Goal: Task Accomplishment & Management: Complete application form

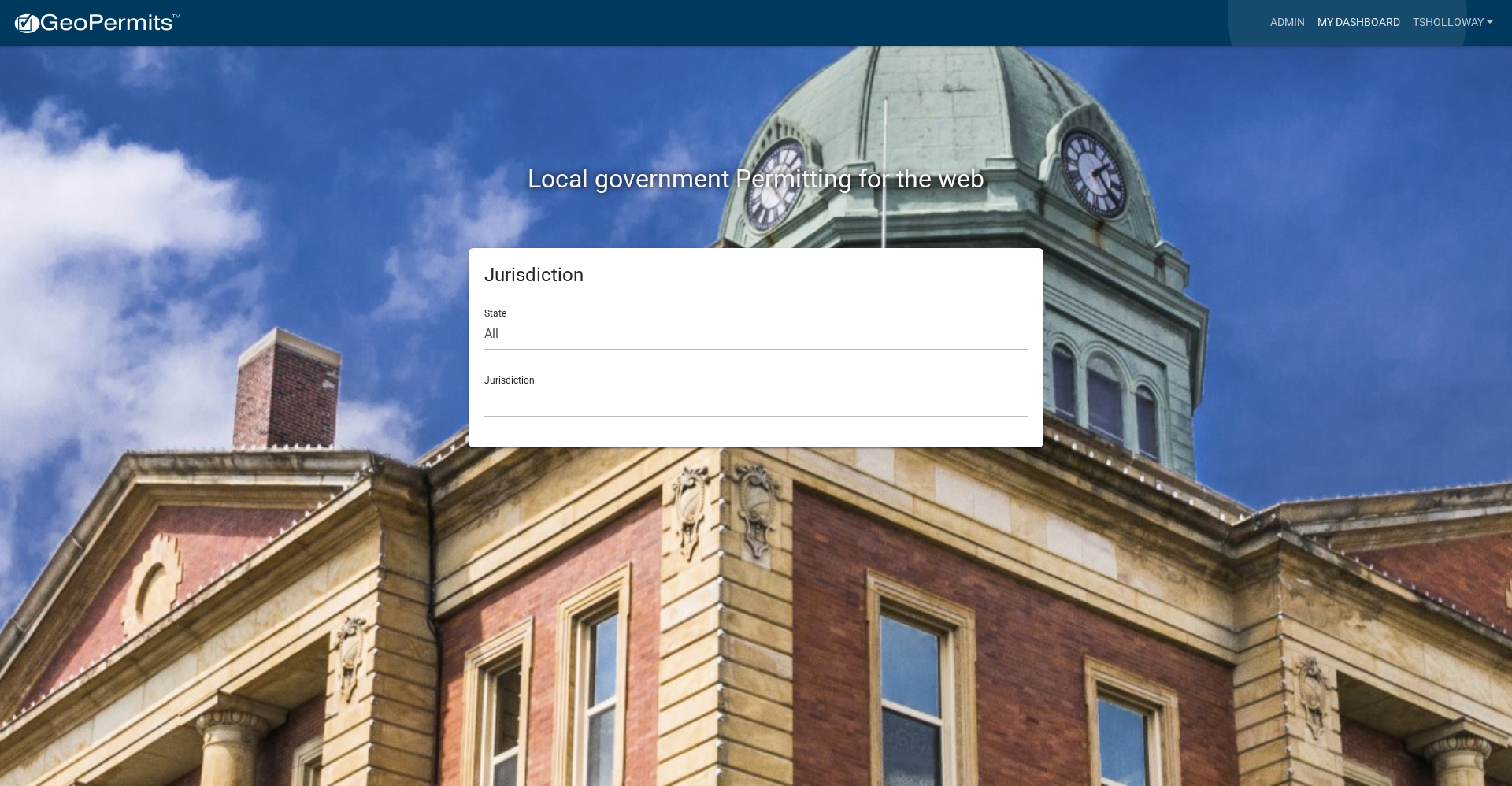
click at [730, 15] on link "My Dashboard" at bounding box center [1359, 23] width 95 height 30
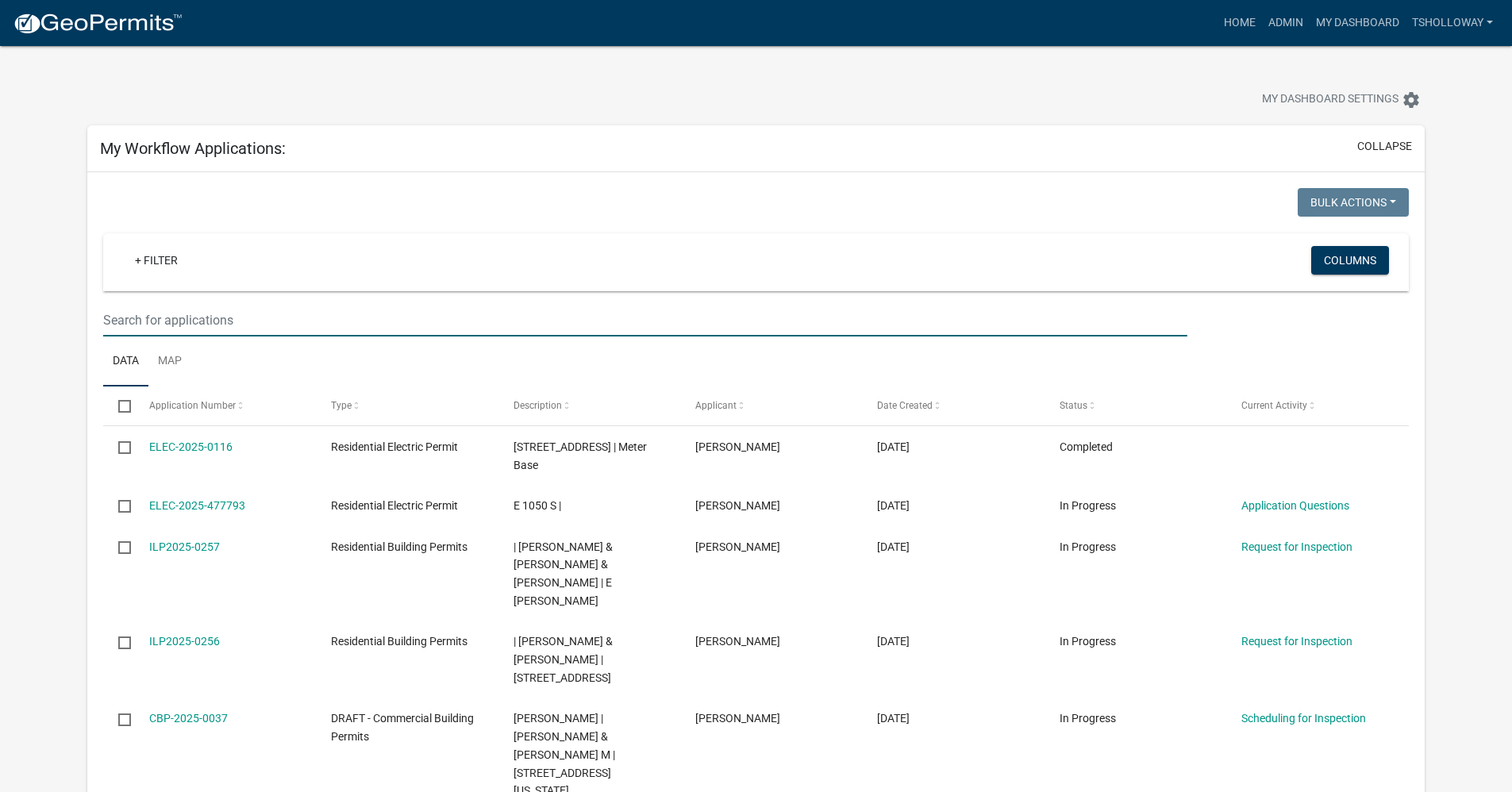
click at [159, 316] on input "text" at bounding box center [644, 320] width 1083 height 33
type input "davis"
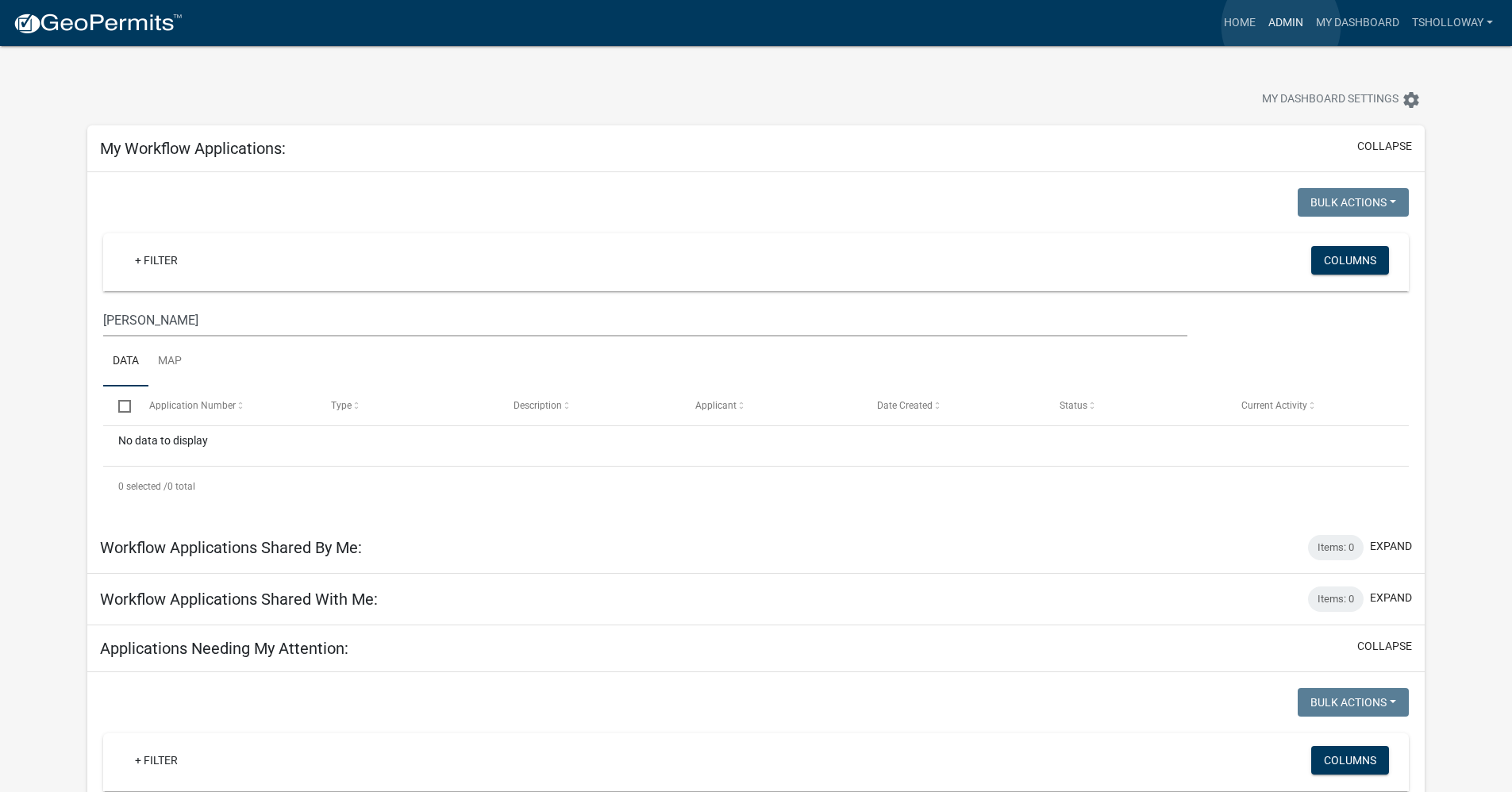
click at [736, 26] on link "Admin" at bounding box center [1286, 23] width 48 height 30
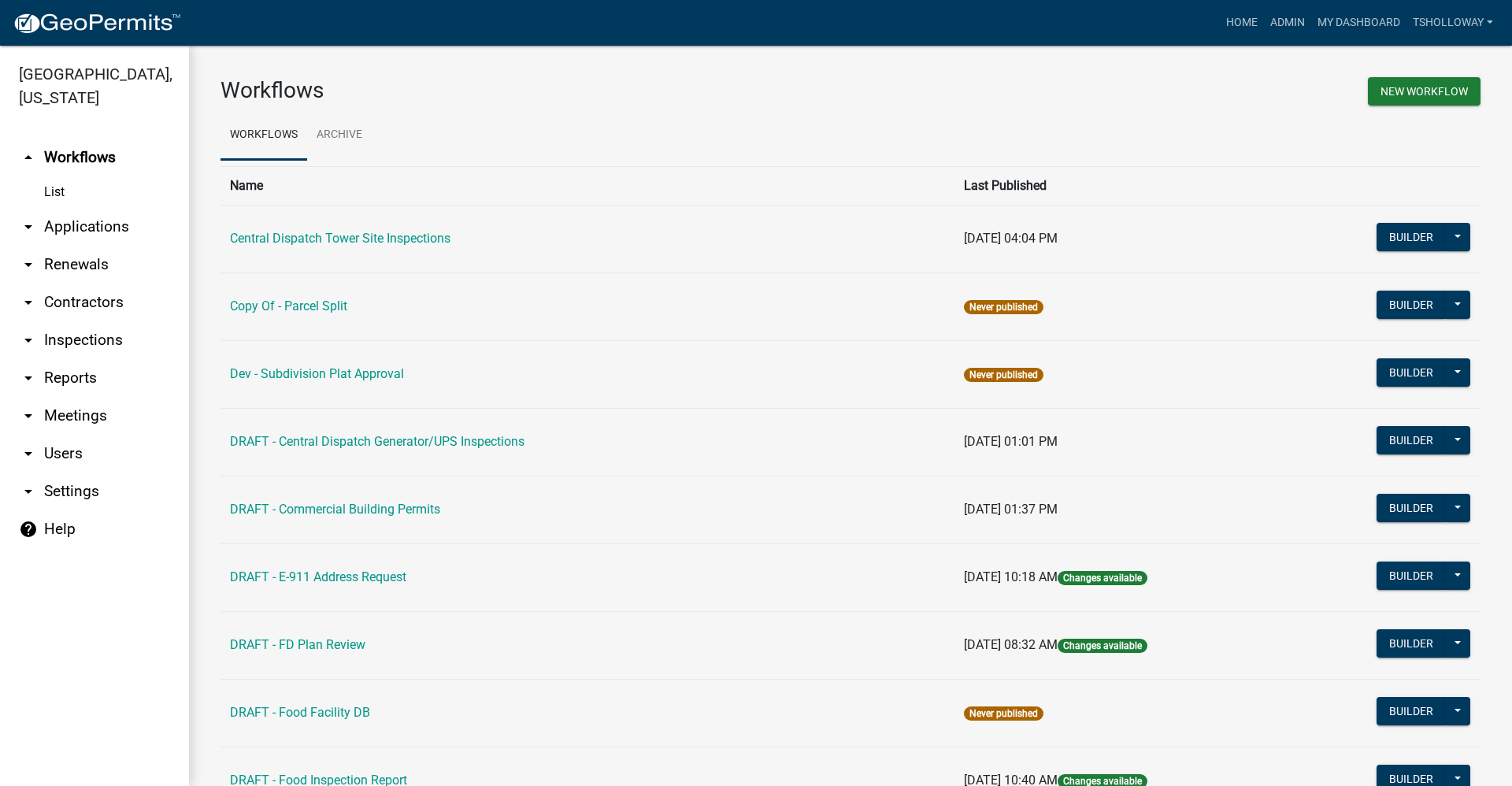
click at [79, 283] on link "arrow_drop_down Contractors" at bounding box center [94, 302] width 189 height 38
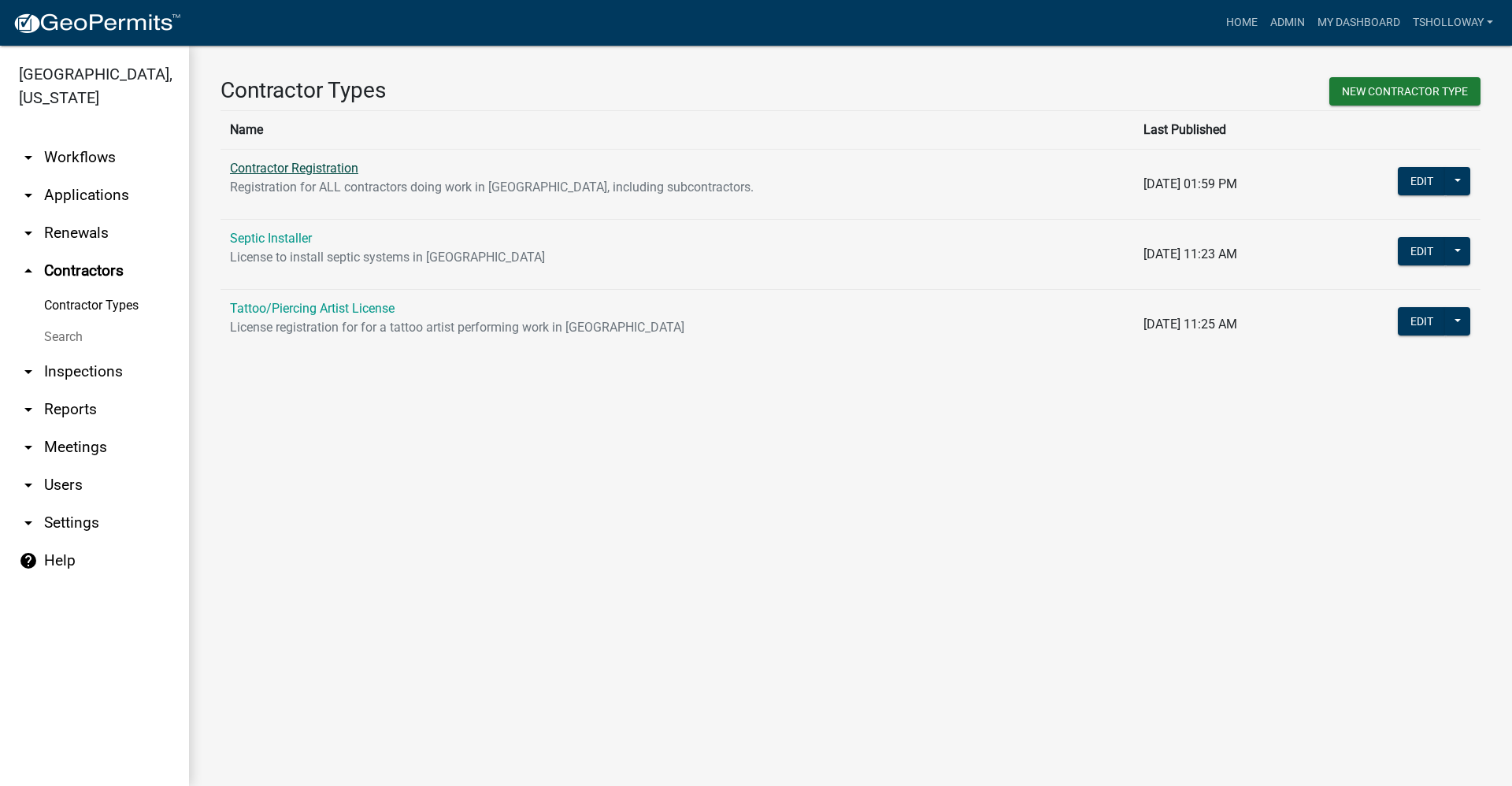
click at [327, 167] on link "Contractor Registration" at bounding box center [294, 167] width 129 height 15
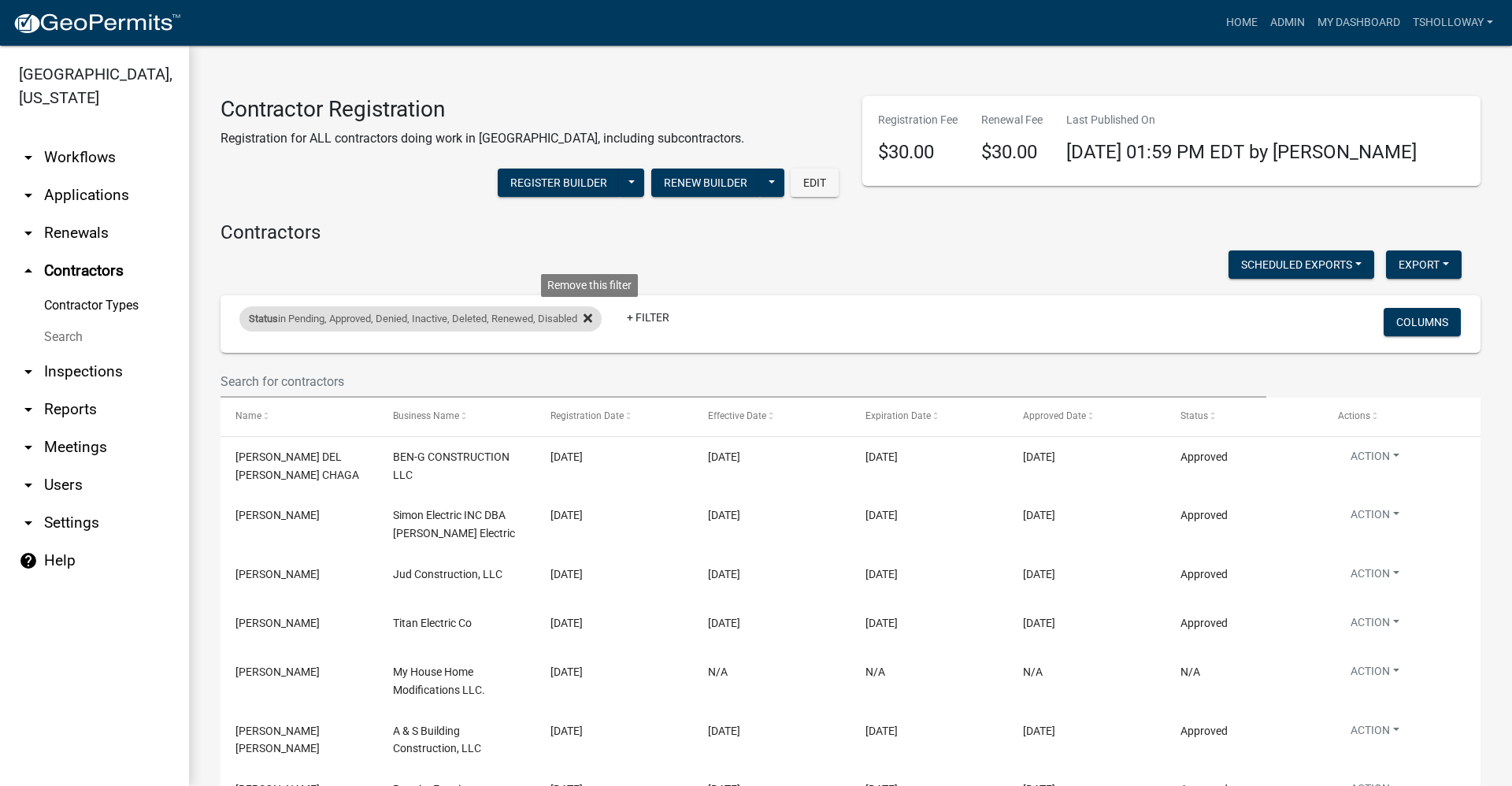
click at [592, 316] on icon at bounding box center [588, 318] width 9 height 9
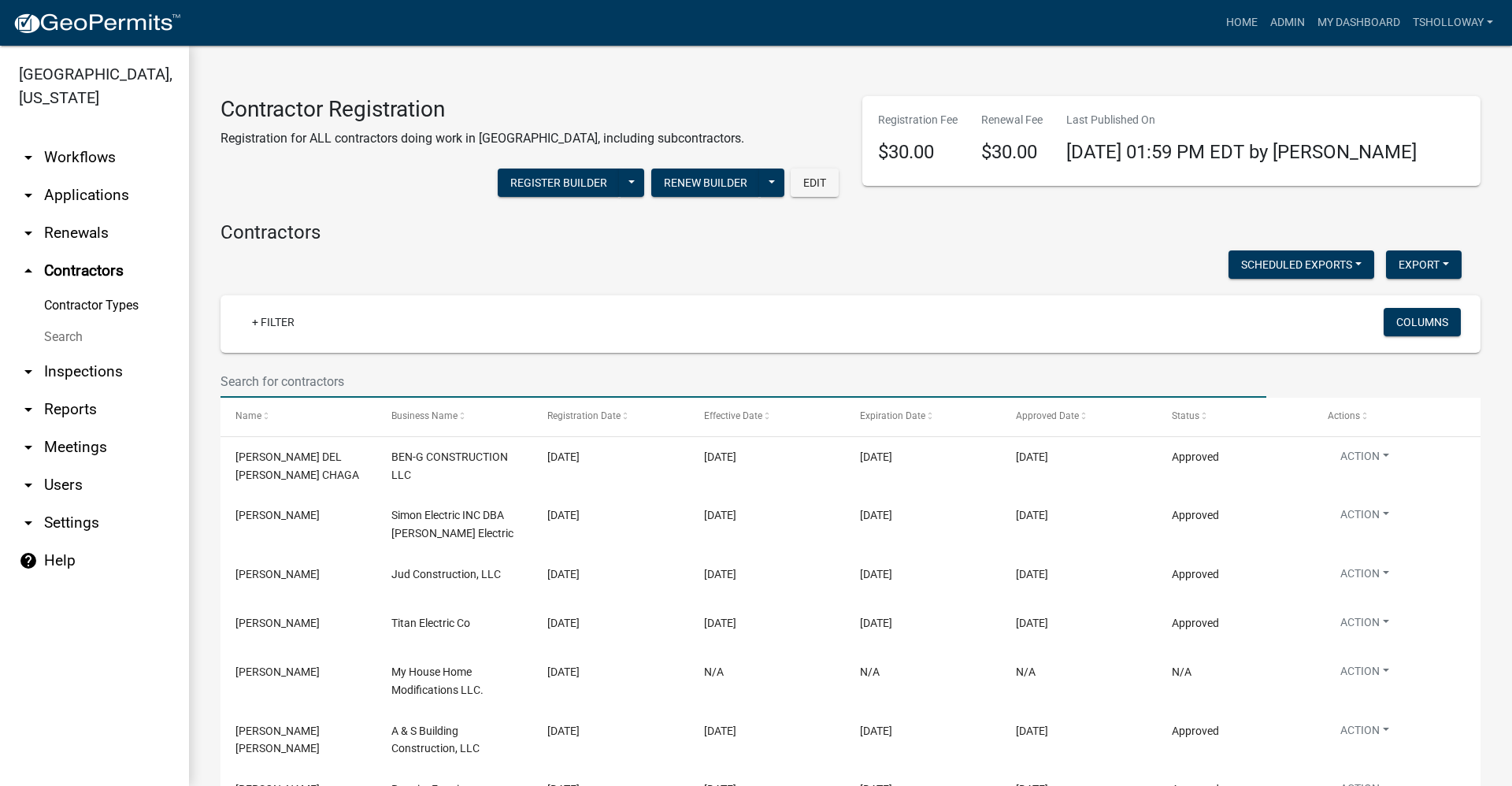
click at [289, 374] on input "text" at bounding box center [743, 381] width 1046 height 33
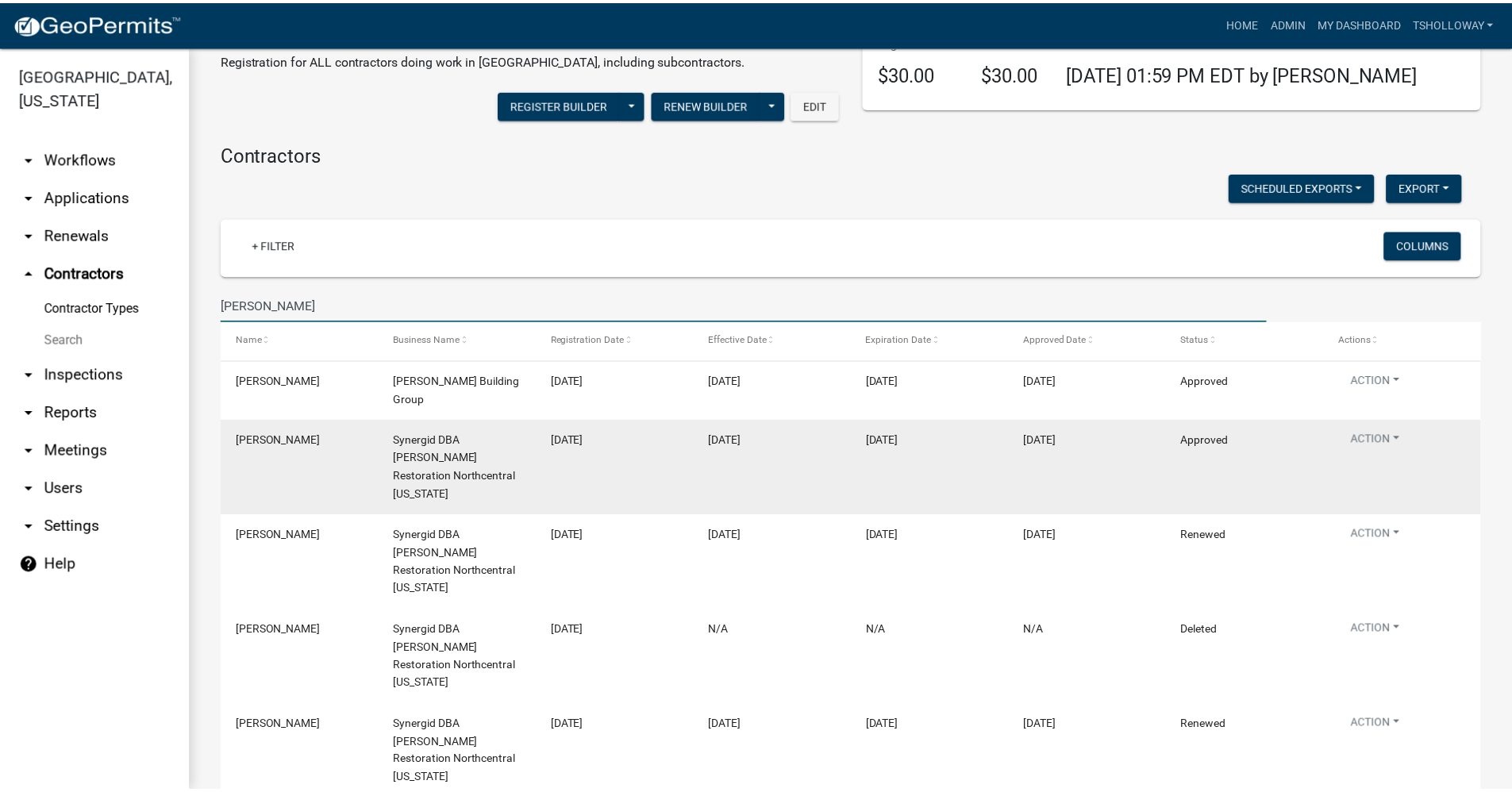
scroll to position [84, 0]
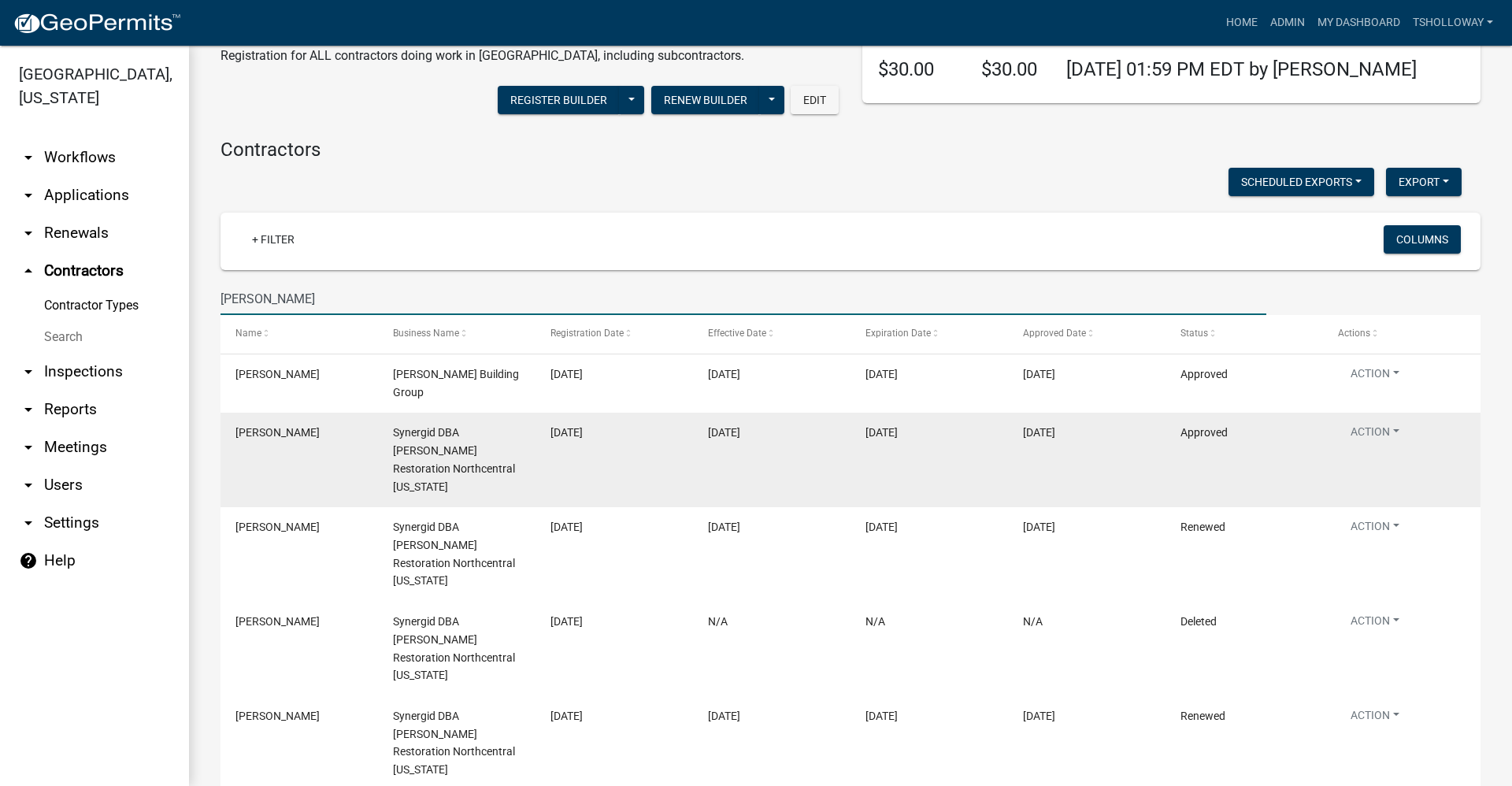
type input "davis"
click at [730, 443] on datatable-body-cell "12/31/2025" at bounding box center [928, 459] width 157 height 94
click at [730, 424] on button "Action" at bounding box center [1374, 435] width 74 height 23
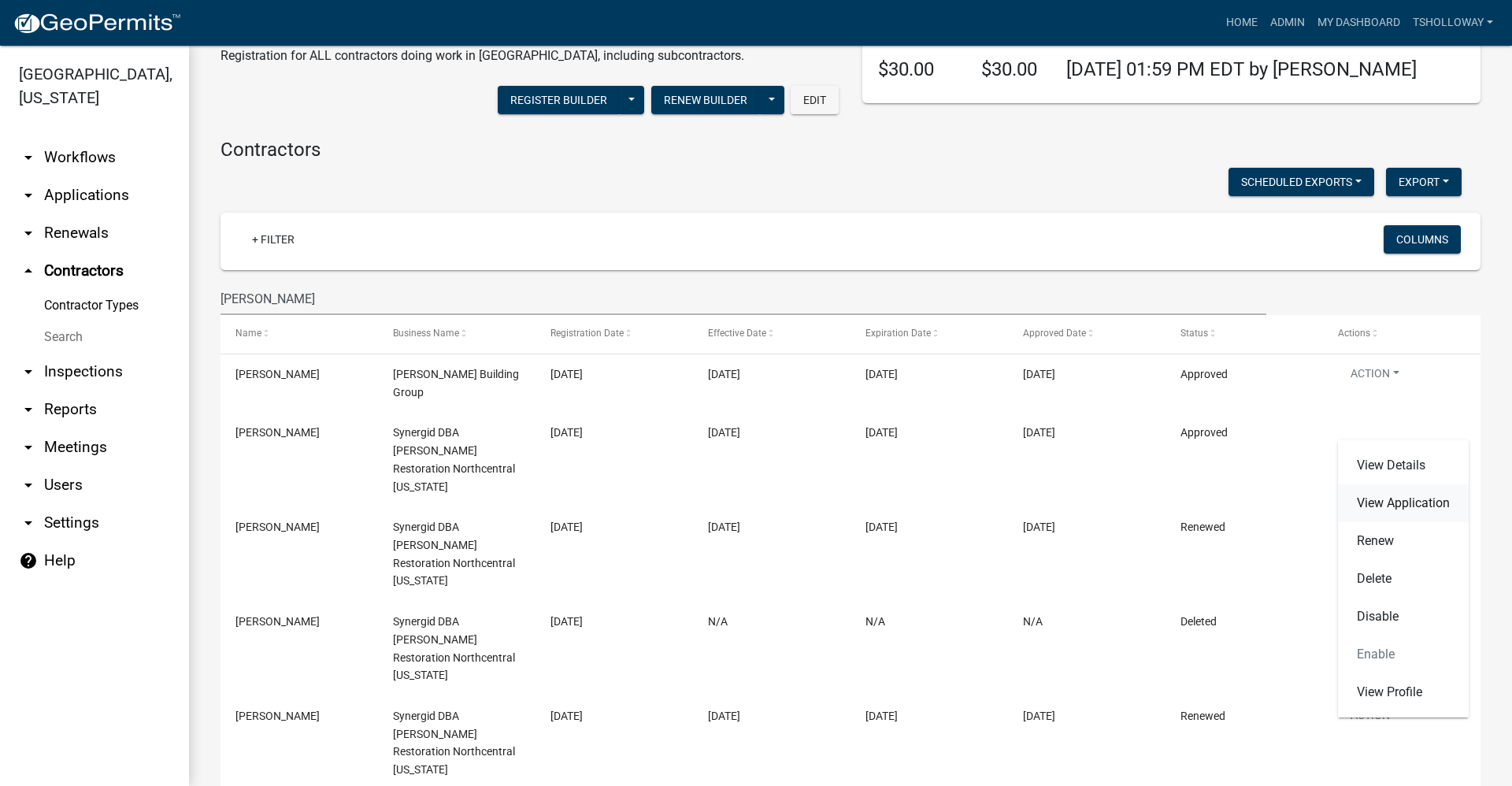
click at [730, 501] on link "View Application" at bounding box center [1403, 503] width 131 height 38
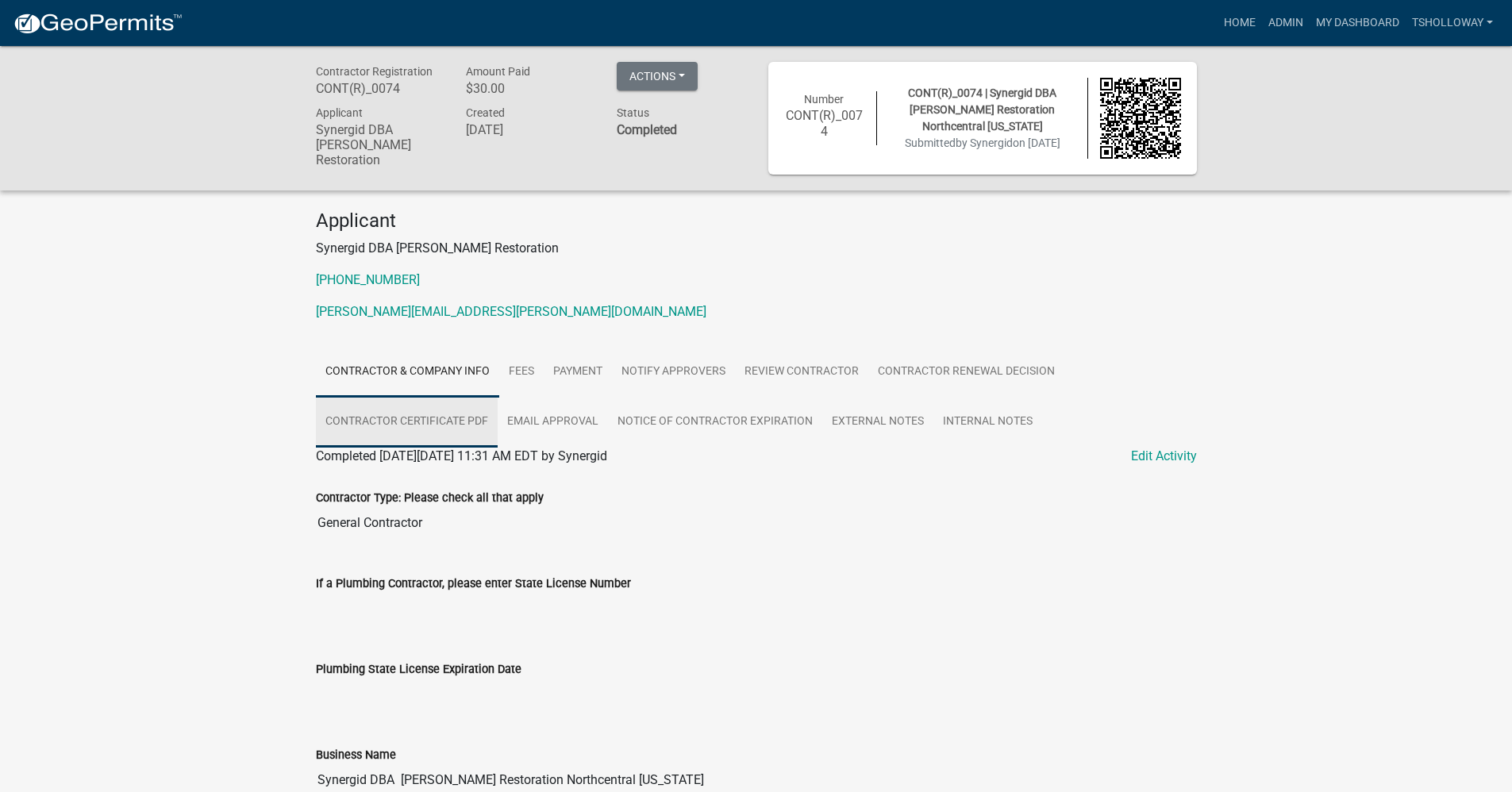
click at [406, 423] on link "Contractor Certificate PDF" at bounding box center [407, 422] width 182 height 51
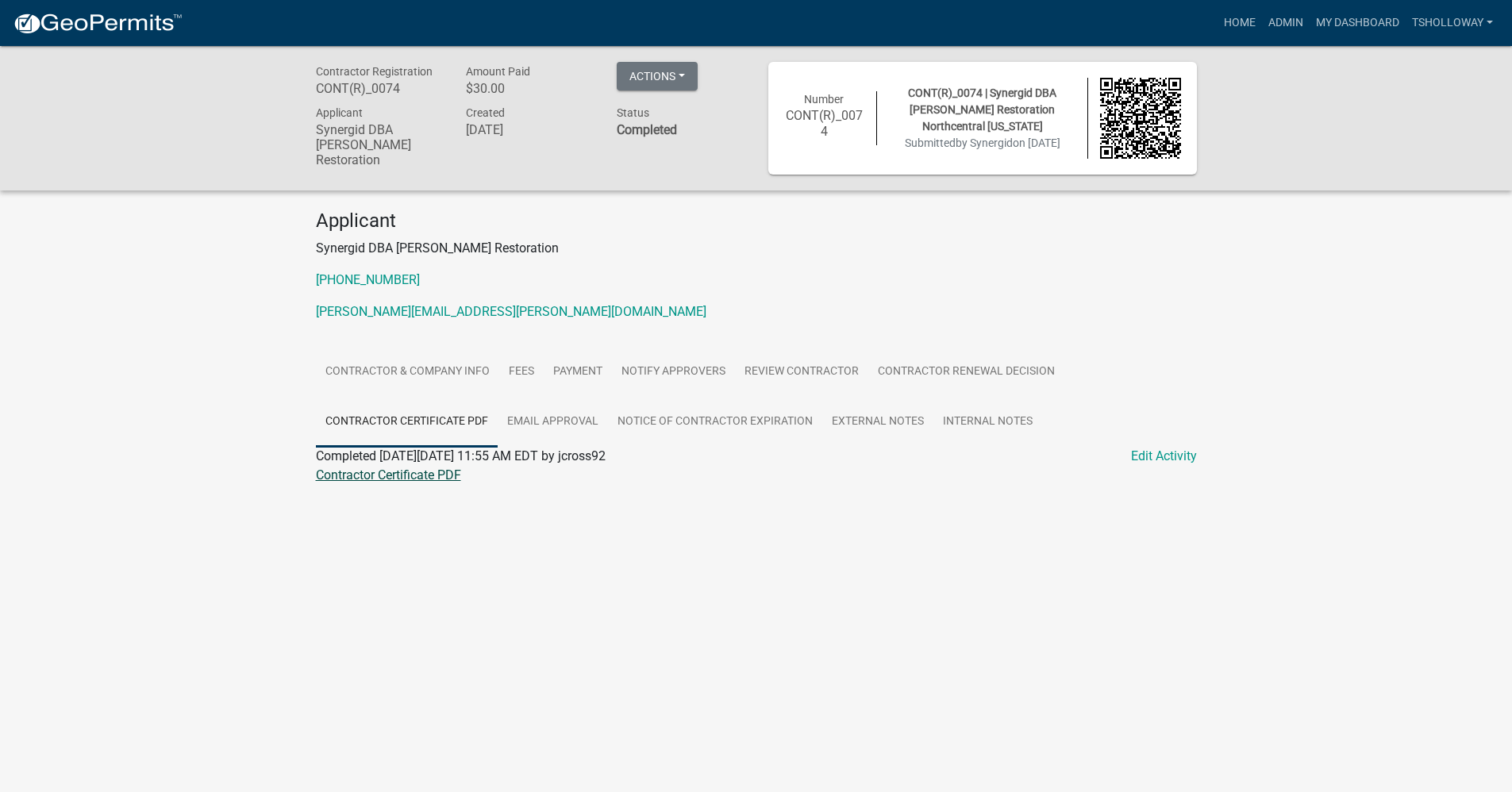
click at [385, 476] on link "Contractor Certificate PDF" at bounding box center [389, 475] width 146 height 15
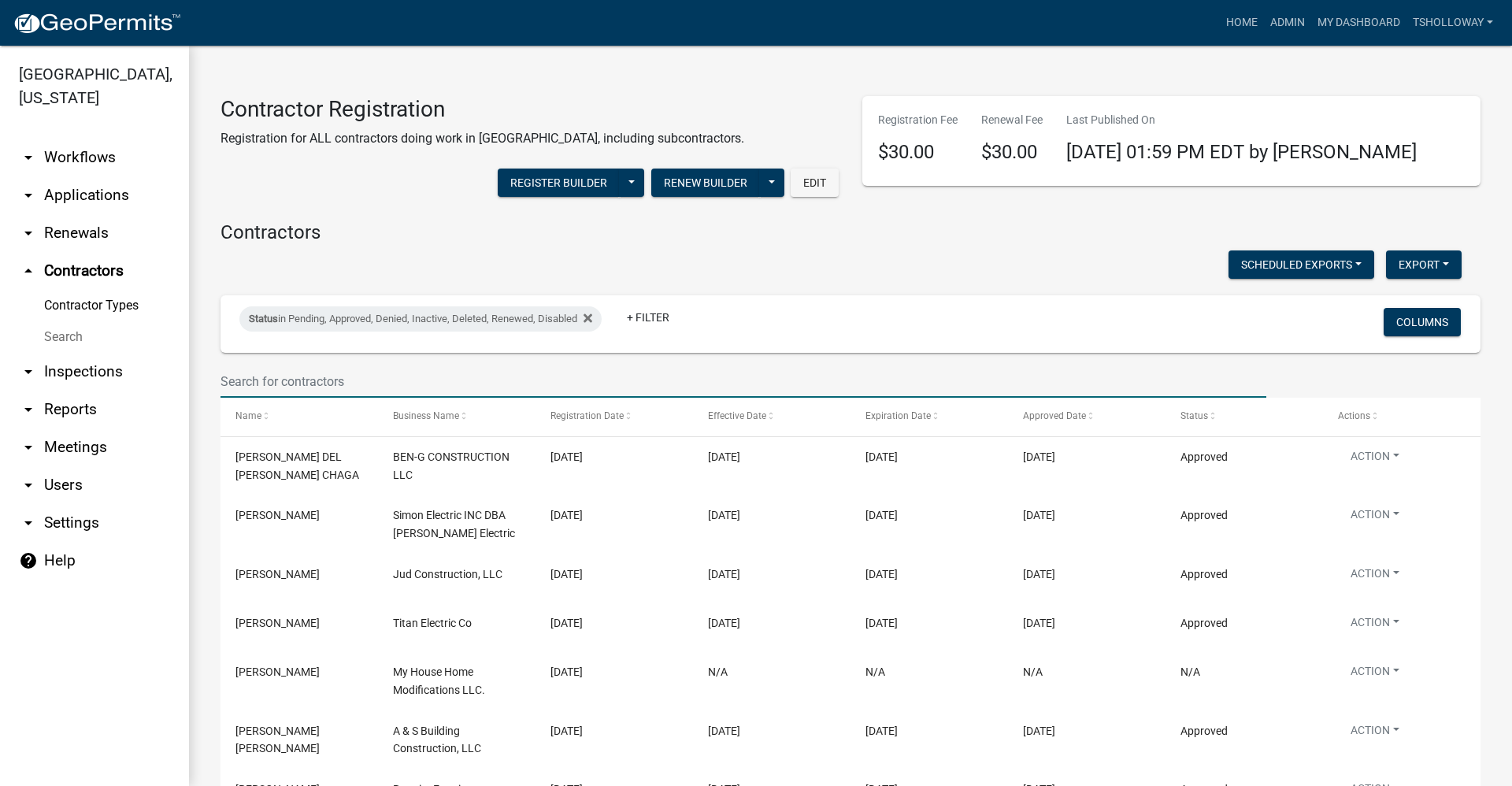
click at [281, 383] on input "text" at bounding box center [743, 381] width 1046 height 33
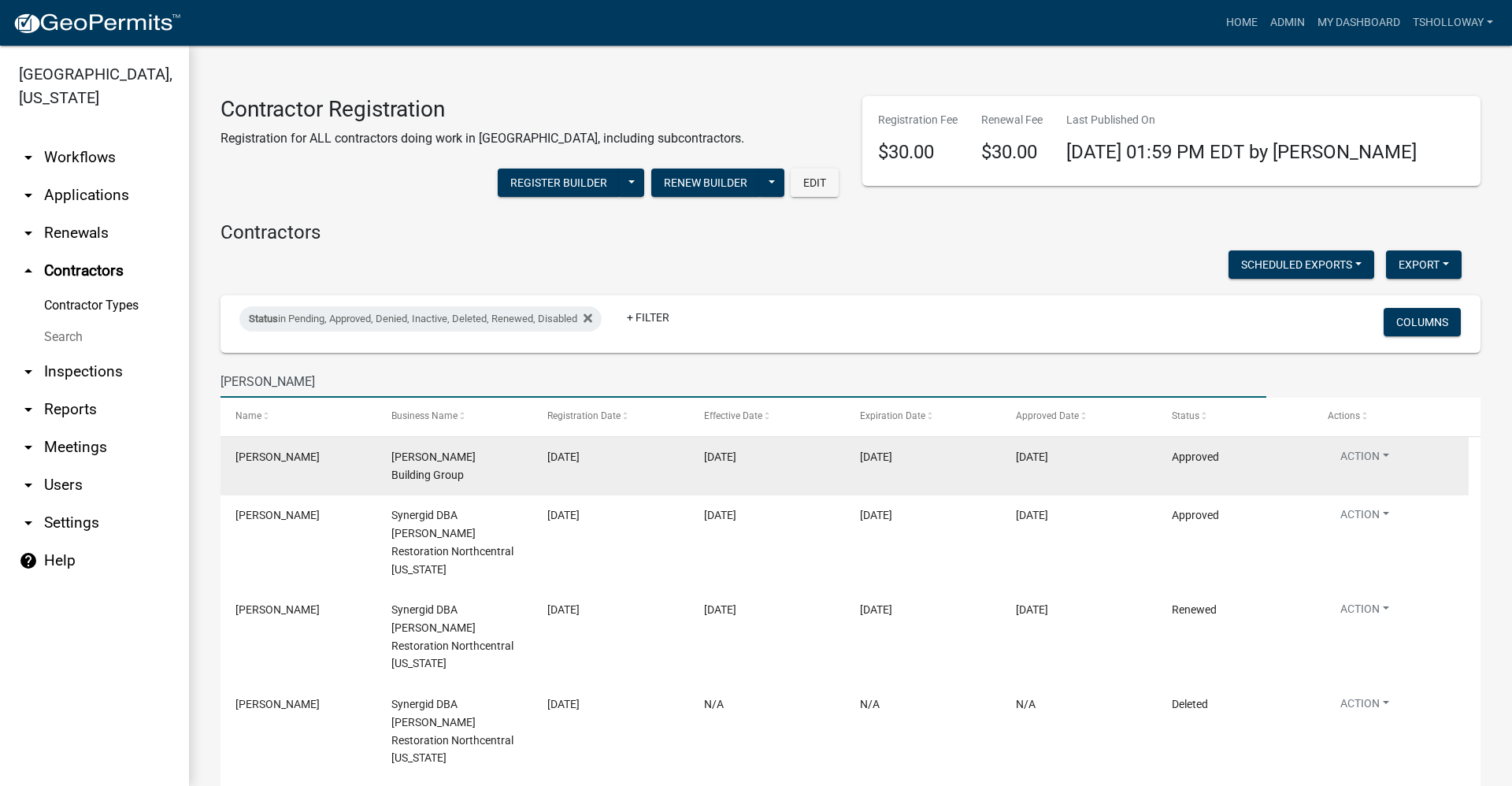
type input "davis"
click at [593, 469] on datatable-body-cell "05/06/2025" at bounding box center [611, 466] width 156 height 58
click at [730, 463] on button "Action" at bounding box center [1364, 459] width 74 height 23
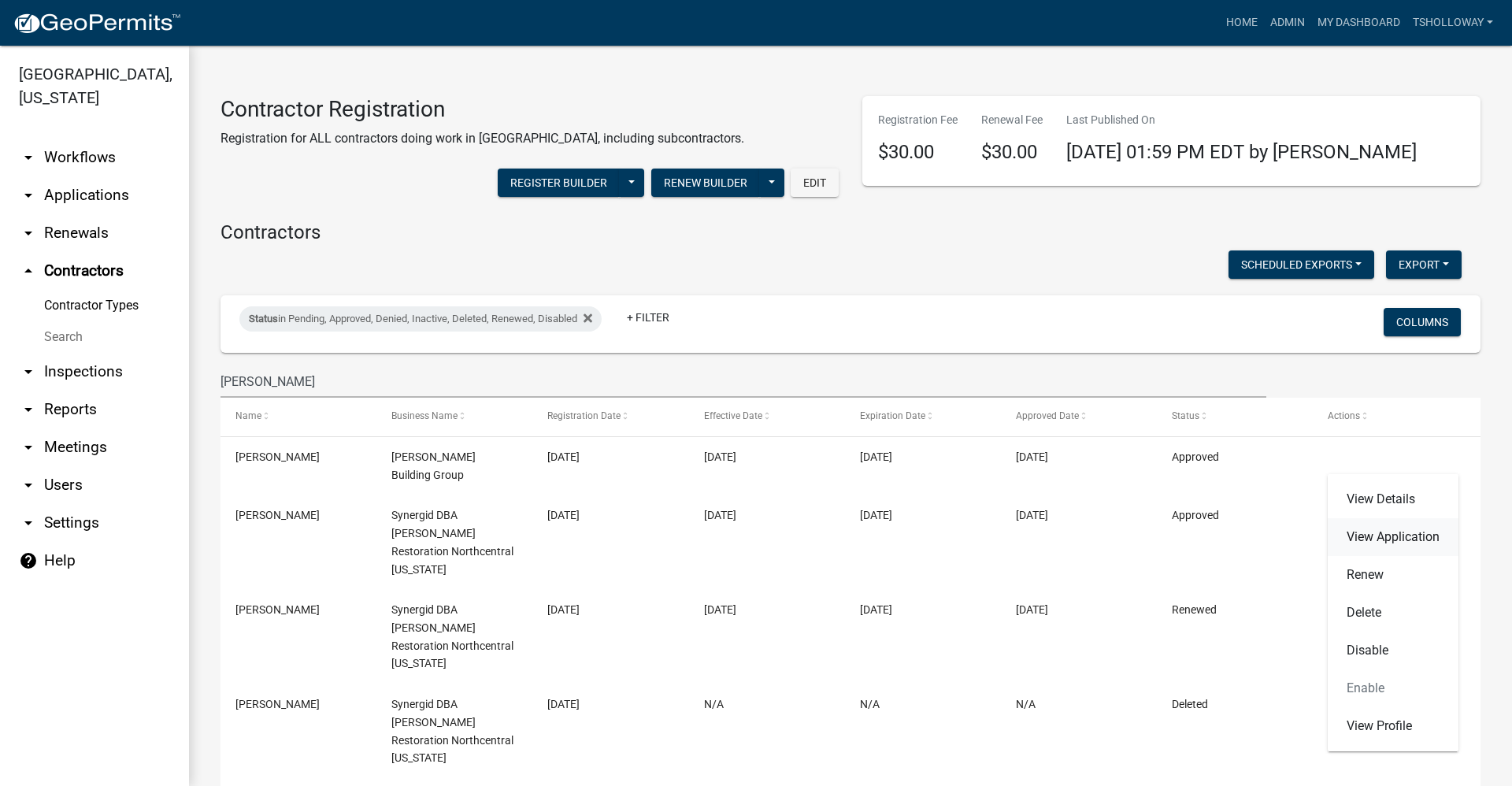
click at [730, 544] on link "View Application" at bounding box center [1392, 538] width 131 height 38
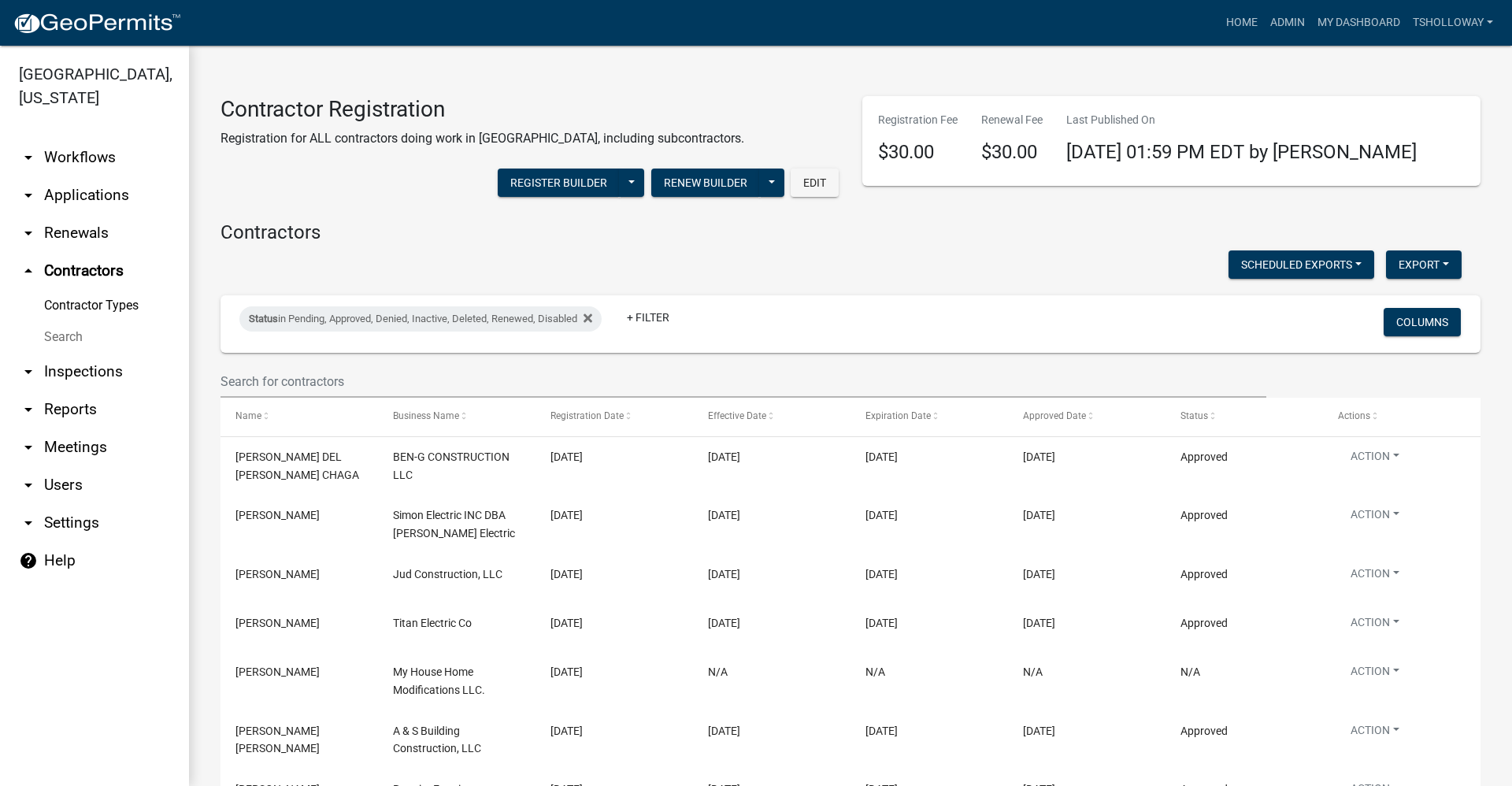
click at [90, 352] on link "arrow_drop_down Inspections" at bounding box center [94, 371] width 189 height 38
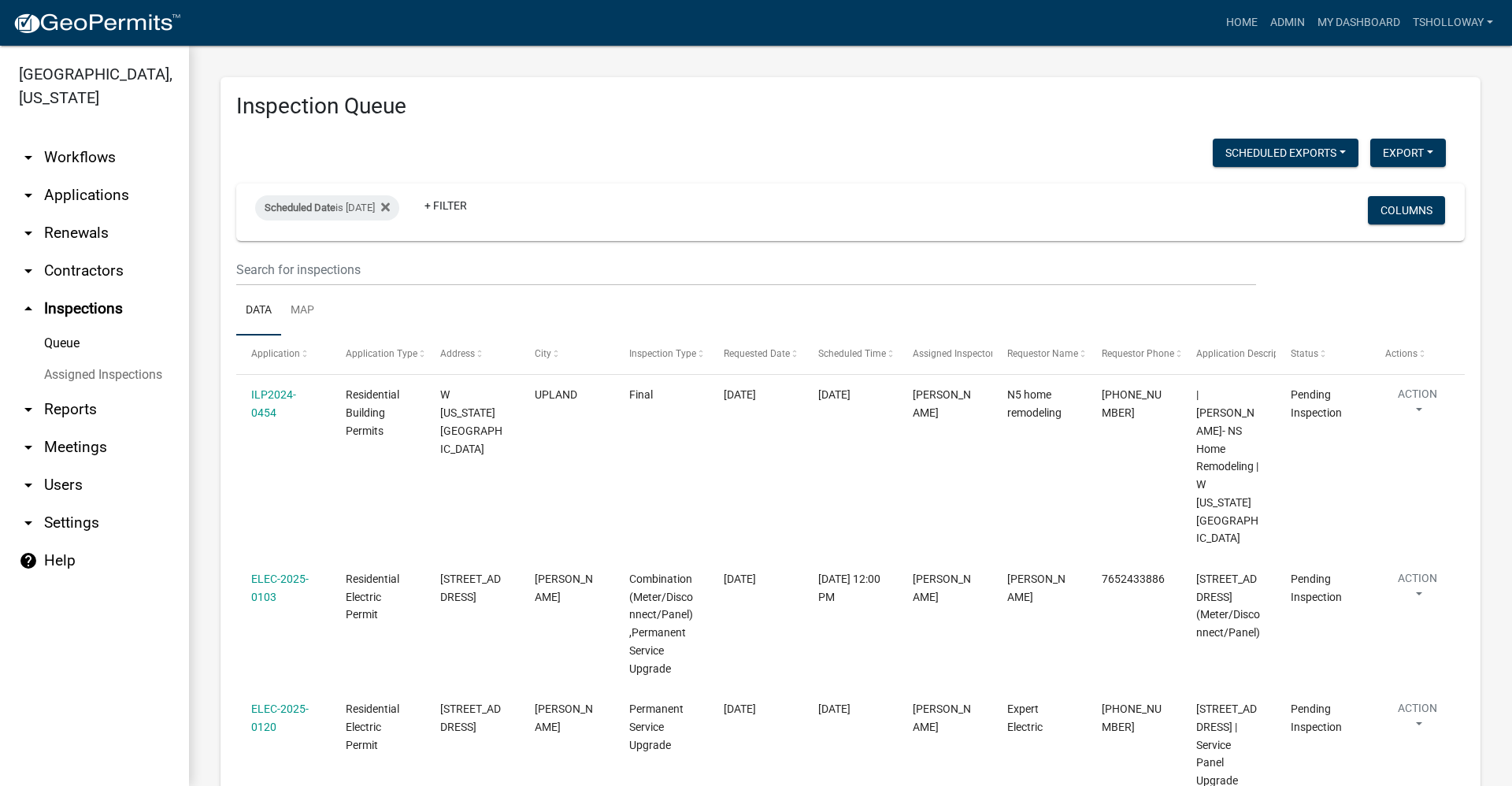
click at [86, 176] on link "arrow_drop_down Applications" at bounding box center [94, 195] width 189 height 38
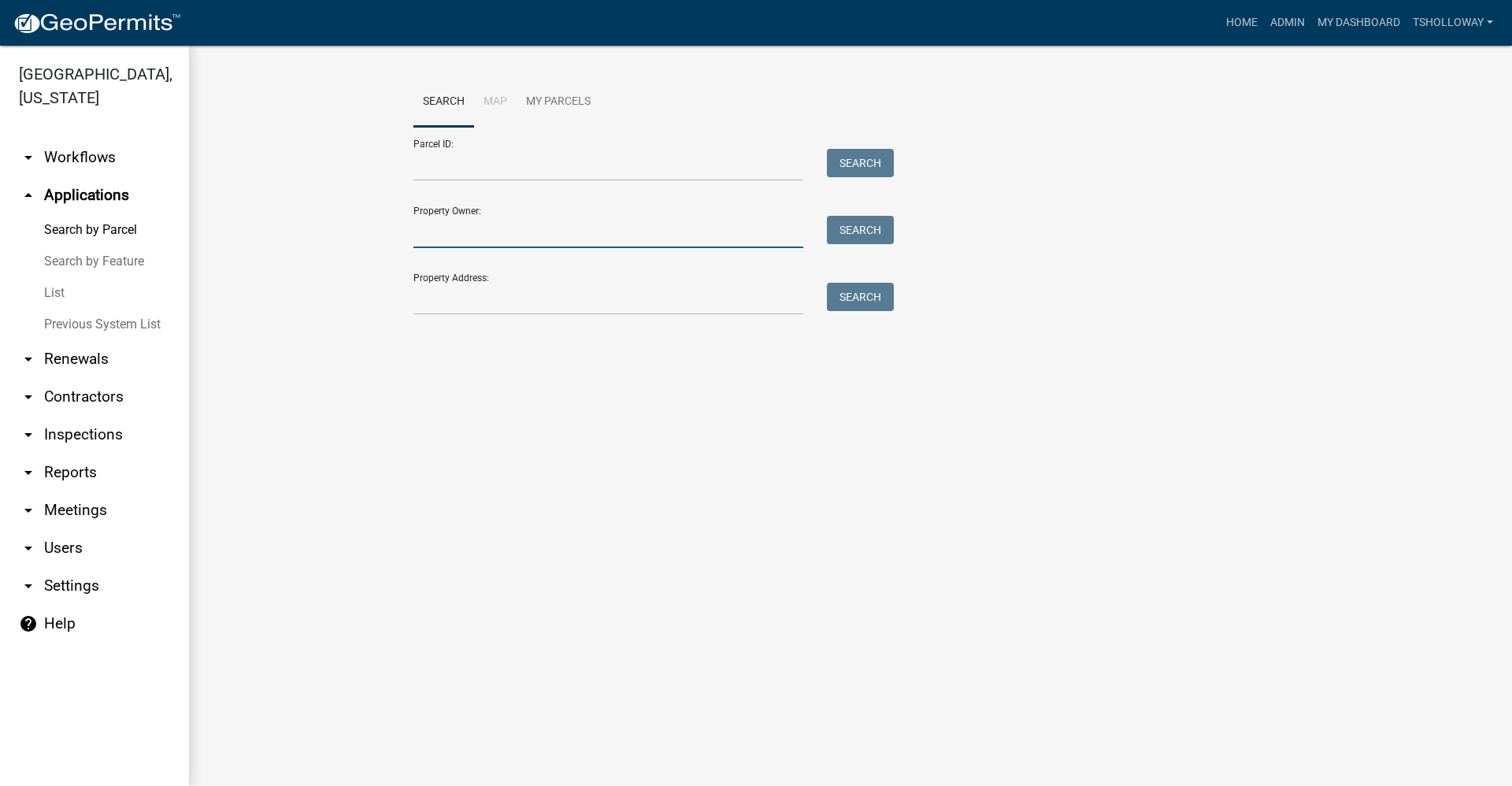
click at [447, 234] on input "Property Owner:" at bounding box center [609, 232] width 390 height 33
type input "ian blair"
click at [730, 234] on button "Search" at bounding box center [860, 230] width 67 height 29
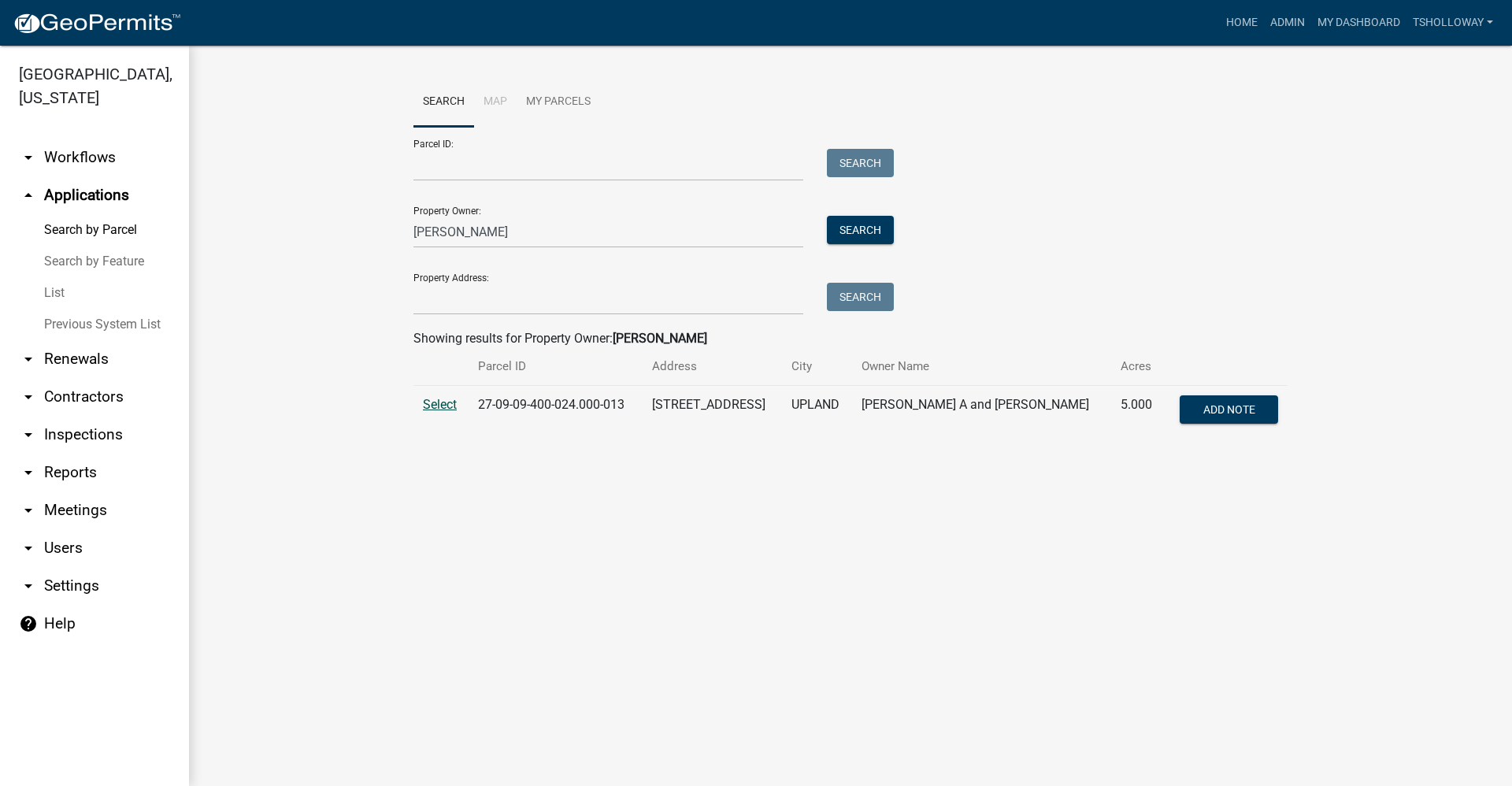
click at [437, 407] on span "Select" at bounding box center [439, 404] width 34 height 15
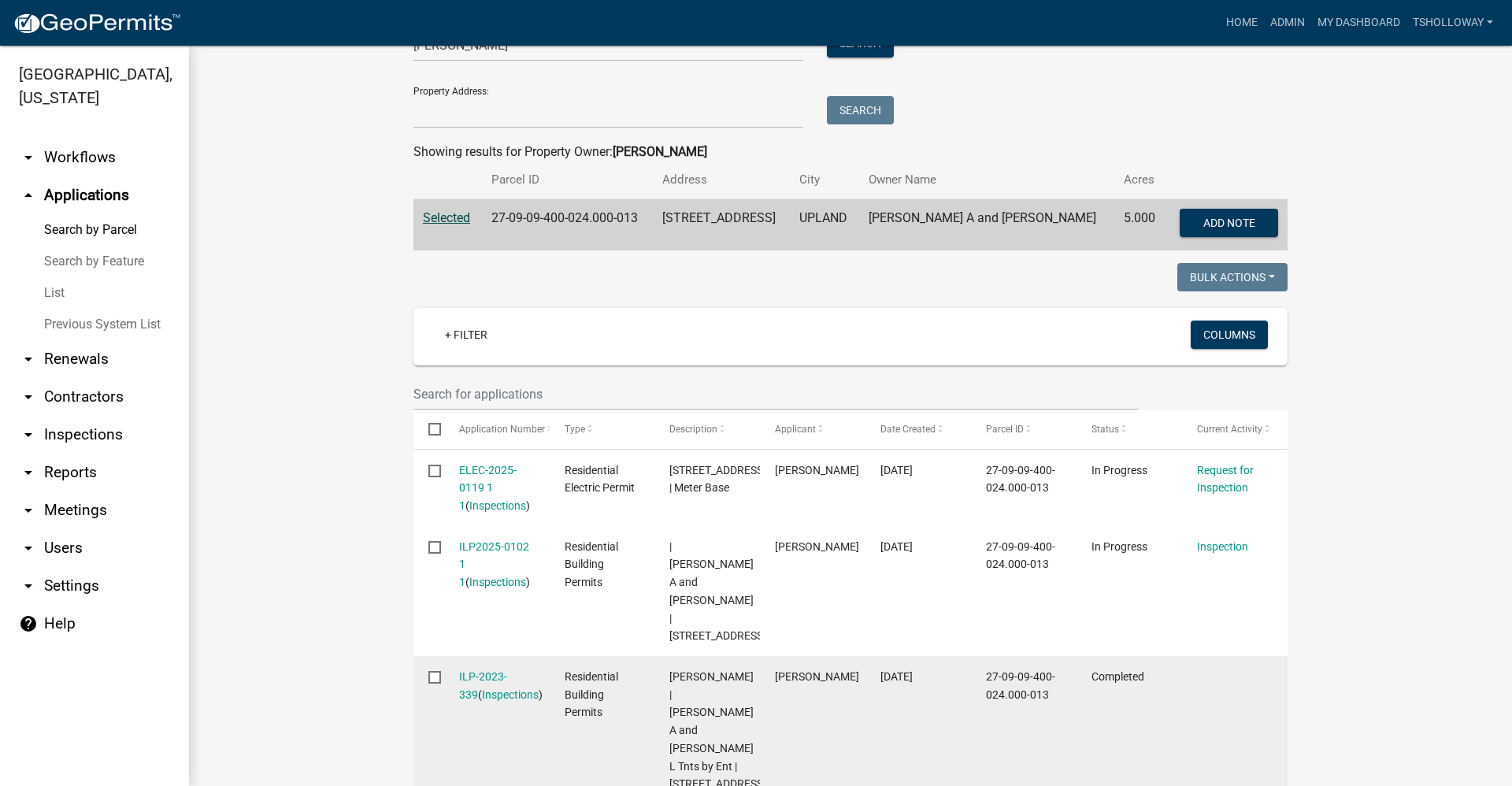
scroll to position [315, 0]
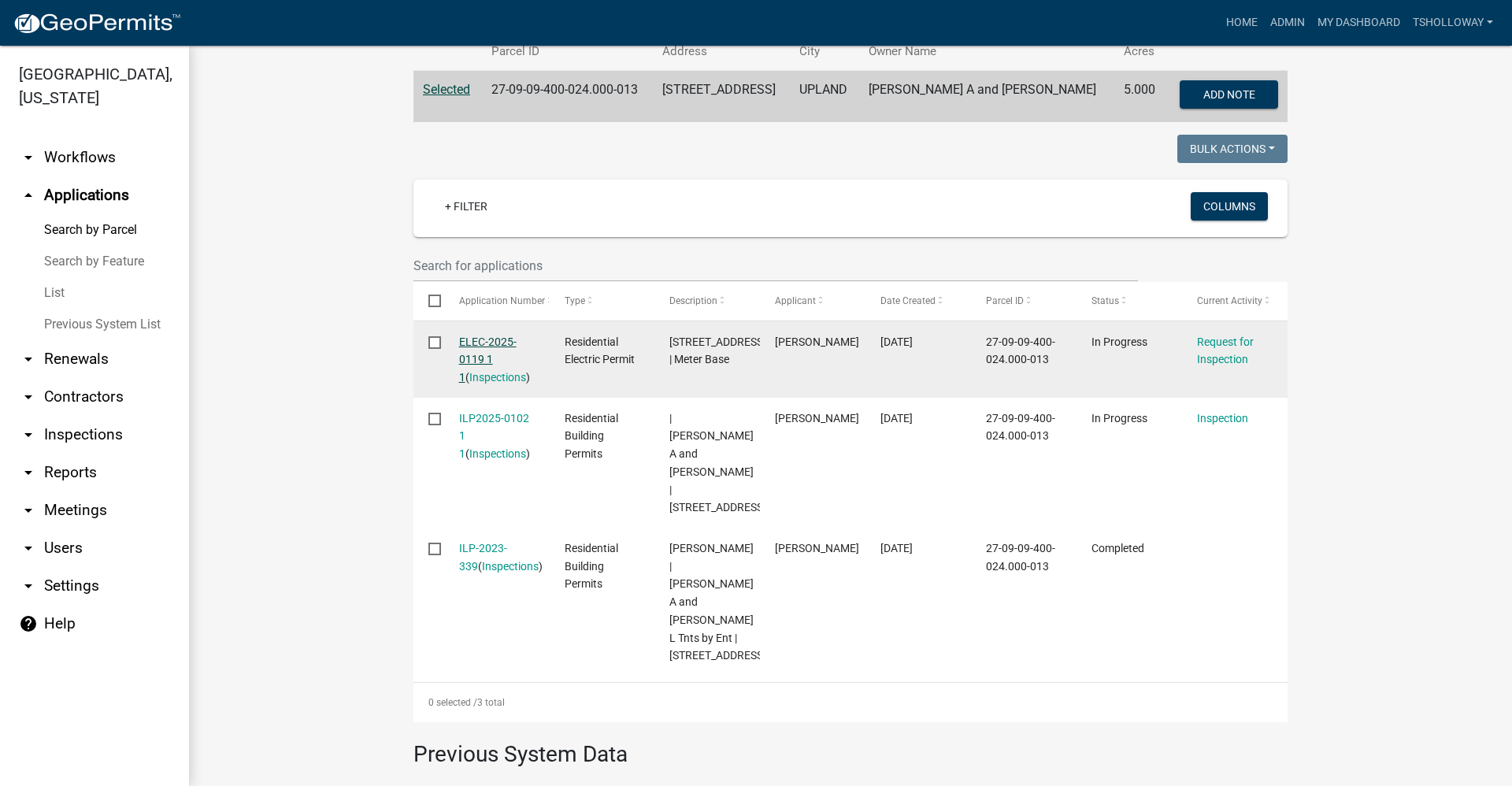
click at [471, 342] on link "ELEC-2025-0119 1 1" at bounding box center [488, 359] width 57 height 49
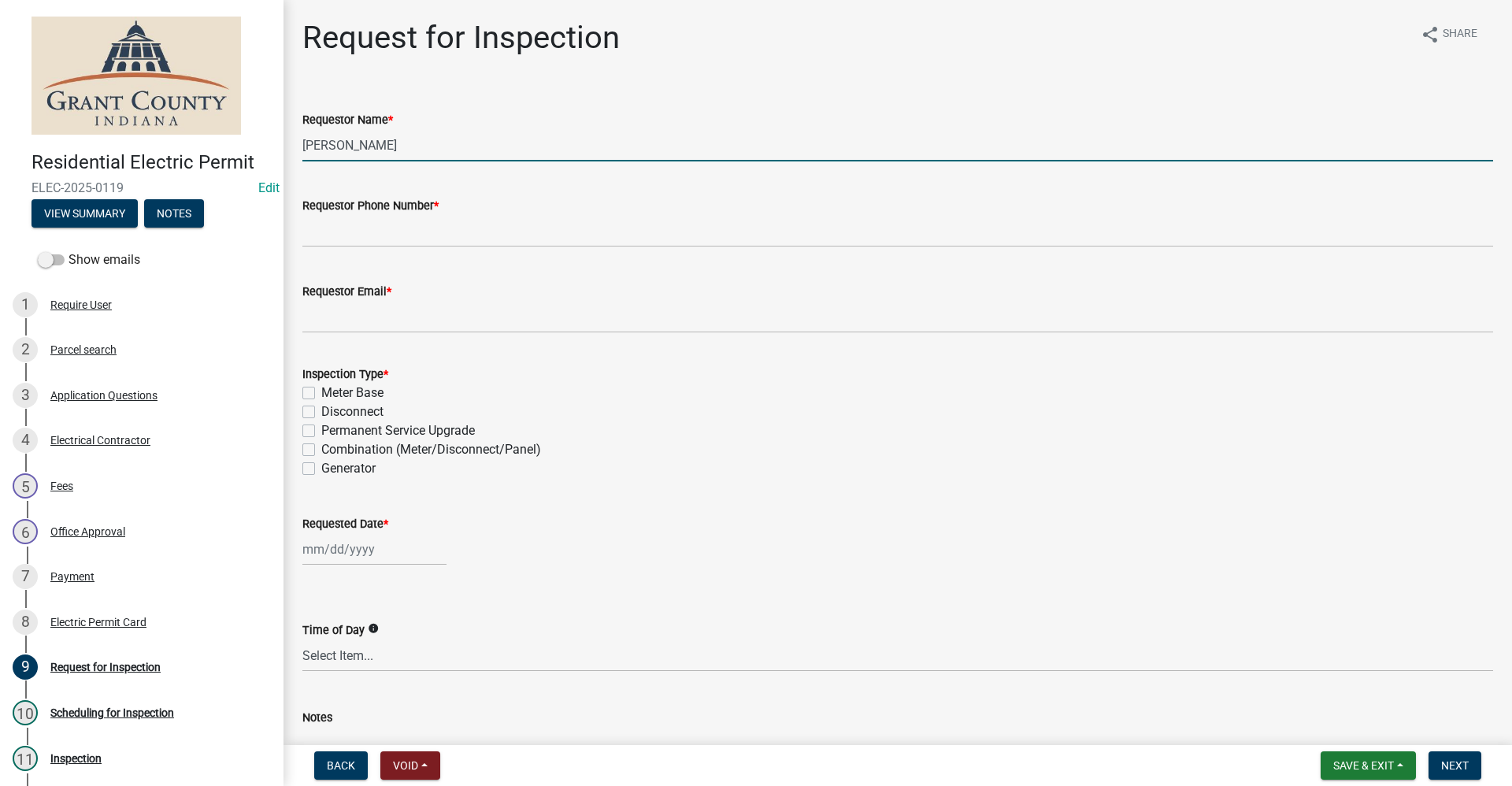
drag, startPoint x: 390, startPoint y: 142, endPoint x: 264, endPoint y: 161, distance: 127.4
click at [264, 161] on div "Residential Electric Permit ELEC-2025-0119 Edit View Summary Notes Show emails …" at bounding box center [756, 393] width 1512 height 786
type input "[PERSON_NAME]"
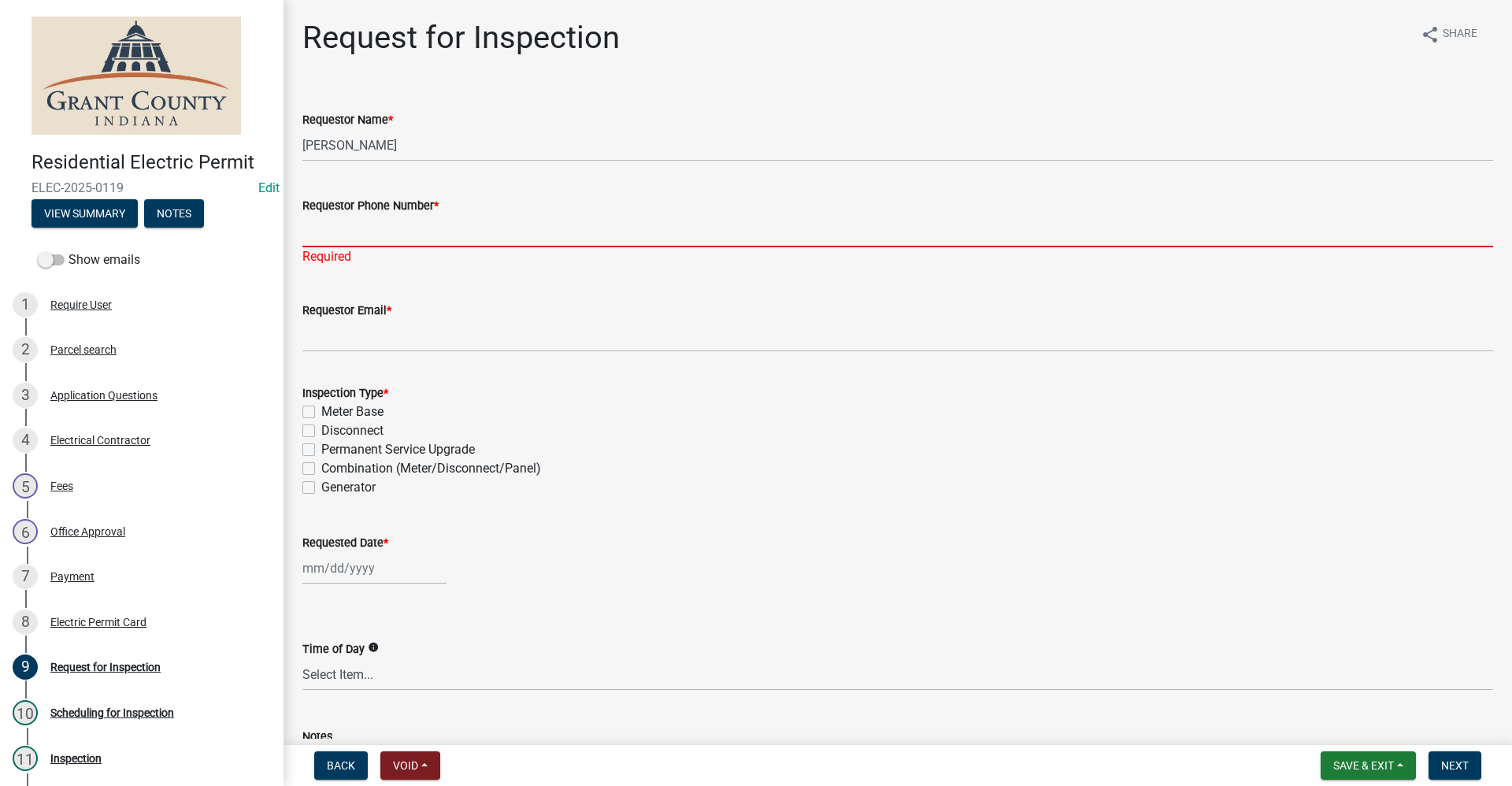
click at [333, 233] on input "Requestor Phone Number *" at bounding box center [898, 231] width 1190 height 33
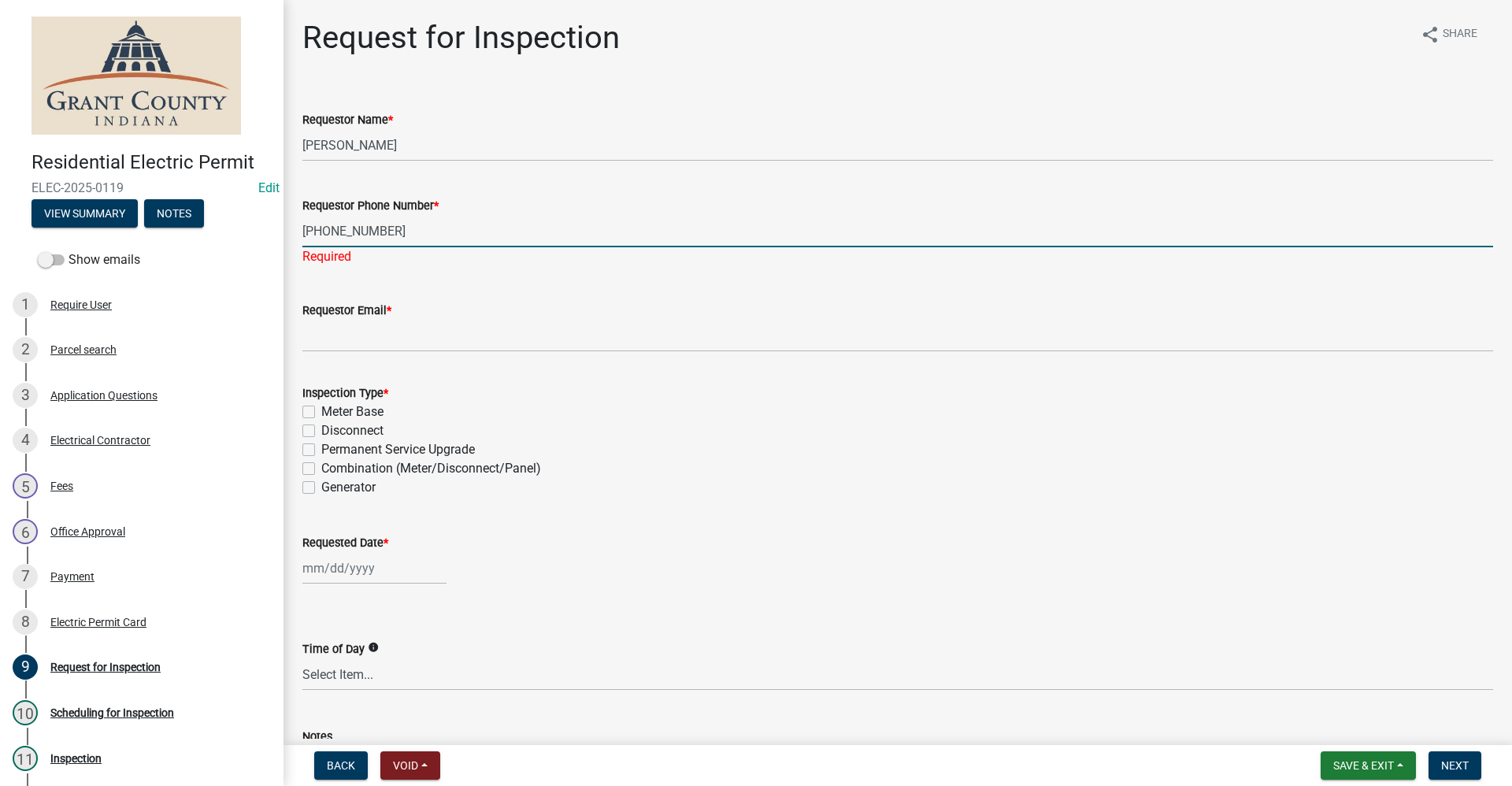
scroll to position [79, 0]
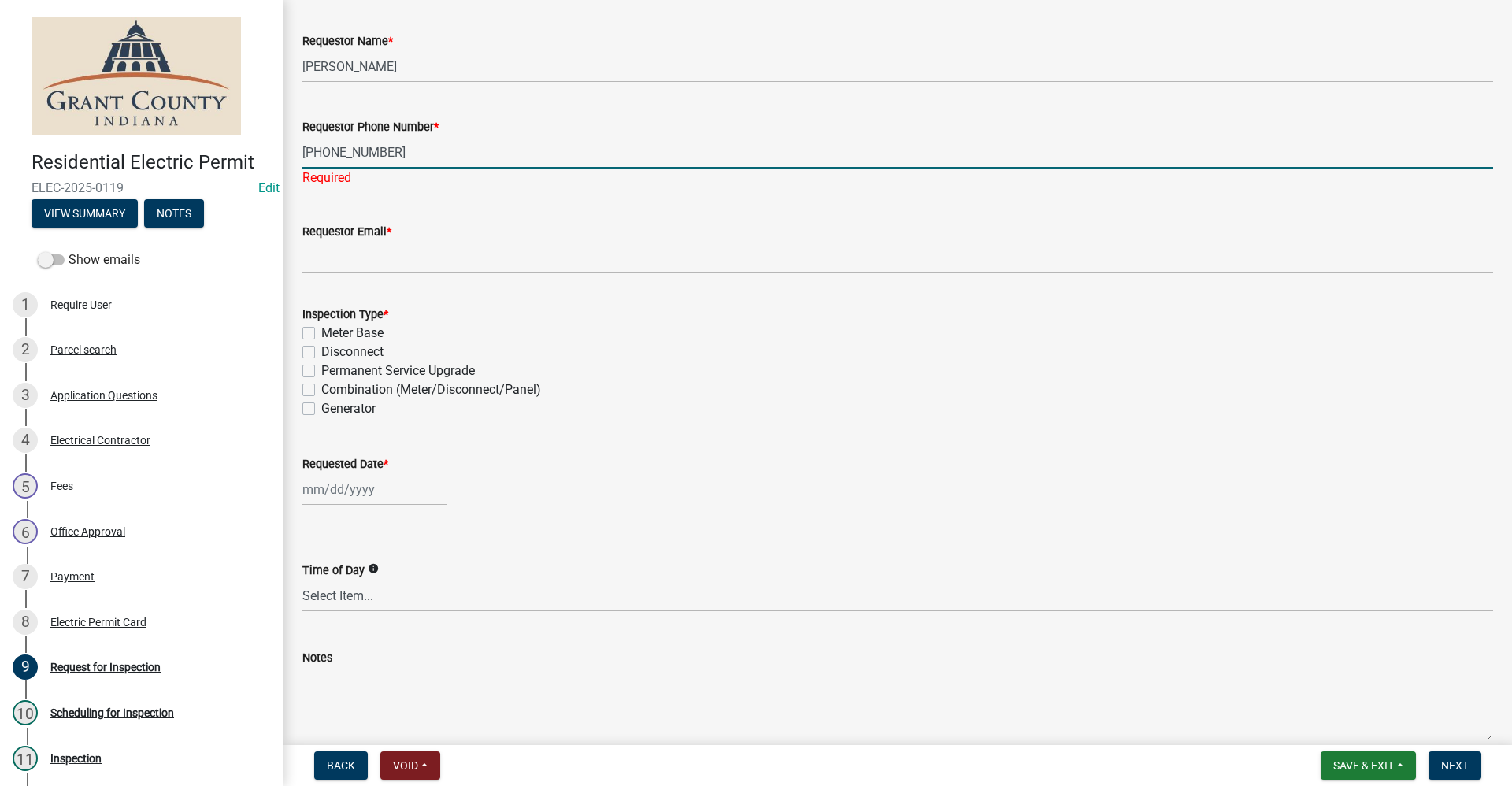
type input "[PHONE_NUMBER]"
click at [314, 372] on div "Inspection Type * Meter Base Disconnect Permanent Service Upgrade Combination (…" at bounding box center [898, 361] width 1190 height 114
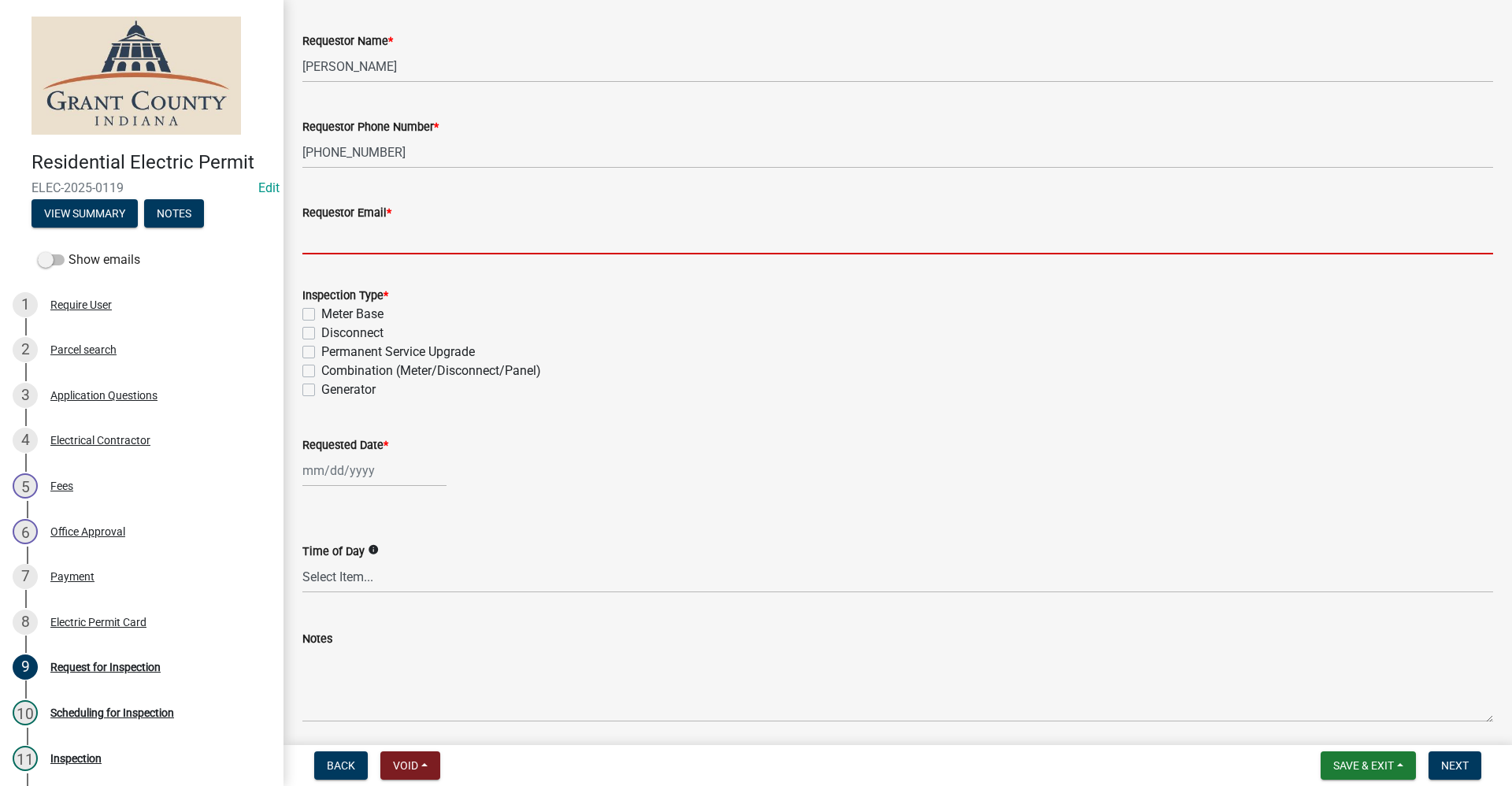
click at [369, 234] on input "Requestor Email *" at bounding box center [898, 238] width 1190 height 33
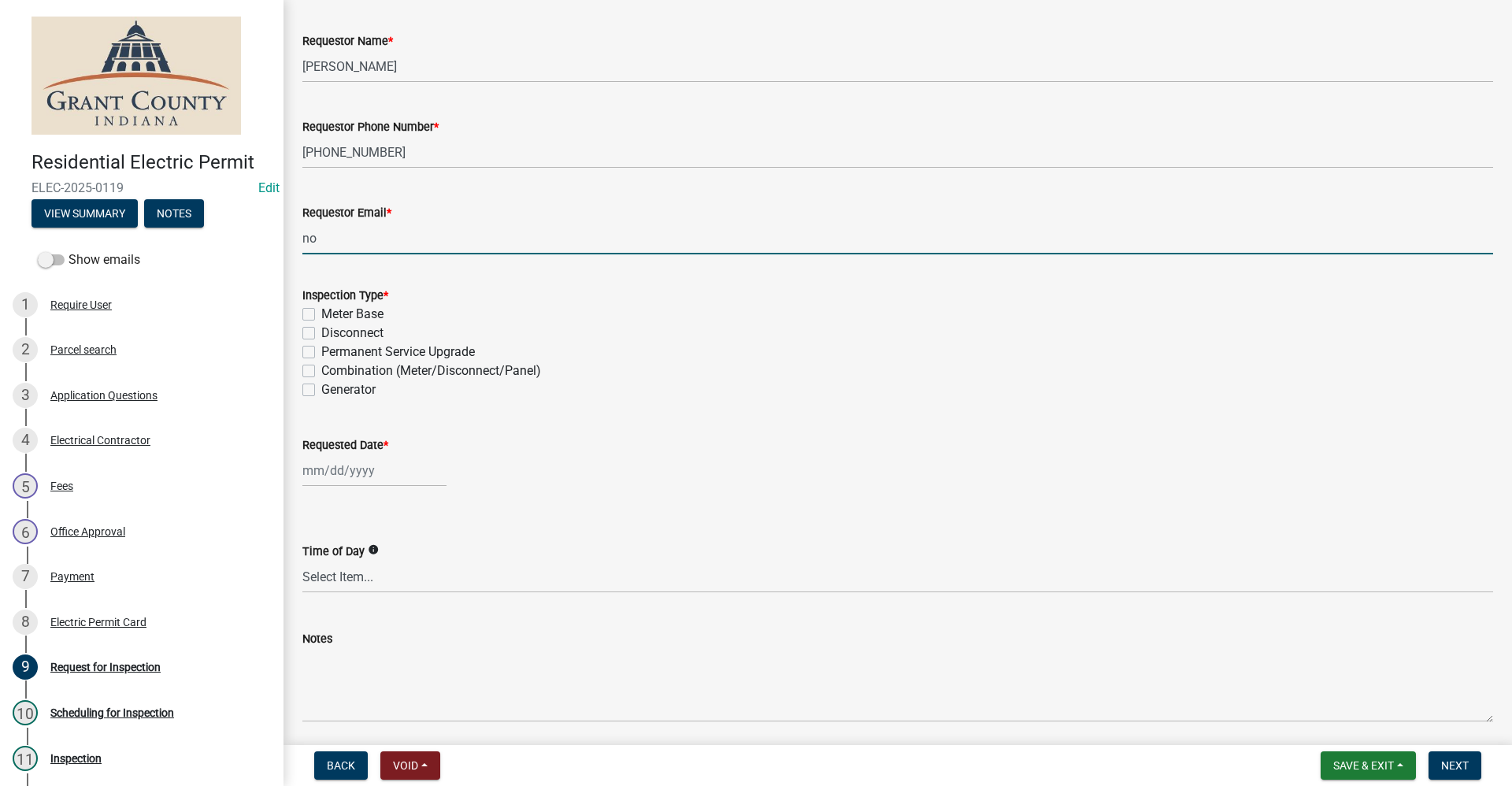
type input "no@email"
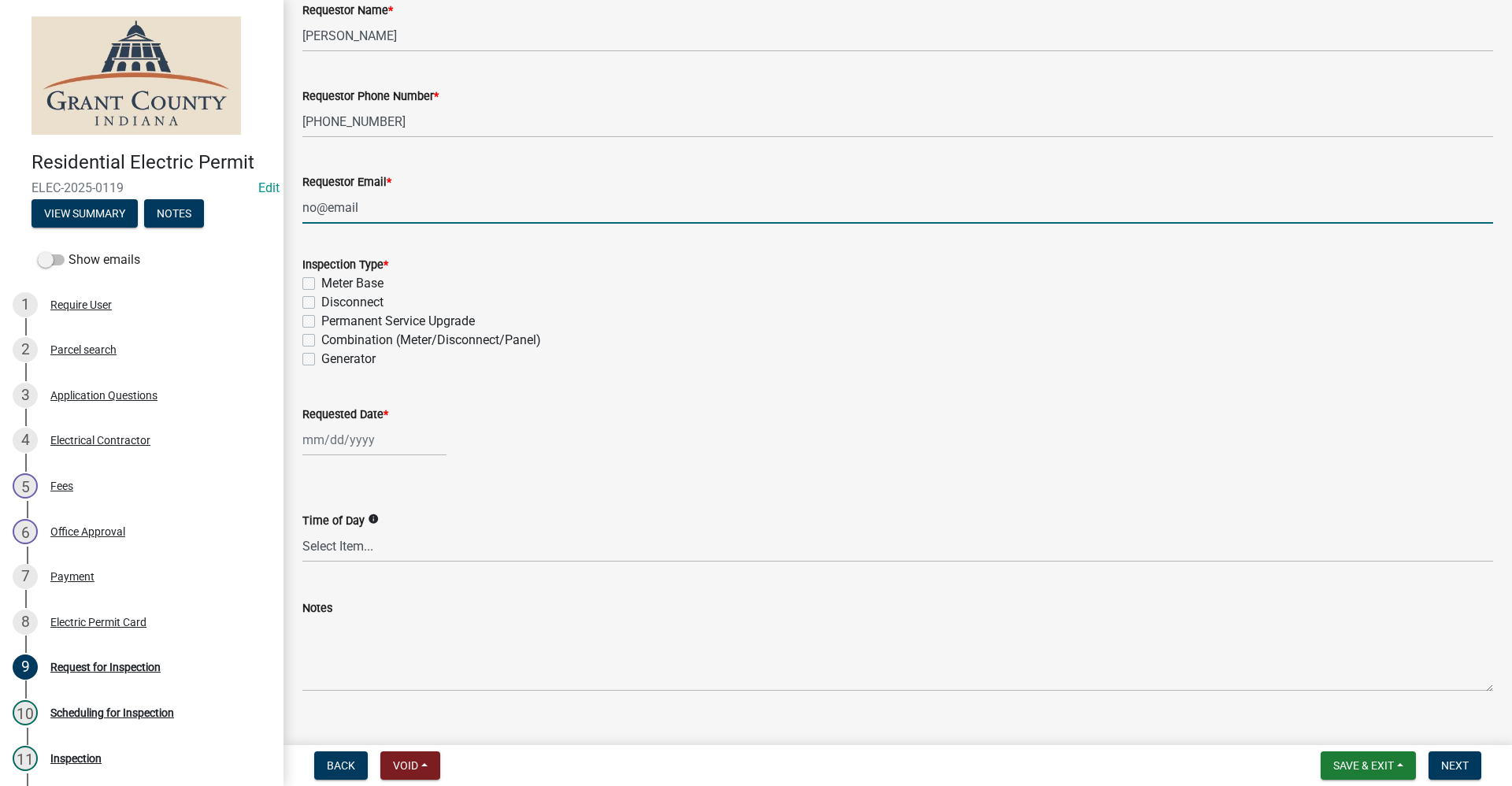
scroll to position [137, 0]
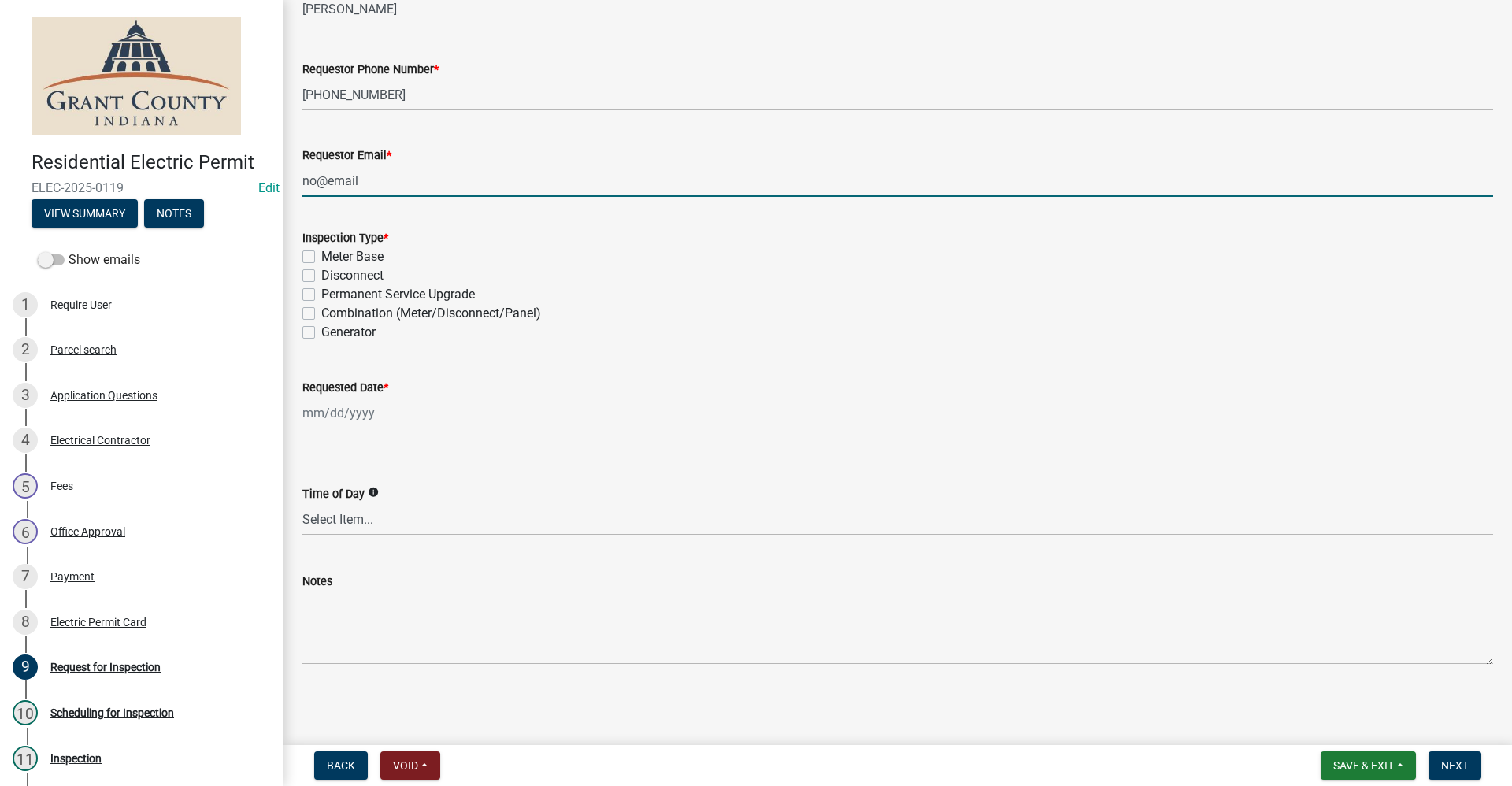
select select "10"
select select "2025"
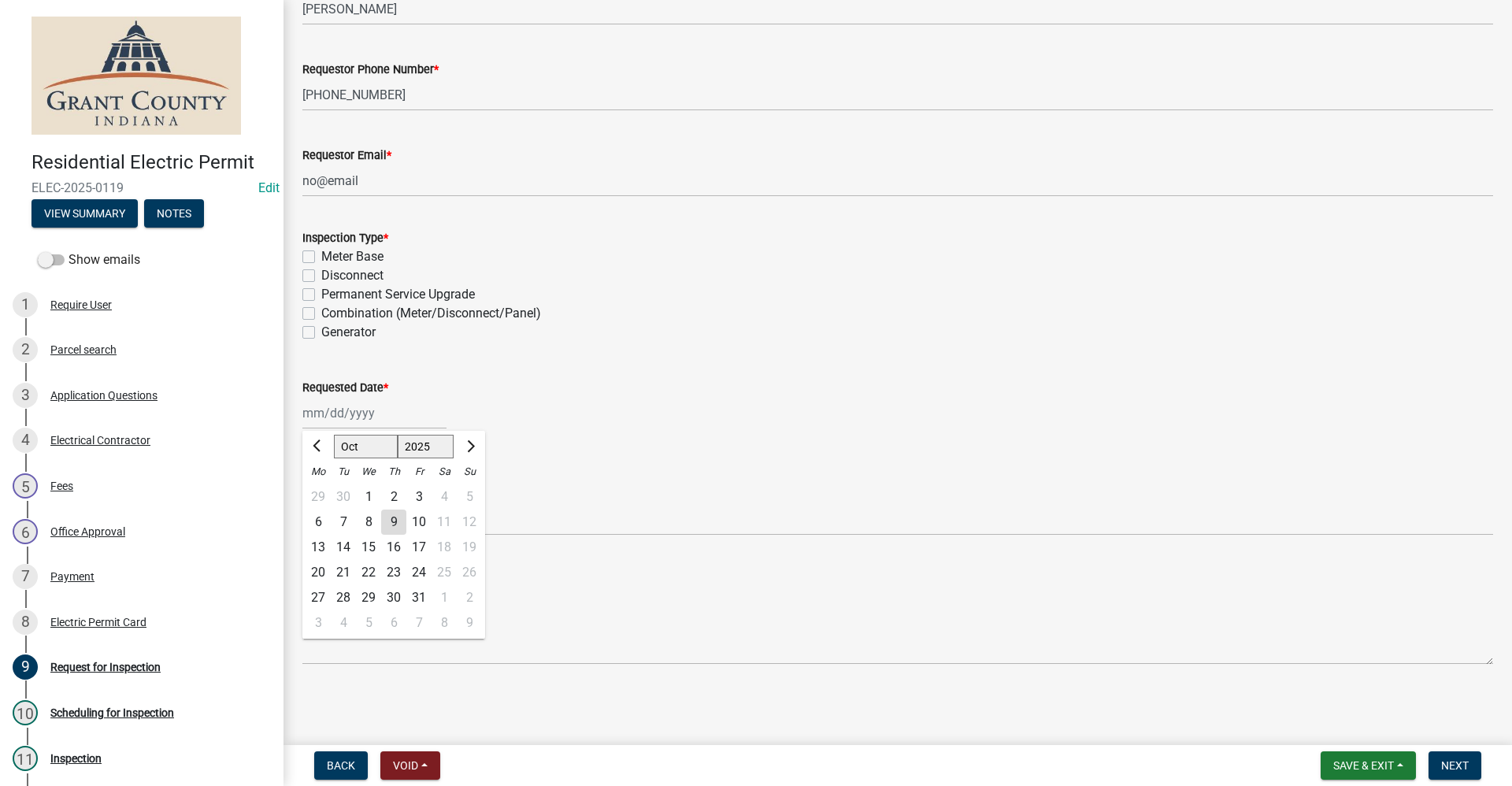
click at [346, 413] on div "Jan Feb Mar Apr May Jun Jul Aug Sep Oct Nov Dec 1525 1526 1527 1528 1529 1530 1…" at bounding box center [375, 413] width 144 height 33
click at [347, 545] on div "14" at bounding box center [342, 546] width 25 height 25
type input "[DATE]"
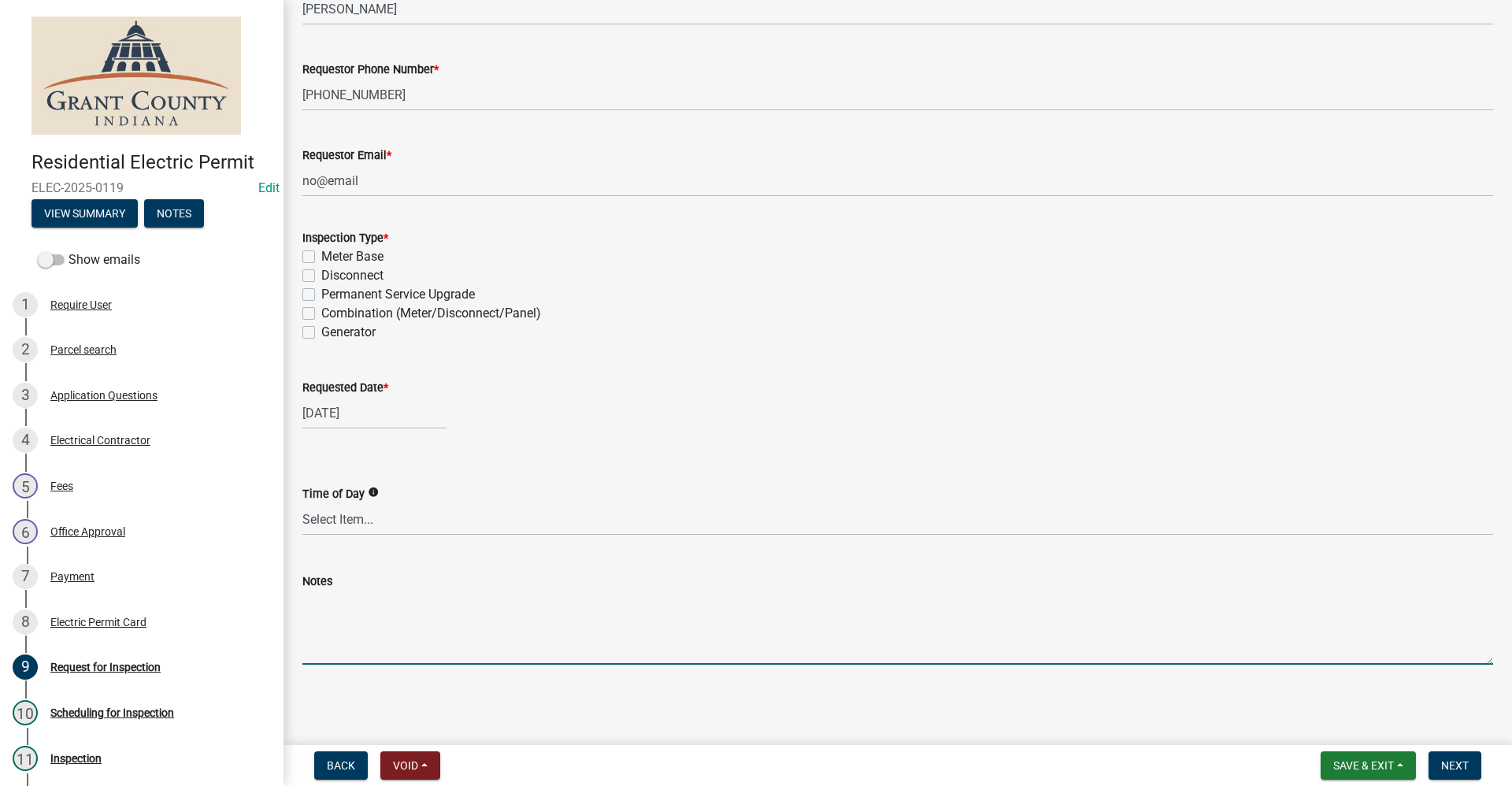
click at [340, 619] on textarea "Notes" at bounding box center [898, 628] width 1190 height 74
type textarea "Final on shed"
click at [730, 761] on span "Next" at bounding box center [1455, 765] width 28 height 13
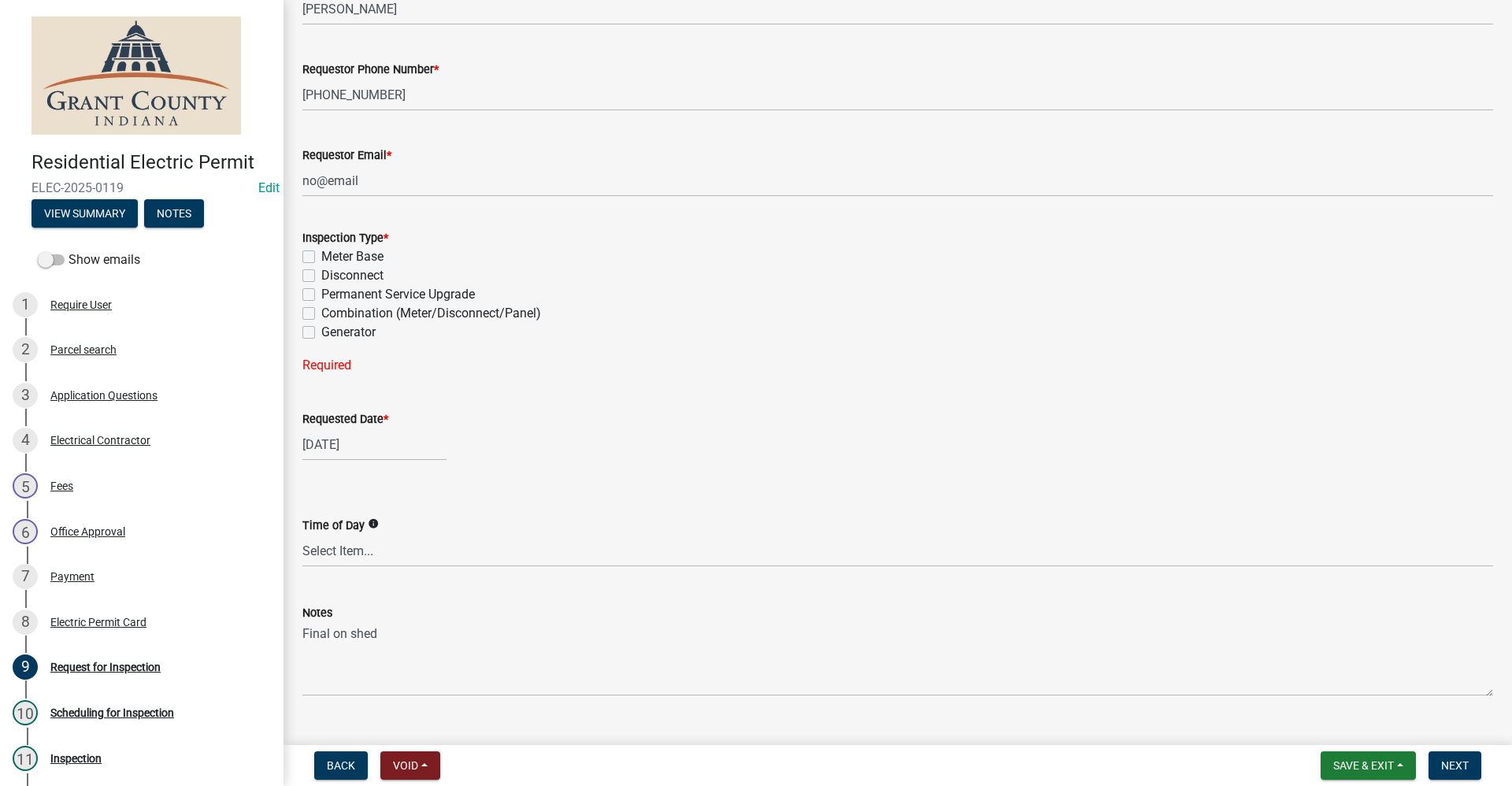
click at [322, 257] on label "Meter Base" at bounding box center [352, 256] width 62 height 19
click at [322, 257] on input "Meter Base" at bounding box center [327, 252] width 10 height 10
checkbox input "true"
checkbox input "false"
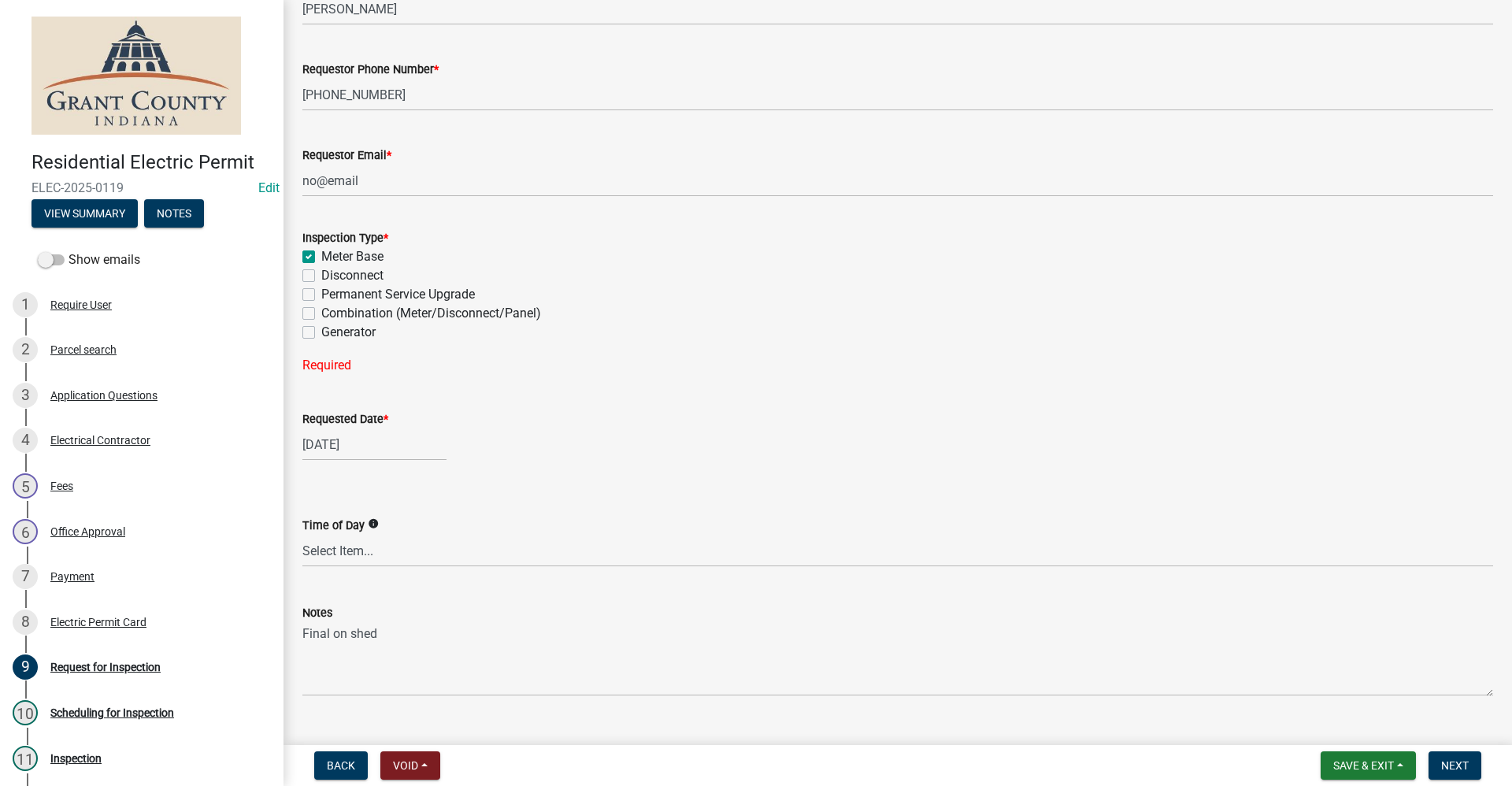
checkbox input "false"
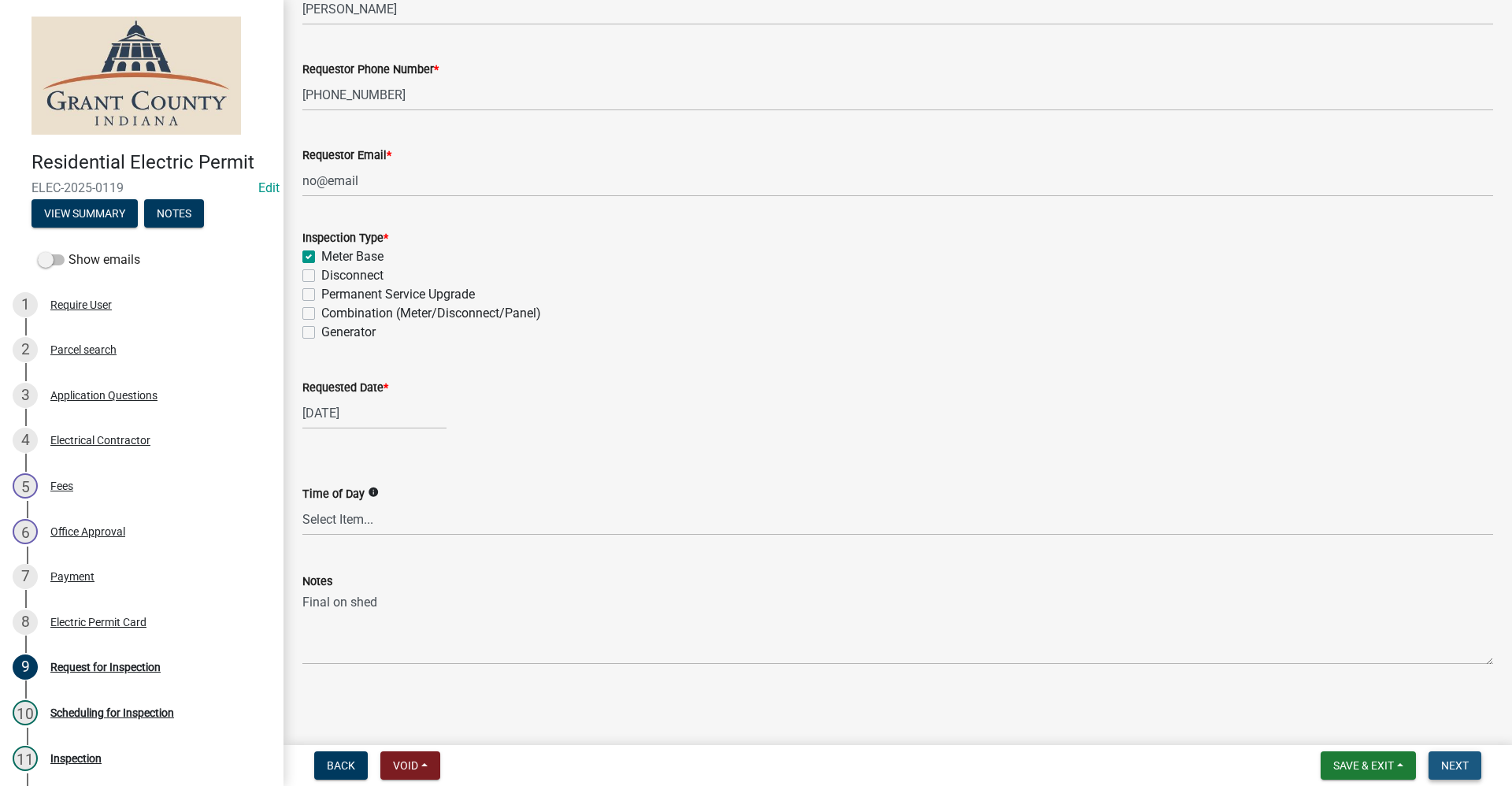
click at [730, 761] on span "Next" at bounding box center [1455, 765] width 28 height 13
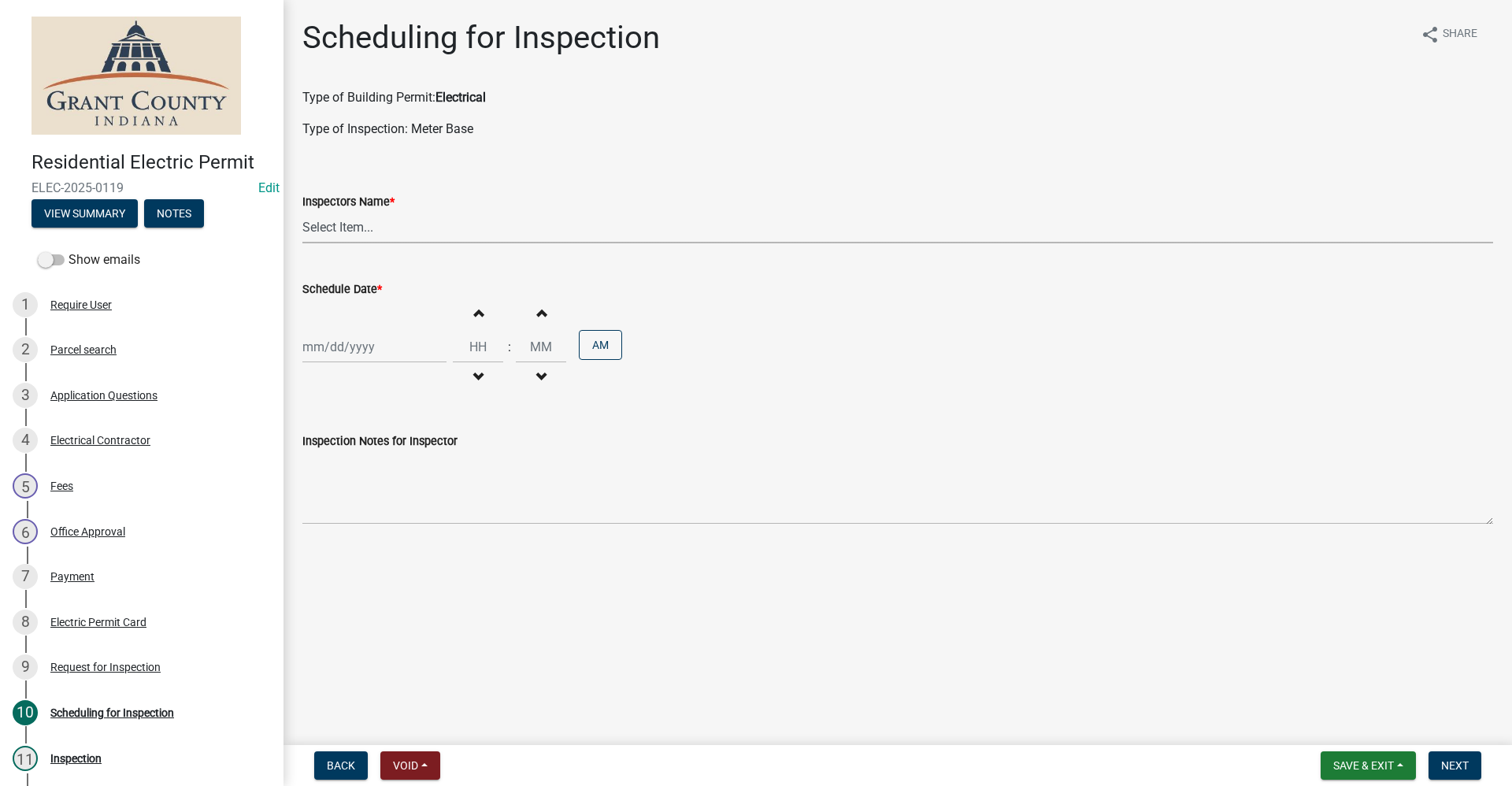
click at [328, 227] on select "Select Item... rberryhill (Randy Berryhill) tsholloway (Tammy Holloway) jecouch…" at bounding box center [898, 227] width 1190 height 33
select select "d7f9a44a-d2ea-4d3c-83b3-1aa71c950bd5"
click at [303, 211] on select "Select Item... rberryhill (Randy Berryhill) tsholloway (Tammy Holloway) jecouch…" at bounding box center [898, 227] width 1190 height 33
click at [338, 348] on div at bounding box center [375, 346] width 144 height 33
select select "10"
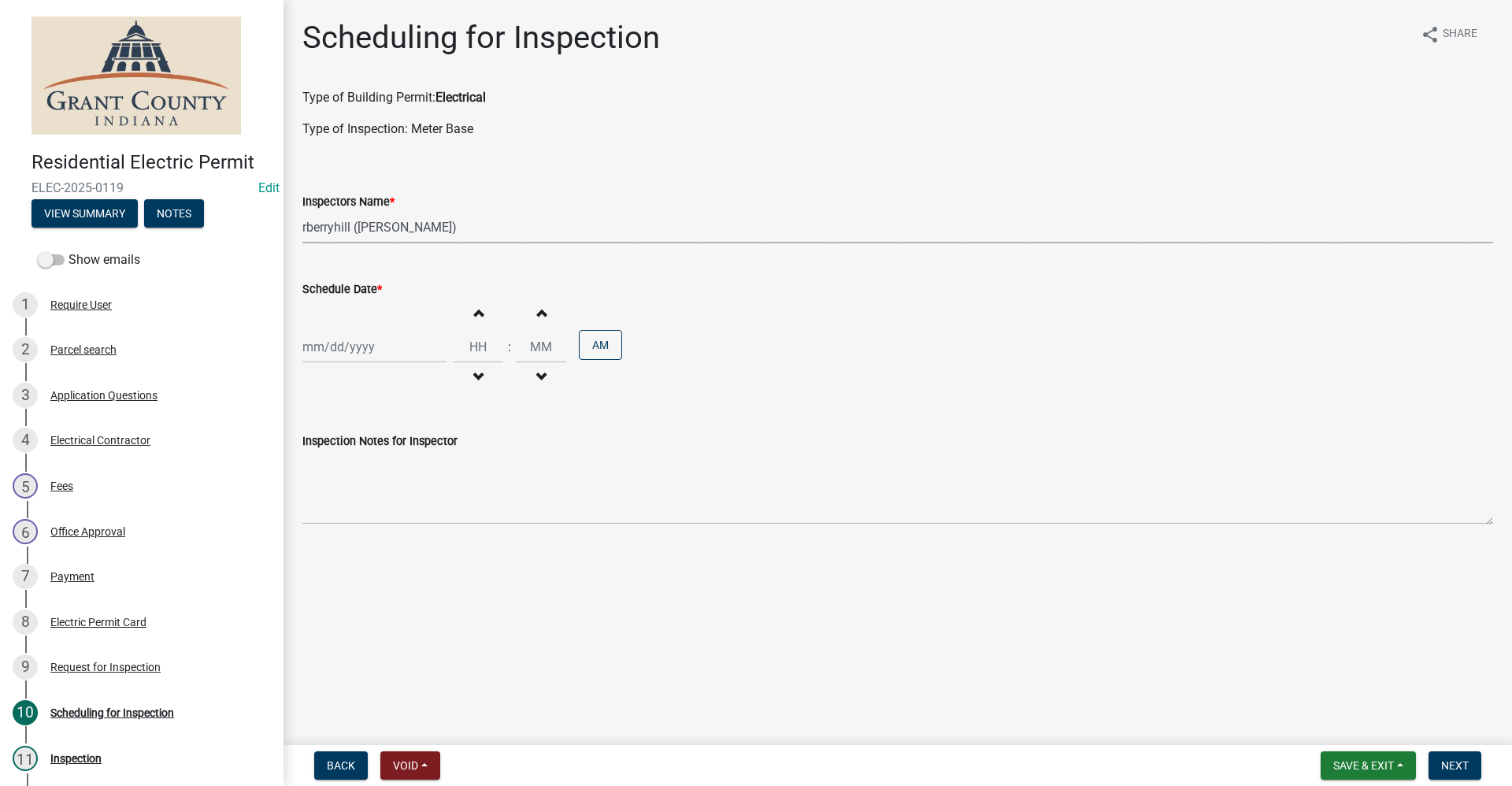
select select "2025"
click at [343, 479] on div "14" at bounding box center [342, 480] width 25 height 25
type input "[DATE]"
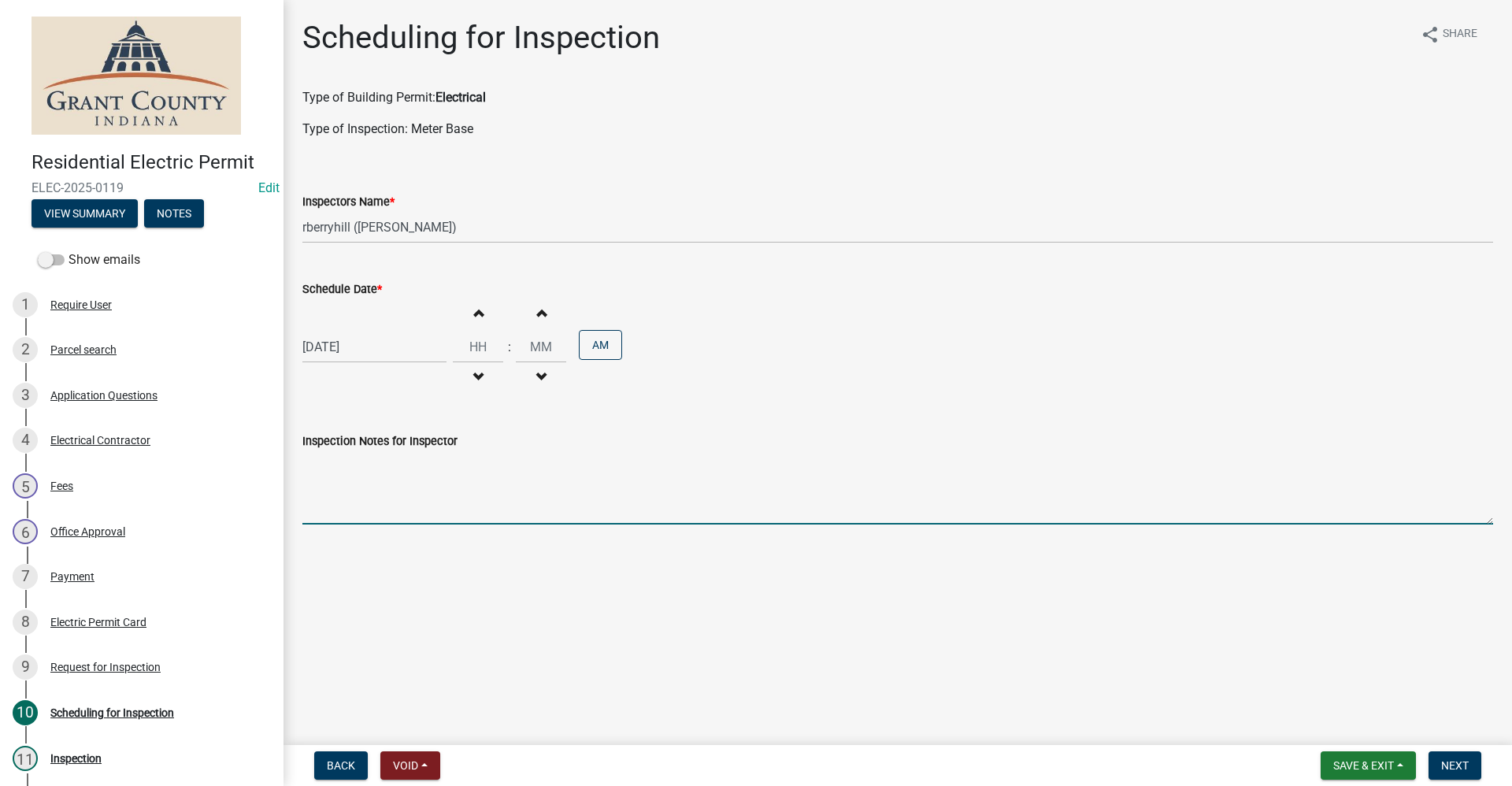
click at [345, 496] on textarea "Inspection Notes for Inspector" at bounding box center [898, 487] width 1190 height 74
type textarea "Final for shed"
click at [730, 761] on span "Next" at bounding box center [1455, 765] width 28 height 13
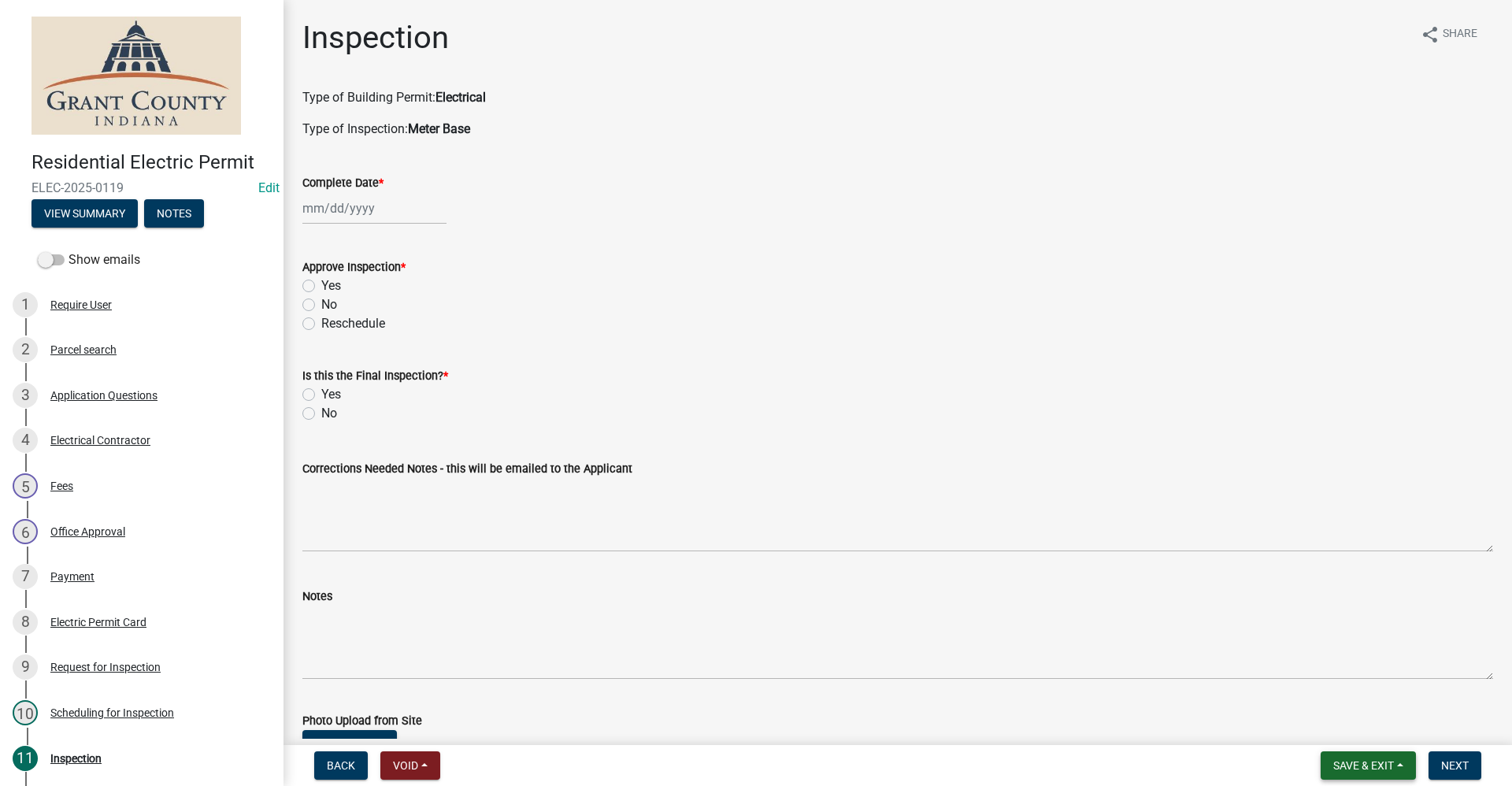
click at [730, 761] on span "Save & Exit" at bounding box center [1363, 765] width 60 height 13
click at [730, 727] on button "Save & Exit" at bounding box center [1352, 725] width 126 height 38
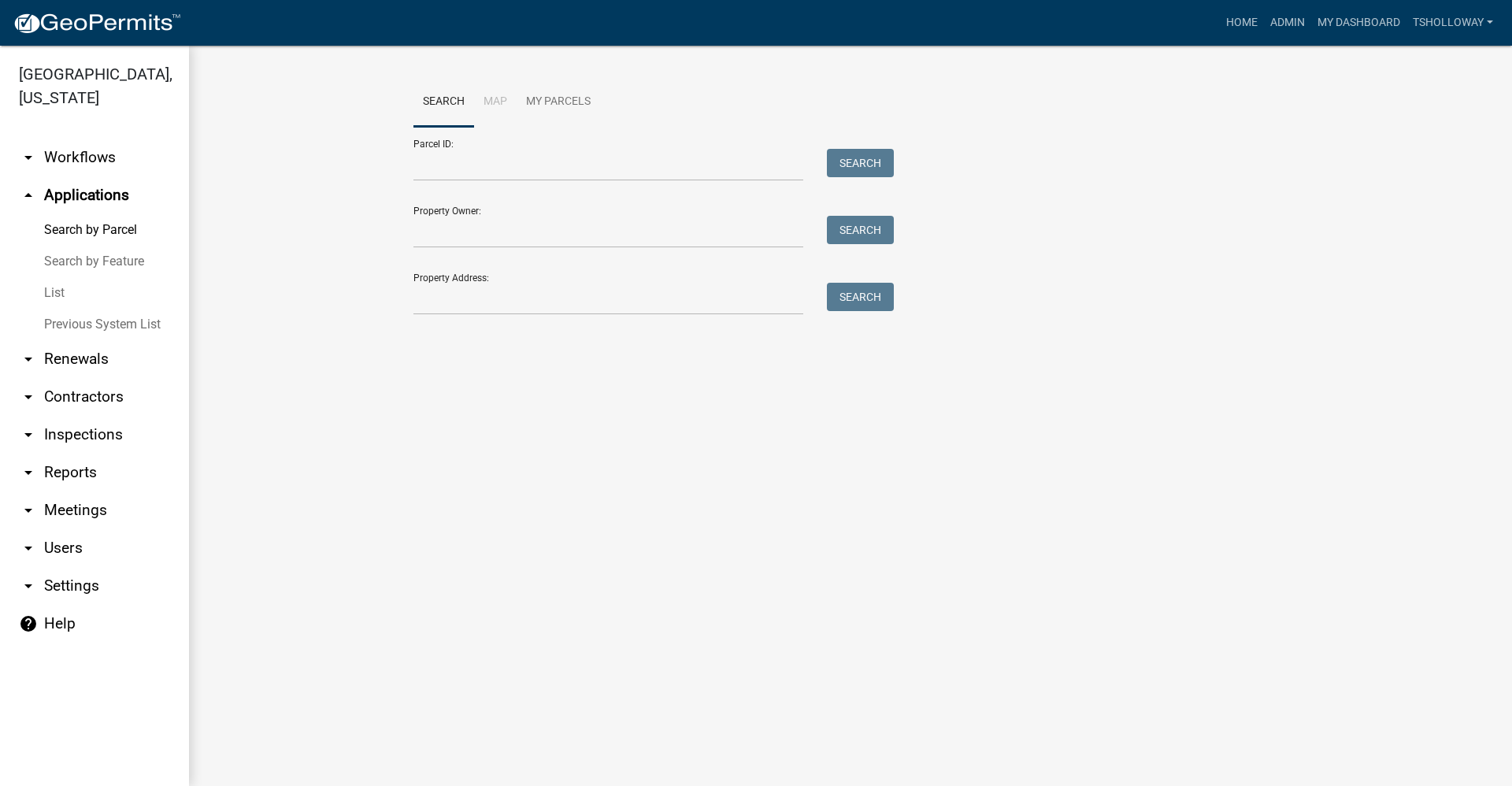
click at [72, 416] on link "arrow_drop_down Inspections" at bounding box center [94, 435] width 189 height 38
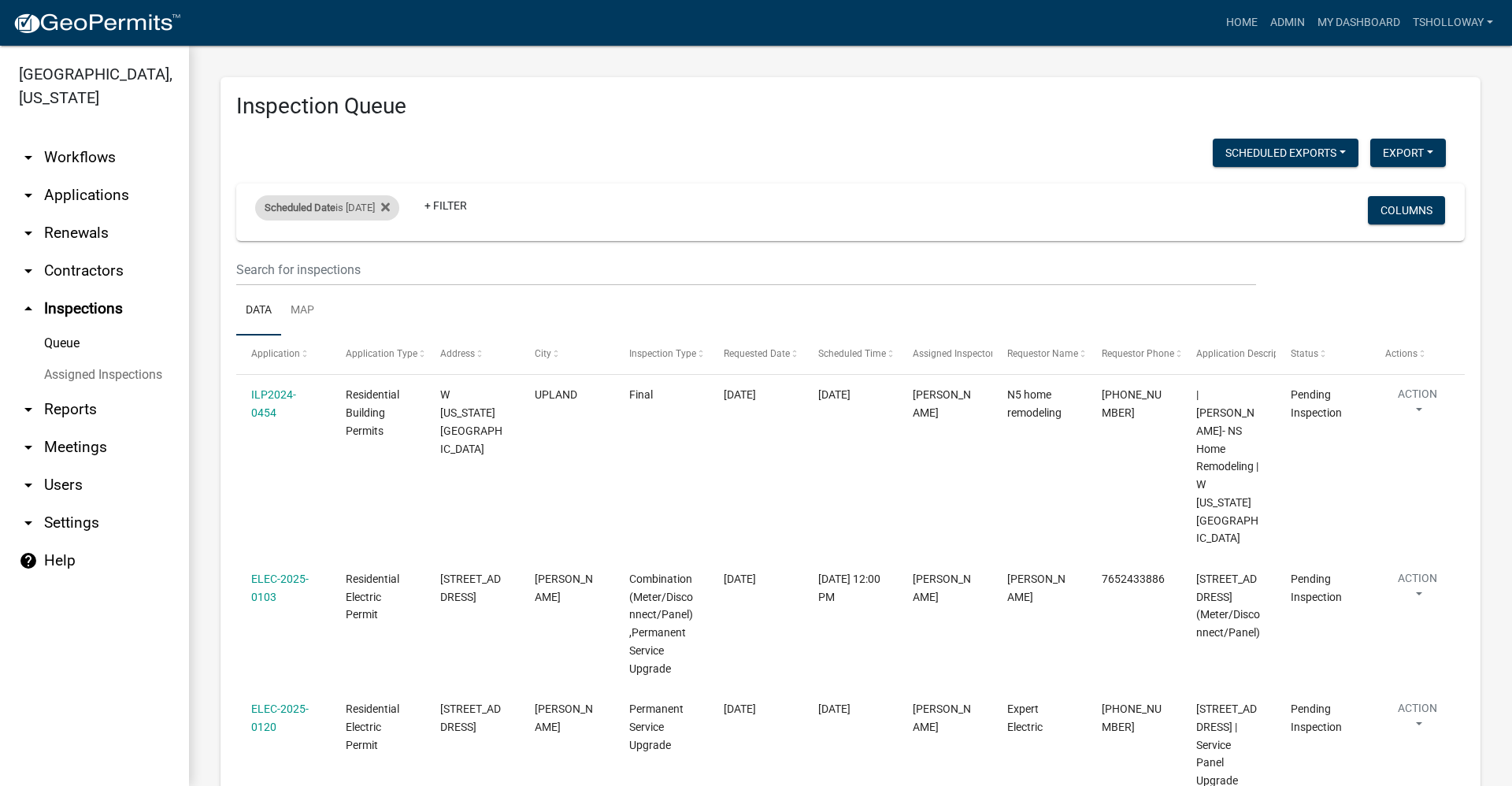
click at [387, 209] on div "Scheduled Date is 10/14/2025" at bounding box center [328, 207] width 144 height 25
click at [387, 268] on input "[DATE]" at bounding box center [340, 266] width 110 height 33
type input "[DATE]"
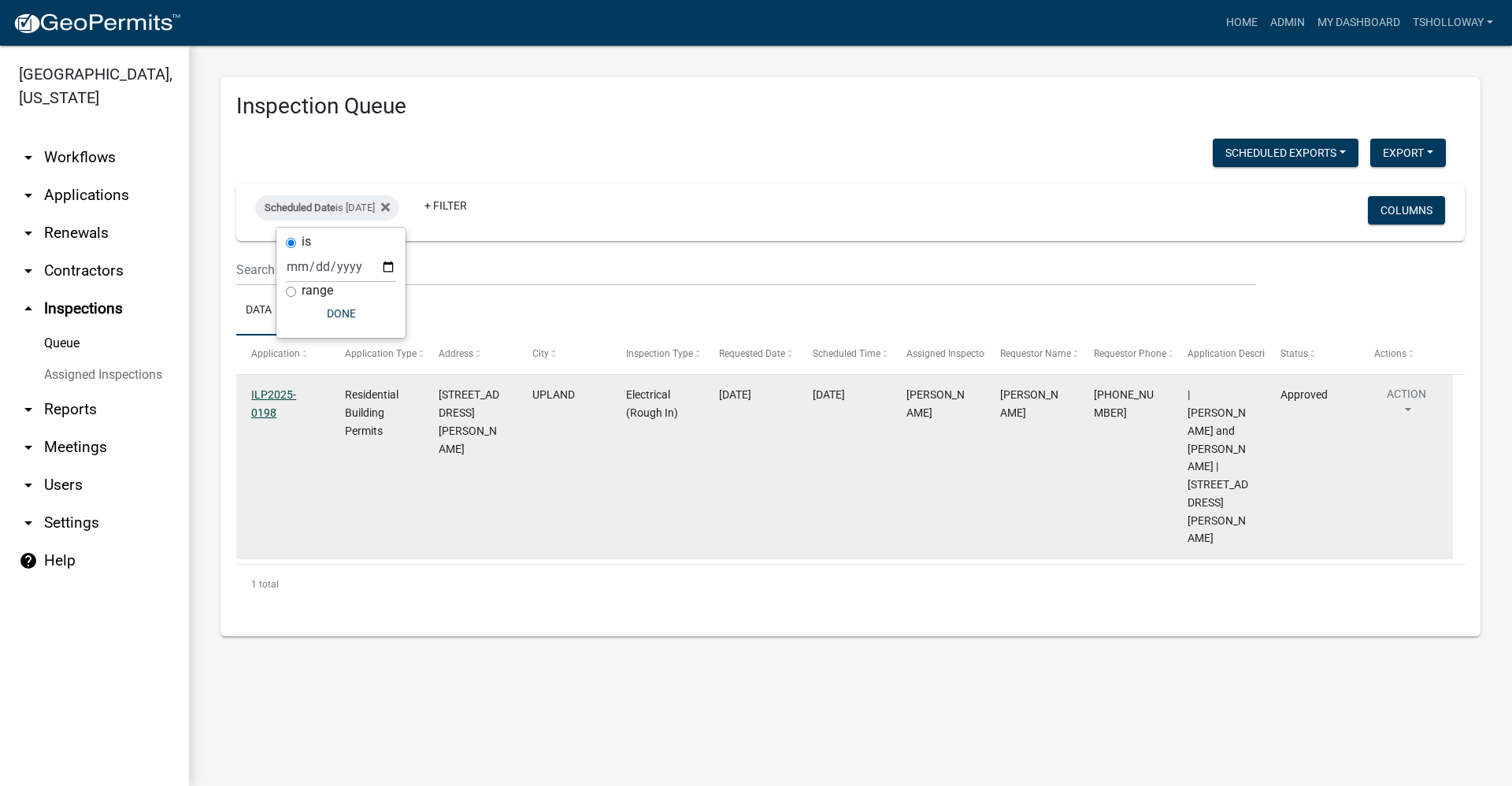
click at [267, 393] on link "ILP2025-0198" at bounding box center [273, 403] width 45 height 31
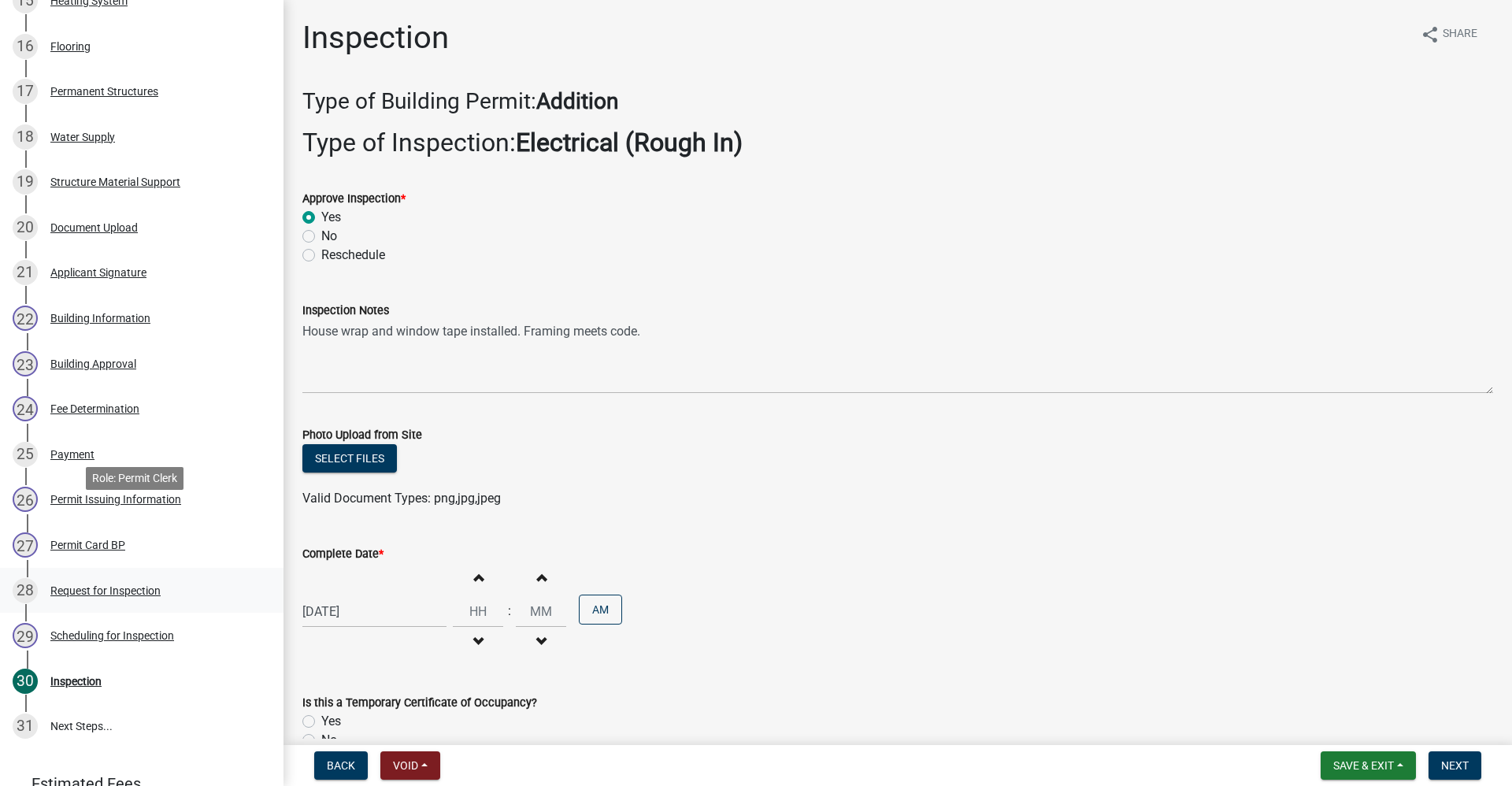
scroll to position [945, 0]
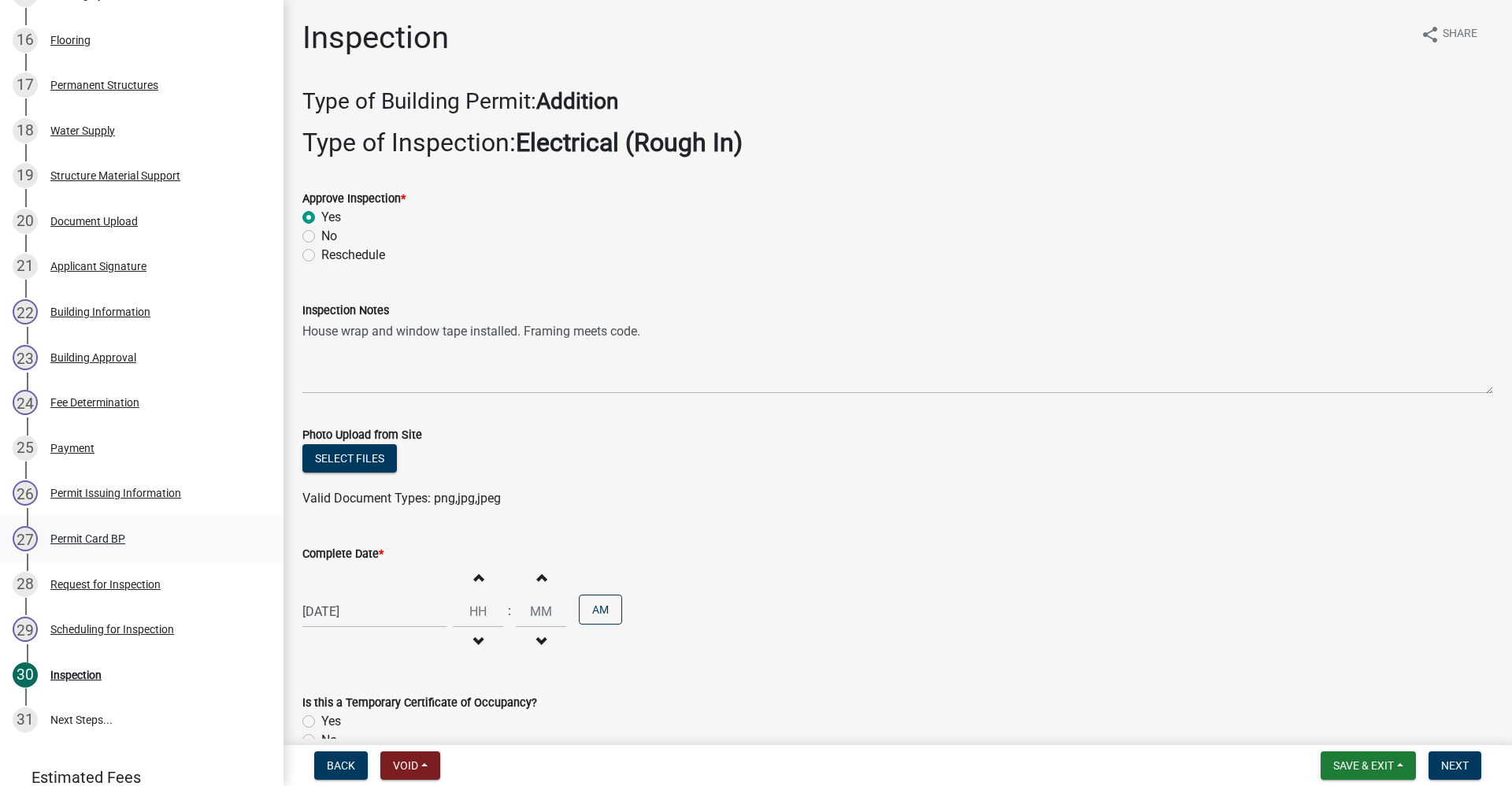
click at [95, 544] on div "Permit Card BP" at bounding box center [88, 539] width 75 height 11
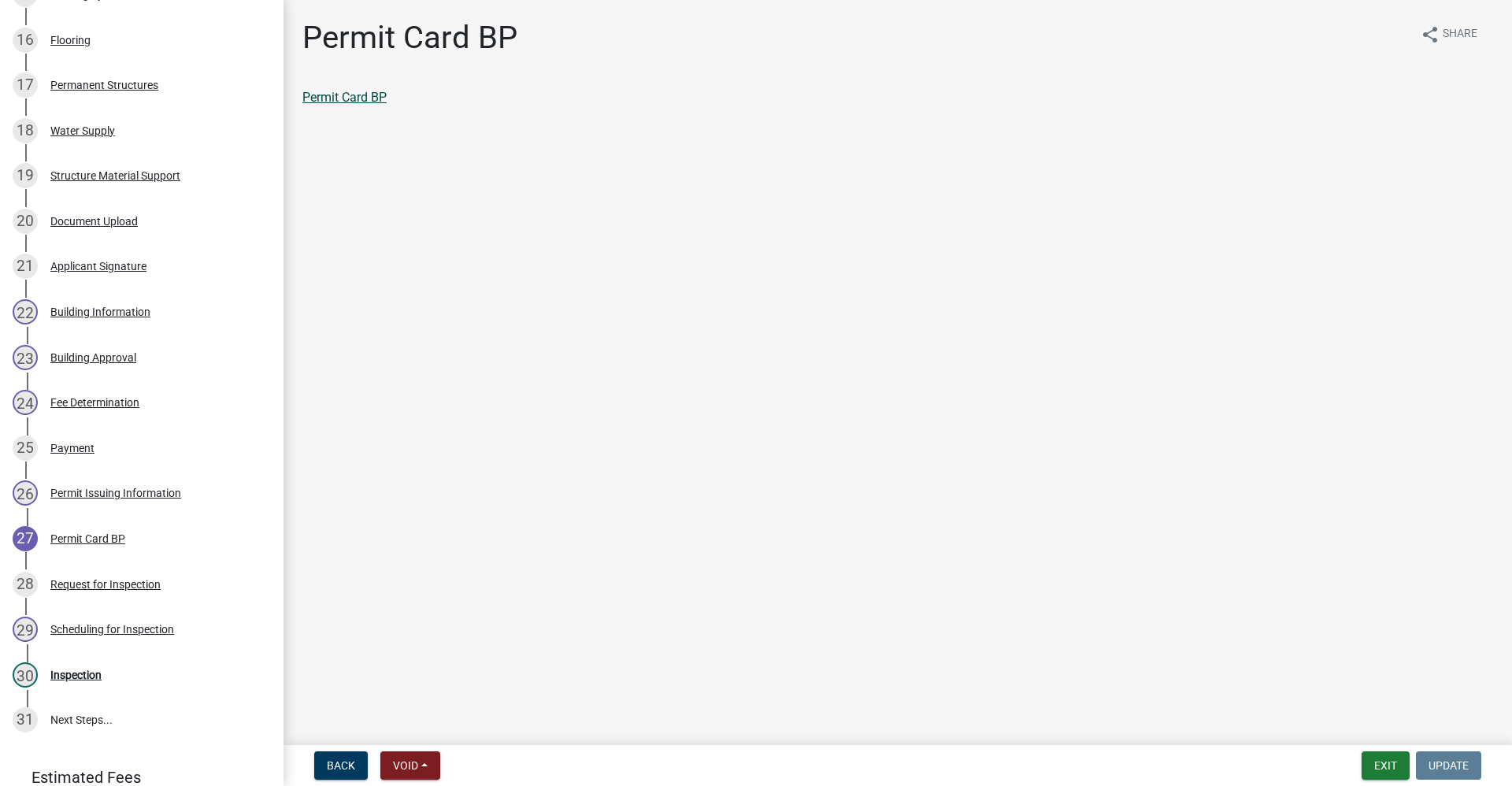
click at [373, 94] on link "Permit Card BP" at bounding box center [344, 97] width 84 height 15
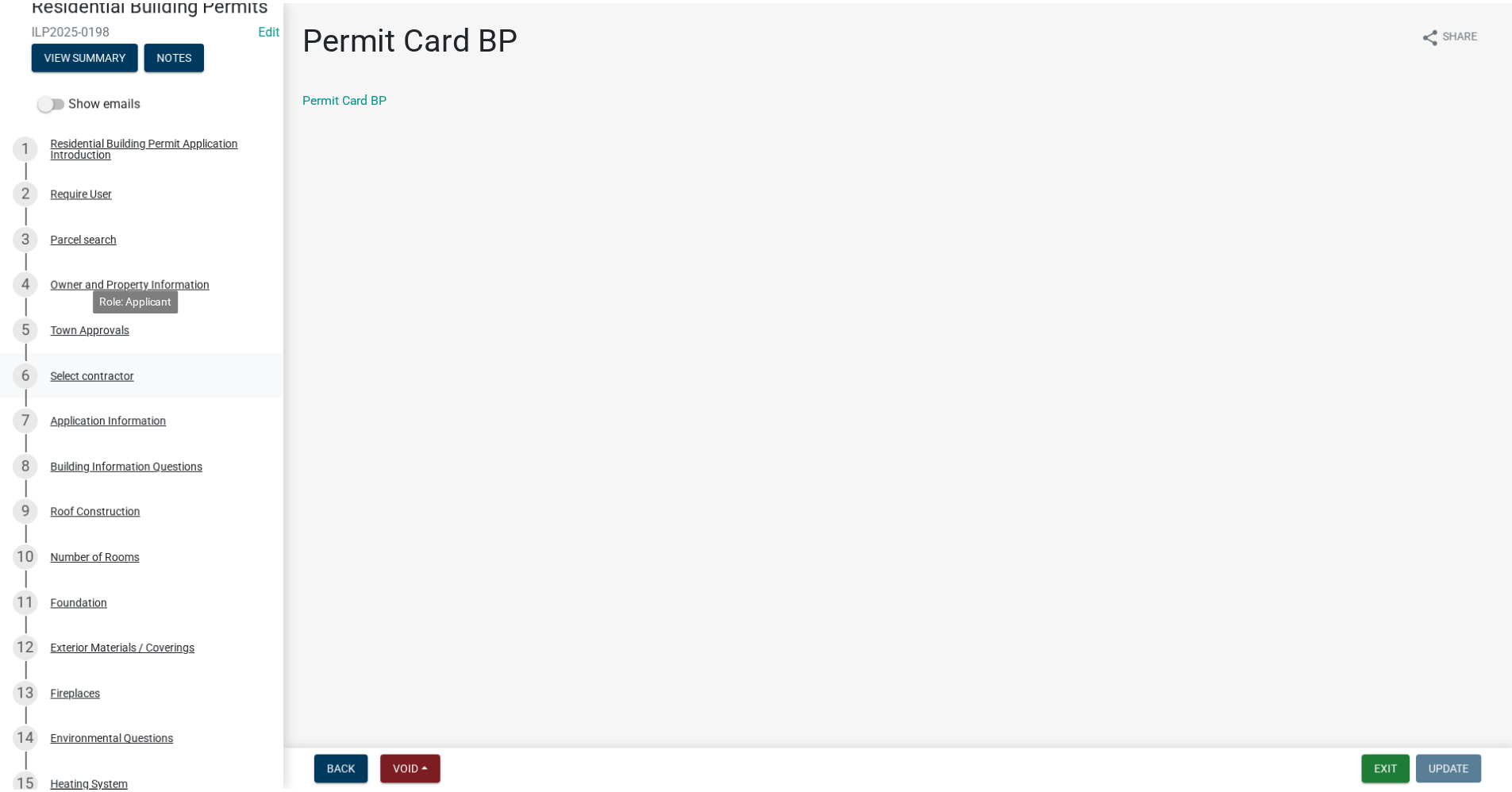
scroll to position [159, 0]
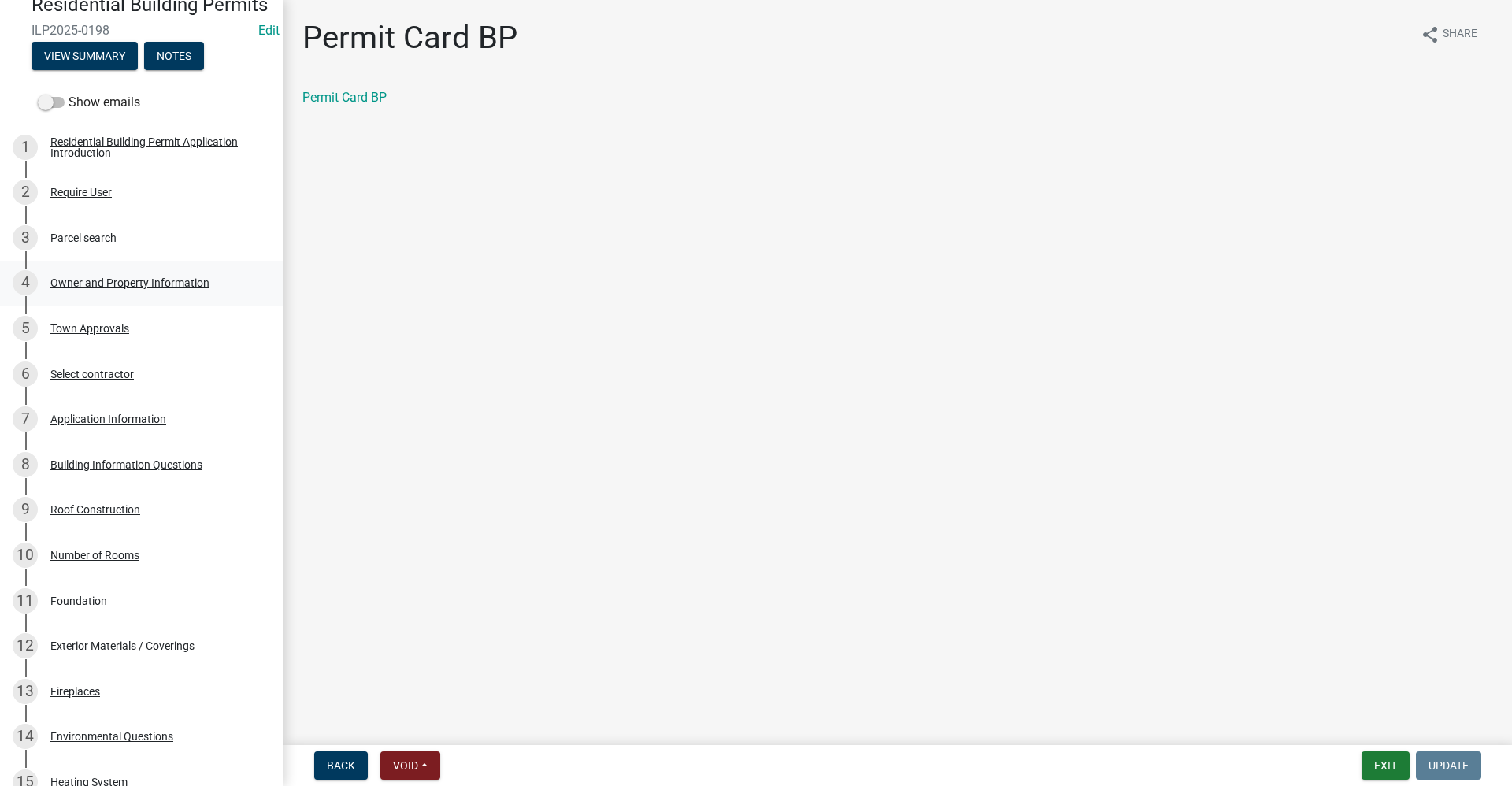
click at [147, 288] on div "Owner and Property Information" at bounding box center [130, 282] width 159 height 11
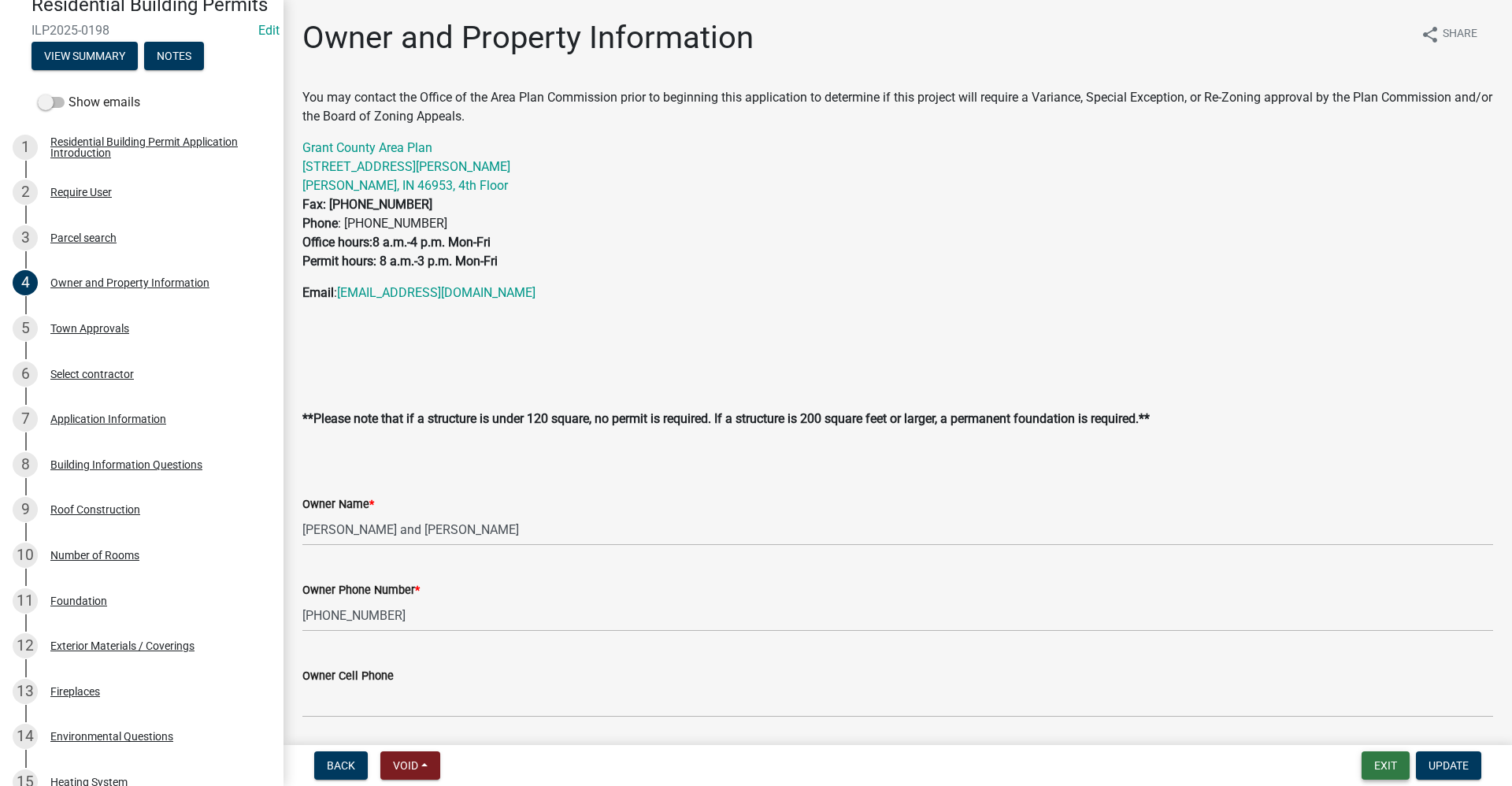
click at [730, 761] on button "Exit" at bounding box center [1385, 765] width 48 height 29
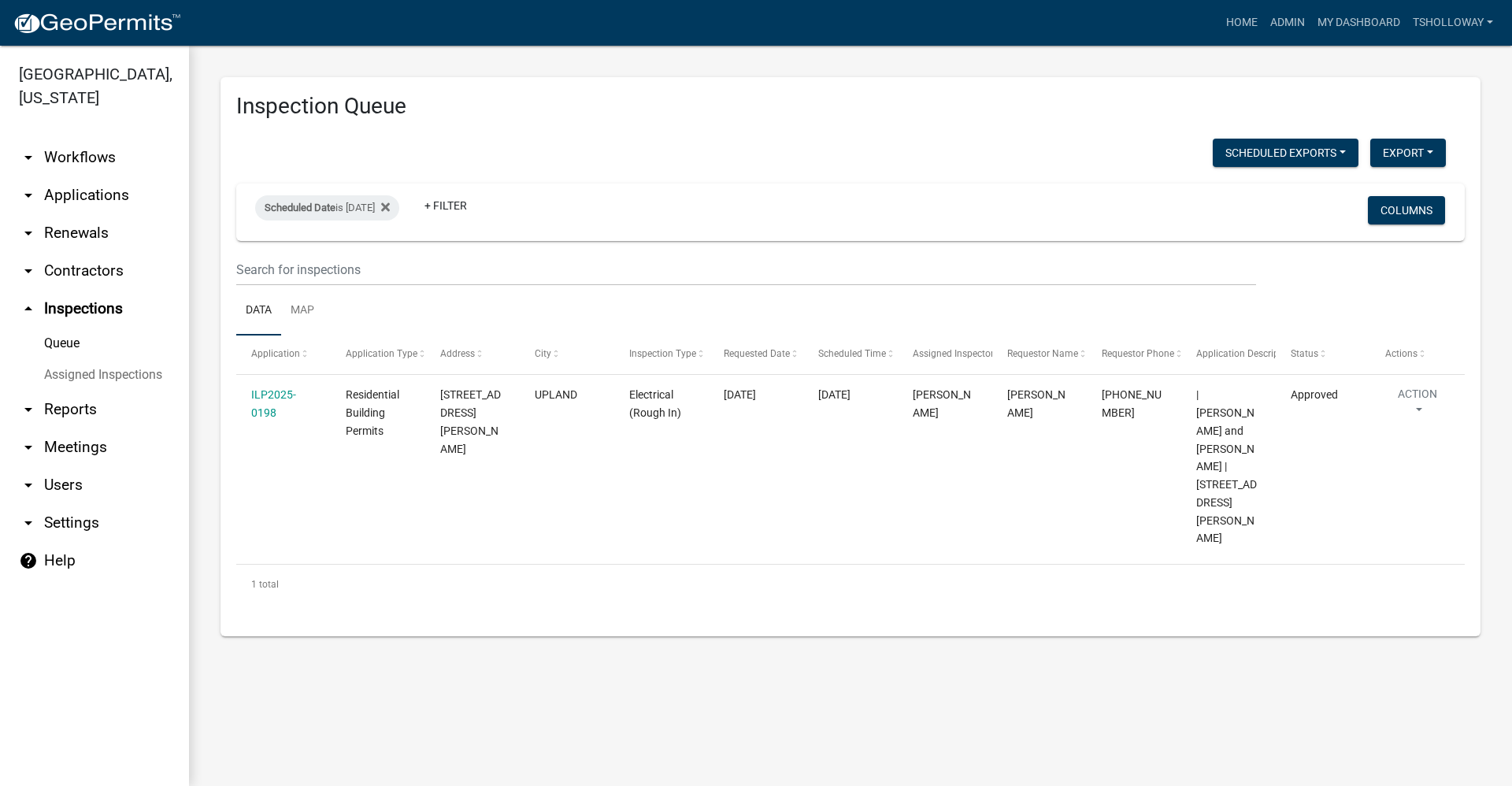
click at [83, 252] on link "arrow_drop_down Contractors" at bounding box center [94, 271] width 189 height 38
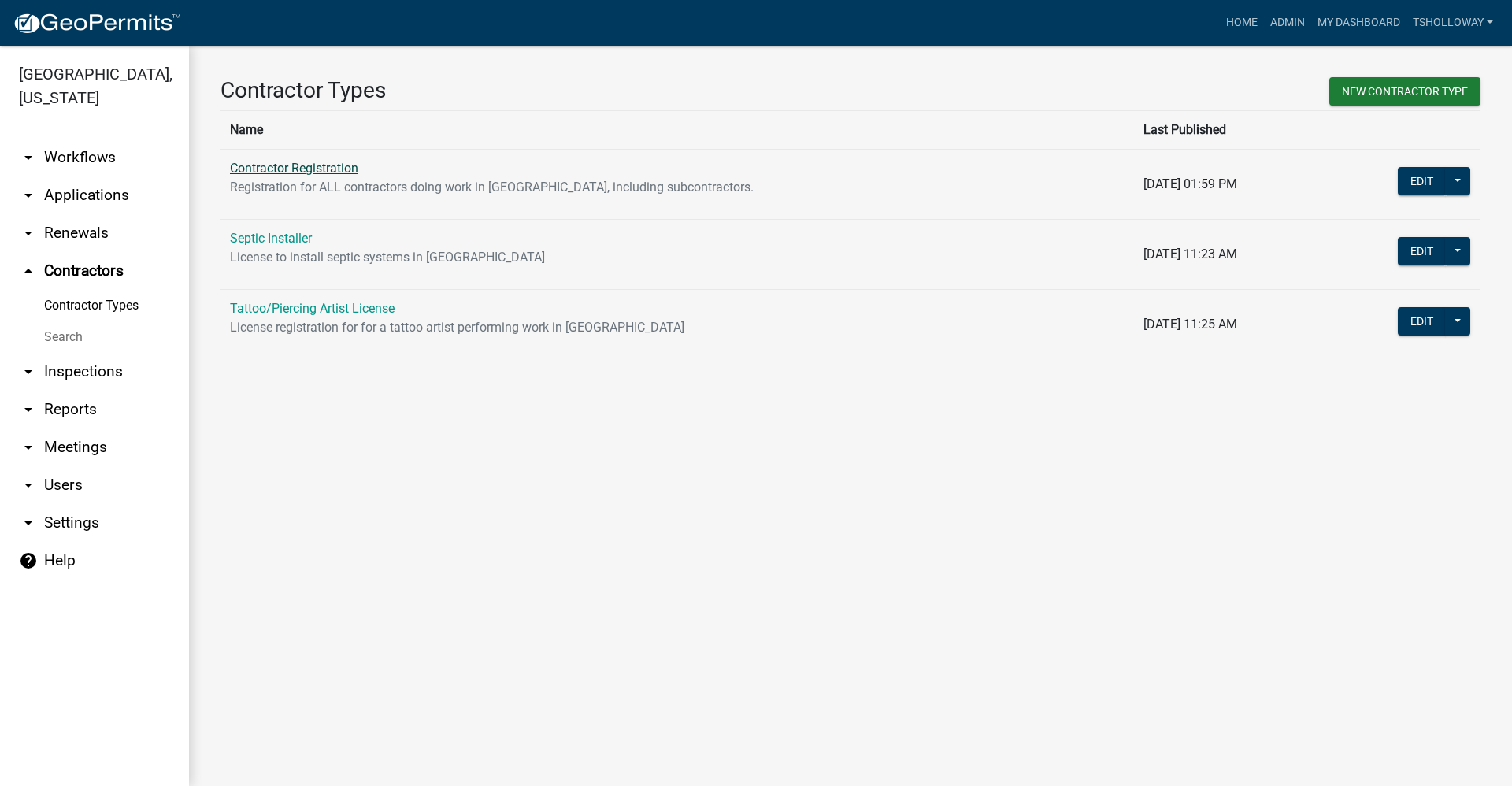
click at [288, 167] on link "Contractor Registration" at bounding box center [294, 167] width 129 height 15
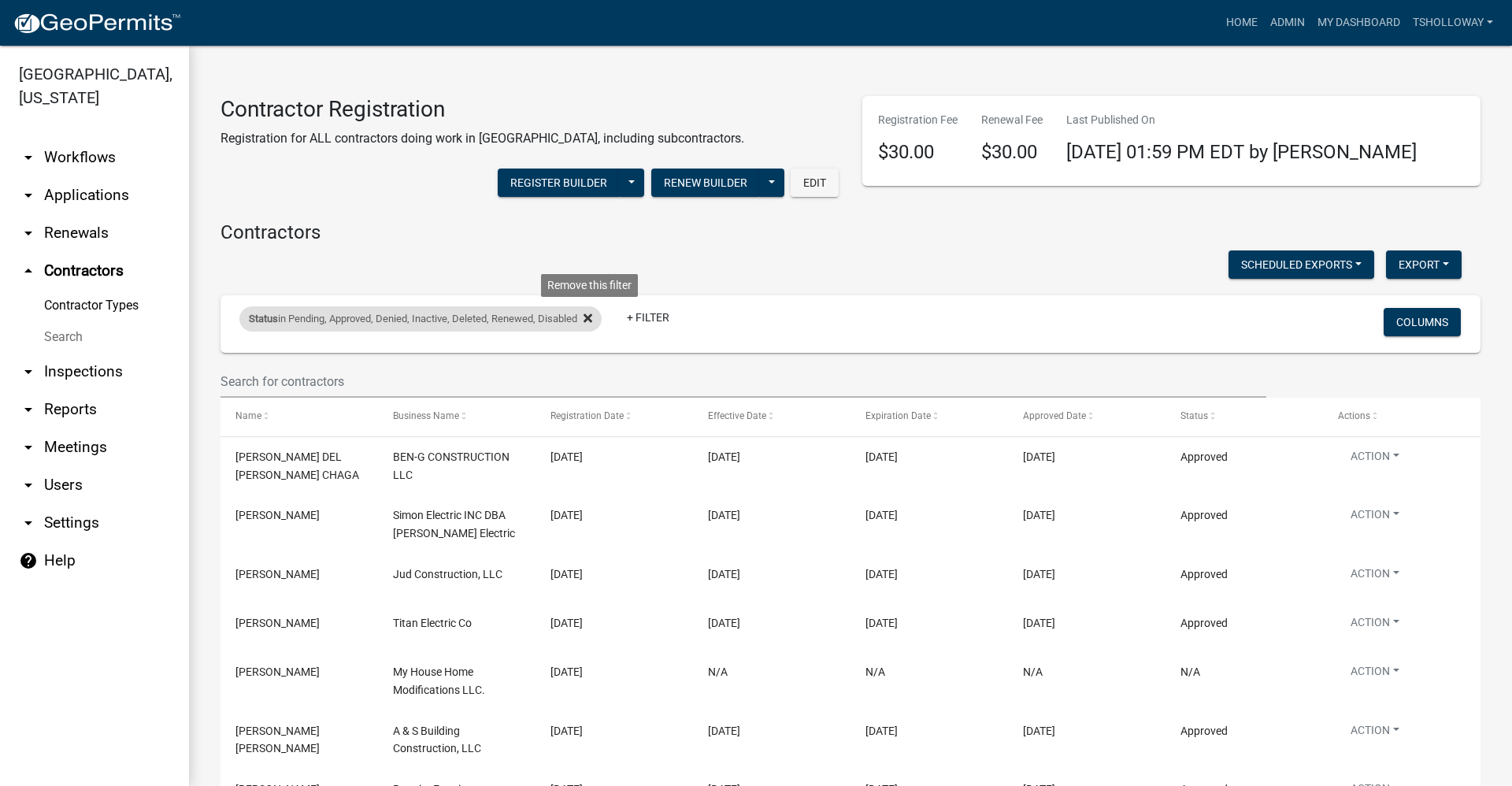
click at [592, 323] on icon at bounding box center [588, 318] width 9 height 13
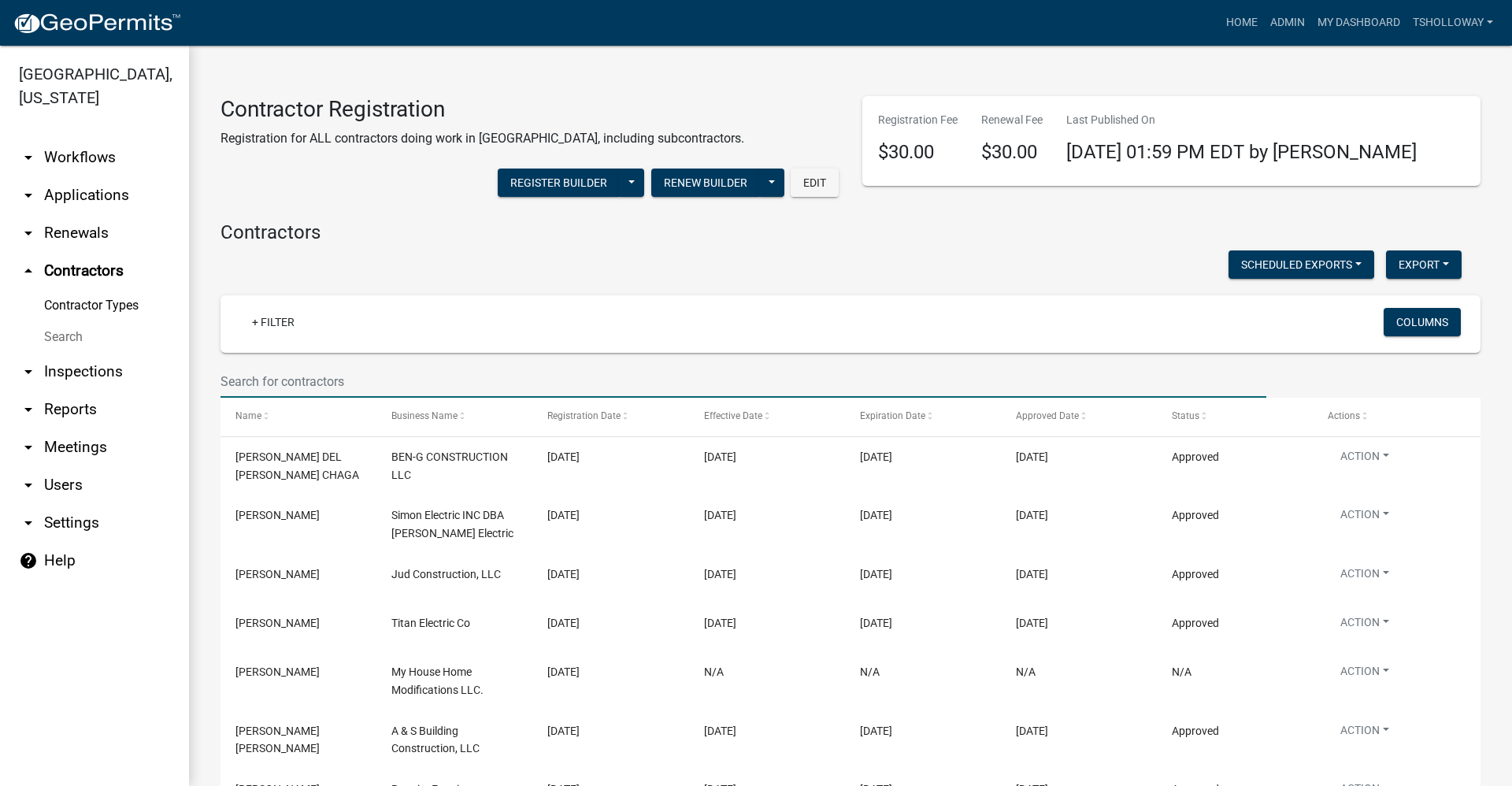
click at [244, 376] on input "text" at bounding box center [743, 381] width 1046 height 33
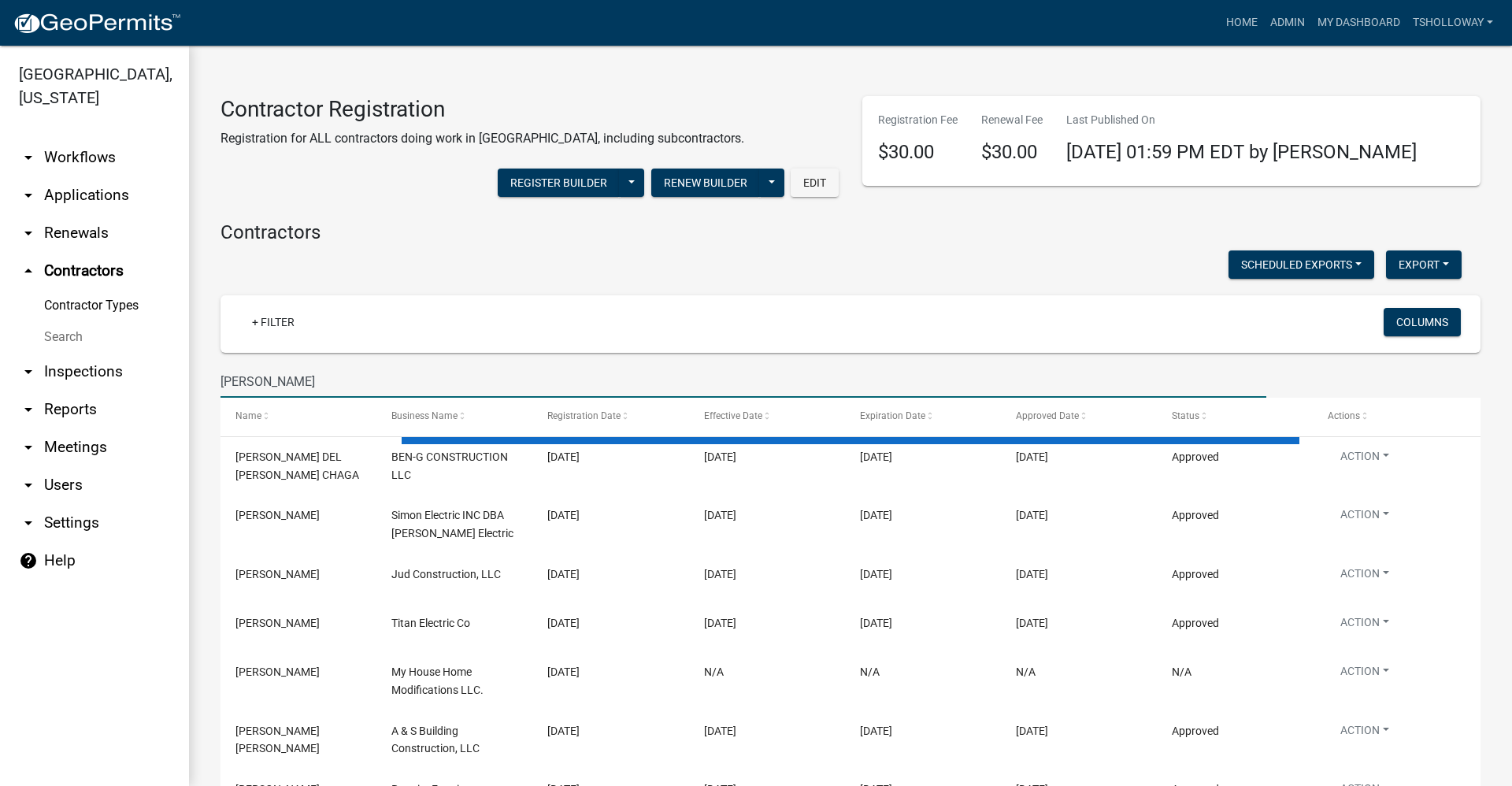
type input "miller"
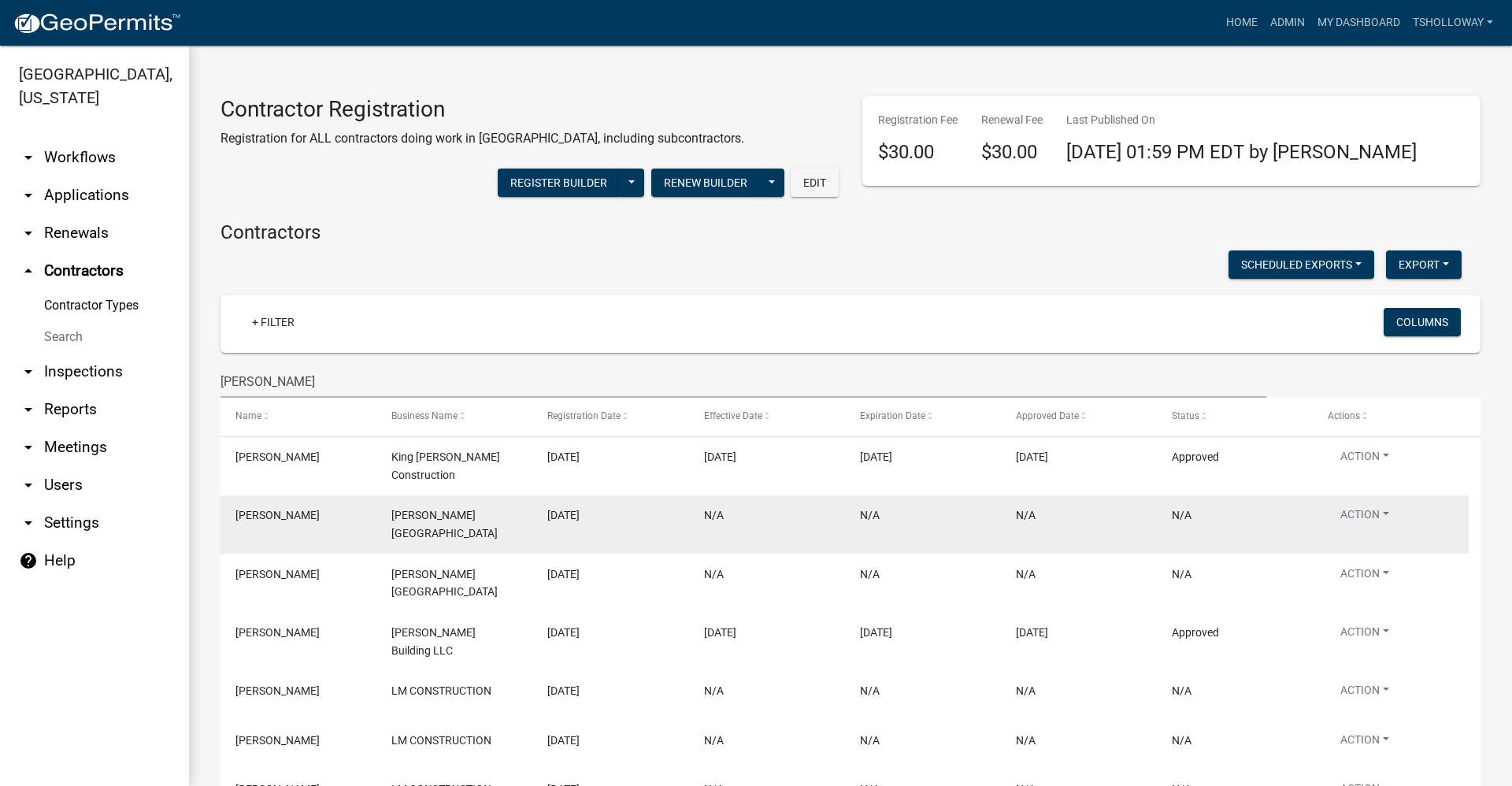
click at [628, 515] on div "01/31/2025" at bounding box center [610, 516] width 126 height 18
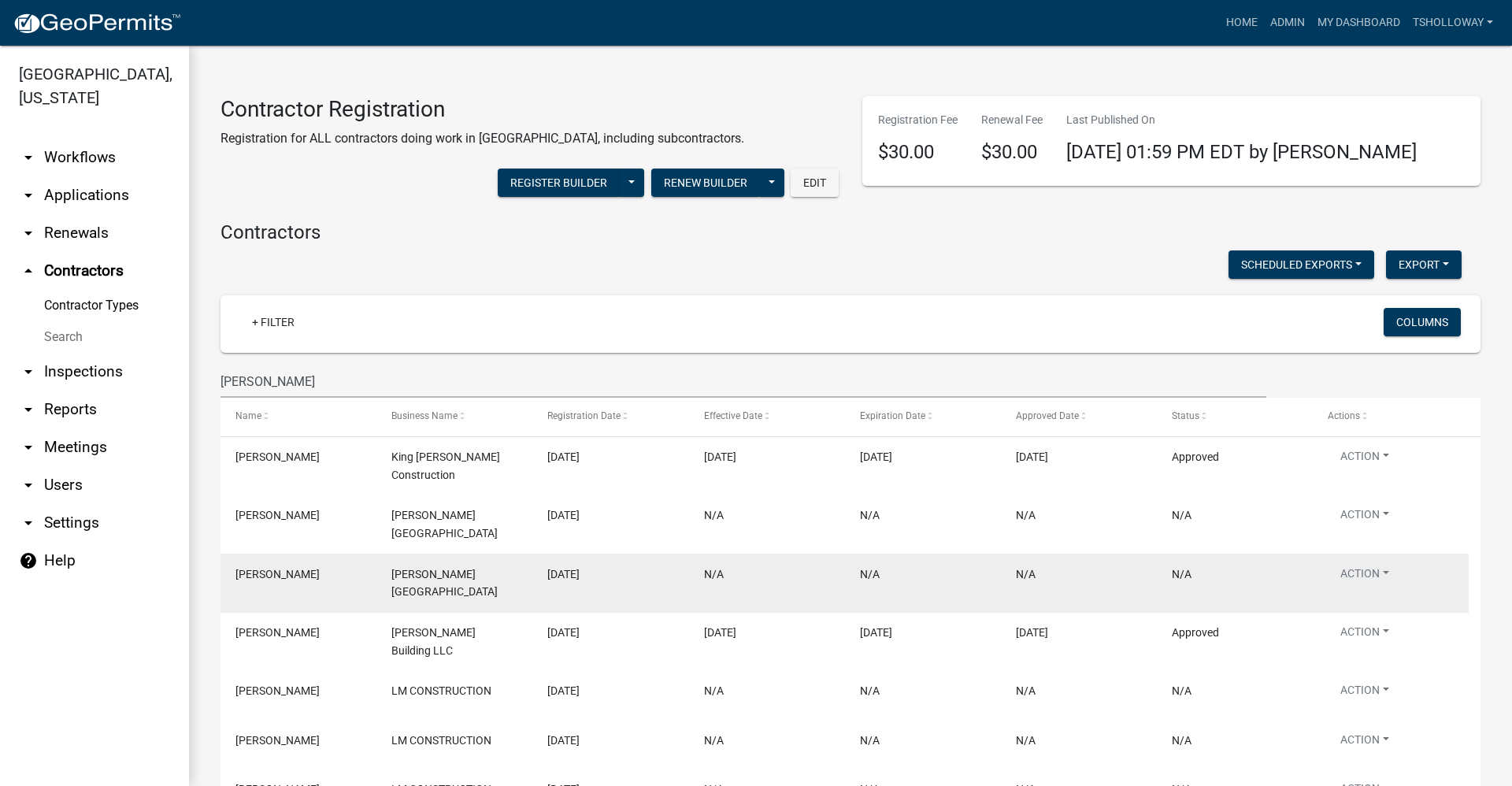
click at [582, 565] on div "01/19/2025" at bounding box center [610, 574] width 126 height 18
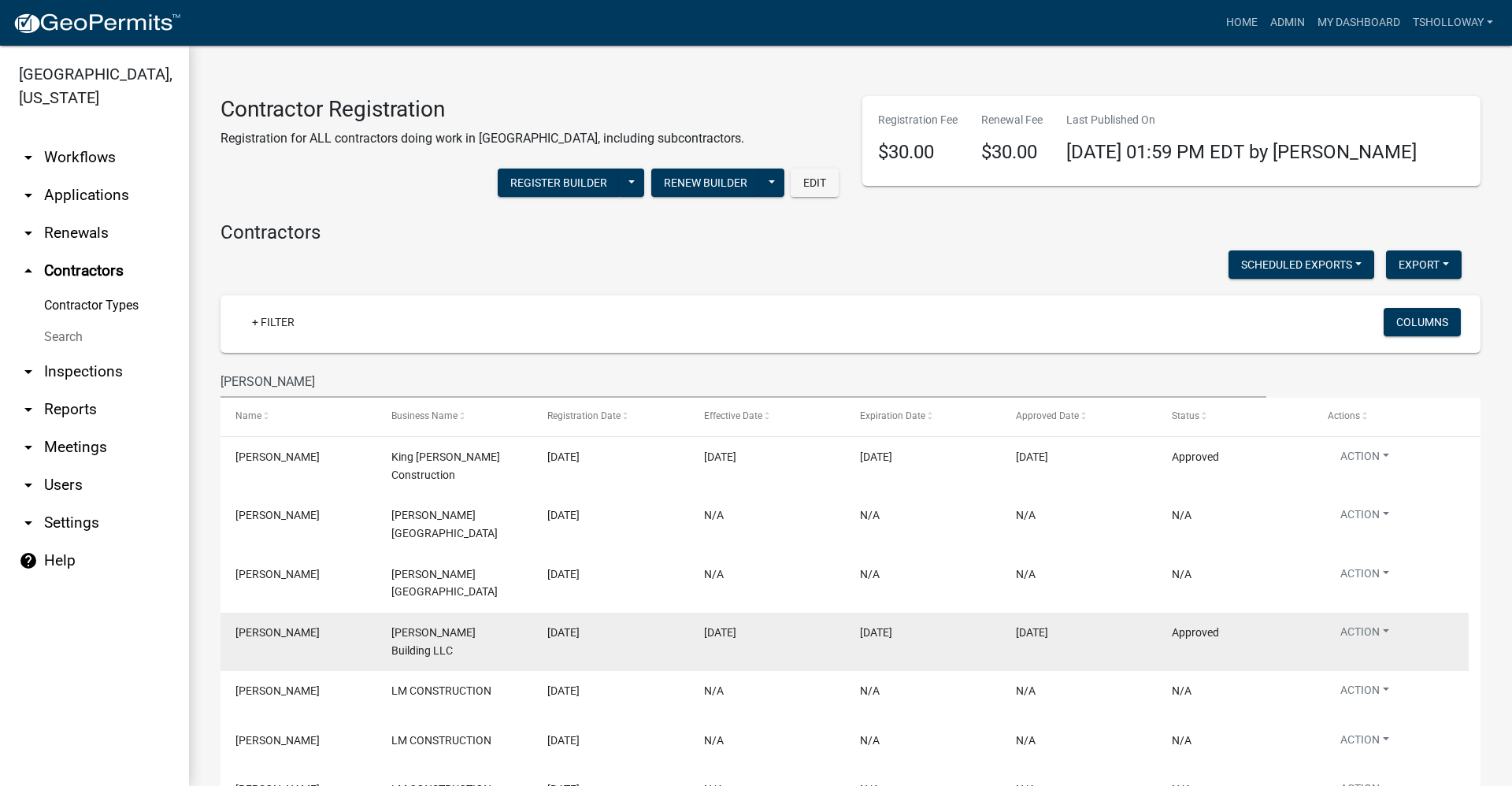
click at [334, 624] on div "Danyel Miller" at bounding box center [298, 633] width 126 height 18
click at [730, 624] on button "Action" at bounding box center [1364, 635] width 74 height 23
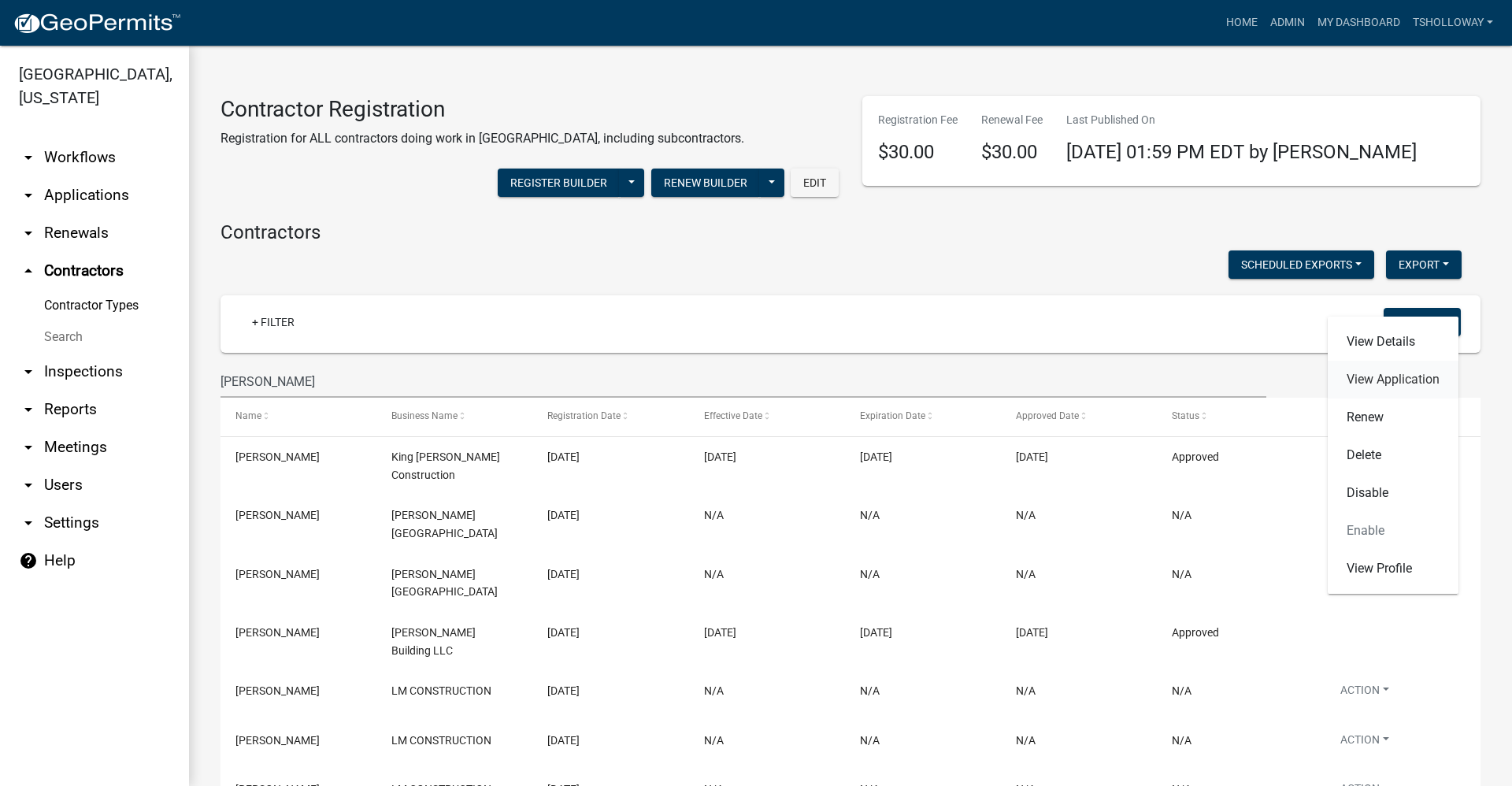
click at [730, 386] on link "View Application" at bounding box center [1392, 379] width 131 height 38
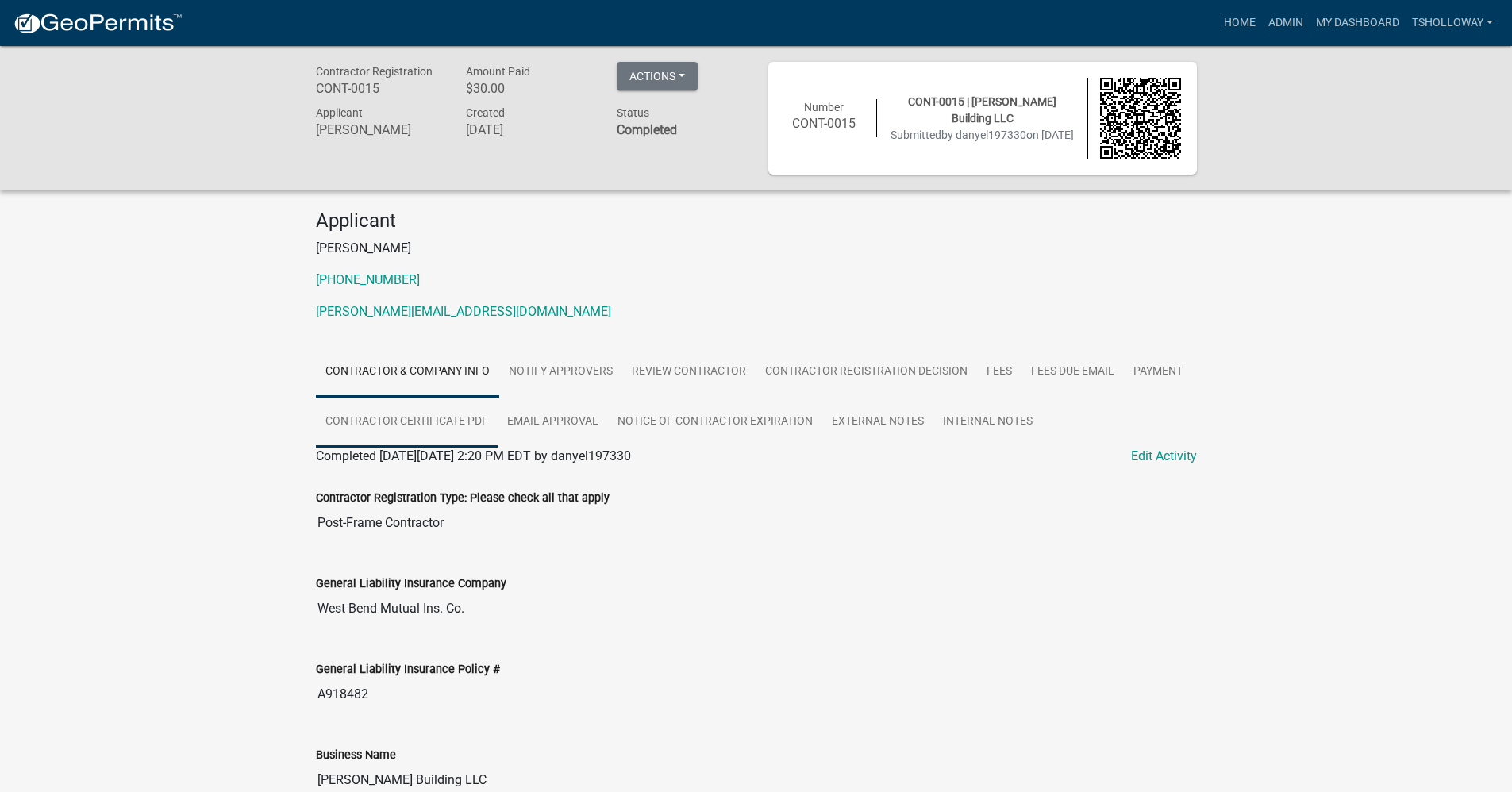
click at [433, 421] on link "Contractor Certificate PDF" at bounding box center [407, 422] width 182 height 51
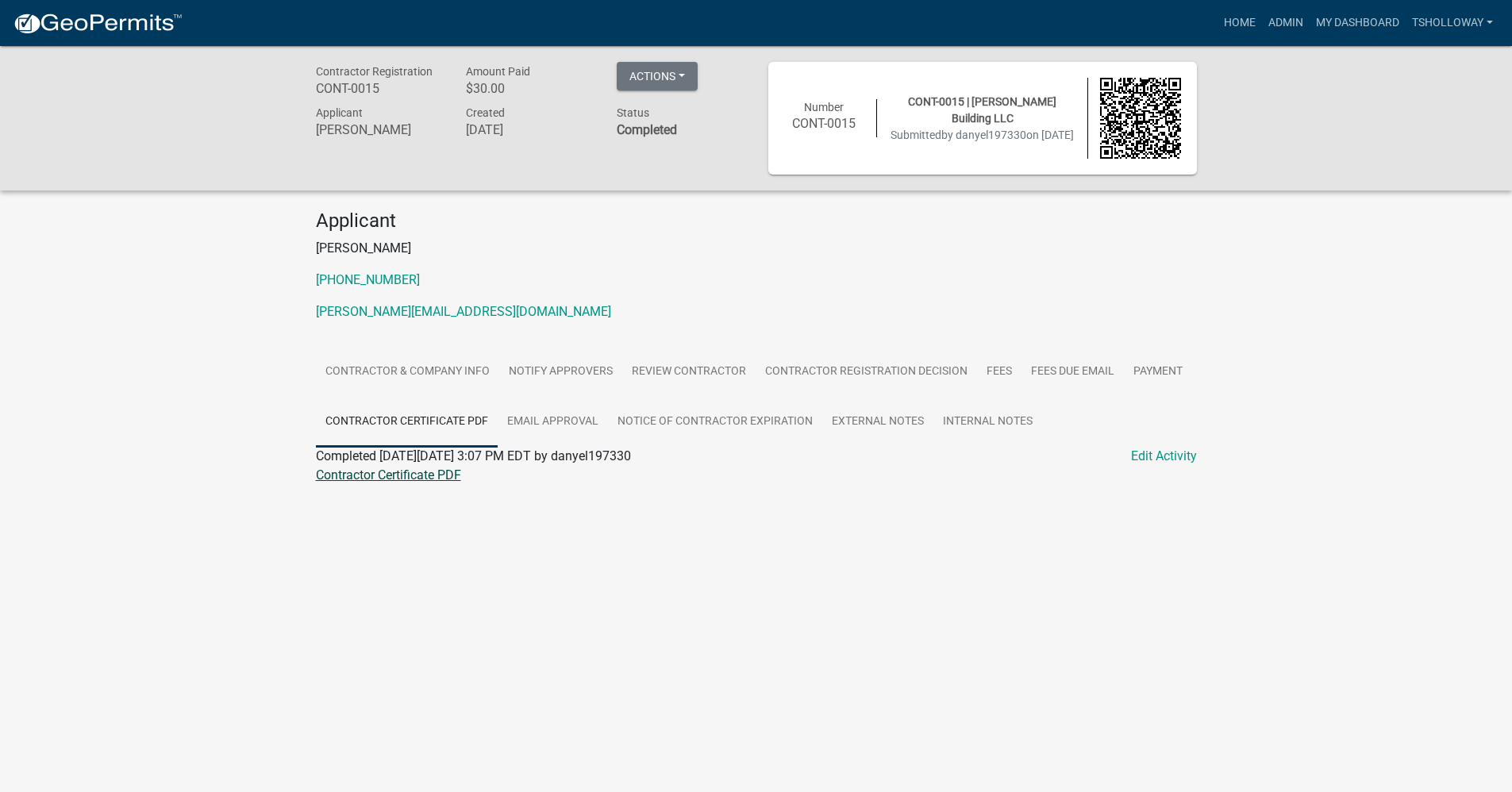
click at [406, 469] on link "Contractor Certificate PDF" at bounding box center [389, 475] width 146 height 15
click at [736, 18] on link "Home" at bounding box center [1239, 23] width 45 height 30
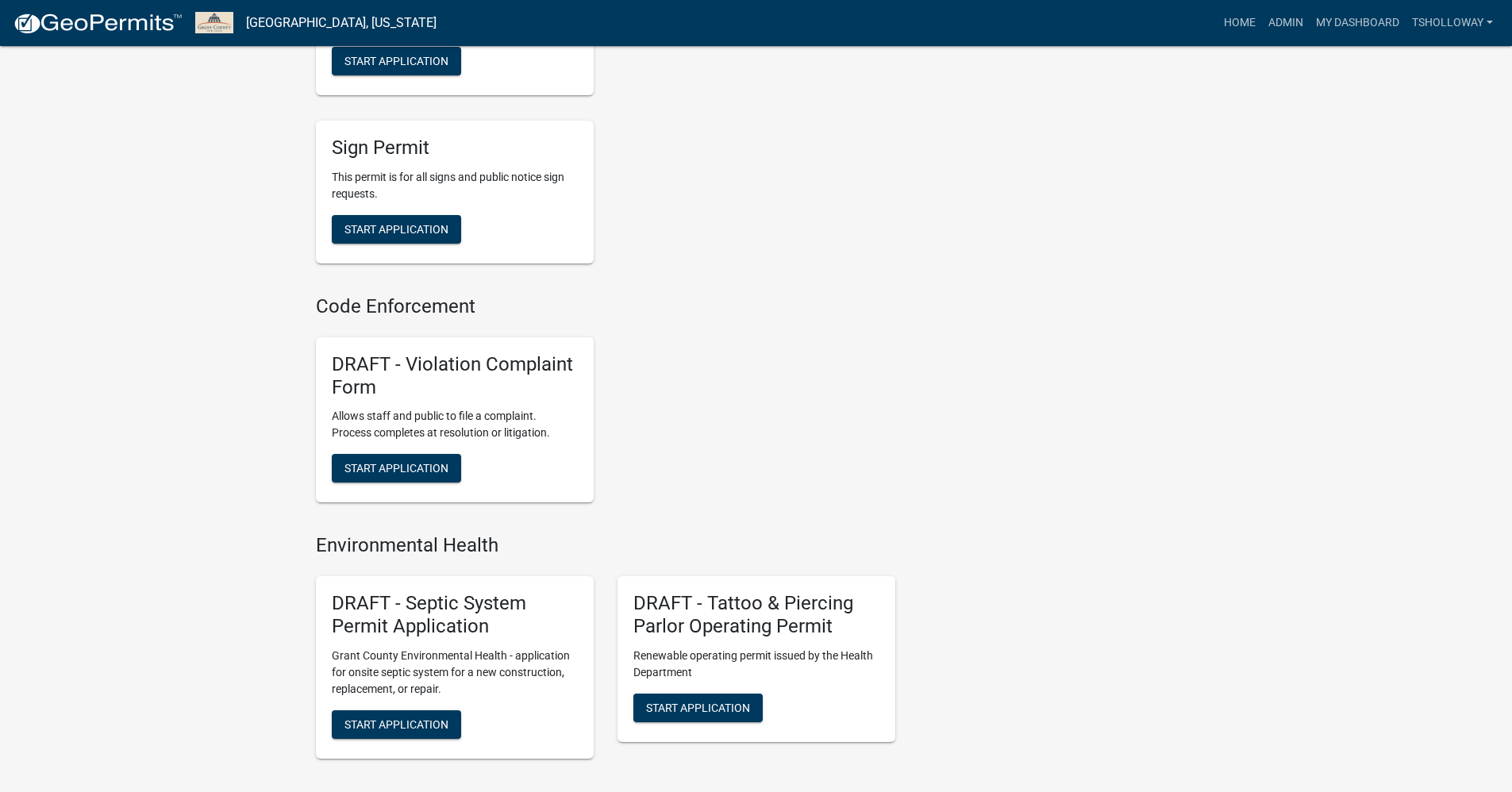
scroll to position [1350, 0]
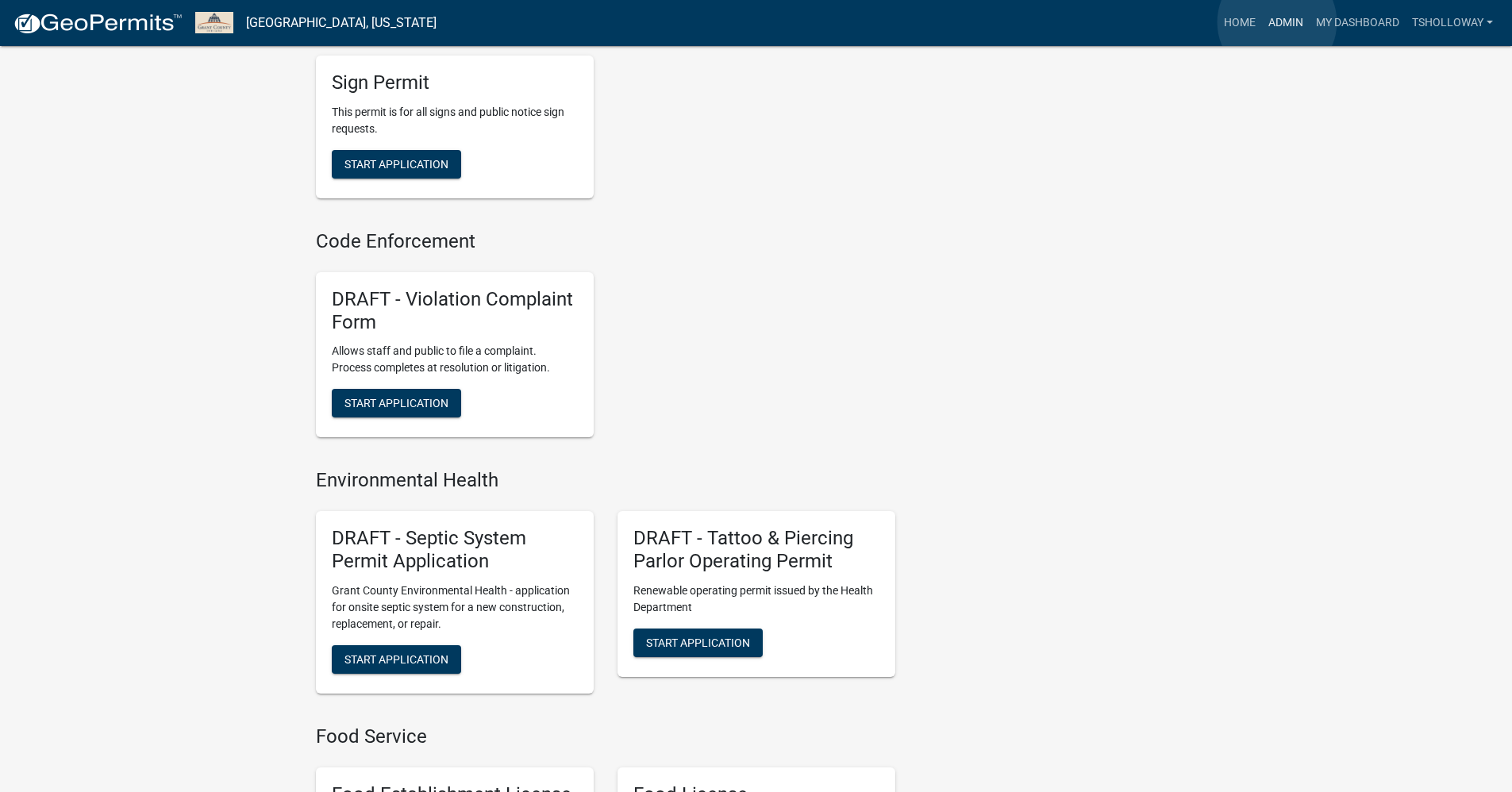
click at [736, 22] on link "Admin" at bounding box center [1286, 23] width 48 height 30
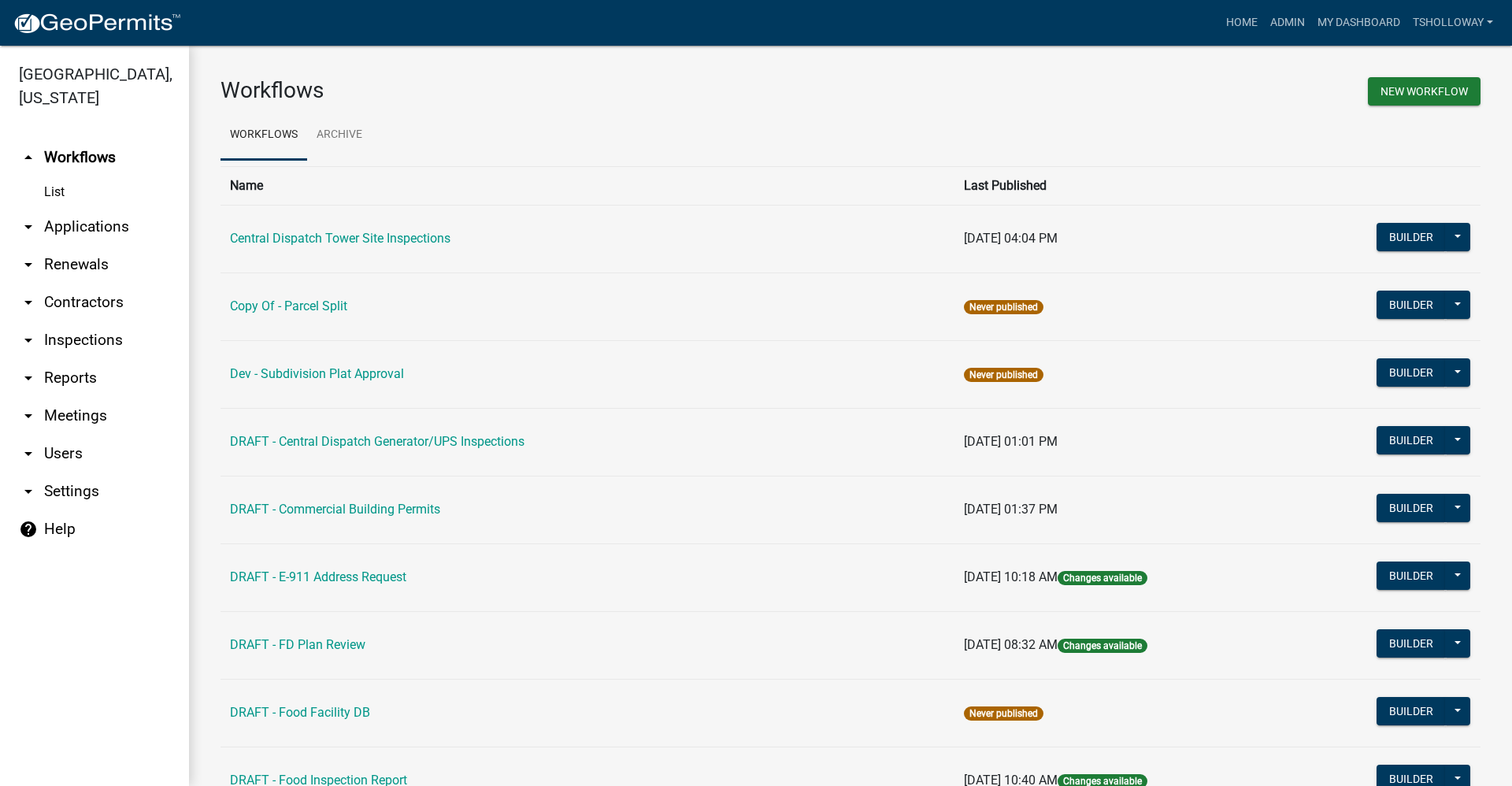
click at [84, 209] on link "arrow_drop_down Applications" at bounding box center [94, 227] width 189 height 38
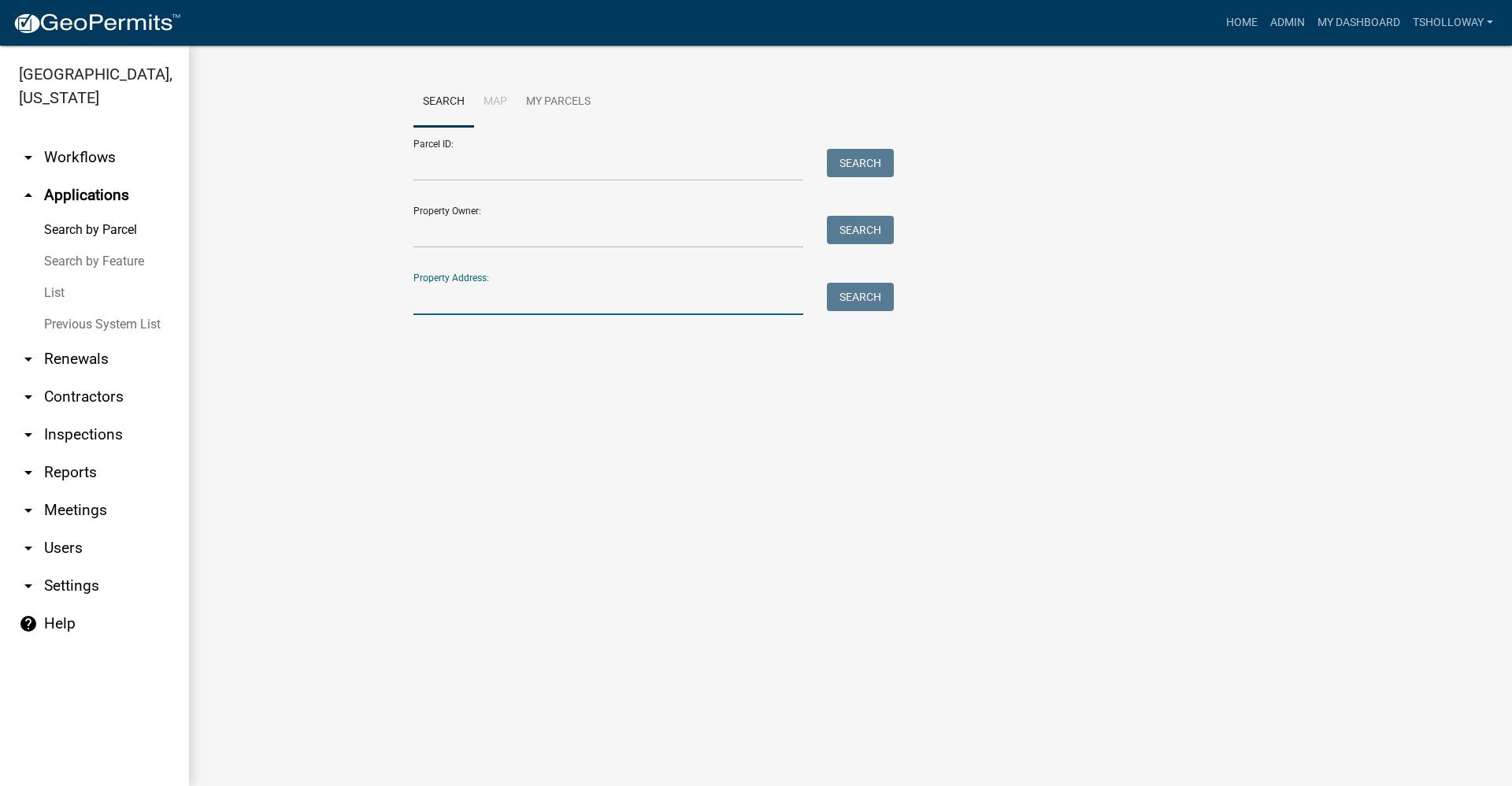
click at [456, 306] on input "Property Address:" at bounding box center [609, 299] width 390 height 33
type input "1422 E 38th"
click at [730, 295] on button "Search" at bounding box center [860, 297] width 67 height 29
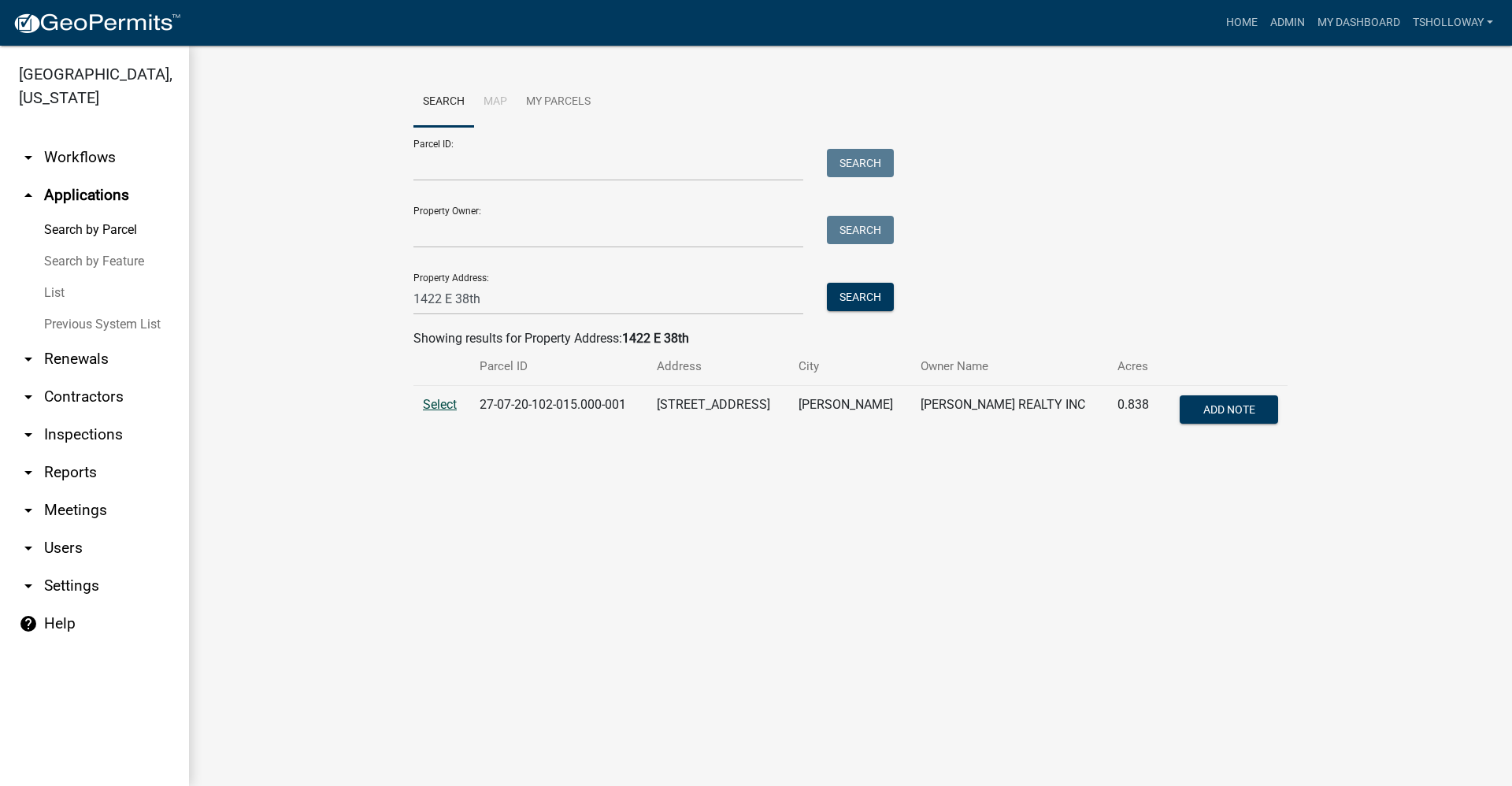
click at [437, 402] on span "Select" at bounding box center [439, 404] width 34 height 15
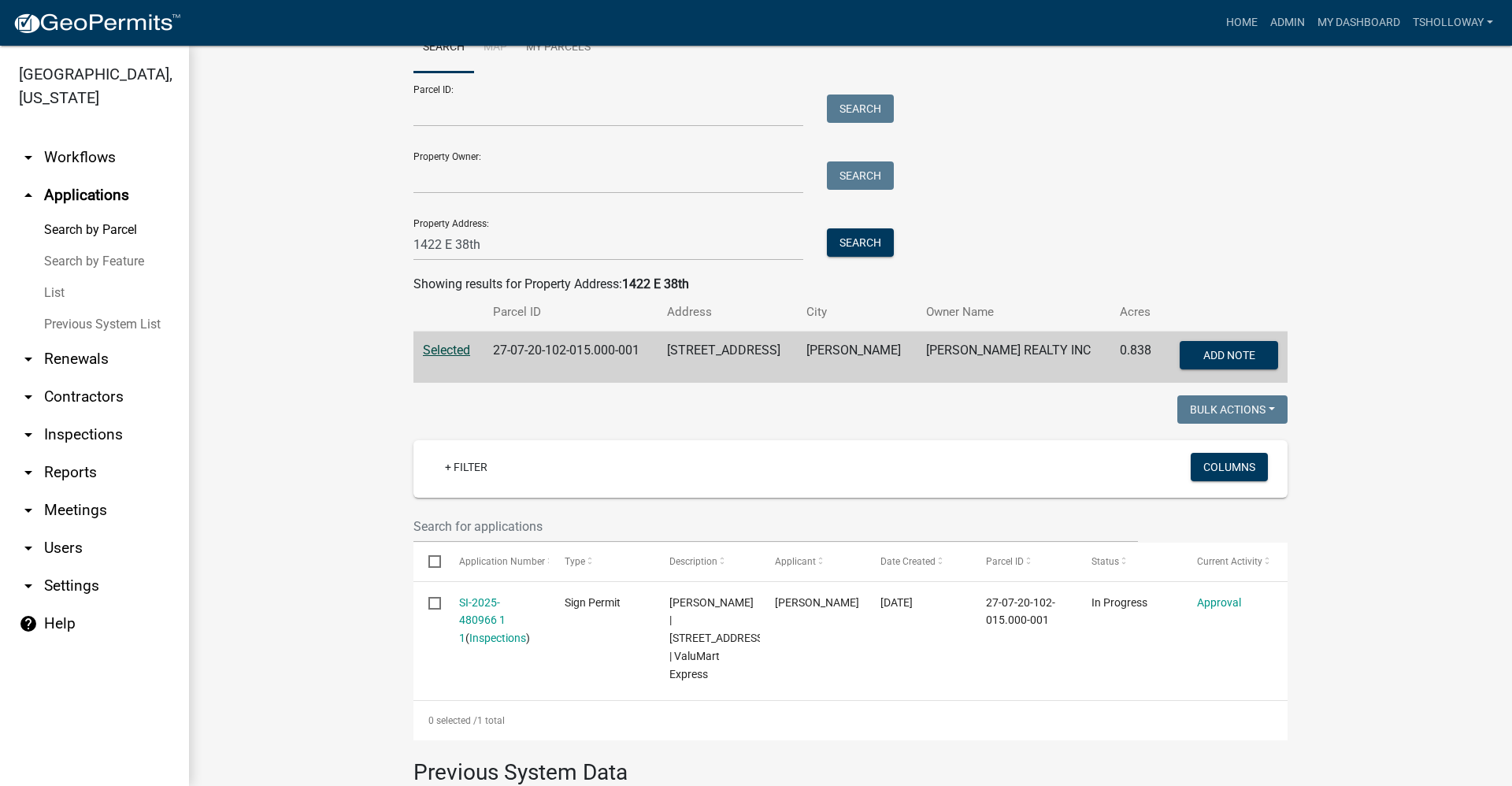
scroll to position [157, 0]
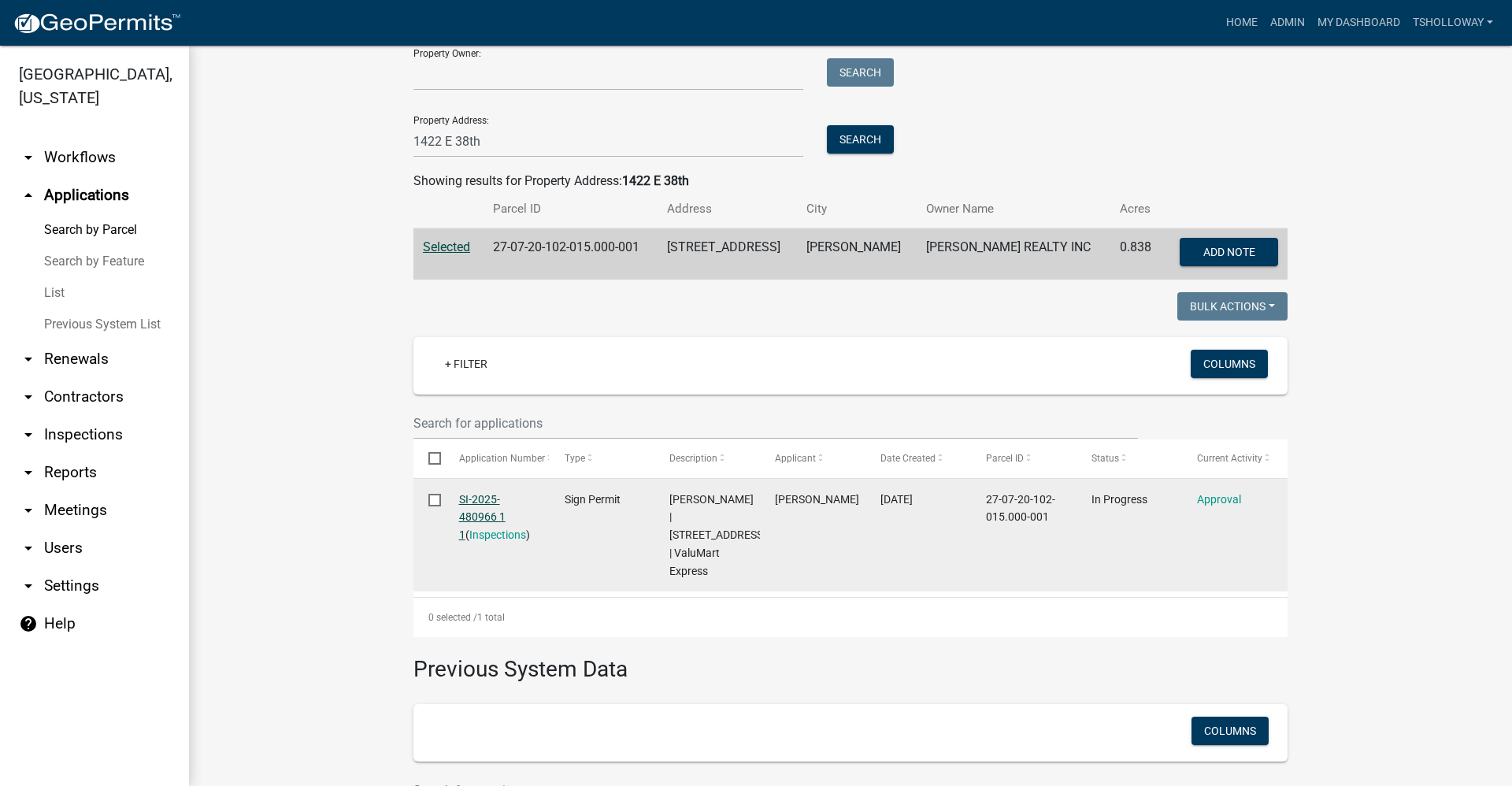
click at [467, 500] on link "SI-2025-480966 1 1" at bounding box center [482, 517] width 47 height 49
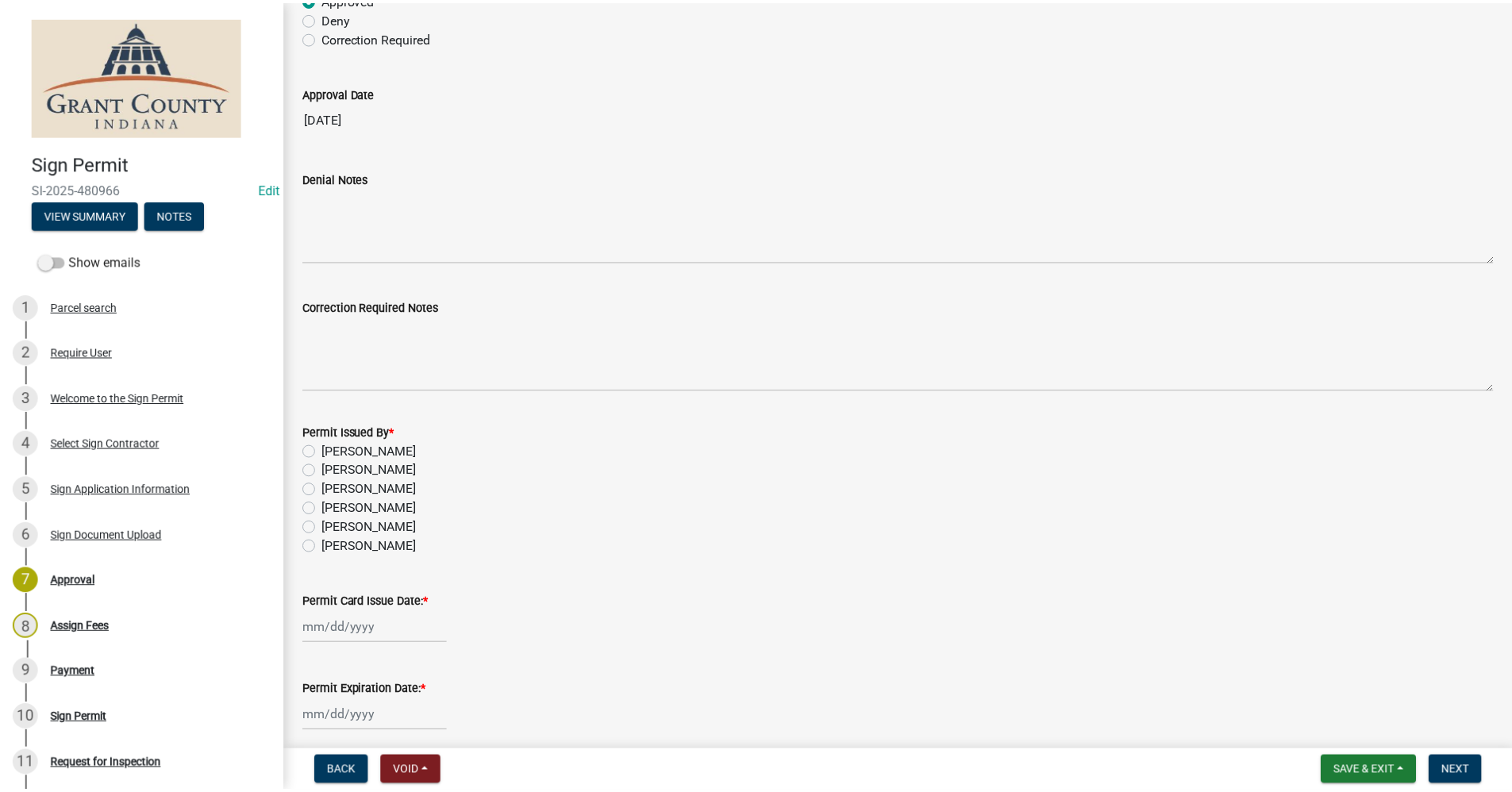
scroll to position [1587, 0]
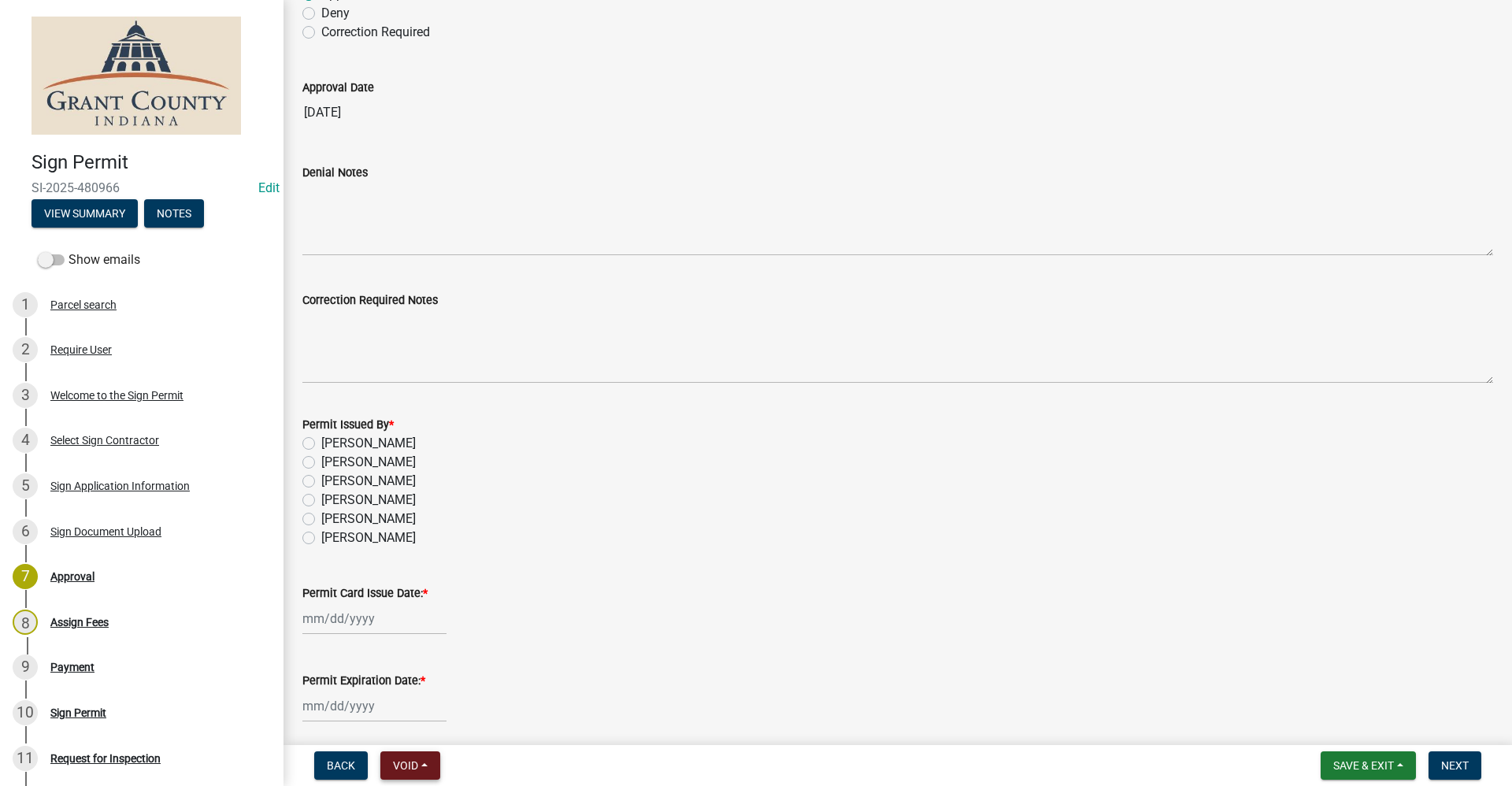
click at [407, 761] on span "Void" at bounding box center [405, 765] width 25 height 13
click at [425, 732] on button "Void" at bounding box center [442, 725] width 126 height 38
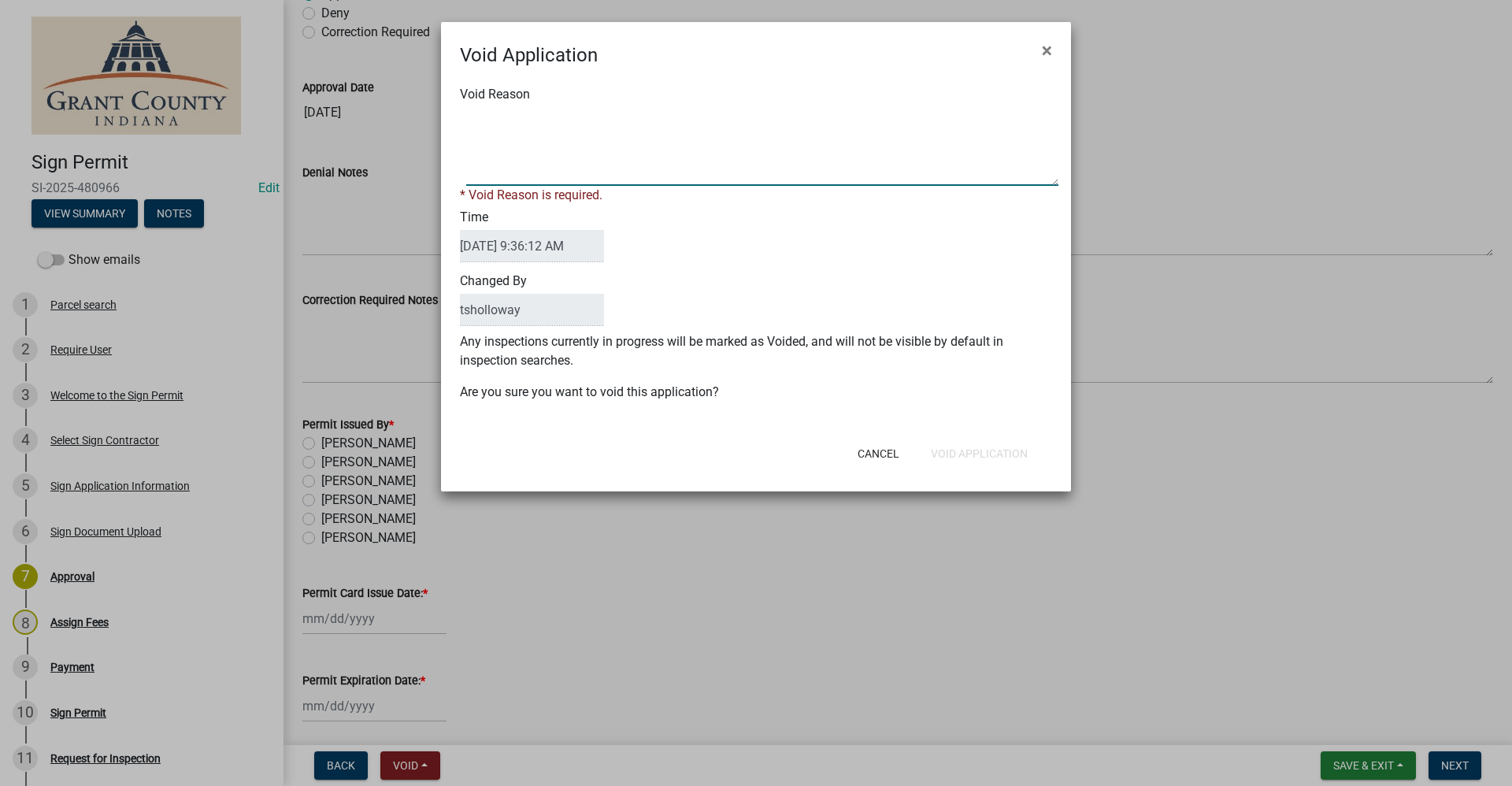
click at [512, 178] on textarea "Void Reason" at bounding box center [762, 147] width 592 height 79
type textarea "Computer glitch and could not issue in my name"
click at [730, 453] on div "Cancel Void Application" at bounding box center [859, 453] width 388 height 41
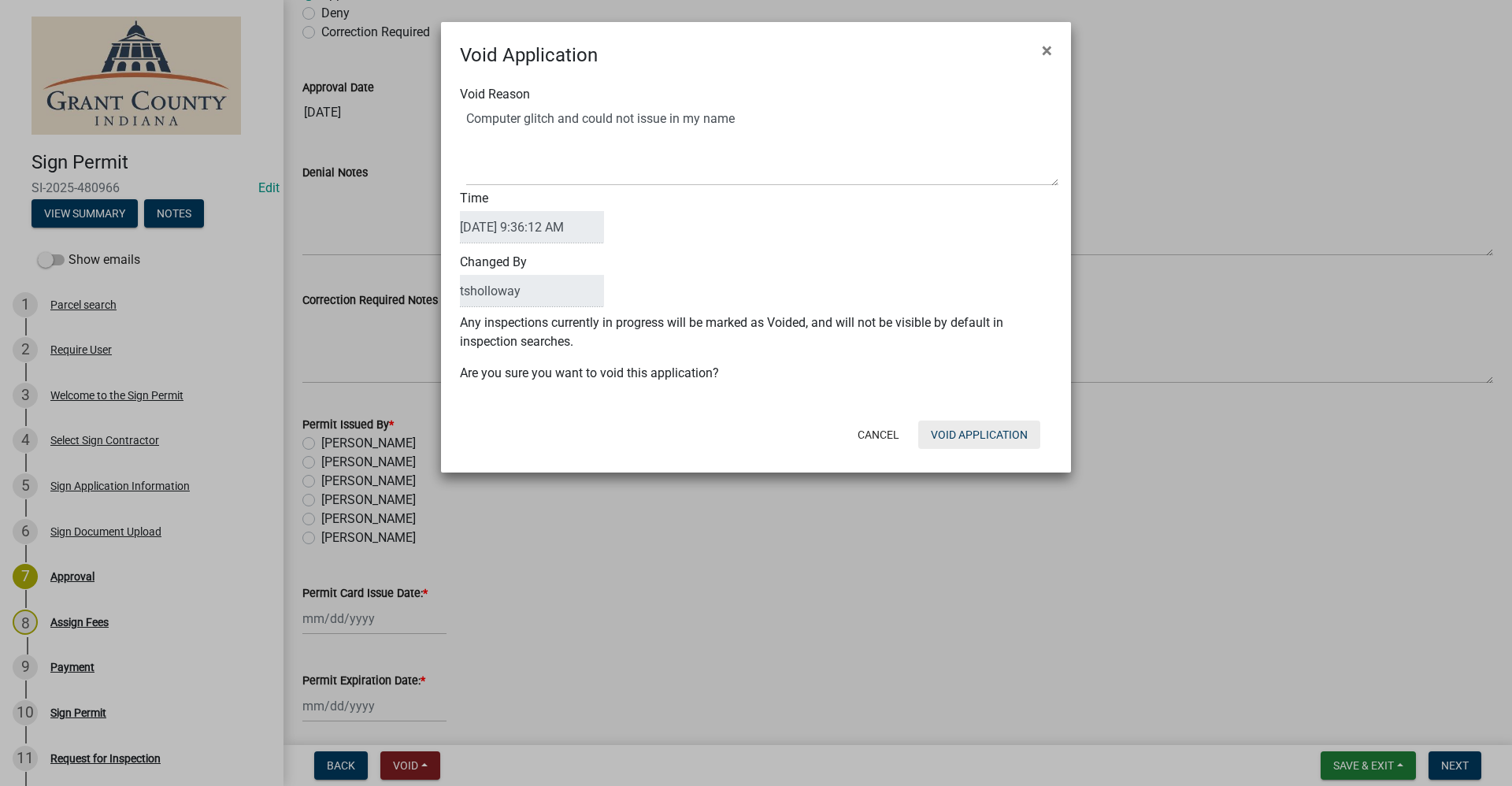
click at [730, 435] on button "Void Application" at bounding box center [979, 435] width 122 height 29
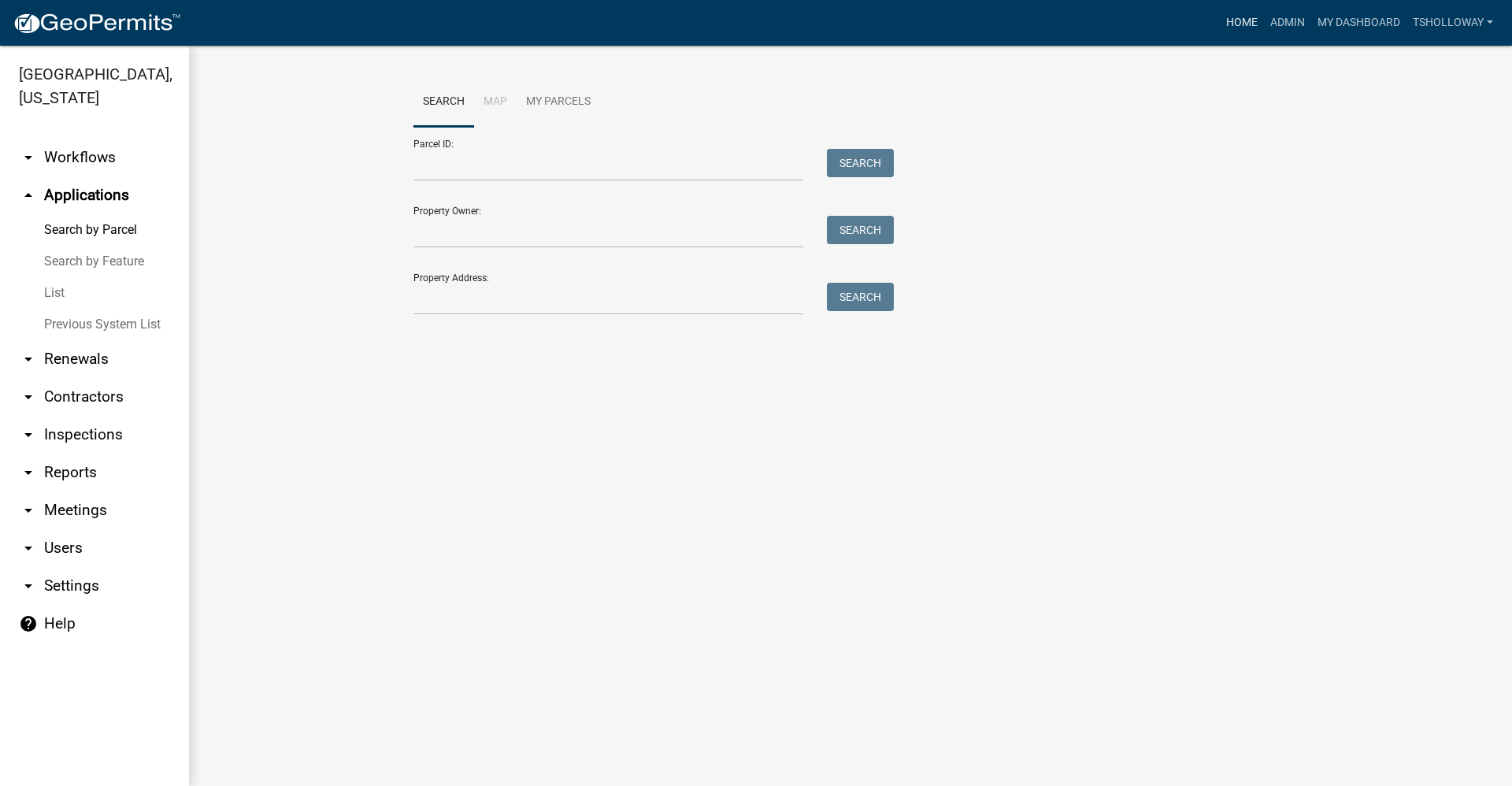
click at [730, 21] on link "Home" at bounding box center [1241, 23] width 45 height 30
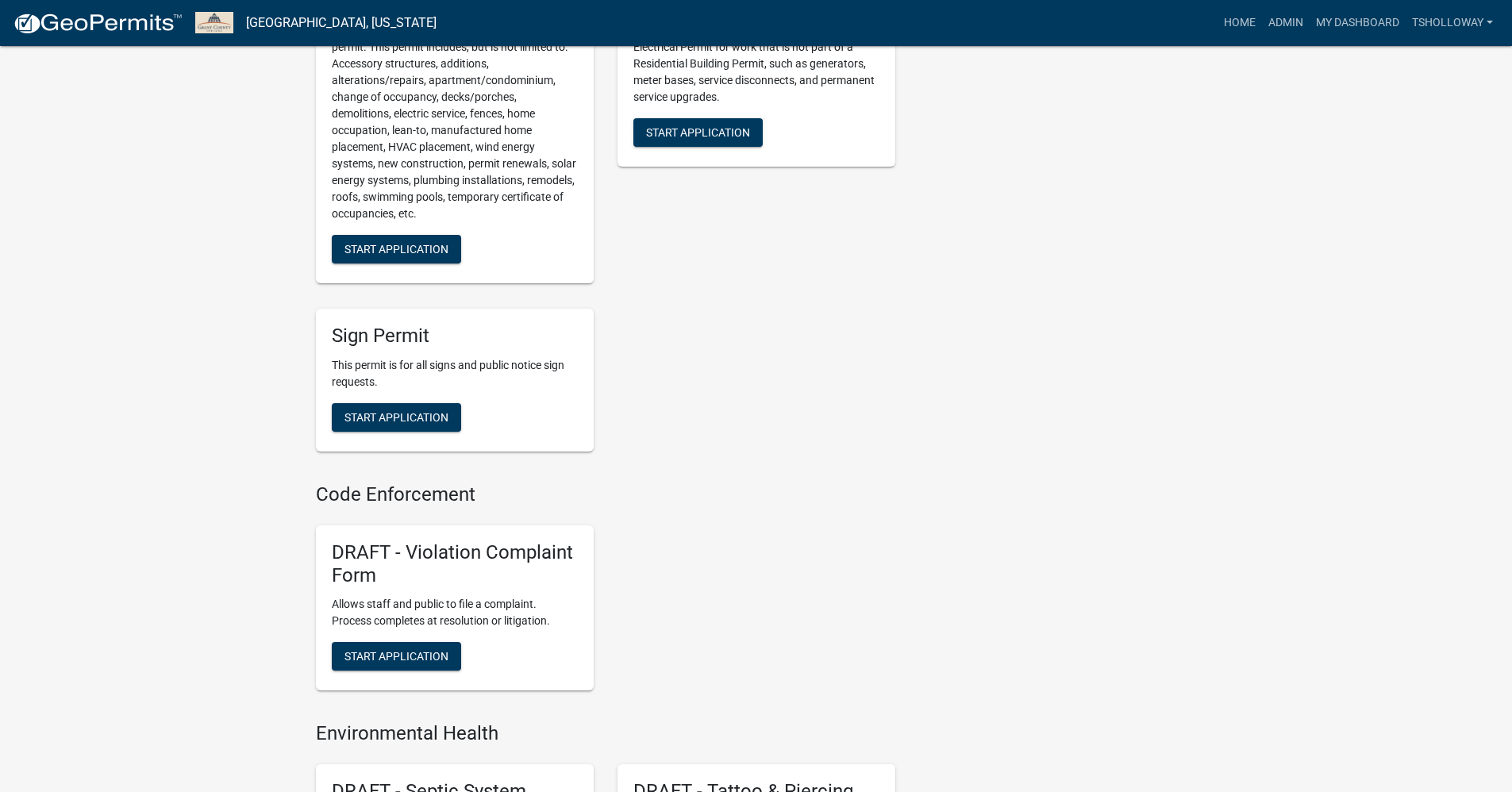
scroll to position [1111, 0]
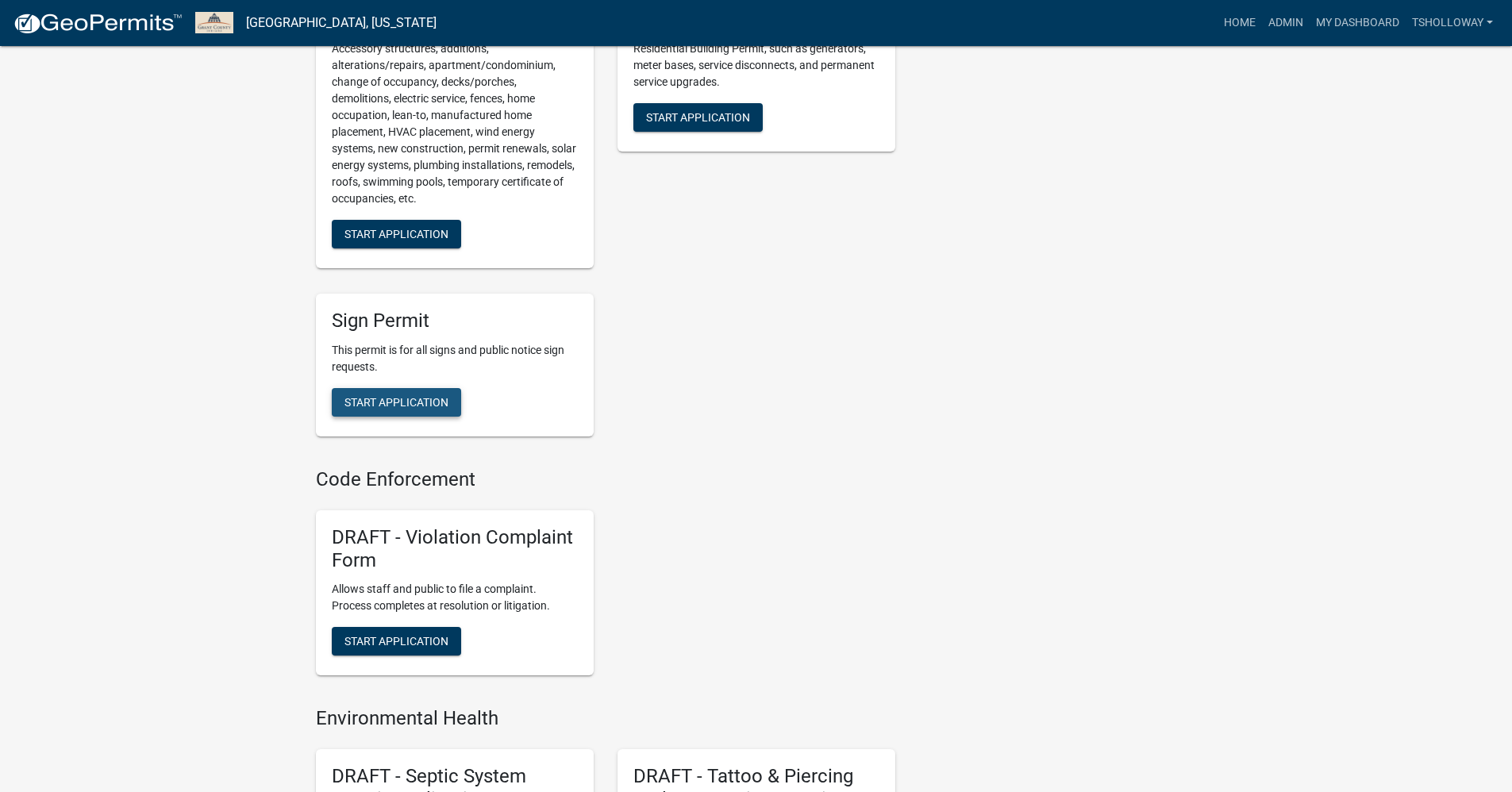
click at [369, 409] on span "Start Application" at bounding box center [396, 402] width 104 height 13
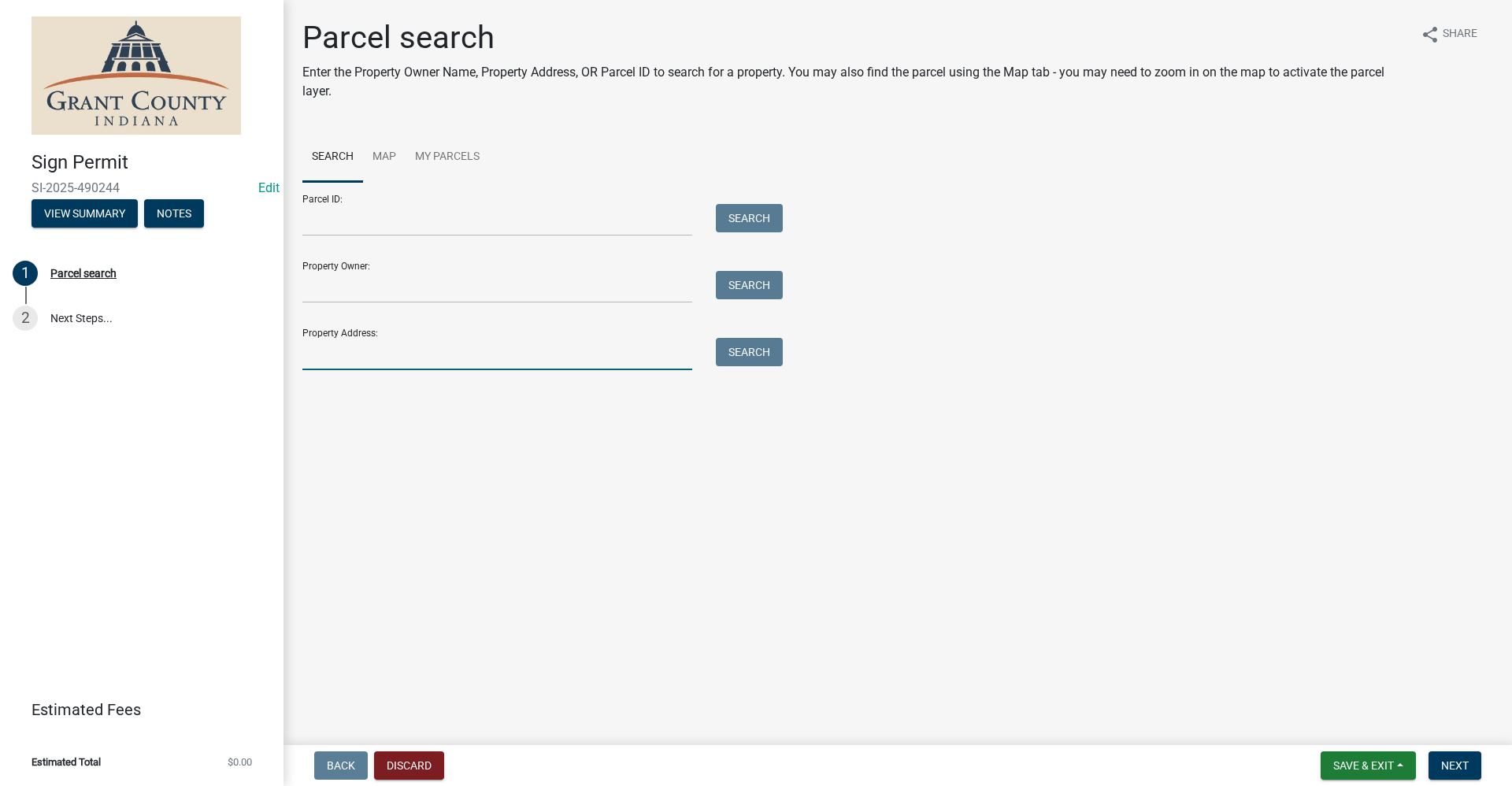
click at [344, 361] on input "Property Address:" at bounding box center [498, 353] width 390 height 33
type input "1422 E 38th"
click at [730, 355] on button "Search" at bounding box center [749, 351] width 67 height 29
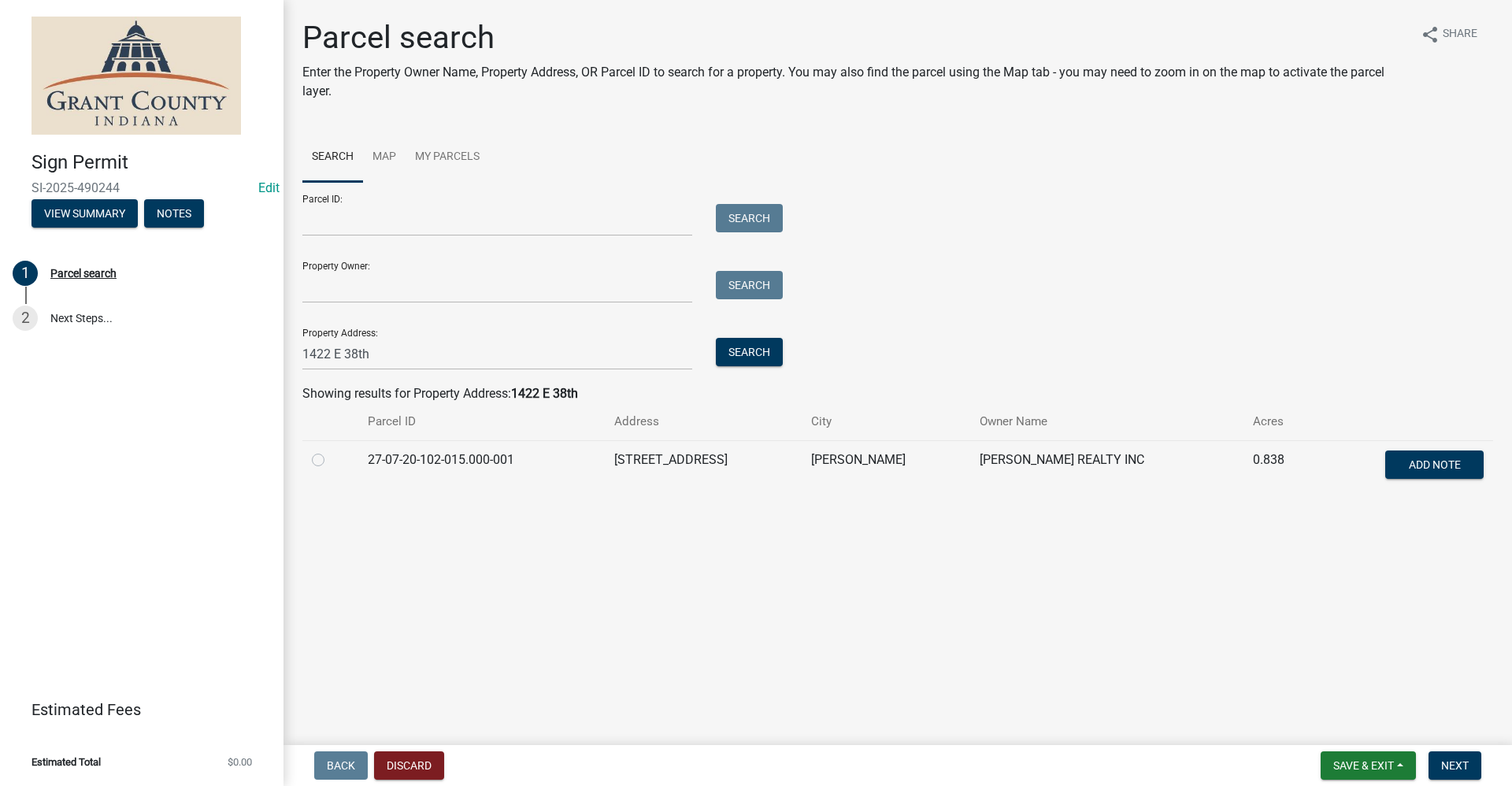
click at [331, 450] on label at bounding box center [331, 450] width 0 height 0
click at [331, 460] on input "radio" at bounding box center [335, 455] width 10 height 10
radio input "true"
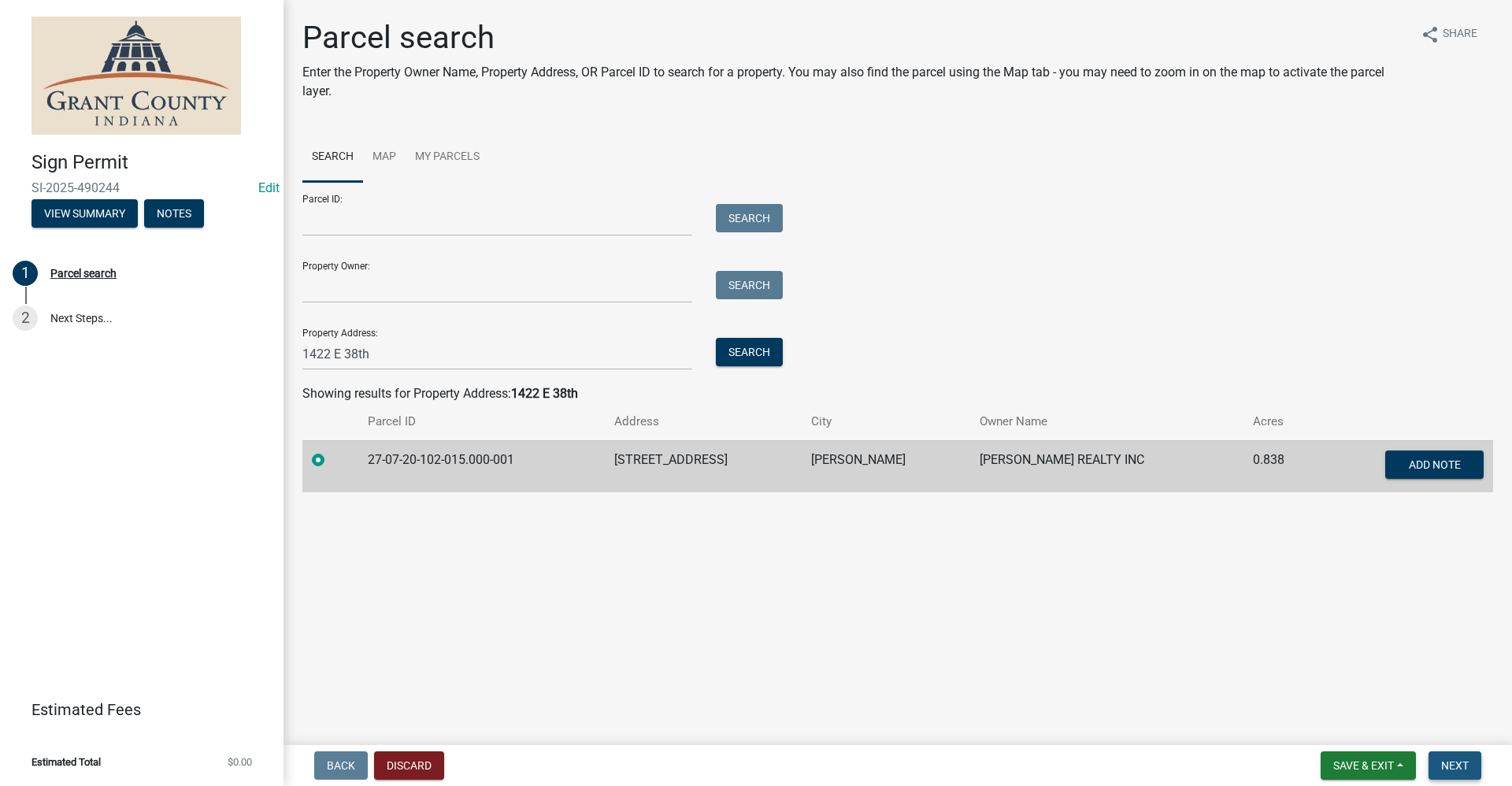
click at [730, 761] on button "Next" at bounding box center [1454, 765] width 52 height 29
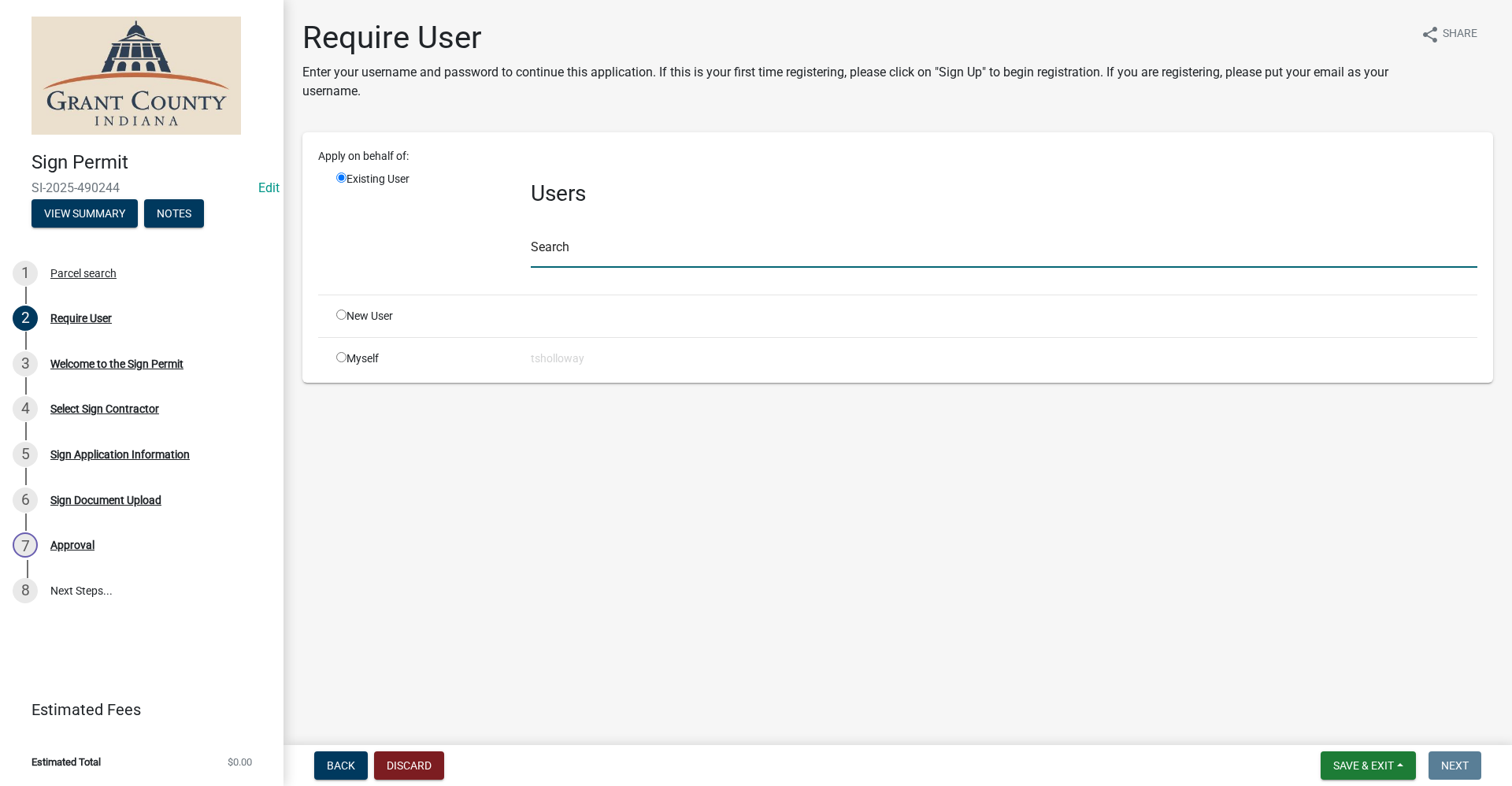
click at [556, 256] on input "text" at bounding box center [1003, 251] width 946 height 33
type input "chris rawl"
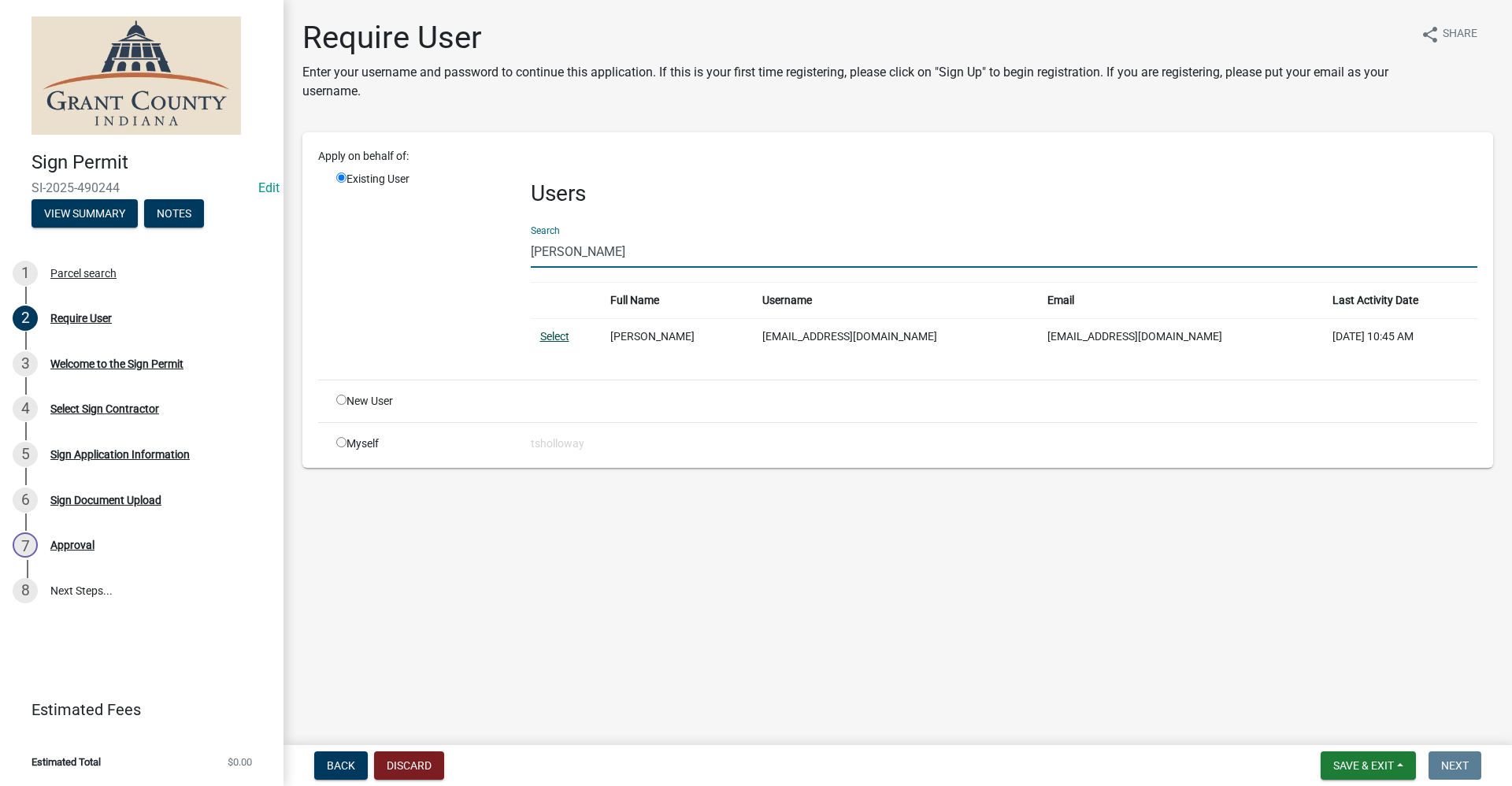
click at [560, 339] on link "Select" at bounding box center [554, 336] width 29 height 13
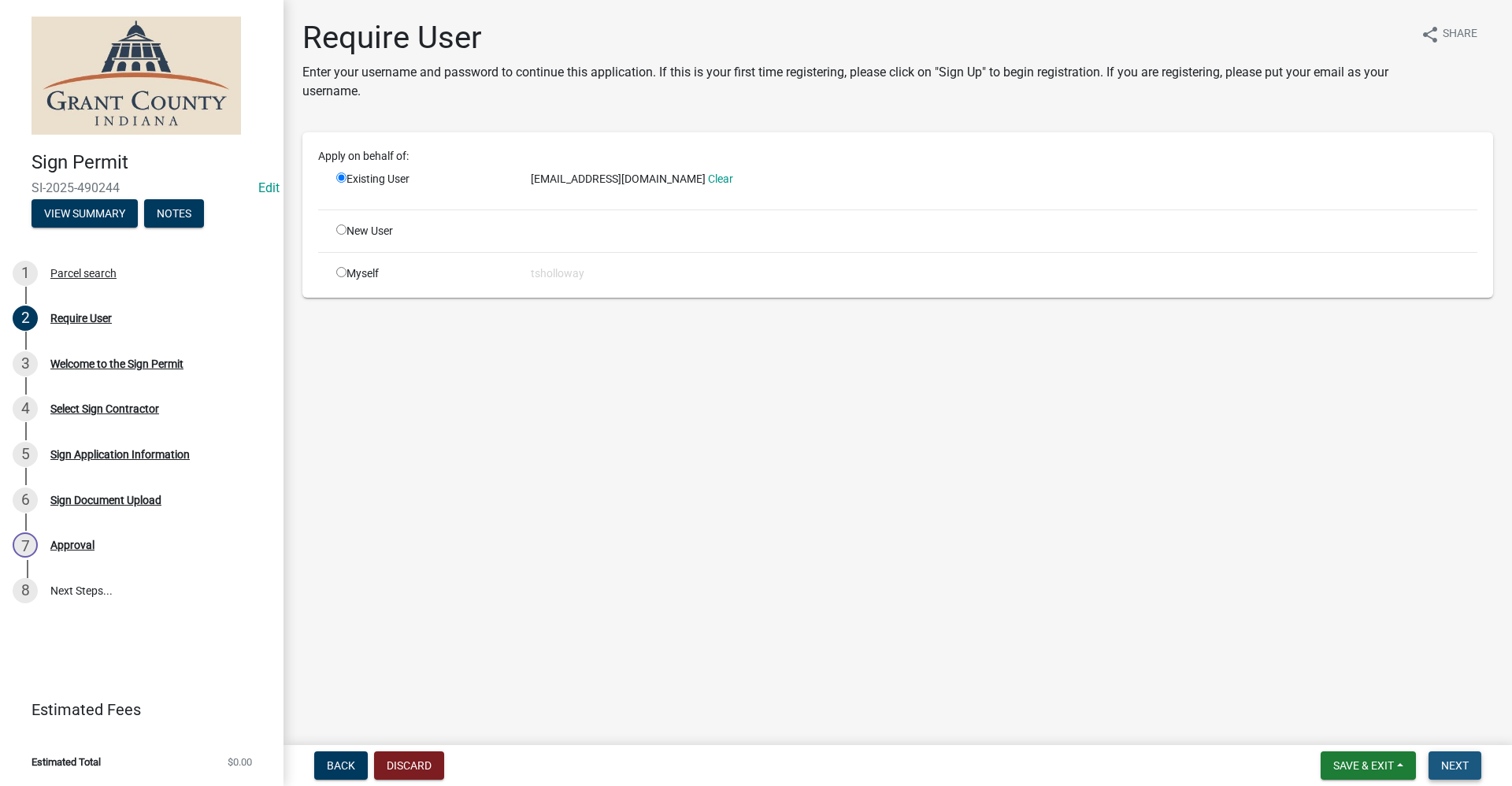
click at [730, 761] on span "Next" at bounding box center [1455, 765] width 28 height 13
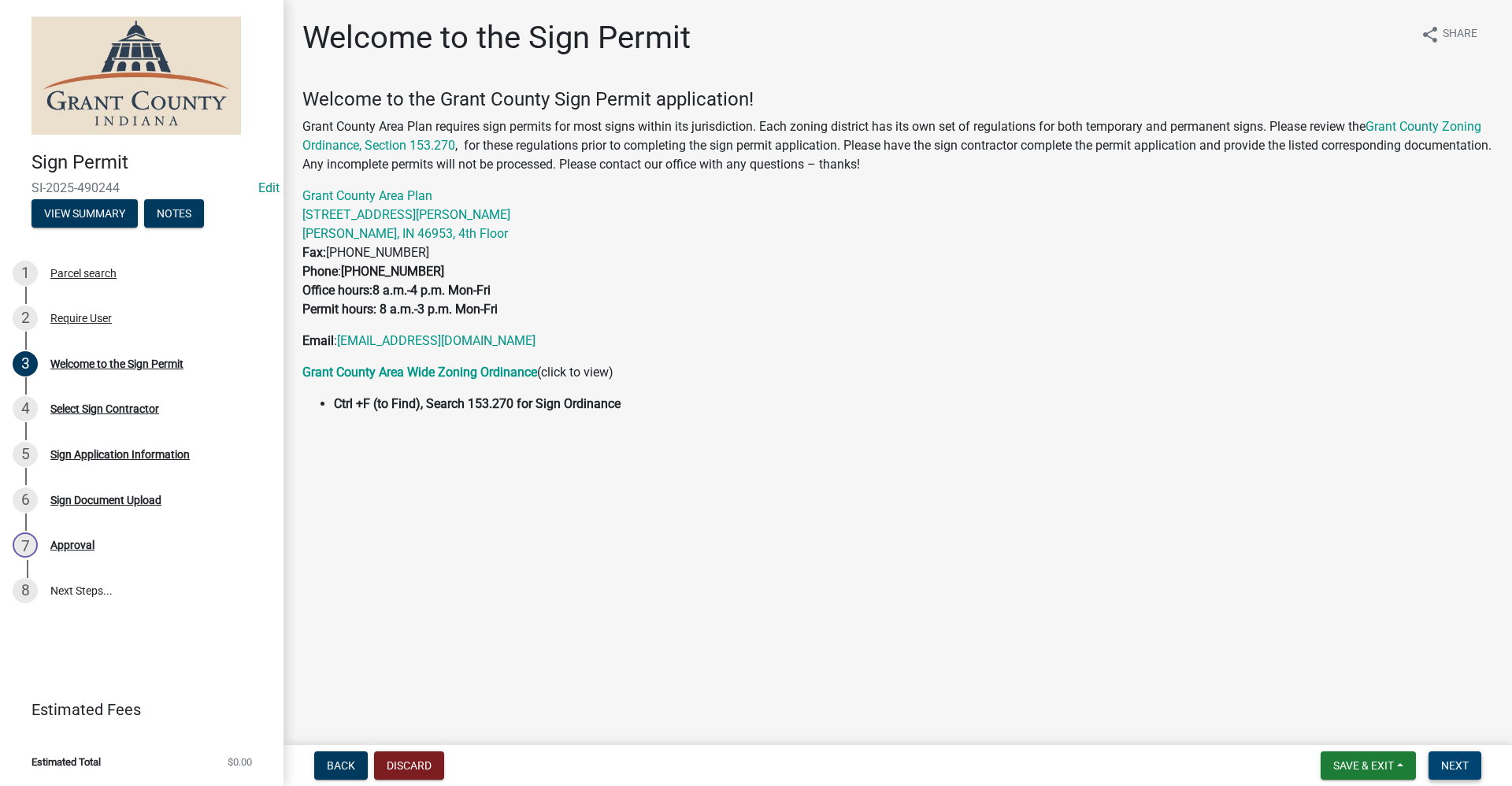
click at [730, 761] on span "Next" at bounding box center [1455, 765] width 28 height 13
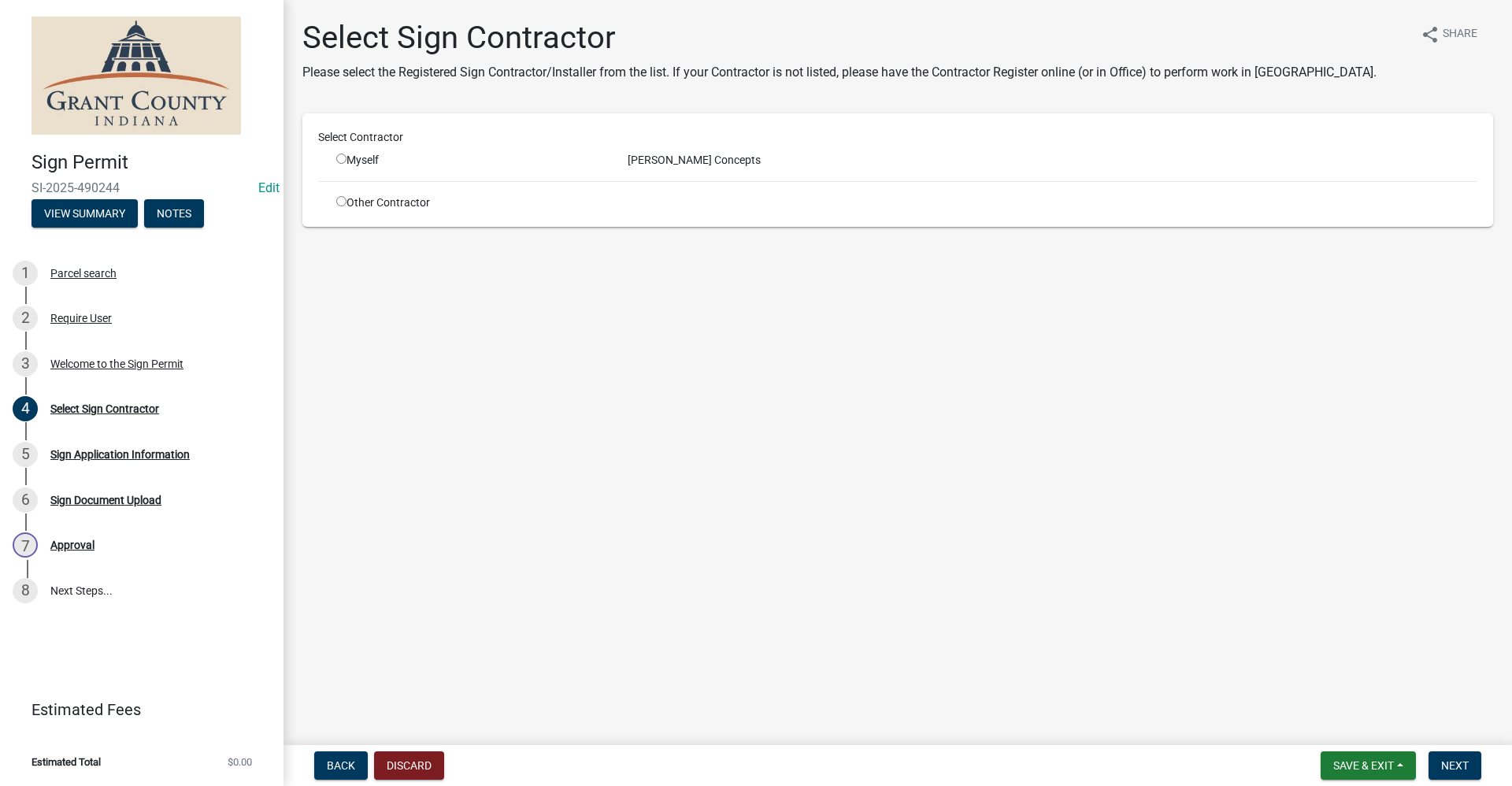
click at [340, 157] on input "radio" at bounding box center [341, 158] width 10 height 10
radio input "true"
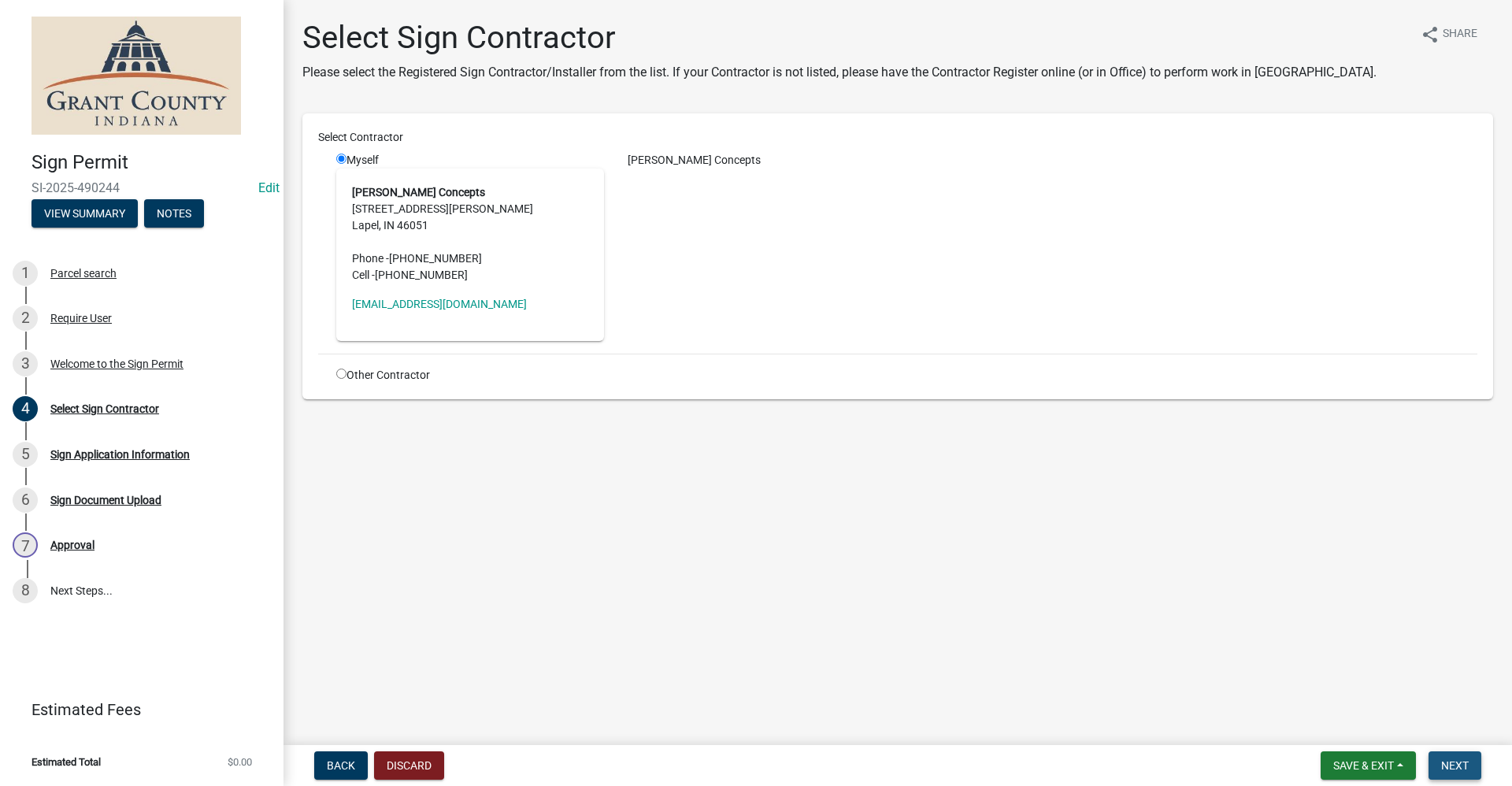
click at [730, 761] on span "Next" at bounding box center [1455, 765] width 28 height 13
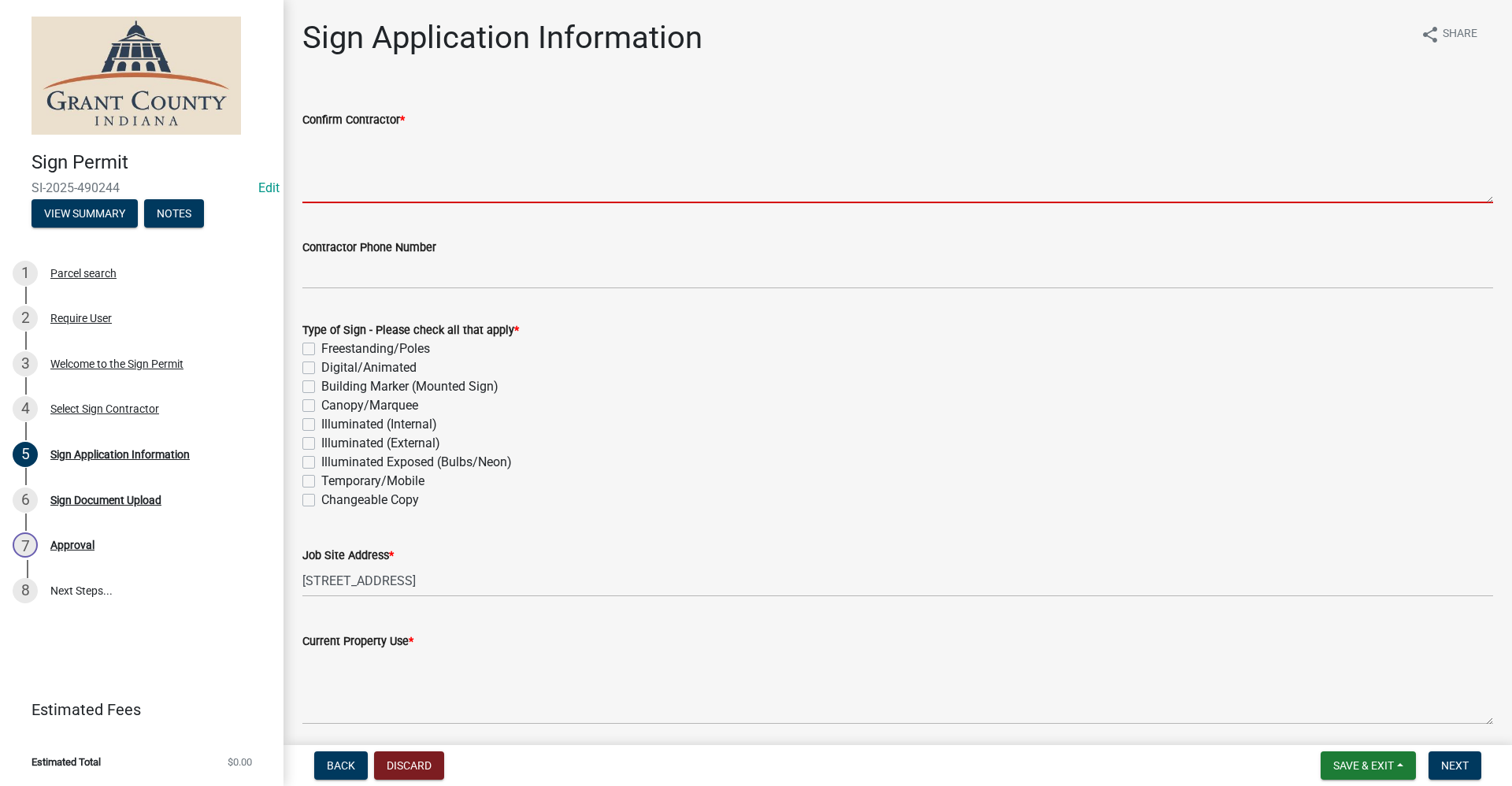
click at [349, 171] on textarea "Confirm Contractor *" at bounding box center [898, 165] width 1190 height 74
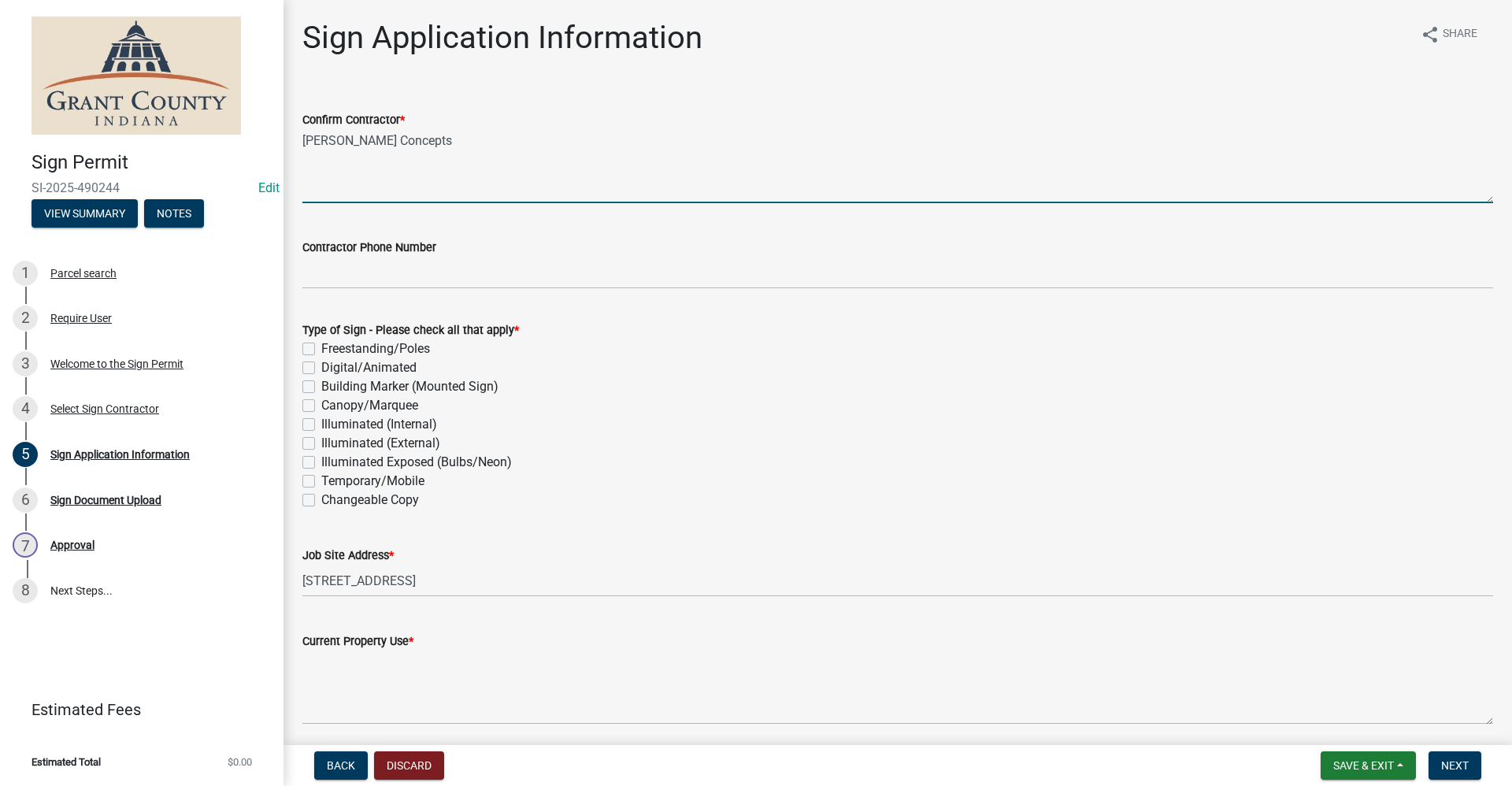
type textarea "Westlund Concepts"
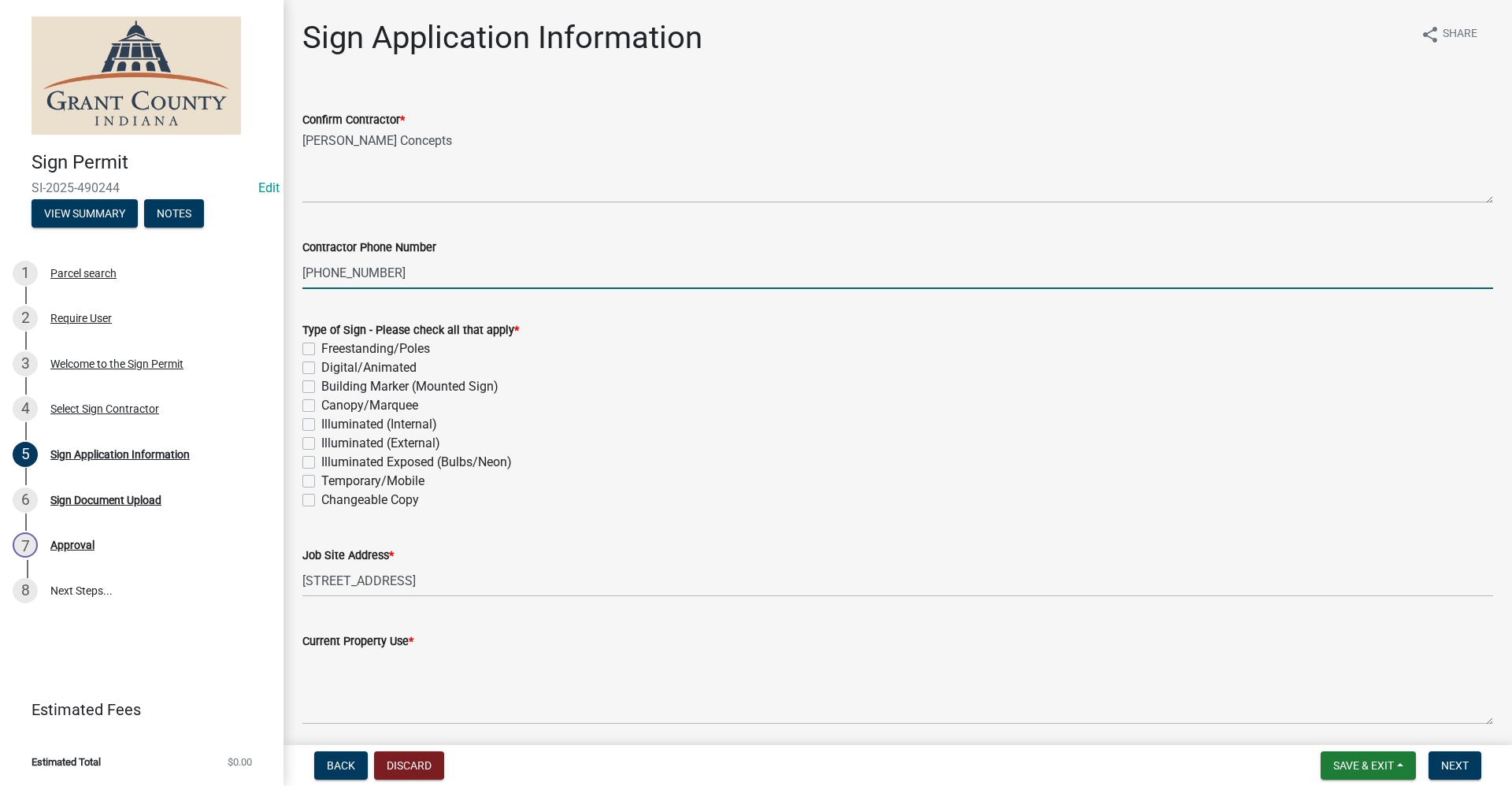
type input "317-819-0611"
click at [322, 391] on label "Building Marker (Mounted Sign)" at bounding box center [410, 386] width 177 height 19
click at [322, 387] on input "Building Marker (Mounted Sign)" at bounding box center [327, 382] width 10 height 10
checkbox input "true"
checkbox input "false"
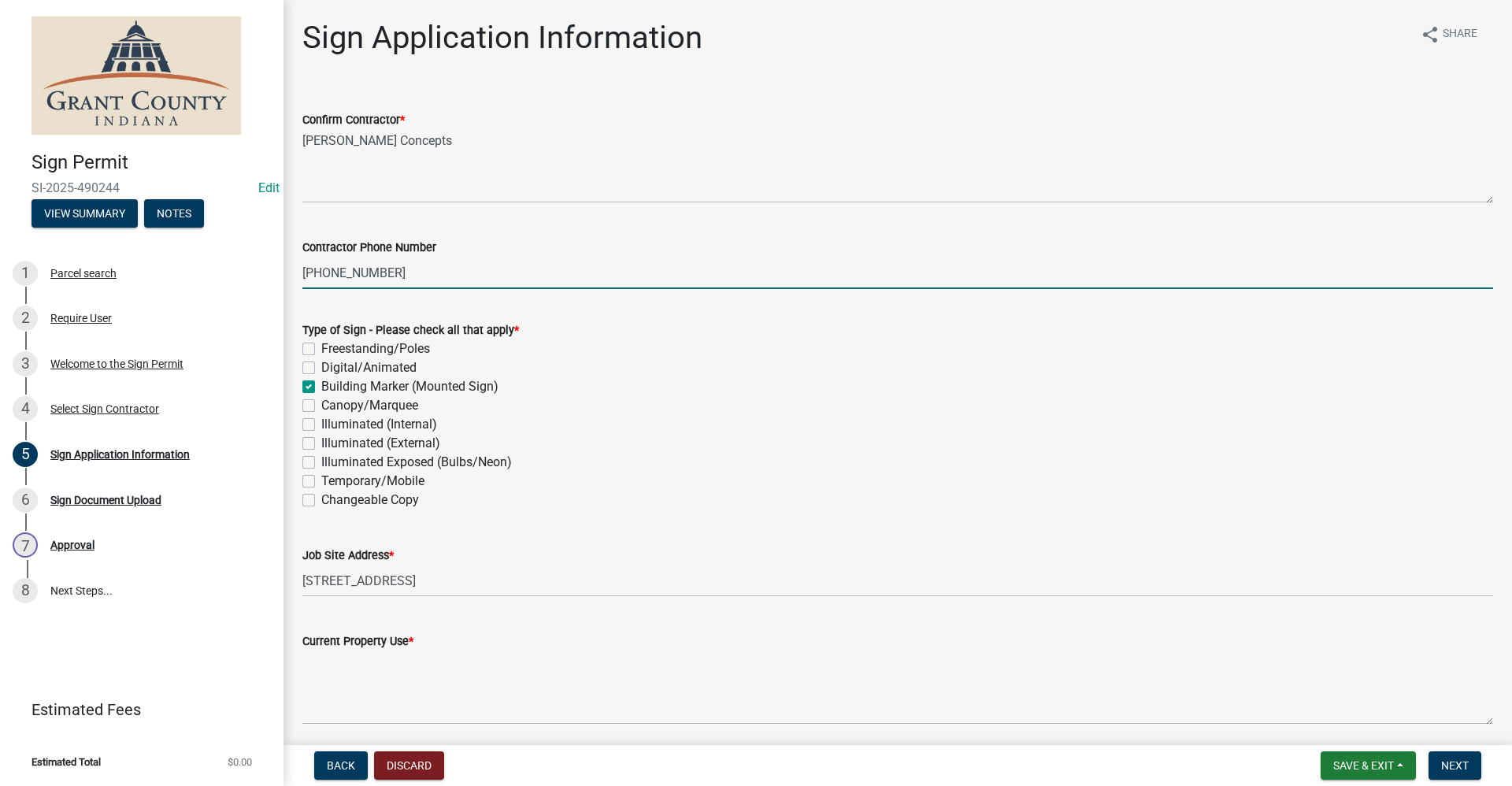
checkbox input "false"
checkbox input "true"
checkbox input "false"
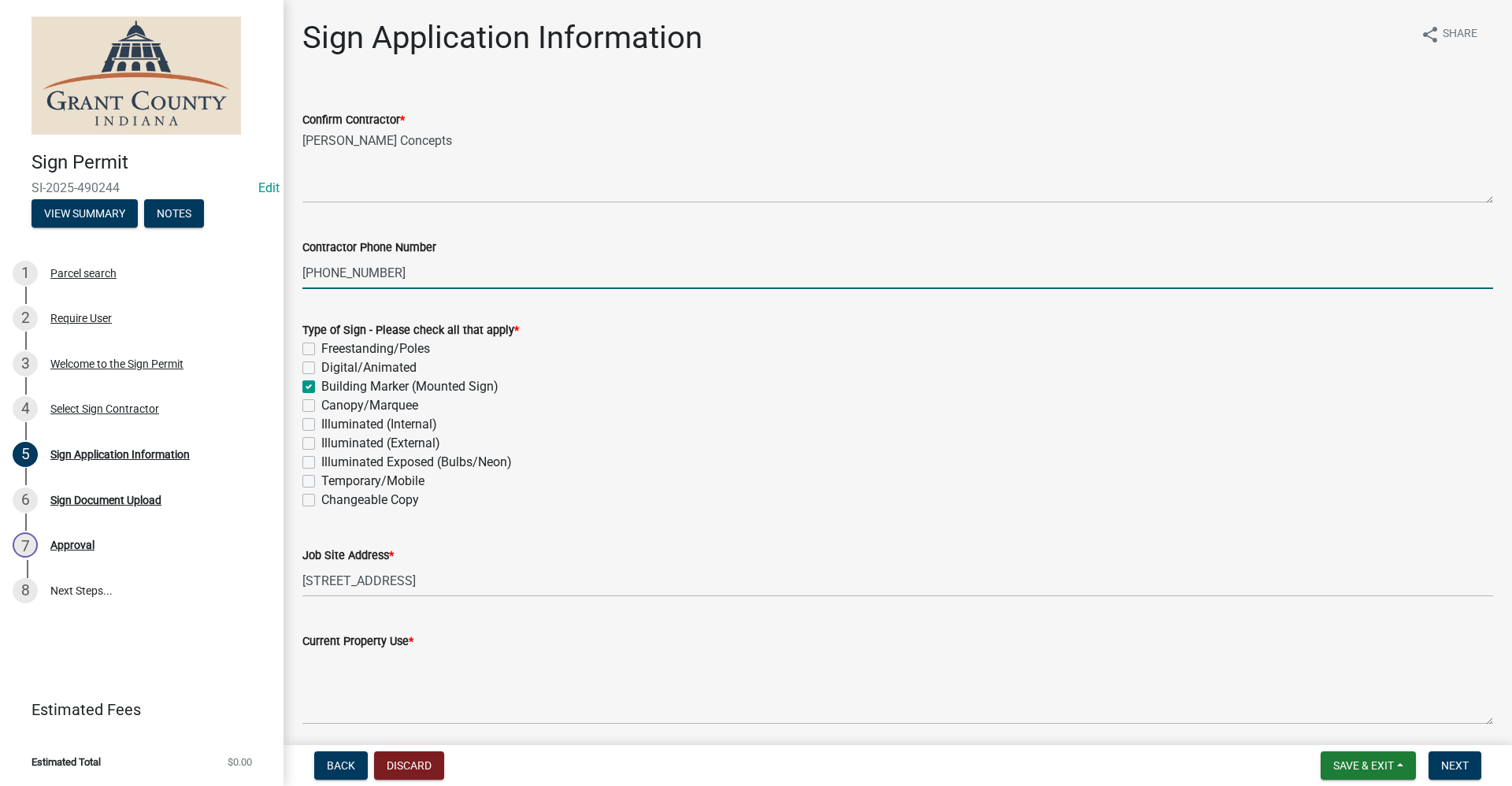
checkbox input "false"
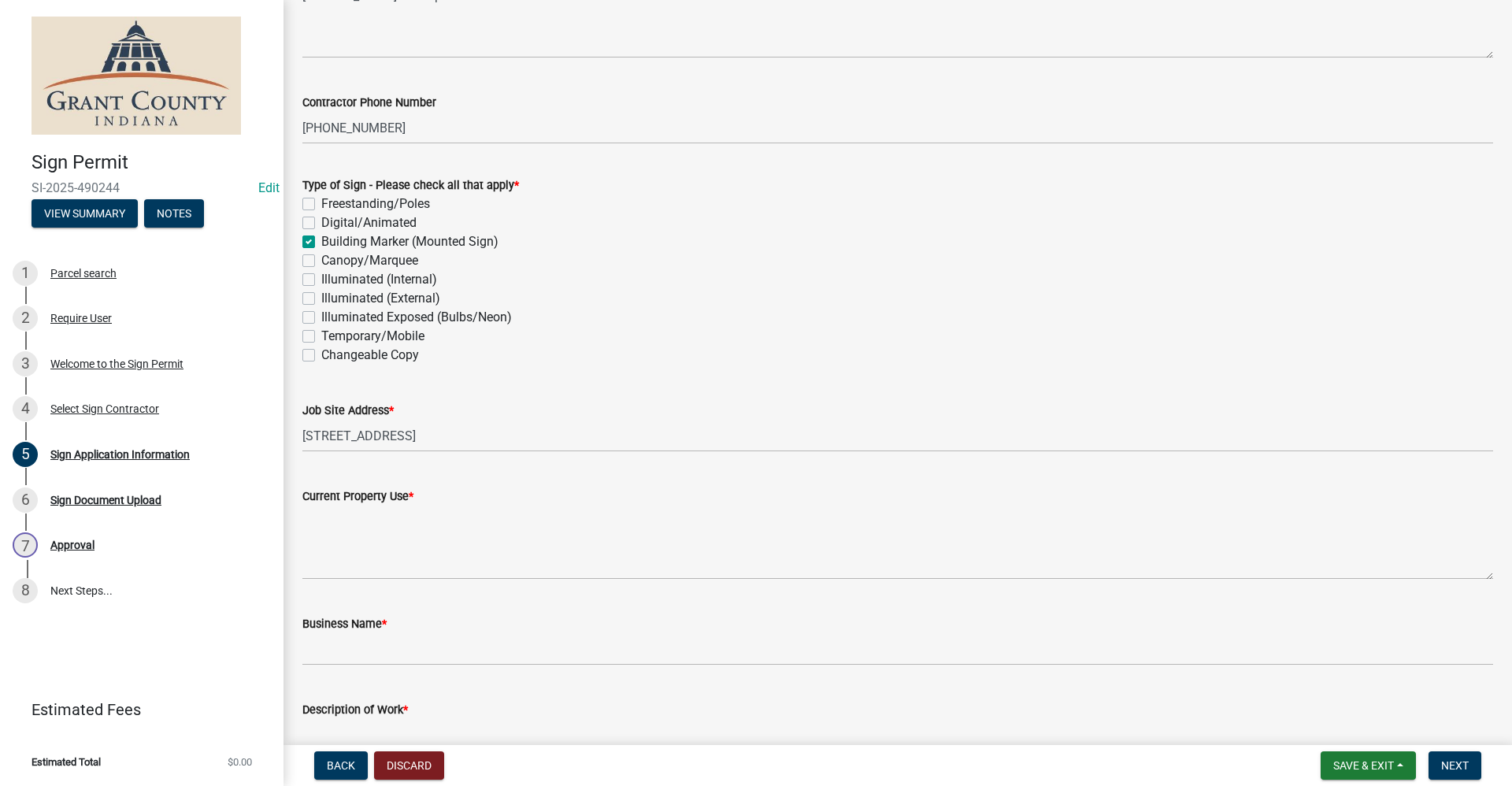
scroll to position [157, 0]
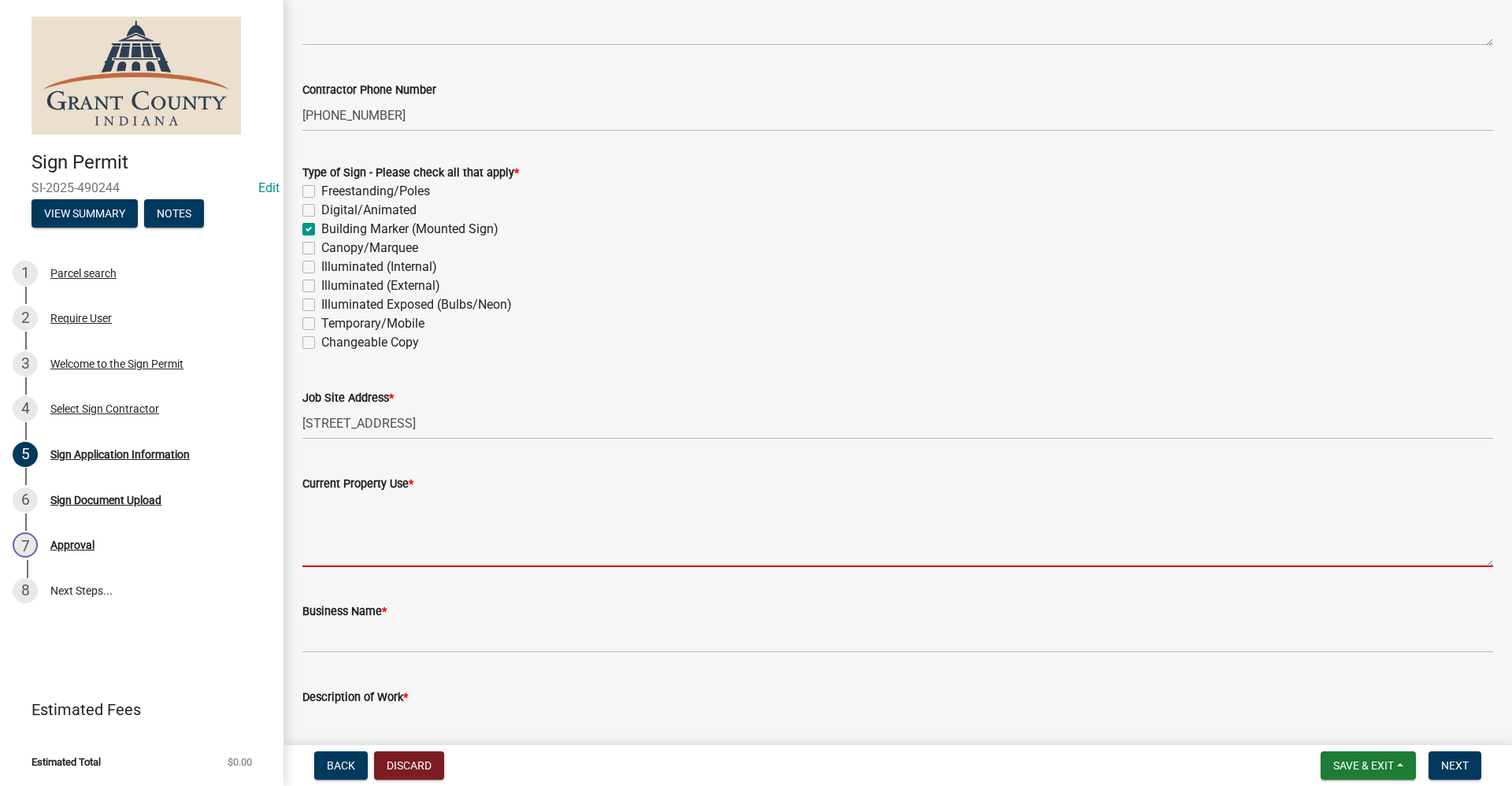
click at [379, 549] on textarea "Current Property Use *" at bounding box center [898, 530] width 1190 height 74
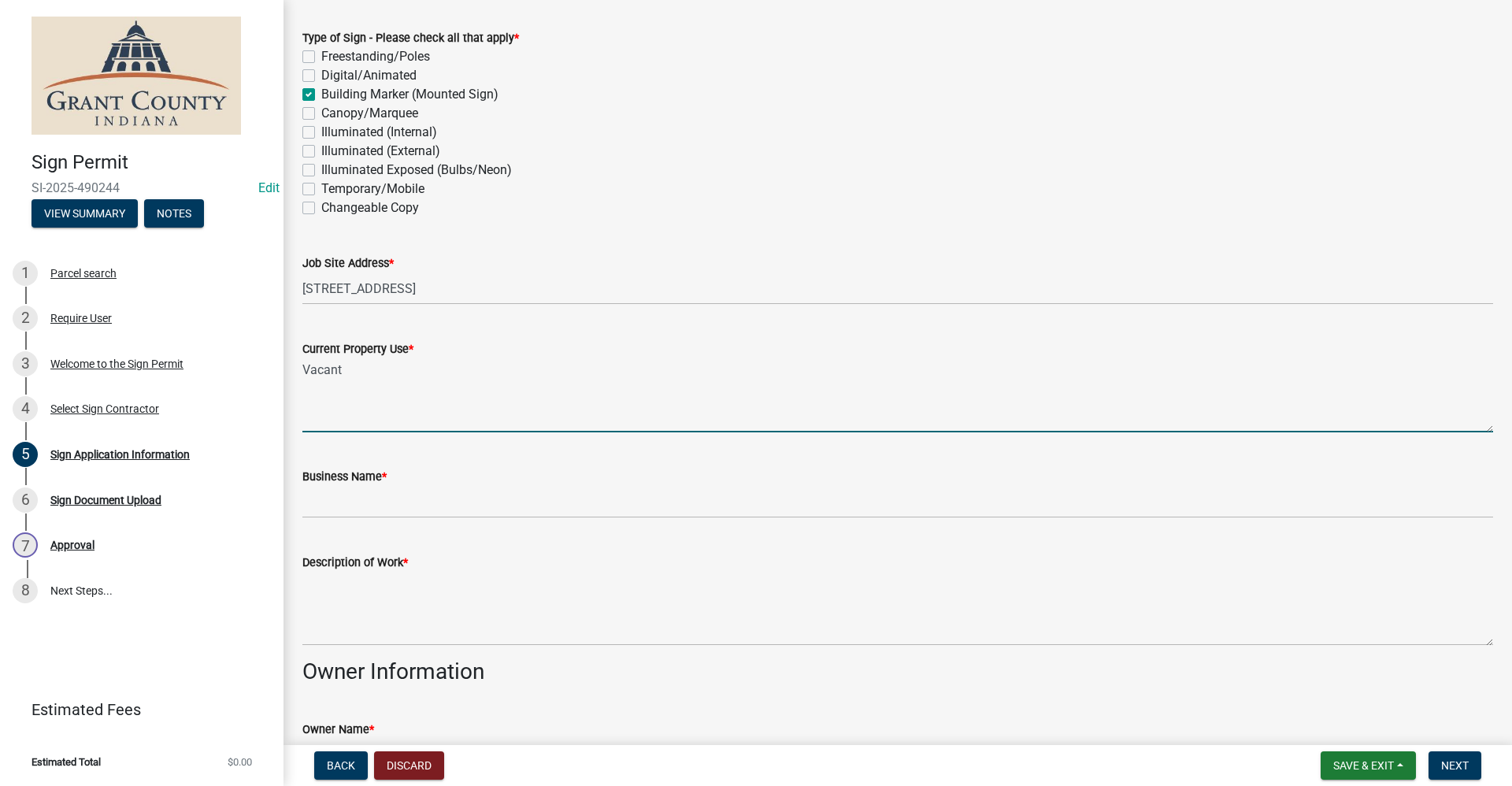
scroll to position [315, 0]
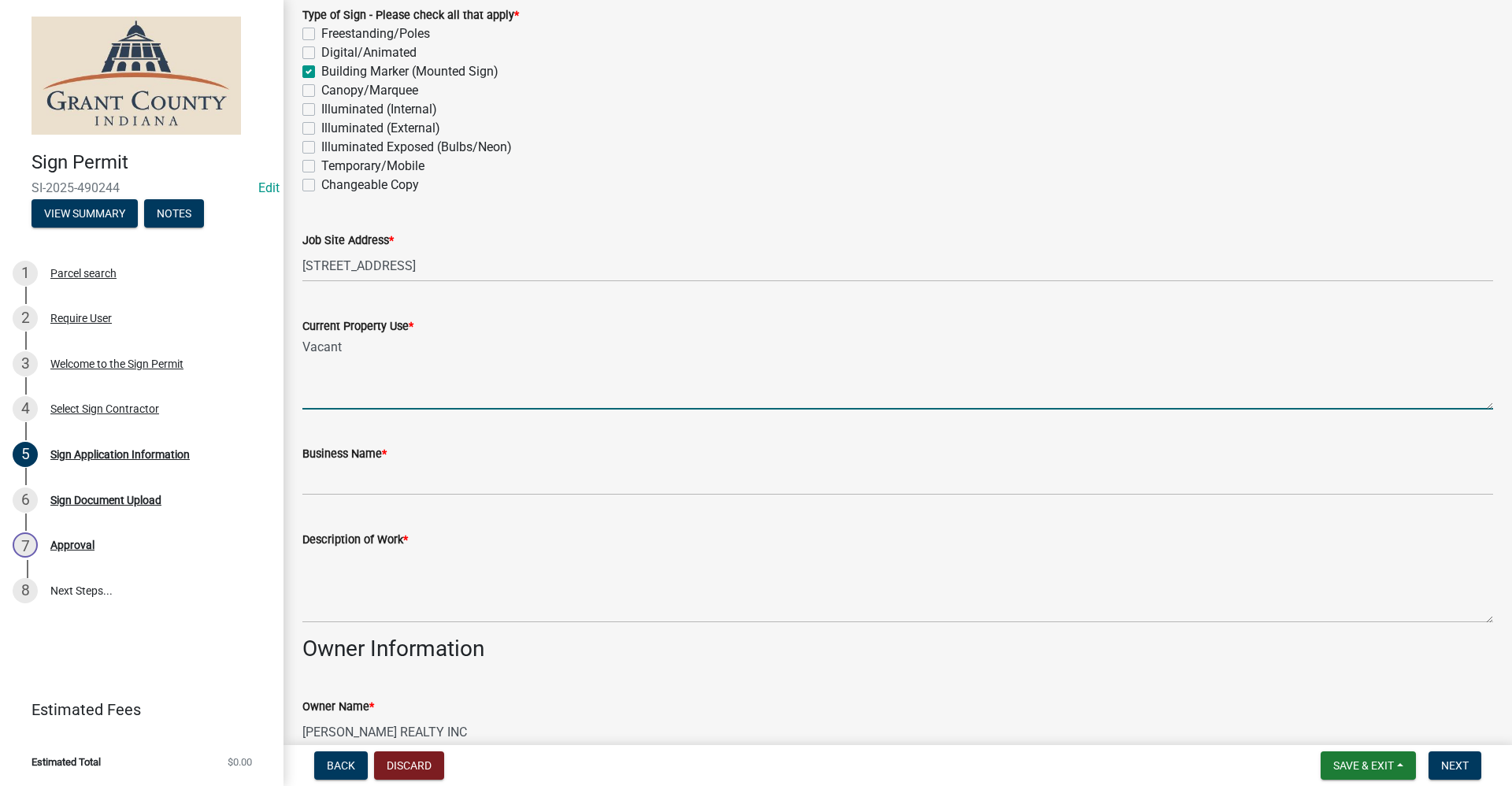
type textarea "Vacant"
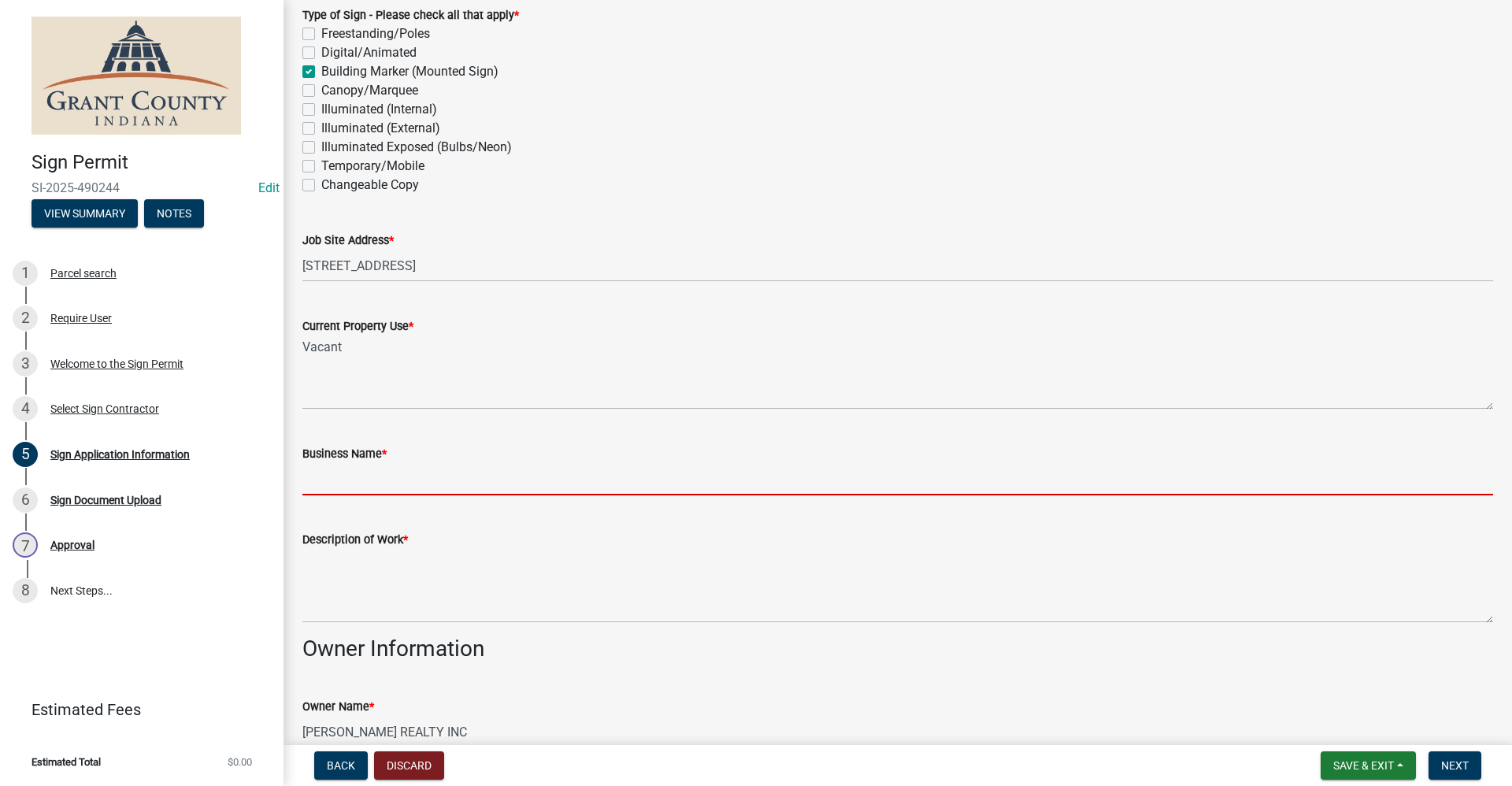
click at [339, 484] on input "Business Name *" at bounding box center [898, 479] width 1190 height 33
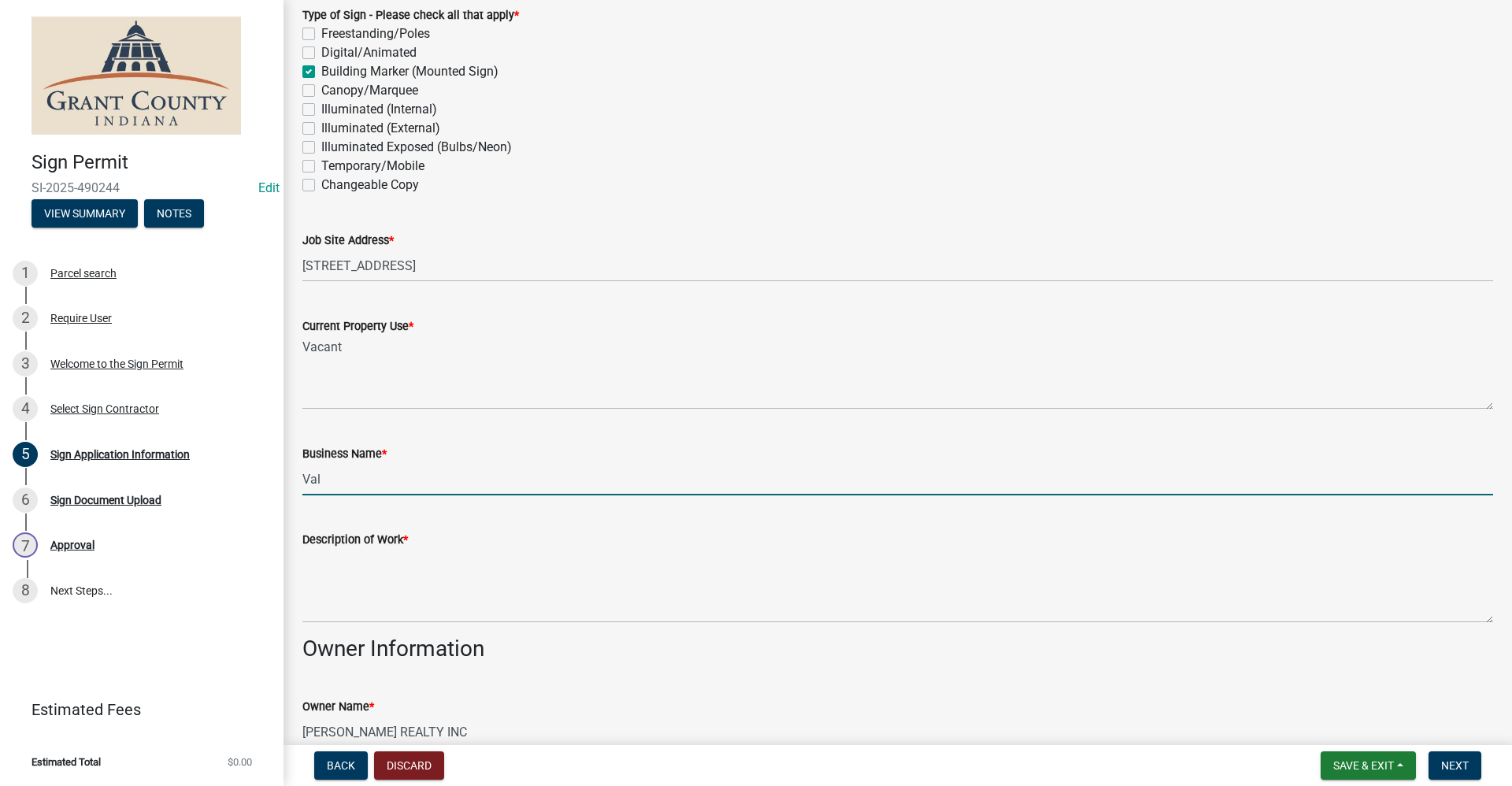
type input "ValuMart Express"
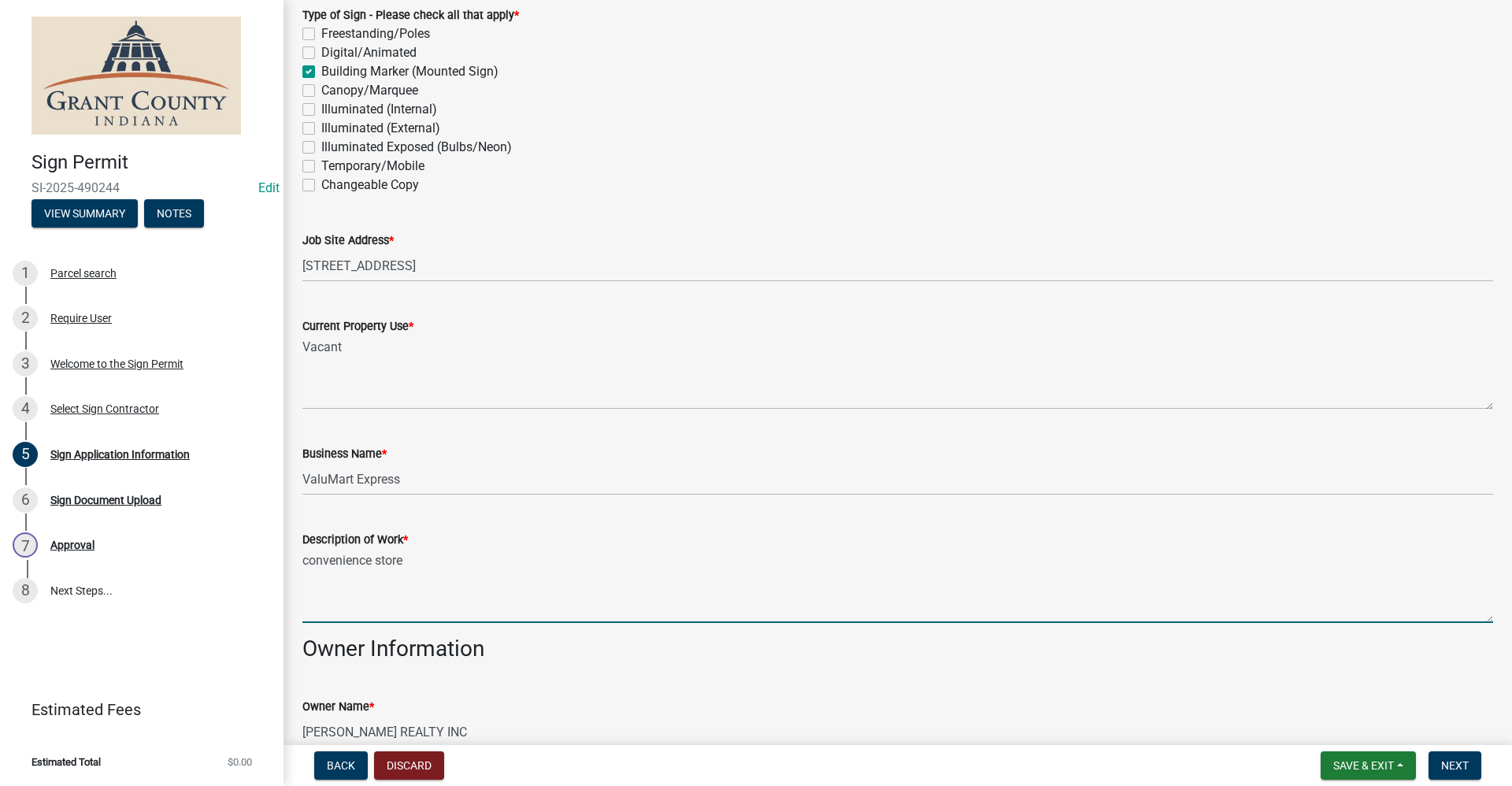
type textarea "convenience store"
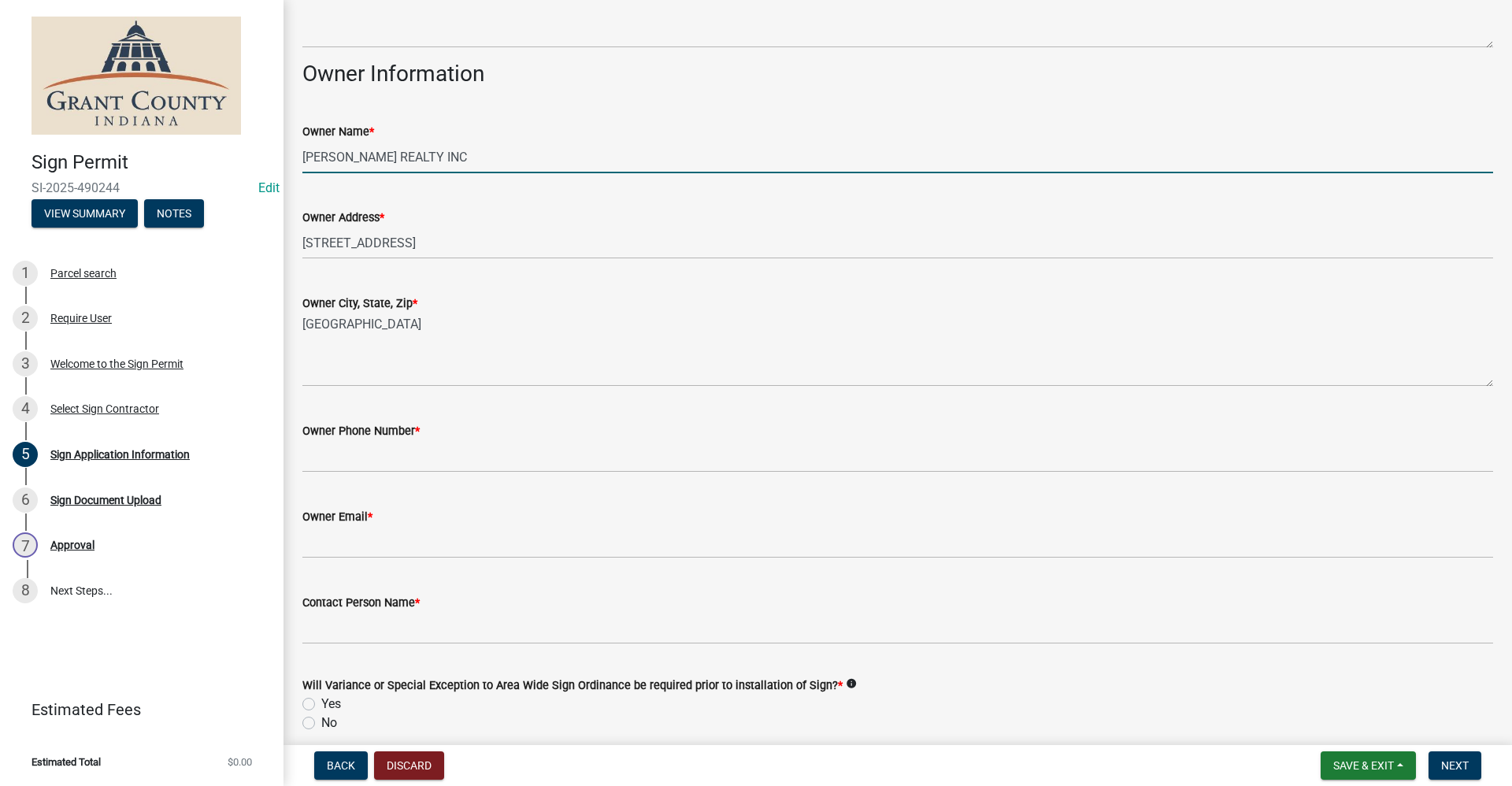
scroll to position [954, 0]
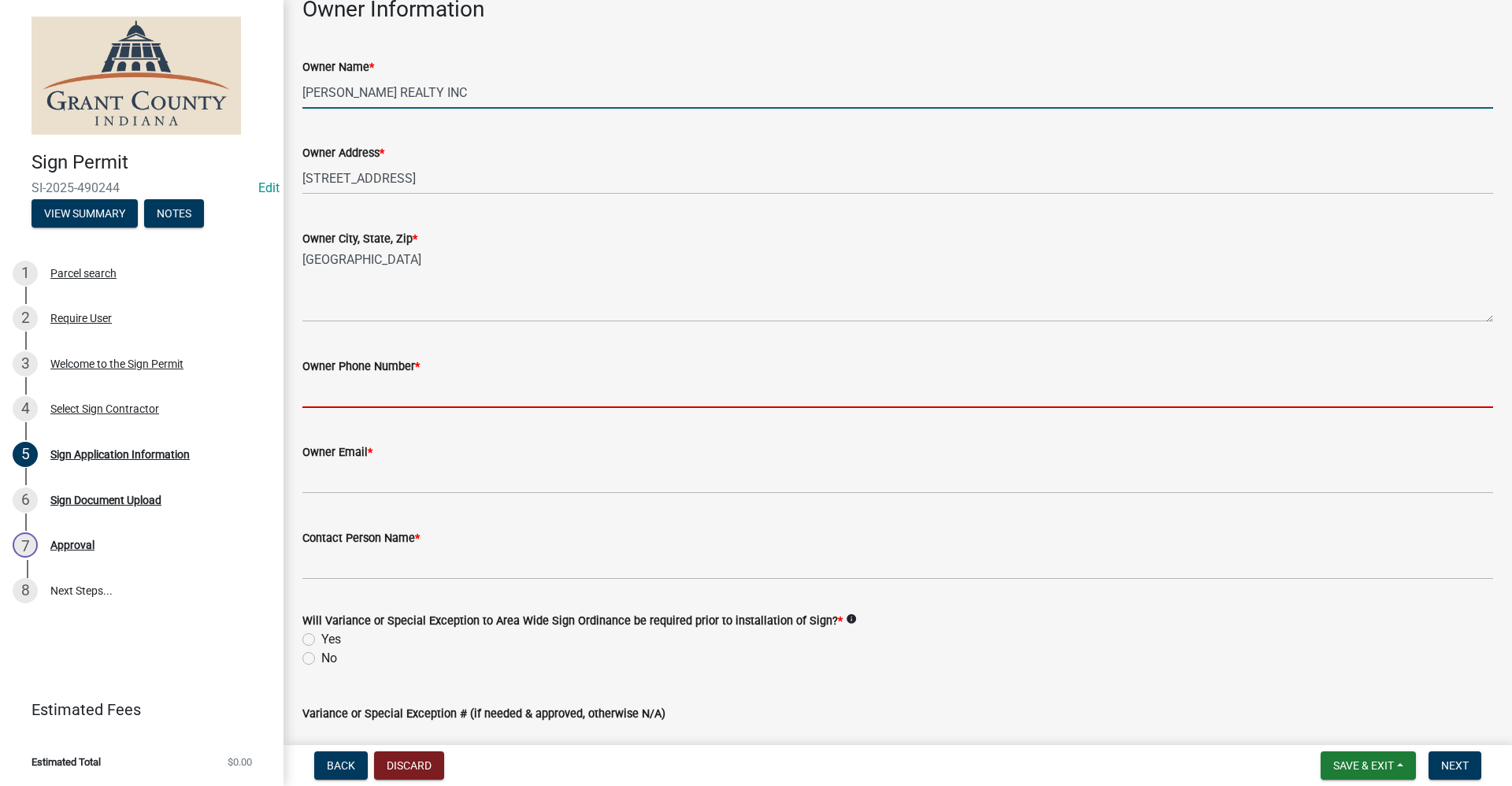
click at [364, 393] on input "Owner Phone Number *" at bounding box center [898, 392] width 1190 height 33
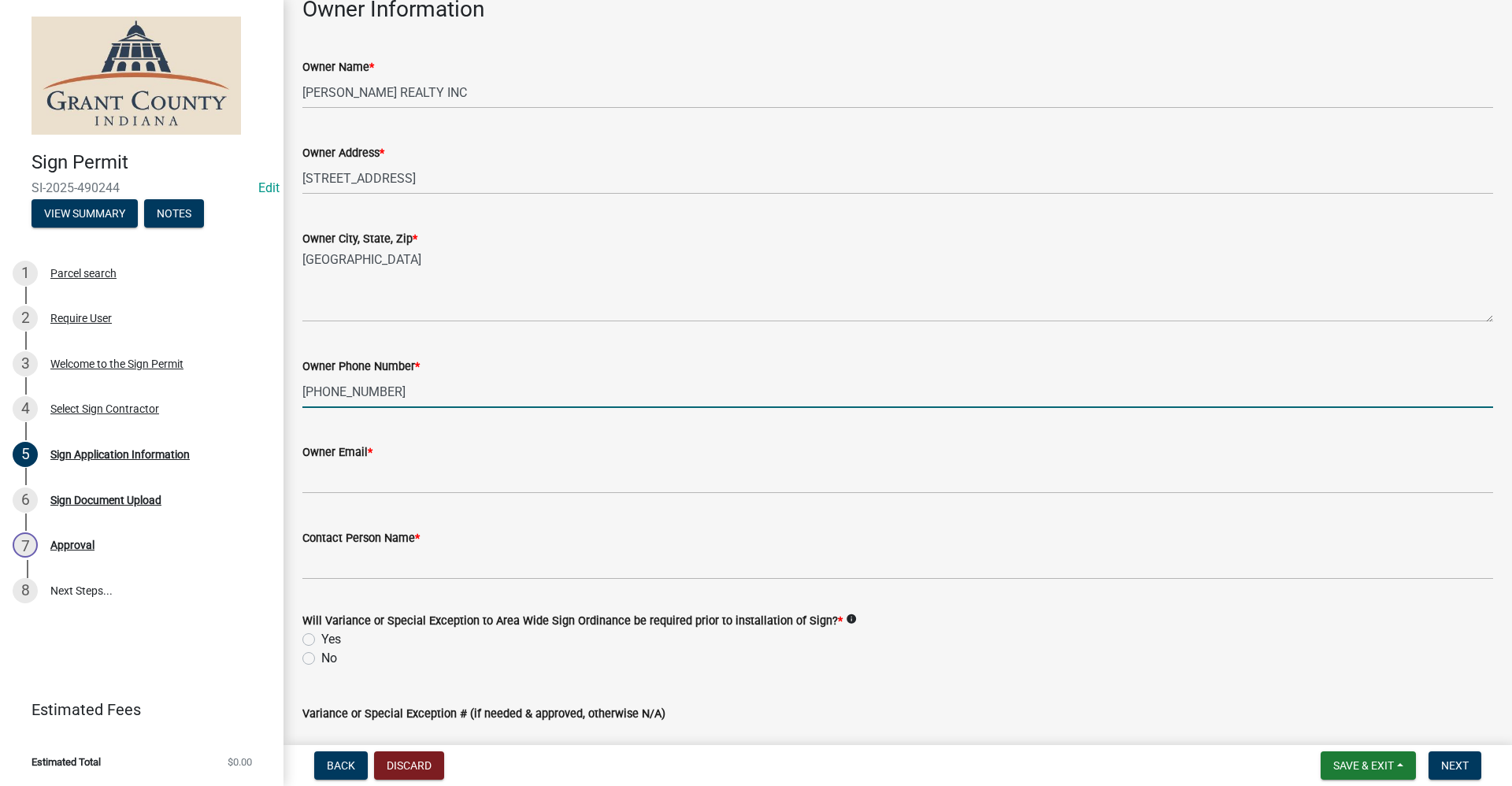
type input "765-242-9696"
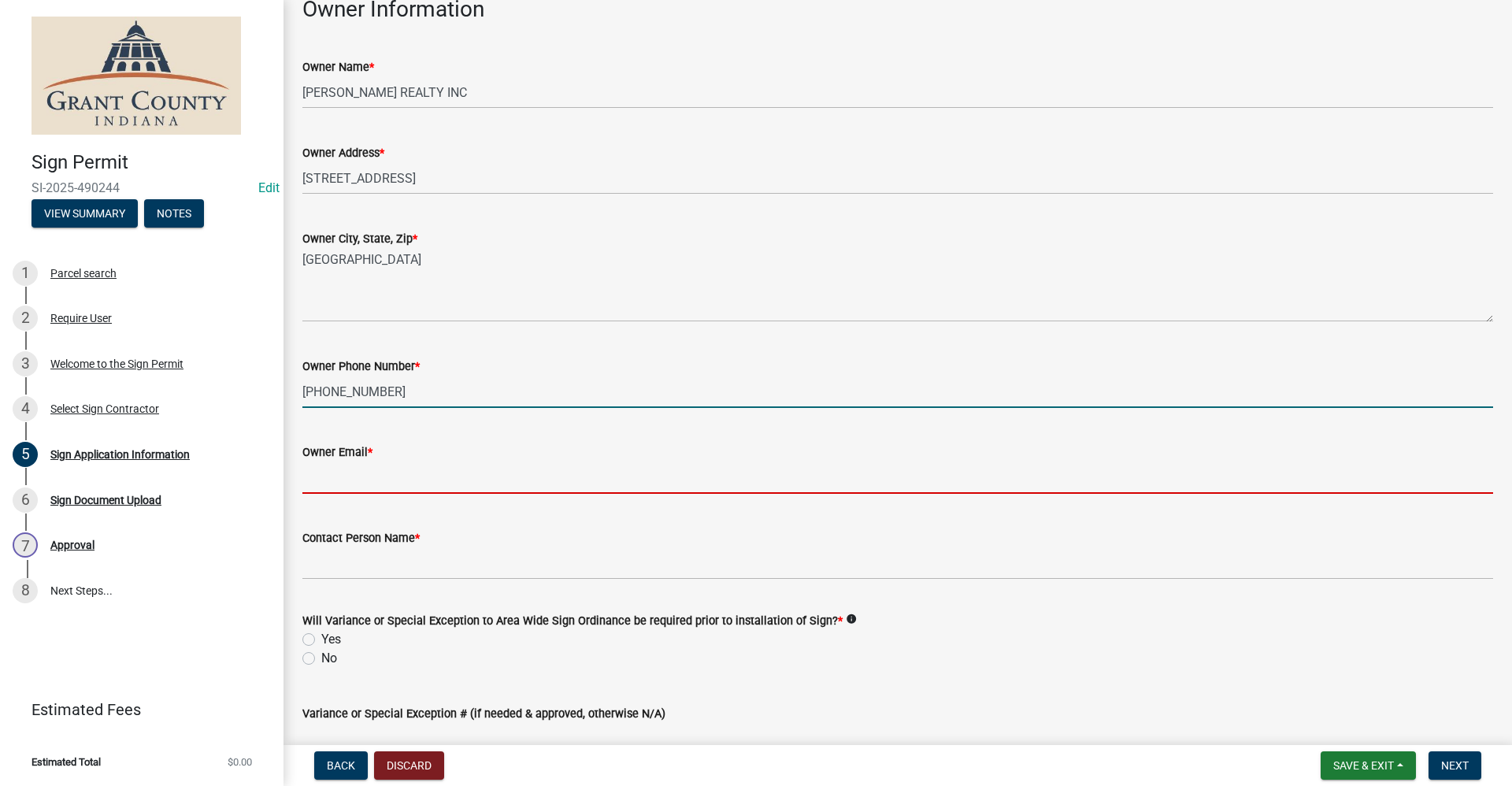
click at [331, 481] on input "Owner Email *" at bounding box center [898, 477] width 1190 height 33
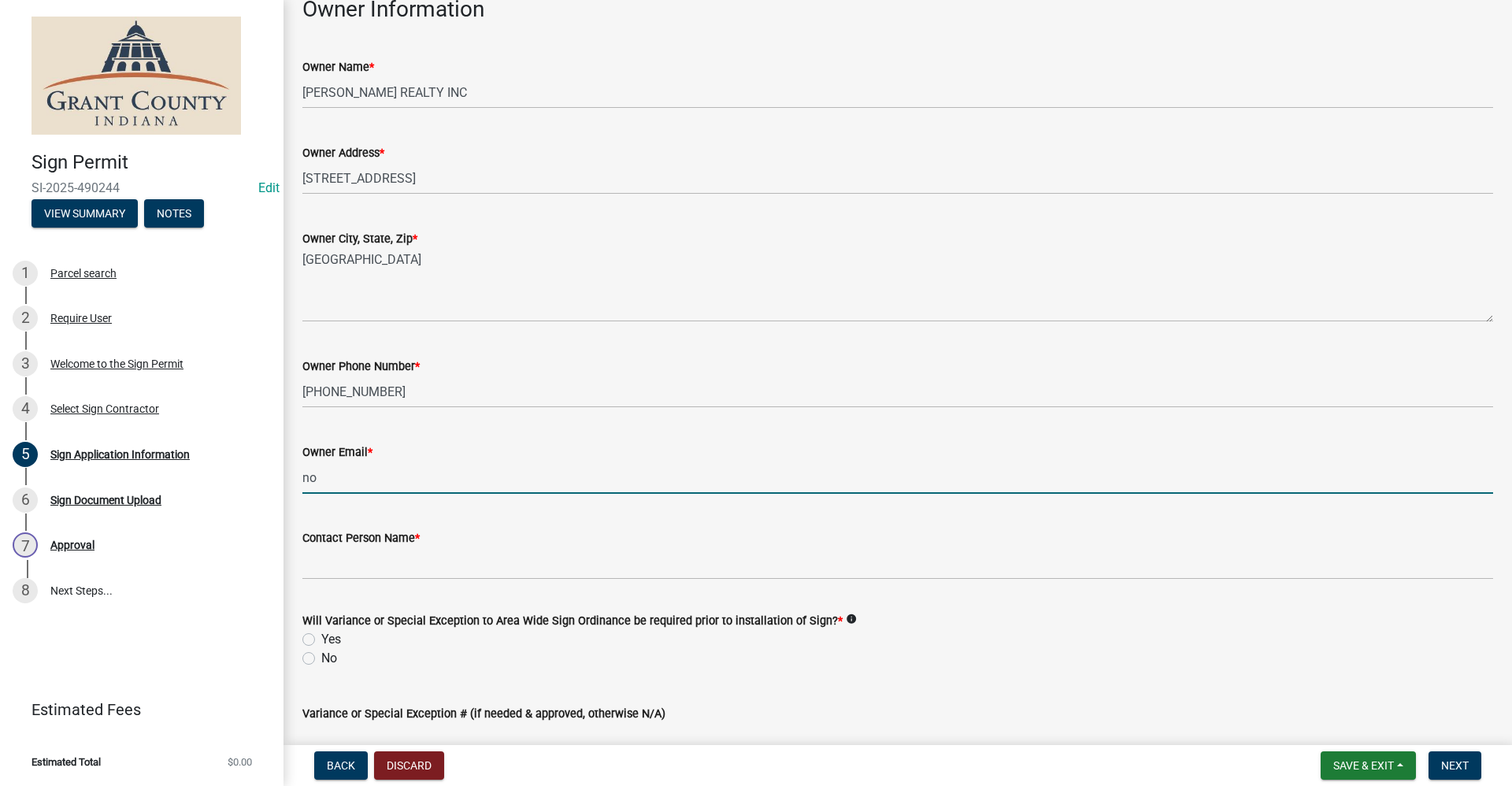
type input "no@email"
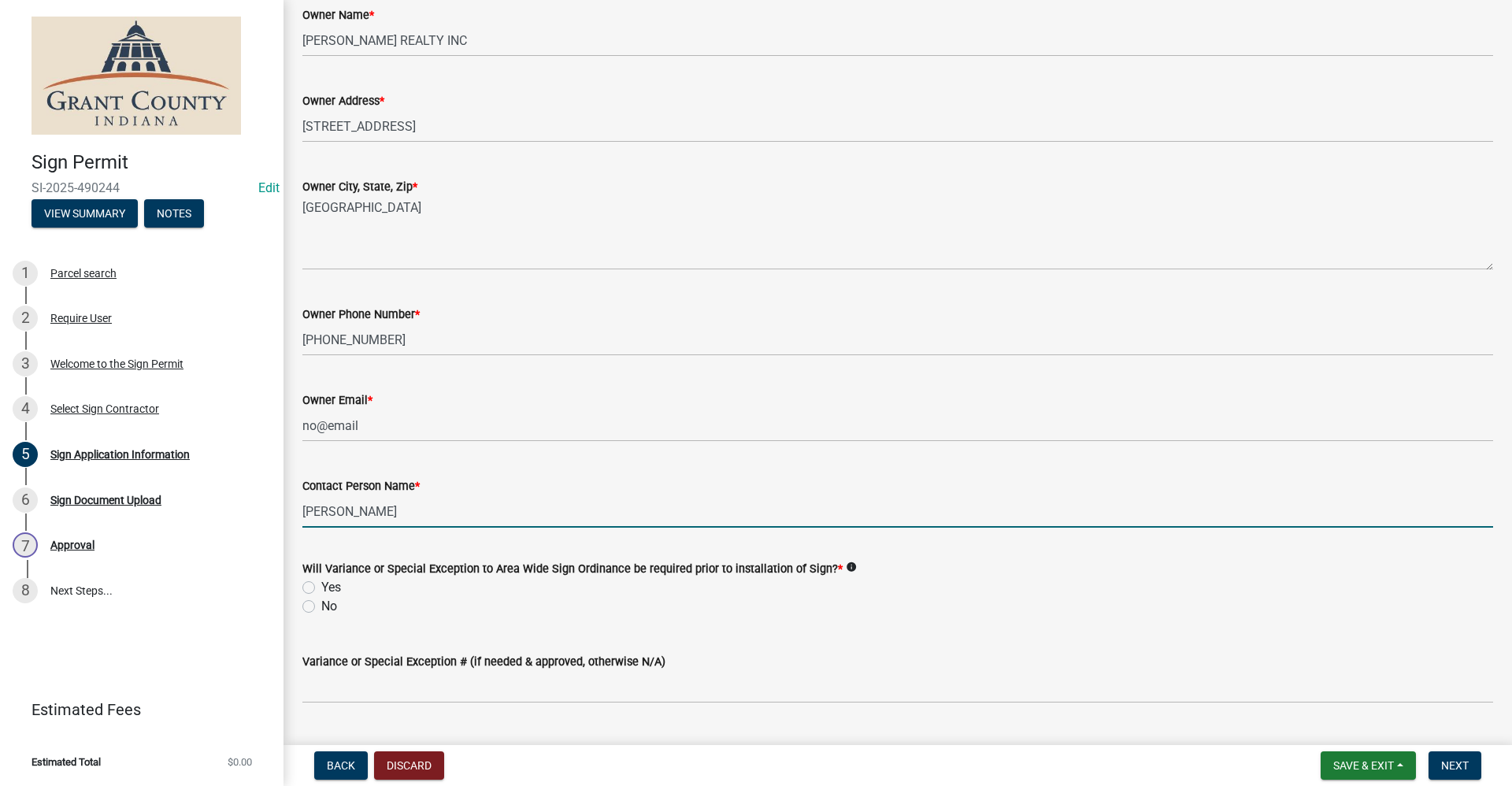
scroll to position [1033, 0]
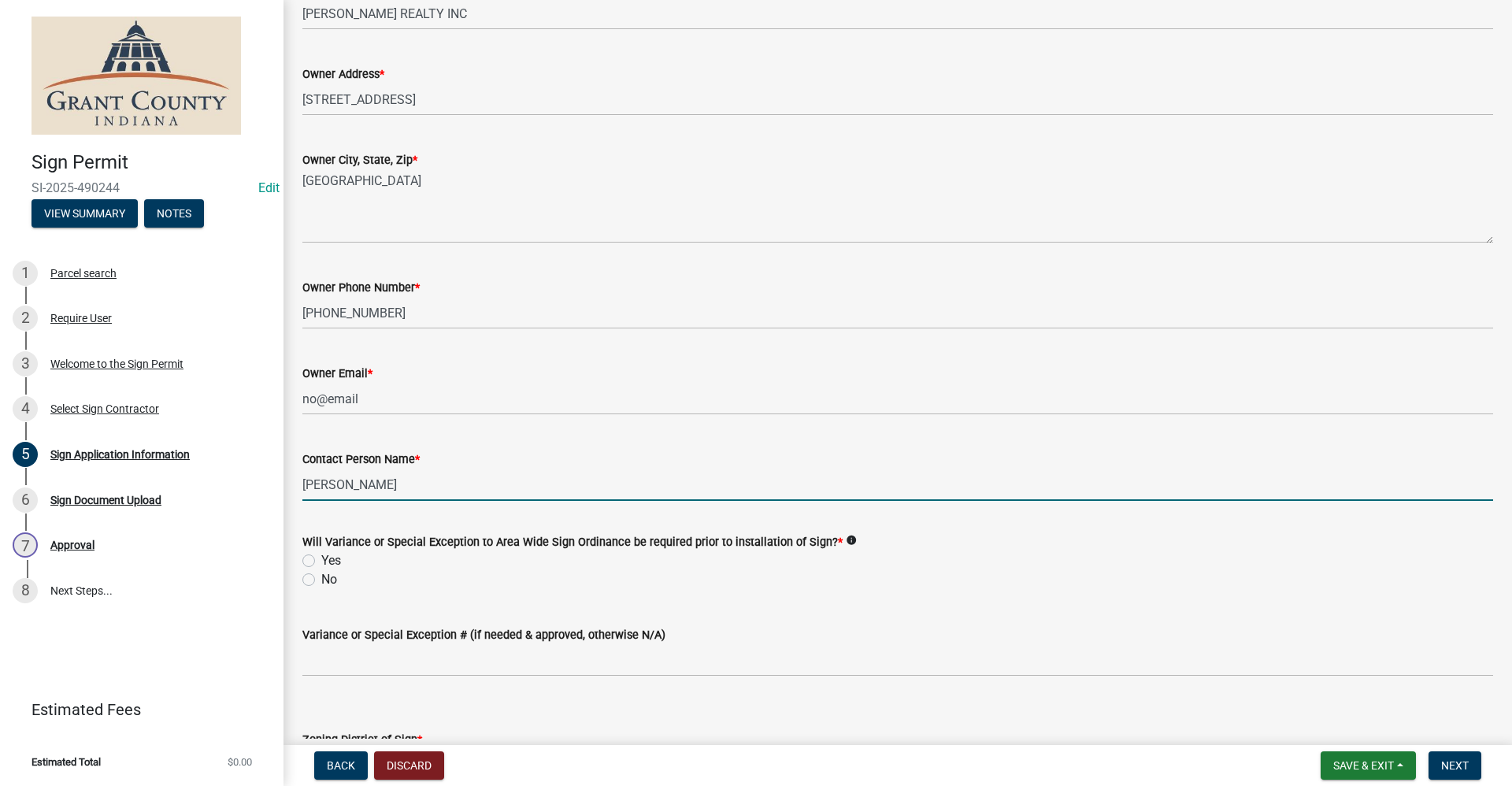
type input "Chris Rawlins"
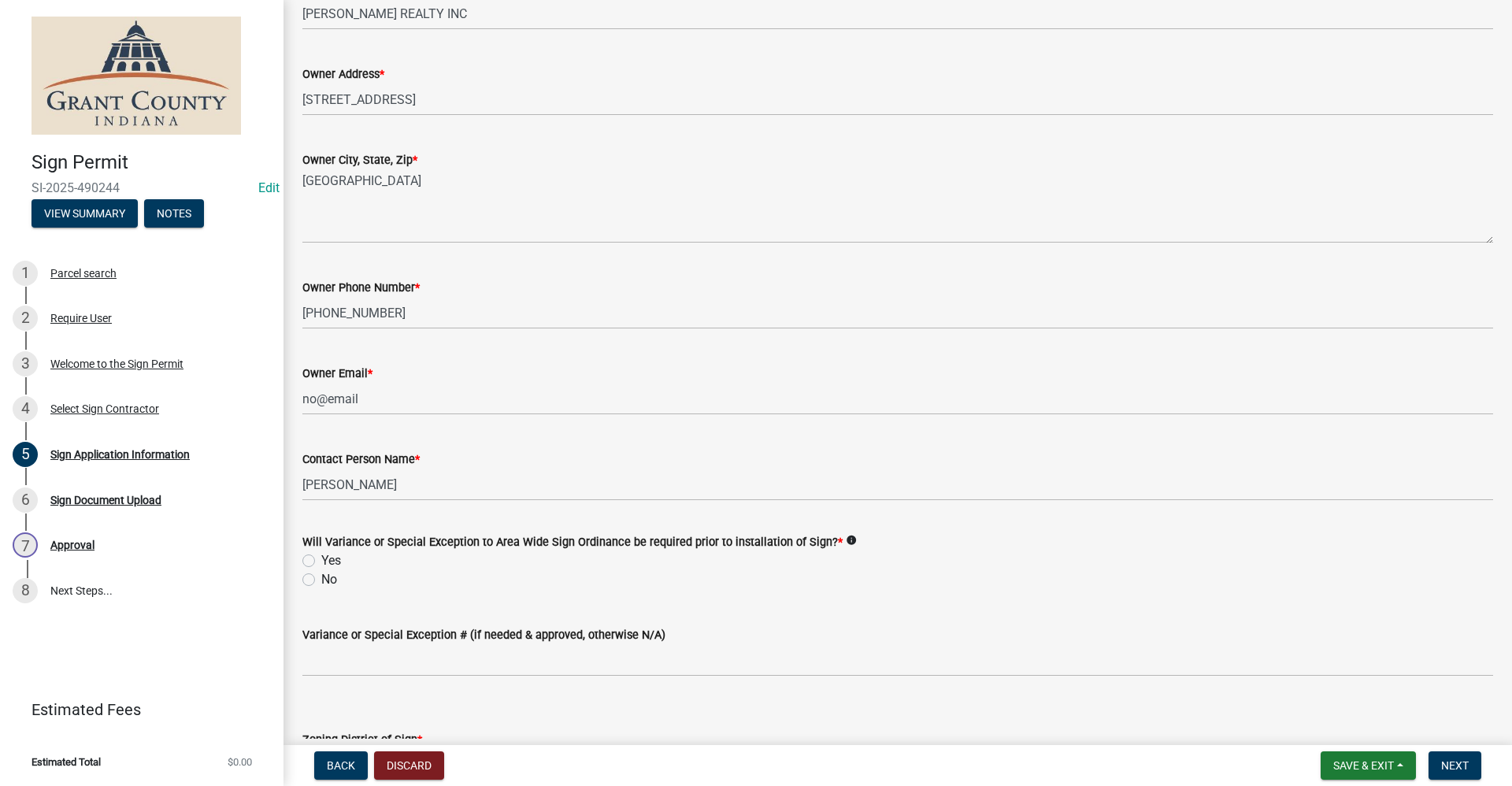
click at [322, 579] on label "No" at bounding box center [330, 579] width 16 height 19
click at [322, 579] on input "No" at bounding box center [327, 575] width 10 height 10
radio input "true"
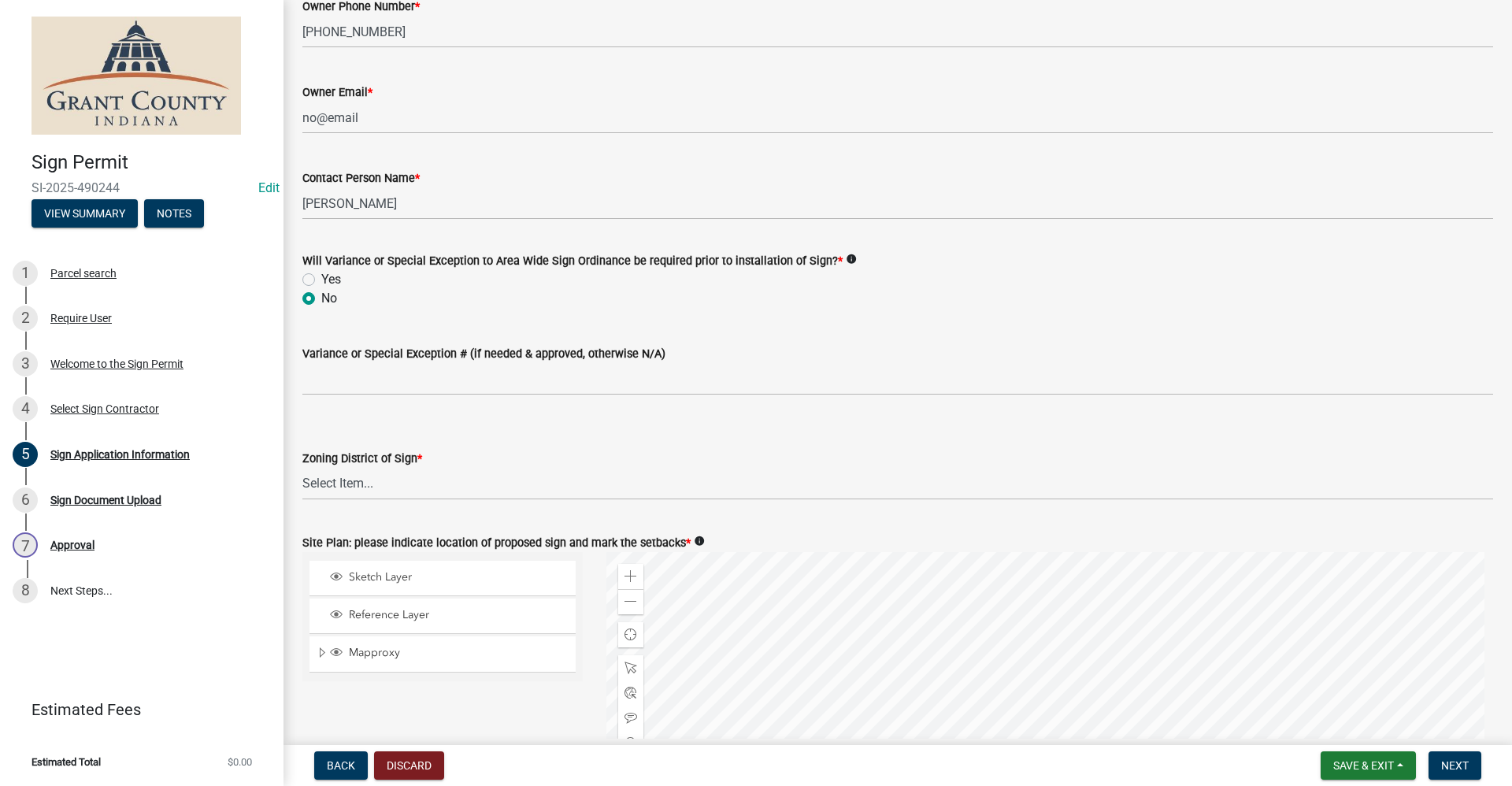
scroll to position [1348, 0]
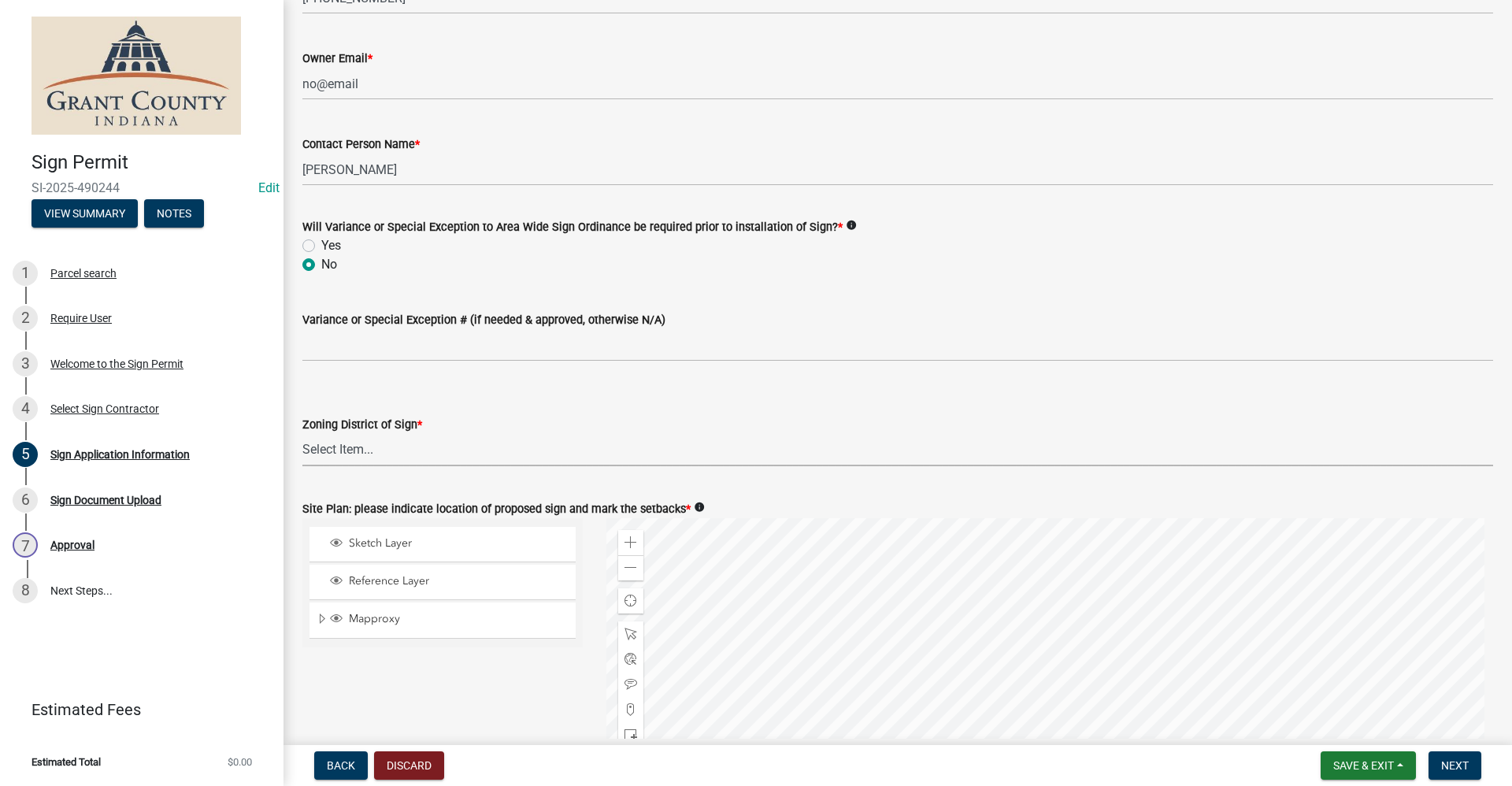
click at [383, 452] on select "Select Item... AG RS R1 R2 R3 R4 R5 PB NC LB CC GB I1 I2 I3 MH" at bounding box center [898, 449] width 1190 height 33
click at [303, 434] on select "Select Item... AG RS R1 R2 R3 R4 R5 PB NC LB CC GB I1 I2 I3 MH" at bounding box center [898, 449] width 1190 height 33
select select "e7daa1ce-a736-4e02-ba77-c09825194ca7"
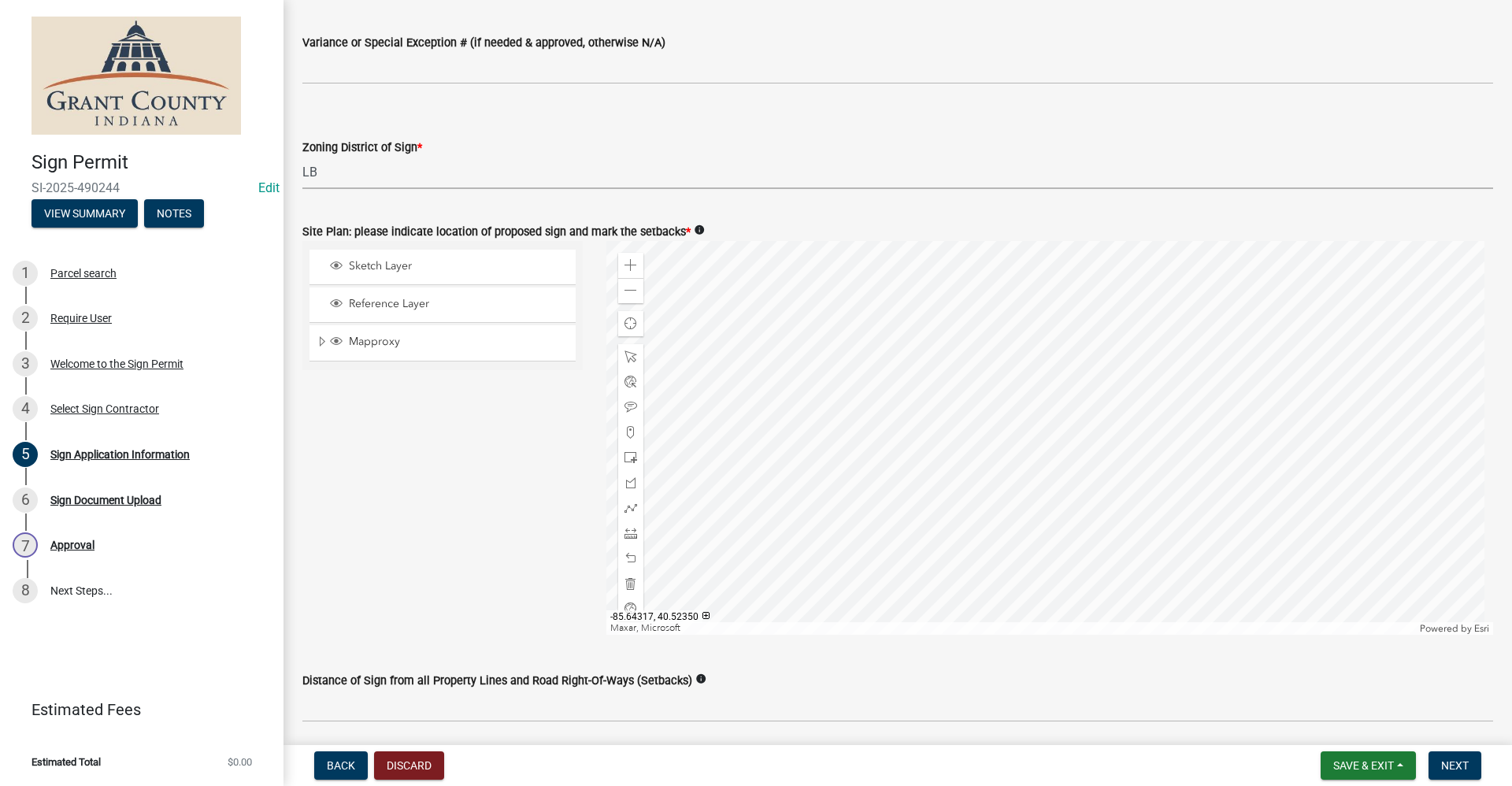
scroll to position [1663, 0]
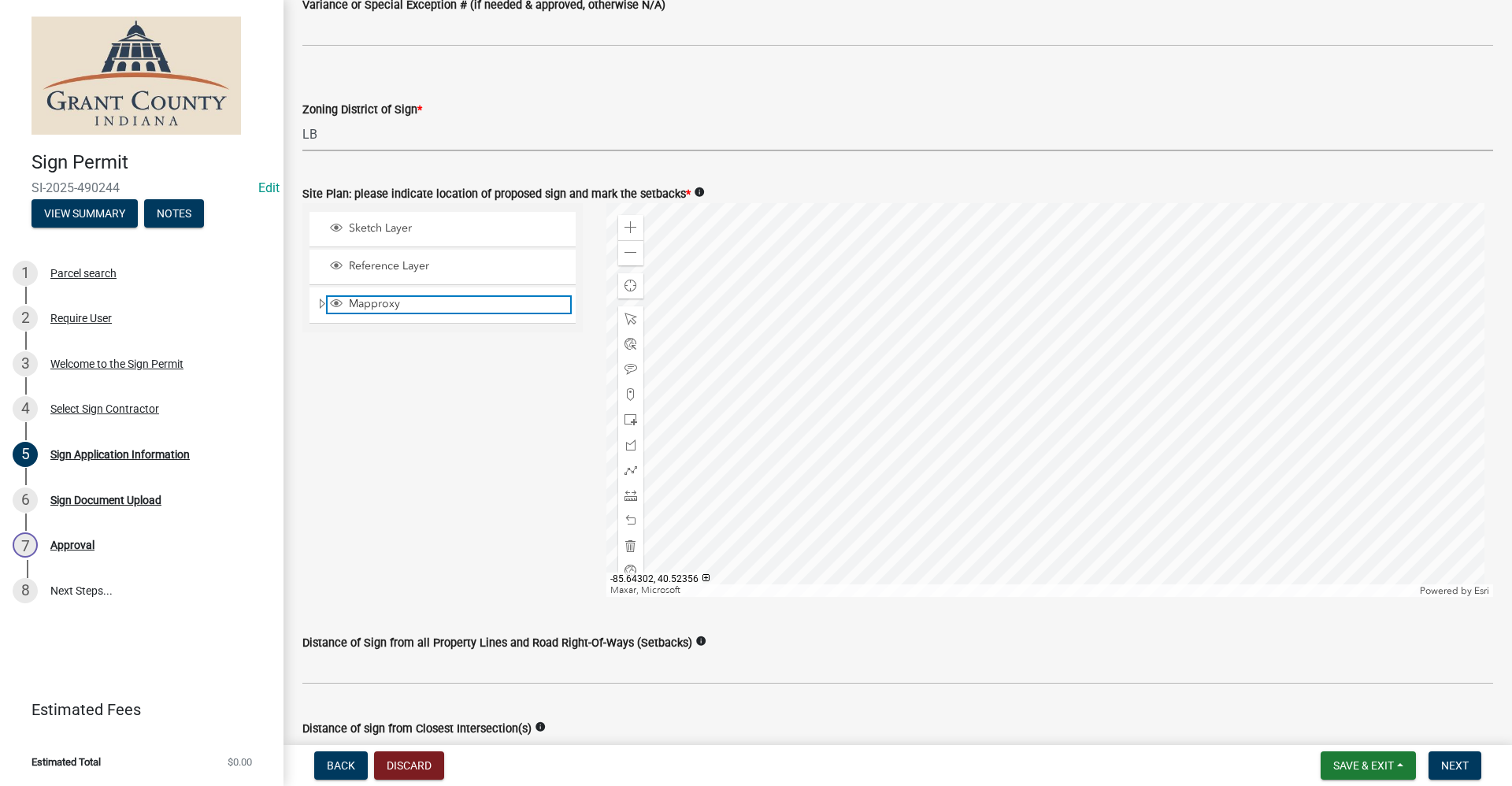
click at [335, 306] on span "Layer List" at bounding box center [335, 303] width 13 height 13
click at [624, 472] on span at bounding box center [630, 470] width 13 height 13
click at [730, 349] on div at bounding box center [1050, 400] width 888 height 394
click at [730, 364] on div at bounding box center [1050, 400] width 888 height 394
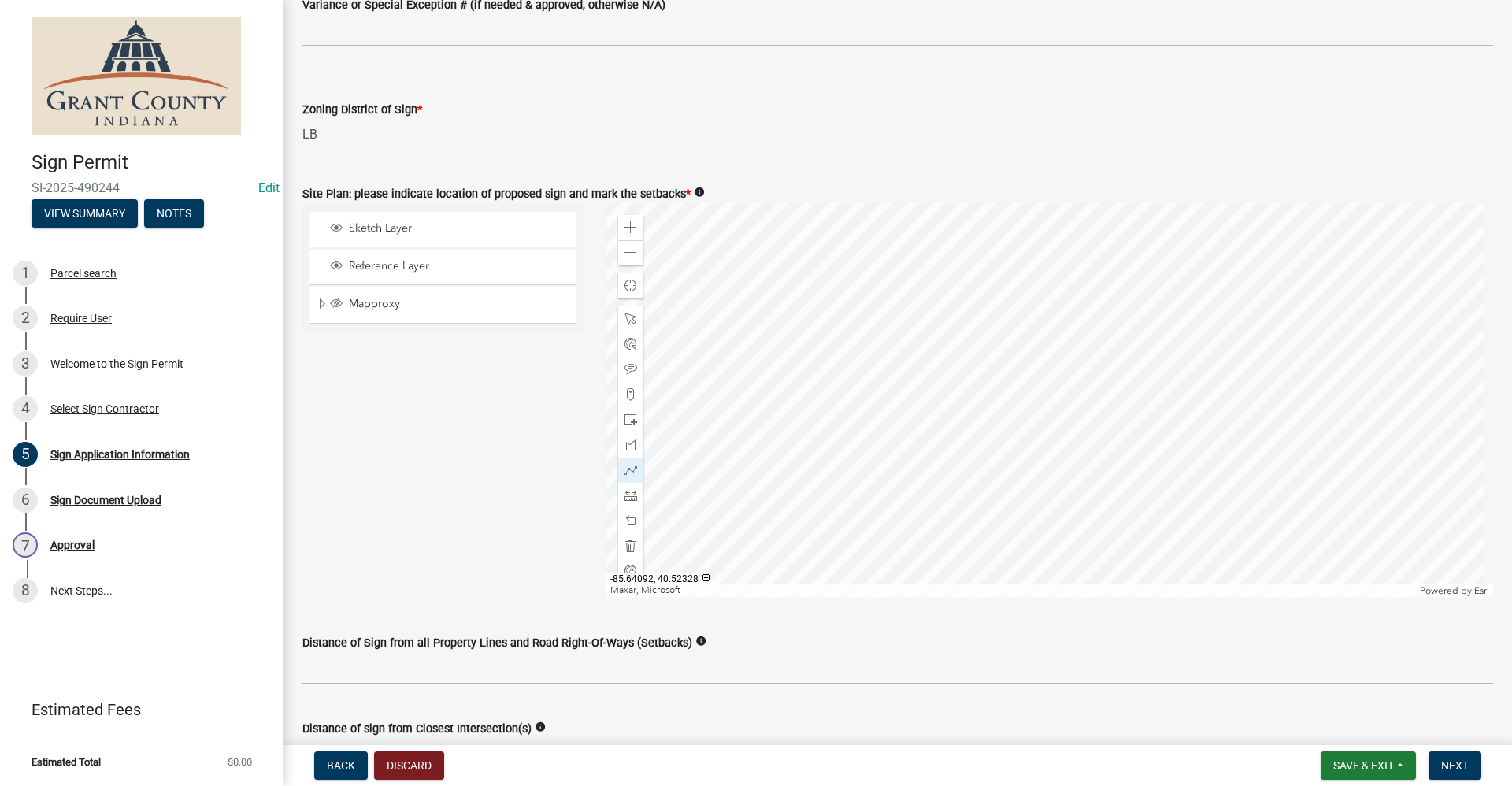
click at [730, 364] on div at bounding box center [1050, 400] width 888 height 394
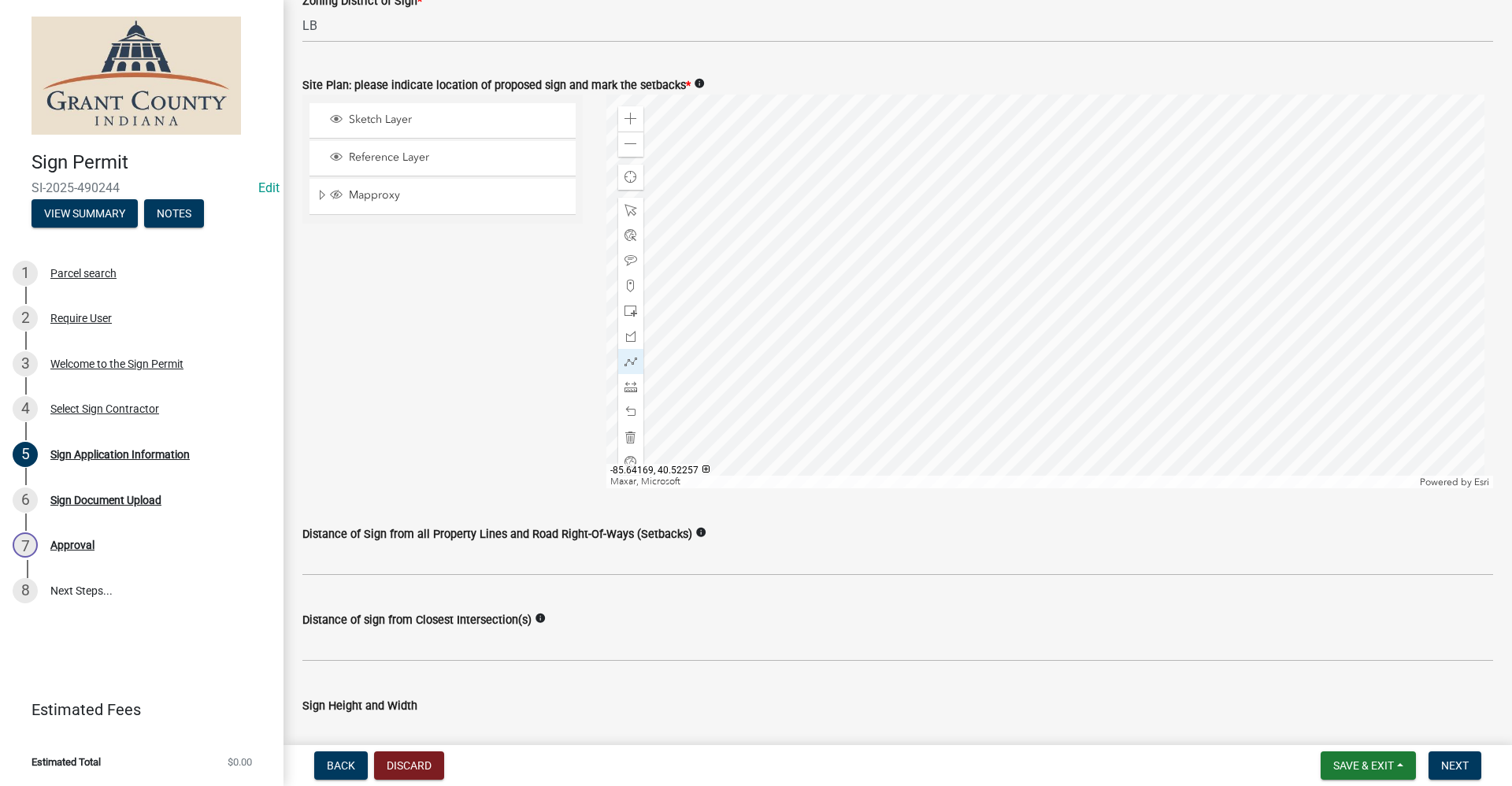
scroll to position [1820, 0]
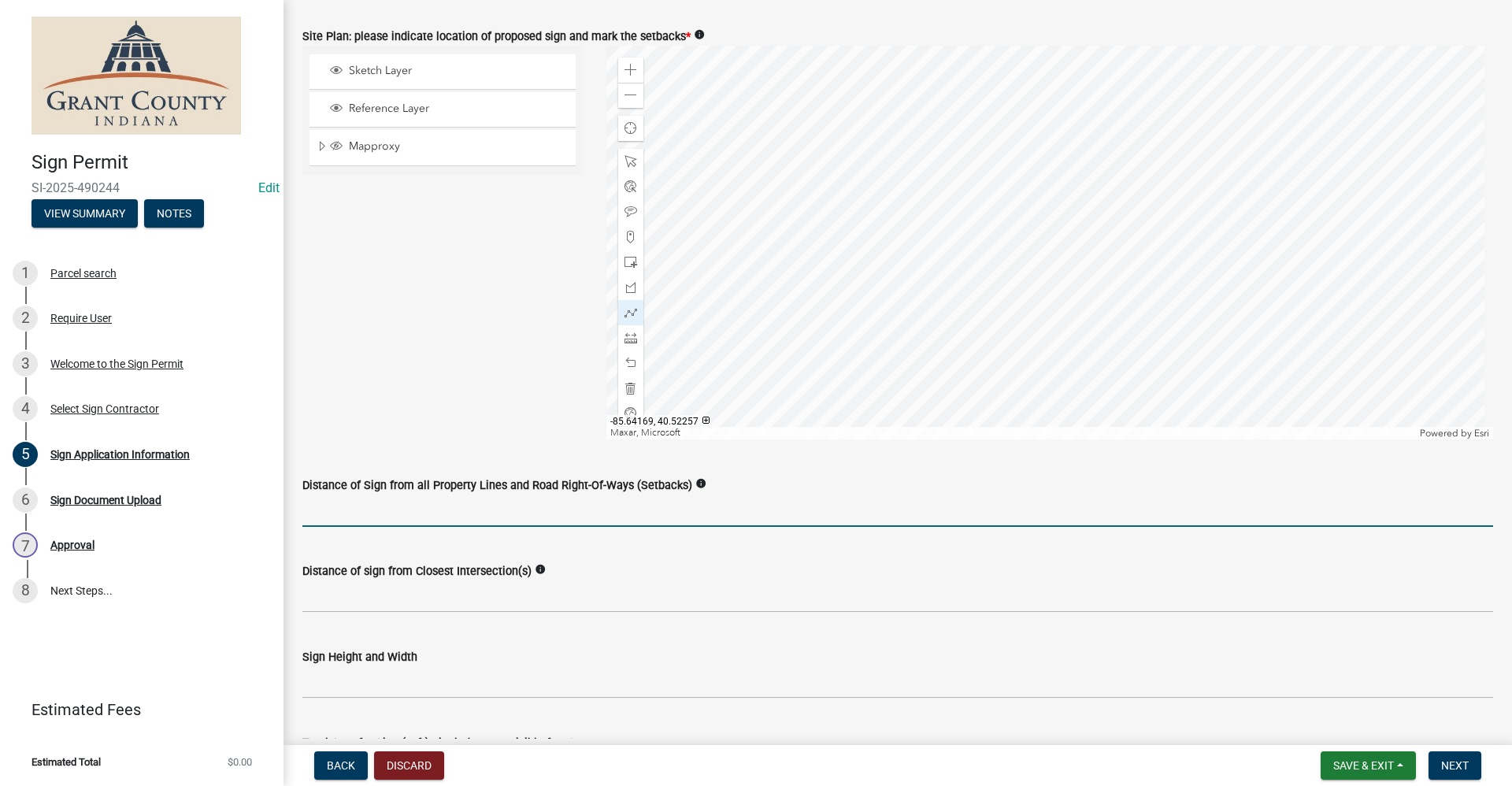
click at [402, 515] on input "Distance of Sign from all Property Lines and Road Right-Of-Ways (Setbacks)" at bounding box center [898, 511] width 1190 height 33
click at [341, 513] on input "Distance of Sign from all Property Lines and Road Right-Of-Ways (Setbacks)" at bounding box center [898, 511] width 1190 height 33
type input "57"
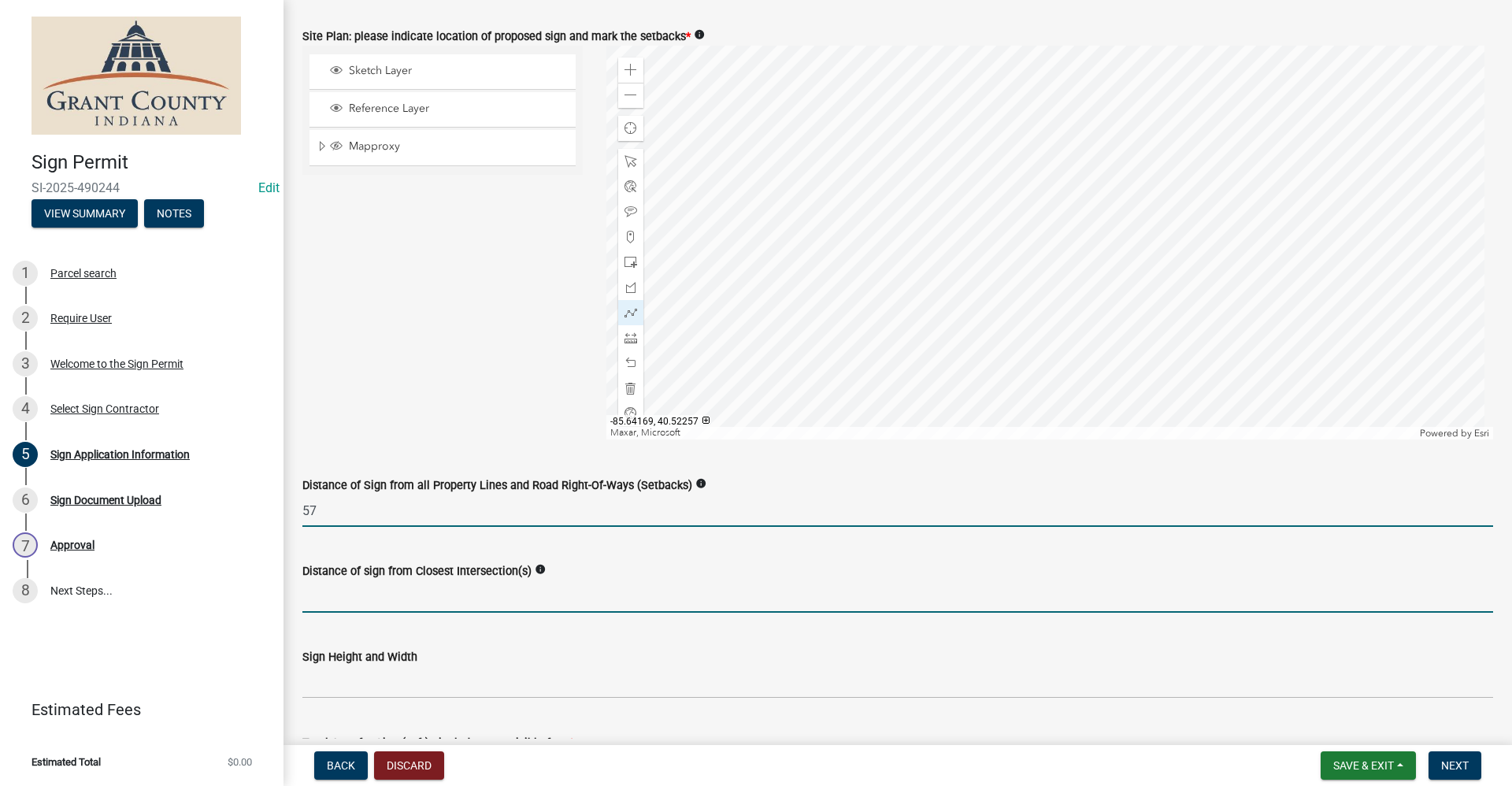
click at [380, 595] on input "Distance of sign from Closest Intersection(s)" at bounding box center [898, 596] width 1190 height 33
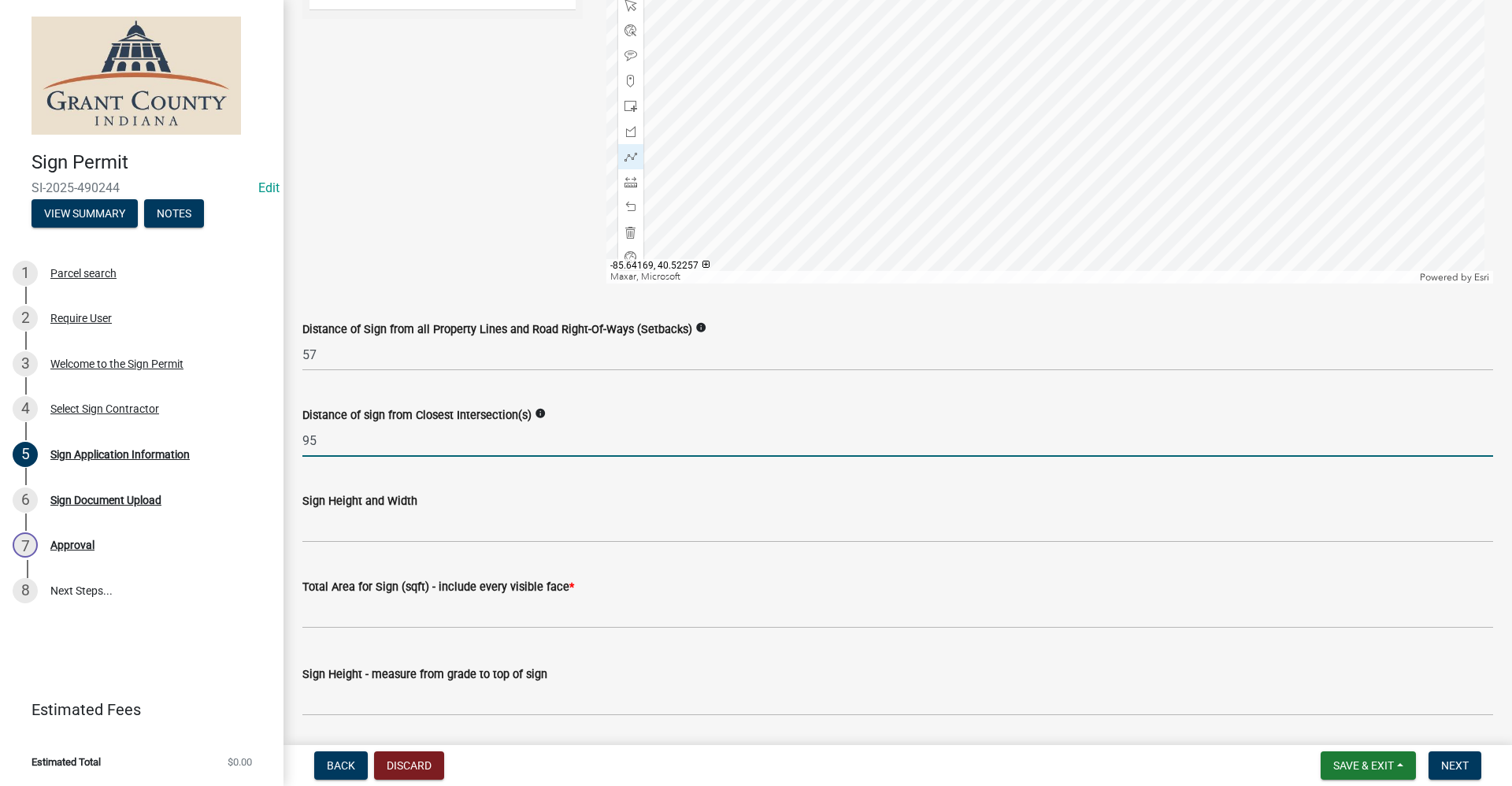
scroll to position [1979, 0]
type input "95"
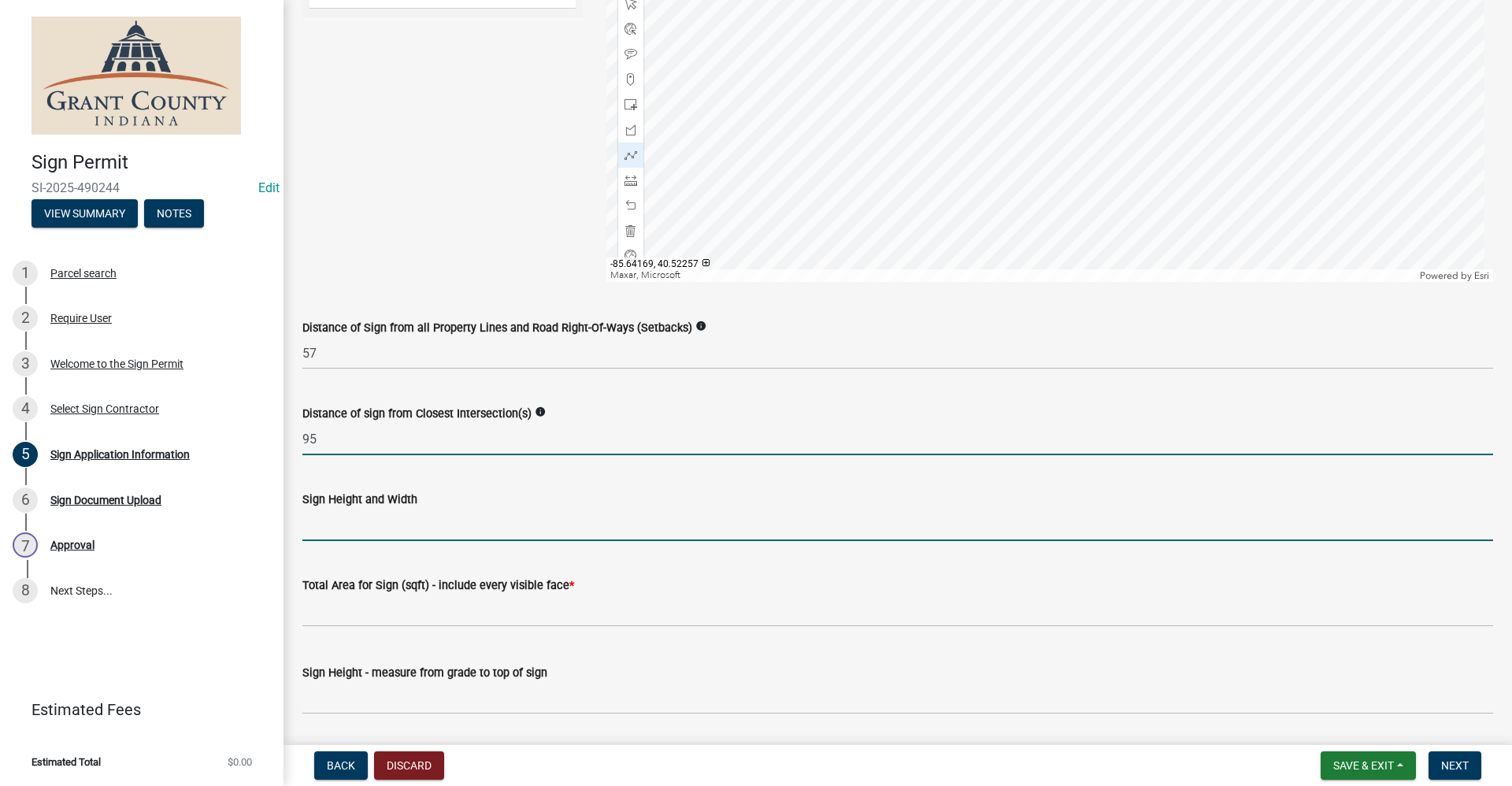
click at [313, 533] on input "Sign Height and Width" at bounding box center [898, 525] width 1190 height 33
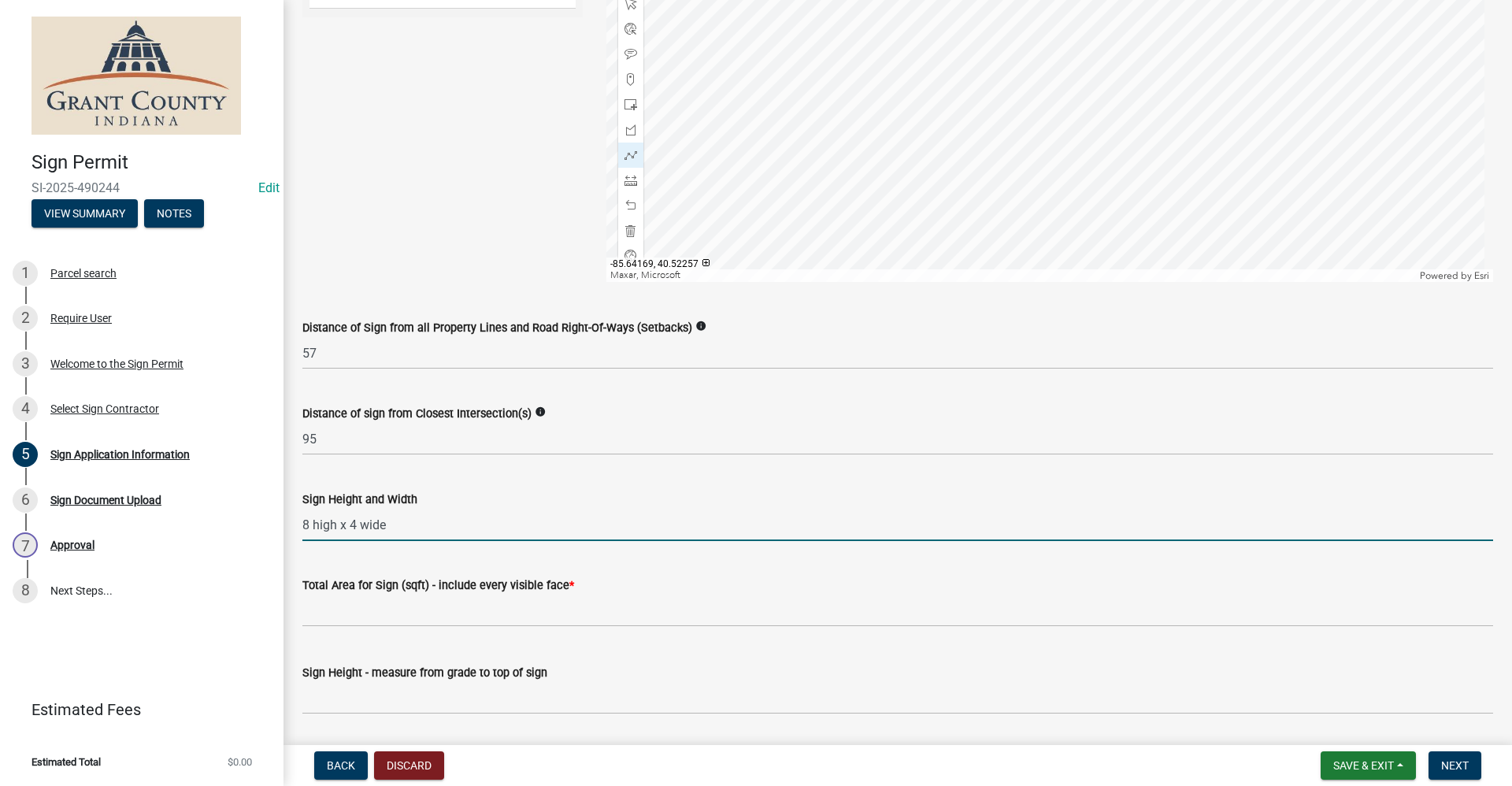
type input "8 high x 4 wide"
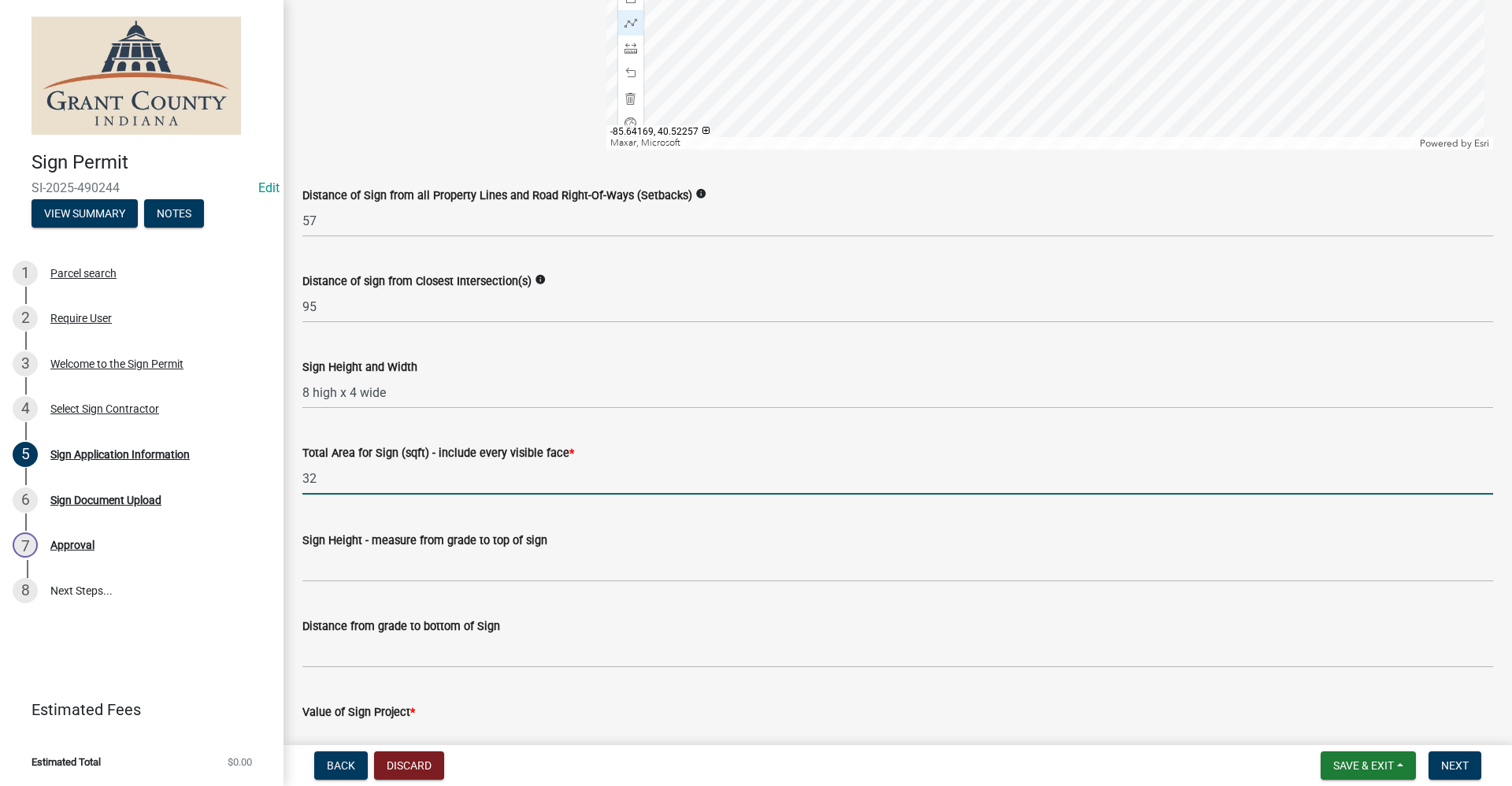
scroll to position [2136, 0]
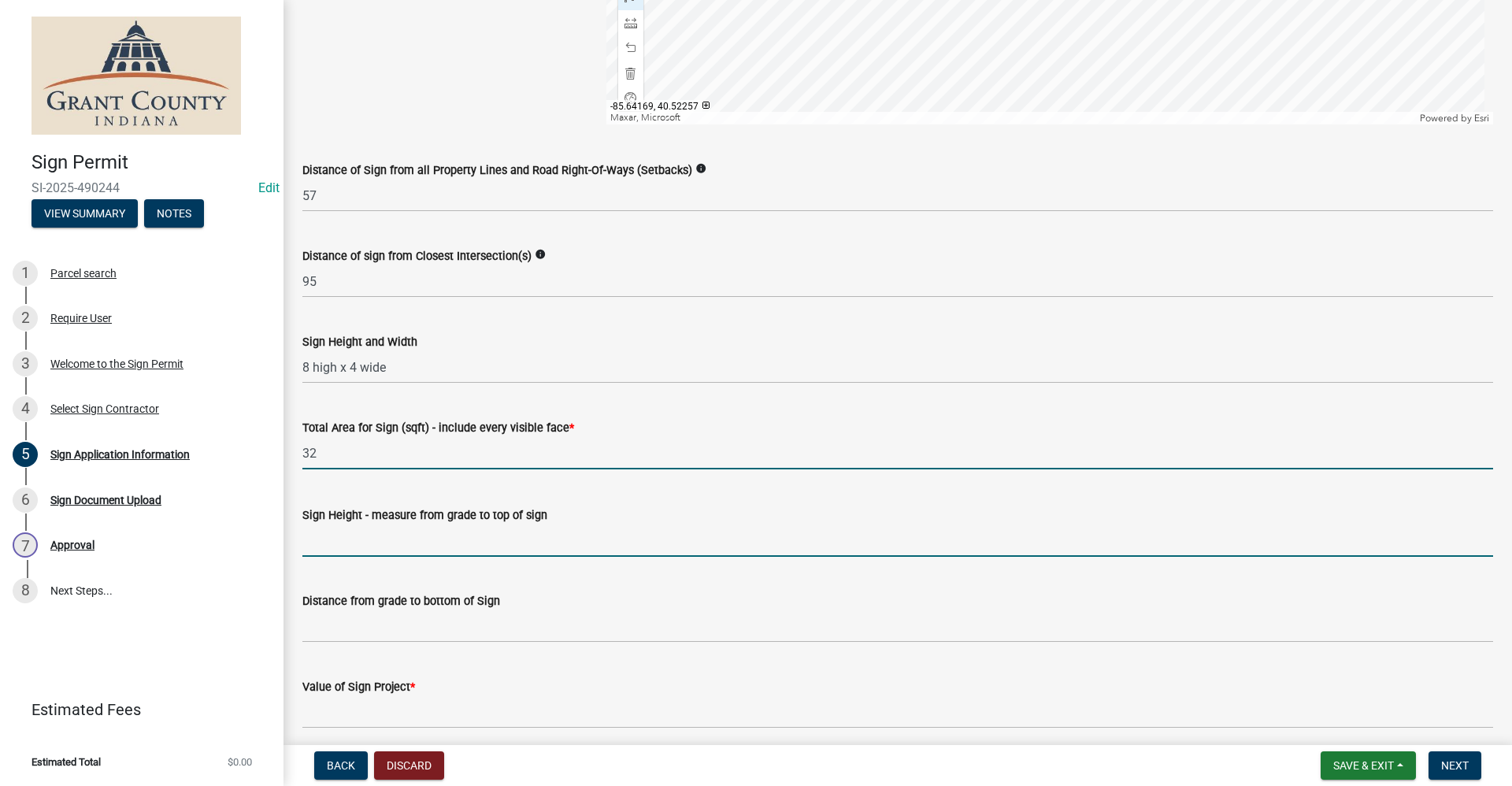
type input "32"
click at [330, 541] on input "Sign Height - measure from grade to top of sign" at bounding box center [898, 540] width 1190 height 33
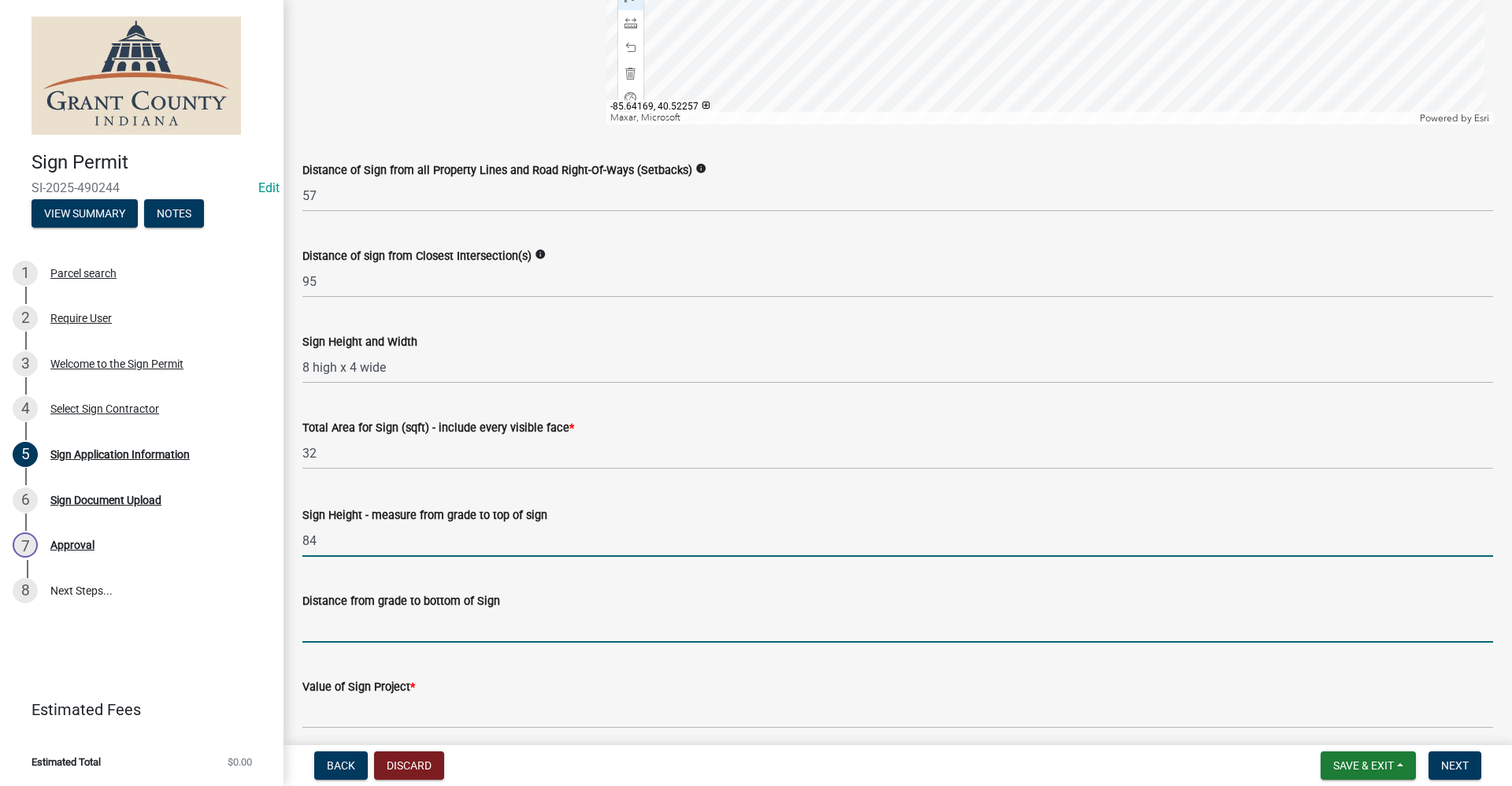
click at [355, 619] on input "Distance from grade to bottom of Sign" at bounding box center [898, 627] width 1190 height 33
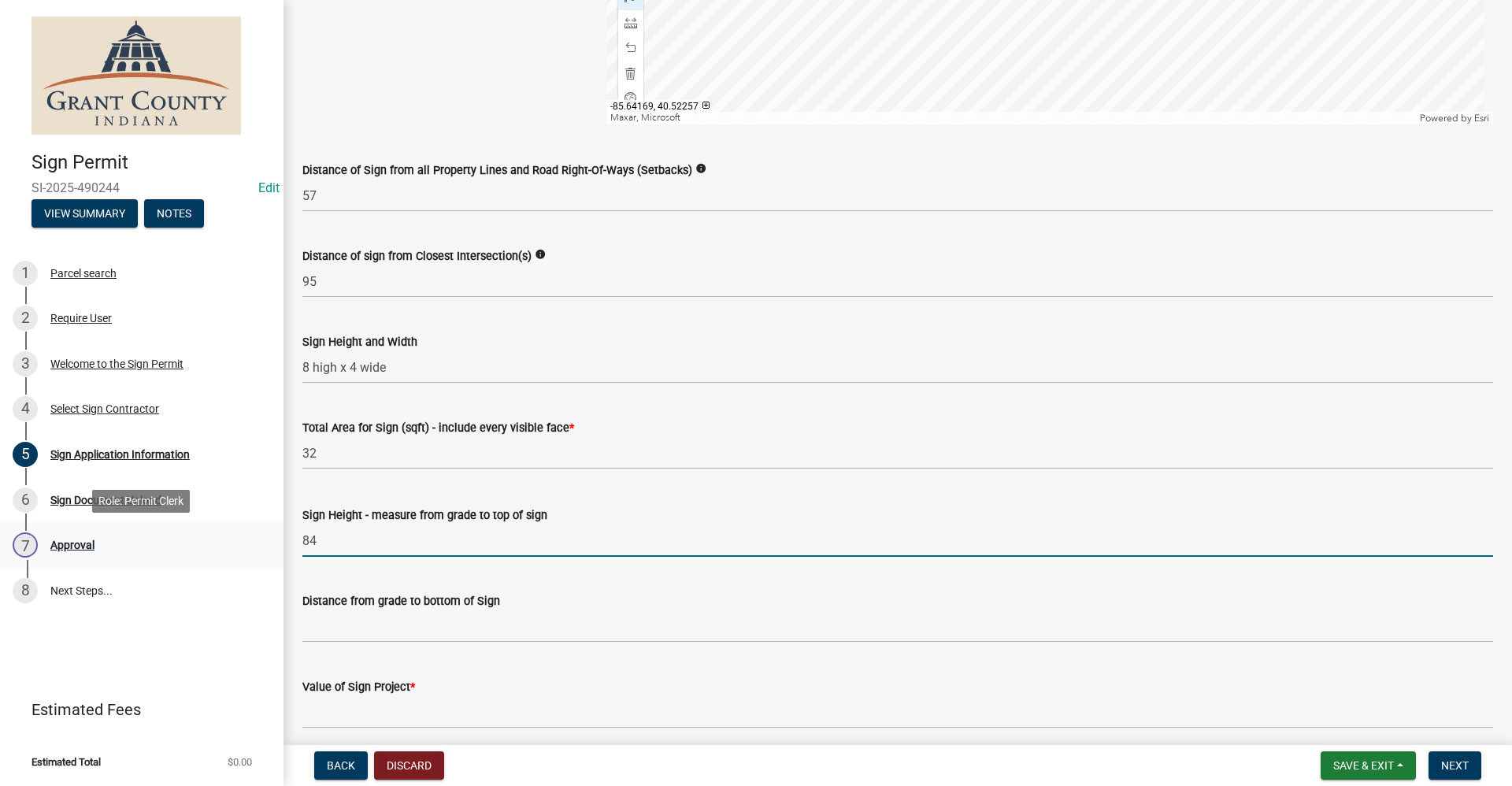
drag, startPoint x: 326, startPoint y: 539, endPoint x: 279, endPoint y: 536, distance: 47.1
click at [279, 536] on div "Sign Permit SI-2025-490244 Edit View Summary Notes 1 Parcel search 2 Require Us…" at bounding box center [756, 393] width 1512 height 786
type input "132"
click at [303, 631] on div "Distance from grade to bottom of Sign" at bounding box center [898, 606] width 1214 height 73
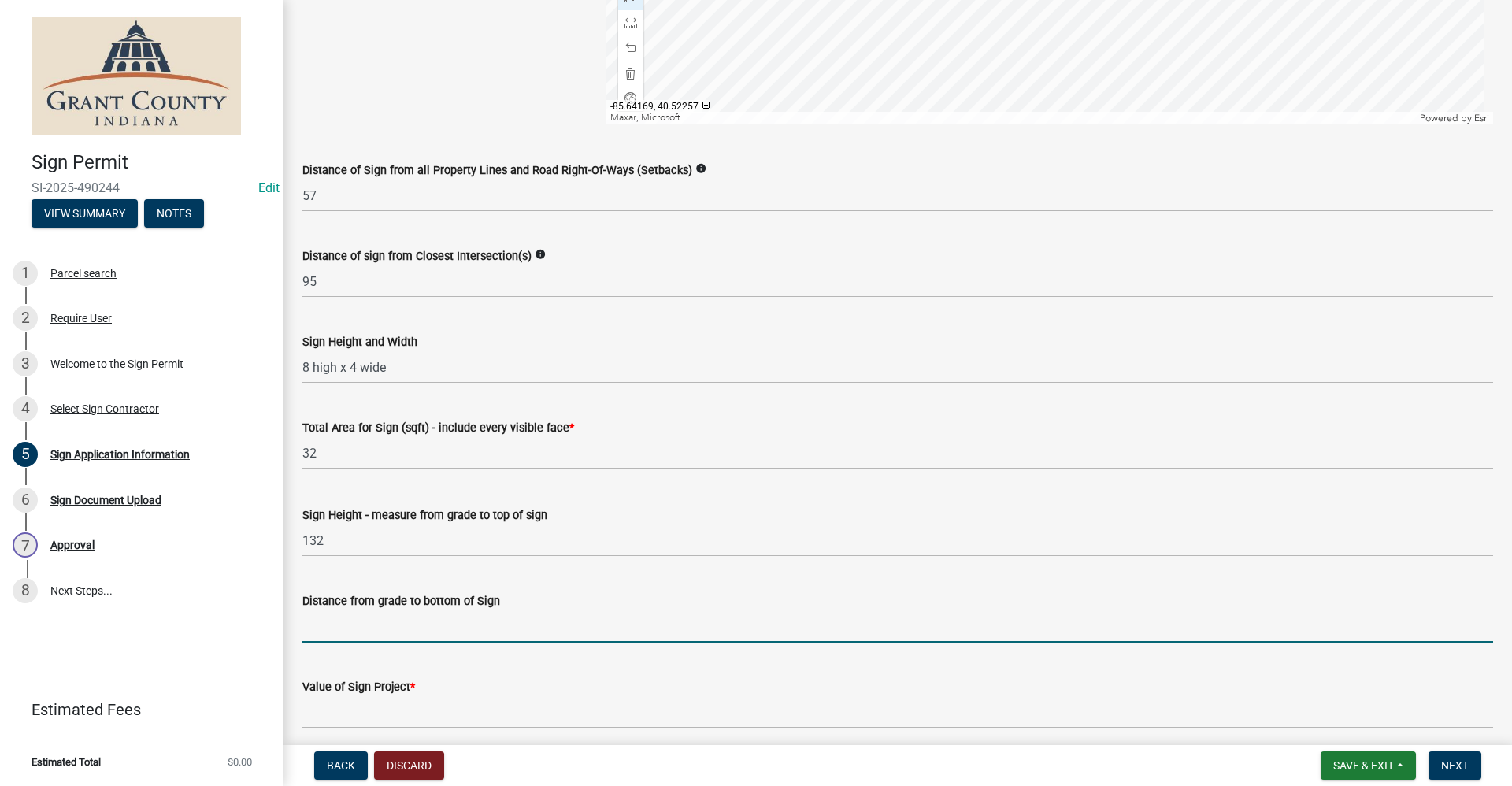
click at [320, 628] on input "Distance from grade to bottom of Sign" at bounding box center [898, 627] width 1190 height 33
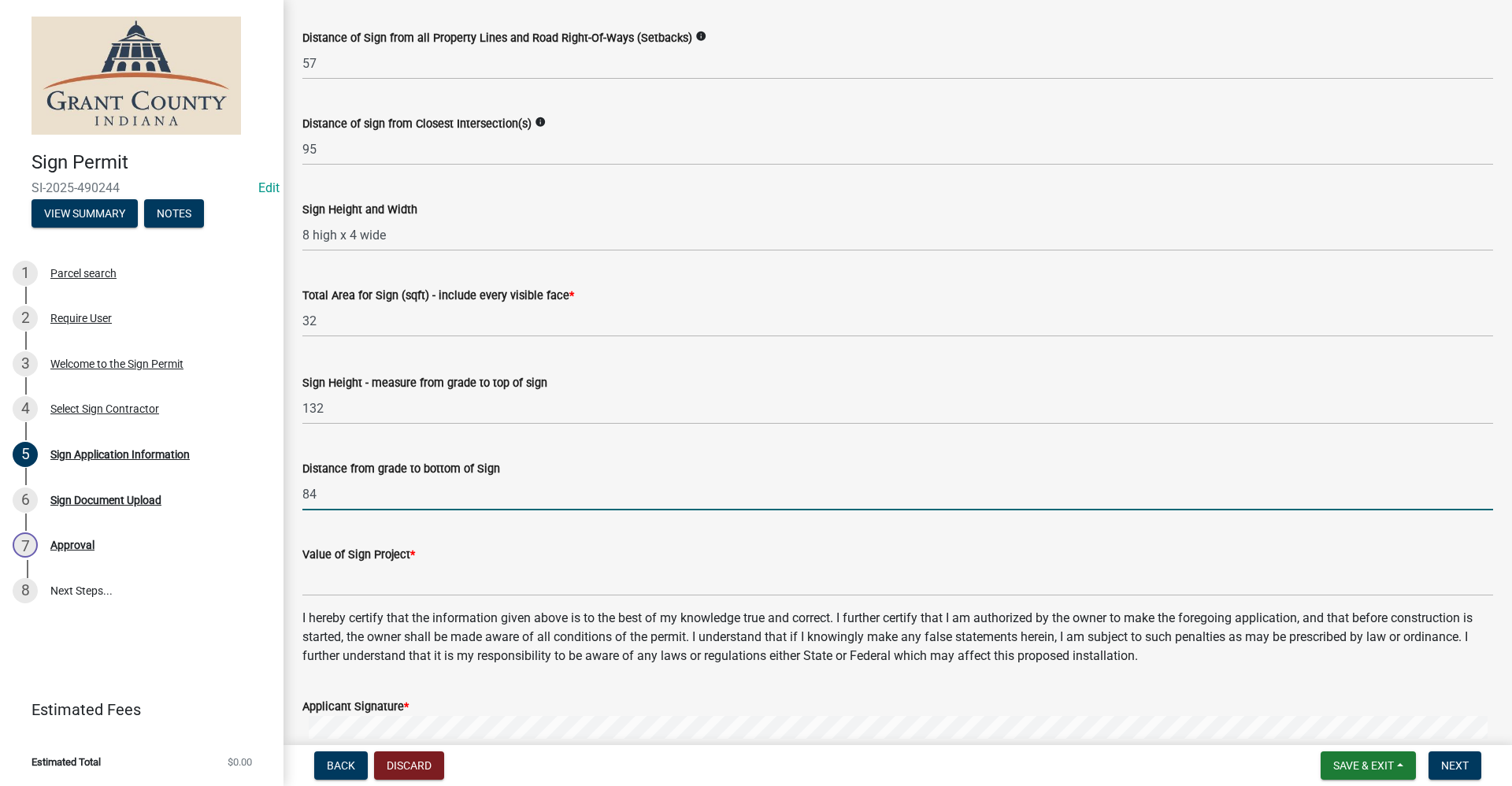
scroll to position [2372, 0]
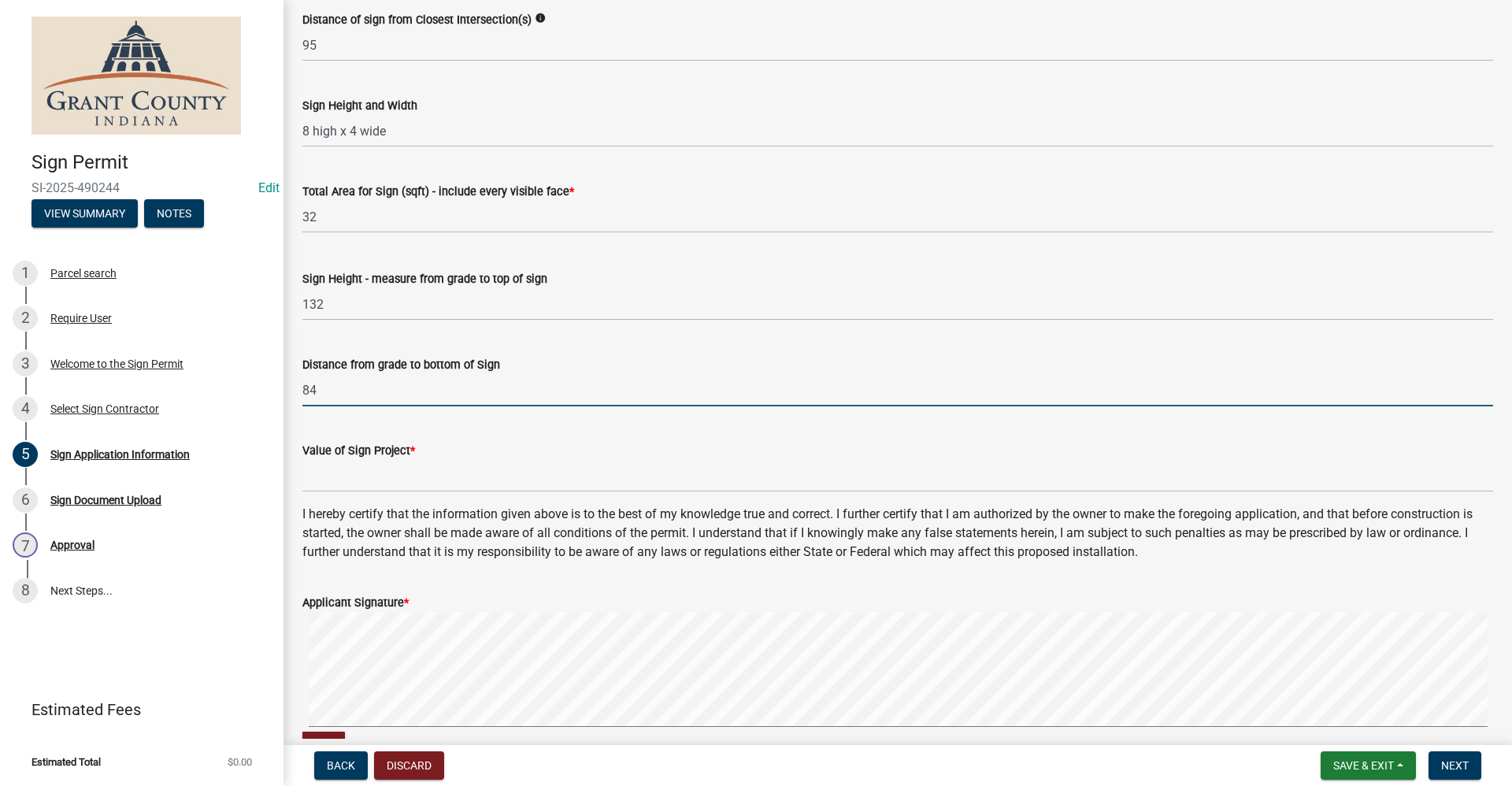
type input "84"
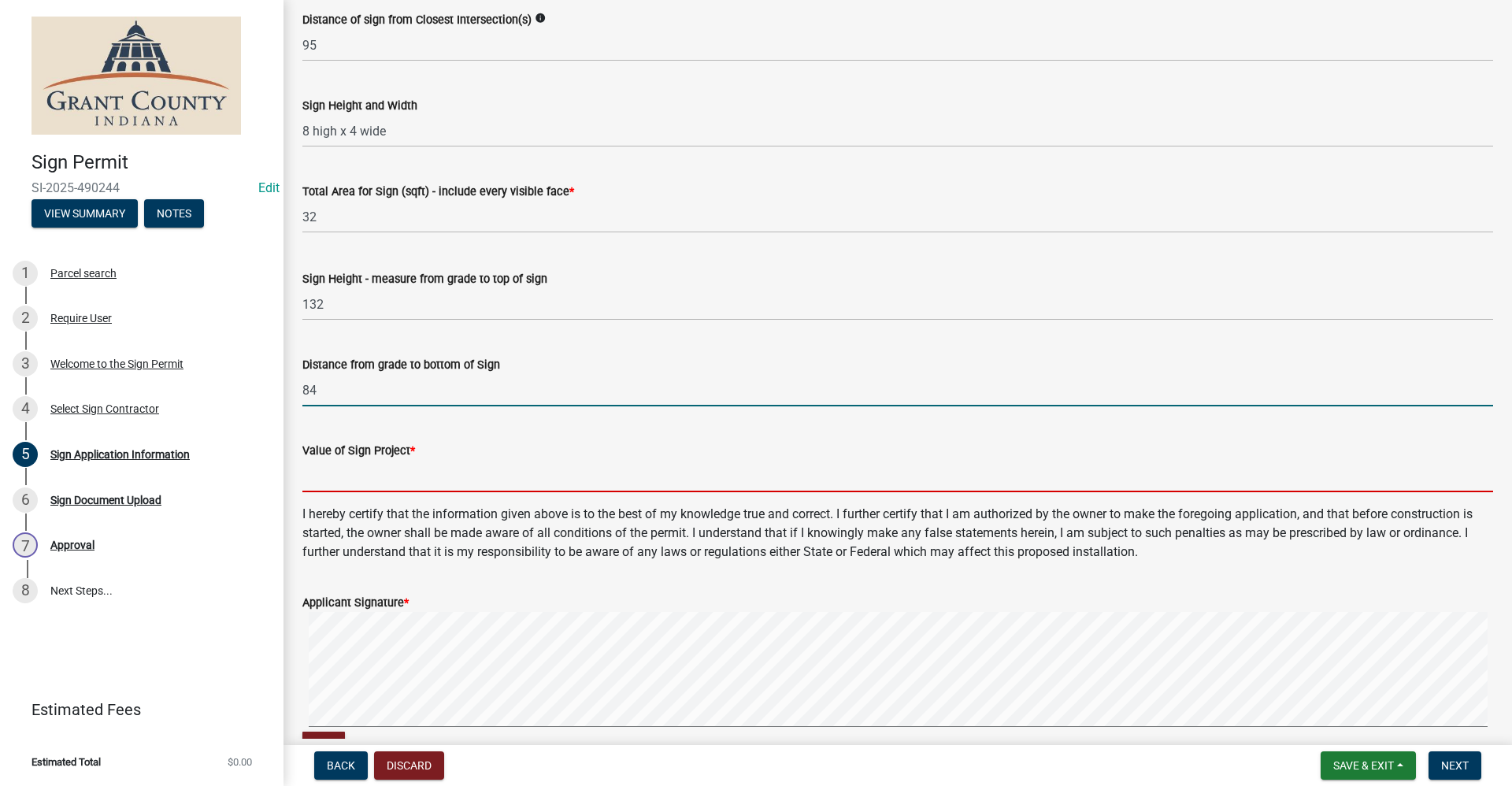
click at [354, 478] on input "Value of Sign Project *" at bounding box center [898, 476] width 1190 height 33
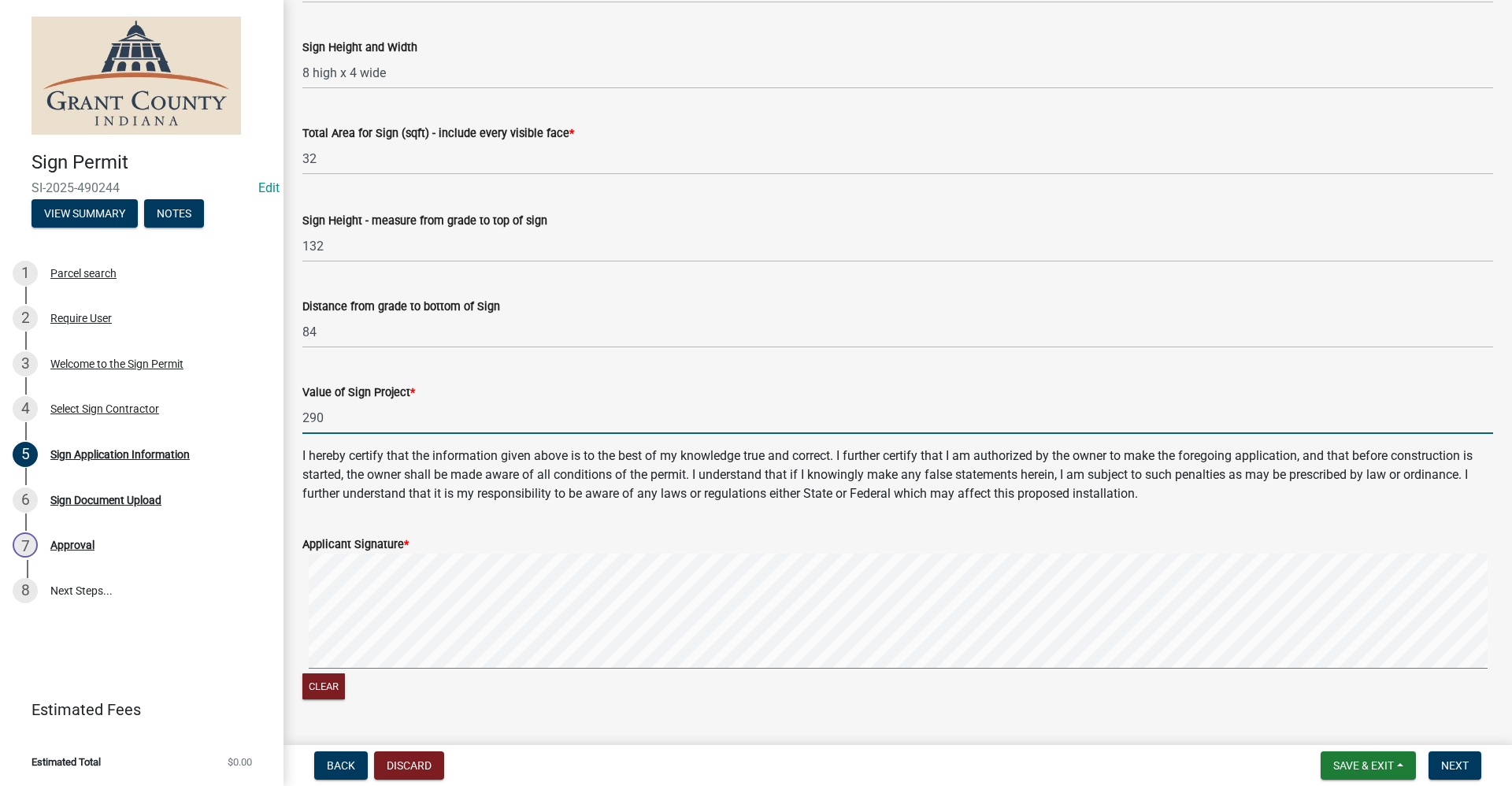
scroll to position [2688, 0]
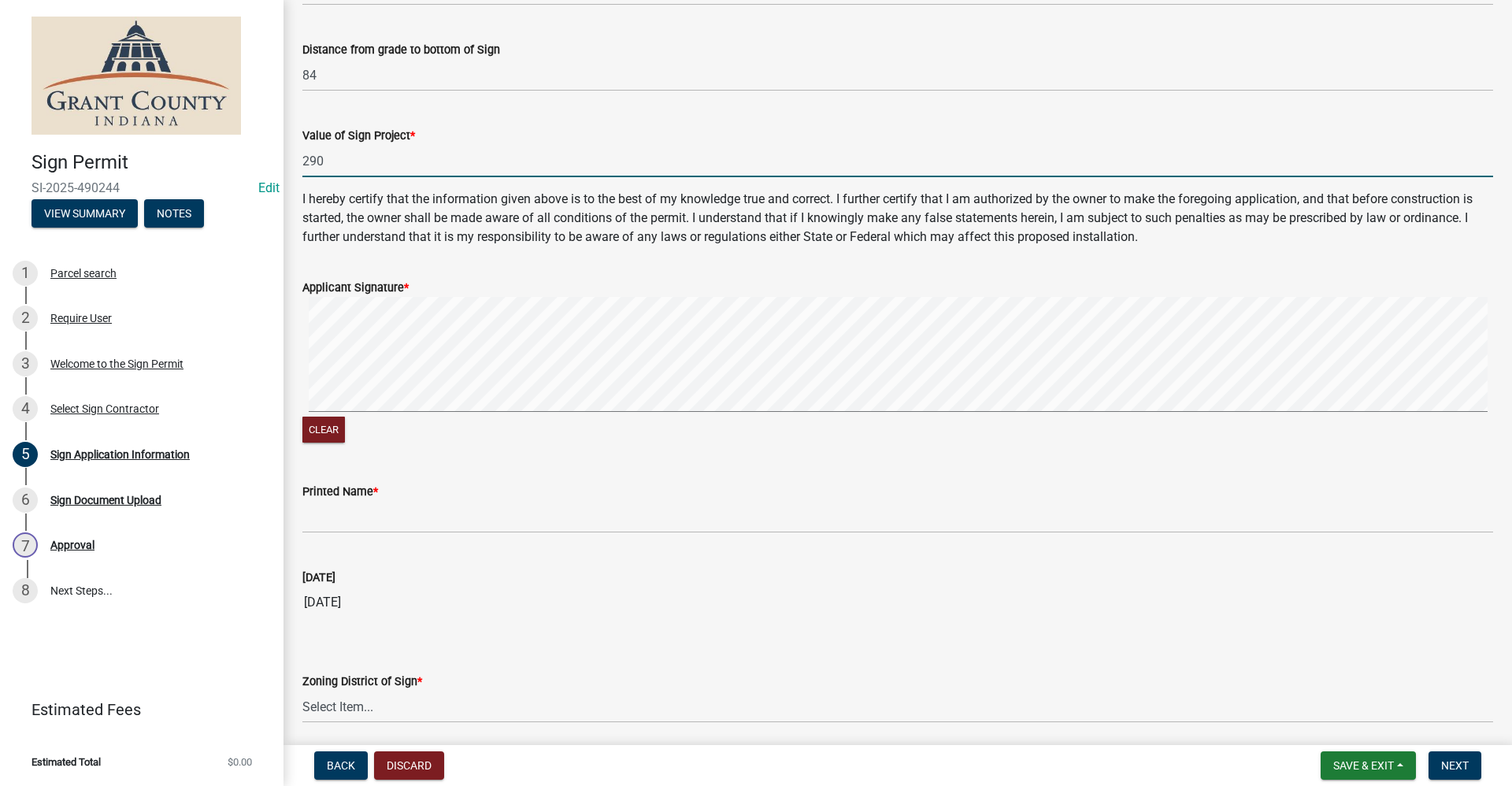
type input "290"
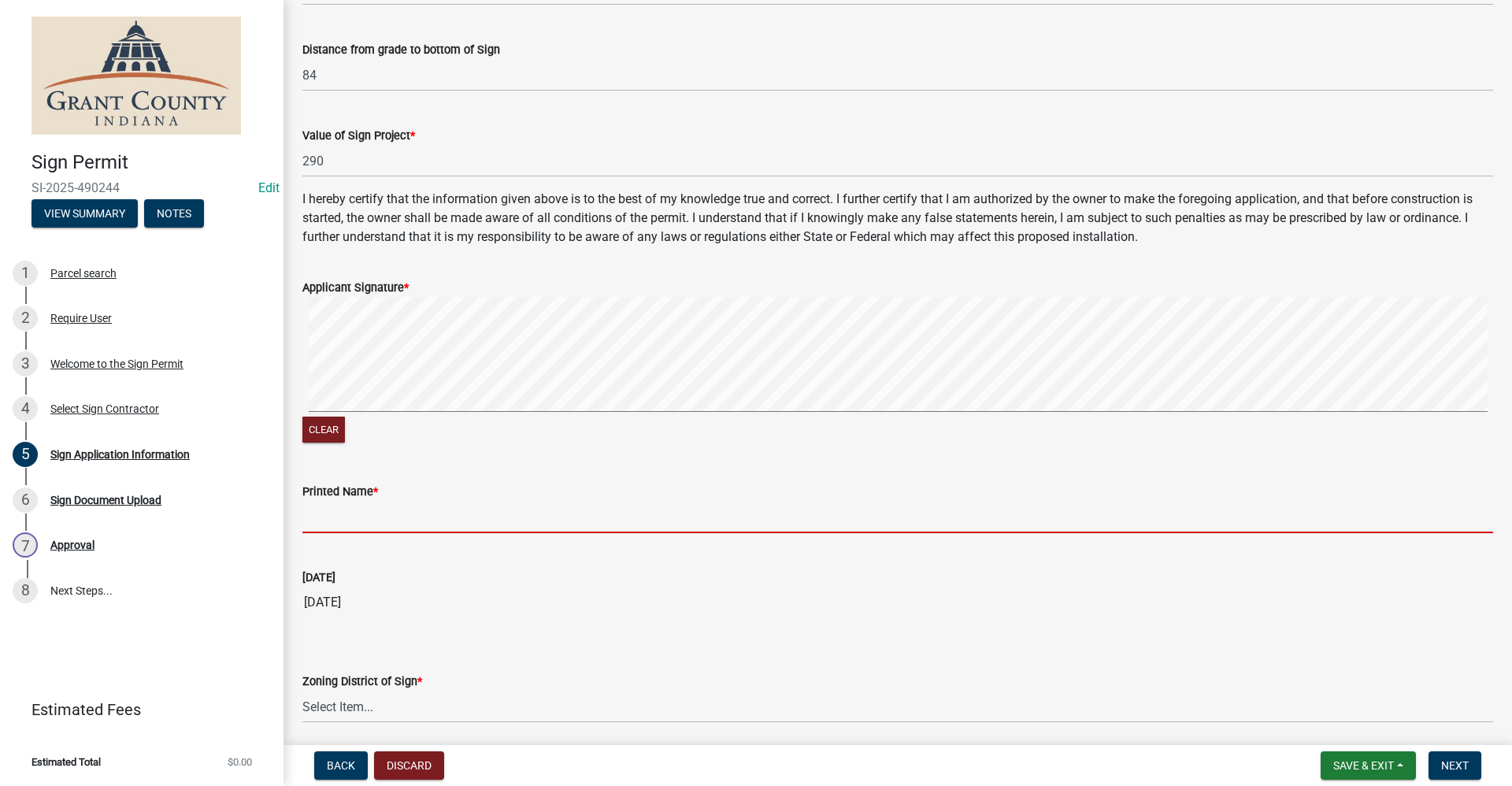
click at [326, 526] on input "Printed Name *" at bounding box center [898, 517] width 1190 height 33
type input "Chris Rawlins"
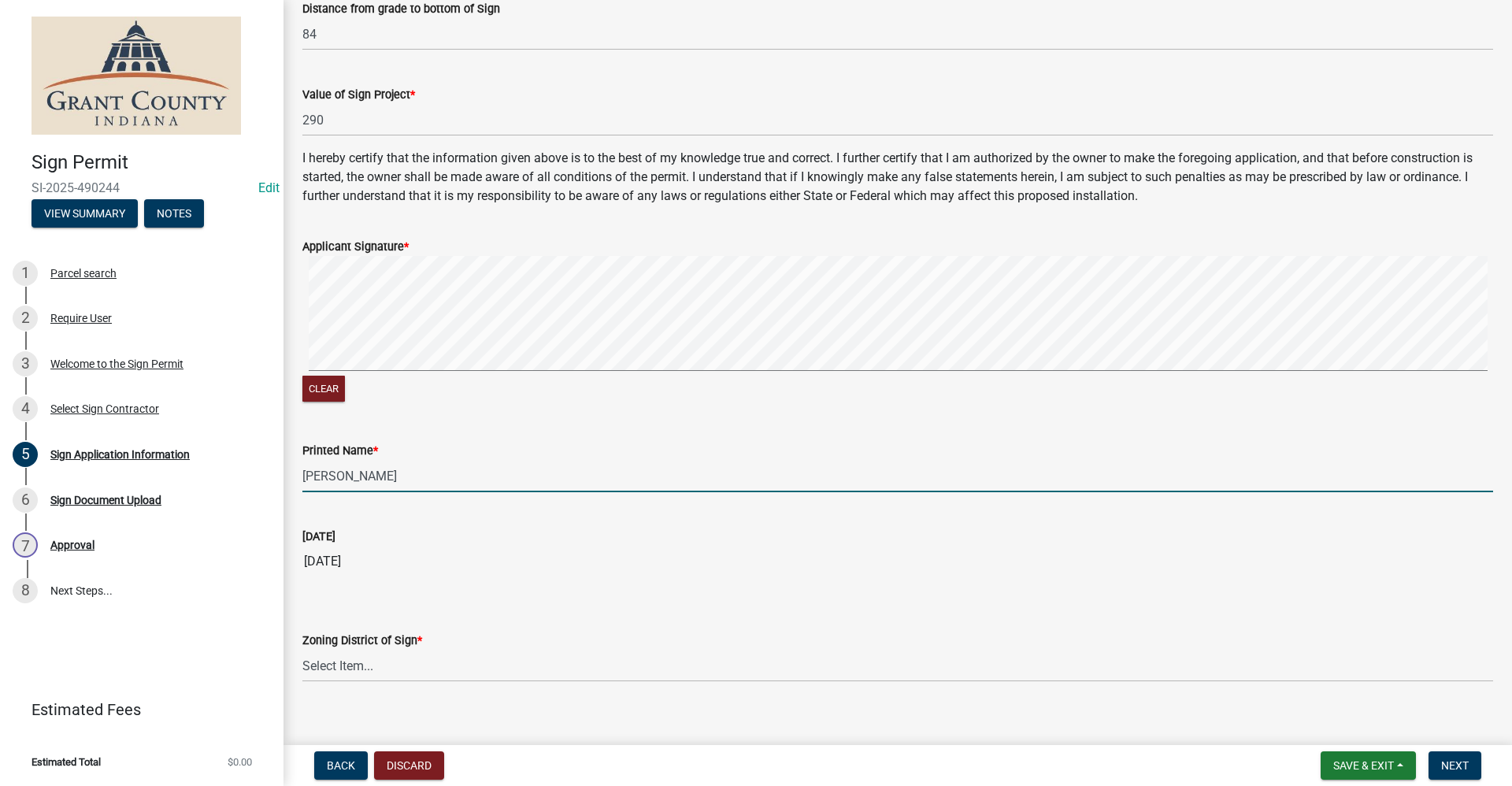
scroll to position [2747, 0]
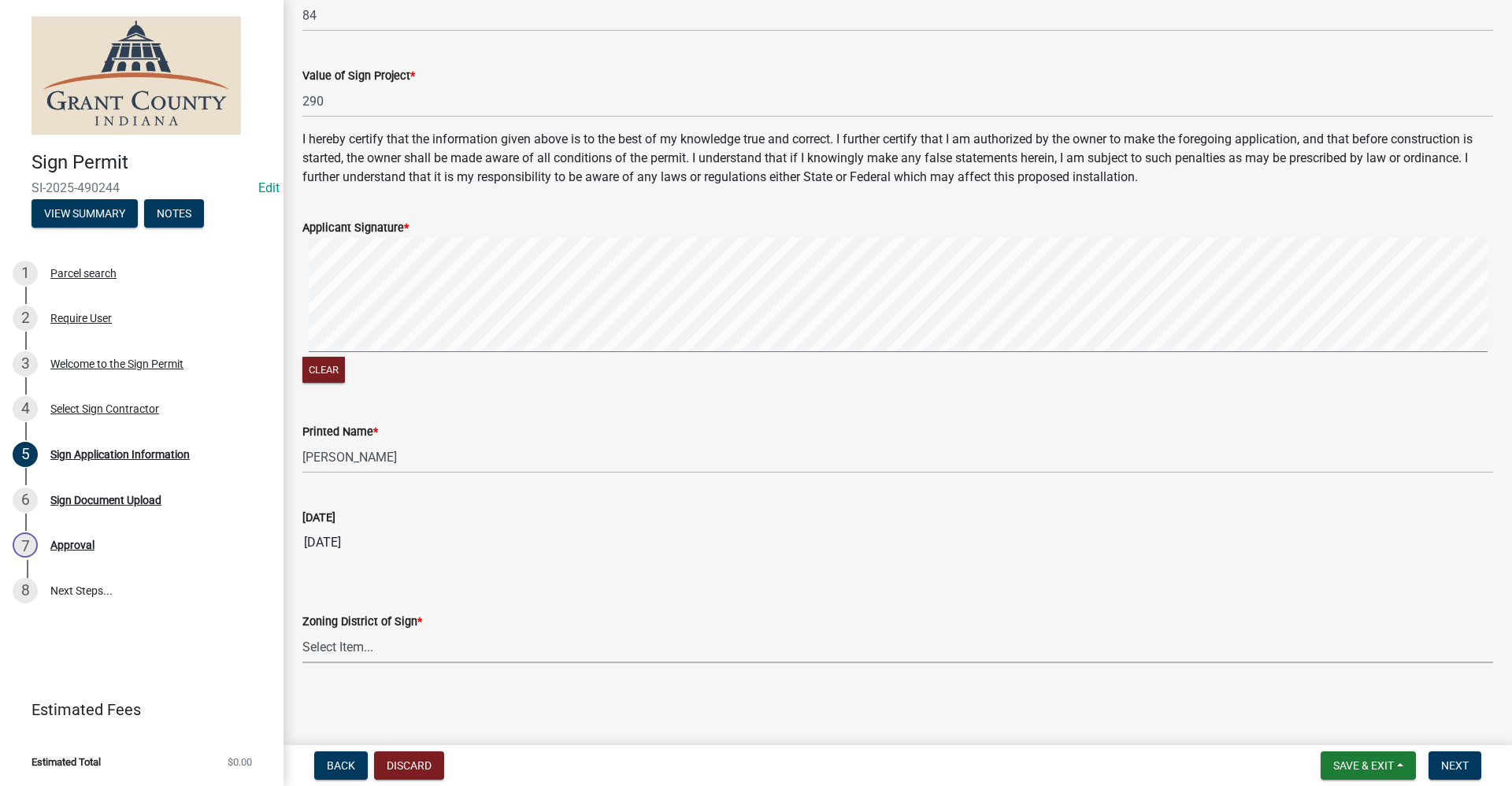
click at [352, 646] on select "Select Item... AG RS R1 R2 R3 R4 R5 PB NC LB CC GB I1 I2 I3 MH" at bounding box center [898, 646] width 1190 height 33
click at [303, 631] on select "Select Item... AG RS R1 R2 R3 R4 R5 PB NC LB CC GB I1 I2 I3 MH" at bounding box center [898, 646] width 1190 height 33
select select "e7daa1ce-a736-4e02-ba77-c09825194ca7"
click at [730, 761] on span "Next" at bounding box center [1455, 765] width 28 height 13
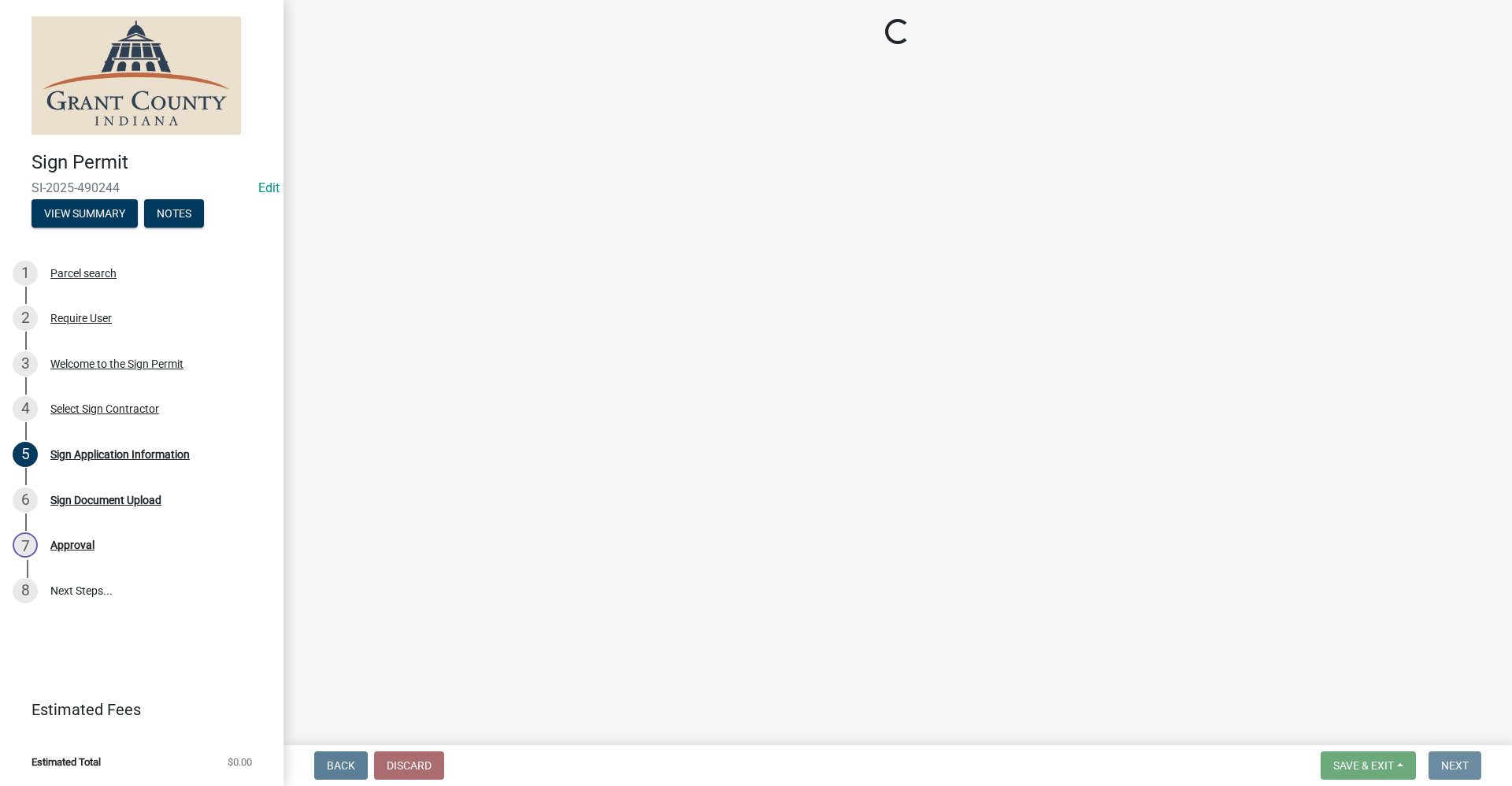
scroll to position [0, 0]
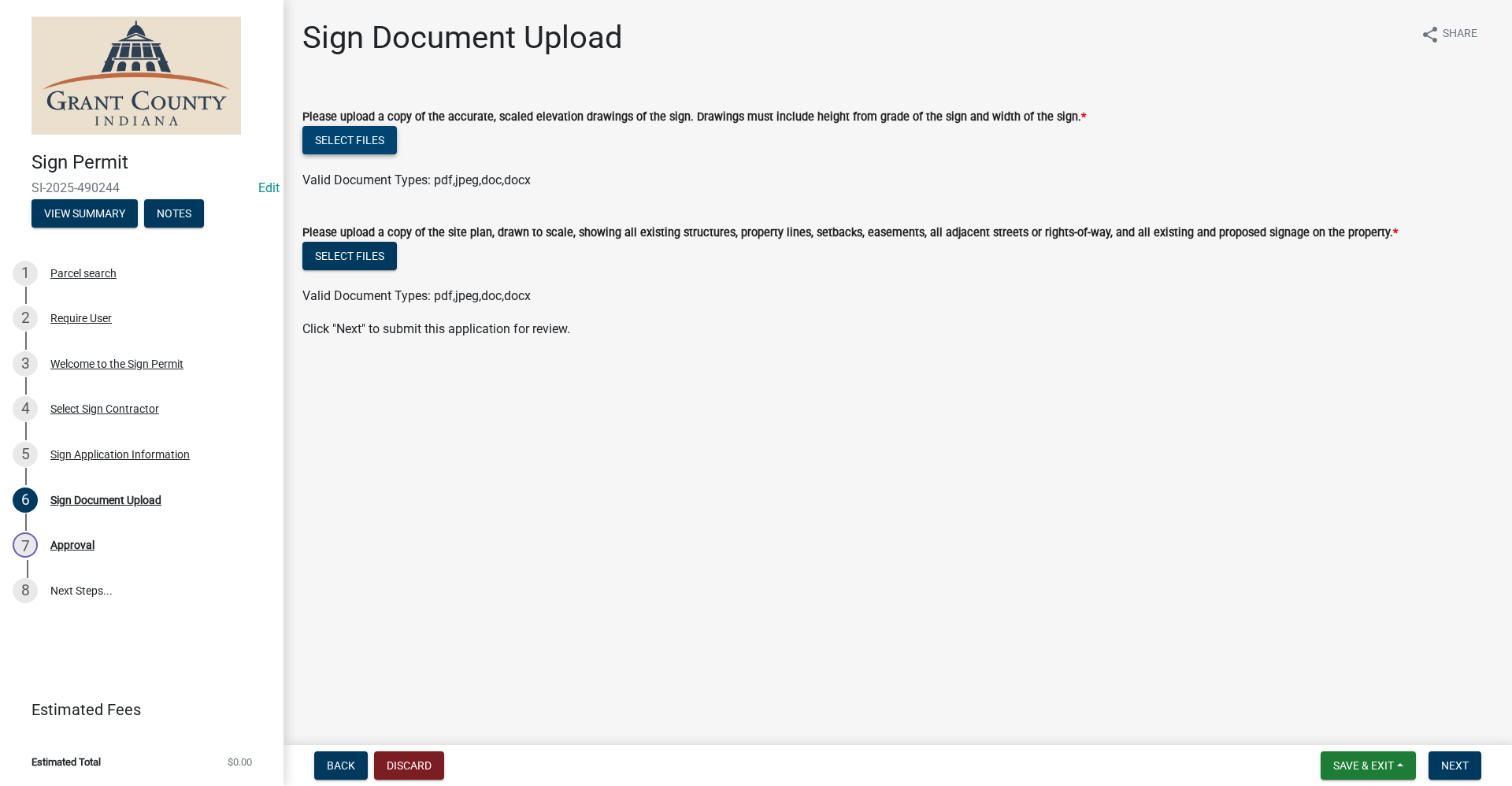
click at [340, 140] on button "Select files" at bounding box center [349, 140] width 94 height 29
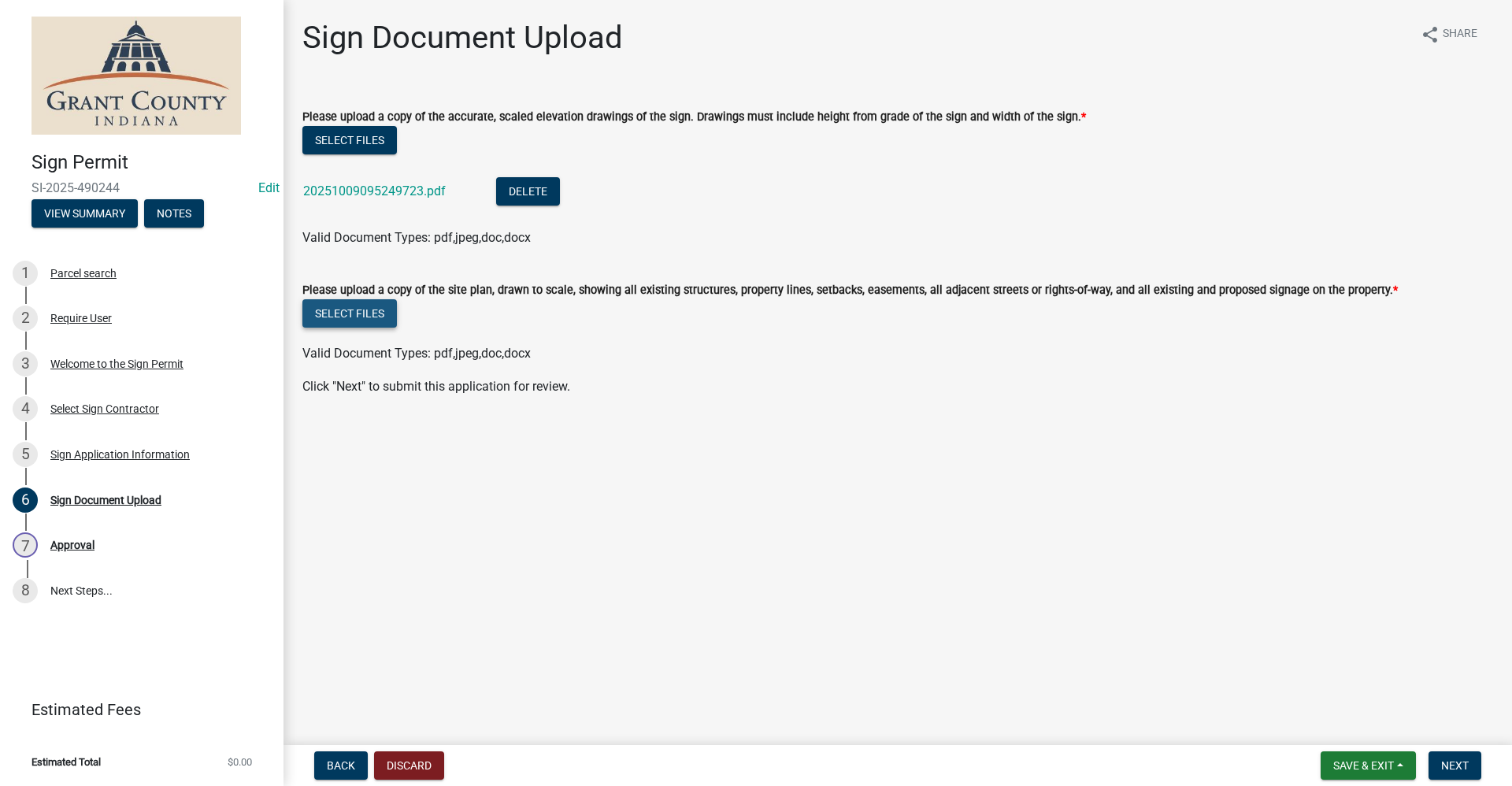
click at [357, 308] on button "Select files" at bounding box center [349, 313] width 94 height 29
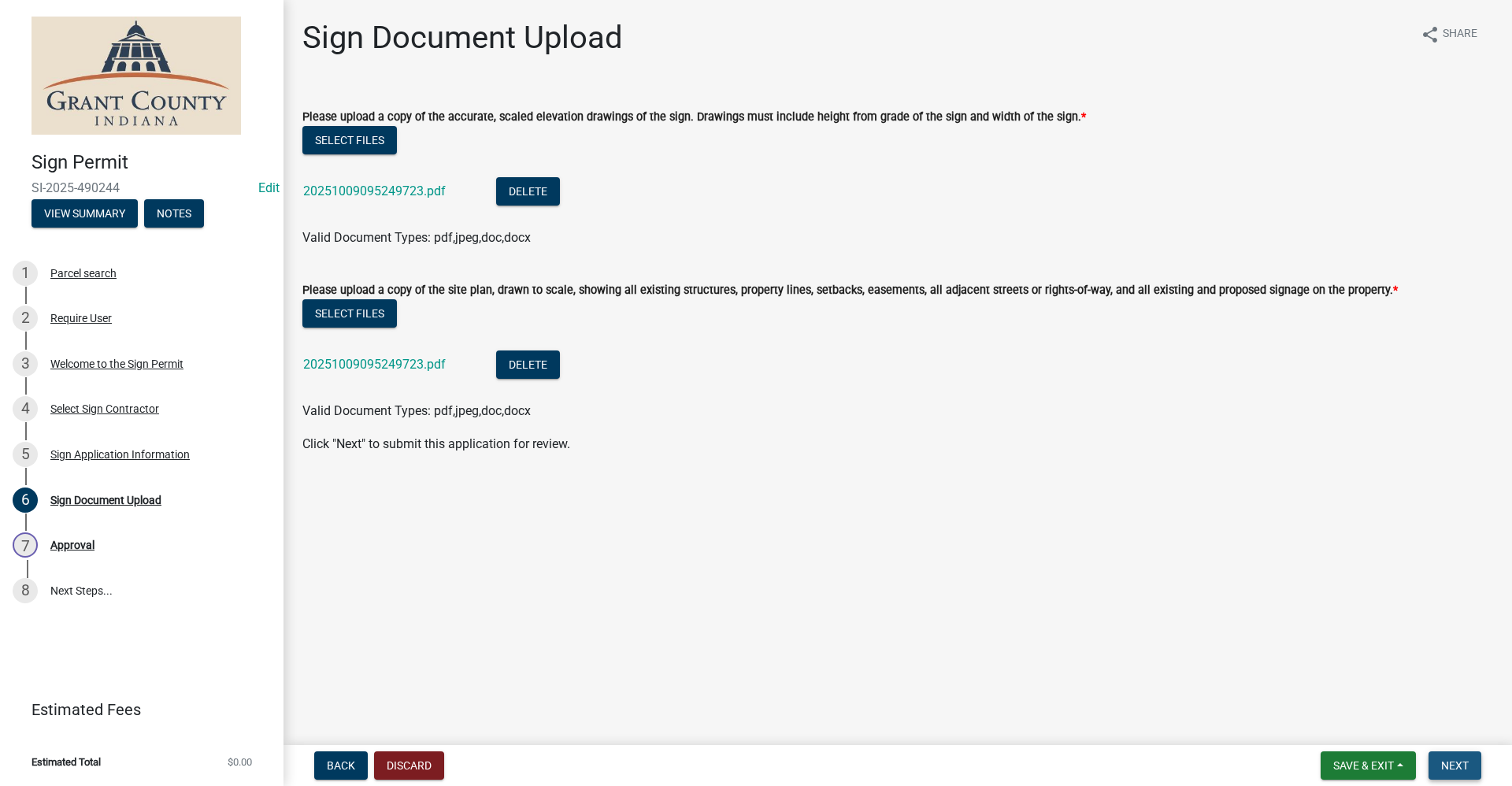
click at [730, 761] on span "Next" at bounding box center [1455, 765] width 28 height 13
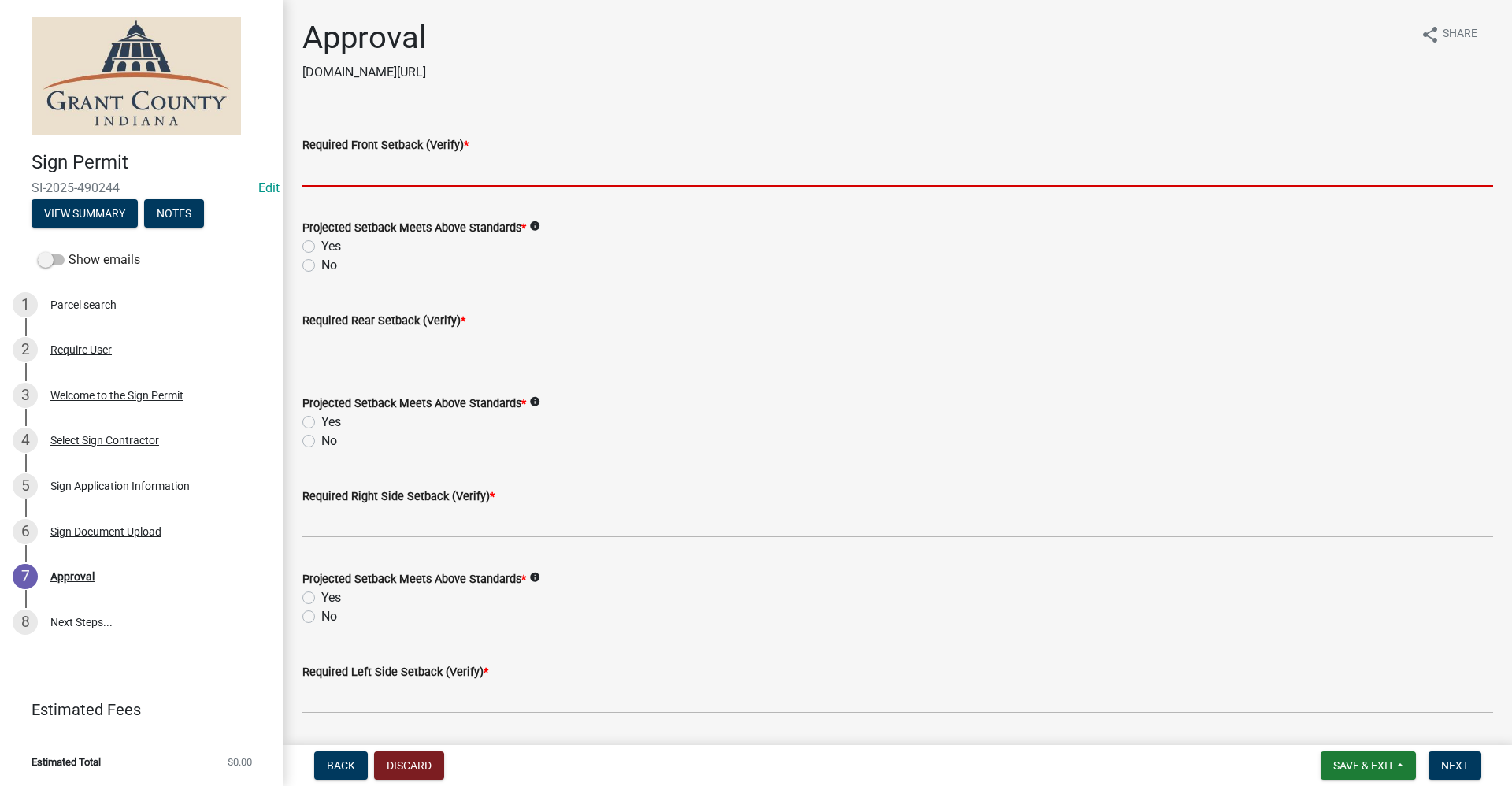
click at [423, 174] on input "Required Front Setback (Verify) *" at bounding box center [898, 170] width 1190 height 33
type input "N/A"
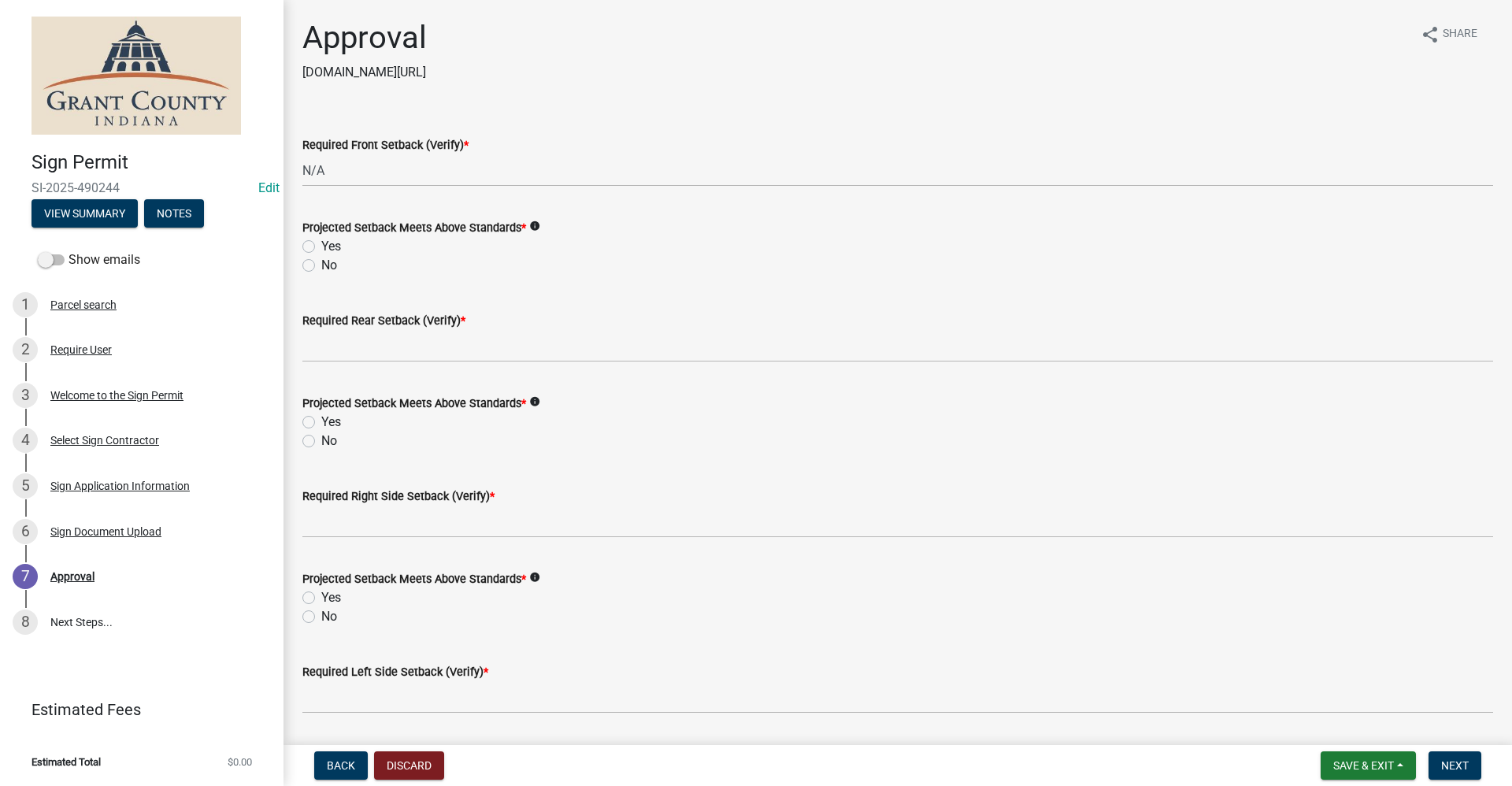
click at [322, 246] on label "Yes" at bounding box center [331, 246] width 20 height 19
click at [322, 246] on input "Yes" at bounding box center [327, 242] width 10 height 10
radio input "true"
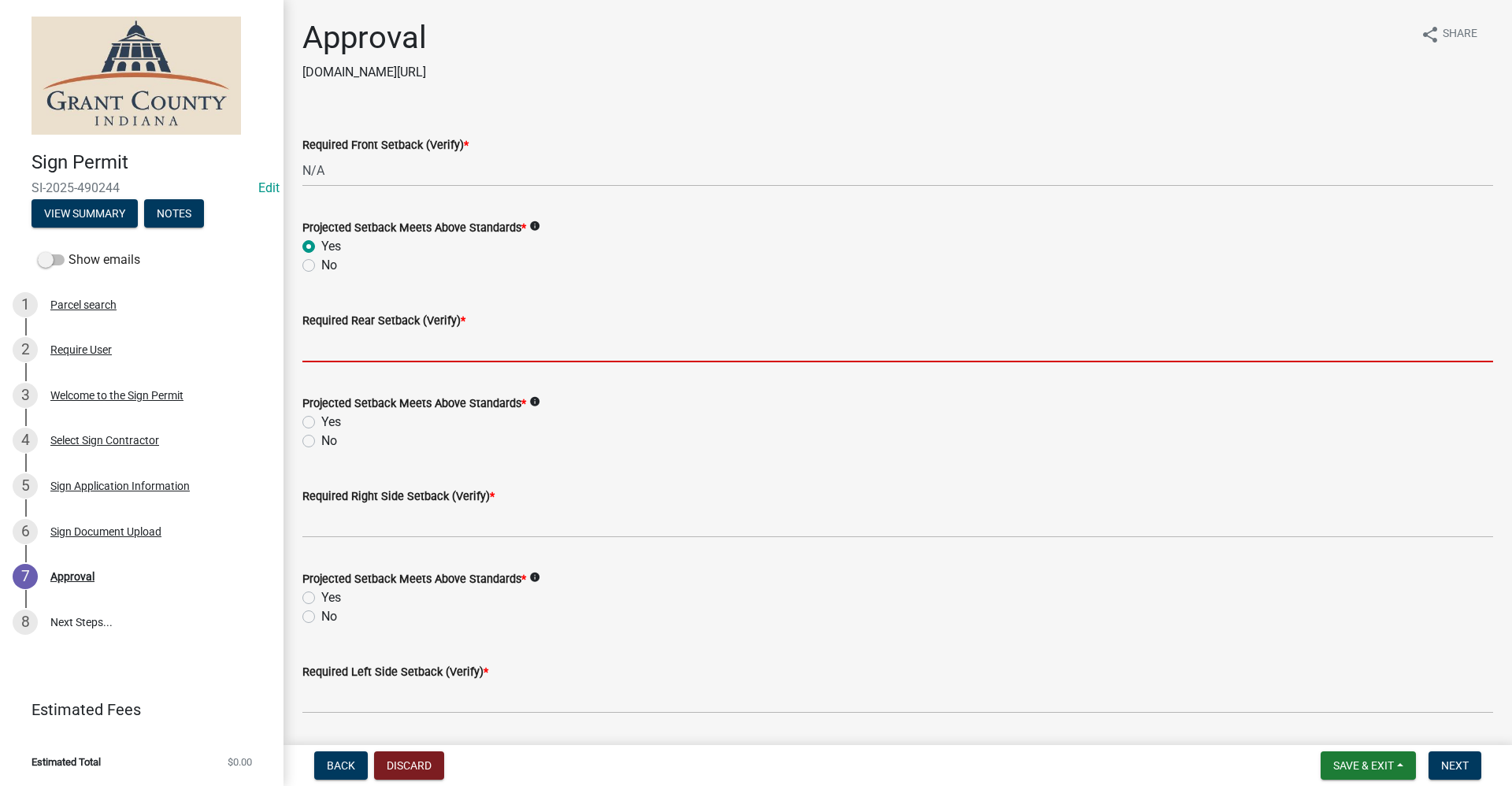
click at [351, 344] on input "Required Rear Setback (Verify) *" at bounding box center [898, 345] width 1190 height 33
type input "N/A"
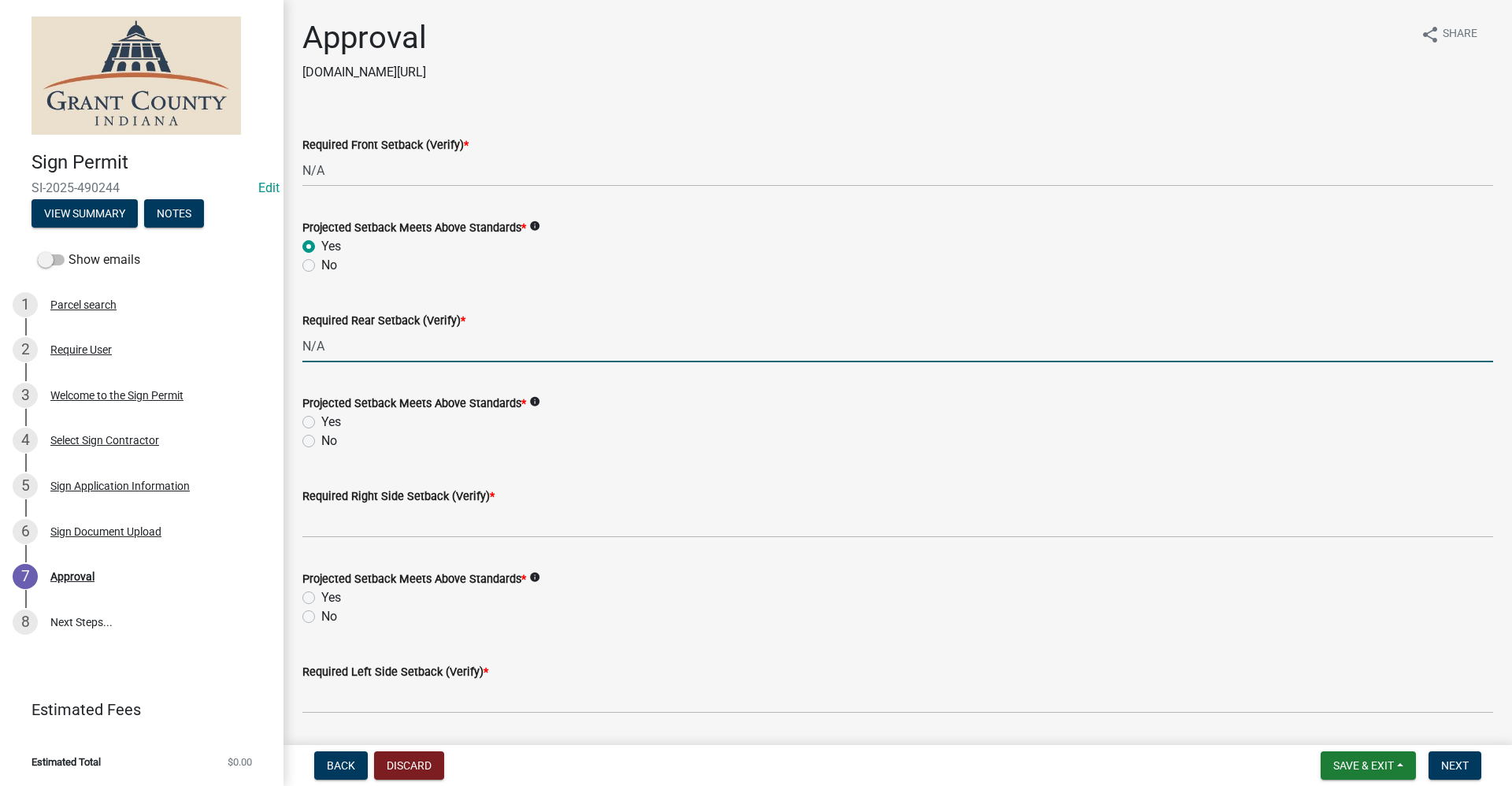
click at [322, 421] on label "Yes" at bounding box center [331, 422] width 20 height 19
click at [322, 421] on input "Yes" at bounding box center [327, 418] width 10 height 10
radio input "true"
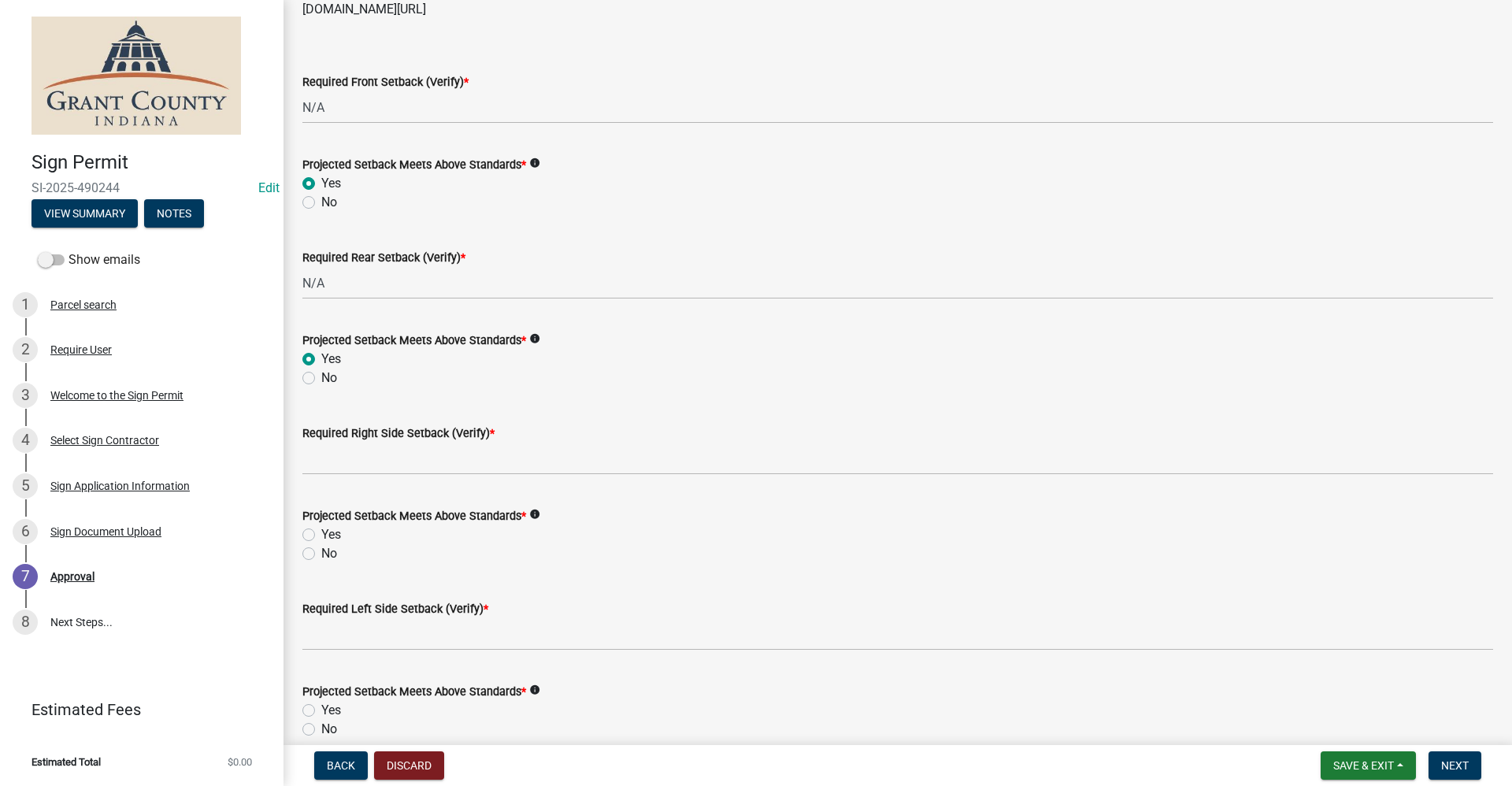
scroll to position [237, 0]
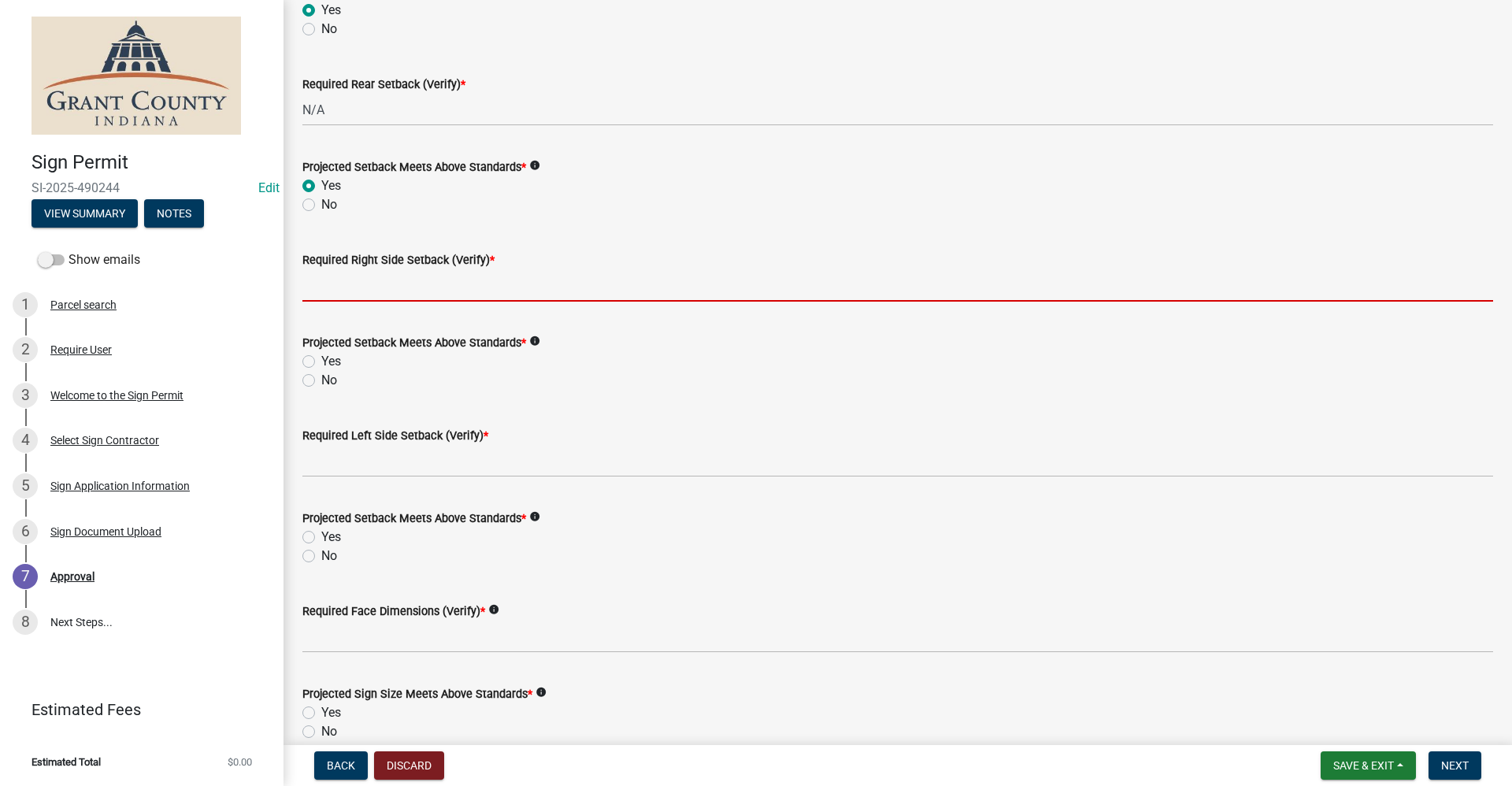
click at [332, 289] on input "Required Right Side Setback (Verify) *" at bounding box center [898, 285] width 1190 height 33
type input "N/A"
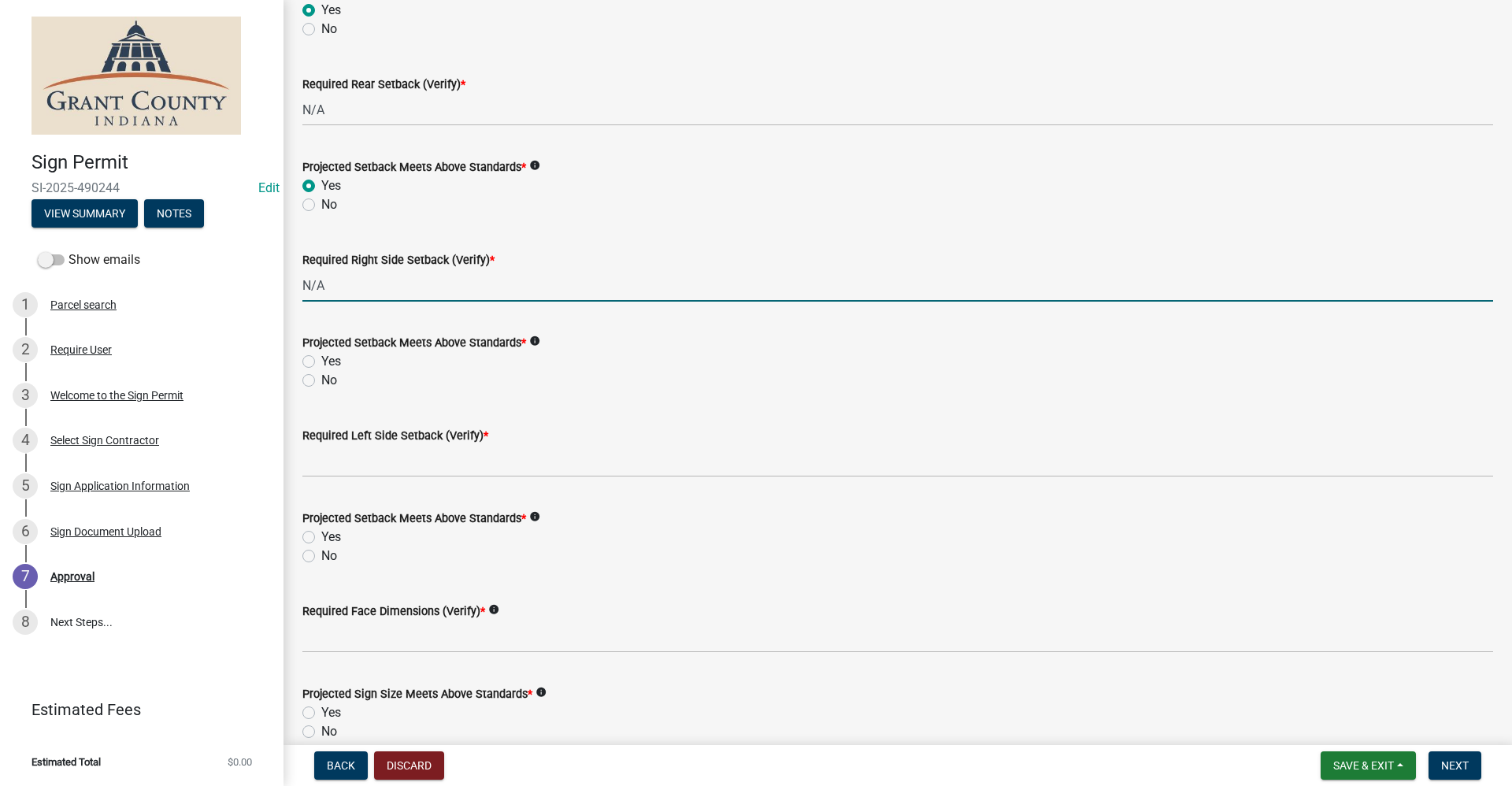
click at [322, 364] on label "Yes" at bounding box center [331, 361] width 20 height 19
click at [322, 362] on input "Yes" at bounding box center [327, 357] width 10 height 10
radio input "true"
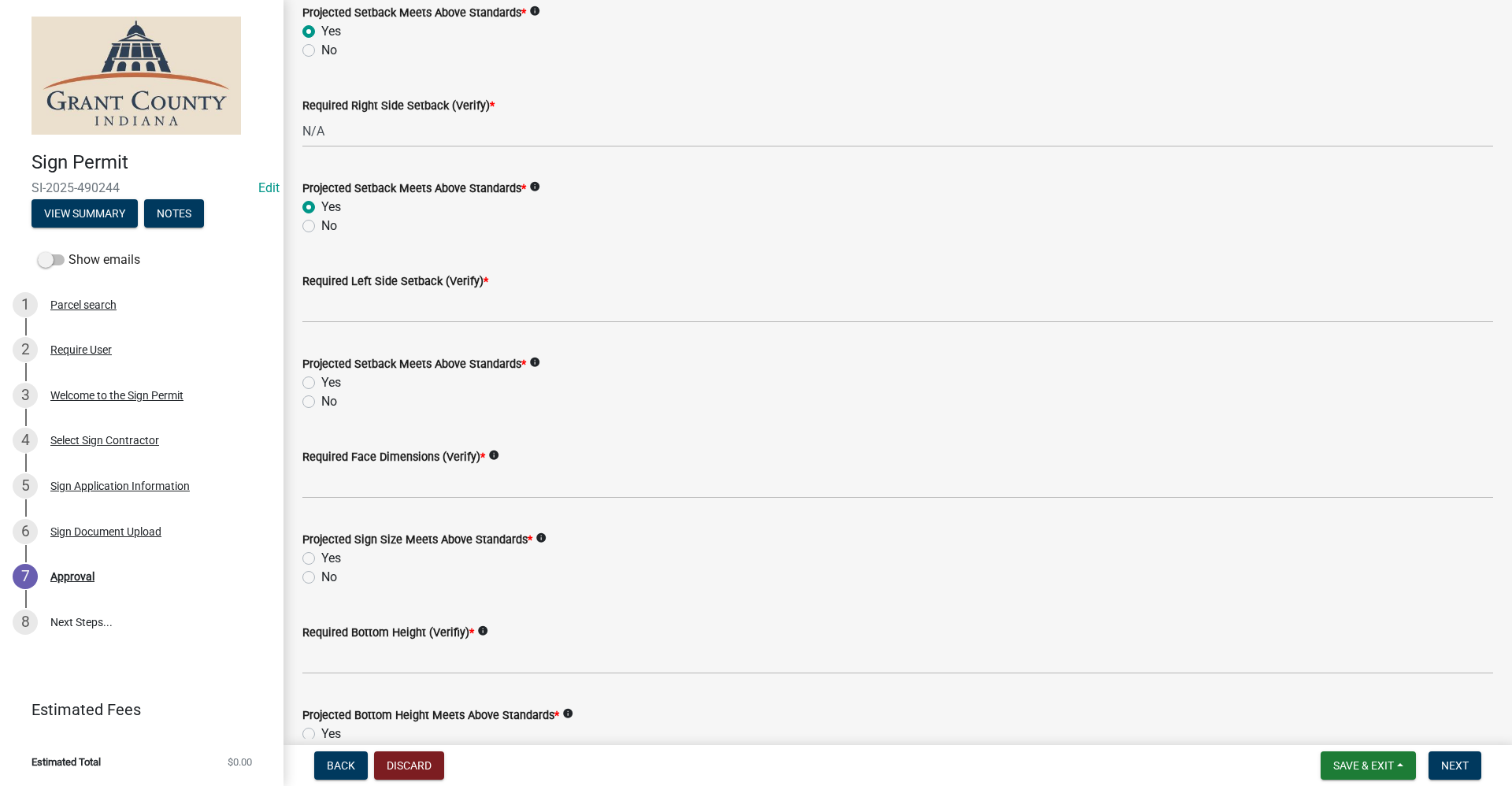
scroll to position [394, 0]
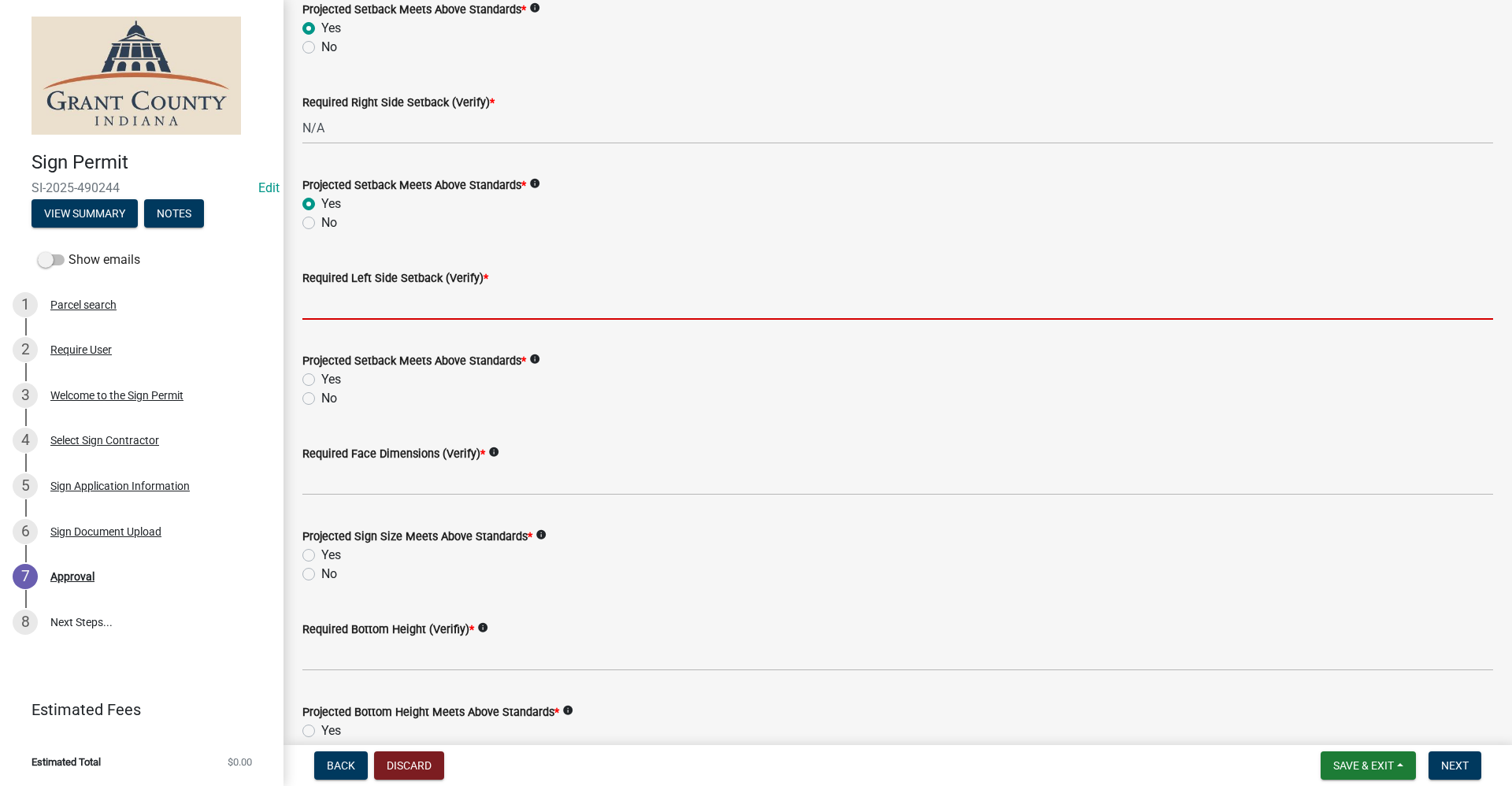
click at [341, 305] on input "Required Left Side Setback (Verify) *" at bounding box center [898, 303] width 1190 height 33
type input "N/A"
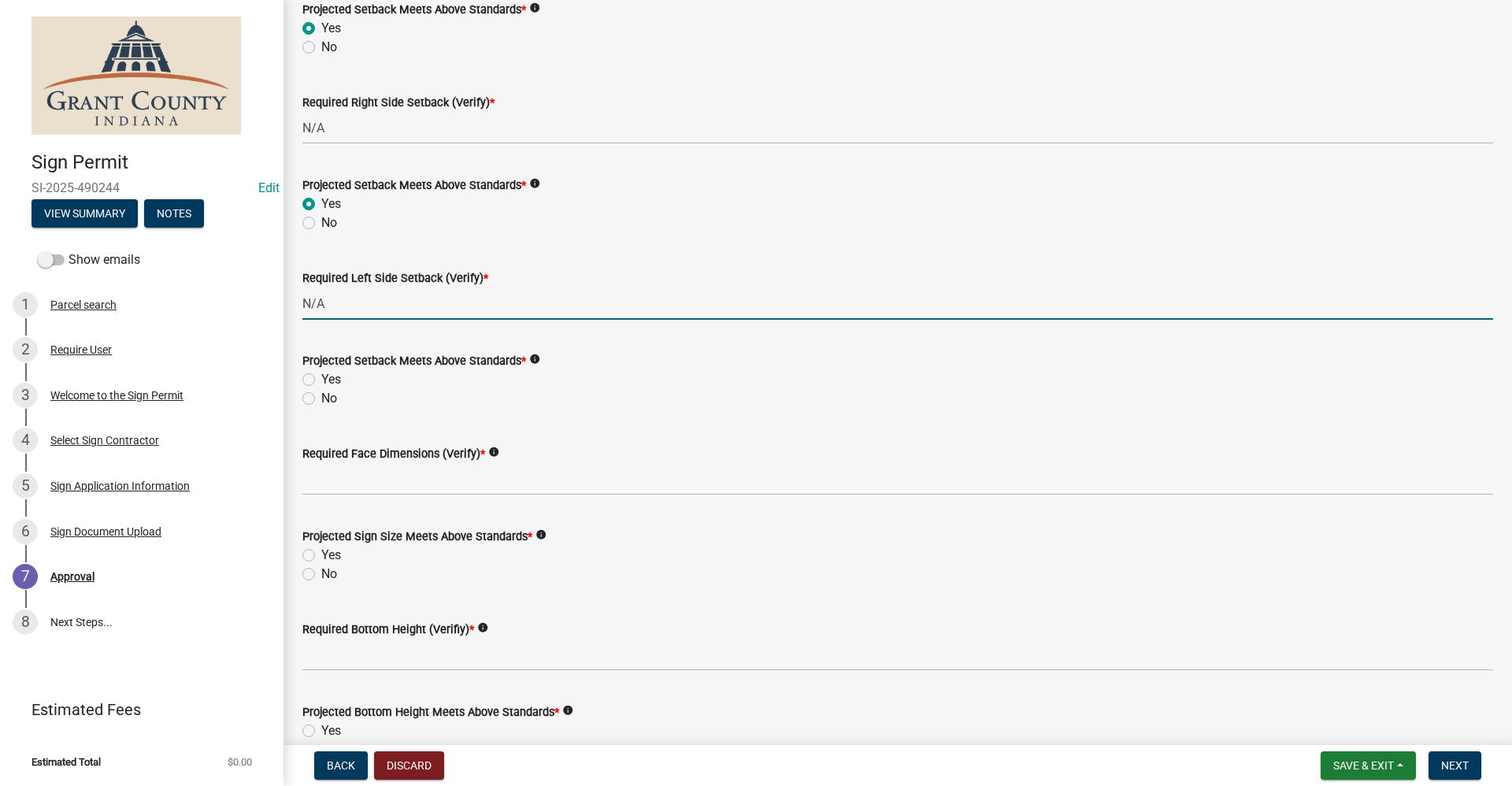
click at [322, 375] on label "Yes" at bounding box center [331, 379] width 20 height 19
click at [322, 375] on input "Yes" at bounding box center [327, 375] width 10 height 10
radio input "true"
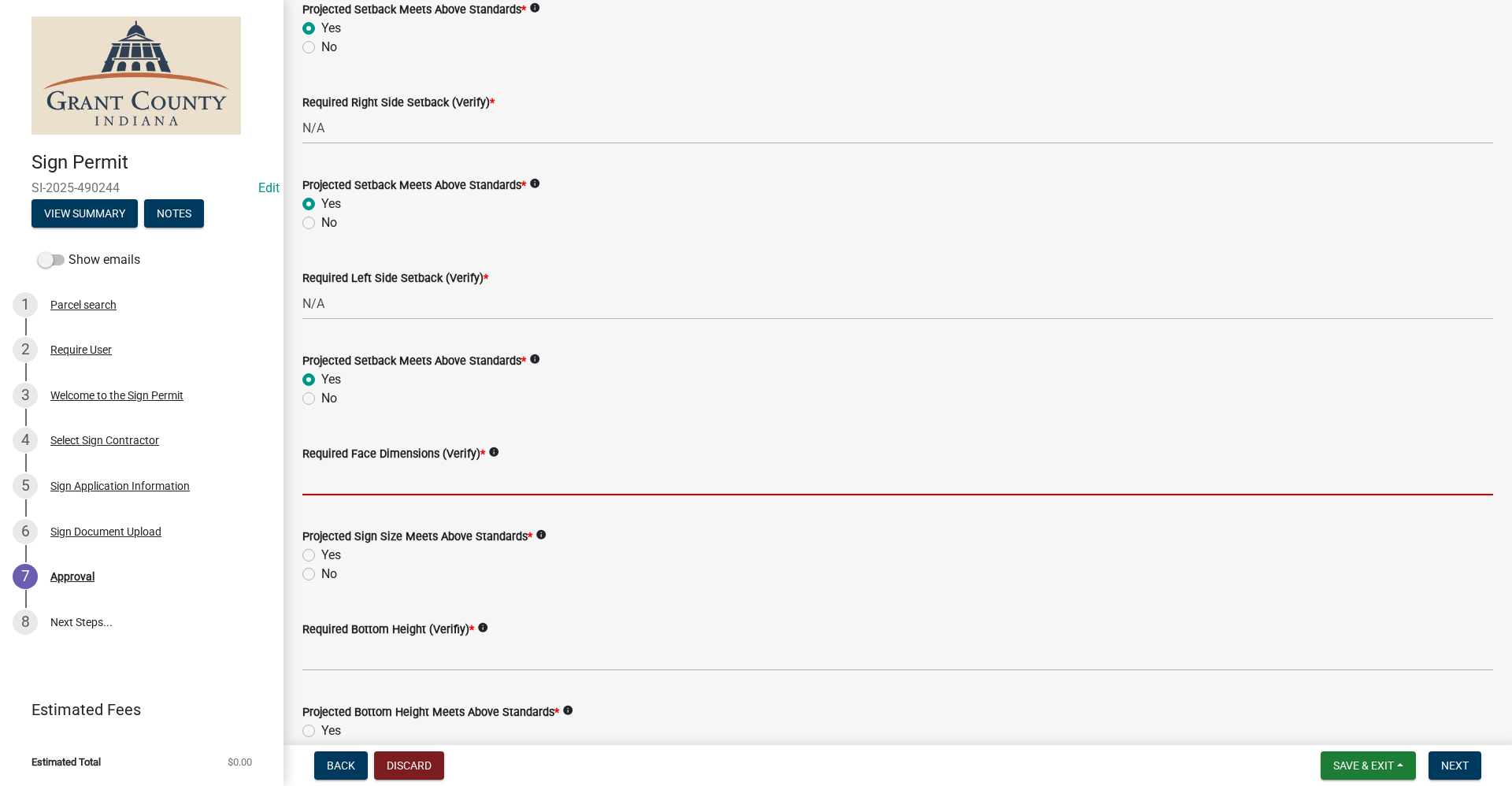
click at [341, 477] on input "Required Face Dimensions (Verify) *" at bounding box center [898, 479] width 1190 height 33
type input "N/A"
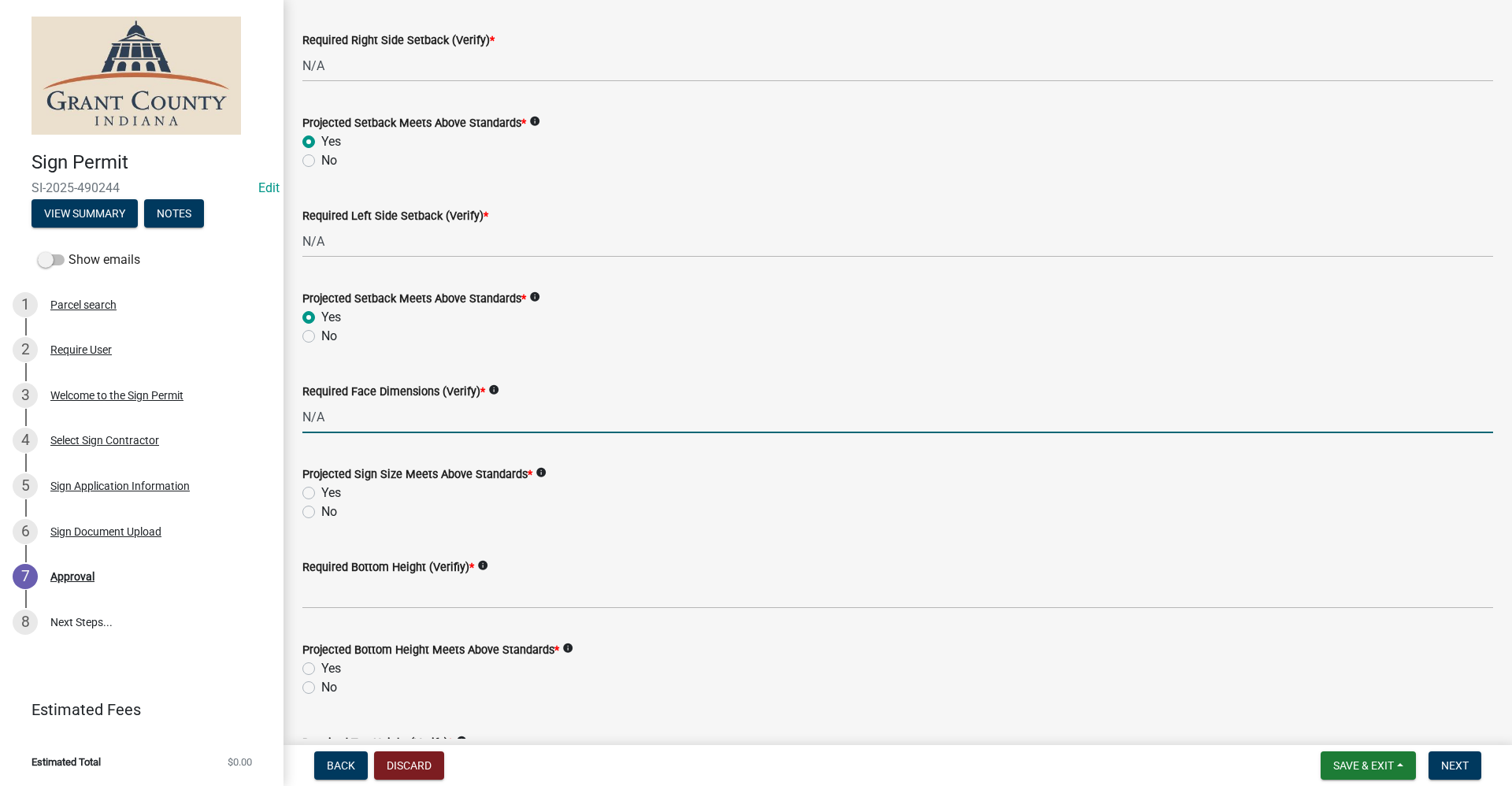
scroll to position [551, 0]
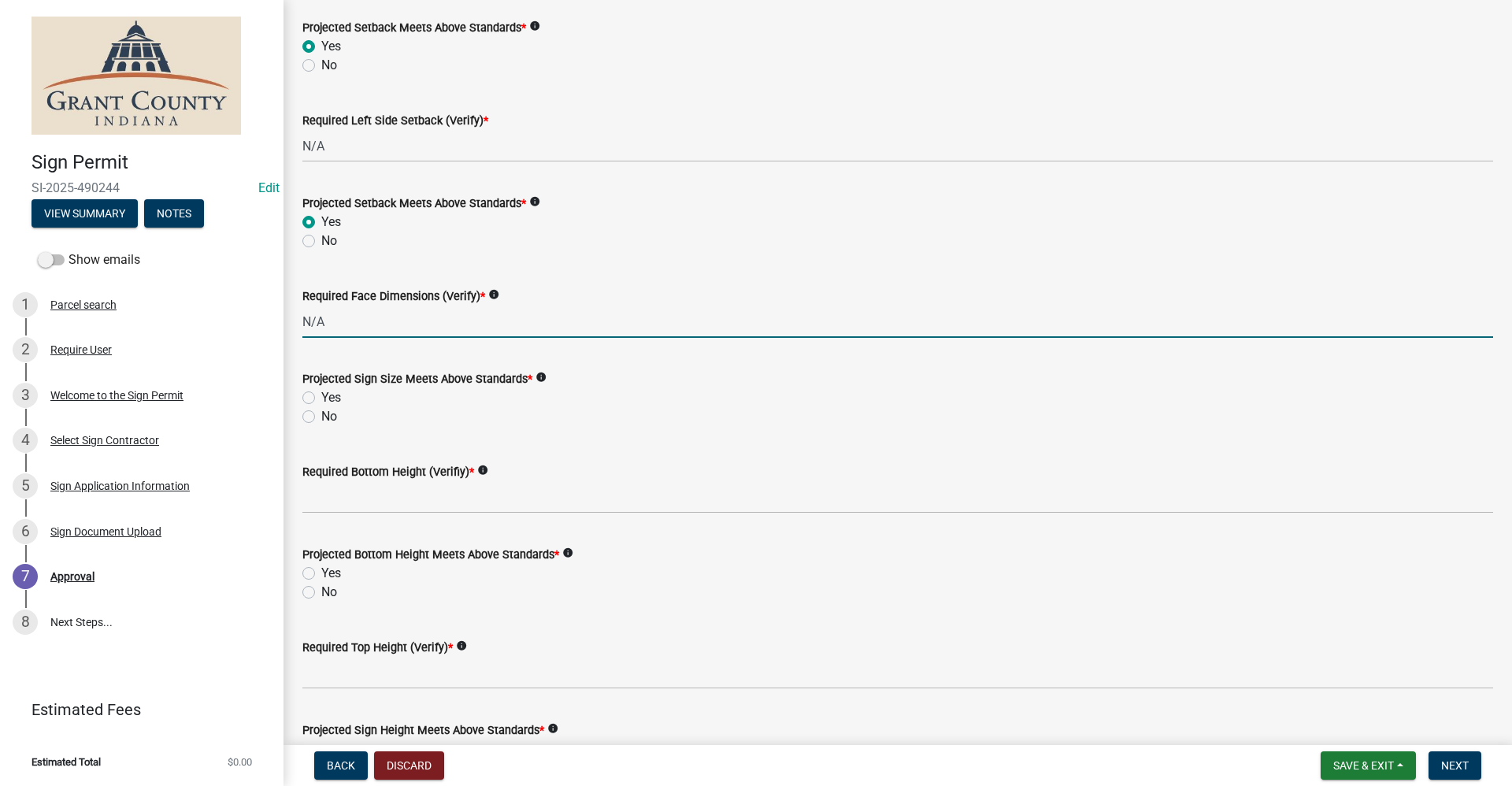
click at [322, 393] on label "Yes" at bounding box center [331, 397] width 20 height 19
click at [322, 393] on input "Yes" at bounding box center [327, 393] width 10 height 10
radio input "true"
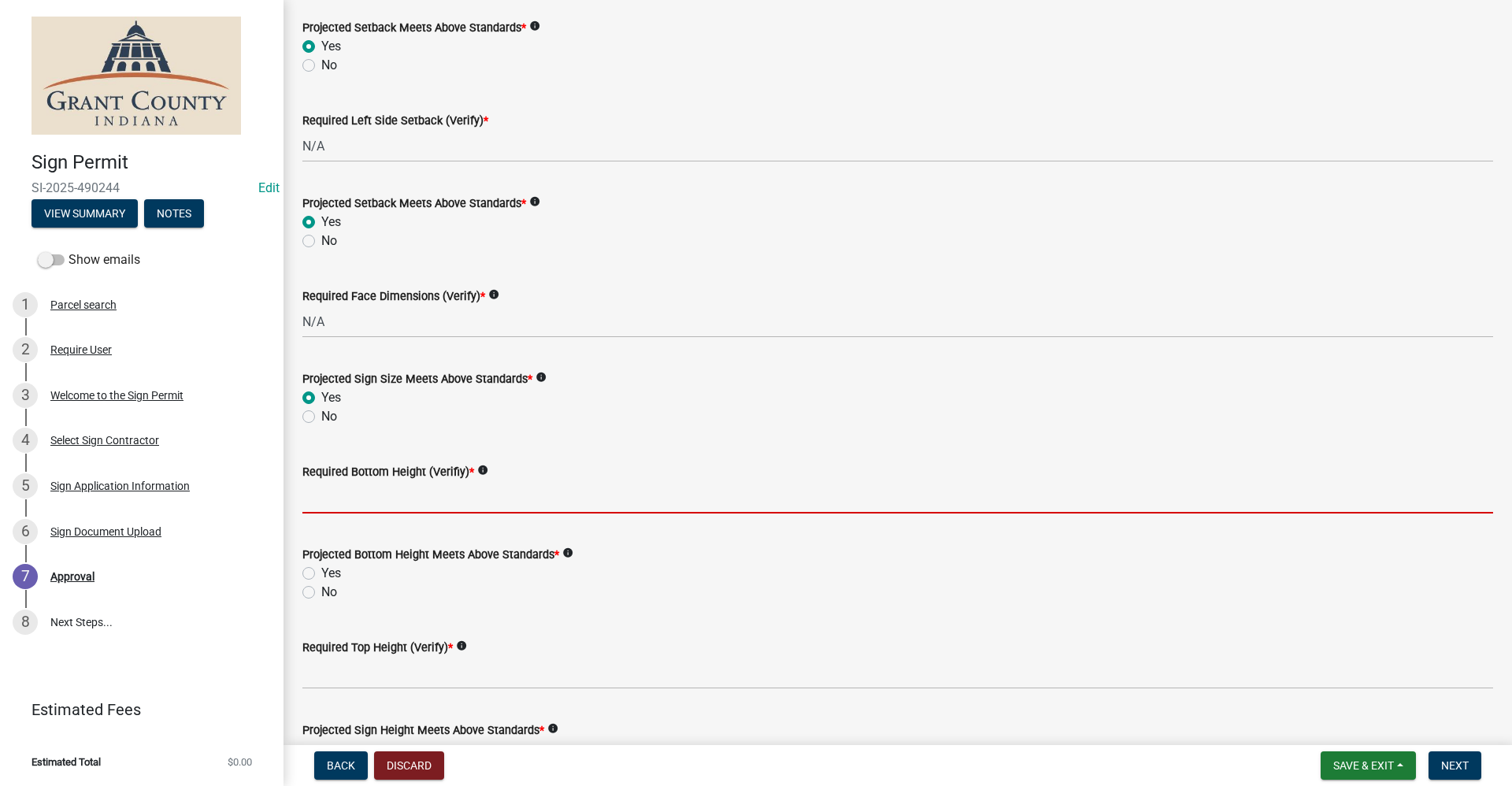
click at [339, 507] on input "Required Bottom Height (Verifiy) *" at bounding box center [898, 497] width 1190 height 33
type input "N/A"
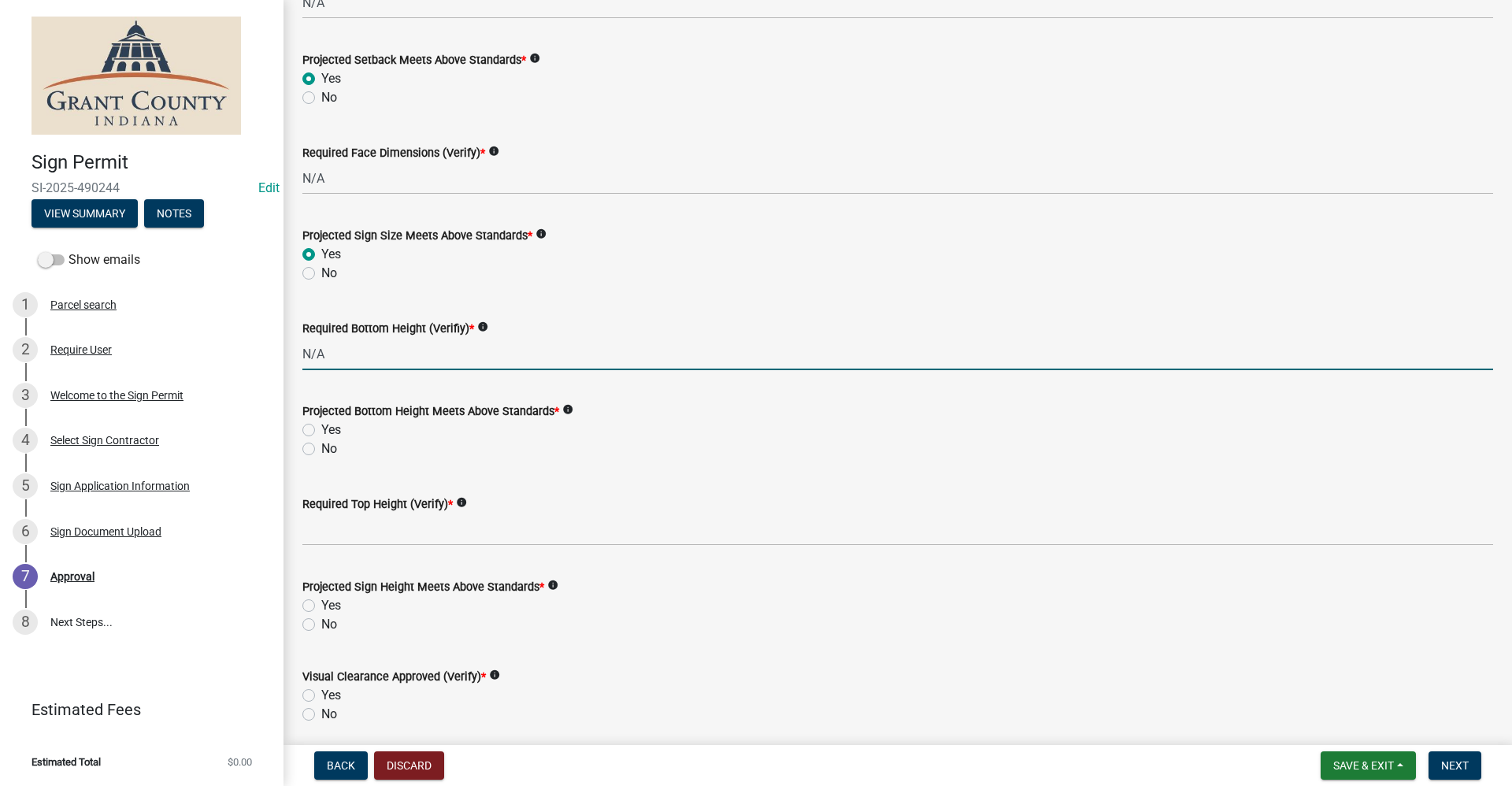
scroll to position [709, 0]
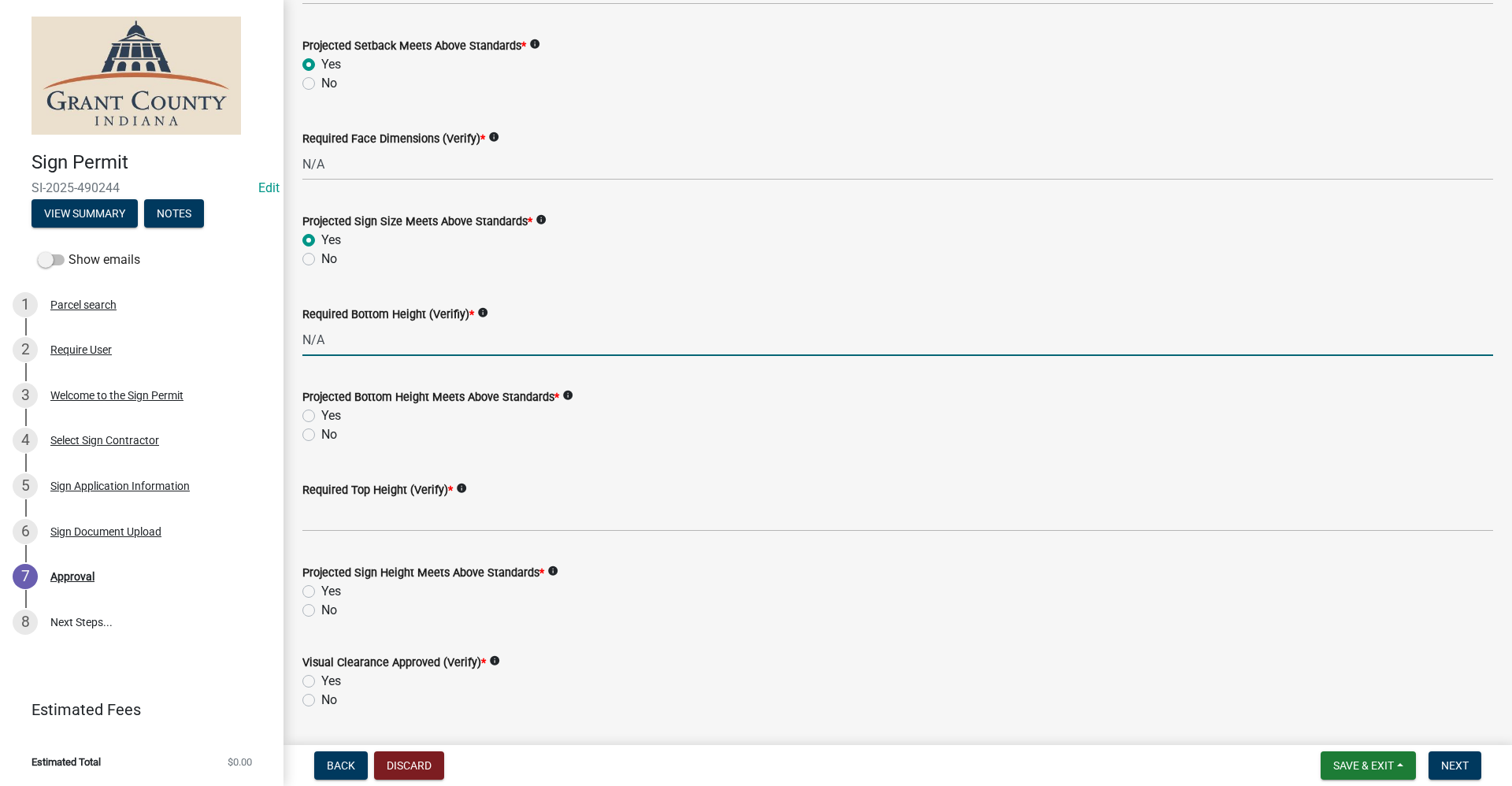
click at [322, 414] on label "Yes" at bounding box center [331, 416] width 20 height 19
click at [322, 414] on input "Yes" at bounding box center [327, 412] width 10 height 10
radio input "true"
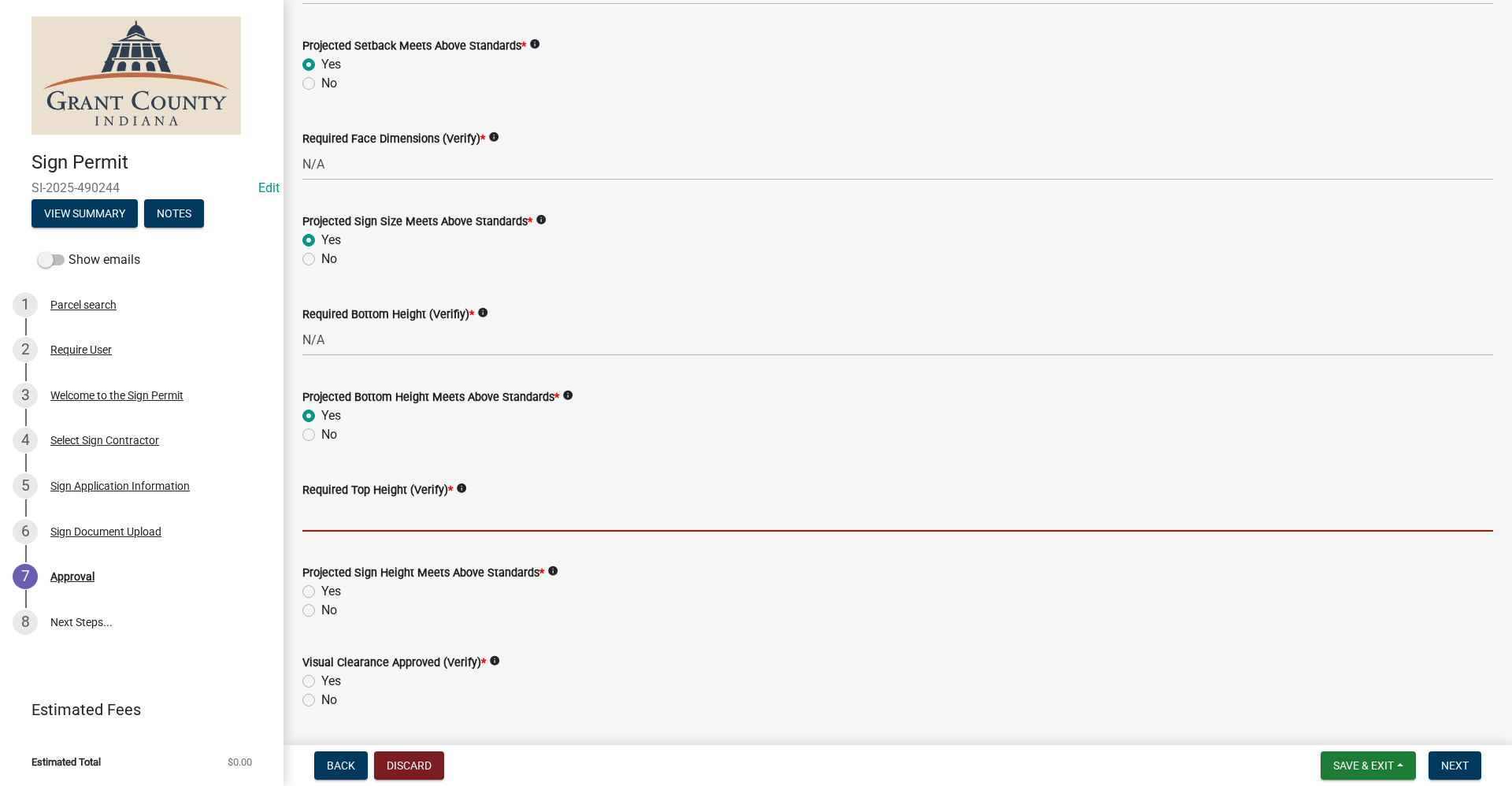
click at [326, 515] on input "Required Top Height (Verify) *" at bounding box center [898, 515] width 1190 height 33
type input "N/A"
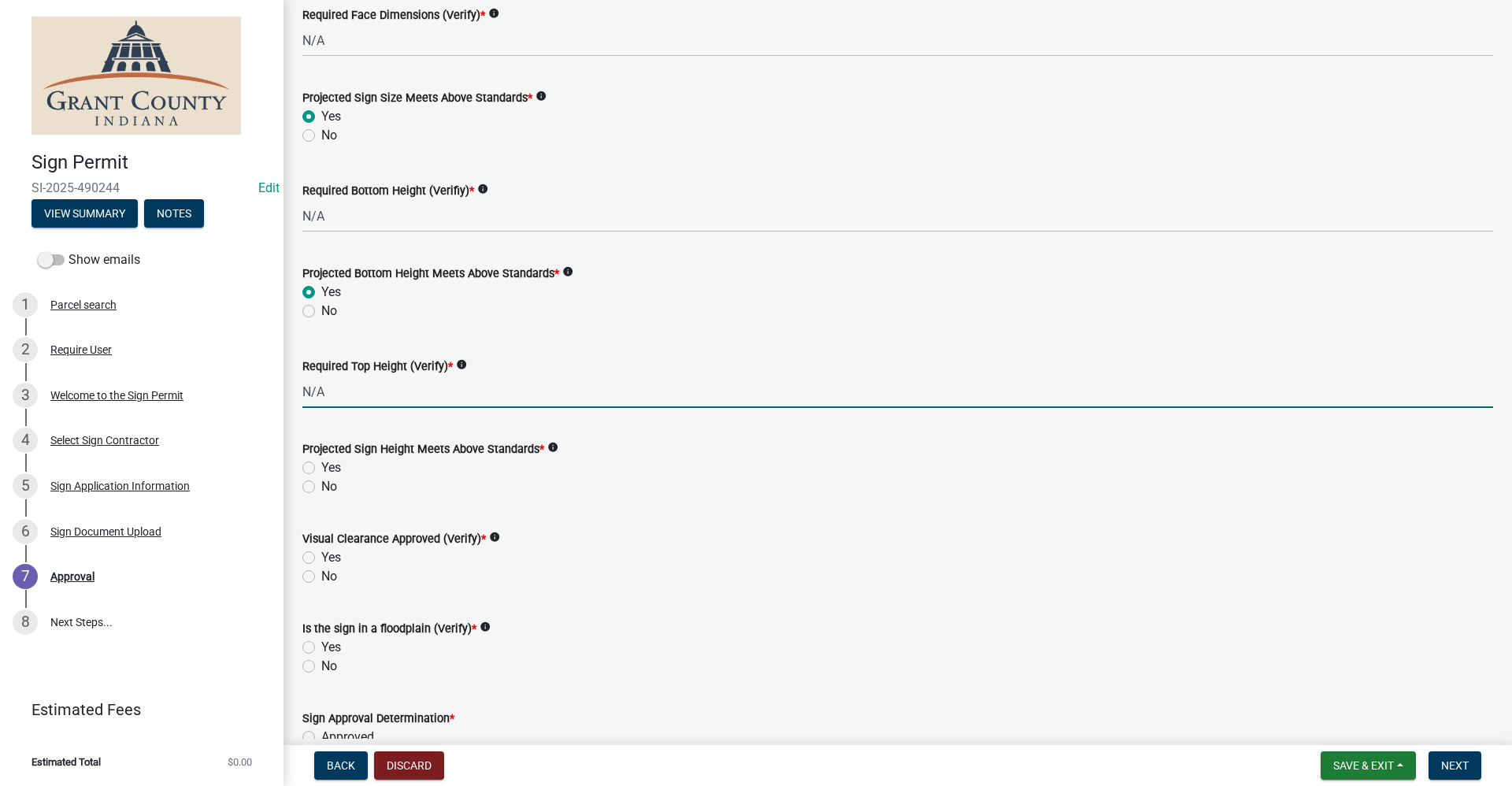
scroll to position [866, 0]
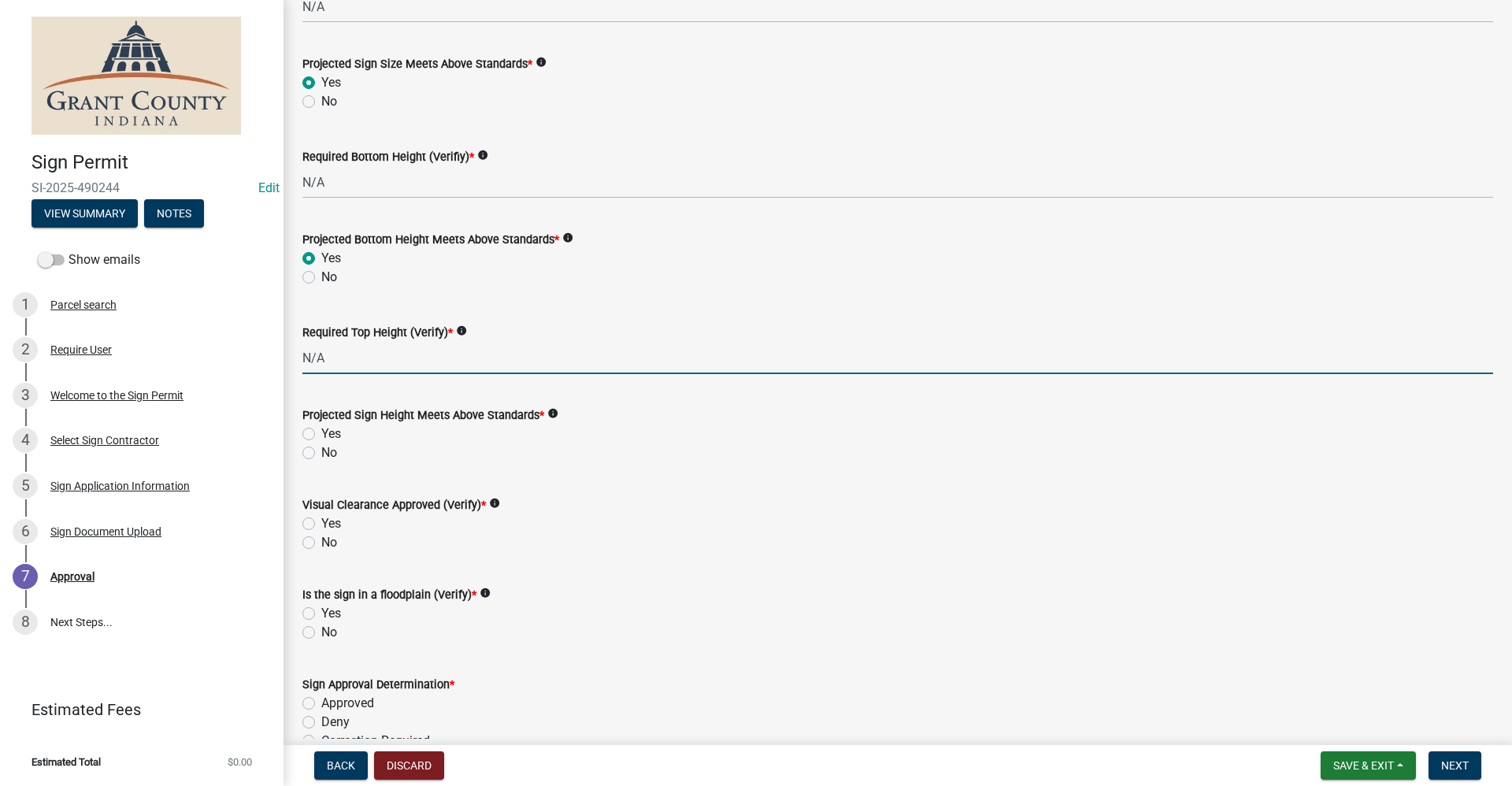
click at [322, 431] on label "Yes" at bounding box center [331, 434] width 20 height 19
click at [322, 431] on input "Yes" at bounding box center [327, 430] width 10 height 10
radio input "true"
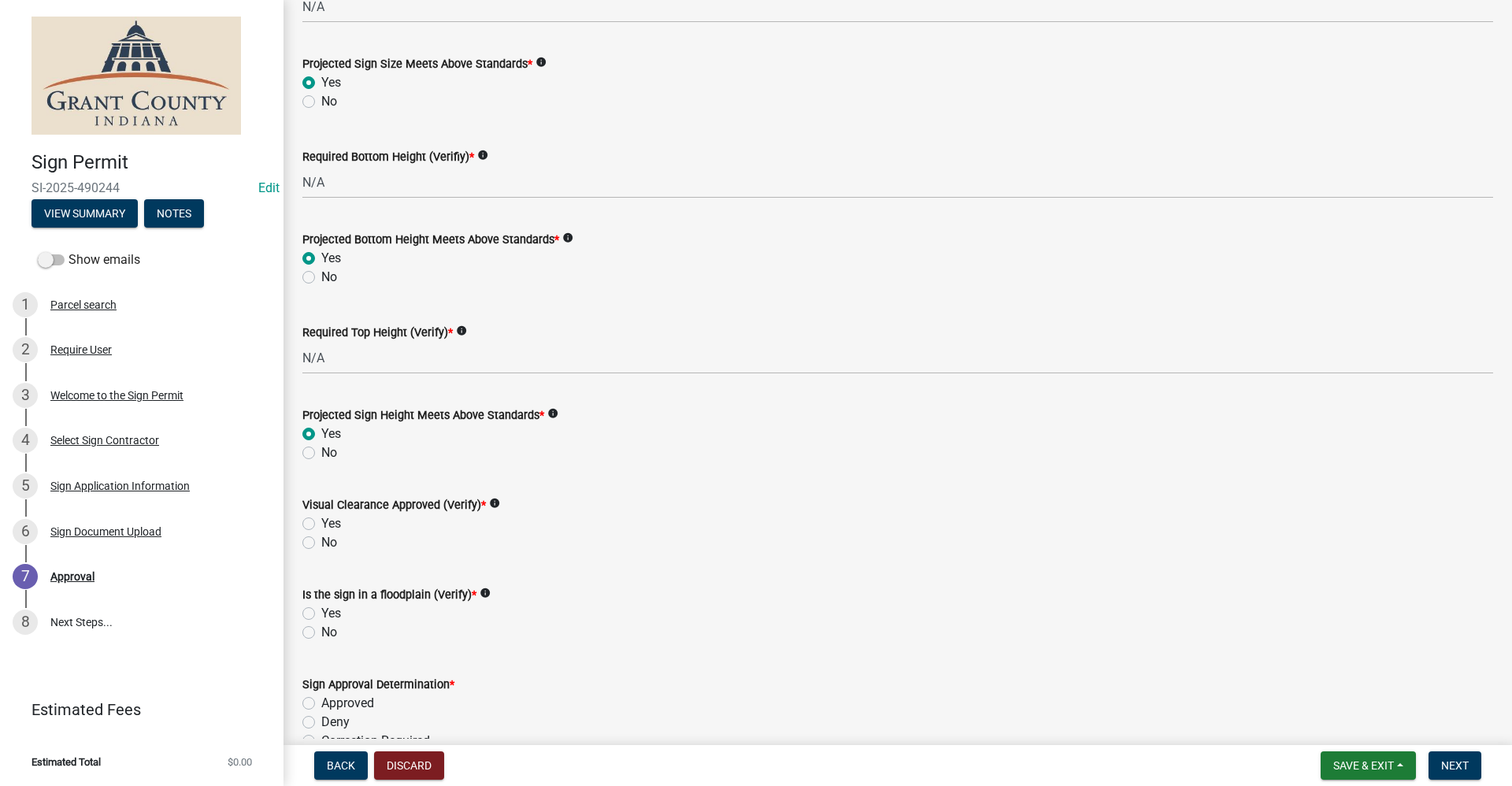
click at [322, 524] on label "Yes" at bounding box center [331, 524] width 20 height 19
click at [322, 524] on input "Yes" at bounding box center [327, 520] width 10 height 10
radio input "true"
click at [322, 630] on label "No" at bounding box center [330, 632] width 16 height 19
click at [322, 630] on input "No" at bounding box center [327, 628] width 10 height 10
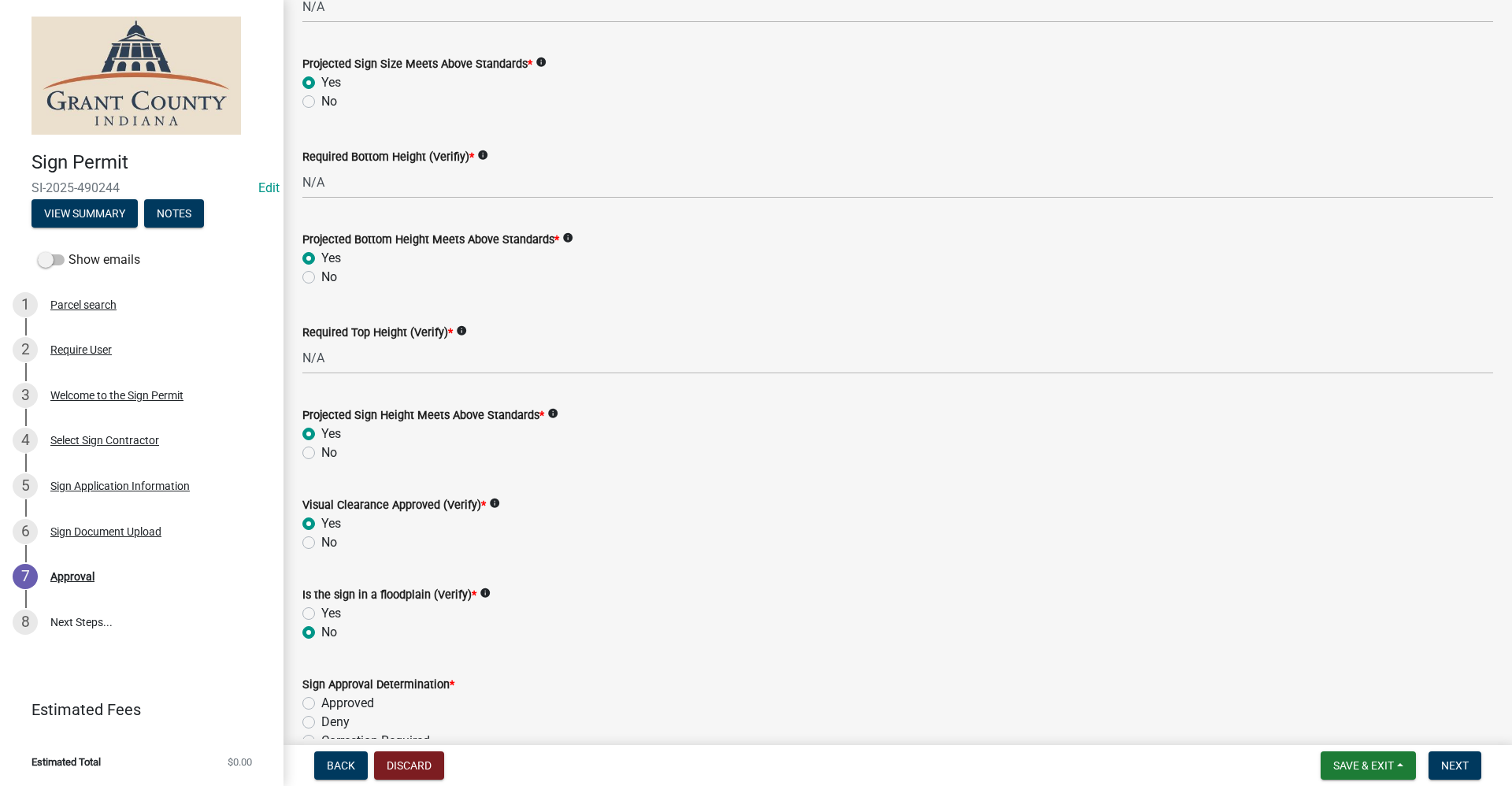
radio input "true"
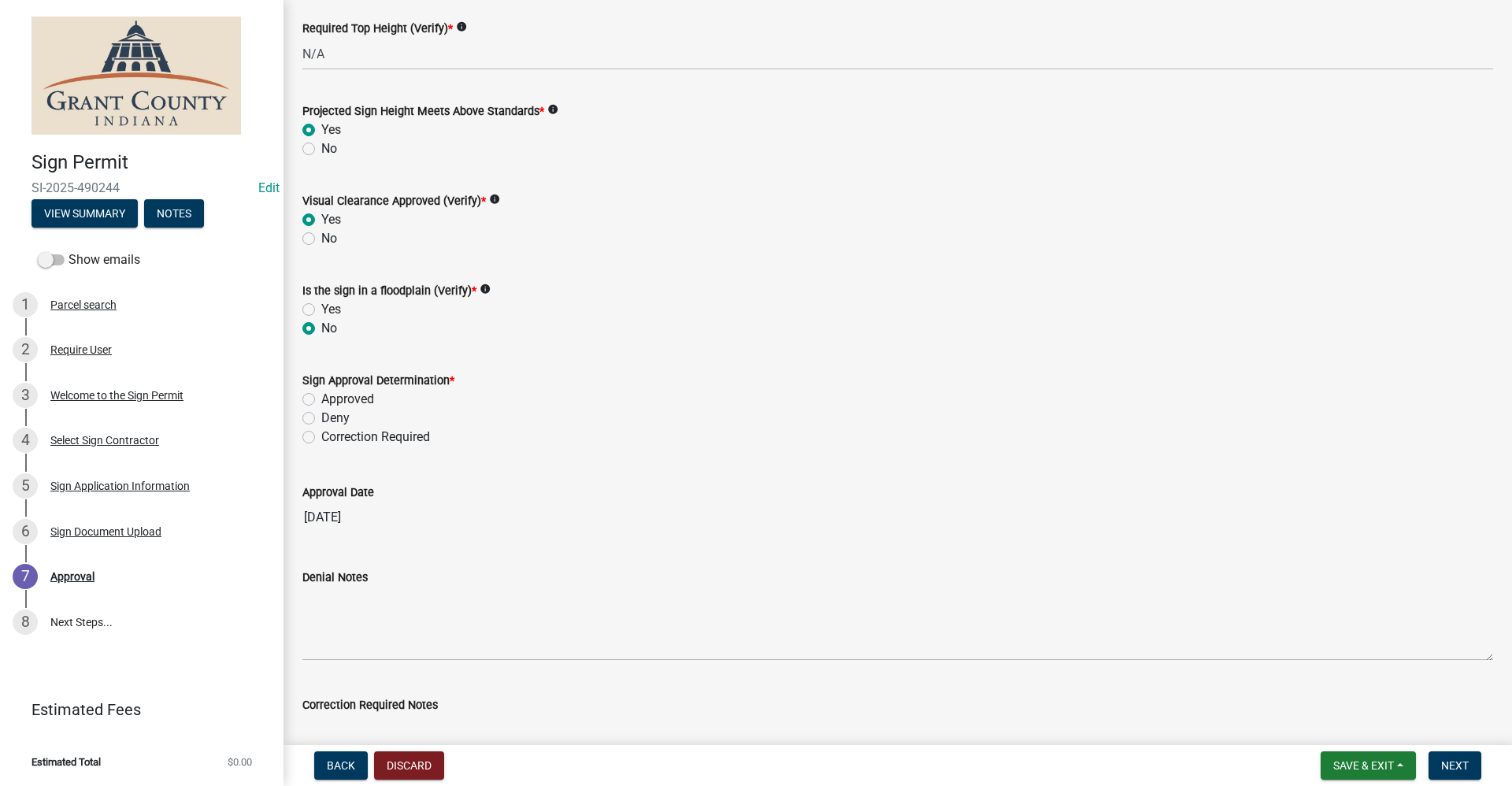
scroll to position [1181, 0]
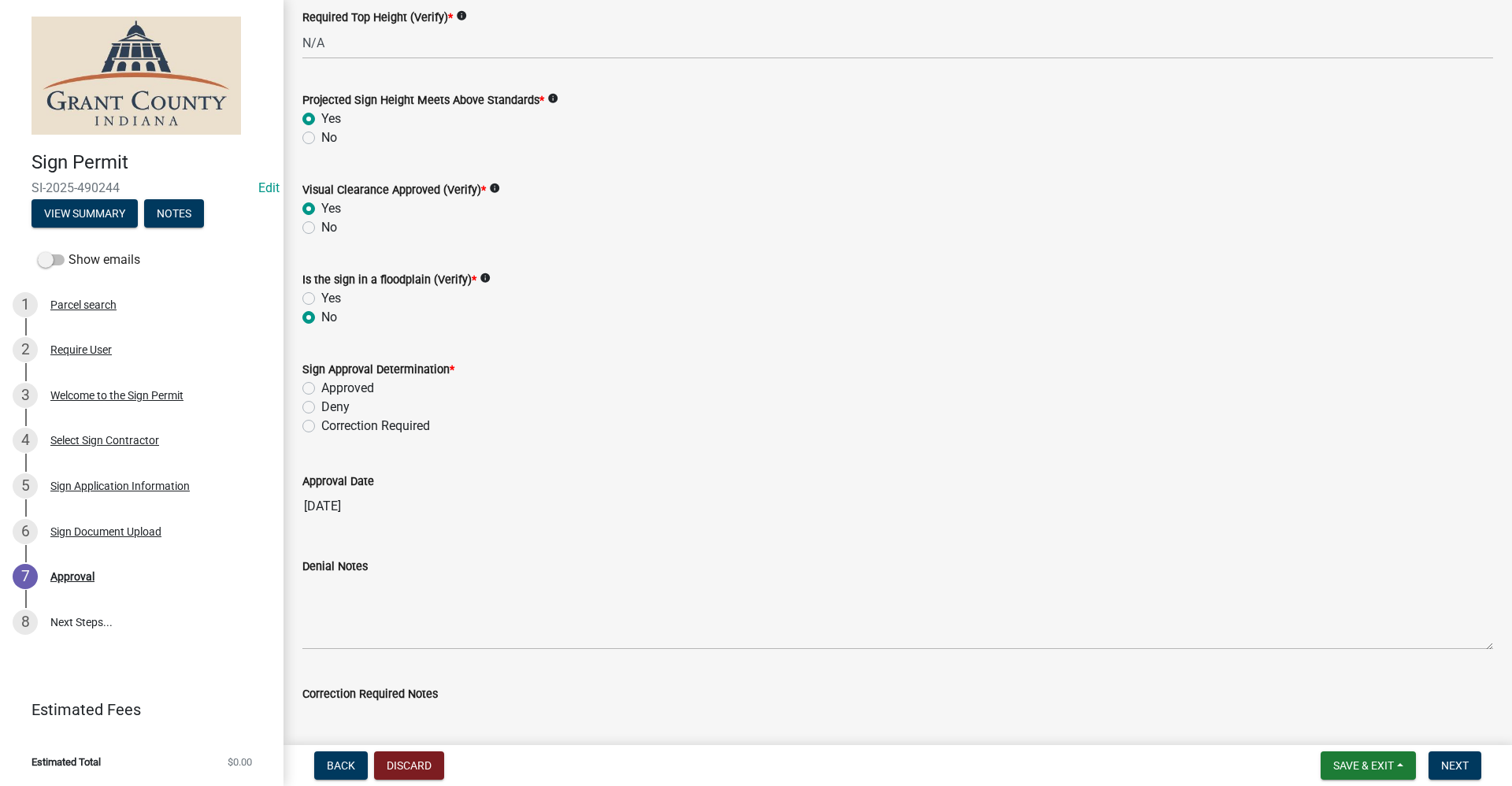
click at [322, 389] on label "Approved" at bounding box center [347, 388] width 52 height 19
click at [322, 389] on input "Approved" at bounding box center [327, 384] width 10 height 10
radio input "true"
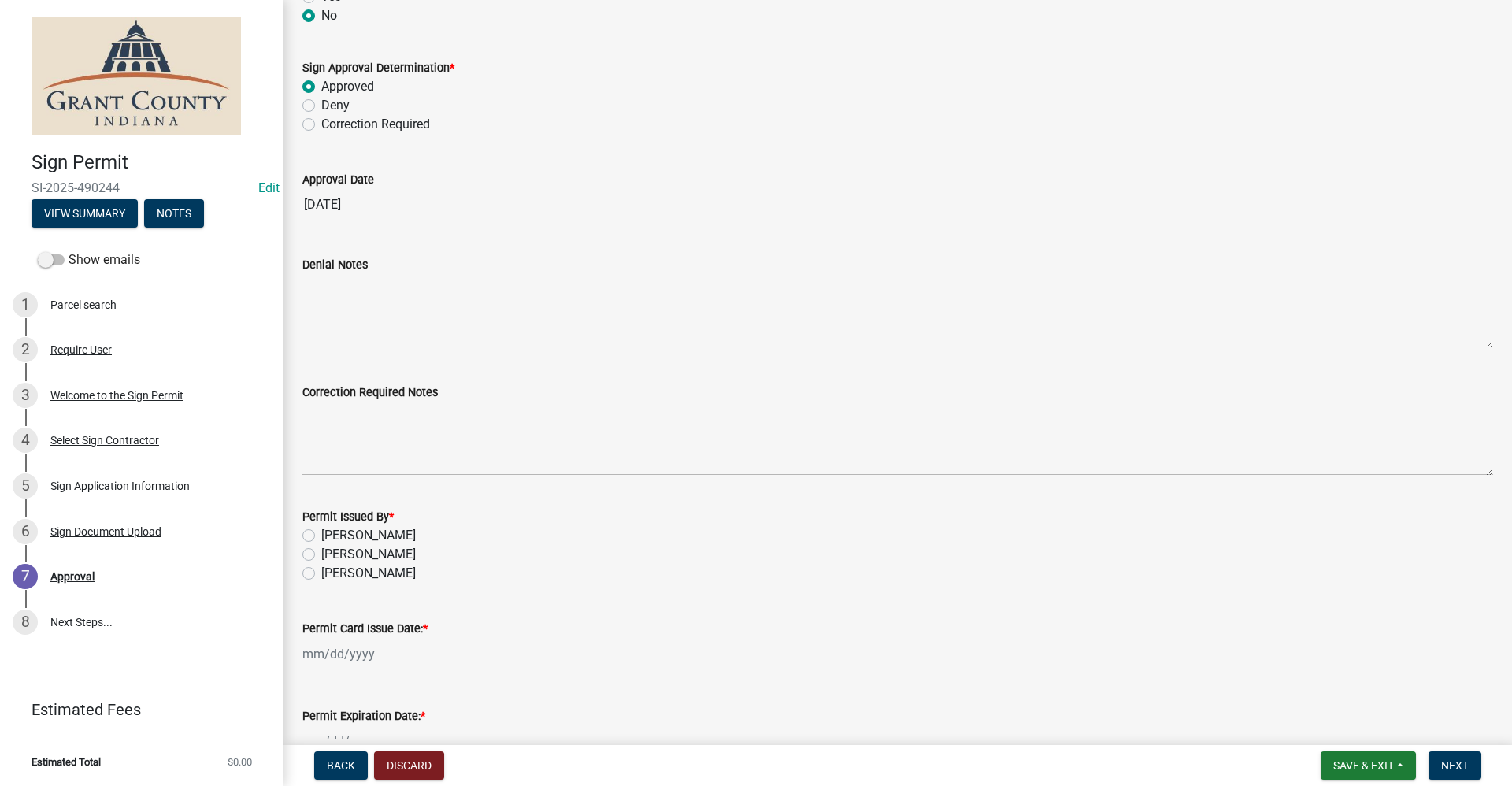
scroll to position [1497, 0]
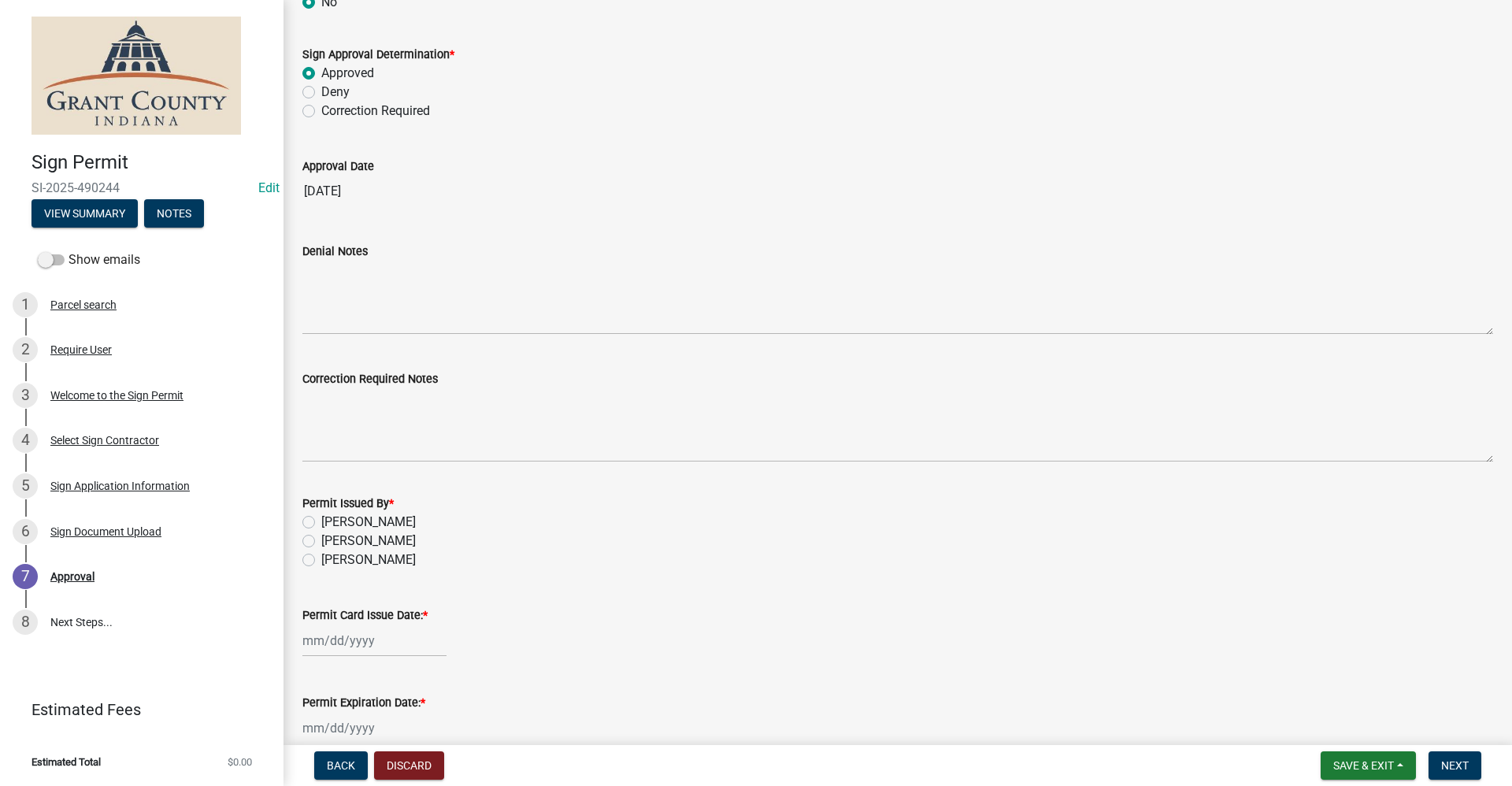
click at [322, 522] on label "Tammy Holloway" at bounding box center [368, 522] width 94 height 19
click at [322, 522] on input "Tammy Holloway" at bounding box center [327, 518] width 10 height 10
radio input "true"
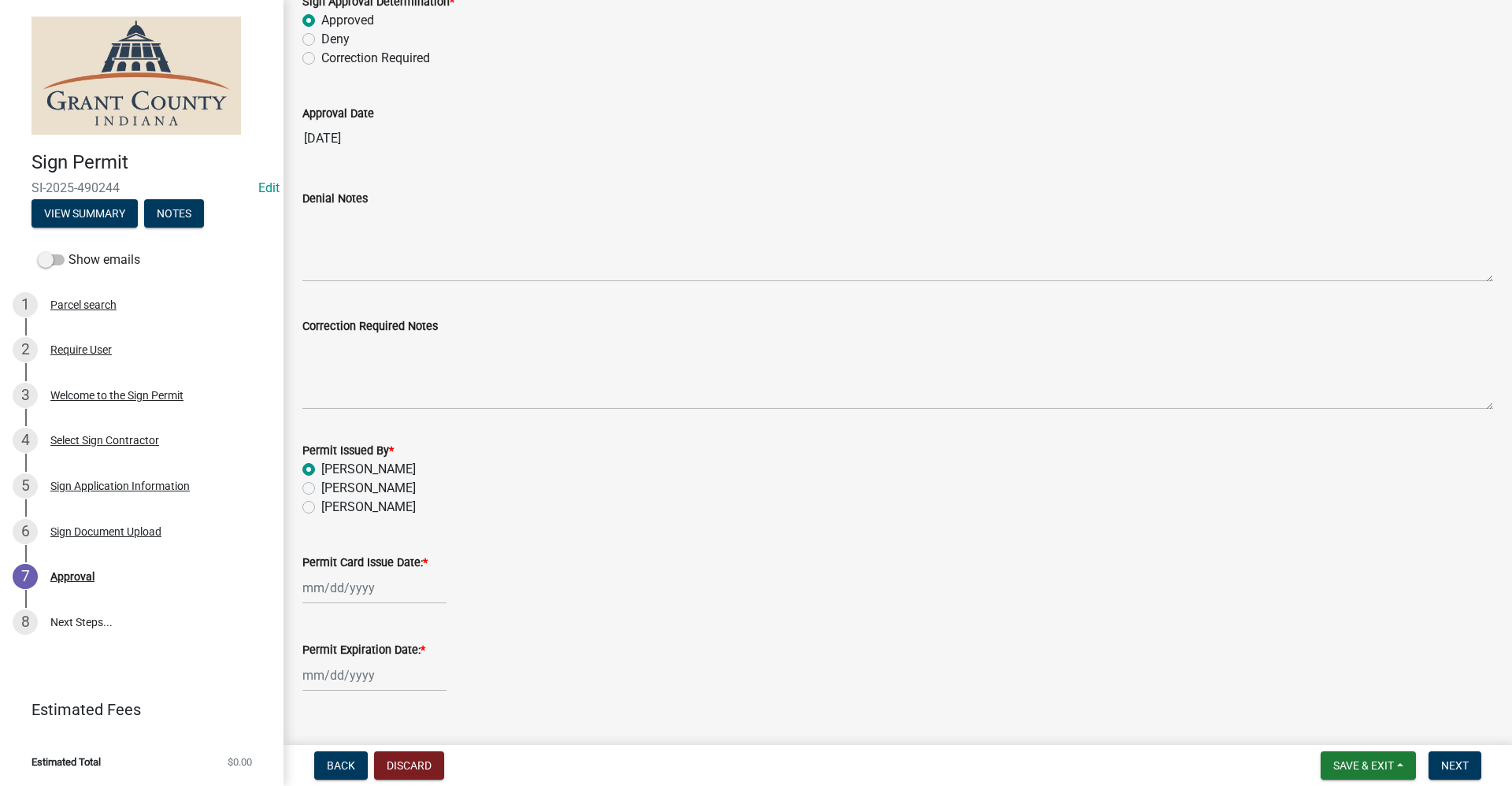
scroll to position [1578, 0]
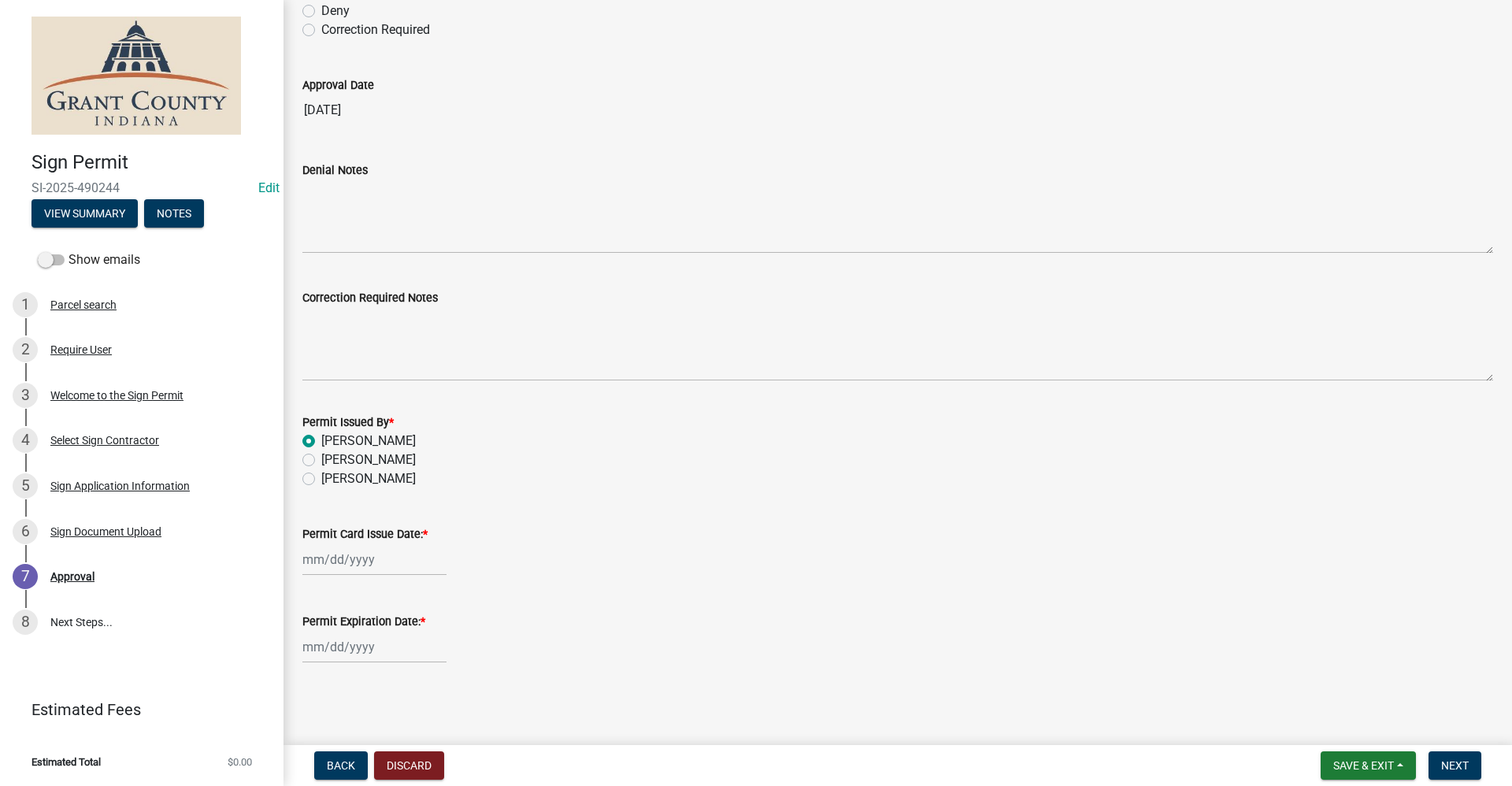
click at [352, 564] on div at bounding box center [375, 559] width 144 height 33
select select "10"
select select "2025"
click at [390, 430] on div "9" at bounding box center [393, 425] width 25 height 25
type input "[DATE]"
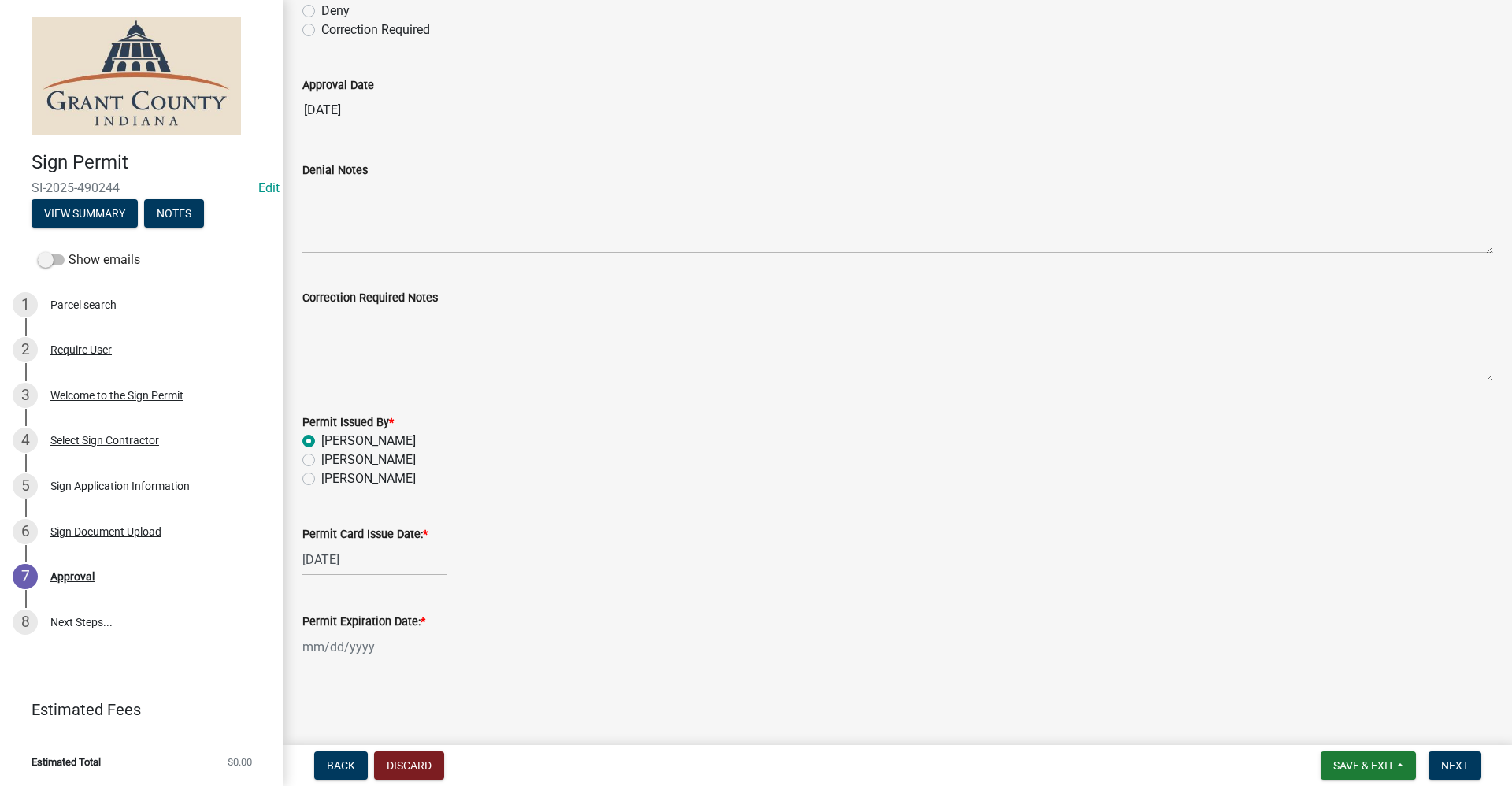
click at [344, 651] on div at bounding box center [375, 646] width 144 height 33
select select "10"
select select "2025"
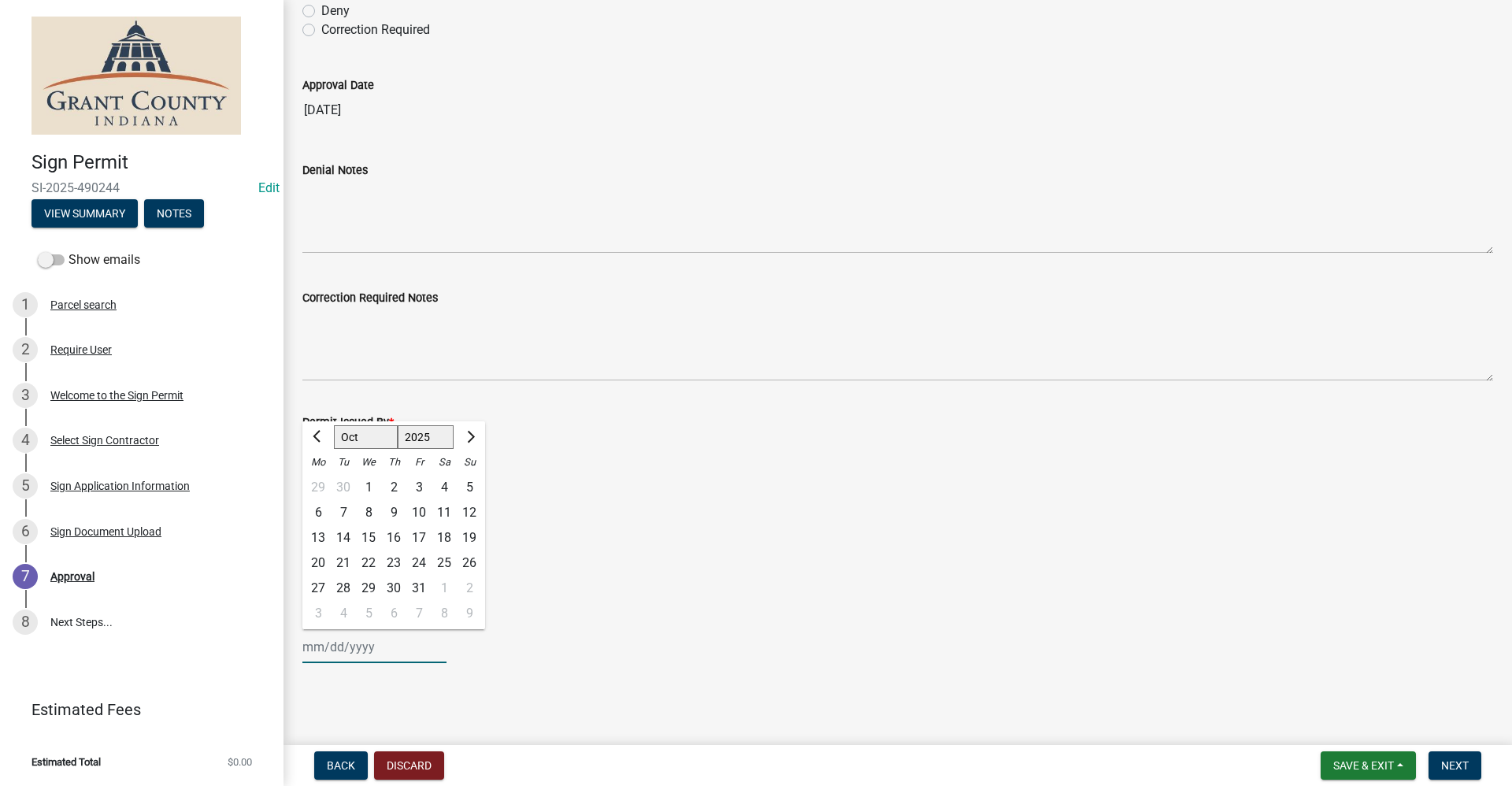
click at [368, 442] on select "Jan Feb Mar Apr May Jun Jul Aug Sep Oct Nov Dec" at bounding box center [365, 438] width 63 height 24
select select "4"
click at [333, 426] on select "Jan Feb Mar Apr May Jun Jul Aug Sep Oct Nov Dec" at bounding box center [365, 438] width 63 height 24
click at [370, 510] on div "9" at bounding box center [368, 512] width 25 height 25
type input "04/09/2025"
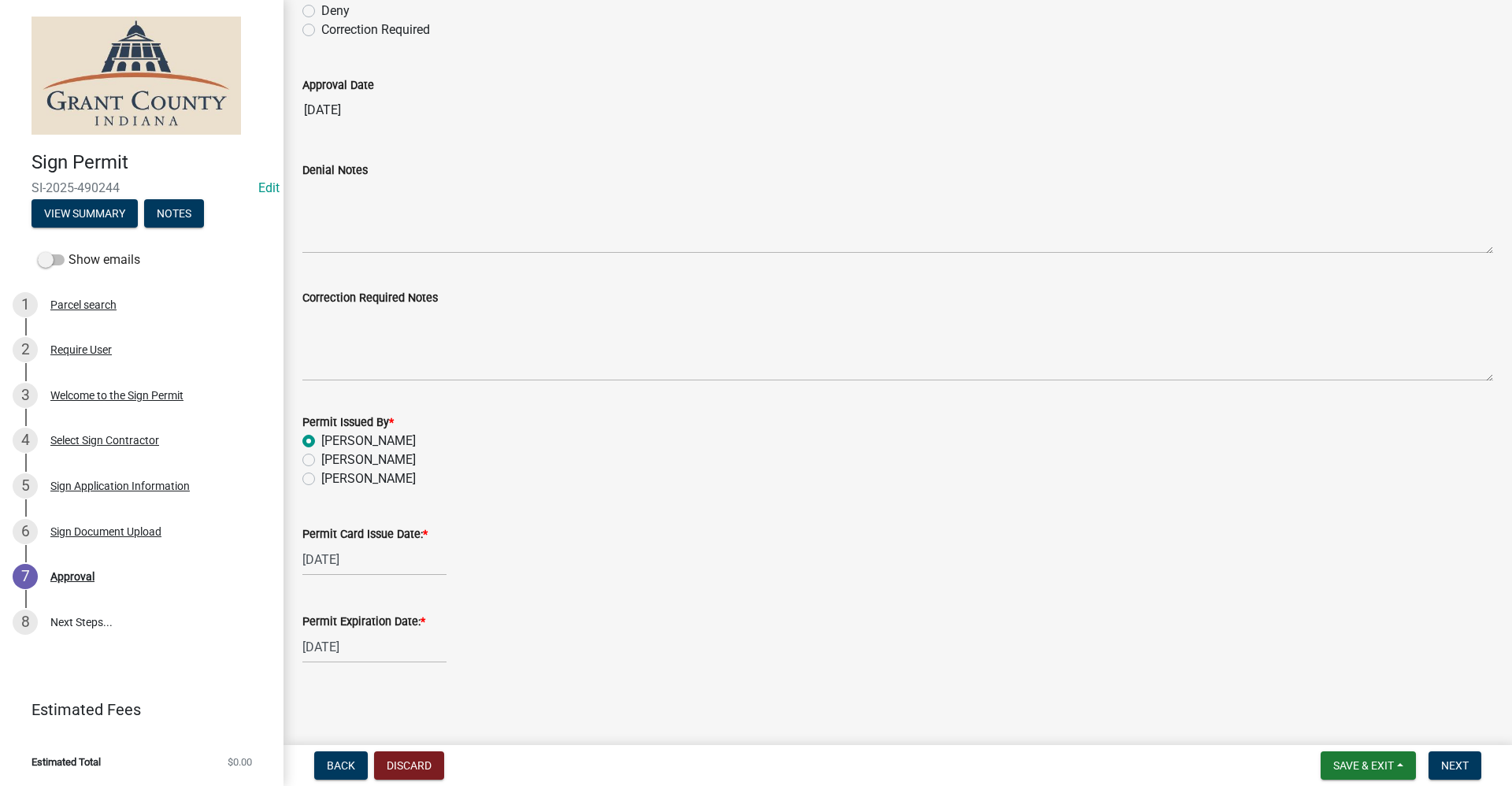
select select "4"
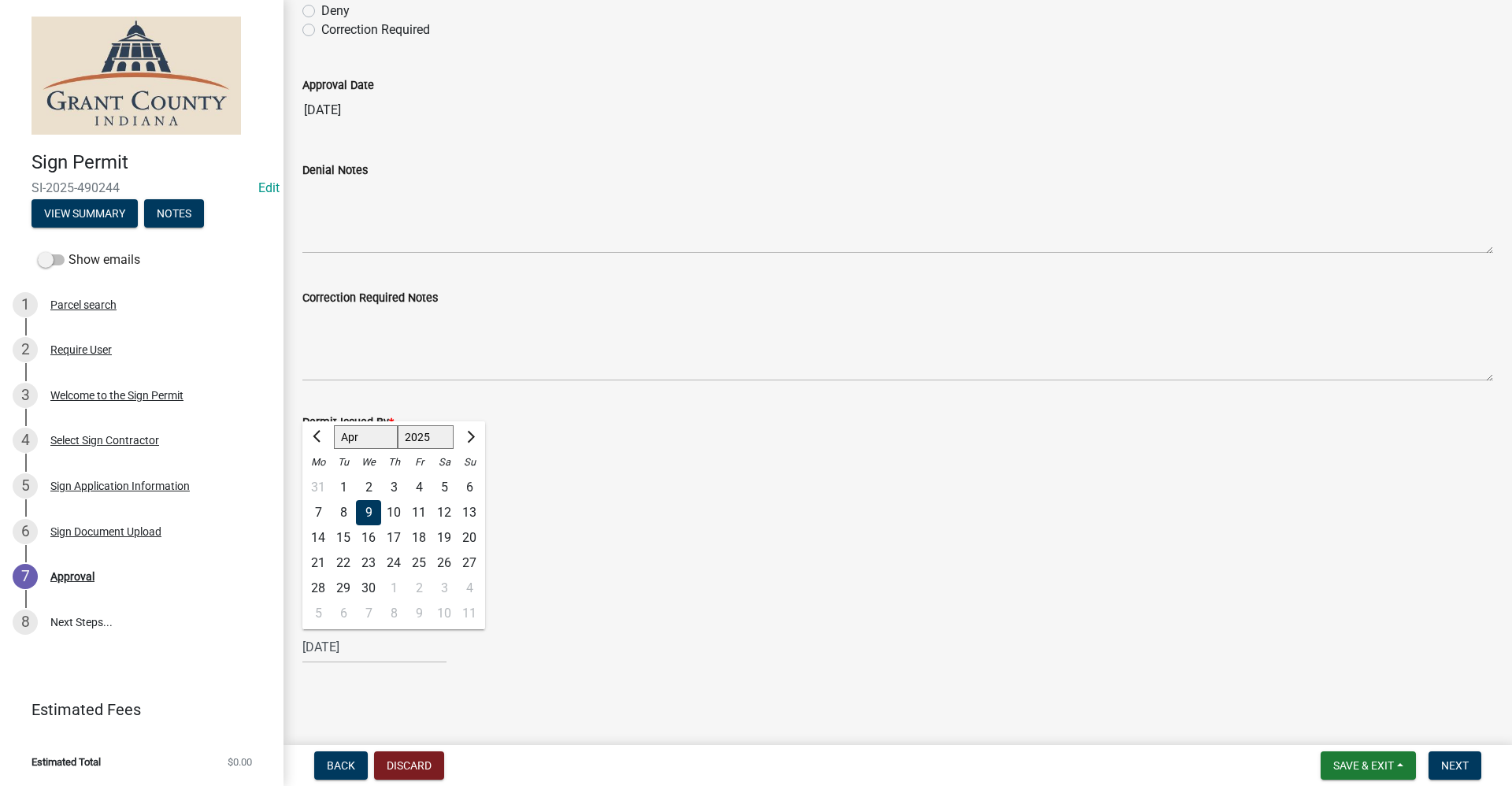
click at [368, 651] on div "04/09/2025 Jan Feb Mar Apr May Jun Jul Aug Sep Oct Nov Dec 1525 1526 1527 1528 …" at bounding box center [375, 646] width 144 height 33
click at [433, 441] on select "1525 1526 1527 1528 1529 1530 1531 1532 1533 1534 1535 1536 1537 1538 1539 1540…" at bounding box center [425, 438] width 56 height 24
select select "2026"
click at [398, 426] on select "1525 1526 1527 1528 1529 1530 1531 1532 1533 1534 1535 1536 1537 1538 1539 1540…" at bounding box center [425, 438] width 56 height 24
click at [394, 510] on div "9" at bounding box center [393, 512] width 25 height 25
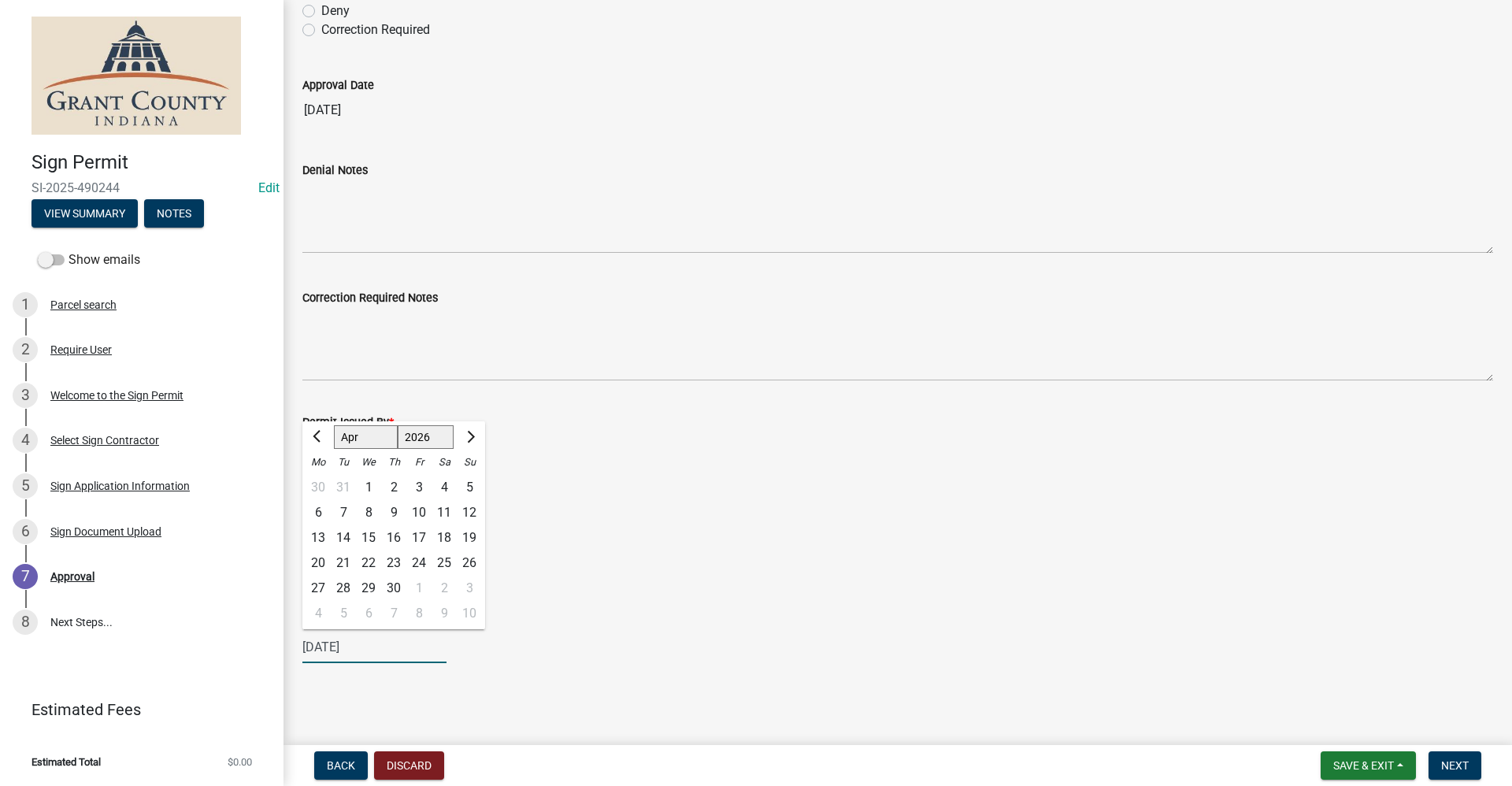
type input "04/09/2026"
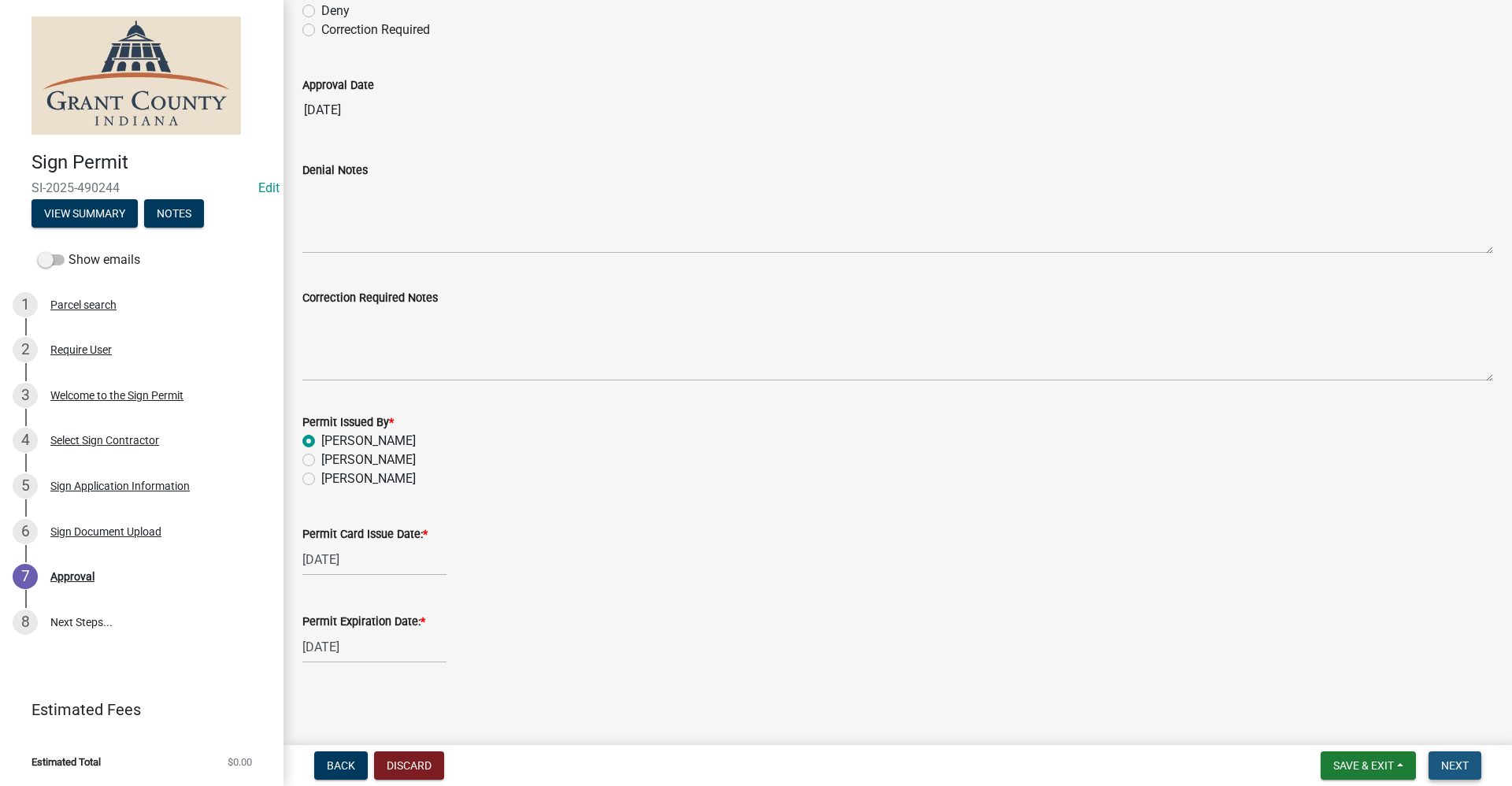
click at [730, 761] on span "Next" at bounding box center [1455, 765] width 28 height 13
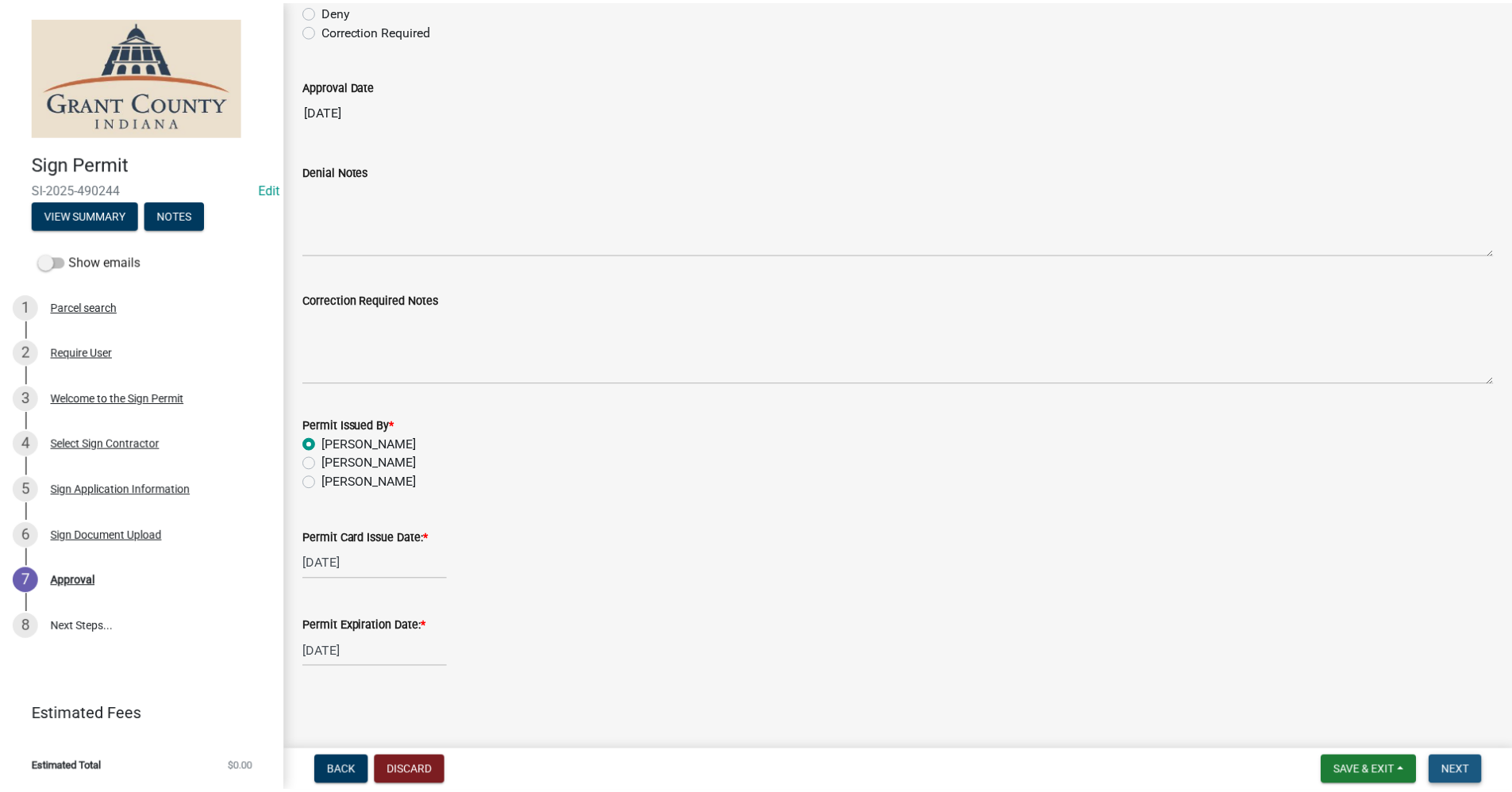
scroll to position [0, 0]
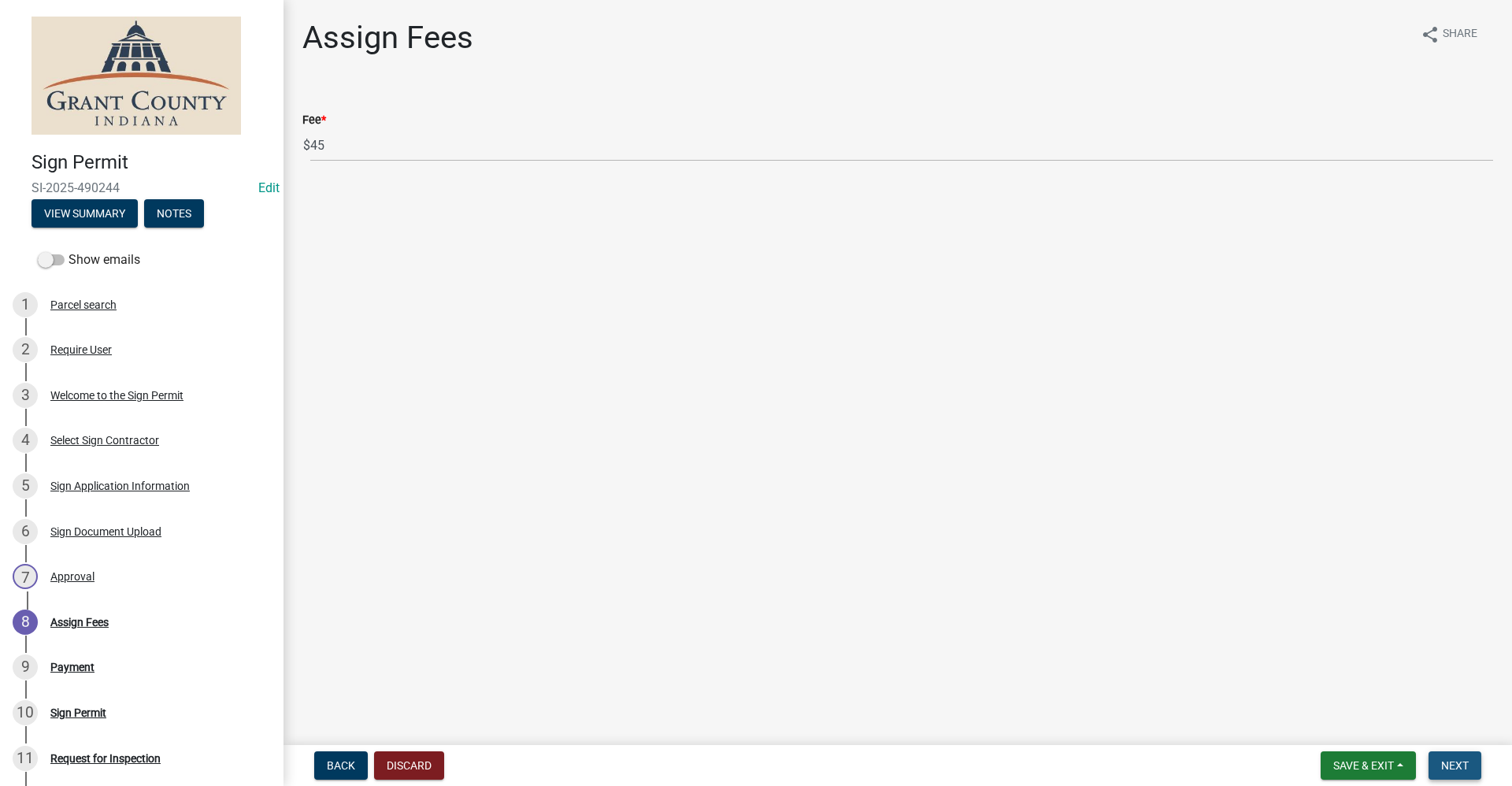
click at [730, 761] on span "Next" at bounding box center [1455, 765] width 28 height 13
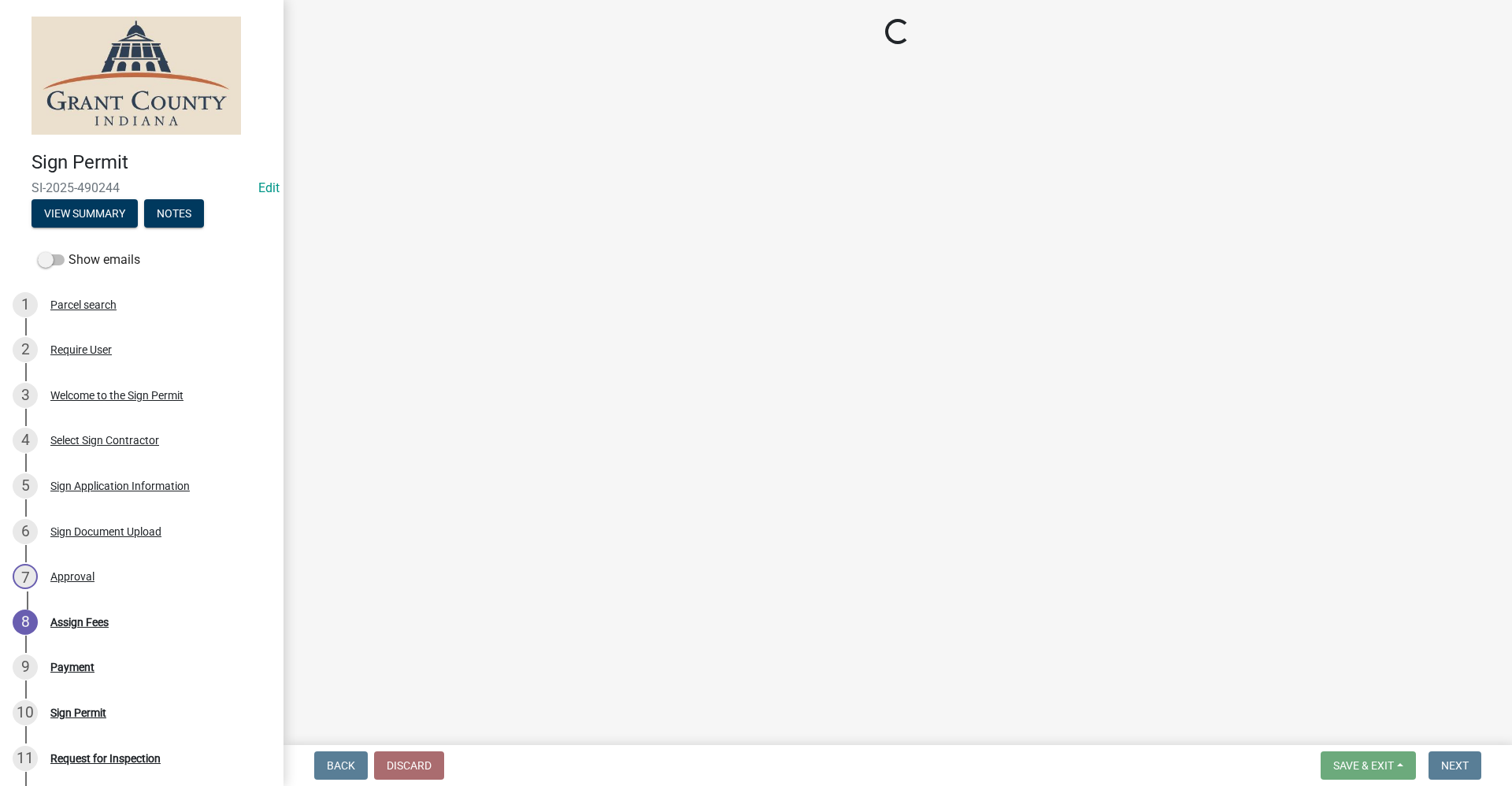
select select "3: 3"
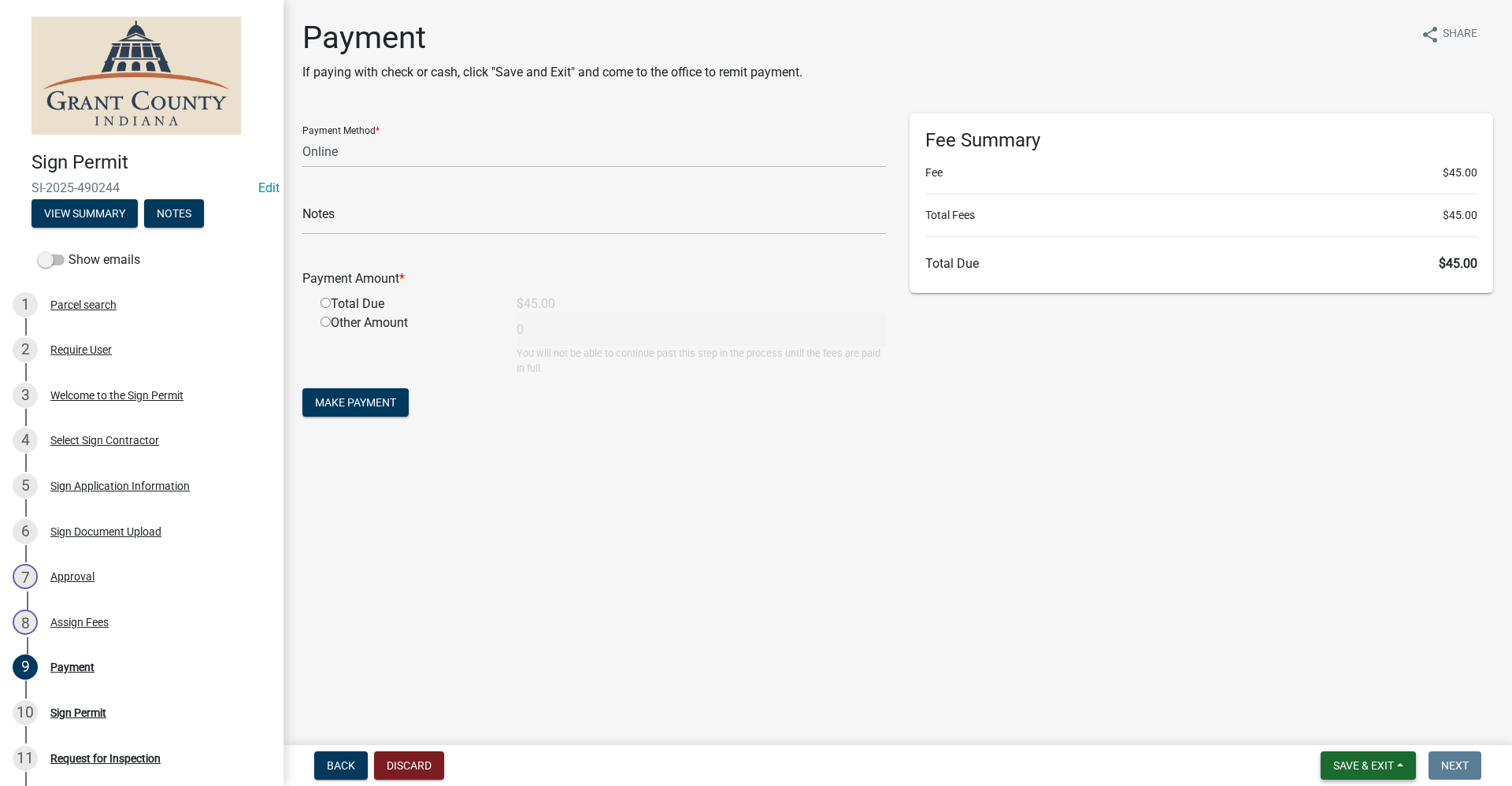
click at [730, 761] on span "Save & Exit" at bounding box center [1363, 765] width 60 height 13
drag, startPoint x: 1325, startPoint y: 721, endPoint x: 1310, endPoint y: 706, distance: 21.2
click at [730, 720] on button "Save & Exit" at bounding box center [1352, 725] width 126 height 38
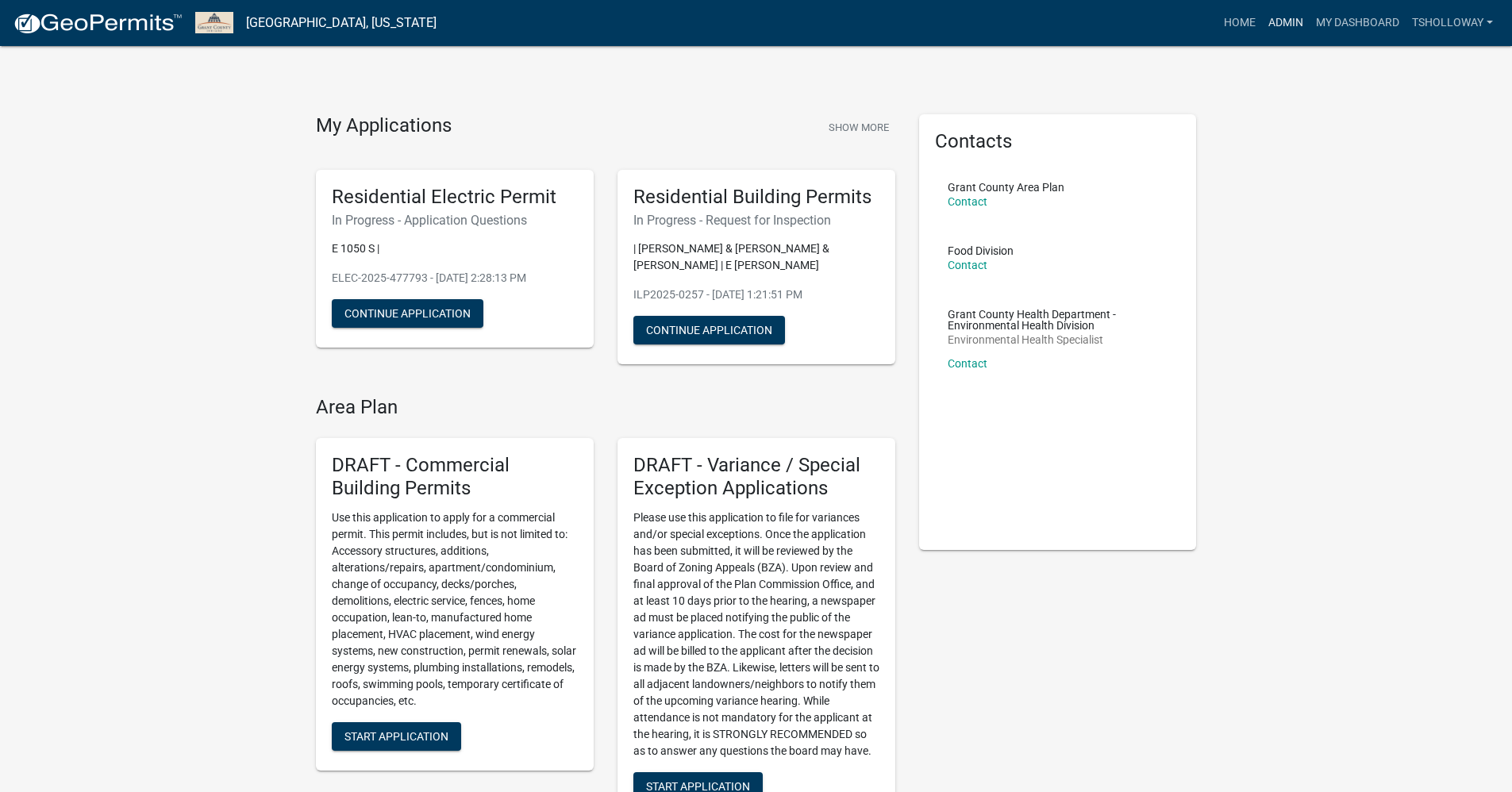
click at [736, 21] on link "Admin" at bounding box center [1286, 23] width 48 height 30
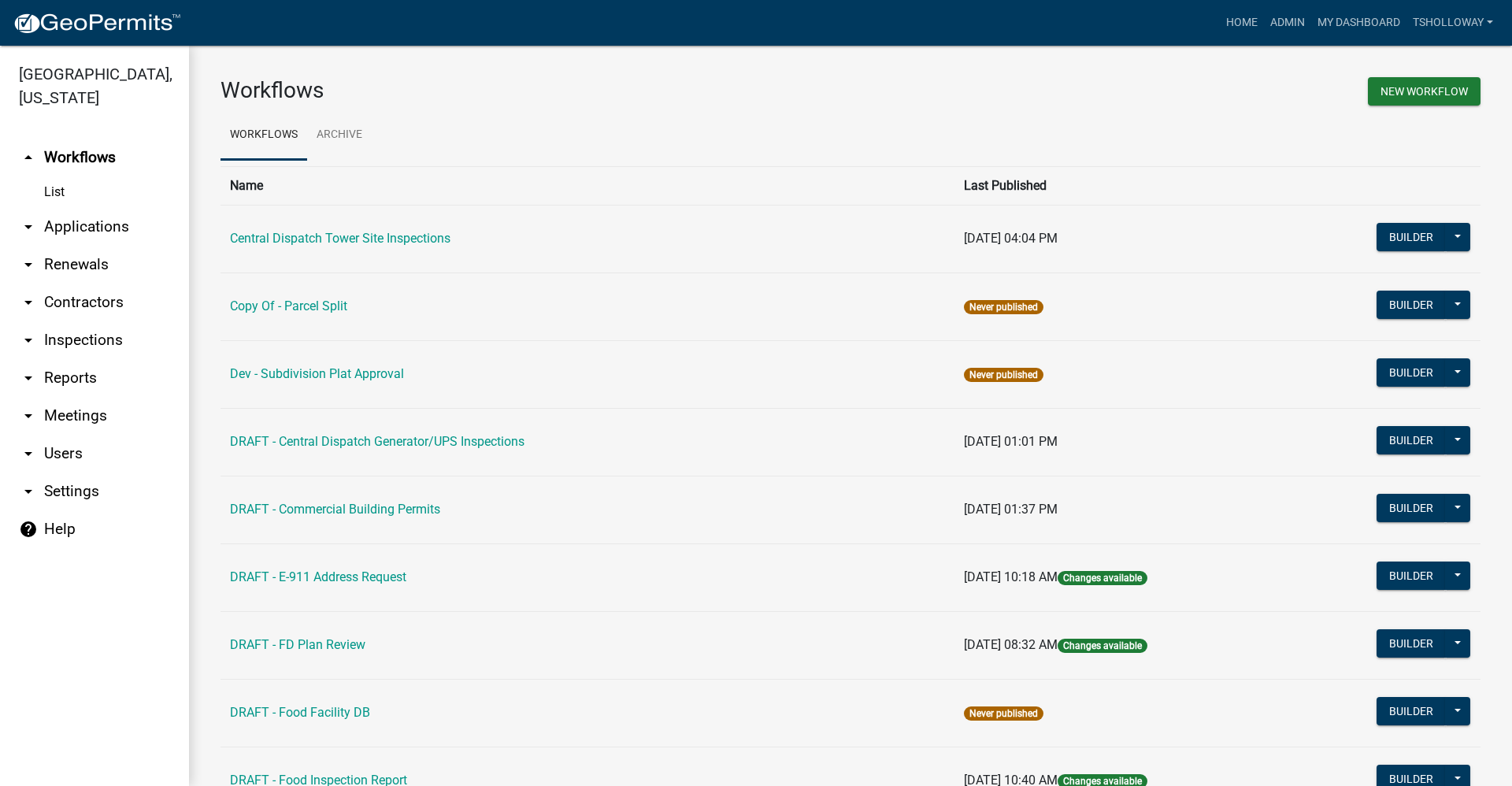
click at [83, 283] on link "arrow_drop_down Contractors" at bounding box center [94, 302] width 189 height 38
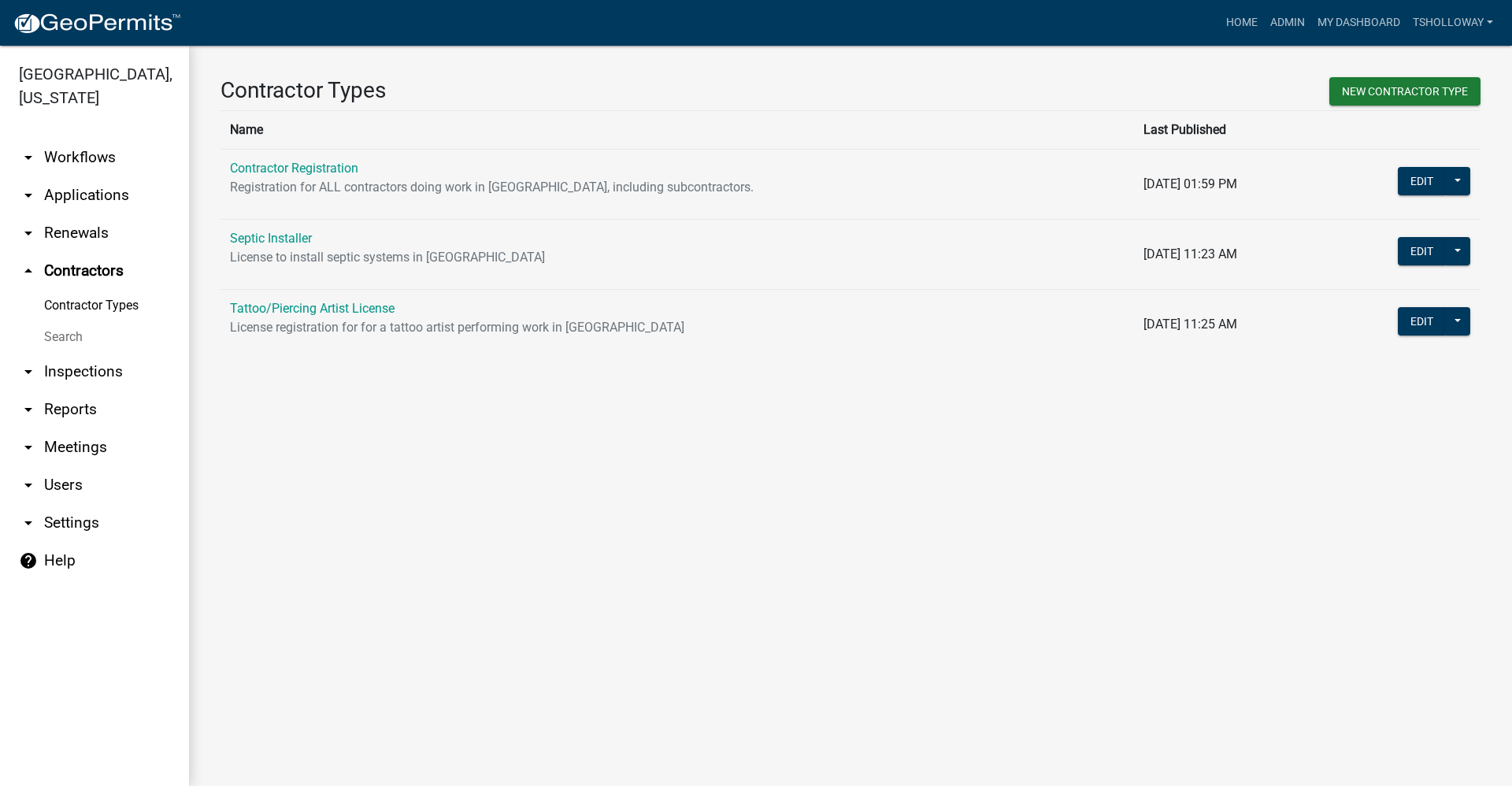
click at [295, 167] on link "Contractor Registration" at bounding box center [294, 167] width 129 height 15
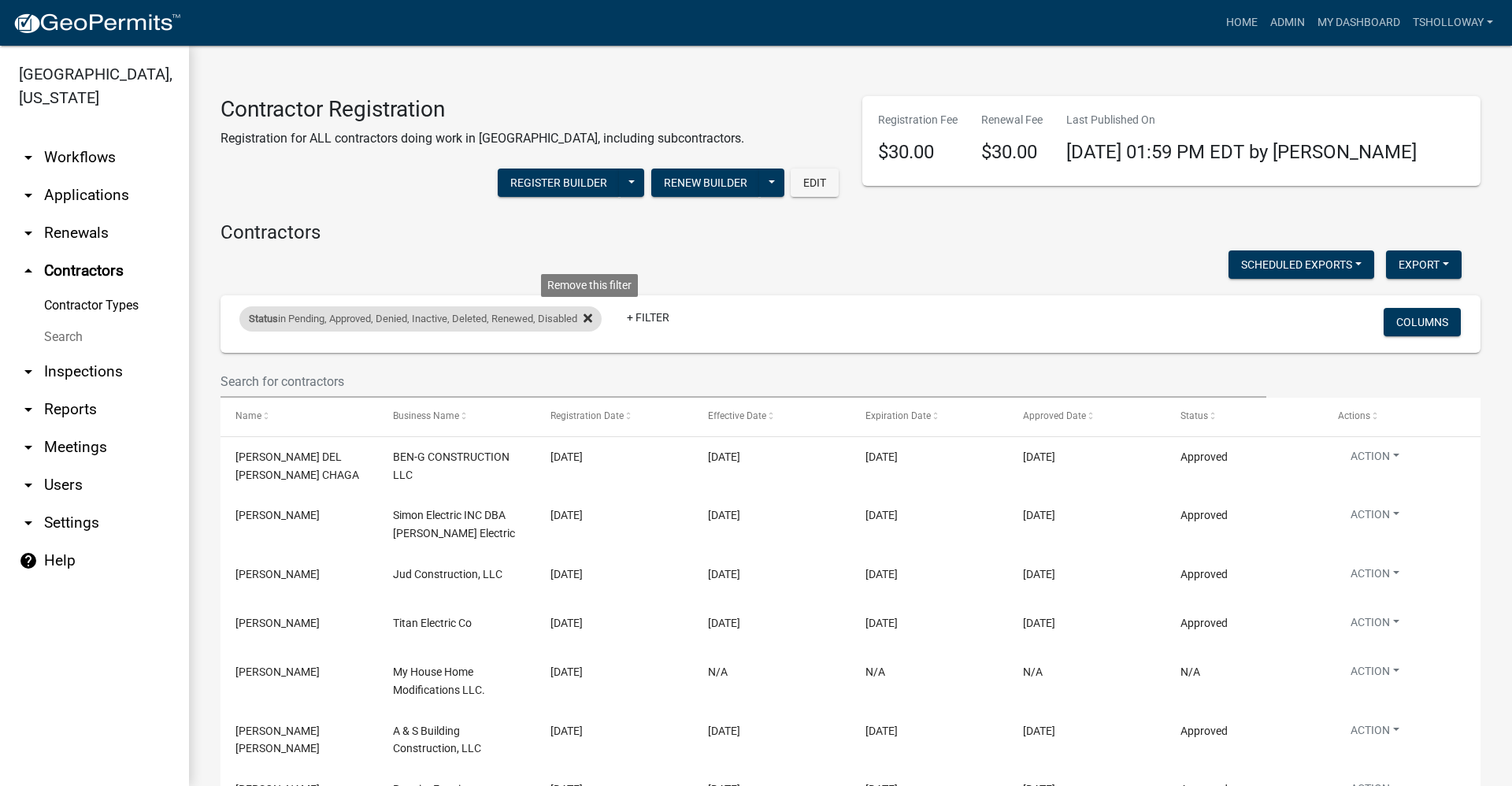
click at [592, 320] on icon at bounding box center [588, 318] width 9 height 9
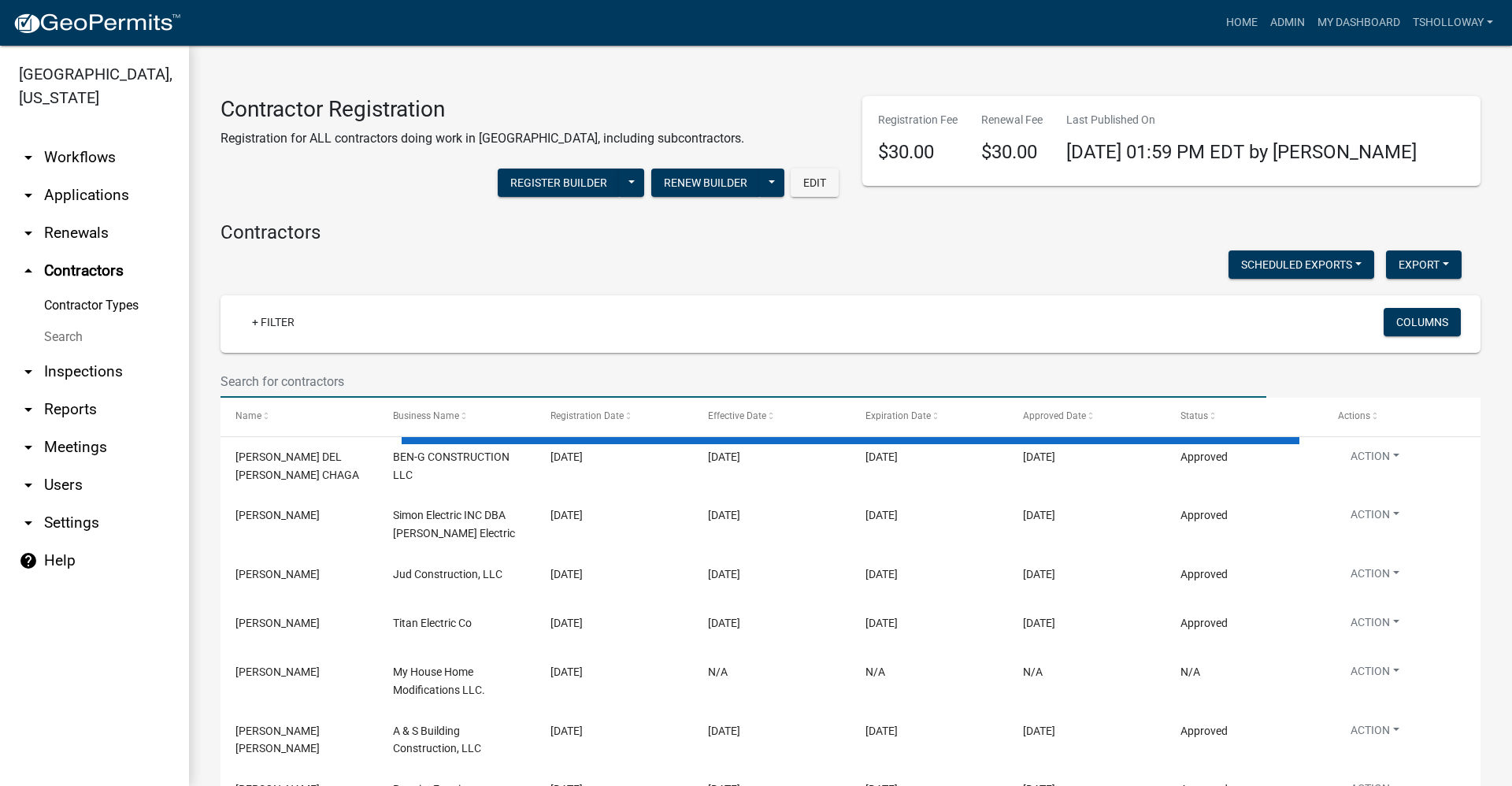
click at [258, 379] on input "text" at bounding box center [743, 381] width 1046 height 33
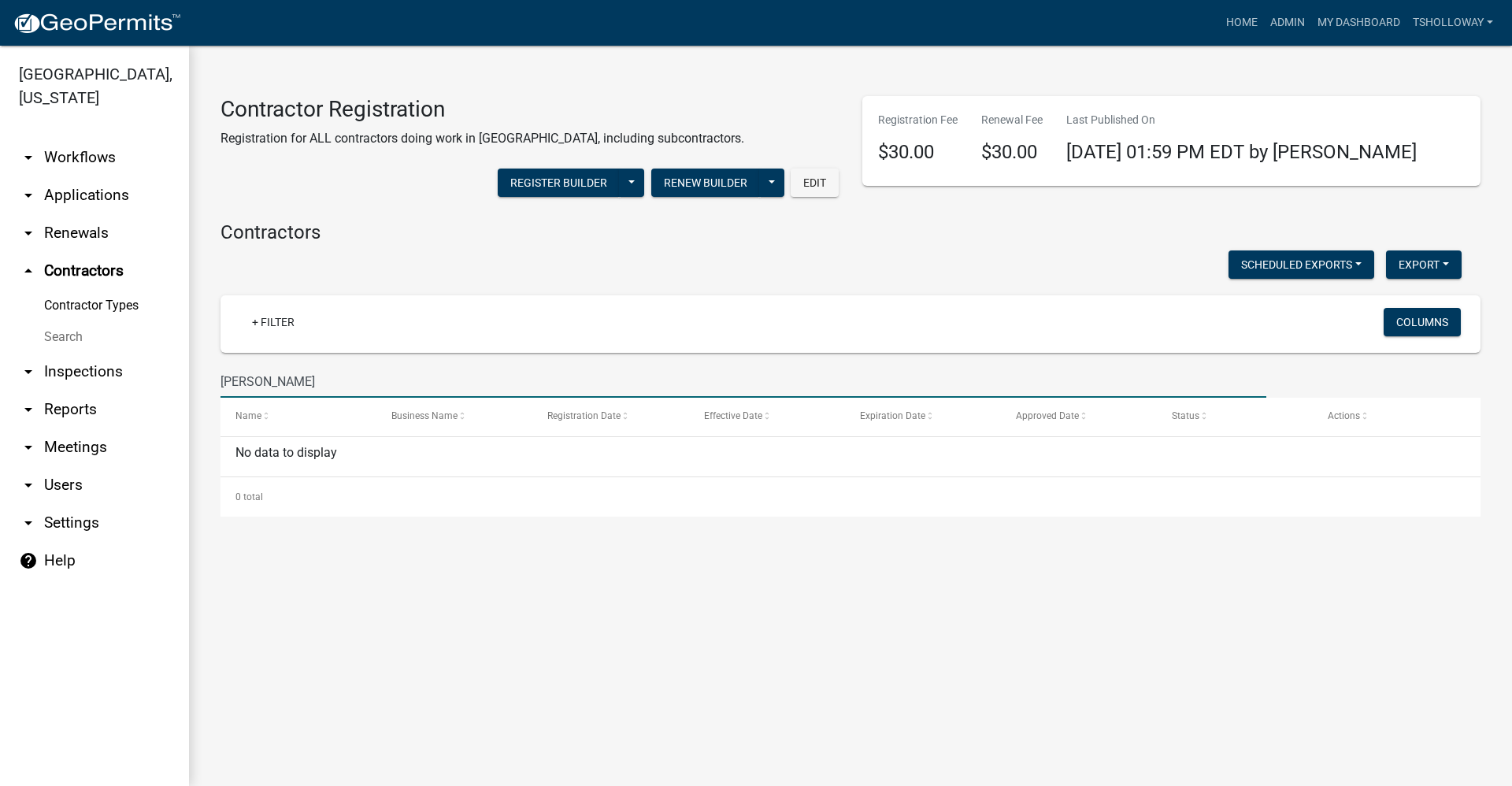
drag, startPoint x: 256, startPoint y: 379, endPoint x: 164, endPoint y: 385, distance: 92.2
click at [164, 385] on div "Grant County, Indiana arrow_drop_down Workflows List arrow_drop_down Applicatio…" at bounding box center [756, 416] width 1512 height 740
type input "Platinum pools"
click at [730, 24] on link "Home" at bounding box center [1241, 23] width 45 height 30
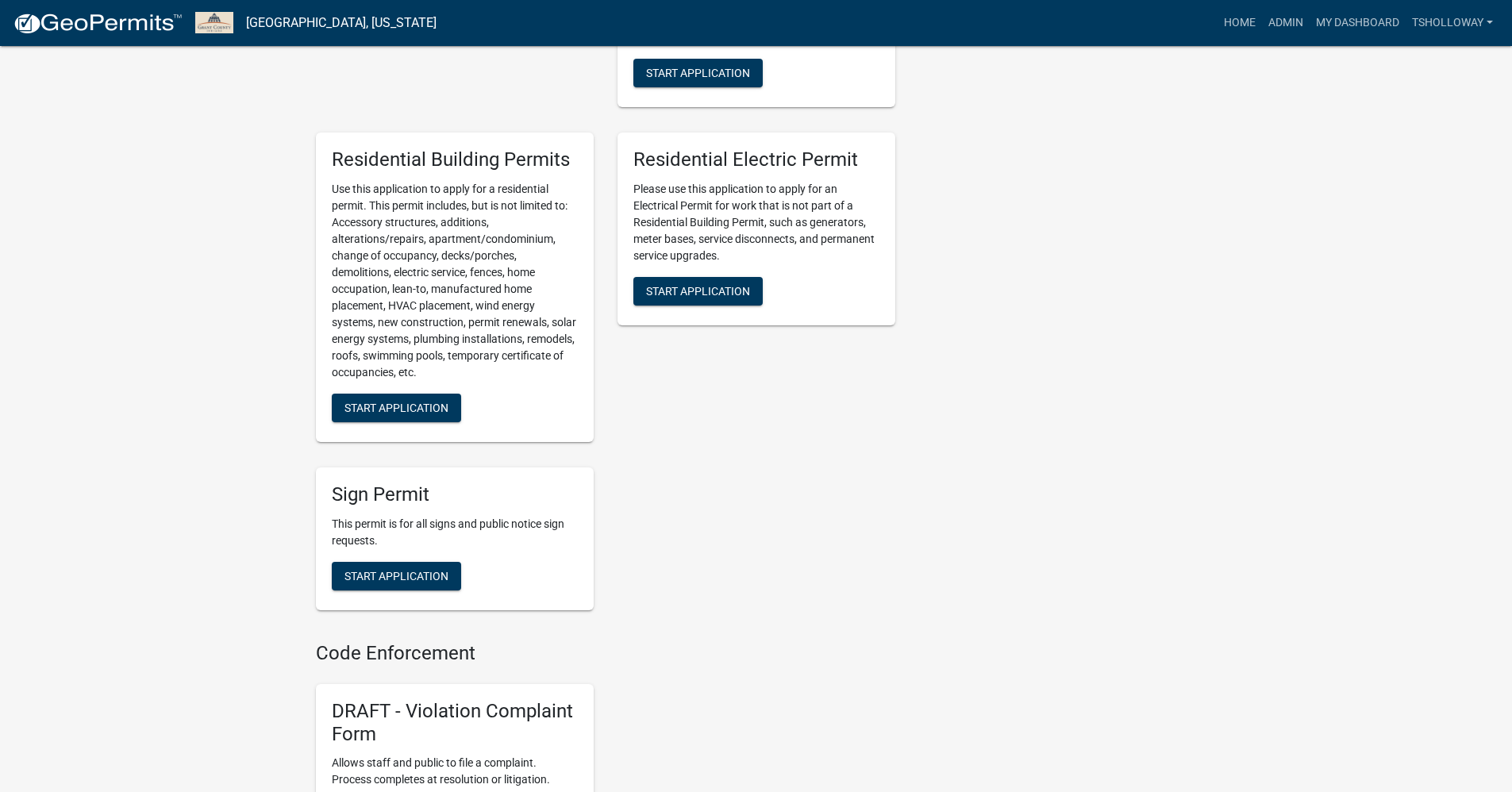
scroll to position [1031, 0]
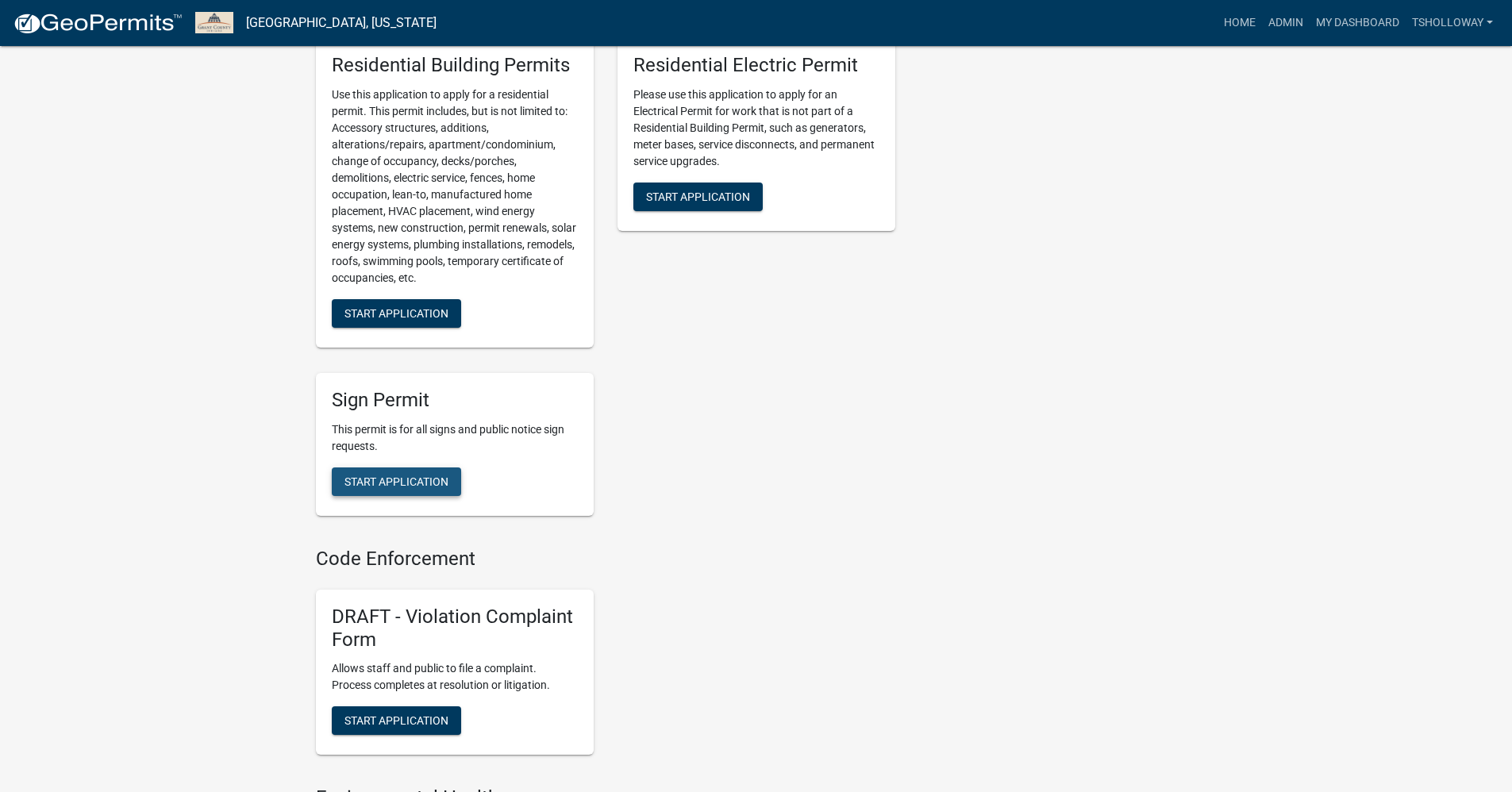
click at [431, 488] on span "Start Application" at bounding box center [396, 482] width 104 height 13
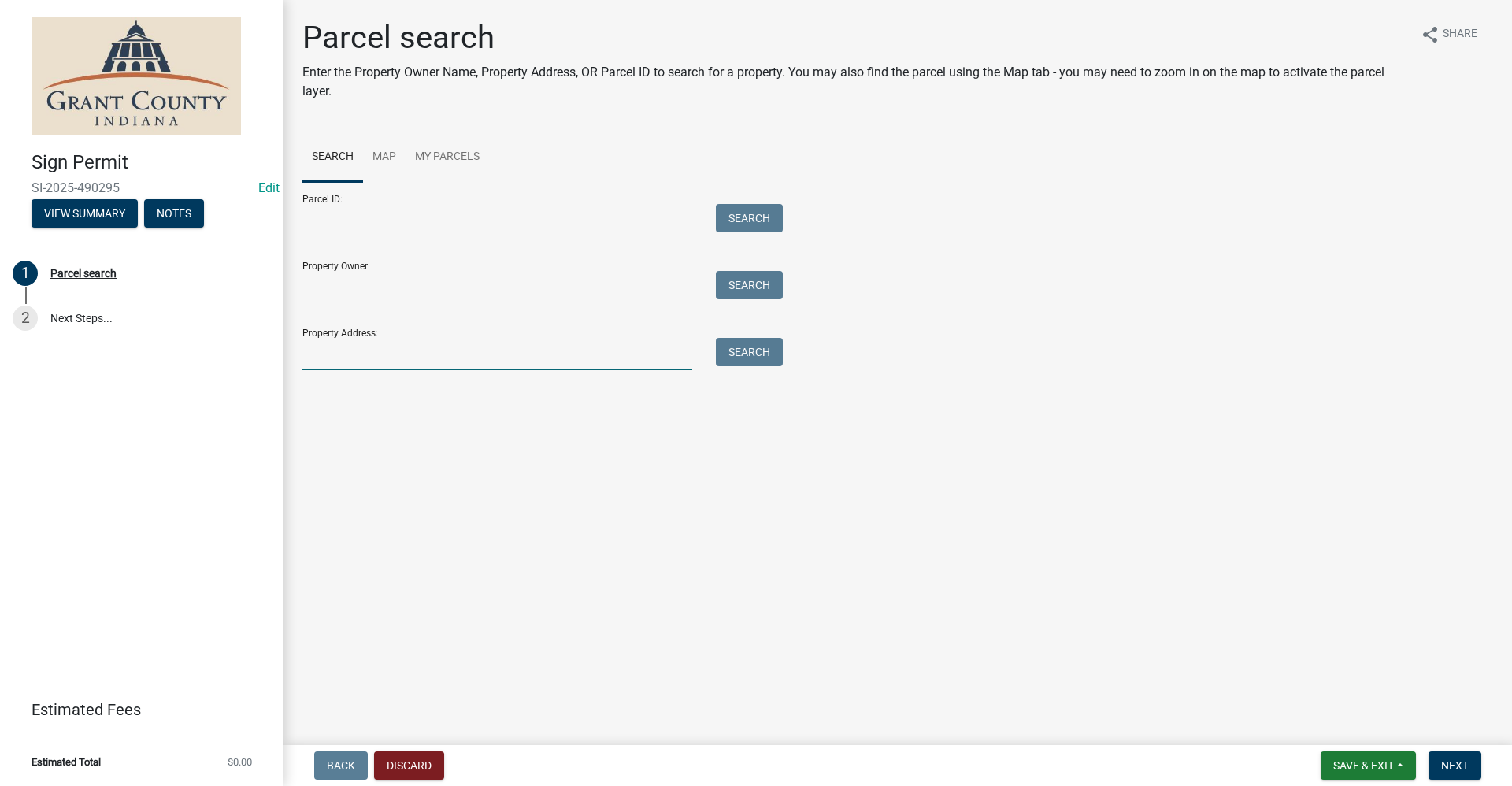
click at [348, 356] on input "Property Address:" at bounding box center [498, 353] width 390 height 33
type input "1422 E 38th"
click at [730, 347] on button "Search" at bounding box center [749, 351] width 67 height 29
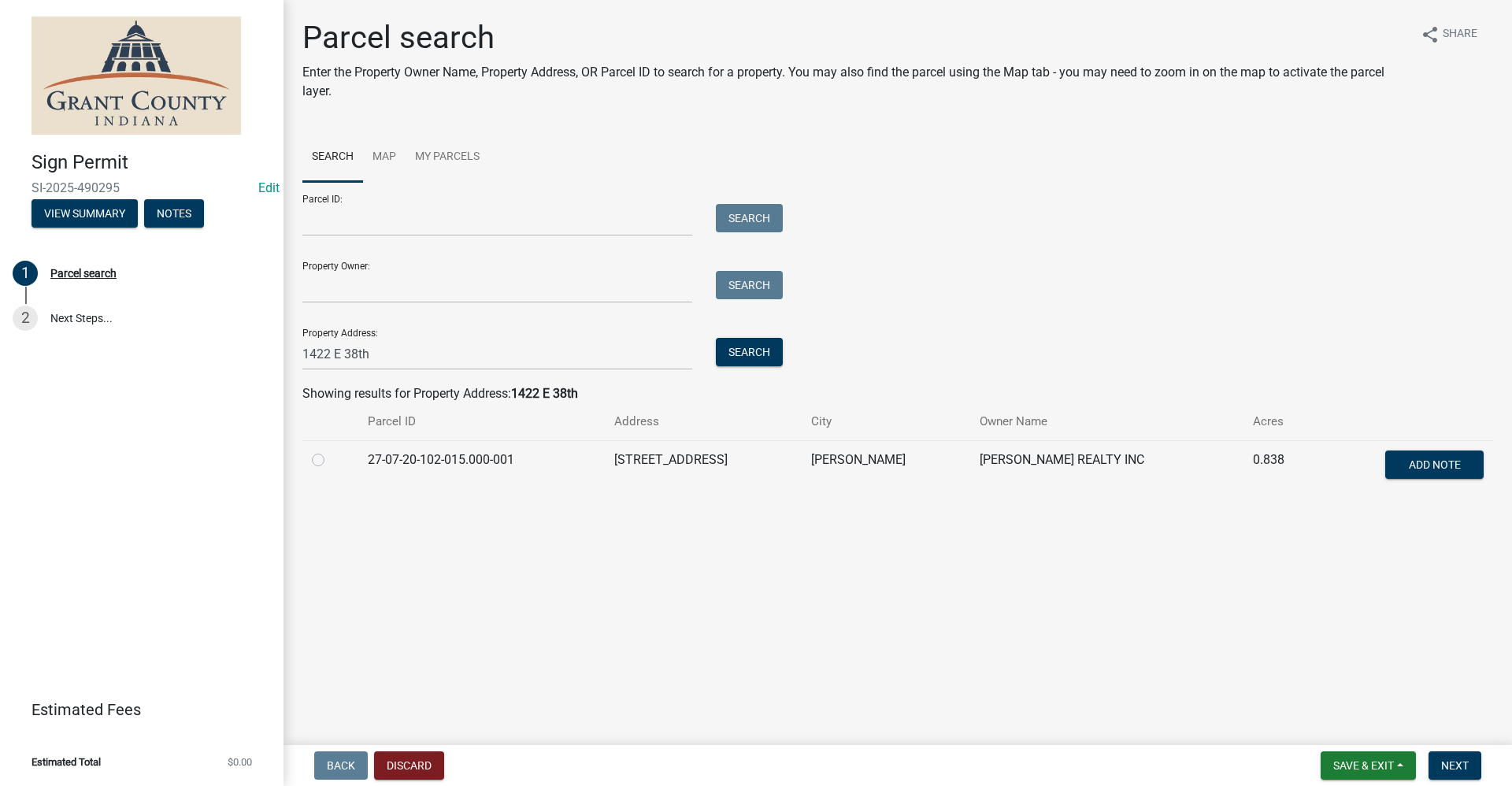
click at [331, 450] on label at bounding box center [331, 450] width 0 height 0
click at [331, 460] on input "radio" at bounding box center [335, 455] width 10 height 10
radio input "true"
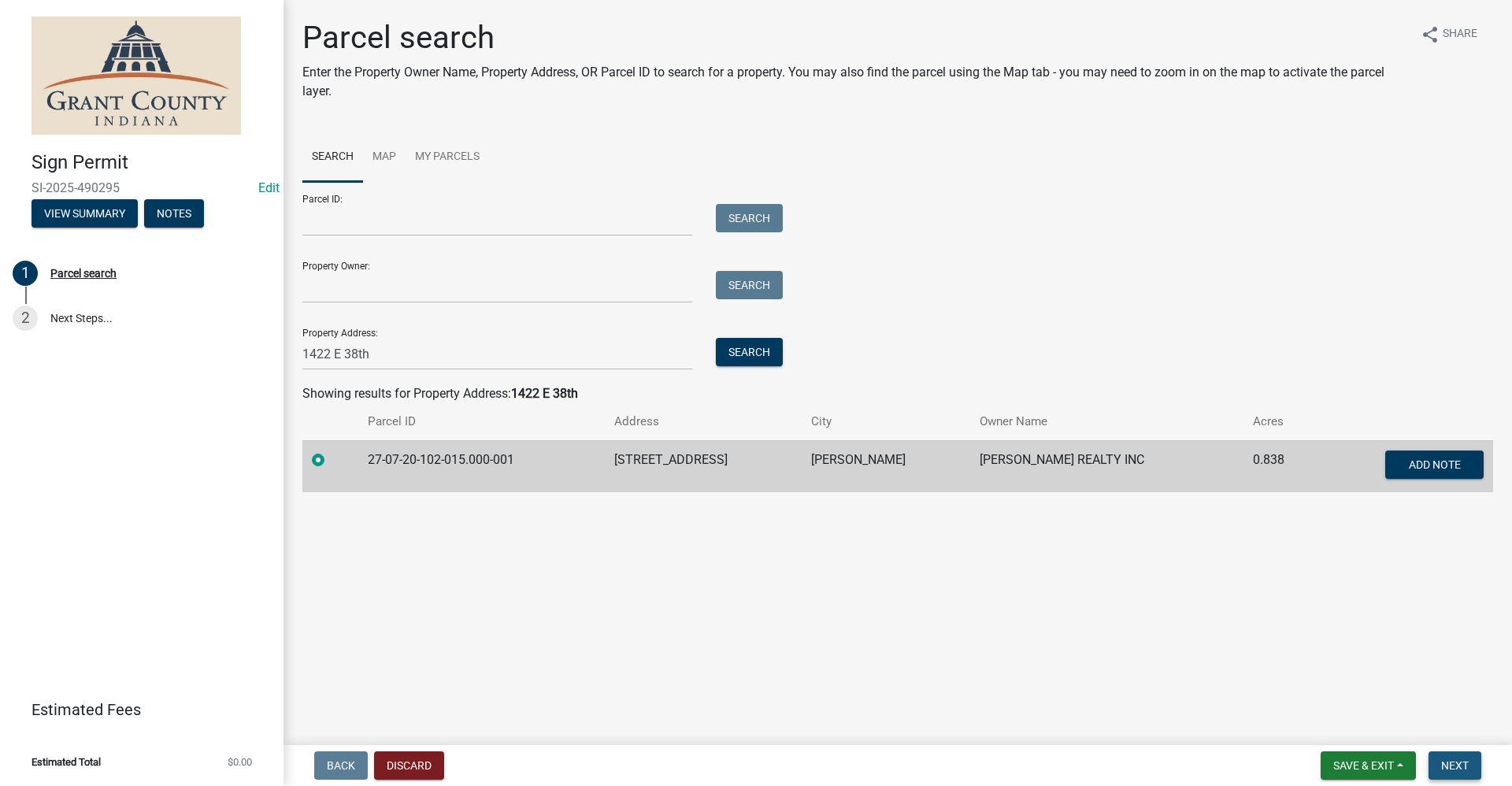
click at [730, 761] on span "Next" at bounding box center [1455, 765] width 28 height 13
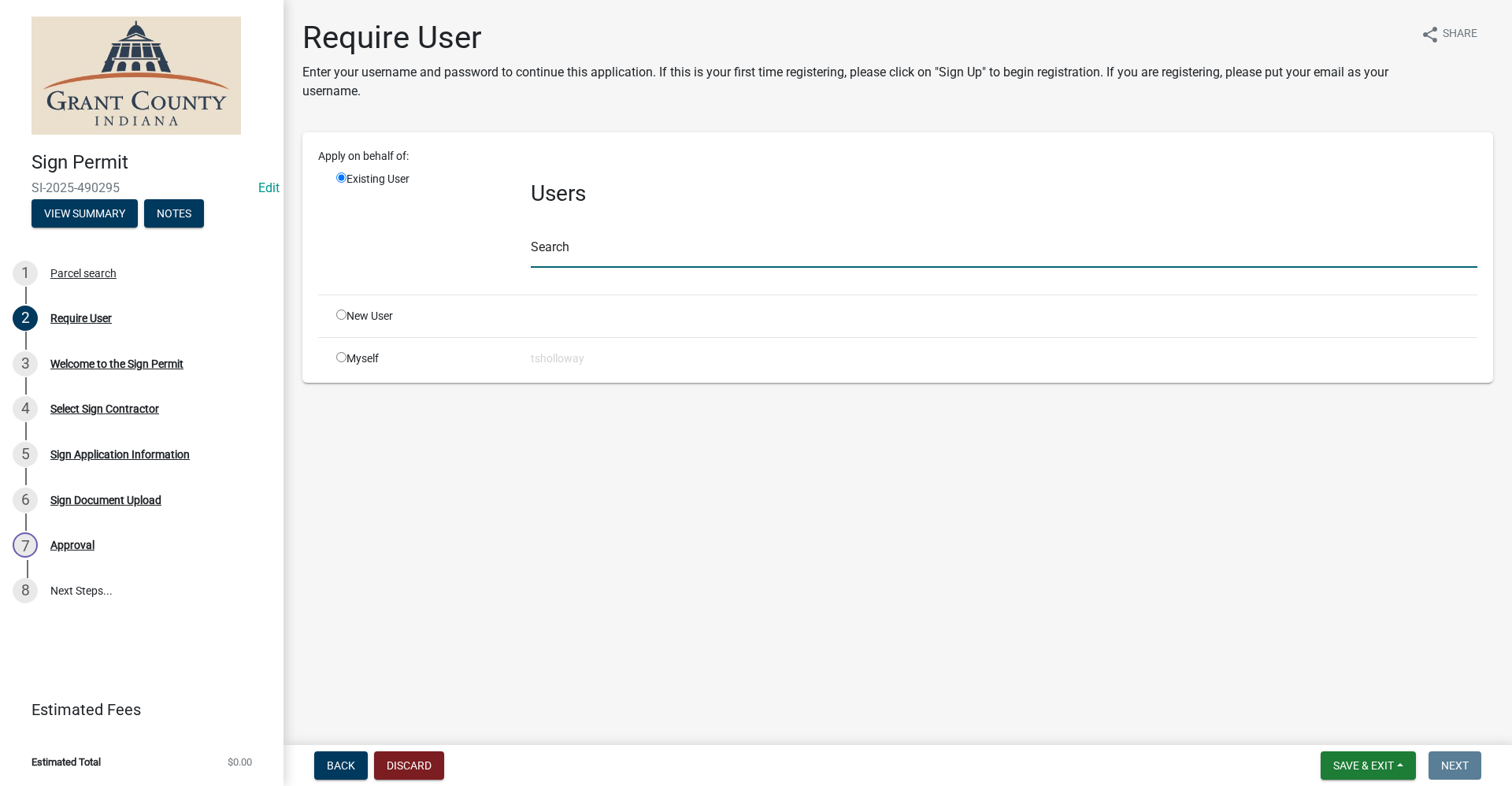
click at [560, 255] on input "text" at bounding box center [1003, 251] width 946 height 33
type input "chris rawl"
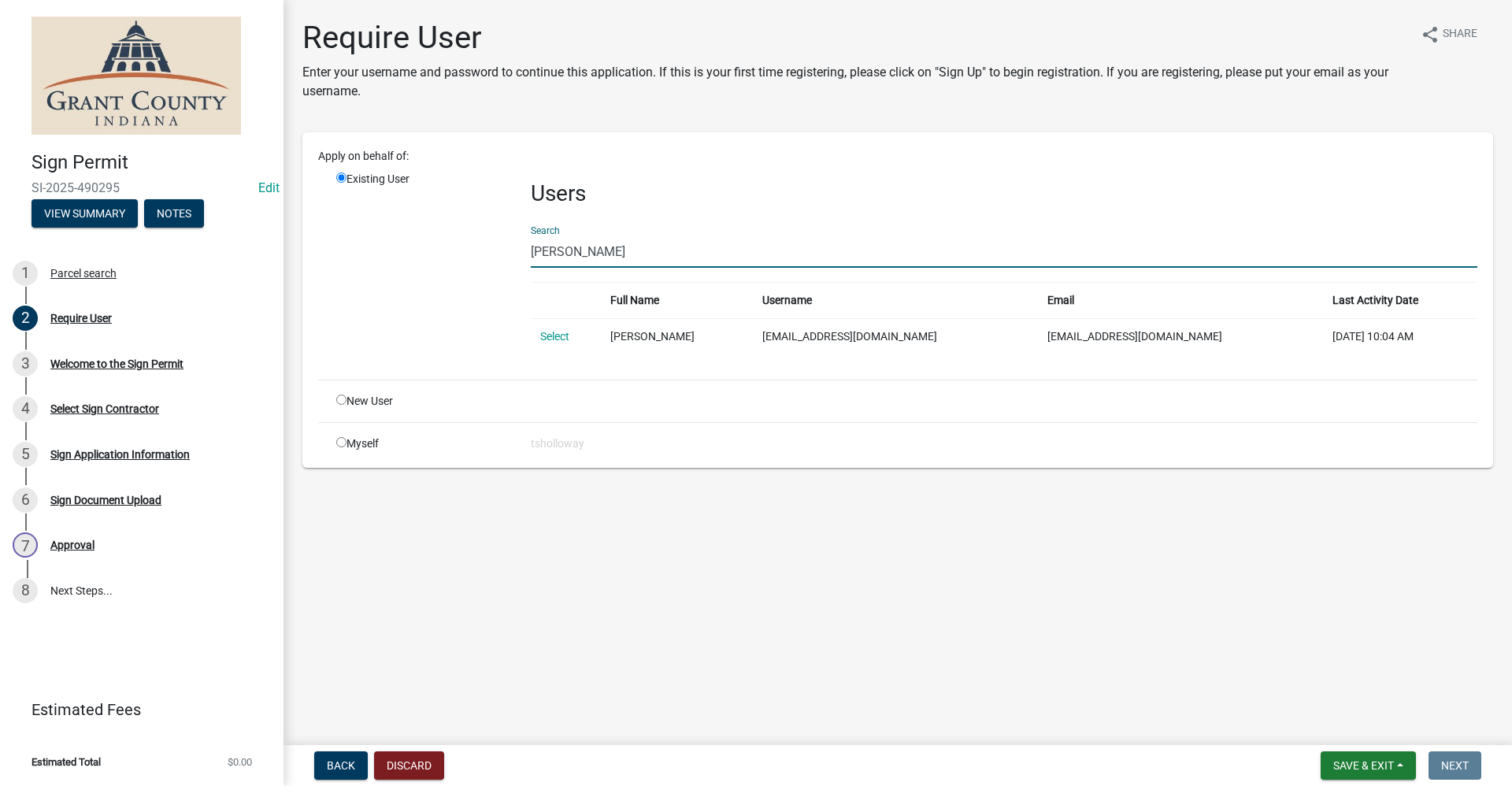
click at [561, 336] on link "Select" at bounding box center [554, 336] width 29 height 13
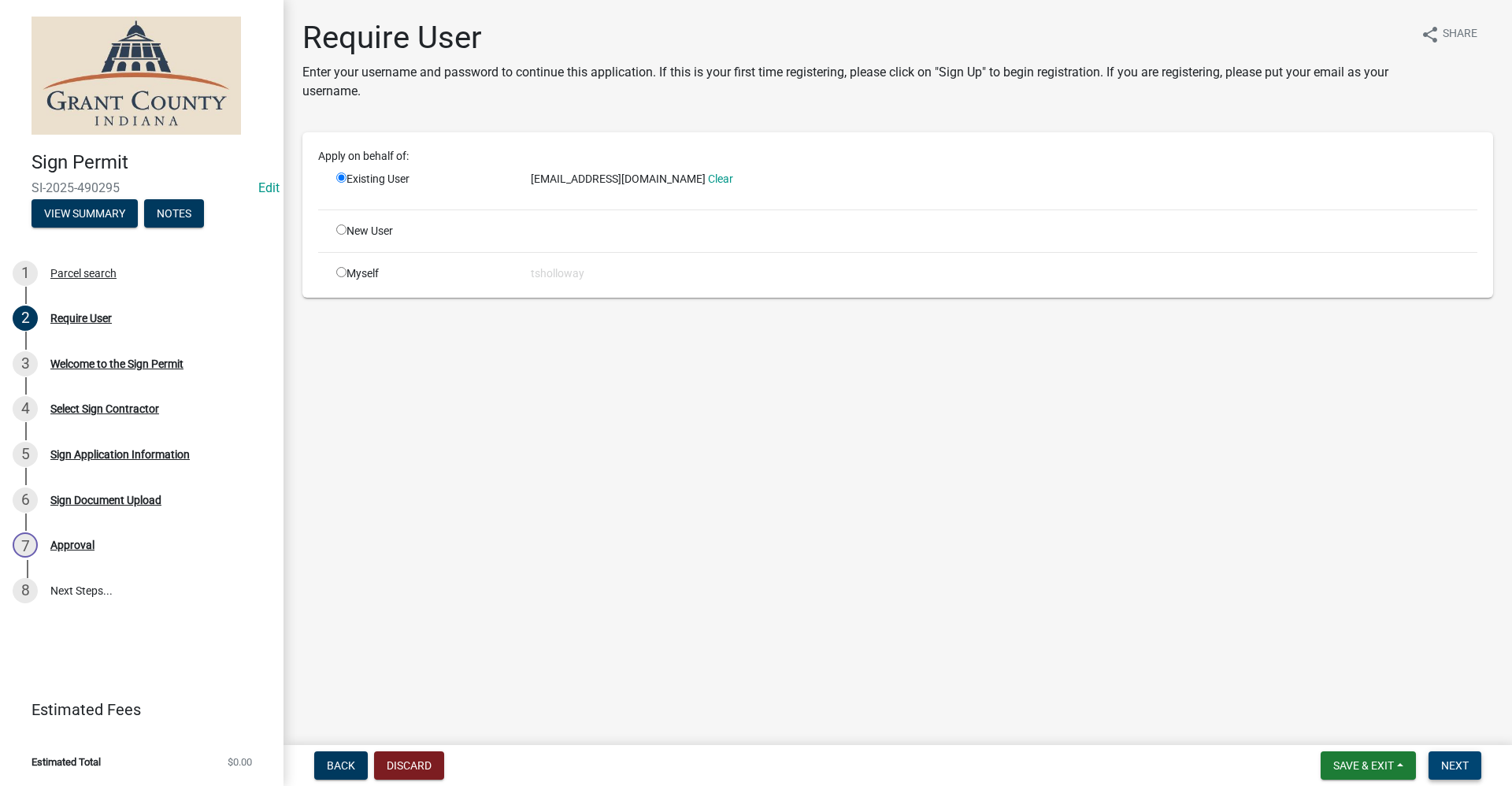
click at [730, 761] on span "Next" at bounding box center [1455, 765] width 28 height 13
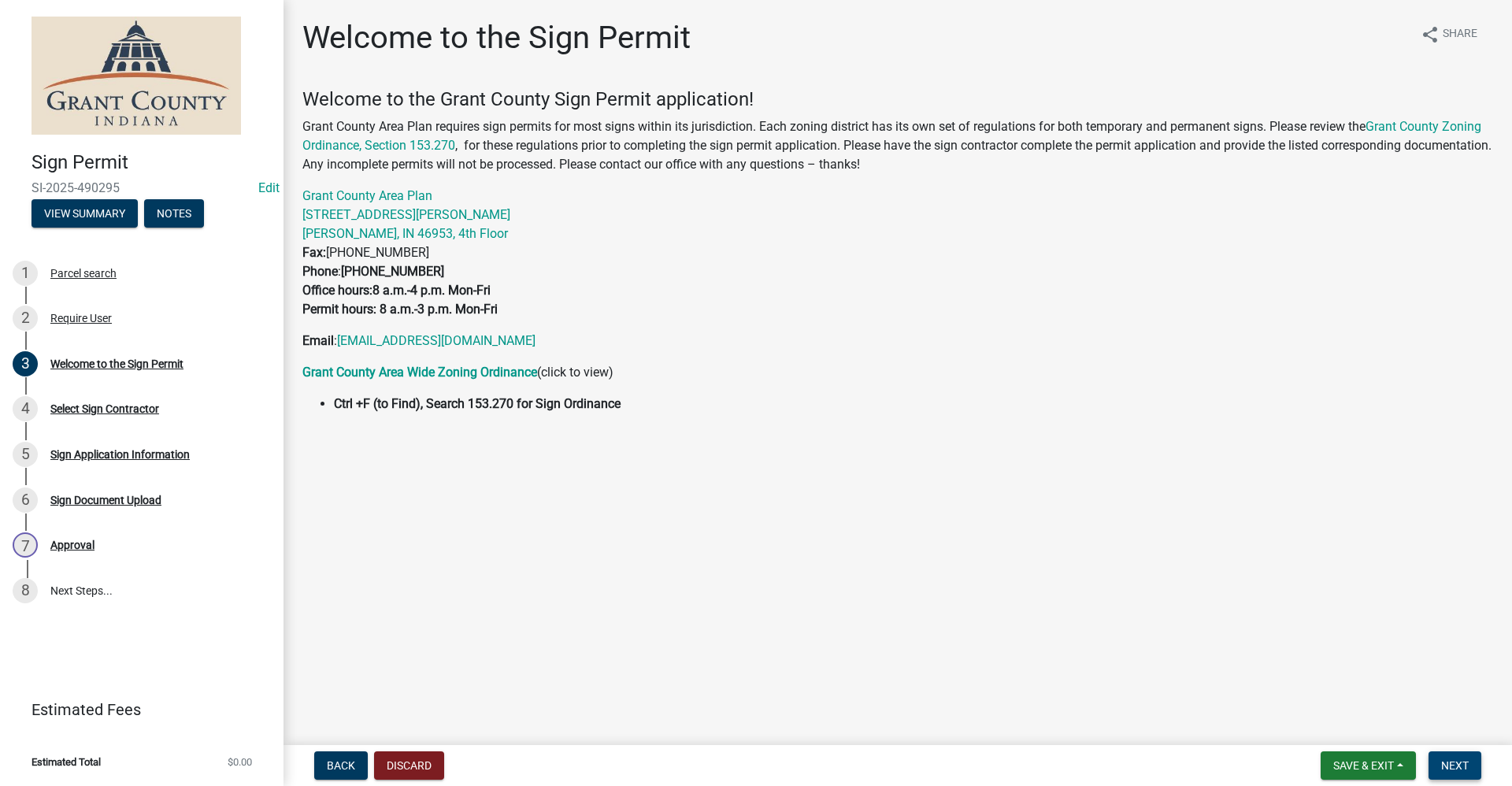
click at [730, 761] on span "Next" at bounding box center [1455, 765] width 28 height 13
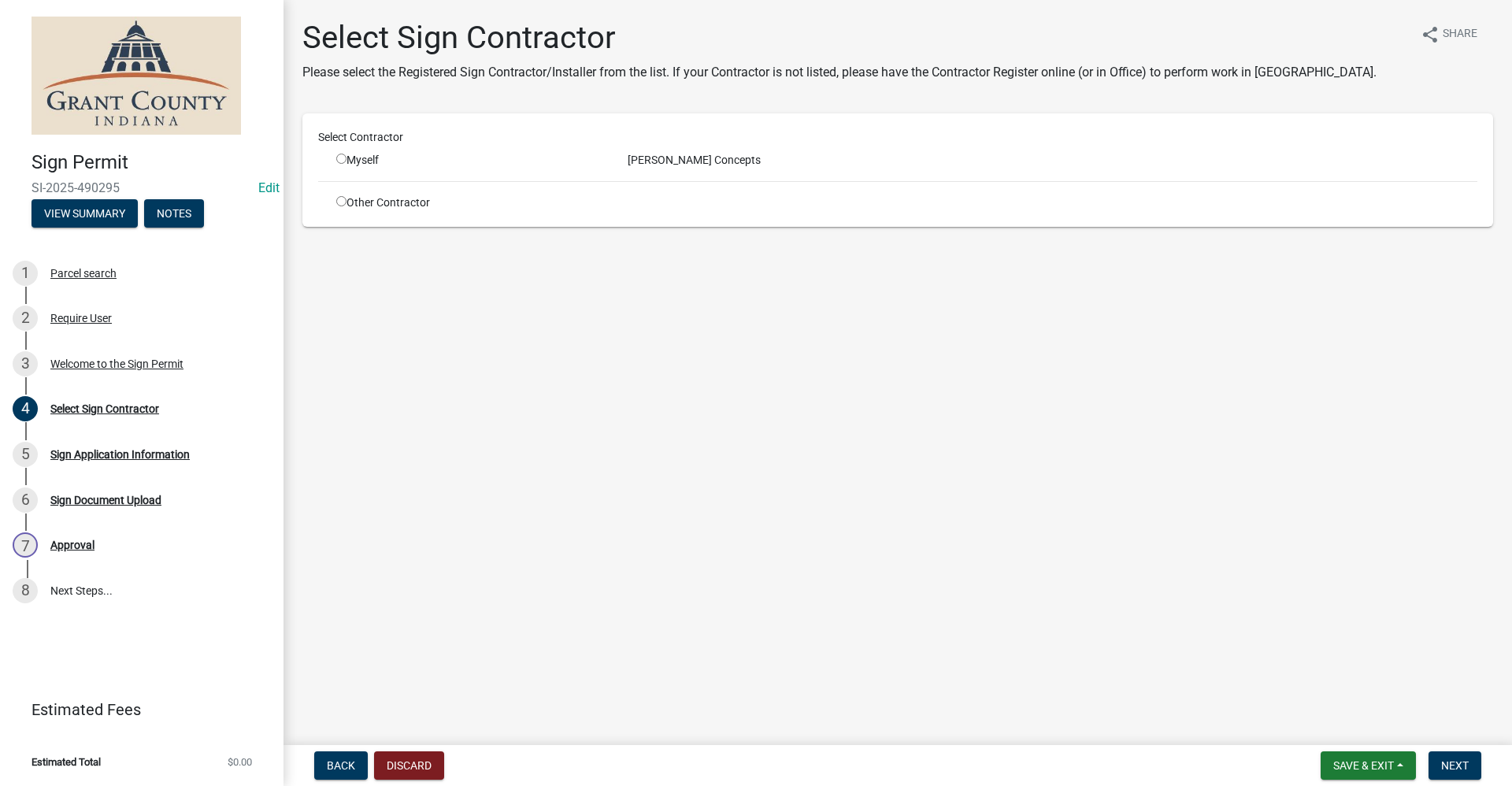
click at [339, 158] on input "radio" at bounding box center [341, 158] width 10 height 10
radio input "true"
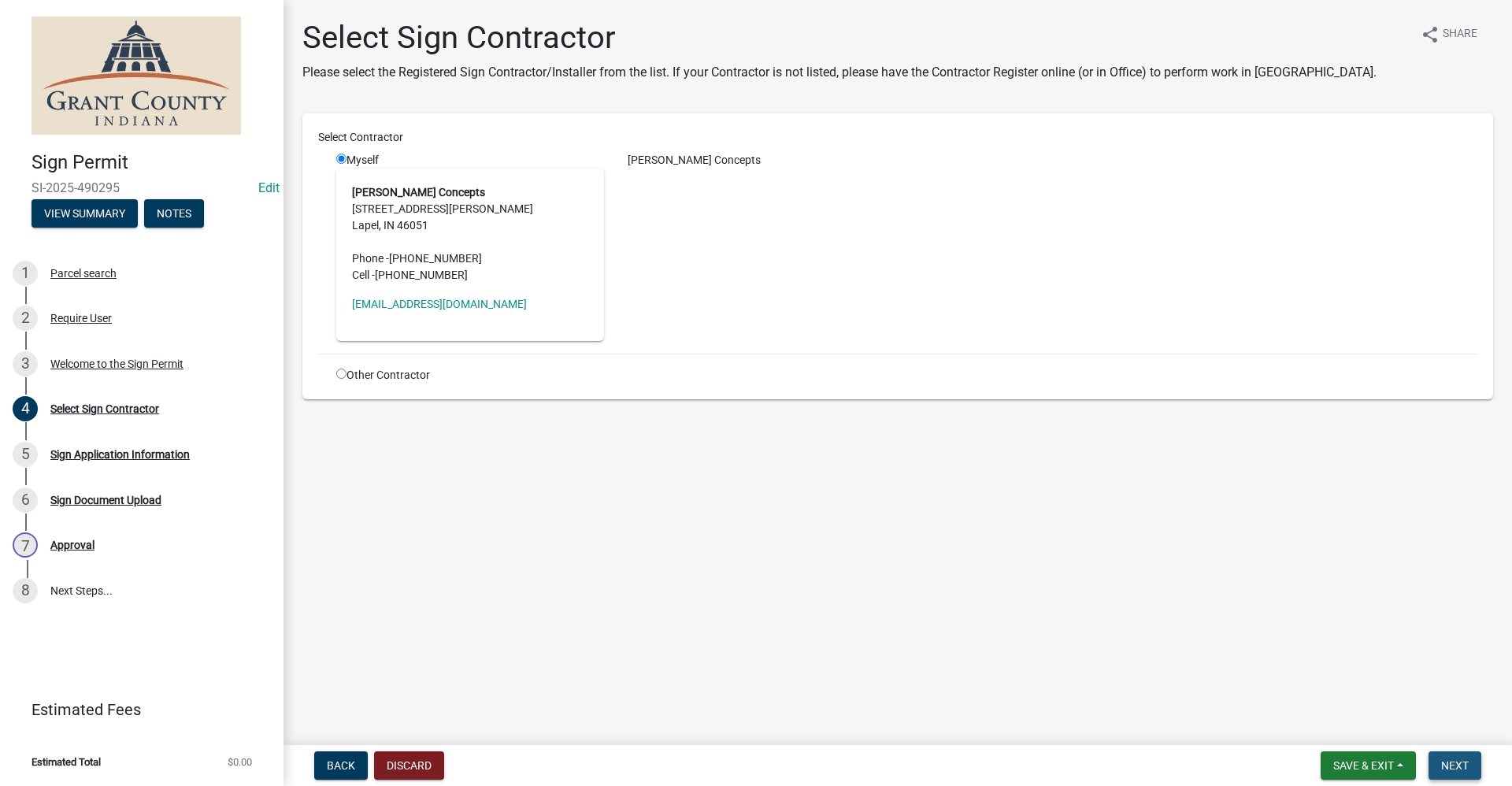
click at [730, 761] on span "Next" at bounding box center [1455, 765] width 28 height 13
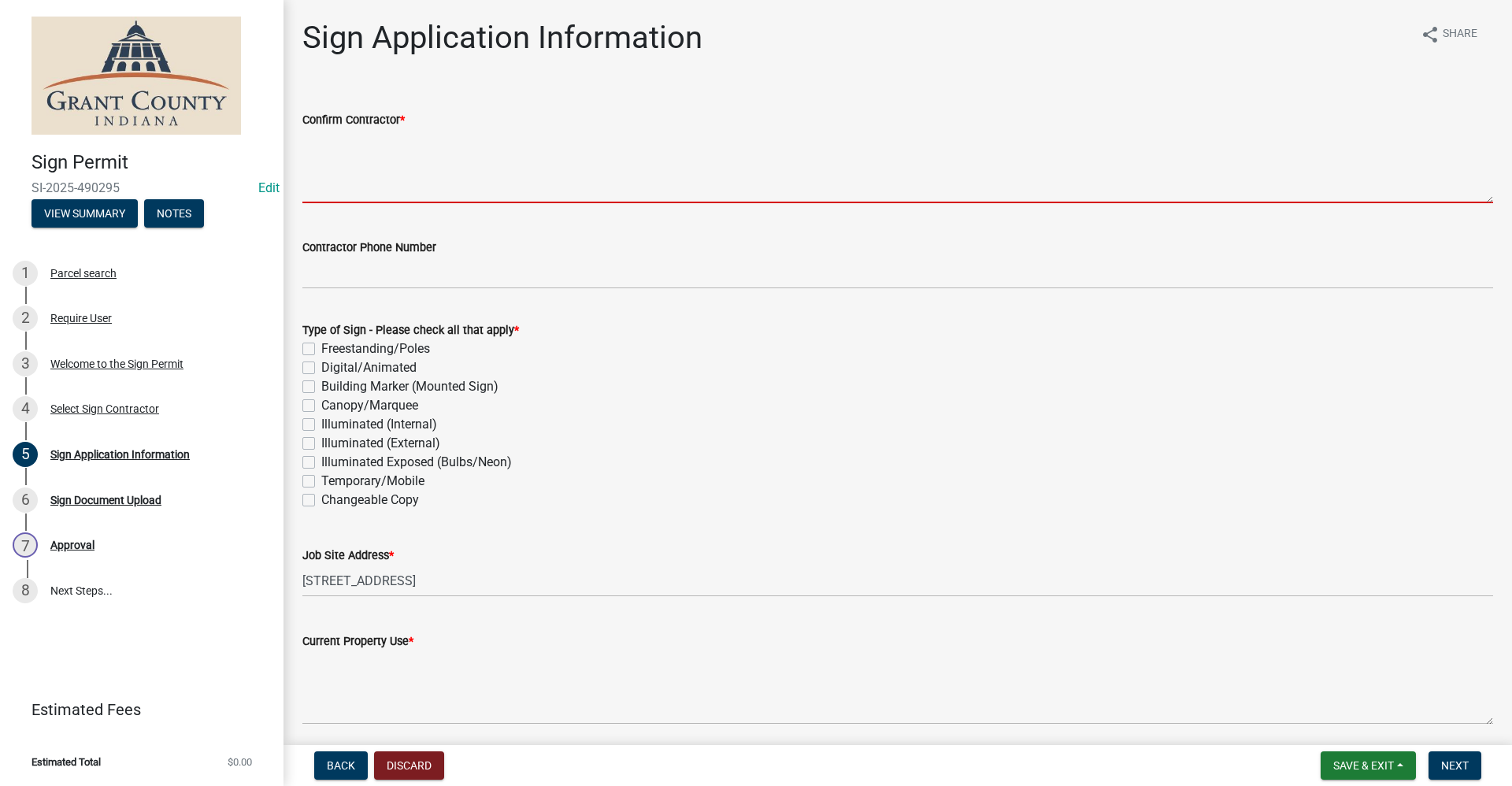
click at [336, 189] on textarea "Confirm Contractor *" at bounding box center [898, 165] width 1190 height 74
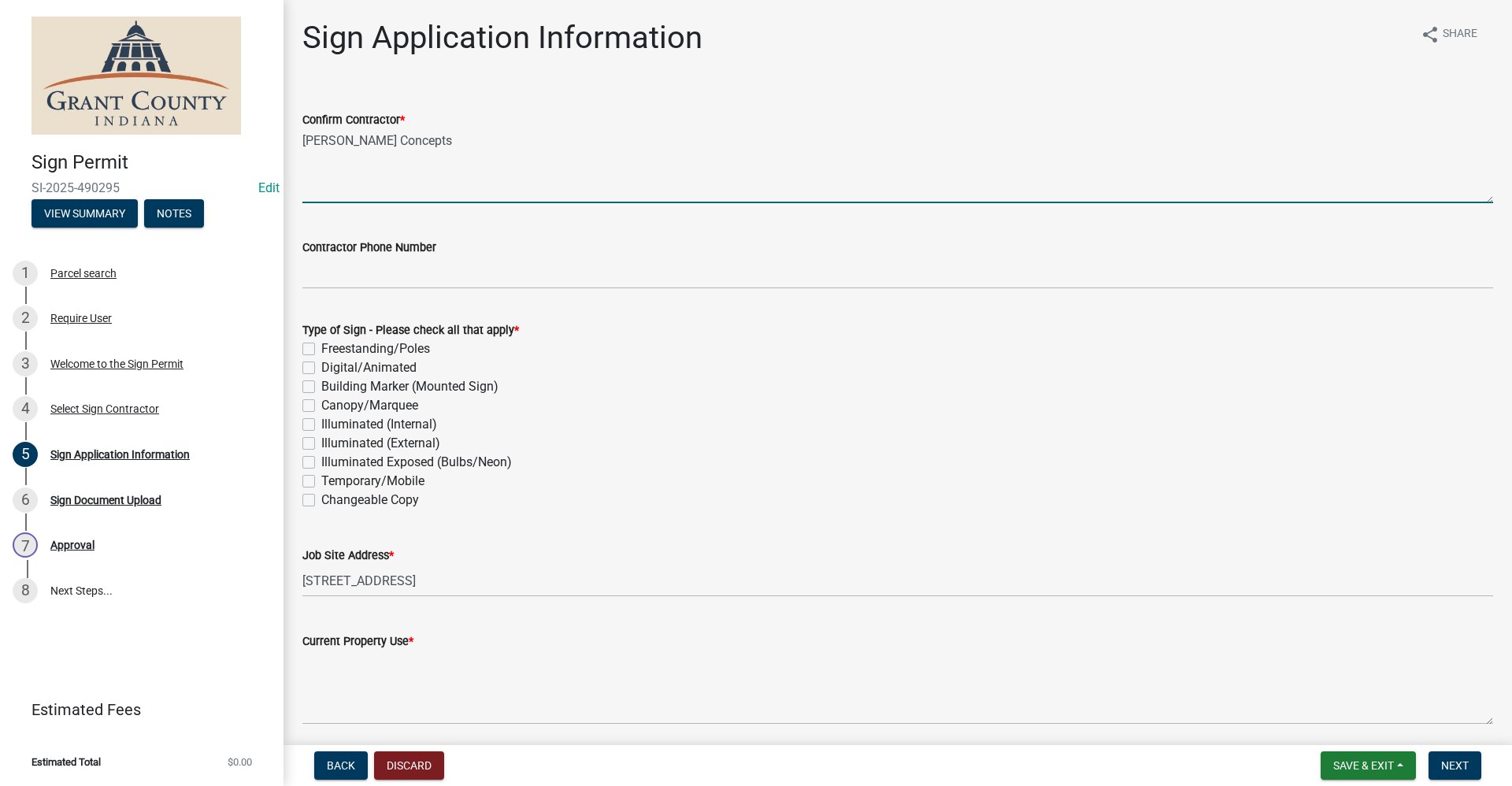
type textarea "Westlund Concepts"
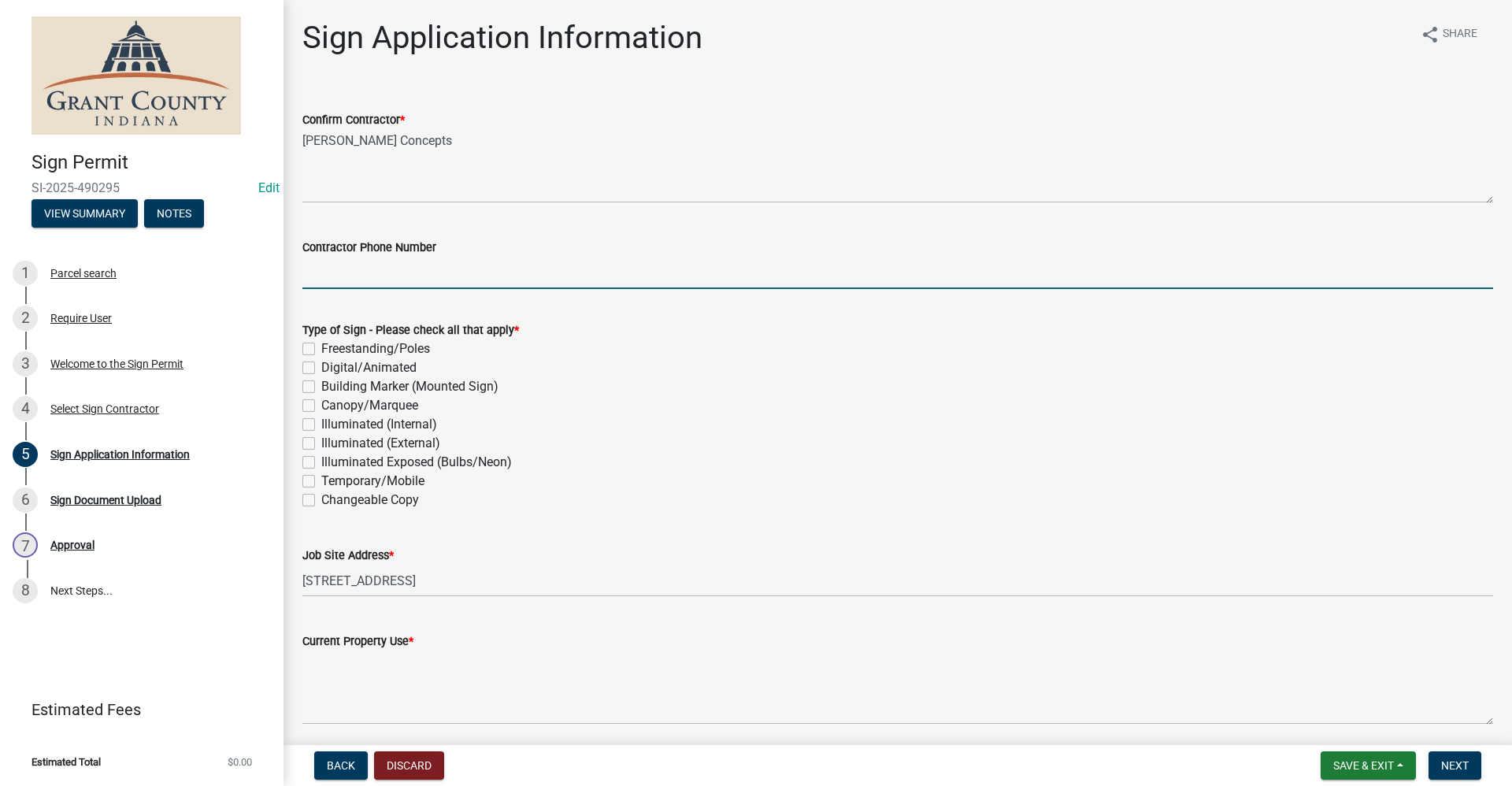
click at [321, 268] on input "Contractor Phone Number" at bounding box center [898, 272] width 1190 height 33
type input "317-819-0611"
click at [322, 349] on label "Freestanding/Poles" at bounding box center [376, 348] width 109 height 19
click at [322, 349] on input "Freestanding/Poles" at bounding box center [327, 344] width 10 height 10
checkbox input "true"
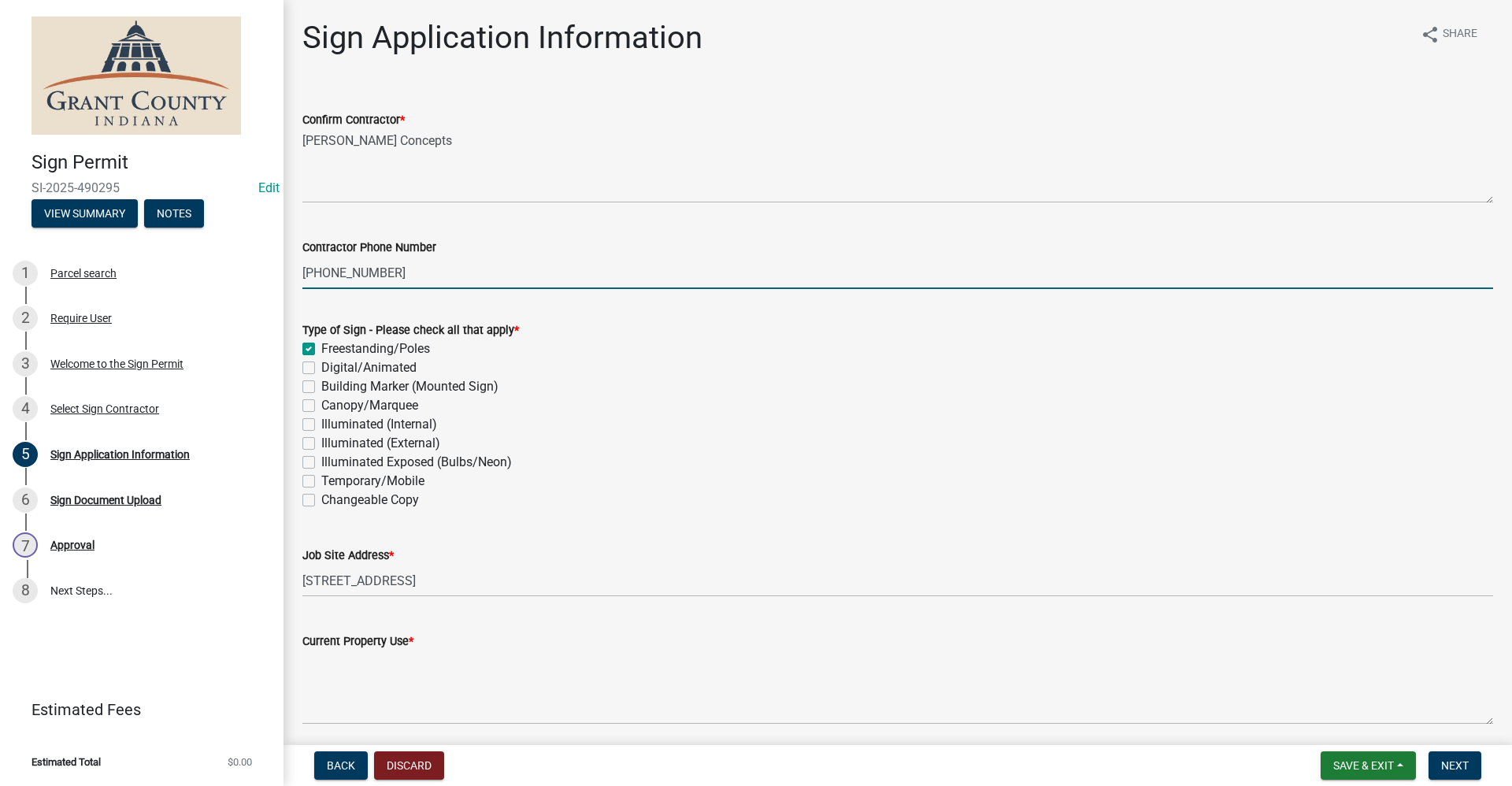
checkbox input "false"
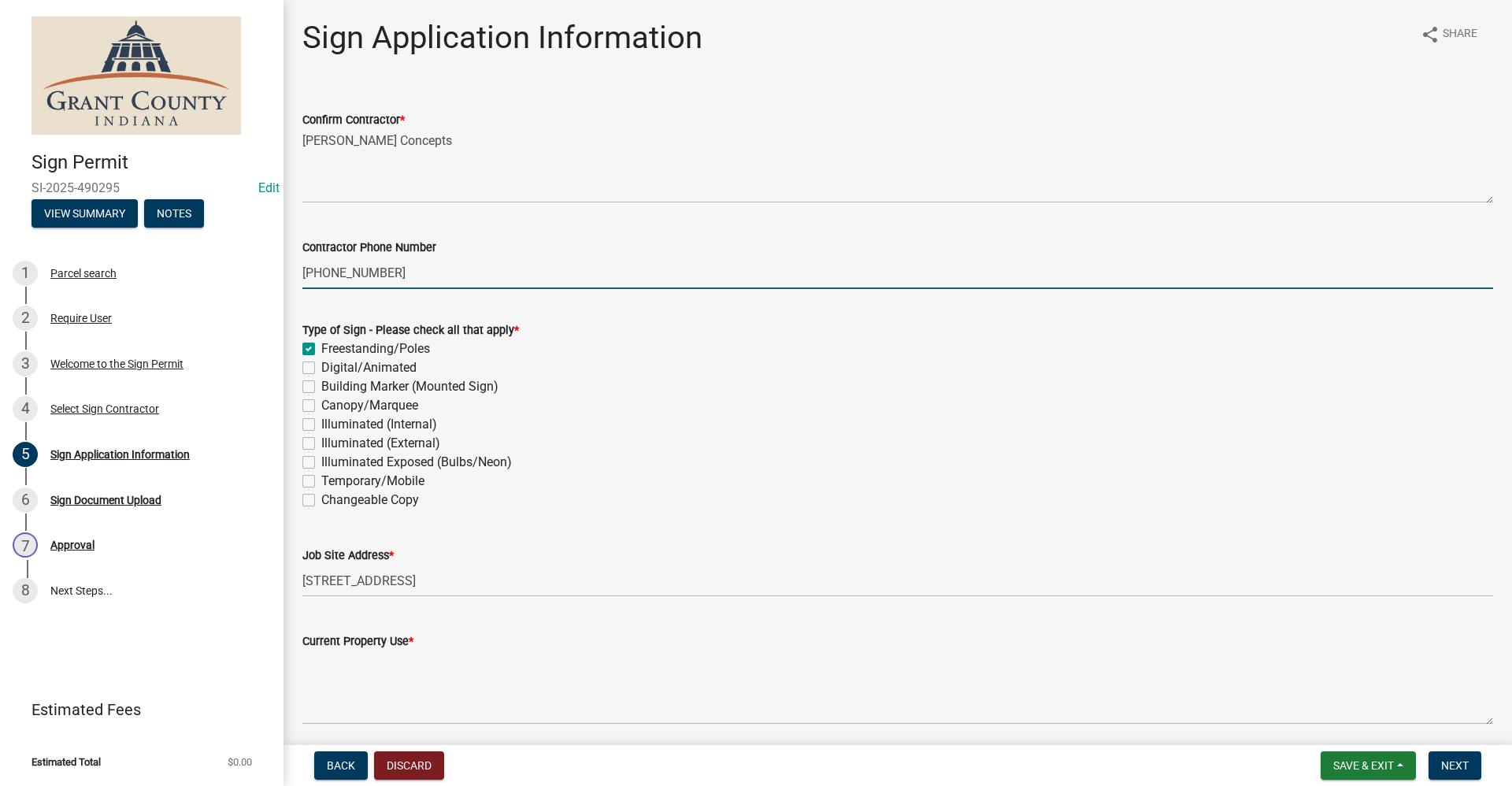
checkbox input "false"
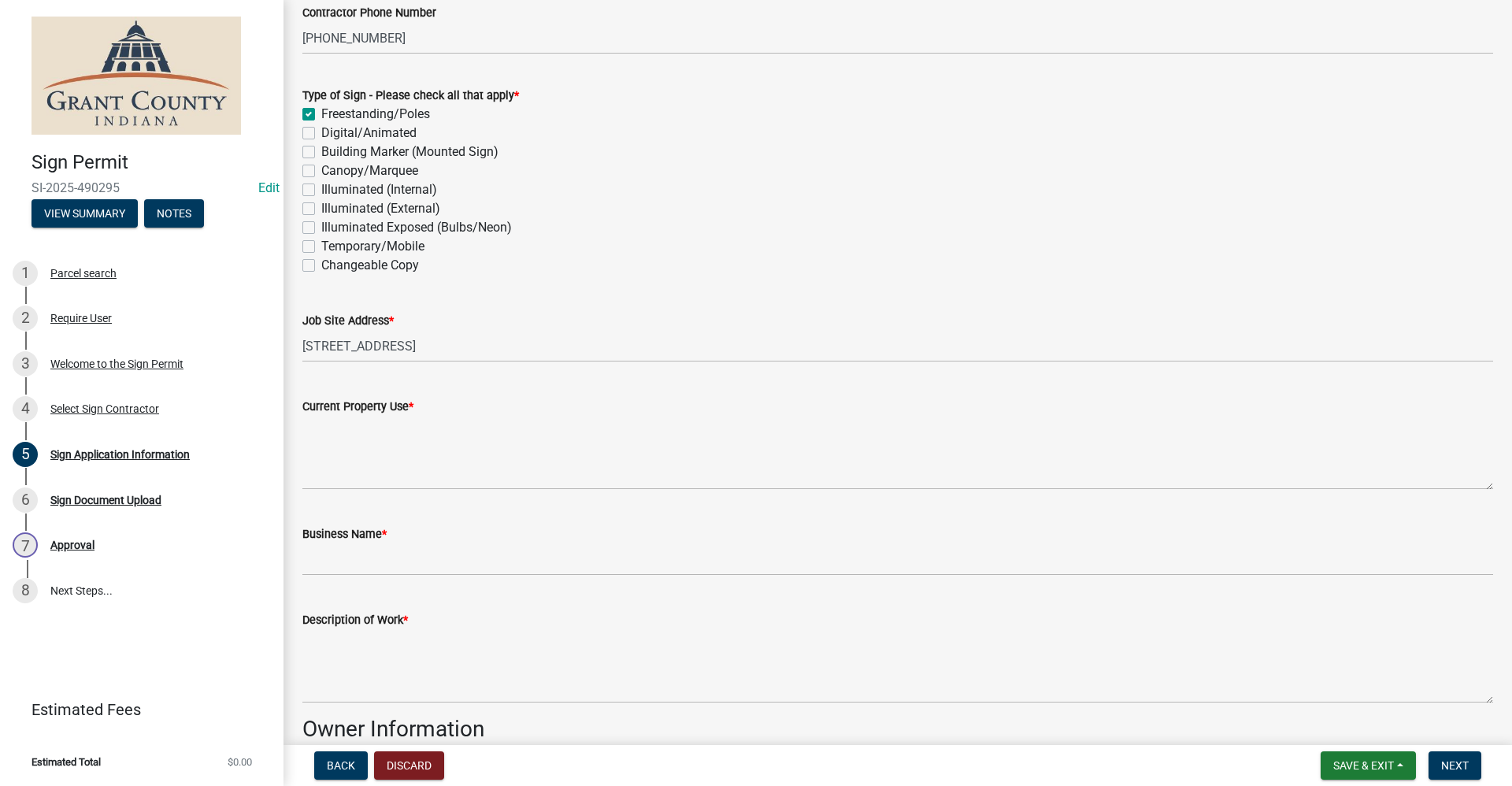
scroll to position [237, 0]
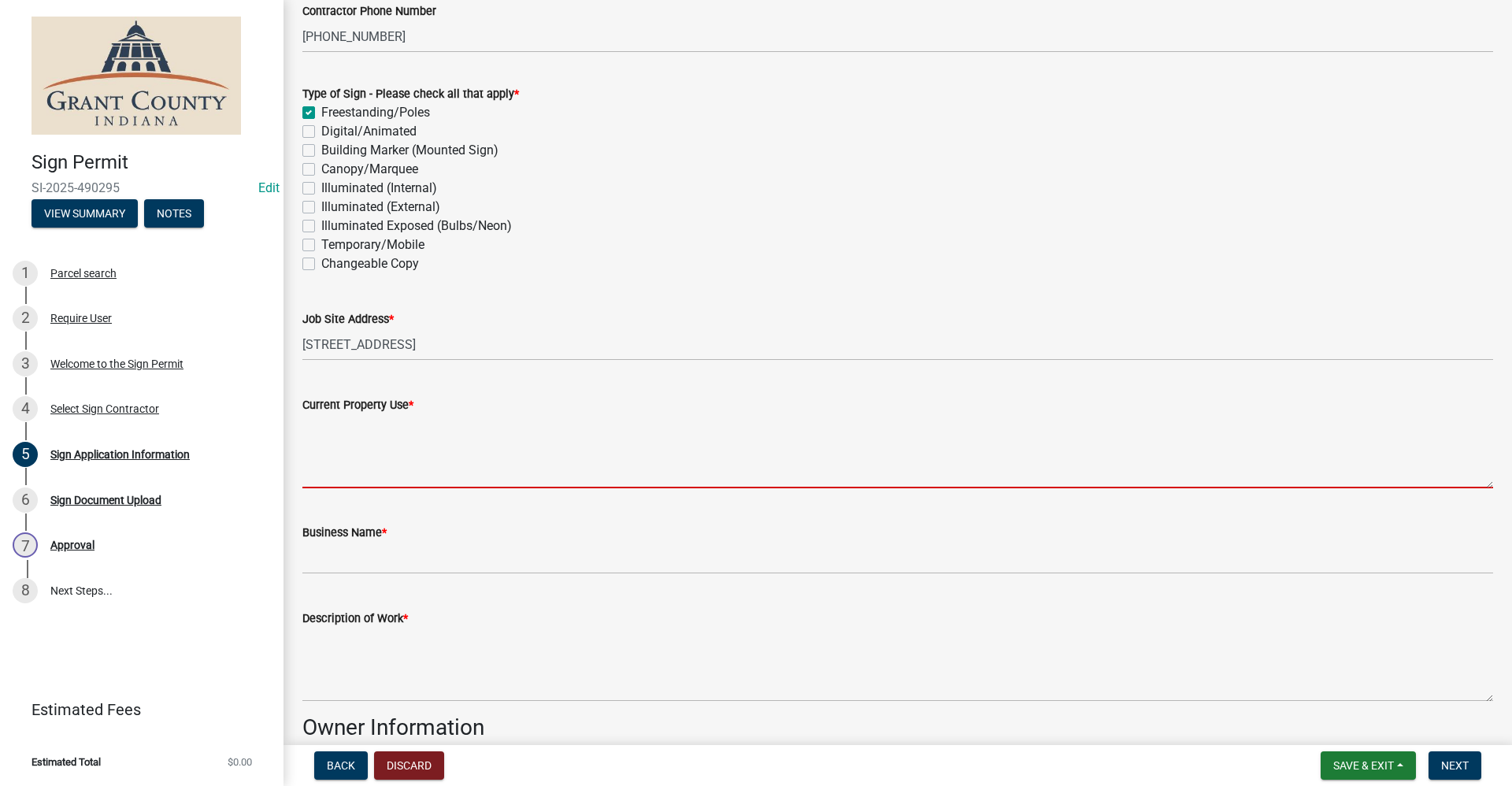
click at [346, 471] on textarea "Current Property Use *" at bounding box center [898, 450] width 1190 height 74
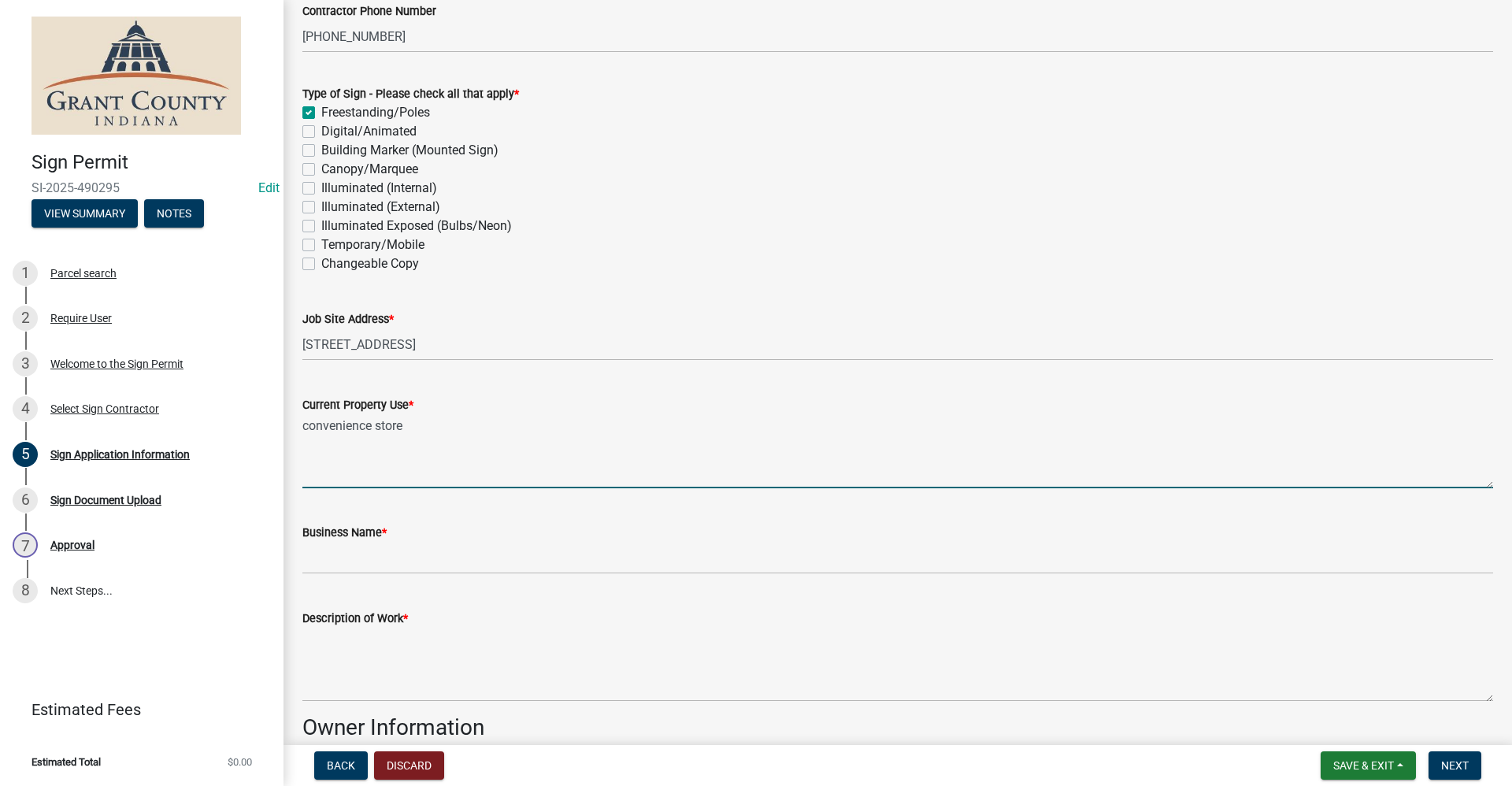
type textarea "convenience store"
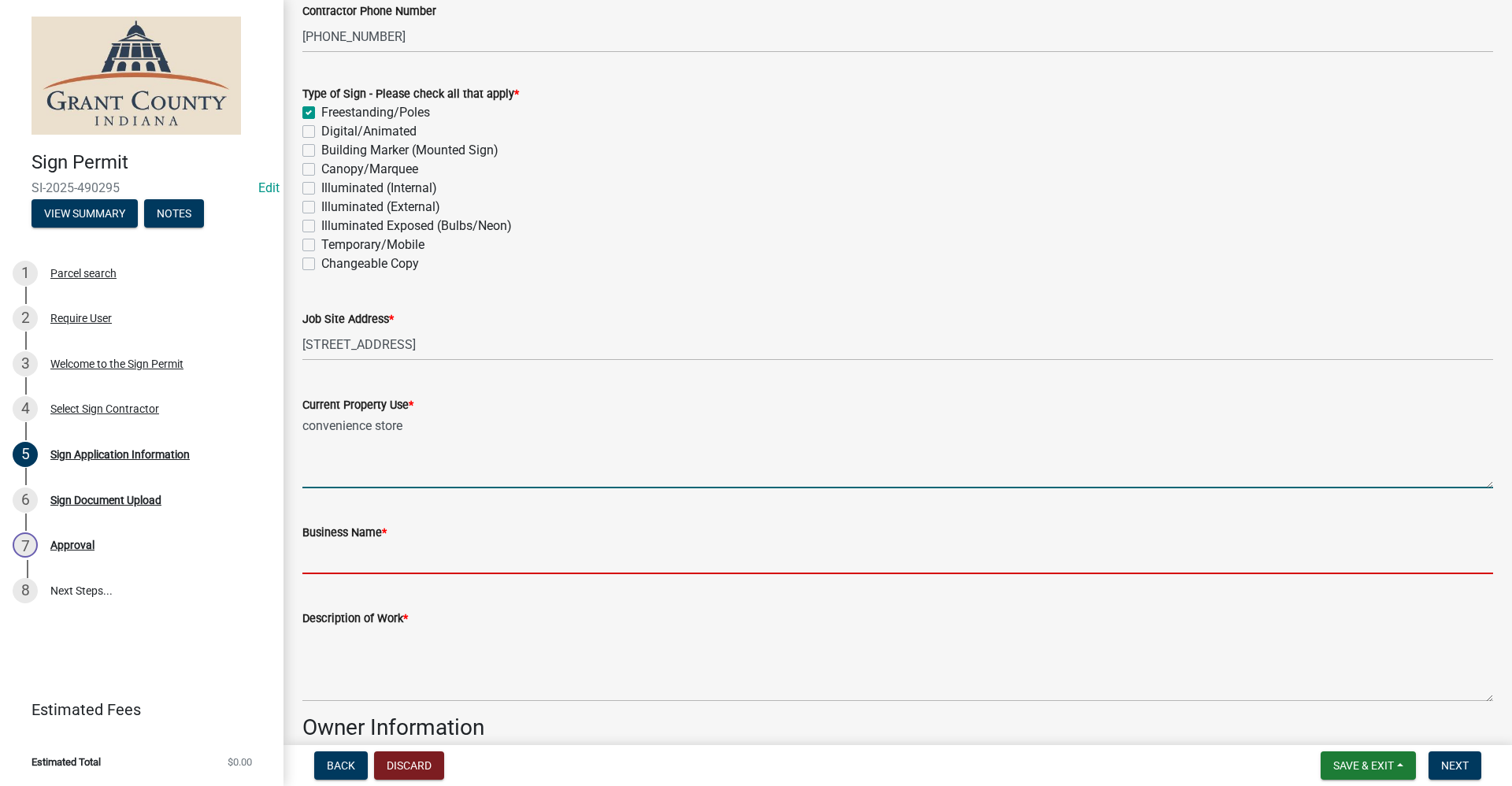
click at [354, 566] on input "Business Name *" at bounding box center [898, 557] width 1190 height 33
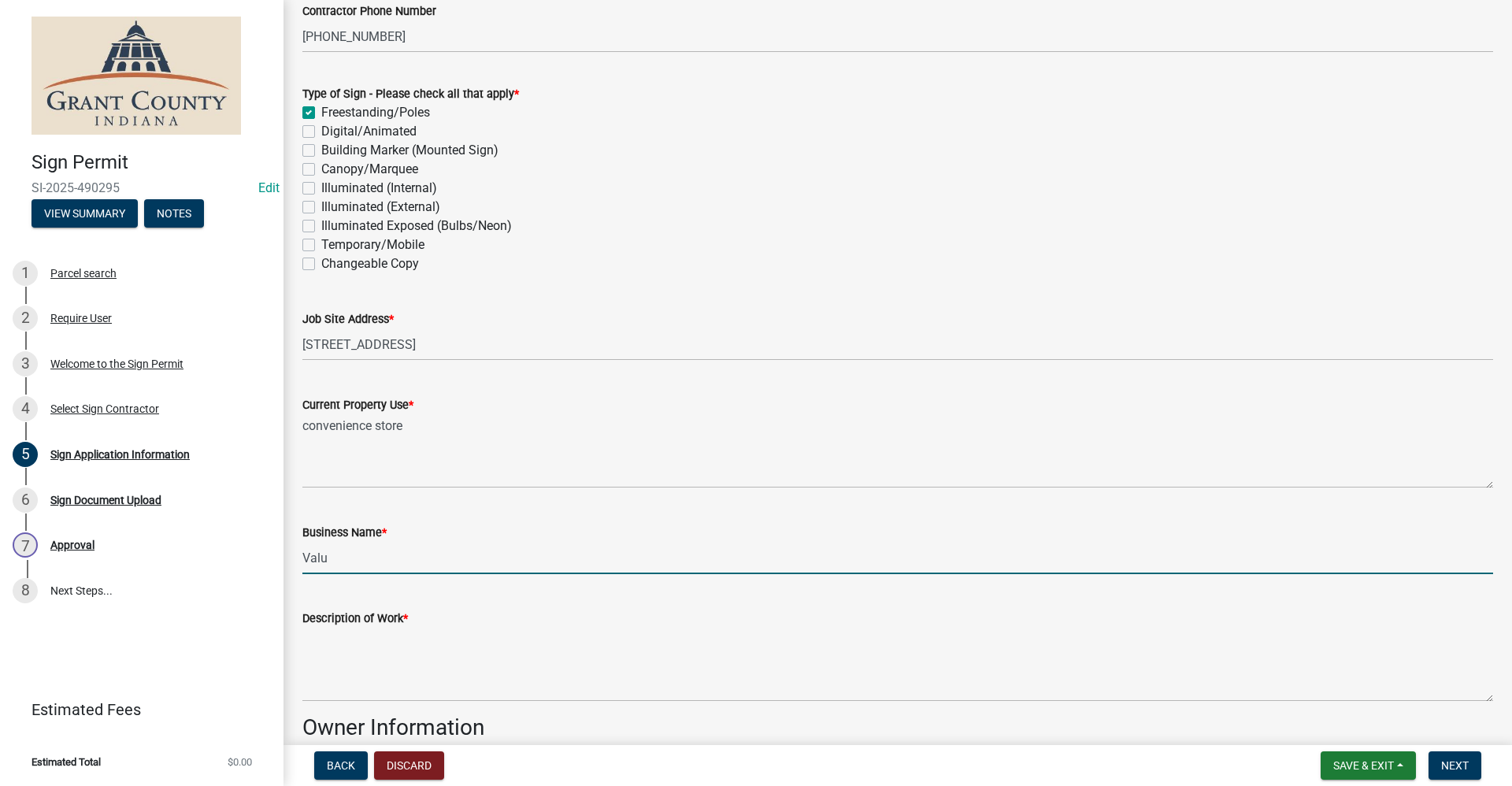
type input "ValuMart Express"
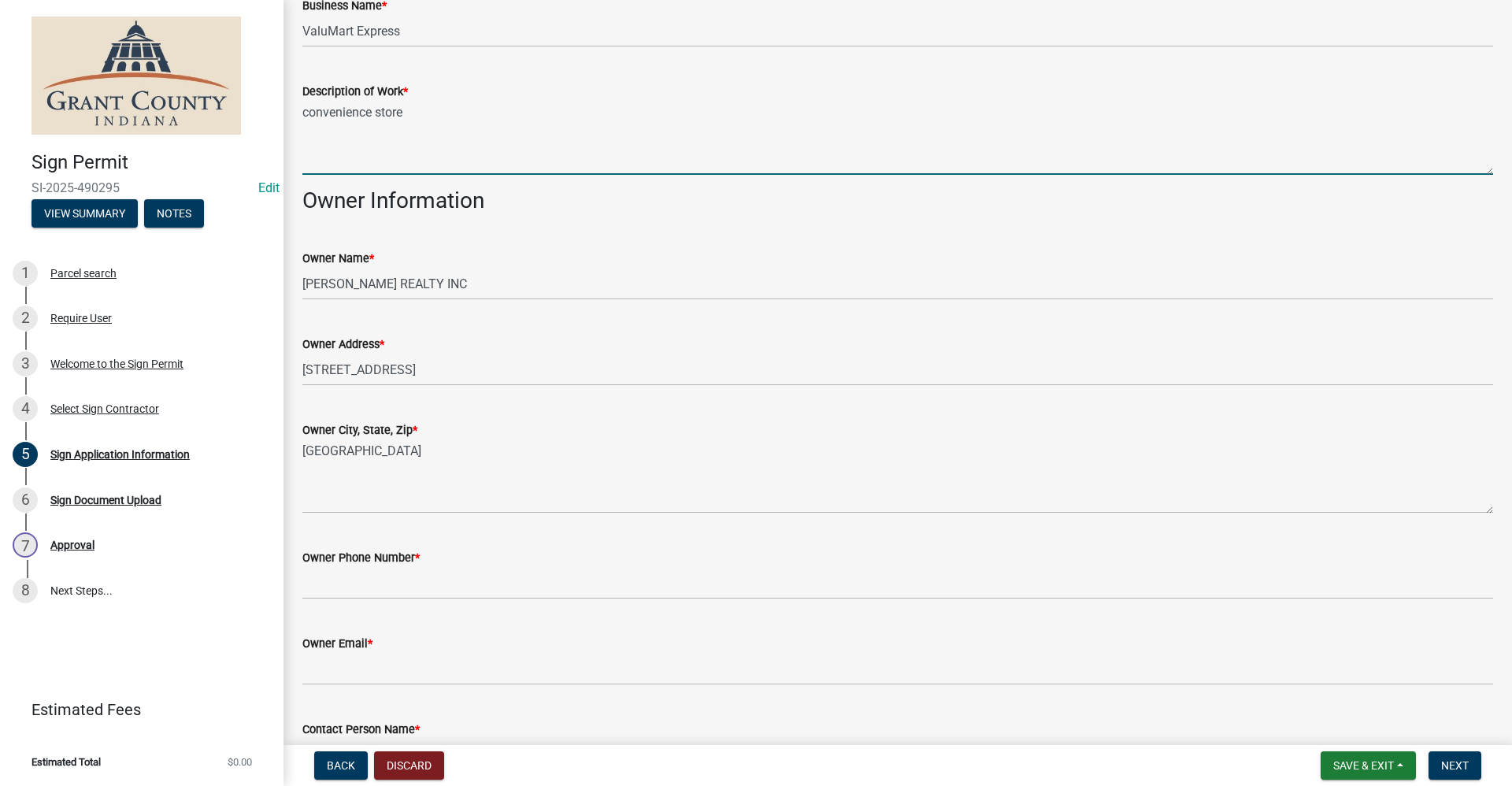
scroll to position [788, 0]
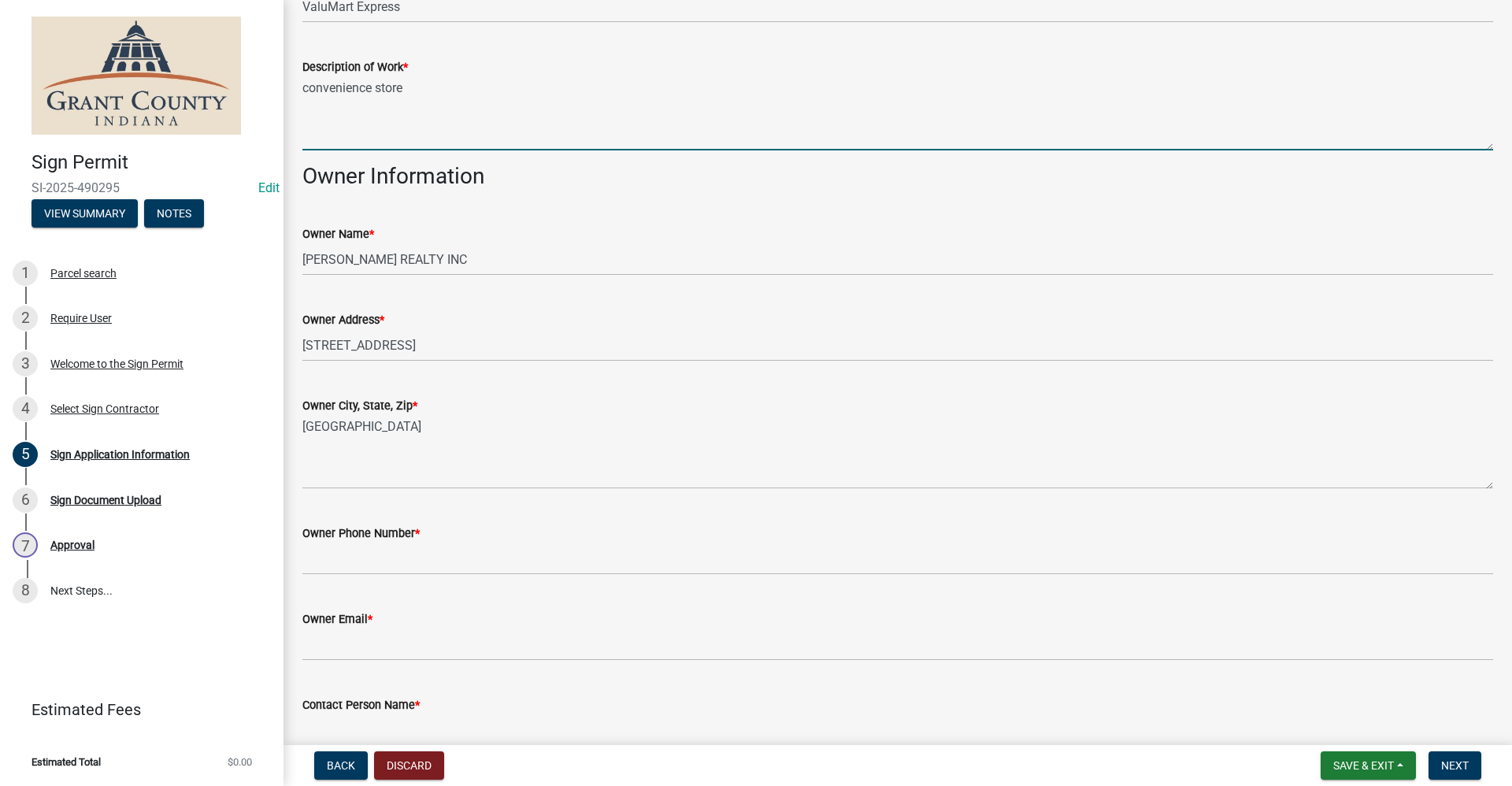
type textarea "convenience store"
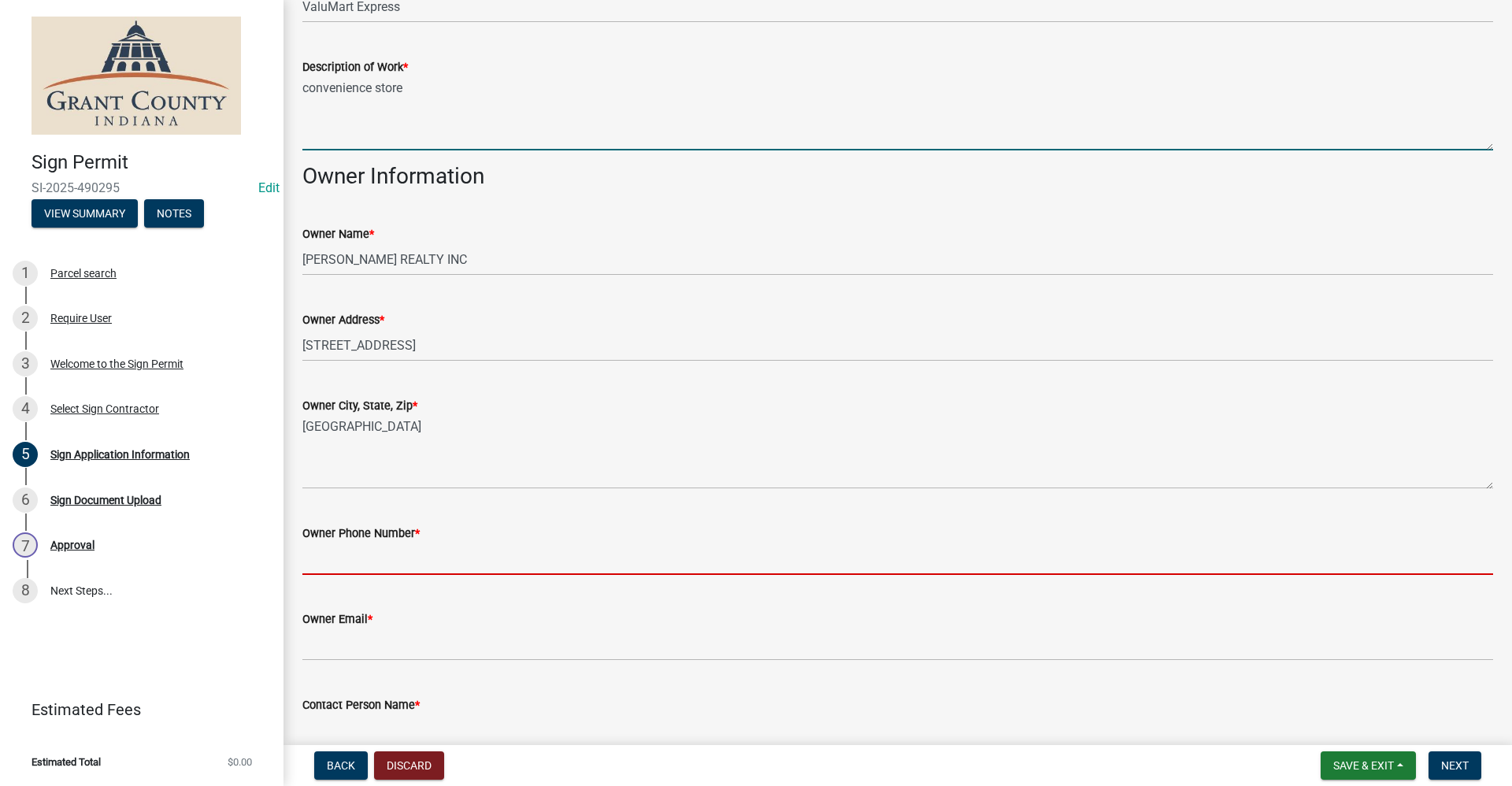
click at [363, 562] on input "Owner Phone Number *" at bounding box center [898, 558] width 1190 height 33
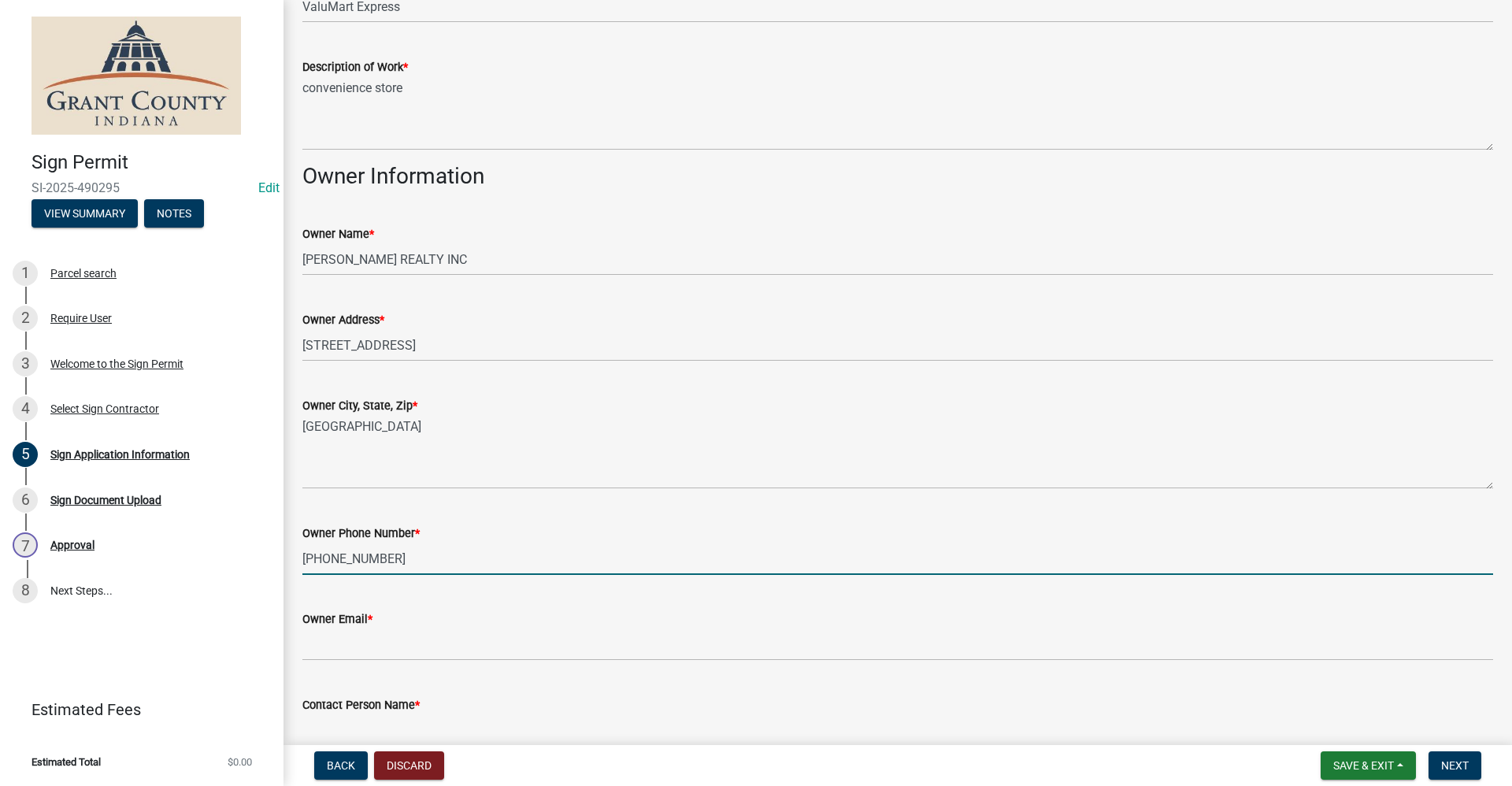
type input "765-242-9696"
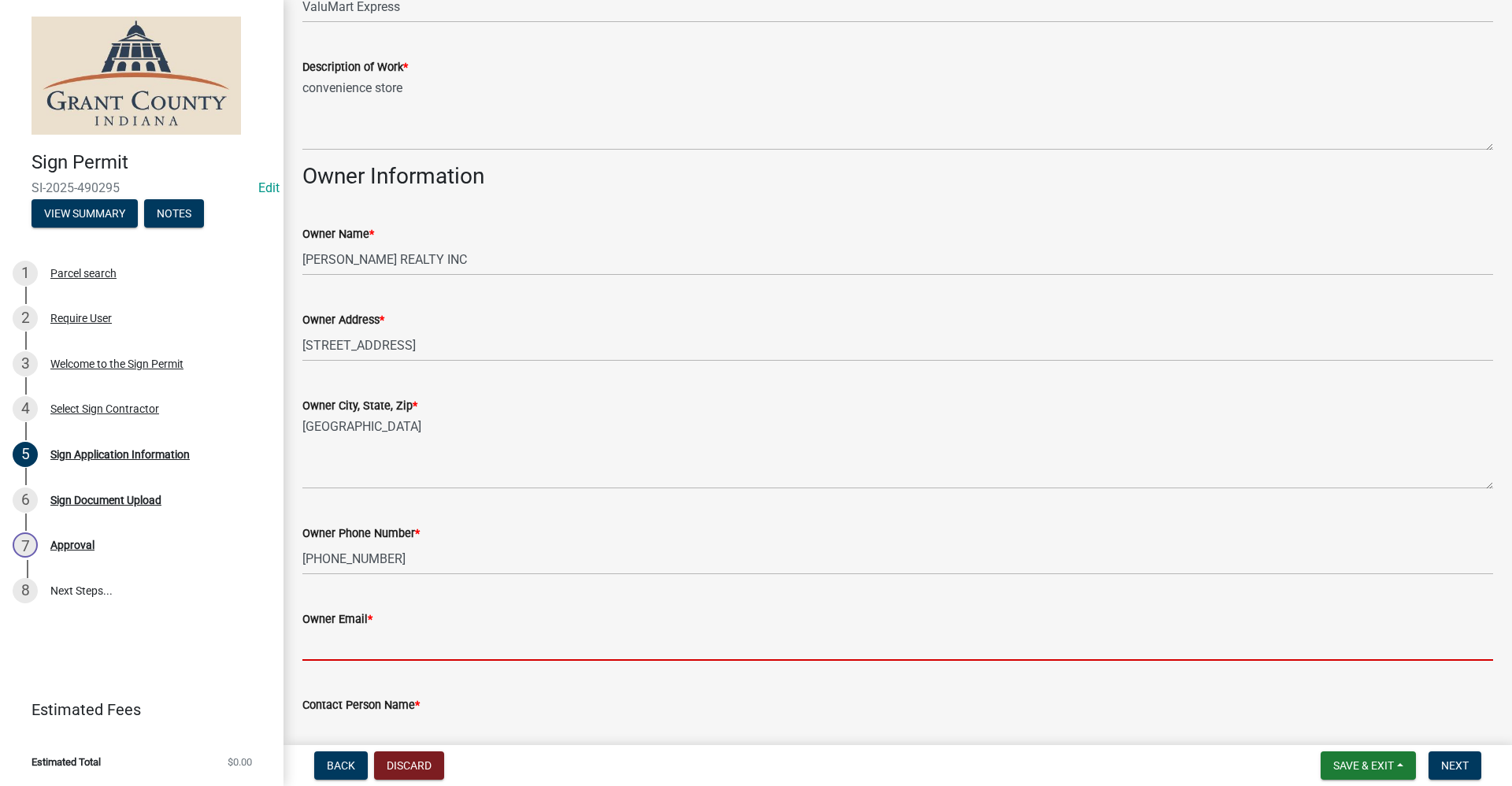
click at [331, 641] on input "Owner Email *" at bounding box center [898, 644] width 1190 height 33
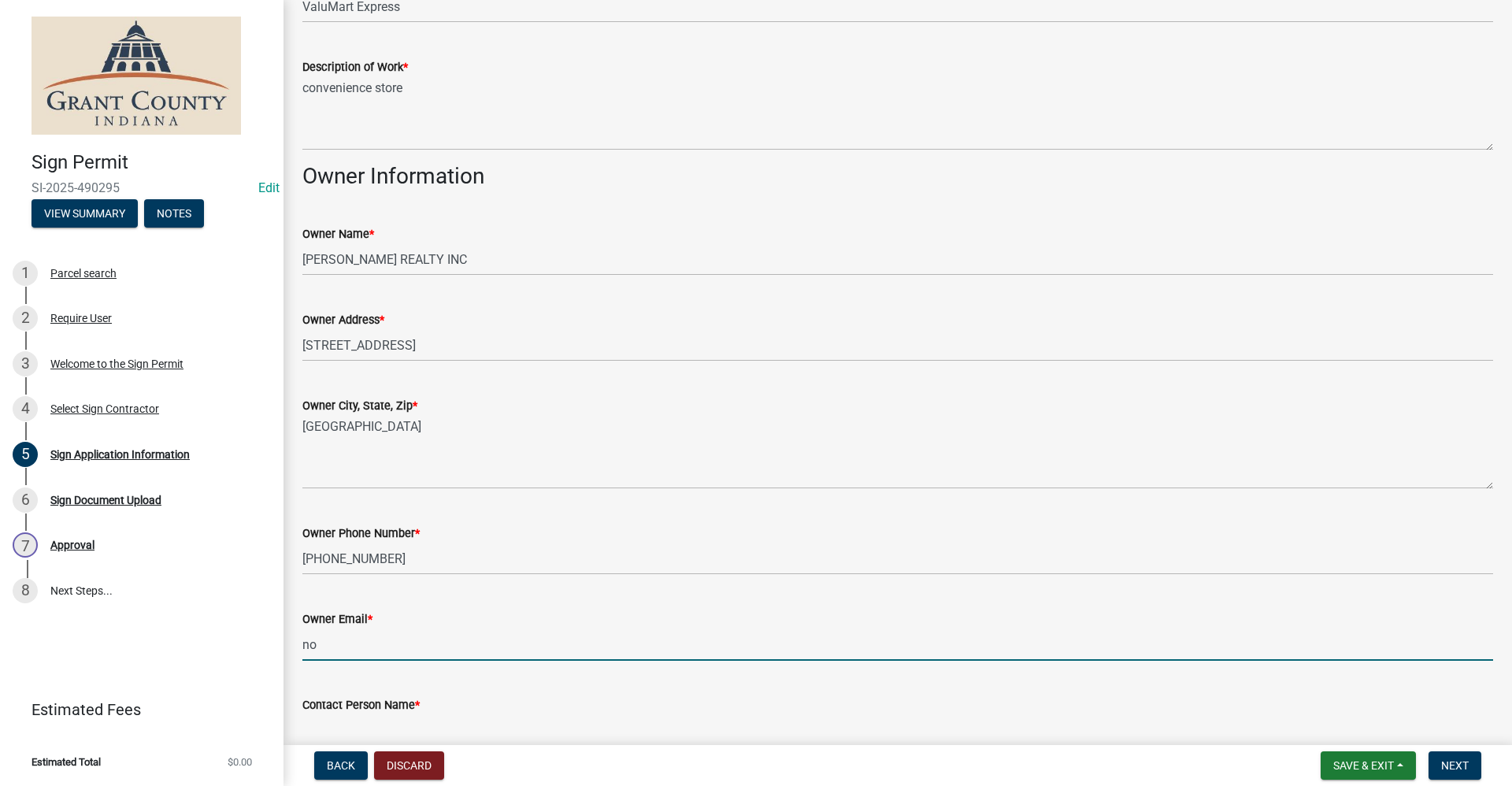
type input "no@email"
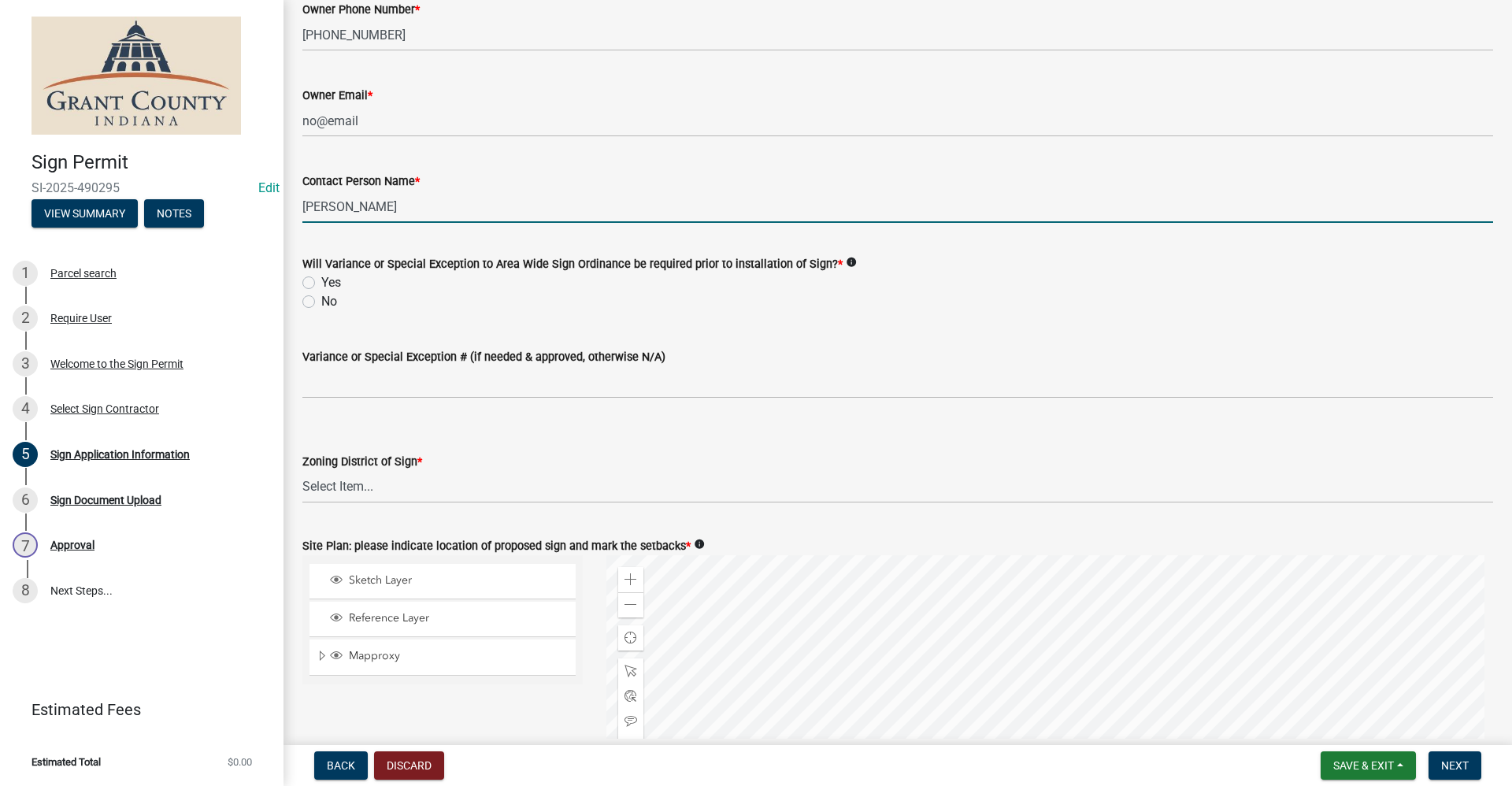
scroll to position [1347, 0]
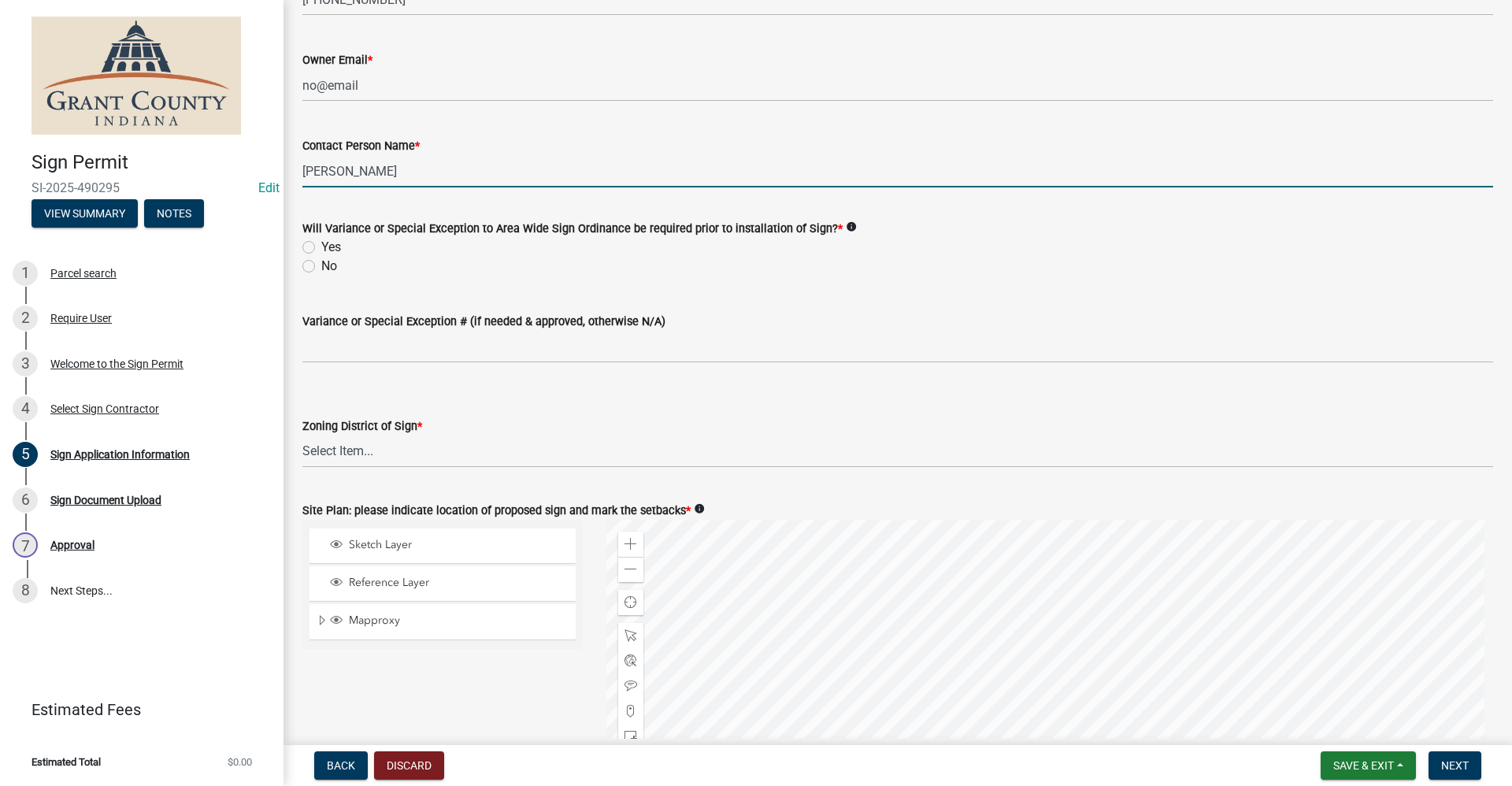
type input "Chris Rawlins"
click at [322, 266] on label "No" at bounding box center [330, 265] width 16 height 19
click at [322, 266] on input "No" at bounding box center [327, 261] width 10 height 10
radio input "true"
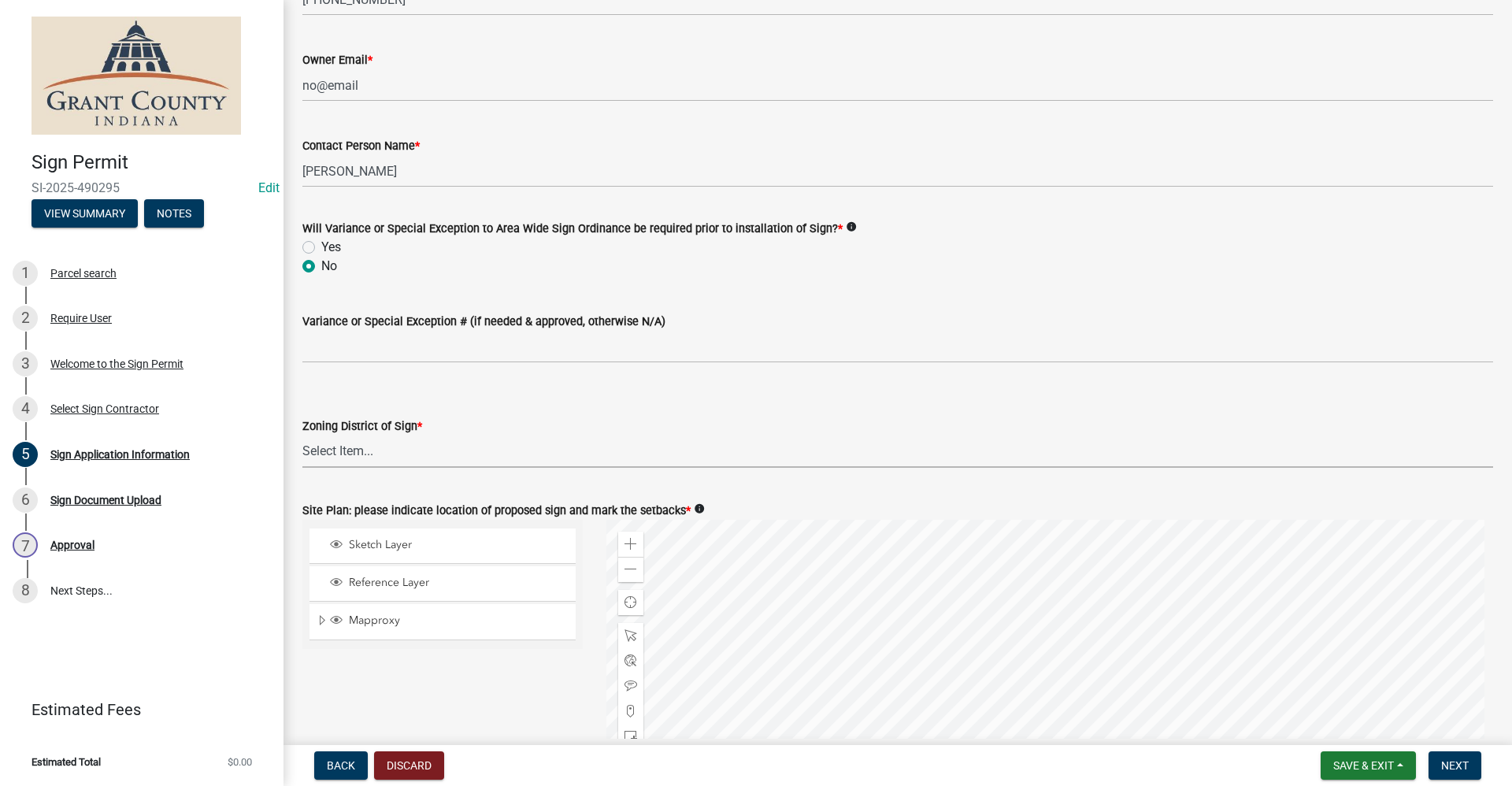
click at [331, 456] on select "Select Item... AG RS R1 R2 R3 R4 R5 PB NC LB CC GB I1 I2 I3 MH" at bounding box center [898, 451] width 1190 height 33
click at [303, 436] on select "Select Item... AG RS R1 R2 R3 R4 R5 PB NC LB CC GB I1 I2 I3 MH" at bounding box center [898, 451] width 1190 height 33
select select "e7daa1ce-a736-4e02-ba77-c09825194ca7"
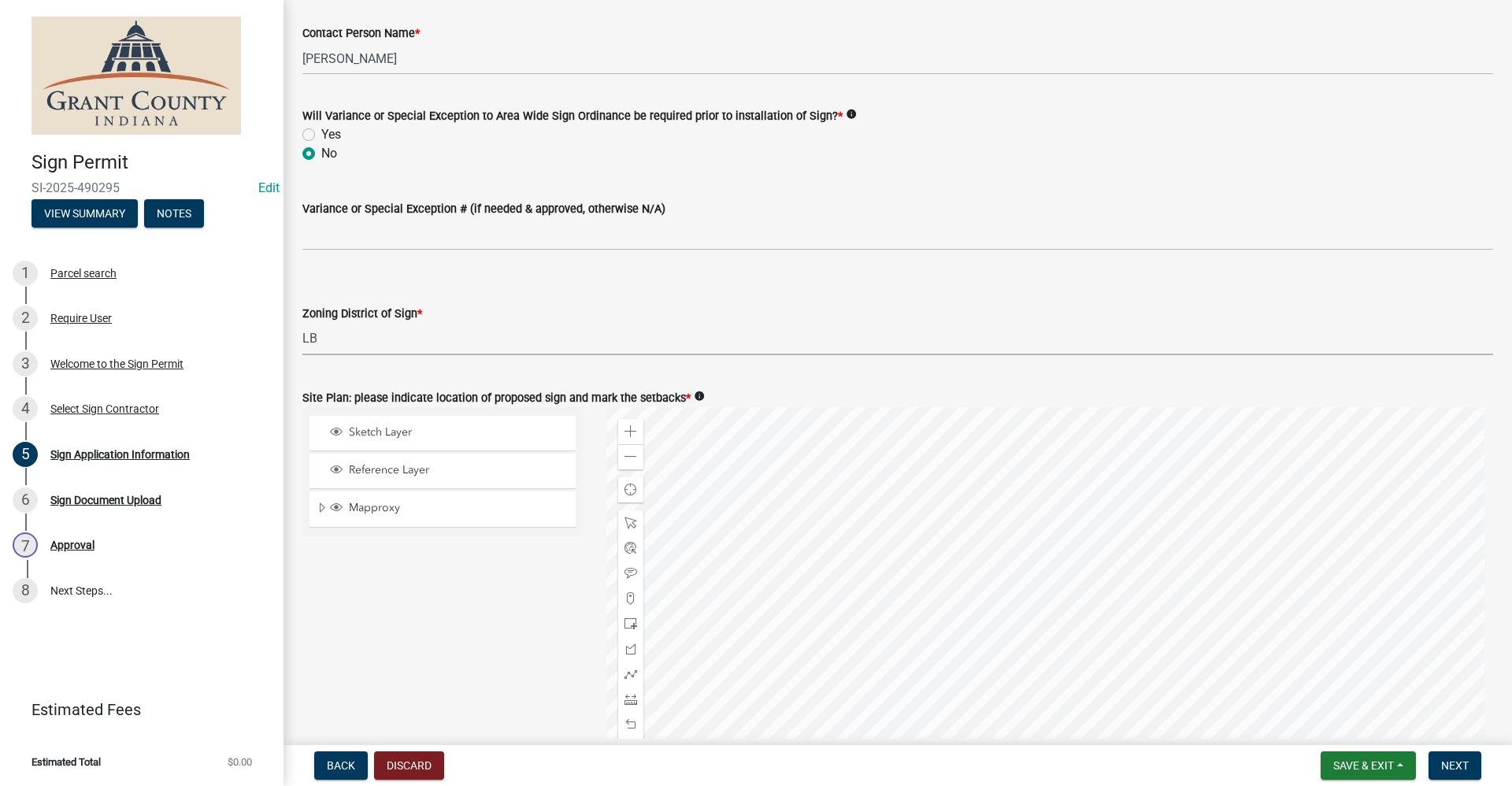
scroll to position [1505, 0]
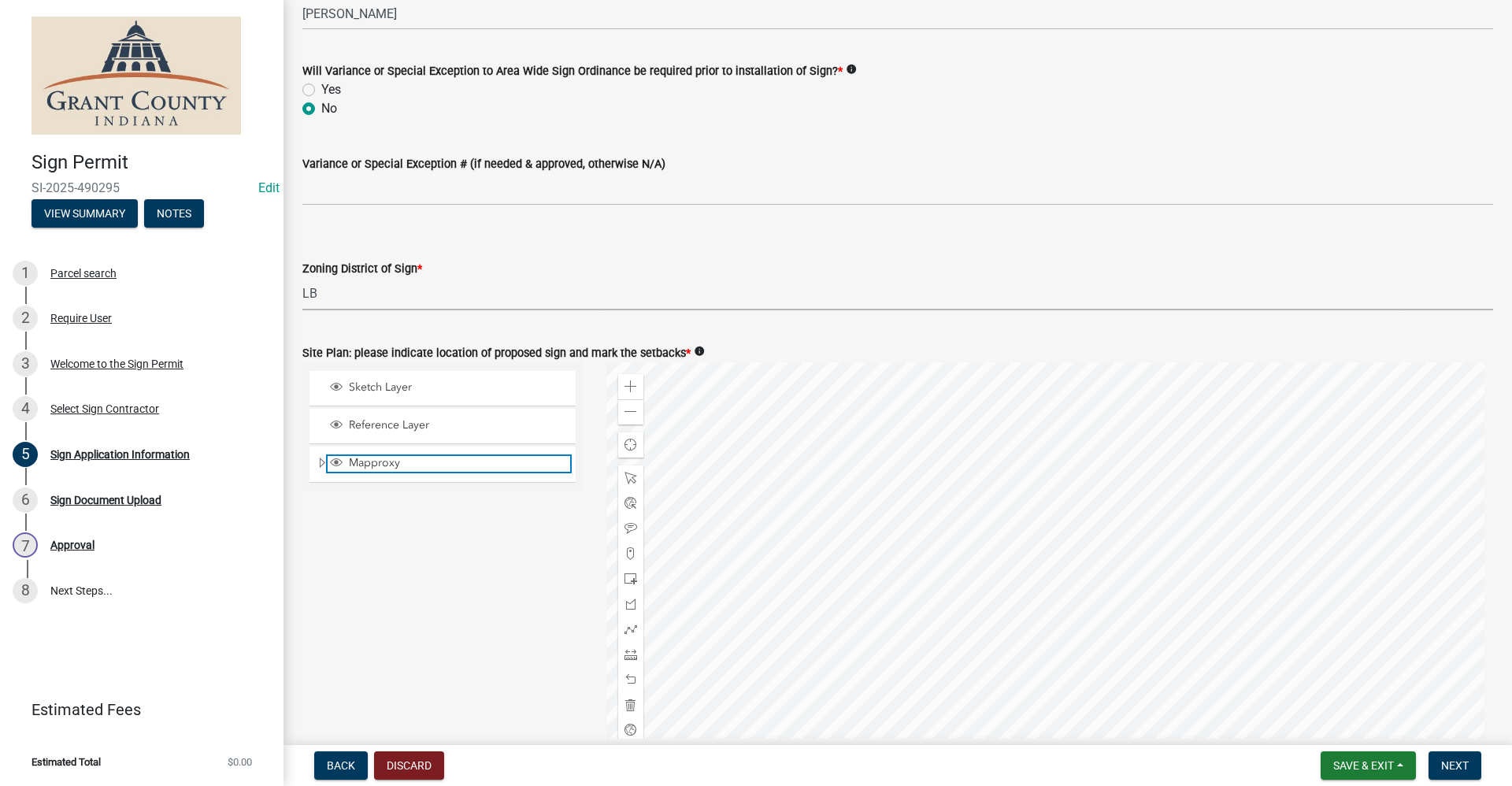
click at [337, 461] on span "Layer List" at bounding box center [335, 462] width 13 height 13
click at [627, 632] on span at bounding box center [630, 629] width 13 height 13
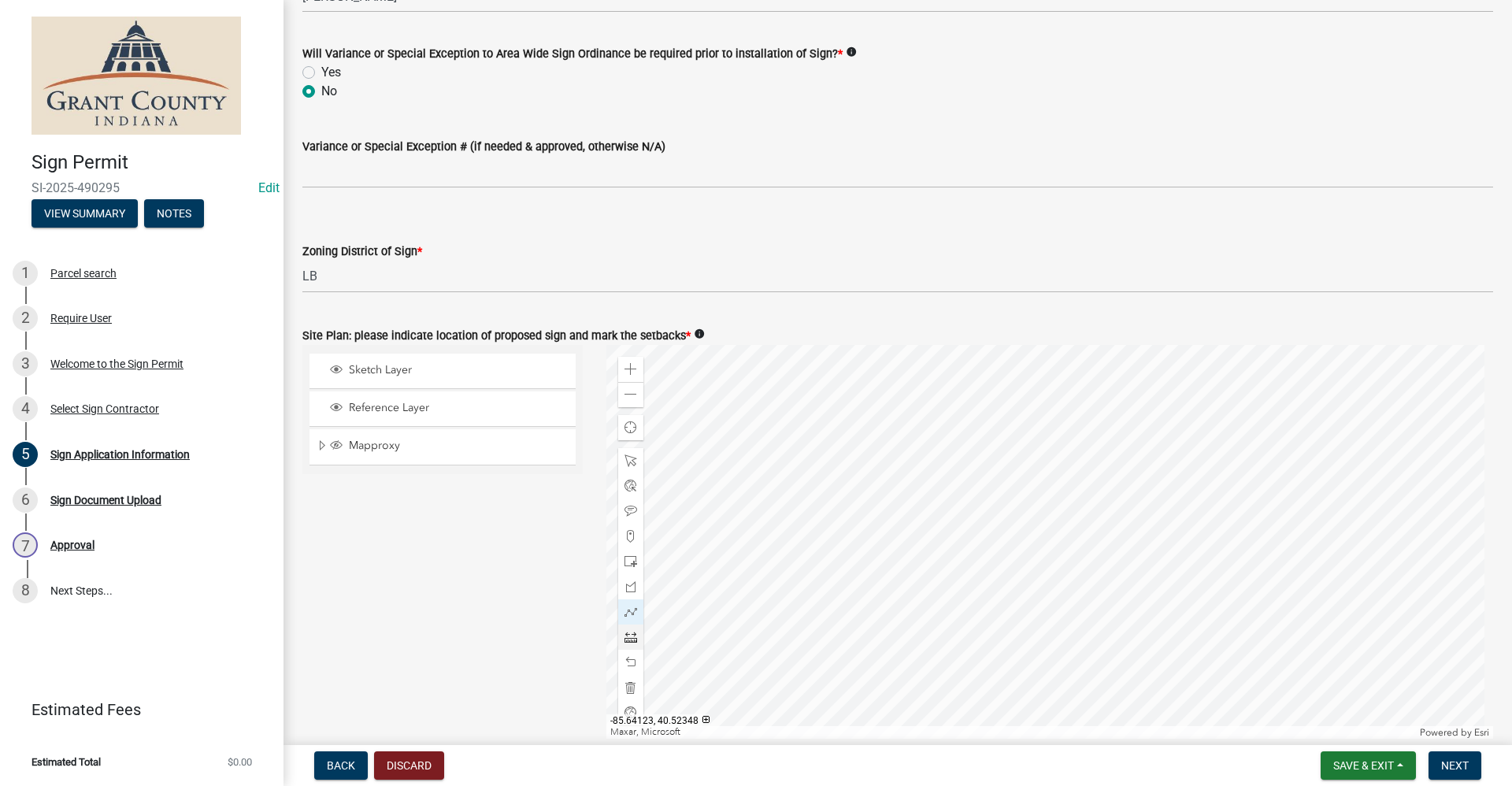
click at [730, 451] on div at bounding box center [1050, 541] width 888 height 394
click at [730, 463] on div at bounding box center [1050, 541] width 888 height 394
click at [730, 466] on div at bounding box center [1050, 541] width 888 height 394
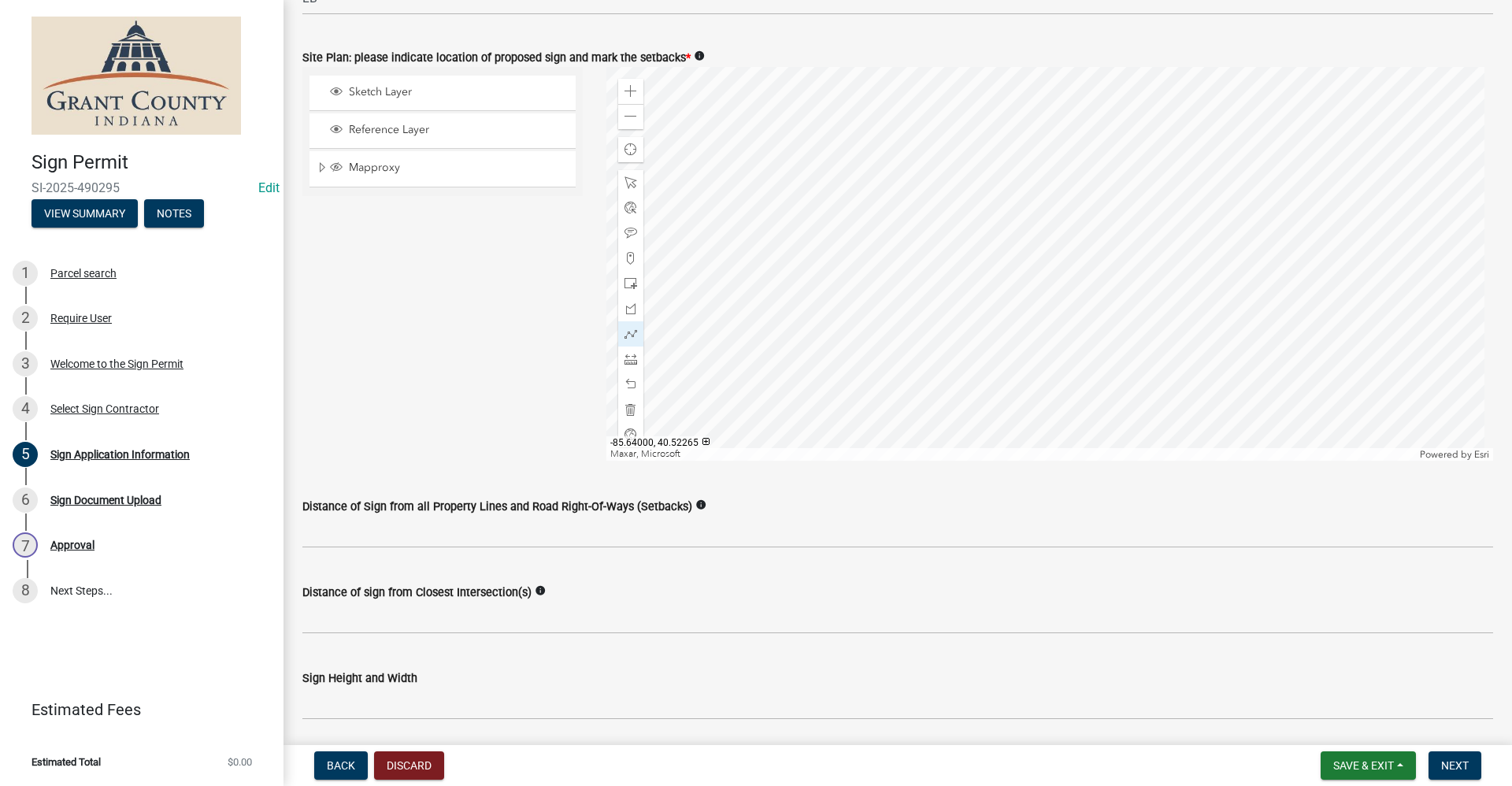
scroll to position [1836, 0]
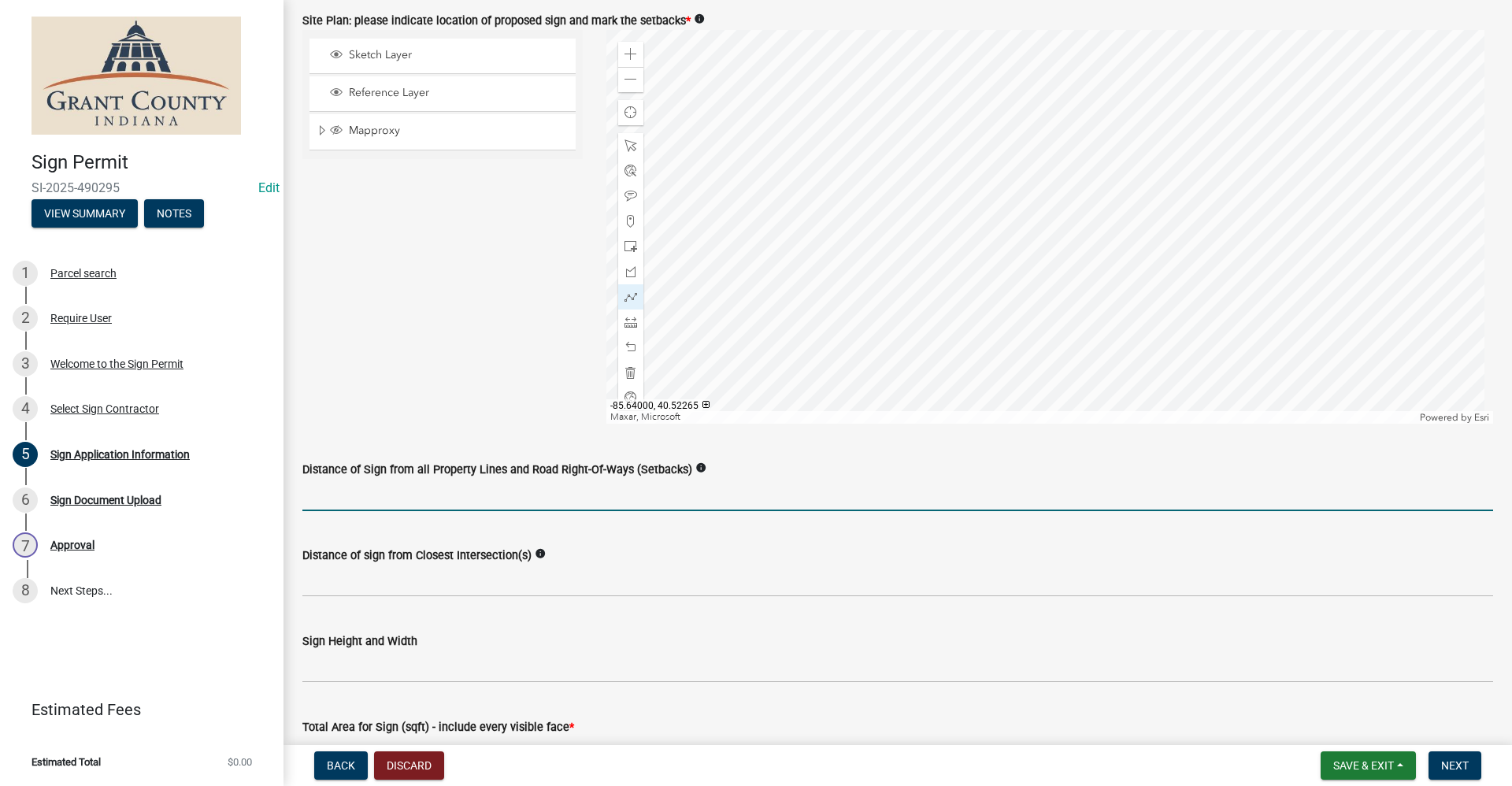
click at [368, 503] on input "Distance of Sign from all Property Lines and Road Right-Of-Ways (Setbacks)" at bounding box center [898, 495] width 1190 height 33
type input "15"
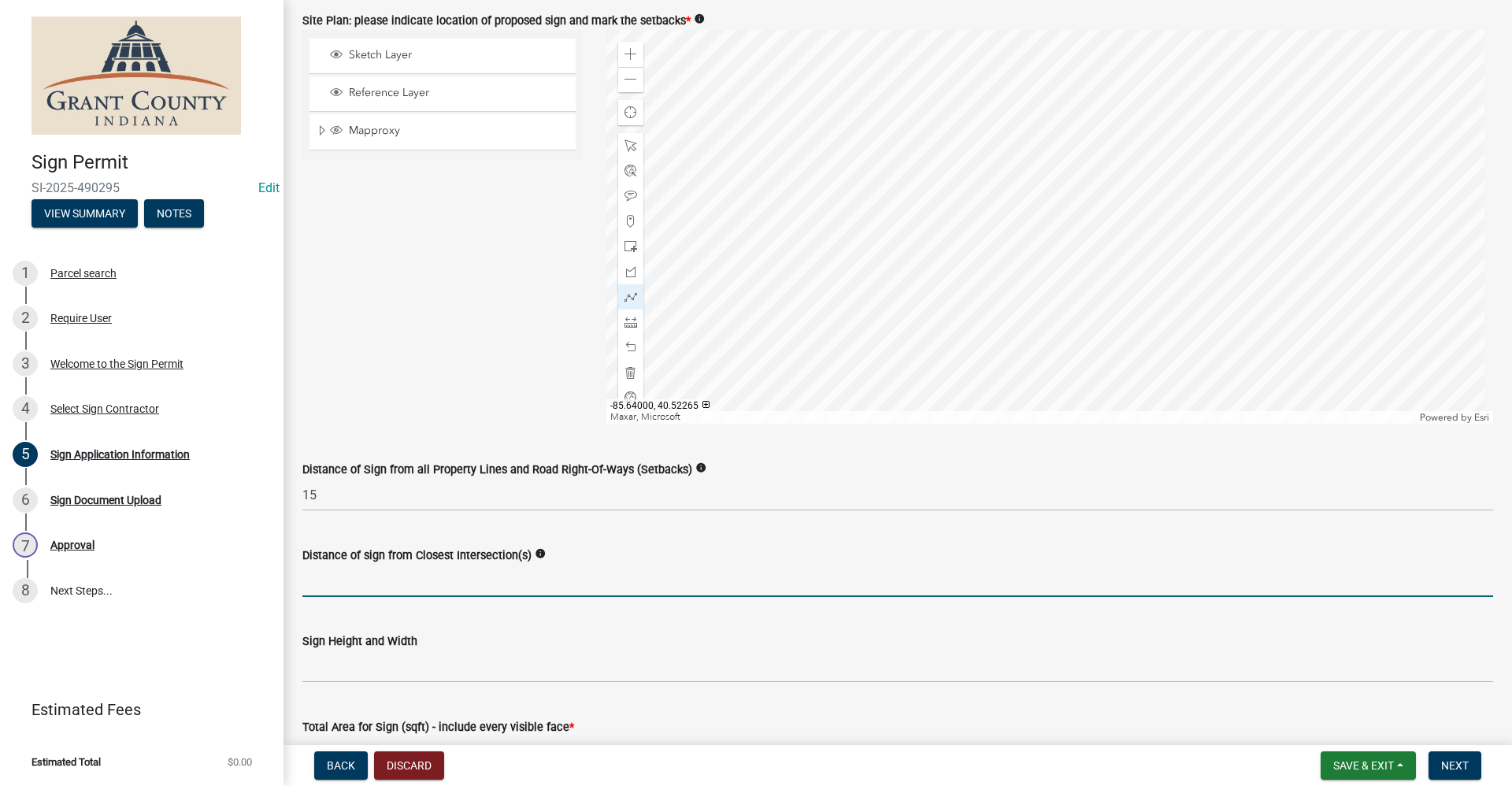
click at [344, 587] on input "Distance of sign from Closest Intersection(s)" at bounding box center [898, 580] width 1190 height 33
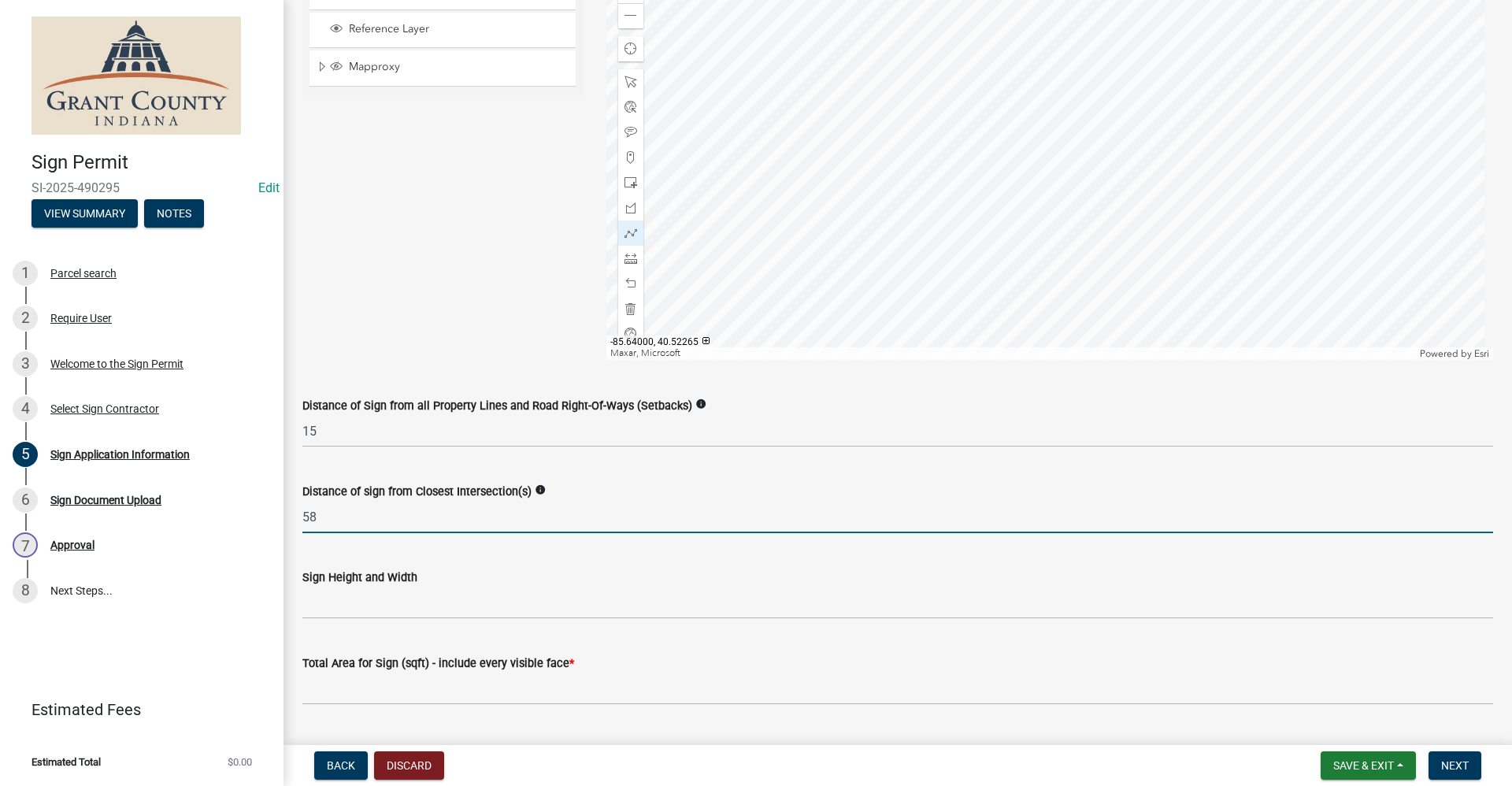
scroll to position [1995, 0]
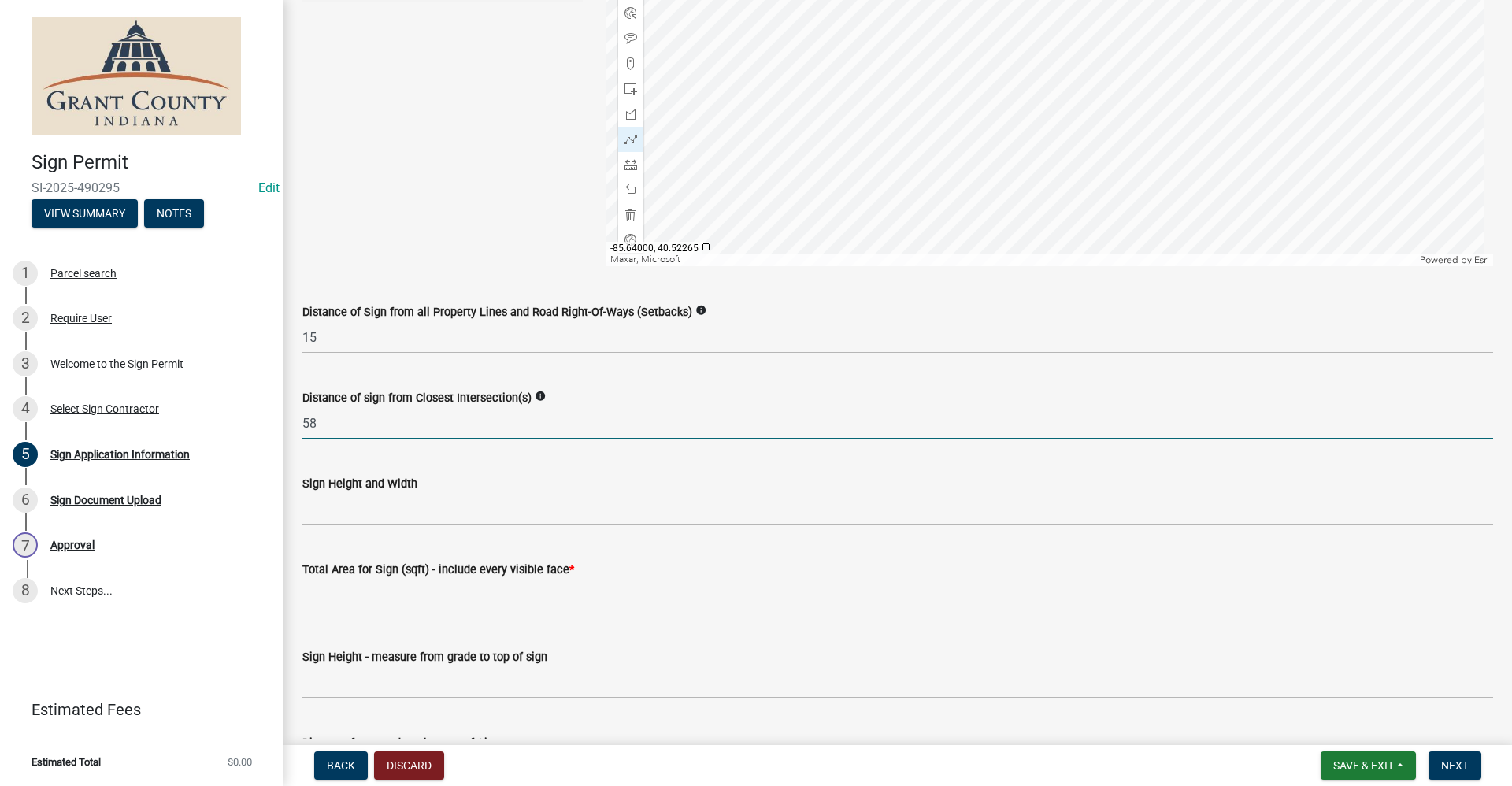
type input "58"
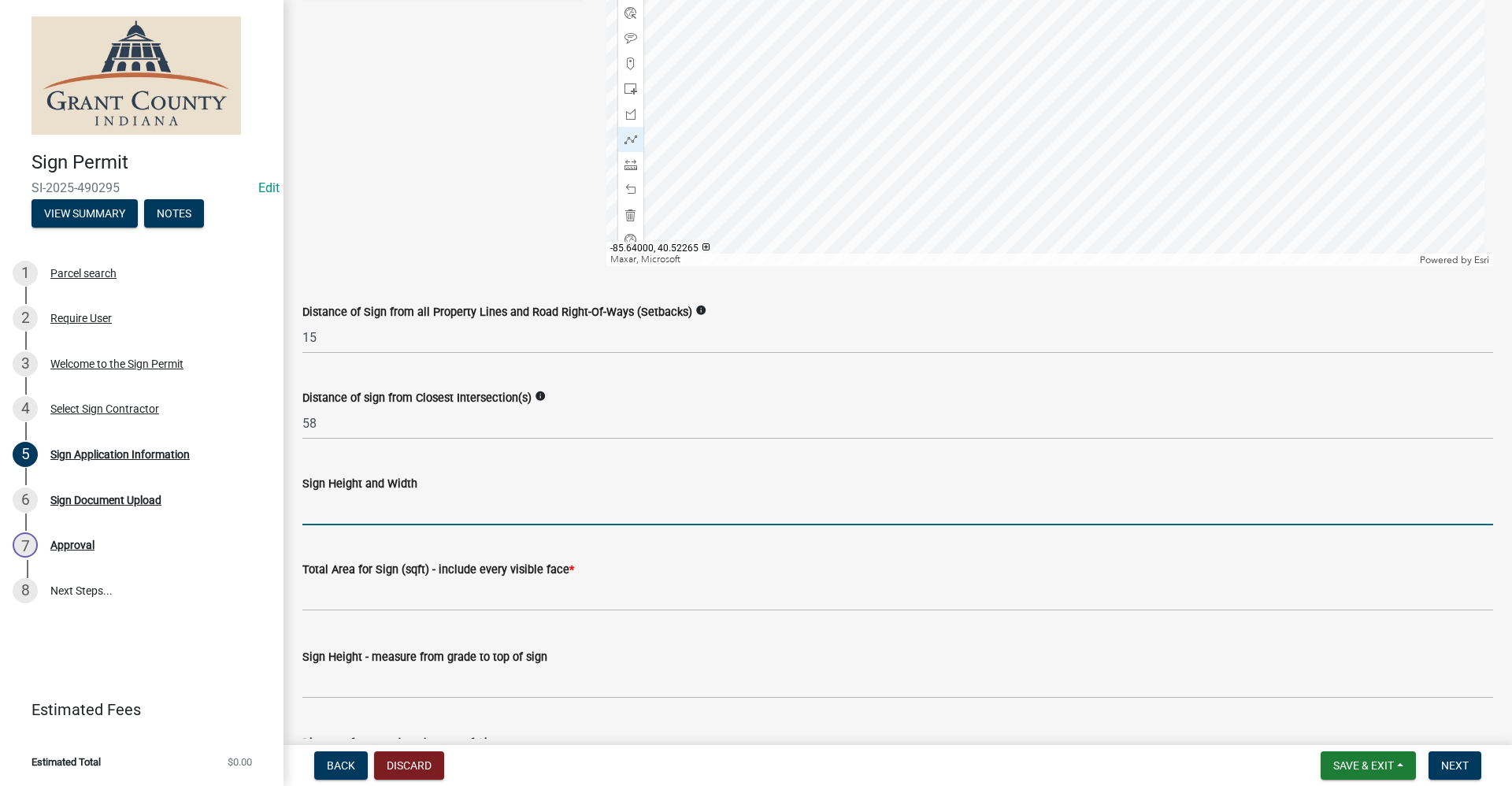
click at [318, 505] on input "Sign Height and Width" at bounding box center [898, 509] width 1190 height 33
drag, startPoint x: 306, startPoint y: 508, endPoint x: 297, endPoint y: 507, distance: 9.1
click at [297, 507] on div "Sign Height and Width * high by 8 wide" at bounding box center [898, 489] width 1214 height 73
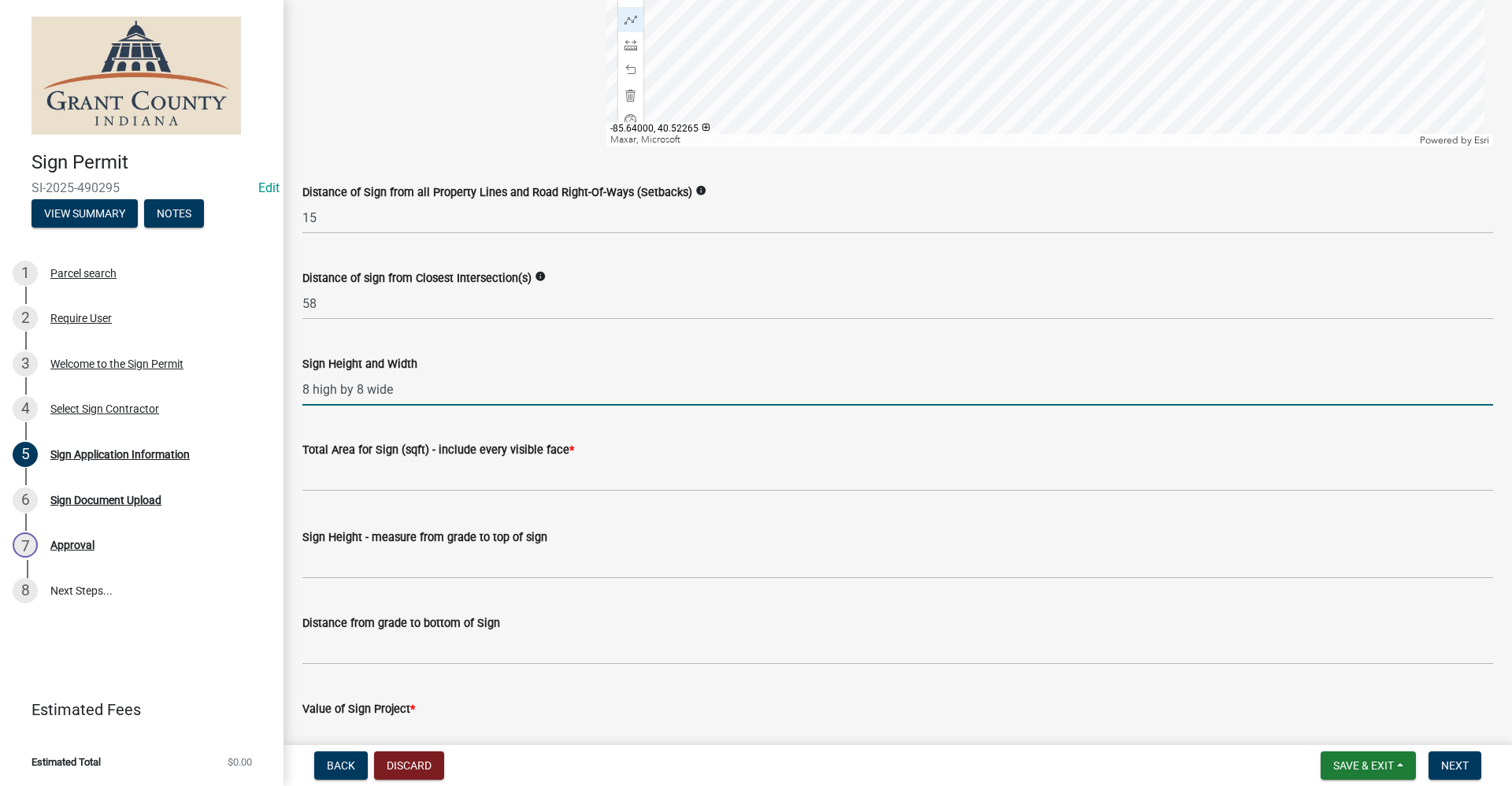
scroll to position [2152, 0]
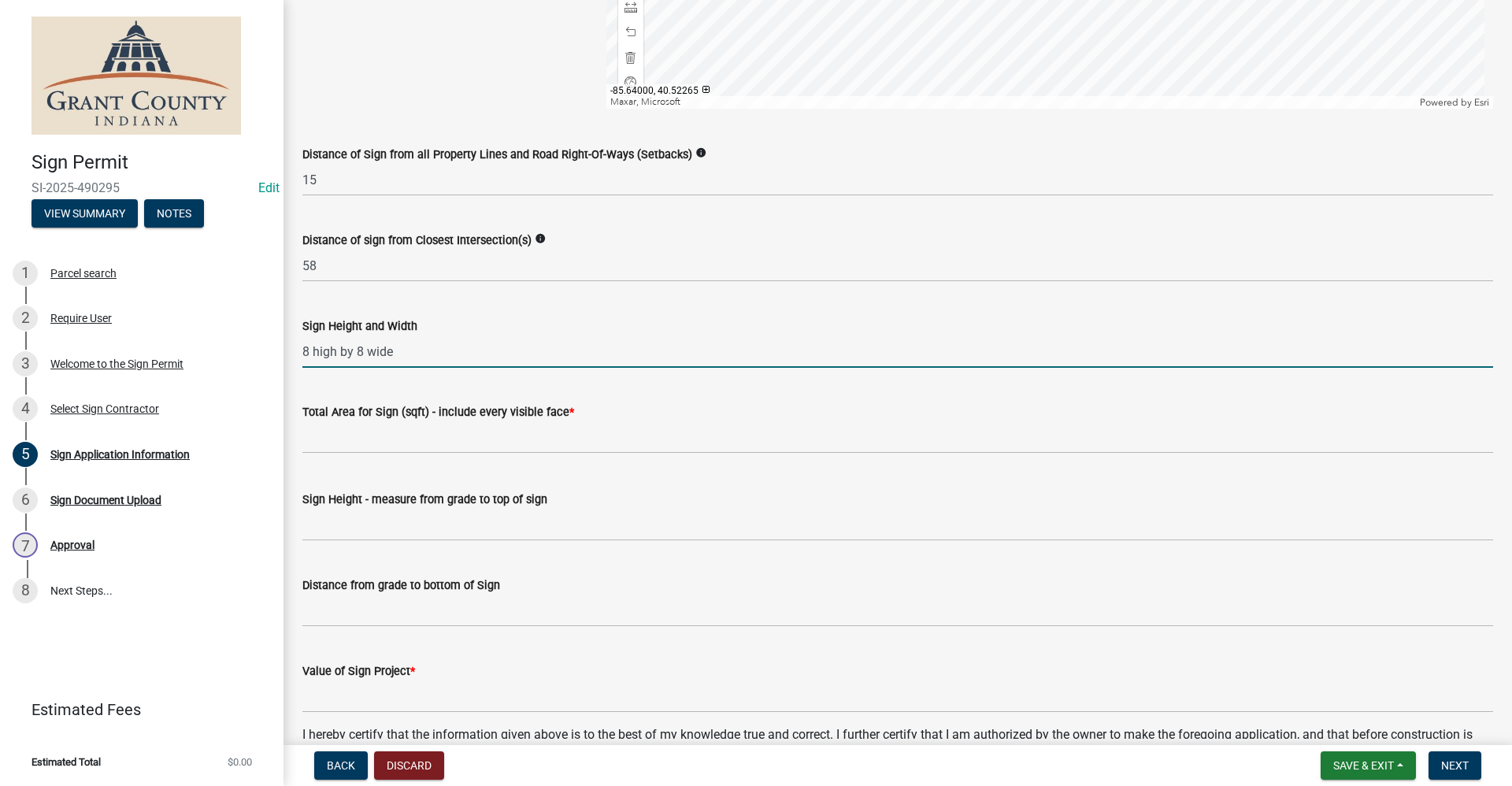
type input "8 high by 8 wide"
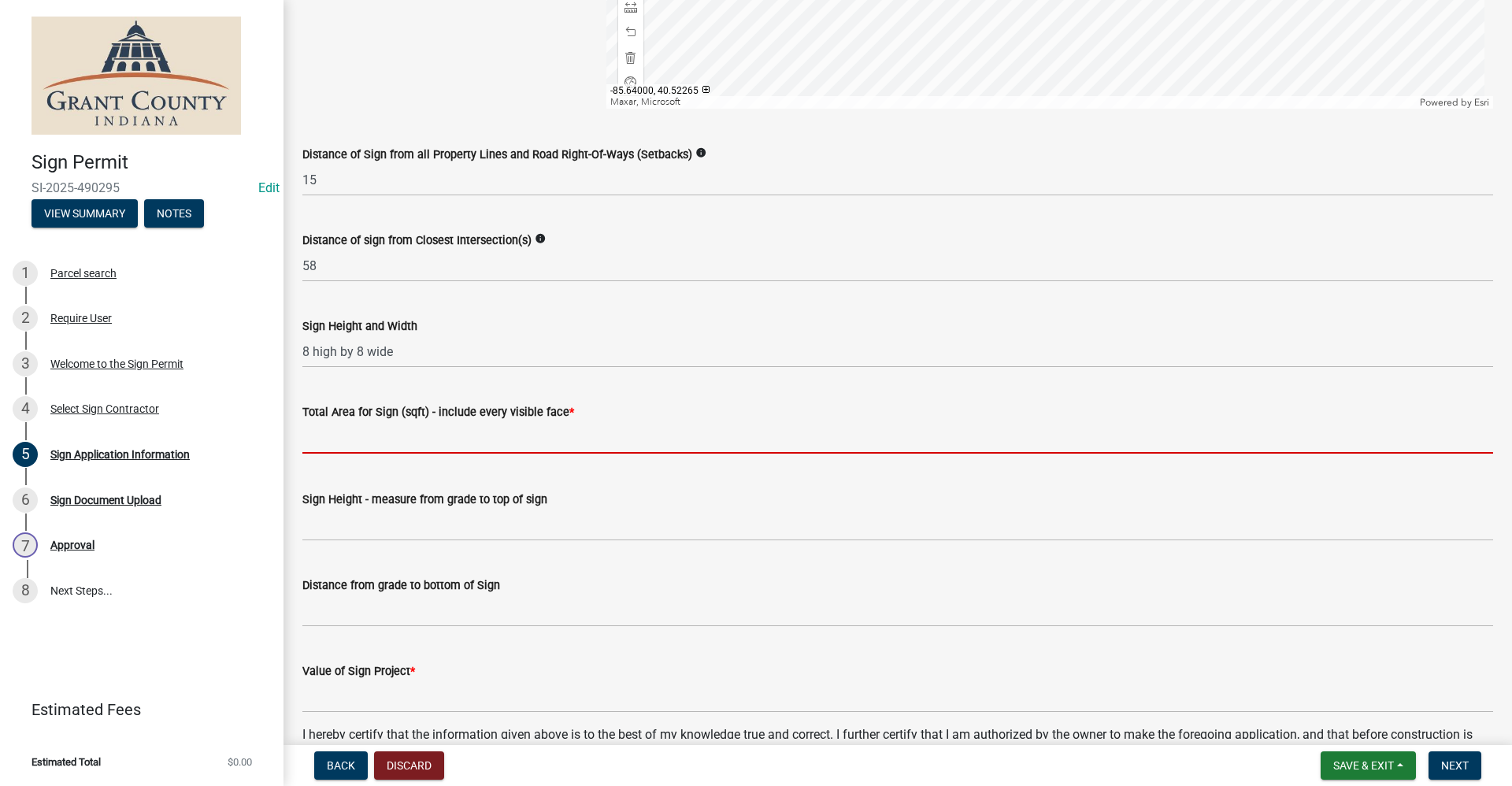
click at [338, 445] on input "text" at bounding box center [898, 438] width 1190 height 33
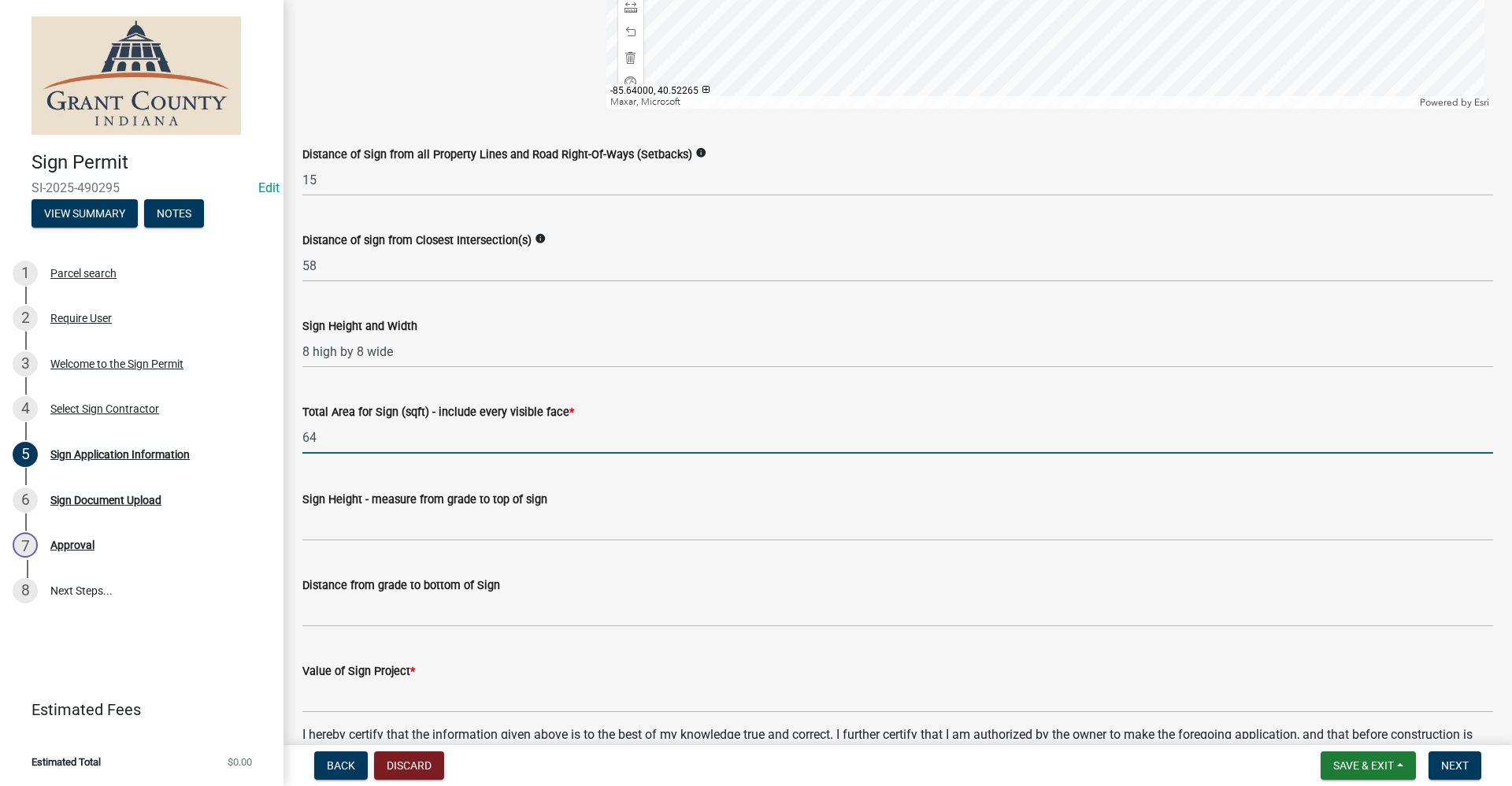
type input "64"
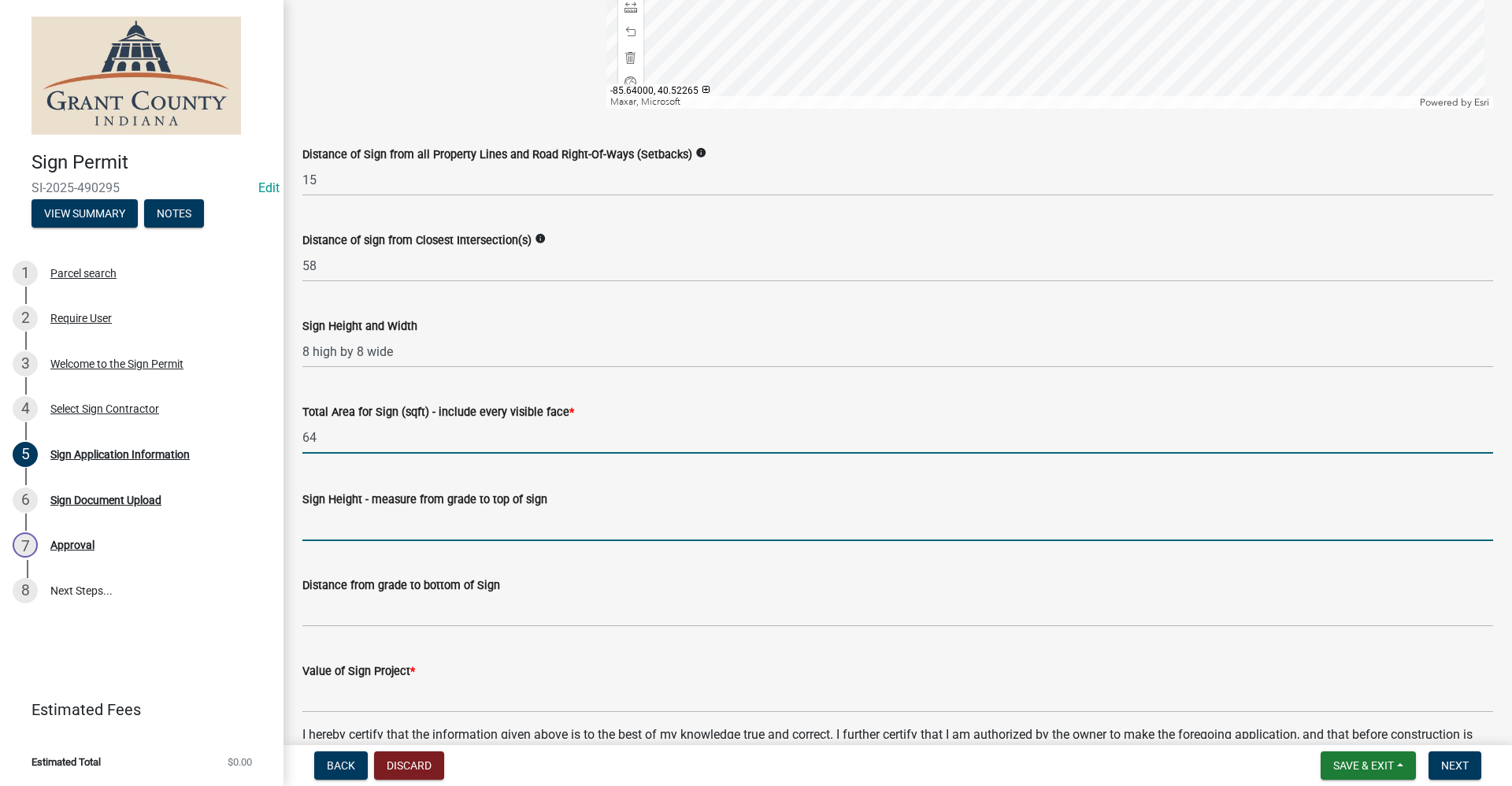
click at [337, 518] on input "Sign Height - measure from grade to top of sign" at bounding box center [898, 525] width 1190 height 33
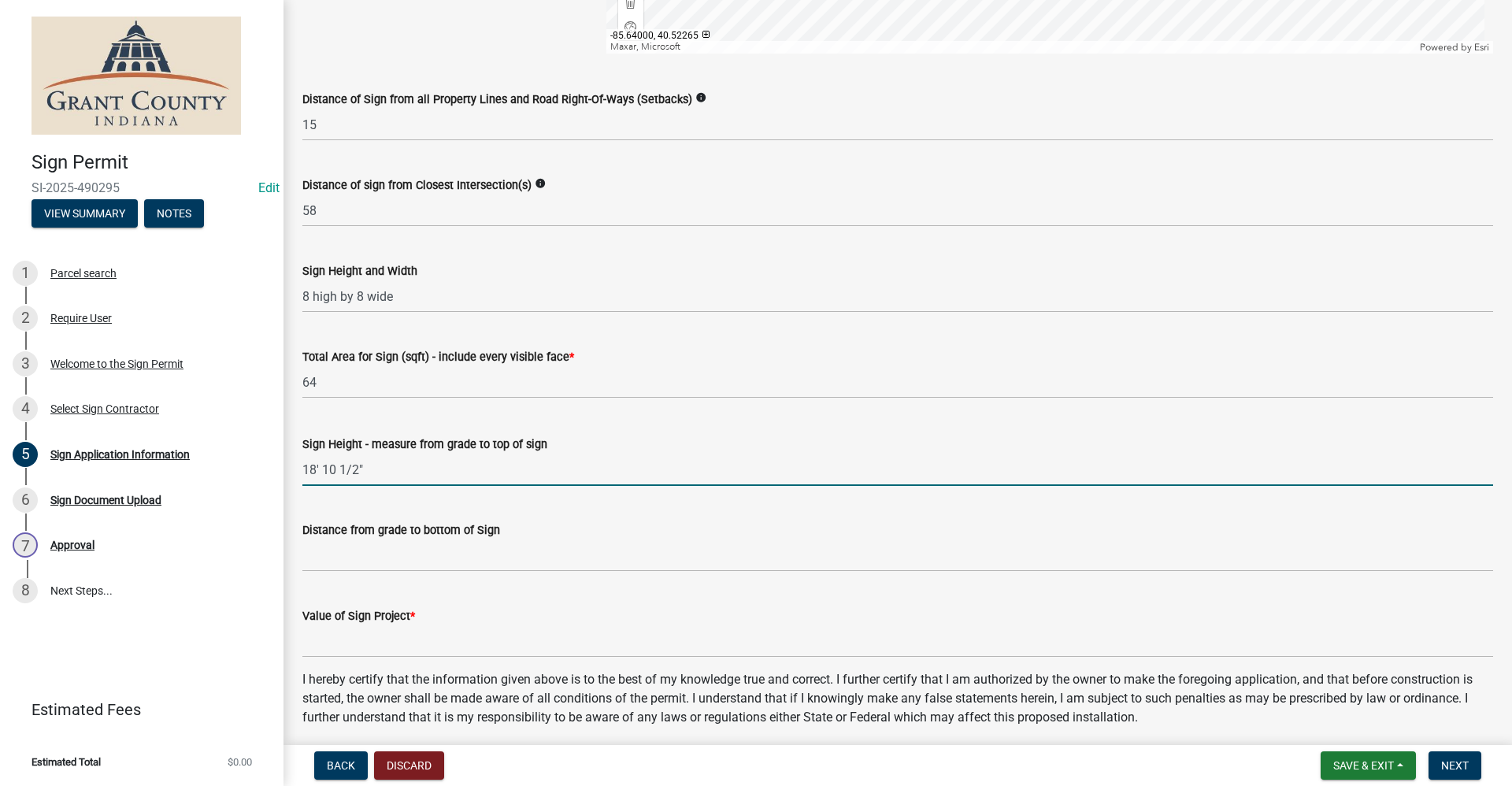
scroll to position [2230, 0]
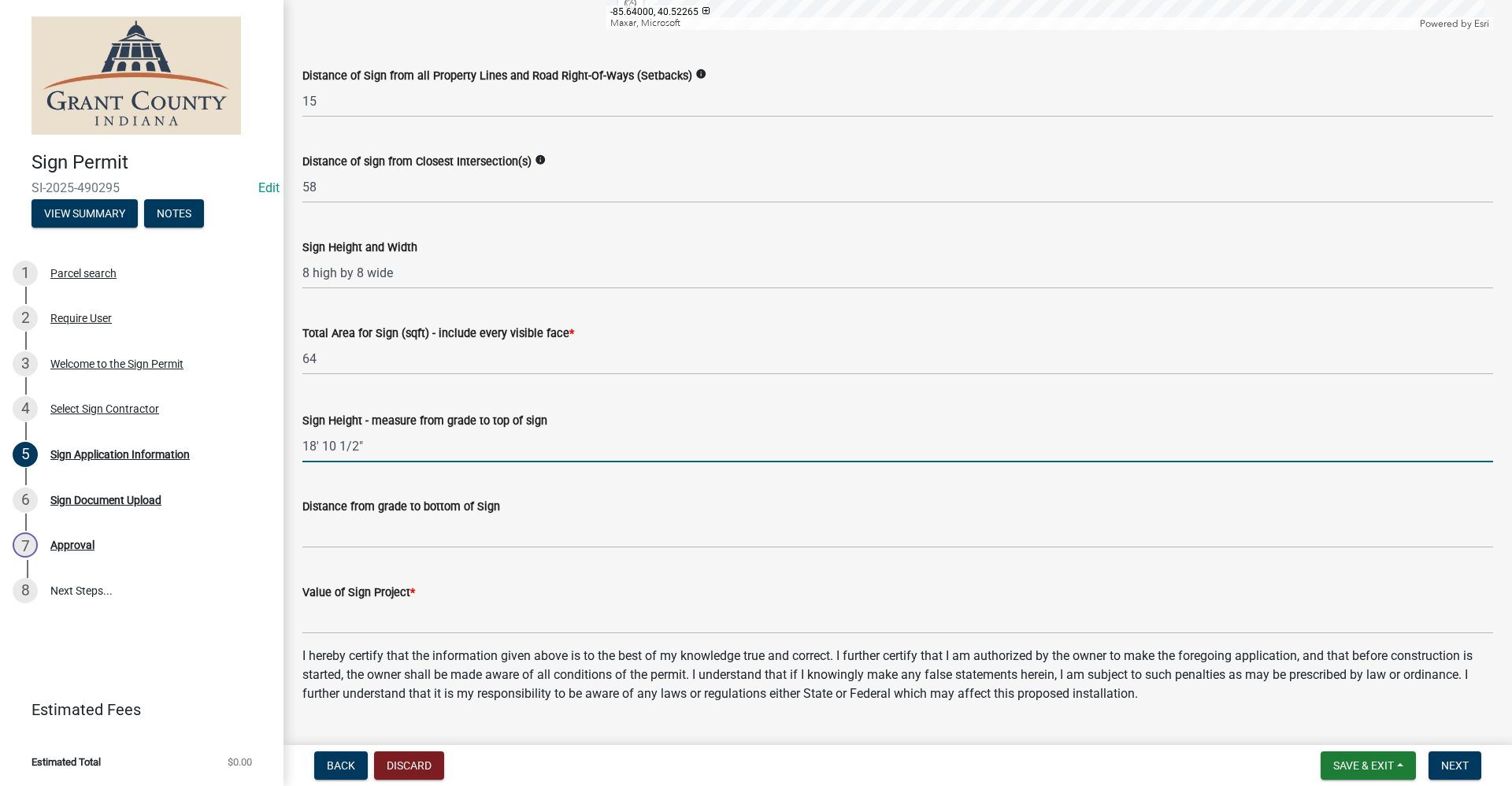
type input "18' 10 1/2""
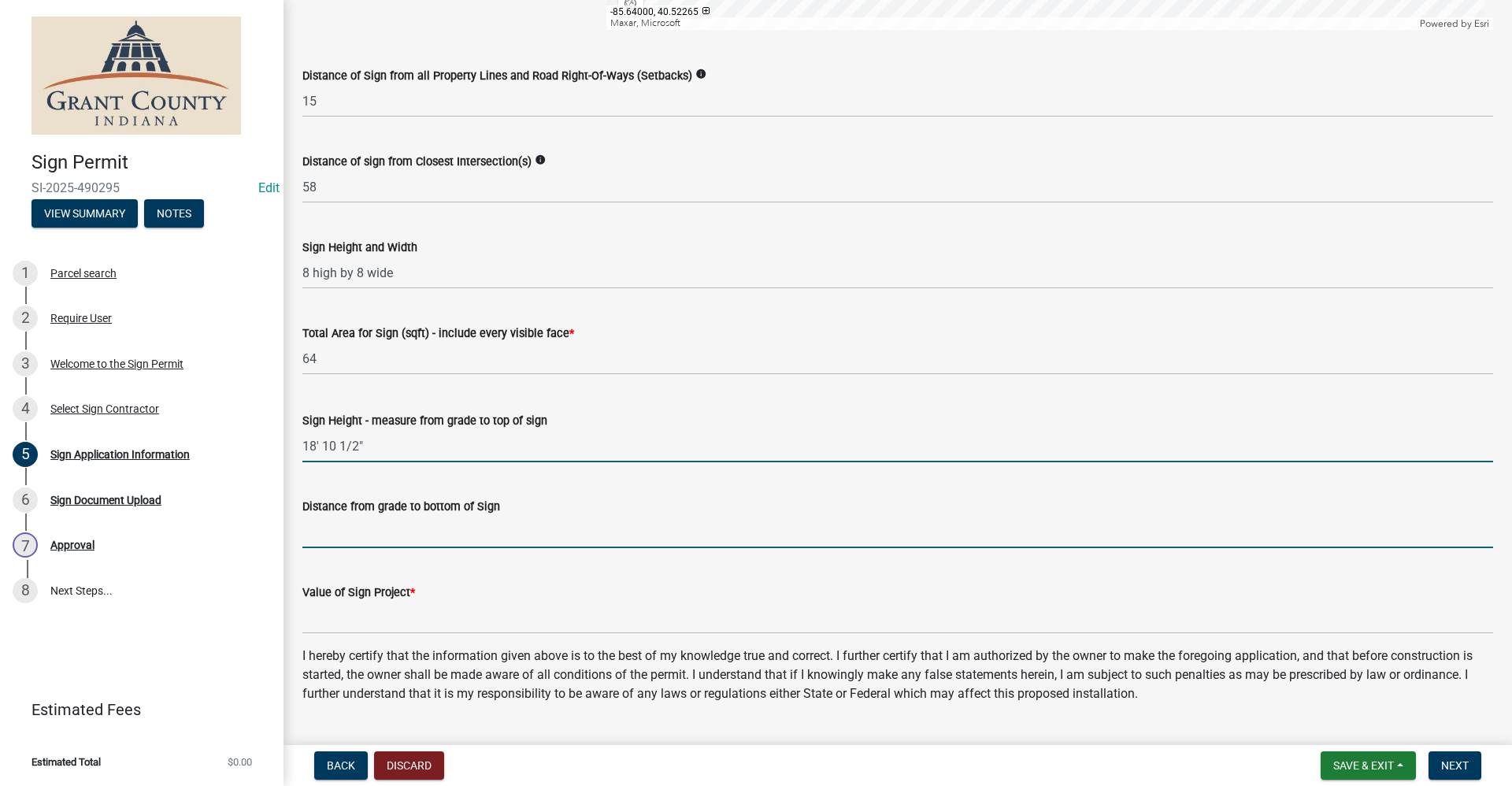
click at [338, 532] on input "Distance from grade to bottom of Sign" at bounding box center [898, 532] width 1190 height 33
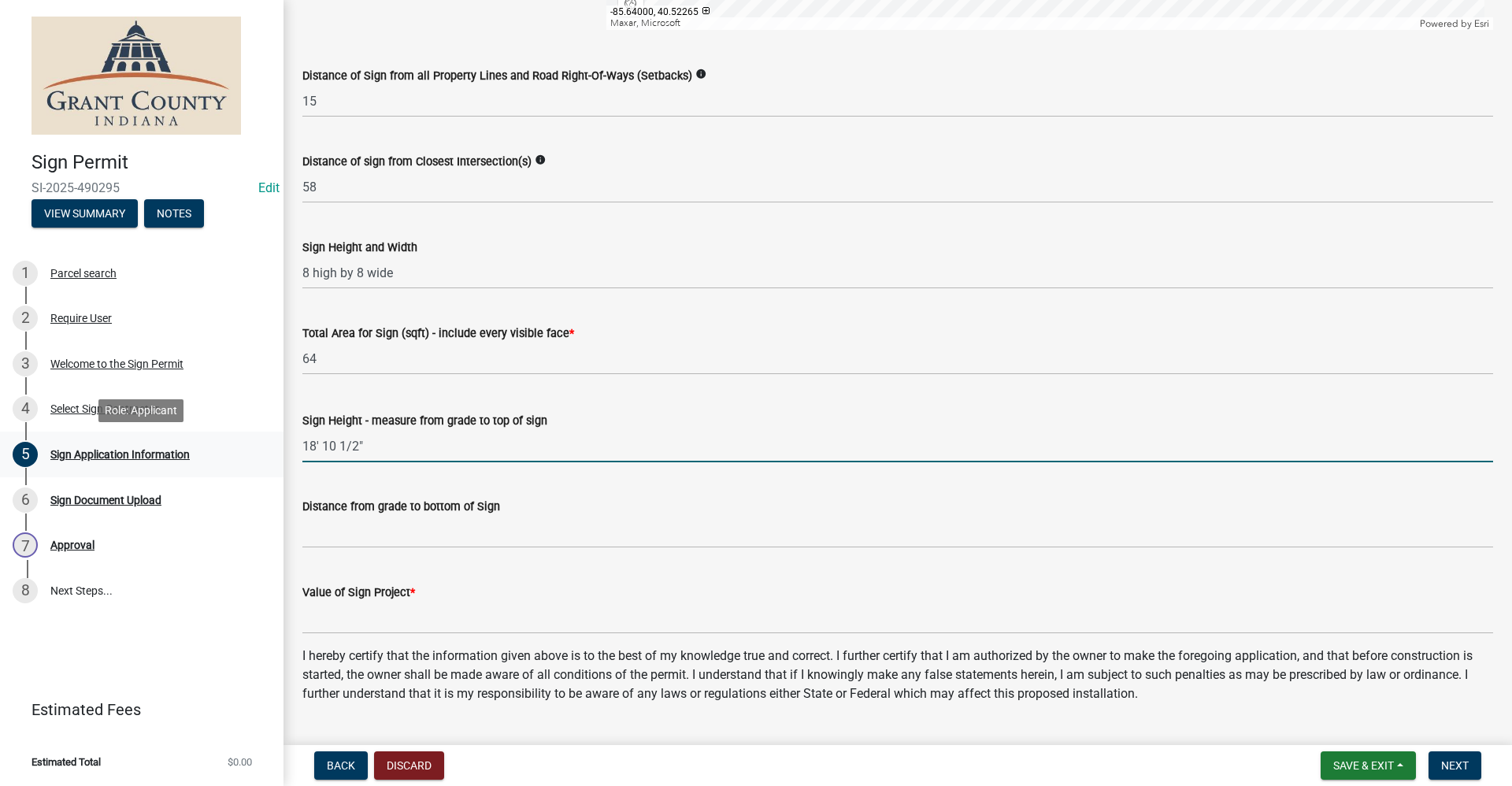
drag, startPoint x: 364, startPoint y: 442, endPoint x: 283, endPoint y: 439, distance: 81.1
click at [283, 439] on div "Sign Permit SI-2025-490295 Edit View Summary Notes 1 Parcel search 2 Require Us…" at bounding box center [756, 393] width 1512 height 786
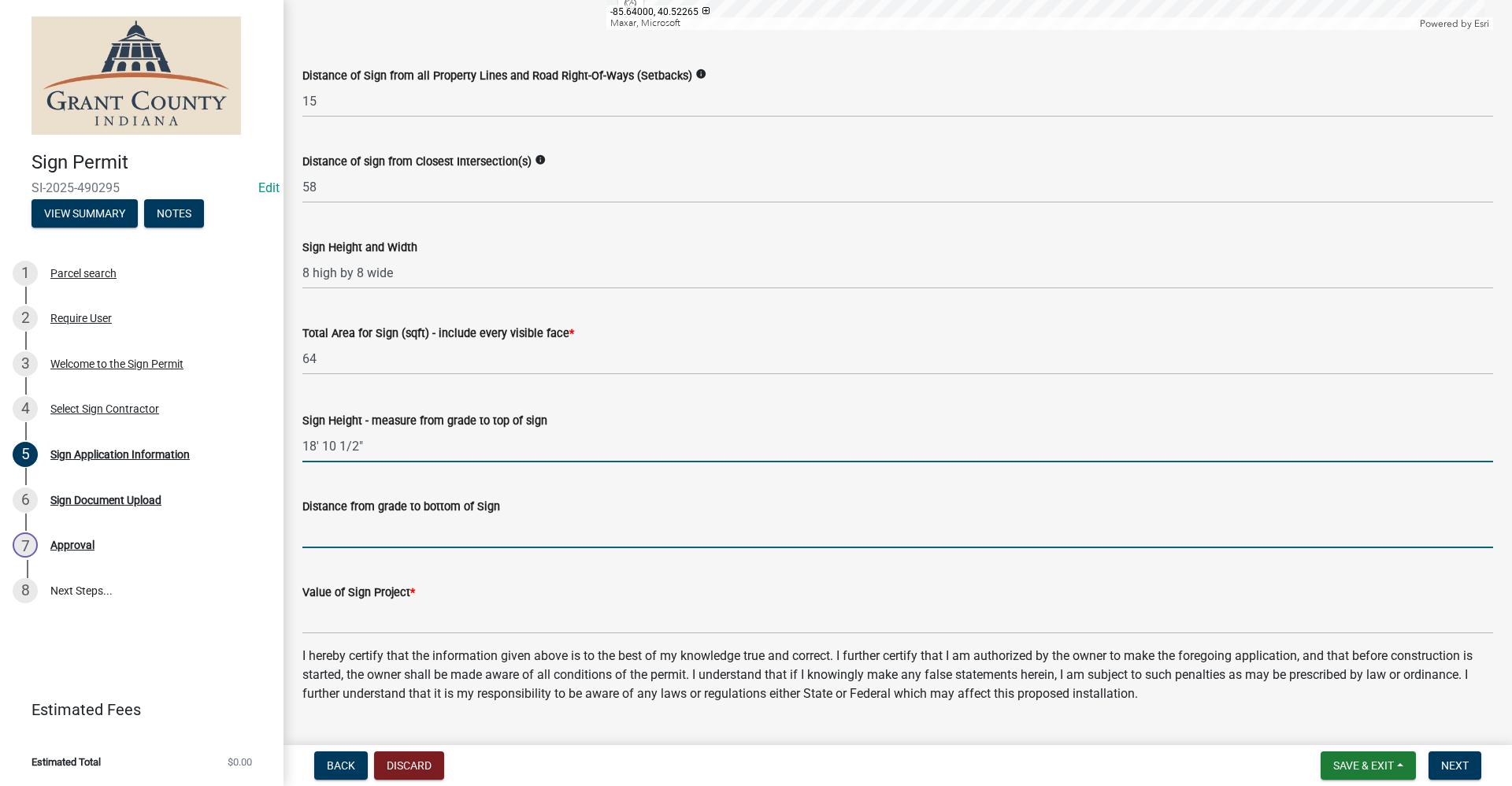
click at [344, 534] on input "Distance from grade to bottom of Sign" at bounding box center [898, 532] width 1190 height 33
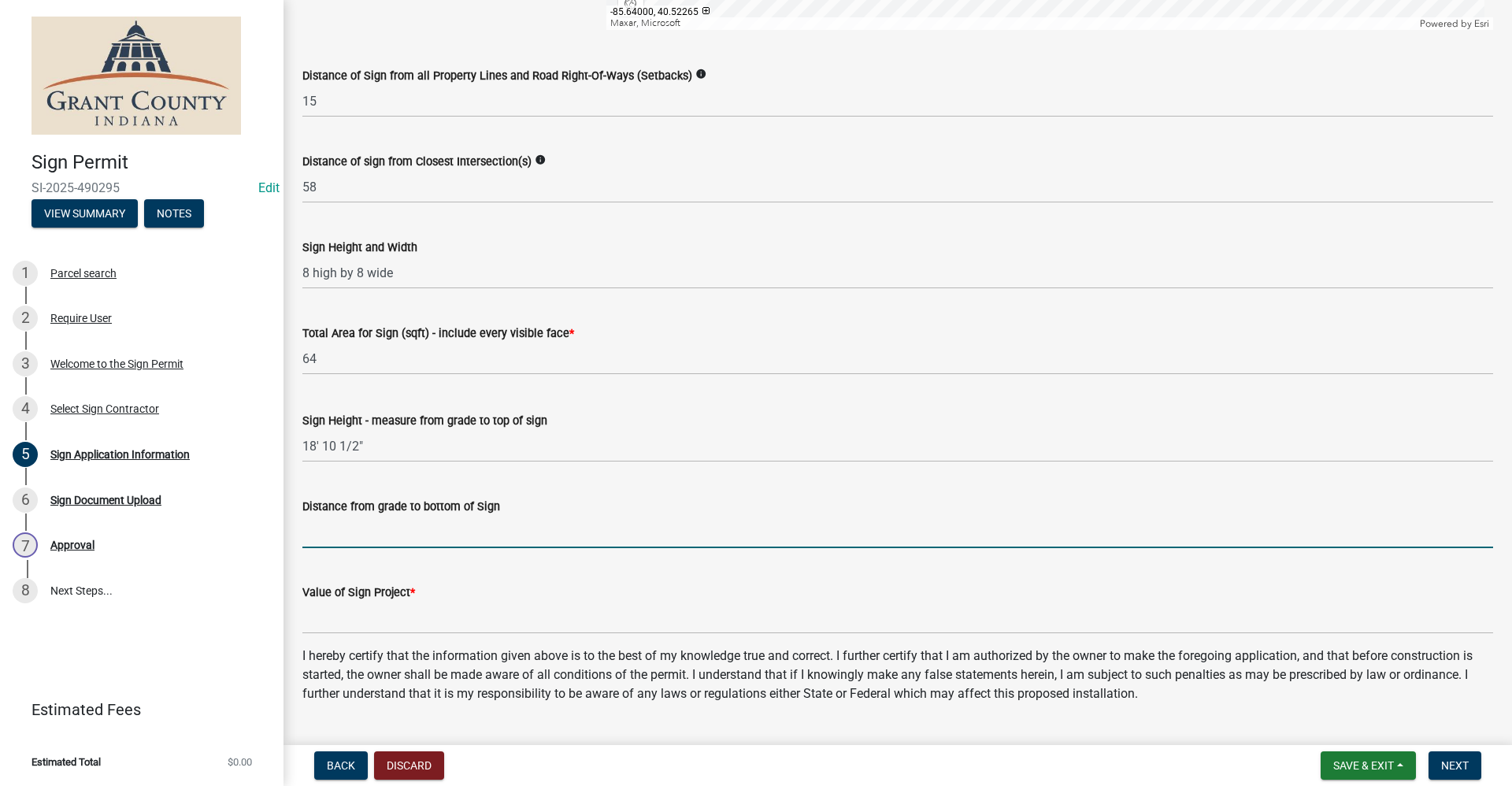
paste input "18' 10 1/2""
type input "18' 10 1/2""
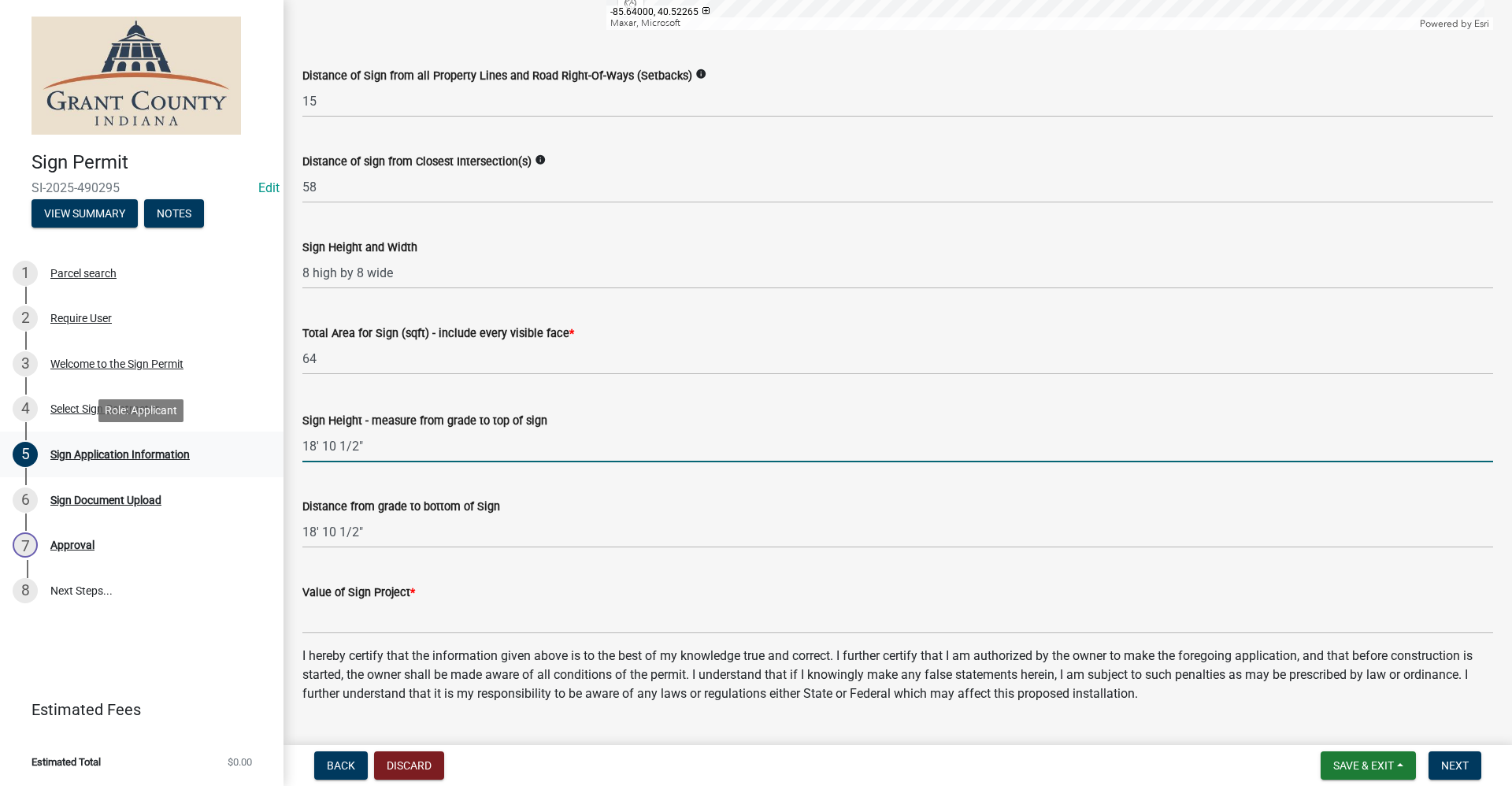
drag, startPoint x: 361, startPoint y: 445, endPoint x: 264, endPoint y: 456, distance: 97.6
click at [264, 456] on div "Sign Permit SI-2025-490295 Edit View Summary Notes 1 Parcel search 2 Require Us…" at bounding box center [756, 393] width 1512 height 786
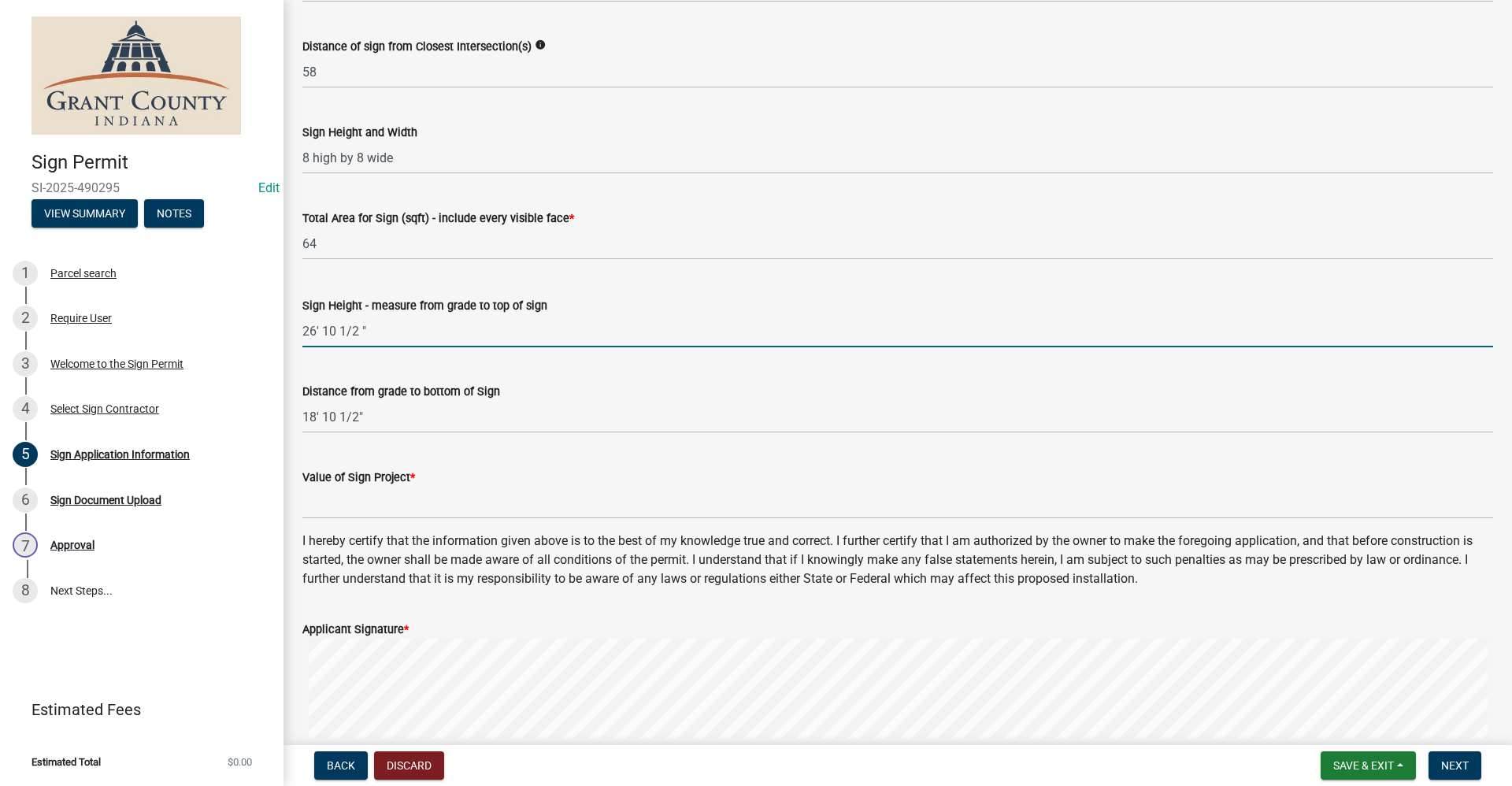
scroll to position [2388, 0]
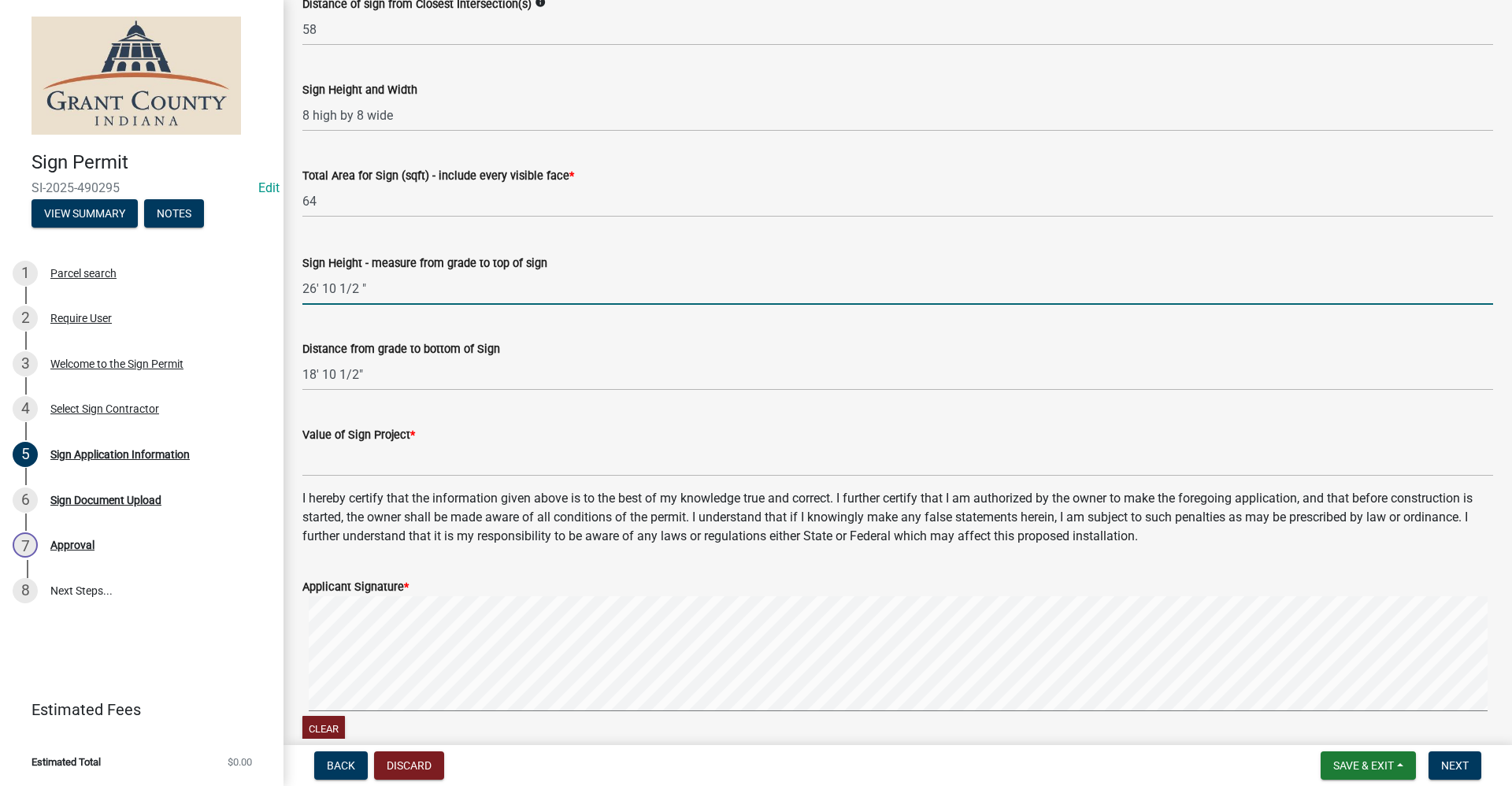
type input "26' 10 1/2 ""
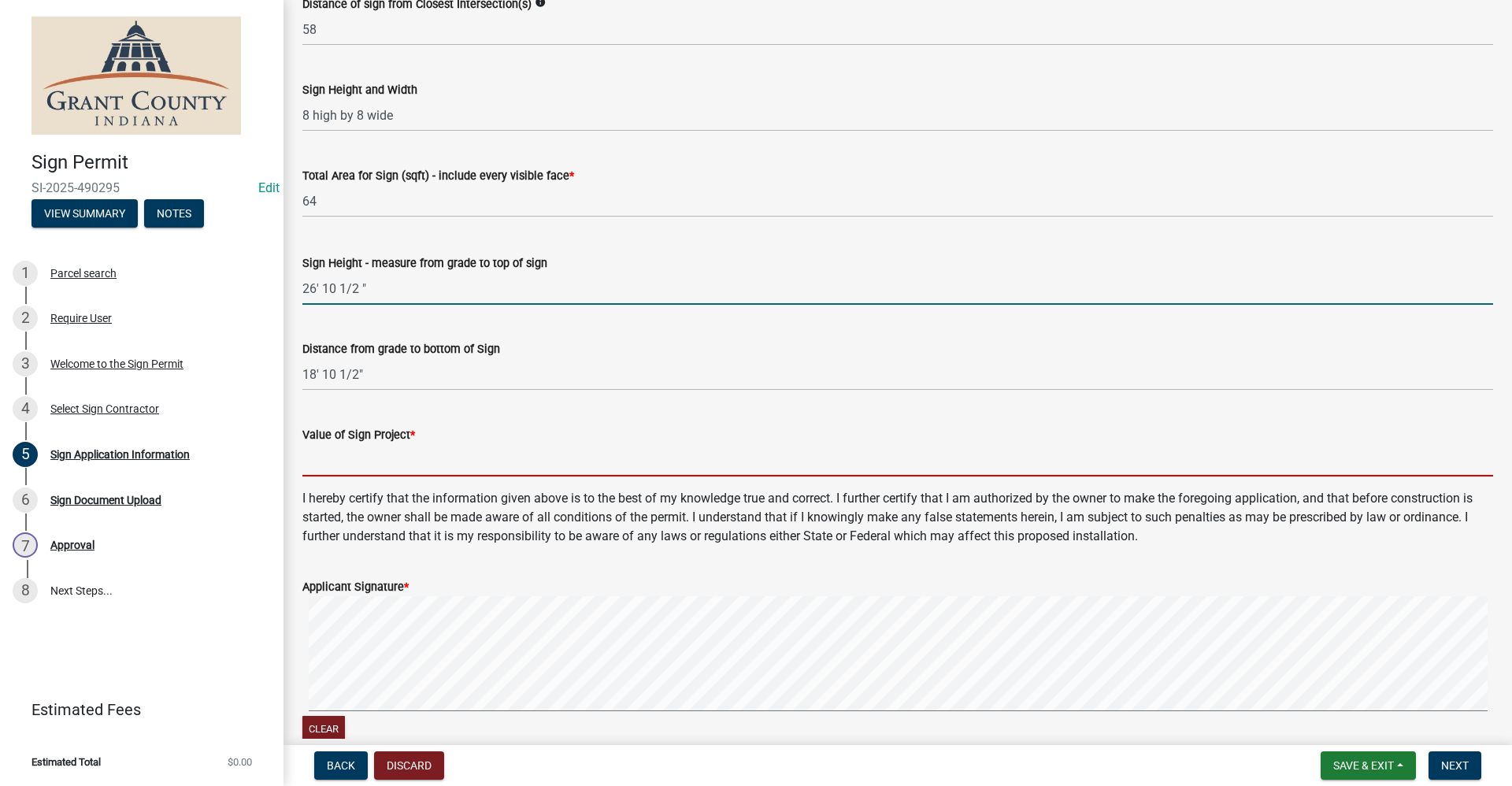
click at [348, 468] on input "Value of Sign Project *" at bounding box center [898, 460] width 1190 height 33
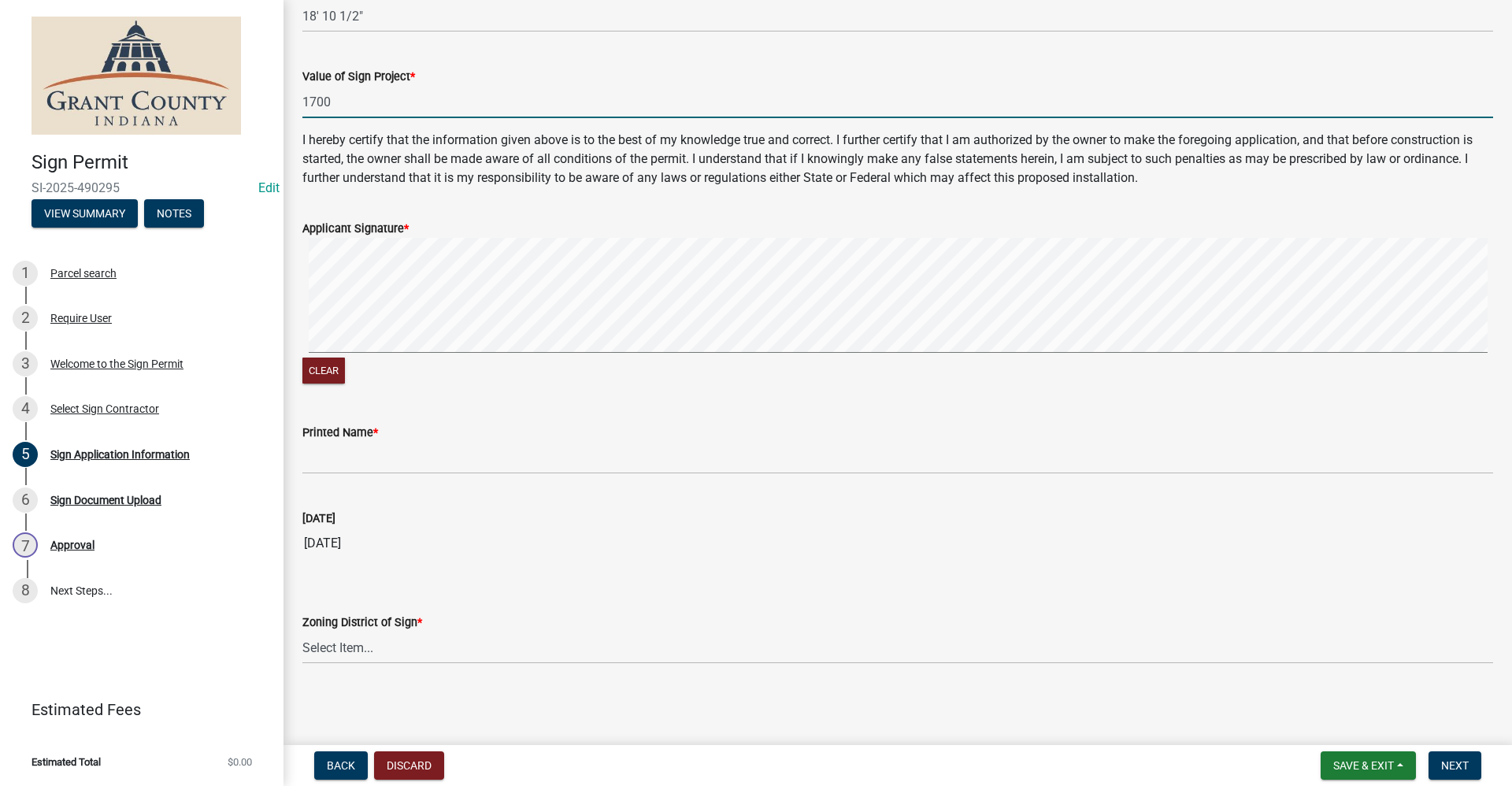
scroll to position [2747, 0]
type input "1700"
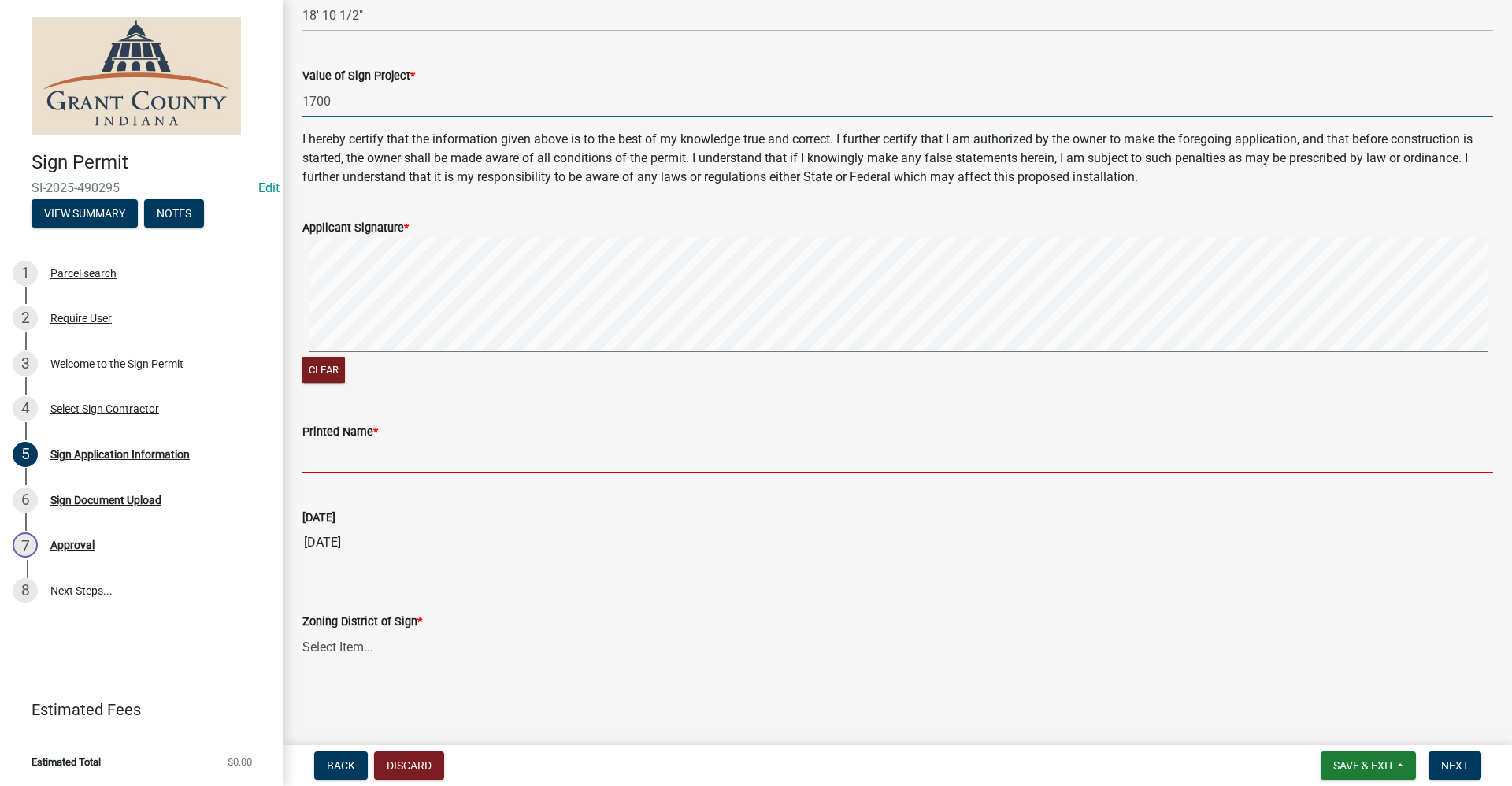
click at [379, 456] on input "Printed Name *" at bounding box center [898, 457] width 1190 height 33
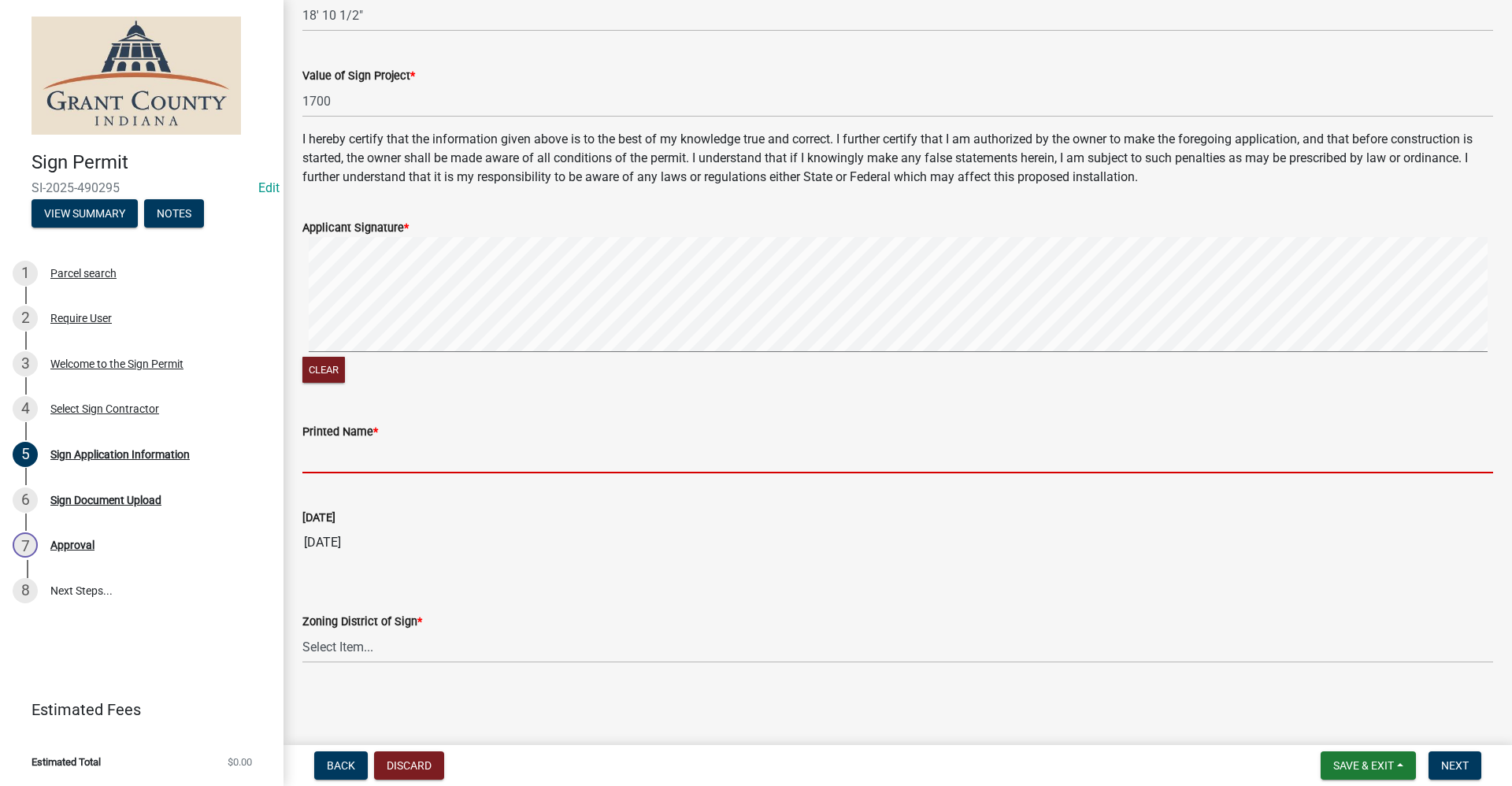
type input "Chris Rawlins"
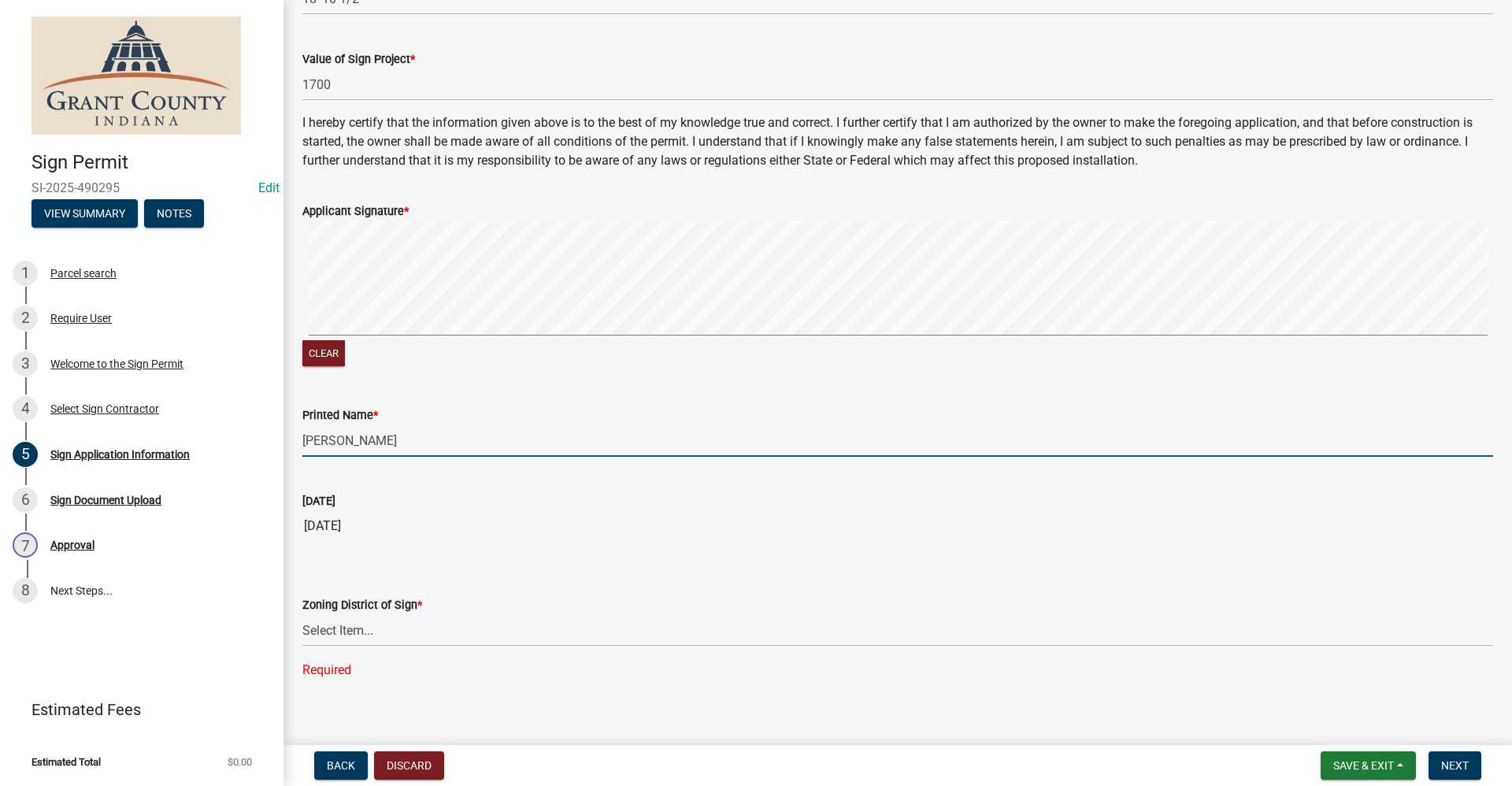
scroll to position [2779, 0]
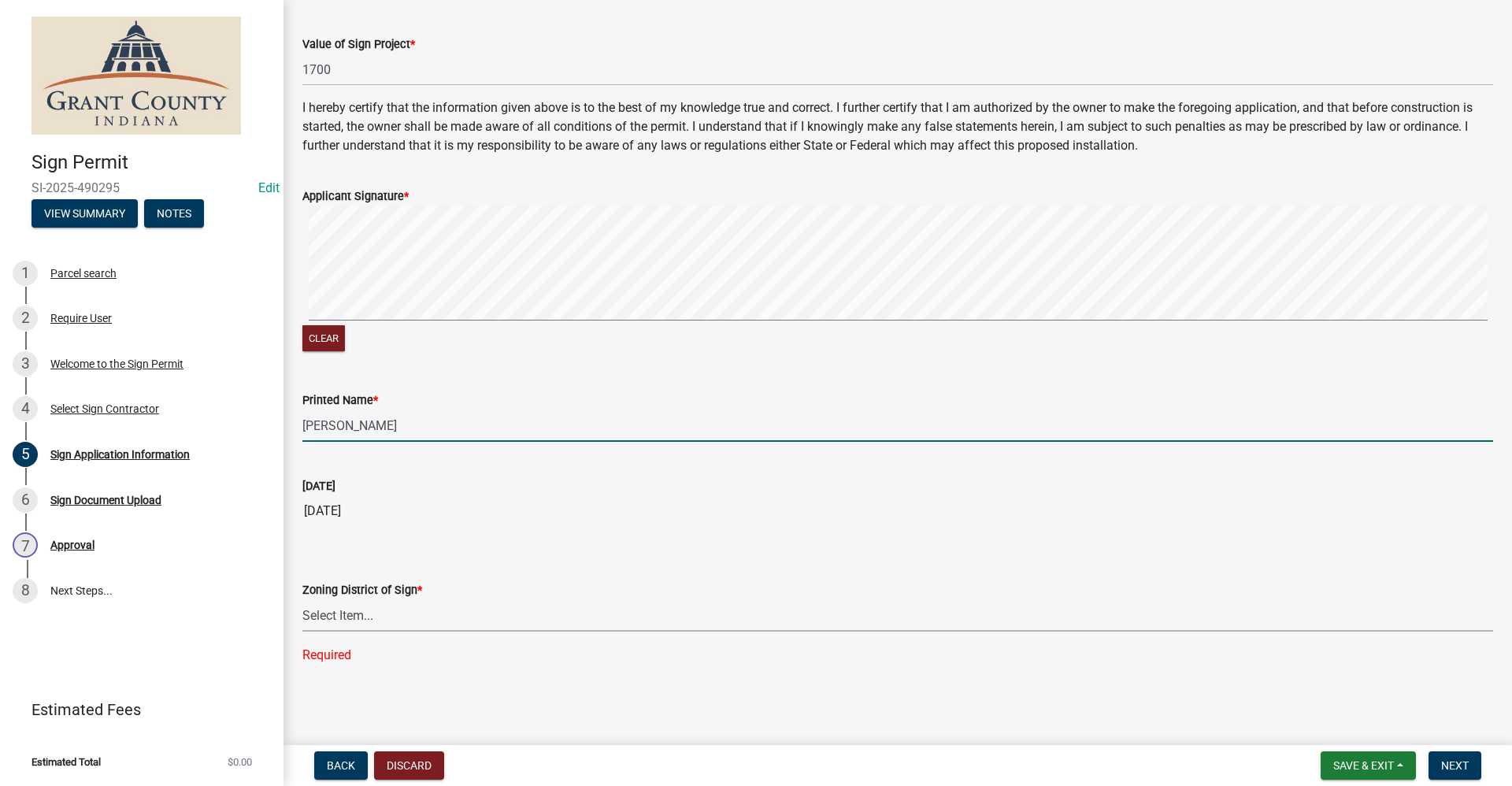
click at [353, 623] on select "Select Item... AG RS R1 R2 R3 R4 R5 PB NC LB CC GB I1 I2 I3 MH" at bounding box center [898, 615] width 1190 height 33
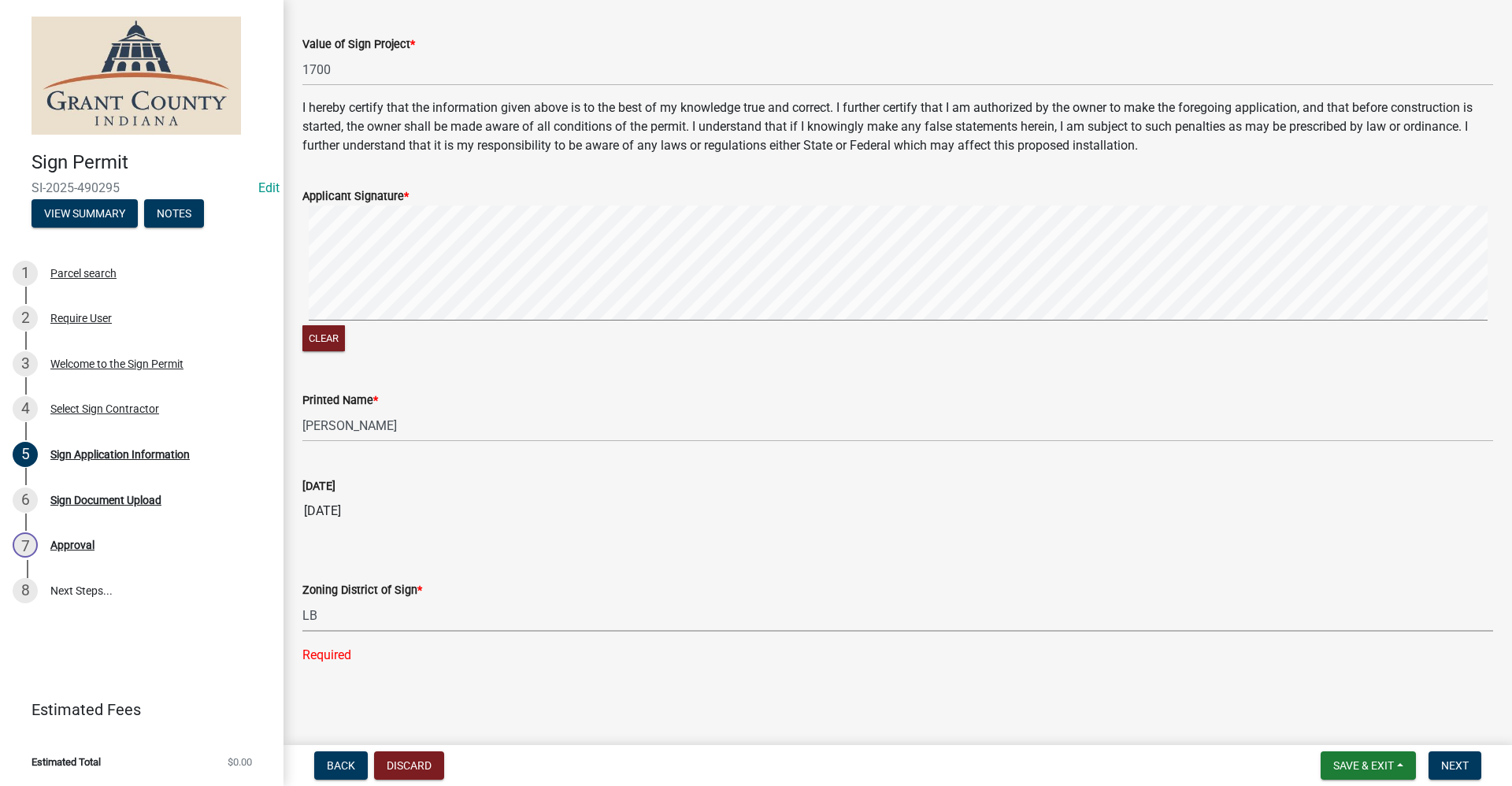
click at [303, 631] on select "Select Item... AG RS R1 R2 R3 R4 R5 PB NC LB CC GB I1 I2 I3 MH" at bounding box center [898, 615] width 1190 height 33
select select "e7daa1ce-a736-4e02-ba77-c09825194ca7"
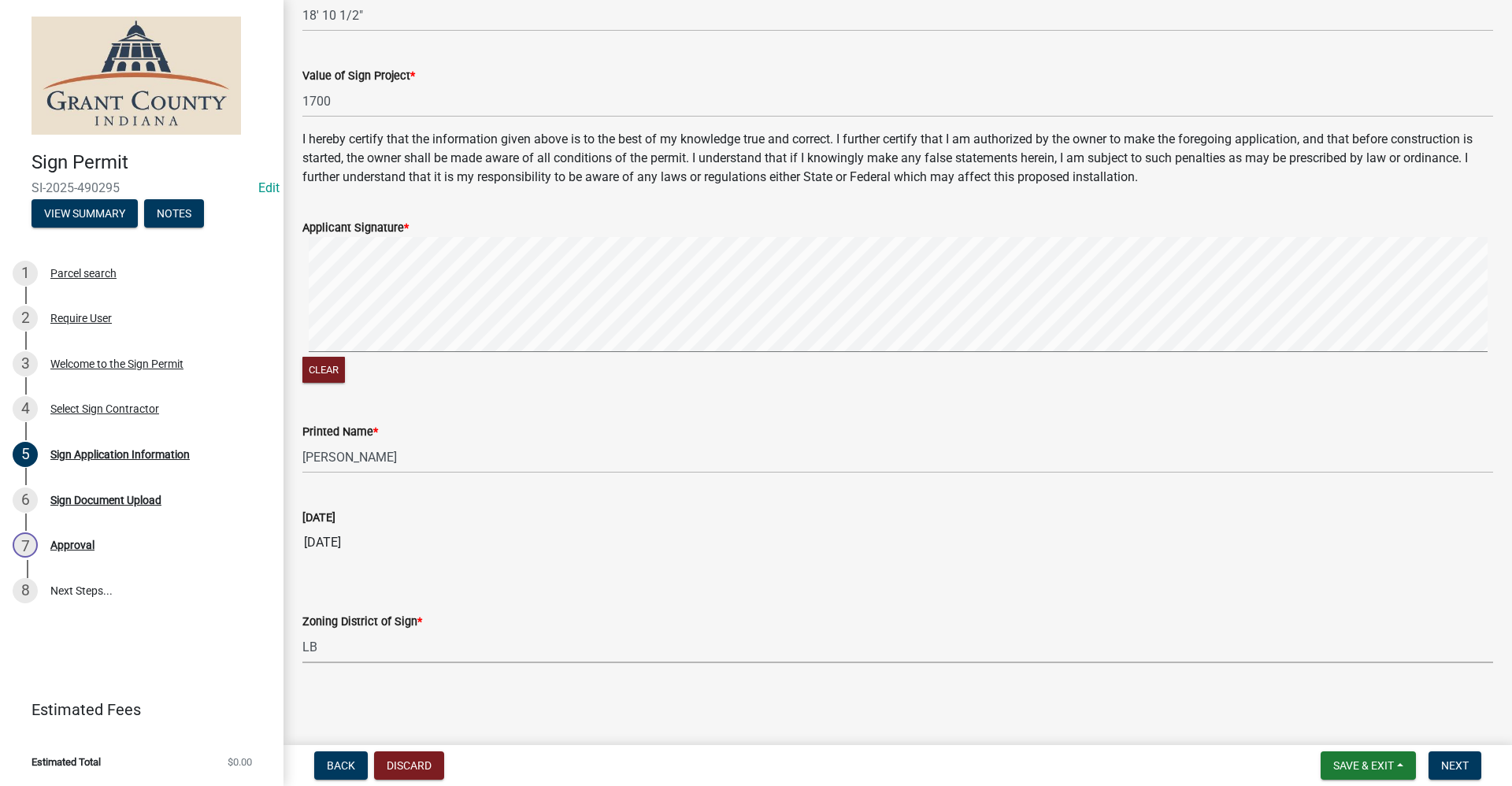
scroll to position [2747, 0]
click at [730, 761] on span "Next" at bounding box center [1455, 765] width 28 height 13
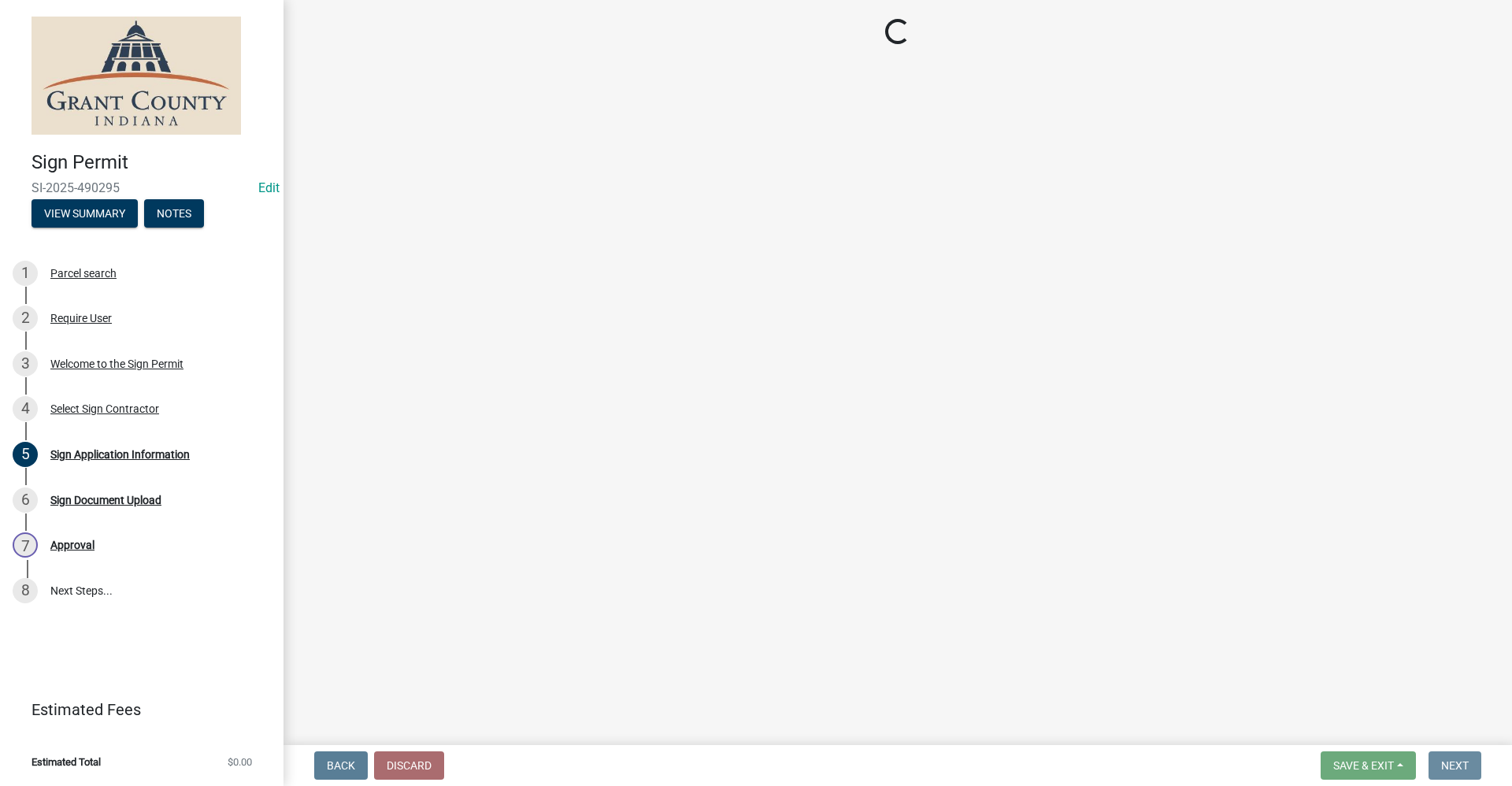
scroll to position [0, 0]
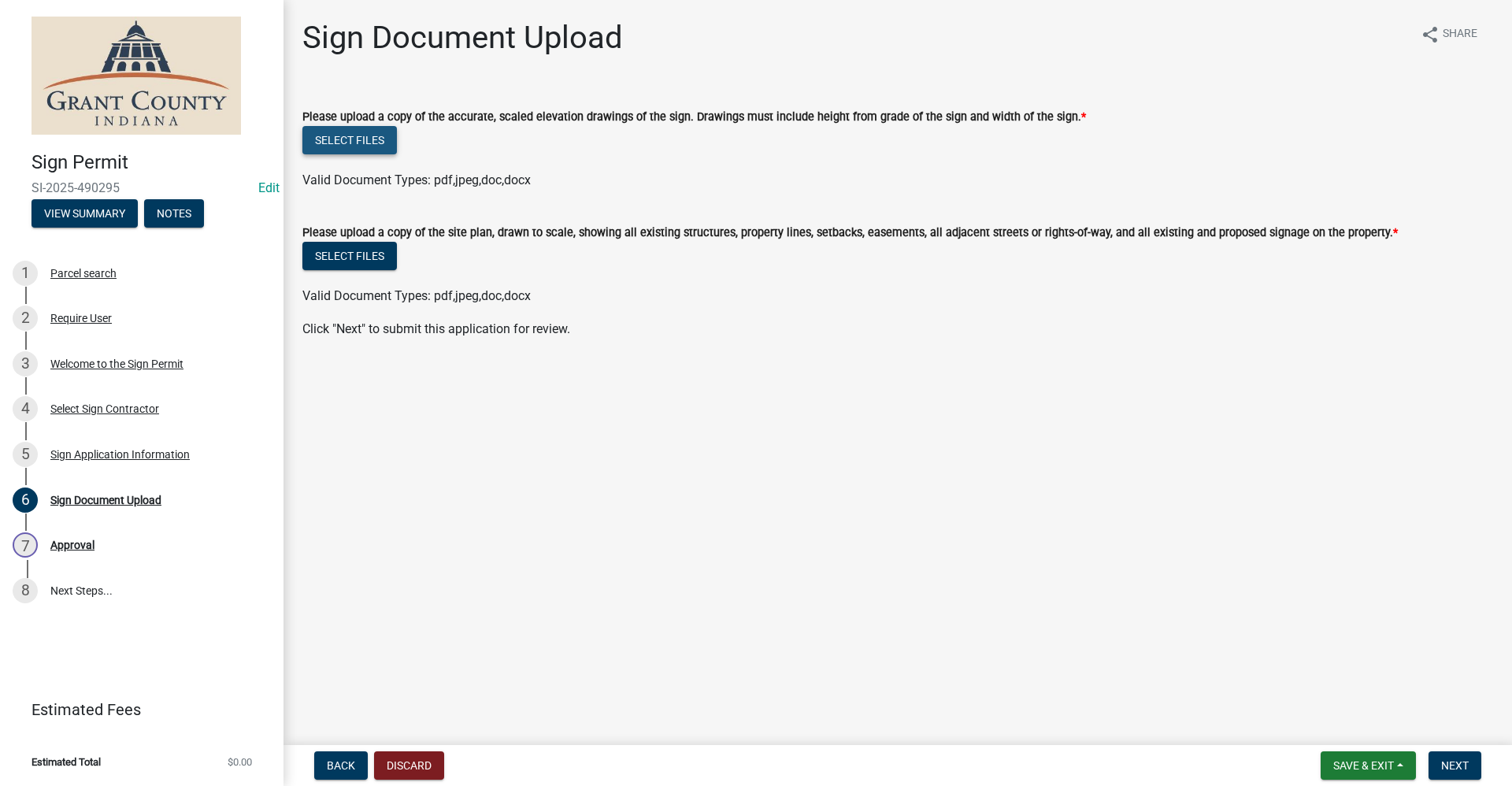
click at [345, 141] on button "Select files" at bounding box center [349, 140] width 94 height 29
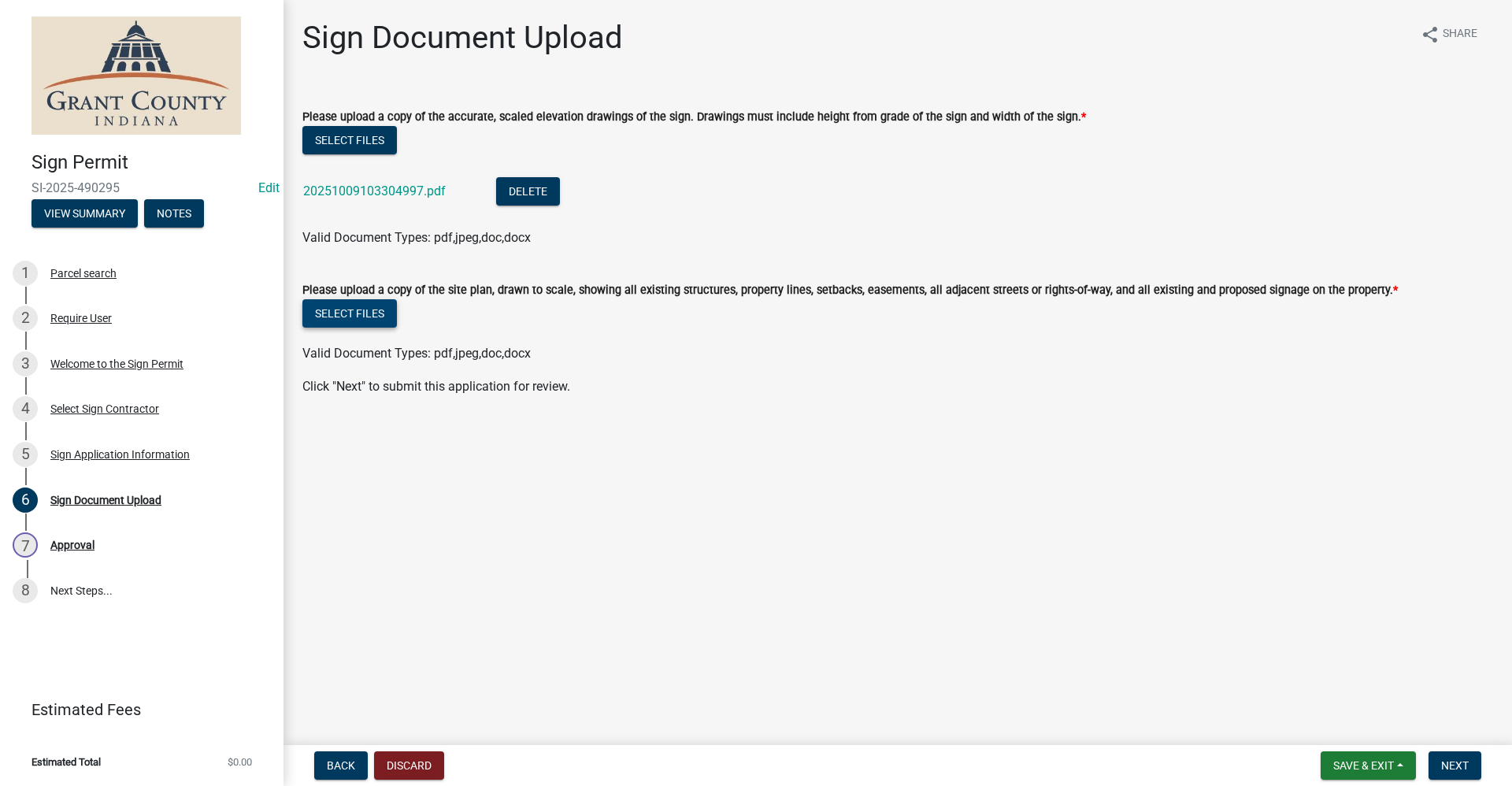
click at [376, 313] on button "Select files" at bounding box center [349, 313] width 94 height 29
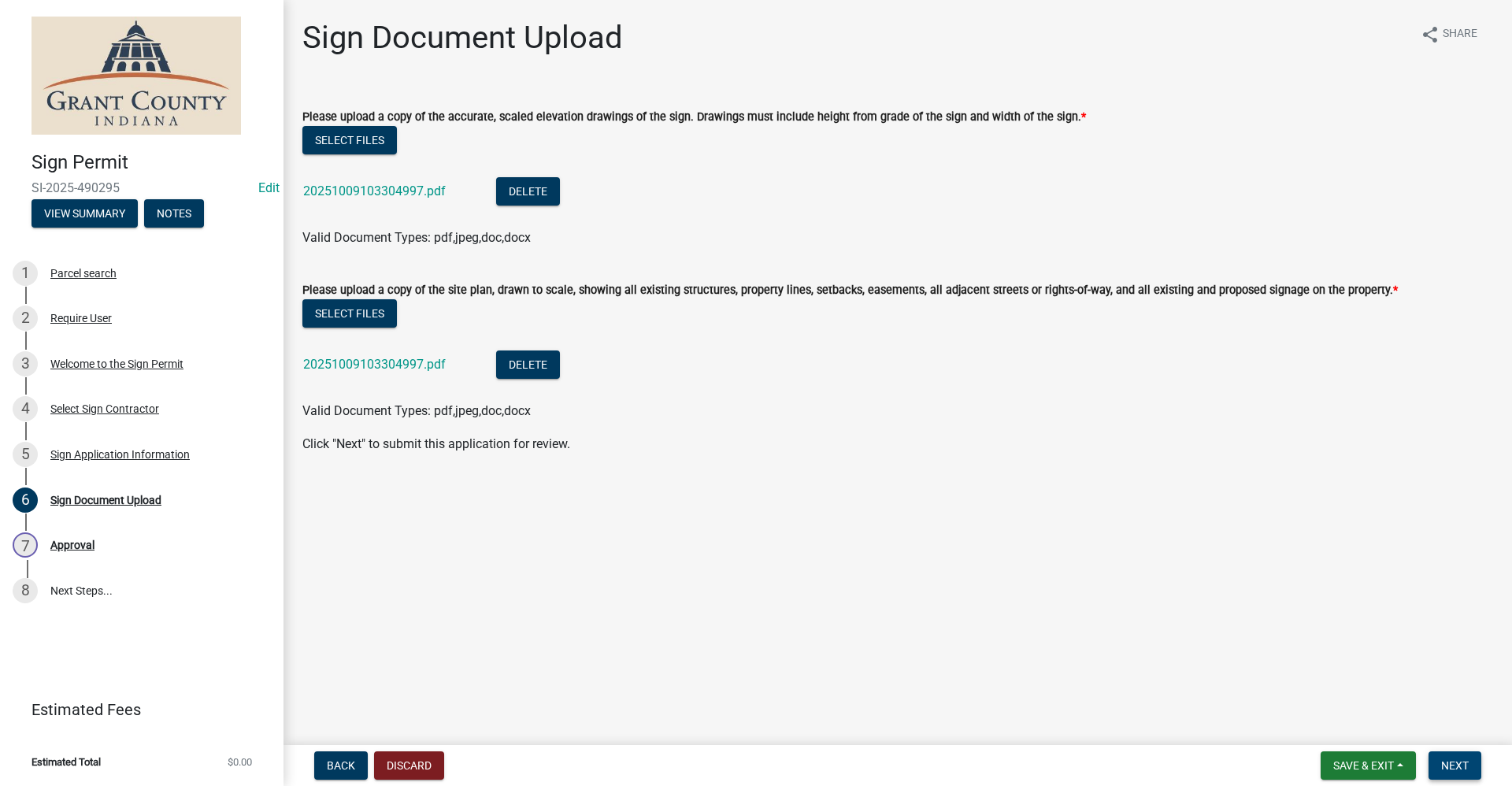
click at [730, 761] on button "Next" at bounding box center [1454, 765] width 52 height 29
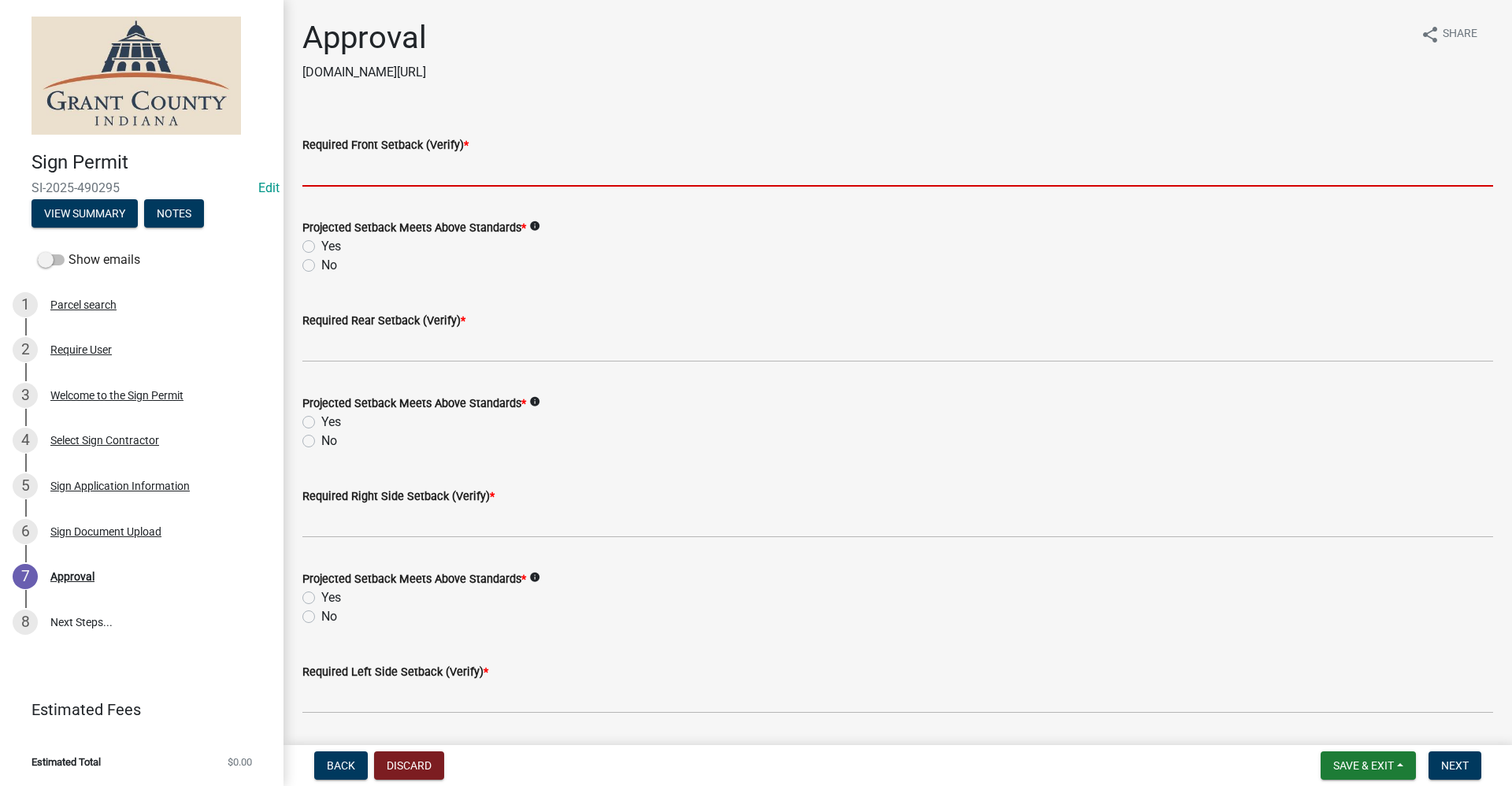
click at [338, 177] on input "Required Front Setback (Verify) *" at bounding box center [898, 170] width 1190 height 33
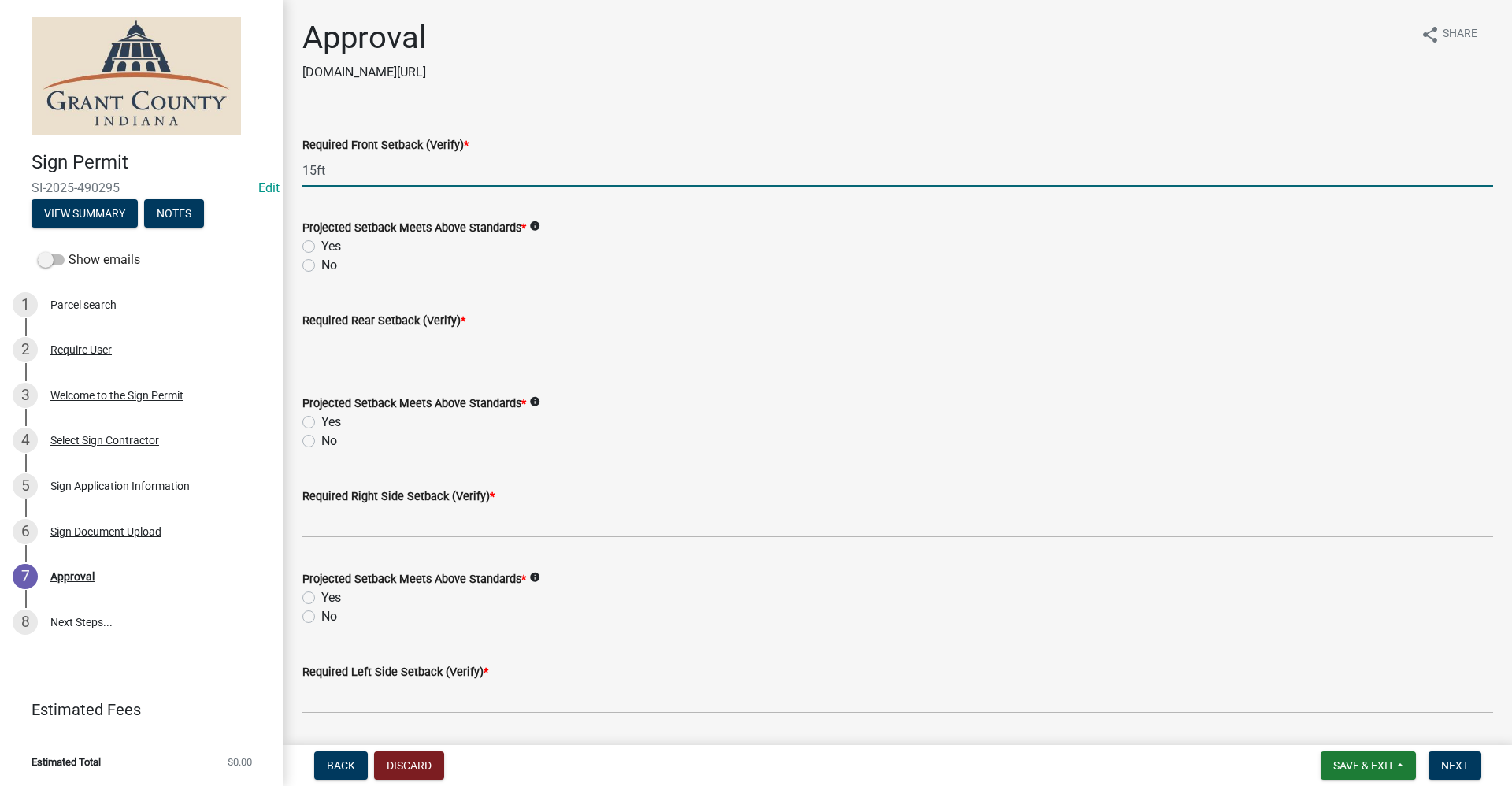
type input "15ft"
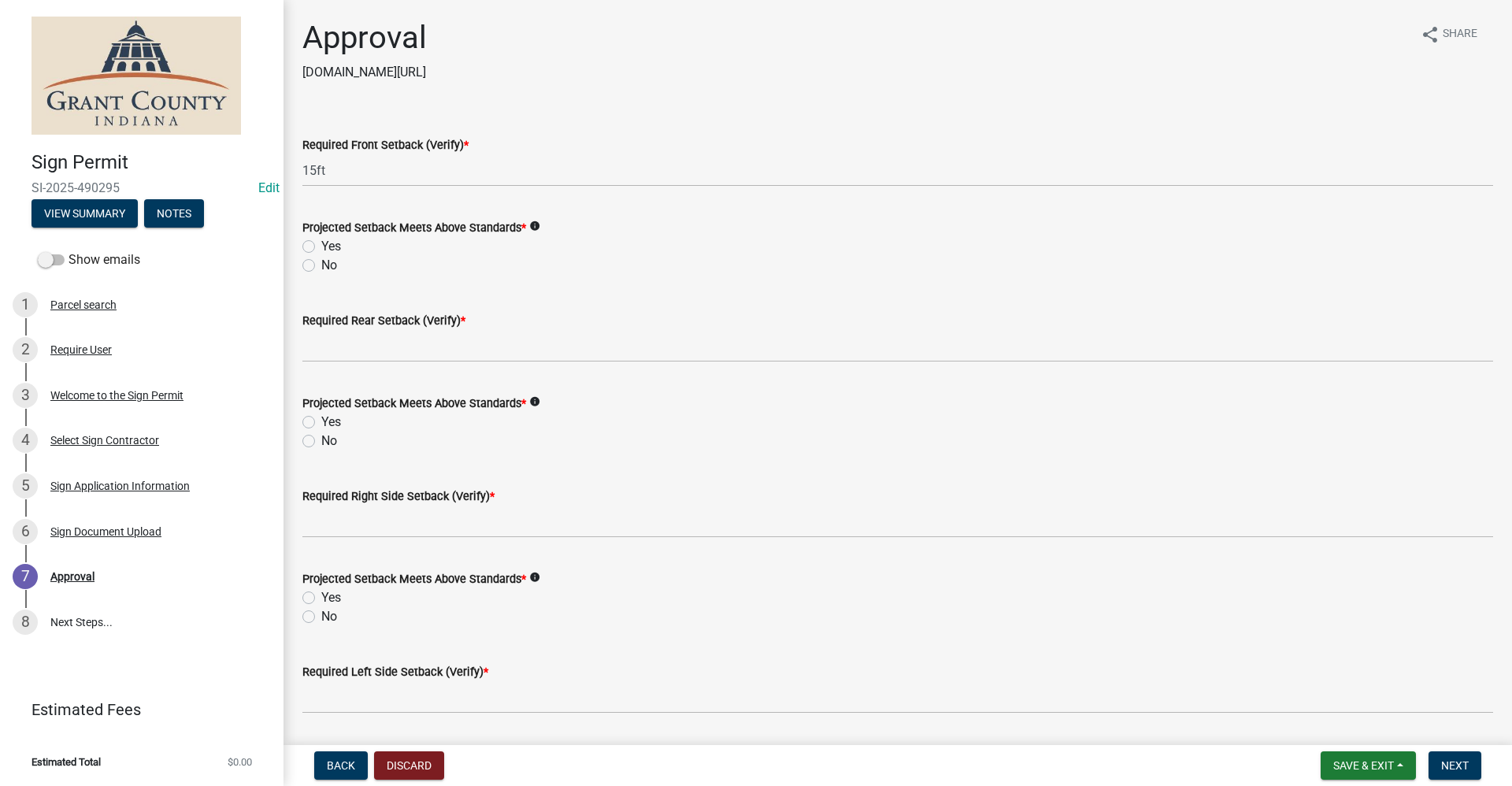
click at [322, 246] on label "Yes" at bounding box center [331, 246] width 20 height 19
click at [322, 246] on input "Yes" at bounding box center [327, 242] width 10 height 10
radio input "true"
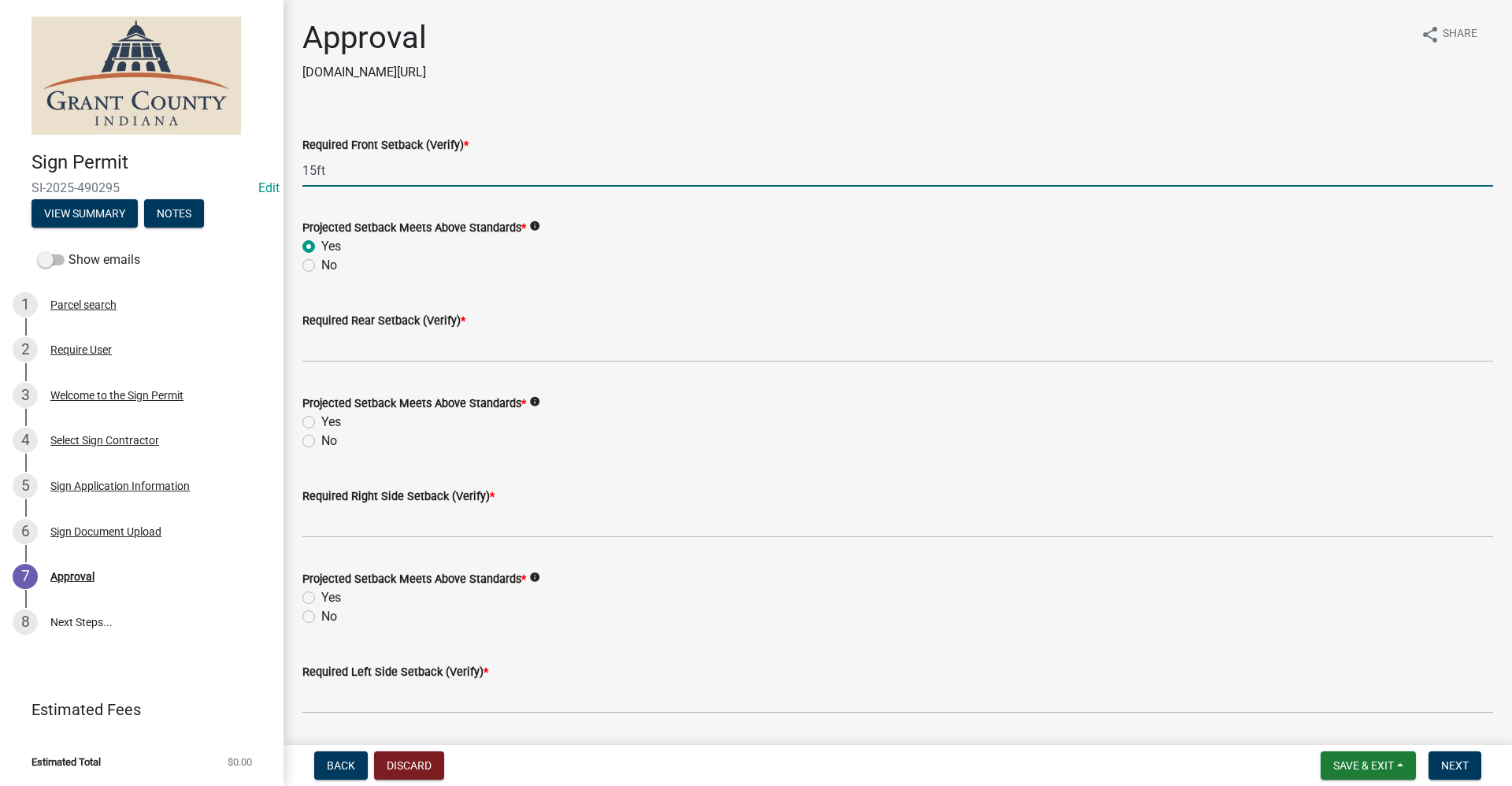
drag, startPoint x: 334, startPoint y: 173, endPoint x: 245, endPoint y: 167, distance: 89.2
click at [245, 167] on div "Sign Permit SI-2025-490295 Edit View Summary Notes Show emails 1 Parcel search …" at bounding box center [756, 393] width 1512 height 786
type input "N/A remodel of existing sign"
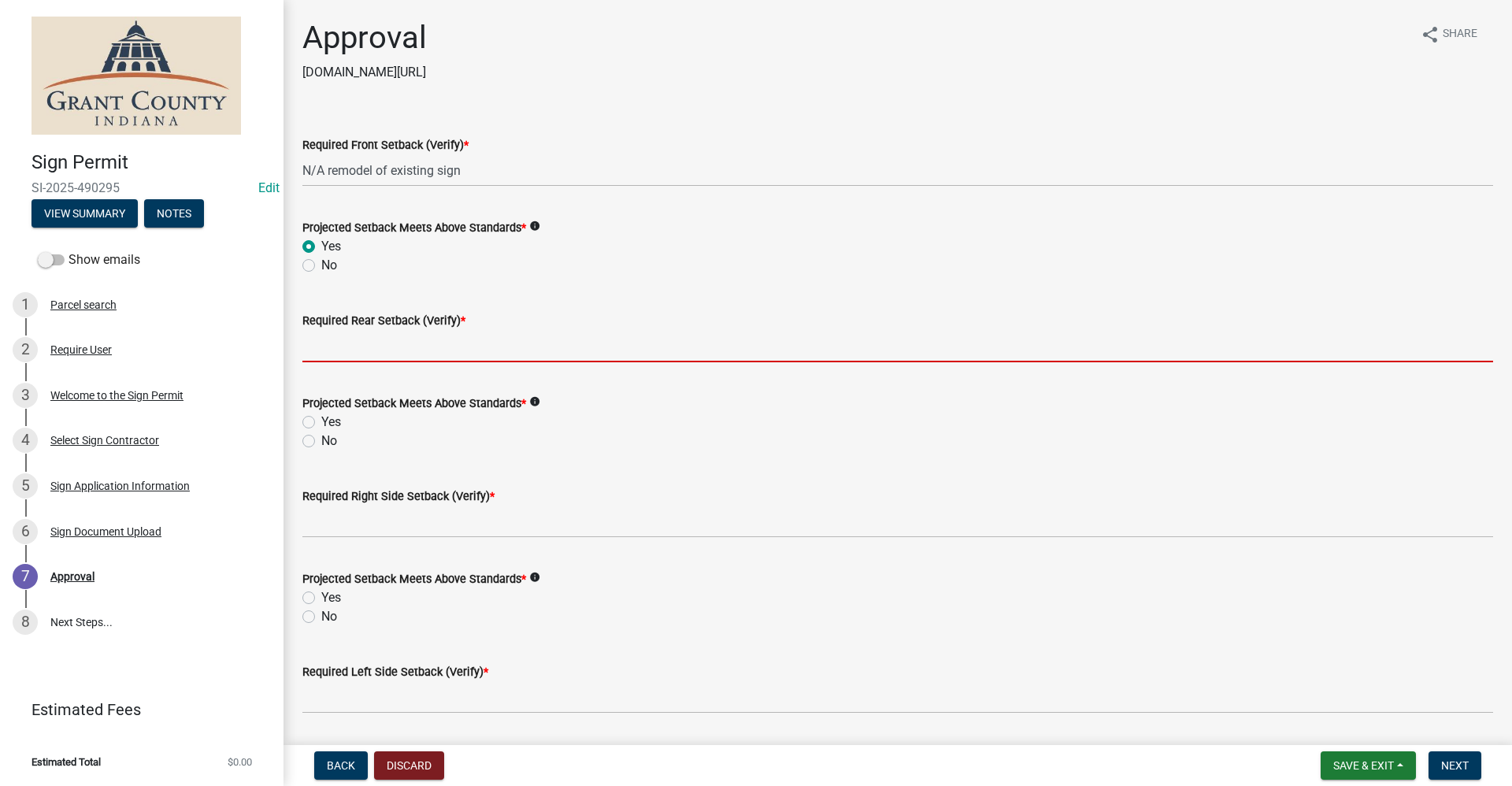
click at [326, 347] on input "Required Rear Setback (Verify) *" at bounding box center [898, 345] width 1190 height 33
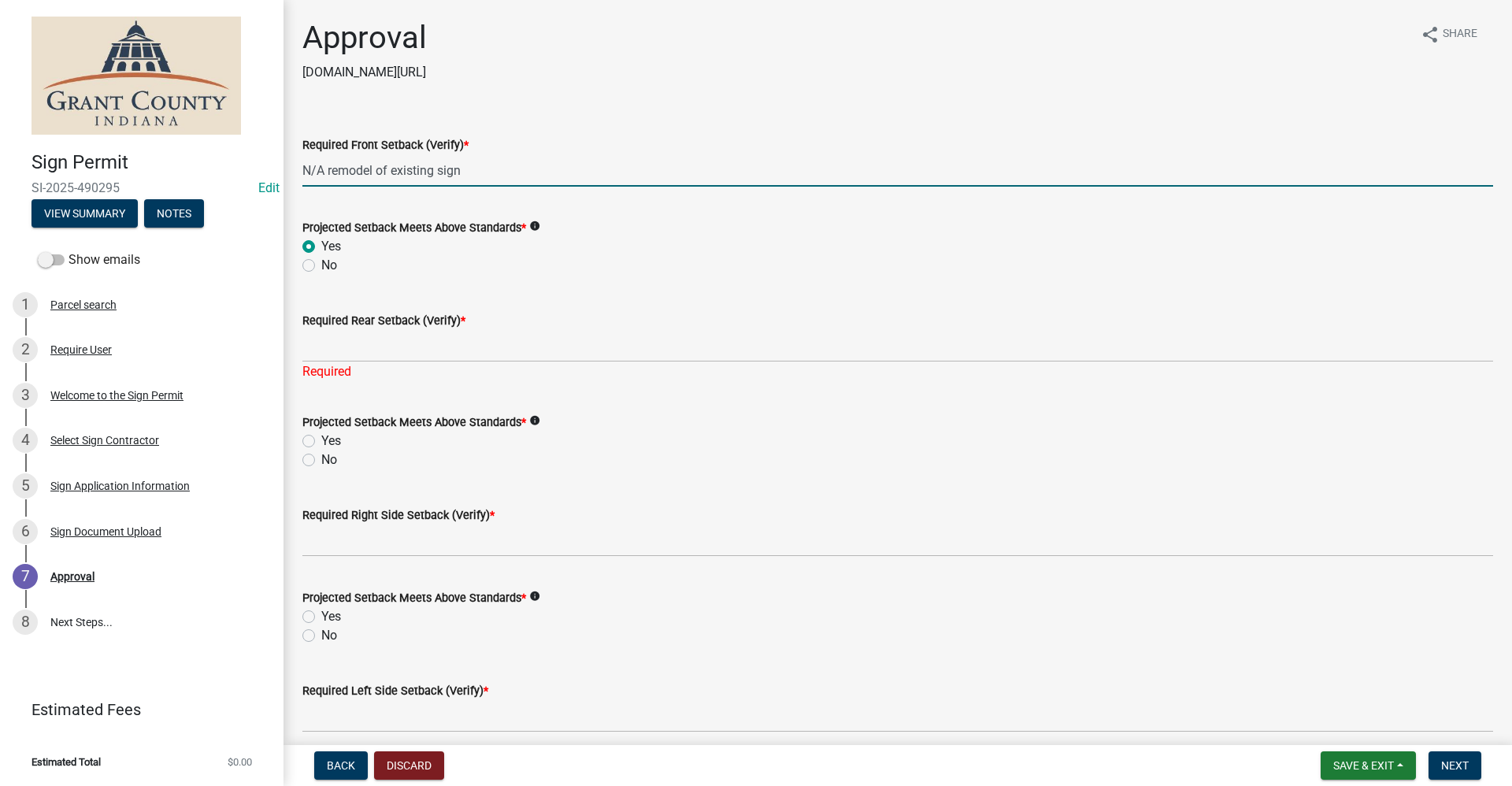
drag, startPoint x: 464, startPoint y: 167, endPoint x: 324, endPoint y: 167, distance: 140.0
click at [295, 173] on div "Required Front Setback (Verify) * N/A remodel of existing sign" at bounding box center [898, 150] width 1214 height 73
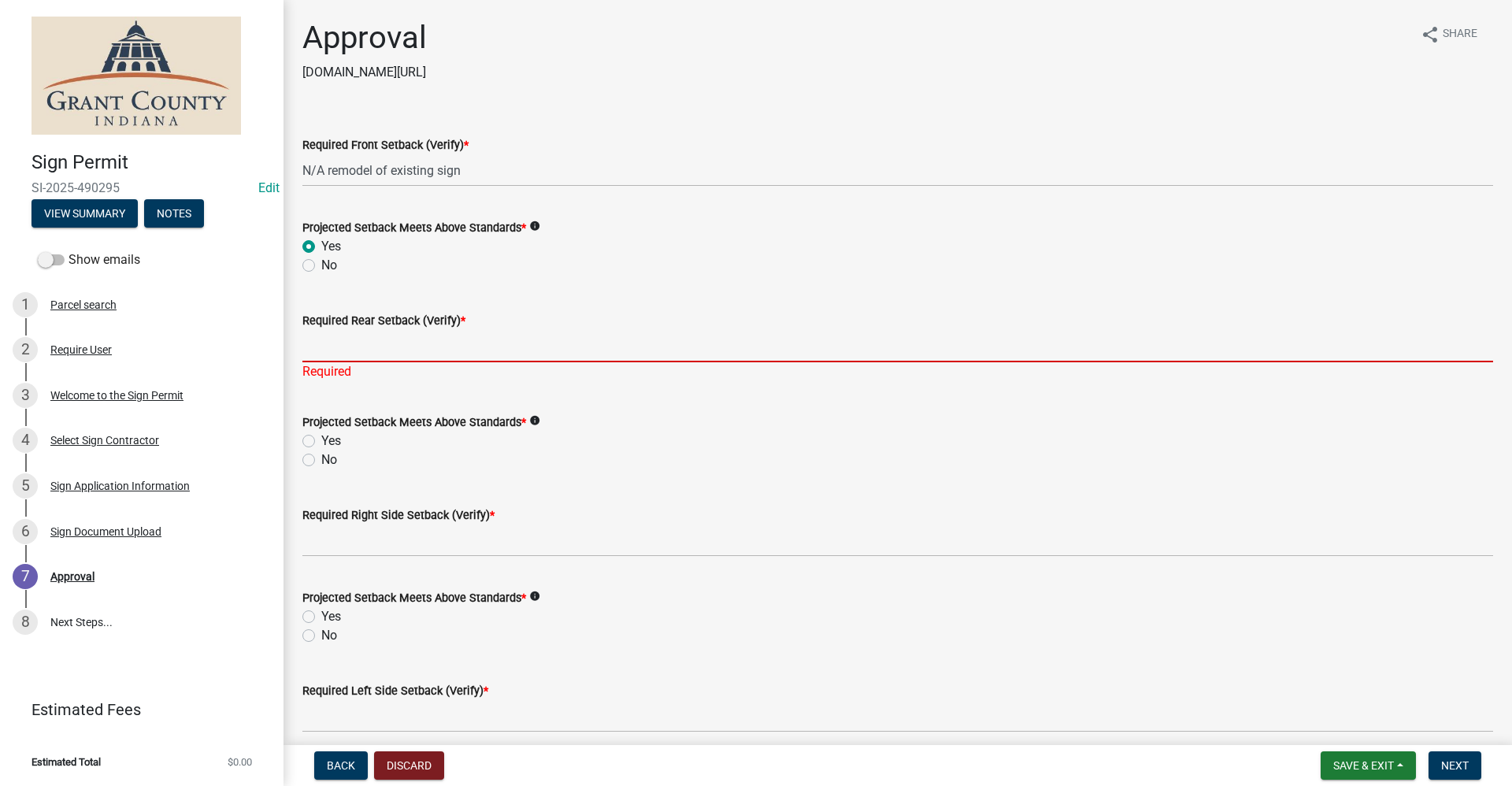
click at [314, 348] on input "Required Rear Setback (Verify) *" at bounding box center [898, 345] width 1190 height 33
paste input "N/A remodel of existing sign"
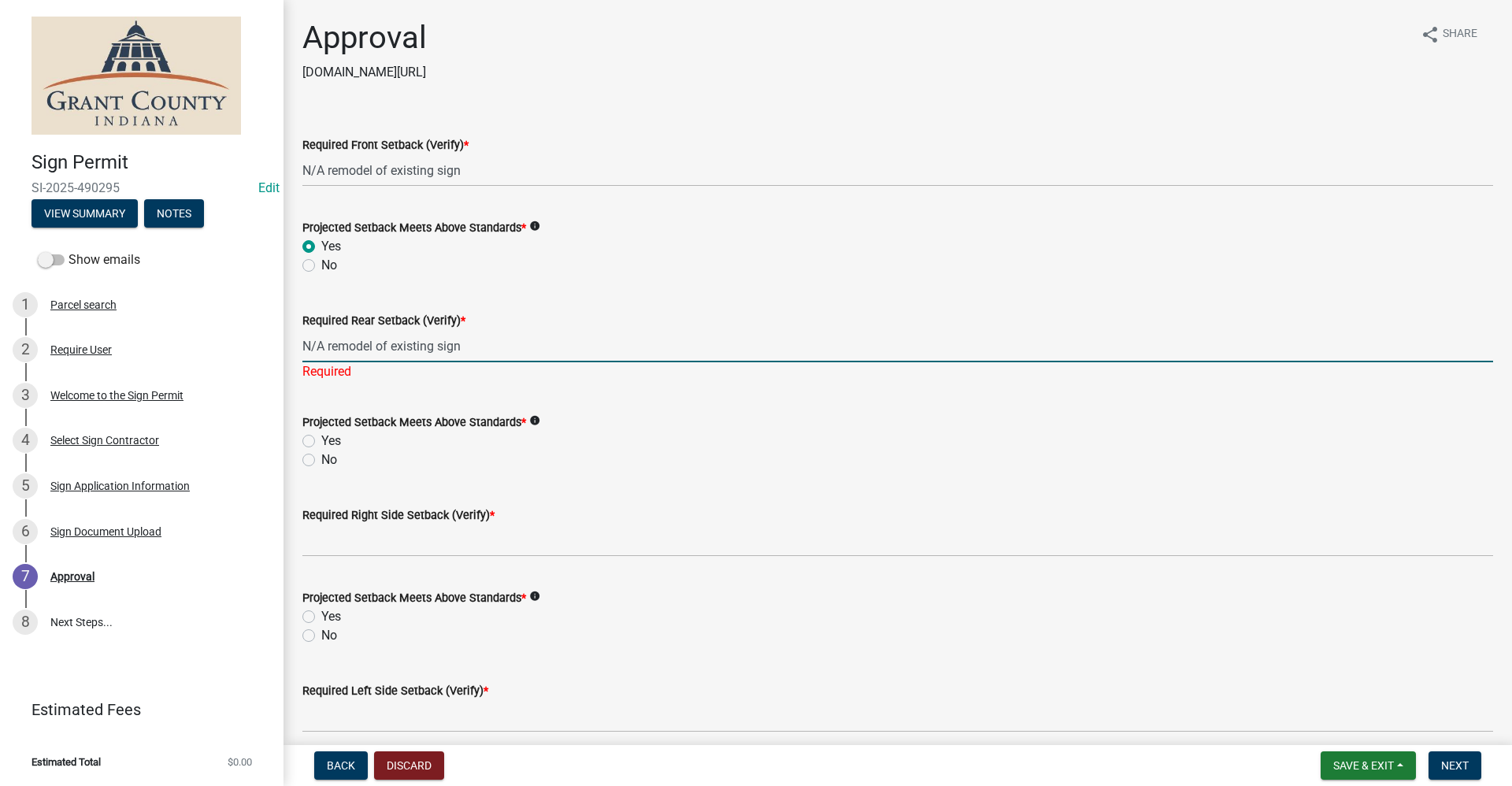
type input "N/A remodel of existing sign"
click at [308, 438] on div "Projected Setback Meets Above Standards * info Yes No" at bounding box center [898, 441] width 1190 height 56
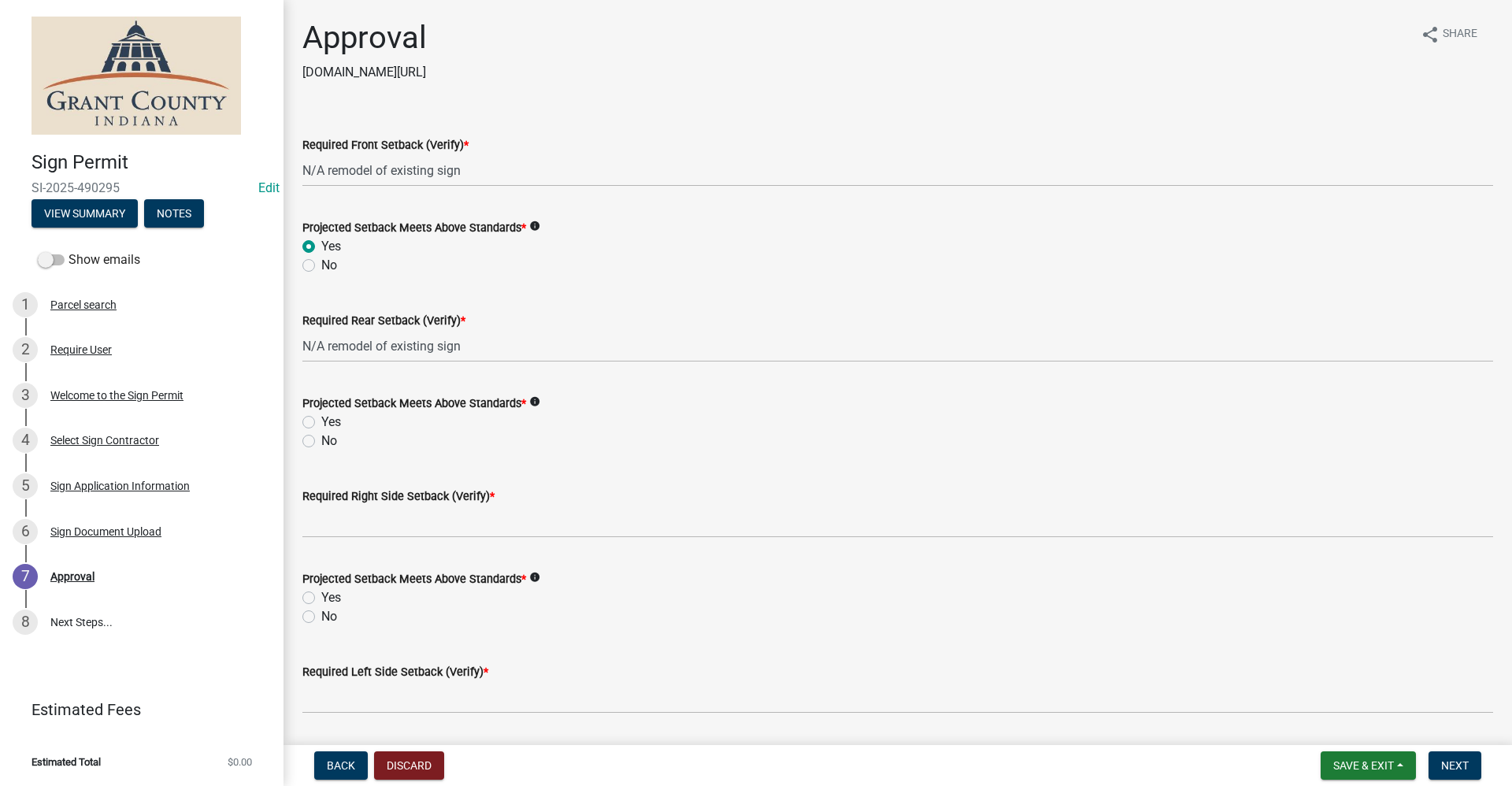
click at [322, 419] on label "Yes" at bounding box center [331, 422] width 20 height 19
click at [322, 419] on input "Yes" at bounding box center [327, 418] width 10 height 10
radio input "true"
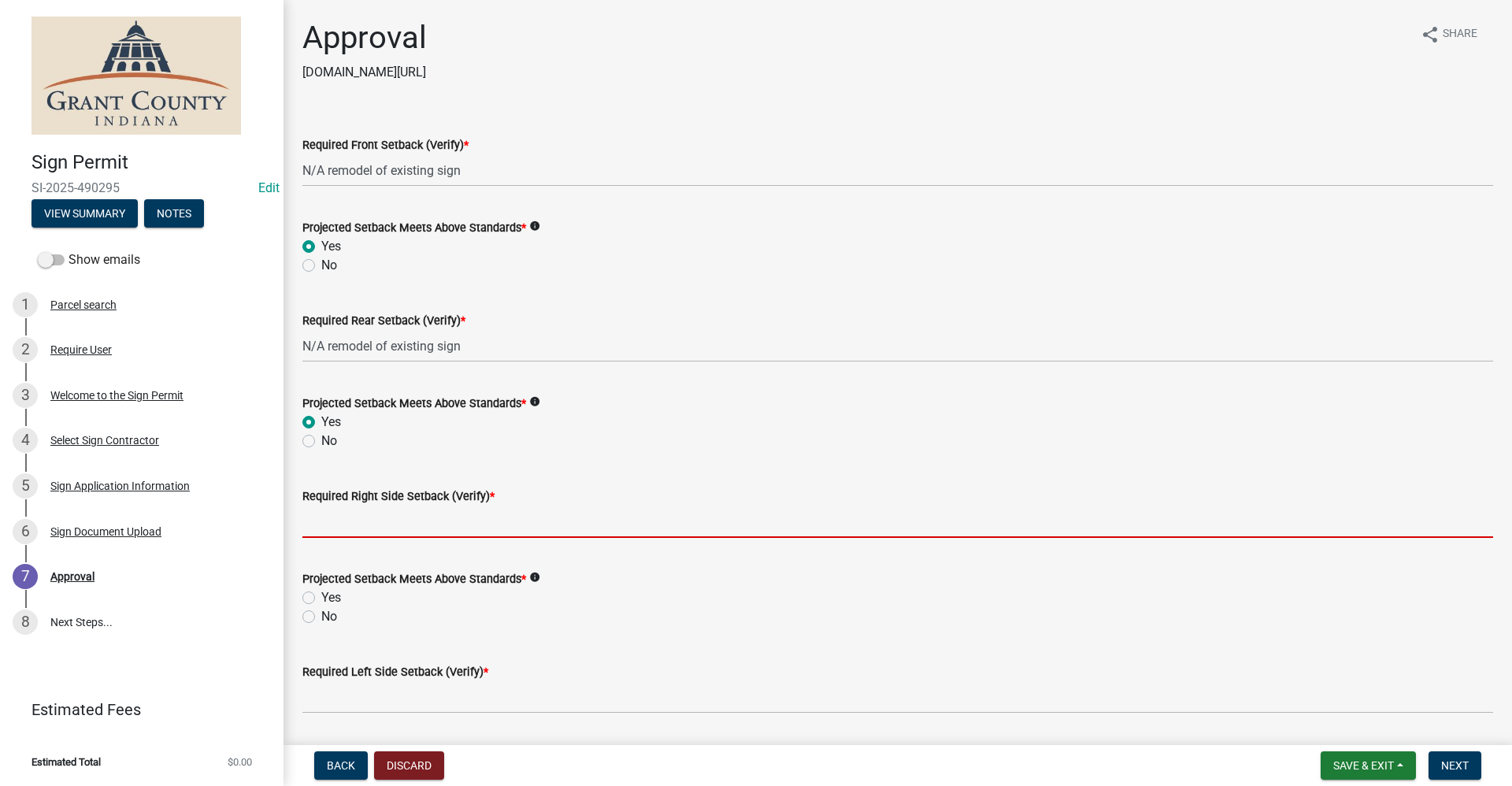
click at [328, 509] on input "Required Right Side Setback (Verify) *" at bounding box center [898, 522] width 1190 height 33
paste input "N/A remodel of existing sign"
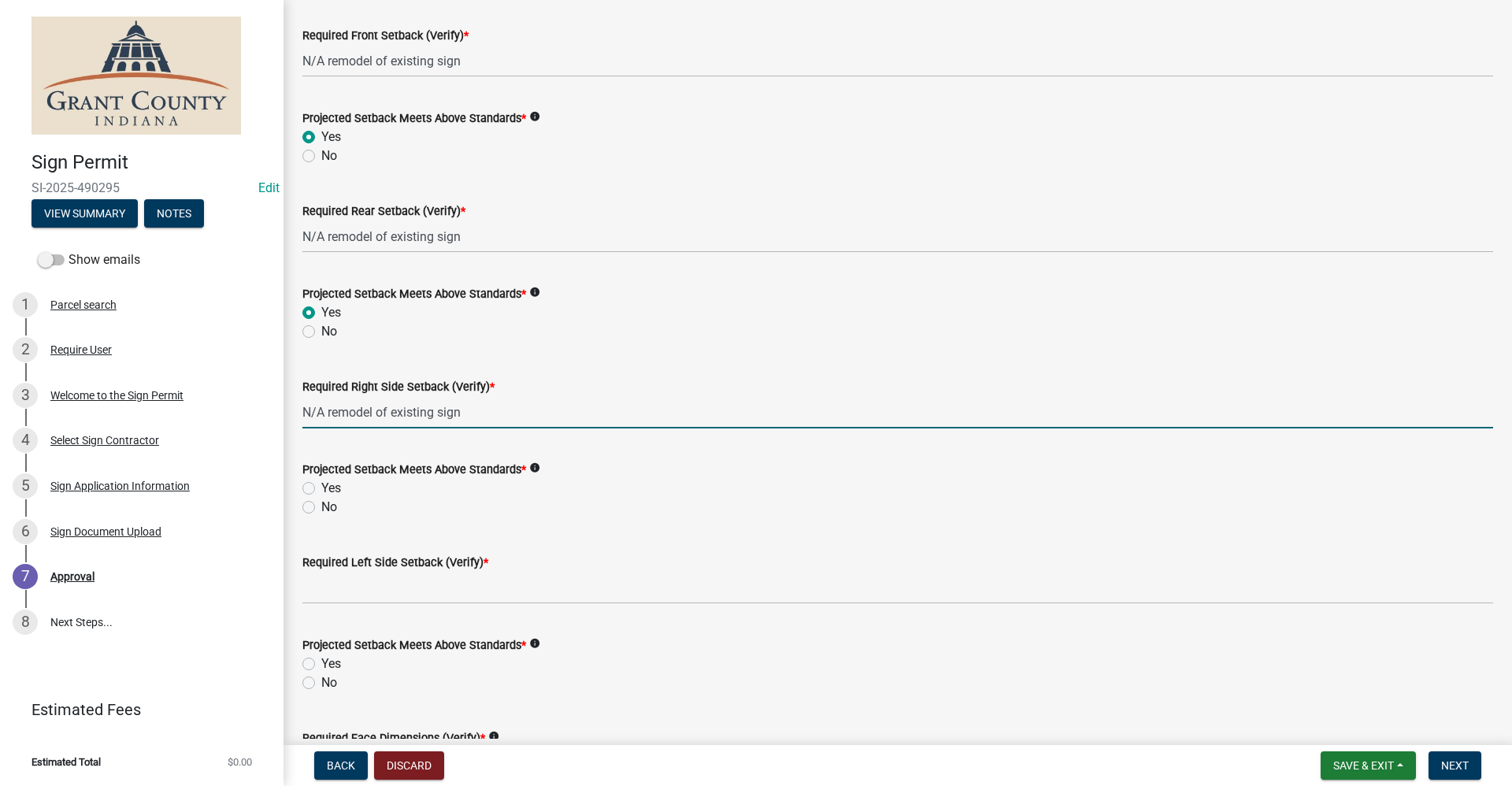
scroll to position [157, 0]
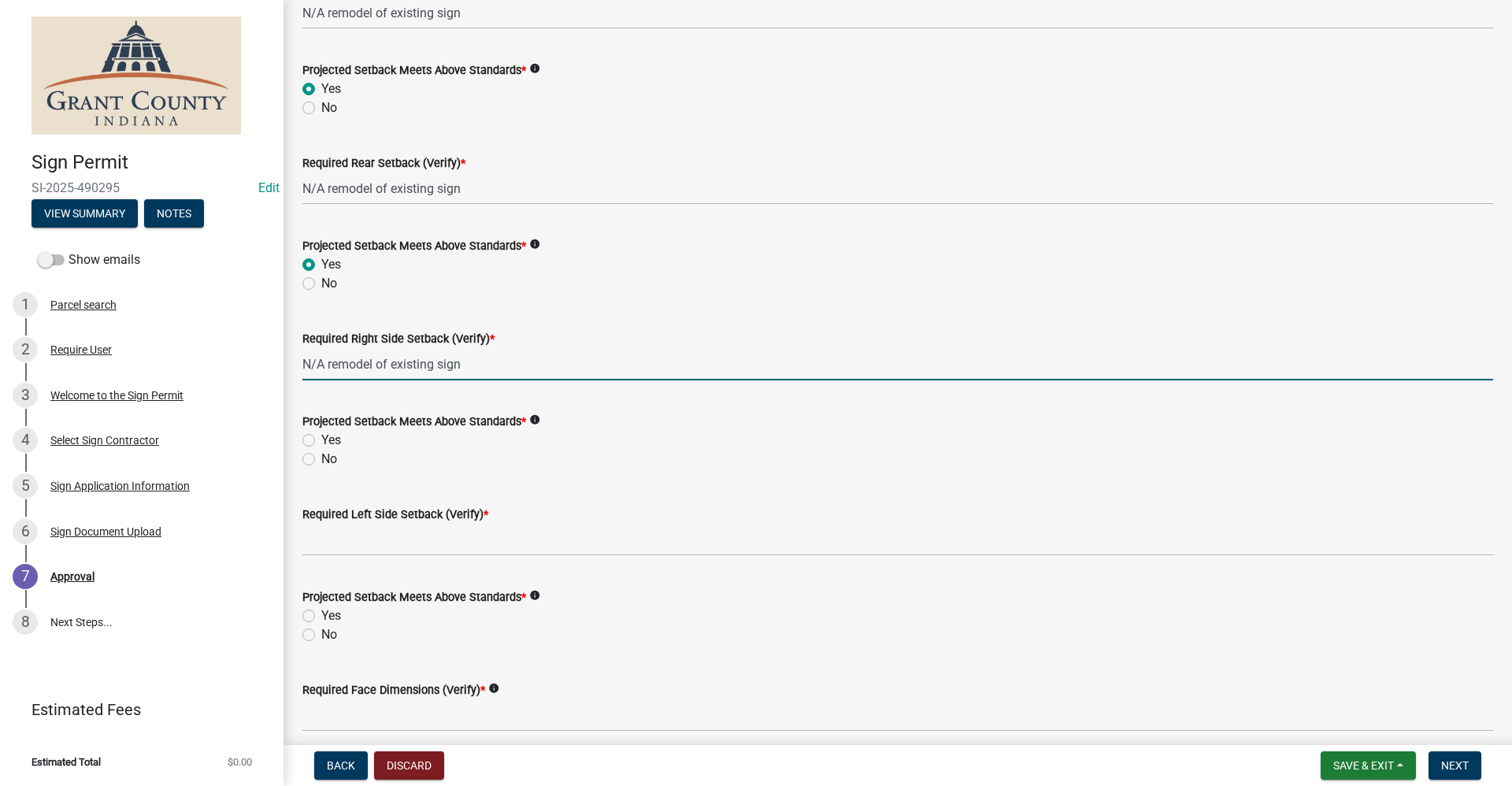
type input "N/A remodel of existing sign"
click at [322, 437] on label "Yes" at bounding box center [331, 440] width 20 height 19
click at [322, 437] on input "Yes" at bounding box center [327, 436] width 10 height 10
radio input "true"
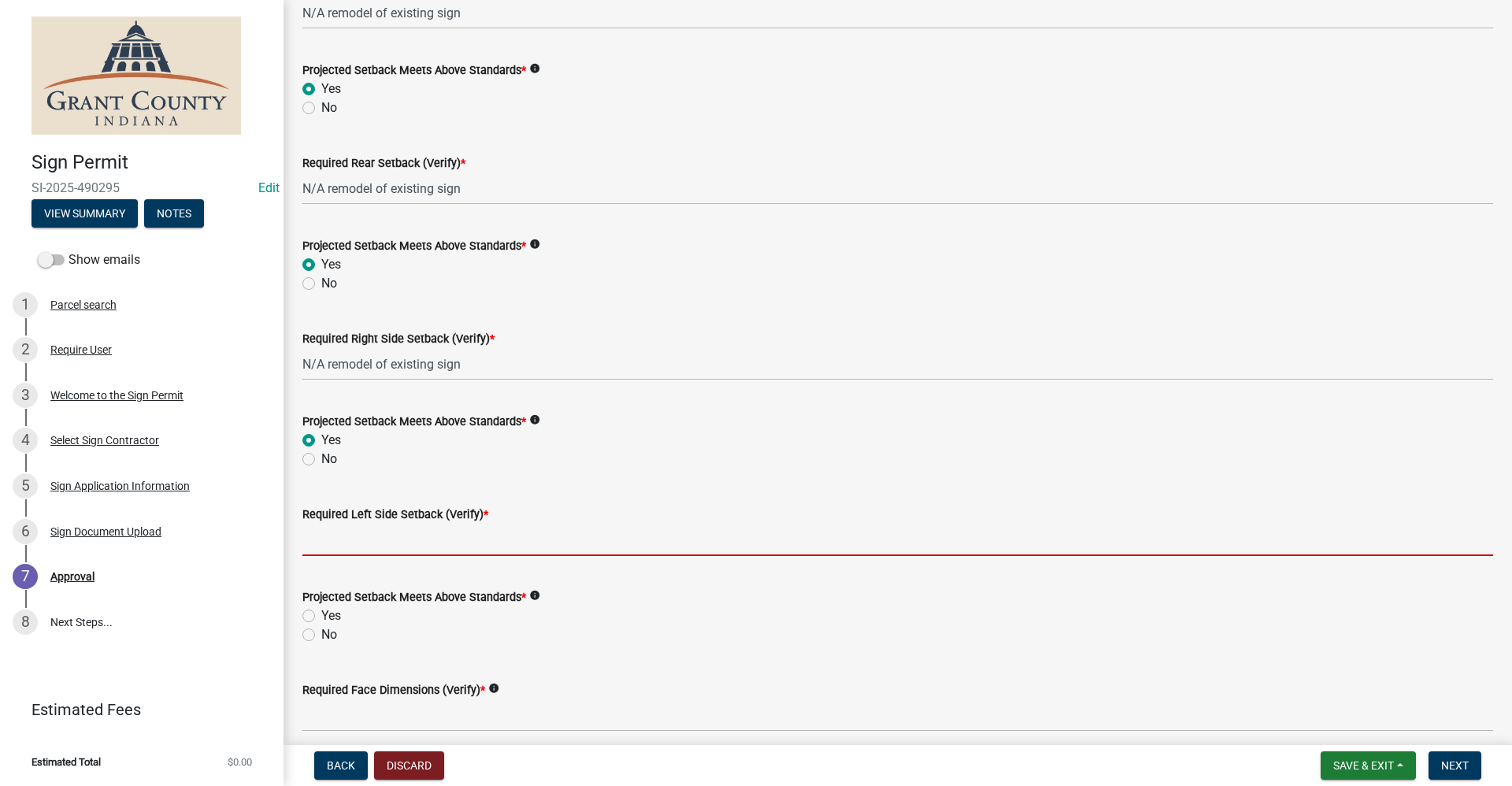
click at [351, 545] on input "Required Left Side Setback (Verify) *" at bounding box center [898, 540] width 1190 height 33
paste input "N/A remodel of existing sign"
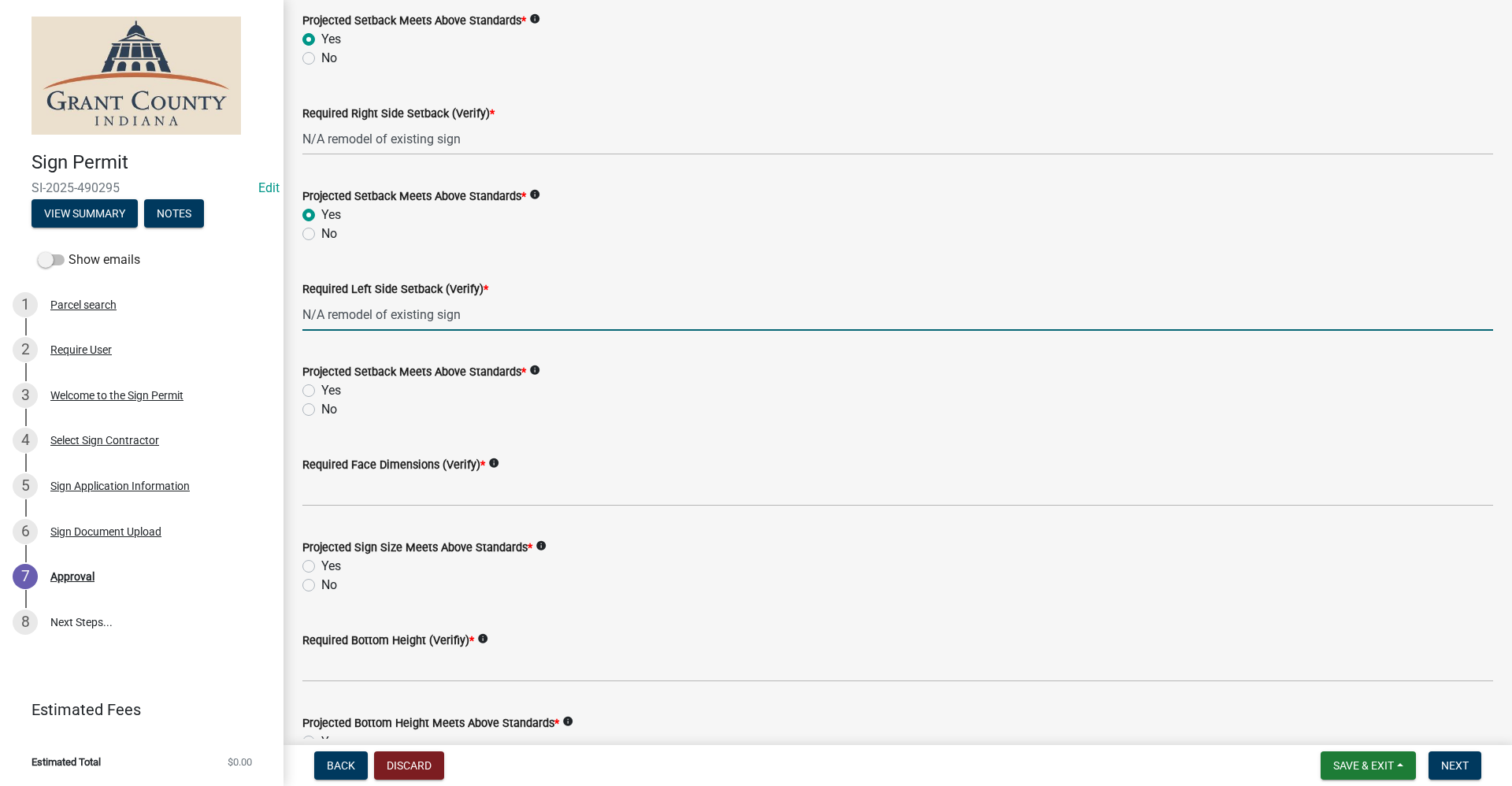
scroll to position [394, 0]
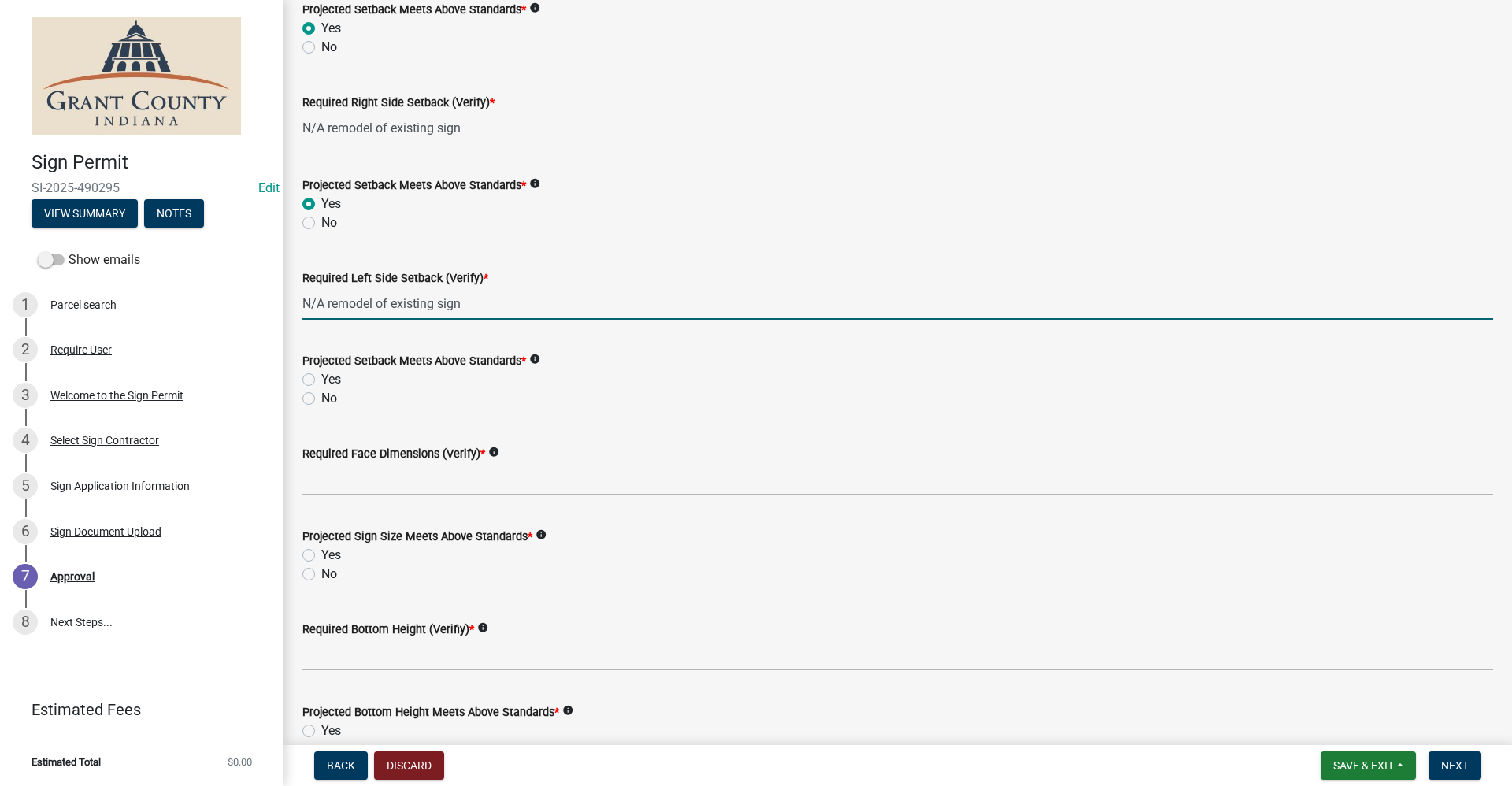
type input "N/A remodel of existing sign"
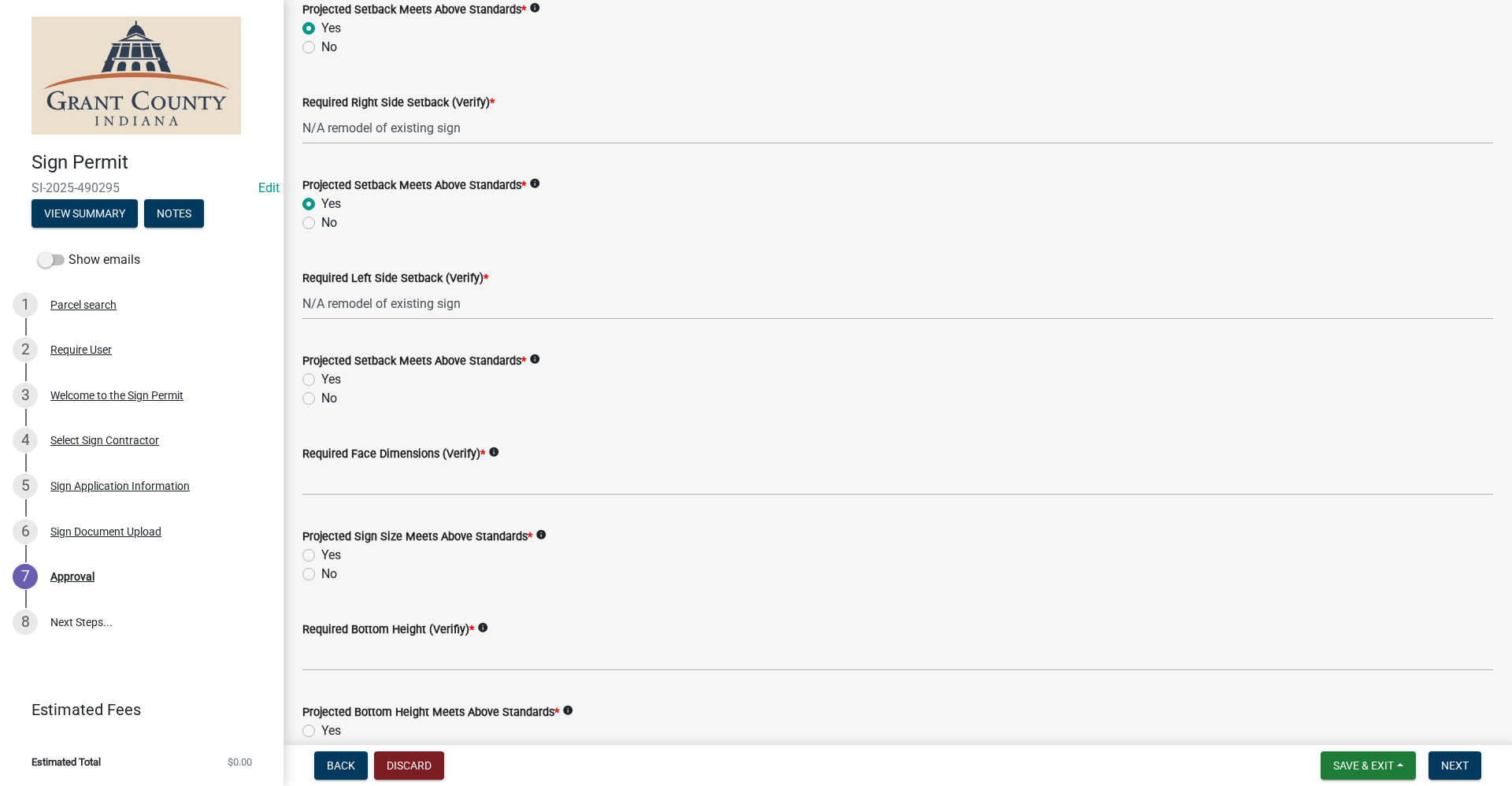
click at [311, 376] on div "Yes" at bounding box center [898, 379] width 1190 height 19
click at [322, 379] on label "Yes" at bounding box center [331, 379] width 20 height 19
click at [322, 379] on input "Yes" at bounding box center [327, 375] width 10 height 10
radio input "true"
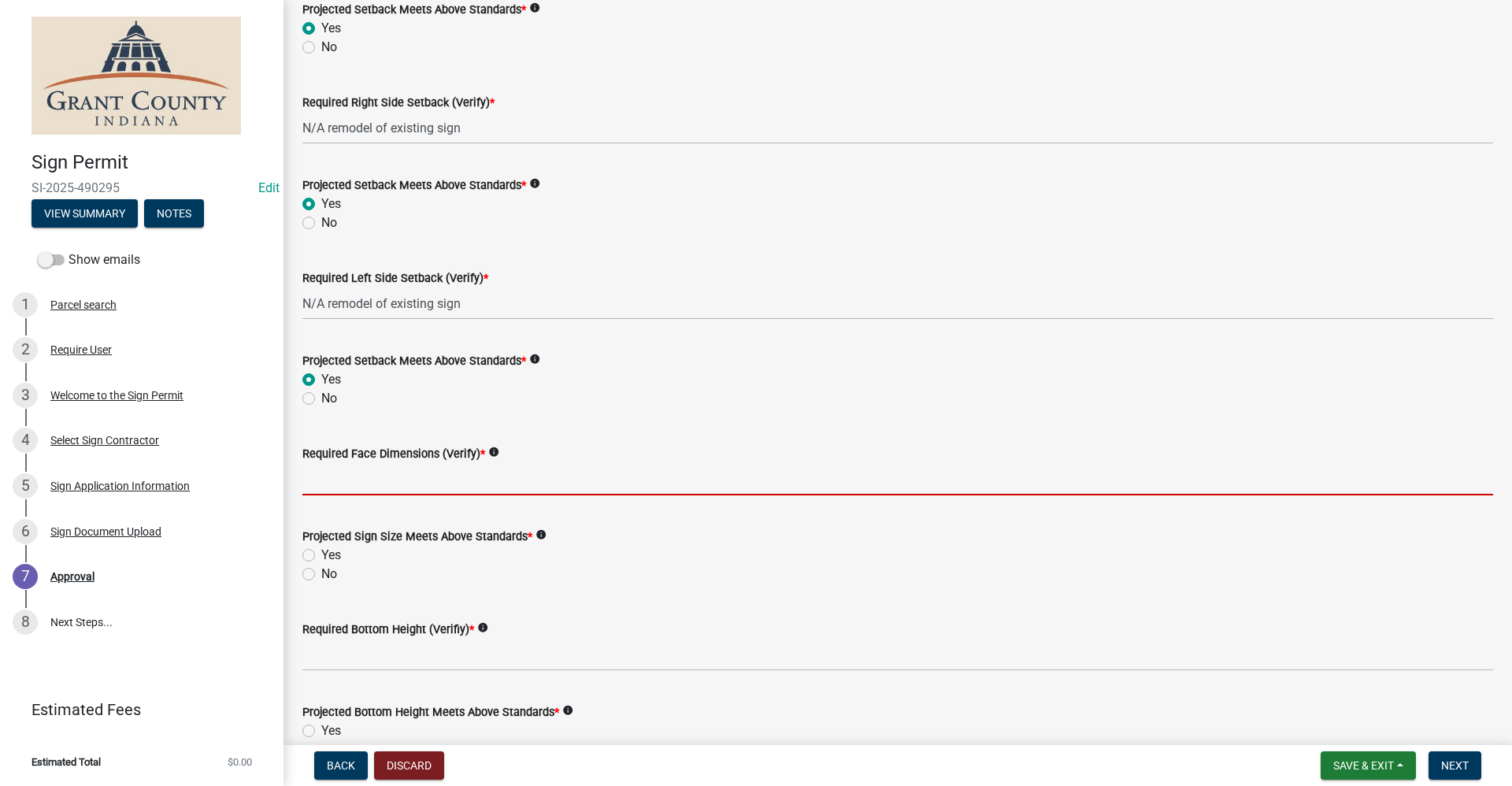
click at [355, 486] on input "Required Face Dimensions (Verify) *" at bounding box center [898, 479] width 1190 height 33
paste input "N/A remodel of existing sign"
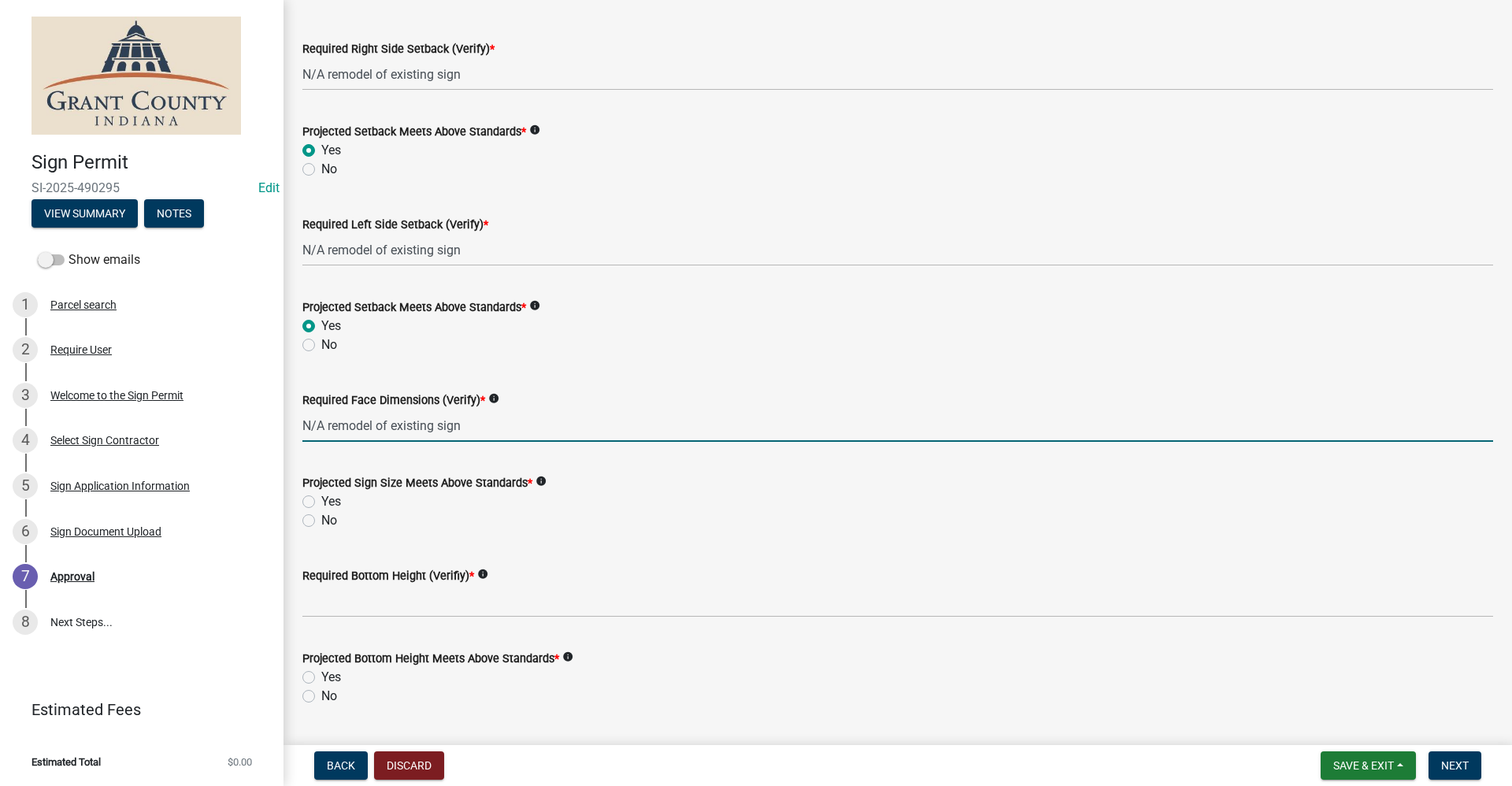
scroll to position [551, 0]
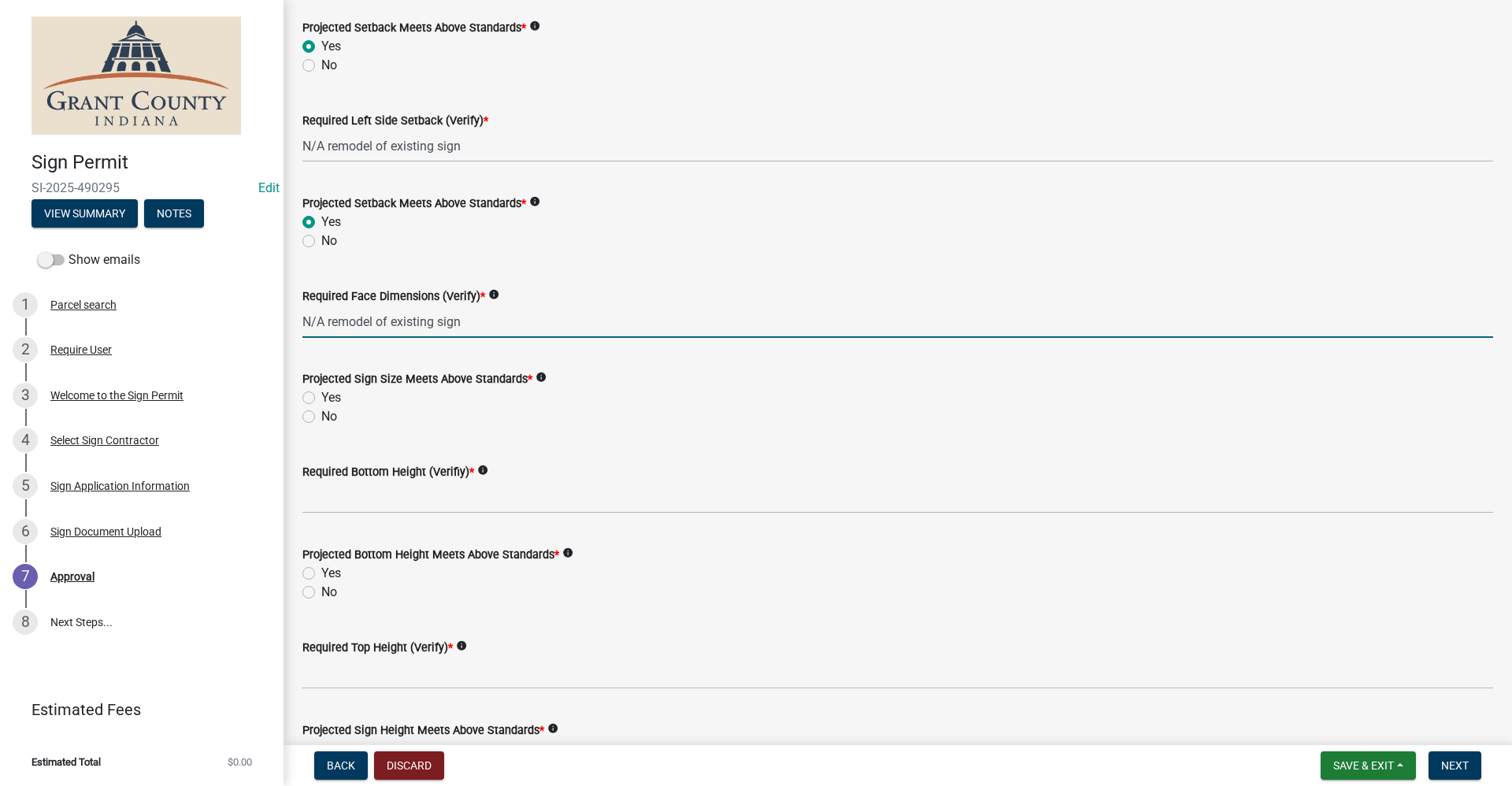
type input "N/A remodel of existing sign"
click at [322, 394] on label "Yes" at bounding box center [331, 397] width 20 height 19
click at [322, 394] on input "Yes" at bounding box center [327, 393] width 10 height 10
radio input "true"
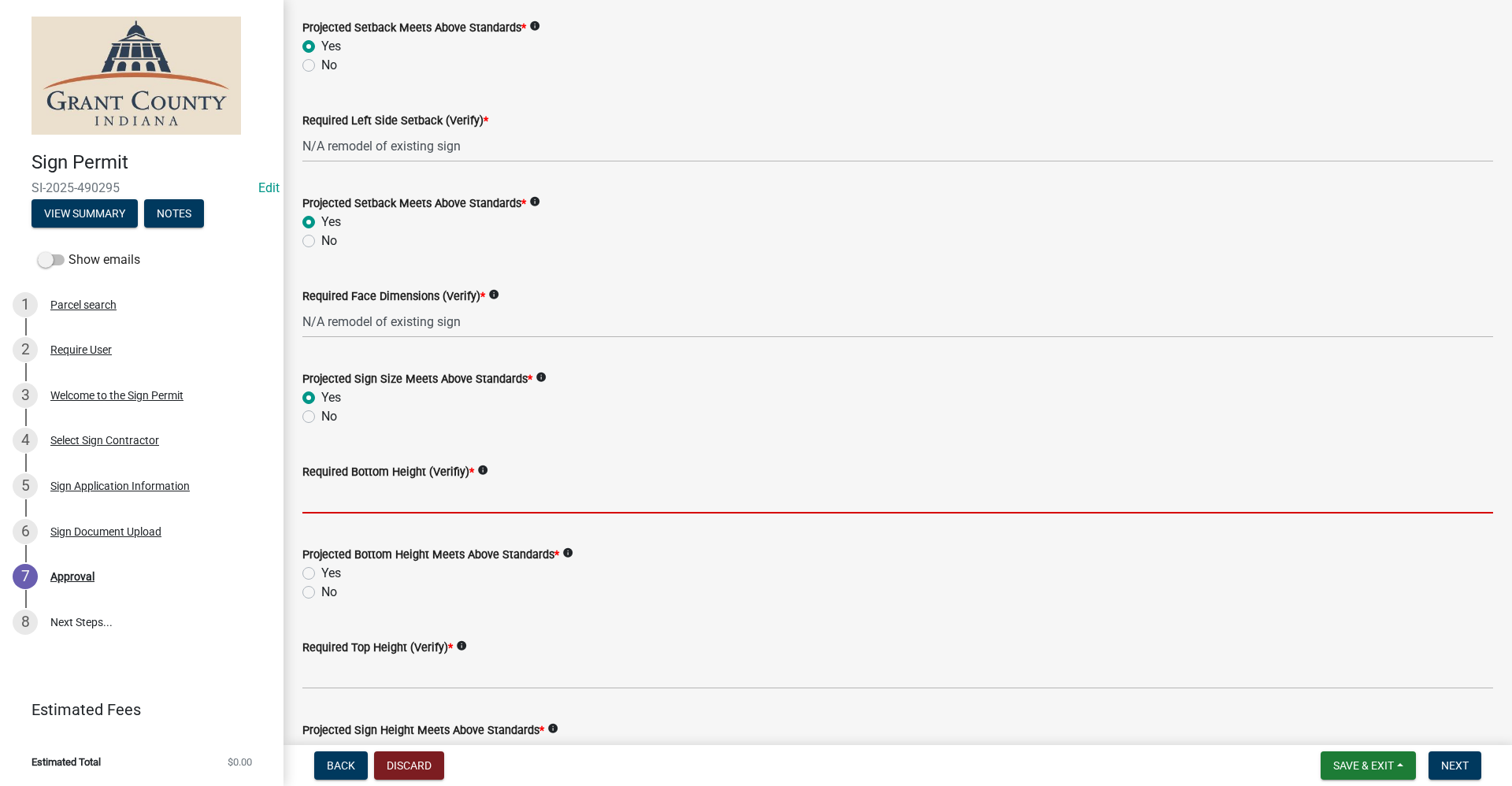
click at [326, 499] on input "Required Bottom Height (Verifiy) *" at bounding box center [898, 497] width 1190 height 33
paste input "N/A remodel of existing sign"
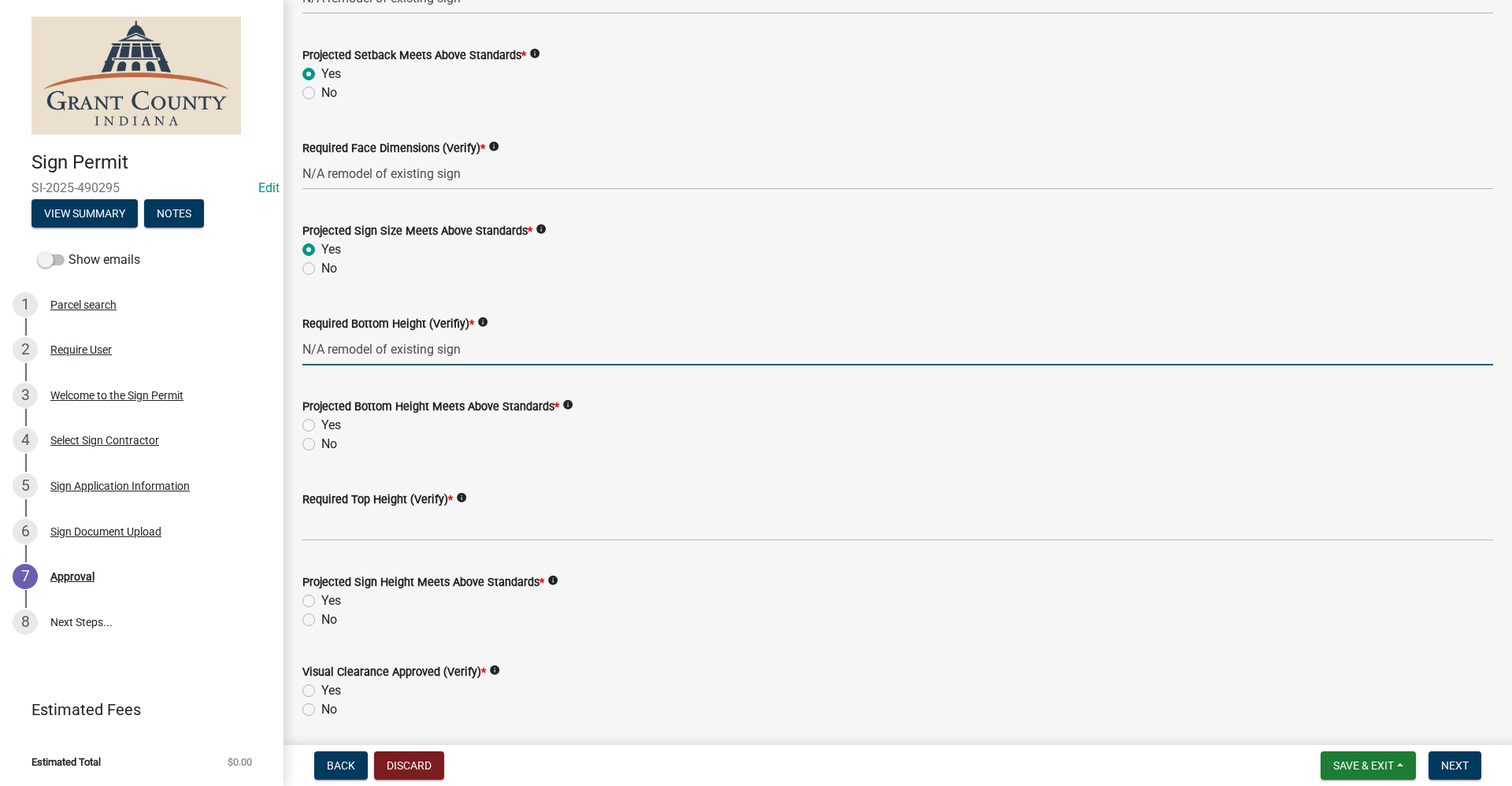
scroll to position [709, 0]
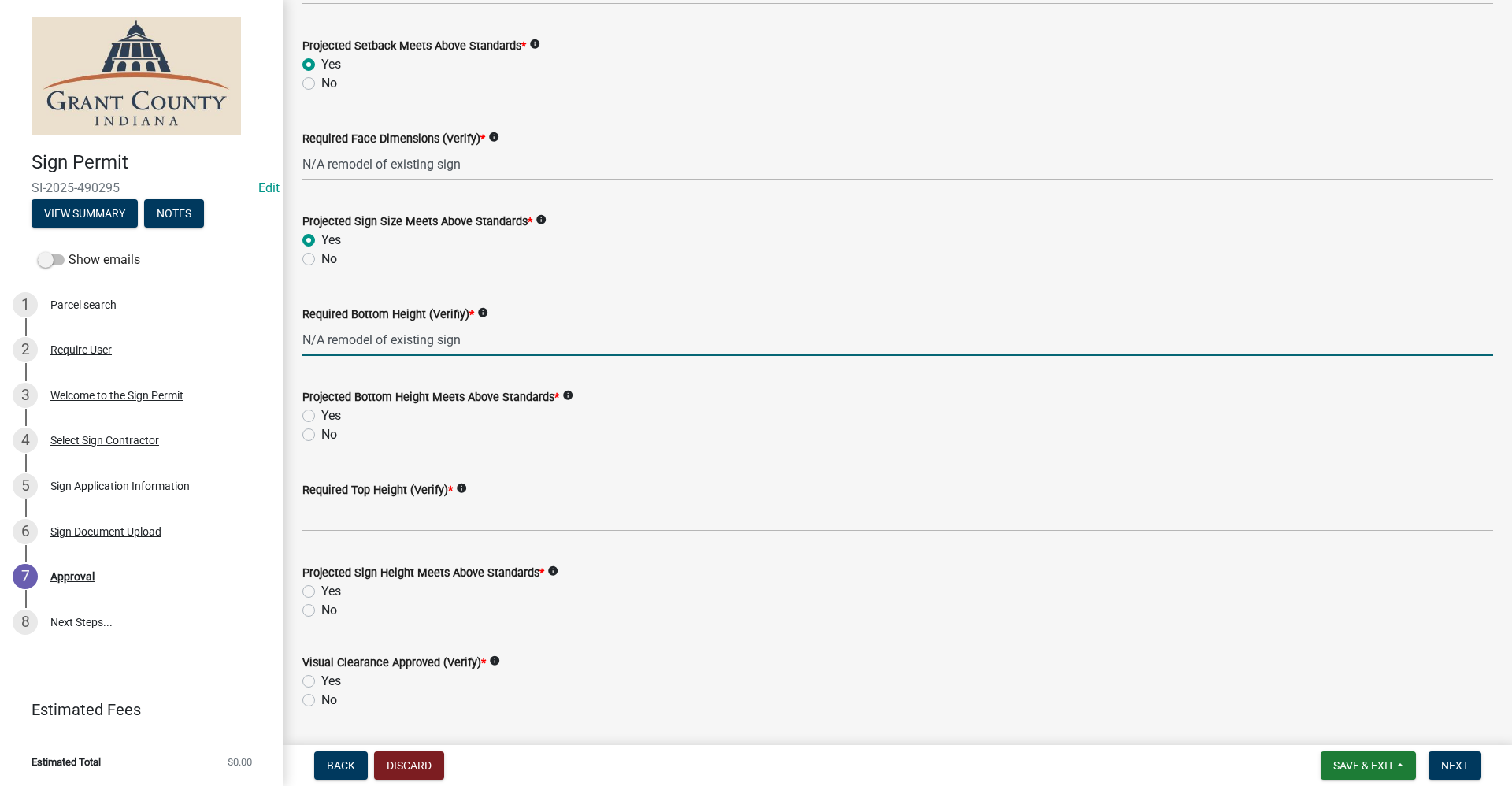
type input "N/A remodel of existing sign"
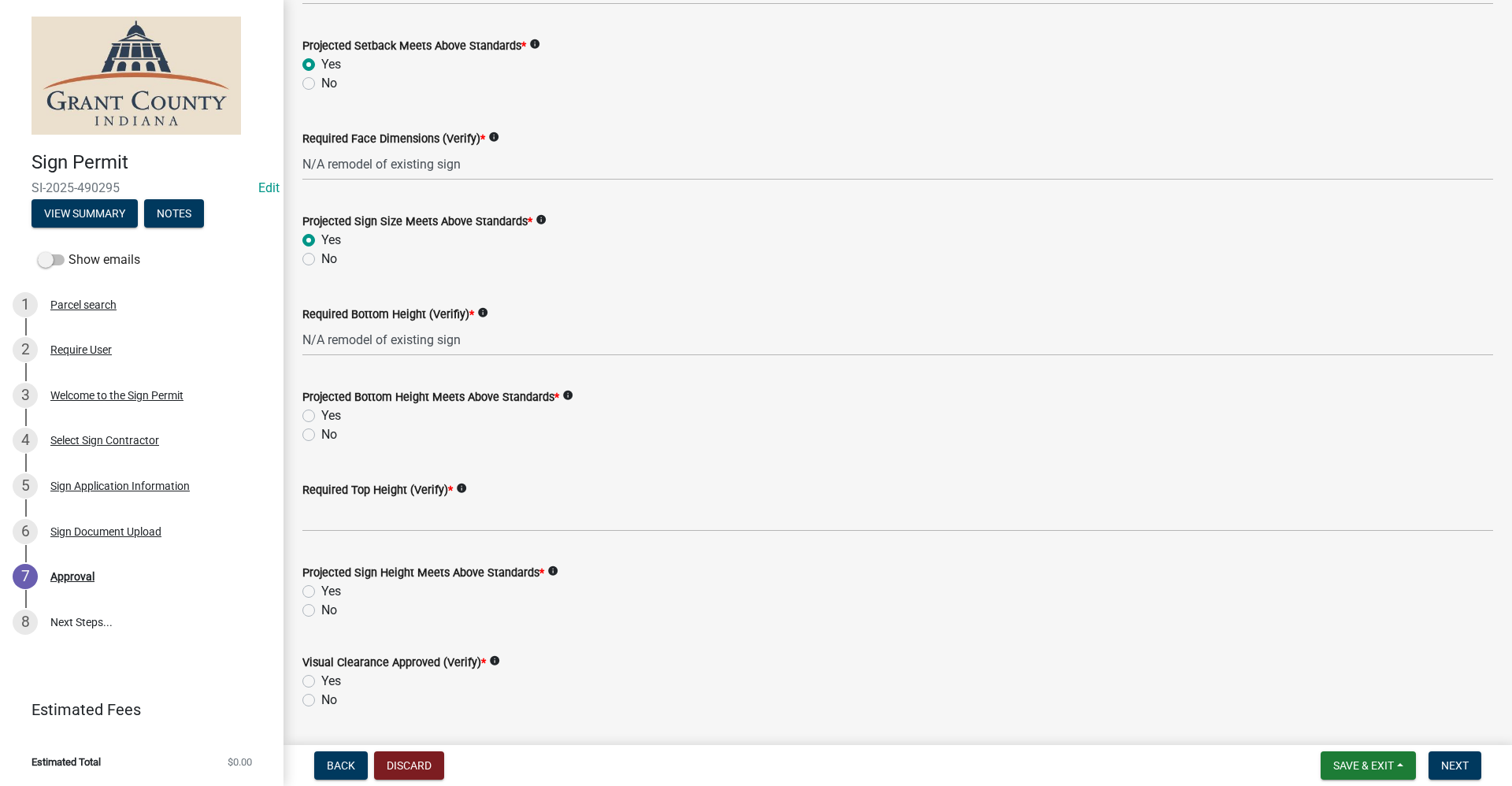
click at [322, 416] on label "Yes" at bounding box center [331, 416] width 20 height 19
click at [322, 416] on input "Yes" at bounding box center [327, 412] width 10 height 10
radio input "true"
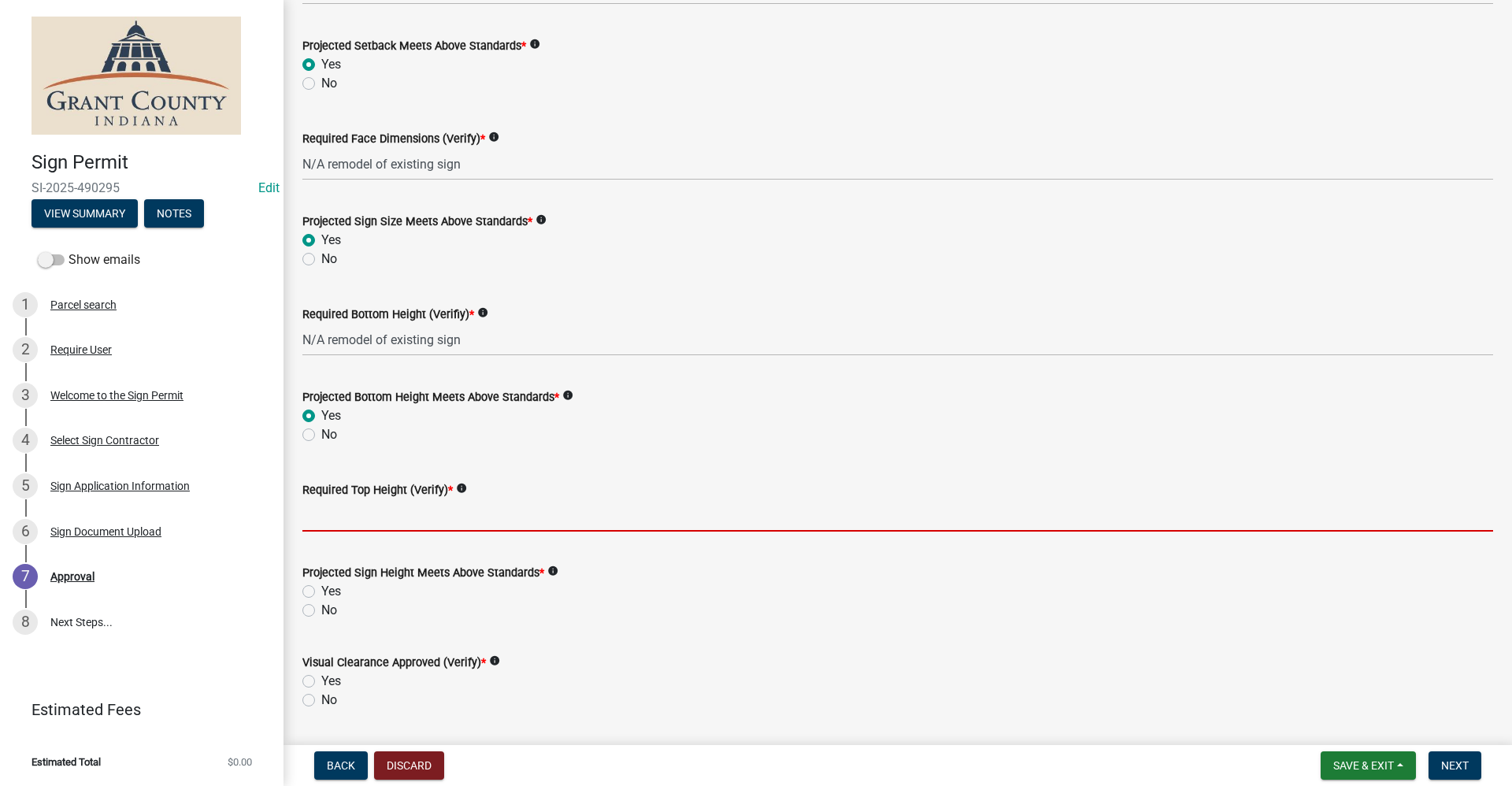
click at [333, 523] on input "Required Top Height (Verify) *" at bounding box center [898, 515] width 1190 height 33
paste input "N/A remodel of existing sign"
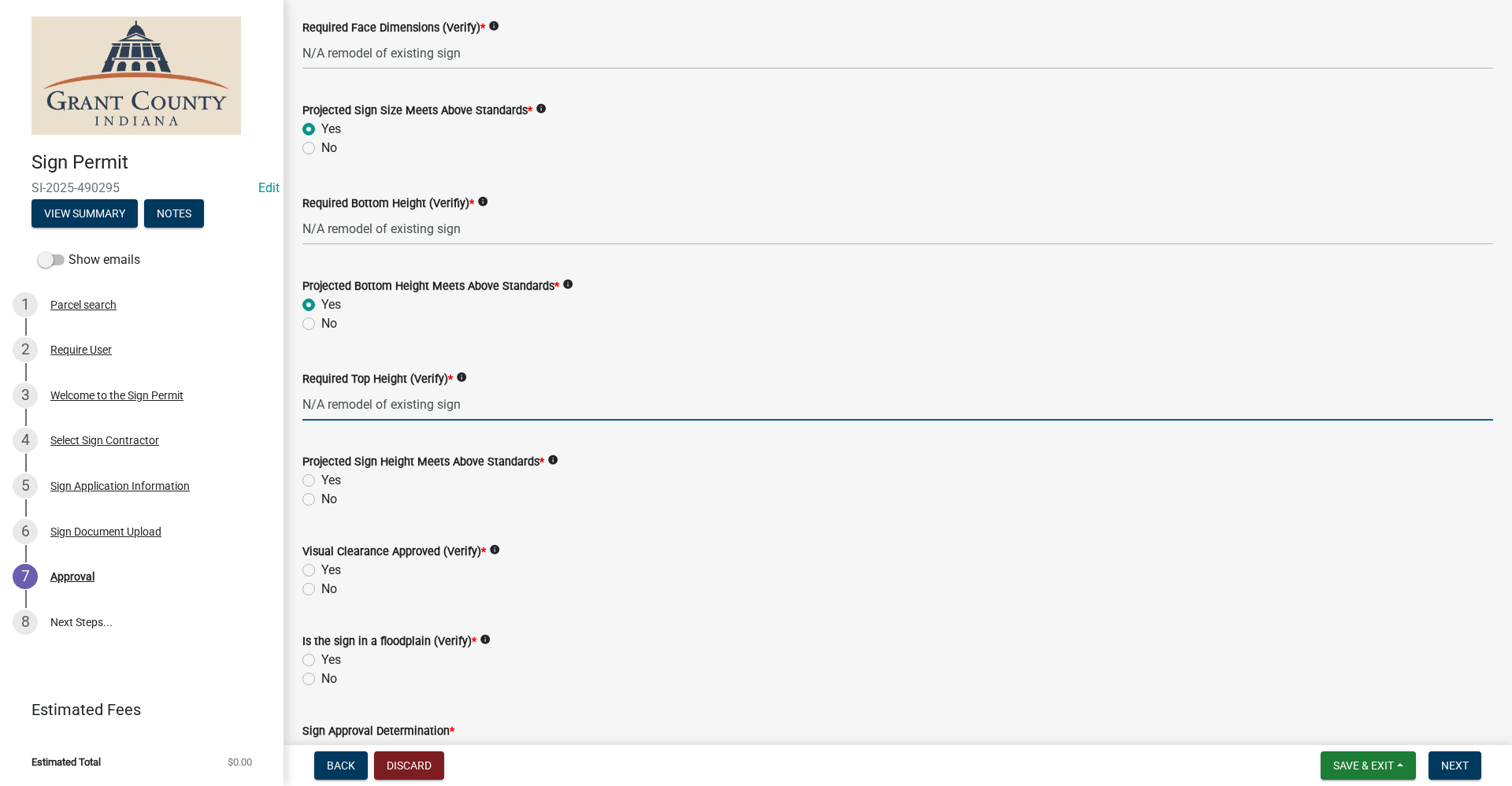
scroll to position [866, 0]
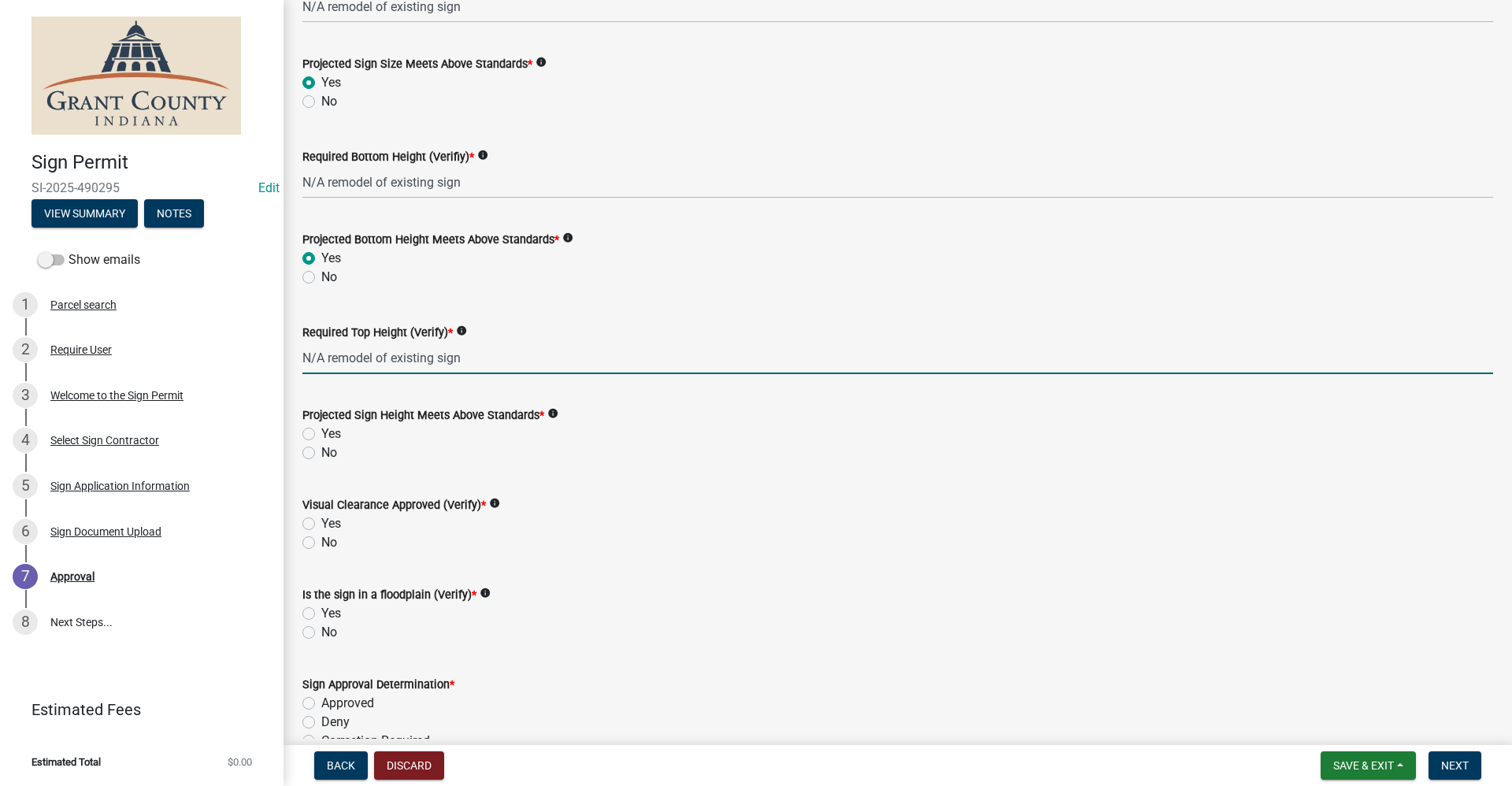
type input "N/A remodel of existing sign"
click at [322, 434] on label "Yes" at bounding box center [331, 434] width 20 height 19
click at [322, 434] on input "Yes" at bounding box center [327, 430] width 10 height 10
radio input "true"
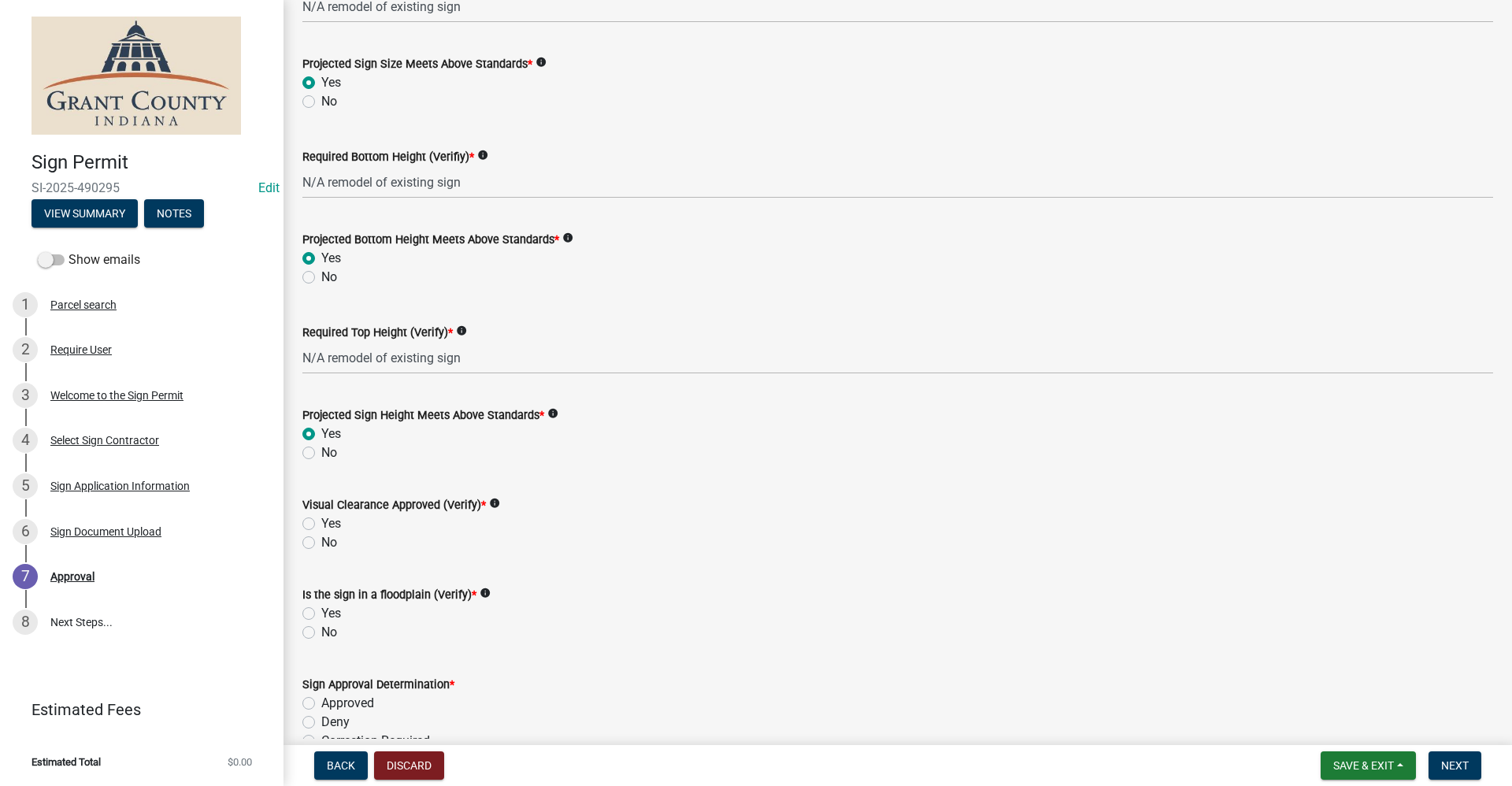
click at [322, 521] on label "Yes" at bounding box center [331, 524] width 20 height 19
click at [322, 521] on input "Yes" at bounding box center [327, 520] width 10 height 10
radio input "true"
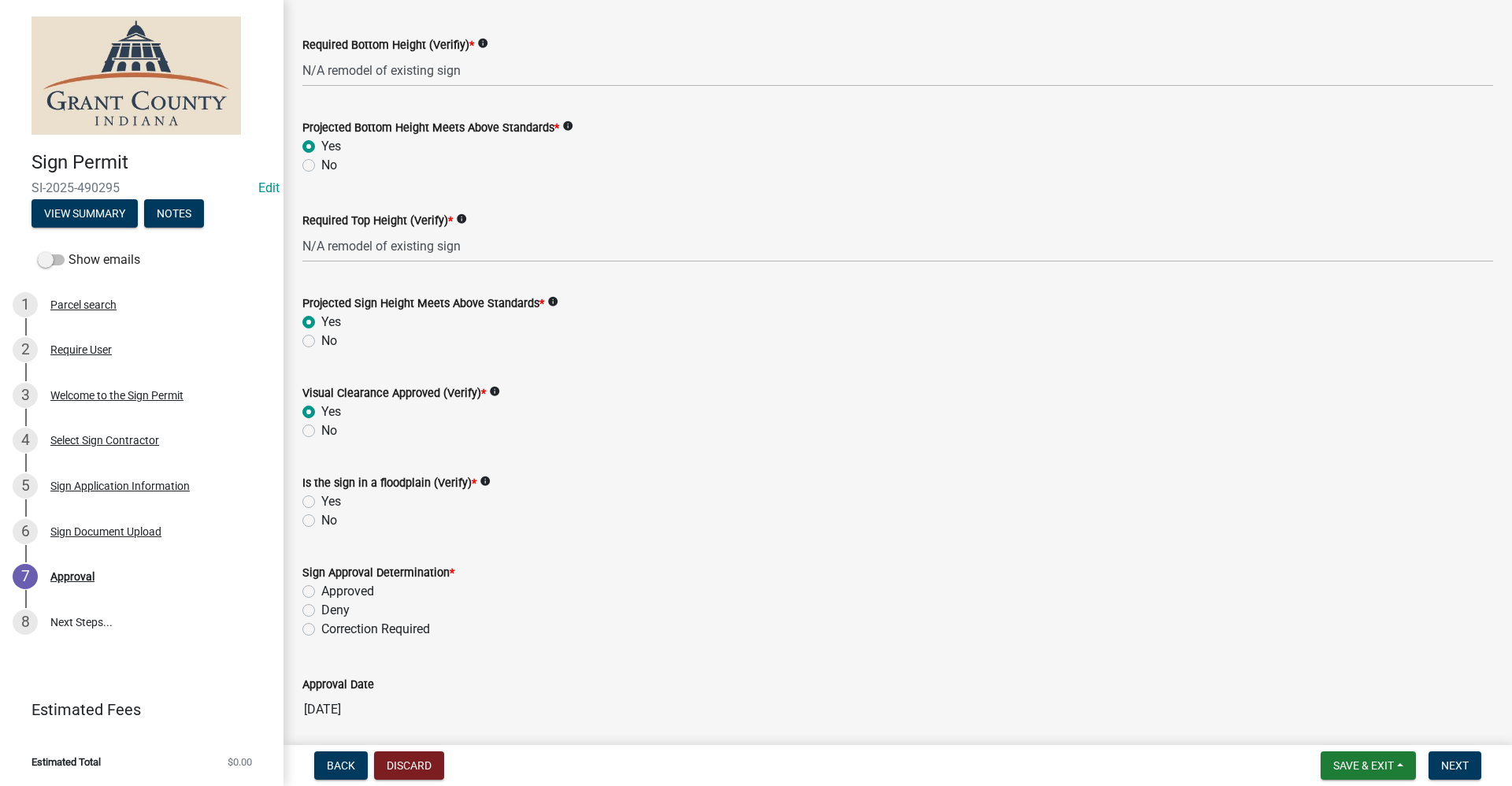
scroll to position [1024, 0]
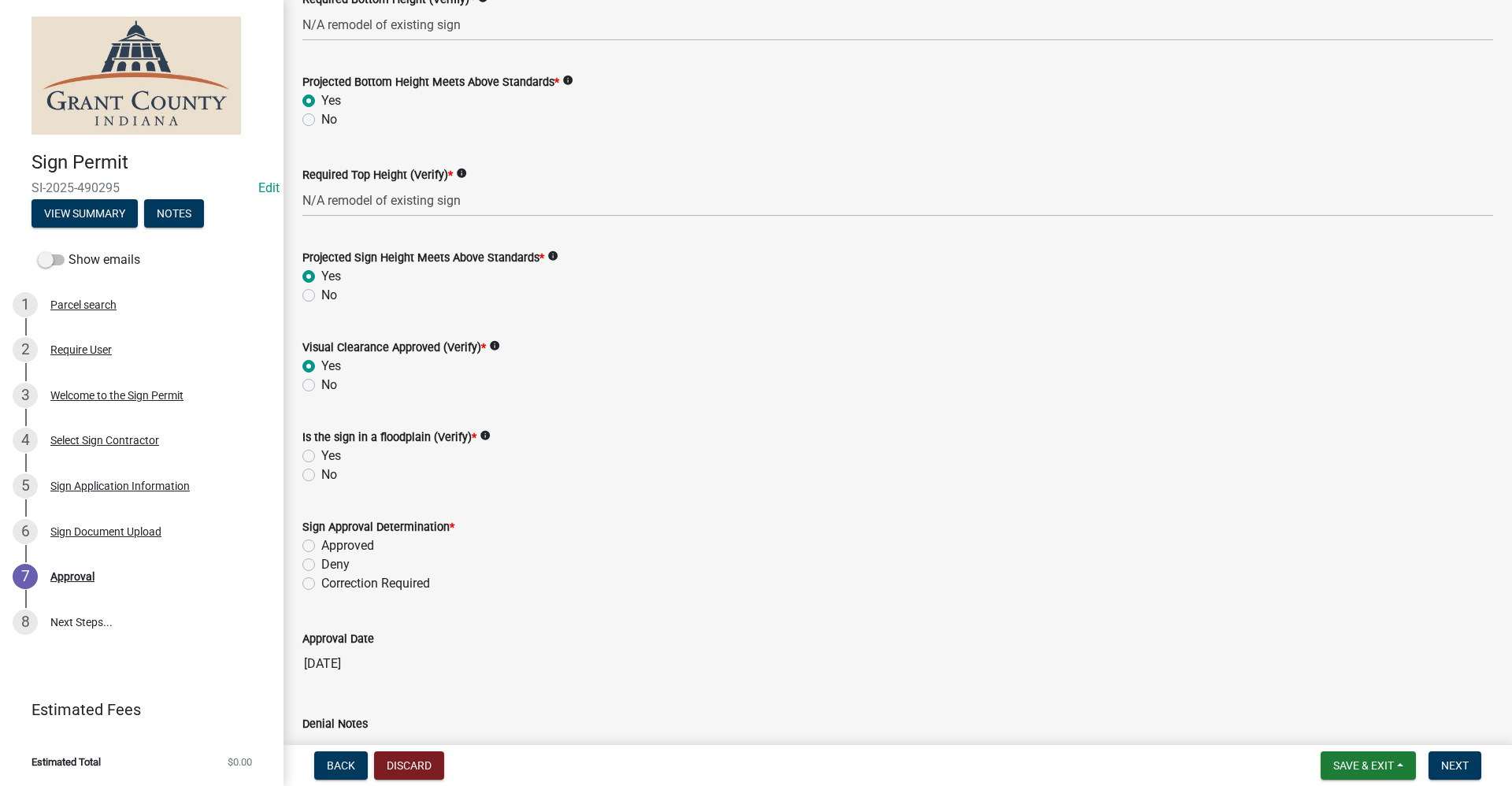
click at [322, 477] on label "No" at bounding box center [330, 474] width 16 height 19
click at [322, 476] on input "No" at bounding box center [327, 470] width 10 height 10
radio input "true"
click at [322, 543] on label "Approved" at bounding box center [347, 545] width 52 height 19
click at [322, 543] on input "Approved" at bounding box center [327, 541] width 10 height 10
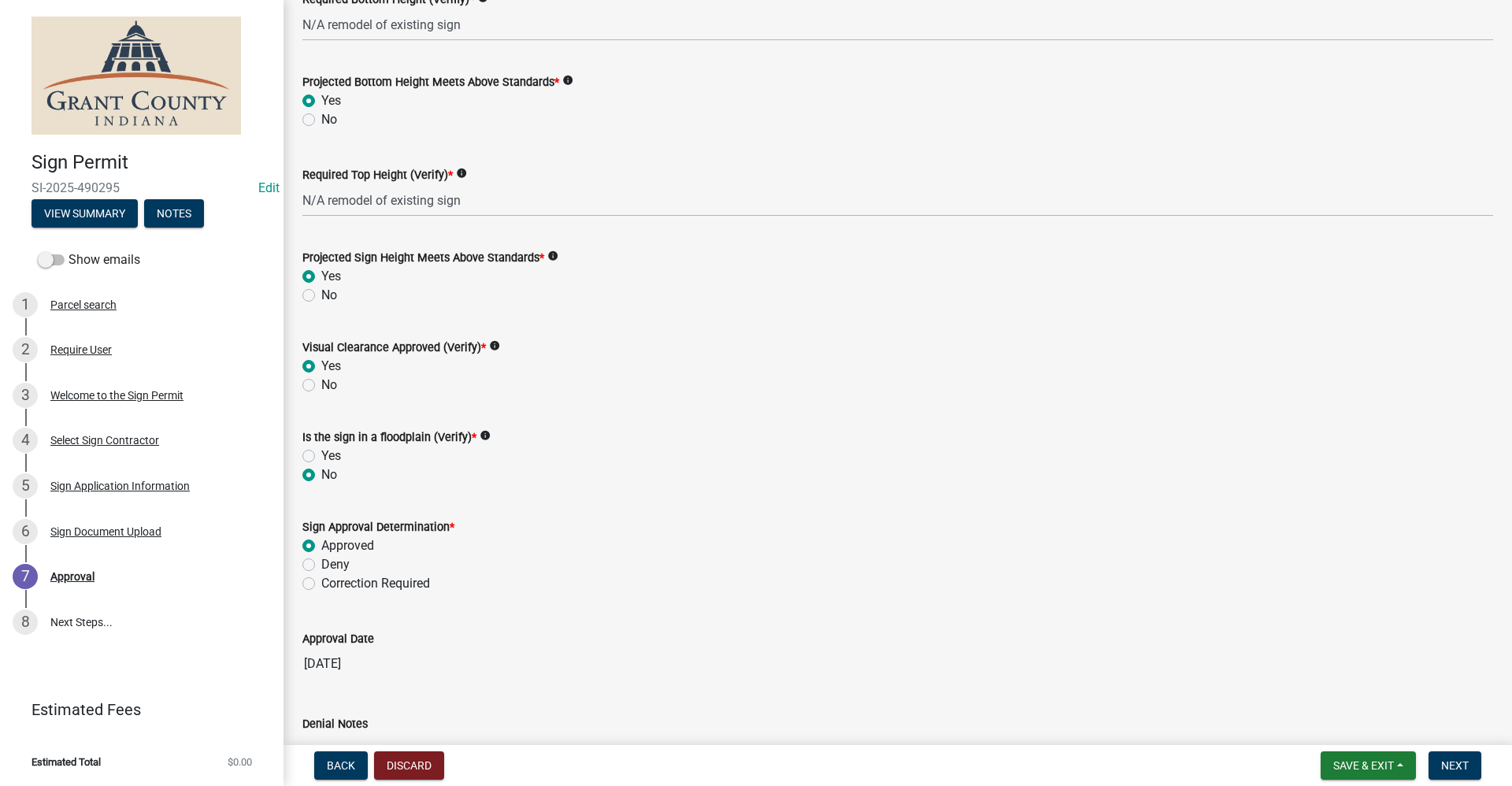
radio input "true"
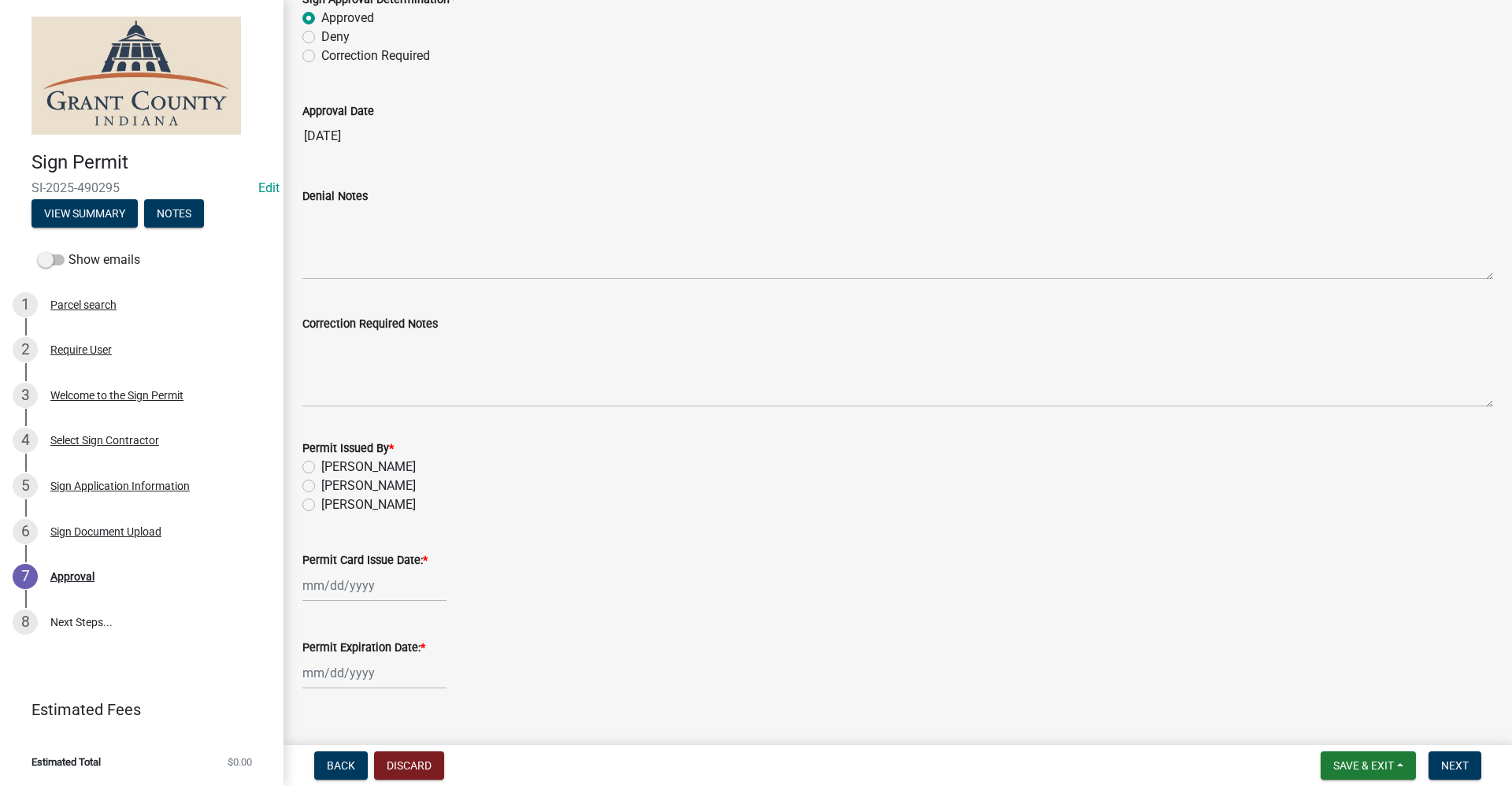
scroll to position [1575, 0]
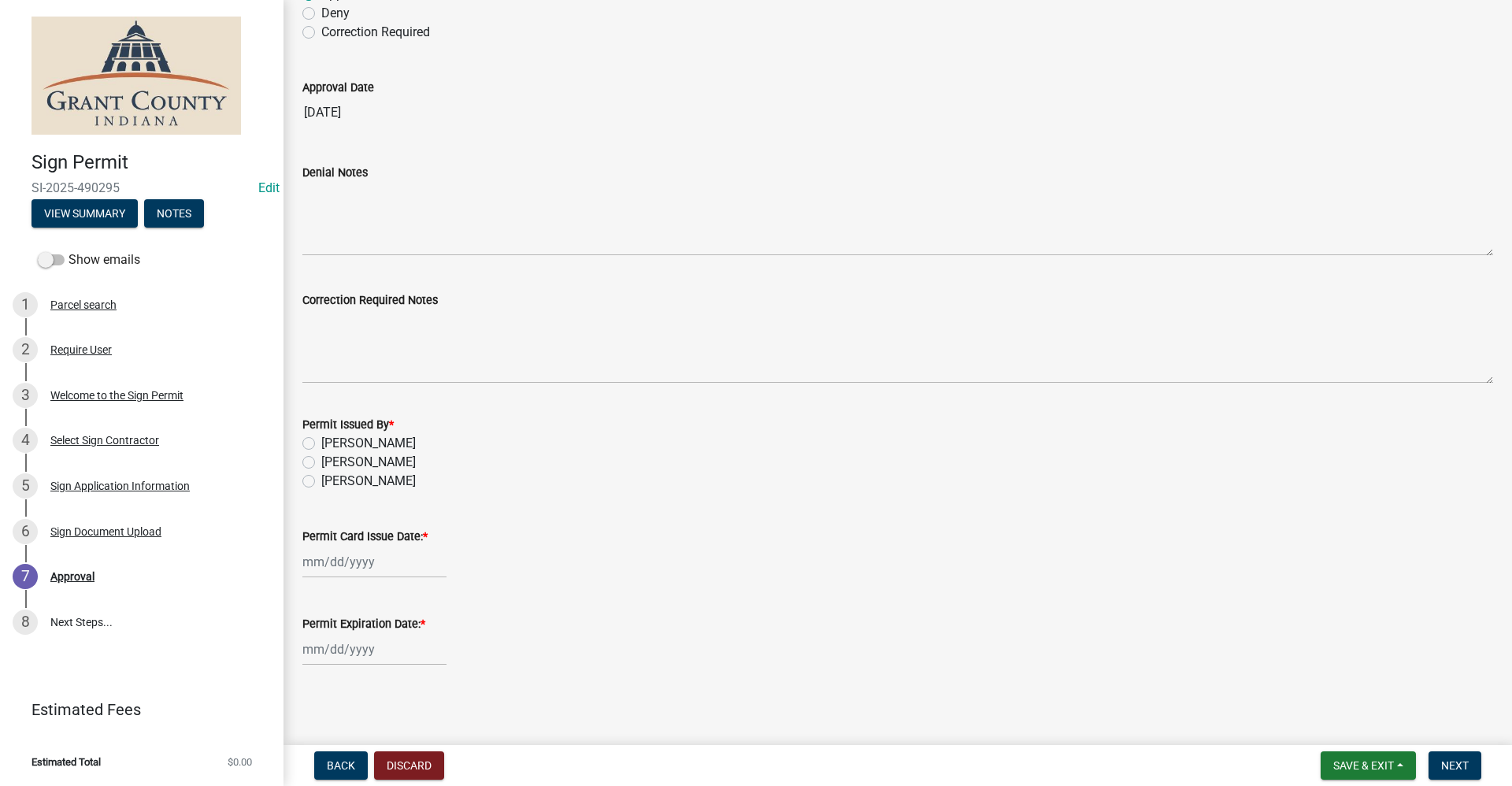
click at [322, 444] on label "Tammy Holloway" at bounding box center [368, 442] width 94 height 19
click at [322, 444] on input "Tammy Holloway" at bounding box center [327, 439] width 10 height 10
radio input "true"
select select "10"
select select "2025"
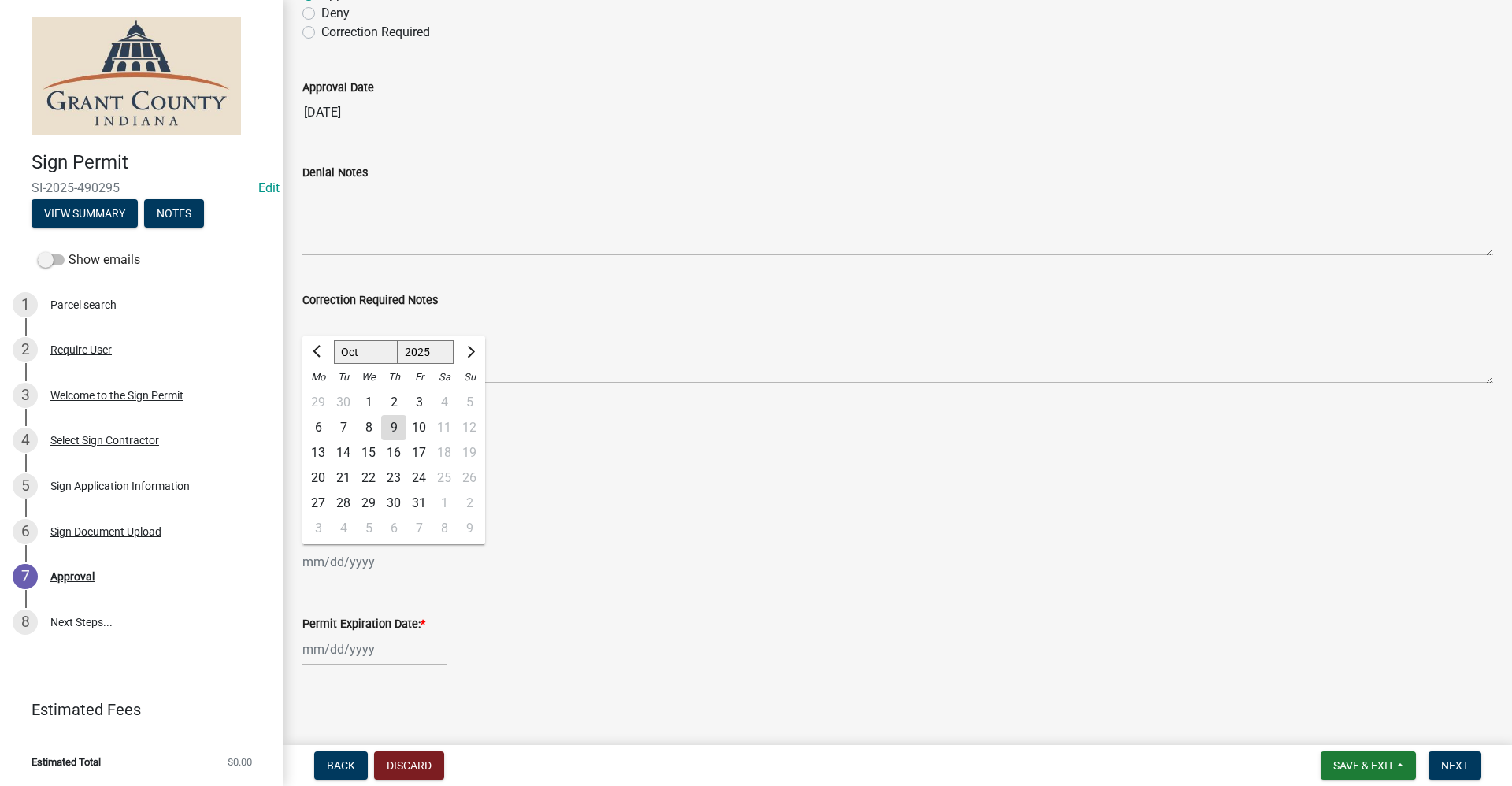
click at [355, 568] on div "Jan Feb Mar Apr May Jun Jul Aug Sep Oct Nov Dec 1525 1526 1527 1528 1529 1530 1…" at bounding box center [375, 561] width 144 height 33
click at [392, 428] on div "9" at bounding box center [393, 427] width 25 height 25
type input "[DATE]"
select select "10"
select select "2025"
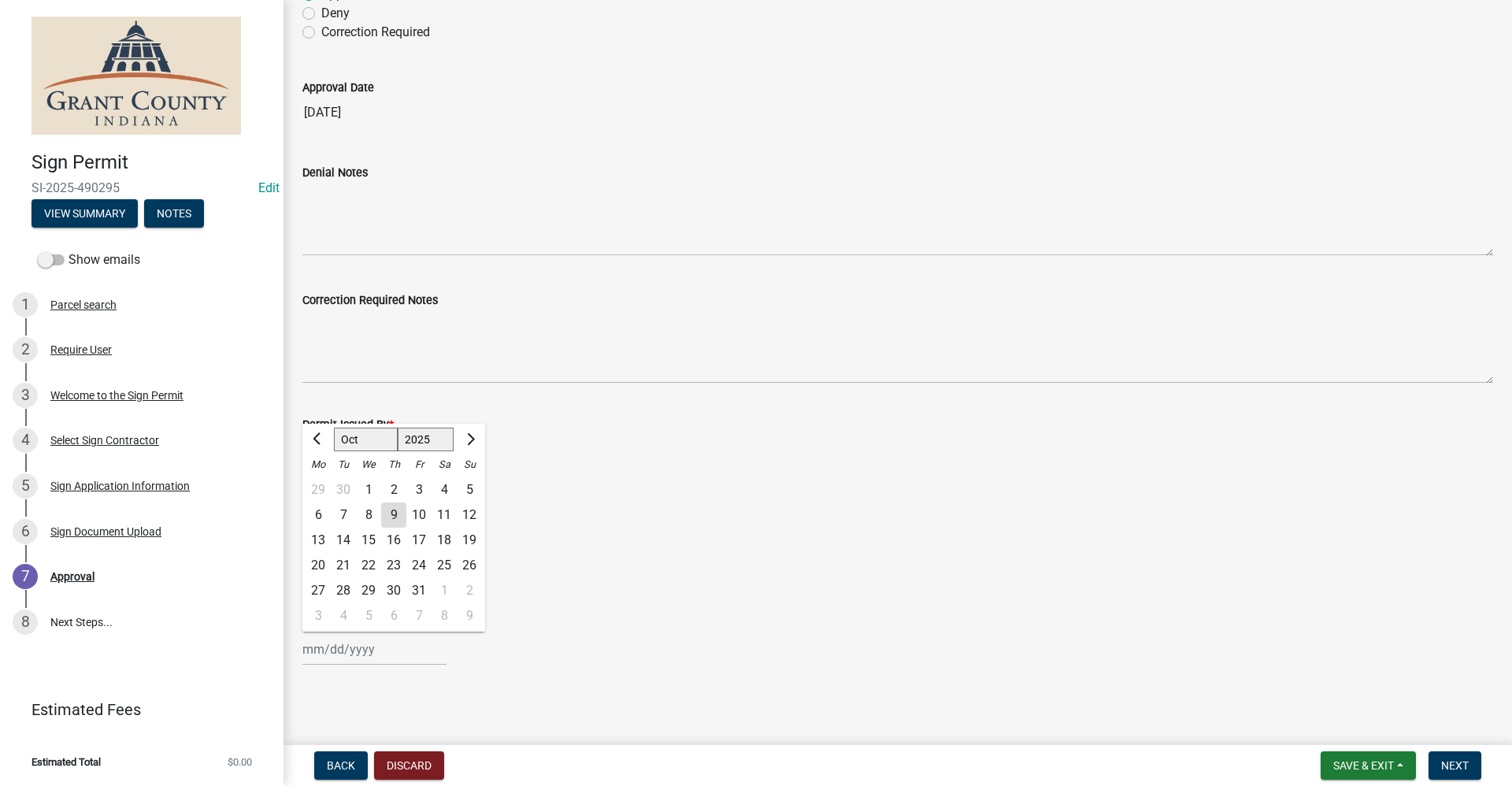
click at [352, 648] on div "Jan Feb Mar Apr May Jun Jul Aug Sep Oct Nov Dec 1525 1526 1527 1528 1529 1530 1…" at bounding box center [375, 649] width 144 height 33
click at [368, 442] on select "Jan Feb Mar Apr May Jun Jul Aug Sep Oct Nov Dec" at bounding box center [365, 440] width 63 height 24
select select "4"
click at [333, 428] on select "Jan Feb Mar Apr May Jun Jul Aug Sep Oct Nov Dec" at bounding box center [365, 440] width 63 height 24
click at [428, 442] on select "1525 1526 1527 1528 1529 1530 1531 1532 1533 1534 1535 1536 1537 1538 1539 1540…" at bounding box center [425, 440] width 56 height 24
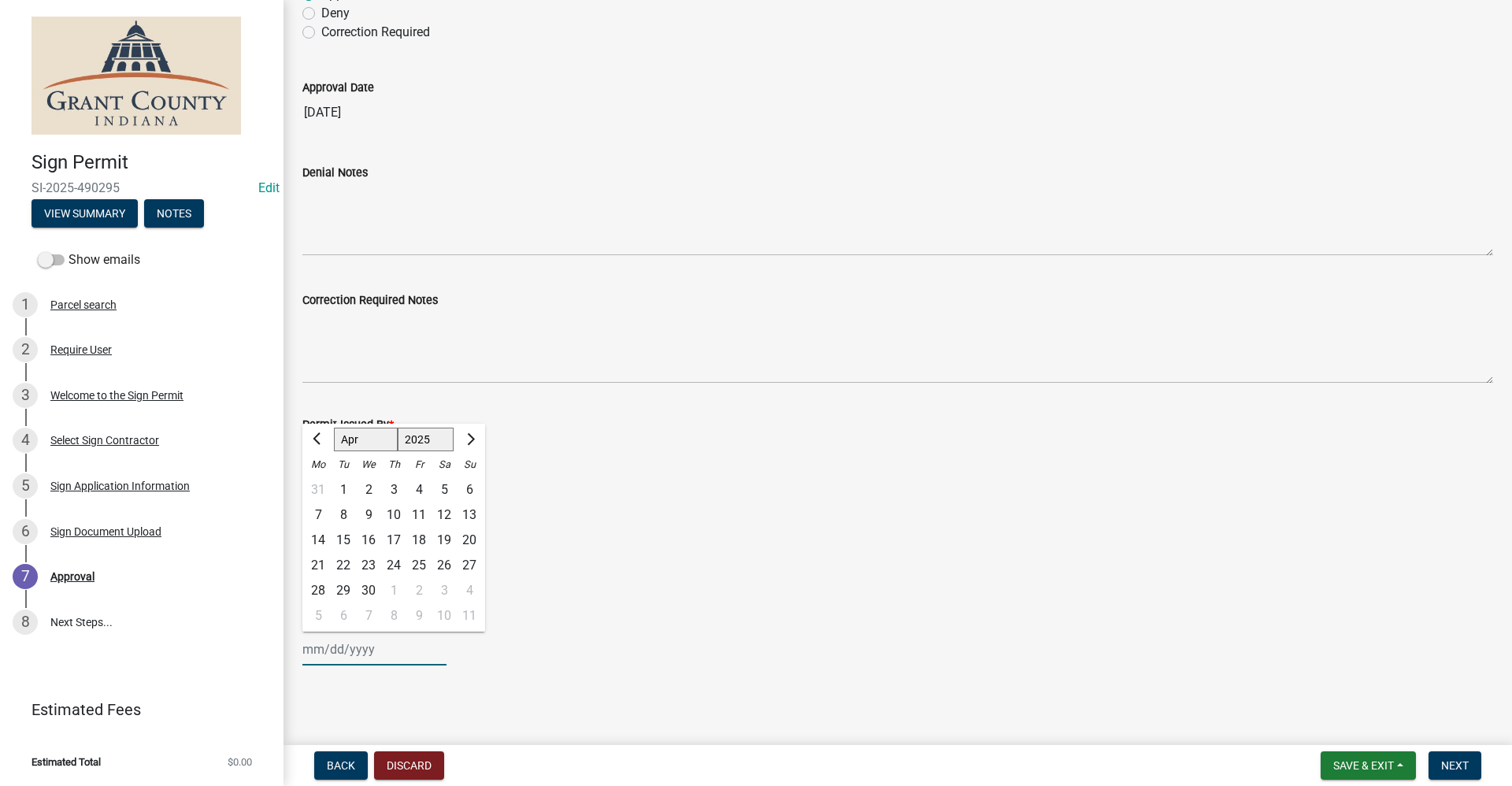
select select "2026"
click at [398, 428] on select "1525 1526 1527 1528 1529 1530 1531 1532 1533 1534 1535 1536 1537 1538 1539 1540…" at bounding box center [425, 440] width 56 height 24
click at [396, 515] on div "9" at bounding box center [393, 515] width 25 height 25
type input "04/09/2026"
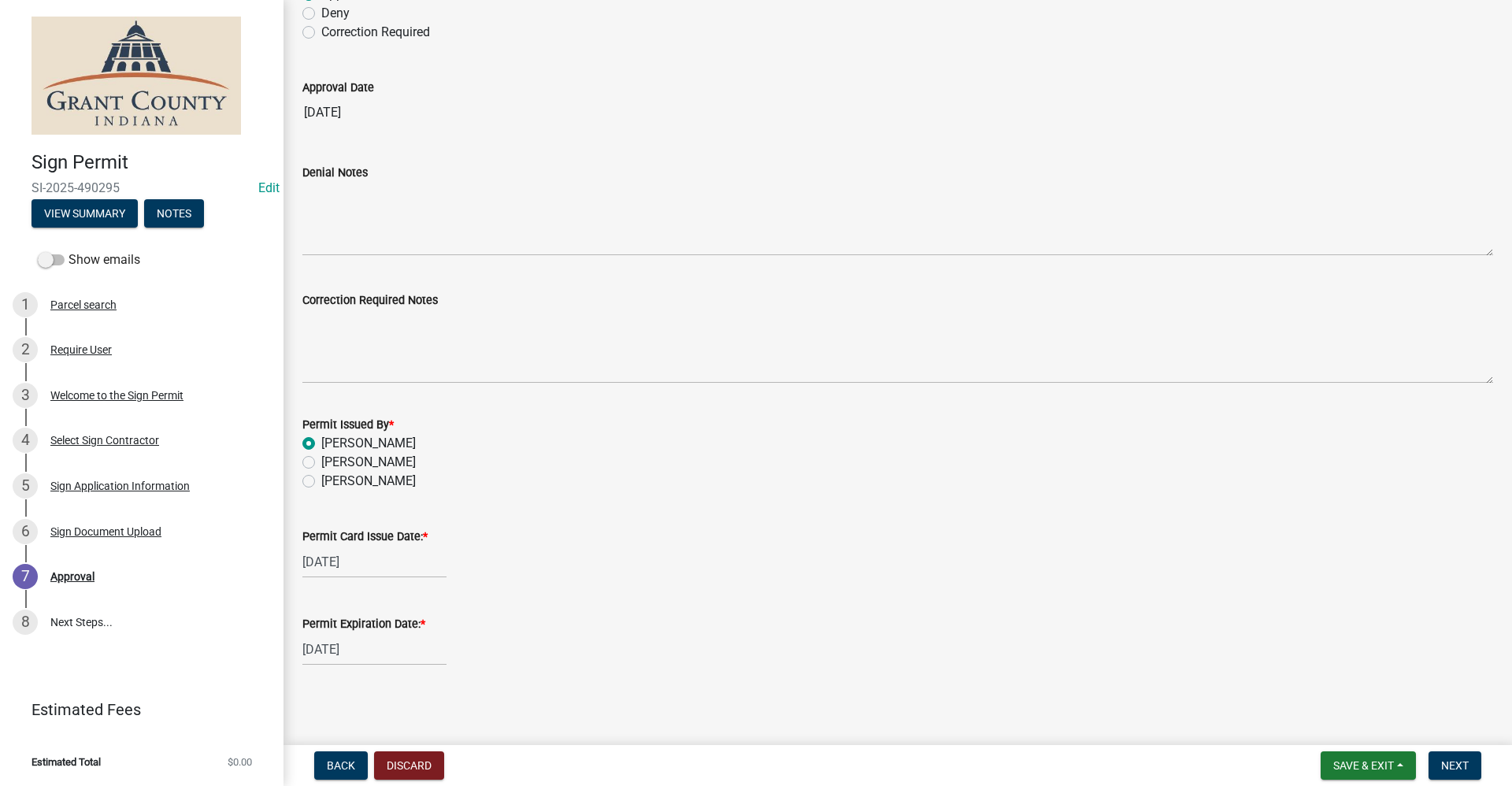
scroll to position [1578, 0]
click at [730, 761] on span "Next" at bounding box center [1455, 765] width 28 height 13
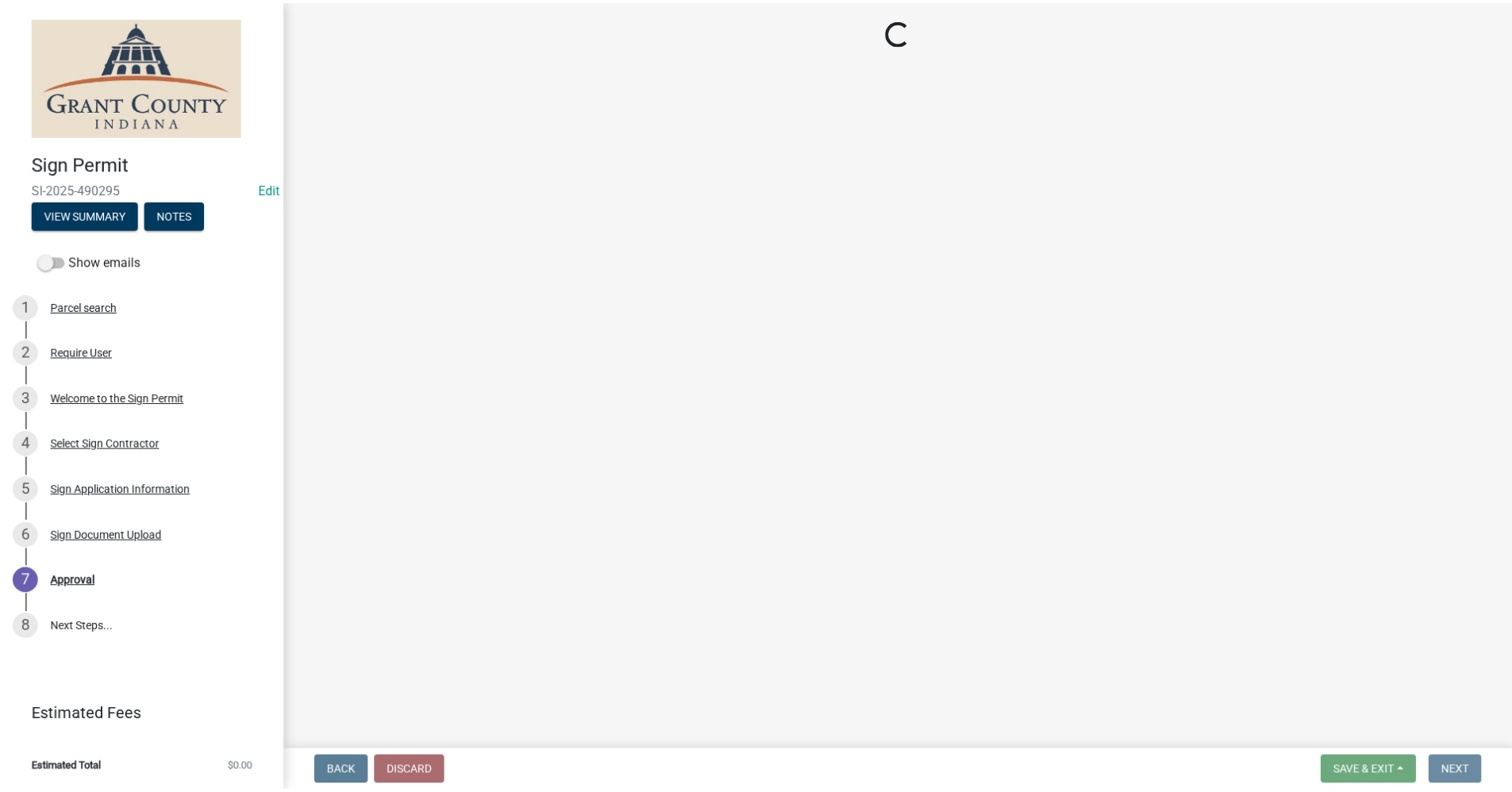
scroll to position [0, 0]
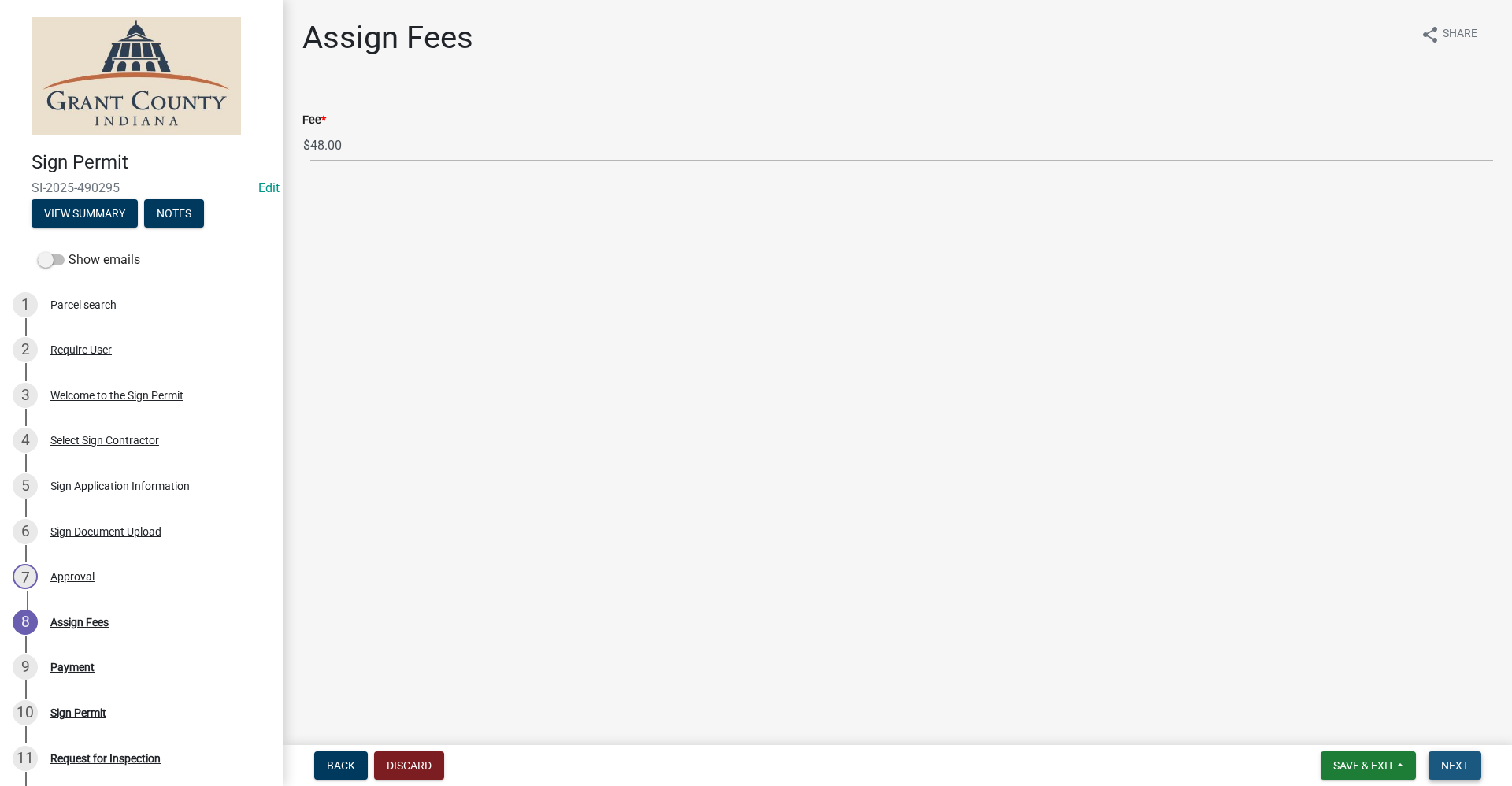
click at [730, 761] on span "Next" at bounding box center [1455, 765] width 28 height 13
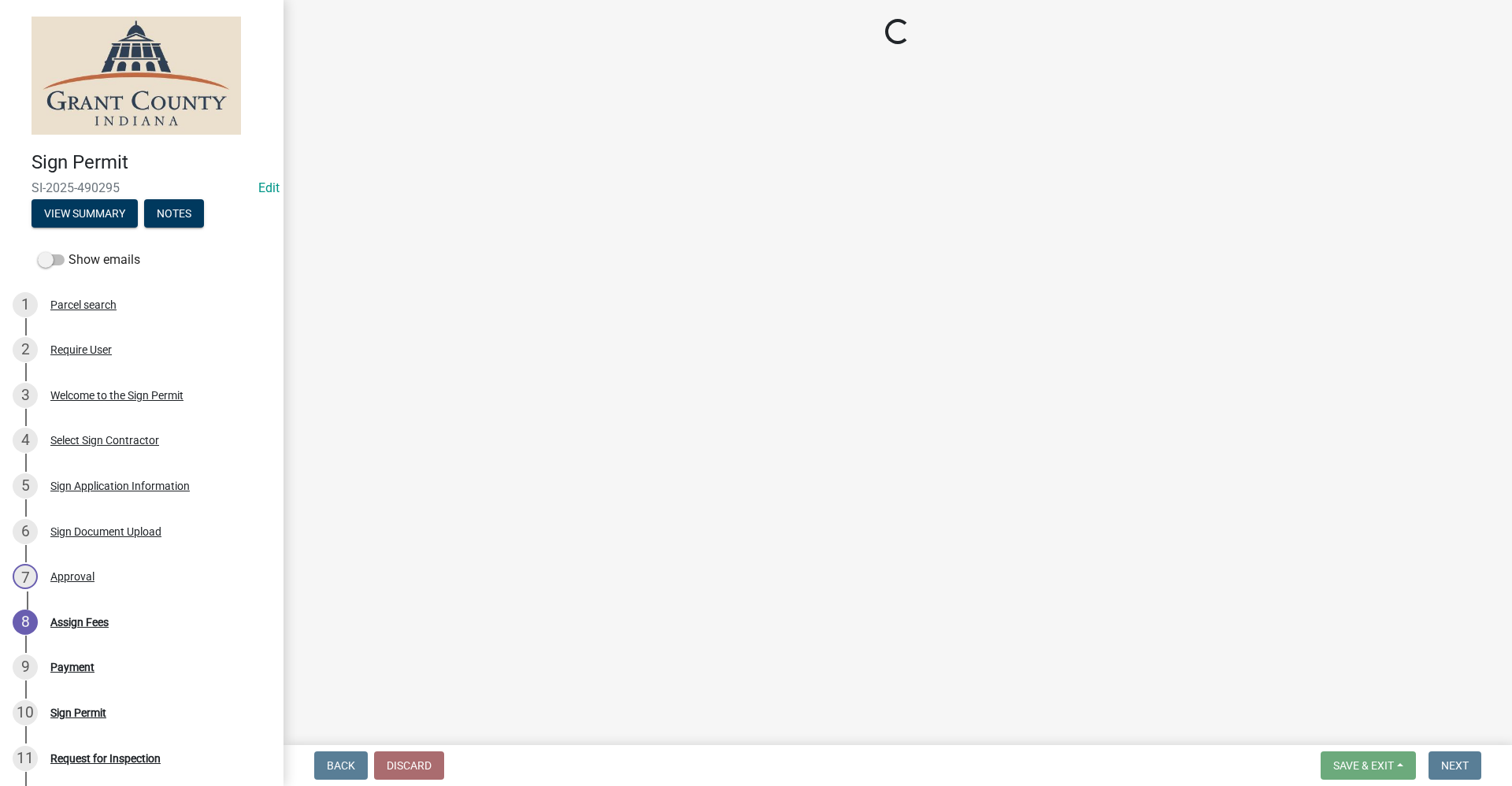
select select "3: 3"
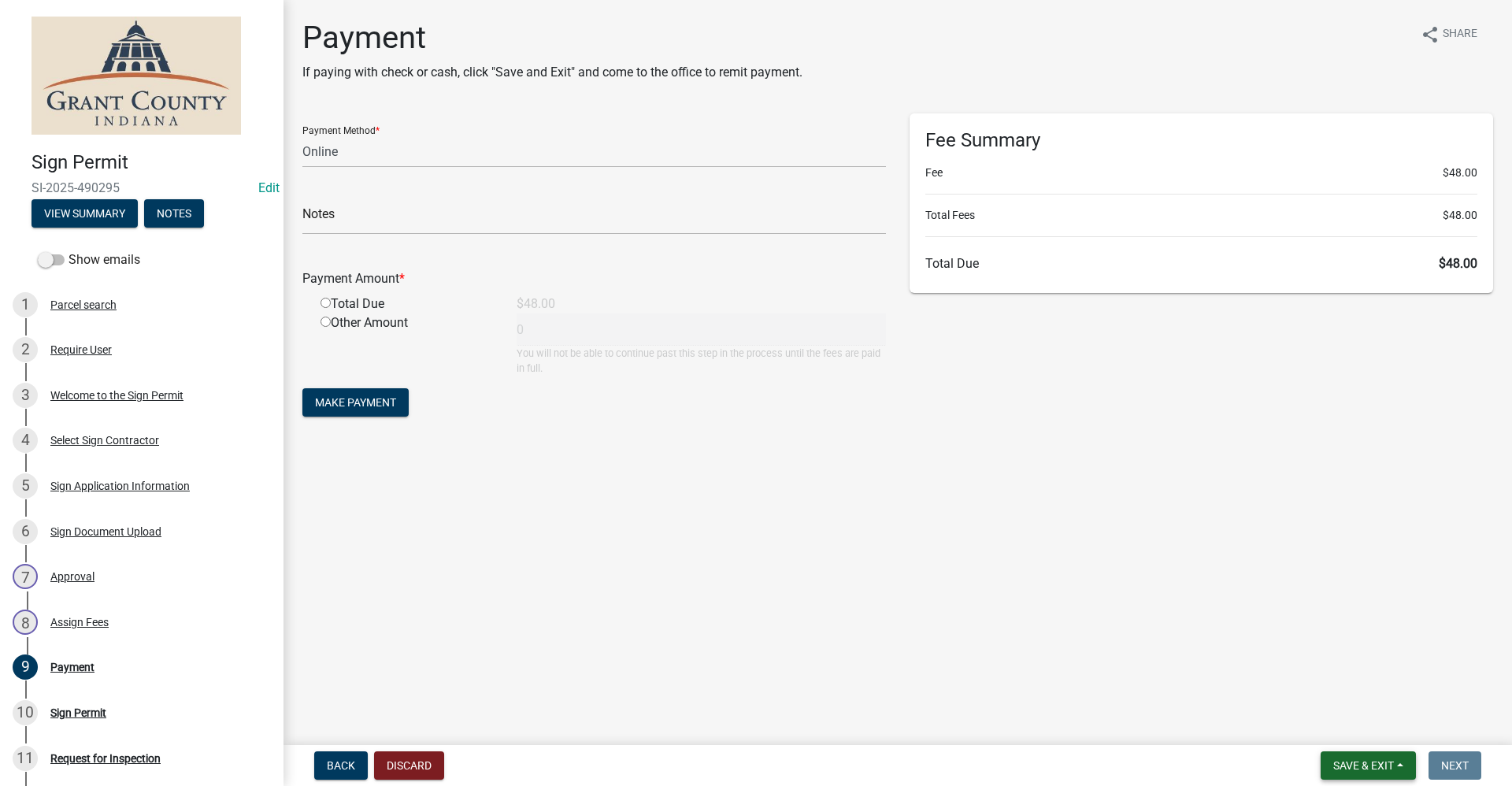
click at [730, 759] on span "Save & Exit" at bounding box center [1363, 765] width 60 height 13
click at [730, 725] on button "Save & Exit" at bounding box center [1352, 725] width 126 height 38
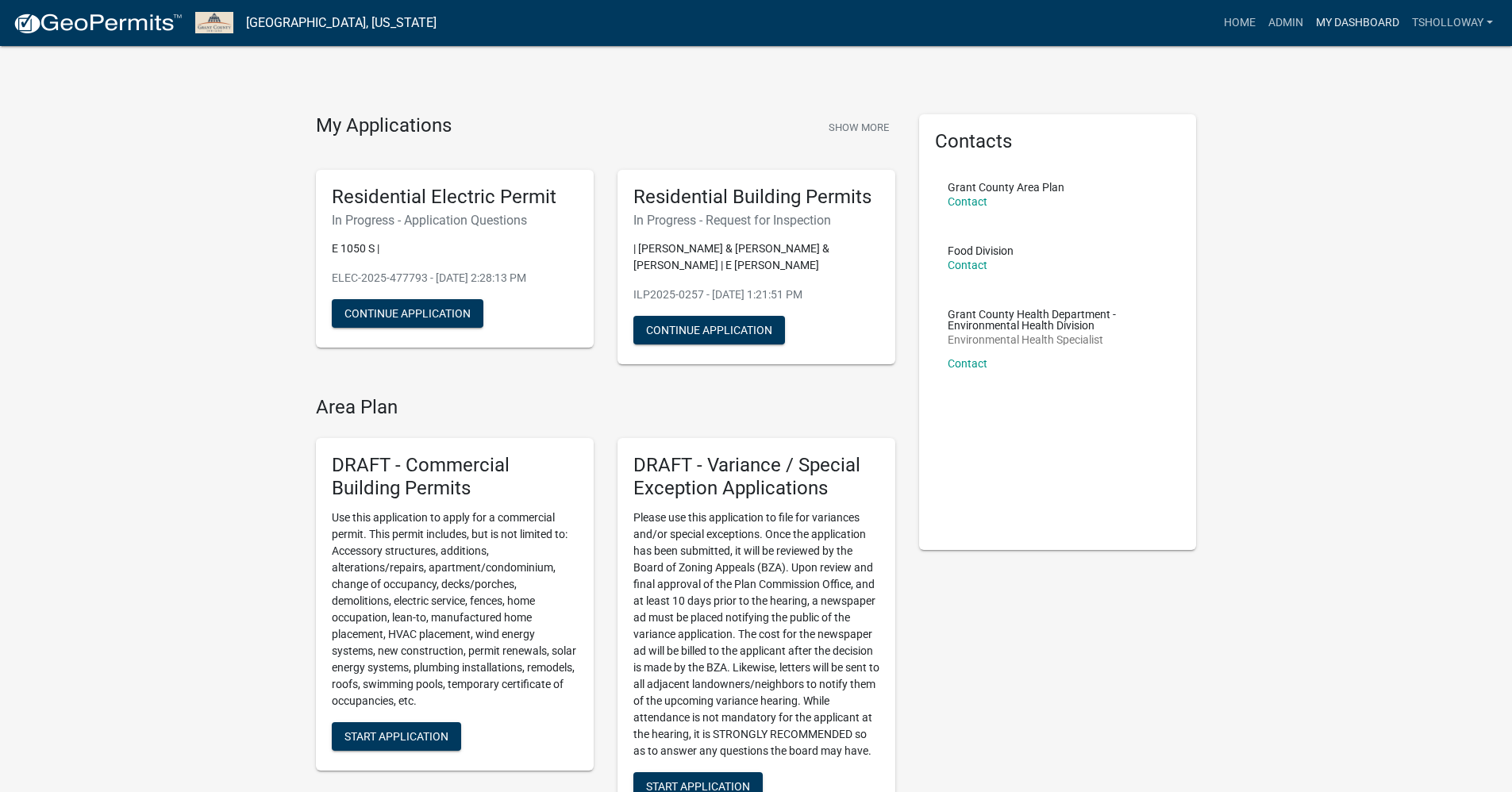
click at [736, 23] on link "My Dashboard" at bounding box center [1357, 23] width 96 height 30
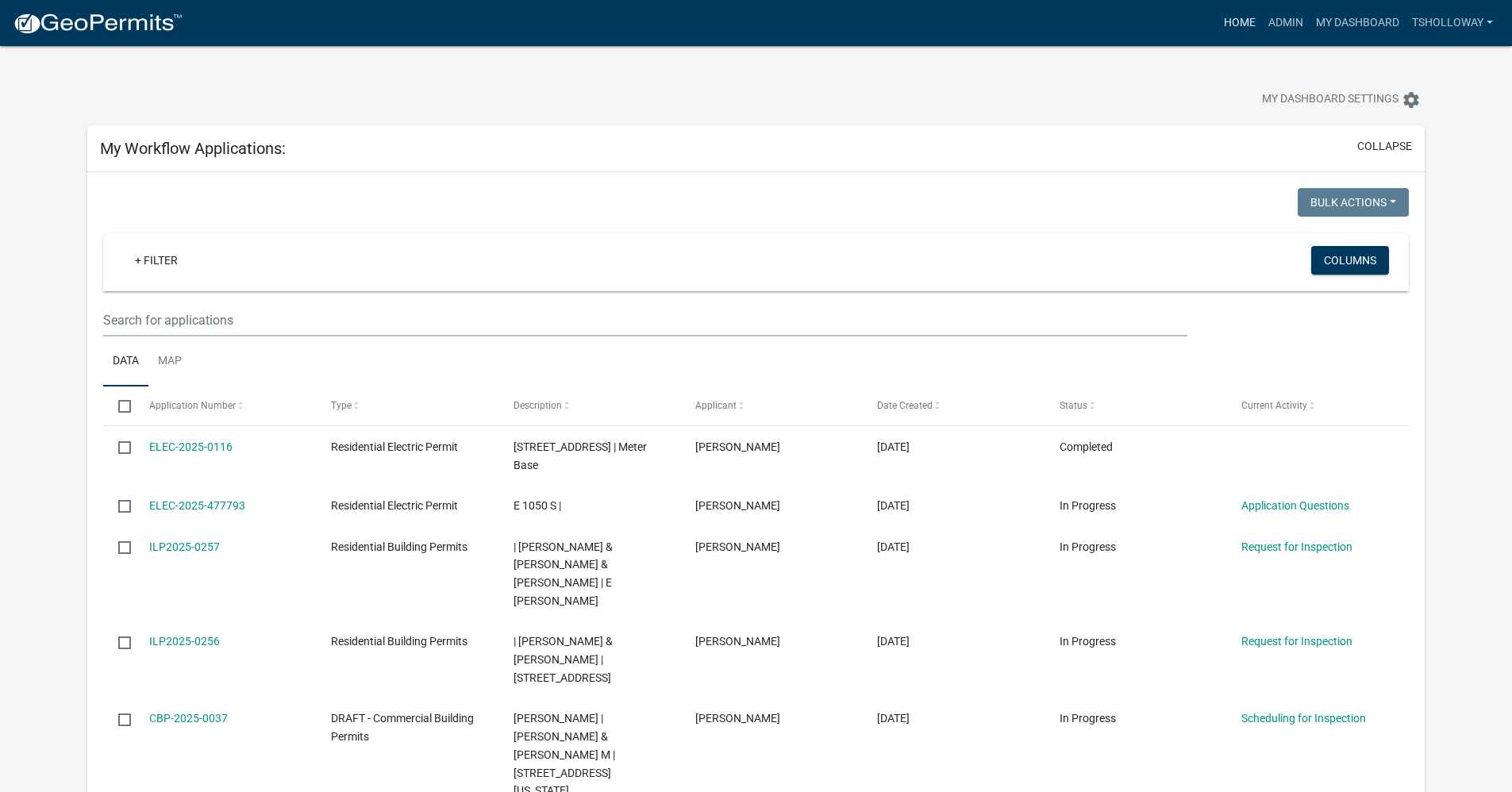
click at [736, 21] on link "Home" at bounding box center [1239, 23] width 45 height 30
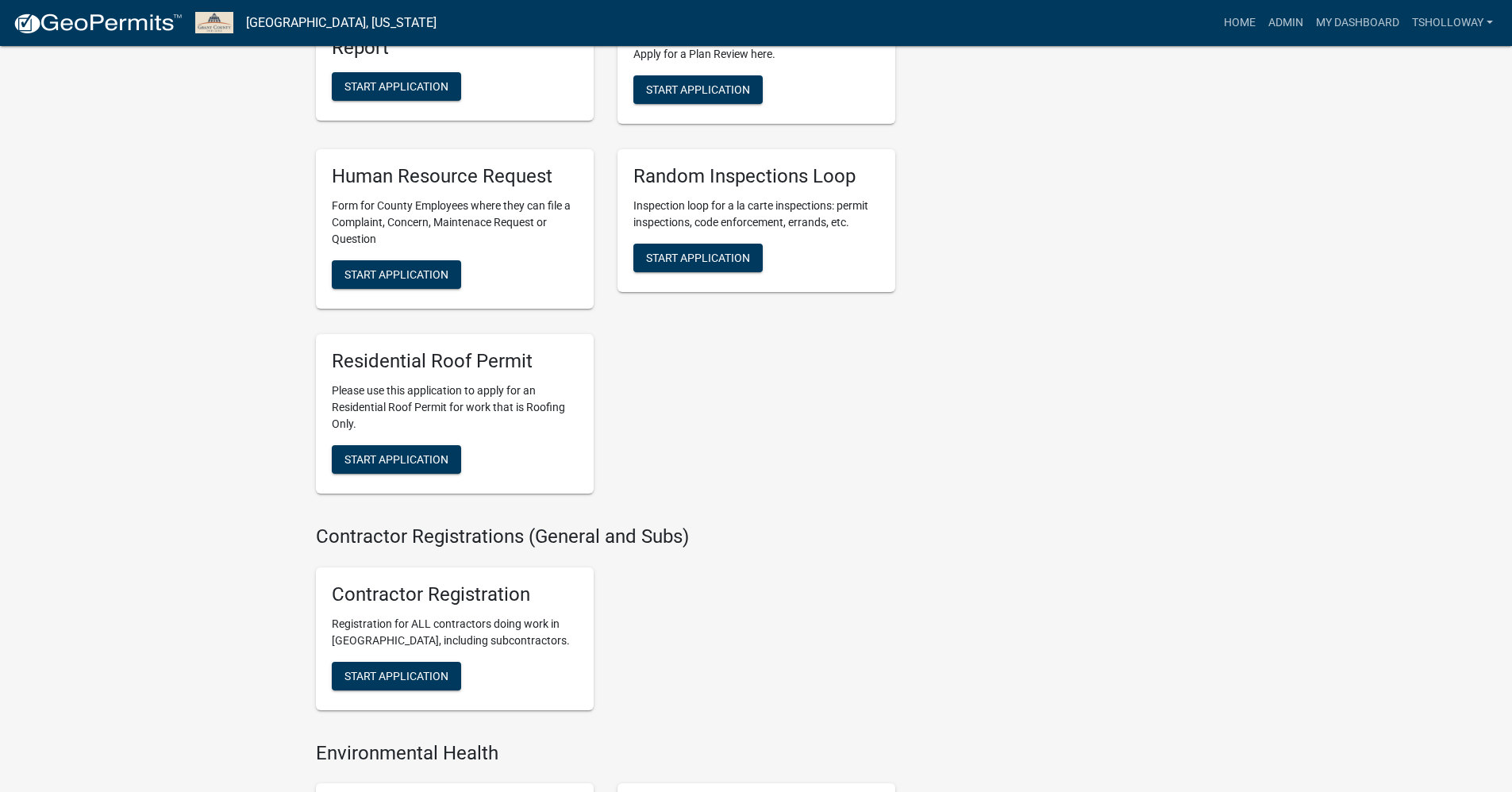
scroll to position [2540, 0]
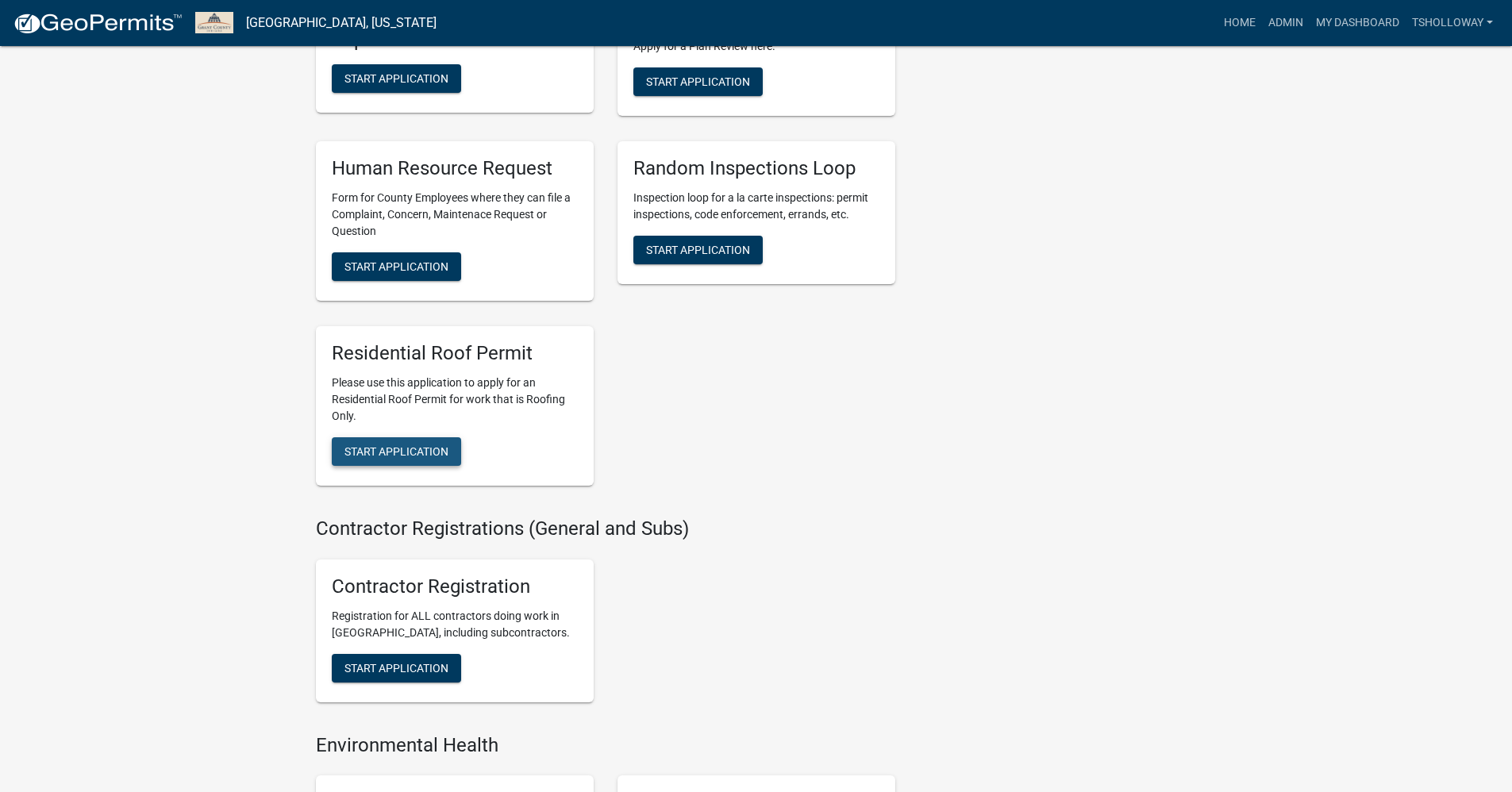
click at [397, 458] on span "Start Application" at bounding box center [396, 451] width 104 height 13
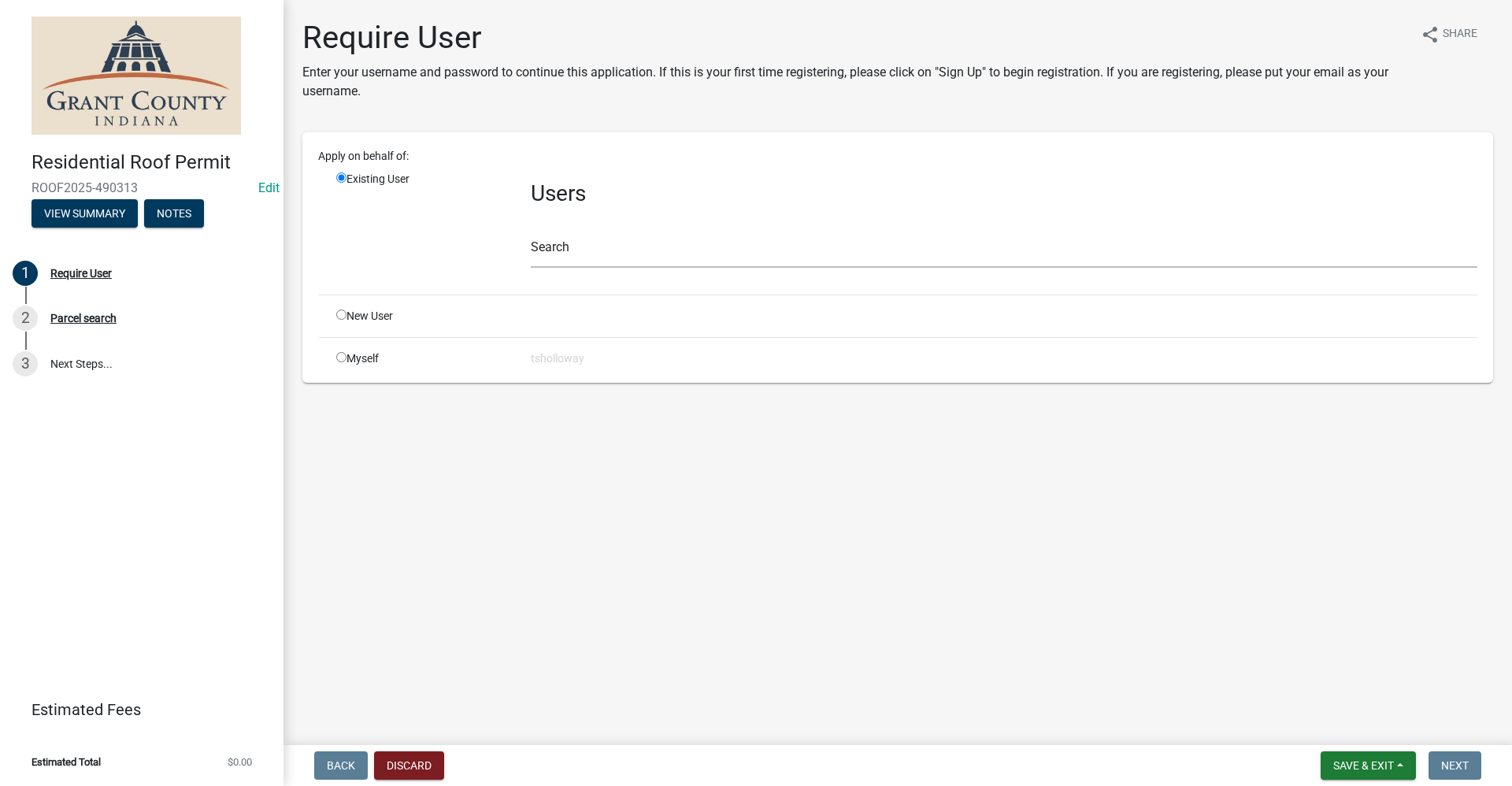
click at [343, 314] on input "radio" at bounding box center [341, 315] width 10 height 10
radio input "true"
radio input "false"
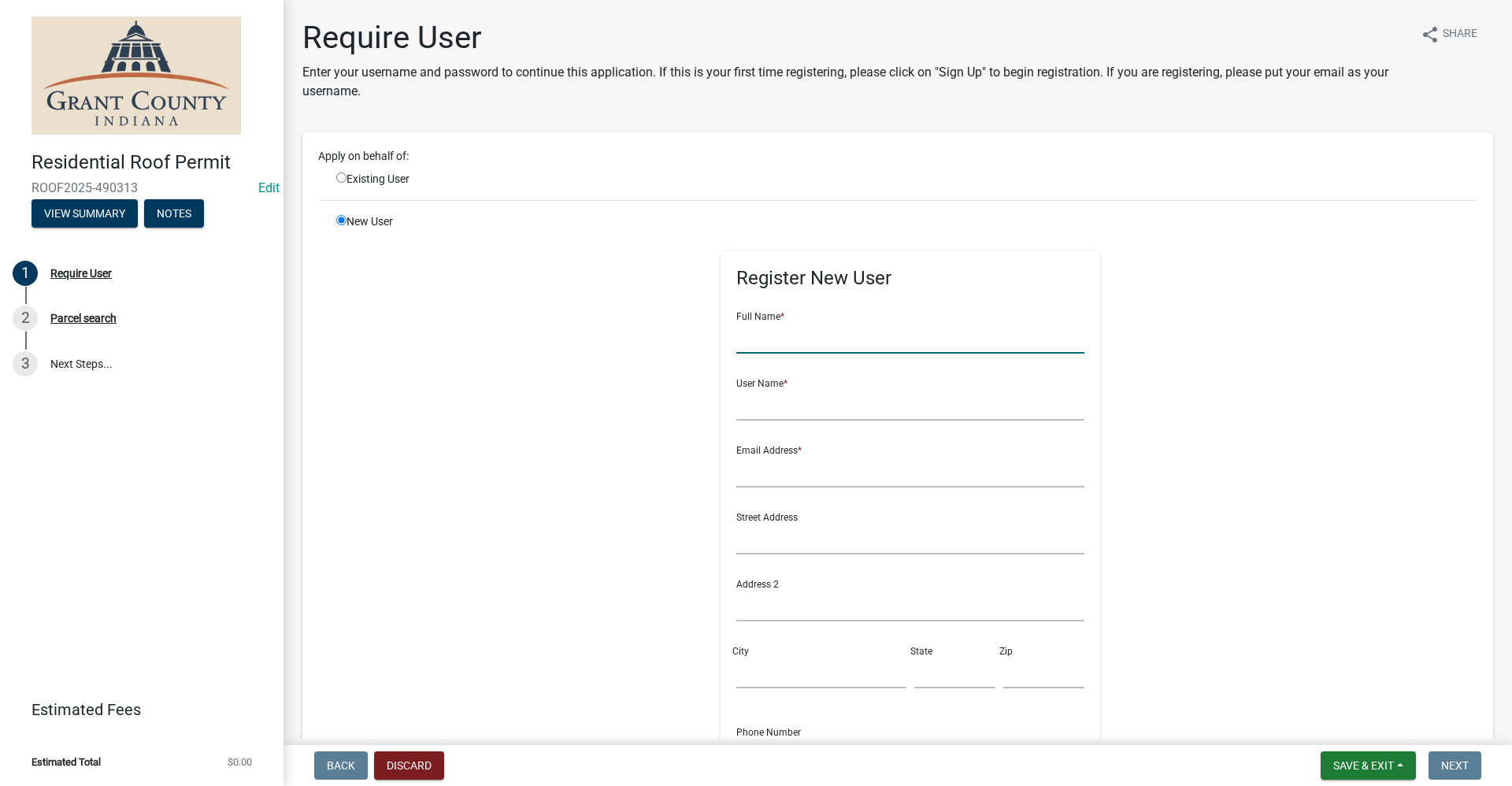
click at [730, 330] on input "text" at bounding box center [910, 338] width 348 height 33
type input "Kiley Freeman"
click at [730, 418] on input "text" at bounding box center [910, 404] width 348 height 33
type input "kileyfreeman"
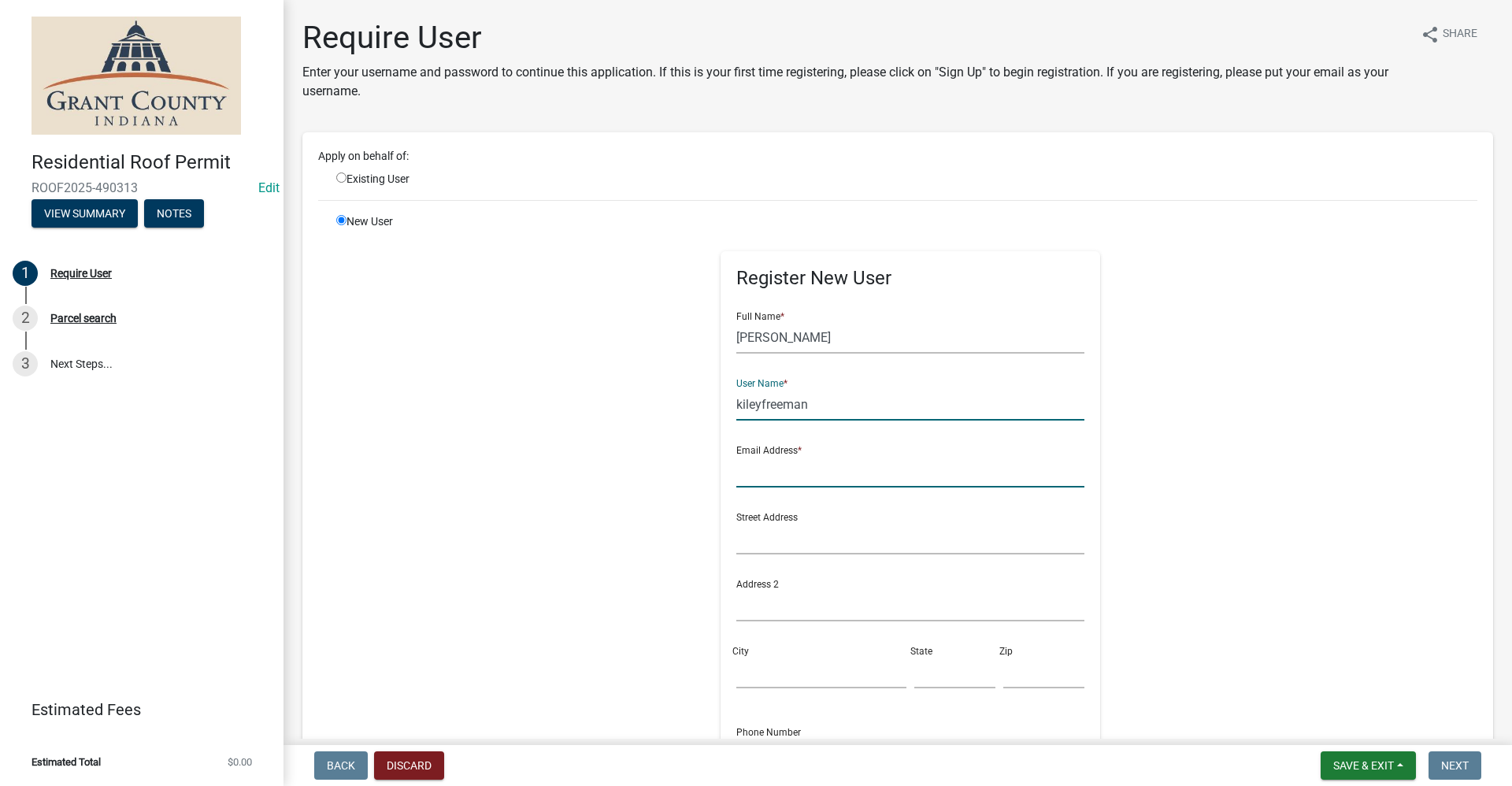
click at [730, 473] on input "text" at bounding box center [910, 471] width 348 height 33
type input "no@email"
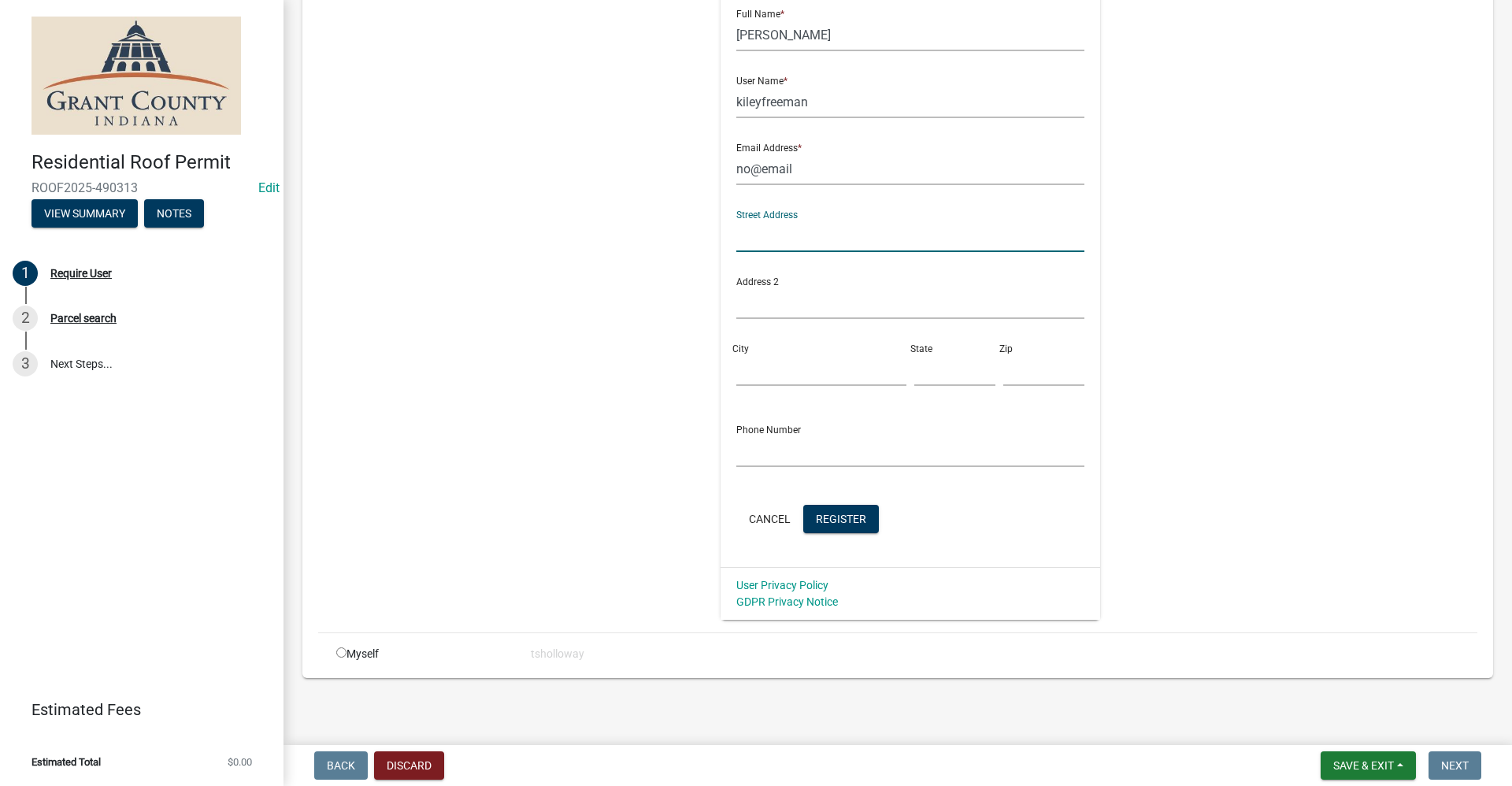
scroll to position [303, 0]
click at [730, 452] on input "text" at bounding box center [910, 449] width 348 height 33
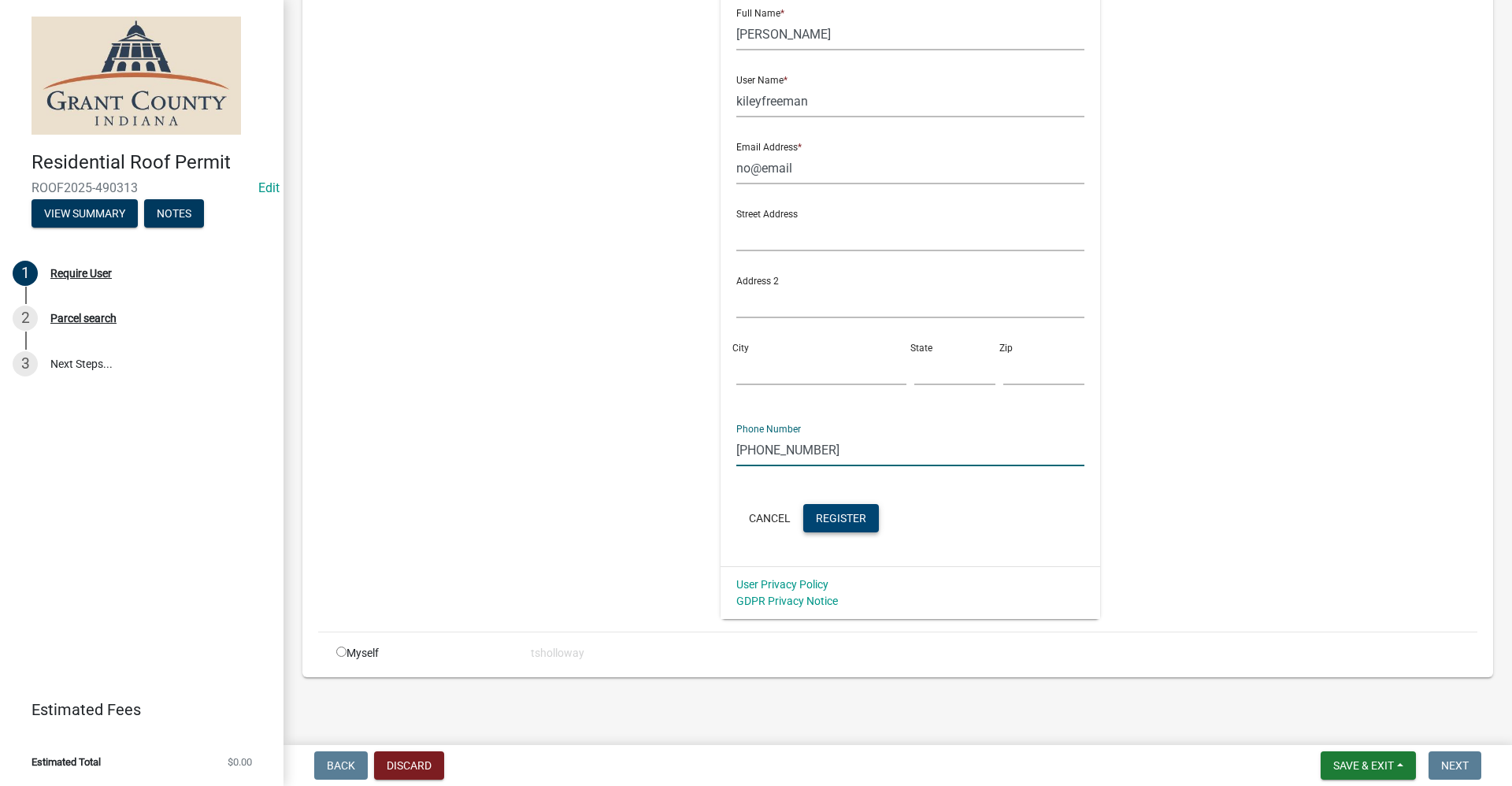
type input "765-673-4182"
click at [730, 518] on span "Register" at bounding box center [840, 517] width 50 height 13
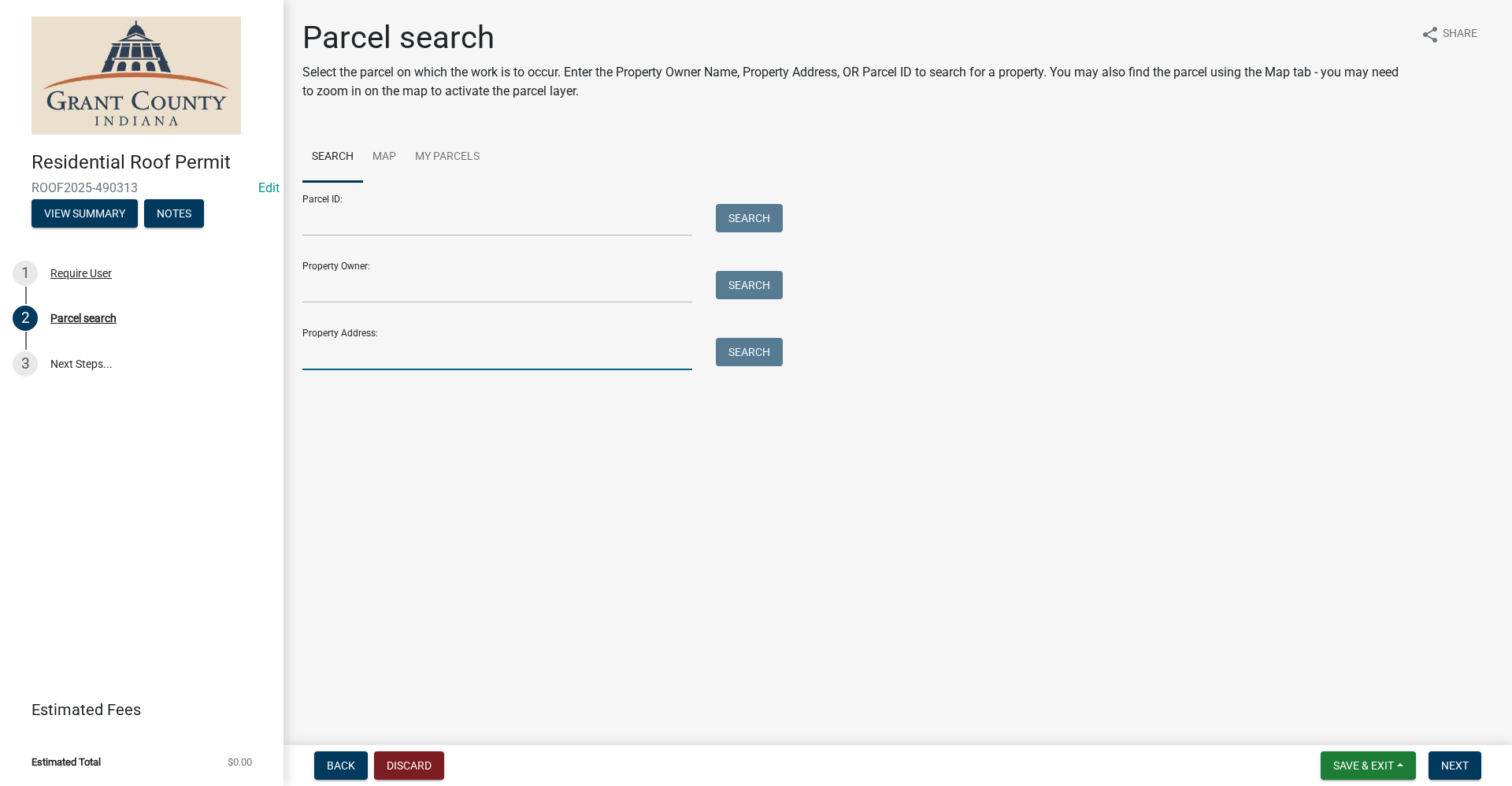
click at [357, 361] on input "Property Address:" at bounding box center [498, 353] width 390 height 33
type input "219 n greenberry"
click at [730, 356] on button "Search" at bounding box center [749, 351] width 67 height 29
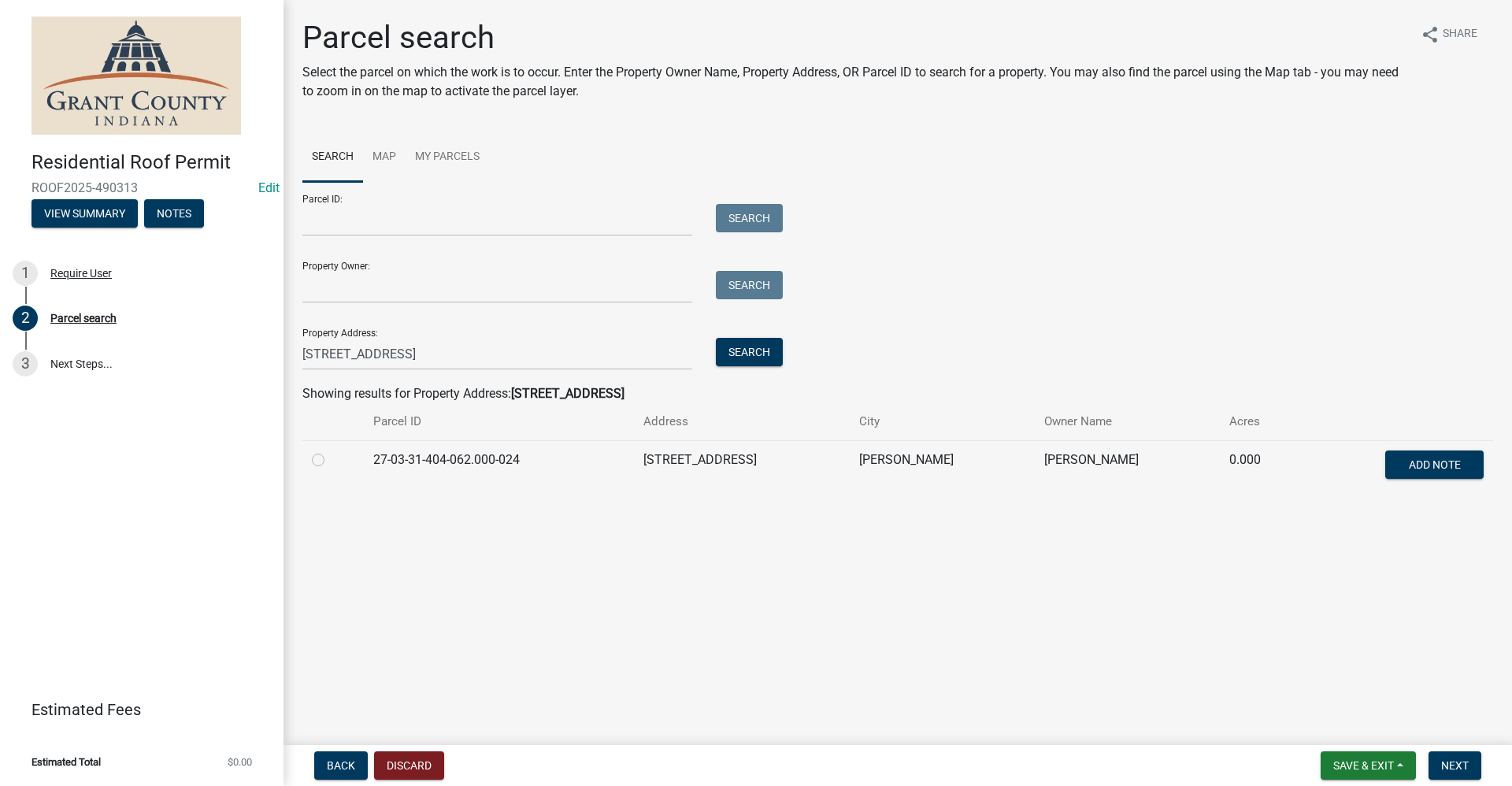
click at [331, 450] on label at bounding box center [331, 450] width 0 height 0
click at [331, 460] on input "radio" at bounding box center [335, 455] width 10 height 10
radio input "true"
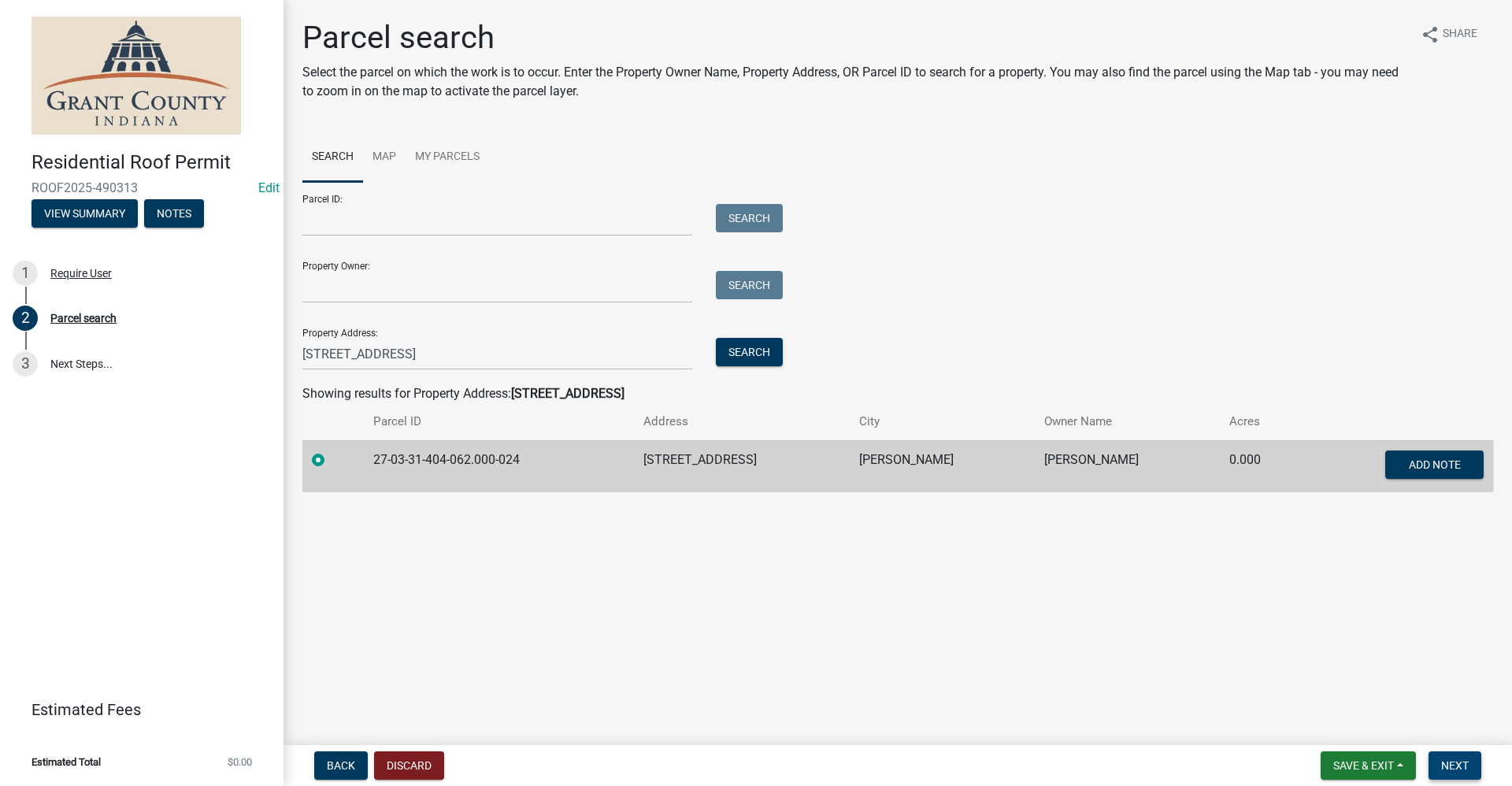
click at [730, 761] on span "Next" at bounding box center [1455, 765] width 28 height 13
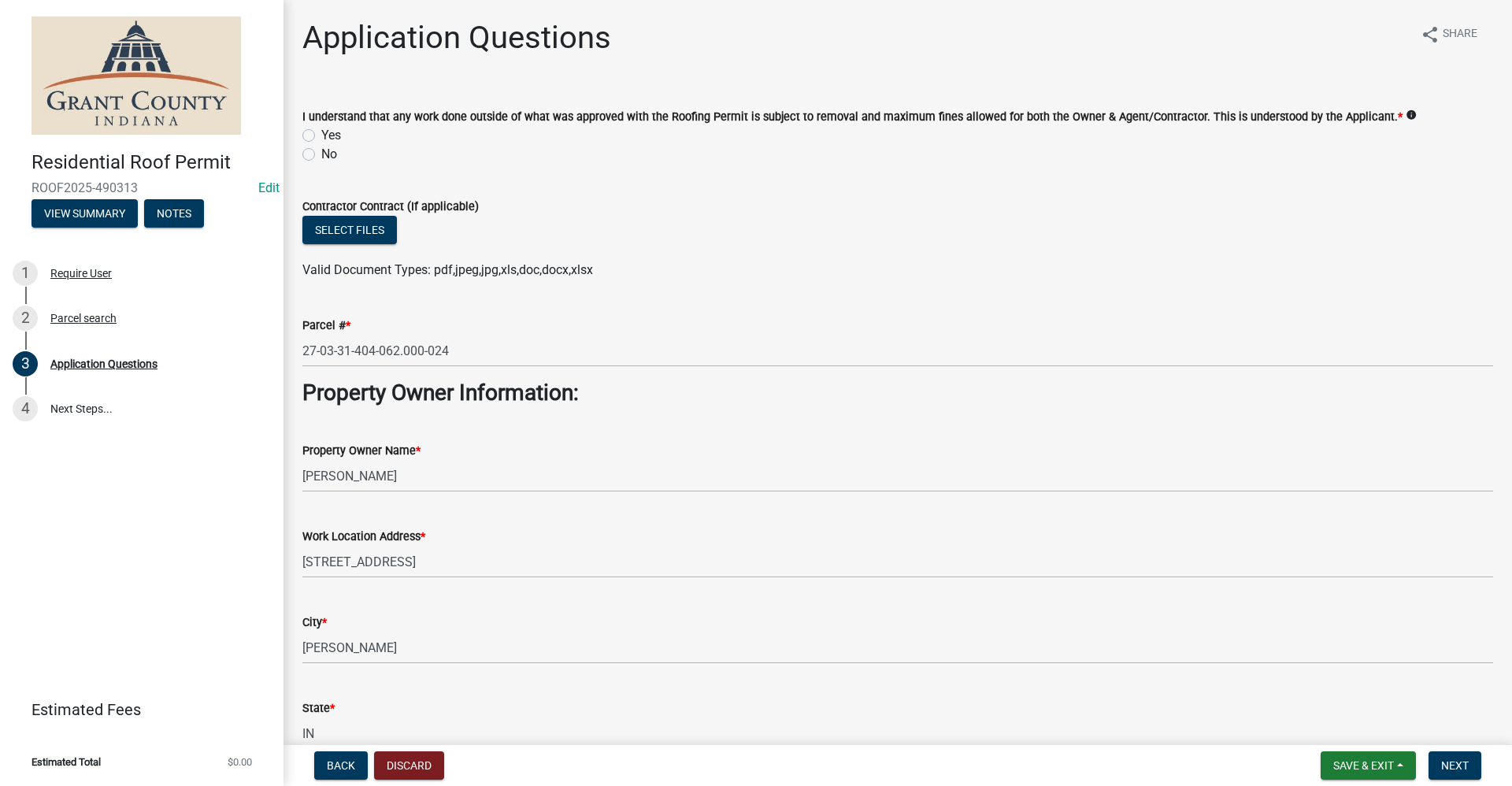
click at [322, 136] on label "Yes" at bounding box center [331, 135] width 20 height 19
click at [322, 136] on input "Yes" at bounding box center [327, 131] width 10 height 10
radio input "true"
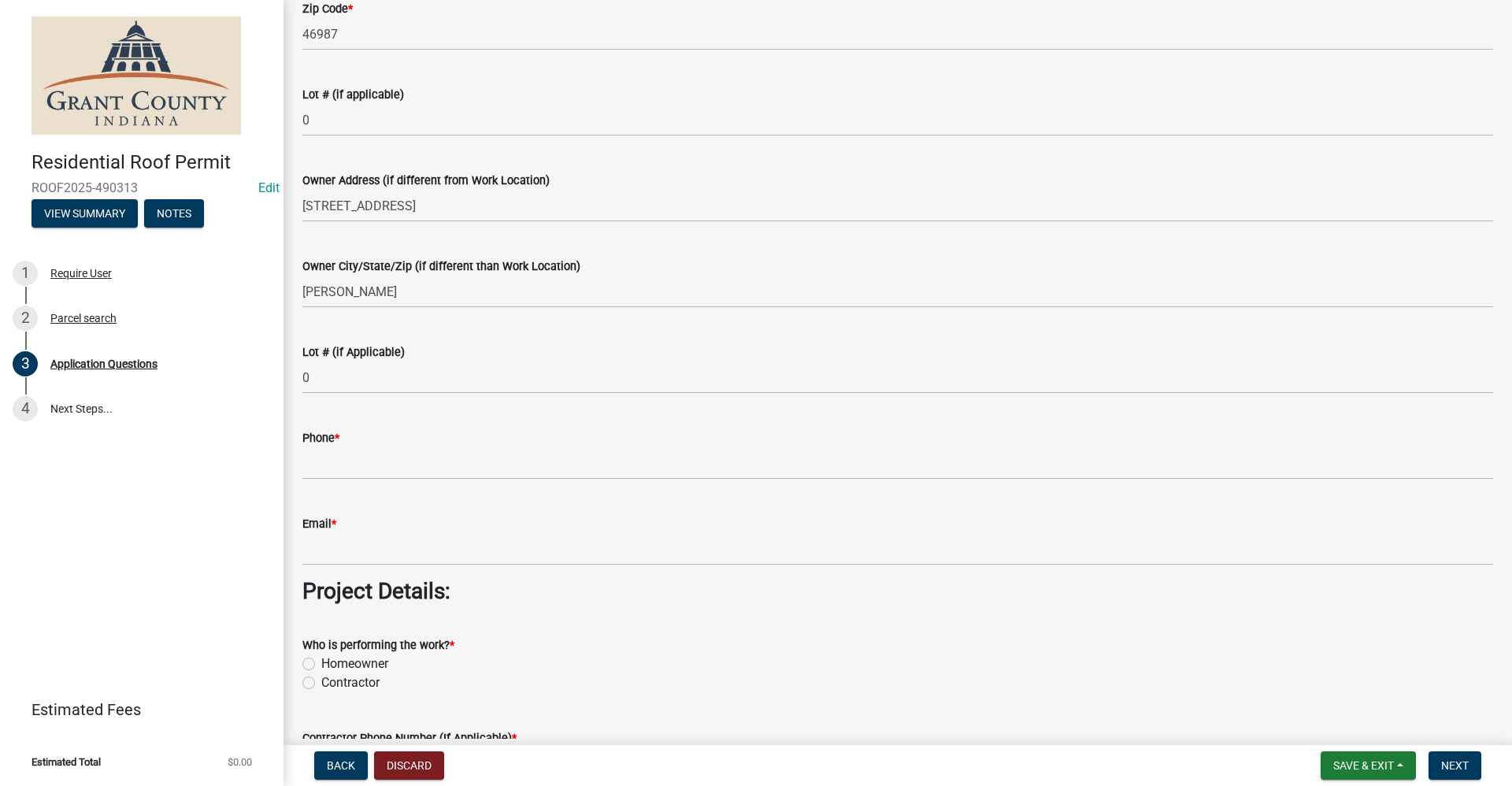
scroll to position [788, 0]
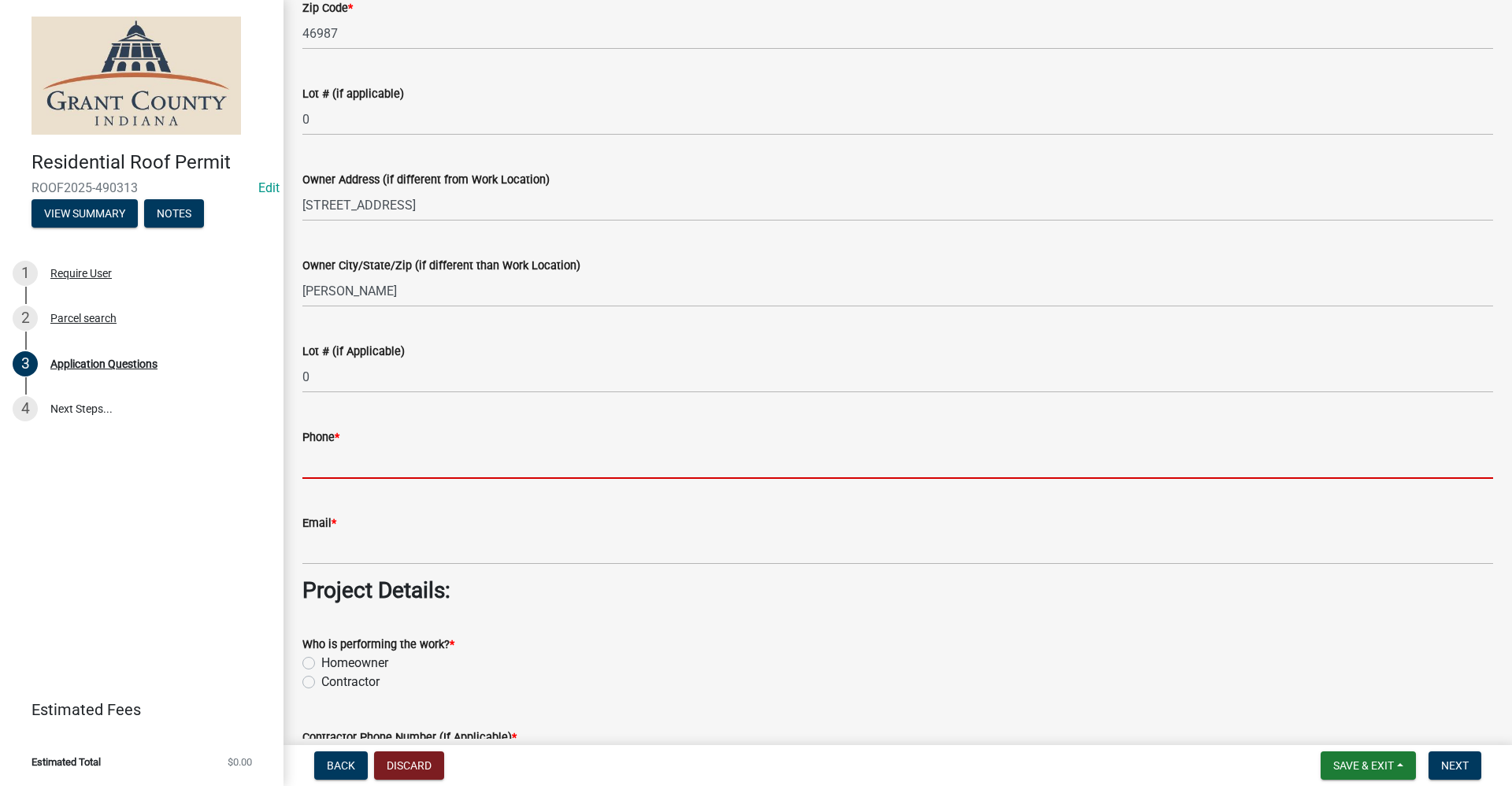
click at [370, 452] on input "Phone *" at bounding box center [898, 462] width 1190 height 33
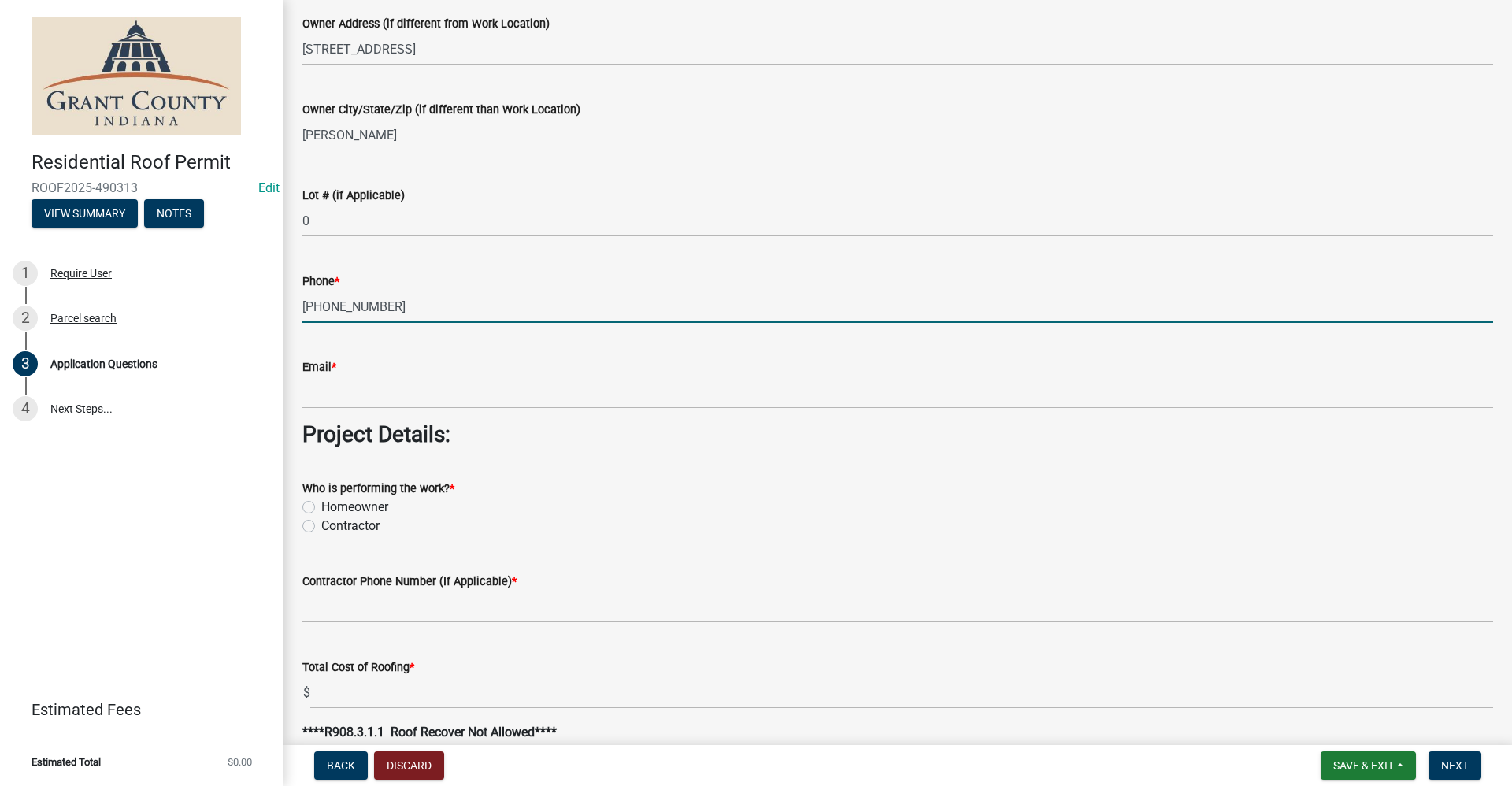
scroll to position [945, 0]
type input "765-673-4182"
click at [322, 508] on label "Homeowner" at bounding box center [355, 505] width 67 height 19
click at [322, 507] on input "Homeowner" at bounding box center [327, 501] width 10 height 10
radio input "true"
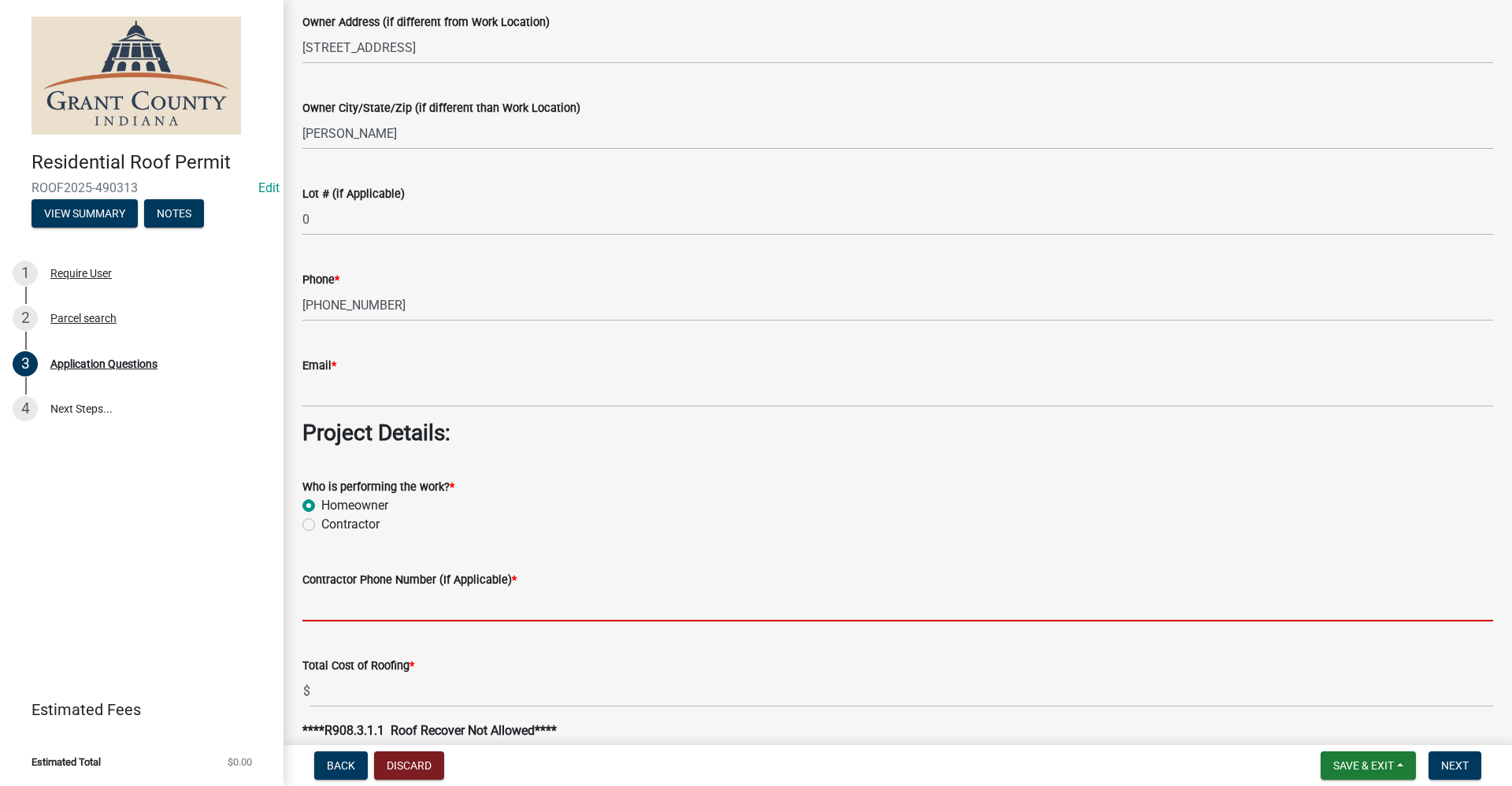
click at [373, 610] on input "Contractor Phone Number (If Applicable) *" at bounding box center [898, 605] width 1190 height 33
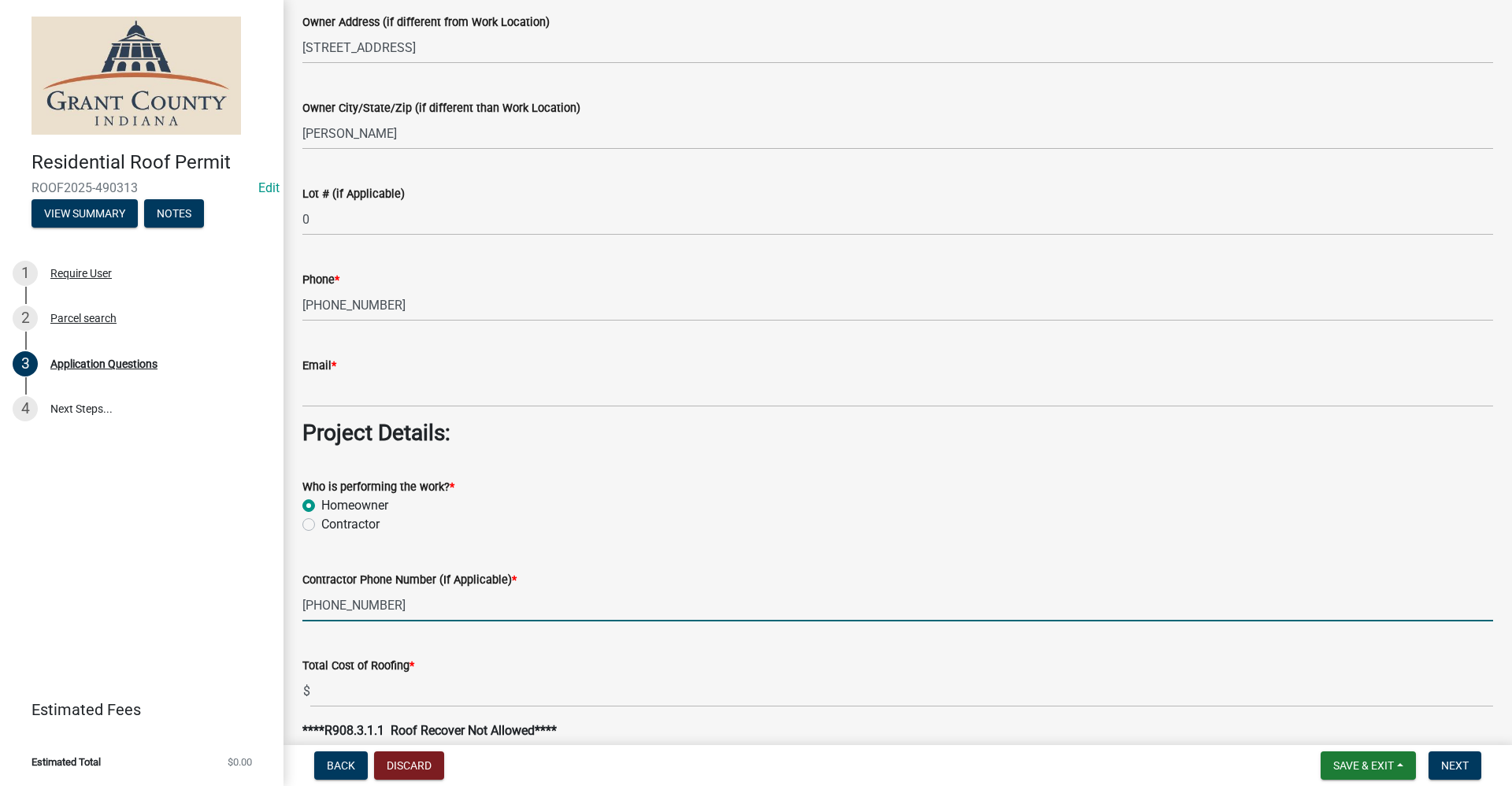
type input "765-673-4182"
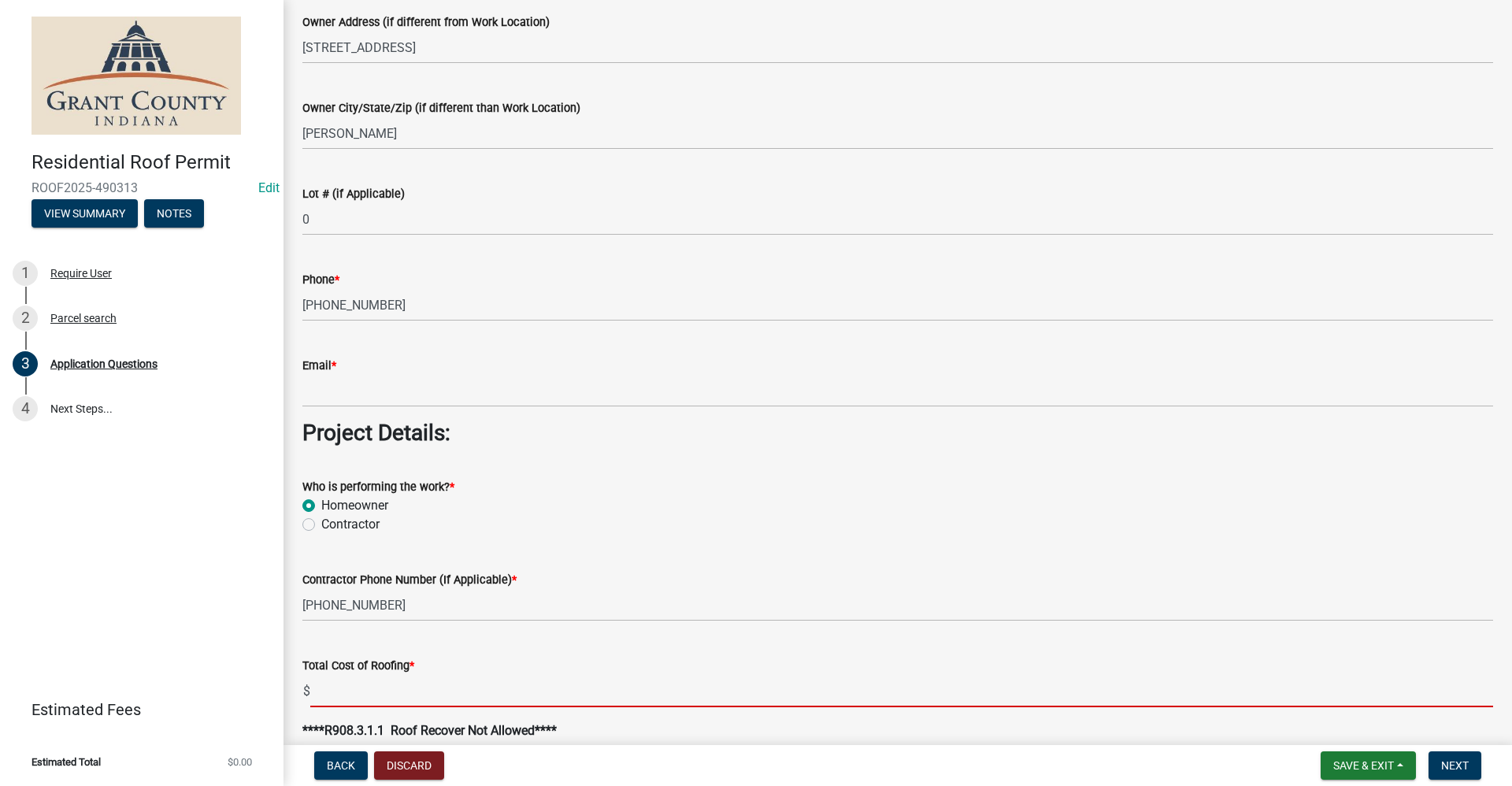
click at [344, 690] on input "text" at bounding box center [900, 691] width 1182 height 33
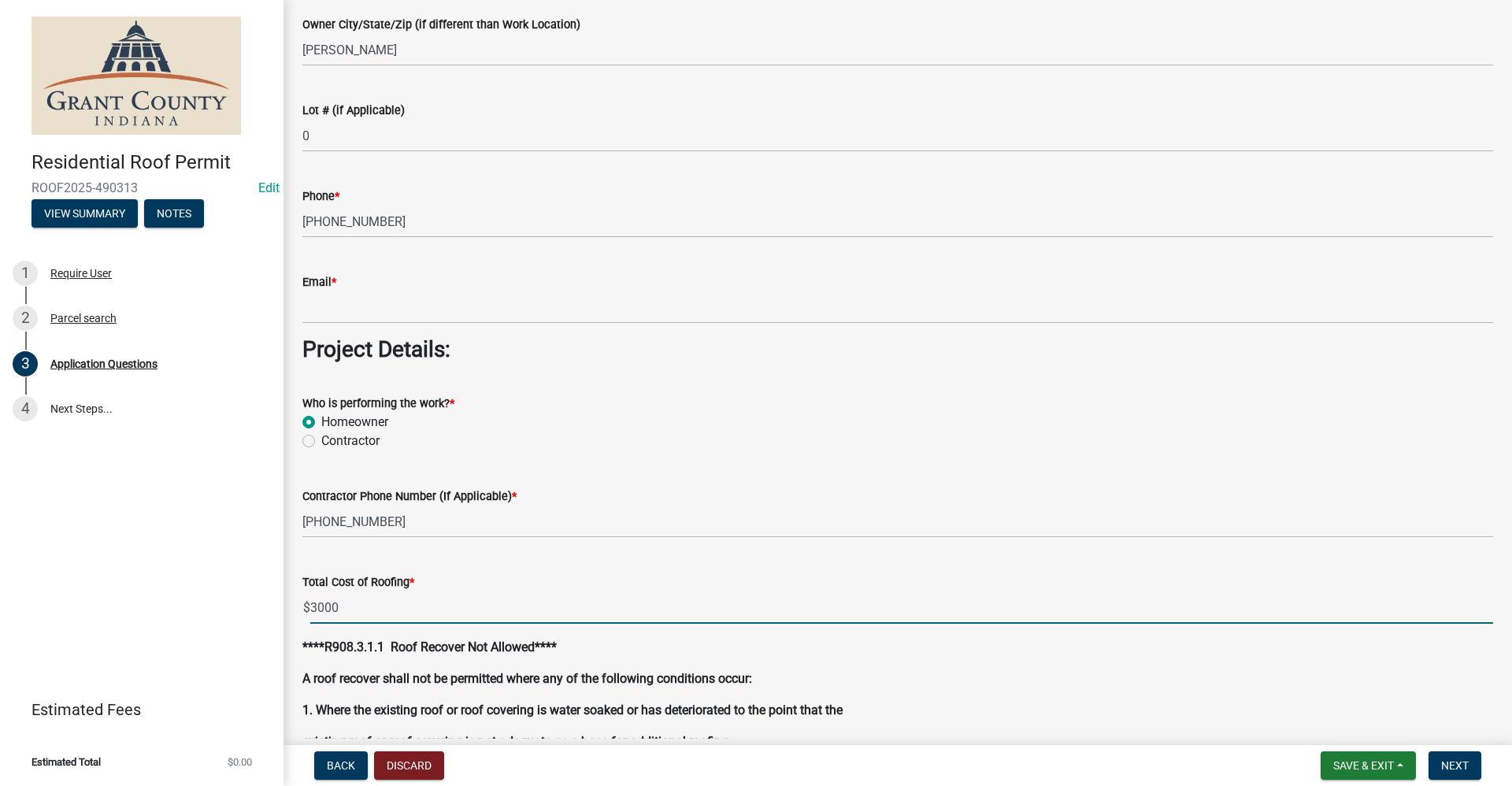
scroll to position [1103, 0]
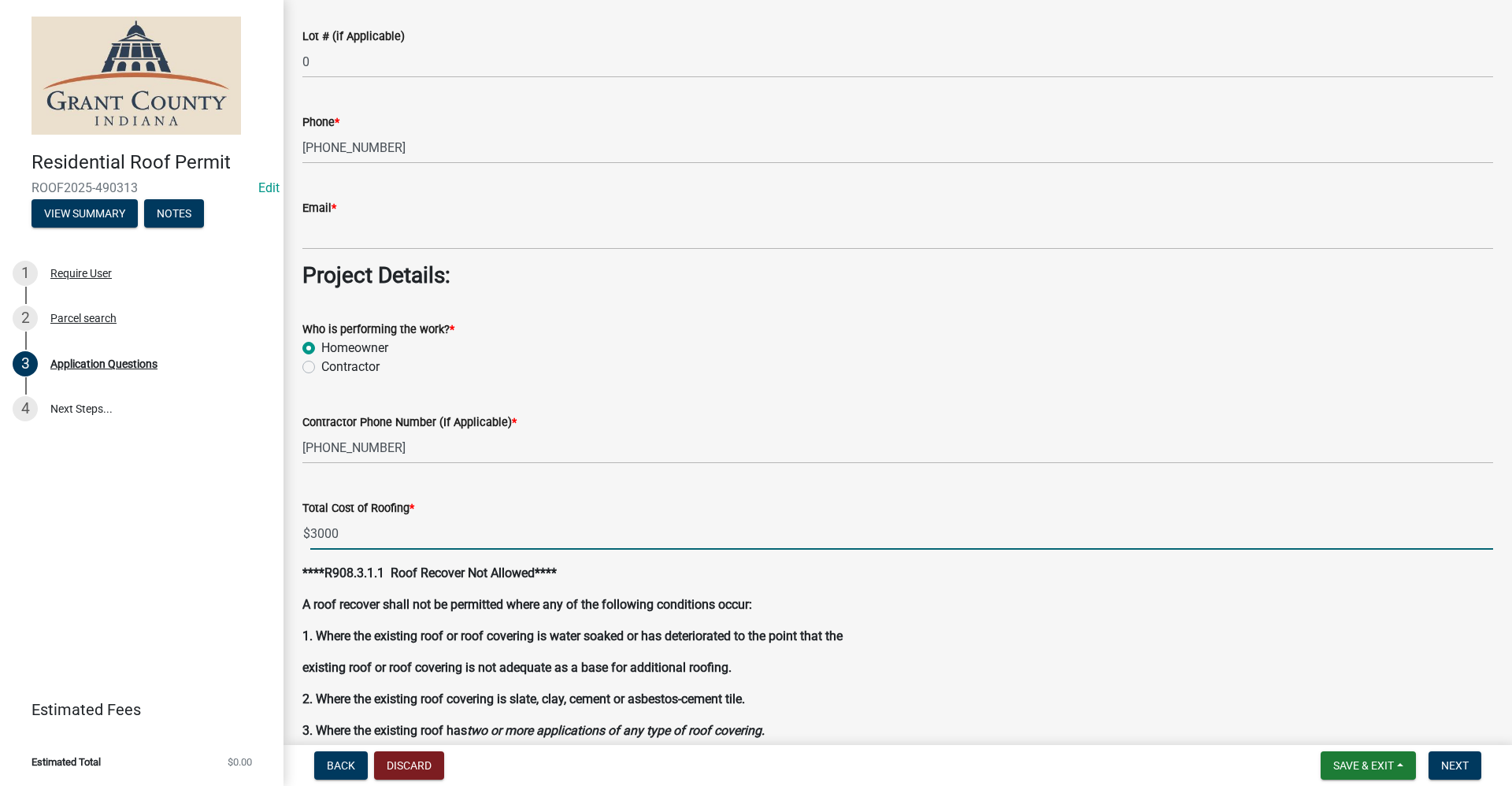
click at [337, 533] on input "3000" at bounding box center [900, 534] width 1182 height 33
type input "3000.00"
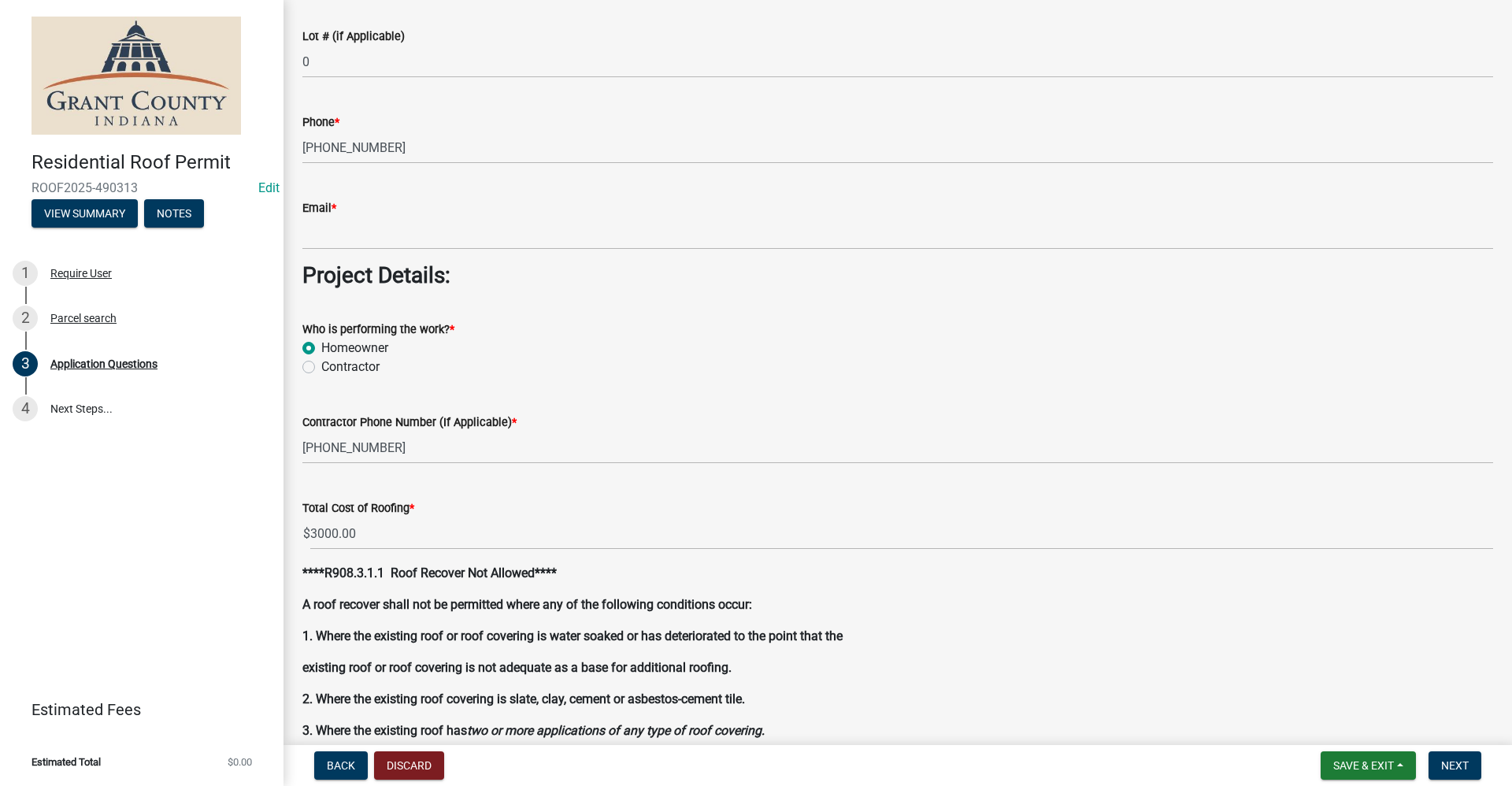
click at [730, 649] on div "****R908.3.1.1 Roof Recover Not Allowed**** A roof recover shall not be permitt…" at bounding box center [898, 652] width 1190 height 176
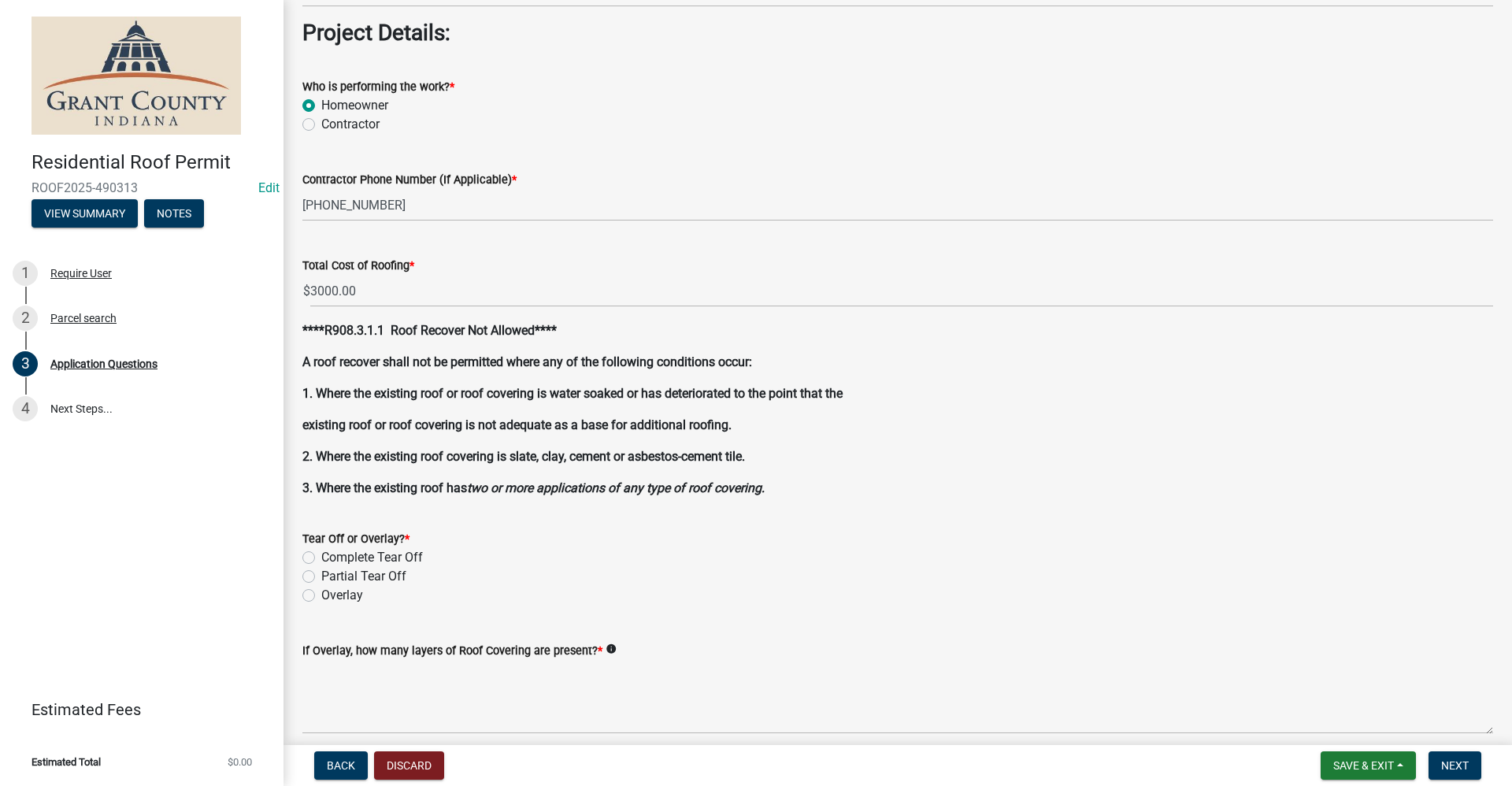
scroll to position [1418, 0]
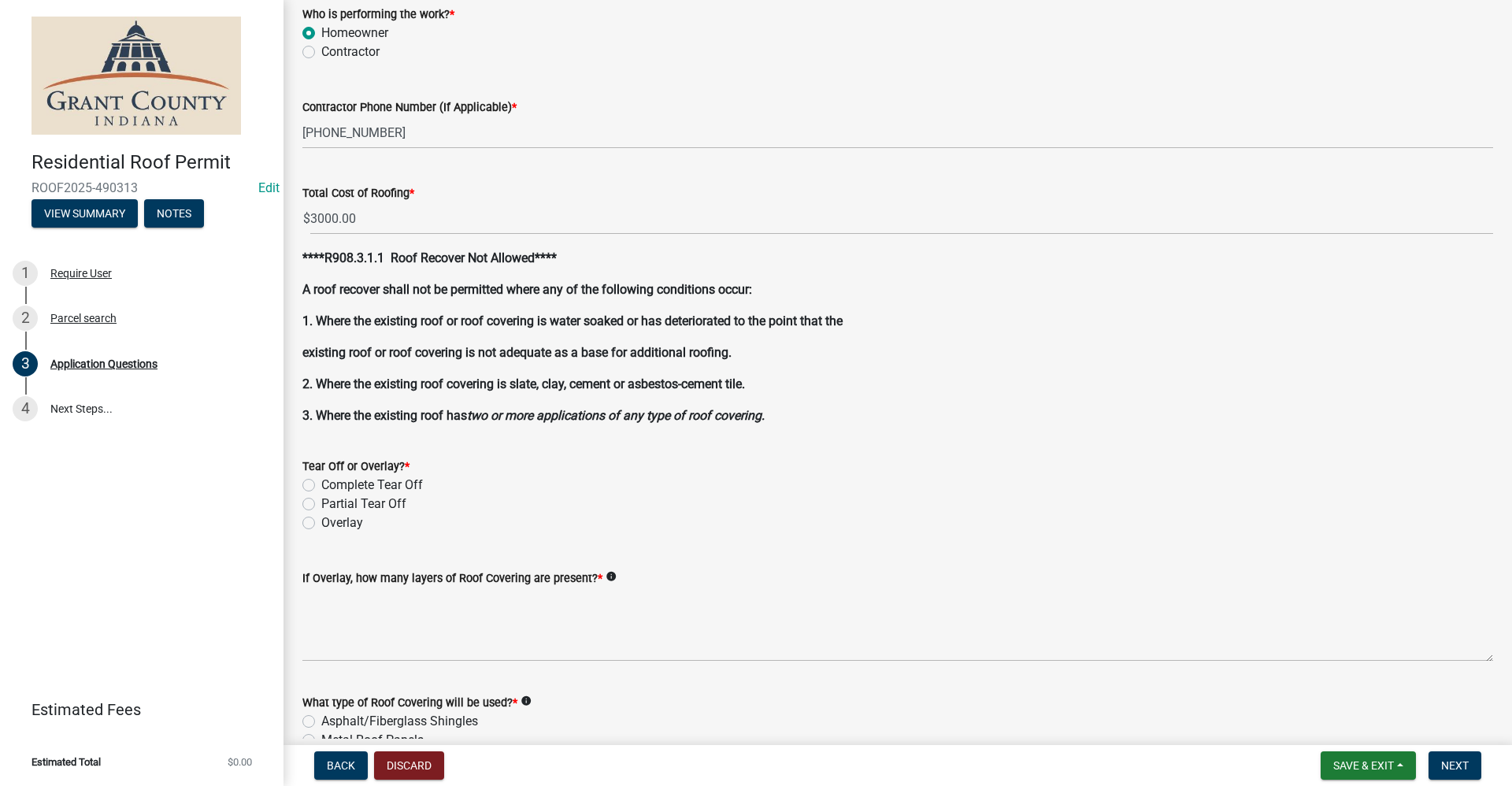
click at [322, 486] on label "Complete Tear Off" at bounding box center [372, 485] width 102 height 19
click at [322, 486] on input "Complete Tear Off" at bounding box center [327, 481] width 10 height 10
radio input "true"
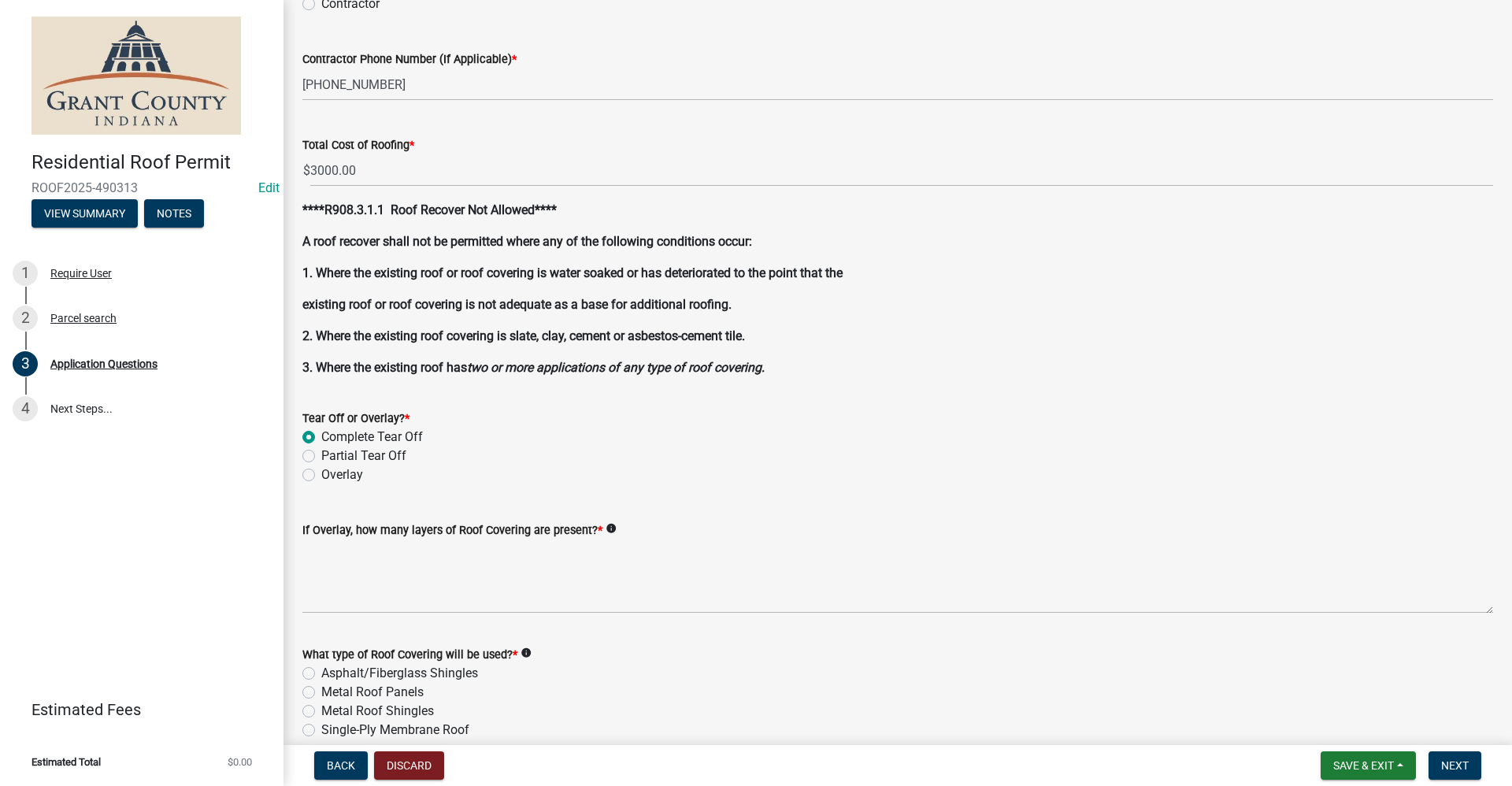
scroll to position [1497, 0]
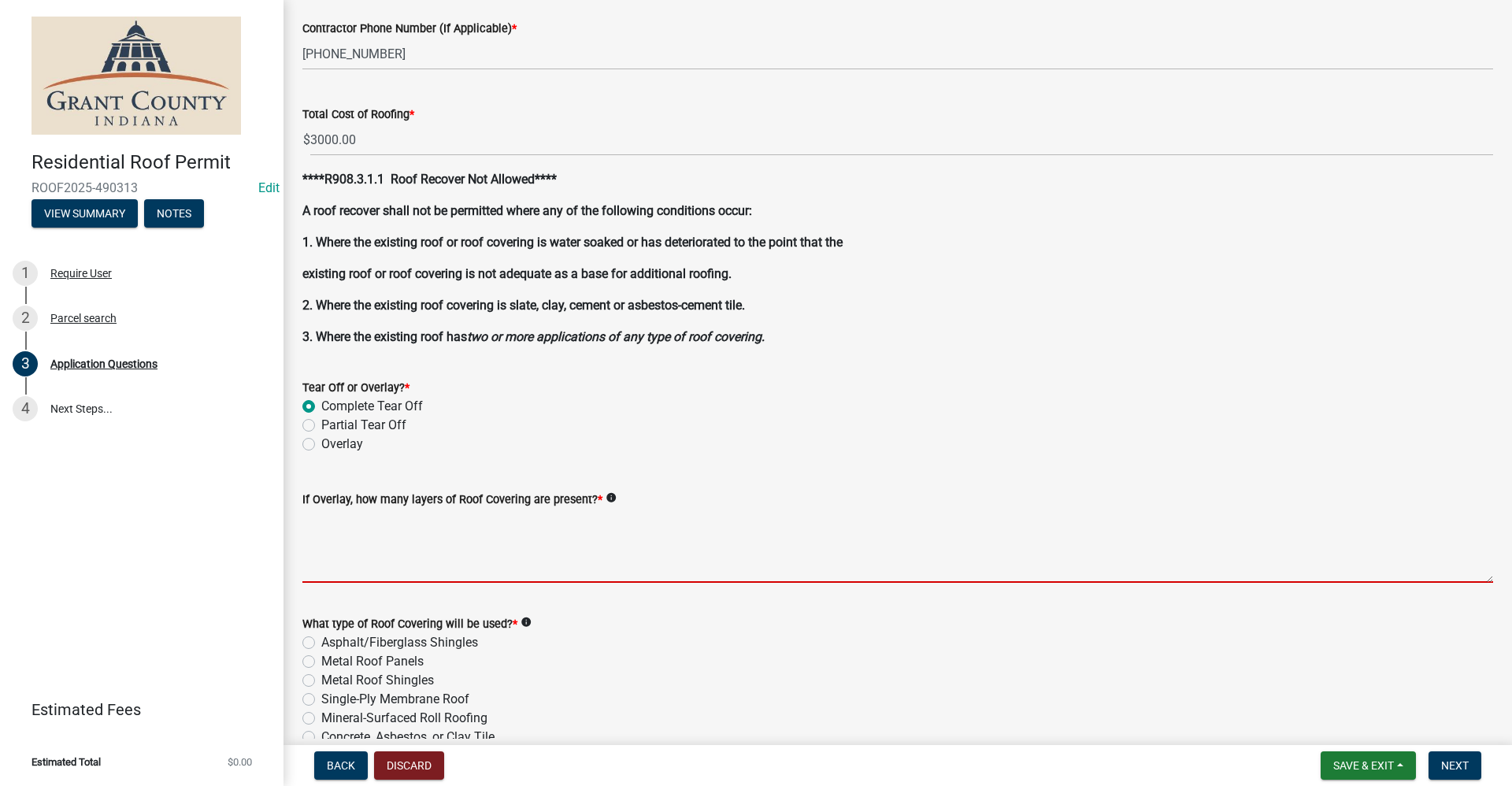
click at [344, 566] on textarea "If Overlay, how many layers of Roof Covering are present? *" at bounding box center [898, 545] width 1190 height 74
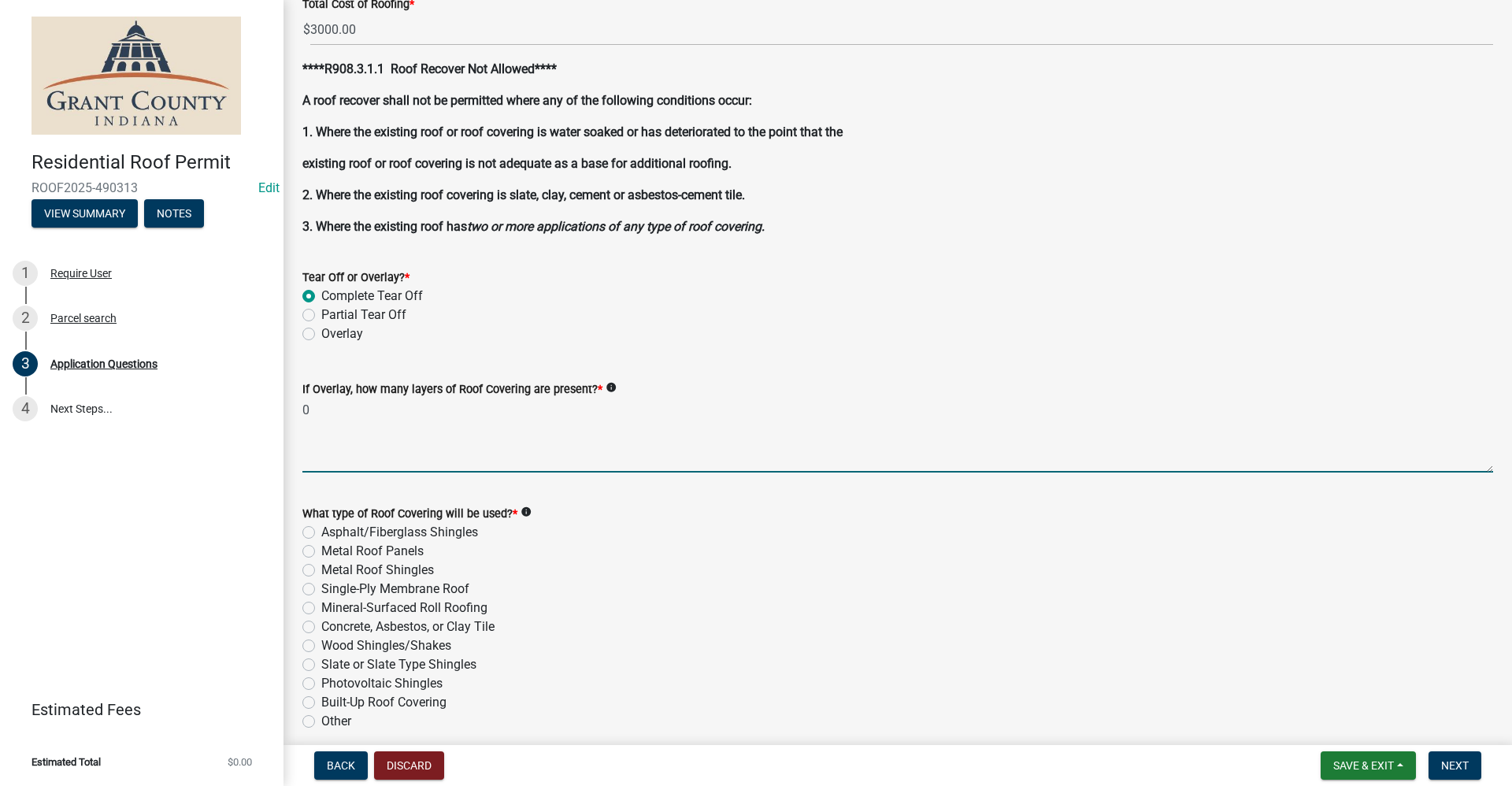
scroll to position [1654, 0]
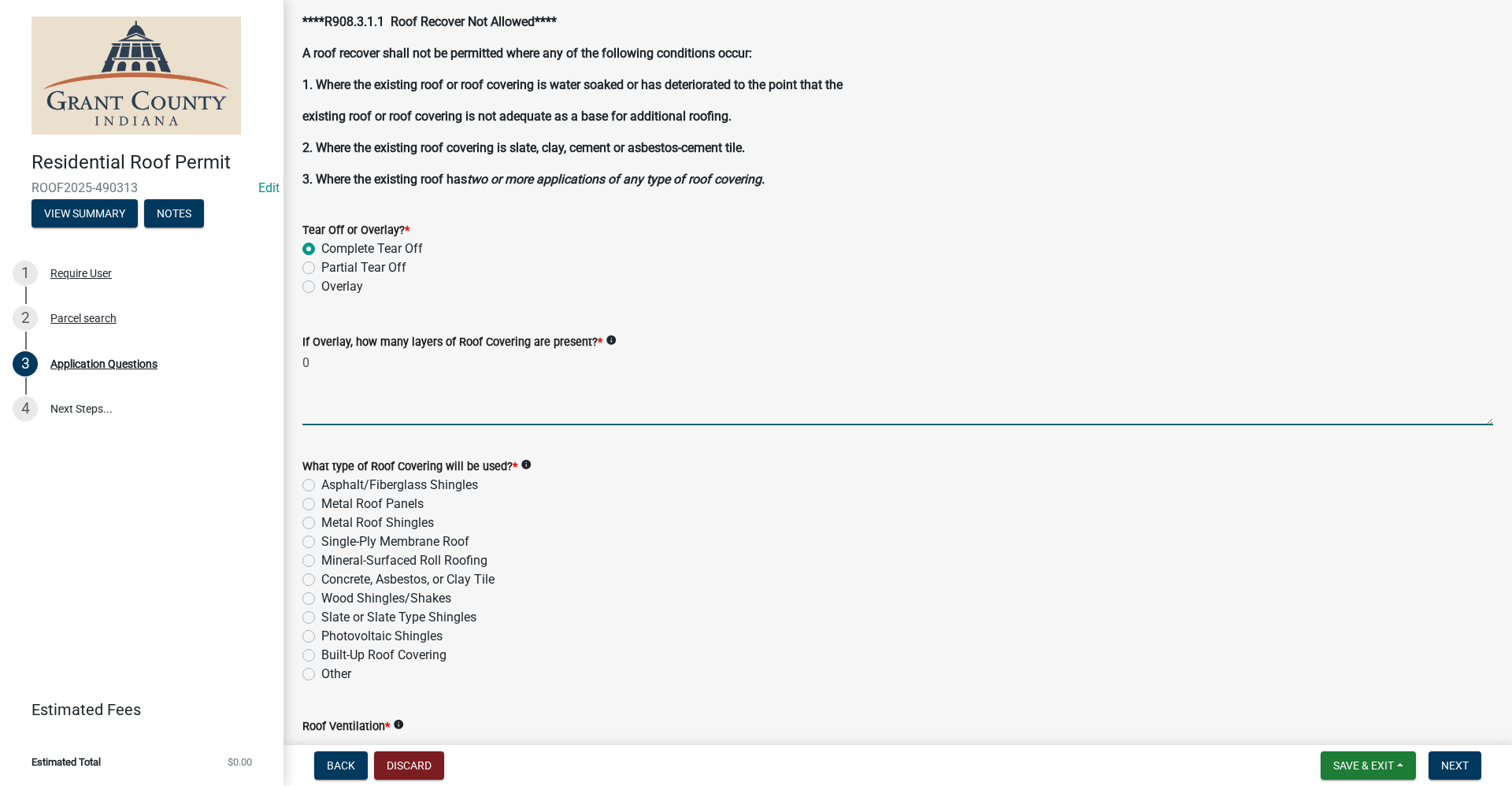
type textarea "0"
click at [322, 484] on label "Asphalt/Fiberglass Shingles" at bounding box center [400, 485] width 156 height 19
click at [322, 484] on input "Asphalt/Fiberglass Shingles" at bounding box center [327, 481] width 10 height 10
radio input "true"
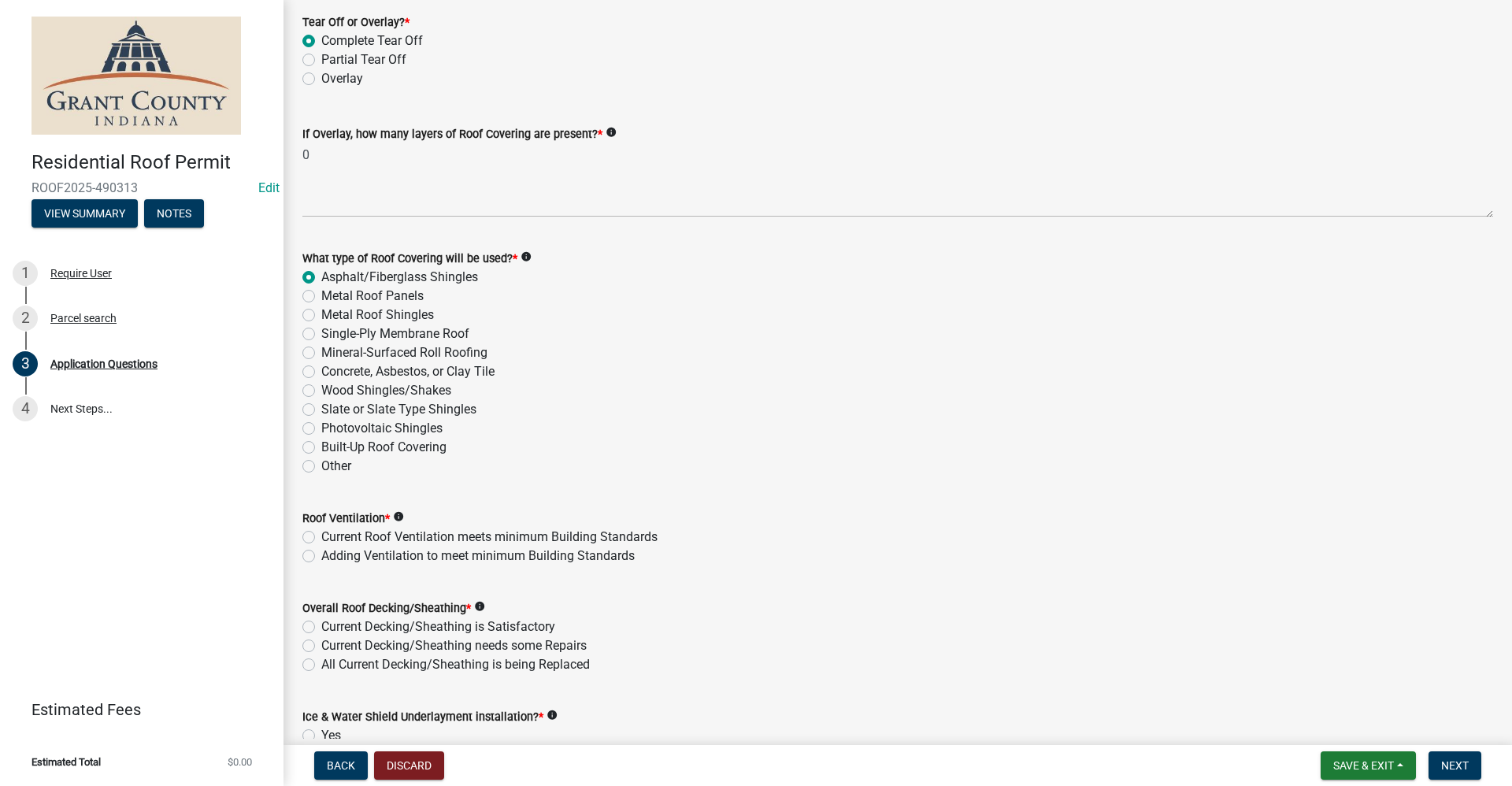
scroll to position [1890, 0]
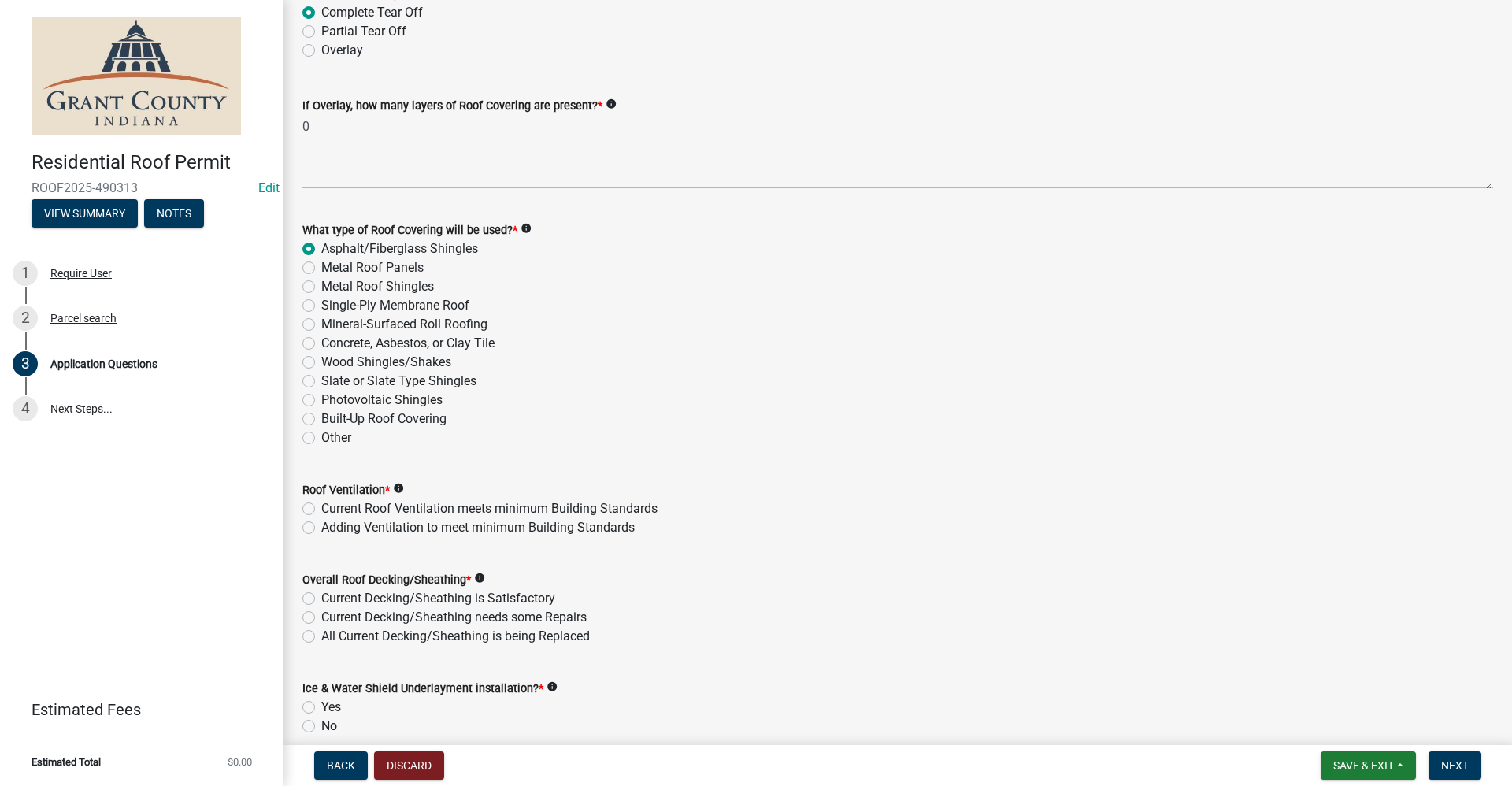
click at [322, 509] on label "Current Roof Ventilation meets minimum Building Standards" at bounding box center [490, 508] width 336 height 19
click at [322, 509] on input "Current Roof Ventilation meets minimum Building Standards" at bounding box center [327, 504] width 10 height 10
radio input "true"
click at [322, 598] on label "Current Decking/Sheathing is Satisfactory" at bounding box center [438, 598] width 234 height 19
click at [322, 598] on input "Current Decking/Sheathing is Satisfactory" at bounding box center [327, 594] width 10 height 10
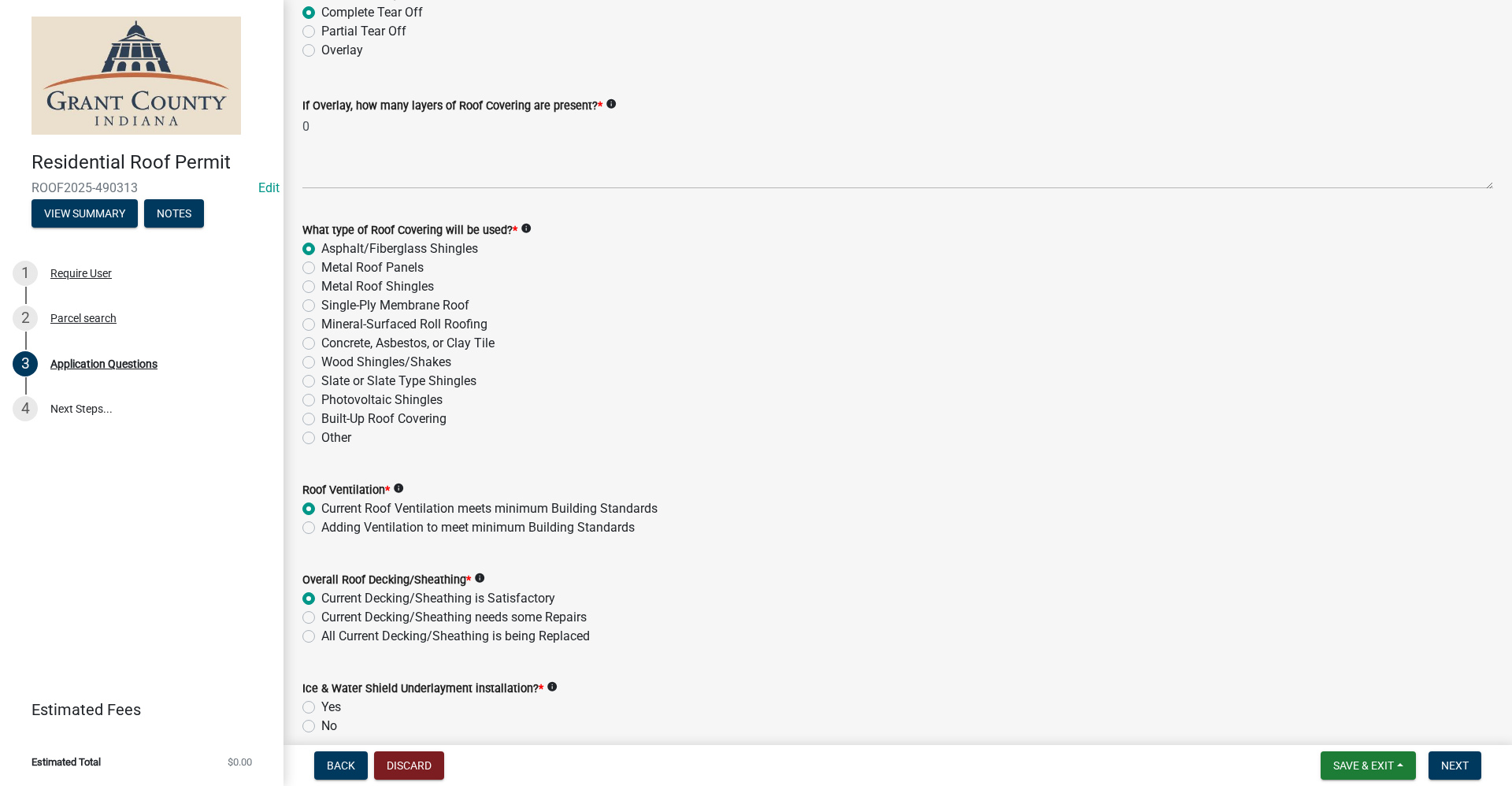
radio input "true"
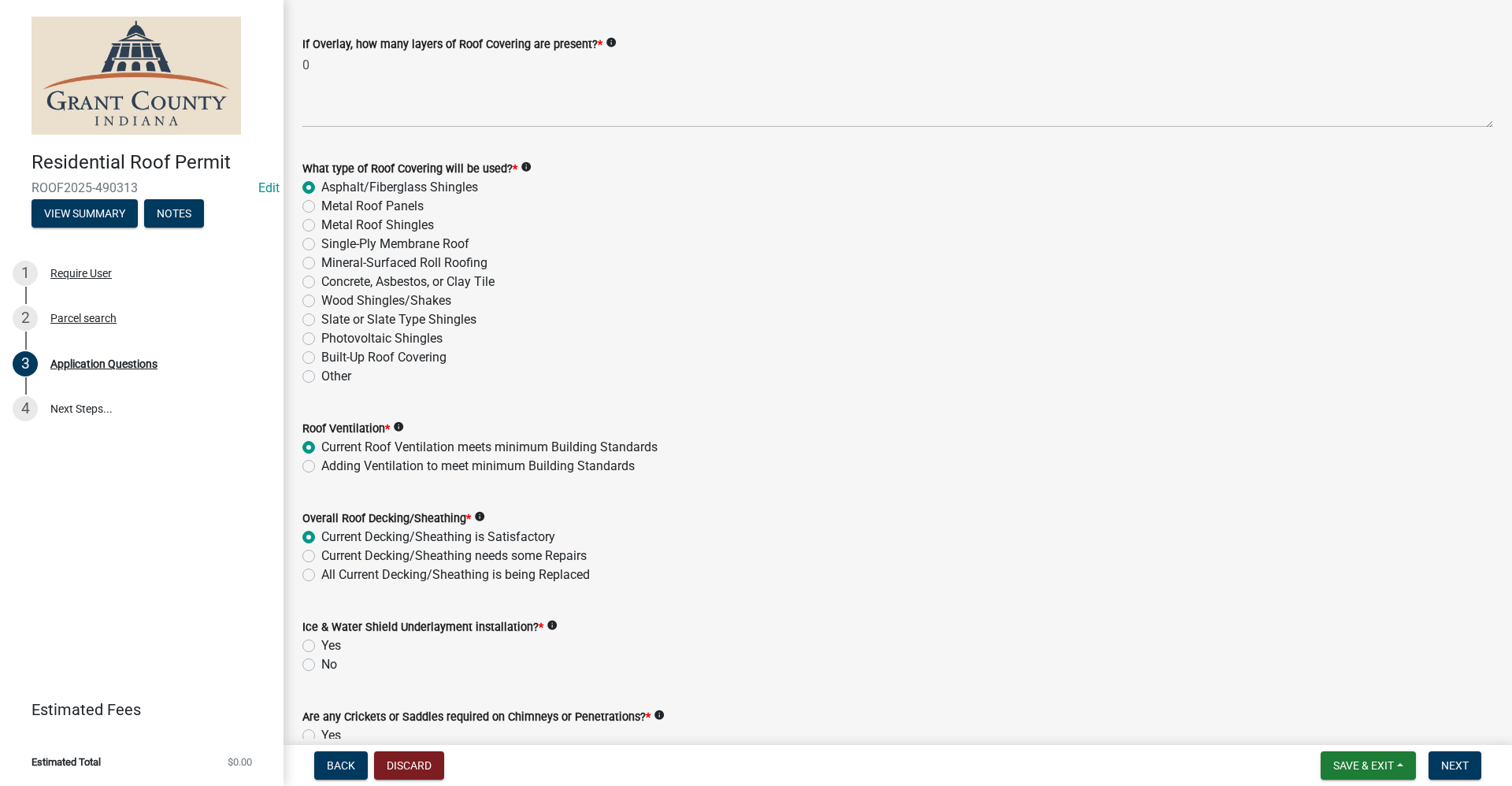
scroll to position [2084, 0]
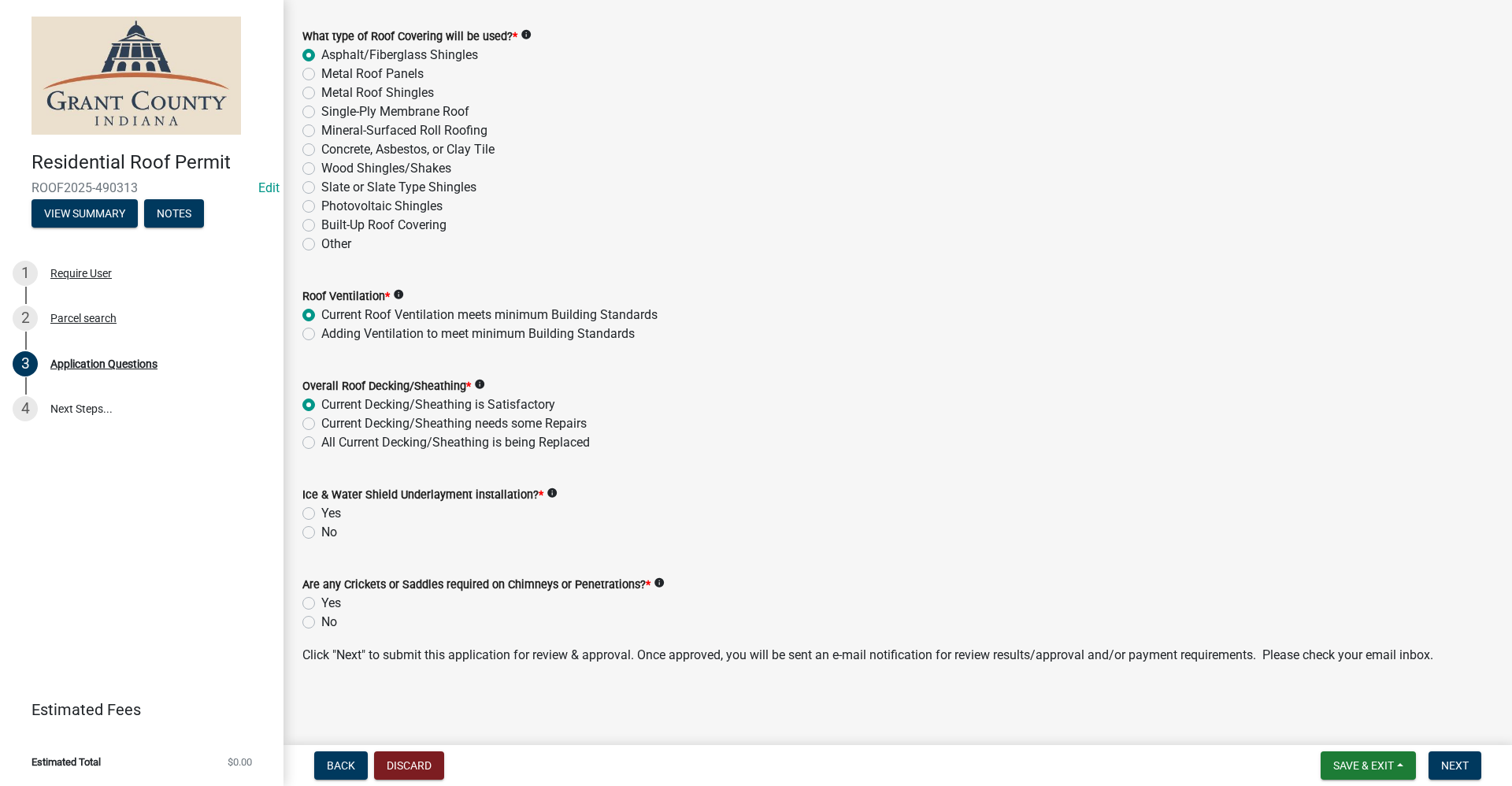
click at [322, 513] on label "Yes" at bounding box center [331, 513] width 20 height 19
click at [322, 513] on input "Yes" at bounding box center [327, 509] width 10 height 10
radio input "true"
click at [322, 625] on label "No" at bounding box center [330, 622] width 16 height 19
click at [322, 623] on input "No" at bounding box center [327, 618] width 10 height 10
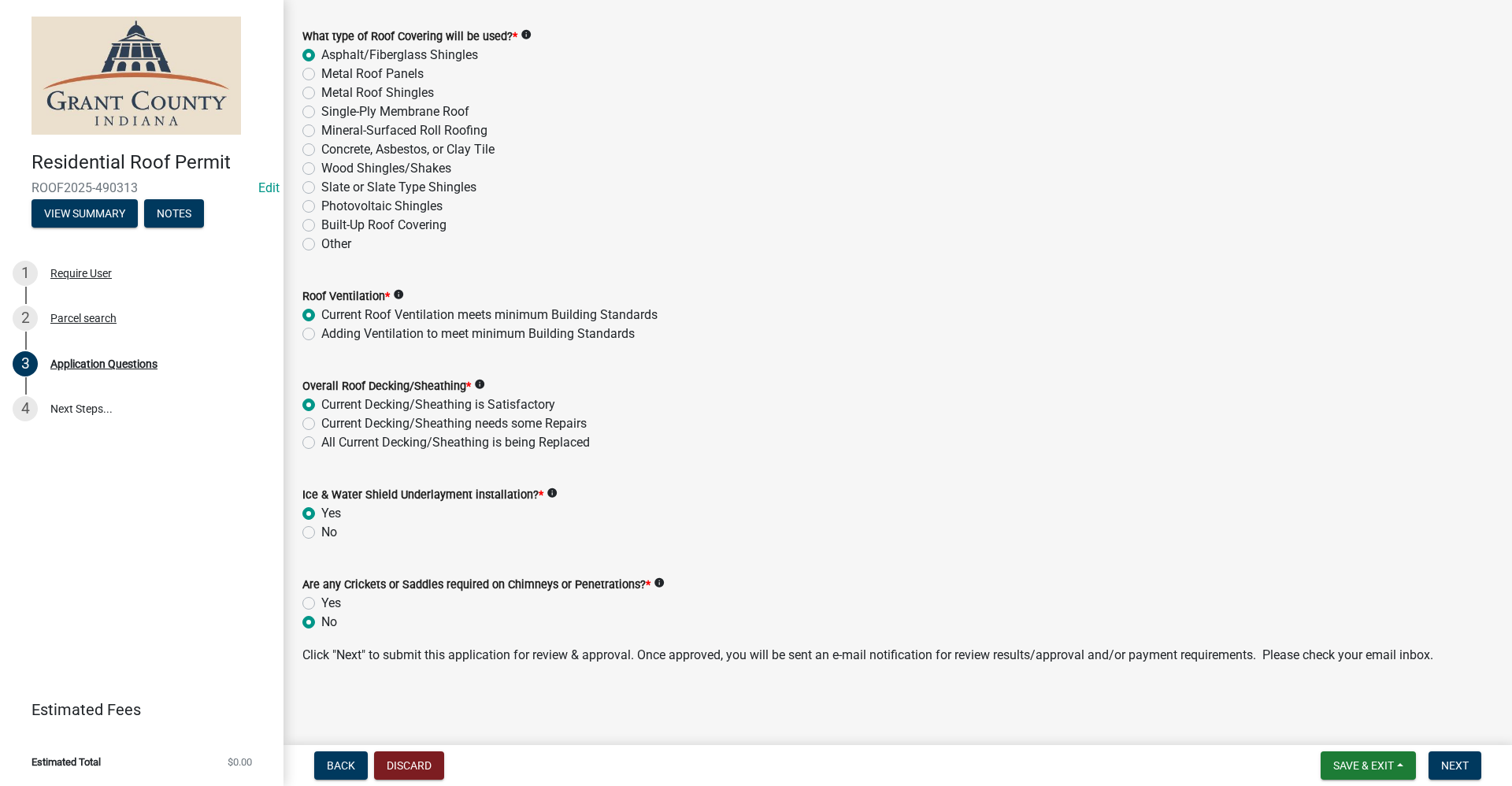
radio input "true"
click at [730, 761] on button "Next" at bounding box center [1454, 765] width 52 height 29
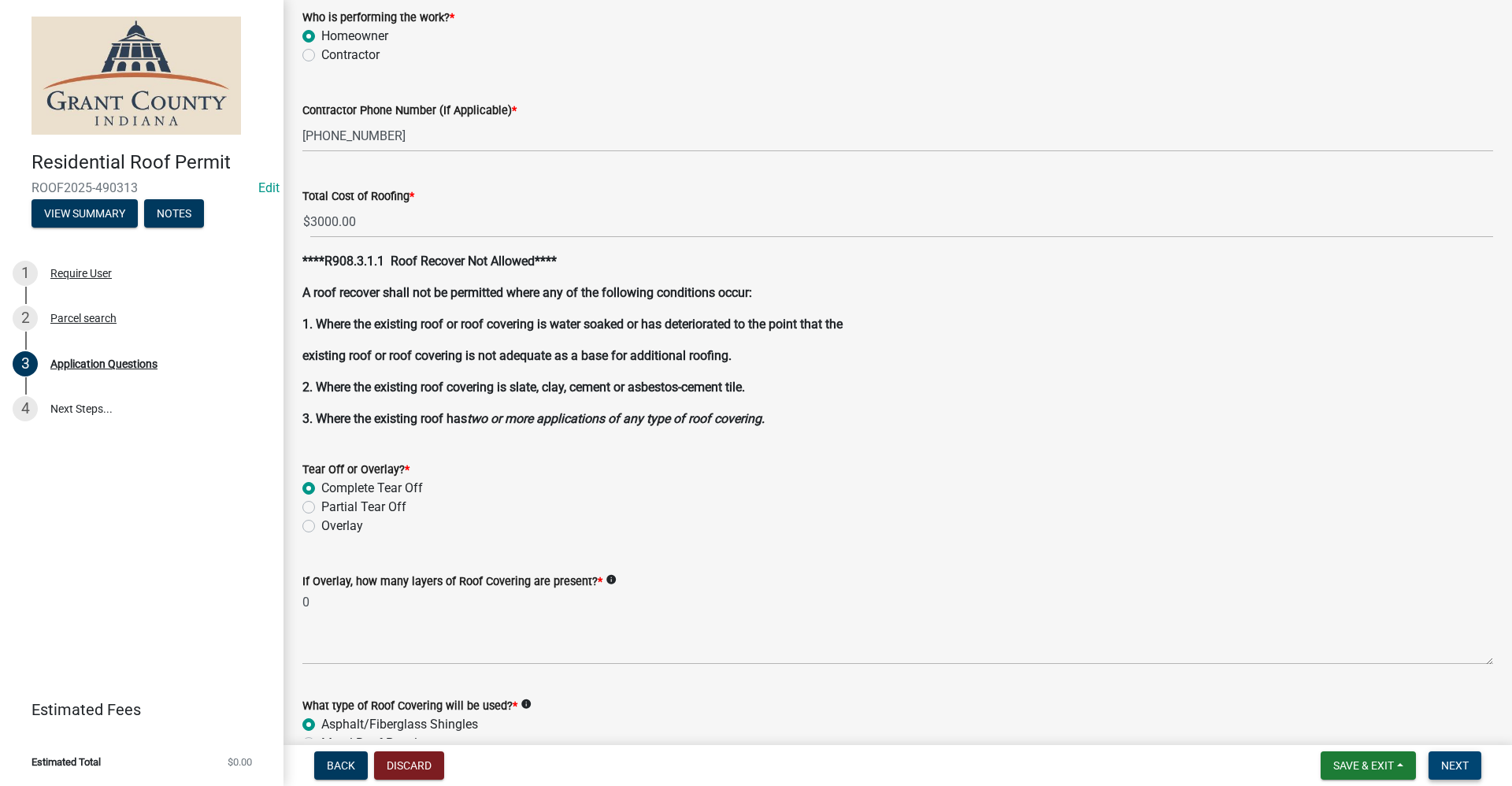
scroll to position [1158, 0]
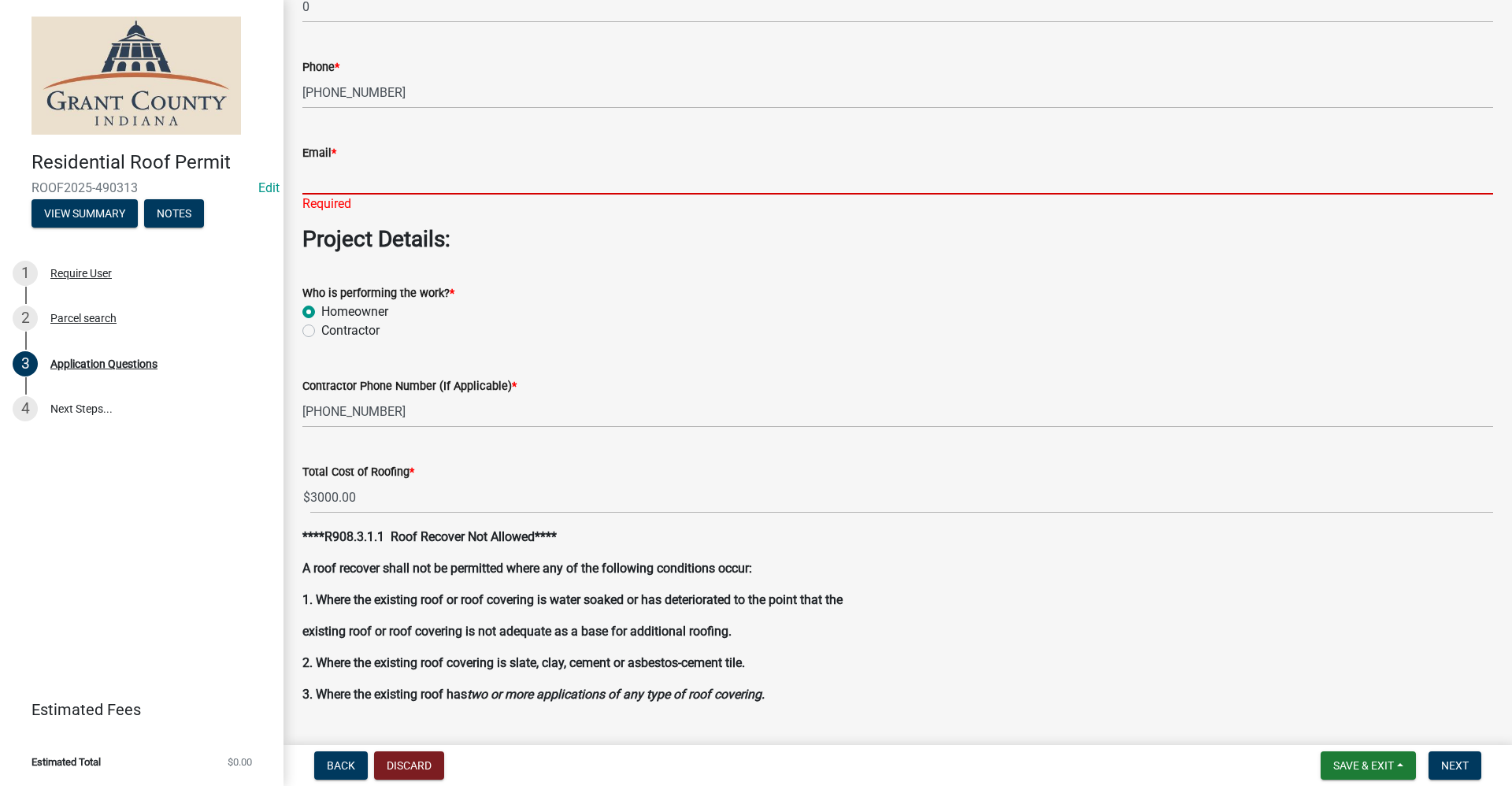
click at [341, 183] on input "Email *" at bounding box center [898, 178] width 1190 height 33
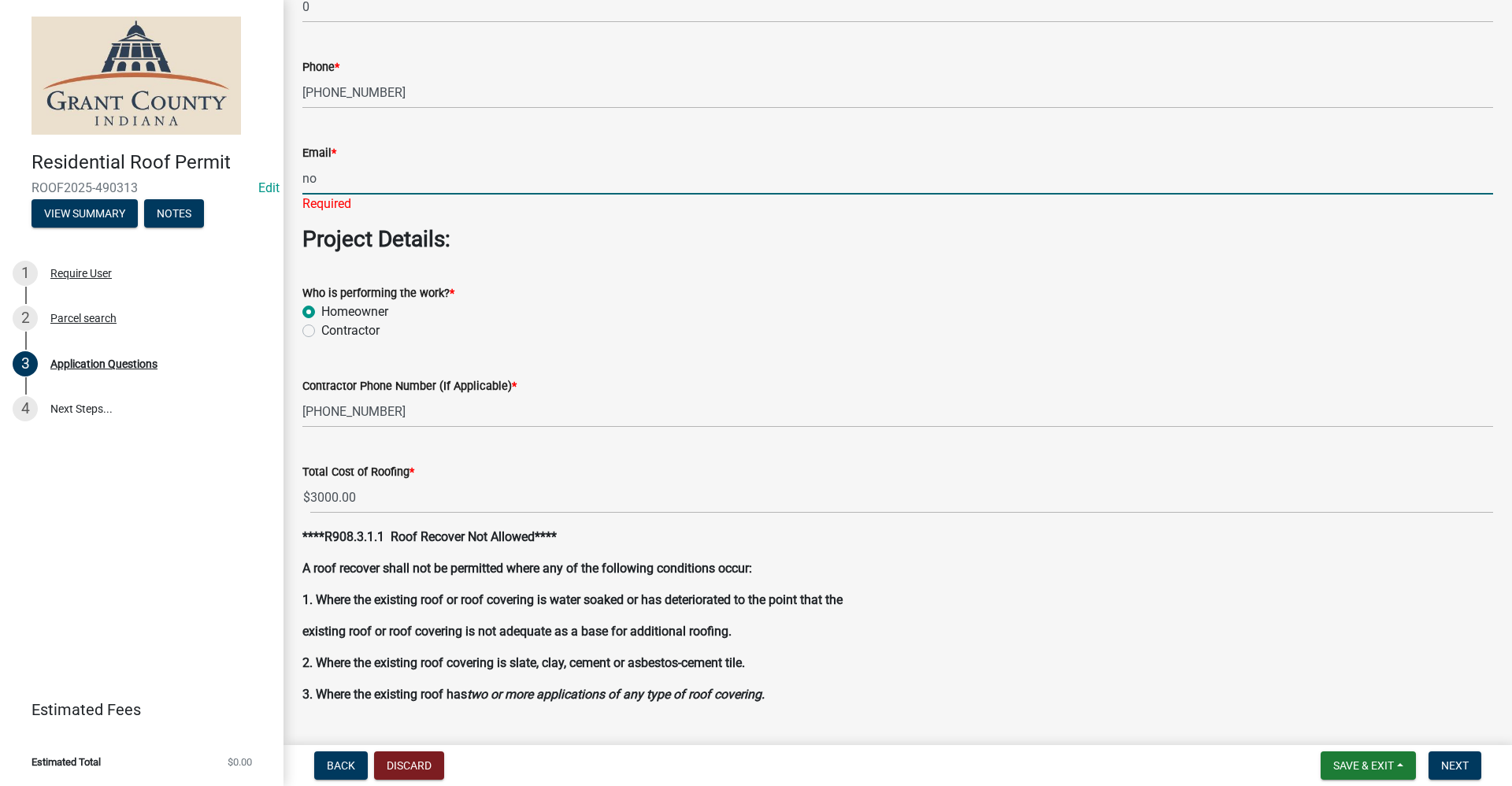
type input "no@email"
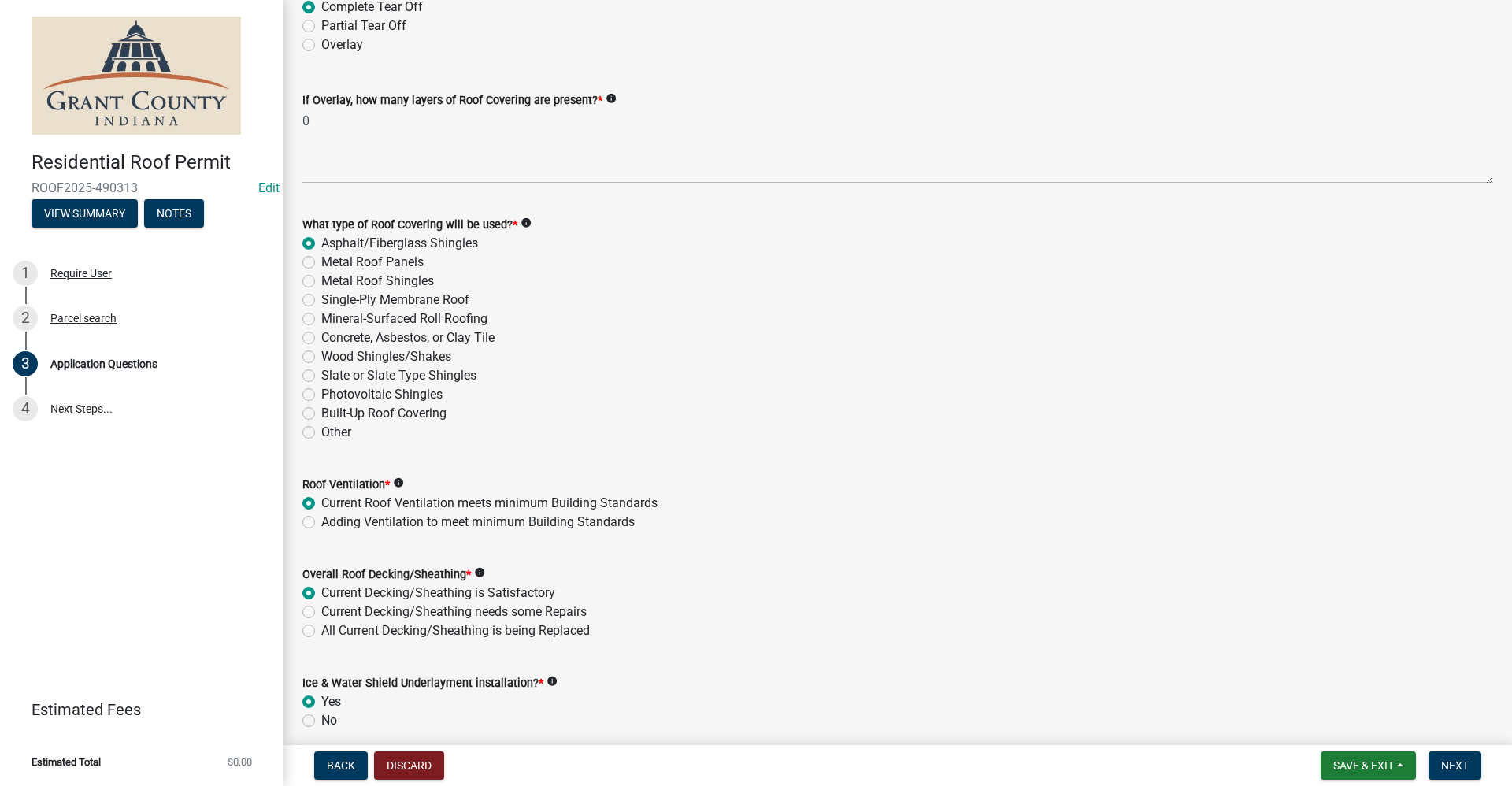
scroll to position [2103, 0]
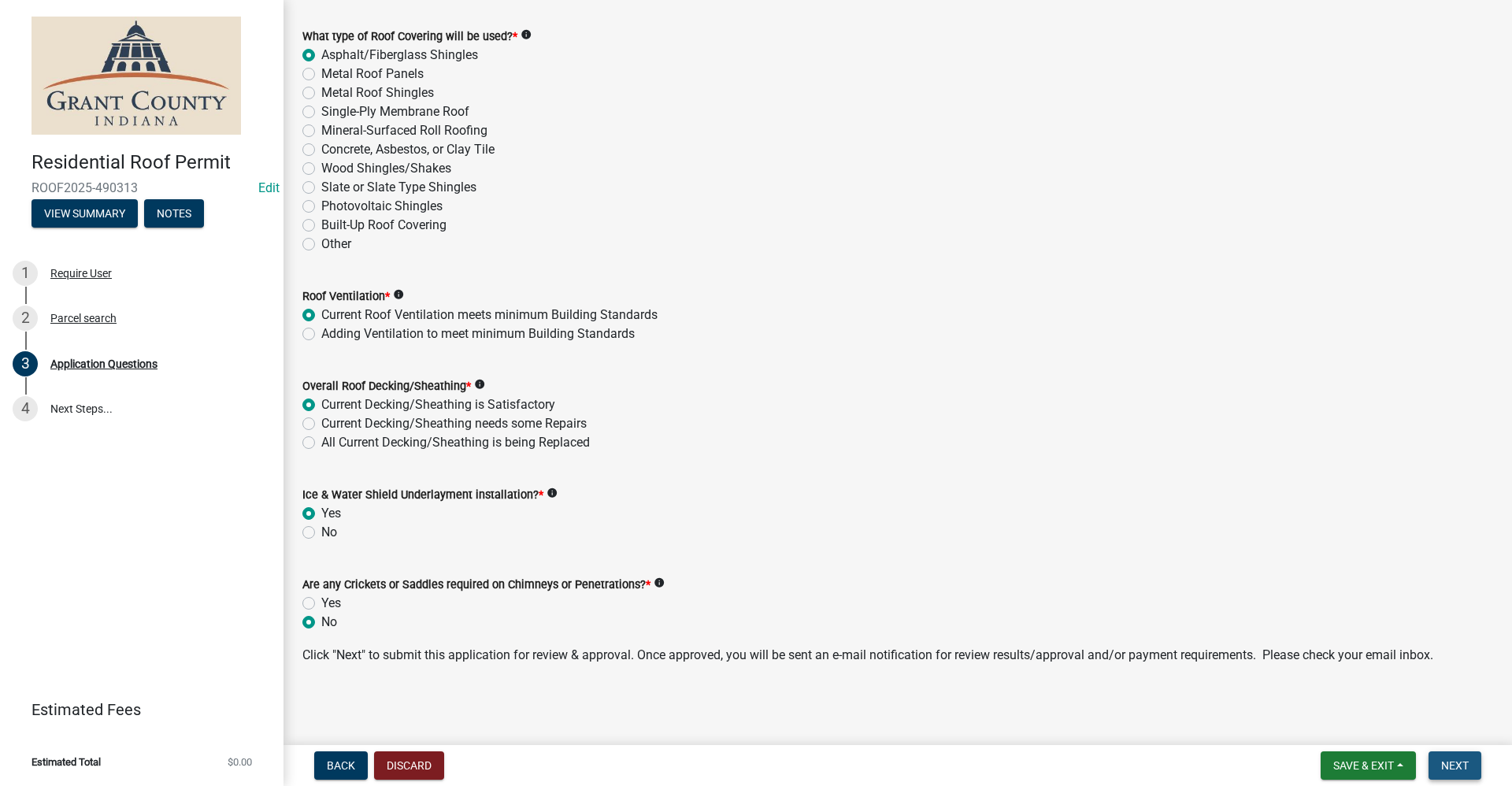
click at [730, 761] on button "Next" at bounding box center [1454, 765] width 52 height 29
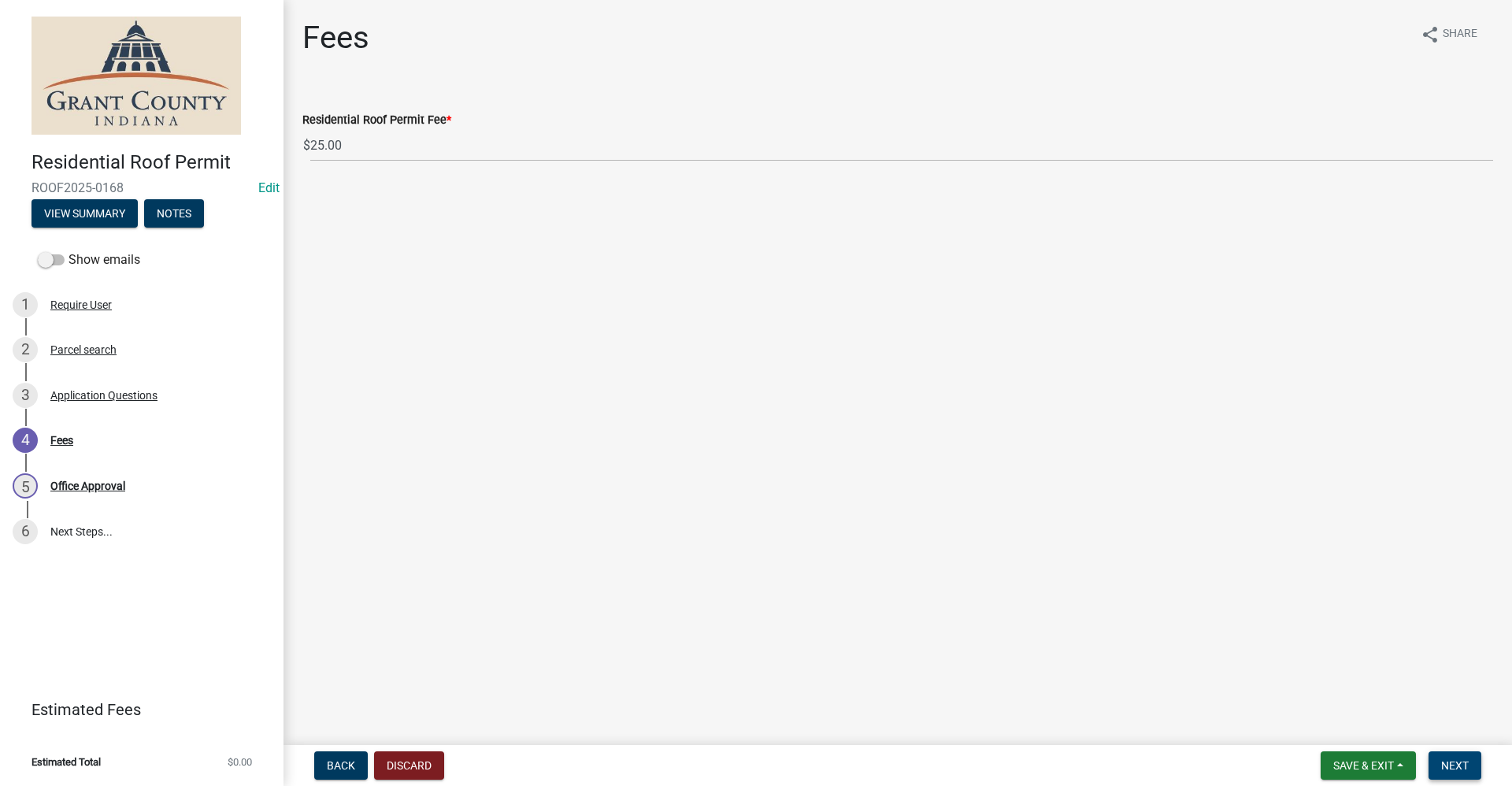
click at [730, 761] on span "Next" at bounding box center [1455, 765] width 28 height 13
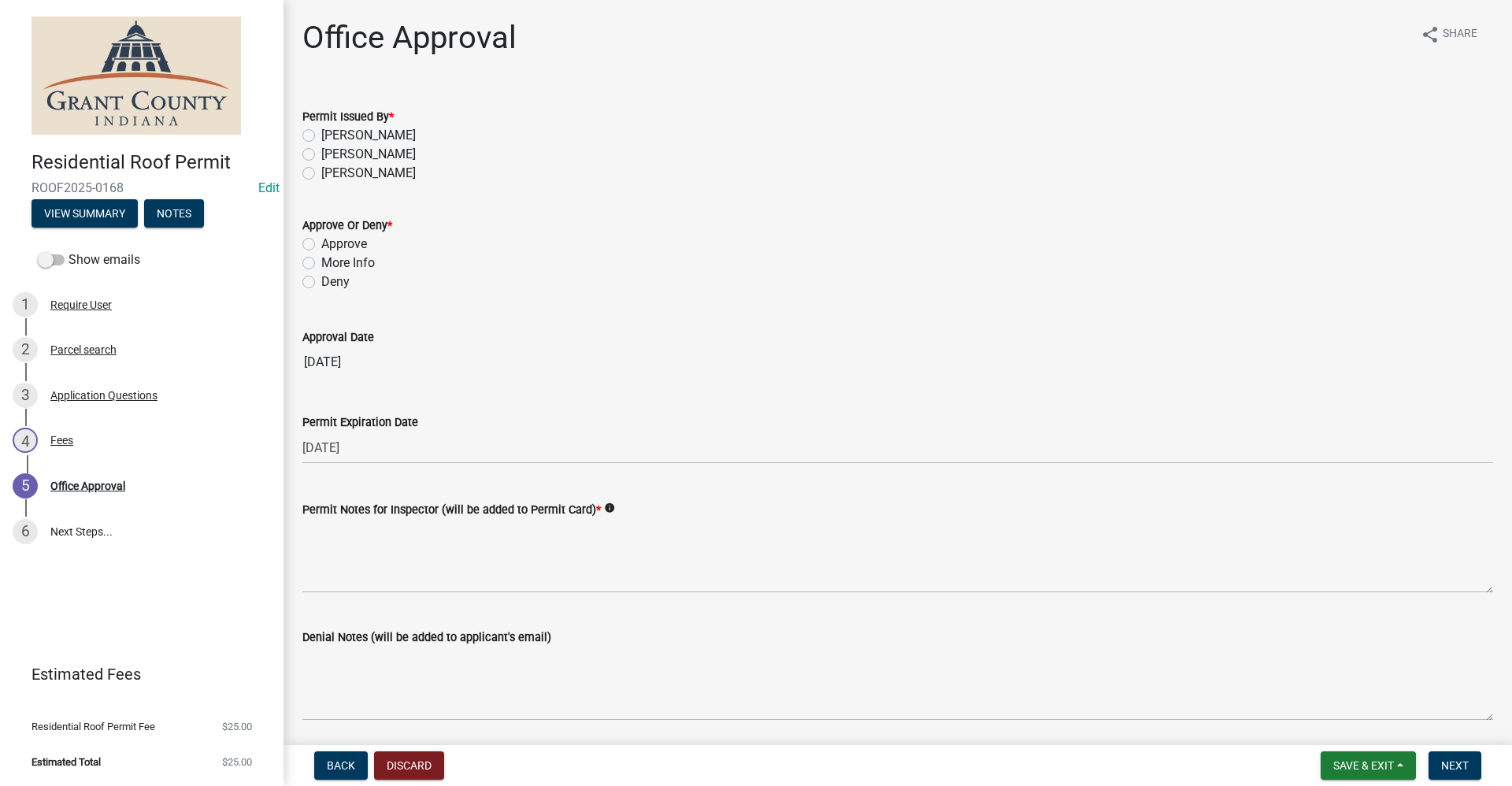
click at [322, 139] on label "Tammy Holloway" at bounding box center [368, 135] width 94 height 19
click at [322, 137] on input "Tammy Holloway" at bounding box center [327, 131] width 10 height 10
radio input "true"
click at [322, 246] on label "Approve" at bounding box center [344, 244] width 46 height 19
click at [322, 245] on input "Approve" at bounding box center [327, 240] width 10 height 10
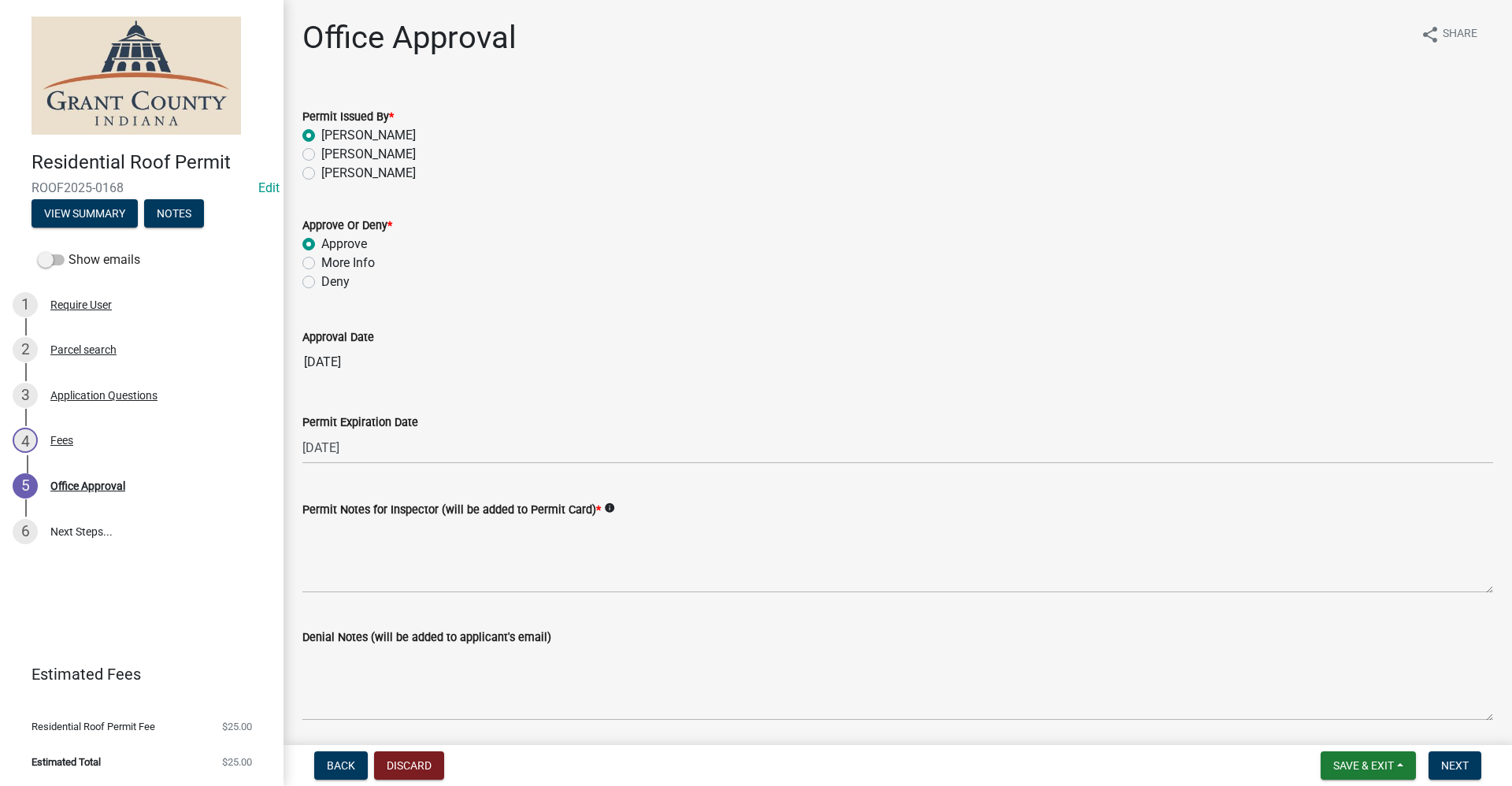
radio input "true"
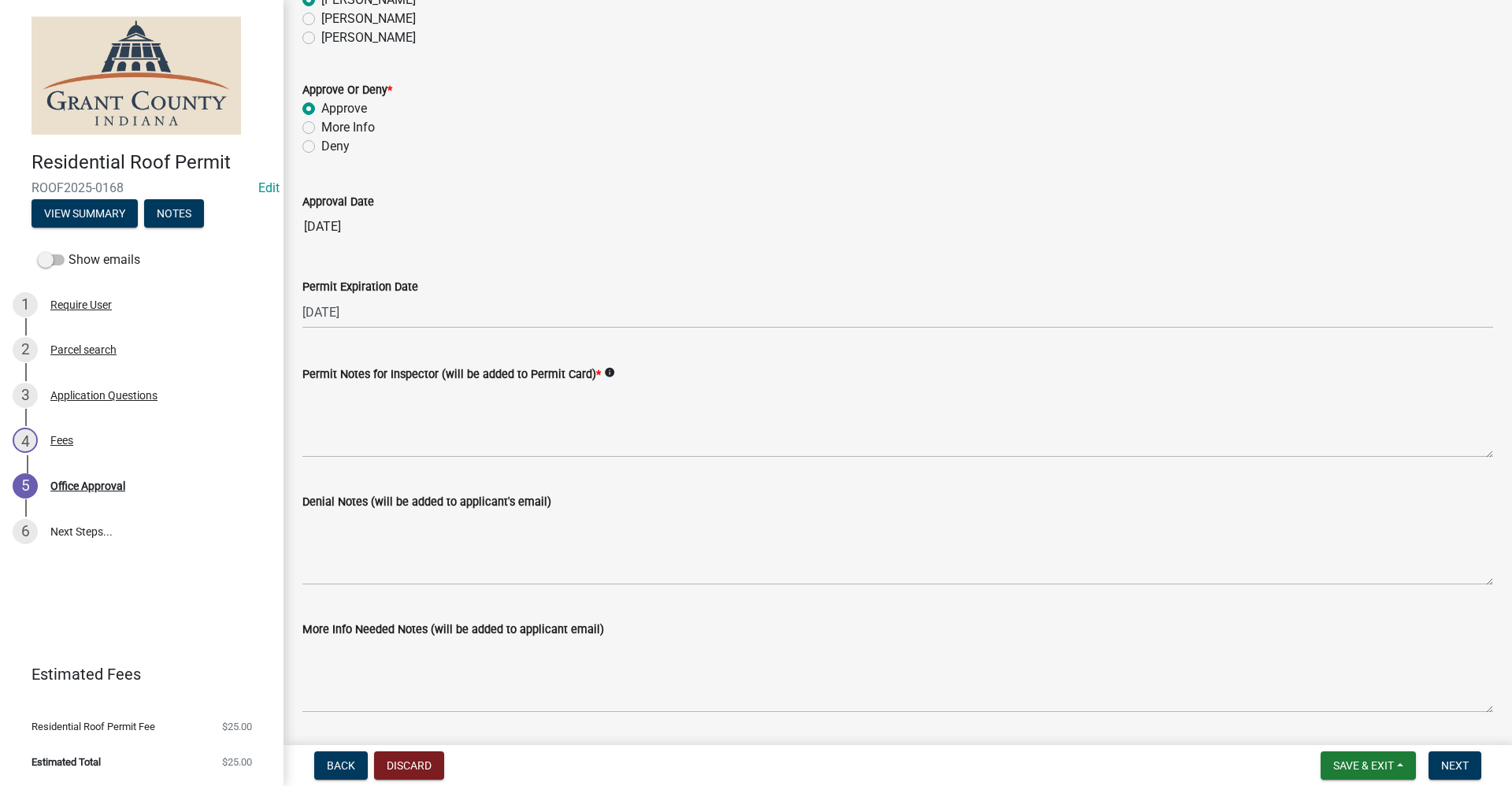
scroll to position [157, 0]
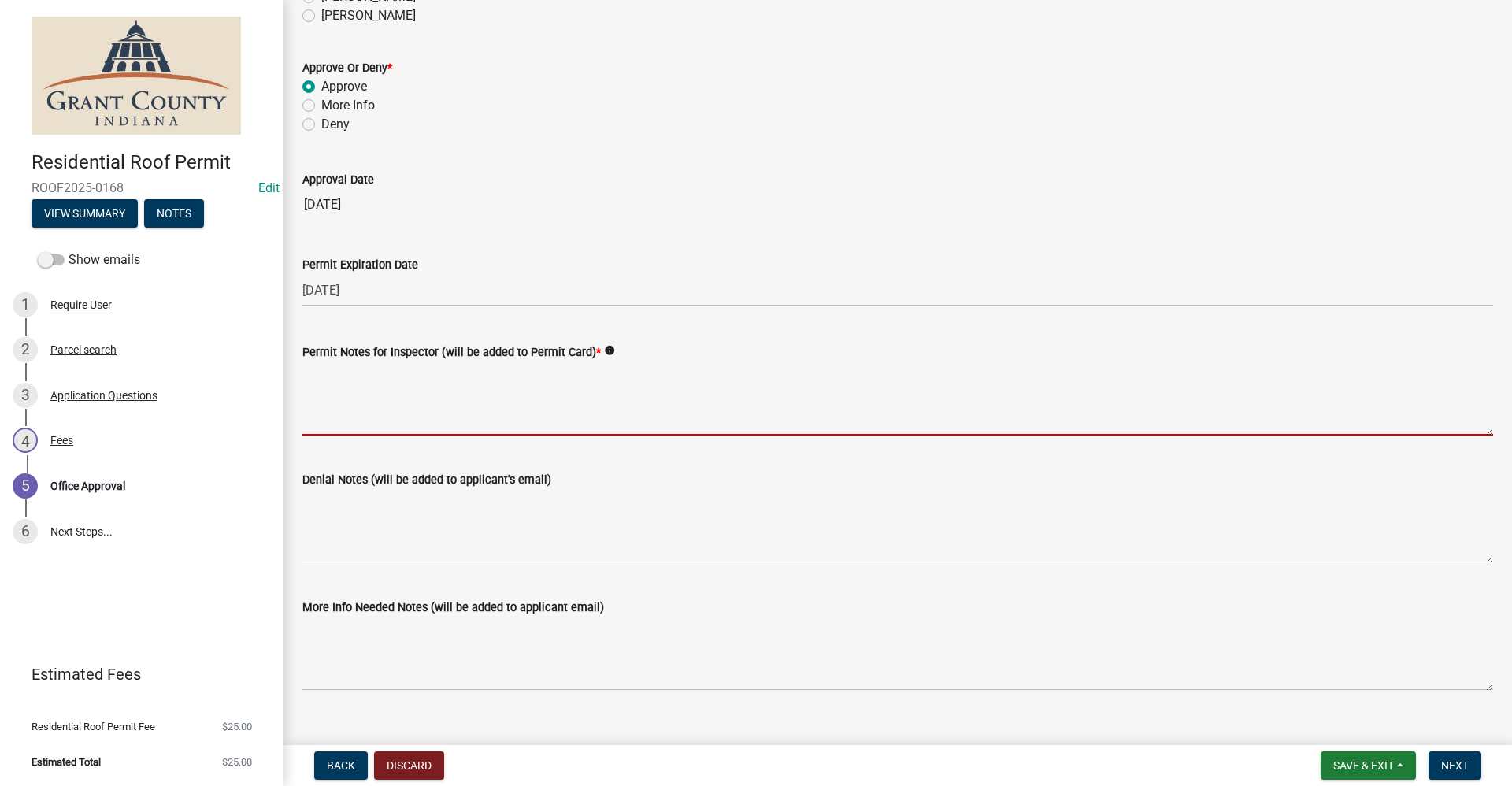
click at [374, 417] on textarea "Permit Notes for Inspector (will be added to Permit Card) *" at bounding box center [898, 398] width 1190 height 74
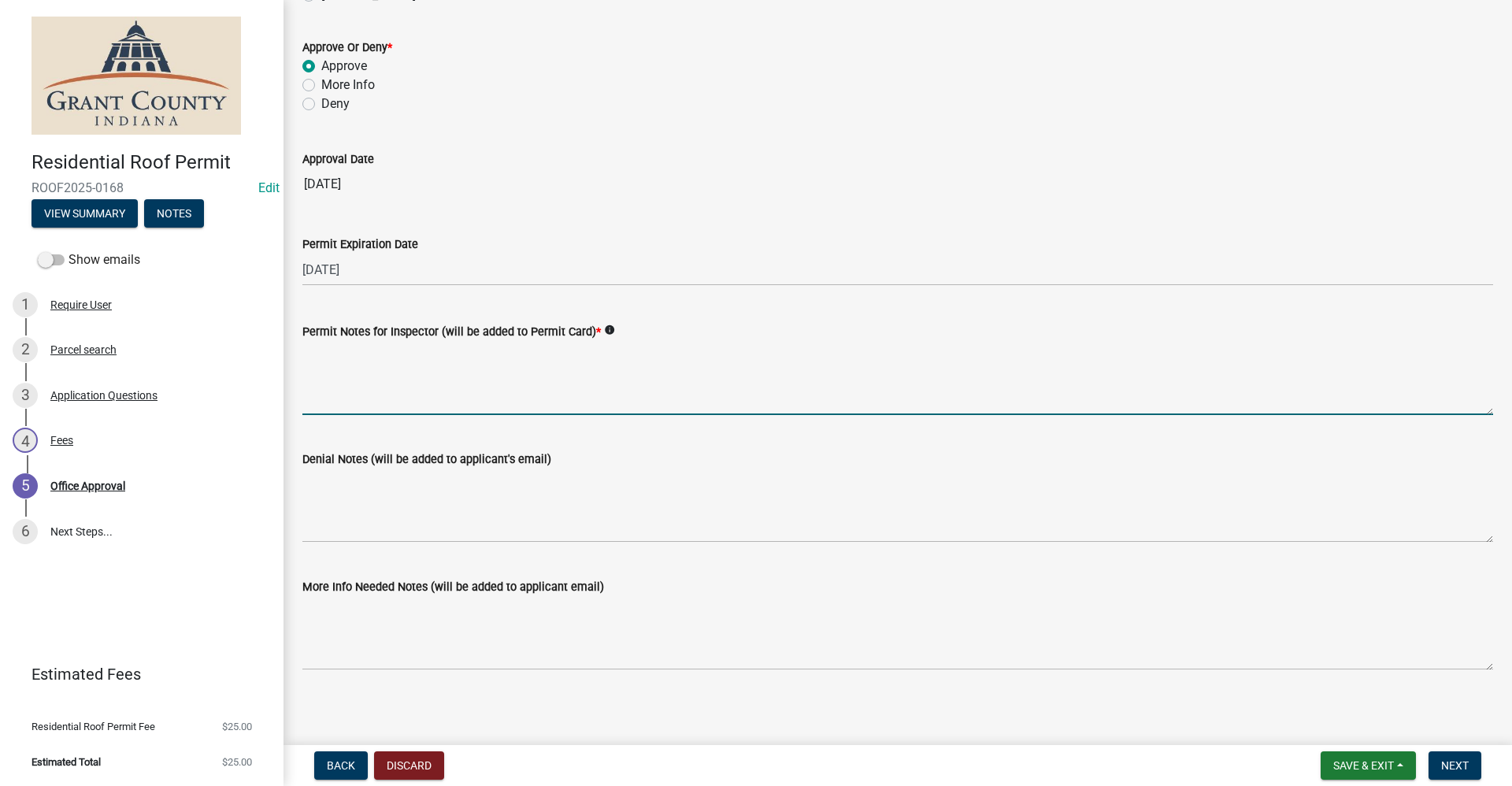
scroll to position [183, 0]
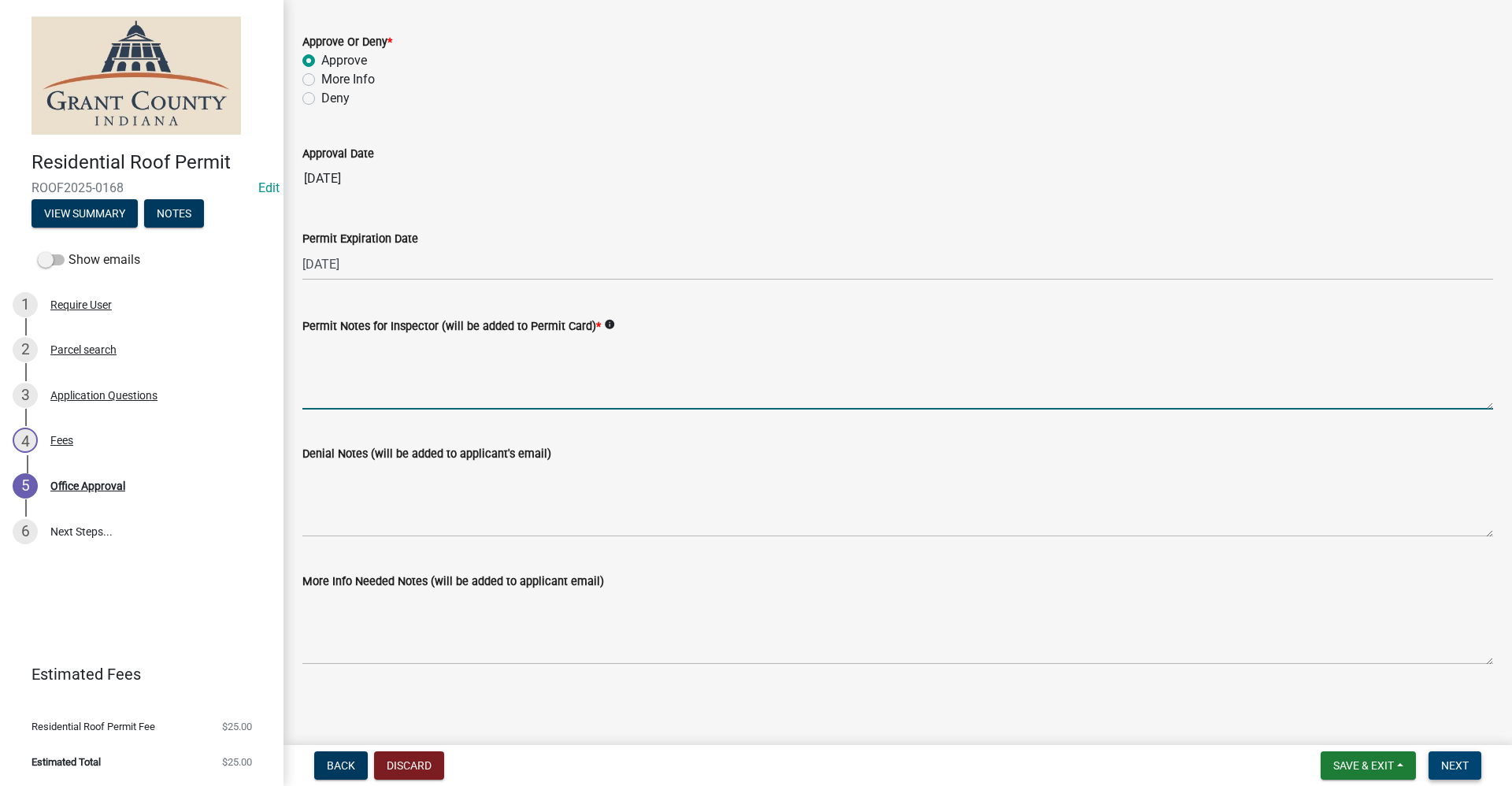
drag, startPoint x: 1451, startPoint y: 767, endPoint x: 1461, endPoint y: 777, distance: 14.1
click at [730, 761] on span "Next" at bounding box center [1455, 765] width 28 height 13
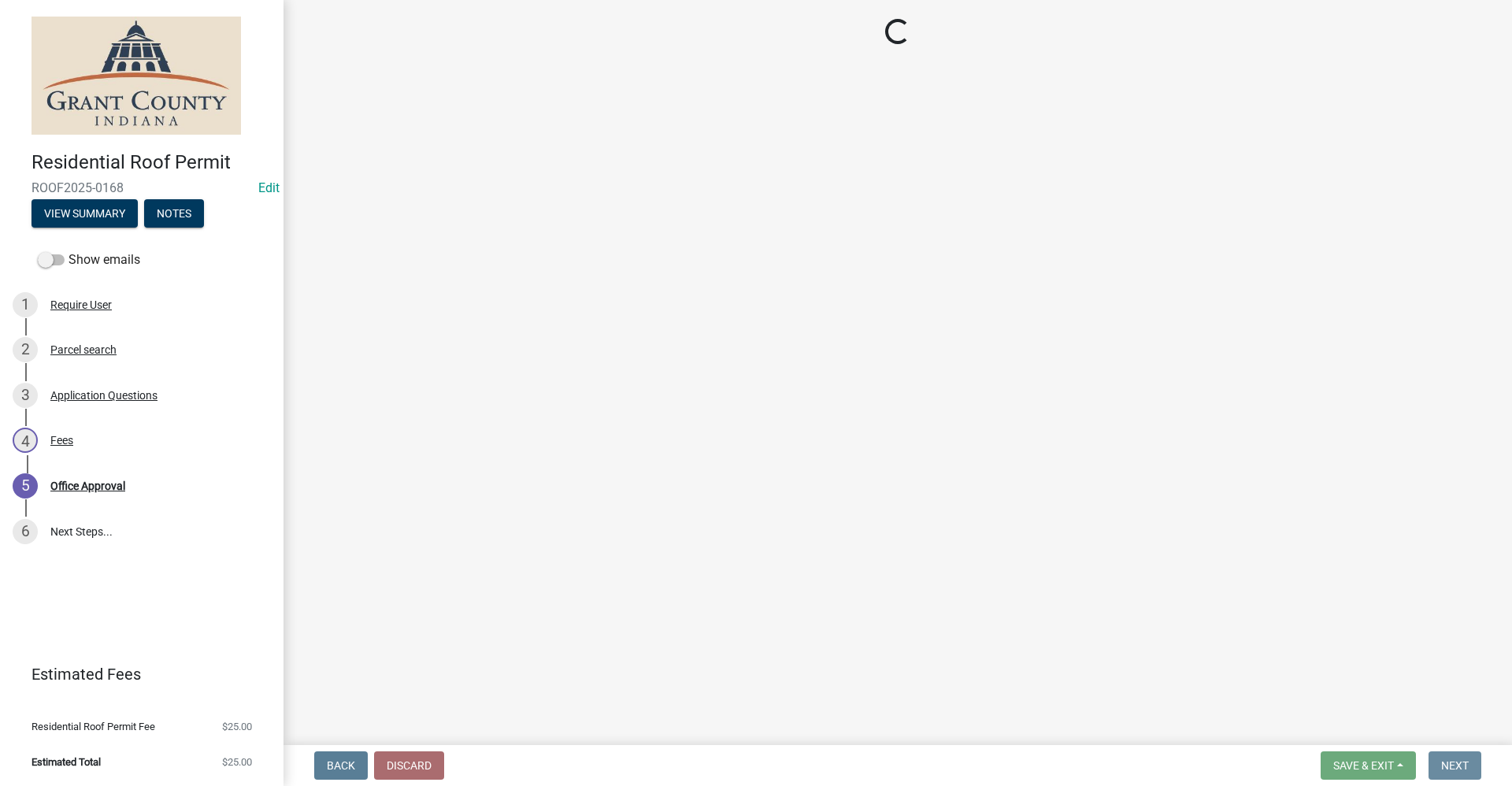
scroll to position [0, 0]
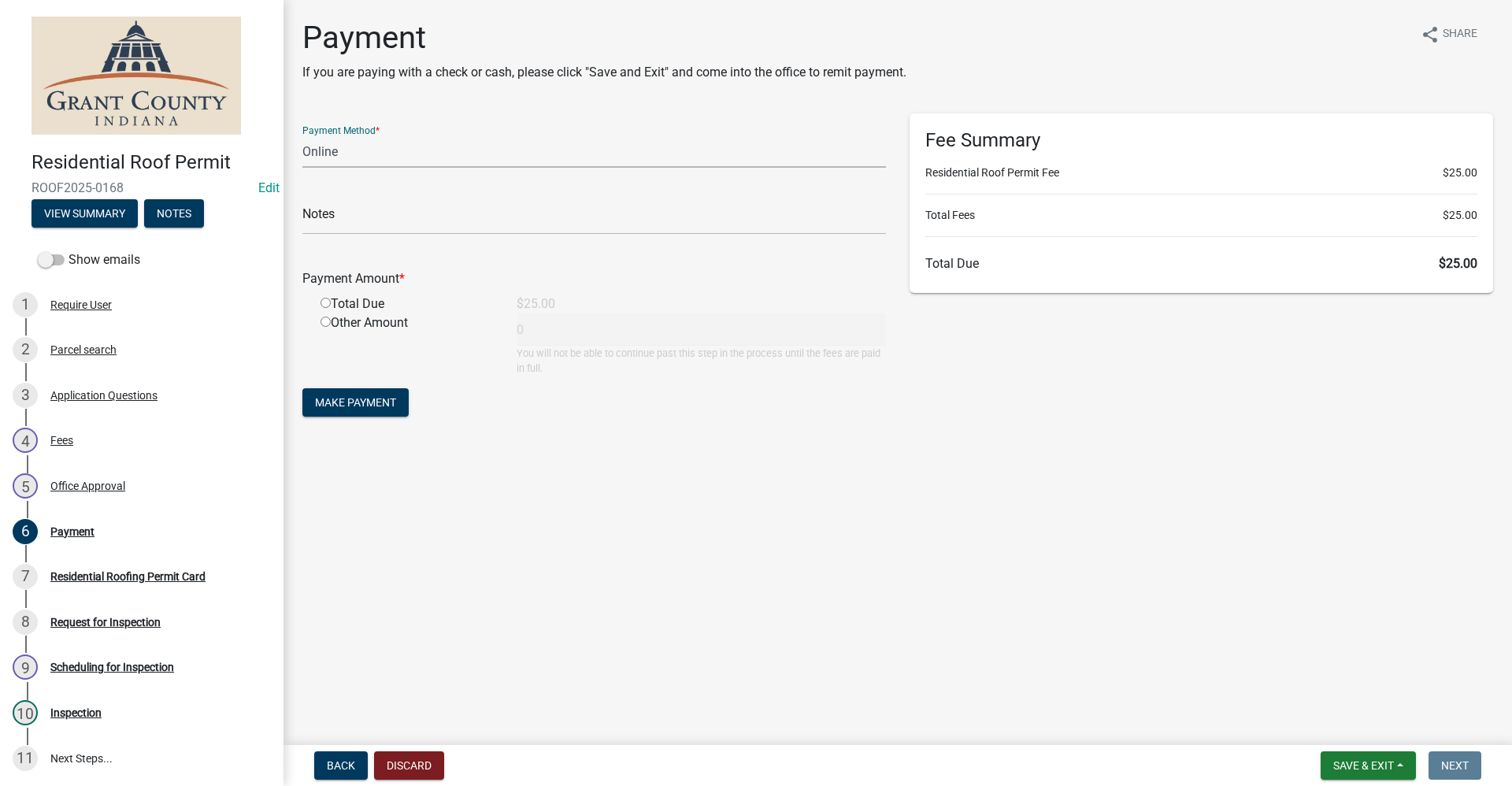
click at [338, 158] on select "Credit Card POS Check Cash Online" at bounding box center [595, 151] width 584 height 33
select select "2: 1"
click at [303, 136] on select "Credit Card POS Check Cash Online" at bounding box center [595, 151] width 584 height 33
click at [326, 303] on input "radio" at bounding box center [326, 303] width 10 height 10
radio input "true"
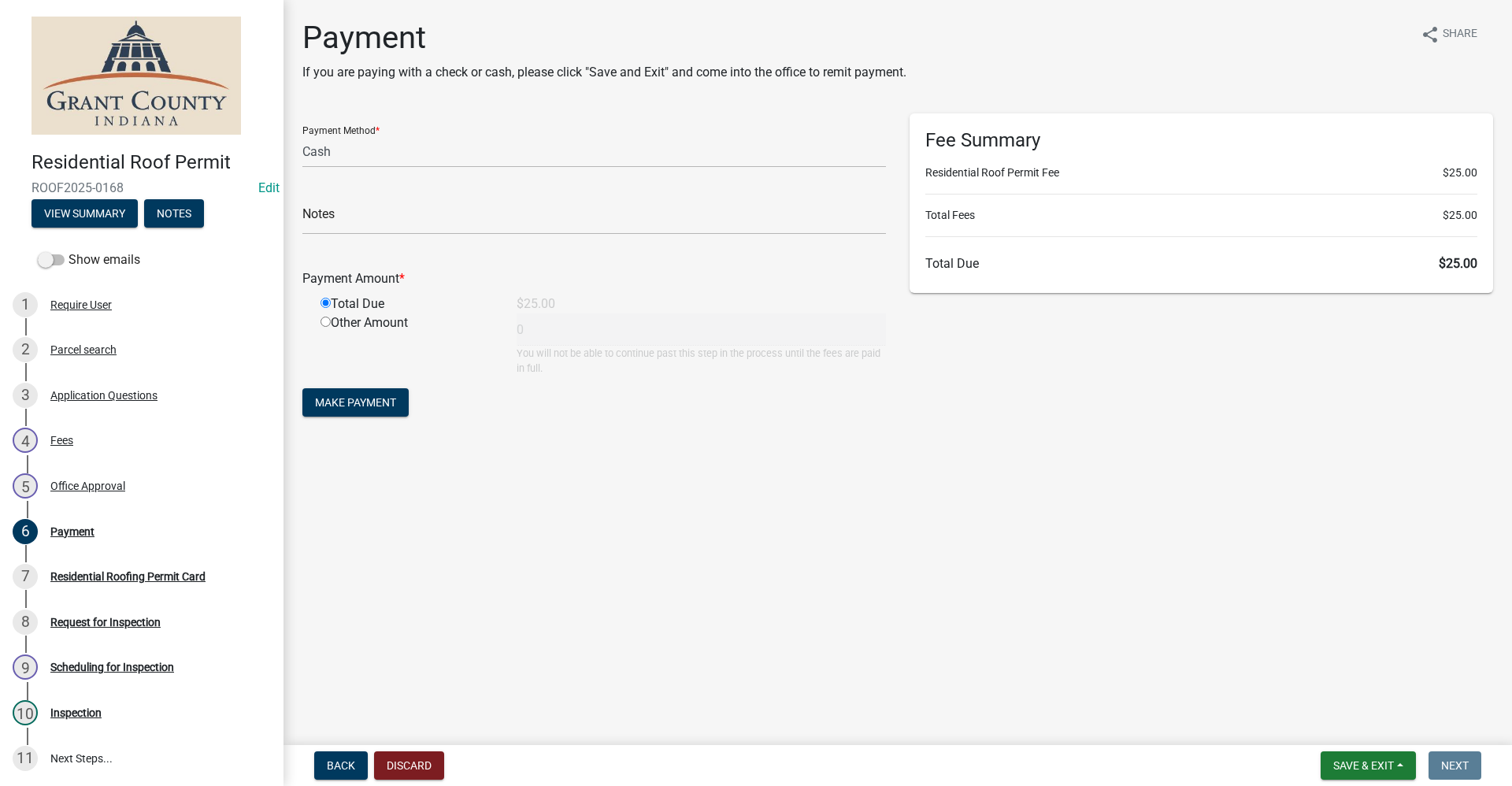
type input "25"
click at [365, 409] on span "Make Payment" at bounding box center [355, 402] width 81 height 13
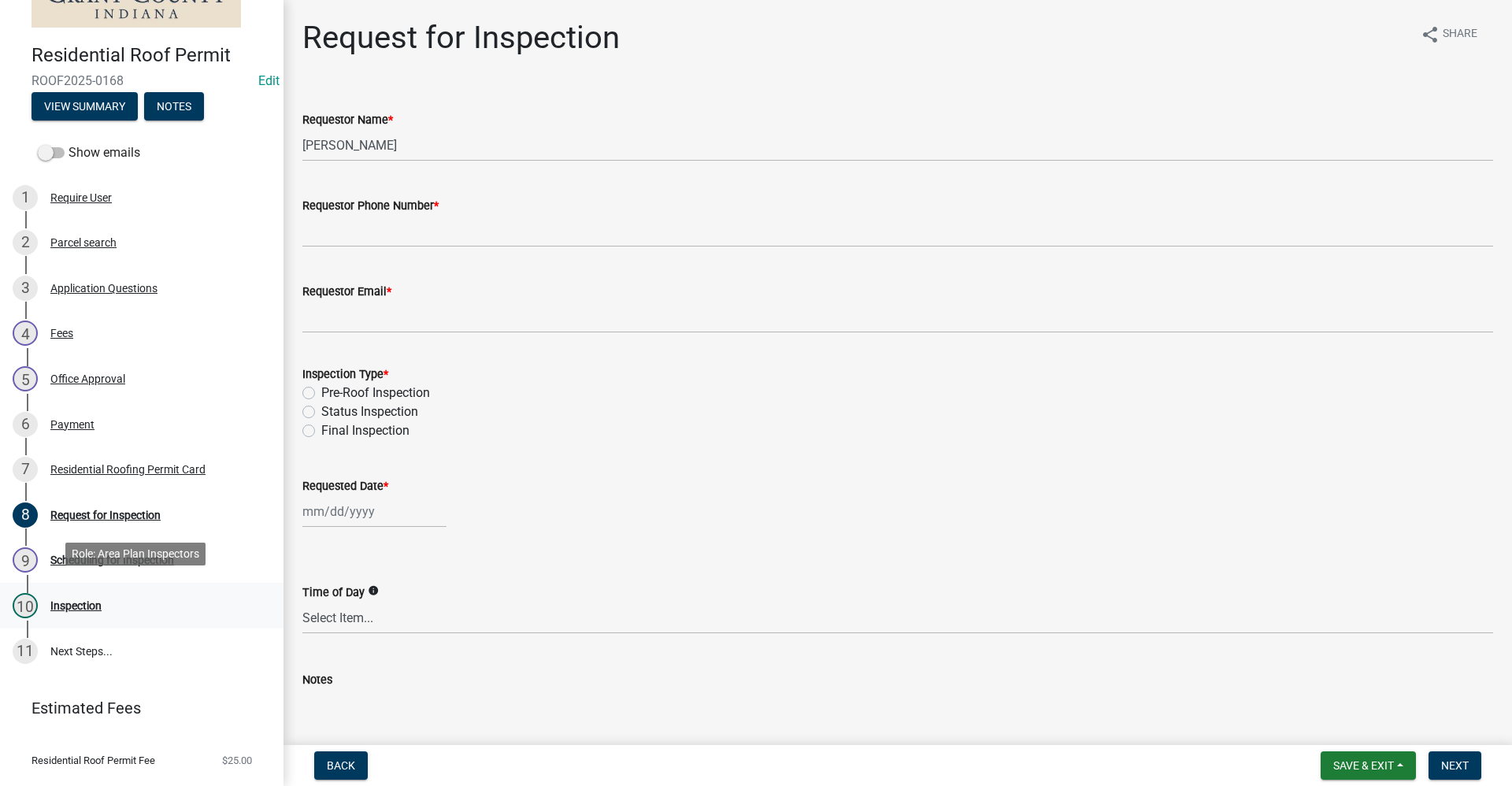
scroll to position [141, 0]
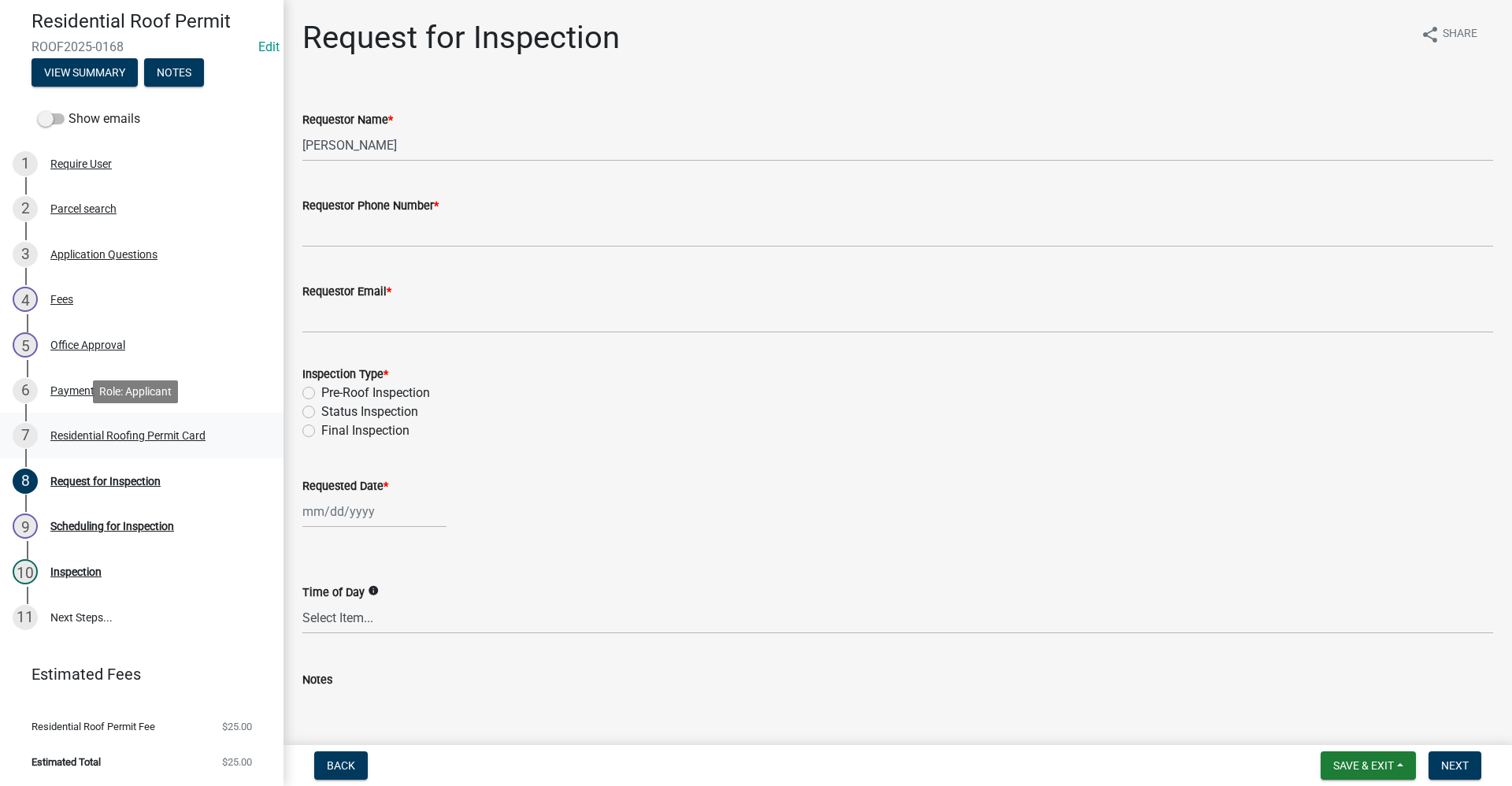
click at [117, 436] on div "Residential Roofing Permit Card" at bounding box center [128, 435] width 155 height 11
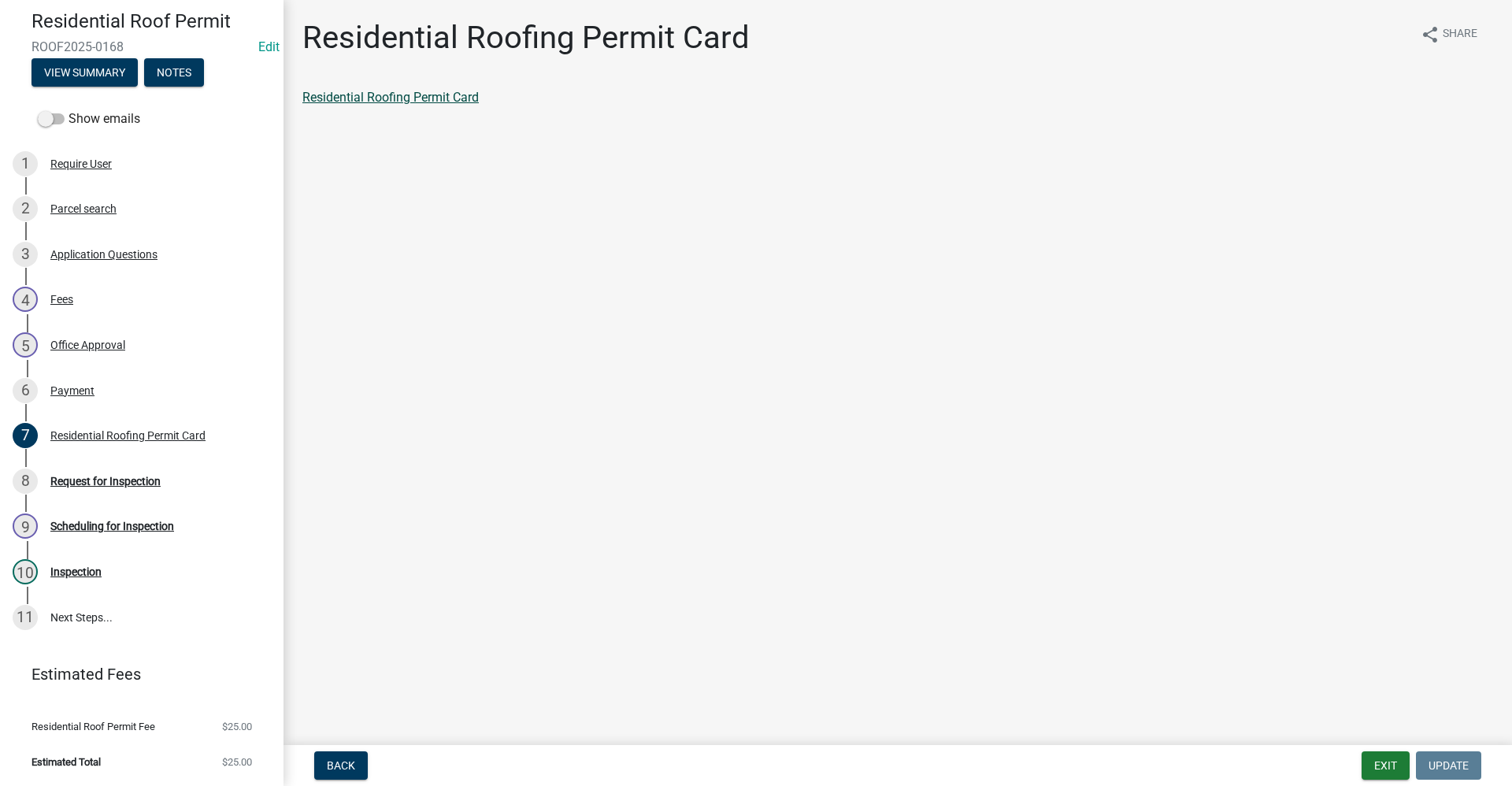
click at [417, 99] on link "Residential Roofing Permit Card" at bounding box center [391, 97] width 176 height 15
click at [113, 482] on div "Request for Inspection" at bounding box center [105, 481] width 110 height 11
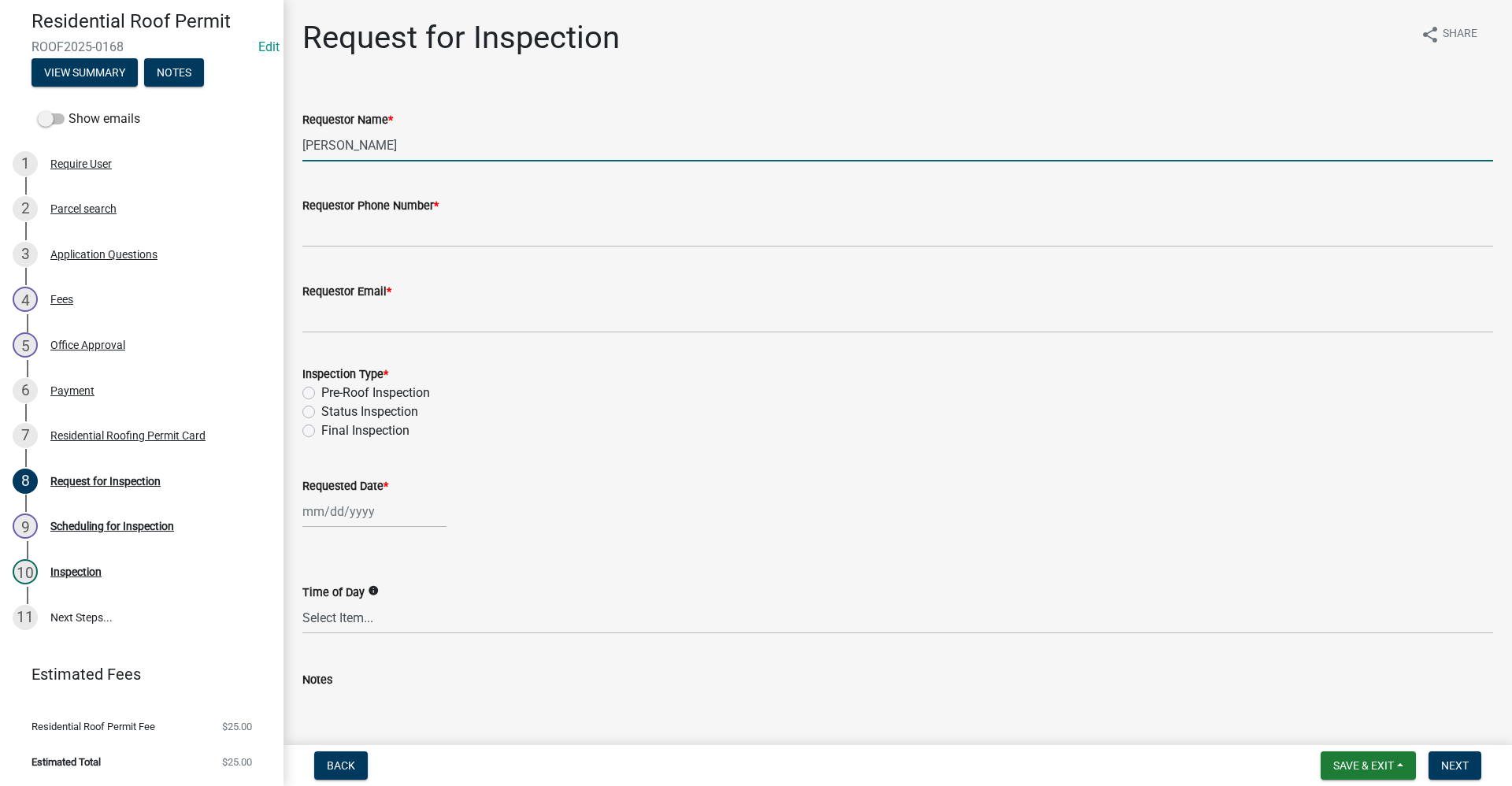
drag, startPoint x: 405, startPoint y: 141, endPoint x: 272, endPoint y: 141, distance: 133.0
click at [273, 141] on div "Residential Roof Permit ROOF2025-0168 Edit View Summary Notes Show emails 1 Req…" at bounding box center [756, 393] width 1512 height 786
click at [445, 140] on input "Tammy Holloway" at bounding box center [898, 145] width 1190 height 33
type input "Kiley Freeman"
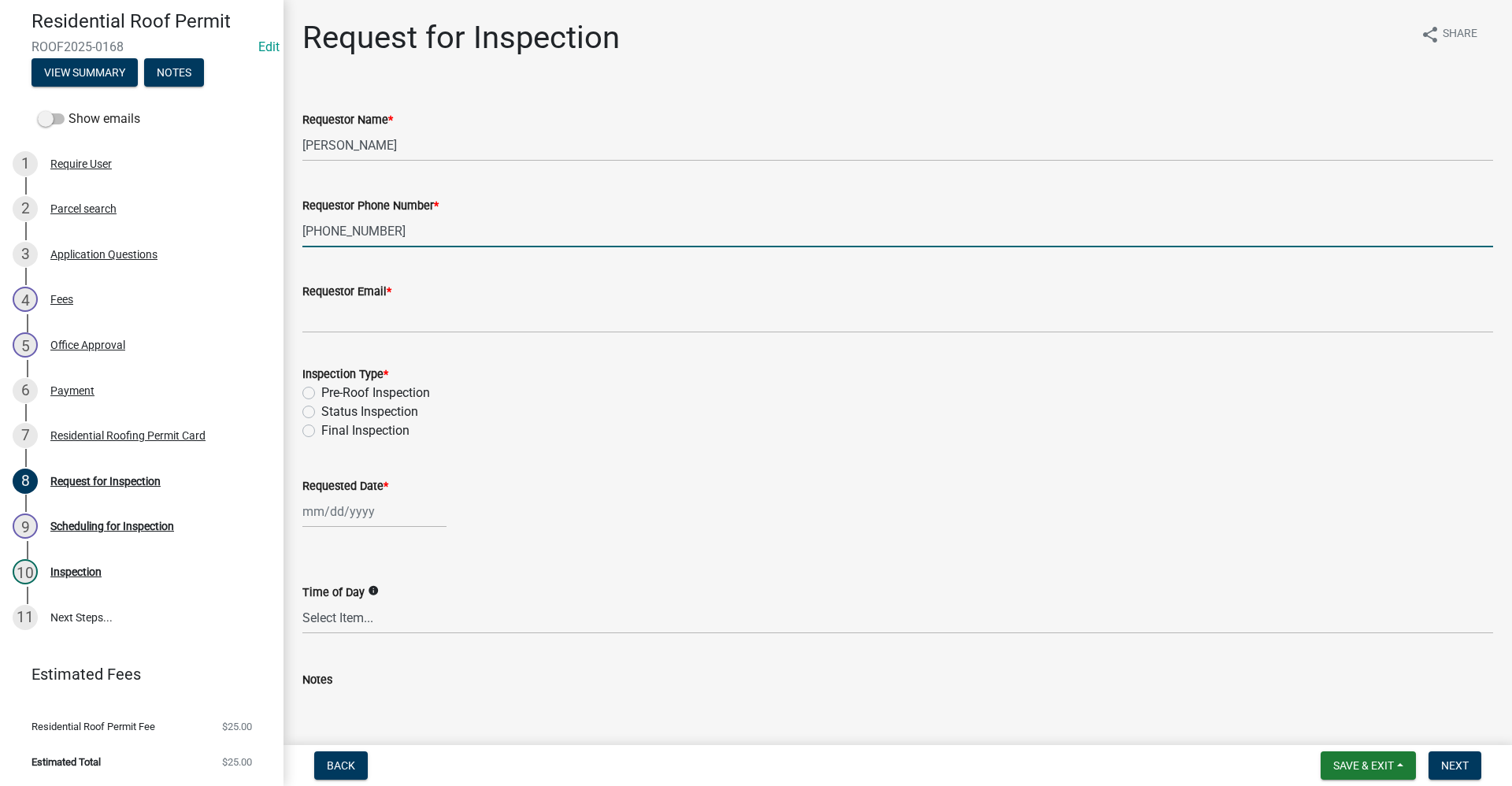
type input "765-673-4182"
click at [322, 393] on label "Pre-Roof Inspection" at bounding box center [376, 392] width 109 height 19
click at [322, 393] on input "Pre-Roof Inspection" at bounding box center [327, 388] width 10 height 10
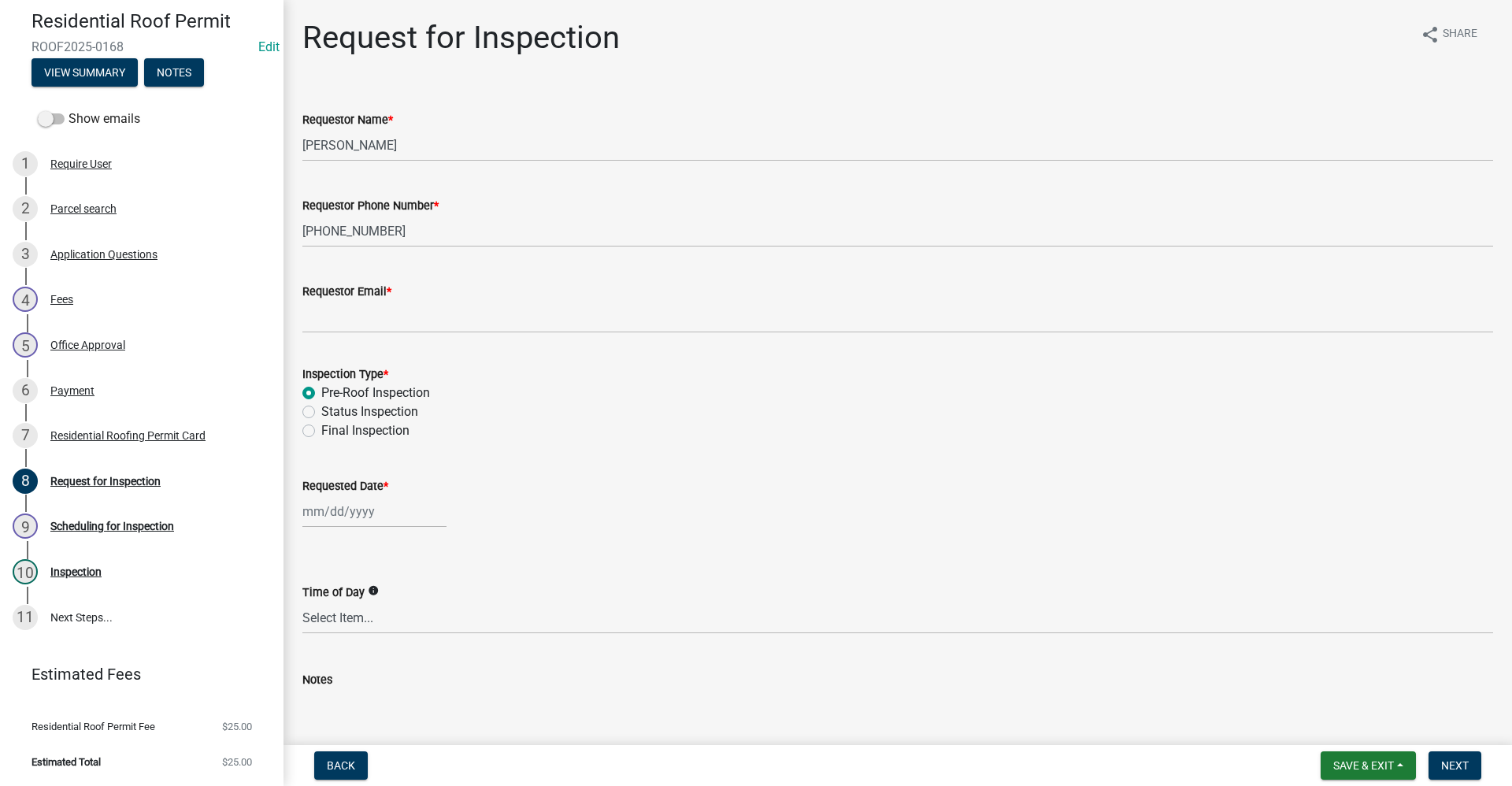
radio input "true"
select select "10"
select select "2025"
click at [341, 511] on div "Jan Feb Mar Apr May Jun Jul Aug Sep Oct Nov Dec 1525 1526 1527 1528 1529 1530 1…" at bounding box center [375, 511] width 144 height 33
click at [372, 645] on div "15" at bounding box center [368, 645] width 25 height 25
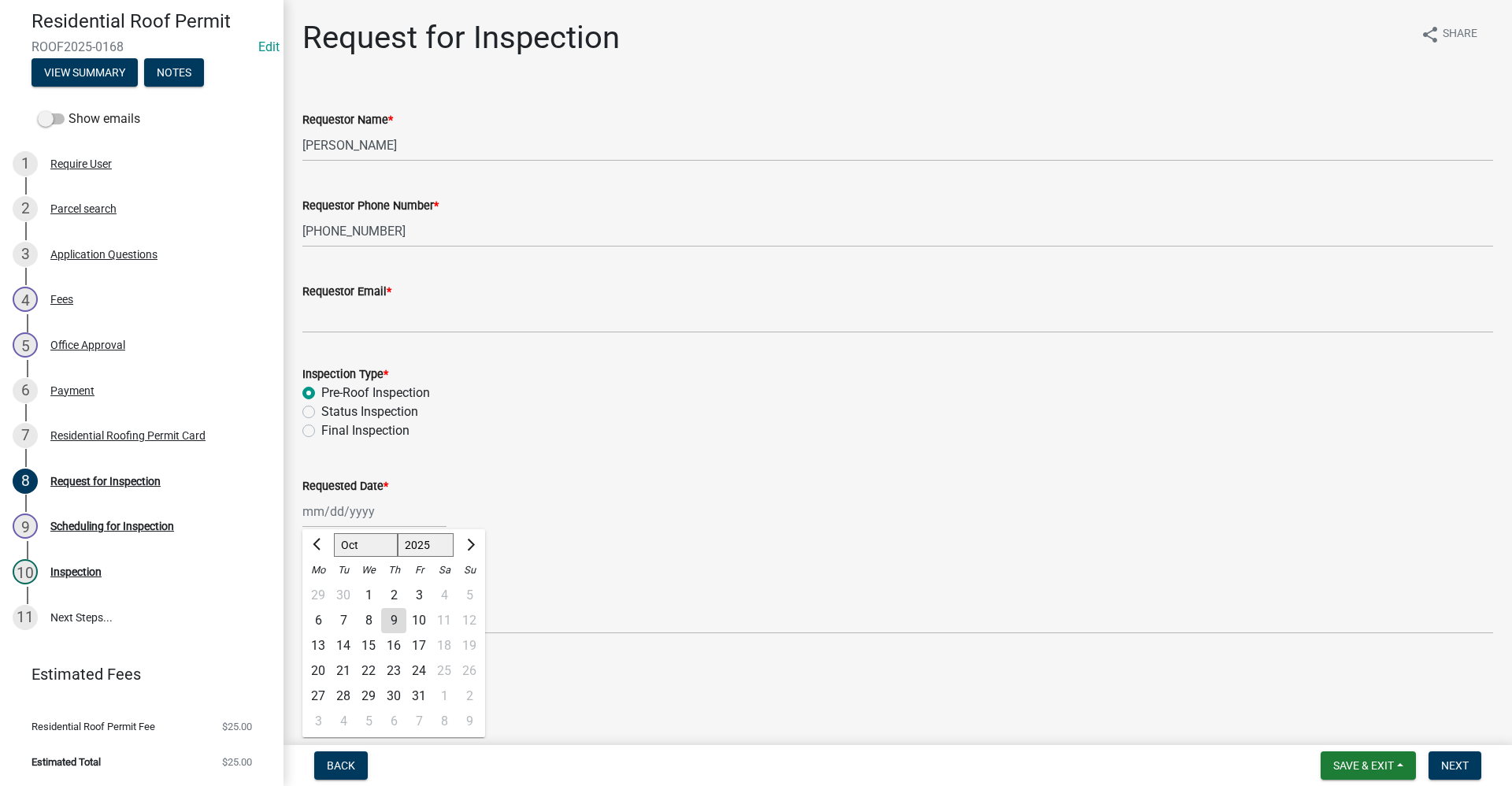
type input "[DATE]"
click at [331, 623] on select "Select Item... AM PM Anytime" at bounding box center [898, 618] width 1190 height 33
click at [429, 619] on select "Select Item... AM PM Anytime" at bounding box center [898, 618] width 1190 height 33
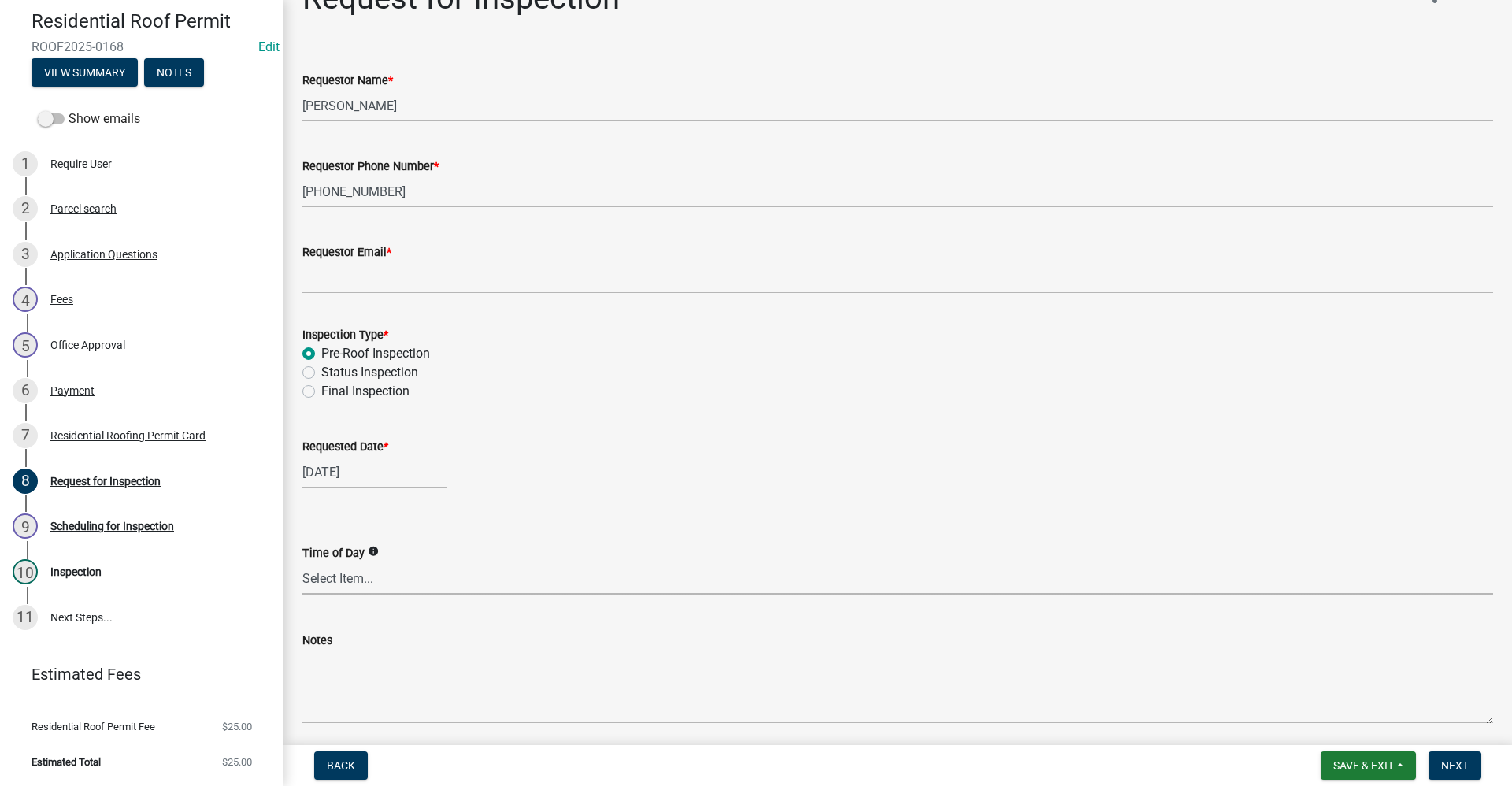
scroll to position [98, 0]
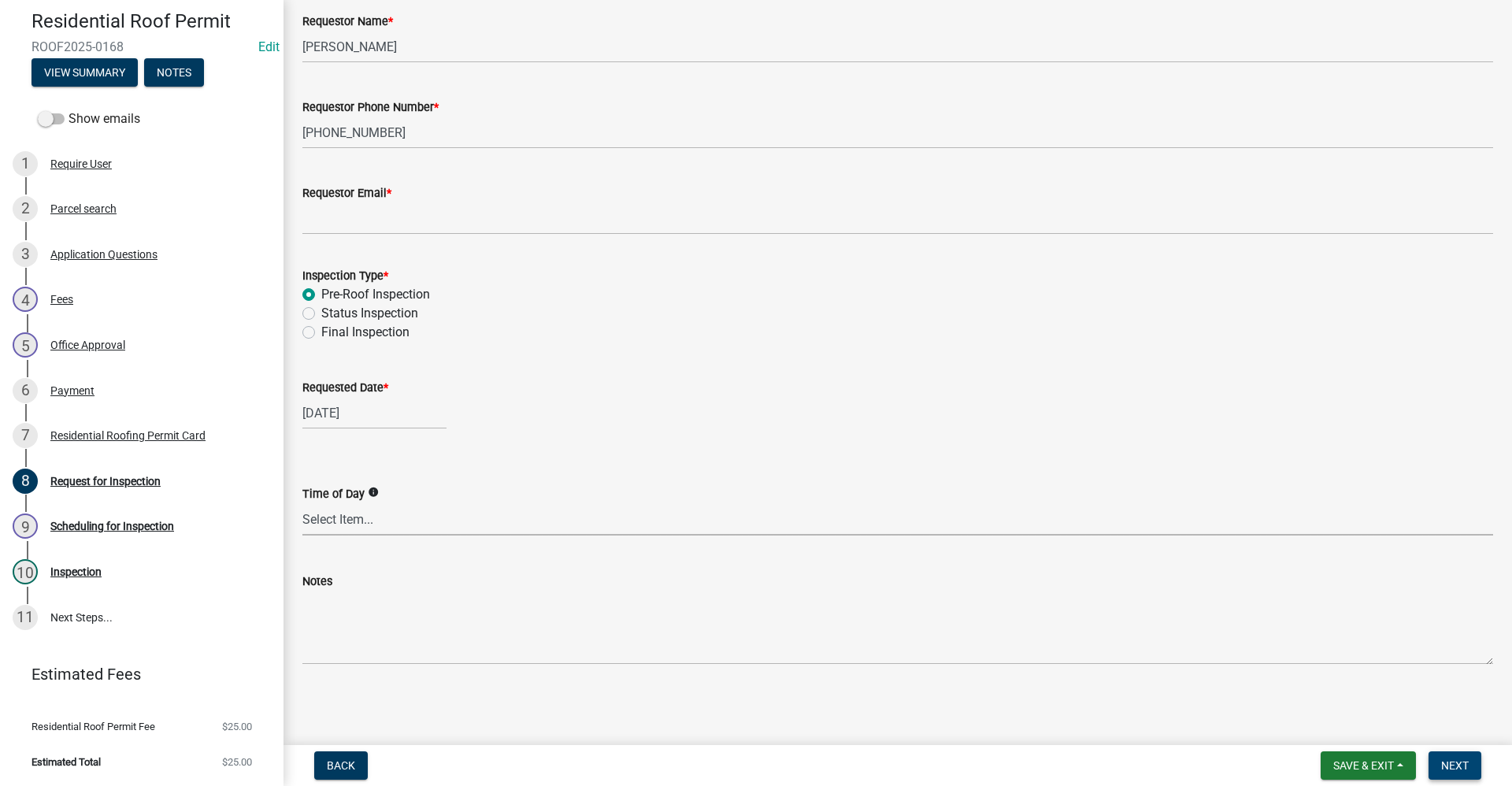
click at [730, 759] on span "Next" at bounding box center [1455, 765] width 28 height 13
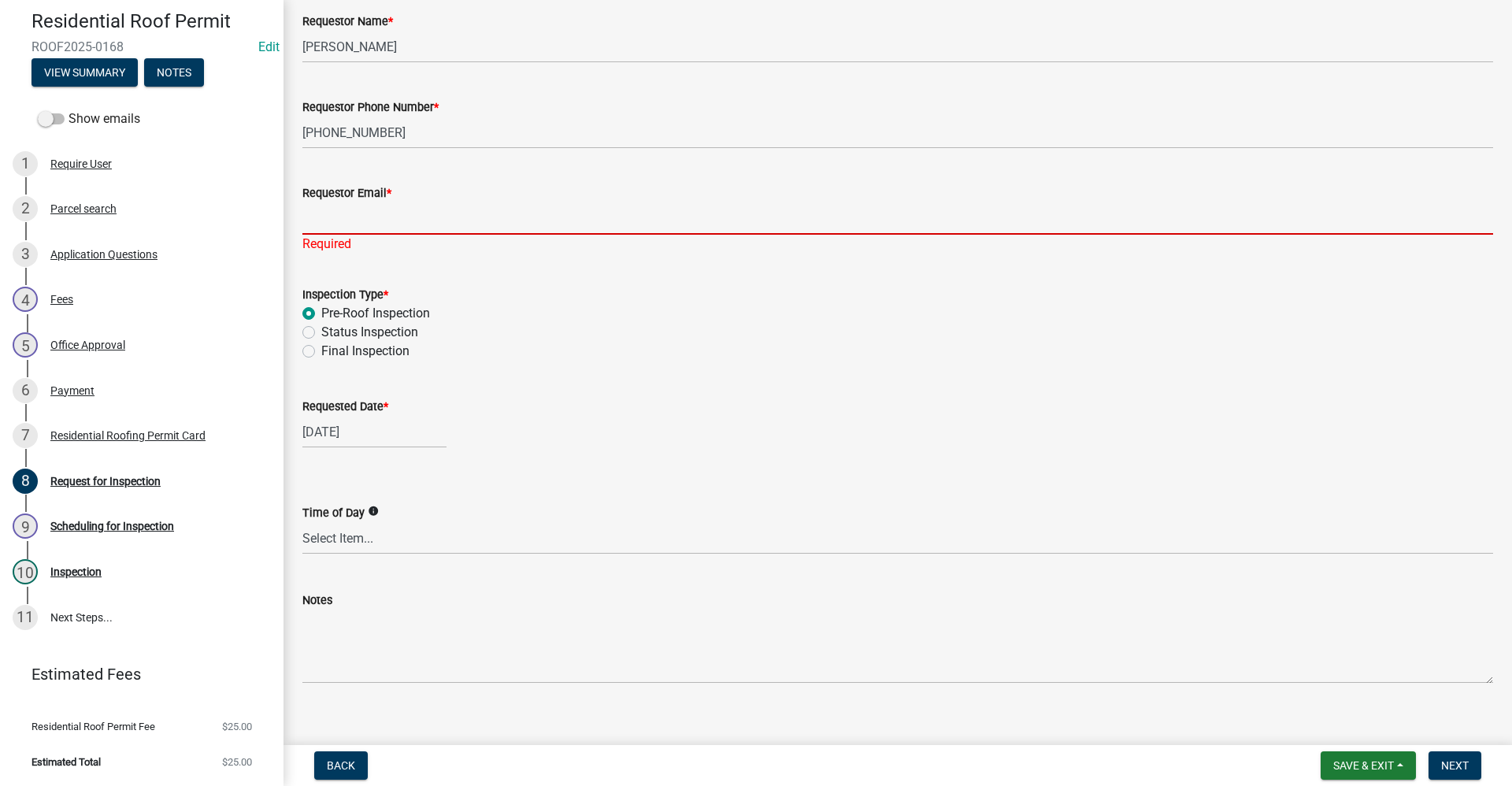
click at [369, 220] on input "Requestor Email *" at bounding box center [898, 218] width 1190 height 33
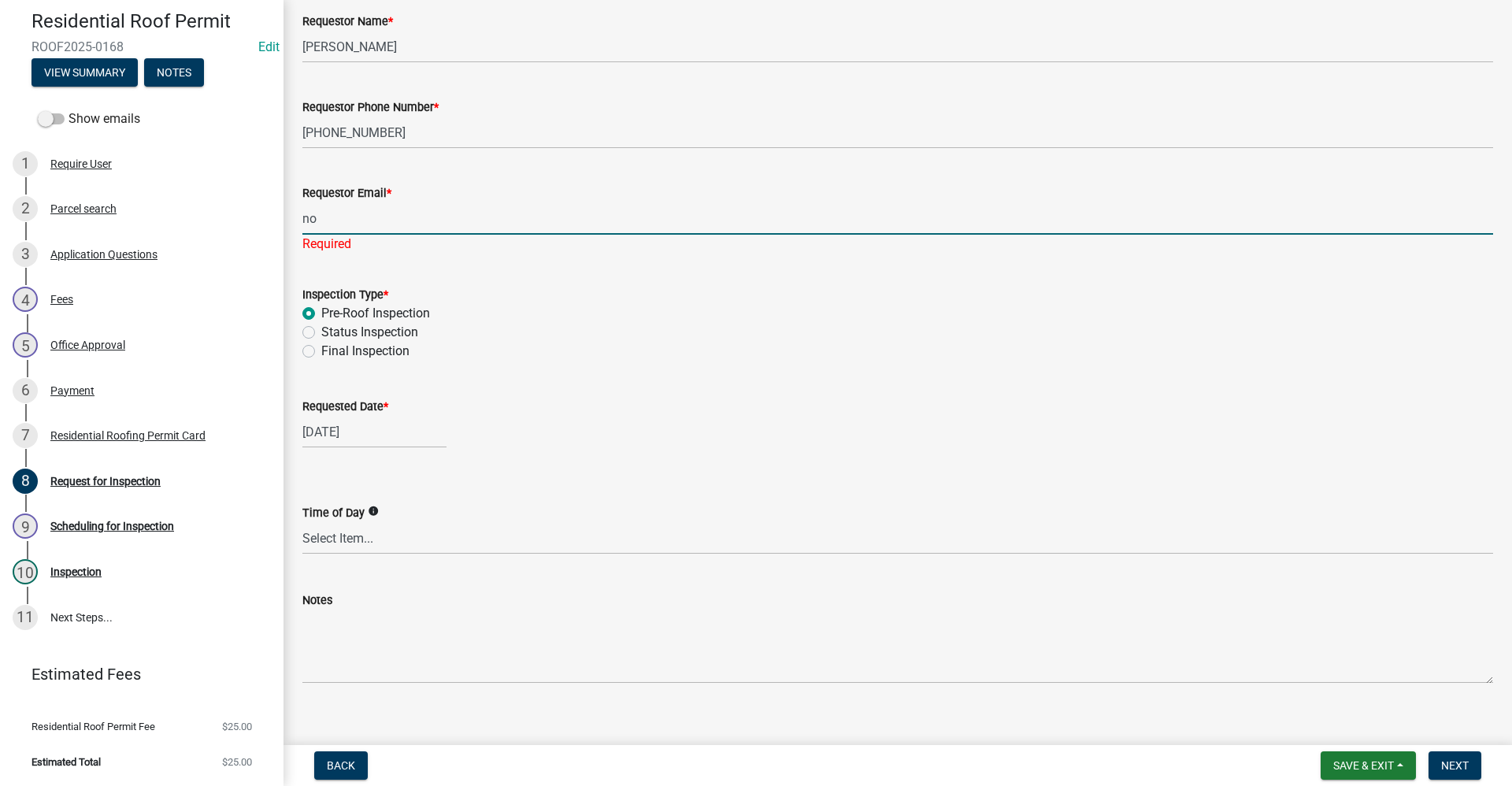
type input "no@email"
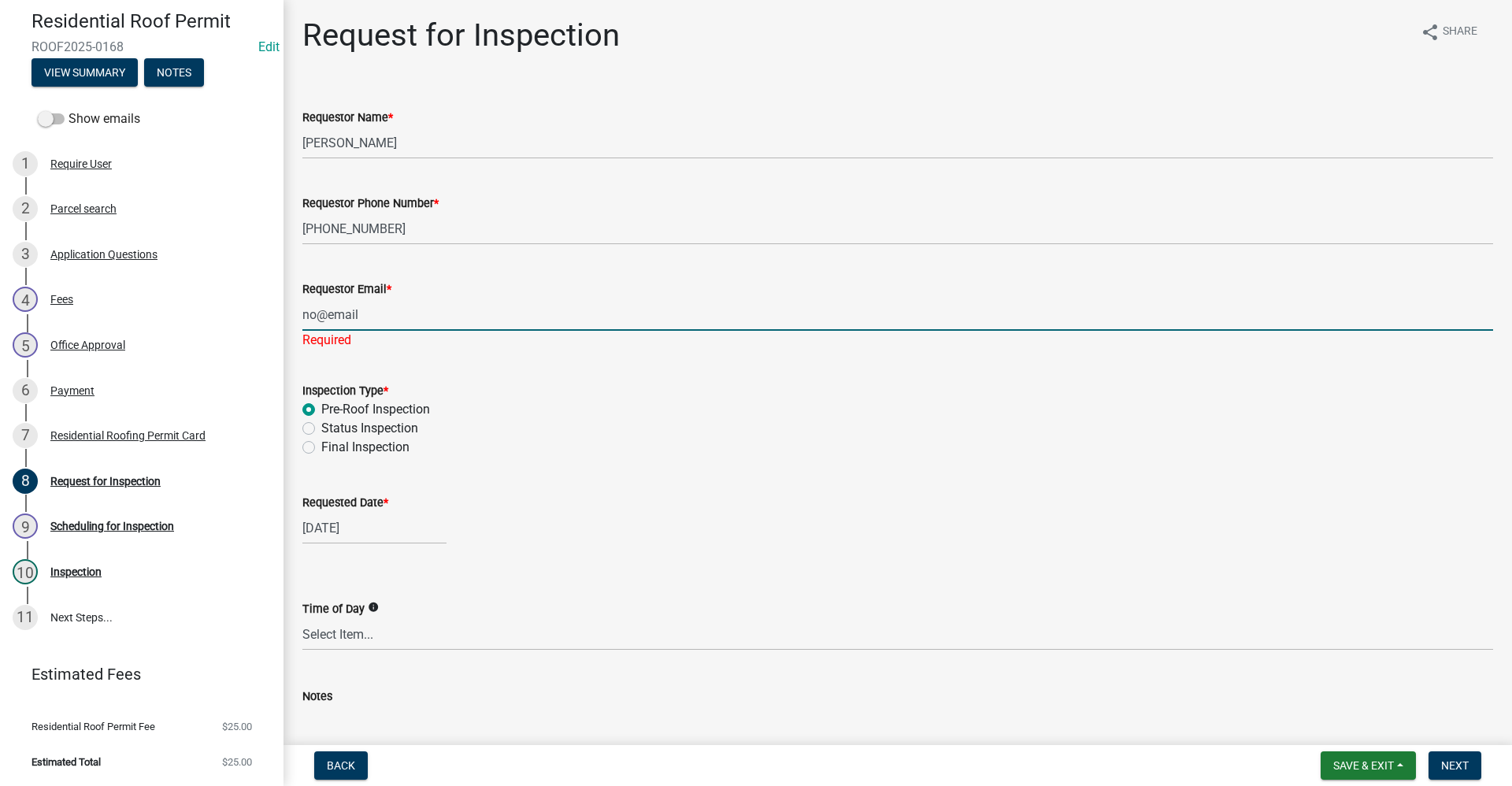
scroll to position [0, 0]
click at [730, 761] on button "Next" at bounding box center [1454, 765] width 52 height 29
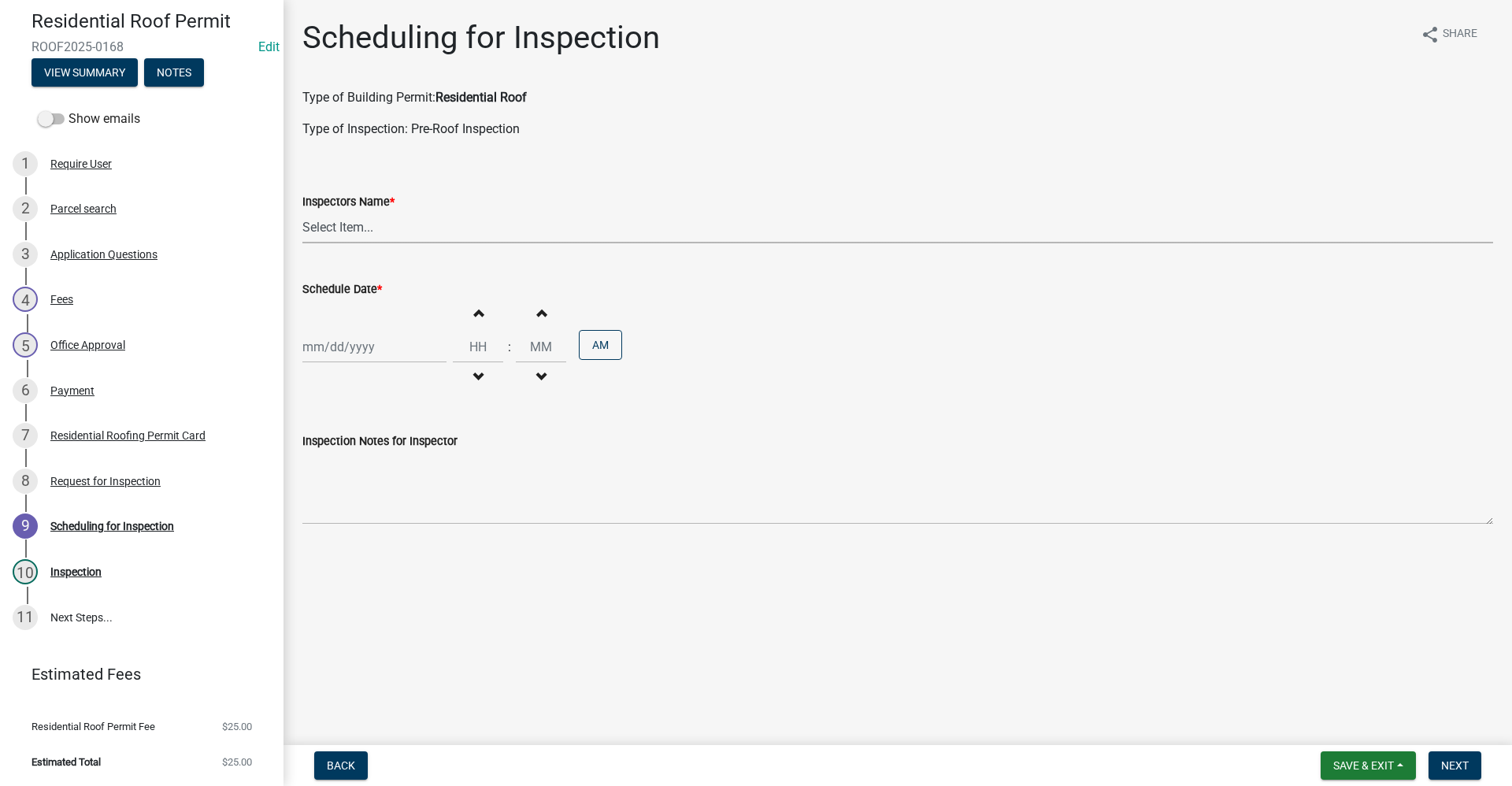
click at [357, 235] on select "Select Item... rberryhill (Randy Berryhill) tsholloway (Tammy Holloway) jecouch…" at bounding box center [898, 227] width 1190 height 33
select select "d7f9a44a-d2ea-4d3c-83b3-1aa71c950bd5"
click at [303, 211] on select "Select Item... rberryhill (Randy Berryhill) tsholloway (Tammy Holloway) jecouch…" at bounding box center [898, 227] width 1190 height 33
click at [346, 354] on div at bounding box center [375, 346] width 144 height 33
select select "10"
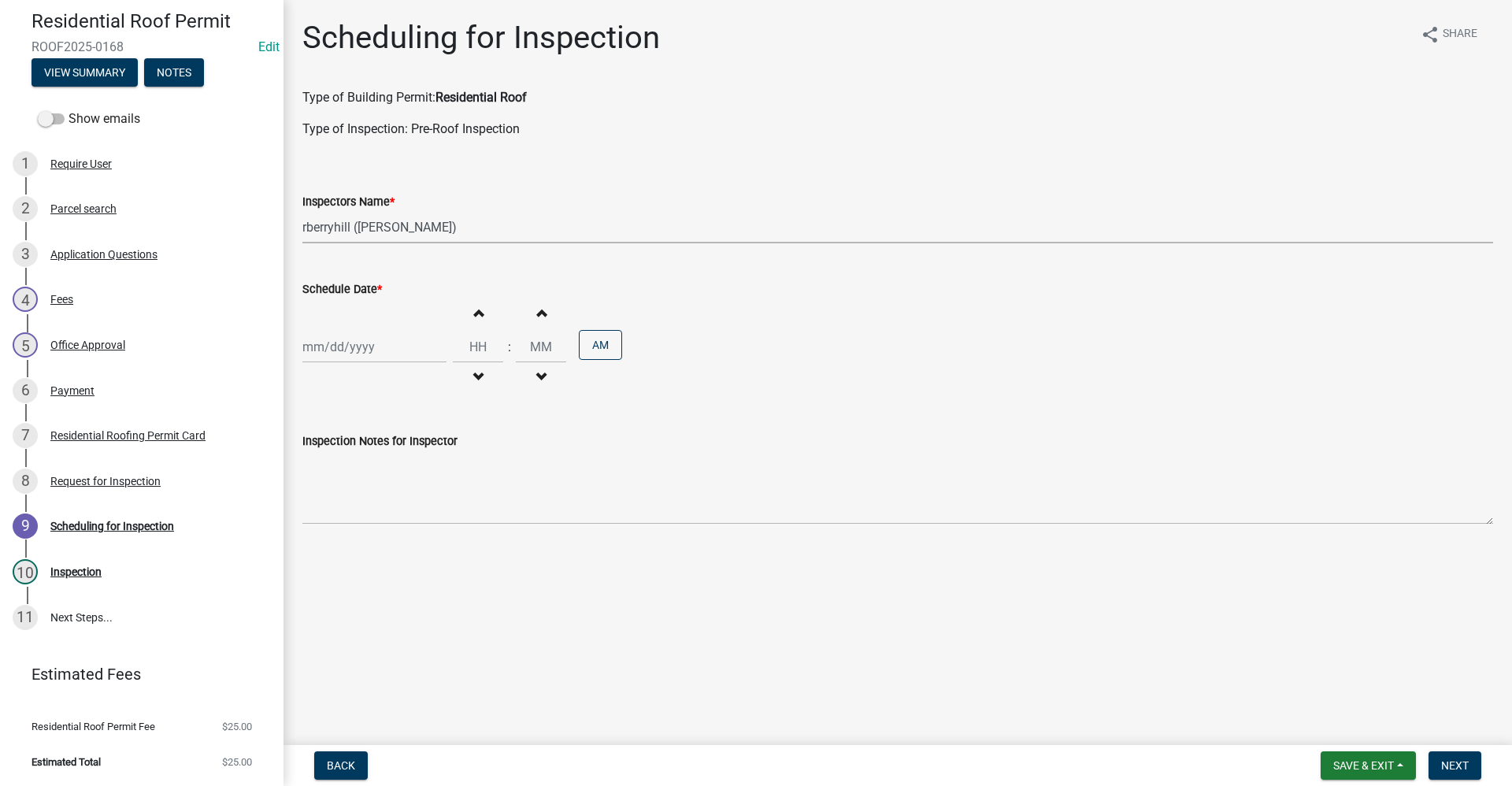
select select "2025"
click at [372, 484] on div "15" at bounding box center [368, 480] width 25 height 25
type input "[DATE]"
click at [730, 761] on button "Next" at bounding box center [1454, 765] width 52 height 29
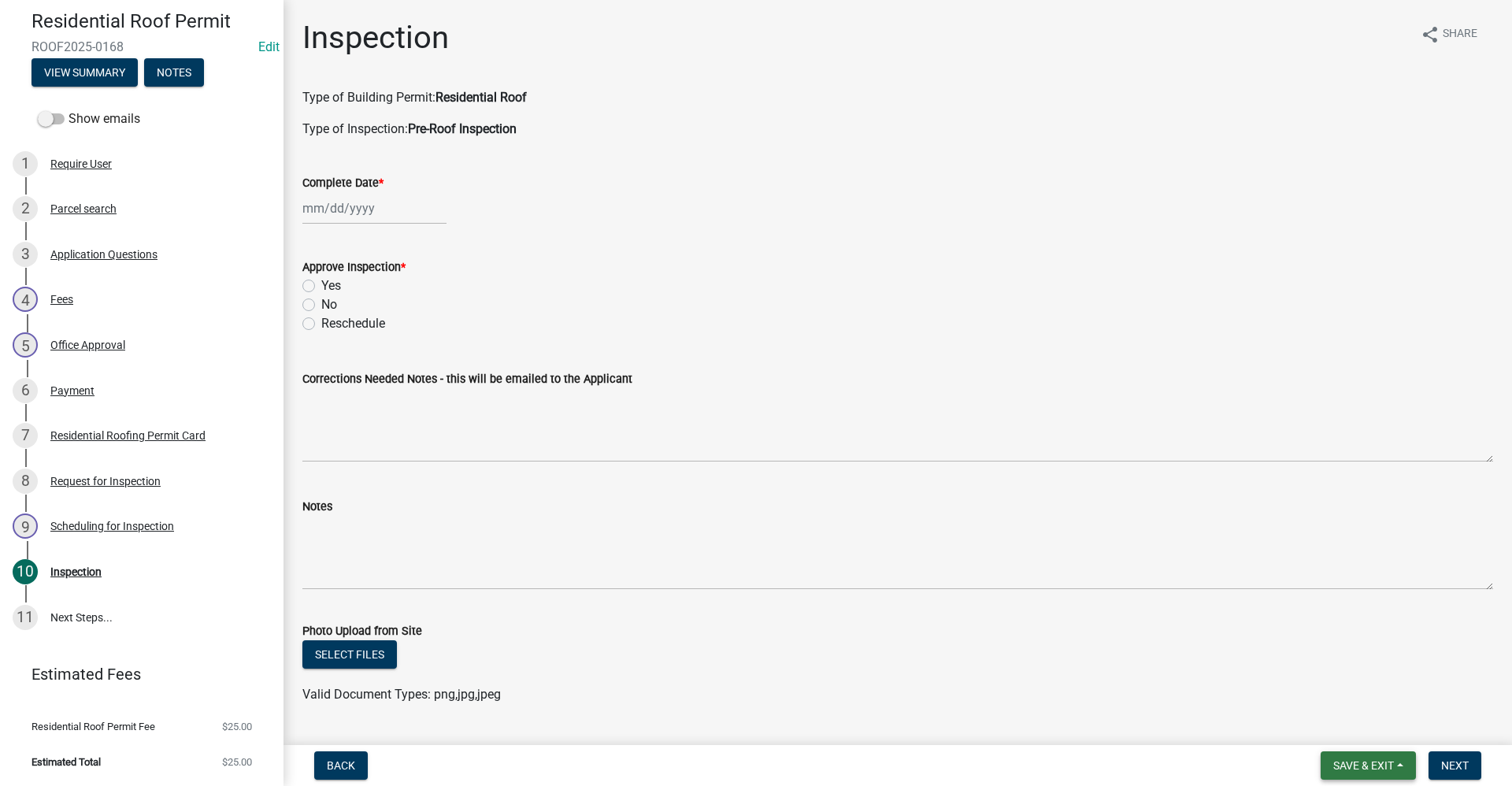
click at [730, 761] on span "Save & Exit" at bounding box center [1363, 765] width 60 height 13
click at [730, 727] on button "Save & Exit" at bounding box center [1352, 725] width 126 height 38
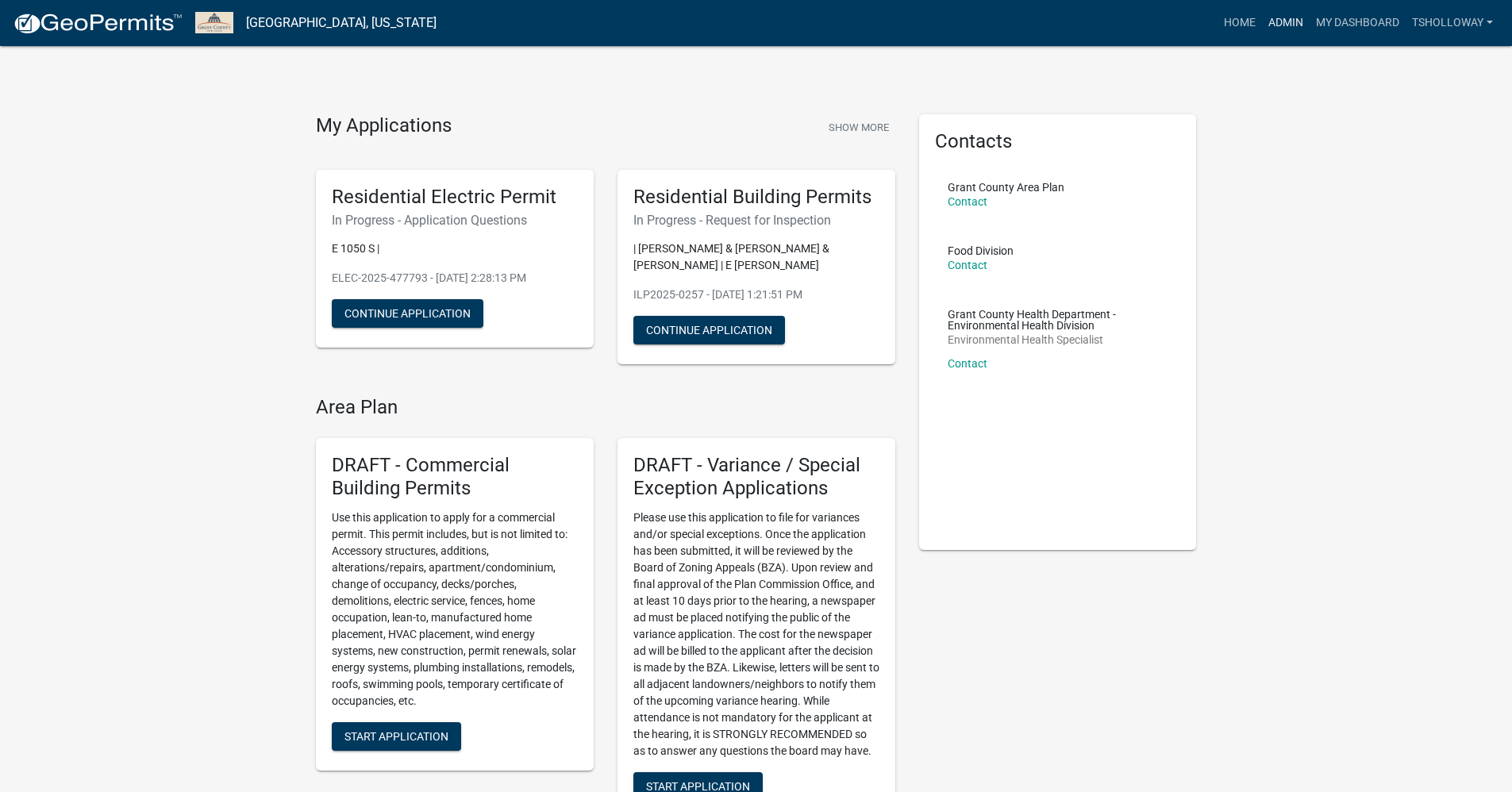
click at [736, 18] on link "Admin" at bounding box center [1286, 23] width 48 height 30
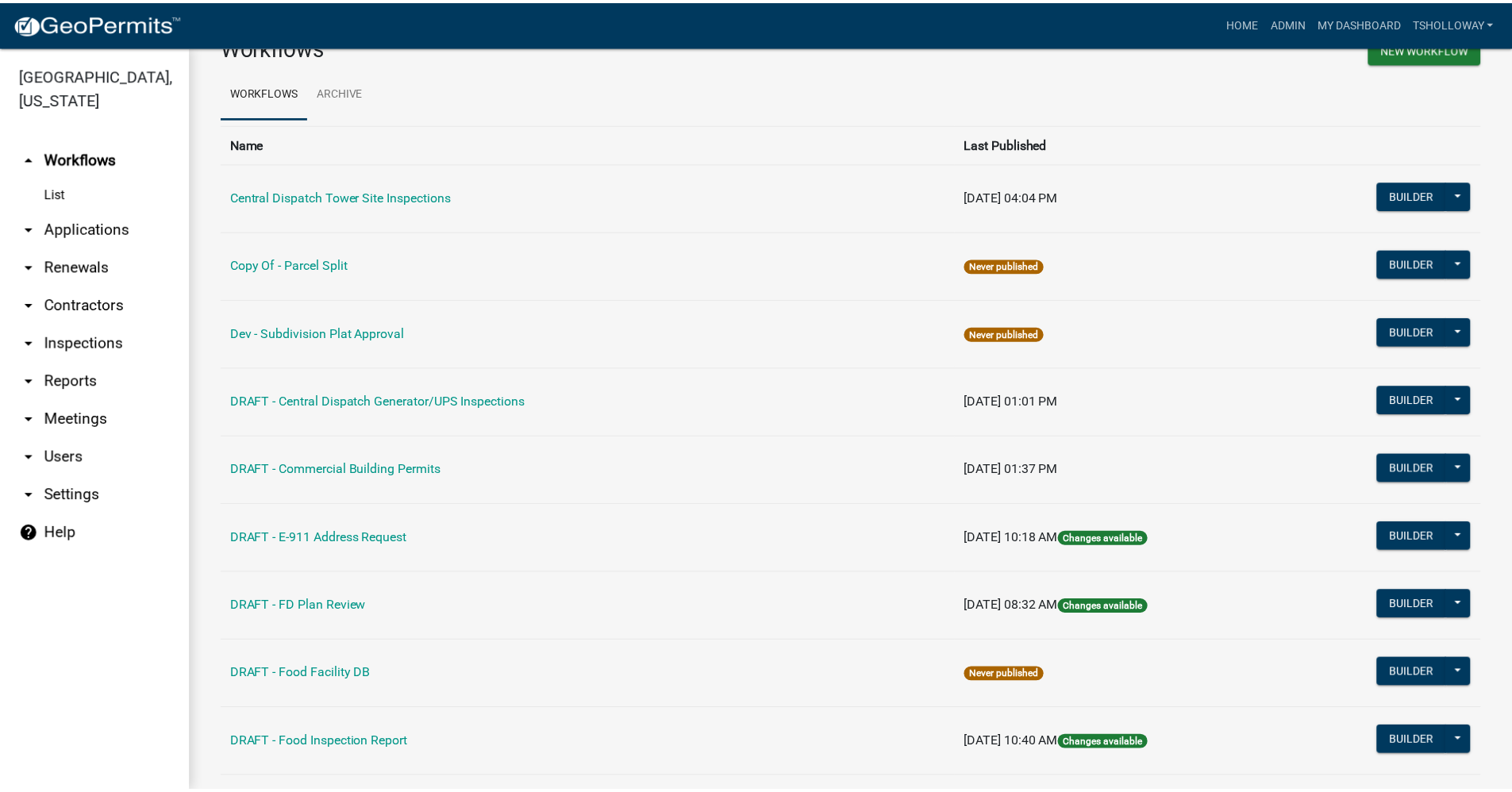
scroll to position [80, 0]
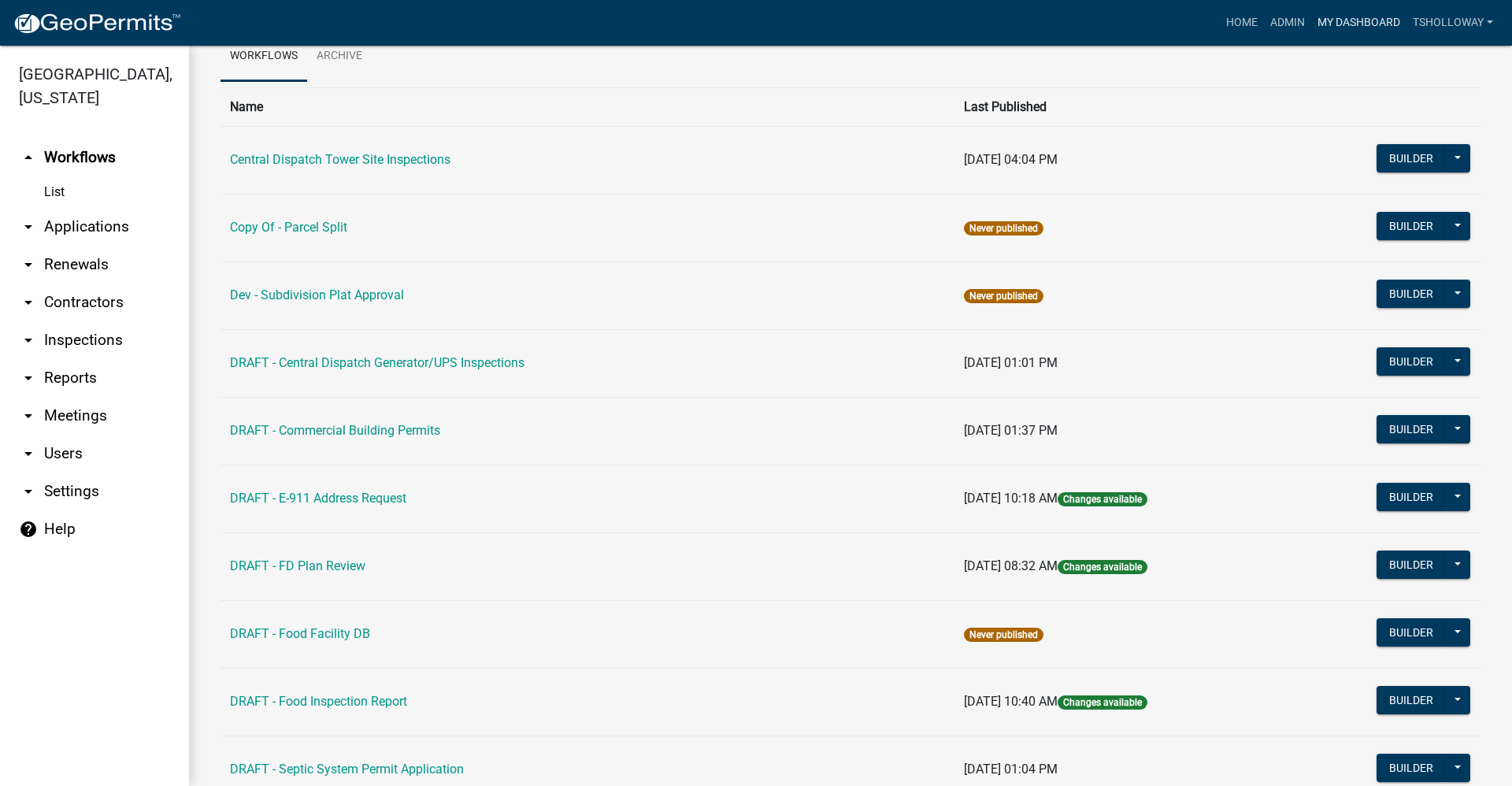
click at [730, 25] on link "My Dashboard" at bounding box center [1359, 23] width 95 height 30
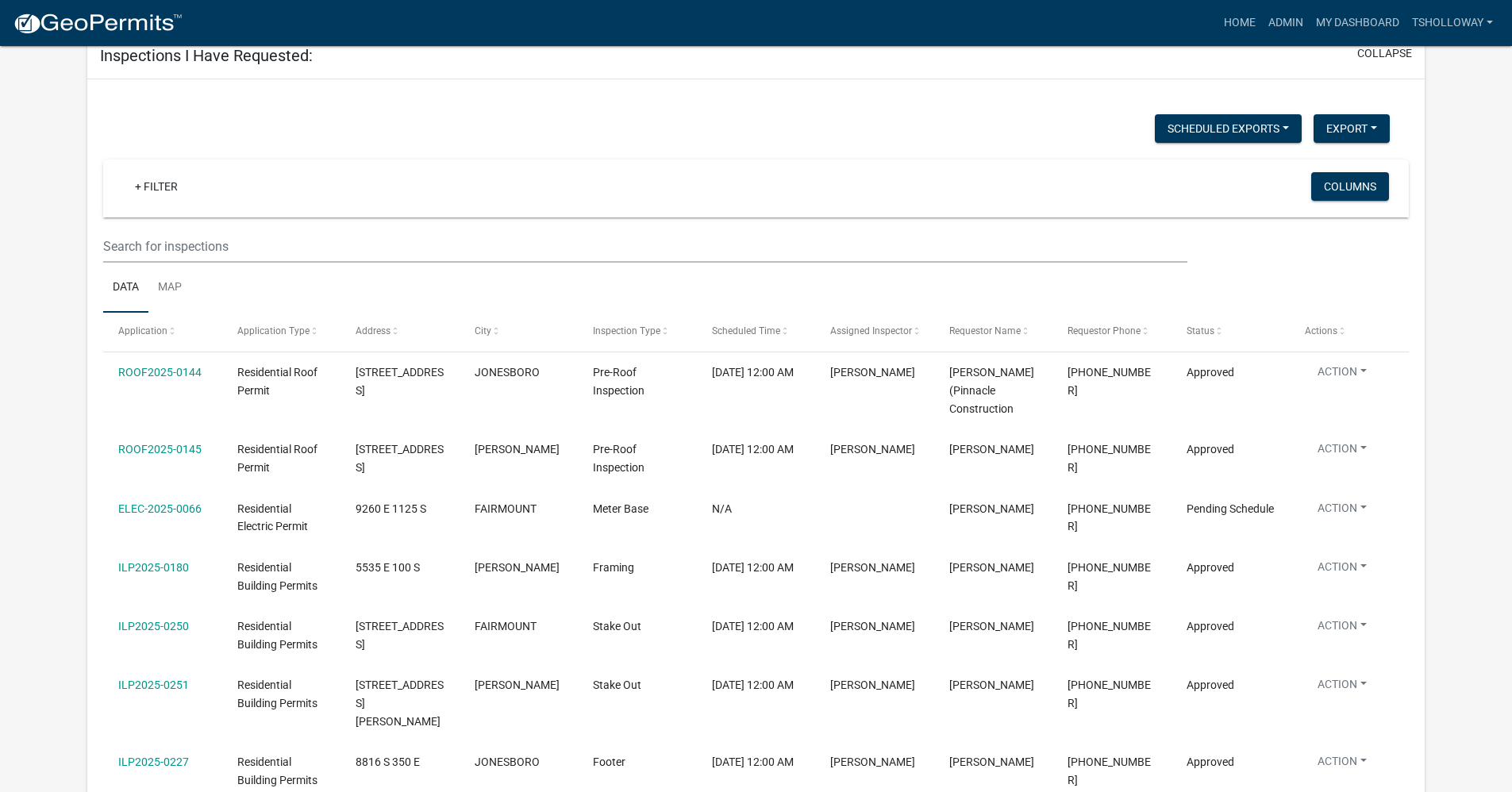
scroll to position [4682, 0]
click at [736, 24] on link "Home" at bounding box center [1239, 23] width 45 height 30
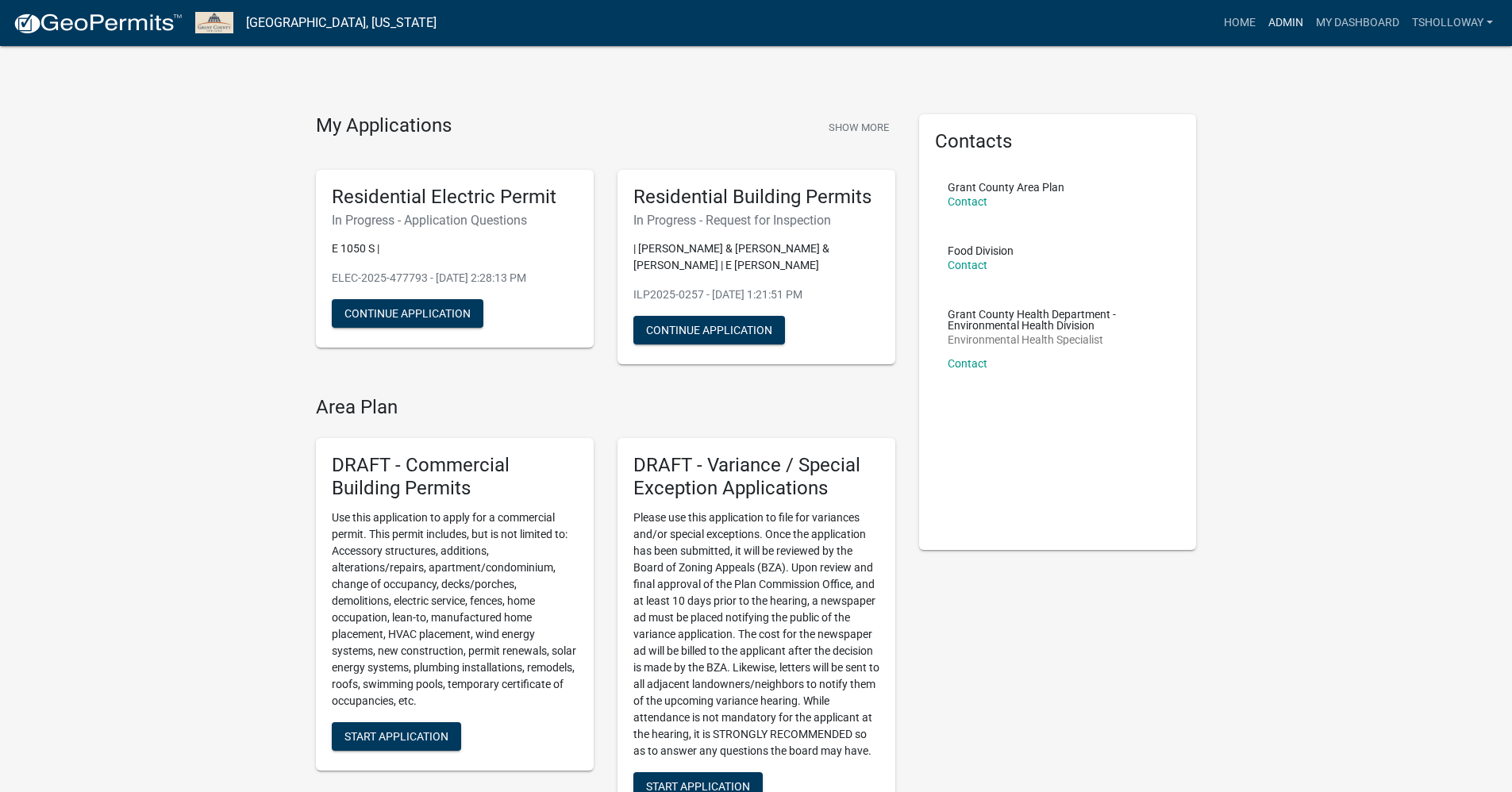
click at [736, 18] on link "Admin" at bounding box center [1286, 23] width 48 height 30
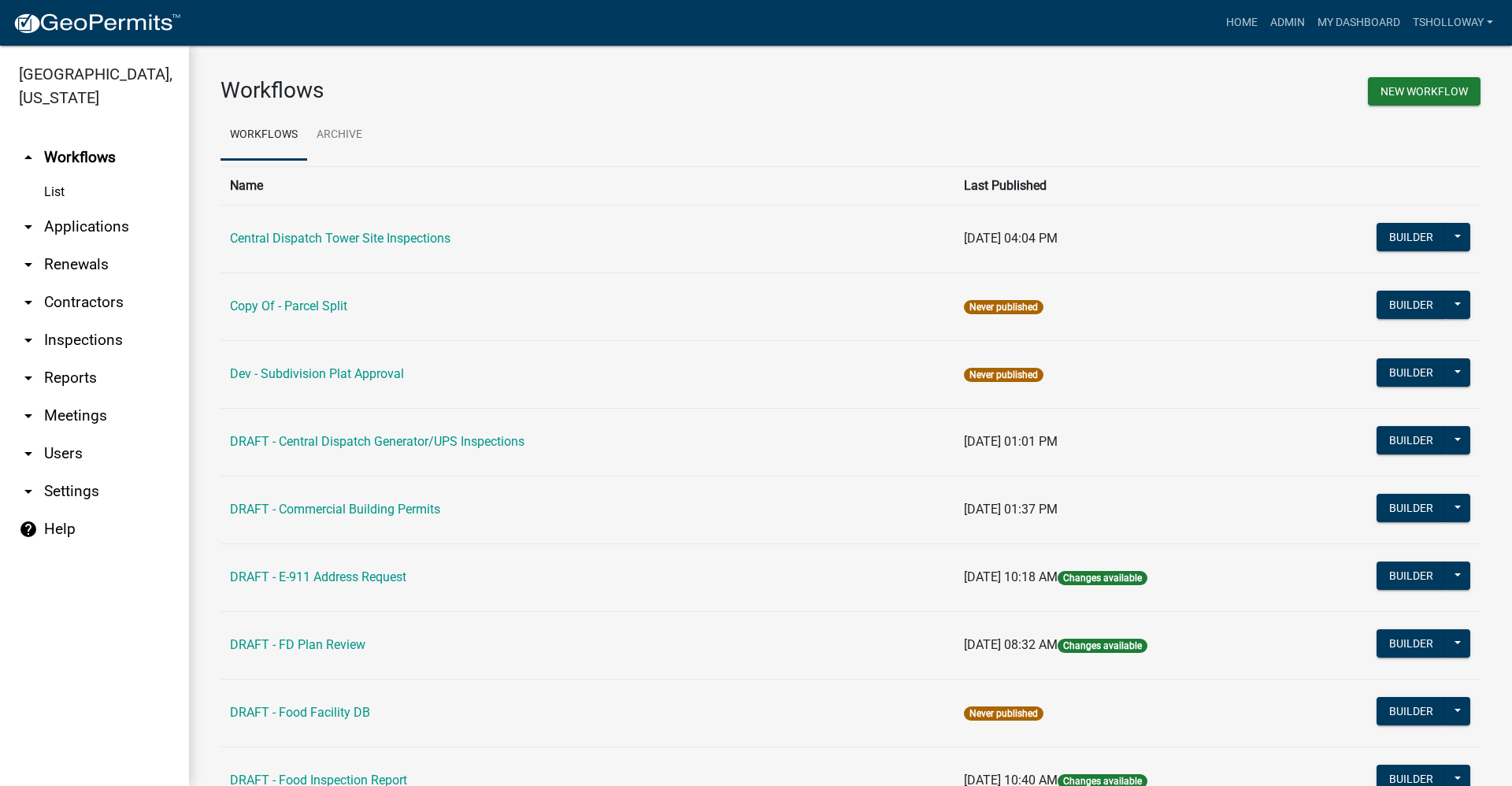
click at [85, 208] on link "arrow_drop_down Applications" at bounding box center [94, 227] width 189 height 38
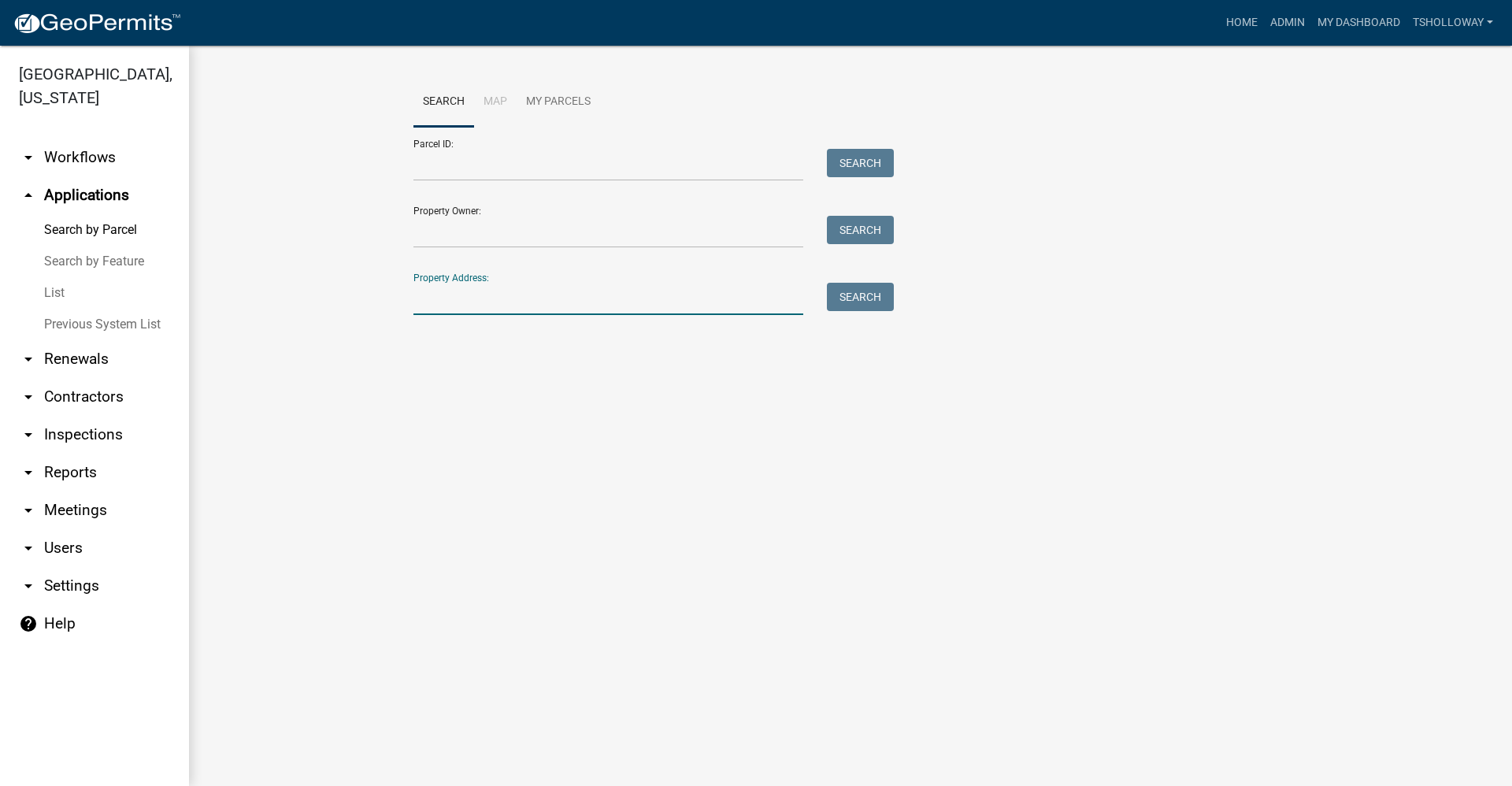
click at [451, 303] on input "Property Address:" at bounding box center [609, 299] width 390 height 33
type input "1422 E 38th"
click at [730, 300] on button "Search" at bounding box center [860, 297] width 67 height 29
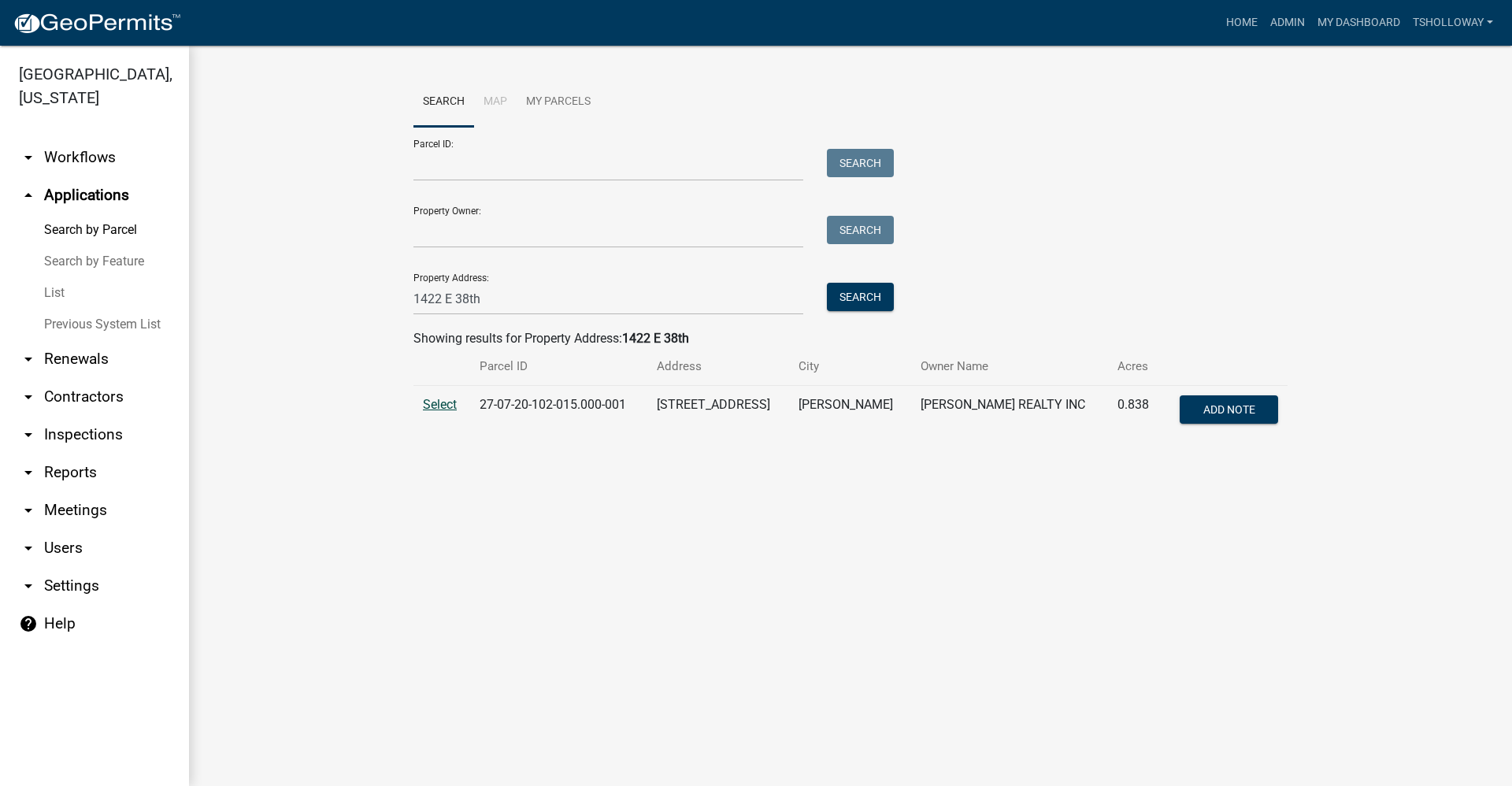
click at [430, 405] on span "Select" at bounding box center [439, 404] width 34 height 15
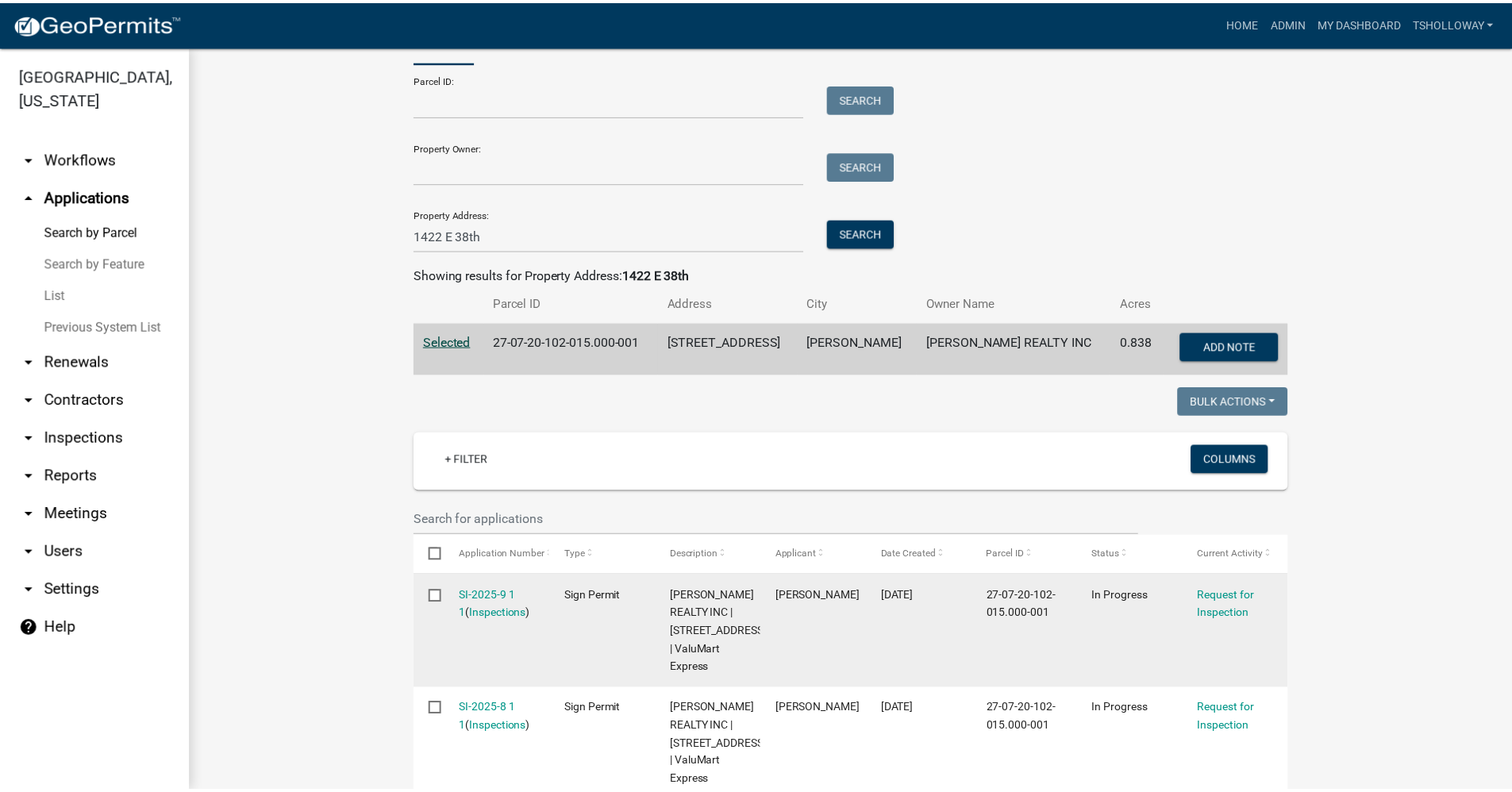
scroll to position [238, 0]
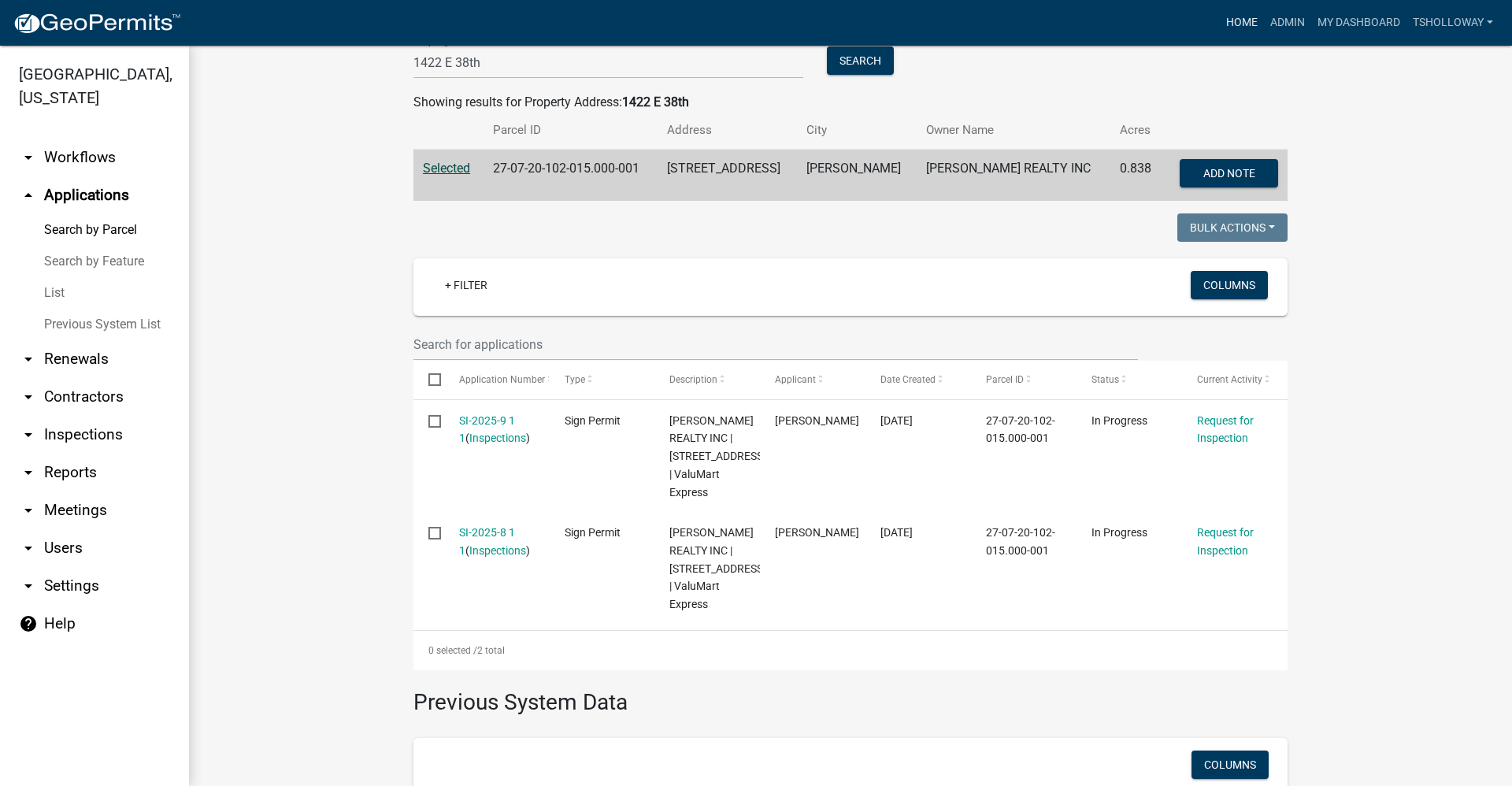
click at [730, 19] on link "Home" at bounding box center [1241, 23] width 45 height 30
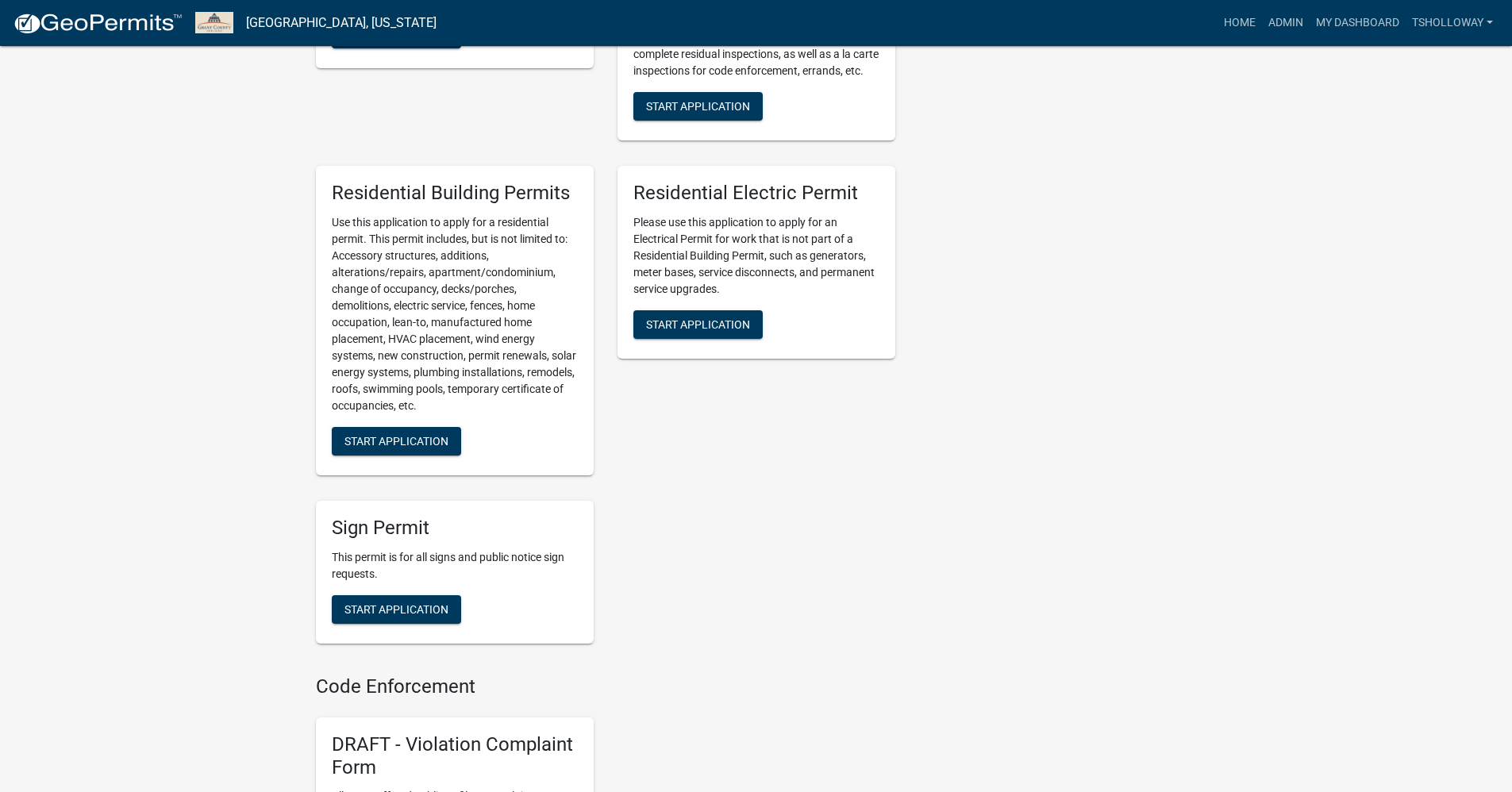
scroll to position [1031, 0]
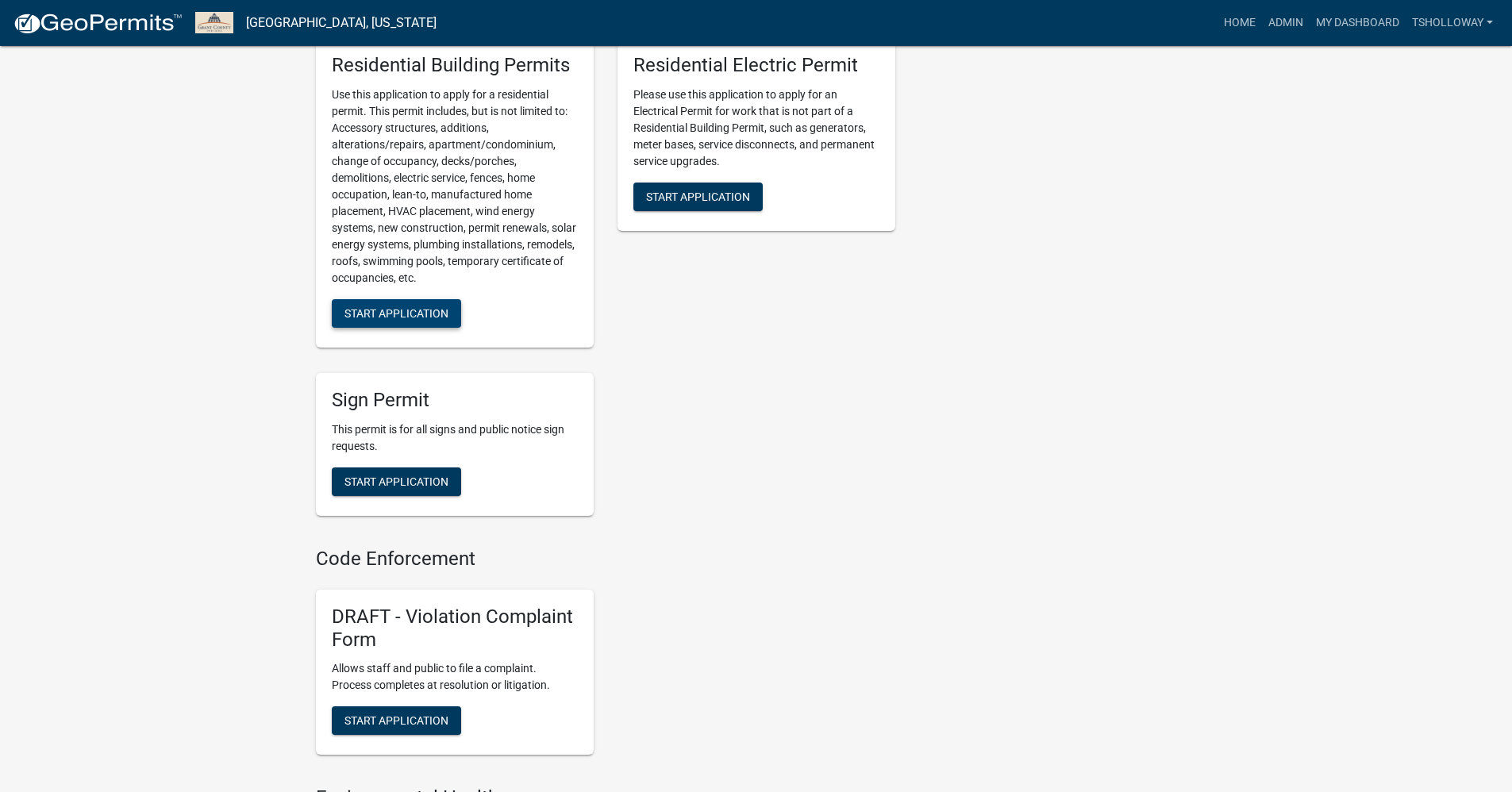
click at [417, 320] on span "Start Application" at bounding box center [396, 313] width 104 height 13
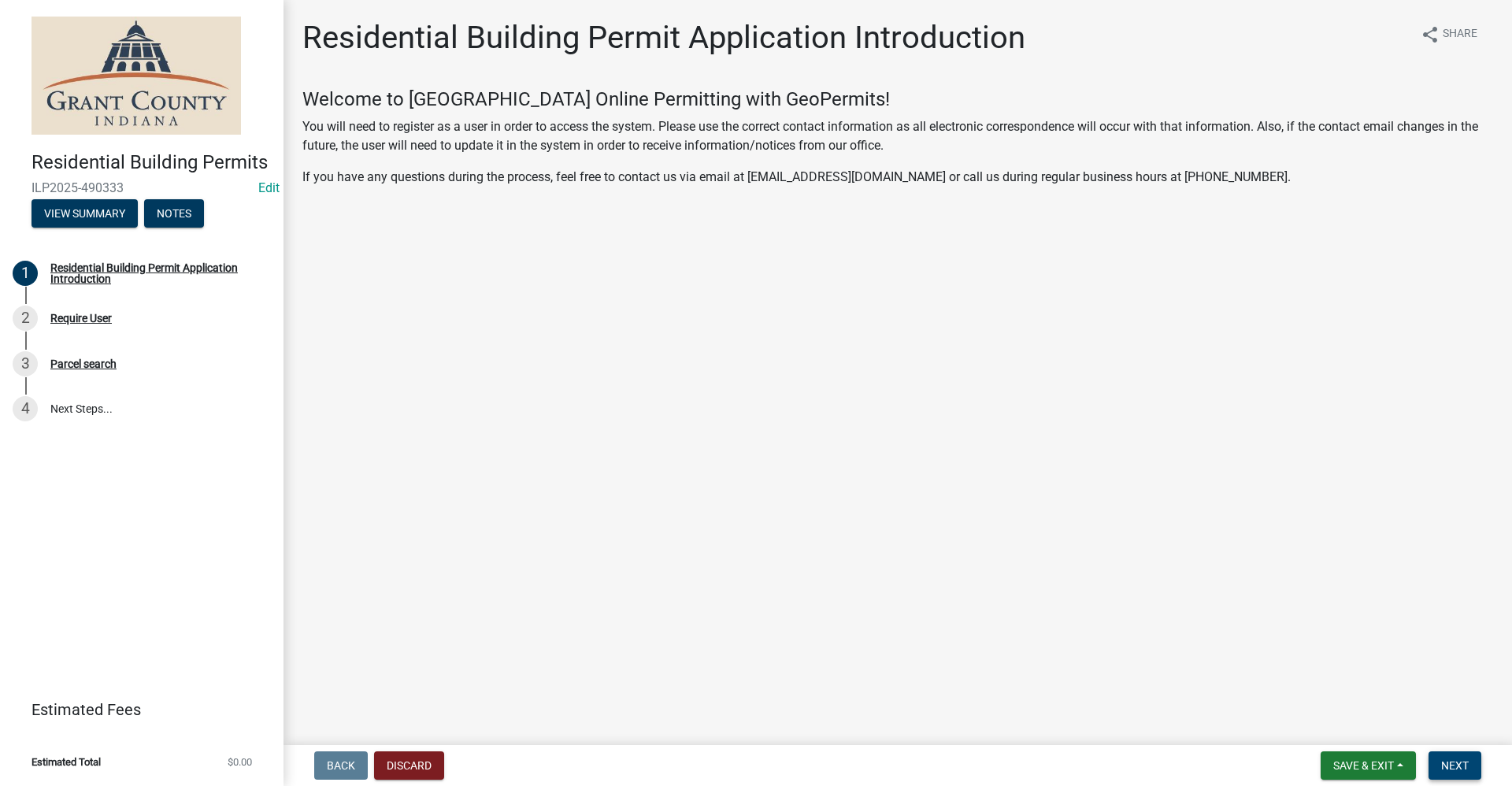
click at [730, 761] on span "Next" at bounding box center [1455, 765] width 28 height 13
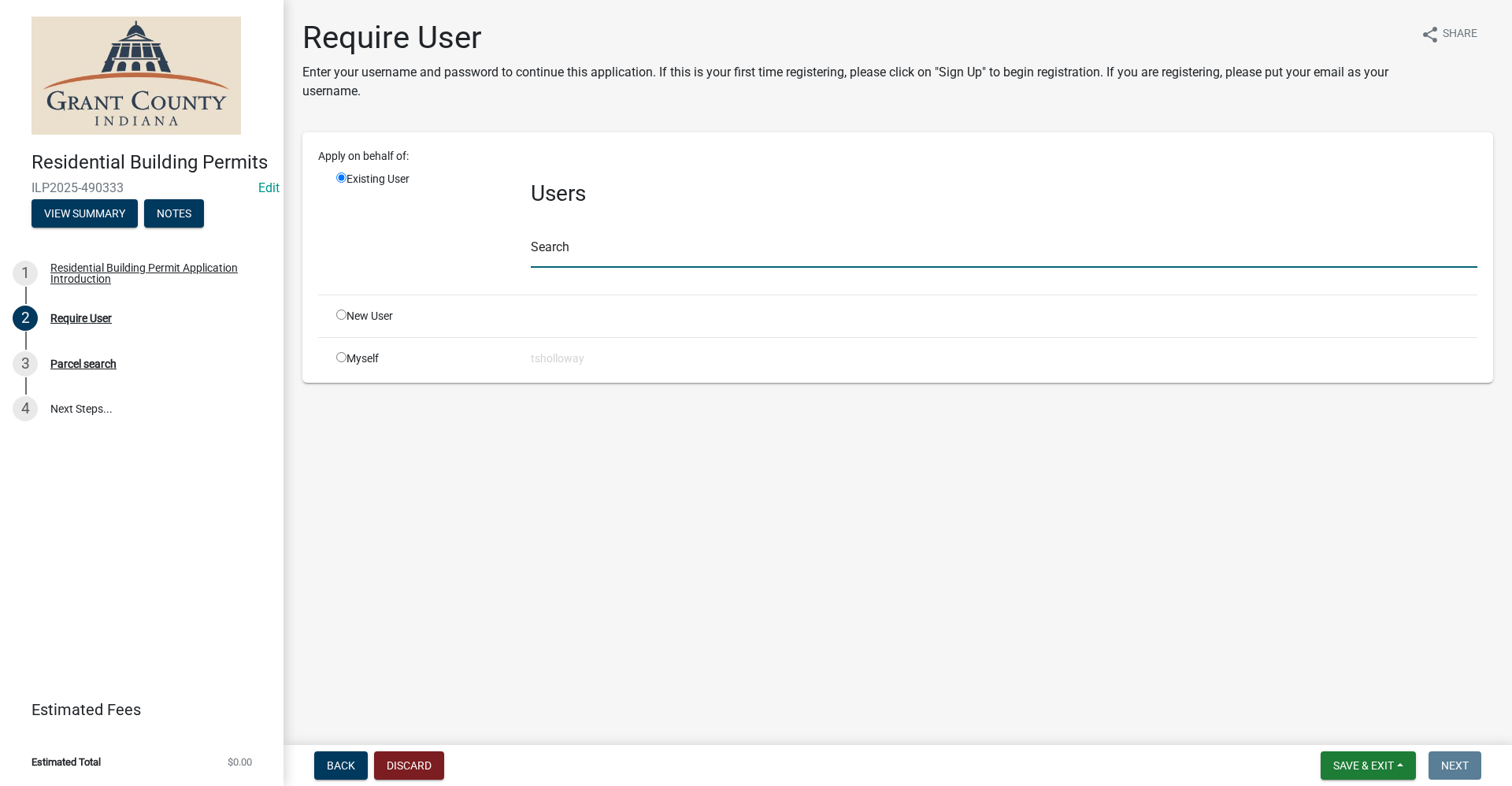
click at [610, 252] on input "text" at bounding box center [1003, 251] width 946 height 33
type input "Silas"
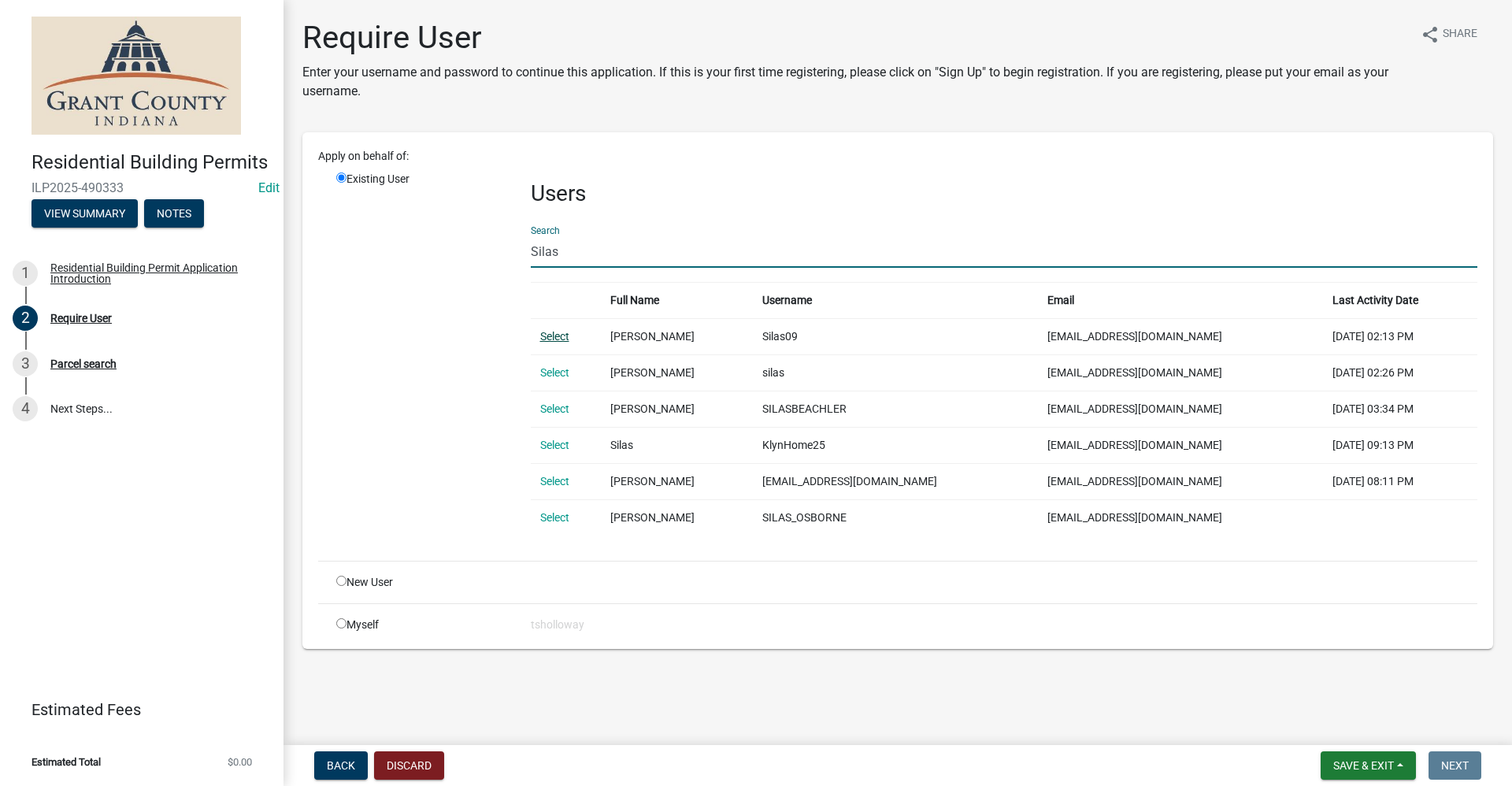
click at [547, 335] on link "Select" at bounding box center [554, 336] width 29 height 13
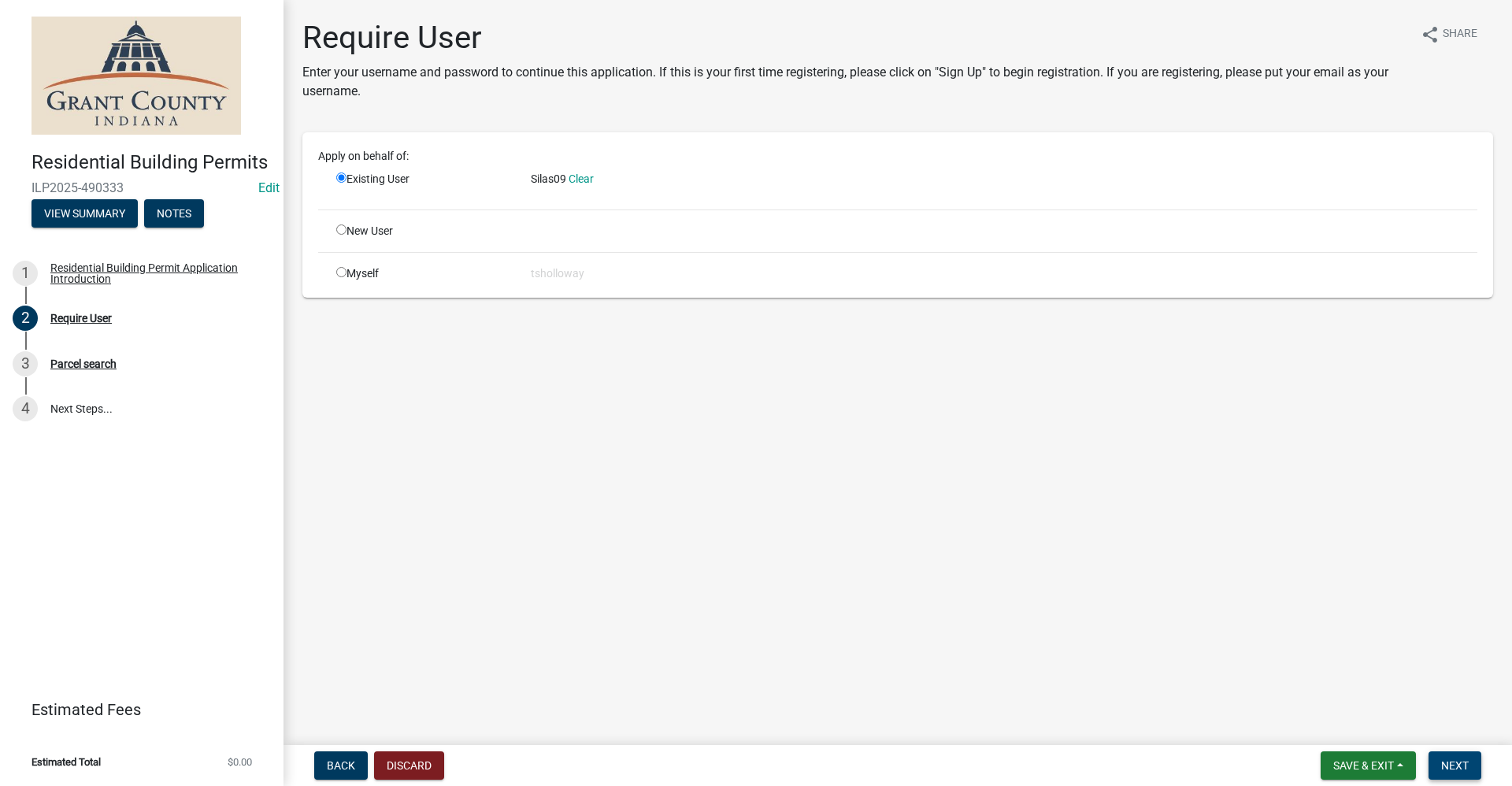
click at [730, 761] on span "Next" at bounding box center [1455, 765] width 28 height 13
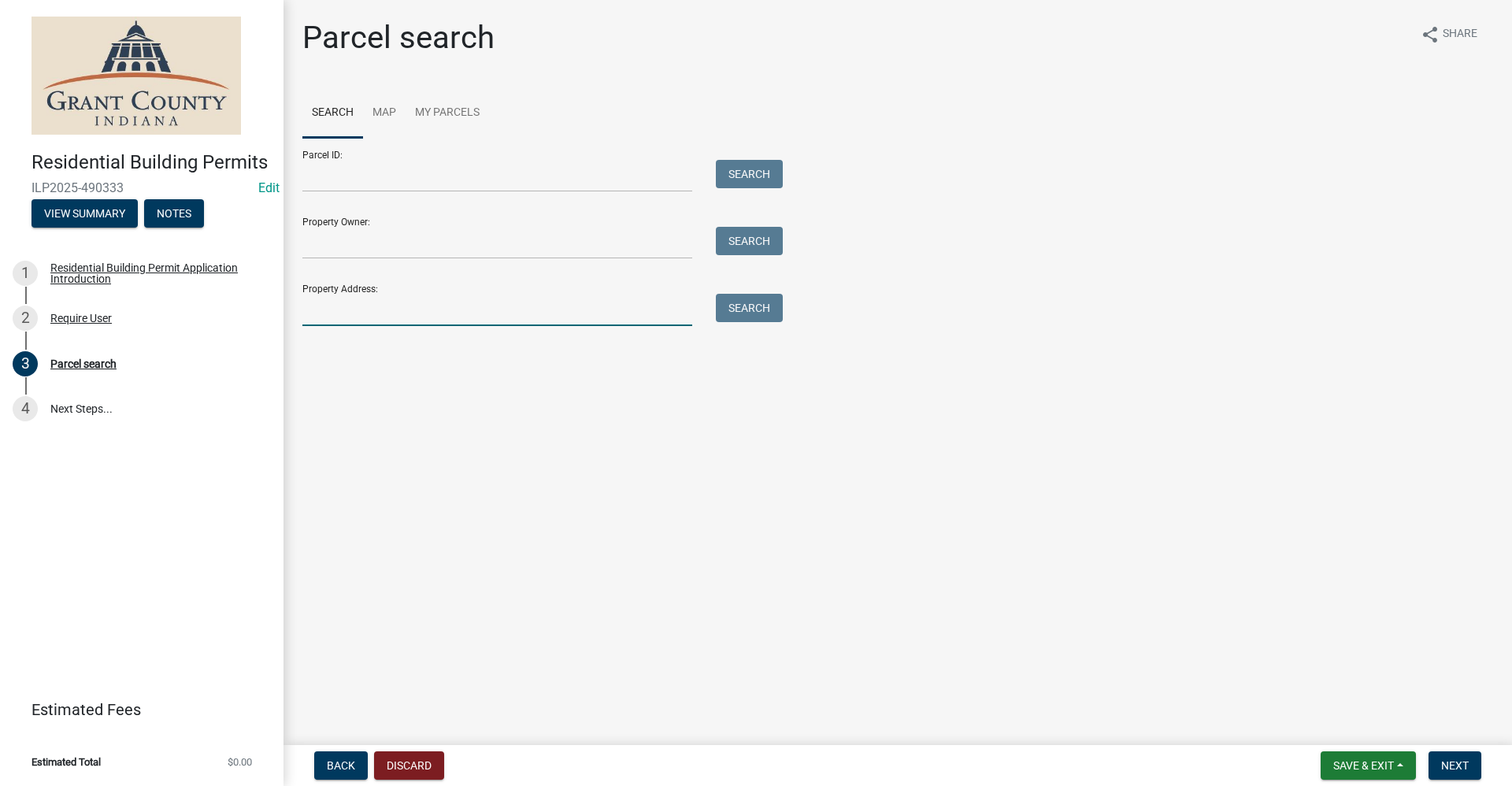
click at [355, 310] on input "Property Address:" at bounding box center [498, 310] width 390 height 33
type input "507 Allen Dr"
click at [730, 317] on button "Search" at bounding box center [749, 308] width 67 height 29
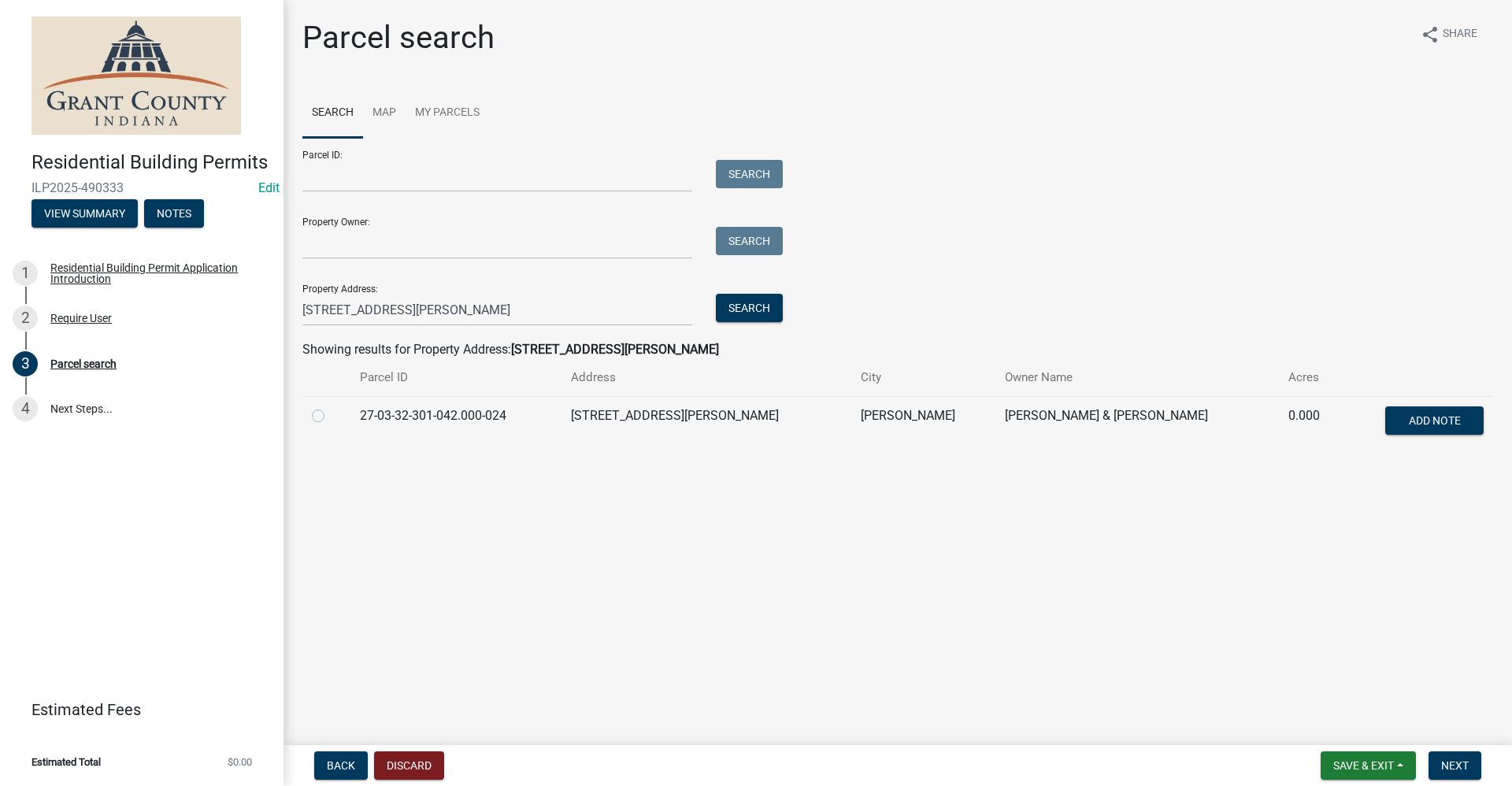
click at [331, 407] on label at bounding box center [331, 407] width 0 height 0
click at [331, 417] on input "radio" at bounding box center [335, 412] width 10 height 10
radio input "true"
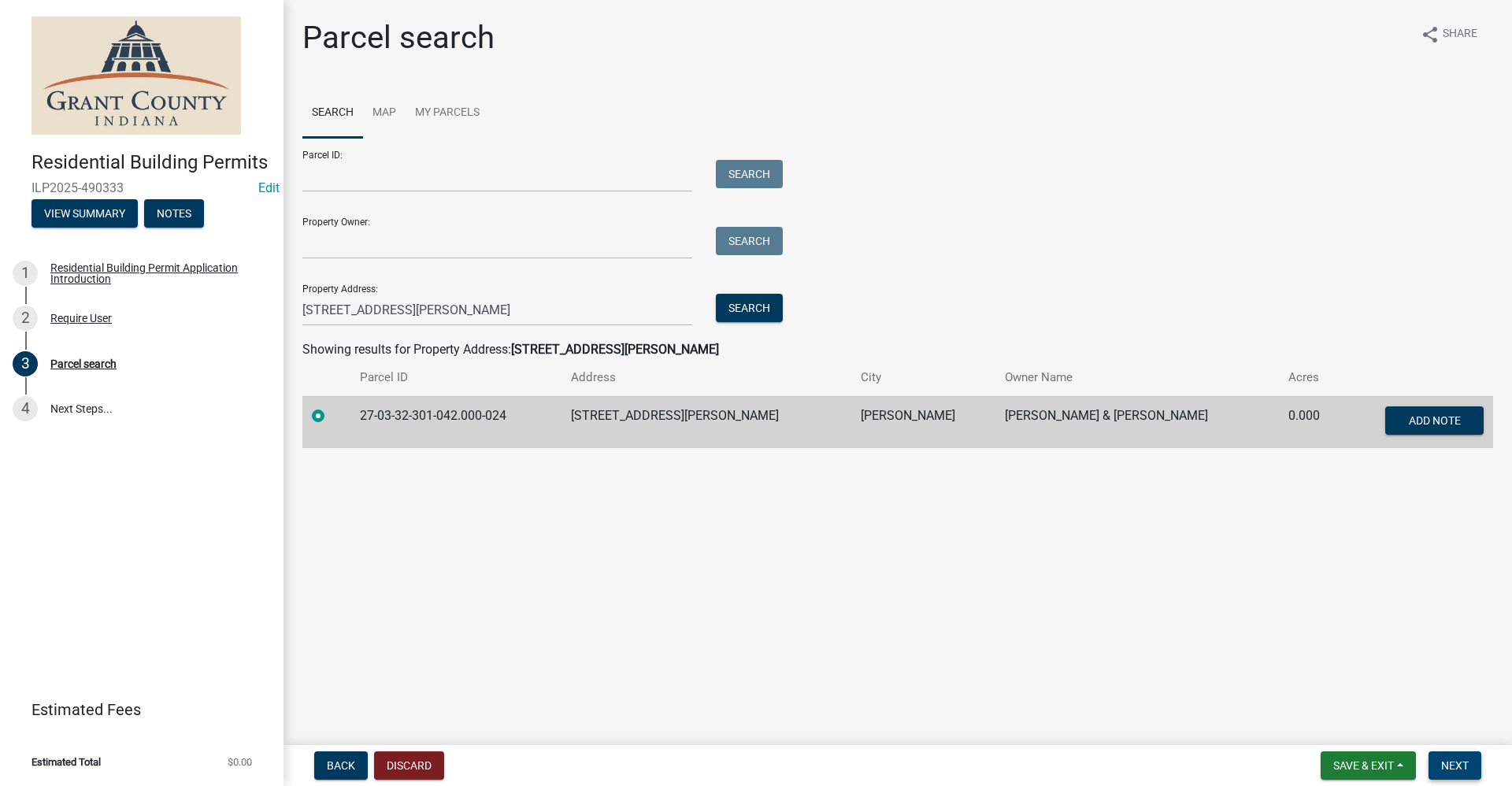
click at [730, 761] on span "Next" at bounding box center [1455, 765] width 28 height 13
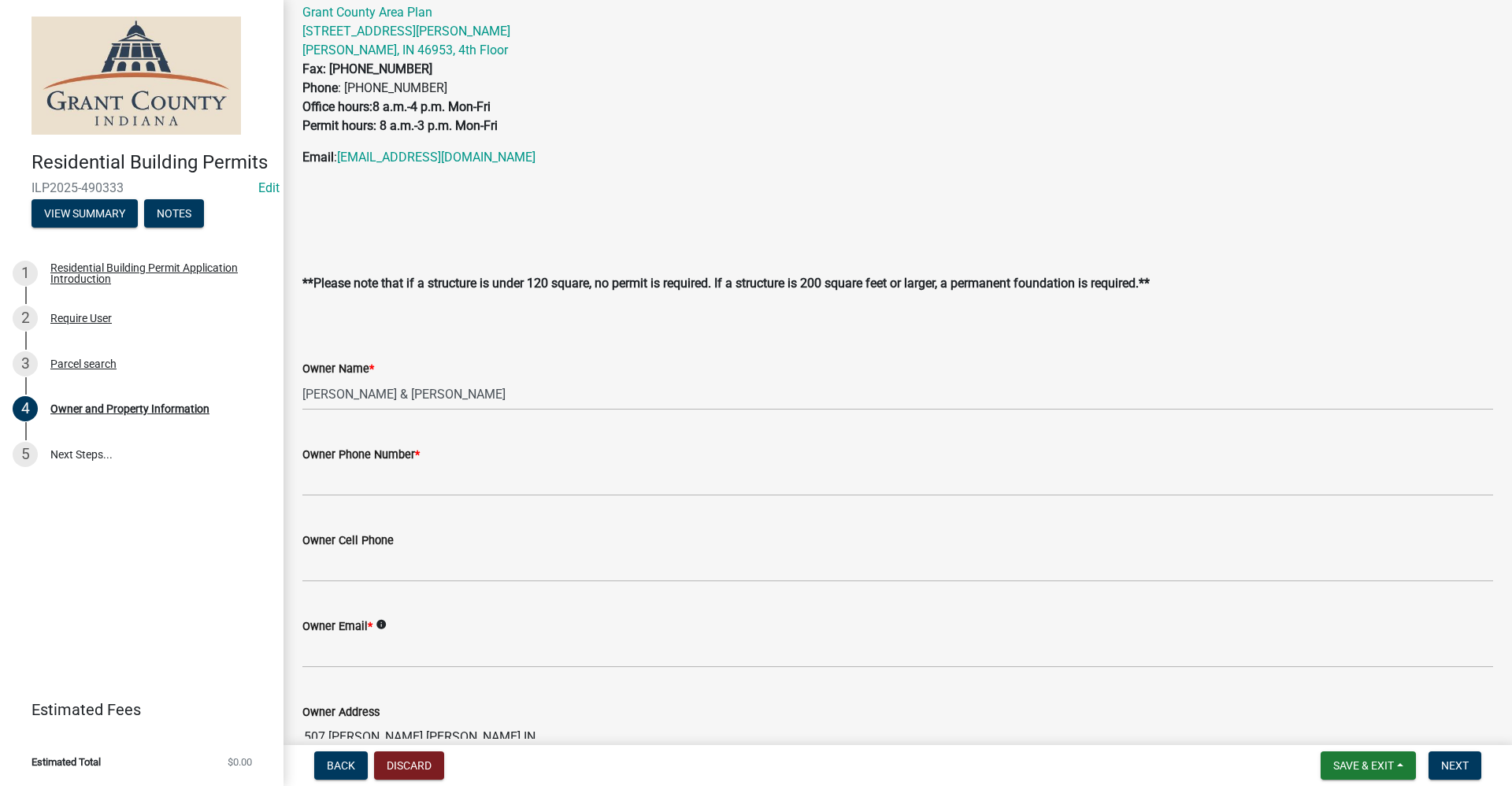
scroll to position [157, 0]
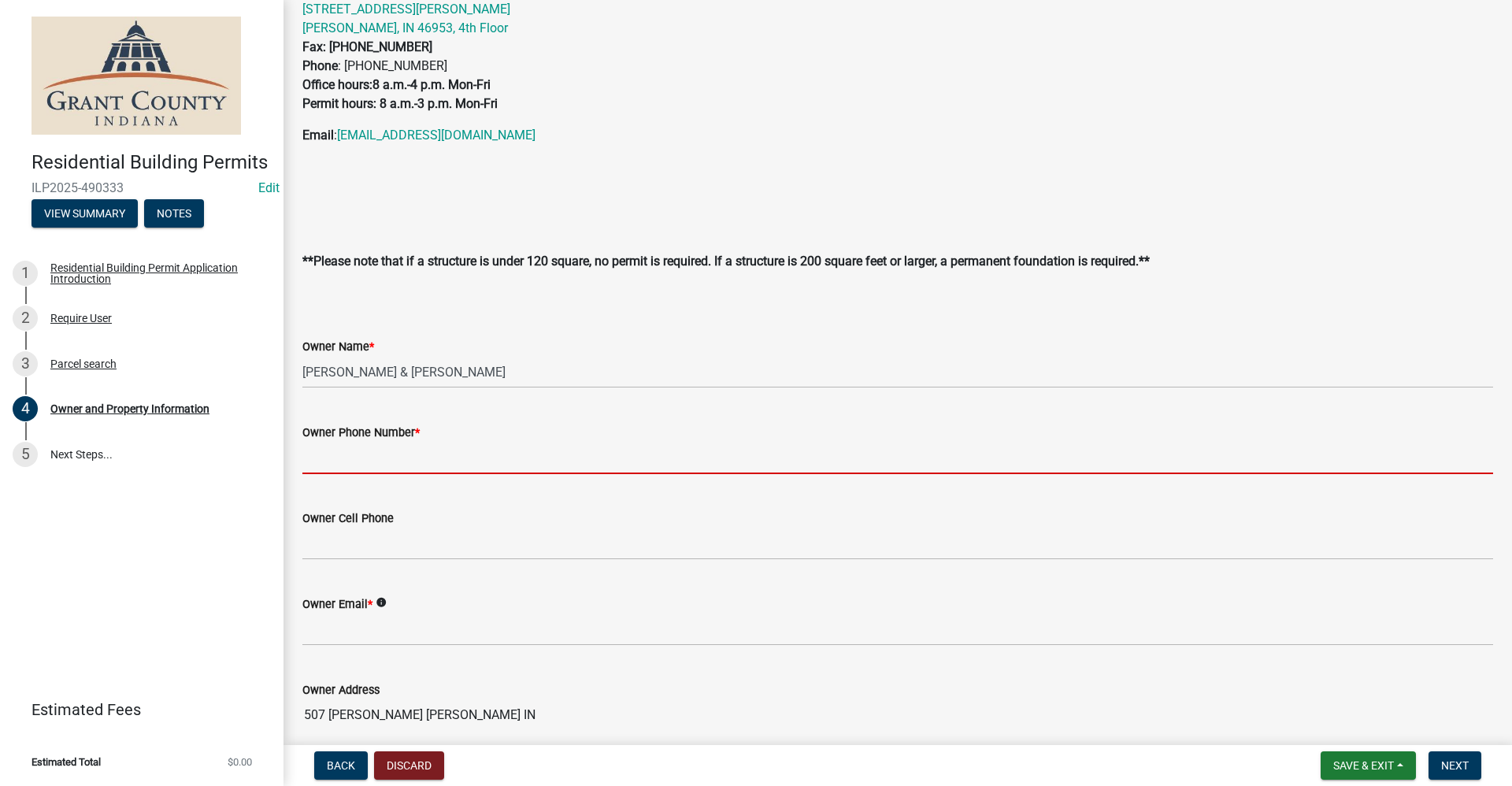
click at [352, 456] on input "Owner Phone Number *" at bounding box center [898, 457] width 1190 height 33
click at [334, 455] on input "Owner Phone Number *" at bounding box center [898, 457] width 1190 height 33
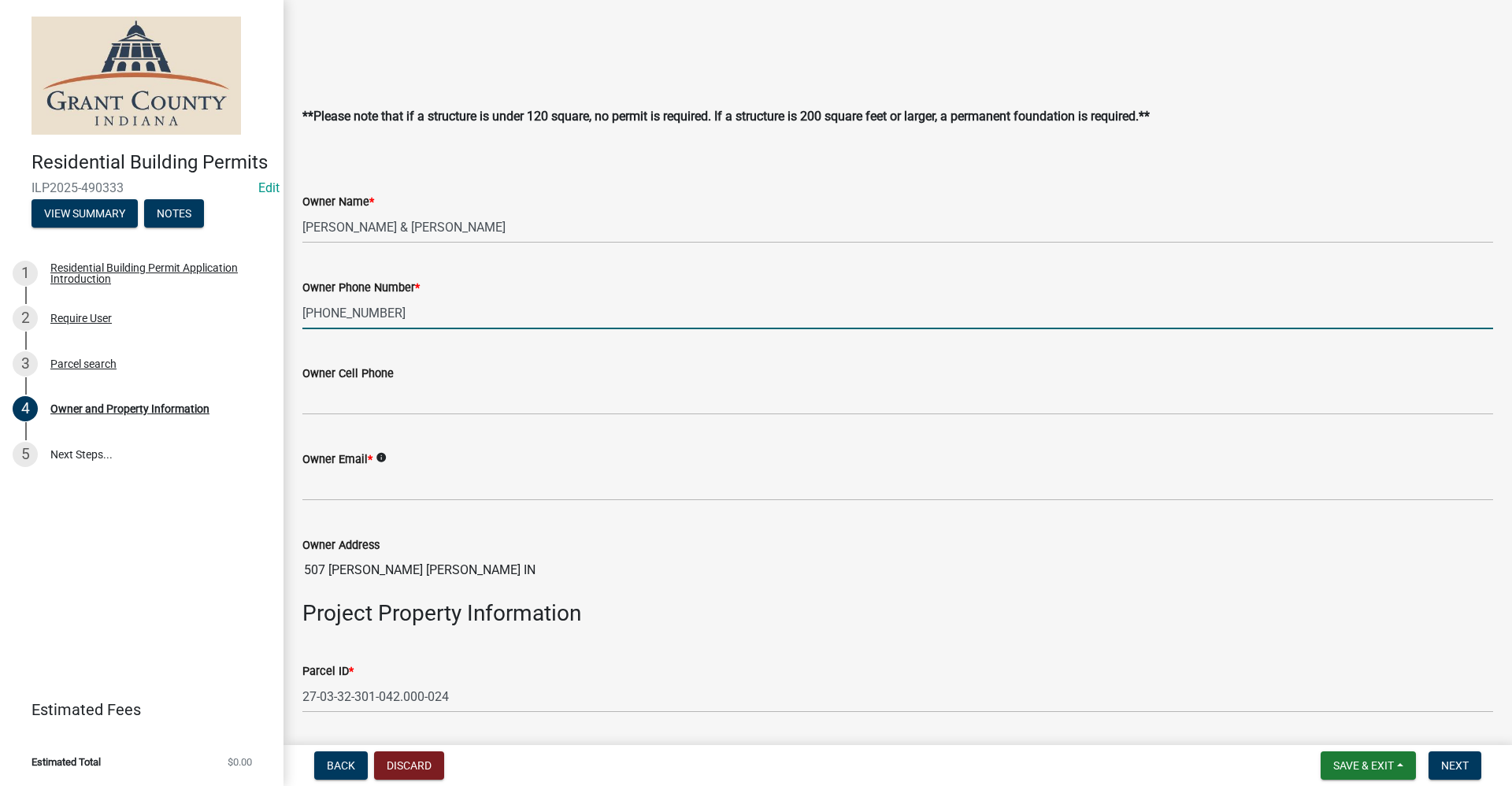
scroll to position [315, 0]
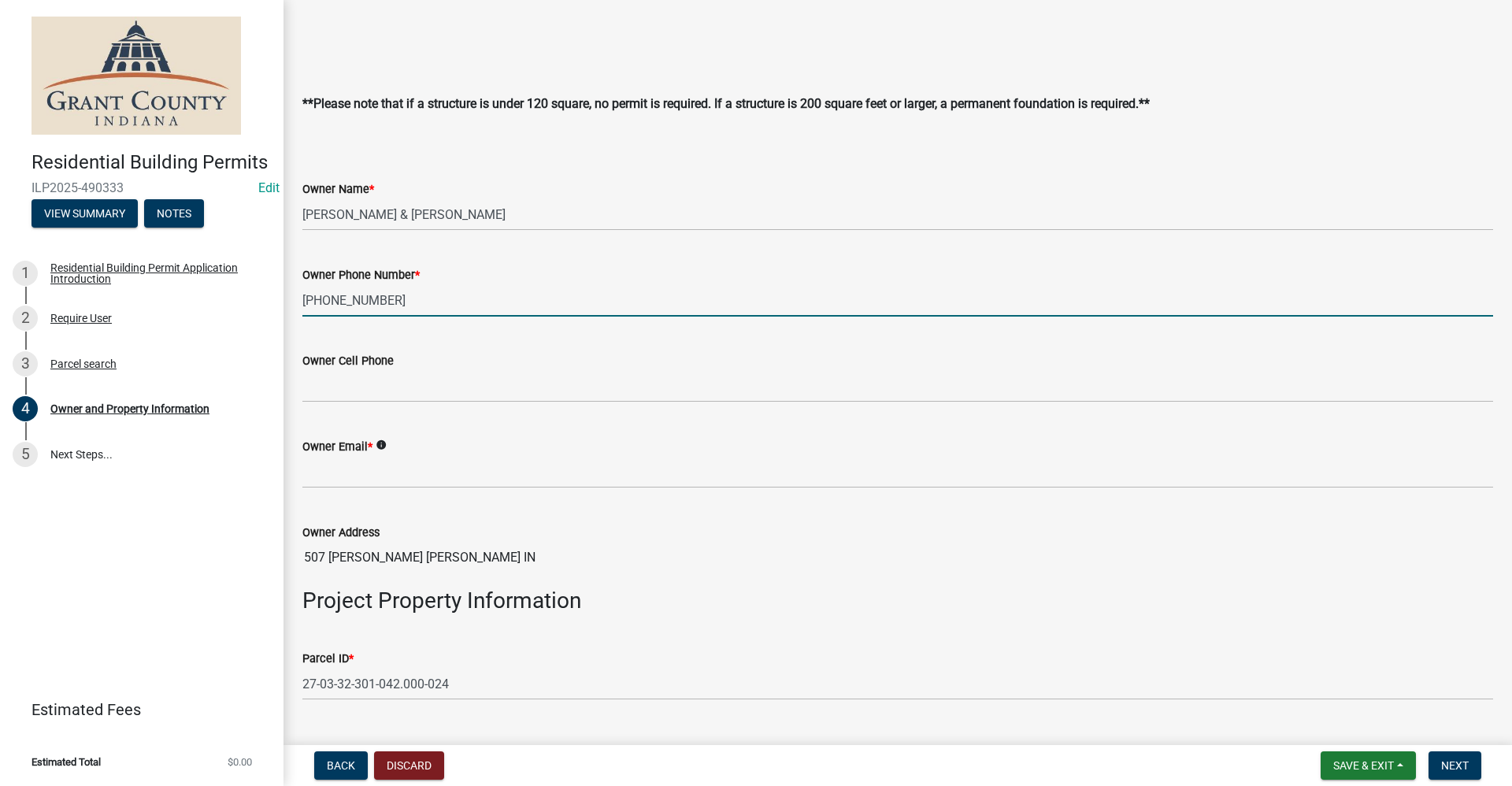
type input "765-243-6950"
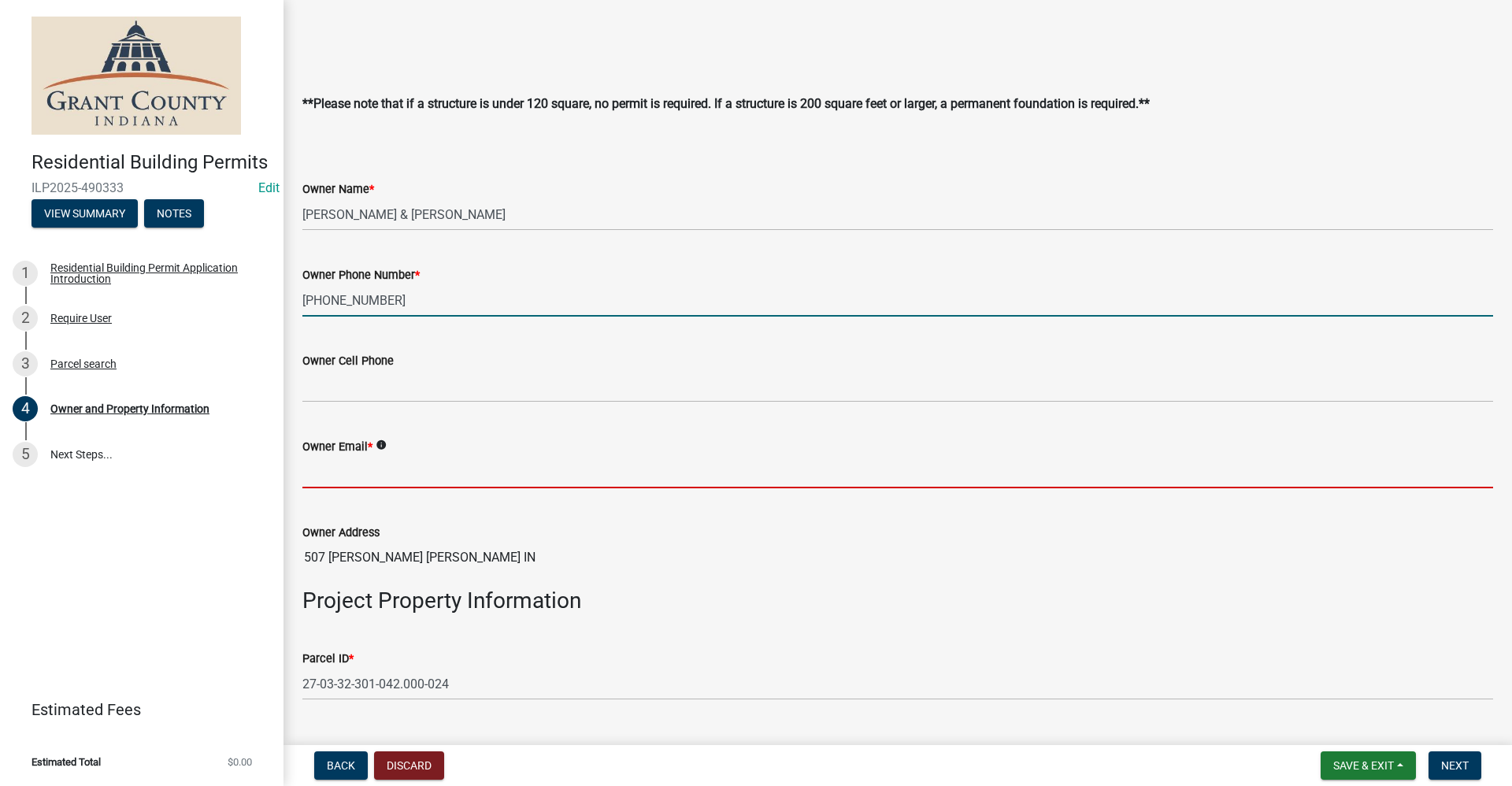
click at [351, 477] on input "Owner Email *" at bounding box center [898, 472] width 1190 height 33
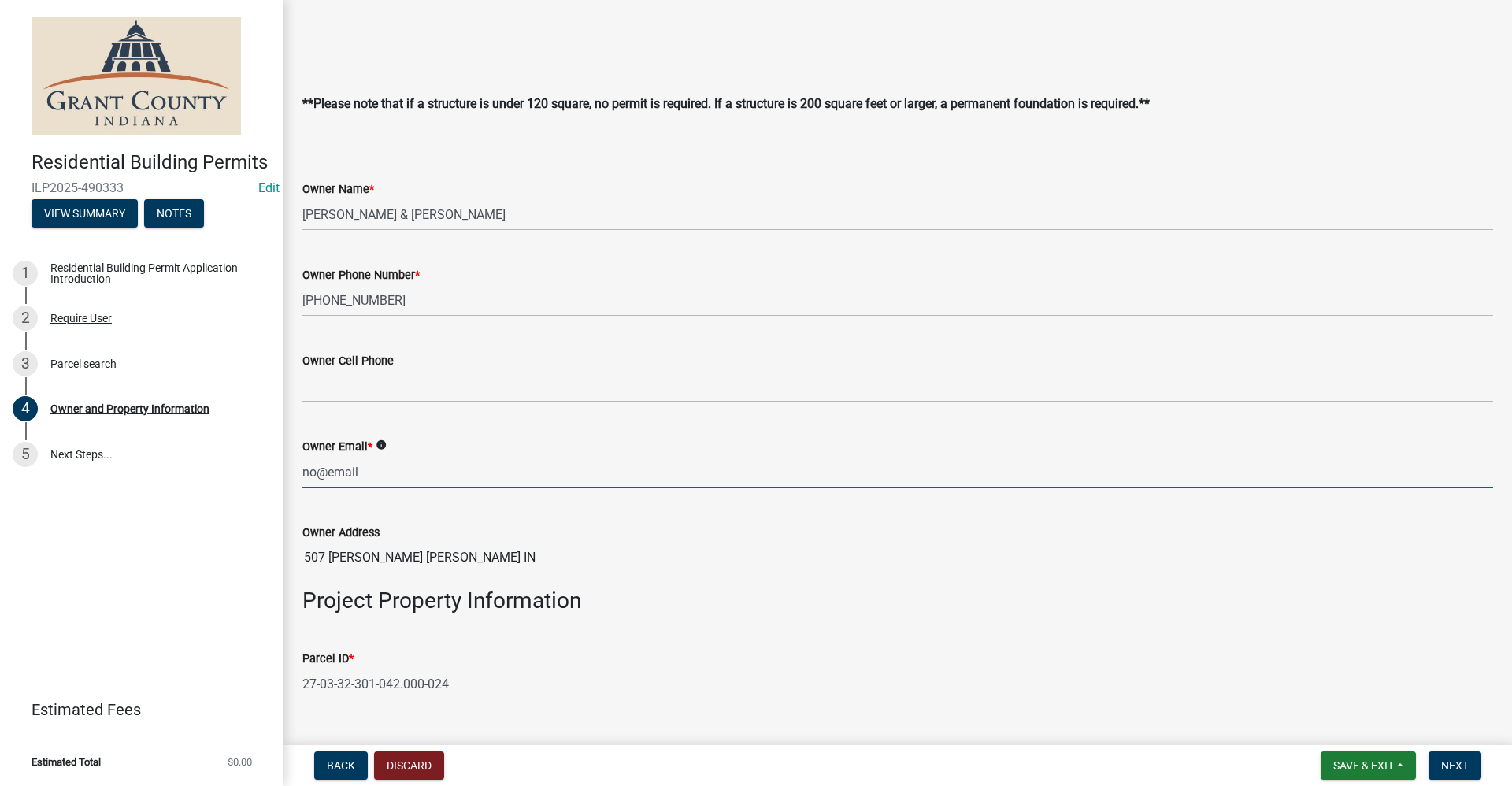
type input "no@email"
click at [730, 595] on h3 "Project Property Information" at bounding box center [898, 601] width 1190 height 27
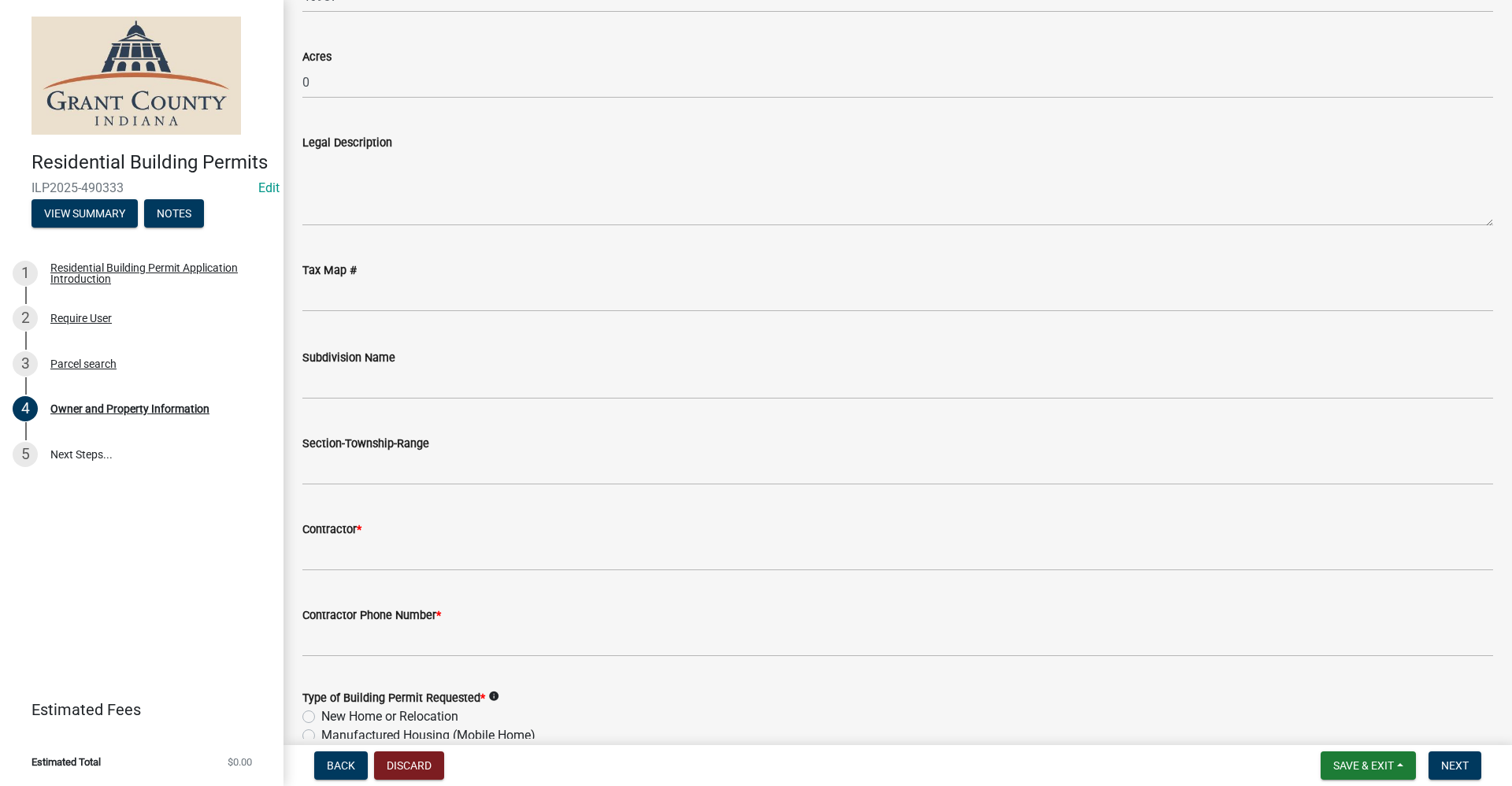
scroll to position [1339, 0]
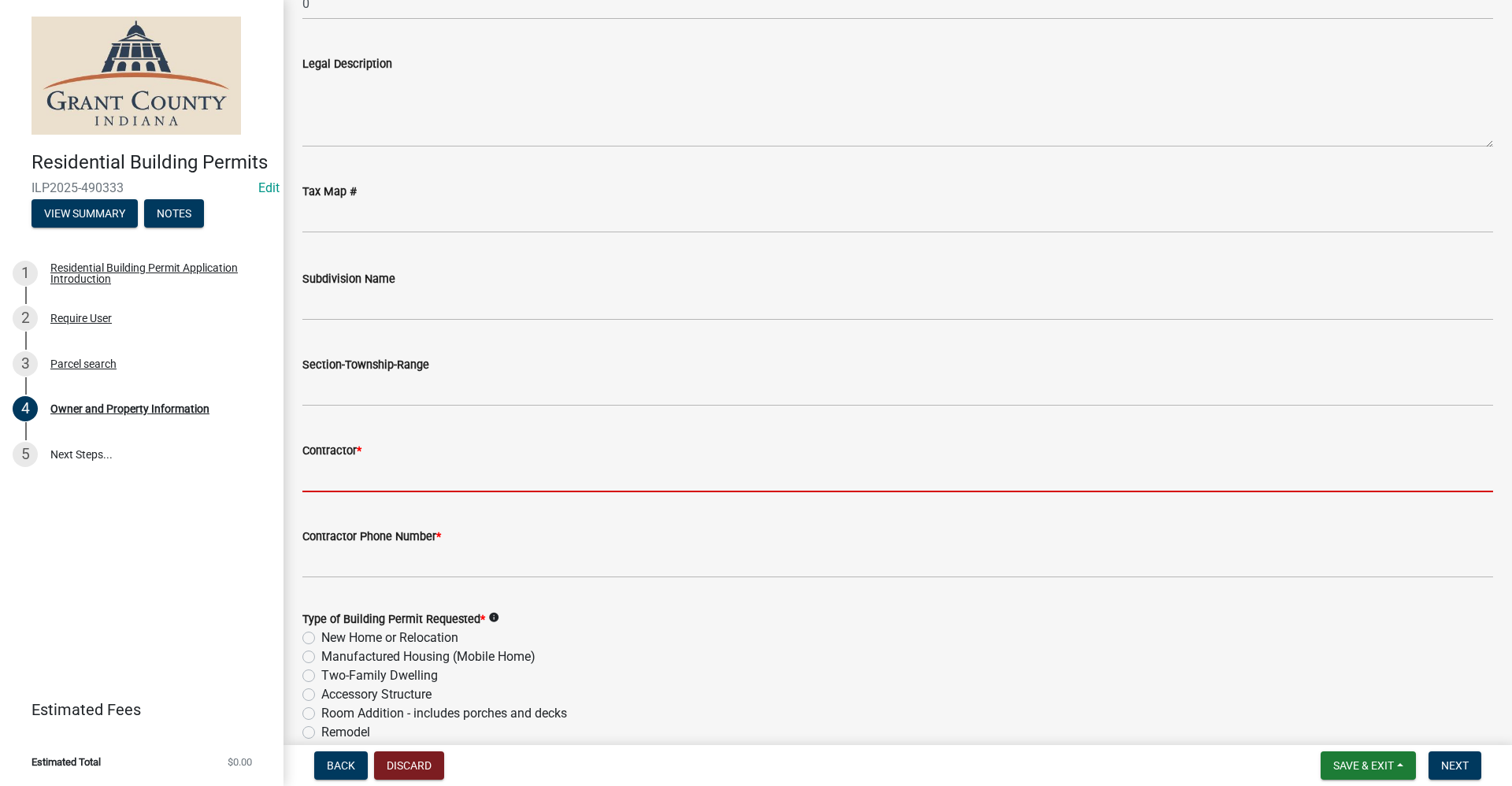
click at [339, 477] on input "Contractor *" at bounding box center [898, 476] width 1190 height 33
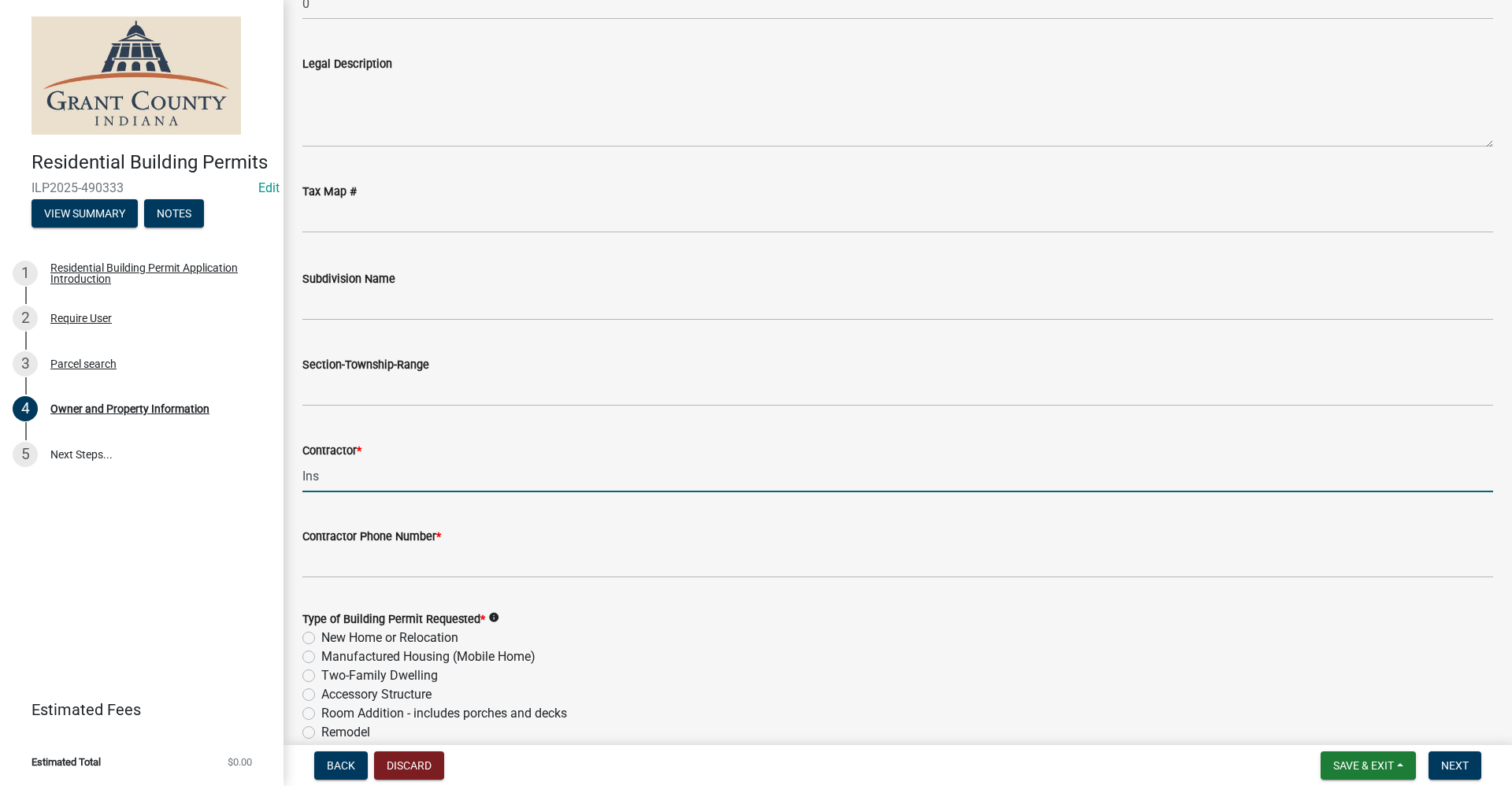
type input "Inspired Renovations"
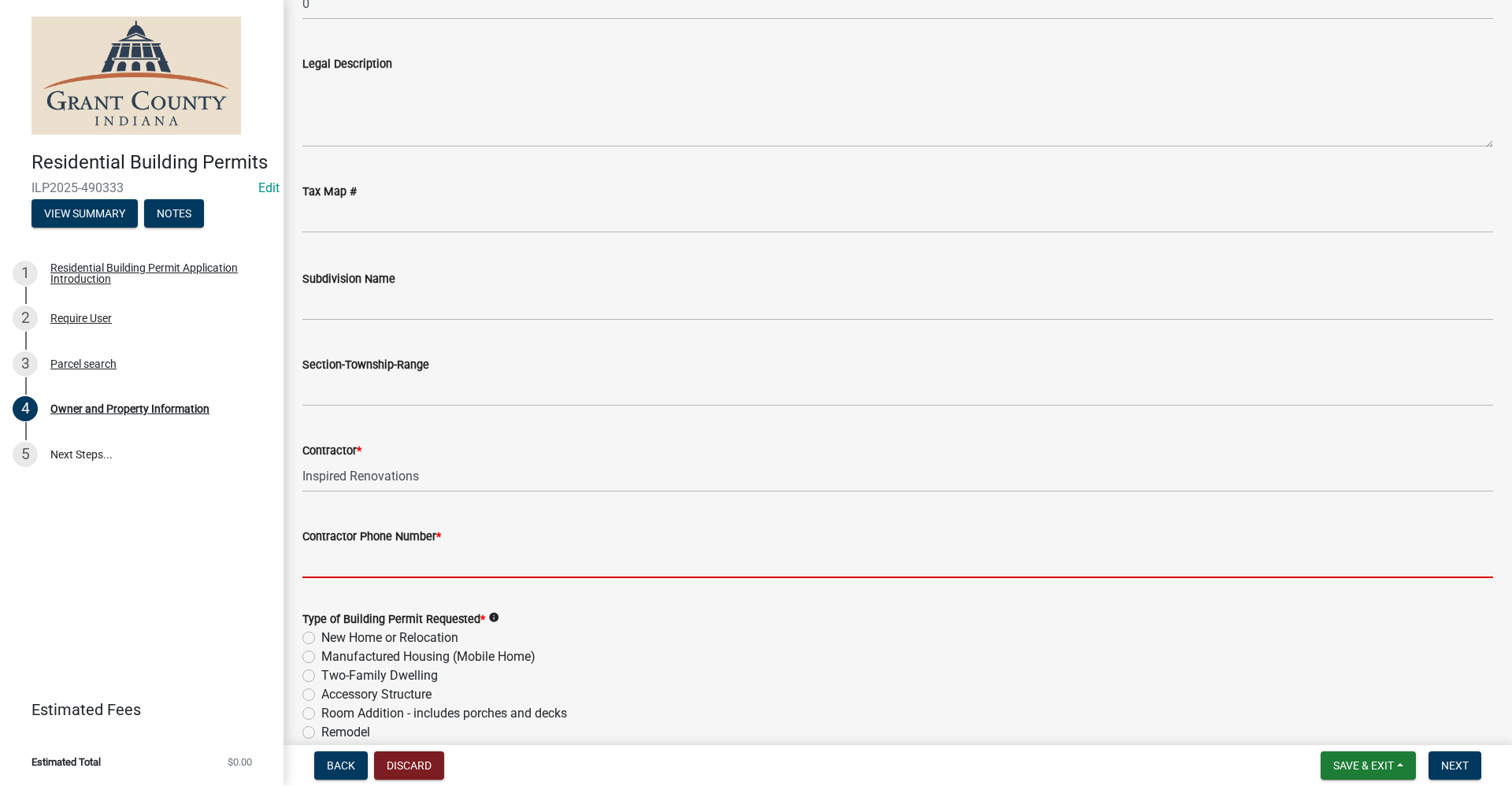
click at [358, 556] on input "Contractor Phone Number *" at bounding box center [898, 561] width 1190 height 33
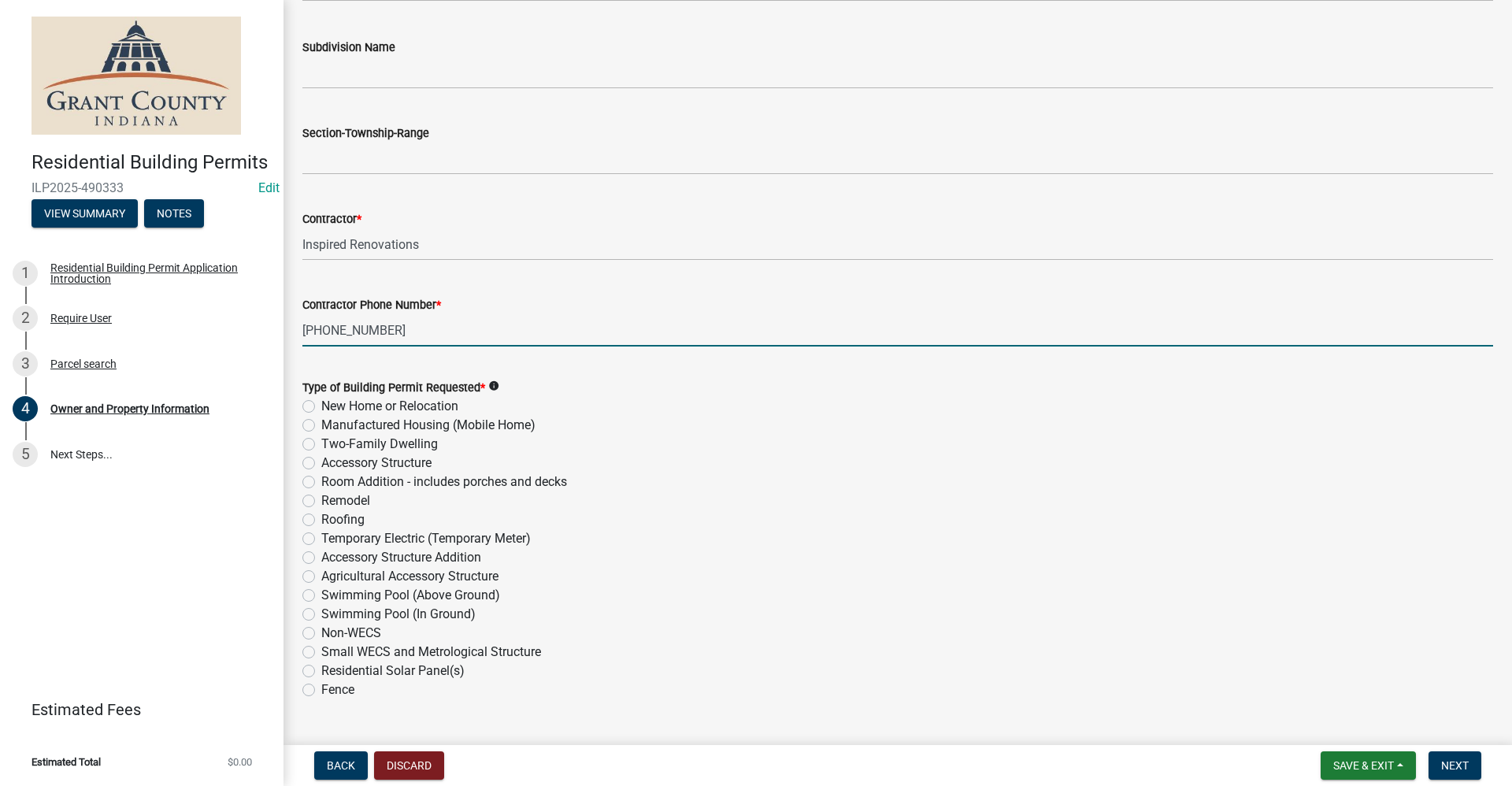
scroll to position [1575, 0]
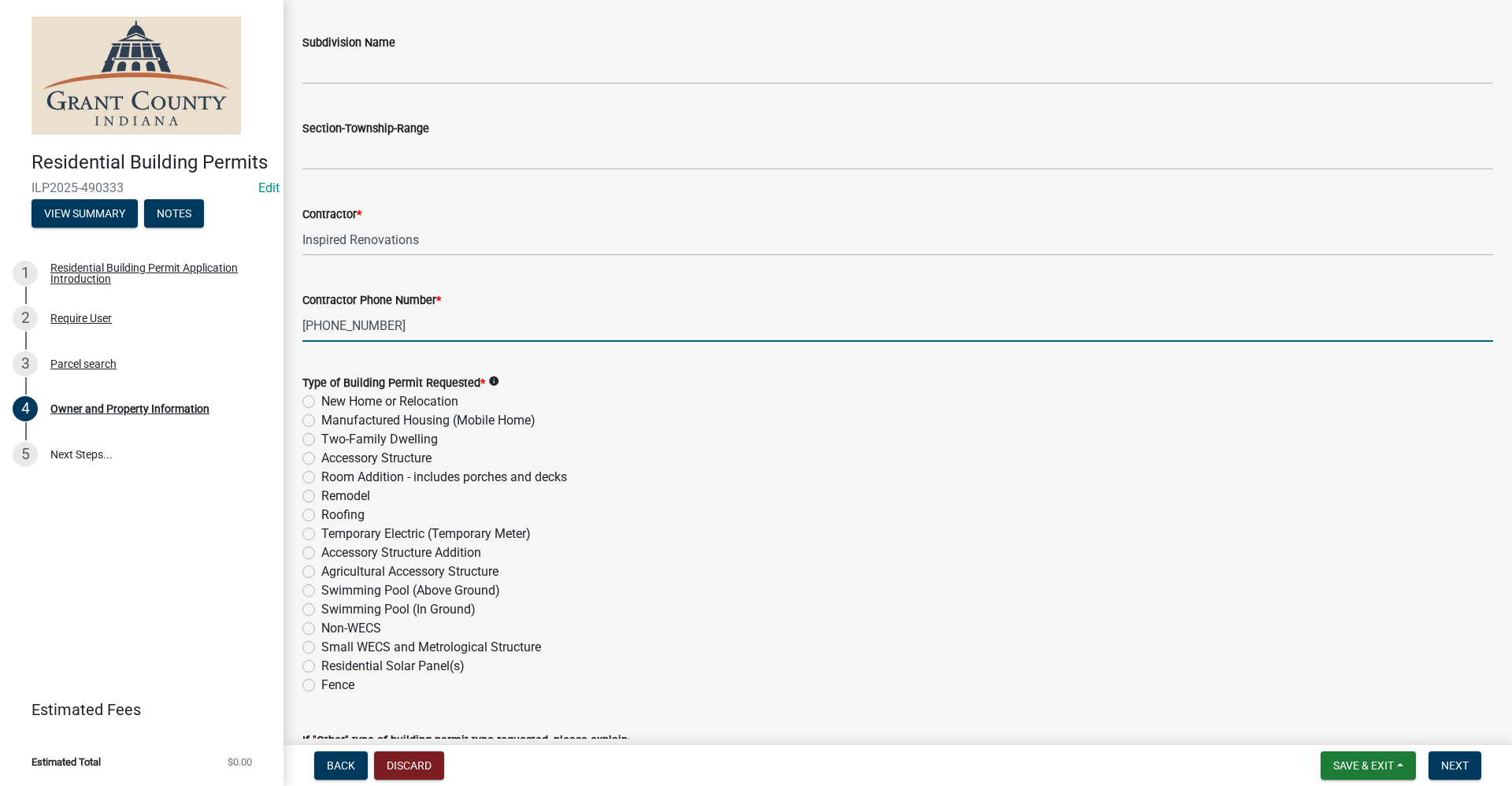
type input "765-667-4247"
click at [322, 496] on label "Remodel" at bounding box center [345, 496] width 48 height 19
click at [322, 496] on input "Remodel" at bounding box center [327, 492] width 10 height 10
radio input "true"
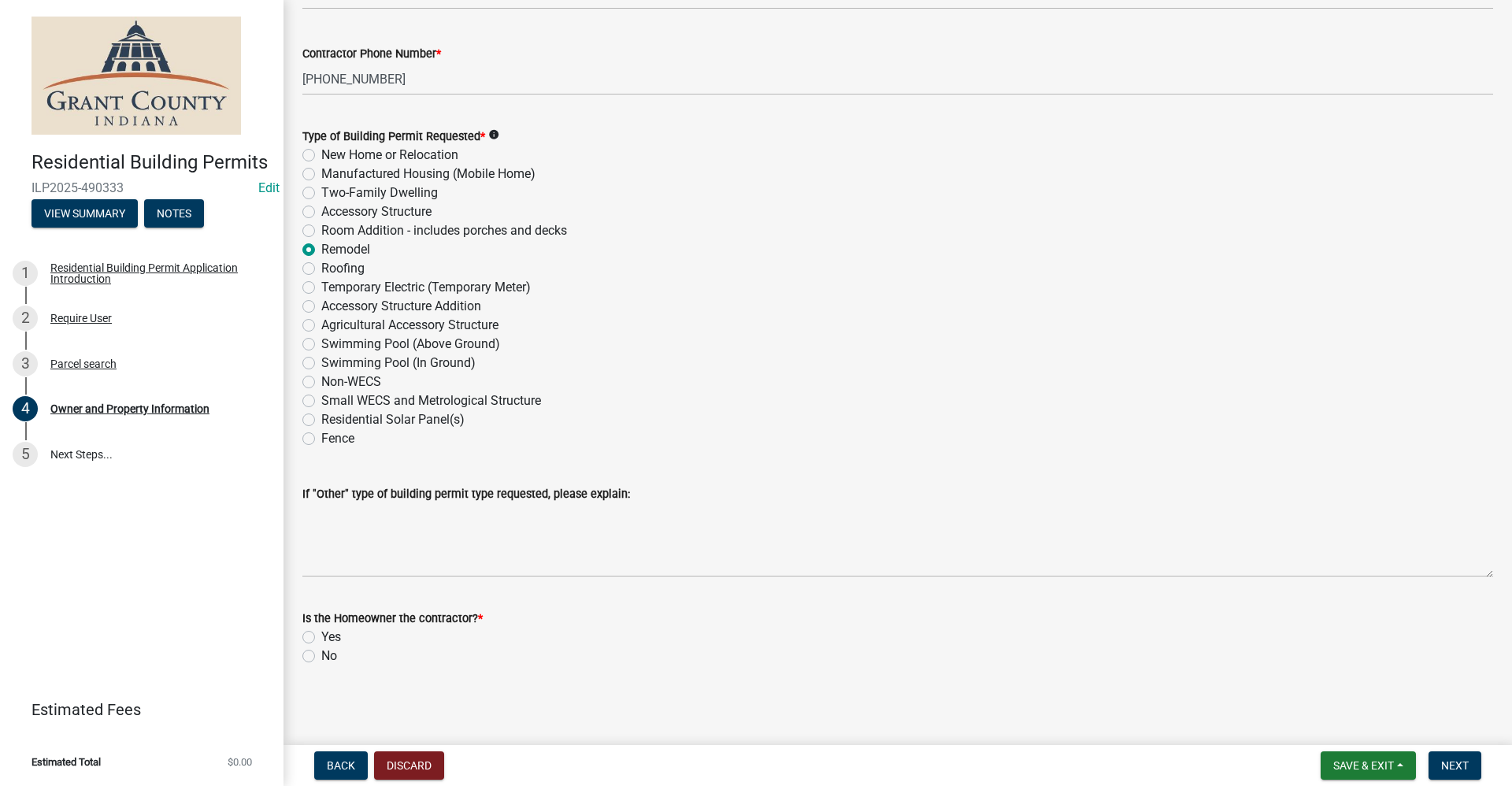
scroll to position [1824, 0]
click at [322, 655] on label "No" at bounding box center [330, 653] width 16 height 19
click at [322, 654] on input "No" at bounding box center [327, 649] width 10 height 10
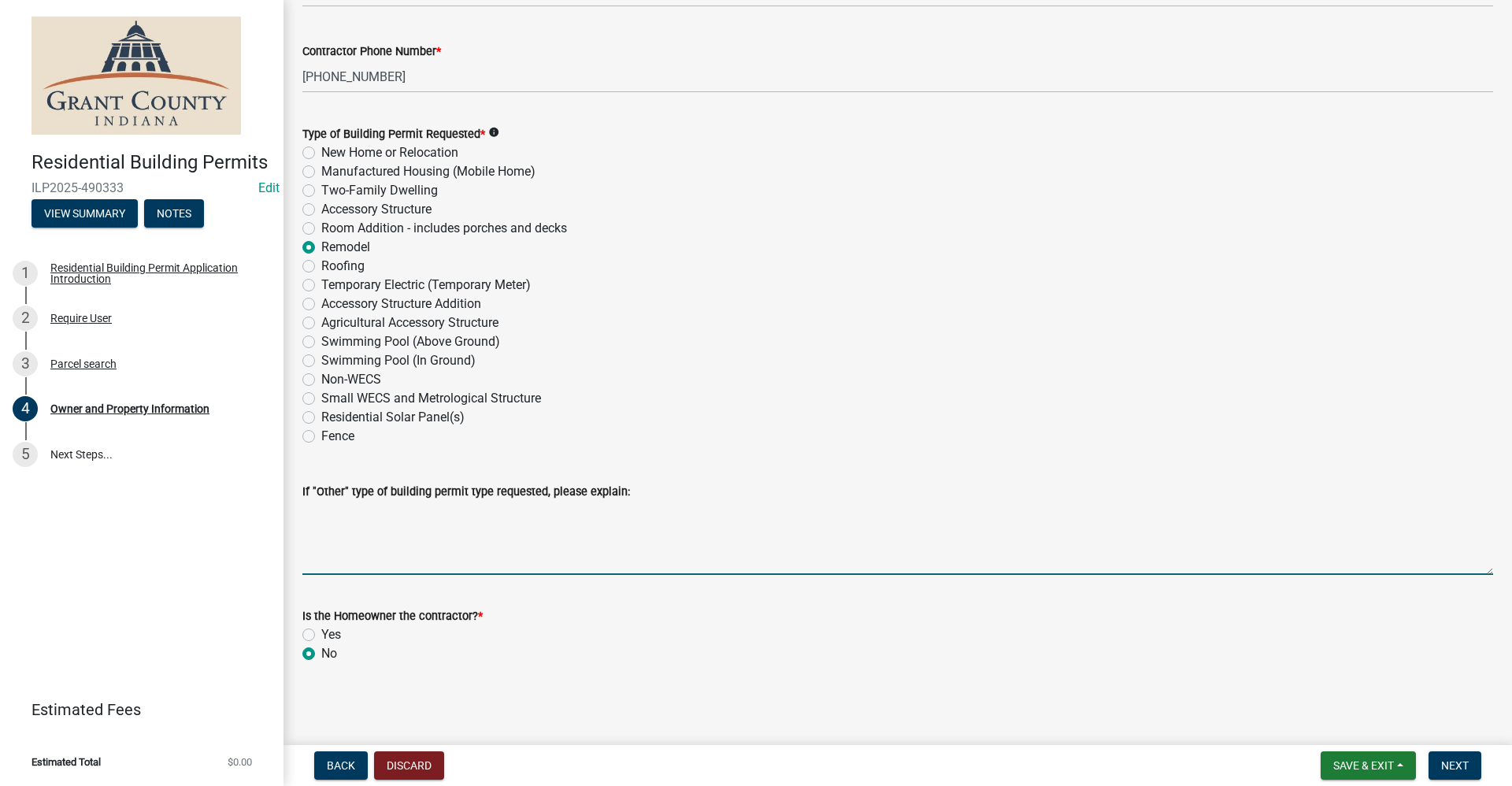
click at [344, 551] on textarea "If "Other" type of building permit type requested, please explain:" at bounding box center [898, 538] width 1190 height 74
click at [730, 761] on button "Next" at bounding box center [1454, 765] width 52 height 29
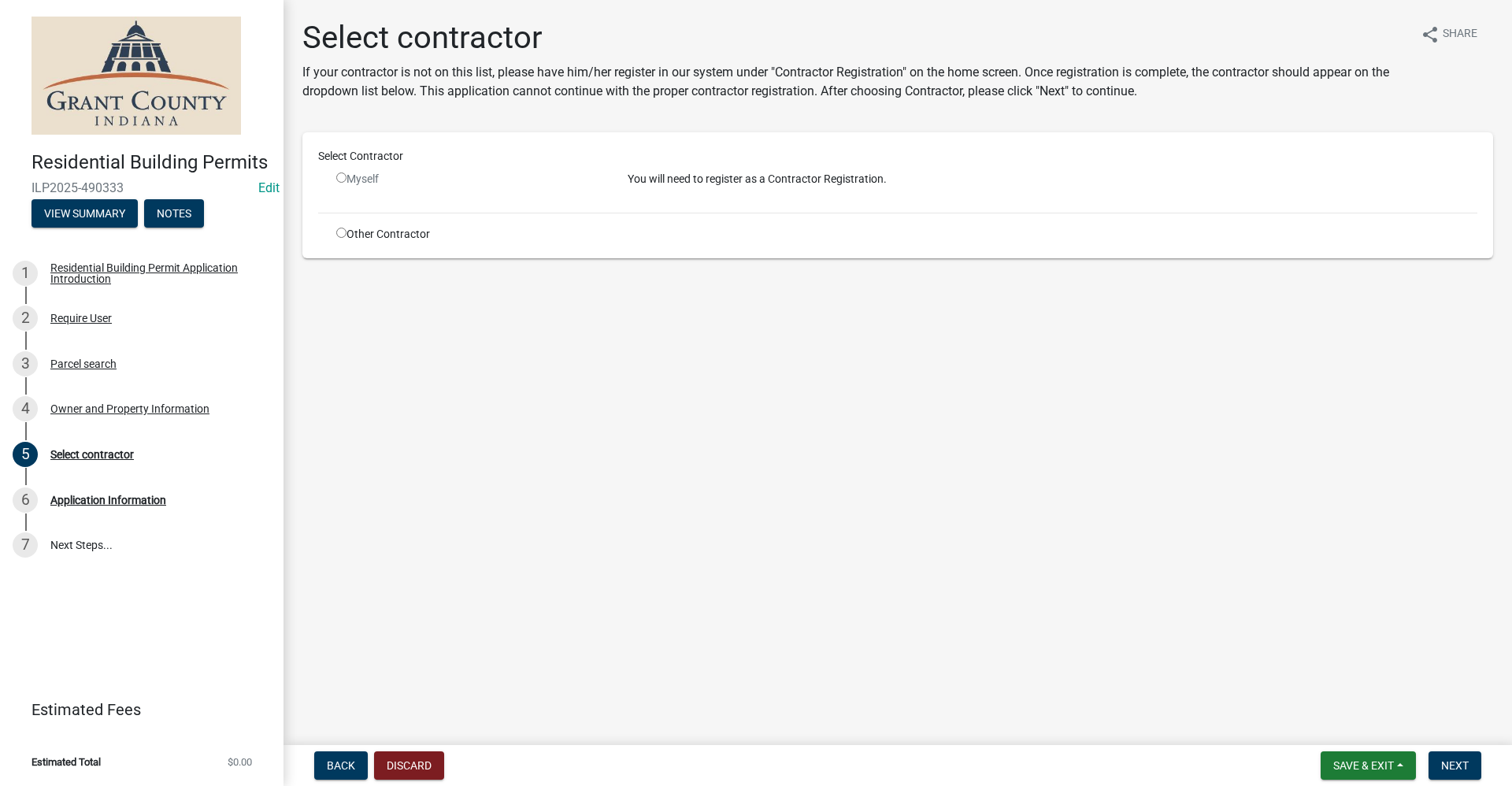
click at [336, 179] on input "radio" at bounding box center [341, 177] width 10 height 10
click at [340, 176] on input "radio" at bounding box center [341, 177] width 10 height 10
click at [343, 179] on input "radio" at bounding box center [341, 177] width 10 height 10
click at [340, 233] on input "radio" at bounding box center [341, 233] width 10 height 10
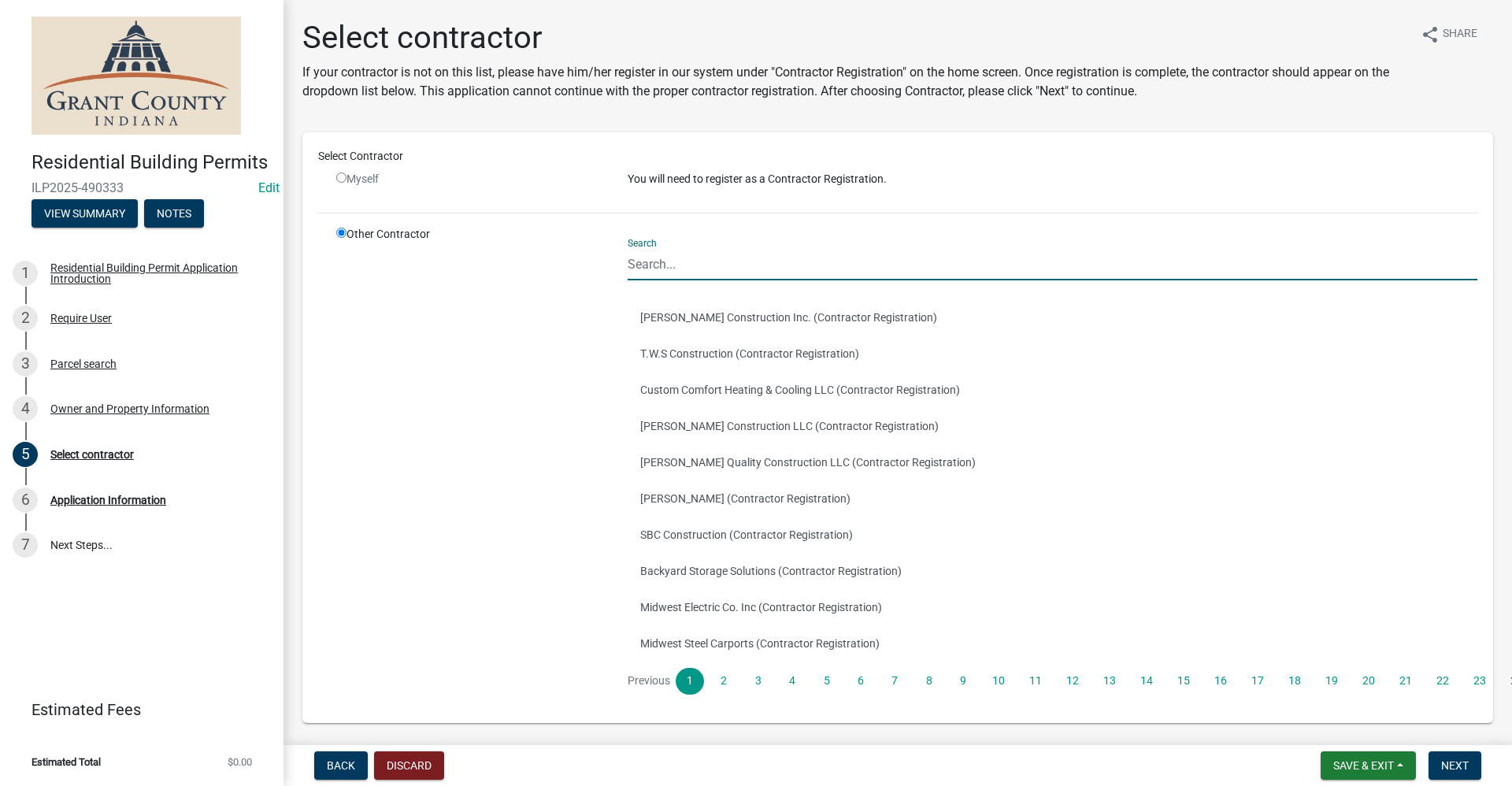
click at [663, 269] on input "Search" at bounding box center [1052, 264] width 849 height 33
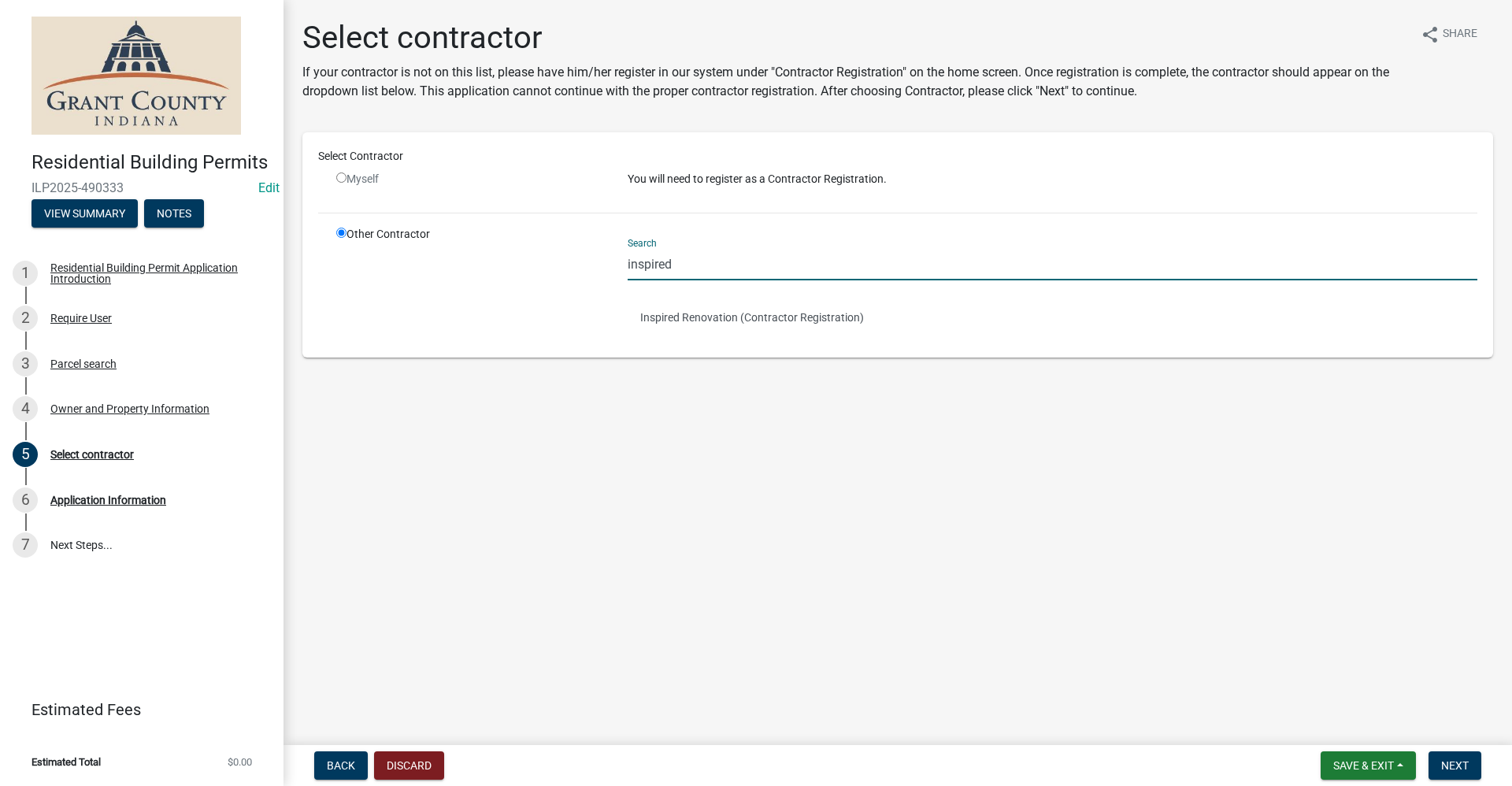
click at [678, 265] on input "inspired" at bounding box center [1052, 264] width 849 height 33
click at [636, 317] on button "Inspired Renovation (Contractor Registration)" at bounding box center [1052, 317] width 849 height 37
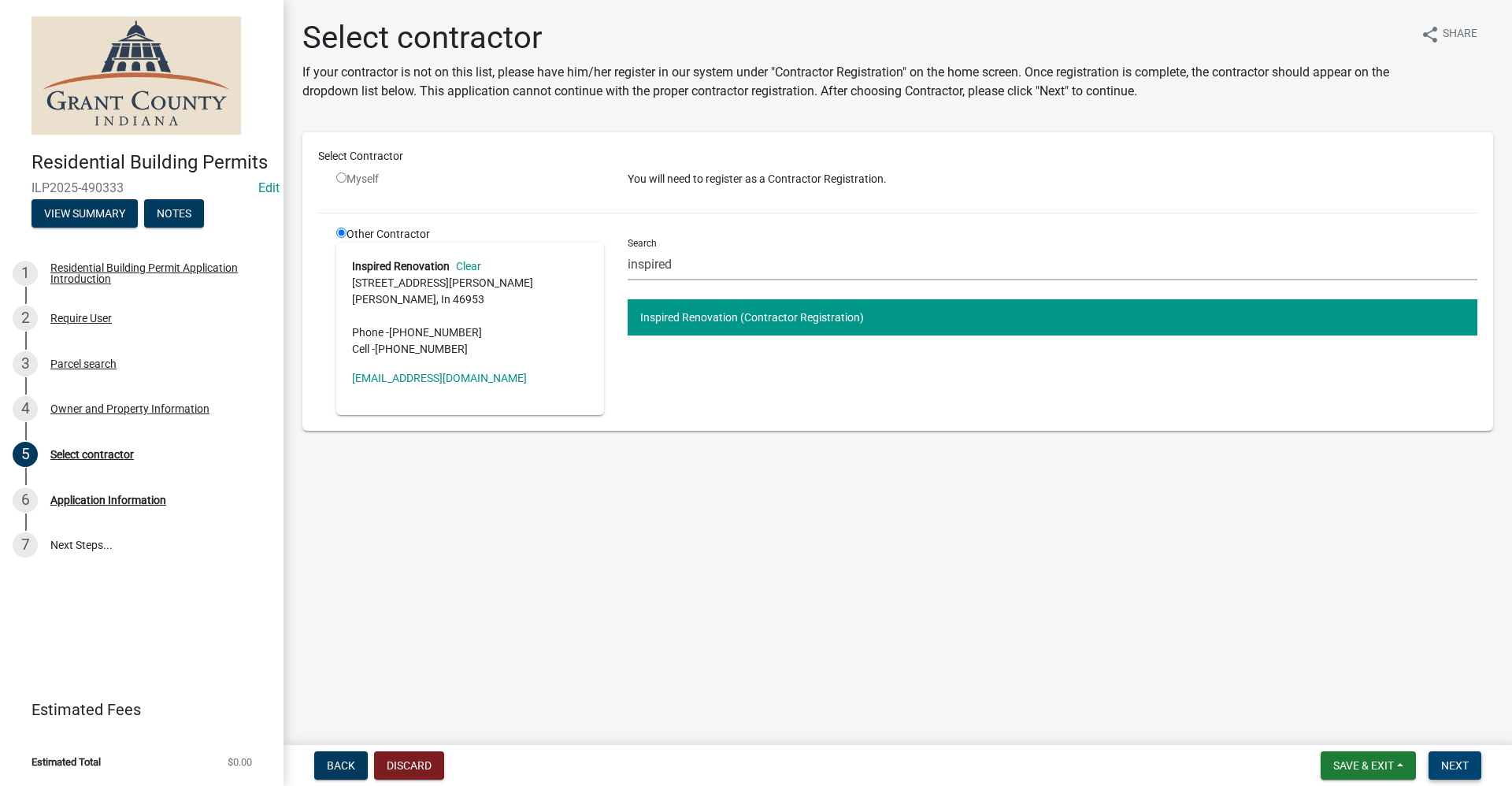
click at [730, 761] on span "Next" at bounding box center [1455, 765] width 28 height 13
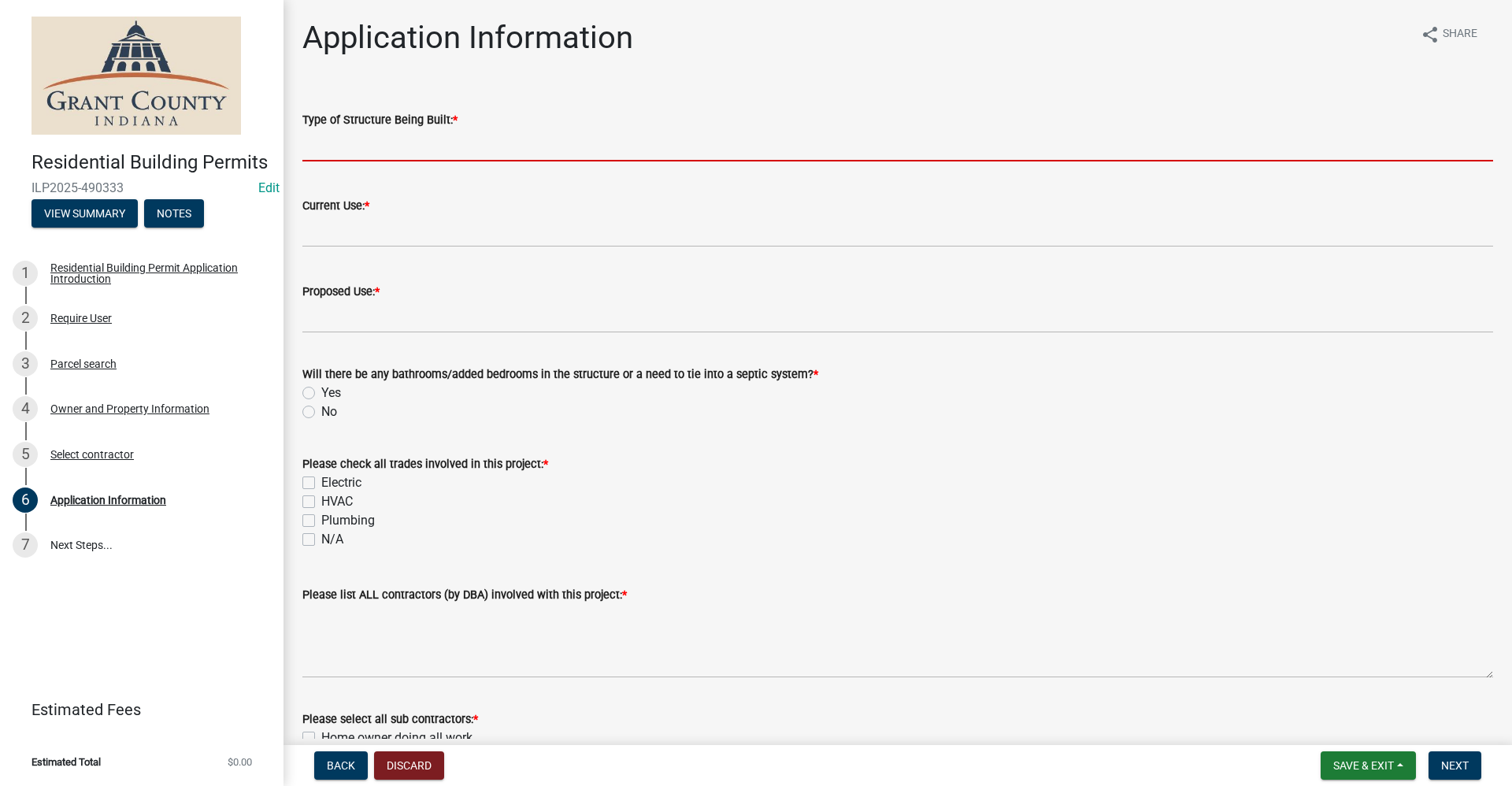
click at [380, 150] on input "Type of Structure Being Built: *" at bounding box center [898, 145] width 1190 height 33
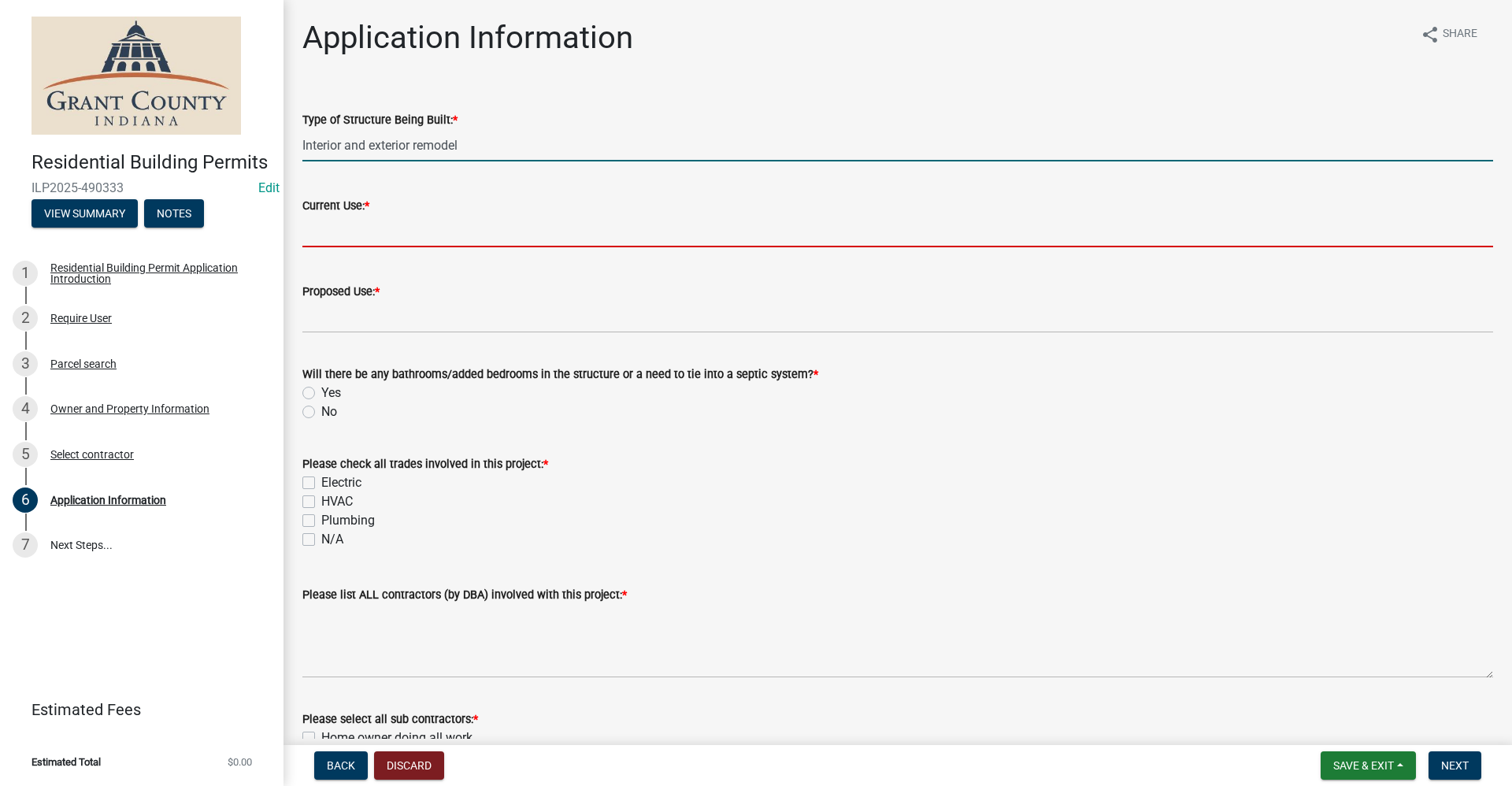
click at [340, 234] on input "Current Use: *" at bounding box center [898, 231] width 1190 height 33
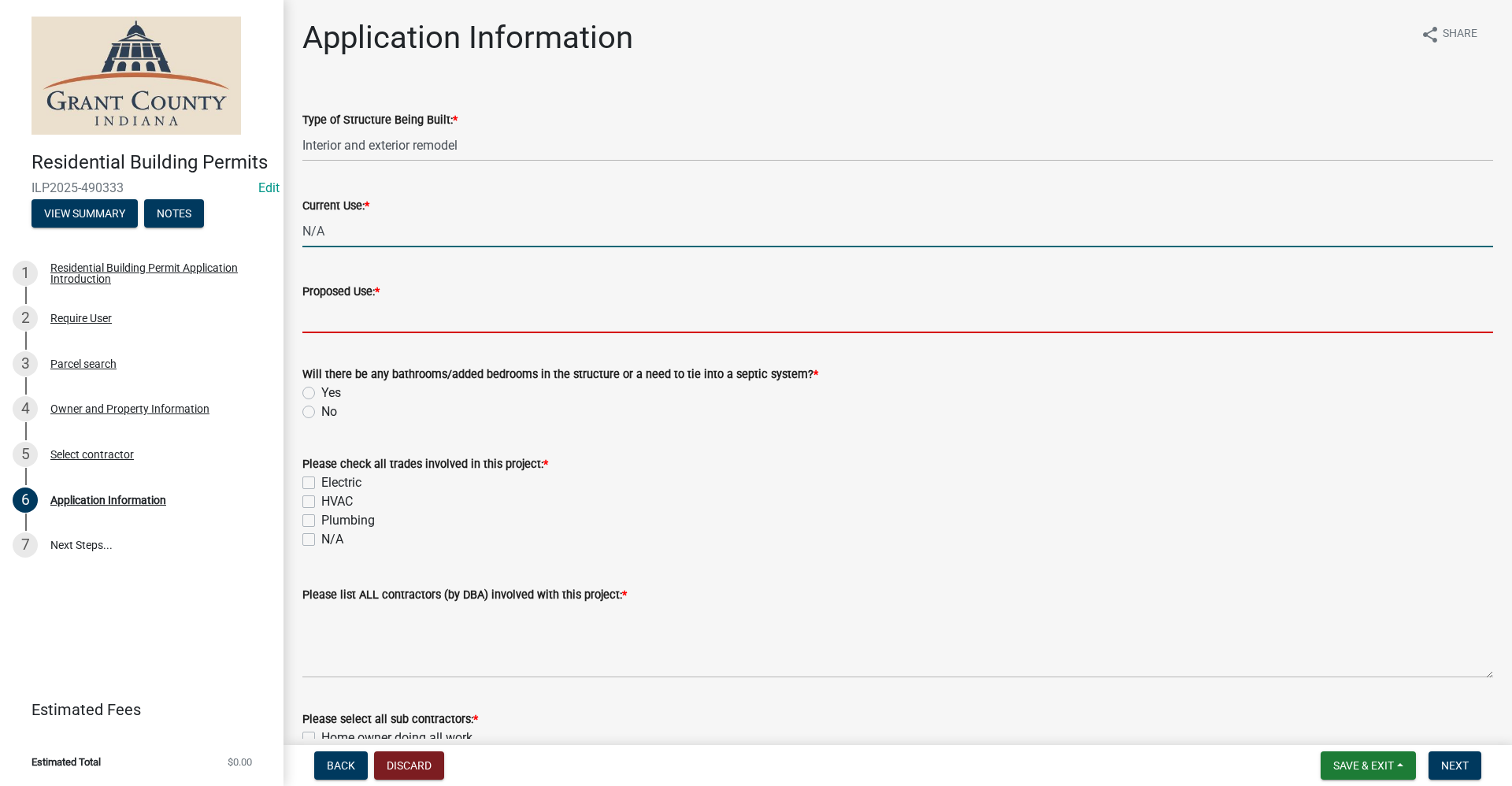
click at [322, 318] on input "Proposed Use: *" at bounding box center [898, 317] width 1190 height 33
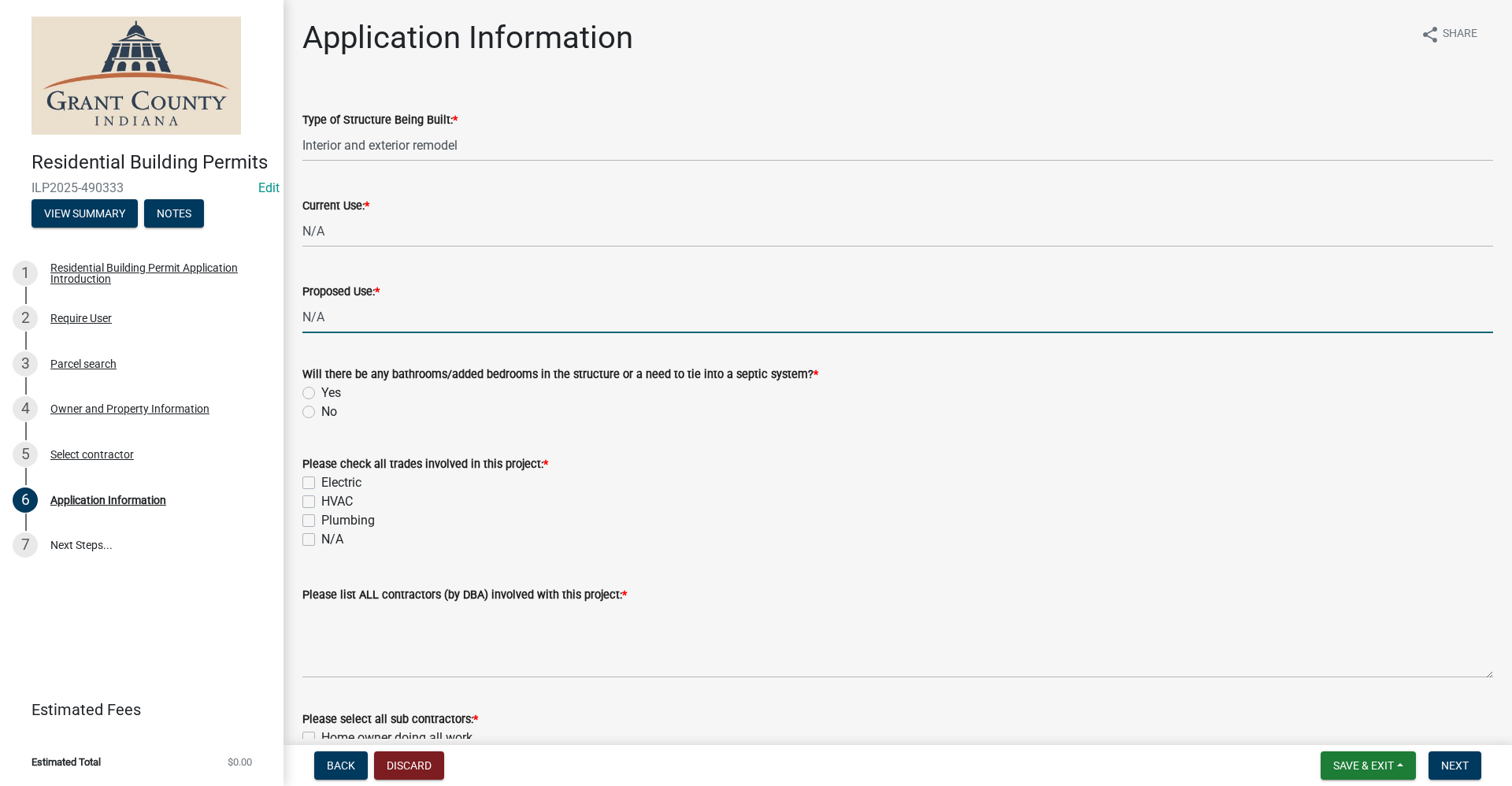
click at [322, 414] on label "No" at bounding box center [330, 412] width 16 height 19
click at [322, 413] on input "No" at bounding box center [327, 408] width 10 height 10
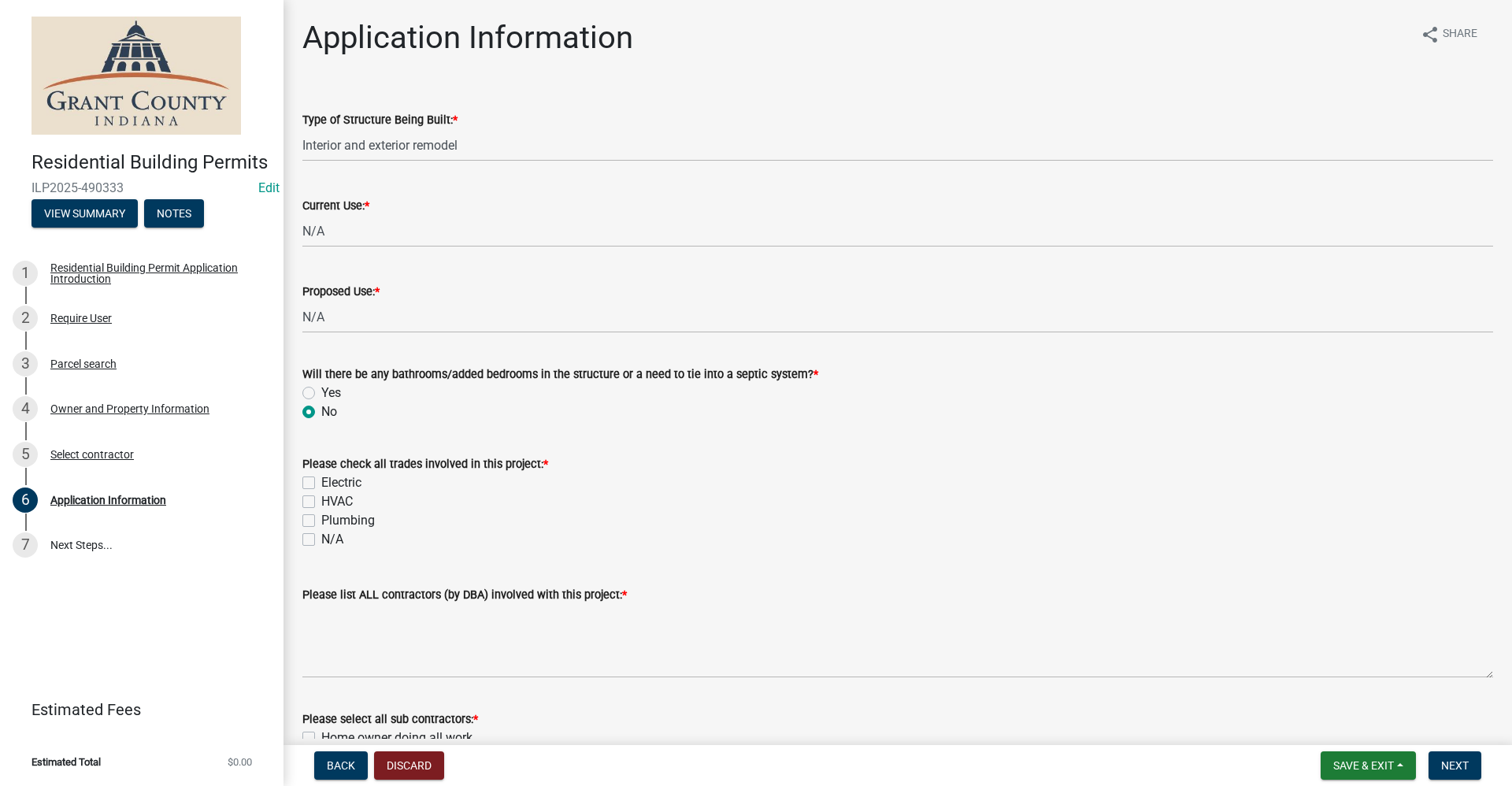
drag, startPoint x: 315, startPoint y: 484, endPoint x: 315, endPoint y: 495, distance: 11.0
click at [316, 484] on div "Electric" at bounding box center [898, 482] width 1190 height 19
click at [322, 484] on label "Electric" at bounding box center [341, 482] width 41 height 19
click at [322, 484] on input "Electric" at bounding box center [327, 478] width 10 height 10
click at [322, 485] on label "Electric" at bounding box center [341, 482] width 41 height 19
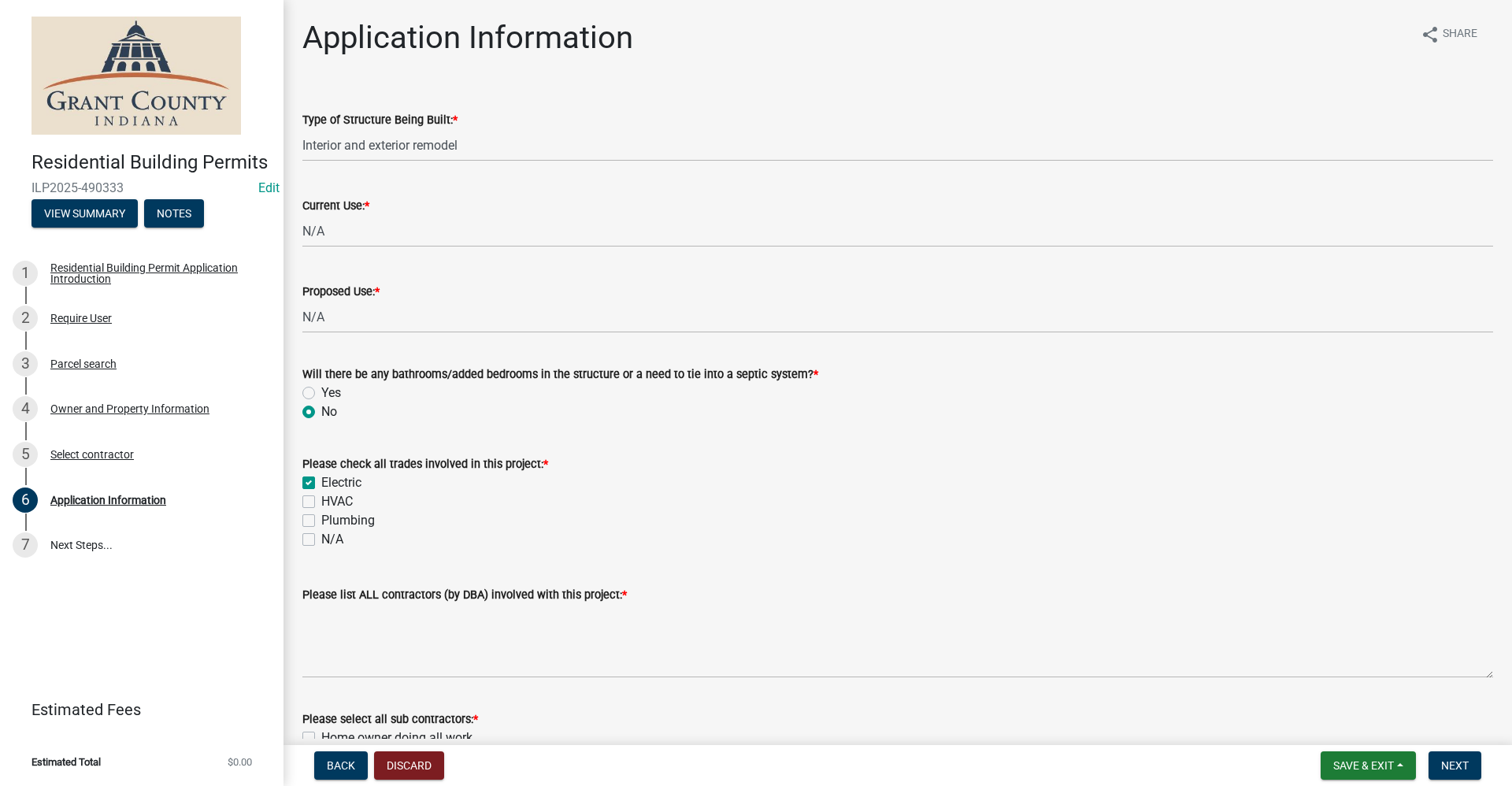
click at [322, 484] on input "Electric" at bounding box center [327, 478] width 10 height 10
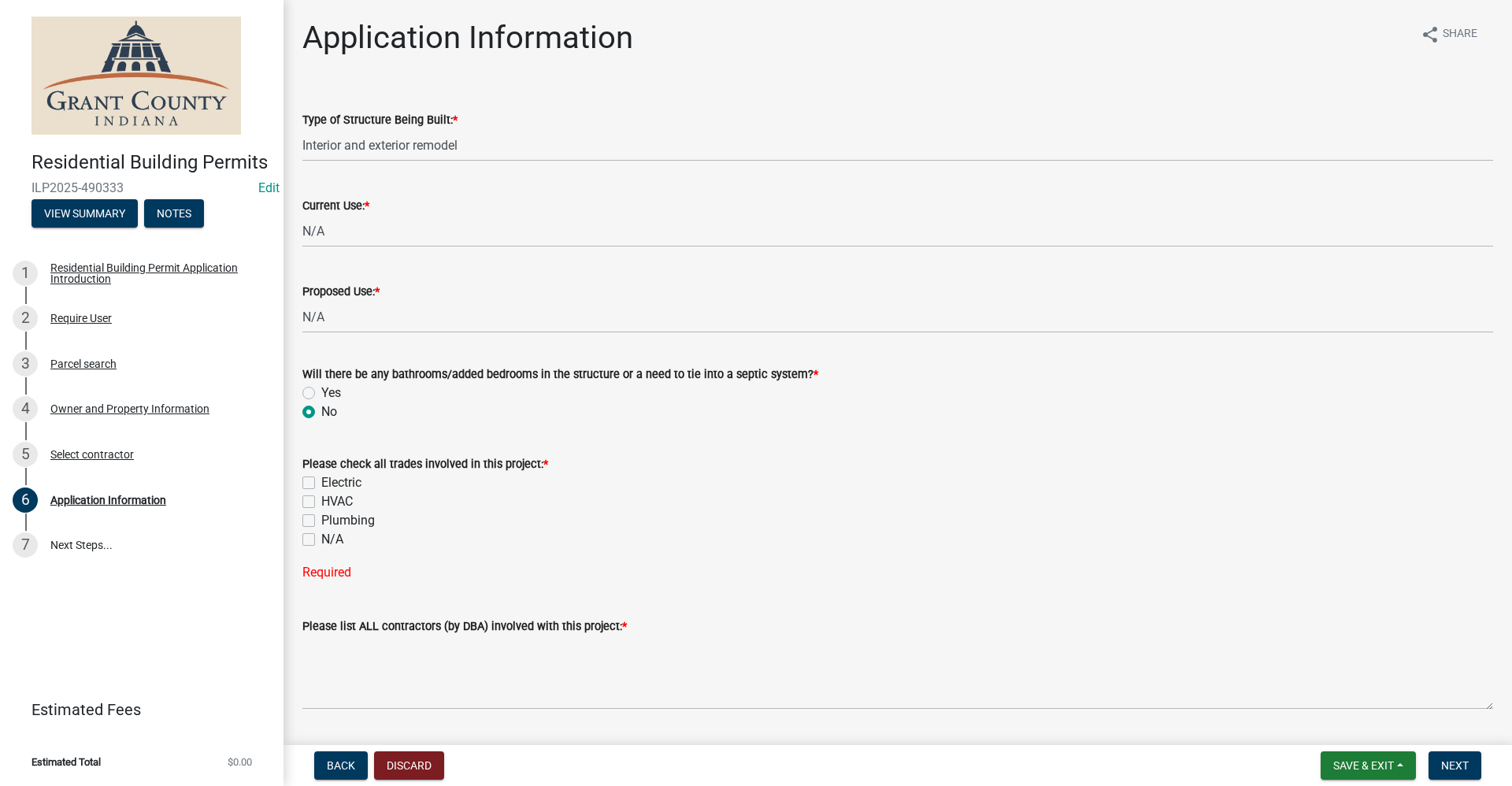
click at [316, 538] on div "N/A" at bounding box center [898, 539] width 1190 height 19
click at [322, 541] on label "N/A" at bounding box center [332, 539] width 22 height 19
click at [322, 540] on input "N/A" at bounding box center [327, 535] width 10 height 10
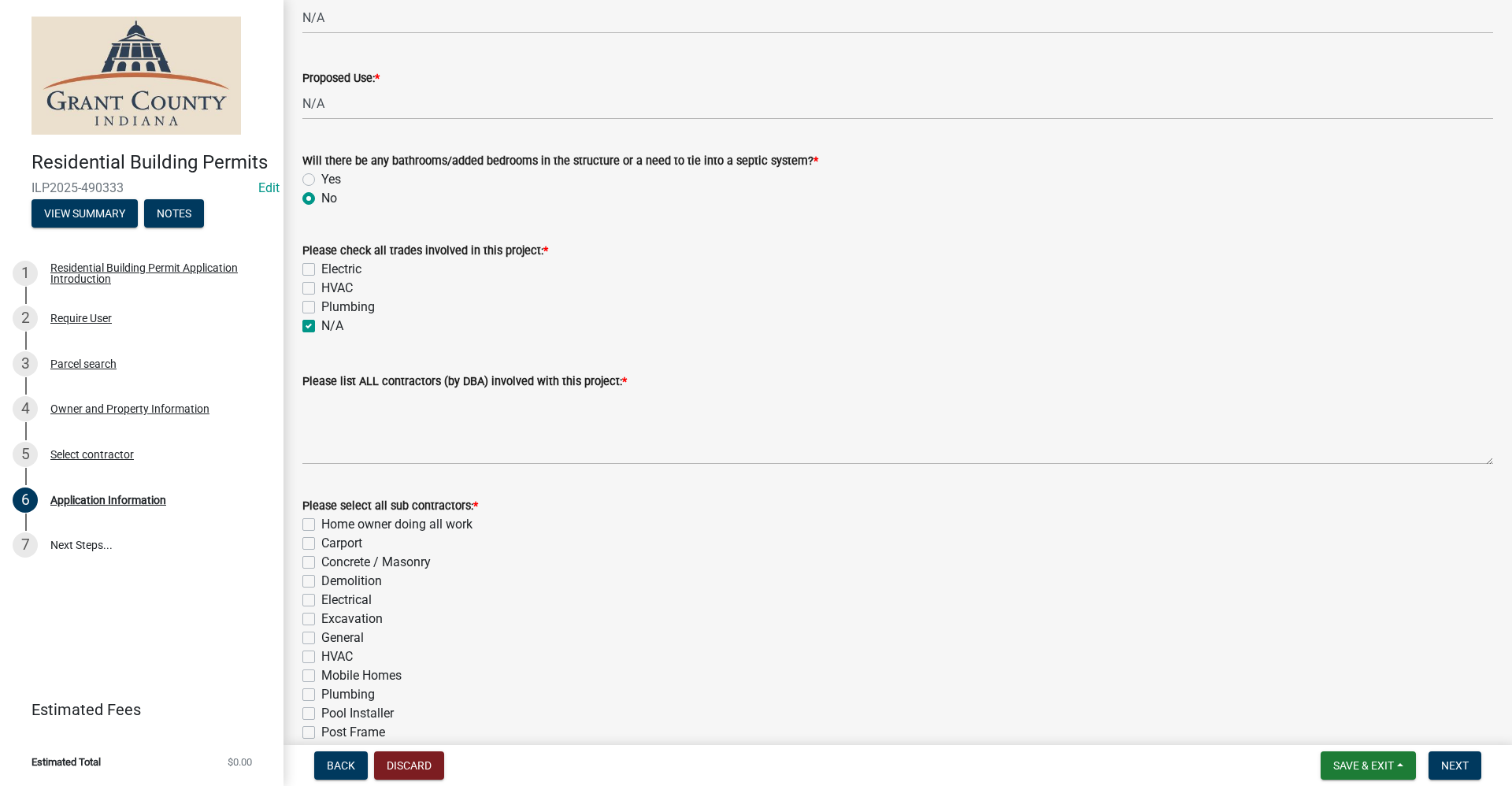
scroll to position [237, 0]
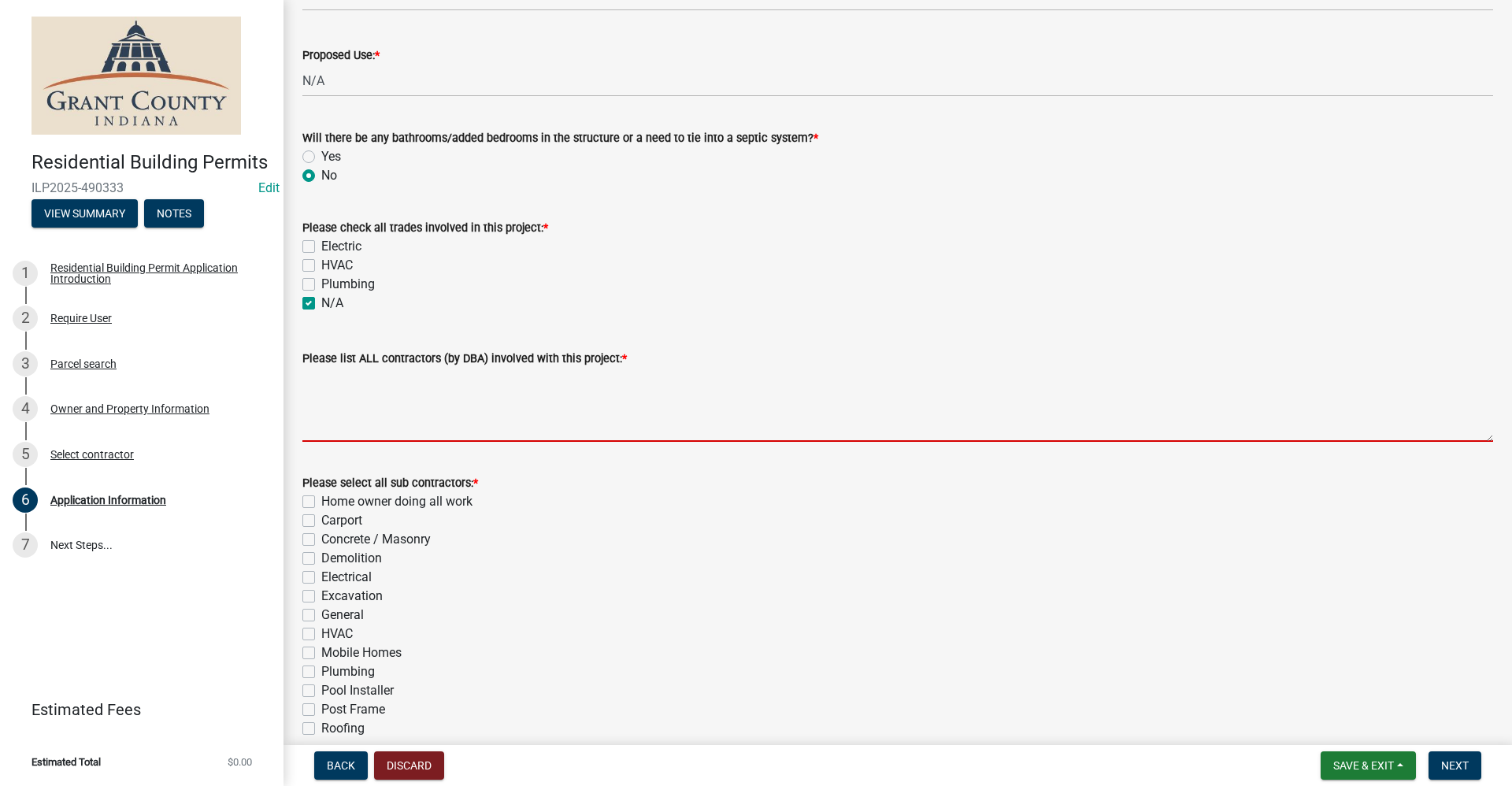
click at [355, 416] on textarea "Please list ALL contractors (by DBA) involved with this project: *" at bounding box center [898, 405] width 1190 height 74
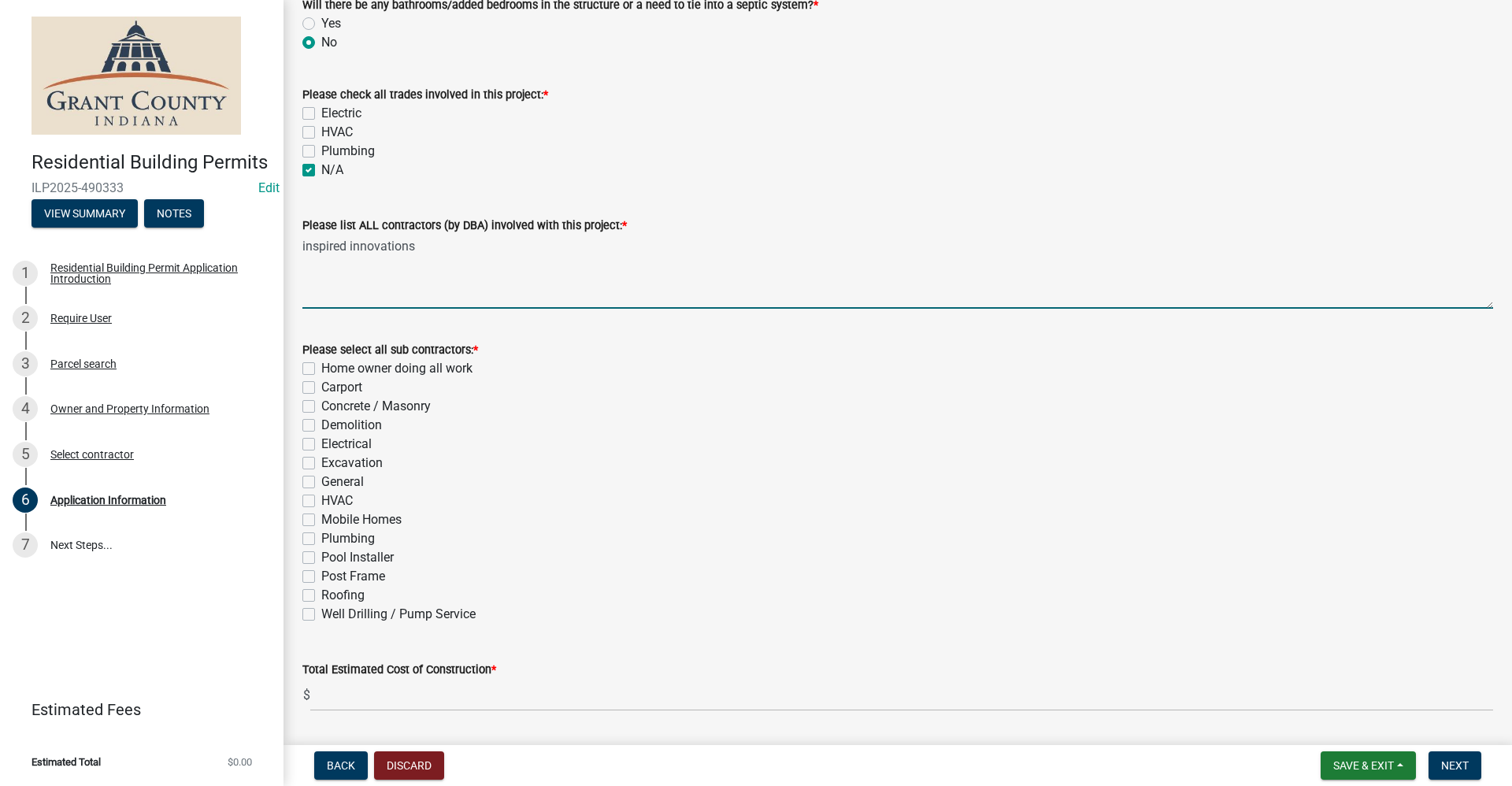
scroll to position [394, 0]
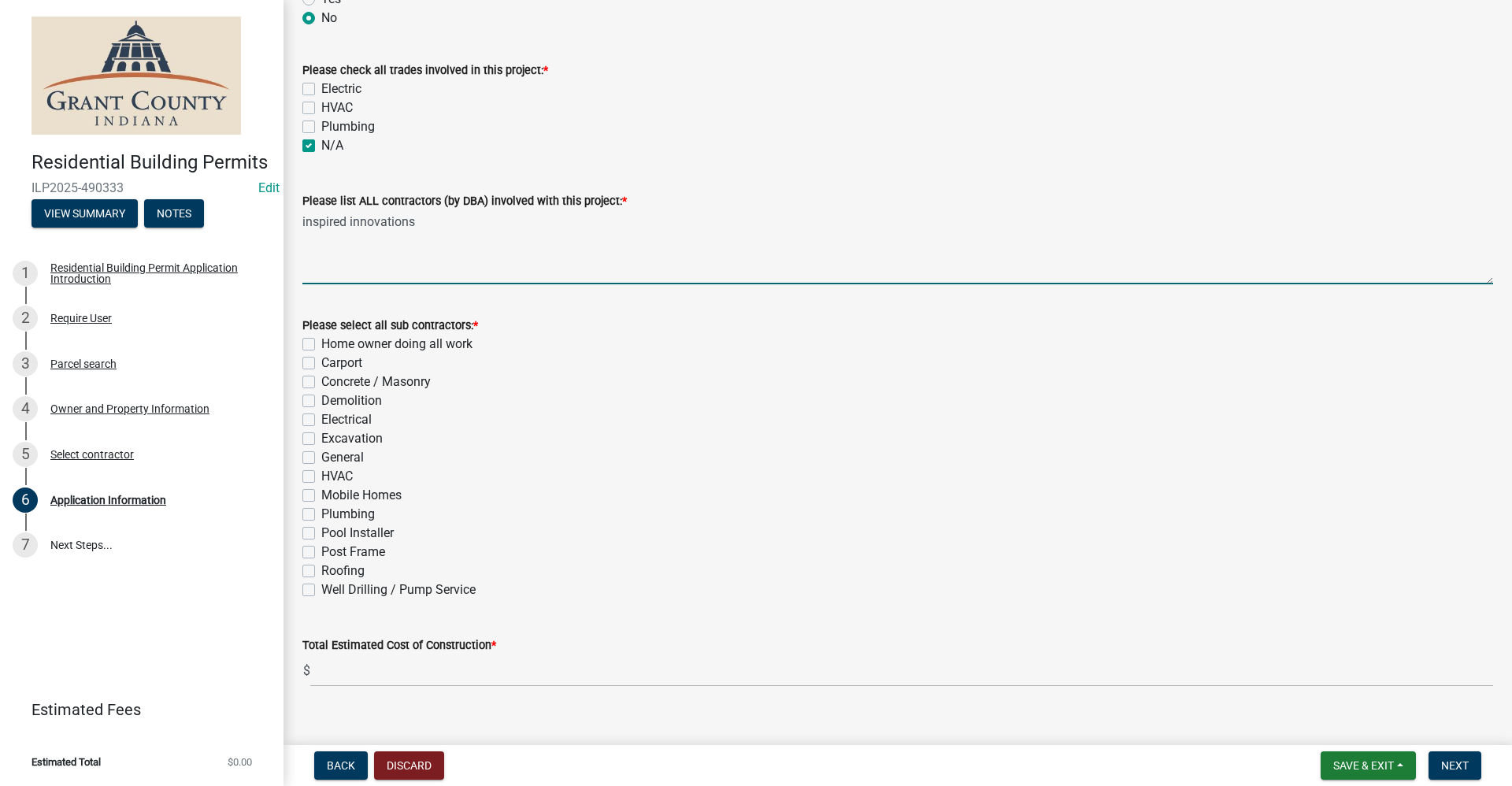
click at [322, 461] on label "General" at bounding box center [342, 457] width 43 height 19
click at [322, 458] on input "General" at bounding box center [327, 453] width 10 height 10
click at [323, 266] on textarea "inspired innovations" at bounding box center [898, 246] width 1190 height 74
click at [457, 223] on textarea "inspired innovations" at bounding box center [898, 246] width 1190 height 74
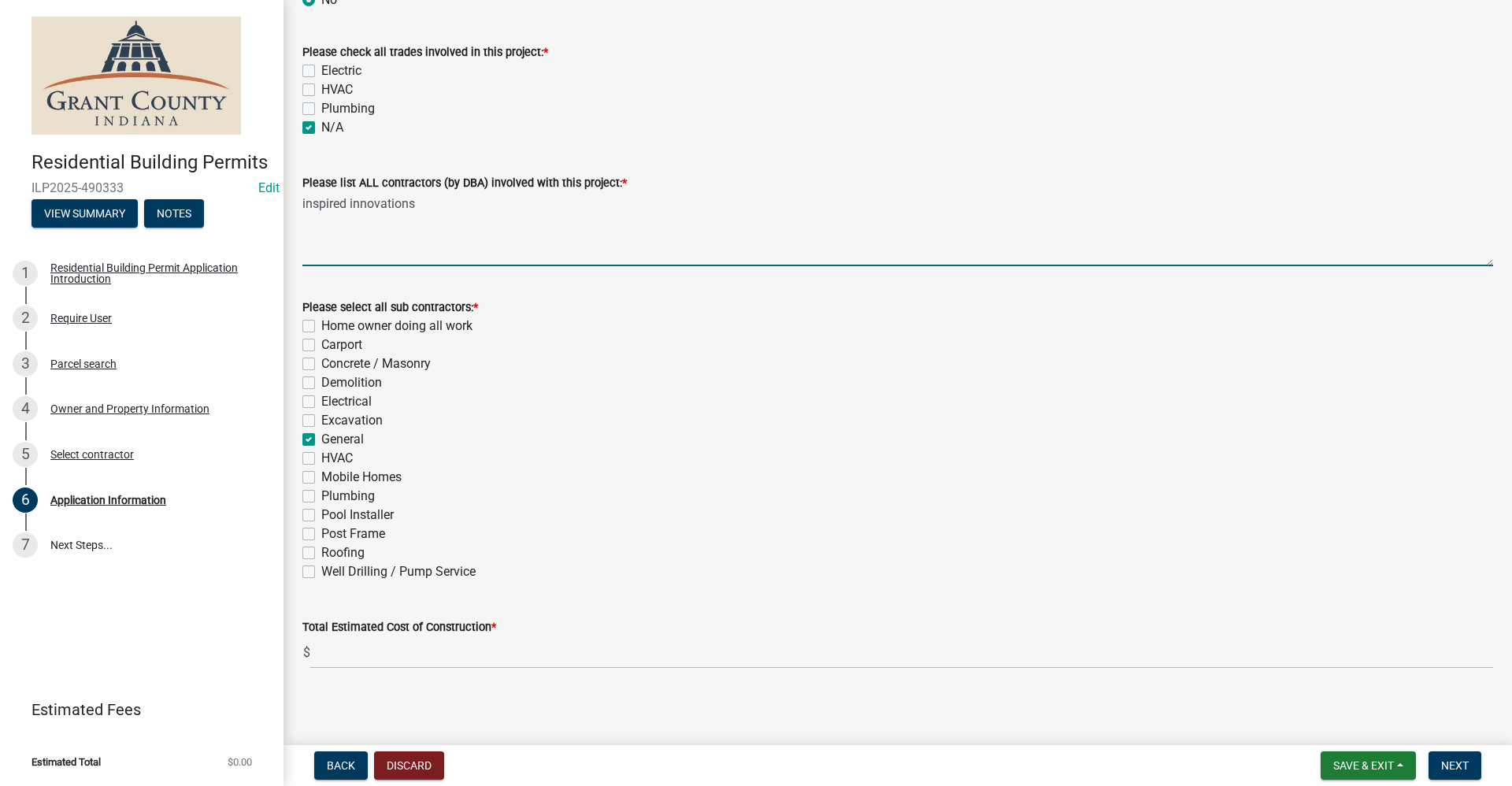
scroll to position [418, 0]
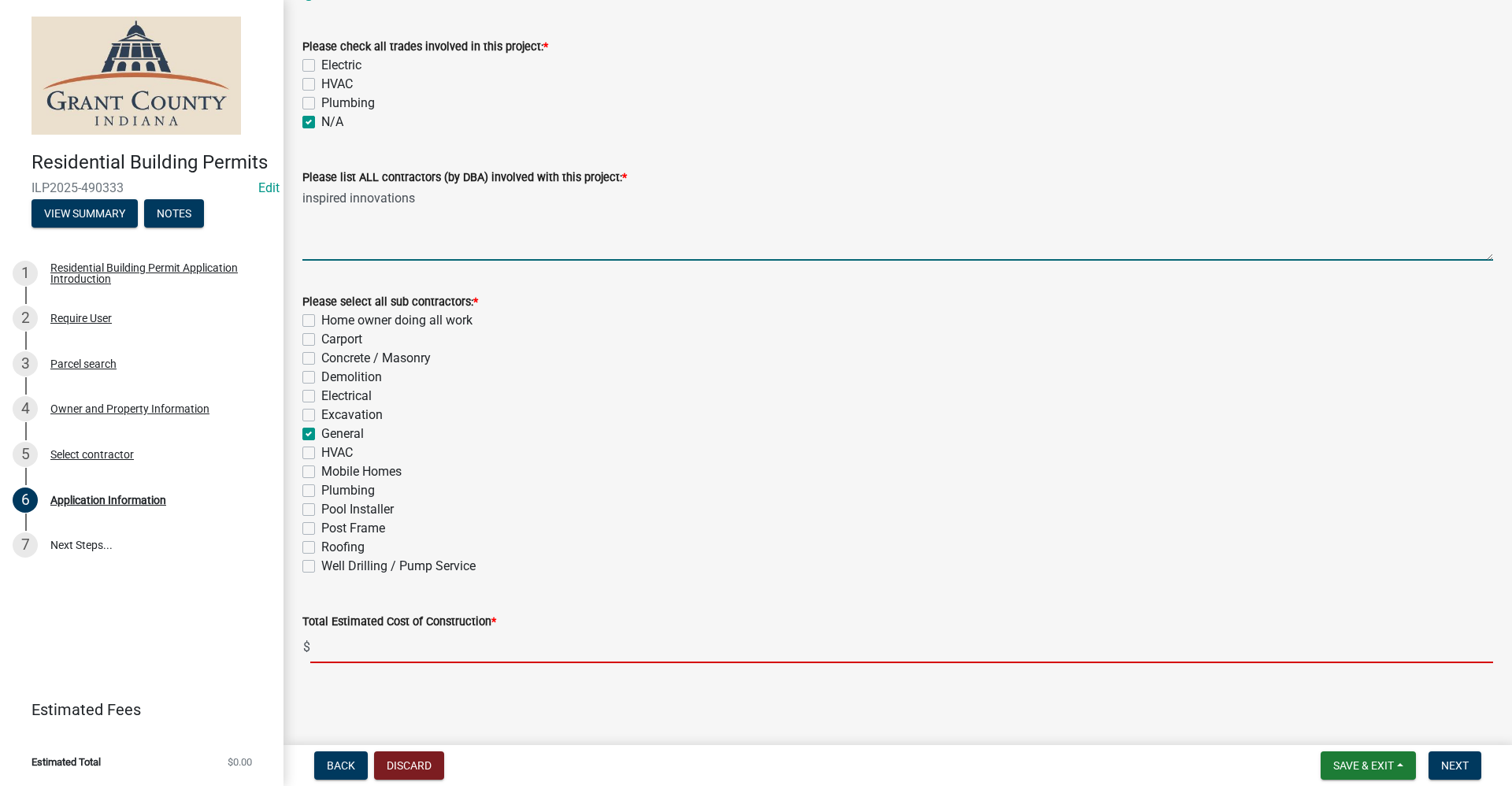
click at [368, 647] on input "text" at bounding box center [900, 646] width 1182 height 33
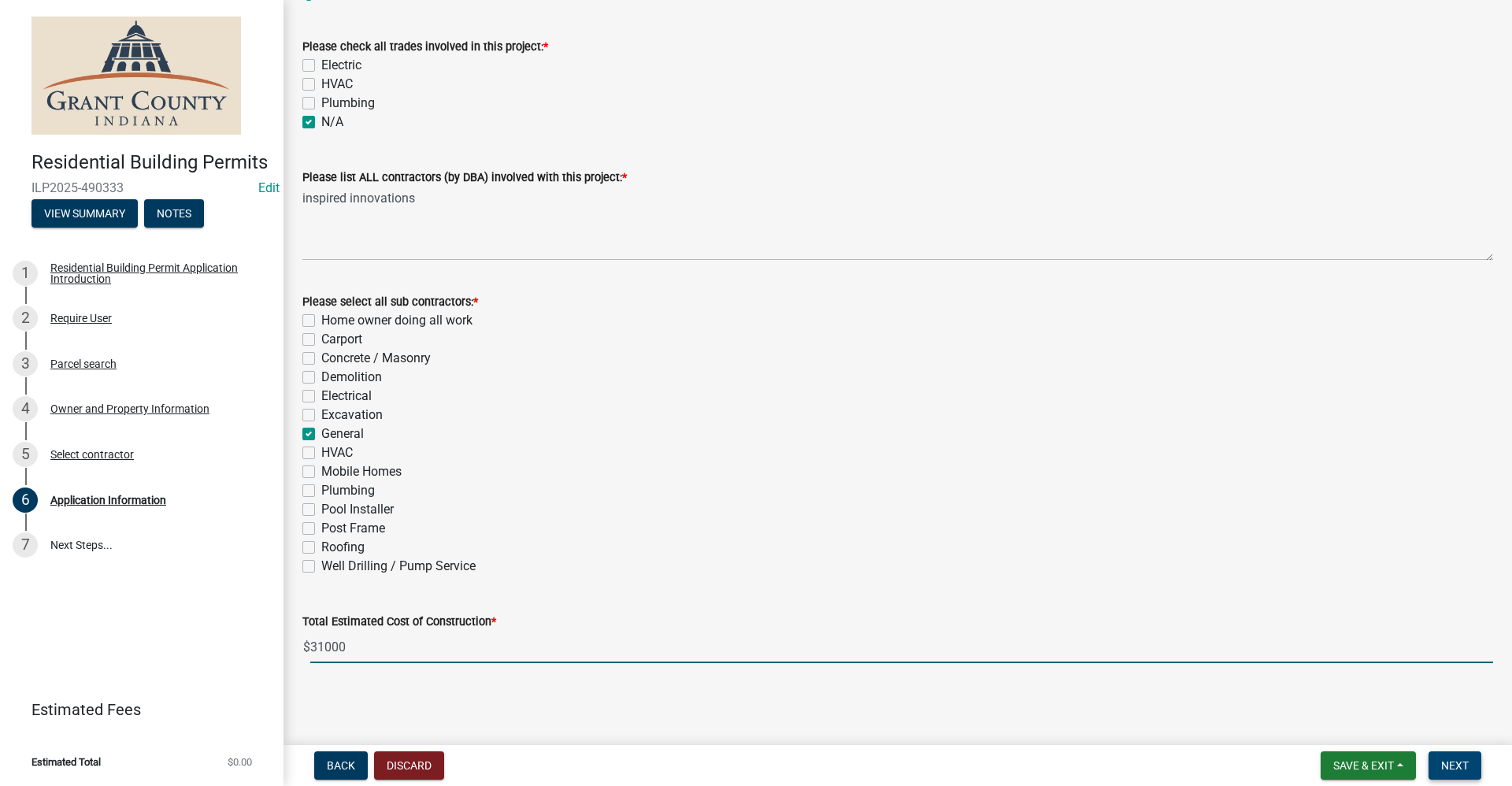
click at [730, 761] on span "Next" at bounding box center [1455, 765] width 28 height 13
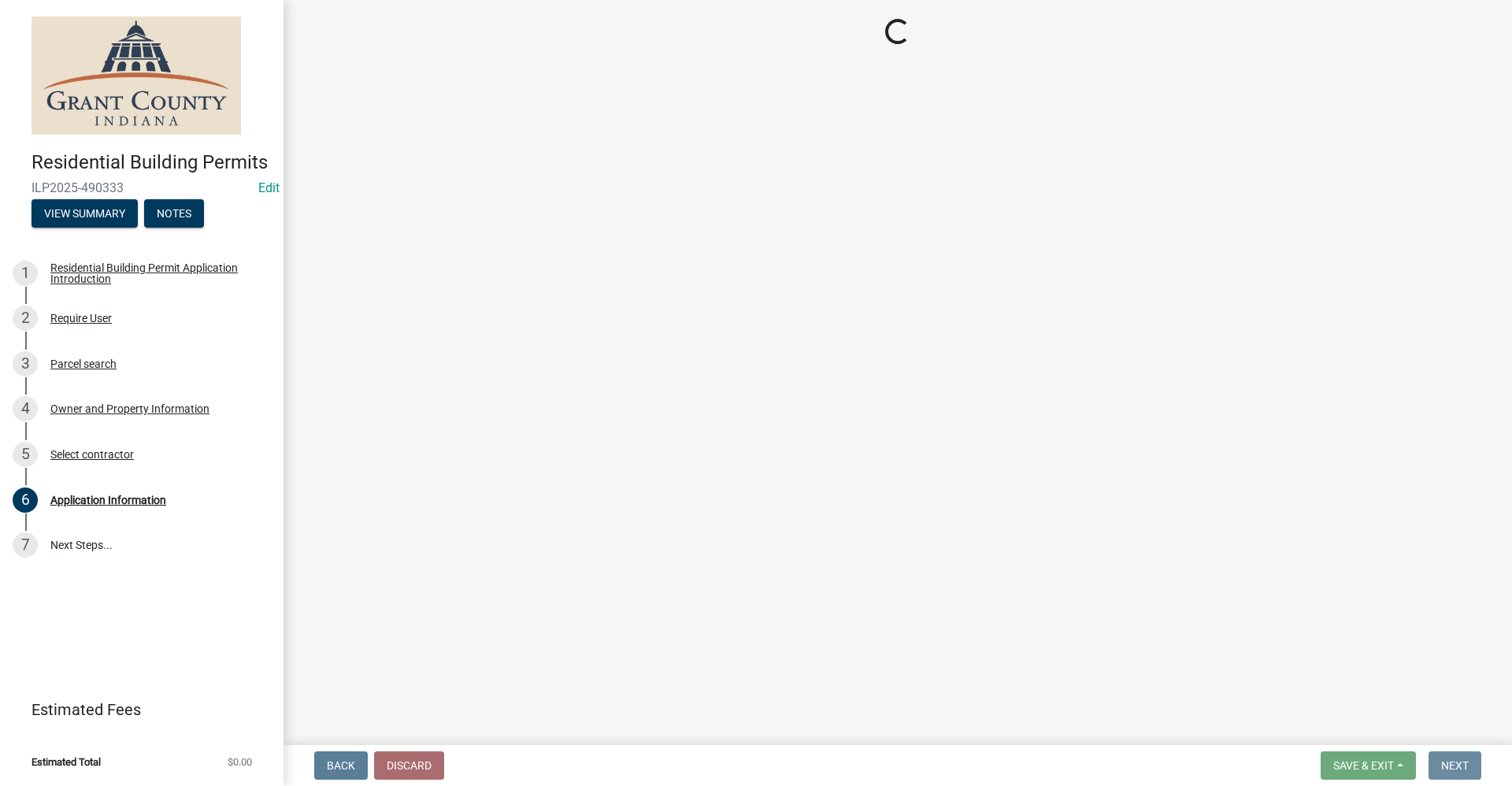
scroll to position [0, 0]
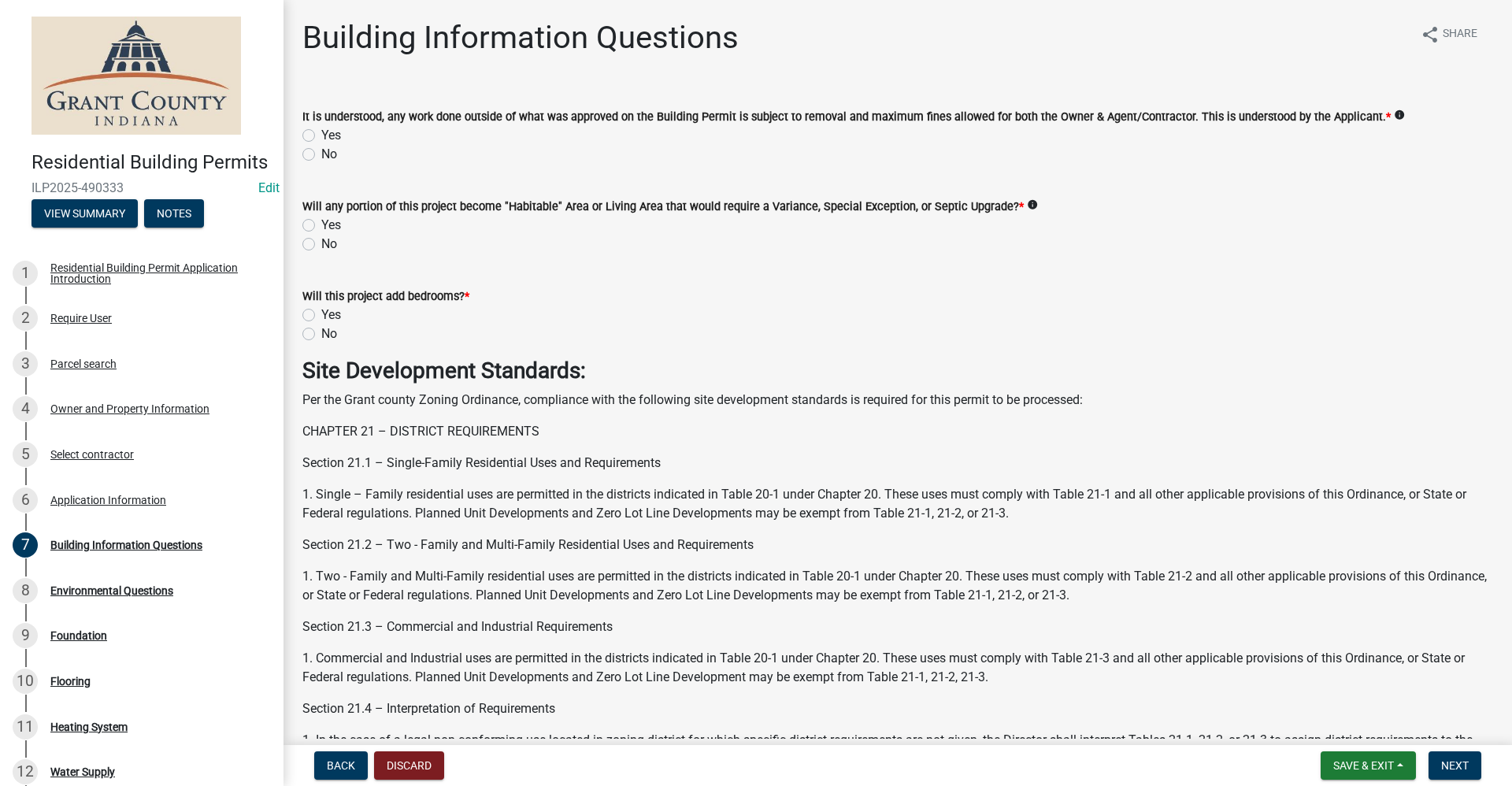
click at [322, 135] on label "Yes" at bounding box center [331, 135] width 20 height 19
click at [322, 135] on input "Yes" at bounding box center [327, 131] width 10 height 10
click at [322, 243] on label "No" at bounding box center [330, 244] width 16 height 19
click at [322, 243] on input "No" at bounding box center [327, 240] width 10 height 10
click at [322, 334] on label "No" at bounding box center [330, 334] width 16 height 19
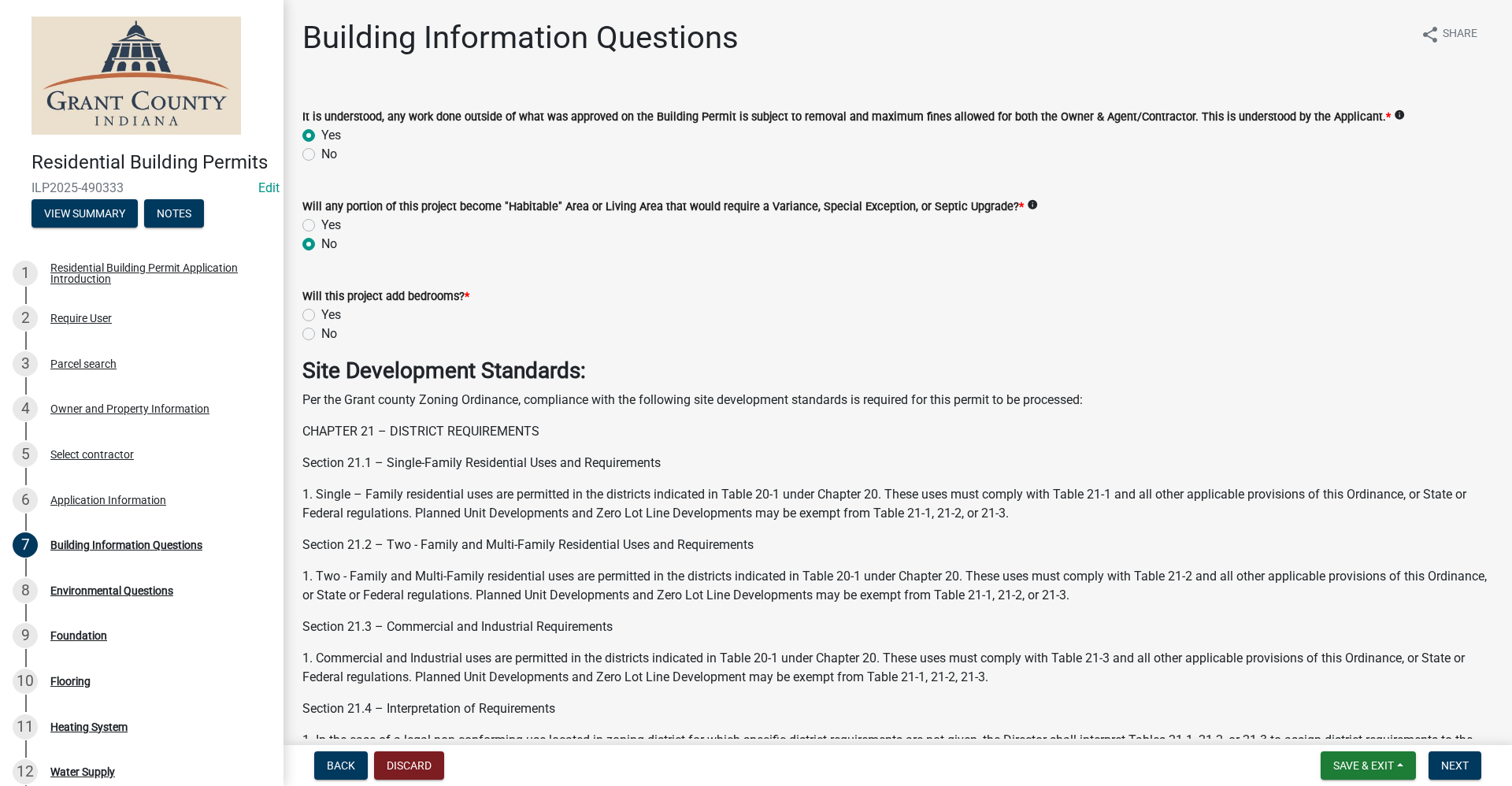
click at [322, 334] on input "No" at bounding box center [327, 330] width 10 height 10
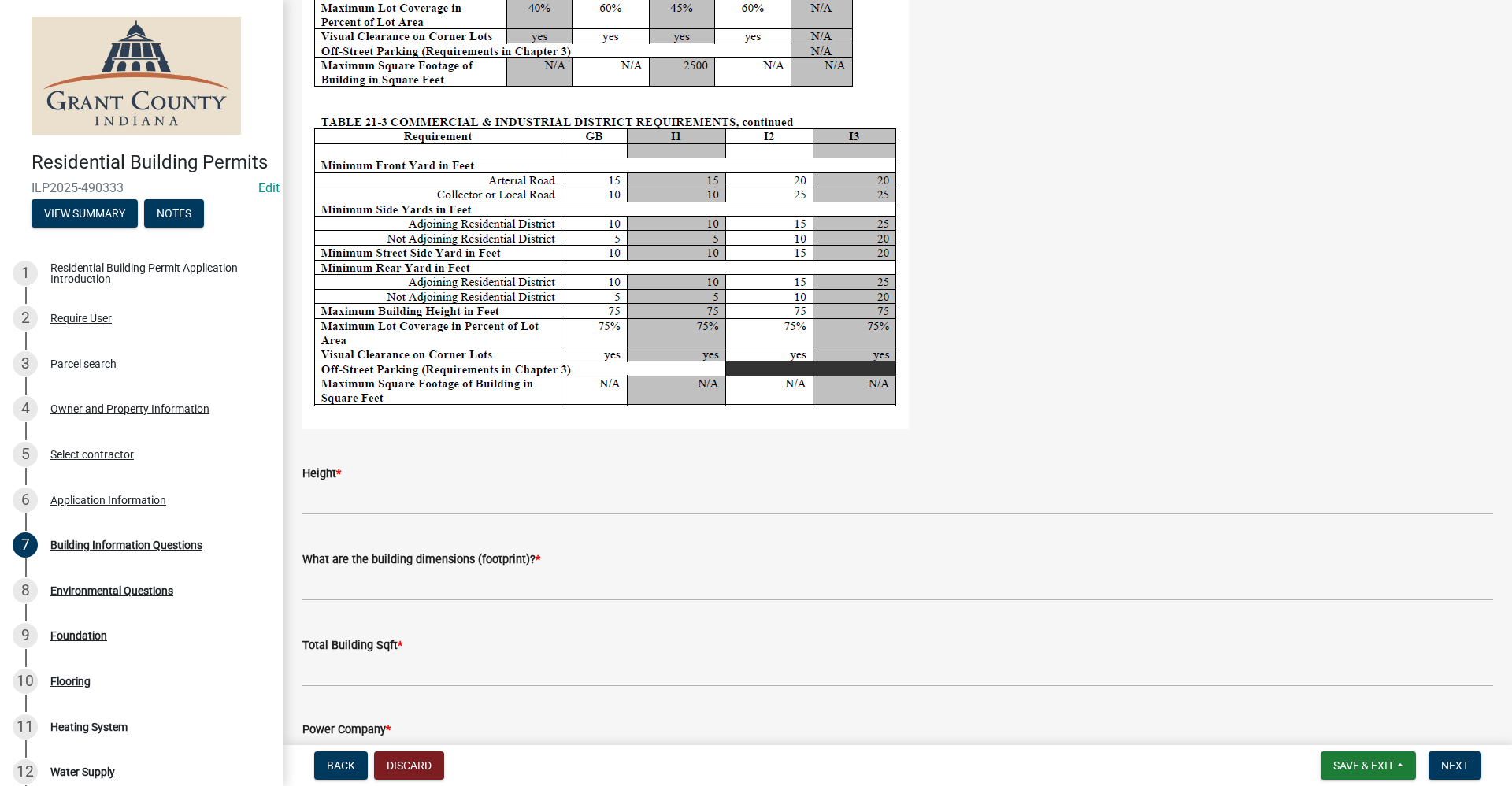
scroll to position [2757, 0]
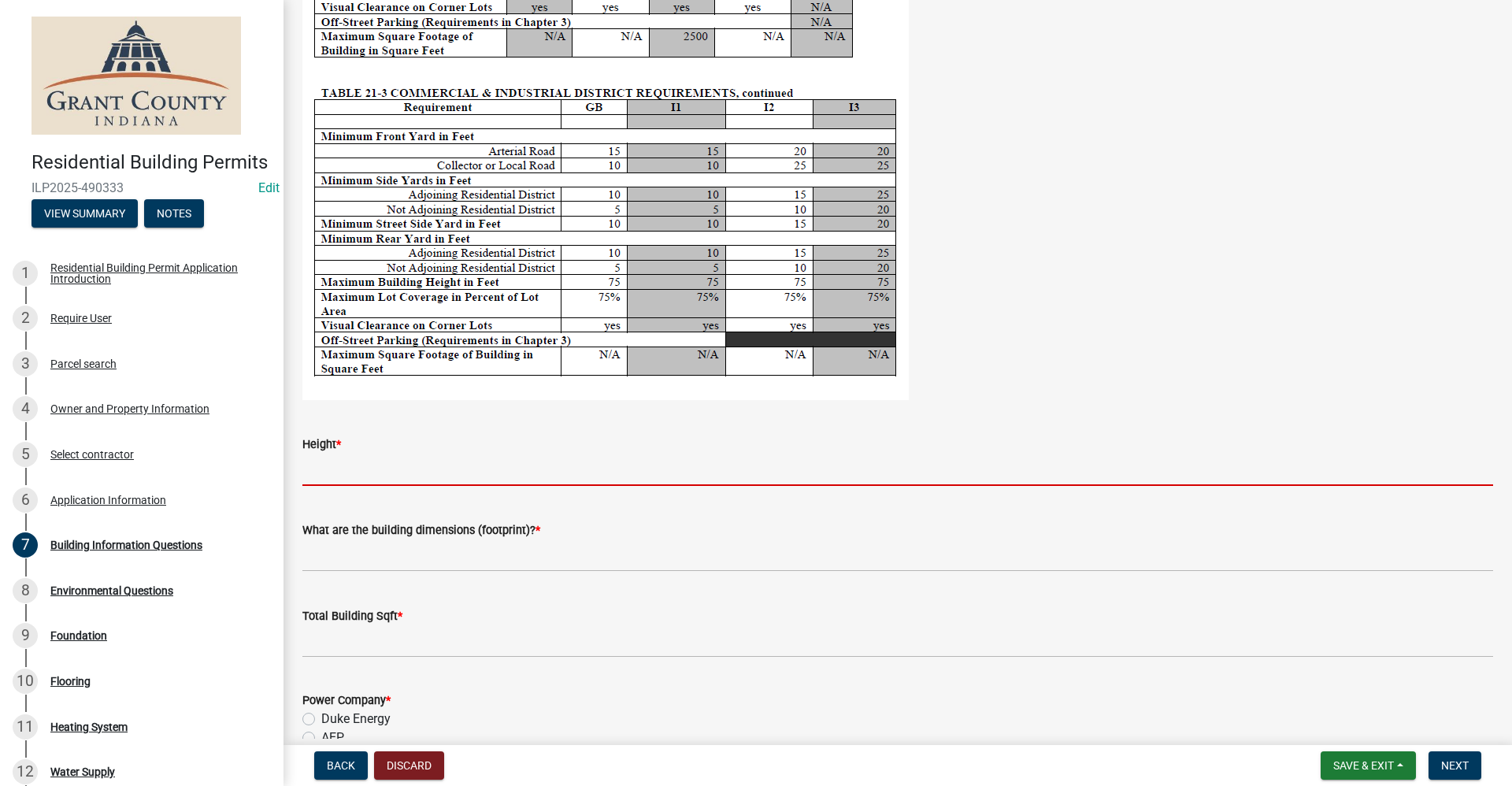
click at [320, 472] on input "Height *" at bounding box center [898, 469] width 1190 height 33
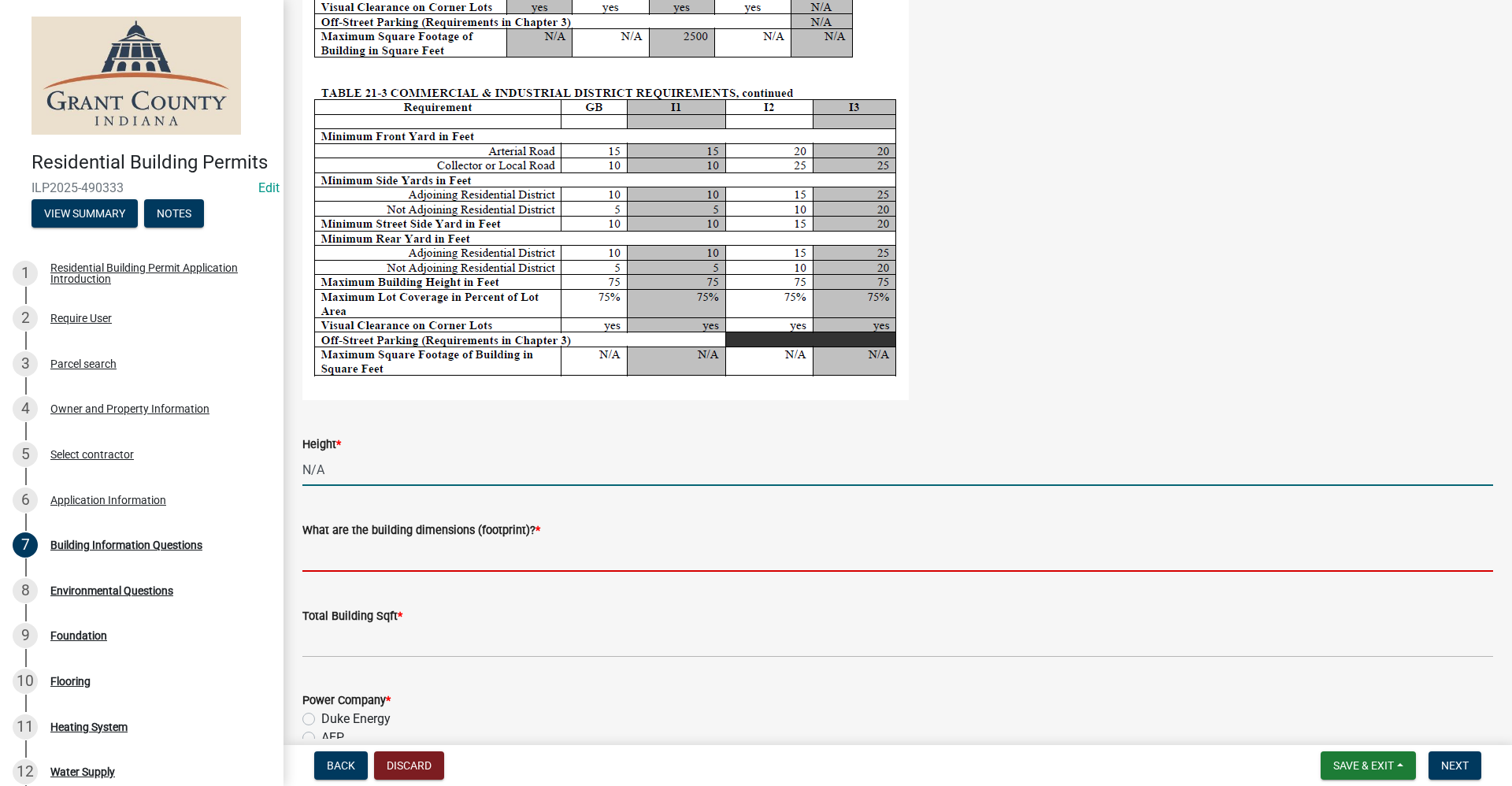
click at [371, 563] on input "What are the building dimensions (footprint)? *" at bounding box center [898, 555] width 1190 height 33
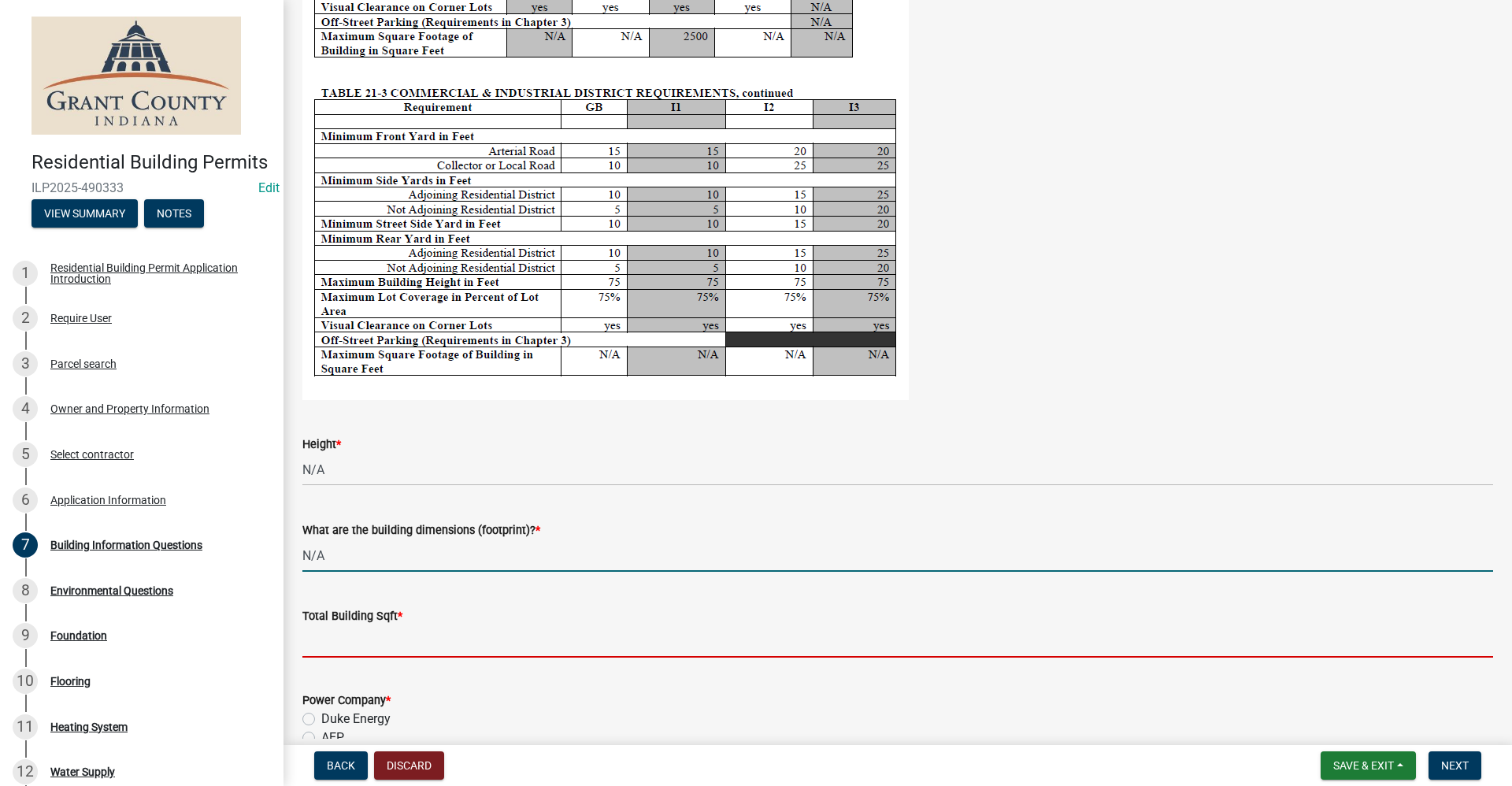
click at [323, 638] on input "text" at bounding box center [898, 641] width 1190 height 33
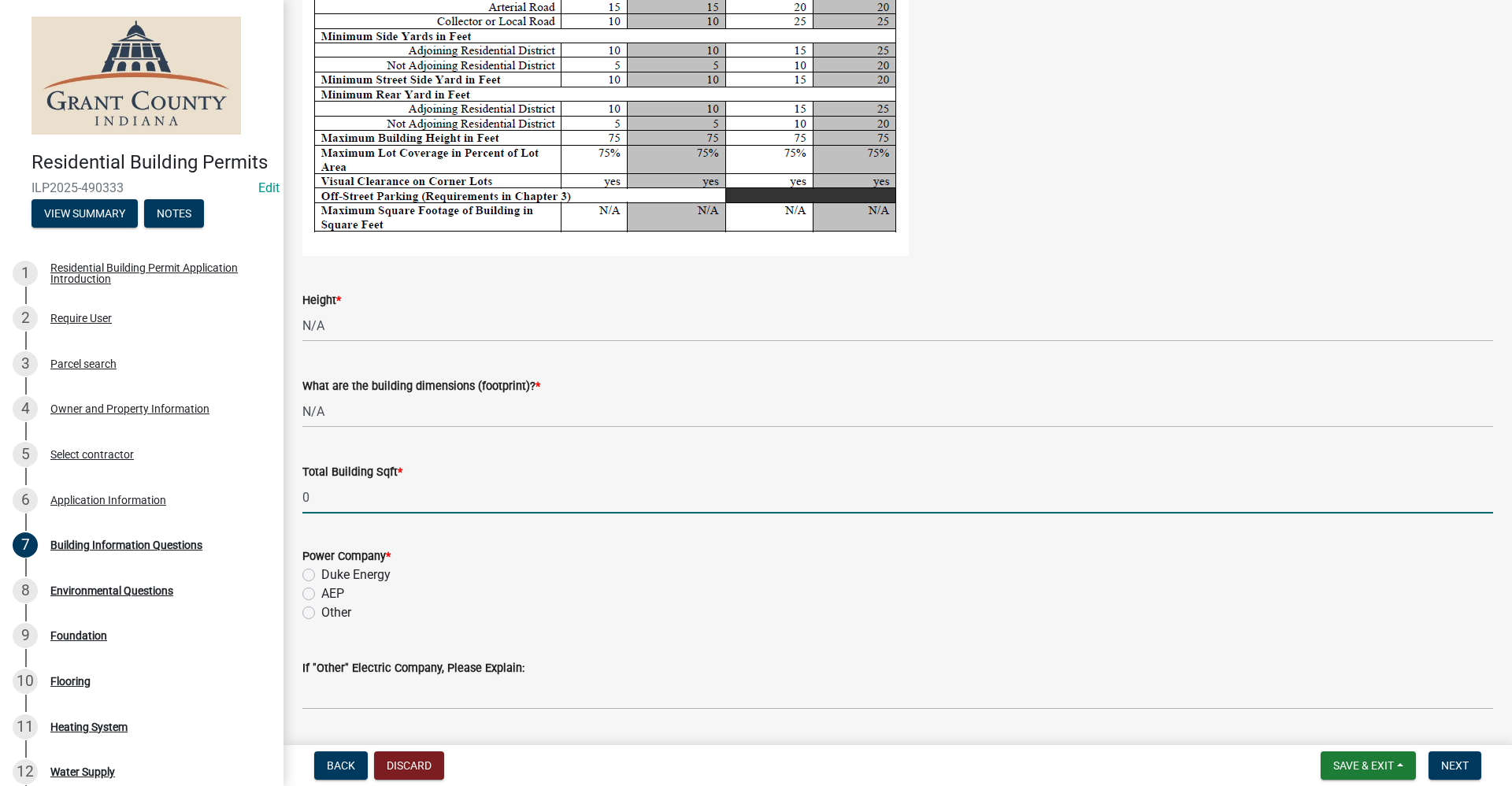
scroll to position [2914, 0]
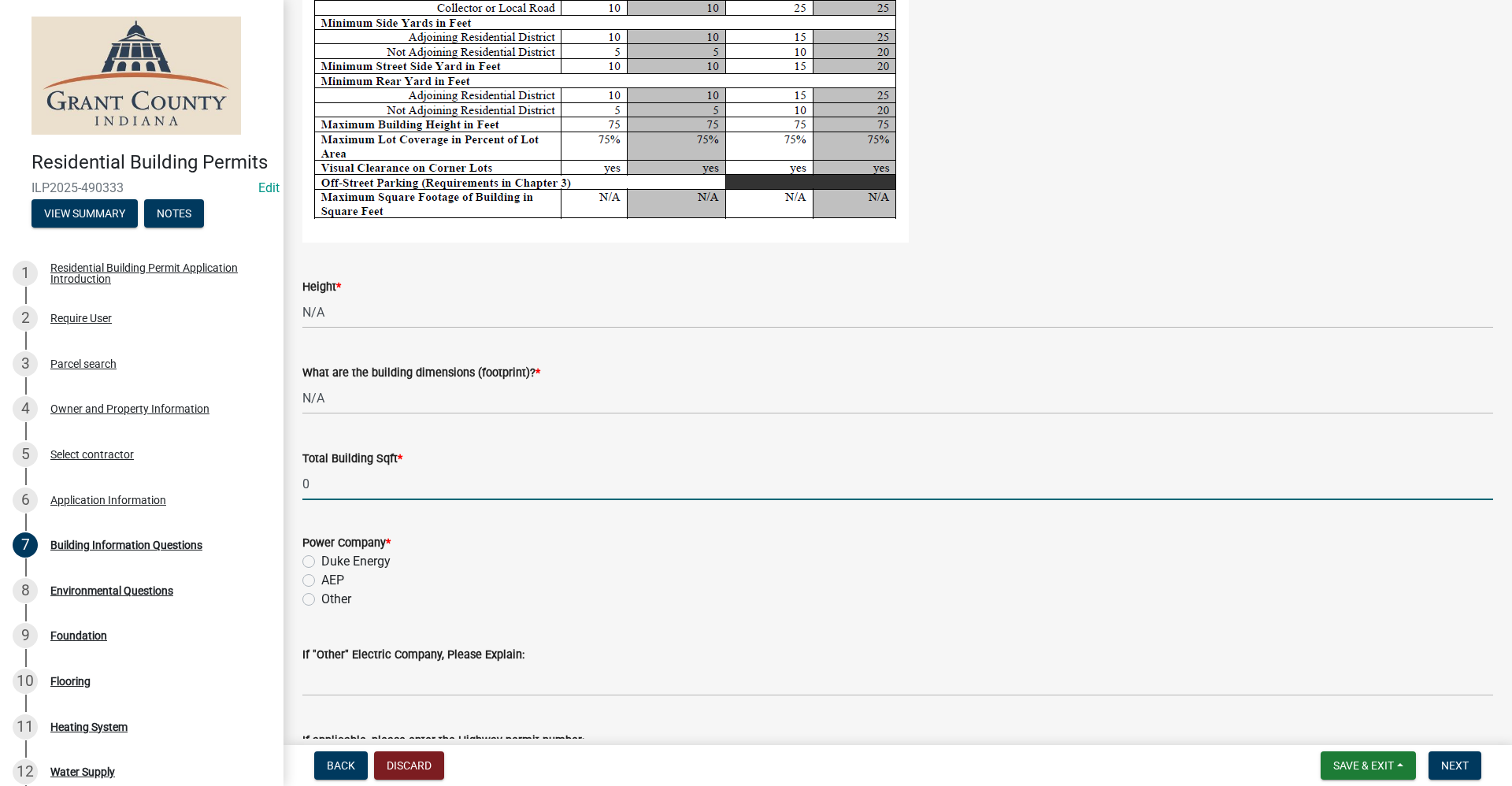
click at [322, 580] on label "AEP" at bounding box center [332, 580] width 23 height 19
click at [322, 580] on input "AEP" at bounding box center [327, 576] width 10 height 10
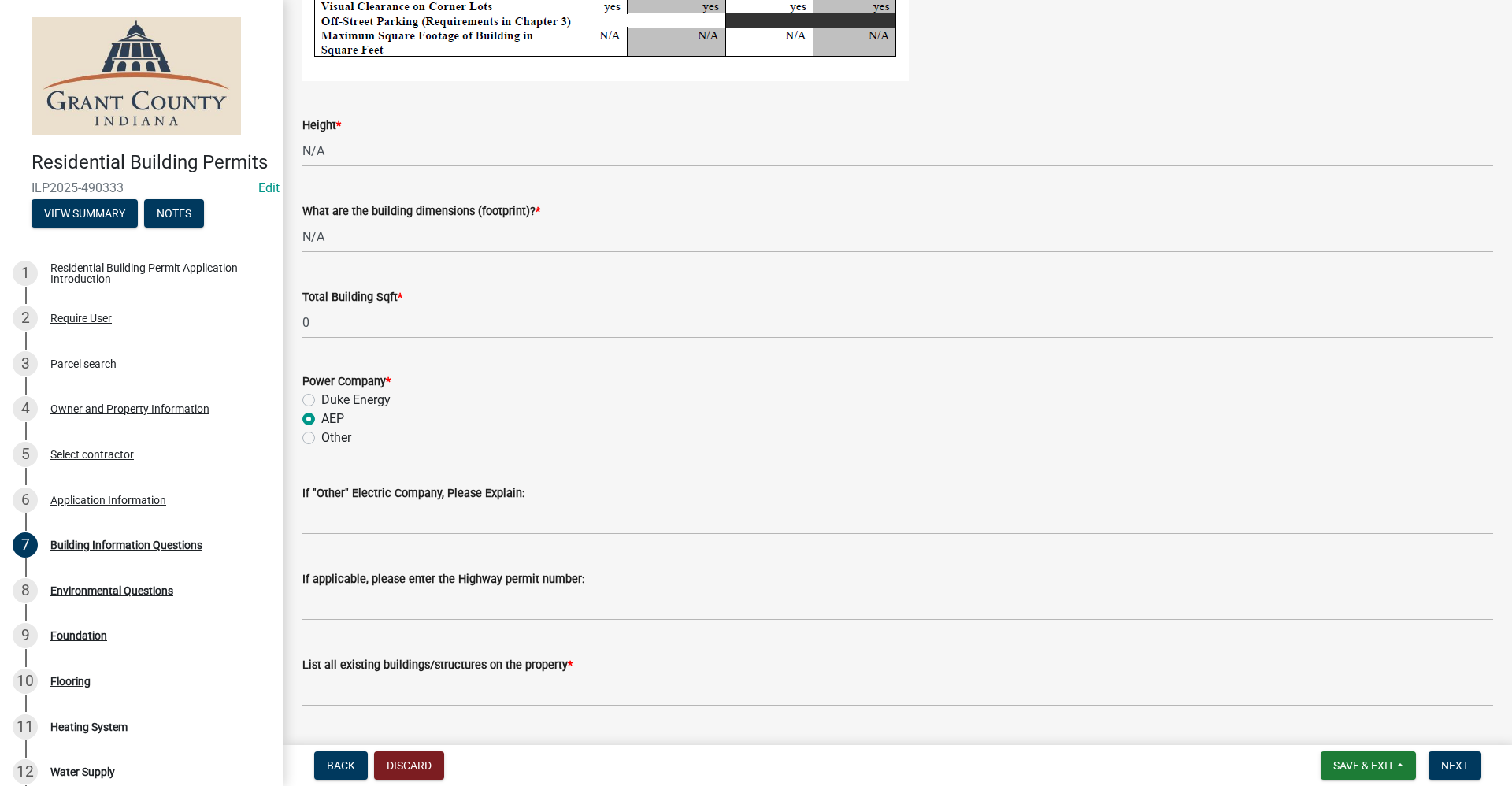
scroll to position [3204, 0]
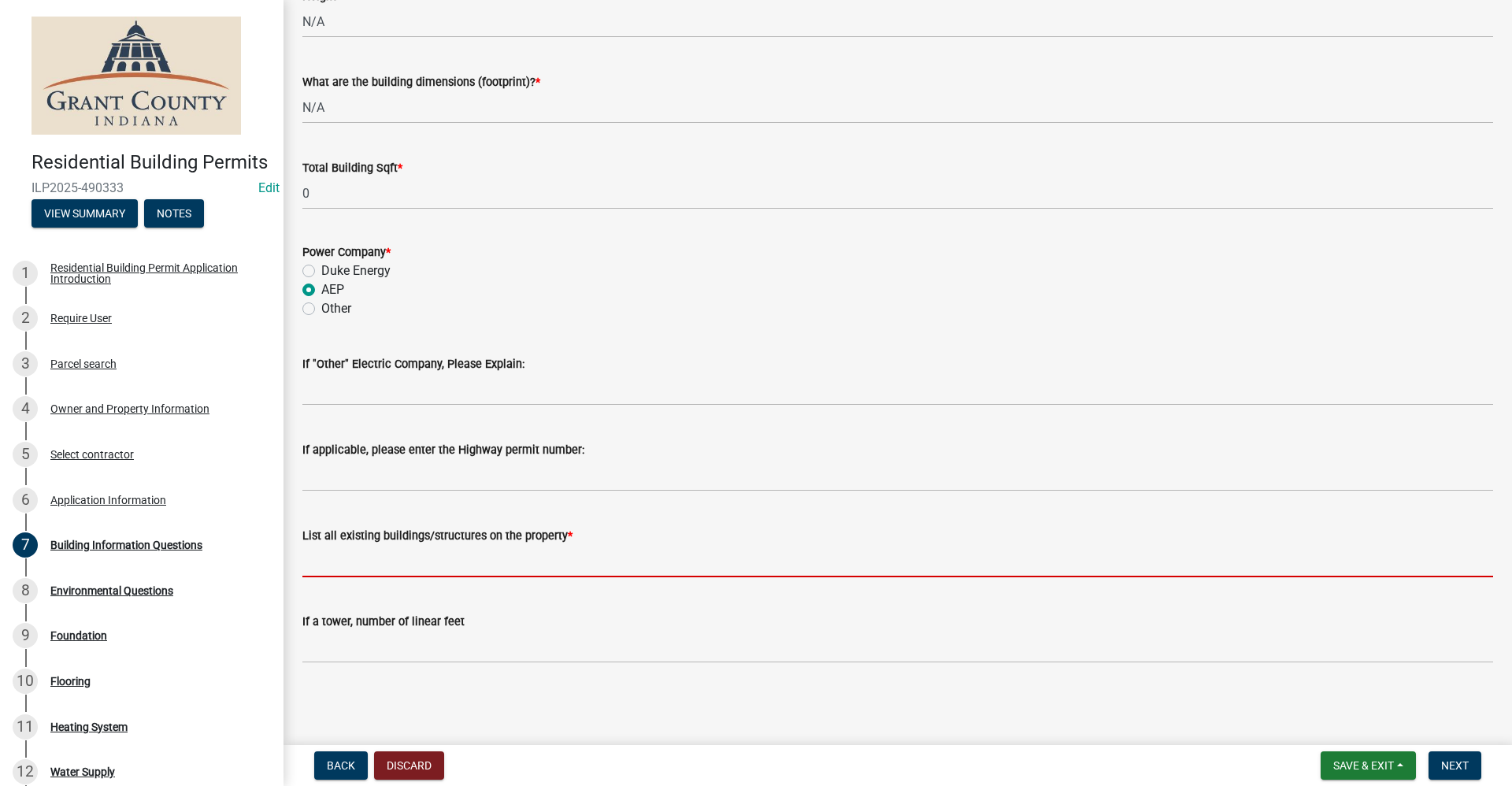
click at [352, 560] on input "List all existing buildings/structures on the property *" at bounding box center [898, 561] width 1190 height 33
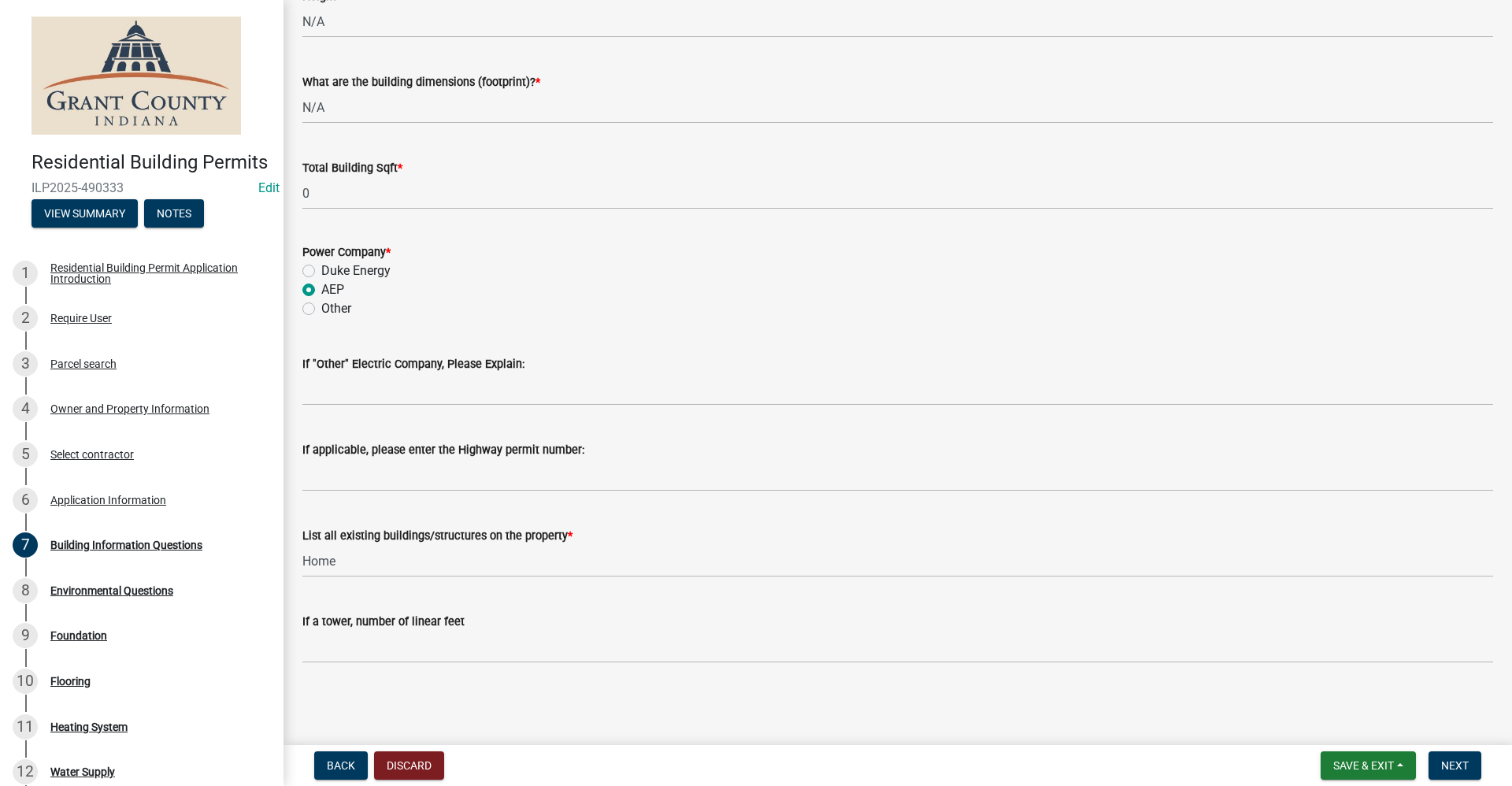
click at [730, 515] on div "List all existing buildings/structures on the property * Home" at bounding box center [898, 540] width 1190 height 73
click at [730, 761] on span "Next" at bounding box center [1455, 765] width 28 height 13
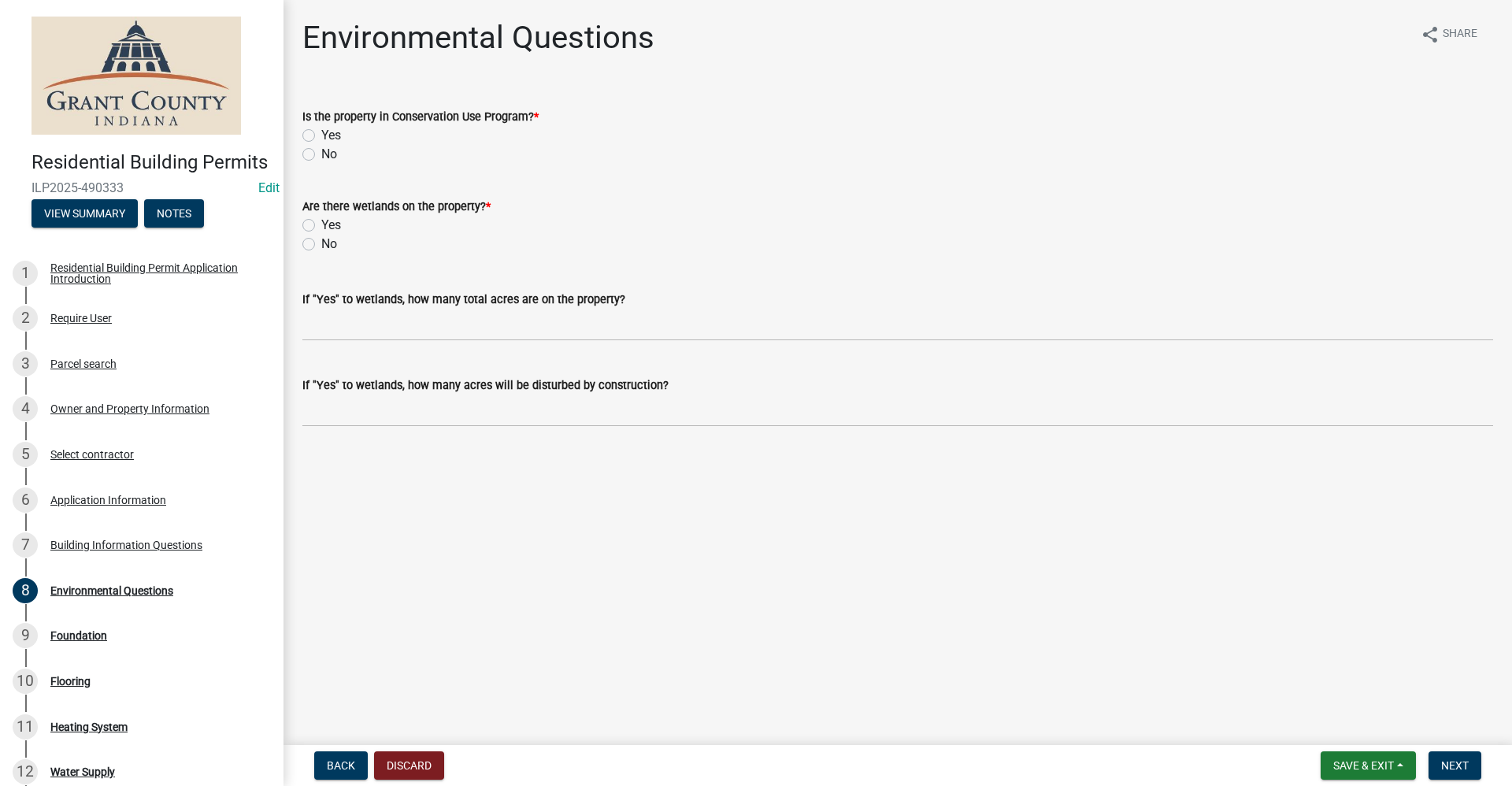
click at [322, 155] on label "No" at bounding box center [330, 153] width 16 height 19
click at [322, 155] on input "No" at bounding box center [327, 149] width 10 height 10
click at [322, 245] on label "No" at bounding box center [330, 244] width 16 height 19
click at [322, 245] on input "No" at bounding box center [327, 240] width 10 height 10
click at [730, 761] on span "Next" at bounding box center [1455, 765] width 28 height 13
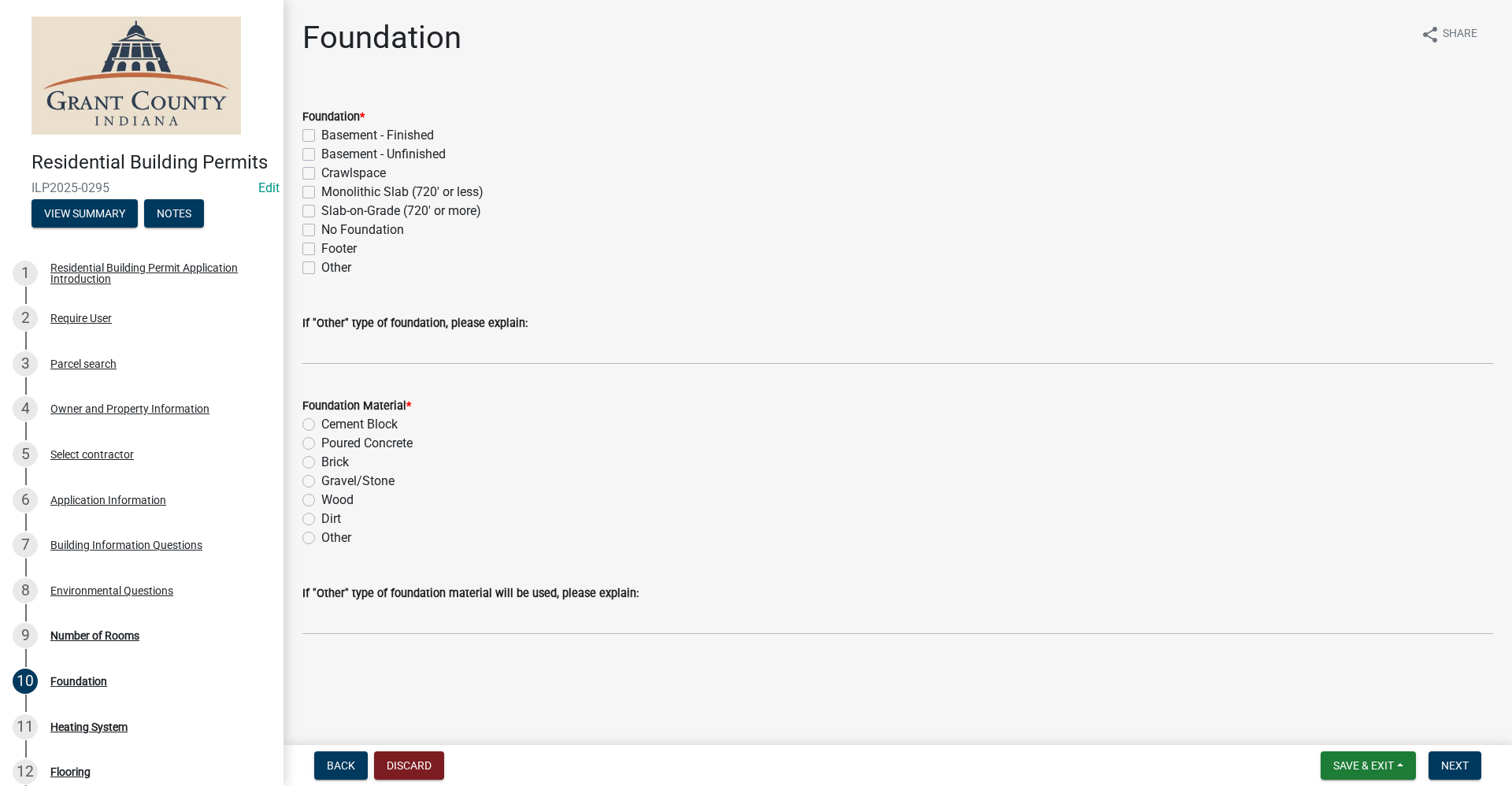
click at [322, 189] on label "Monolithic Slab (720' or less)" at bounding box center [403, 192] width 162 height 19
click at [322, 189] on input "Monolithic Slab (720' or less)" at bounding box center [327, 188] width 10 height 10
drag, startPoint x: 313, startPoint y: 442, endPoint x: 519, endPoint y: 540, distance: 228.1
click at [322, 442] on label "Poured Concrete" at bounding box center [367, 442] width 91 height 19
click at [322, 442] on input "Poured Concrete" at bounding box center [327, 439] width 10 height 10
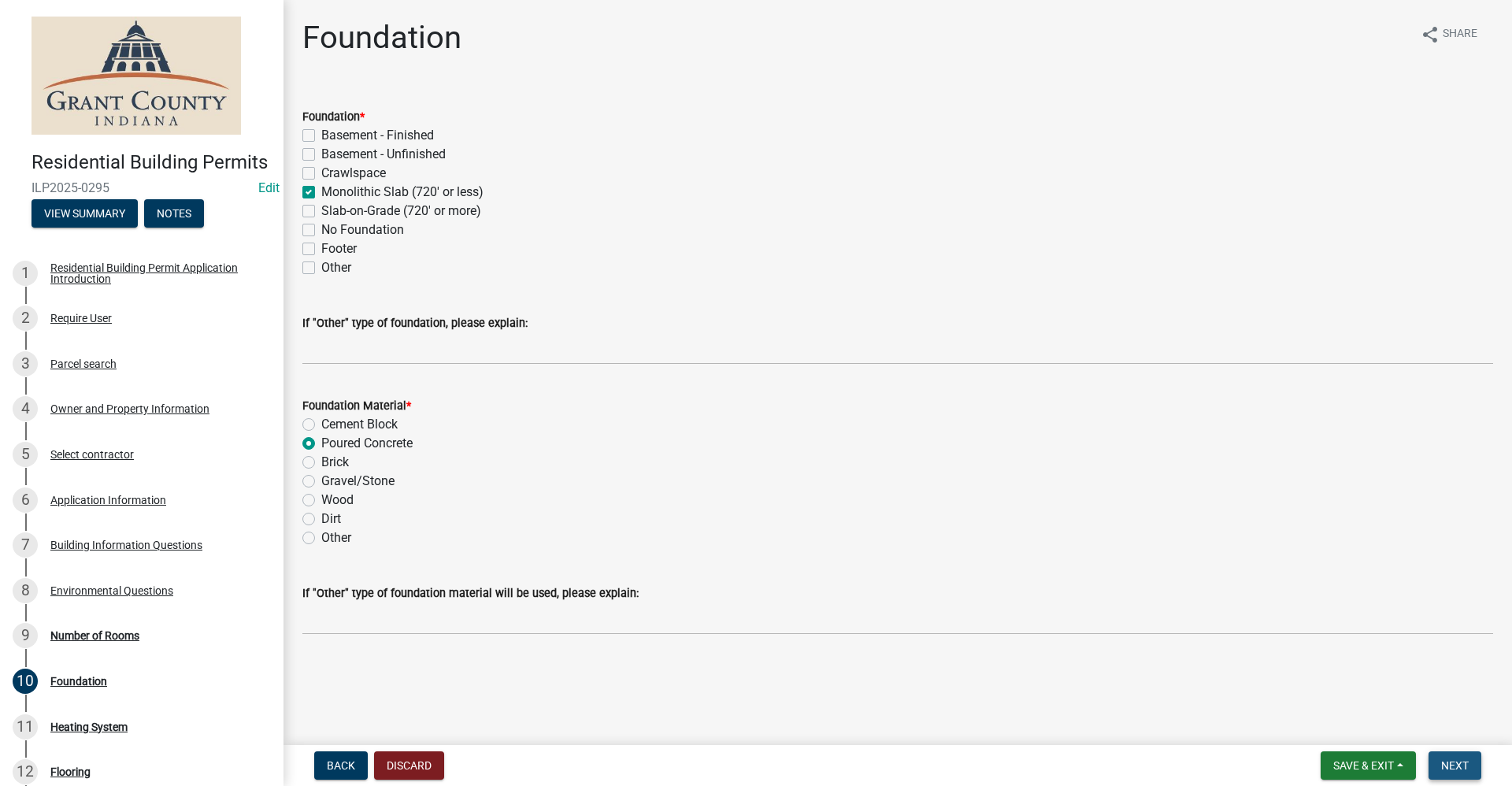
click at [730, 761] on span "Next" at bounding box center [1455, 765] width 28 height 13
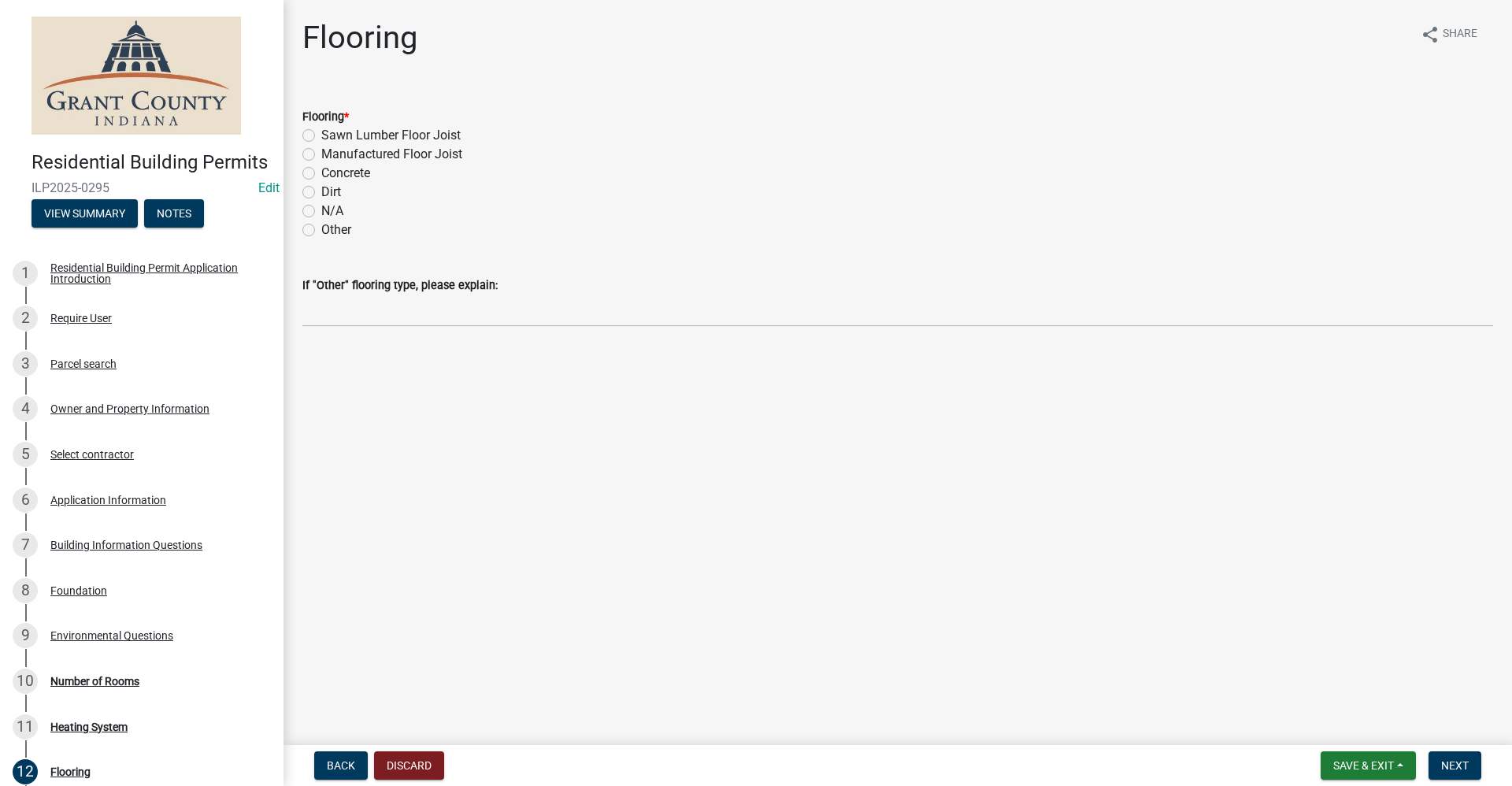
click at [322, 172] on label "Concrete" at bounding box center [345, 172] width 48 height 19
click at [322, 172] on input "Concrete" at bounding box center [327, 168] width 10 height 10
click at [730, 761] on button "Next" at bounding box center [1454, 765] width 52 height 29
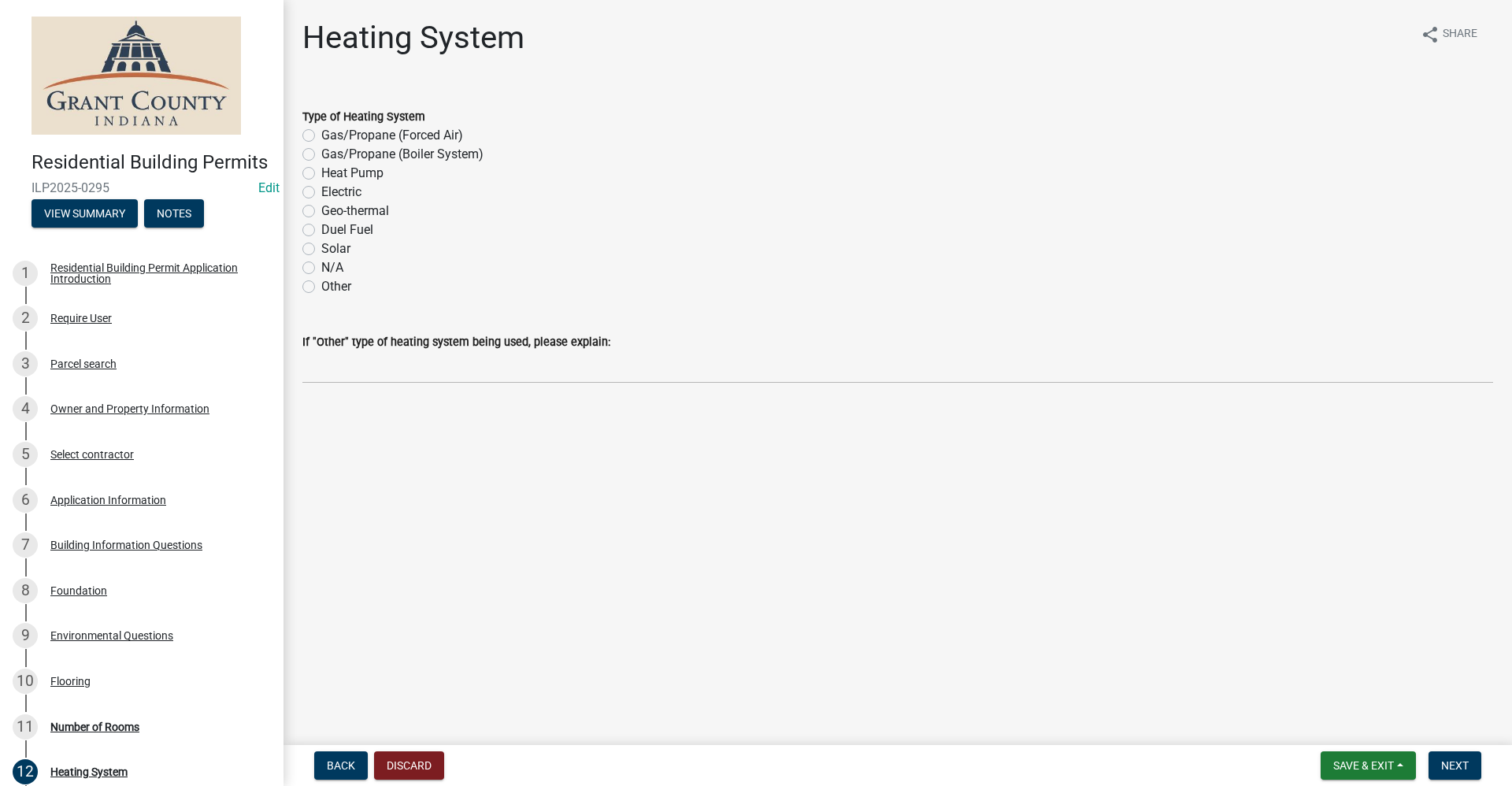
click at [322, 178] on label "Heat Pump" at bounding box center [352, 172] width 62 height 19
click at [322, 174] on input "Heat Pump" at bounding box center [327, 168] width 10 height 10
click at [730, 761] on span "Next" at bounding box center [1455, 765] width 28 height 13
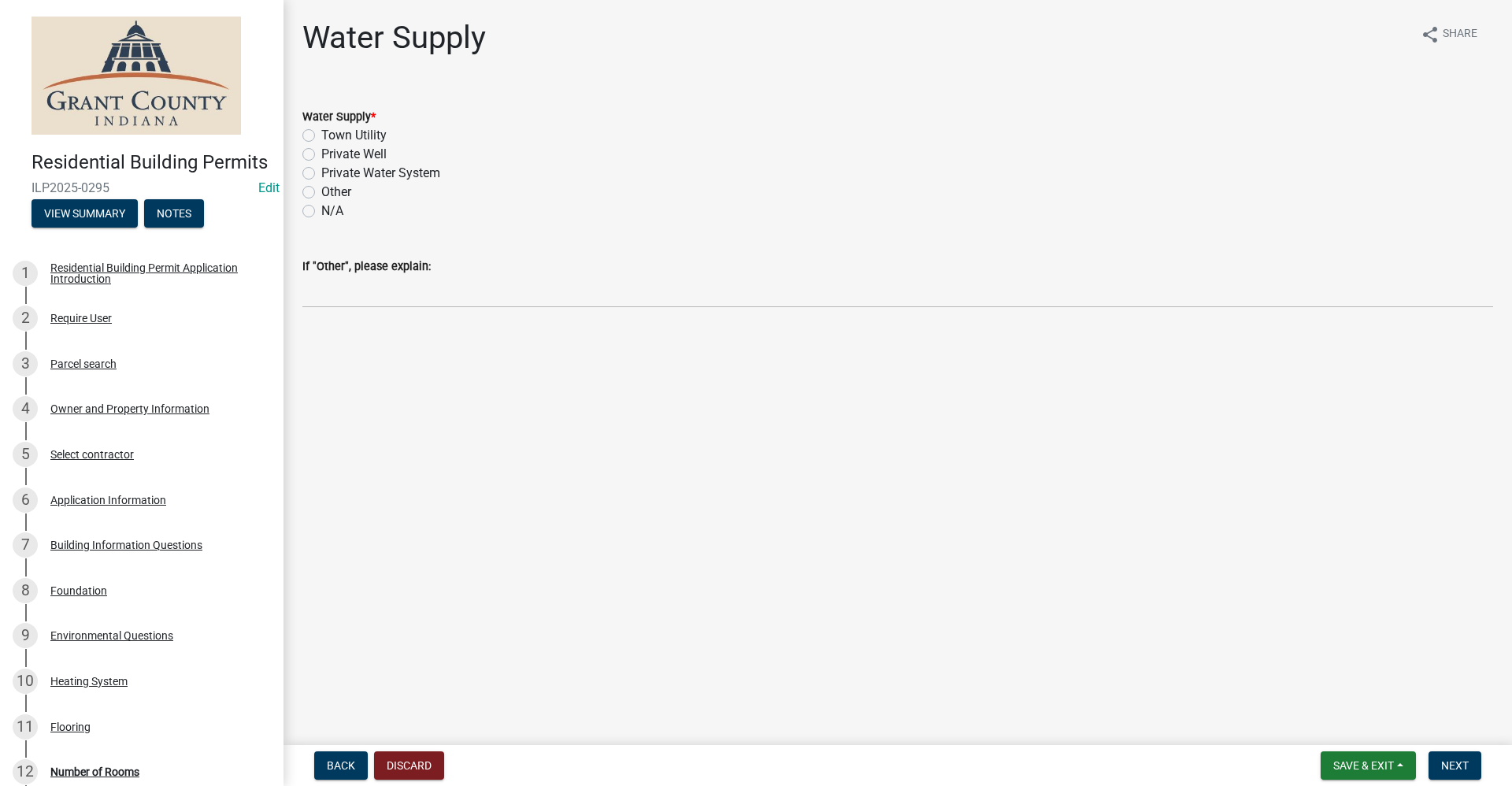
click at [322, 136] on label "Town Utility" at bounding box center [354, 135] width 65 height 19
click at [322, 136] on input "Town Utility" at bounding box center [327, 131] width 10 height 10
click at [730, 761] on span "Next" at bounding box center [1455, 765] width 28 height 13
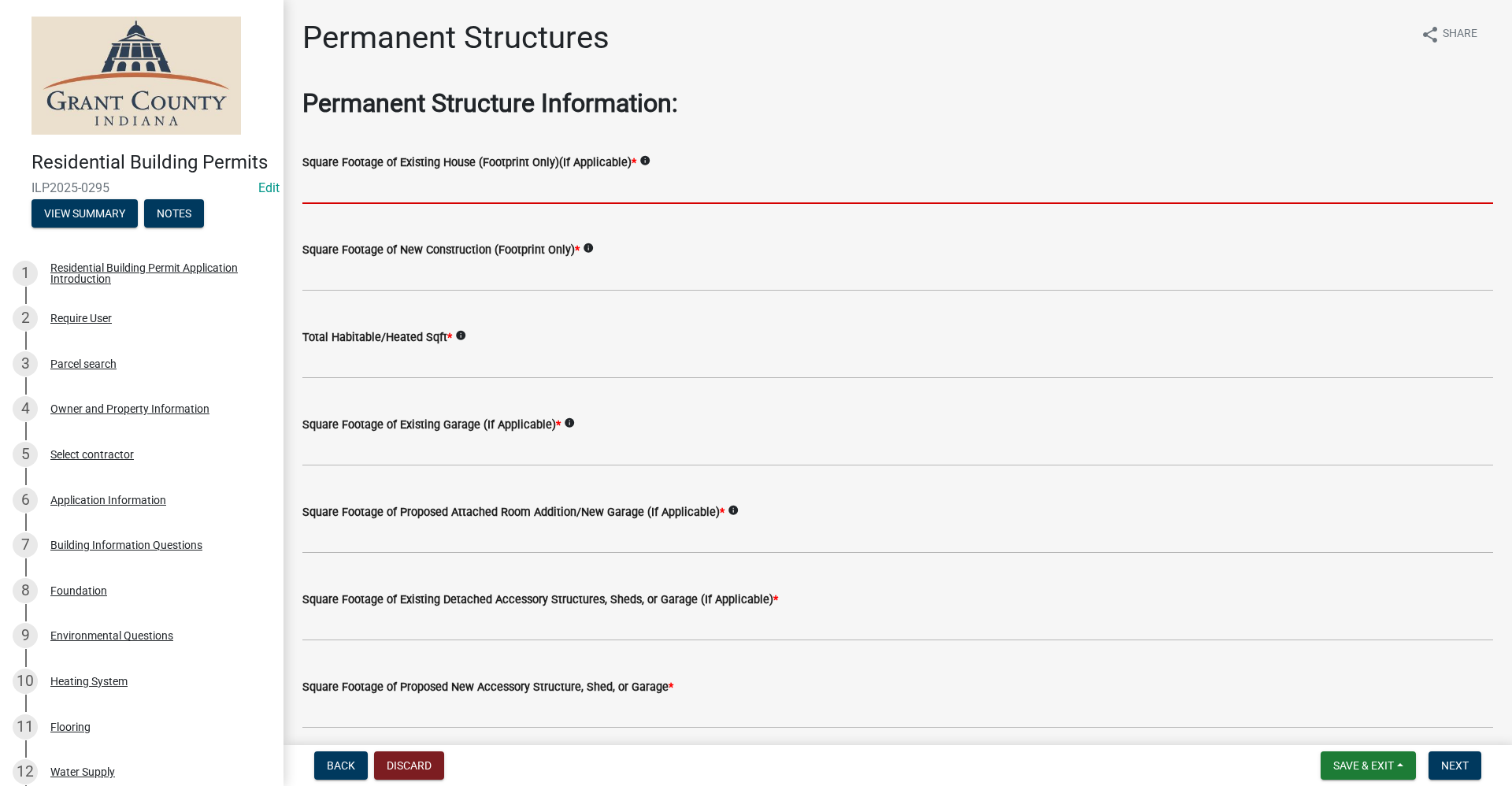
click at [314, 188] on input "text" at bounding box center [898, 187] width 1190 height 33
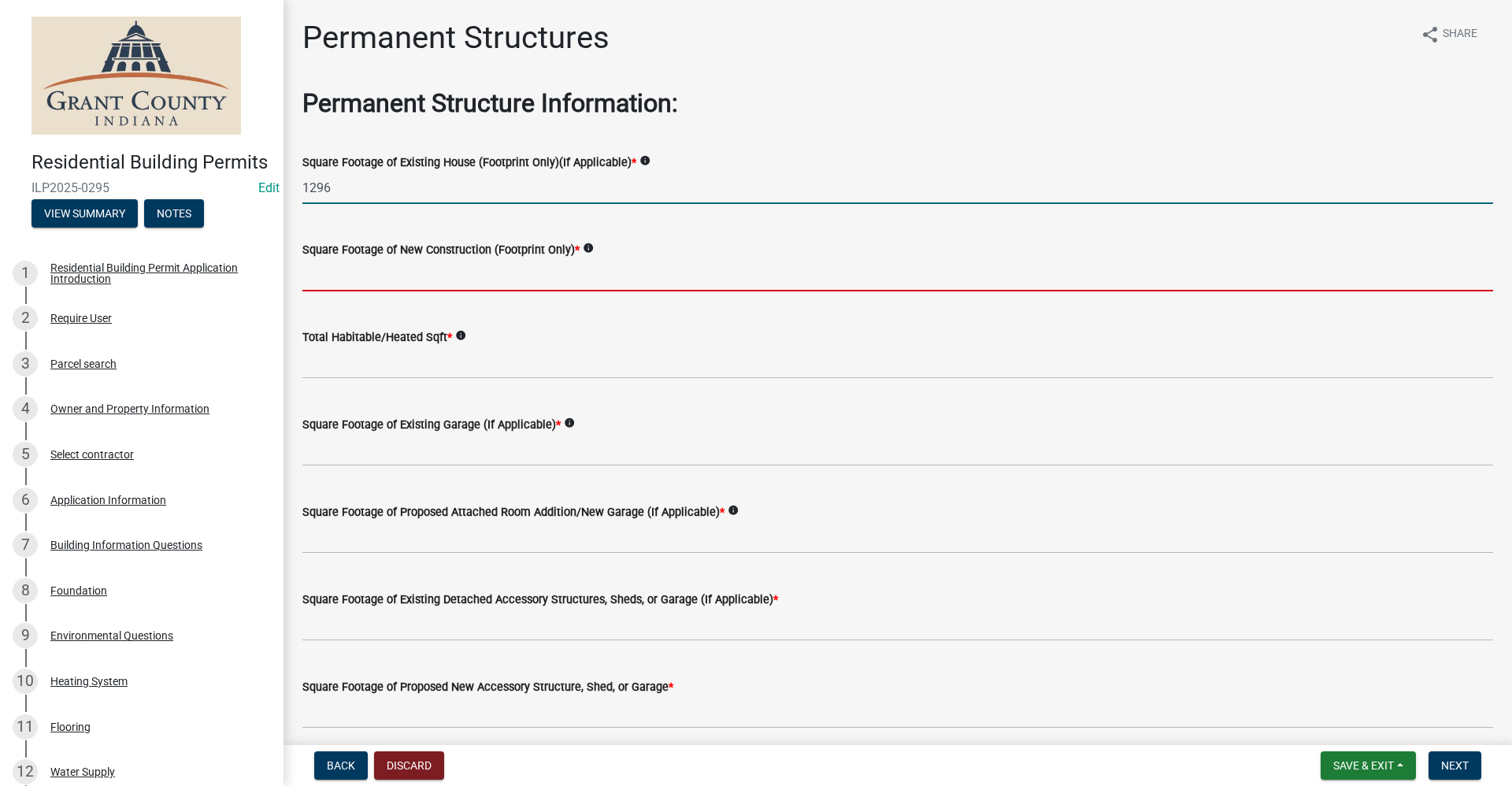
click at [362, 268] on input "text" at bounding box center [898, 275] width 1190 height 33
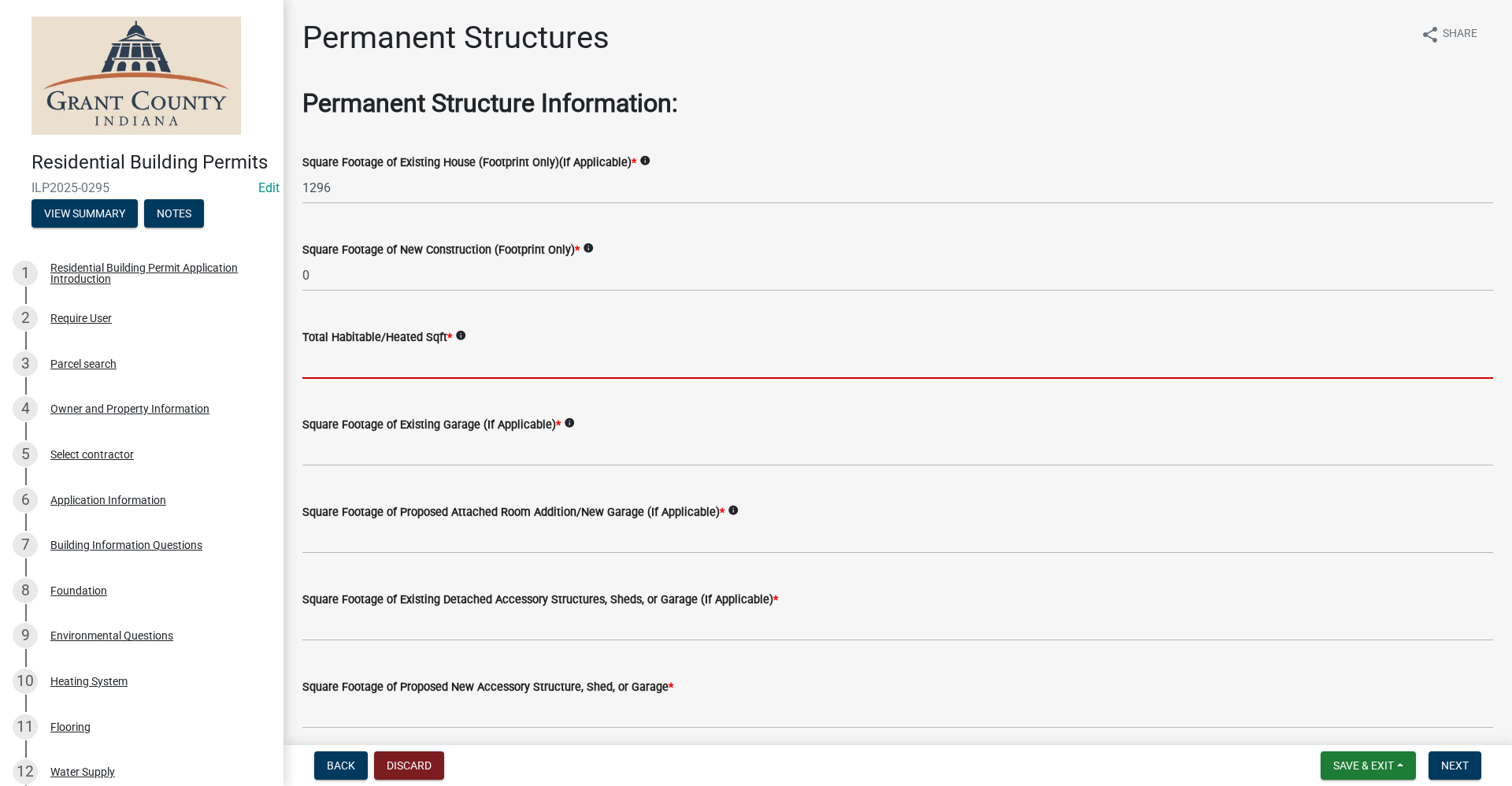
click at [383, 365] on input "text" at bounding box center [898, 362] width 1190 height 33
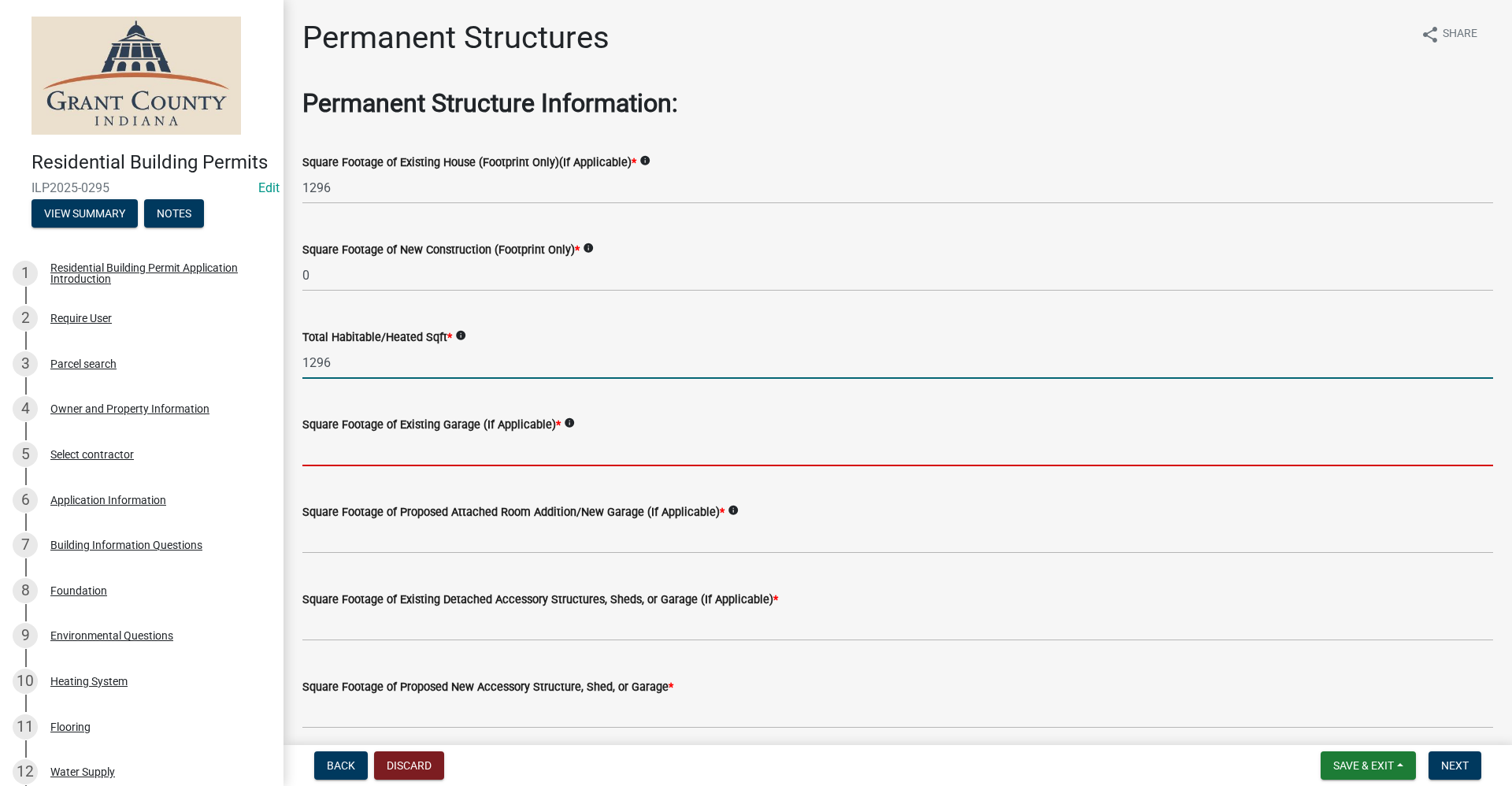
click at [342, 452] on input "text" at bounding box center [898, 449] width 1190 height 33
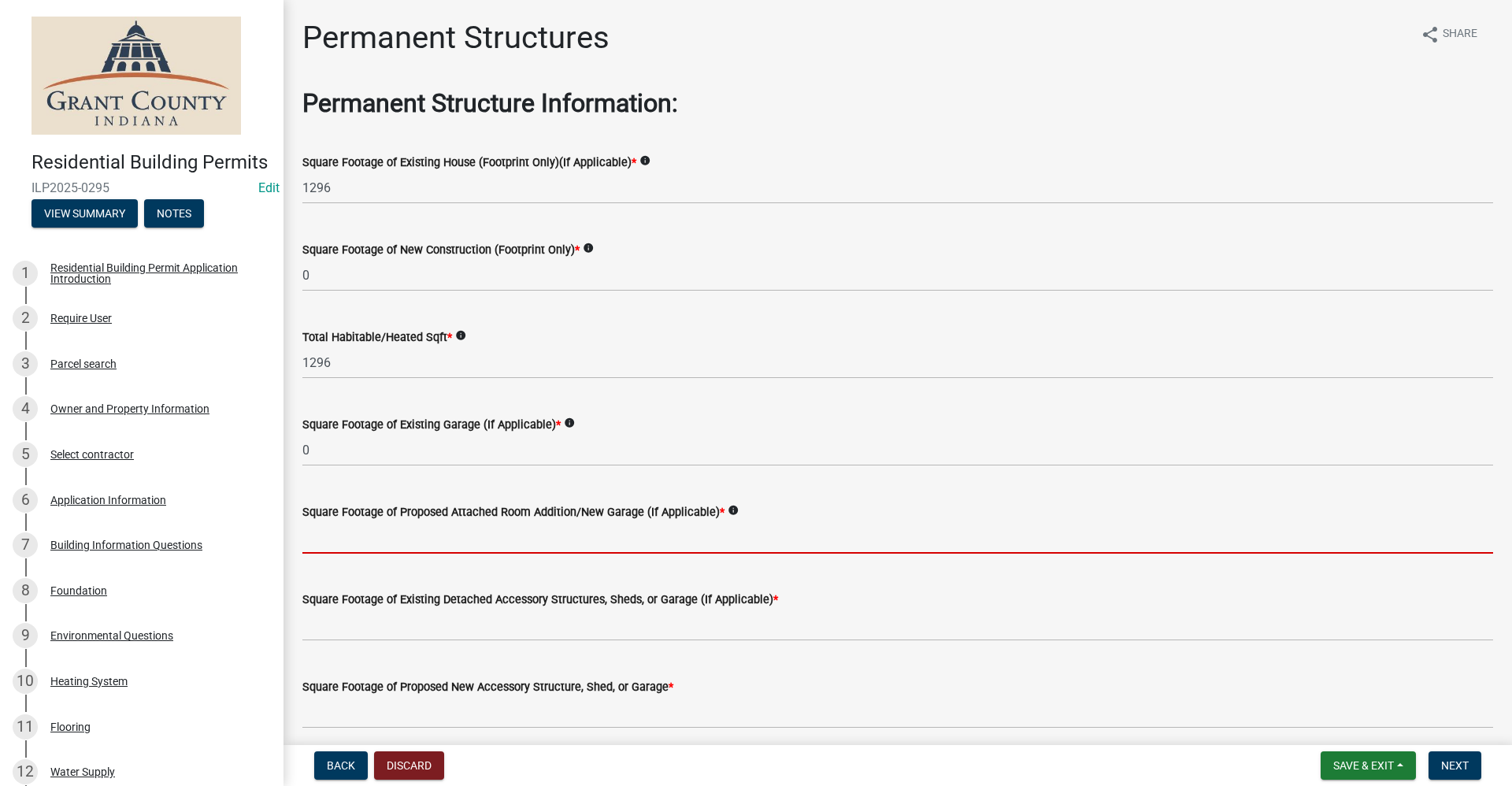
click at [356, 534] on input "text" at bounding box center [898, 538] width 1190 height 33
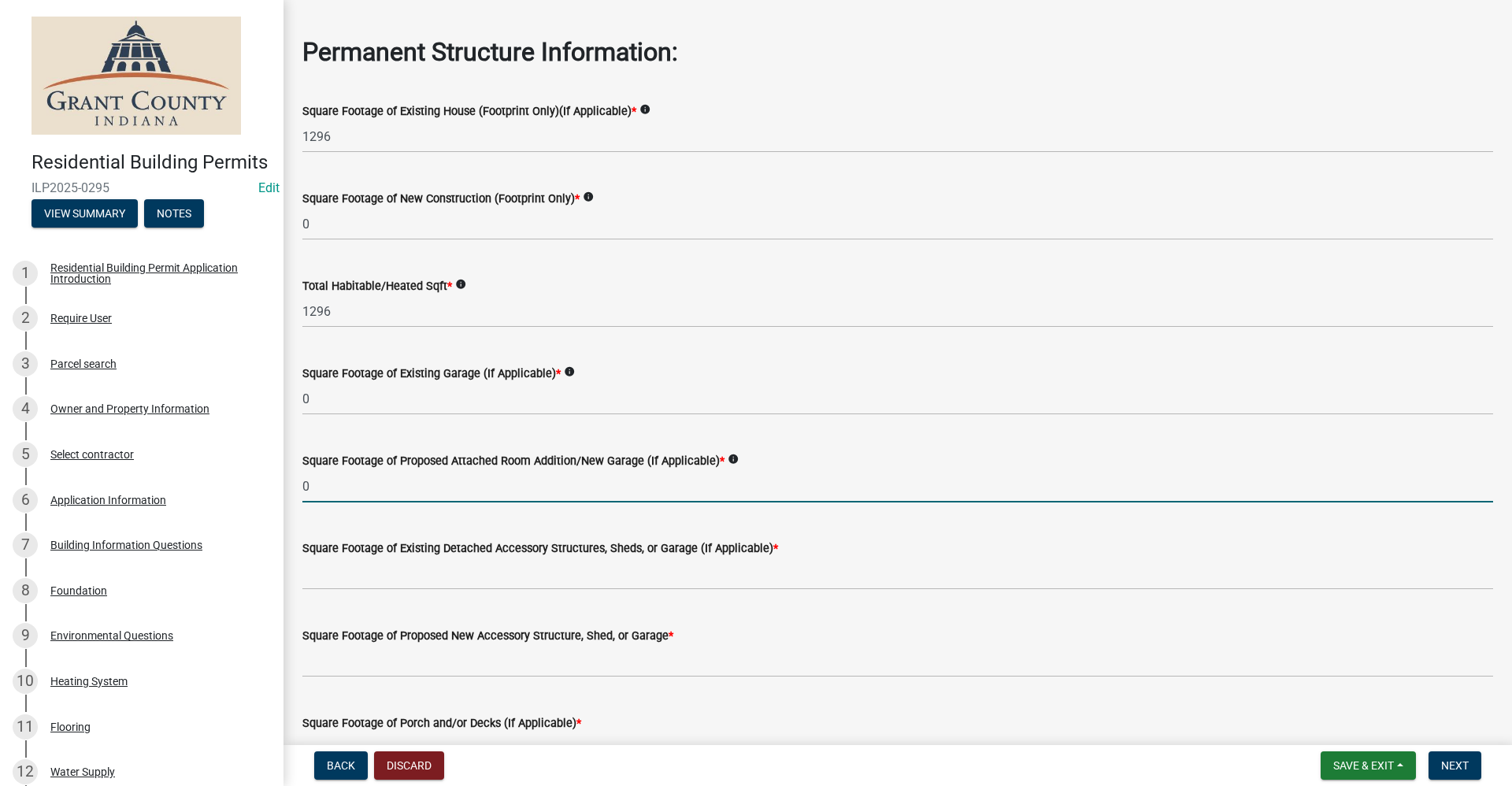
scroll to position [79, 0]
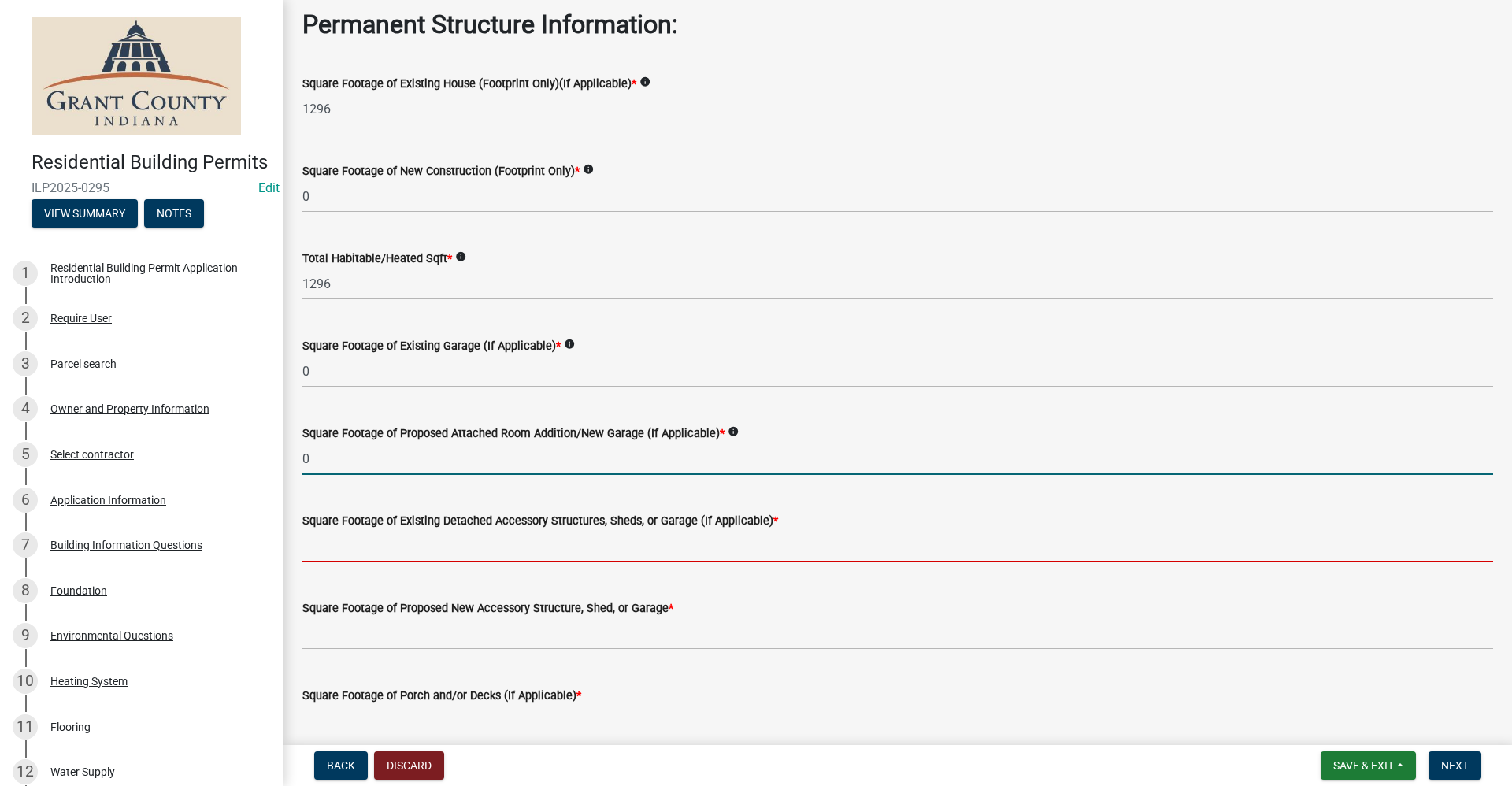
click at [399, 550] on input "text" at bounding box center [898, 545] width 1190 height 33
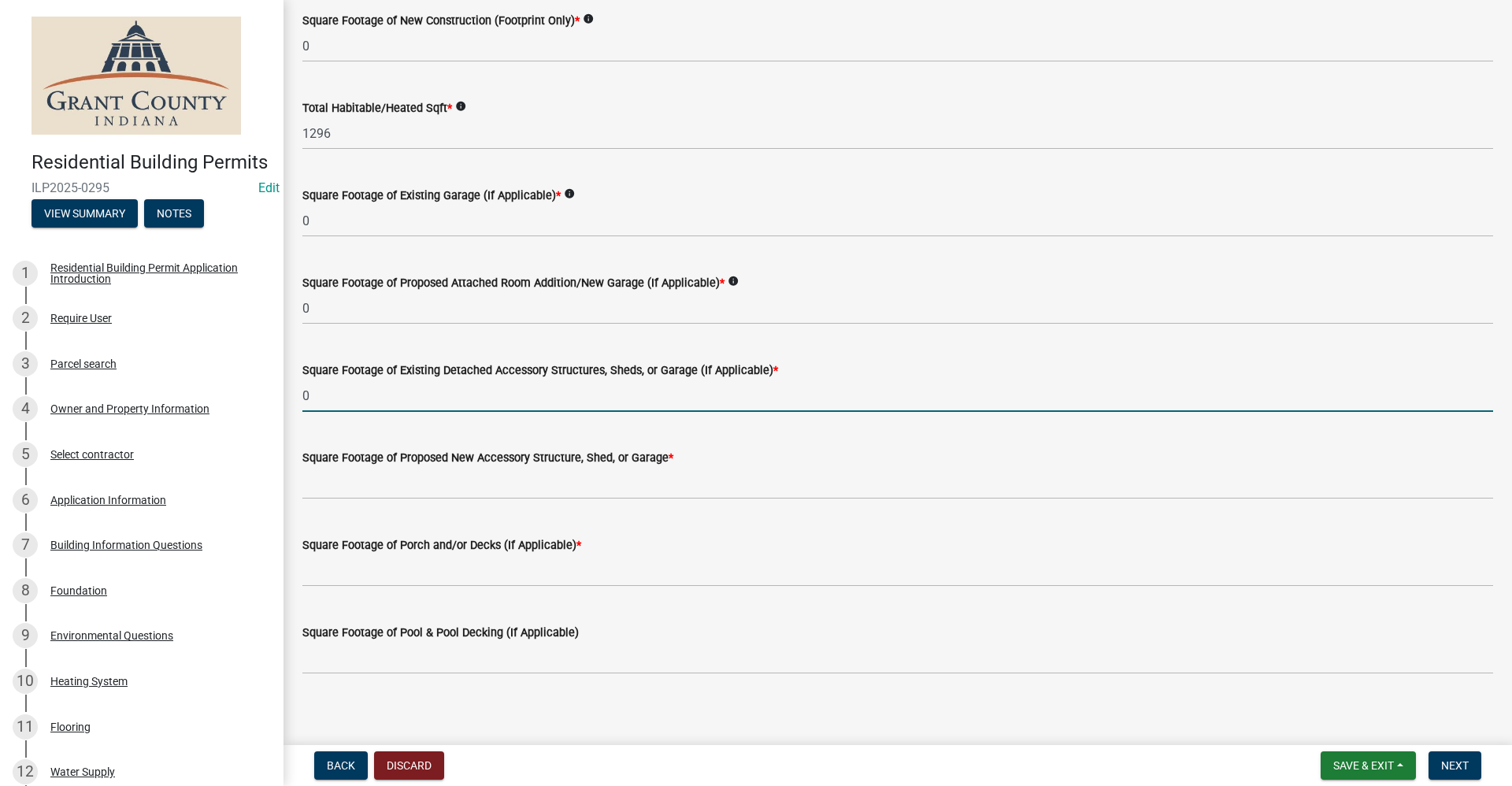
scroll to position [237, 0]
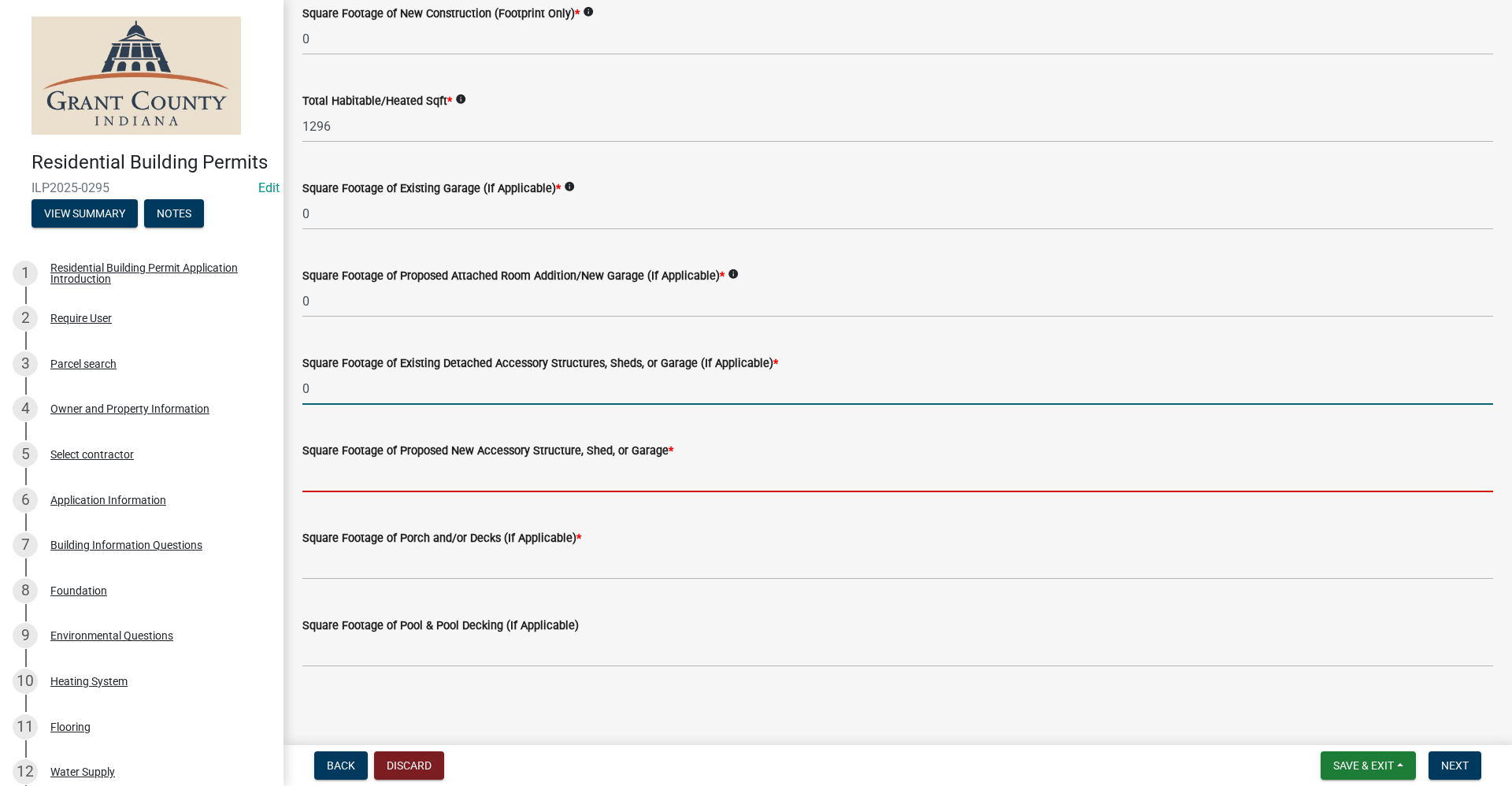
click at [362, 477] on input "text" at bounding box center [898, 476] width 1190 height 33
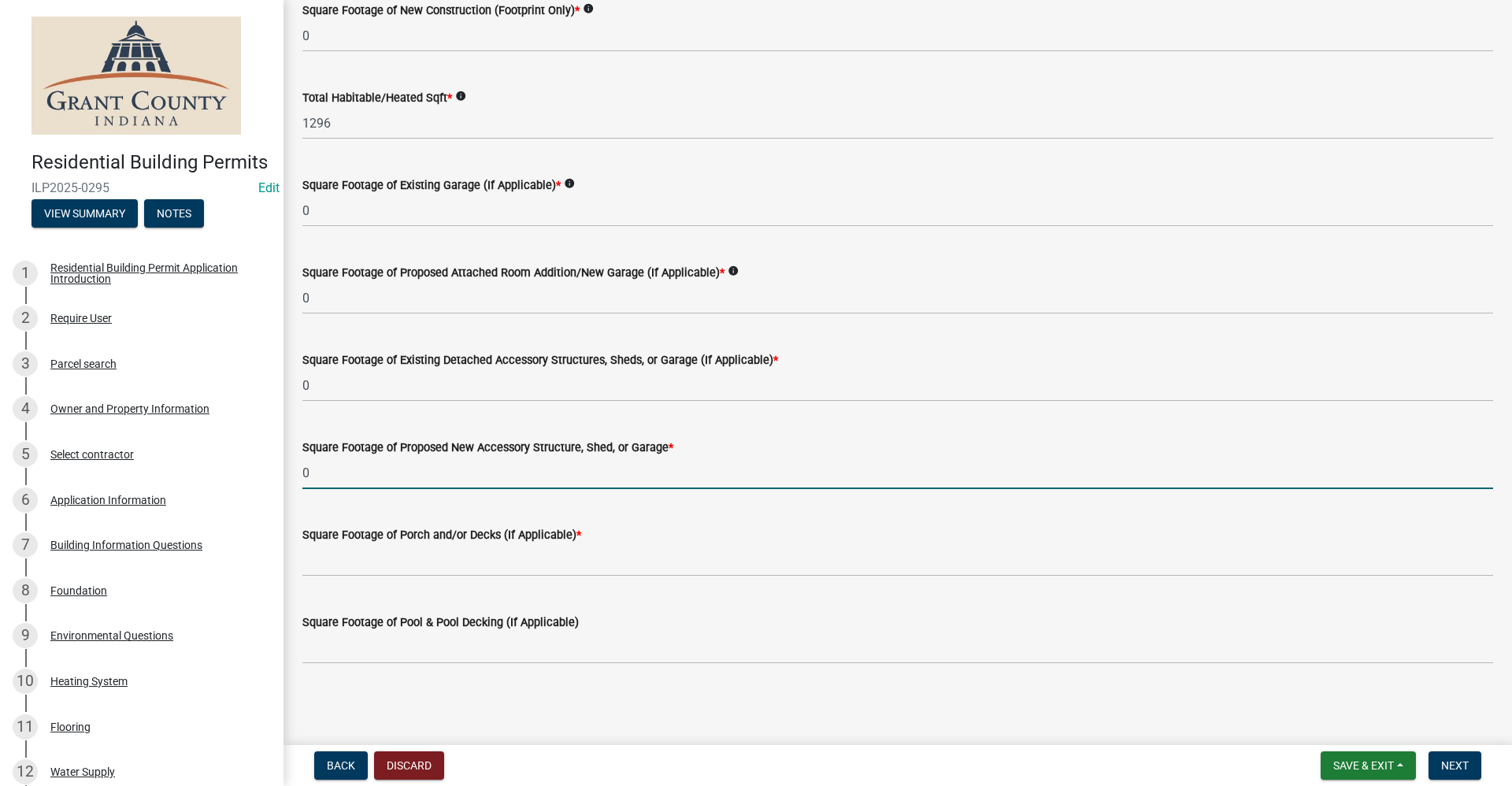
scroll to position [241, 0]
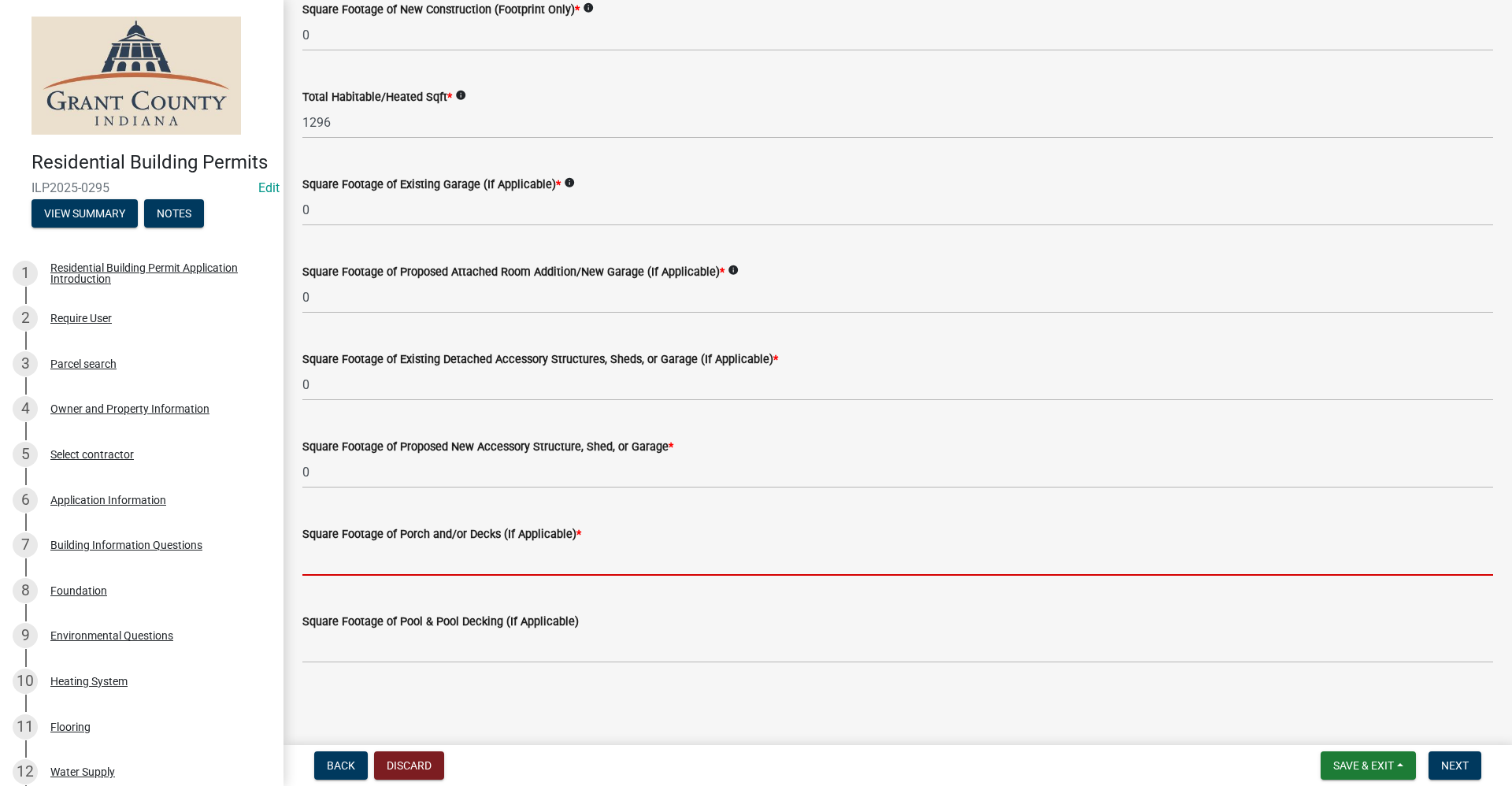
drag, startPoint x: 374, startPoint y: 561, endPoint x: 386, endPoint y: 565, distance: 12.6
click at [374, 561] on input "text" at bounding box center [898, 559] width 1190 height 33
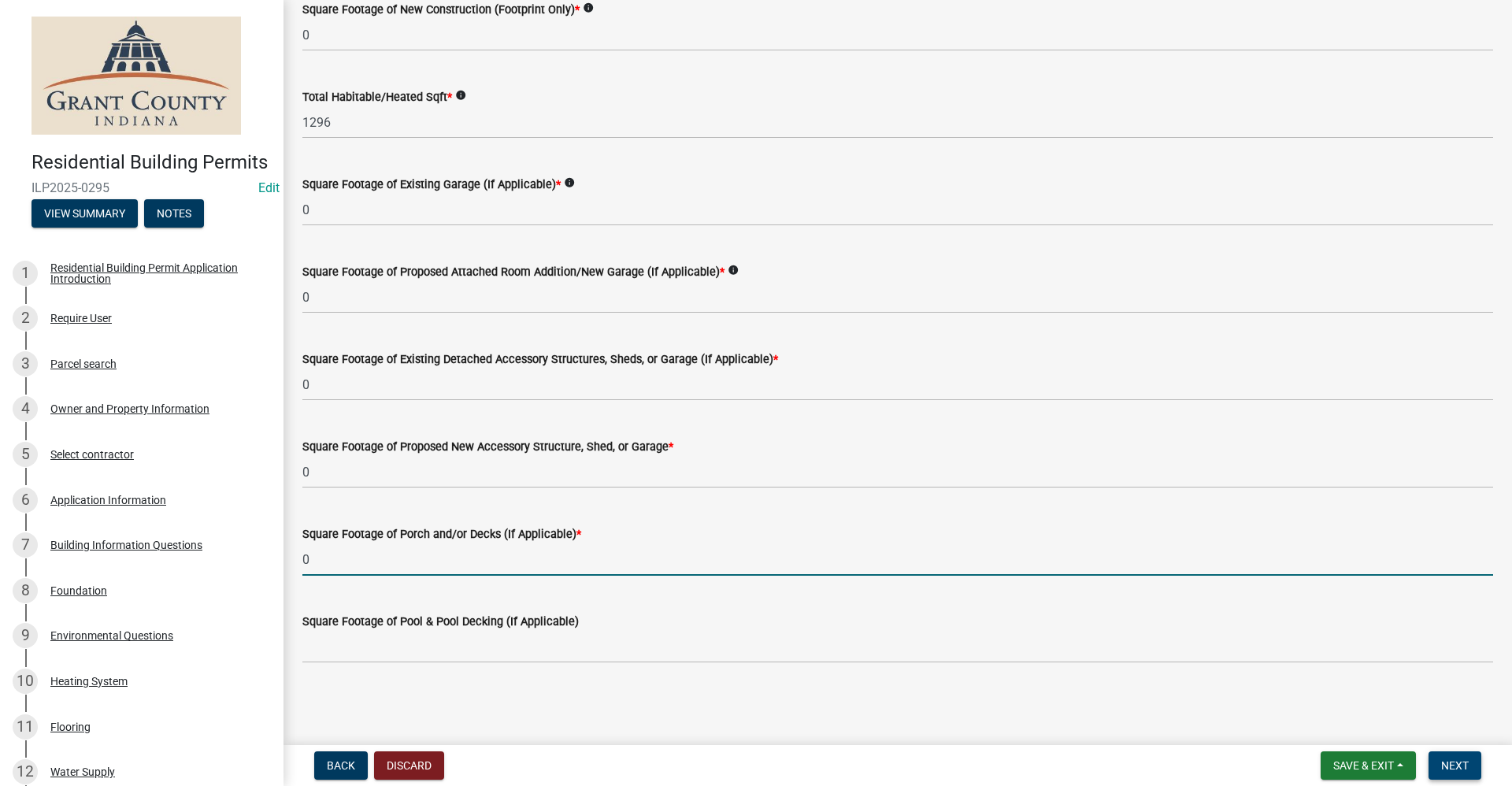
click at [730, 761] on span "Next" at bounding box center [1455, 765] width 28 height 13
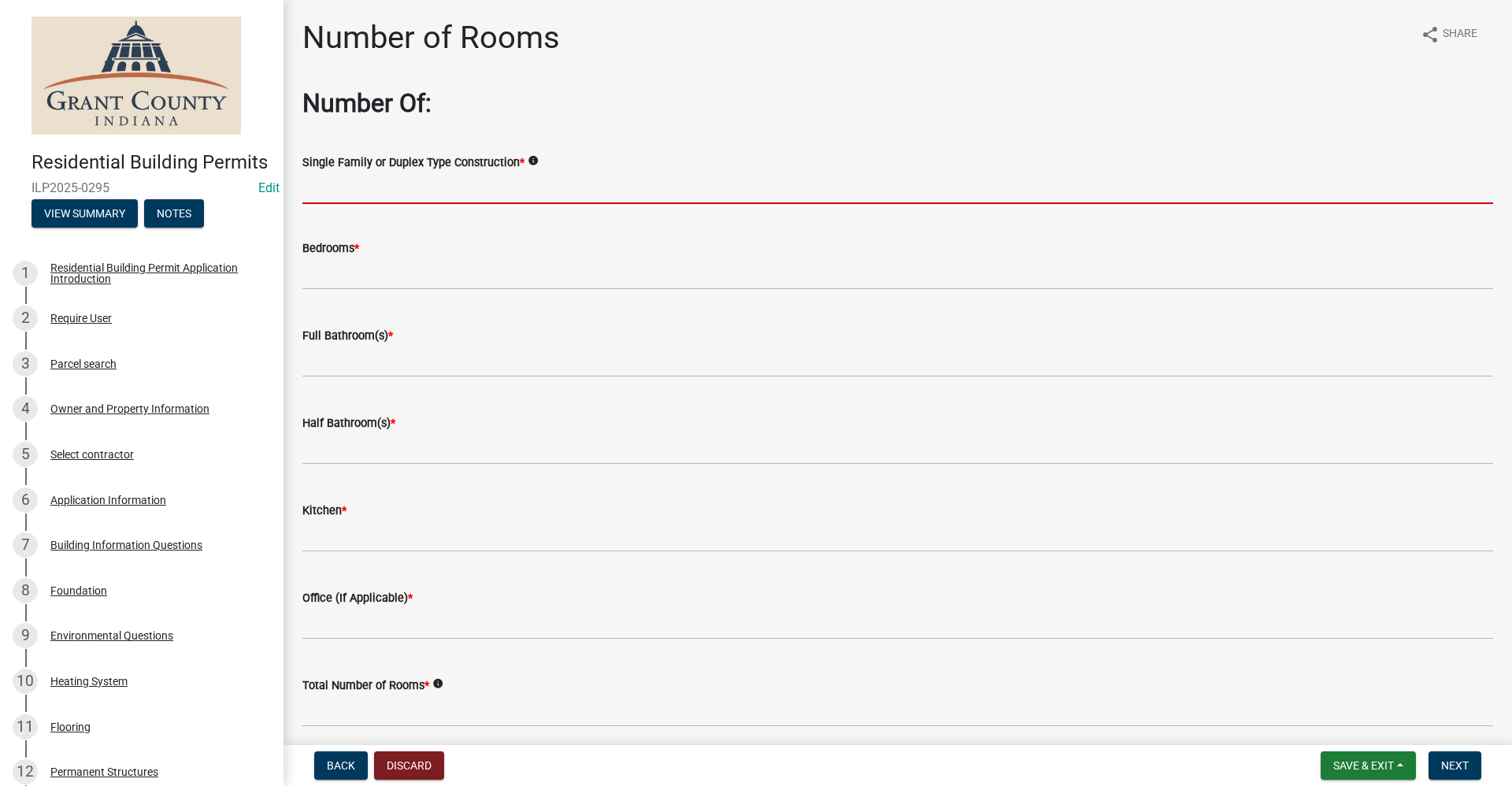
click at [340, 192] on input "Single Family or Duplex Type Construction *" at bounding box center [898, 187] width 1190 height 33
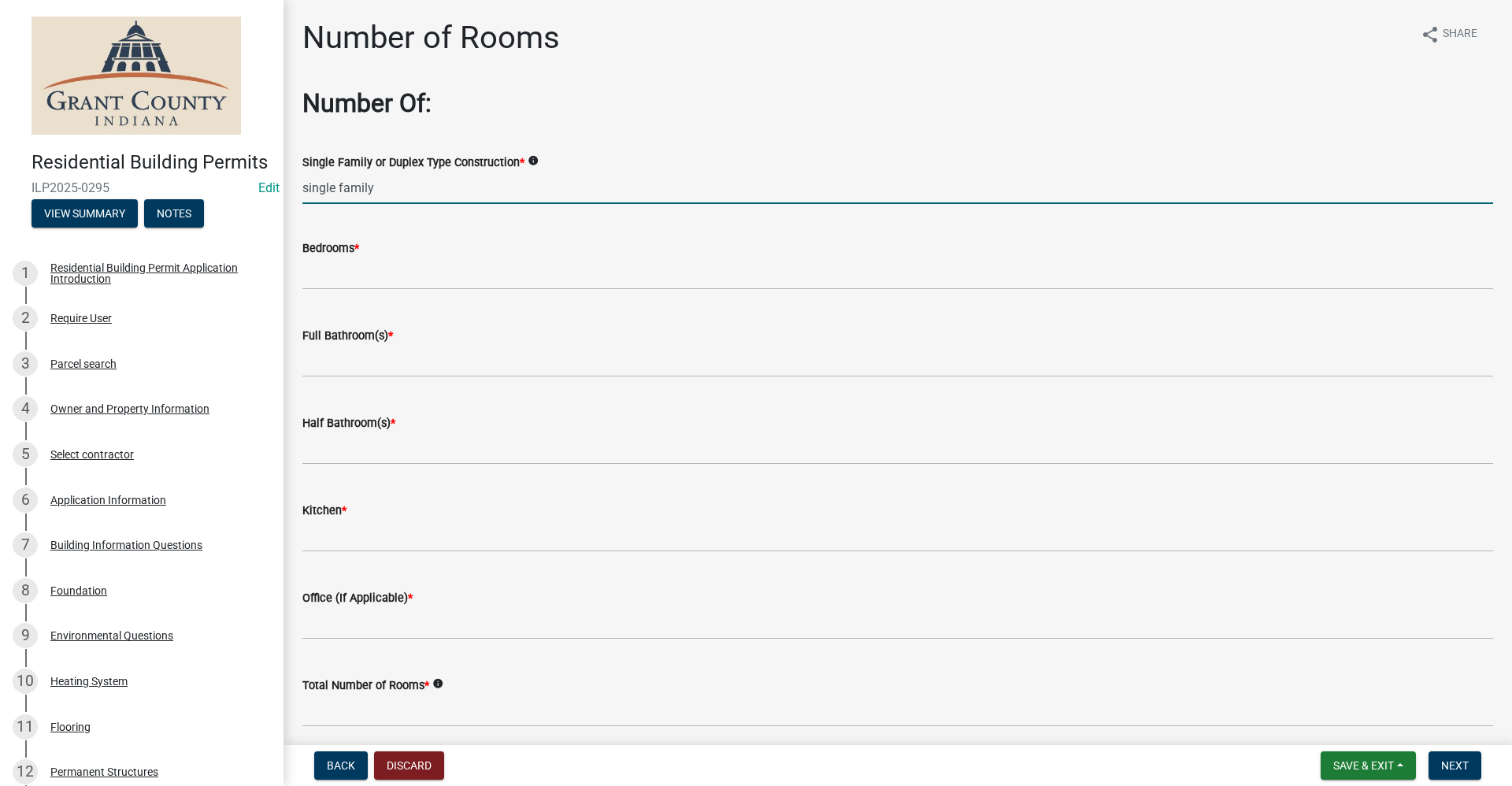
click at [397, 325] on div "Full Bathroom(s) *" at bounding box center [898, 341] width 1190 height 73
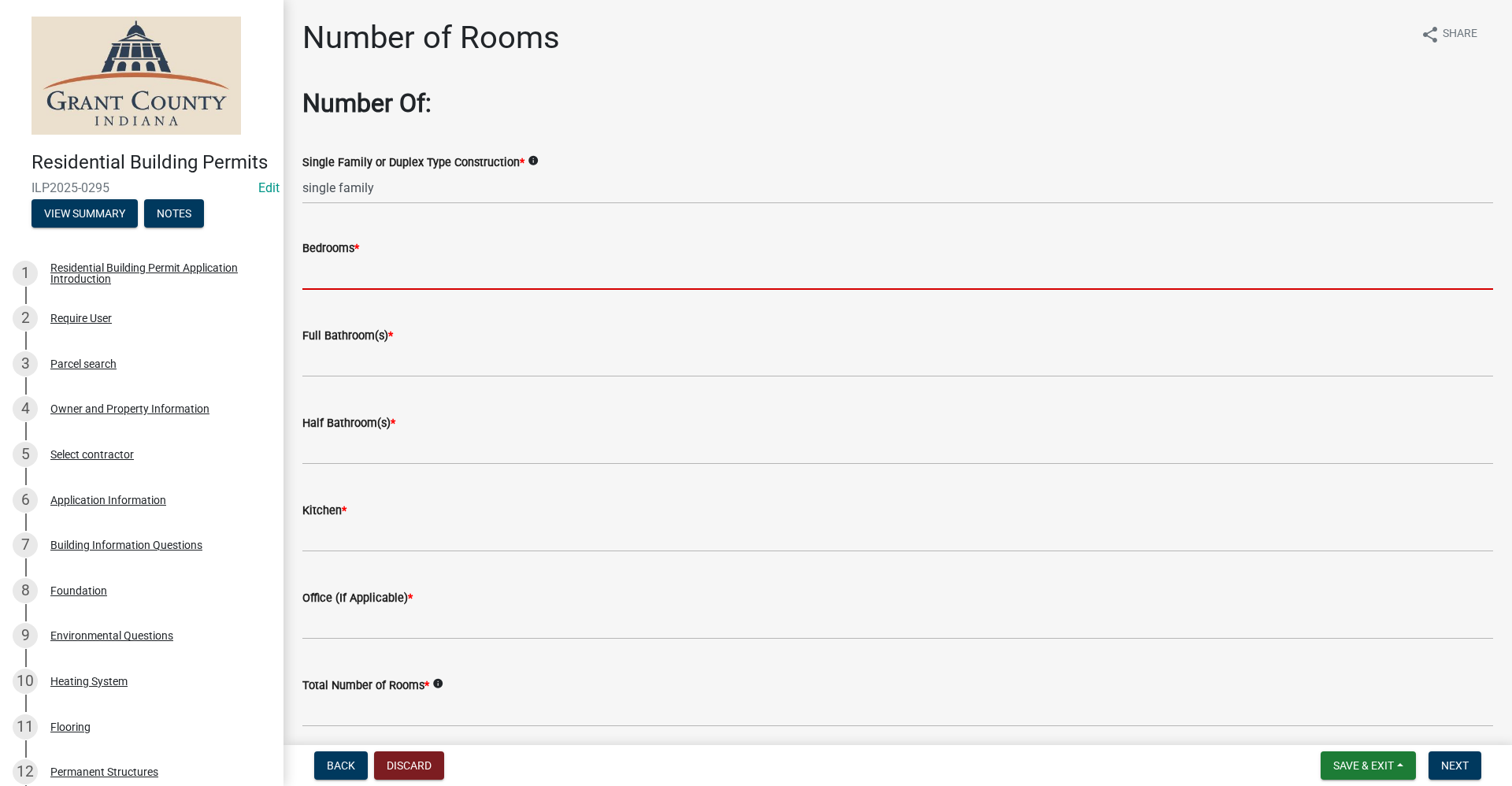
click at [359, 275] on input "text" at bounding box center [898, 273] width 1190 height 33
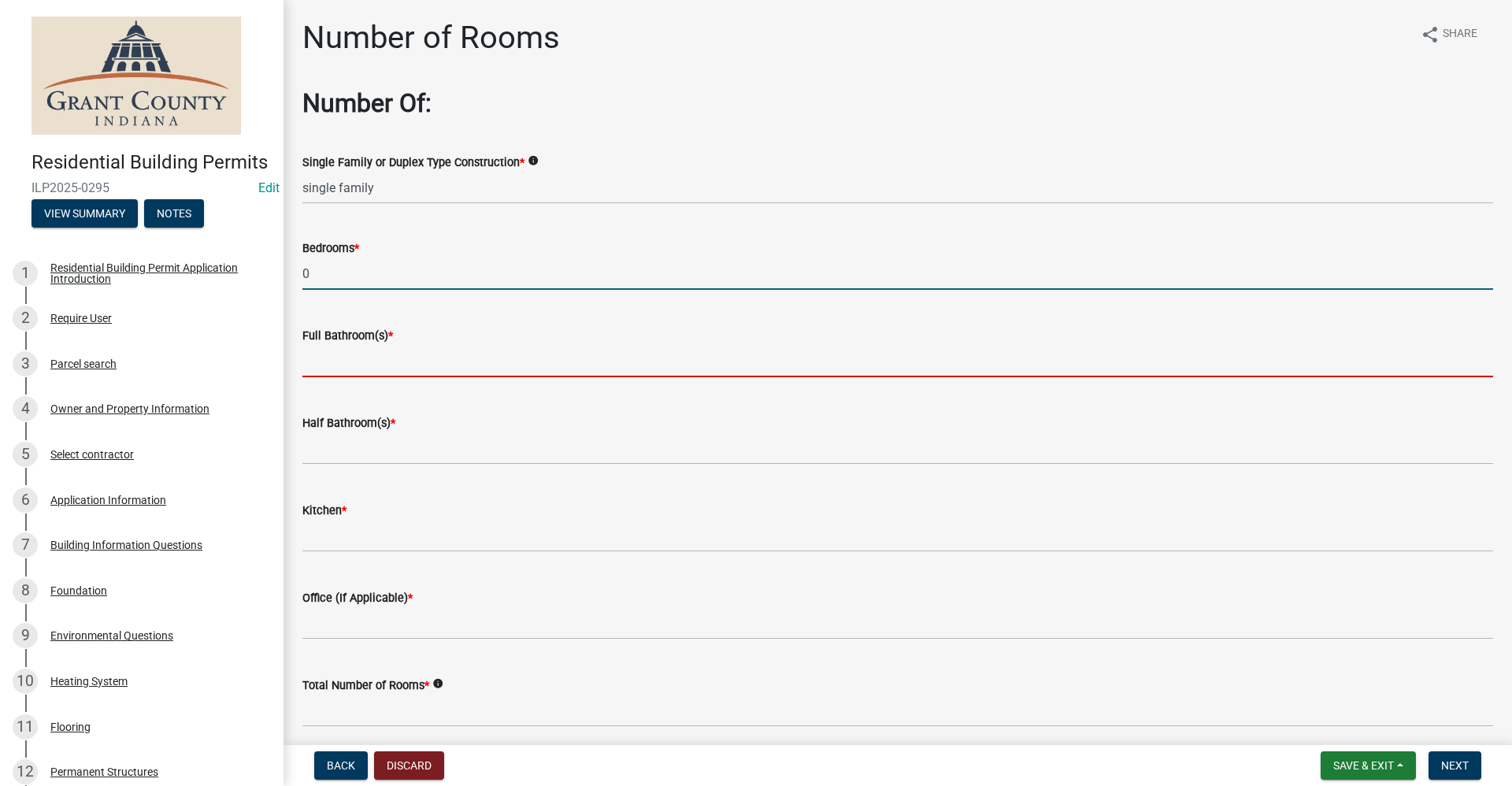
click at [337, 366] on input "text" at bounding box center [898, 360] width 1190 height 33
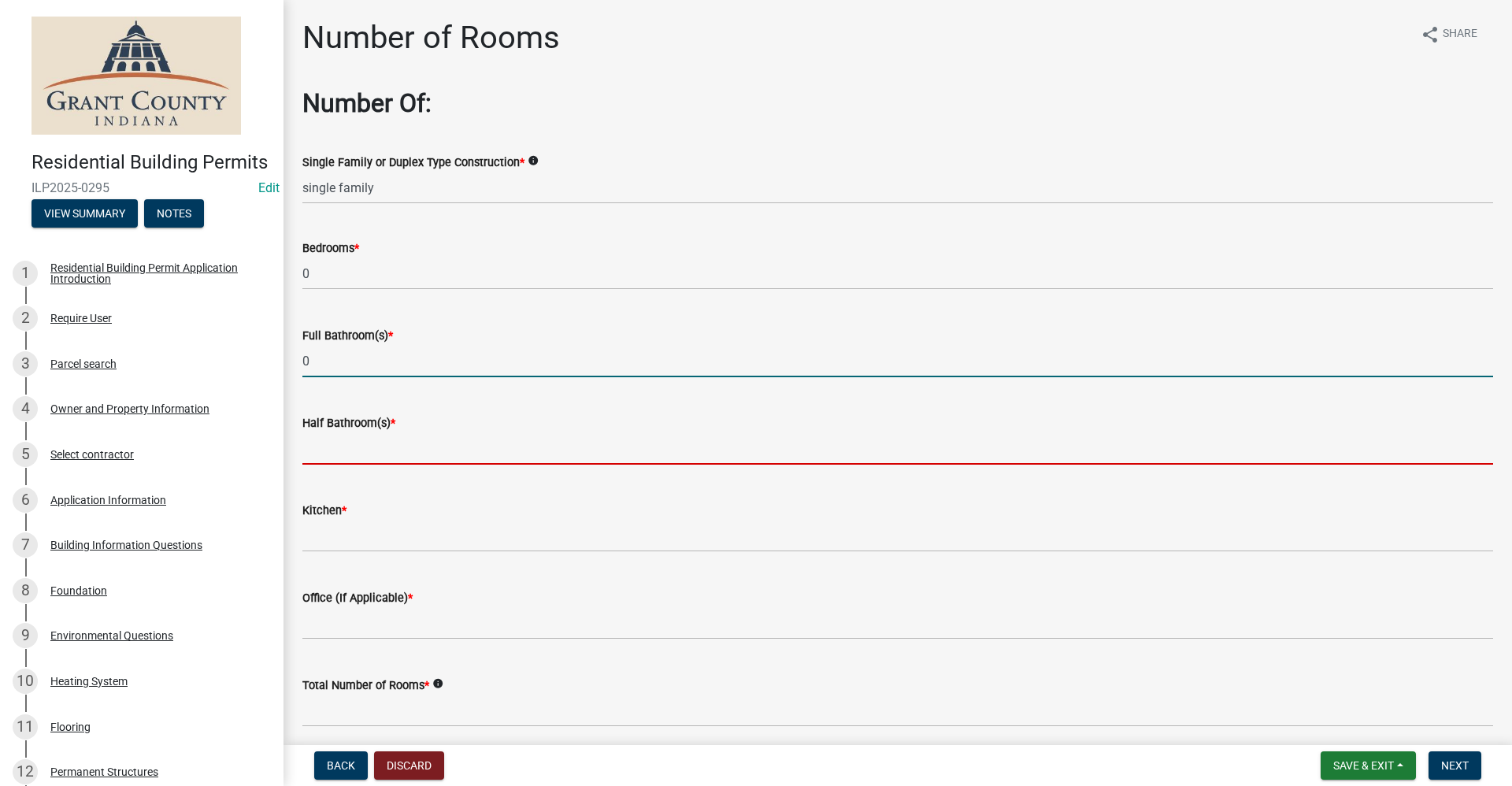
click at [322, 449] on input "text" at bounding box center [898, 448] width 1190 height 33
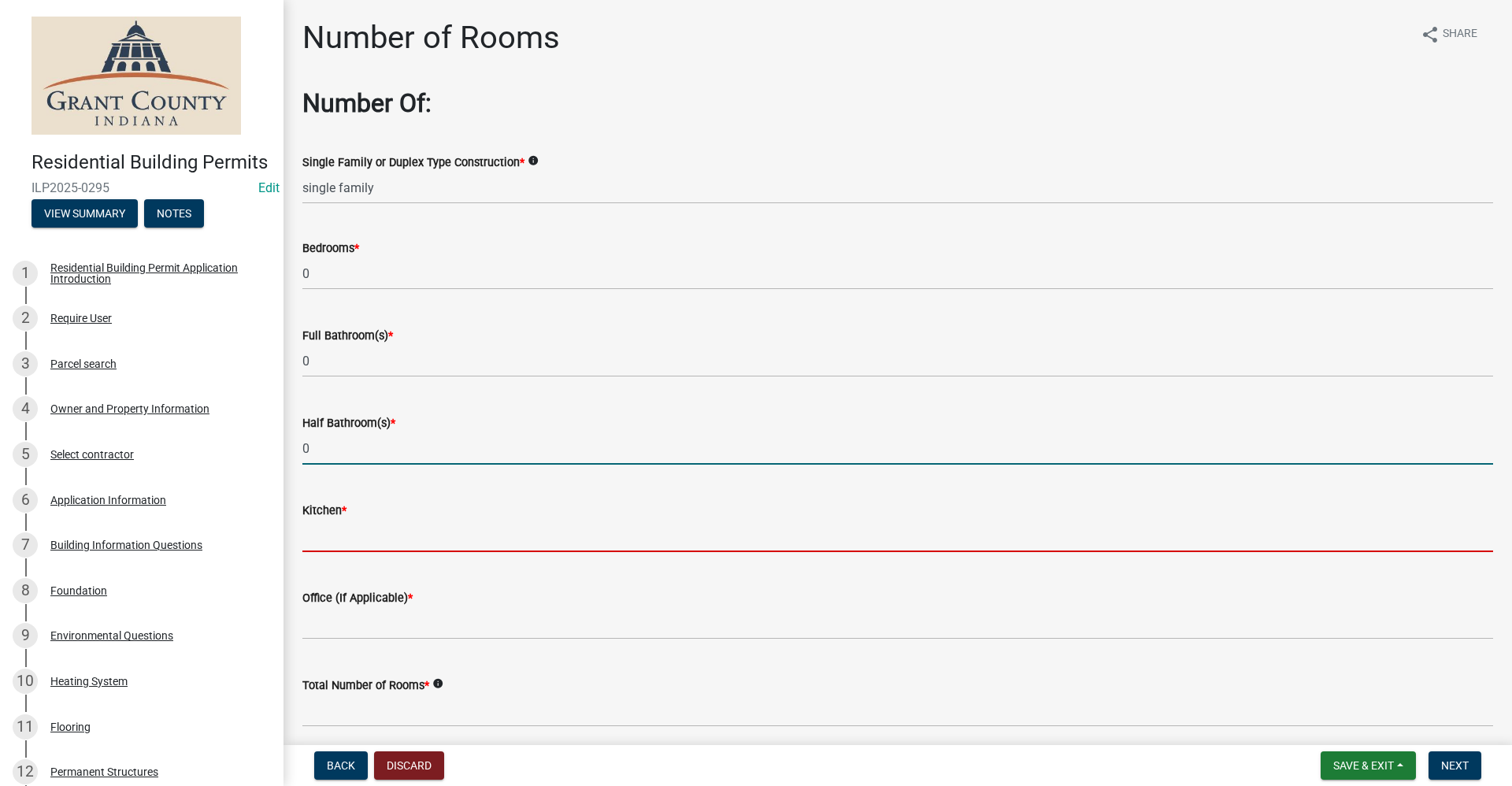
click at [306, 538] on input "text" at bounding box center [898, 536] width 1190 height 33
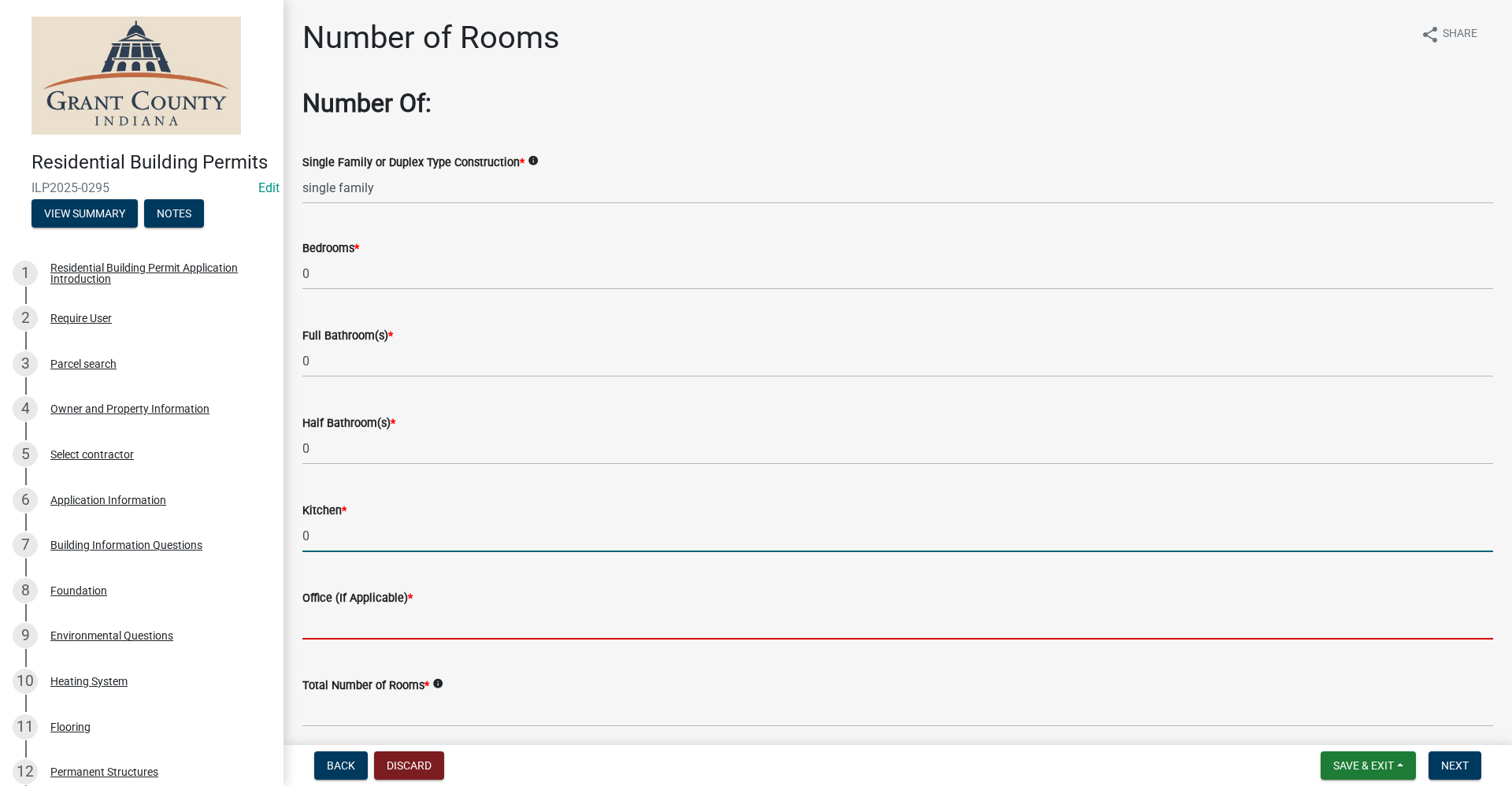
click at [352, 627] on input "text" at bounding box center [898, 623] width 1190 height 33
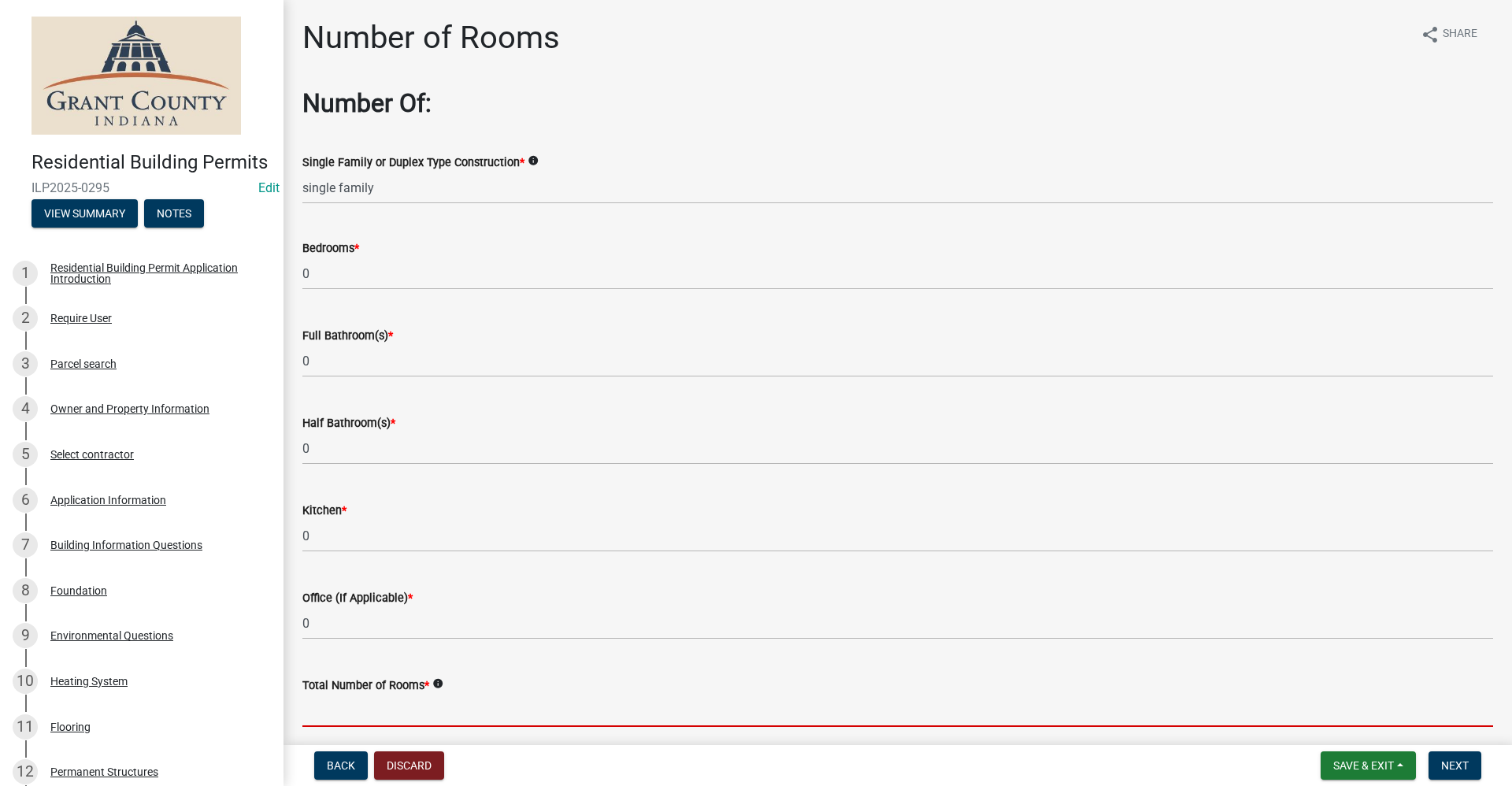
click at [338, 707] on input "text" at bounding box center [898, 711] width 1190 height 33
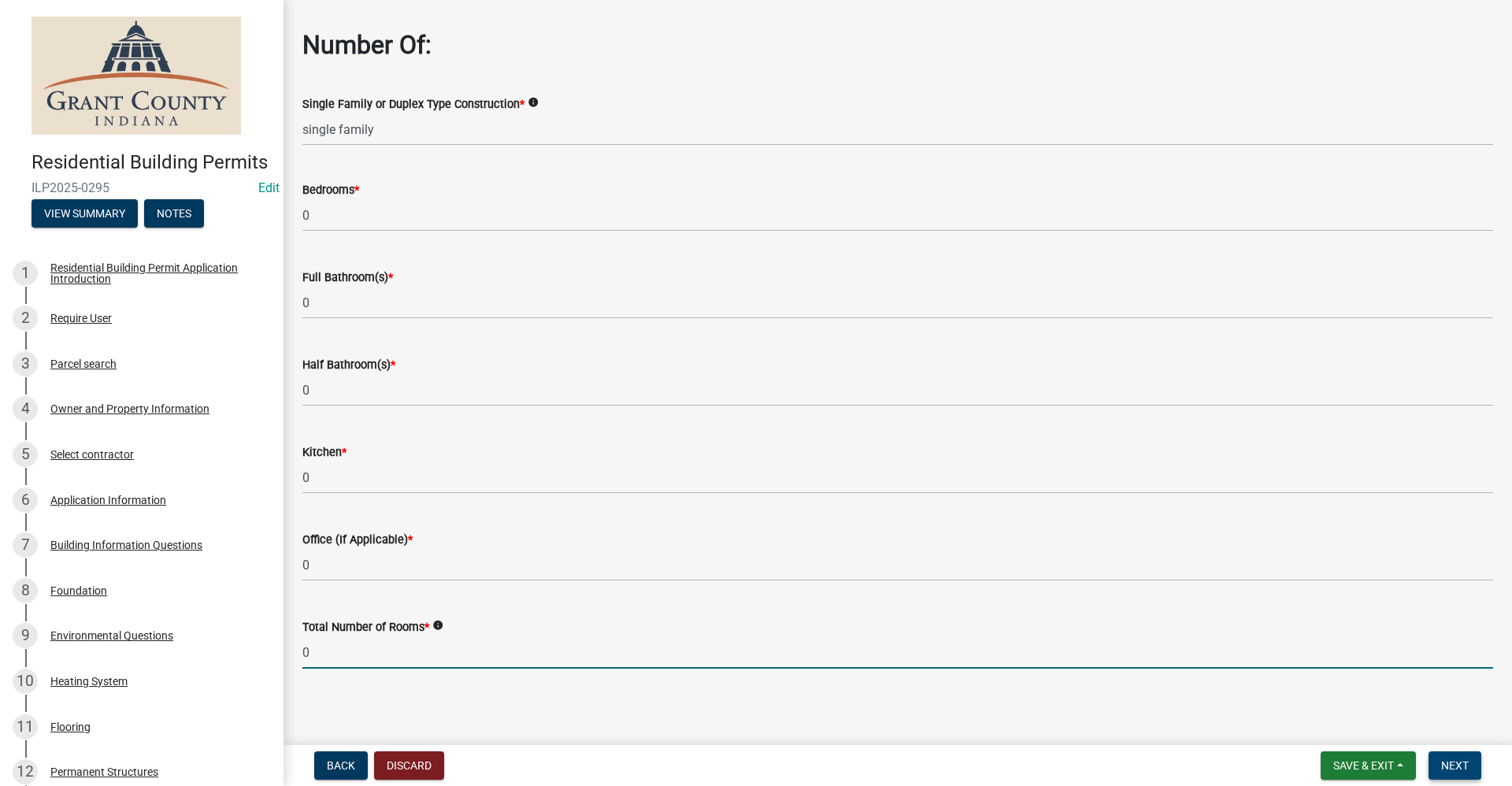
scroll to position [63, 0]
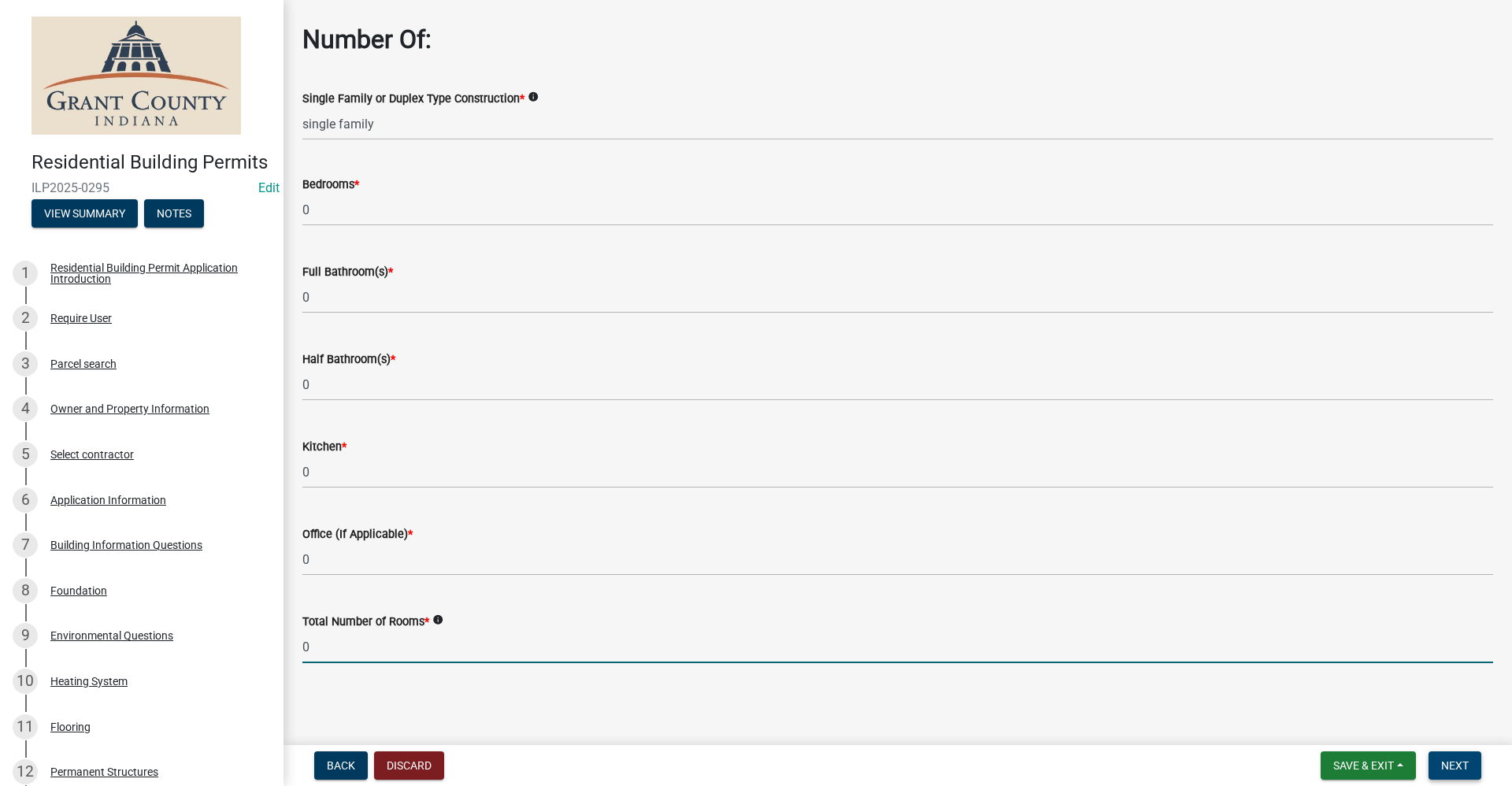
click at [730, 761] on span "Next" at bounding box center [1455, 765] width 28 height 13
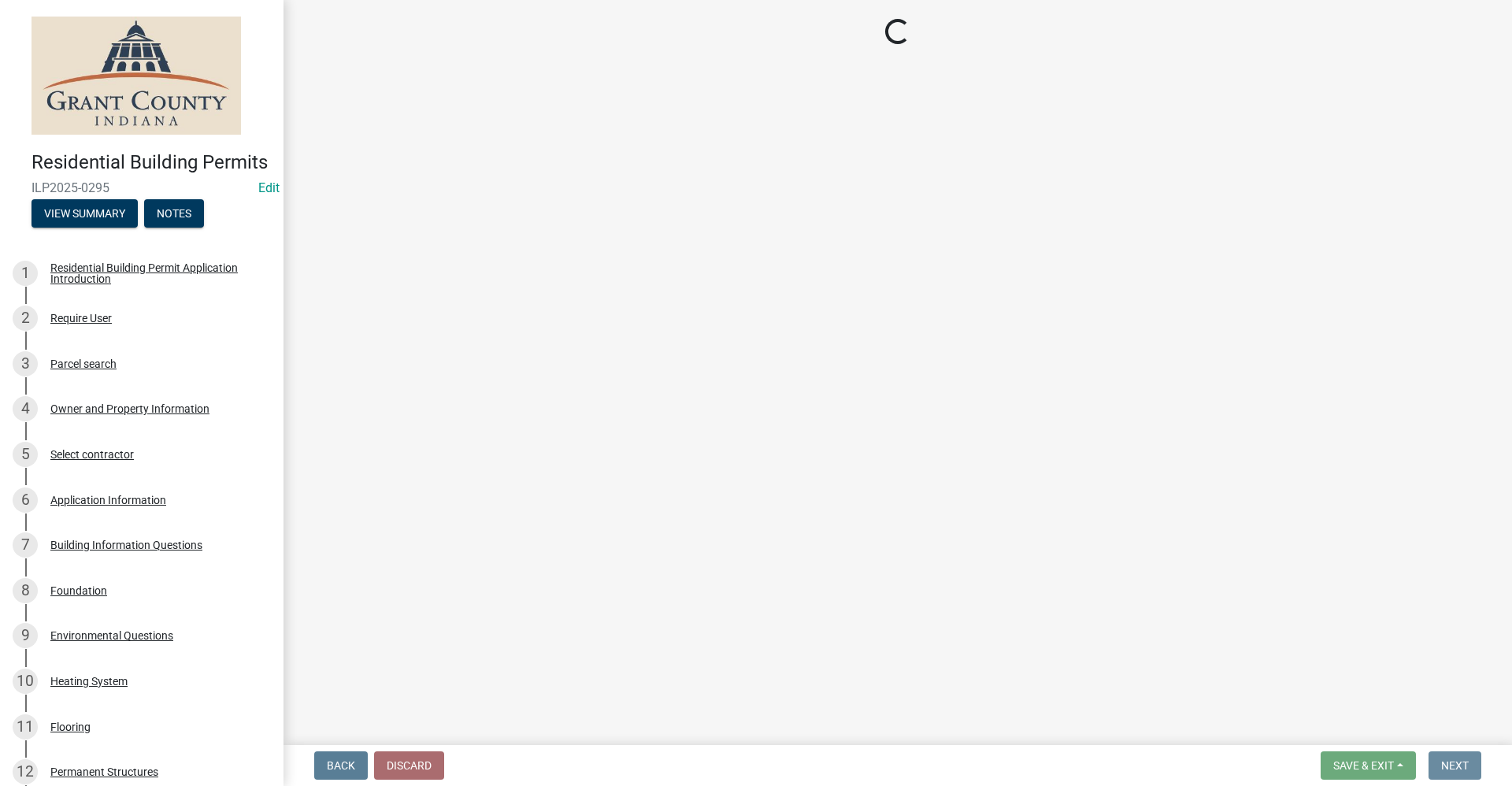
scroll to position [0, 0]
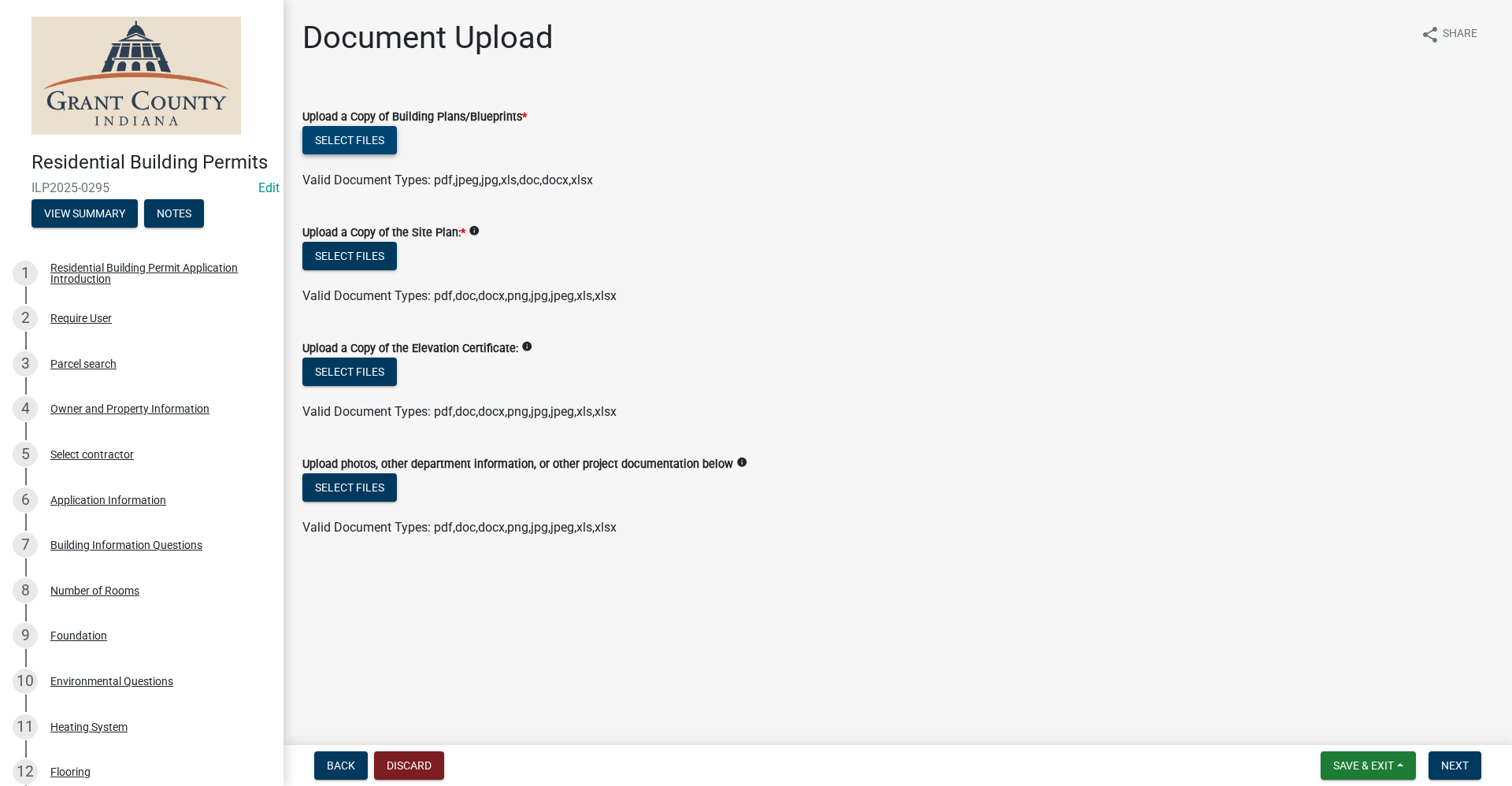
click at [360, 145] on button "Select files" at bounding box center [349, 140] width 94 height 29
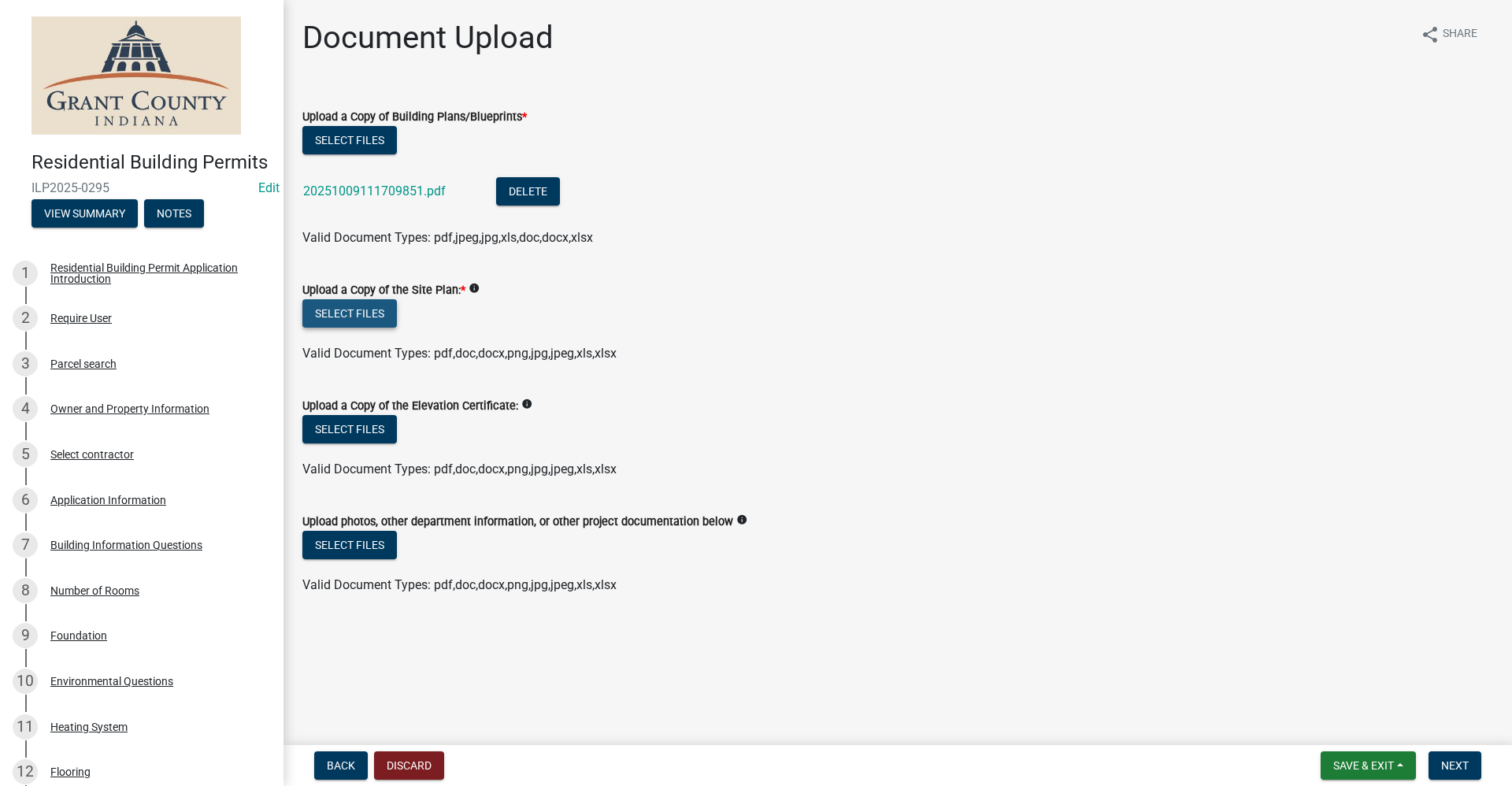
click at [352, 311] on button "Select files" at bounding box center [349, 313] width 94 height 29
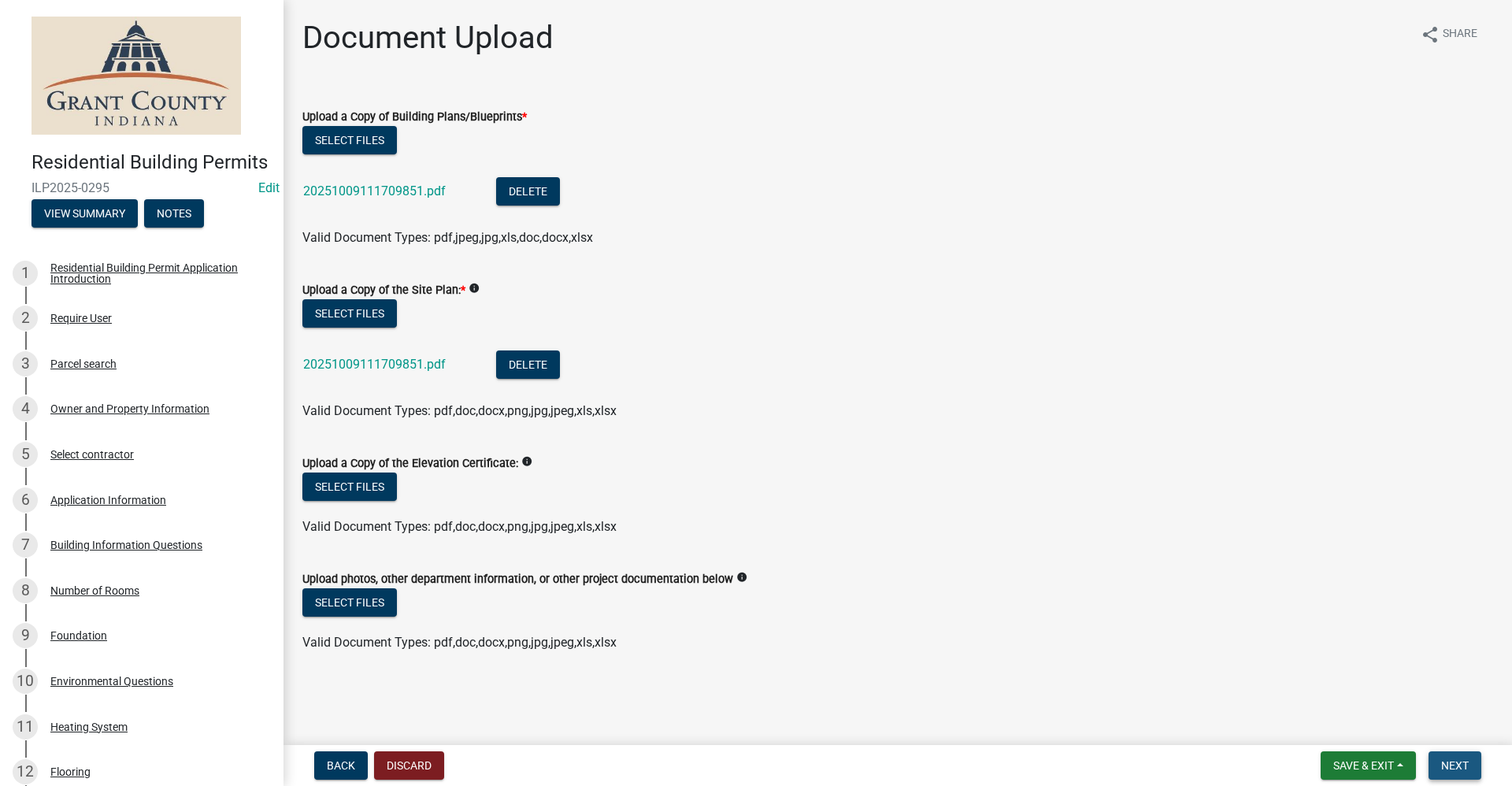
click at [730, 761] on span "Next" at bounding box center [1455, 765] width 28 height 13
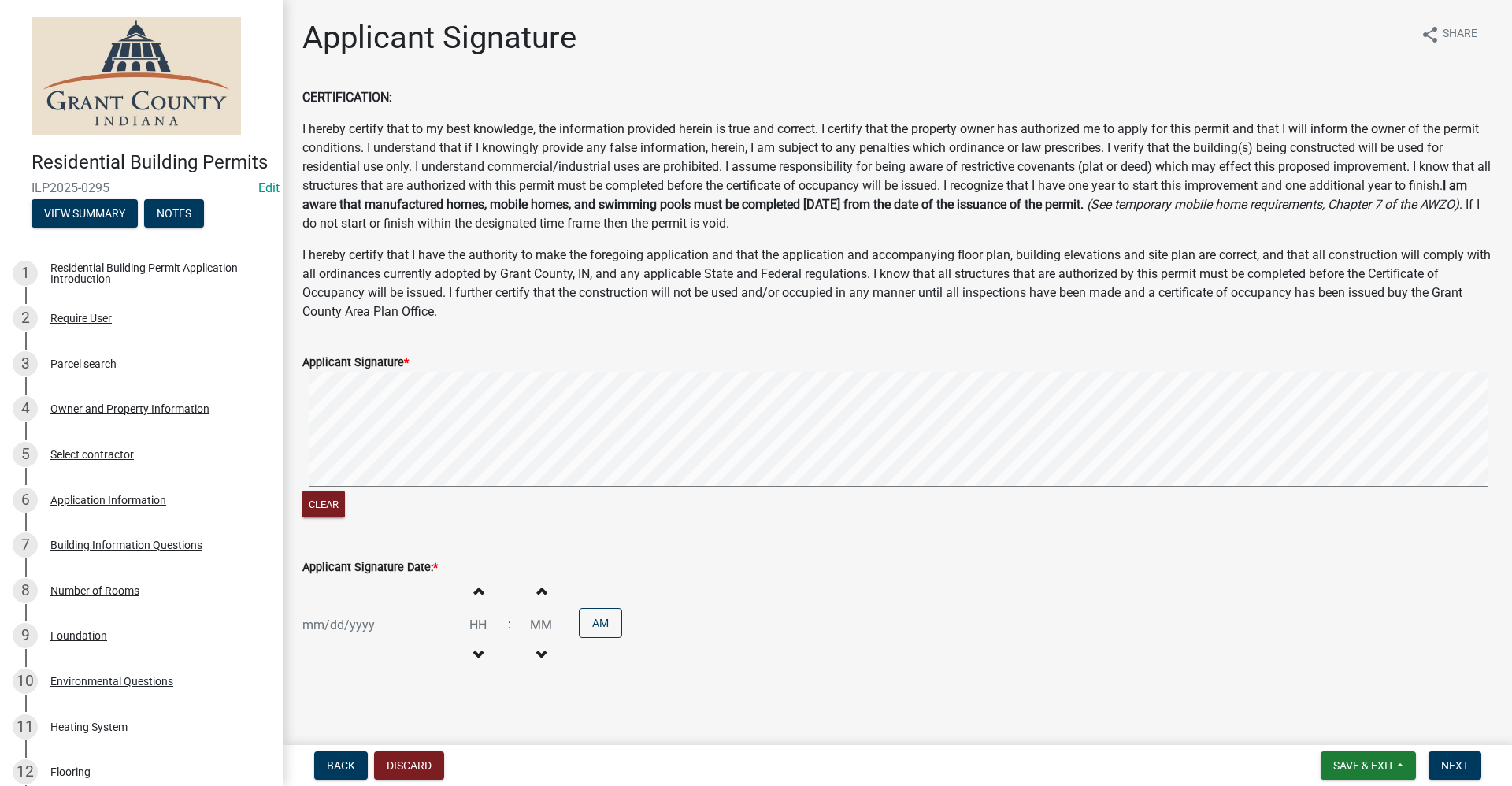
click at [344, 639] on div at bounding box center [375, 625] width 144 height 33
click at [394, 490] on div "9" at bounding box center [393, 490] width 25 height 25
click at [730, 761] on span "Next" at bounding box center [1455, 765] width 28 height 13
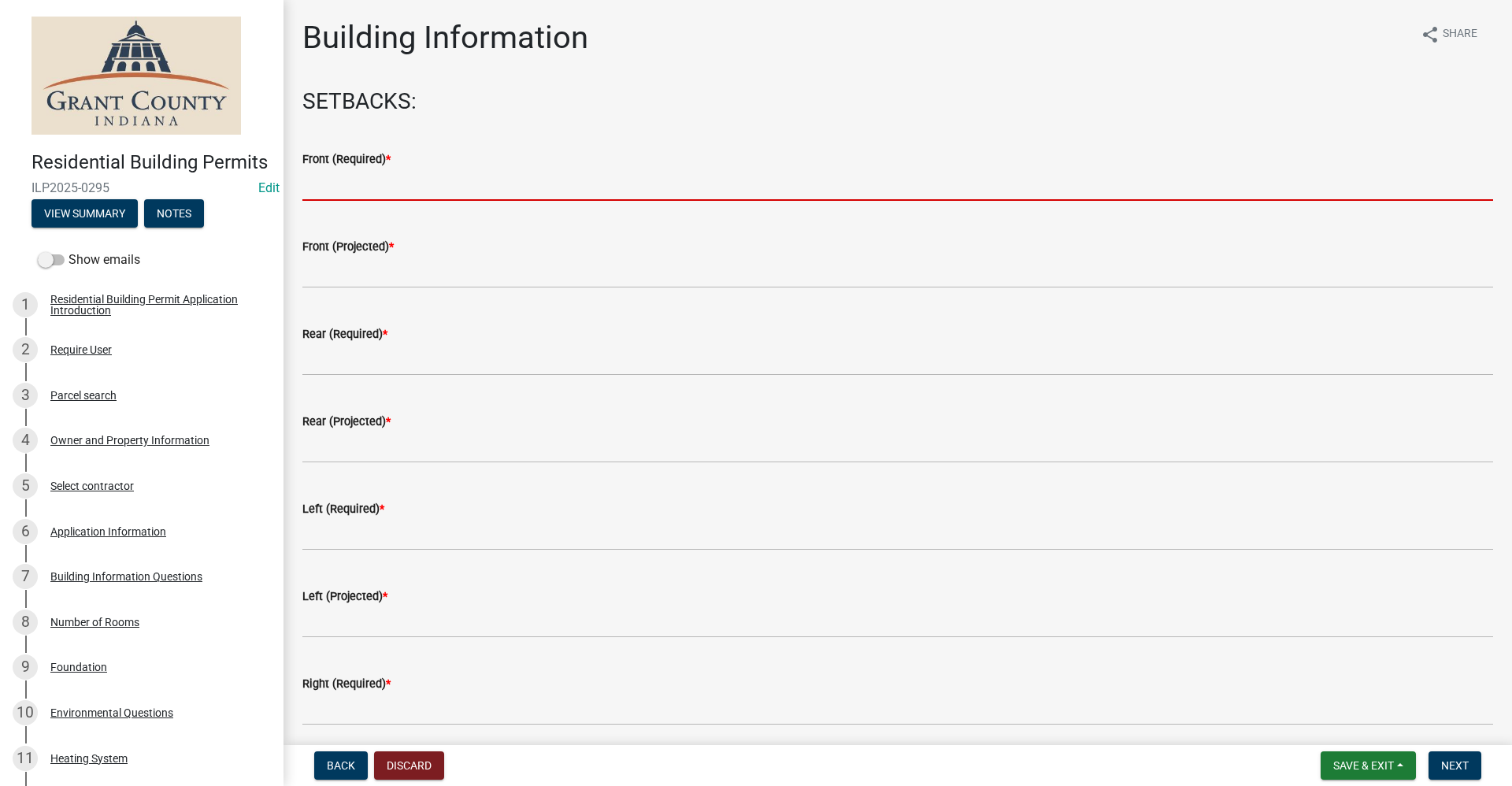
drag, startPoint x: 327, startPoint y: 189, endPoint x: 334, endPoint y: 196, distance: 9.9
click at [334, 196] on input "text" at bounding box center [898, 184] width 1190 height 33
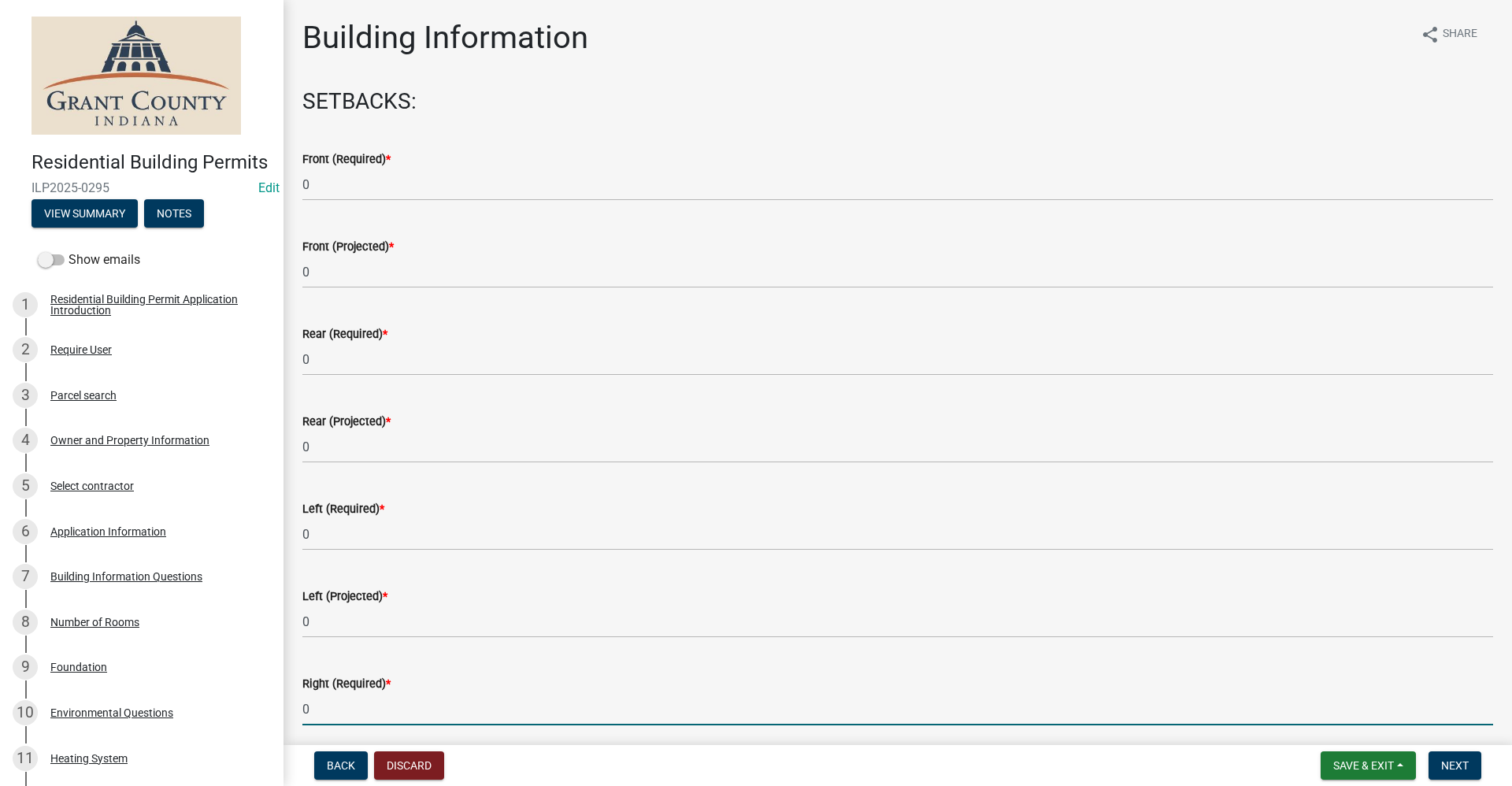
scroll to position [427, 0]
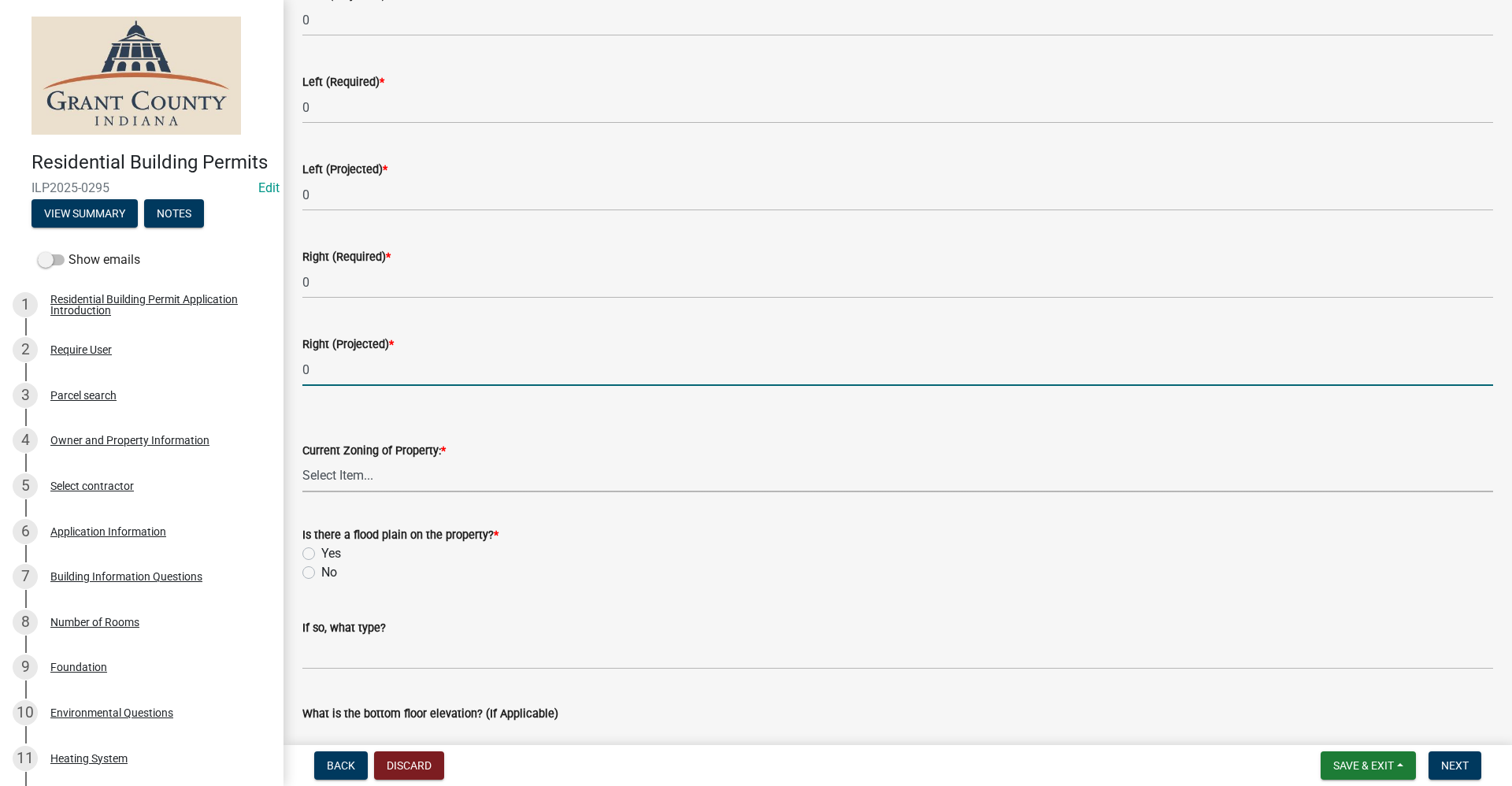
click at [334, 472] on select "Select Item... AG RS R1 R2 R3 R4 R5 PB NC LB CC GB I1 I2 I3 MH" at bounding box center [898, 476] width 1190 height 33
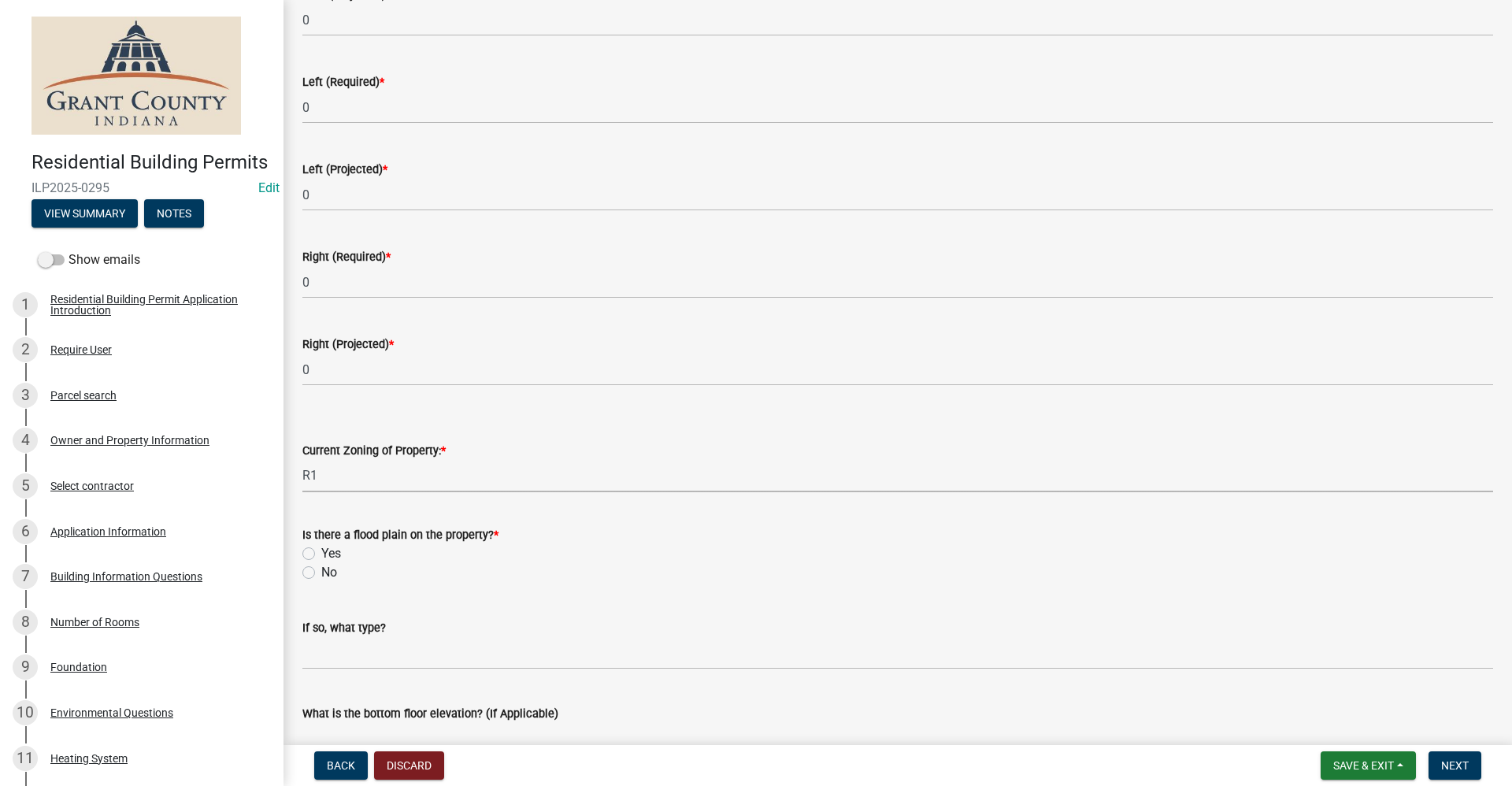
click at [303, 460] on select "Select Item... AG RS R1 R2 R3 R4 R5 PB NC LB CC GB I1 I2 I3 MH" at bounding box center [898, 476] width 1190 height 33
click at [322, 572] on label "No" at bounding box center [330, 572] width 16 height 19
click at [322, 572] on input "No" at bounding box center [327, 568] width 10 height 10
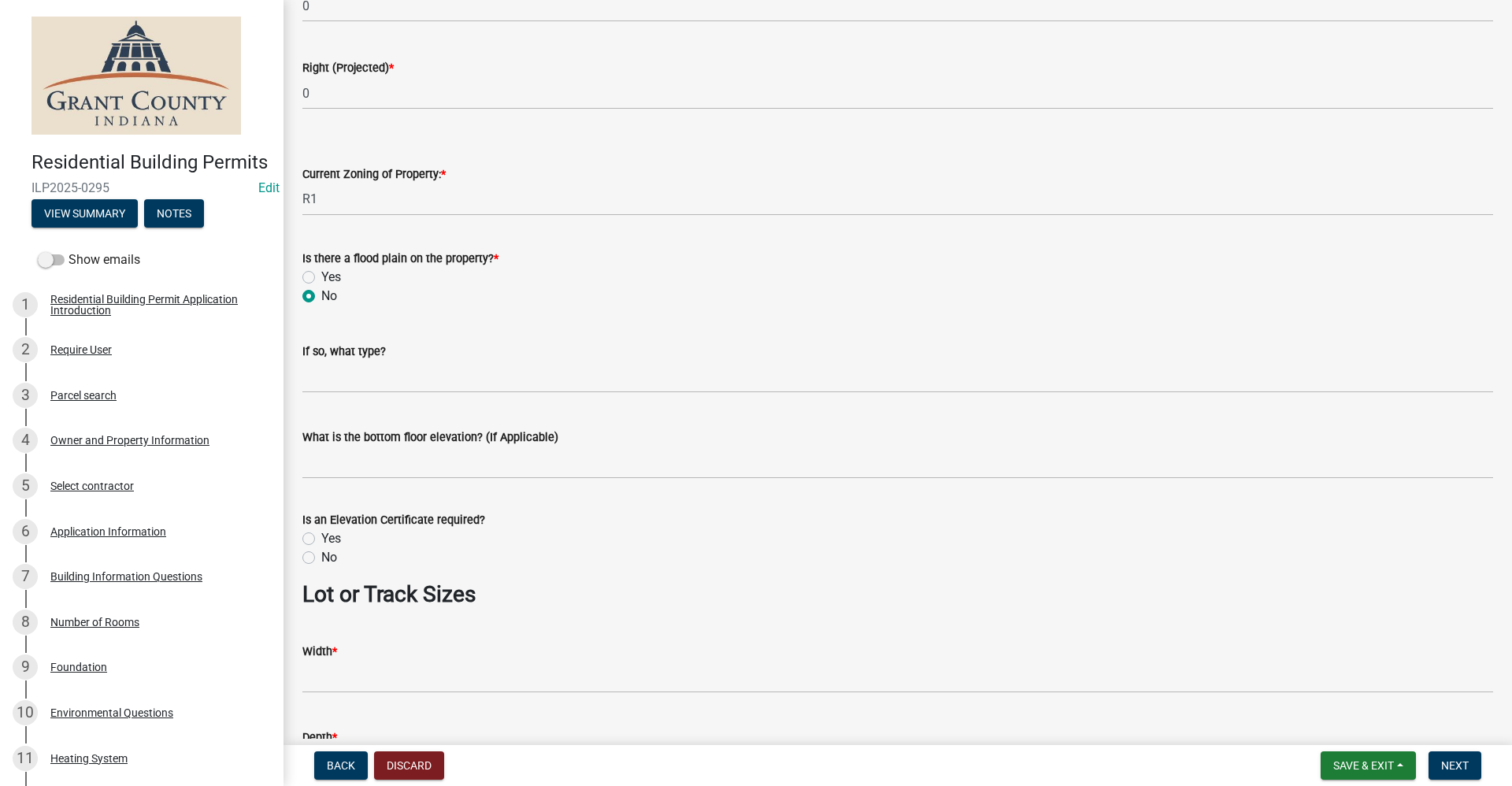
scroll to position [741, 0]
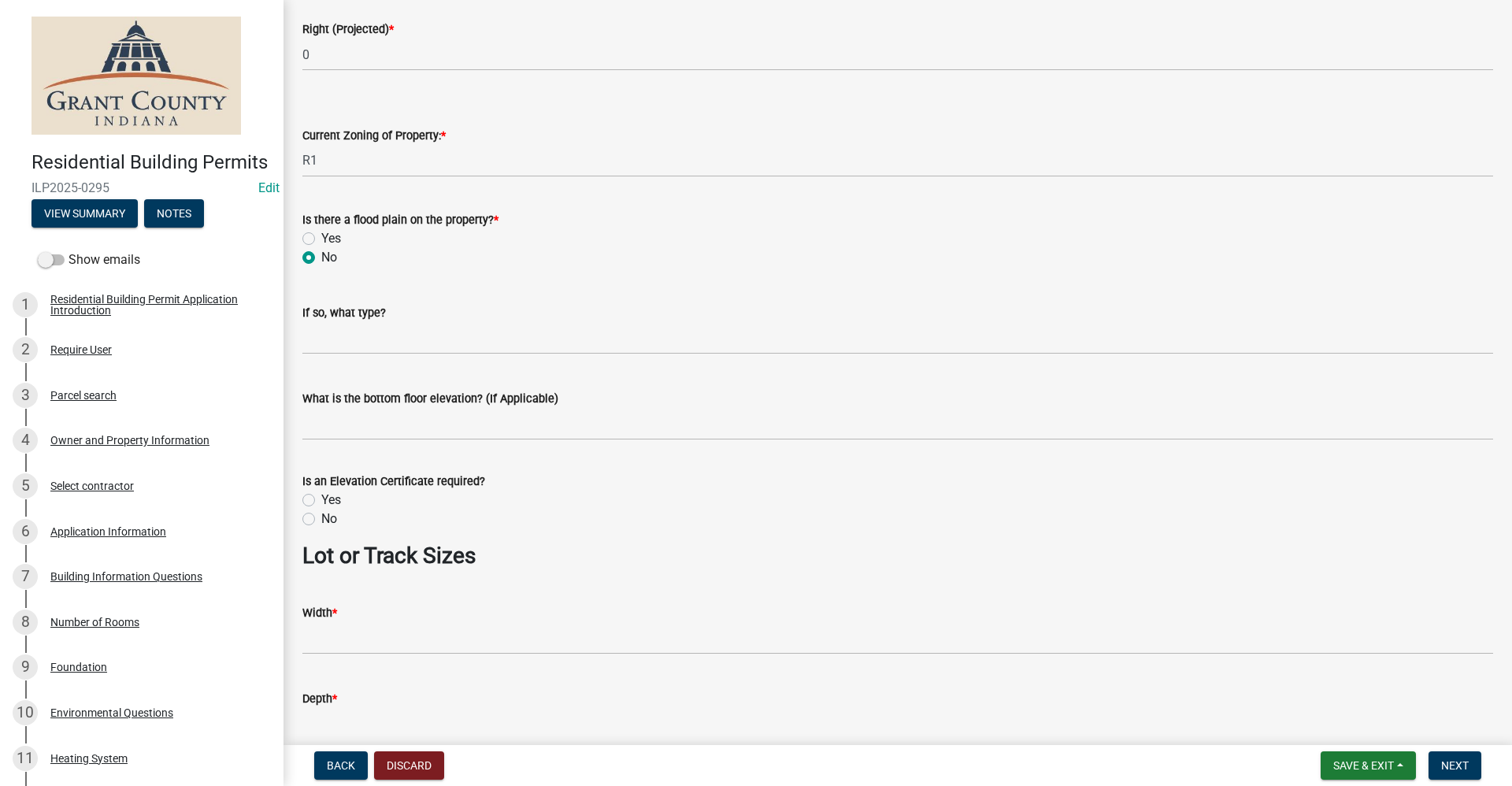
click at [322, 522] on label "No" at bounding box center [330, 519] width 16 height 19
click at [322, 520] on input "No" at bounding box center [327, 515] width 10 height 10
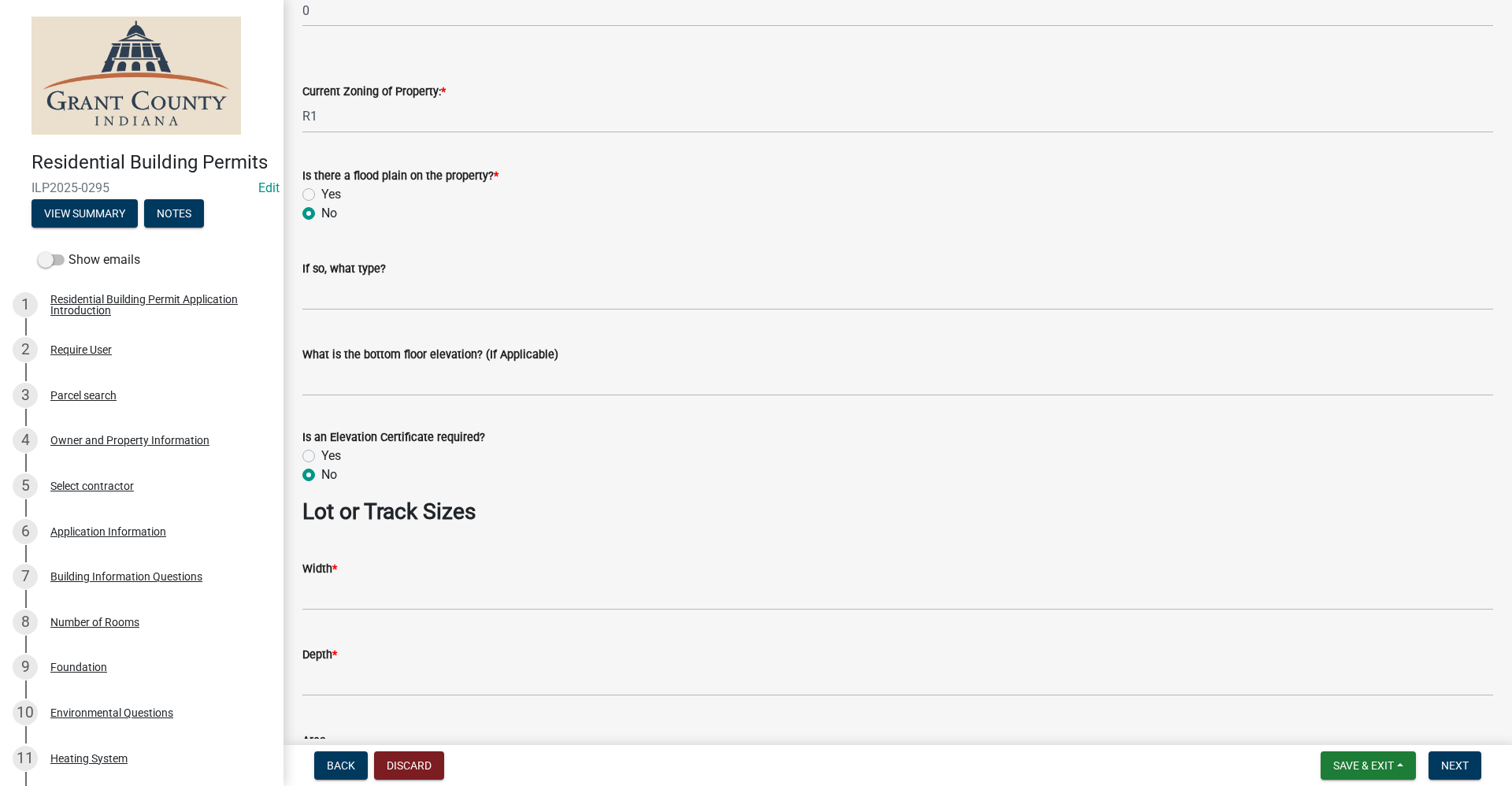
scroll to position [978, 0]
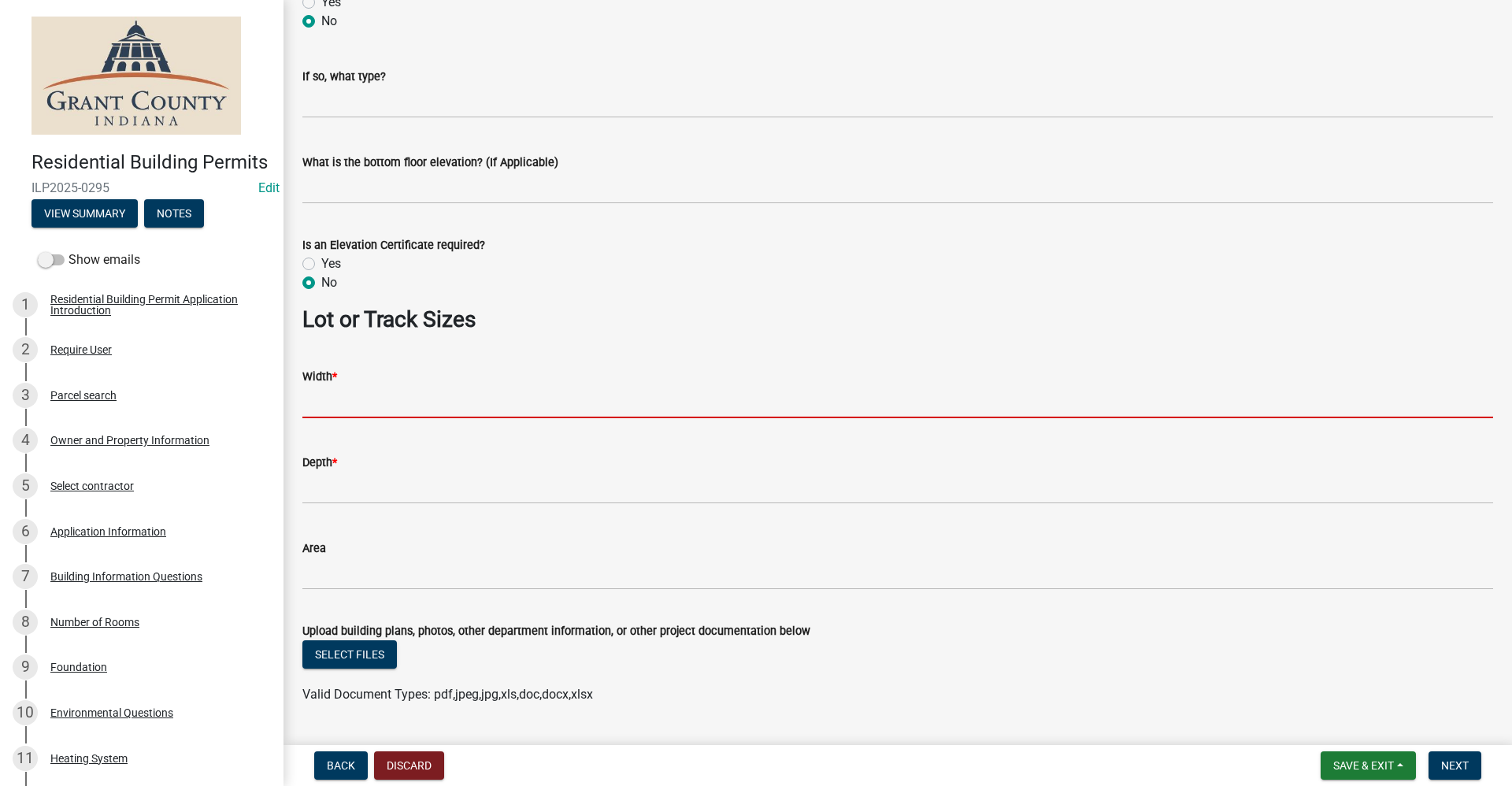
click at [316, 409] on input "Width *" at bounding box center [898, 402] width 1190 height 33
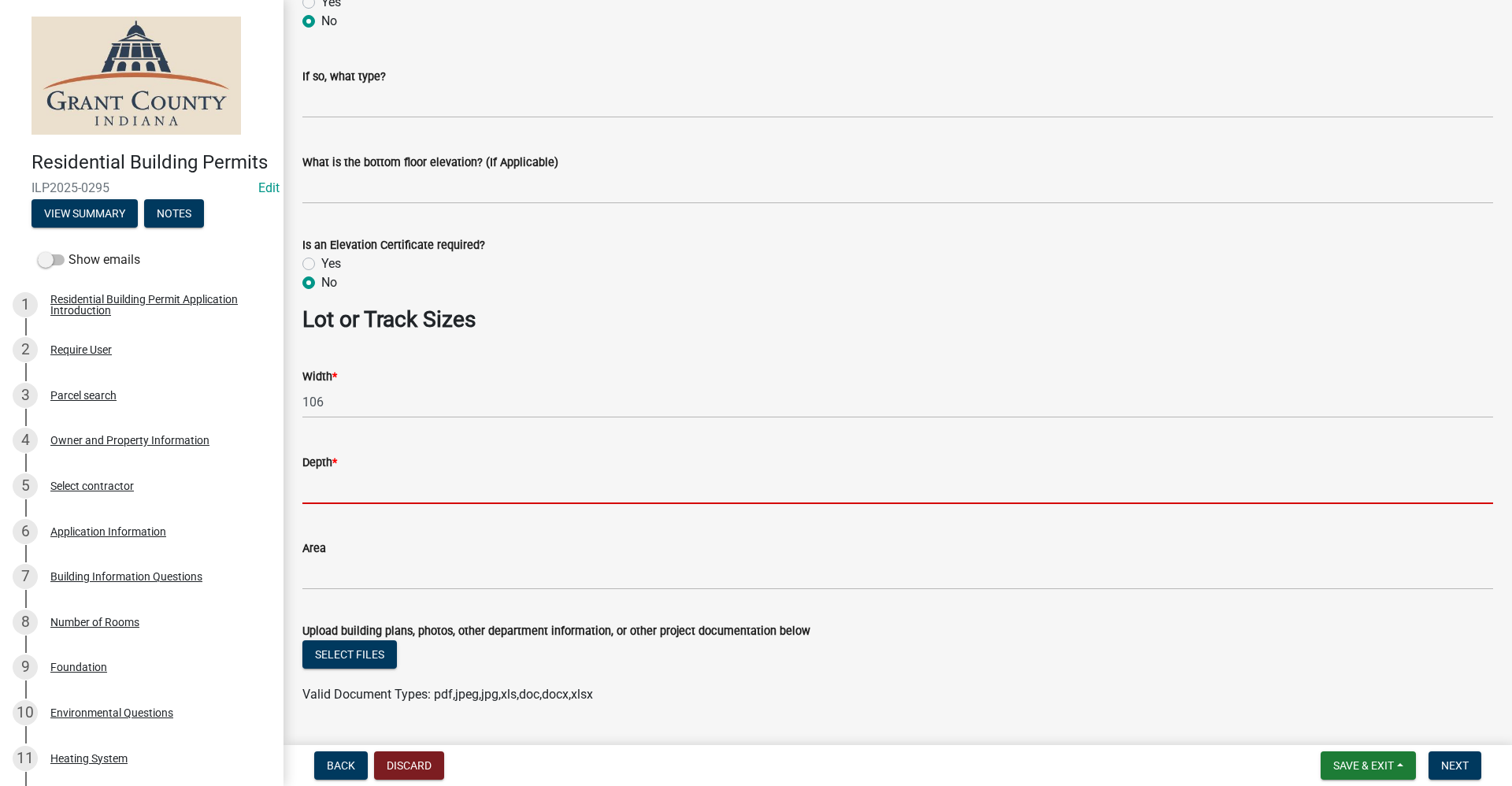
click at [320, 496] on input "Depth *" at bounding box center [898, 488] width 1190 height 33
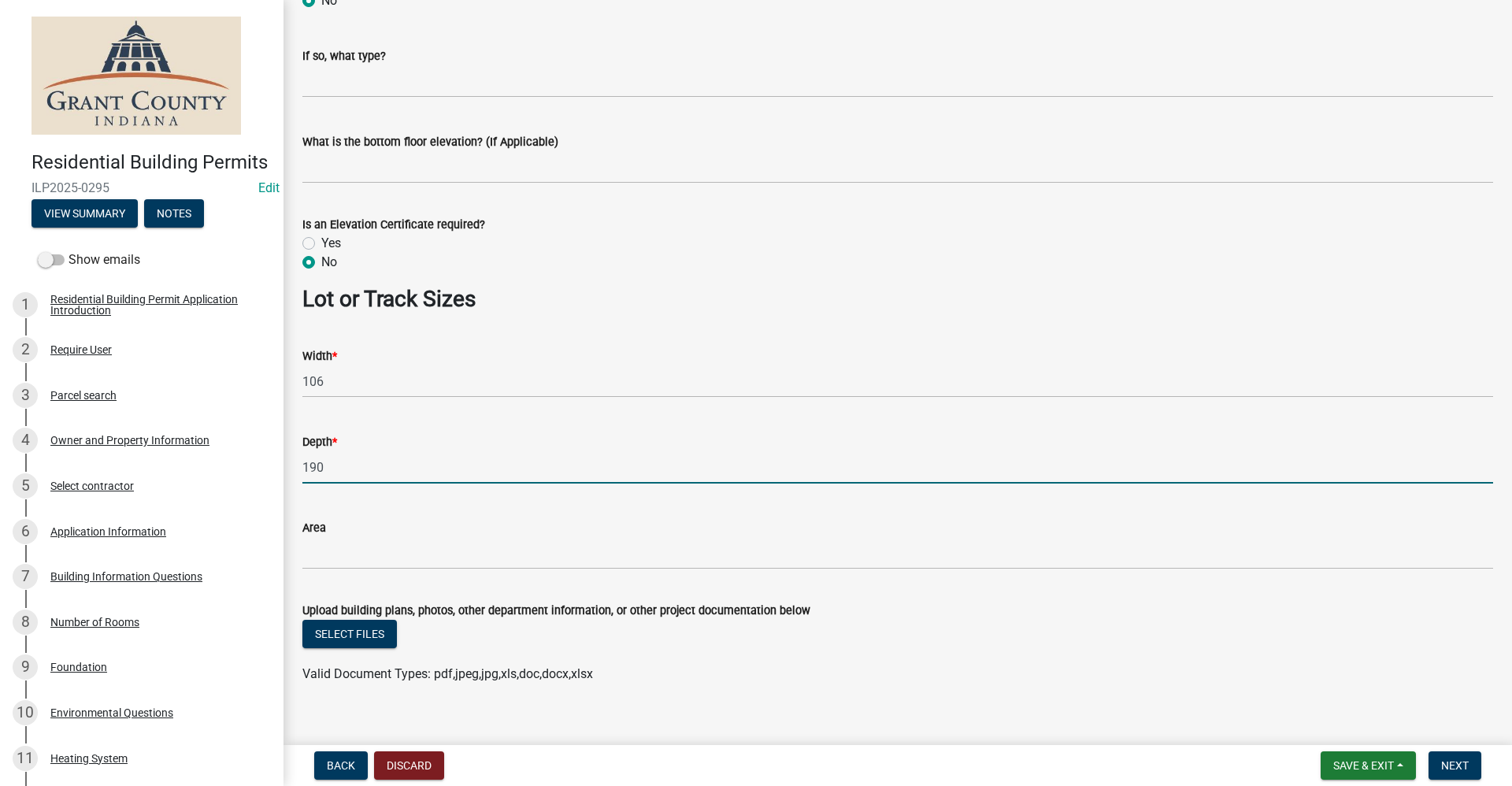
scroll to position [1020, 0]
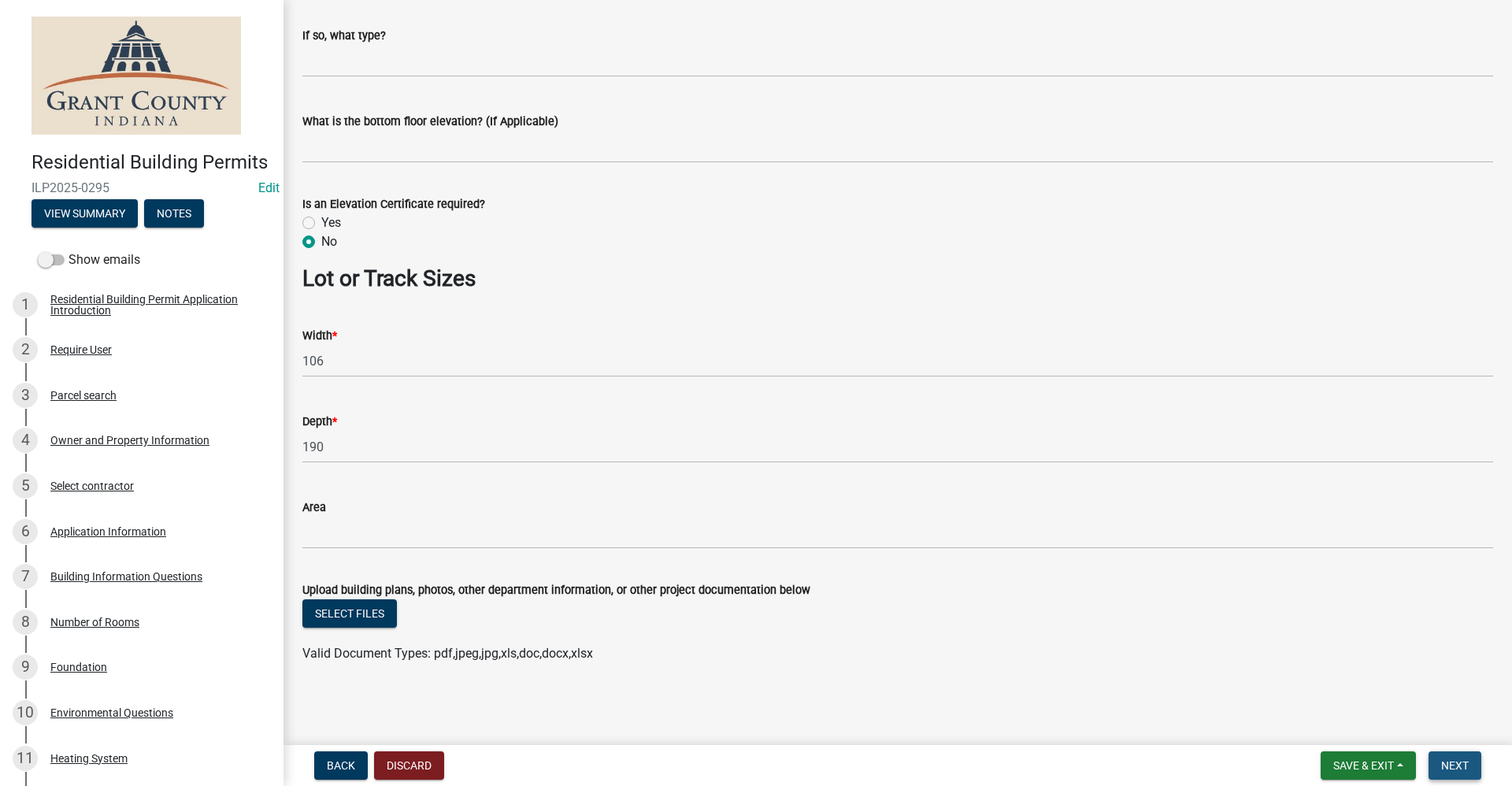
click at [730, 761] on span "Next" at bounding box center [1455, 765] width 28 height 13
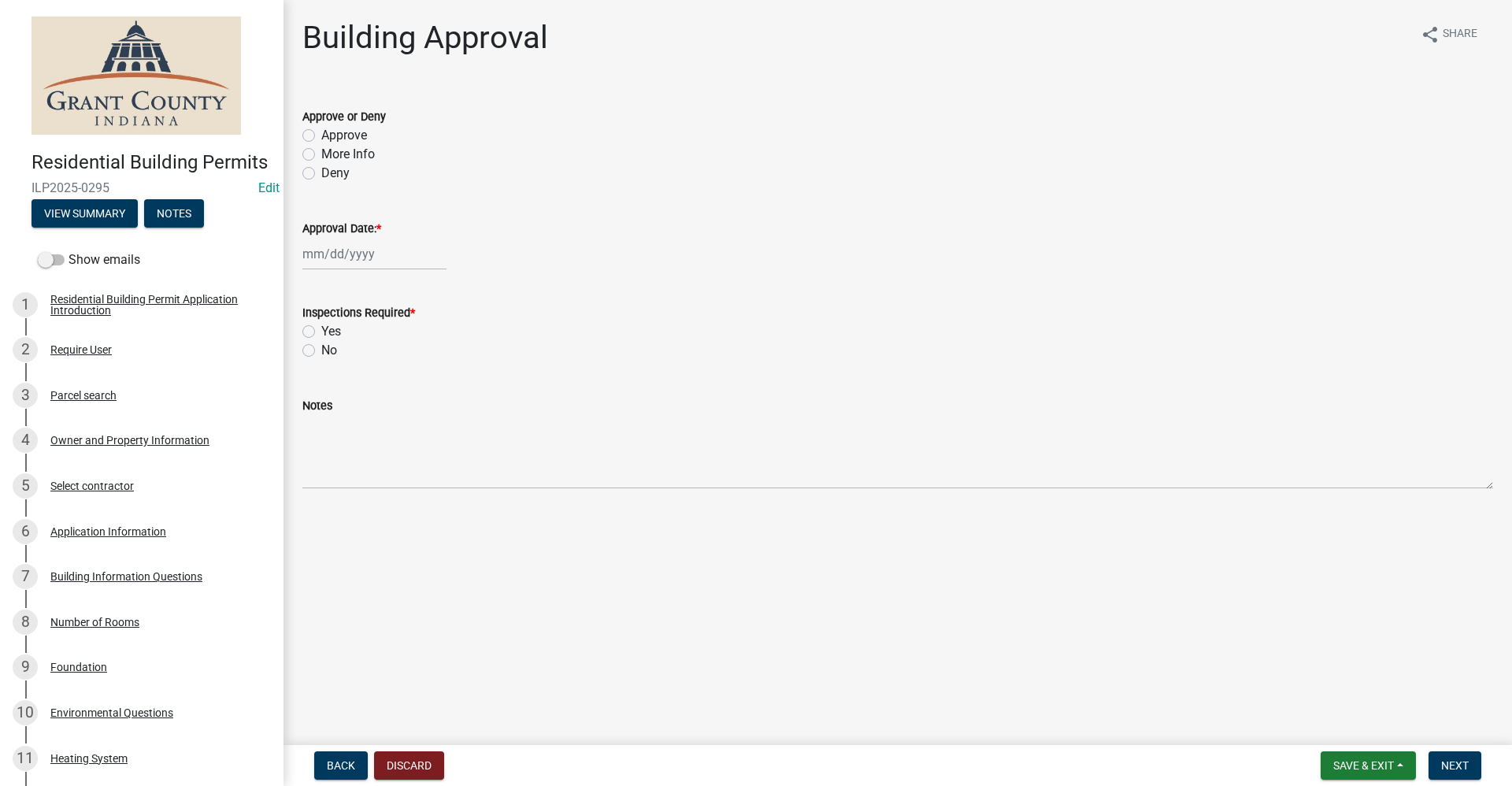
click at [322, 138] on label "Approve" at bounding box center [344, 135] width 46 height 19
click at [322, 137] on input "Approve" at bounding box center [327, 131] width 10 height 10
click at [335, 254] on div at bounding box center [375, 253] width 144 height 33
click at [393, 363] on div "9" at bounding box center [393, 362] width 25 height 25
click at [322, 330] on label "Yes" at bounding box center [331, 331] width 20 height 19
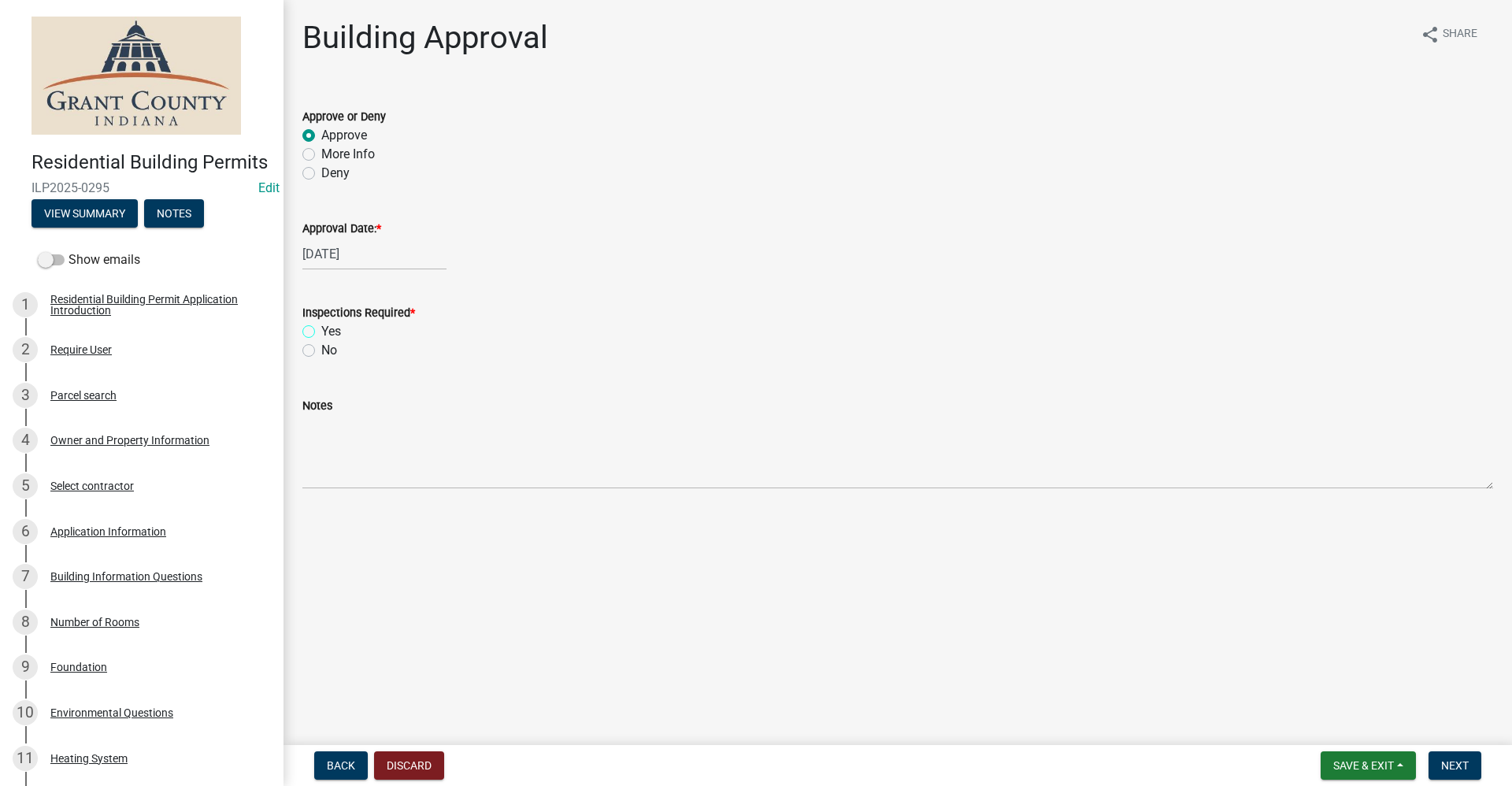
click at [322, 330] on input "Yes" at bounding box center [327, 327] width 10 height 10
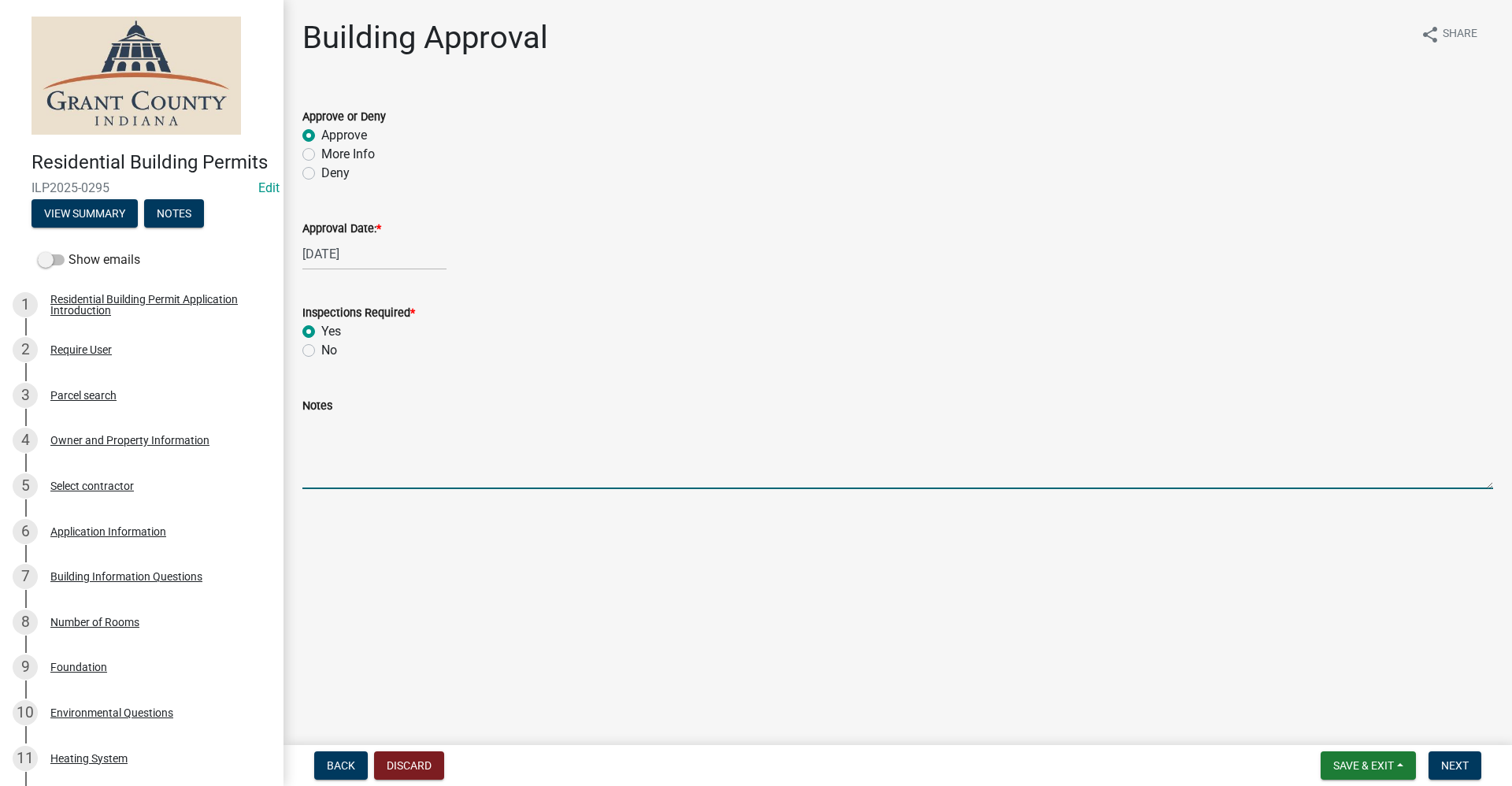
click at [322, 465] on textarea "Notes" at bounding box center [898, 451] width 1190 height 74
click at [730, 761] on span "Next" at bounding box center [1455, 765] width 28 height 13
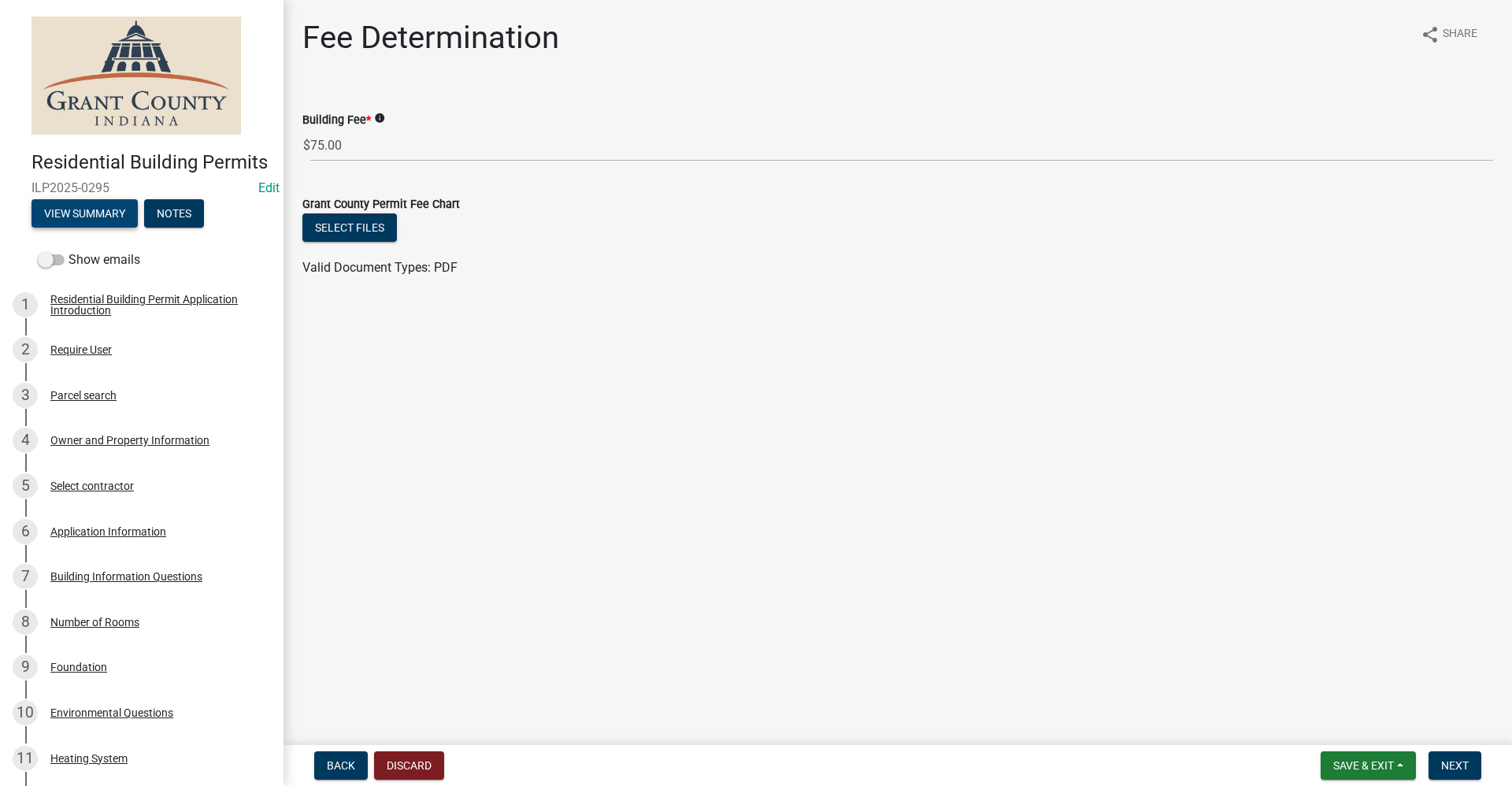
click at [92, 228] on button "View Summary" at bounding box center [84, 213] width 106 height 29
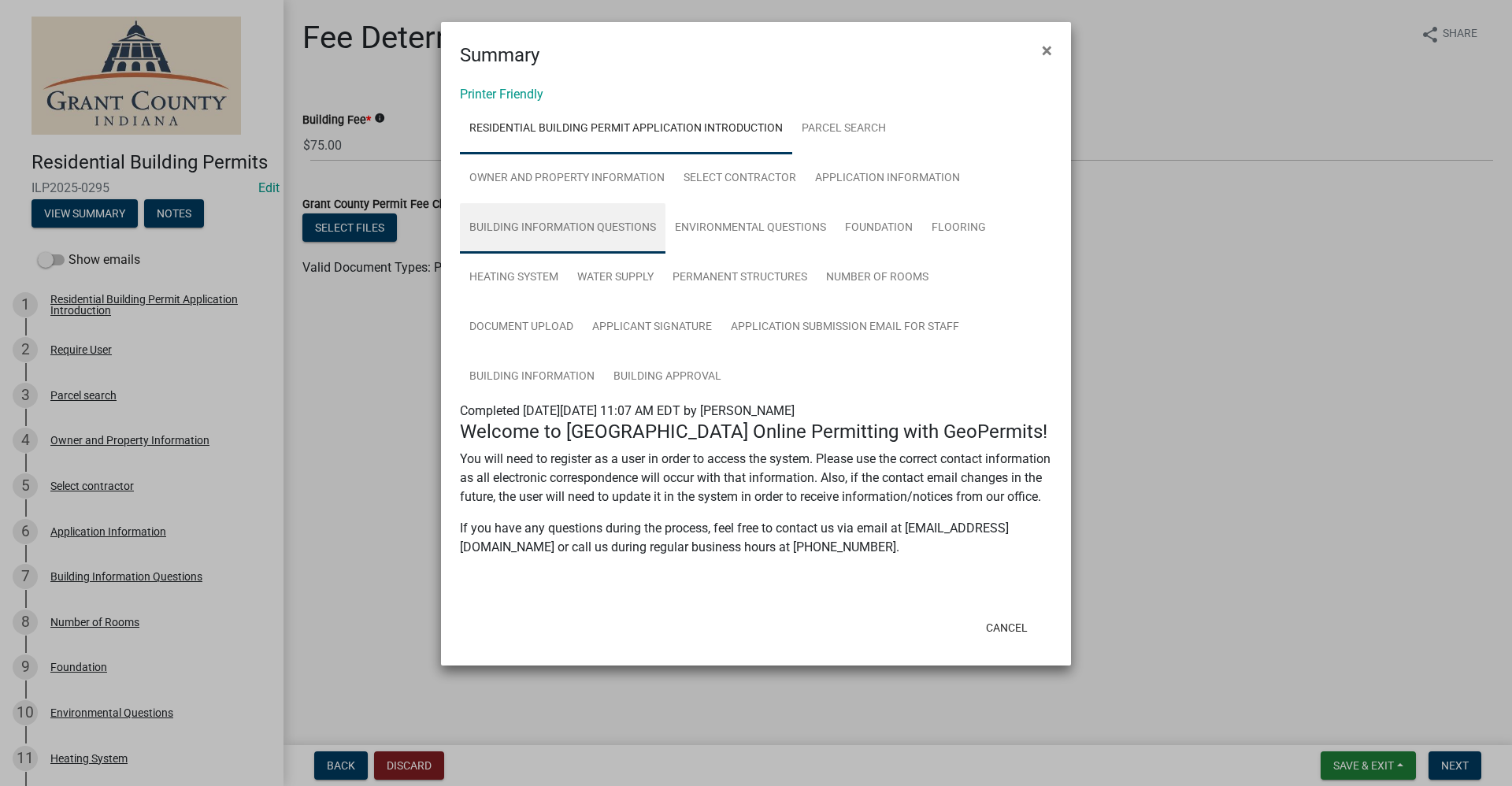
click at [584, 227] on link "Building Information Questions" at bounding box center [563, 228] width 206 height 50
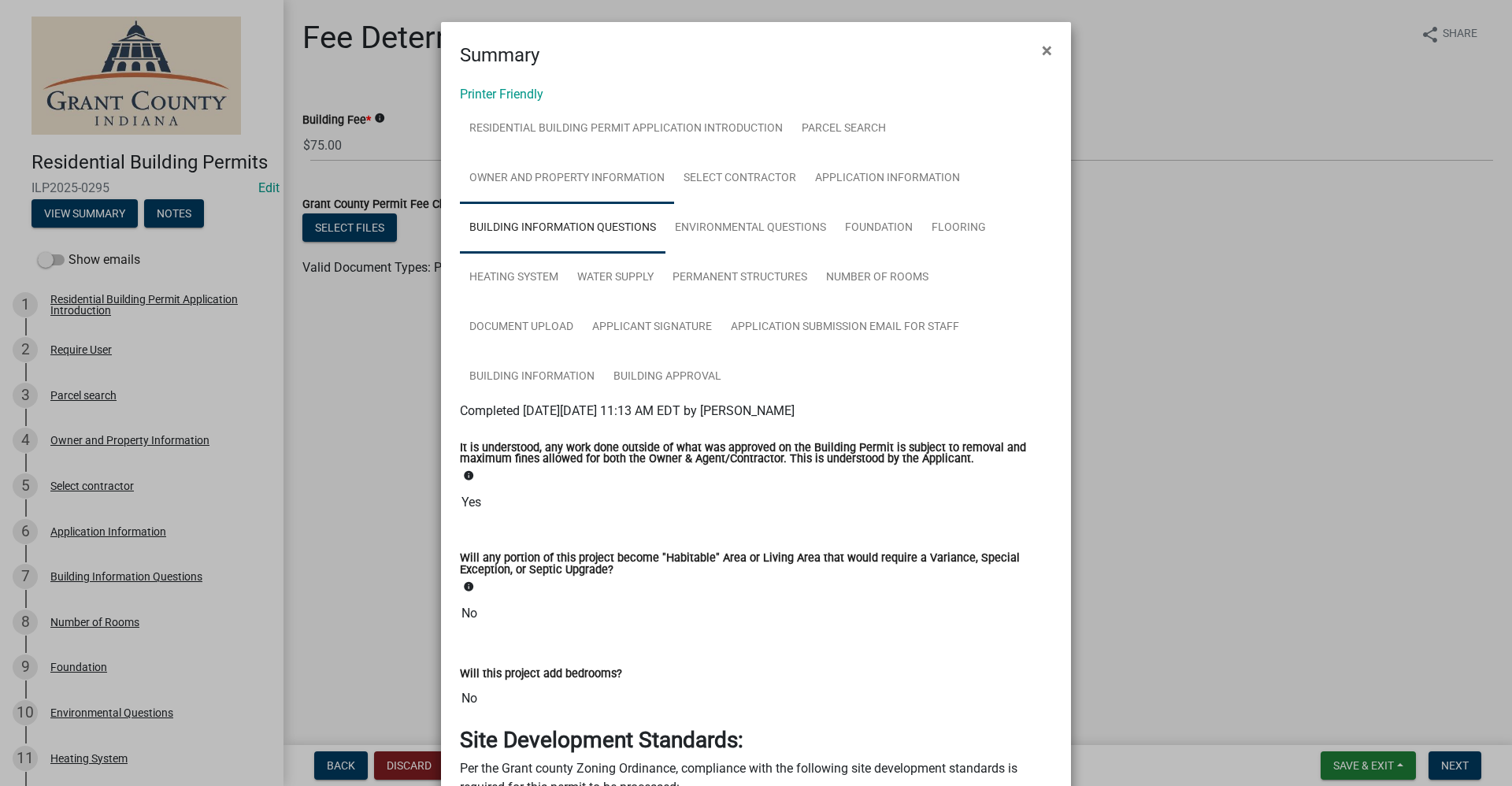
click at [558, 169] on link "Owner and Property Information" at bounding box center [567, 178] width 214 height 50
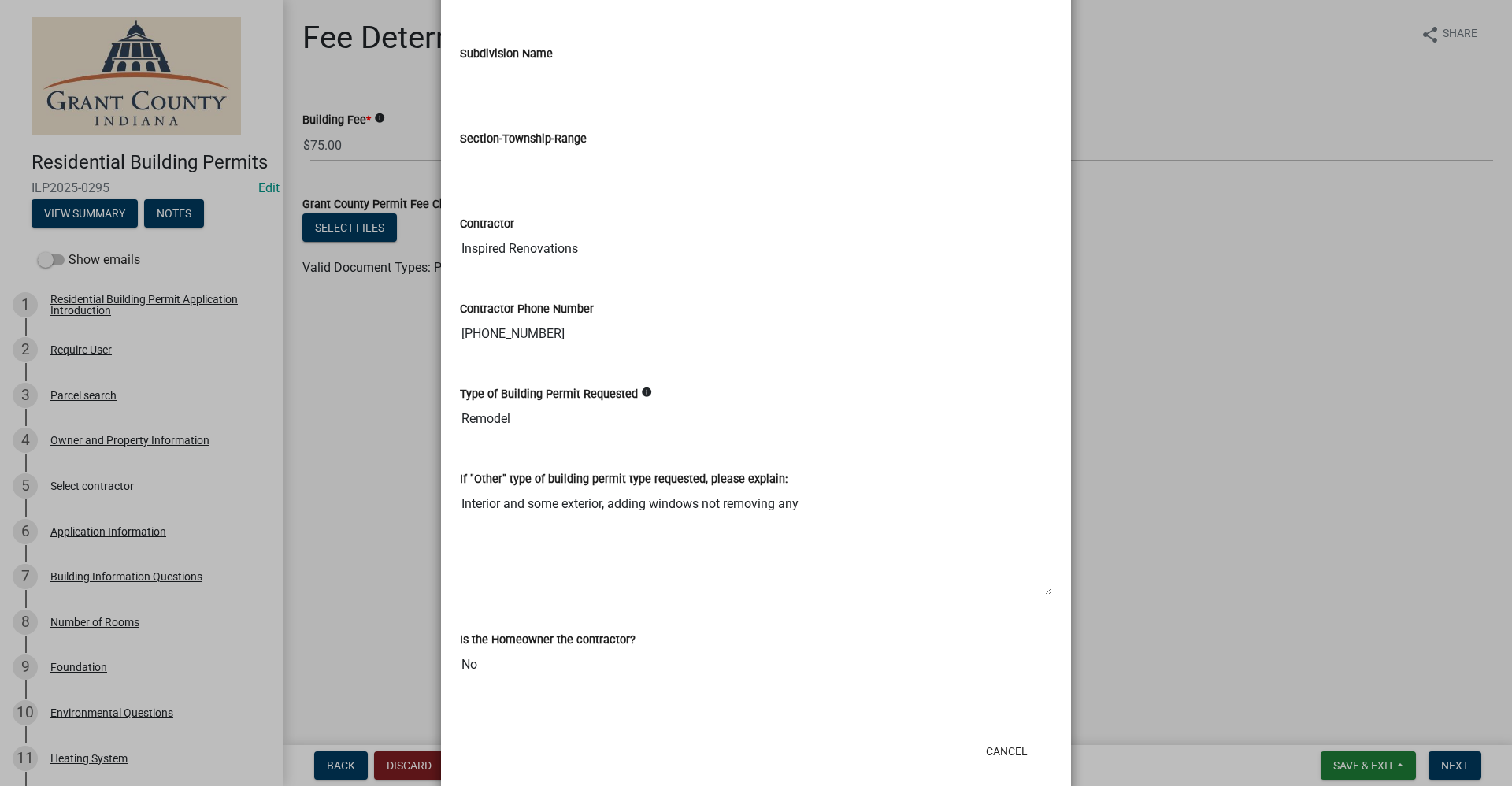
scroll to position [1982, 0]
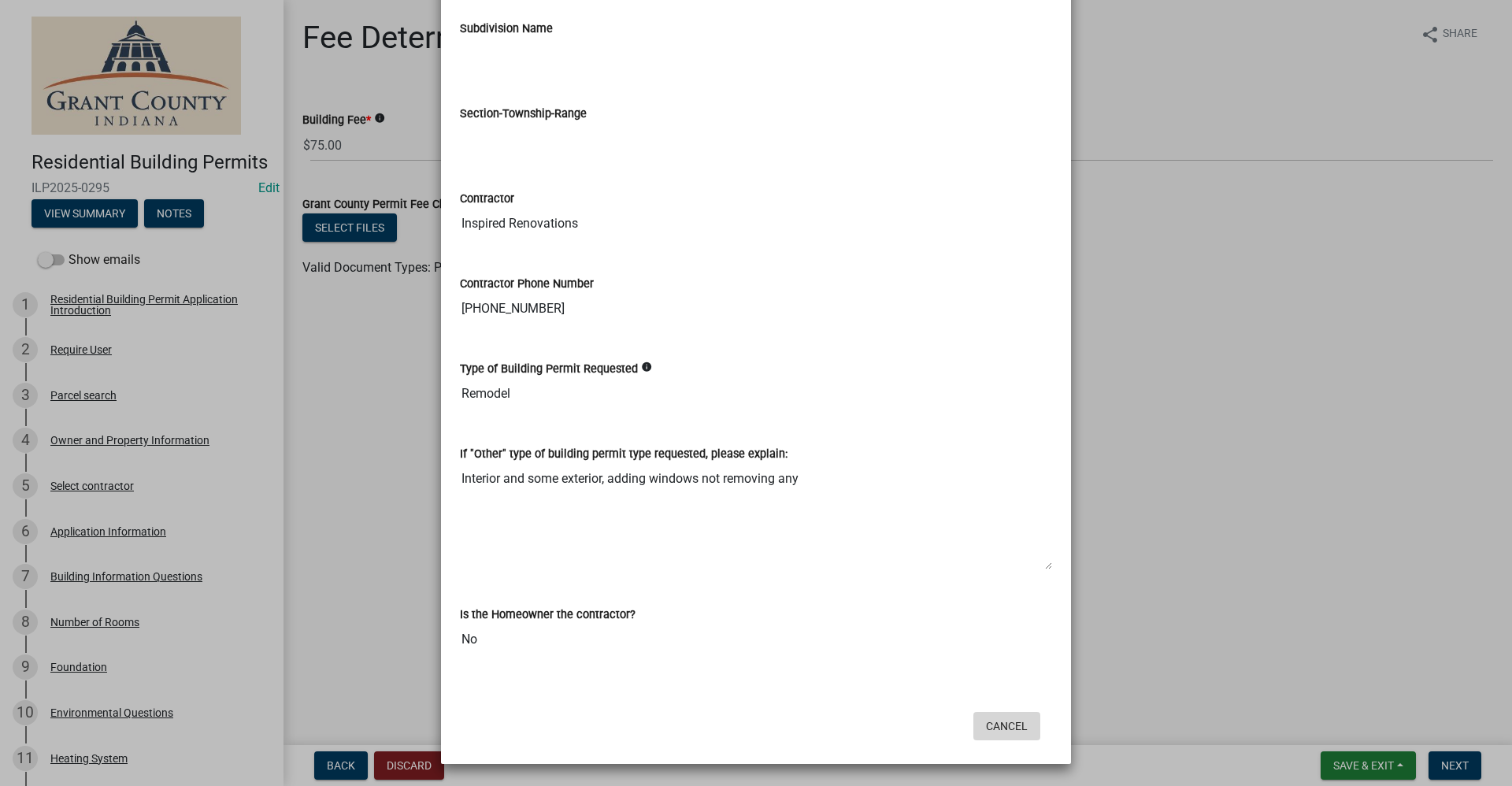
click at [730, 725] on button "Cancel" at bounding box center [1006, 726] width 67 height 29
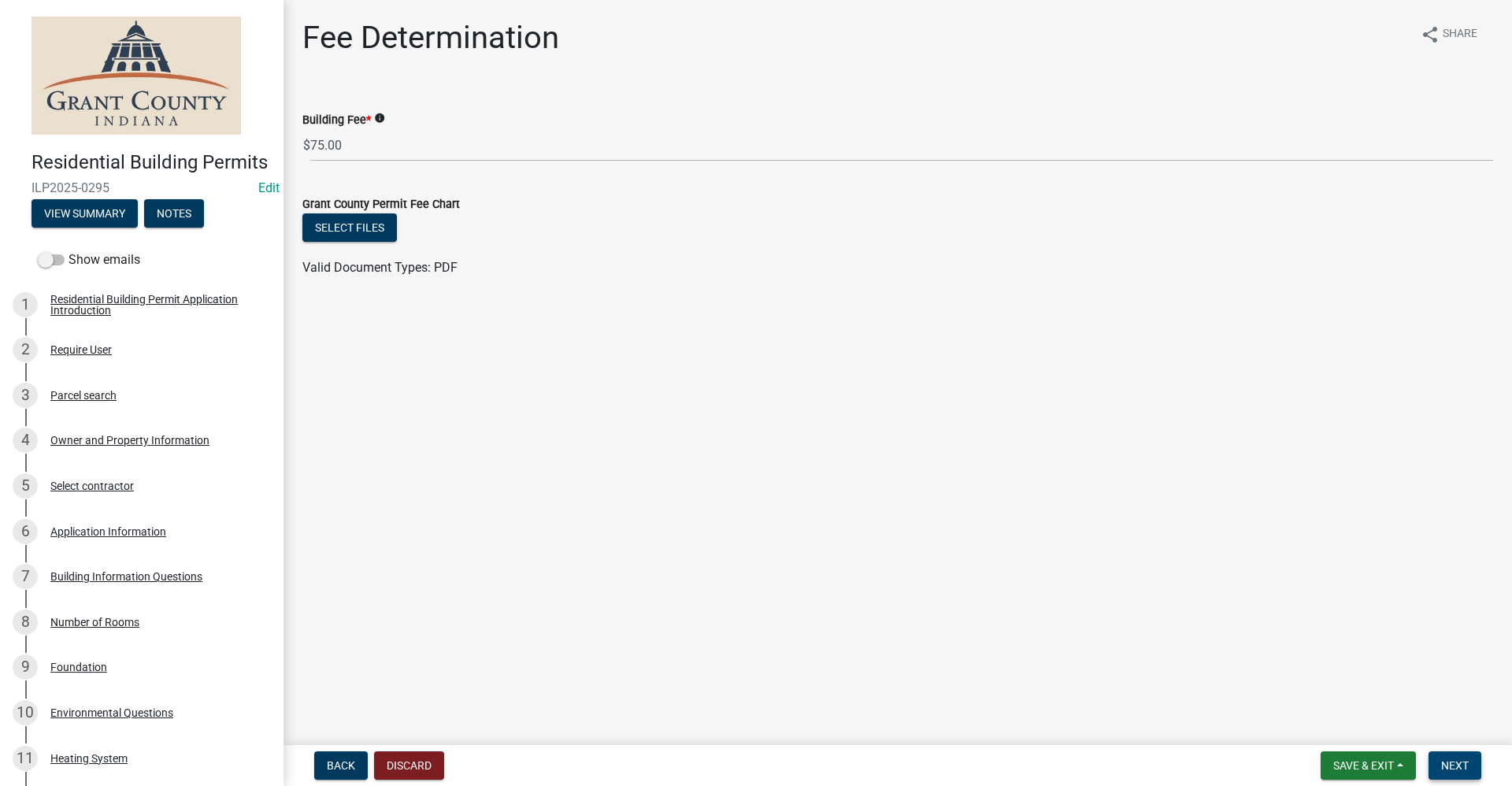
click at [730, 761] on span "Next" at bounding box center [1455, 765] width 28 height 13
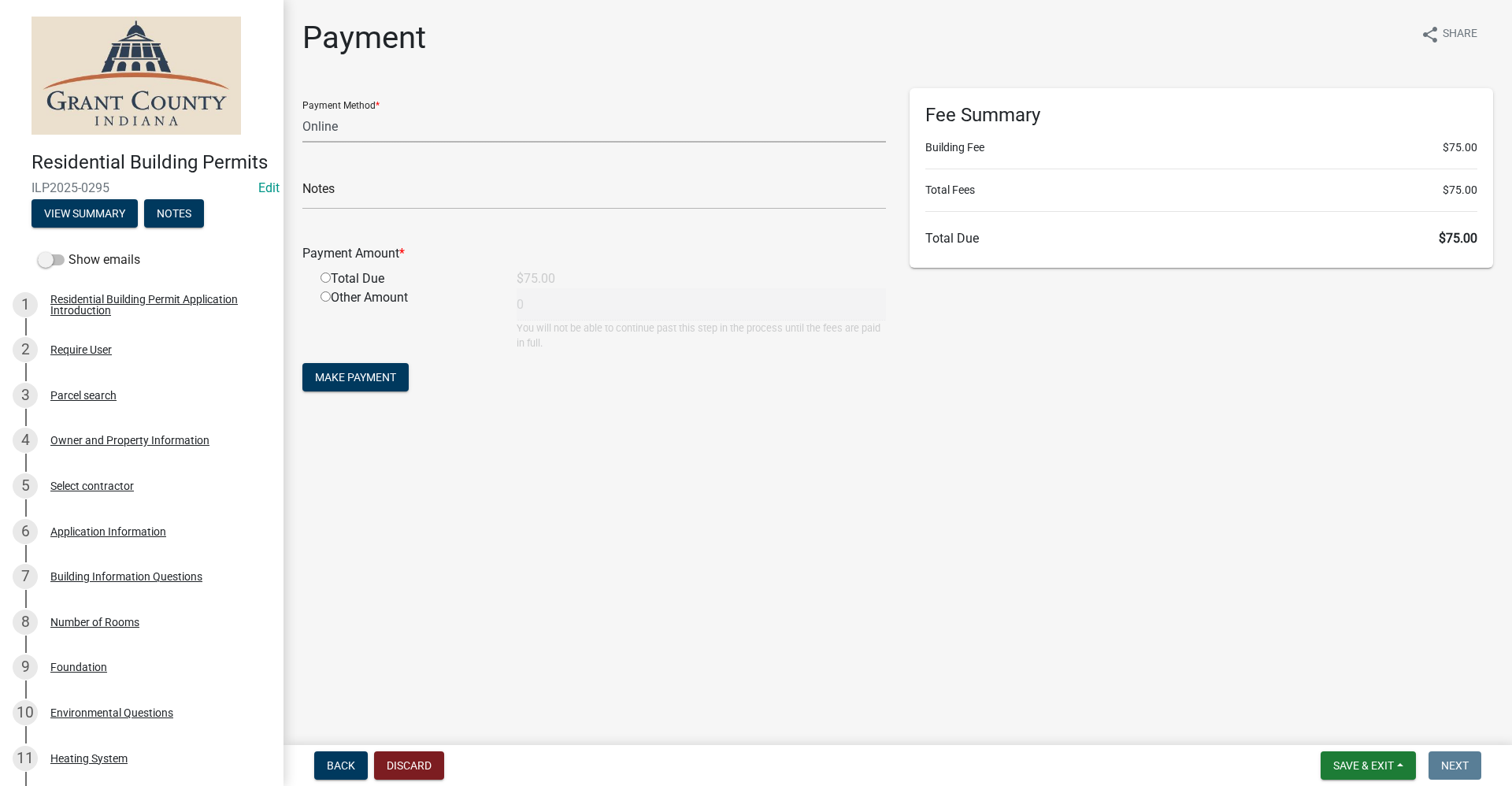
click at [334, 126] on select "Credit Card POS Check Cash Online" at bounding box center [595, 126] width 584 height 33
click at [303, 110] on select "Credit Card POS Check Cash Online" at bounding box center [595, 126] width 584 height 33
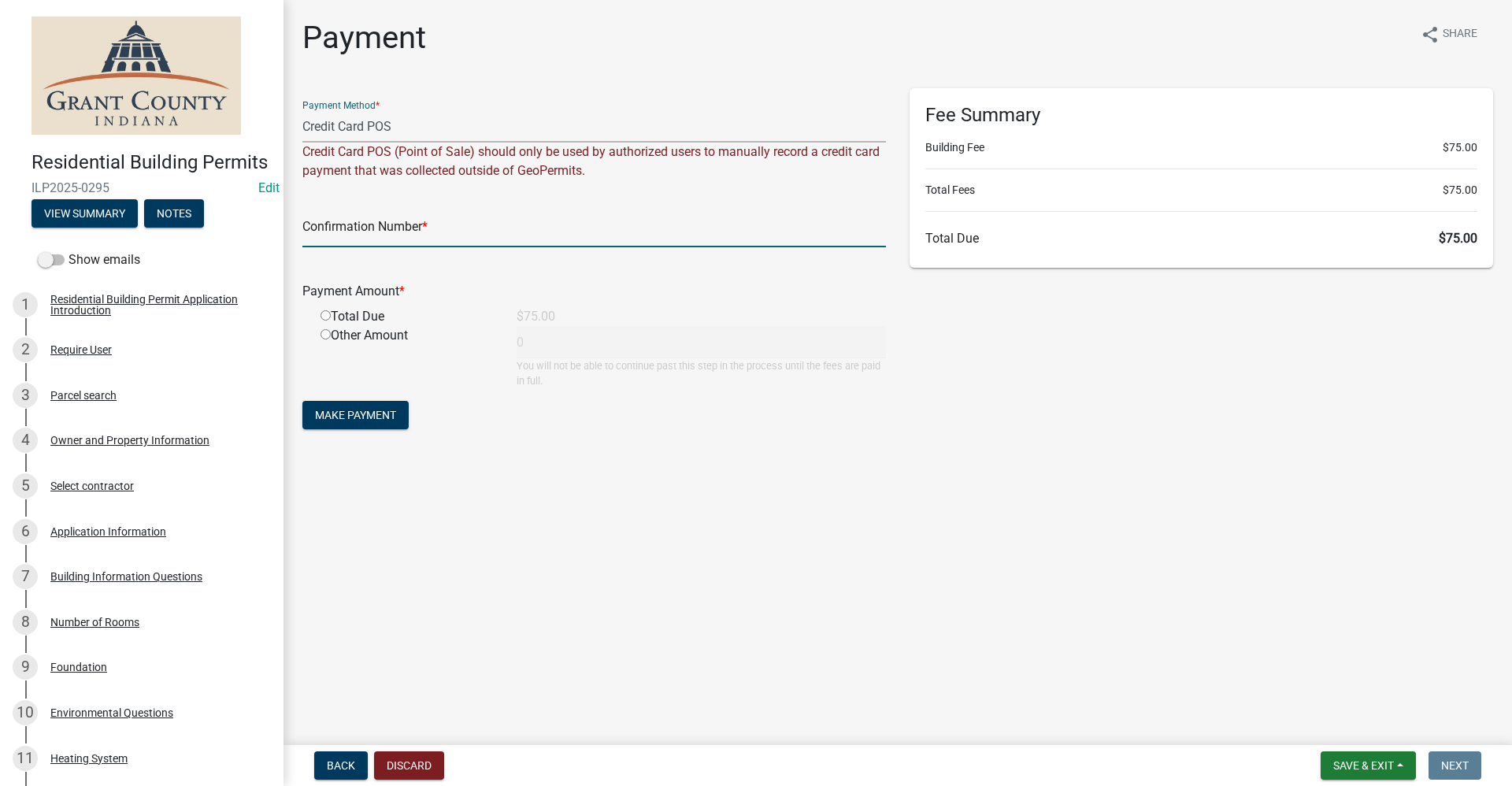
click at [349, 230] on input "text" at bounding box center [595, 231] width 584 height 33
paste input "15097968"
click at [327, 314] on input "radio" at bounding box center [326, 315] width 10 height 10
click at [348, 413] on span "Make Payment" at bounding box center [355, 415] width 81 height 13
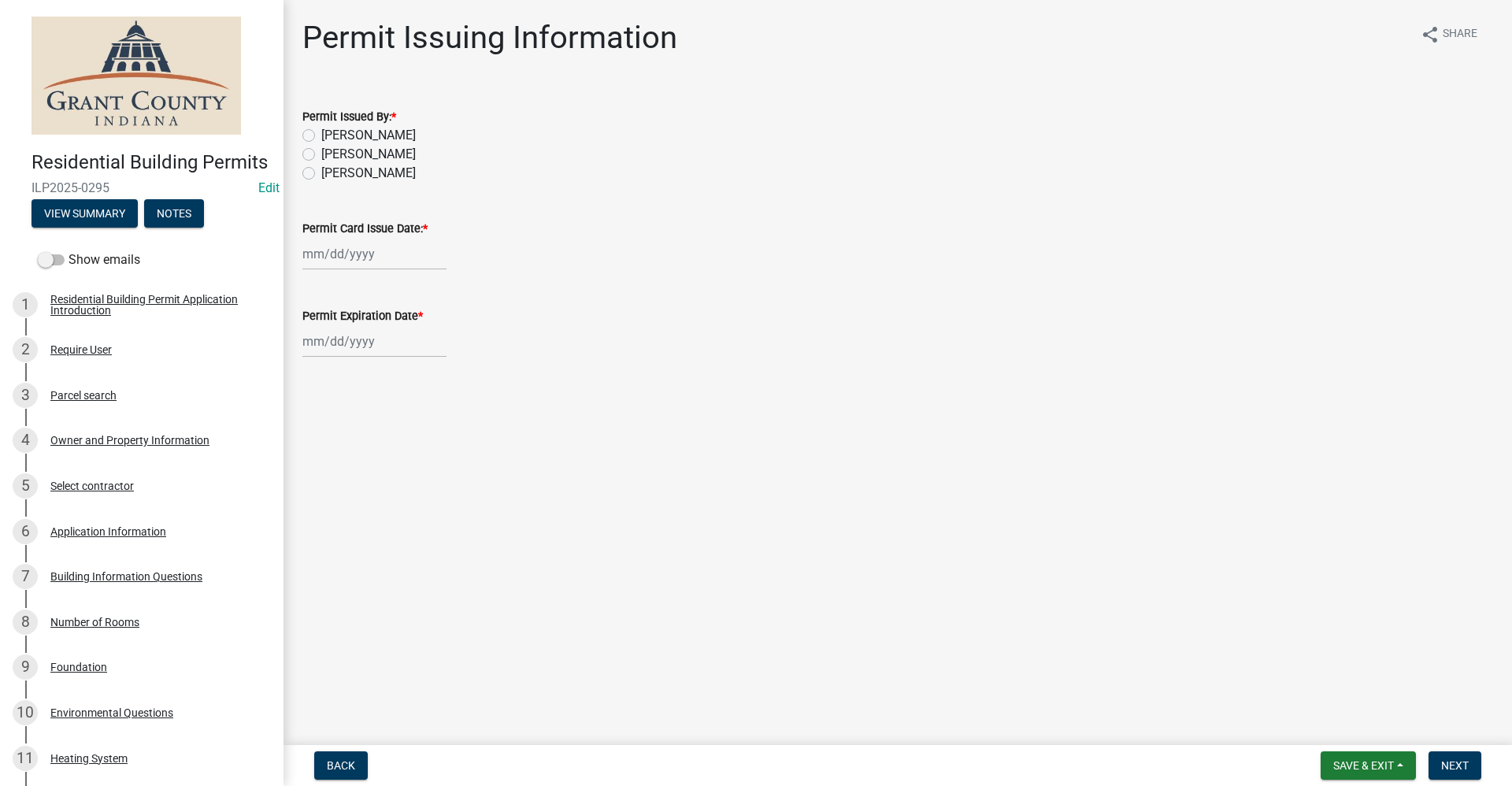
click at [322, 138] on label "Tammy Holloway" at bounding box center [368, 135] width 94 height 19
click at [322, 137] on input "Tammy Holloway" at bounding box center [327, 131] width 10 height 10
click at [359, 262] on div at bounding box center [375, 253] width 144 height 33
click at [392, 364] on div "9" at bounding box center [393, 362] width 25 height 25
click at [341, 347] on div at bounding box center [375, 342] width 144 height 33
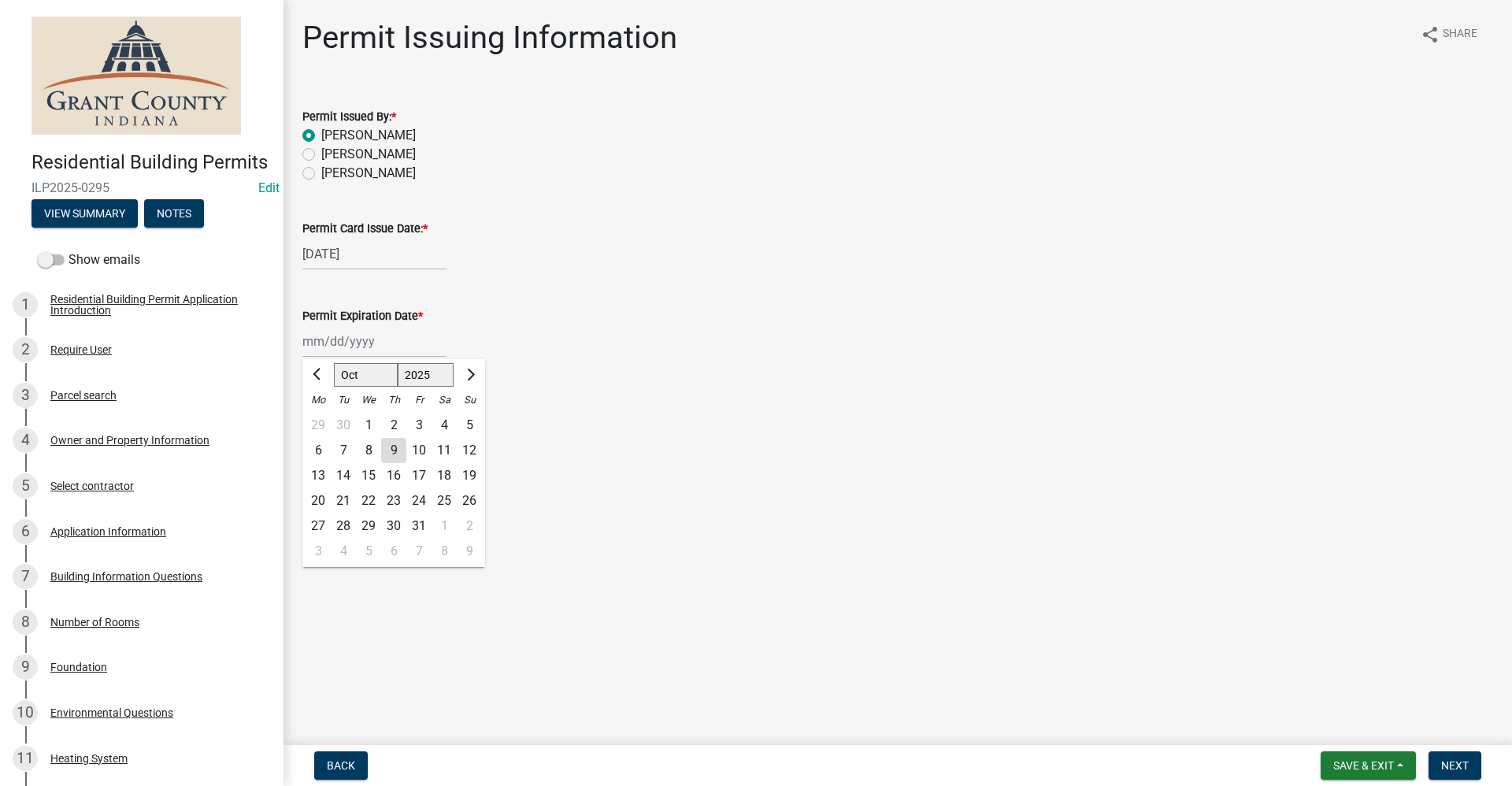
click at [444, 376] on select "1525 1526 1527 1528 1529 1530 1531 1532 1533 1534 1535 1536 1537 1538 1539 1540…" at bounding box center [425, 375] width 56 height 24
click at [398, 363] on select "1525 1526 1527 1528 1529 1530 1531 1532 1533 1534 1535 1536 1537 1538 1539 1540…" at bounding box center [425, 375] width 56 height 24
click at [416, 448] on div "9" at bounding box center [419, 449] width 25 height 25
click at [730, 761] on span "Next" at bounding box center [1455, 765] width 28 height 13
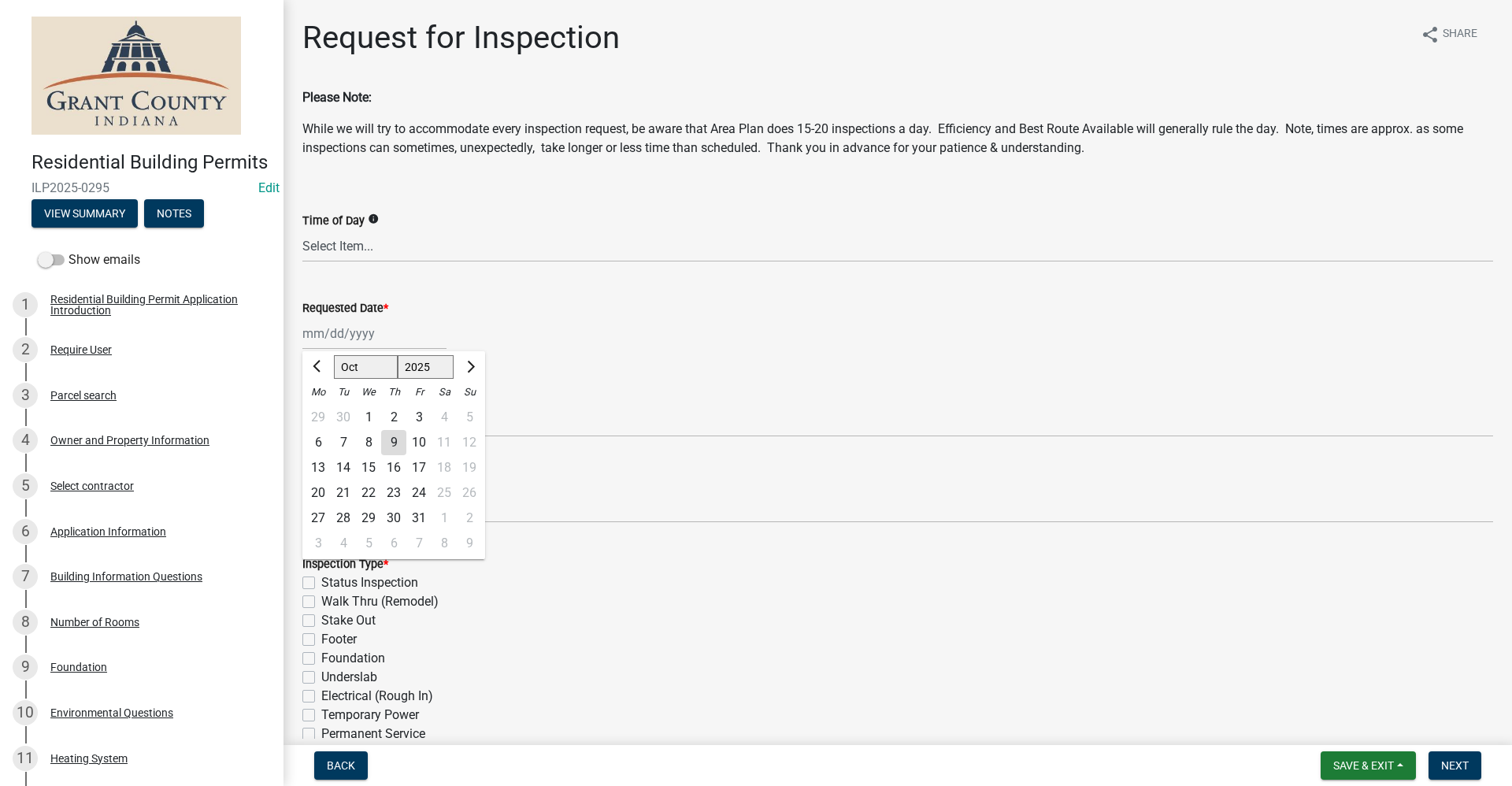
click at [381, 338] on div "Jan Feb Mar Apr May Jun Jul Aug Sep Oct Nov Dec 1525 1526 1527 1528 1529 1530 1…" at bounding box center [375, 334] width 144 height 33
click at [371, 468] on div "15" at bounding box center [368, 467] width 25 height 25
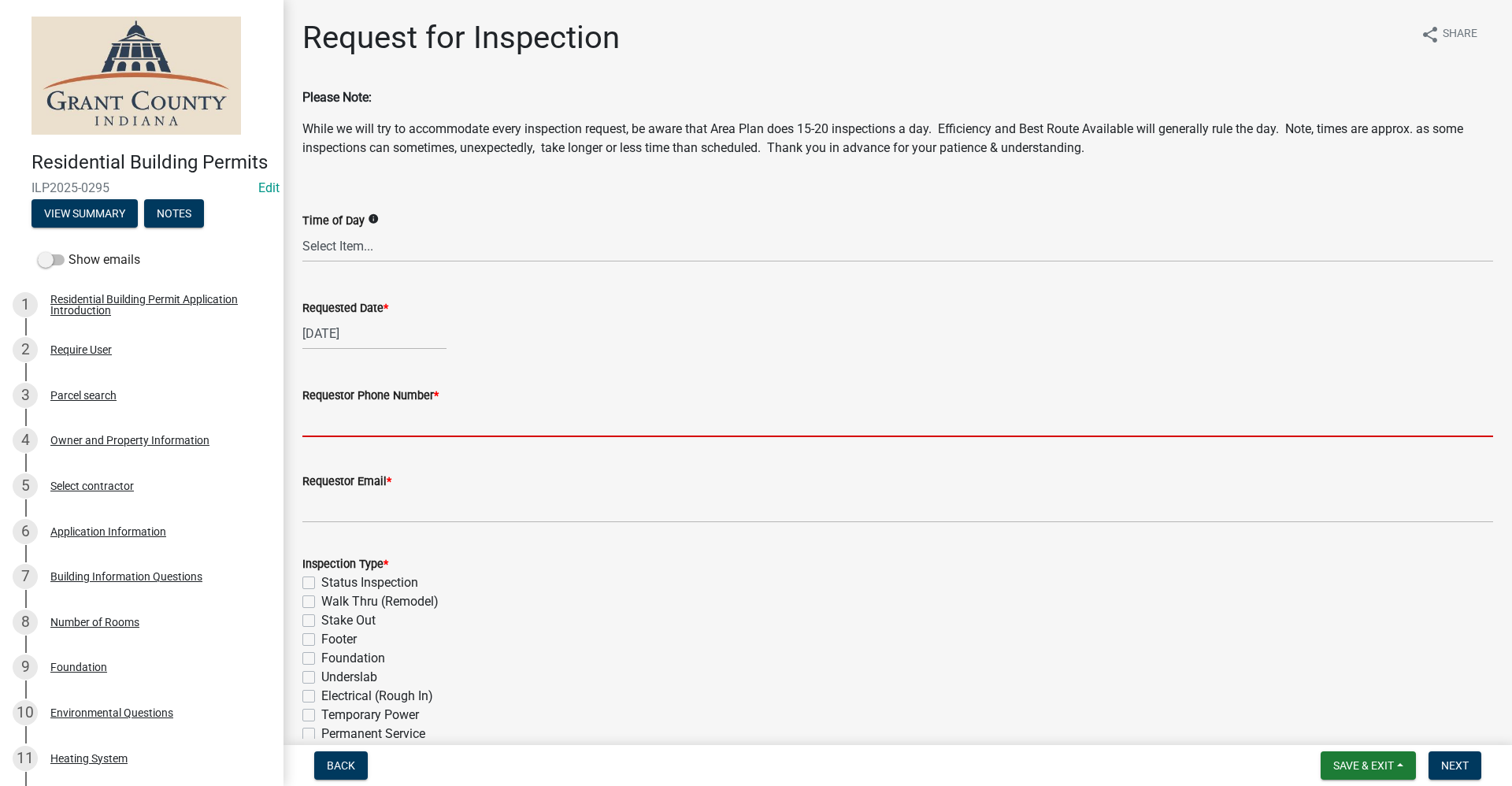
drag, startPoint x: 341, startPoint y: 426, endPoint x: 353, endPoint y: 428, distance: 12.2
click at [349, 428] on input "Requestor Phone Number *" at bounding box center [898, 421] width 1190 height 33
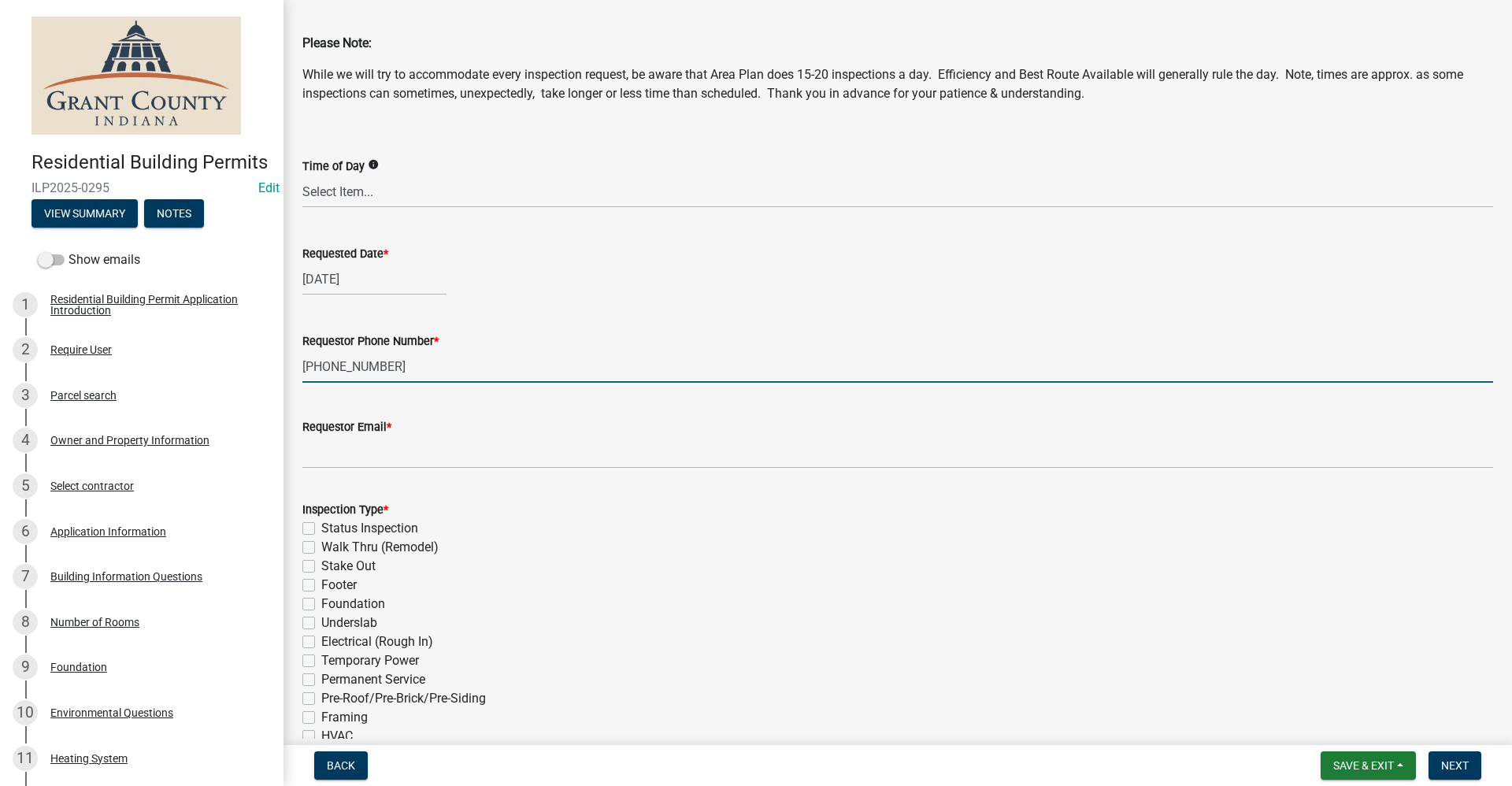
scroll to position [79, 0]
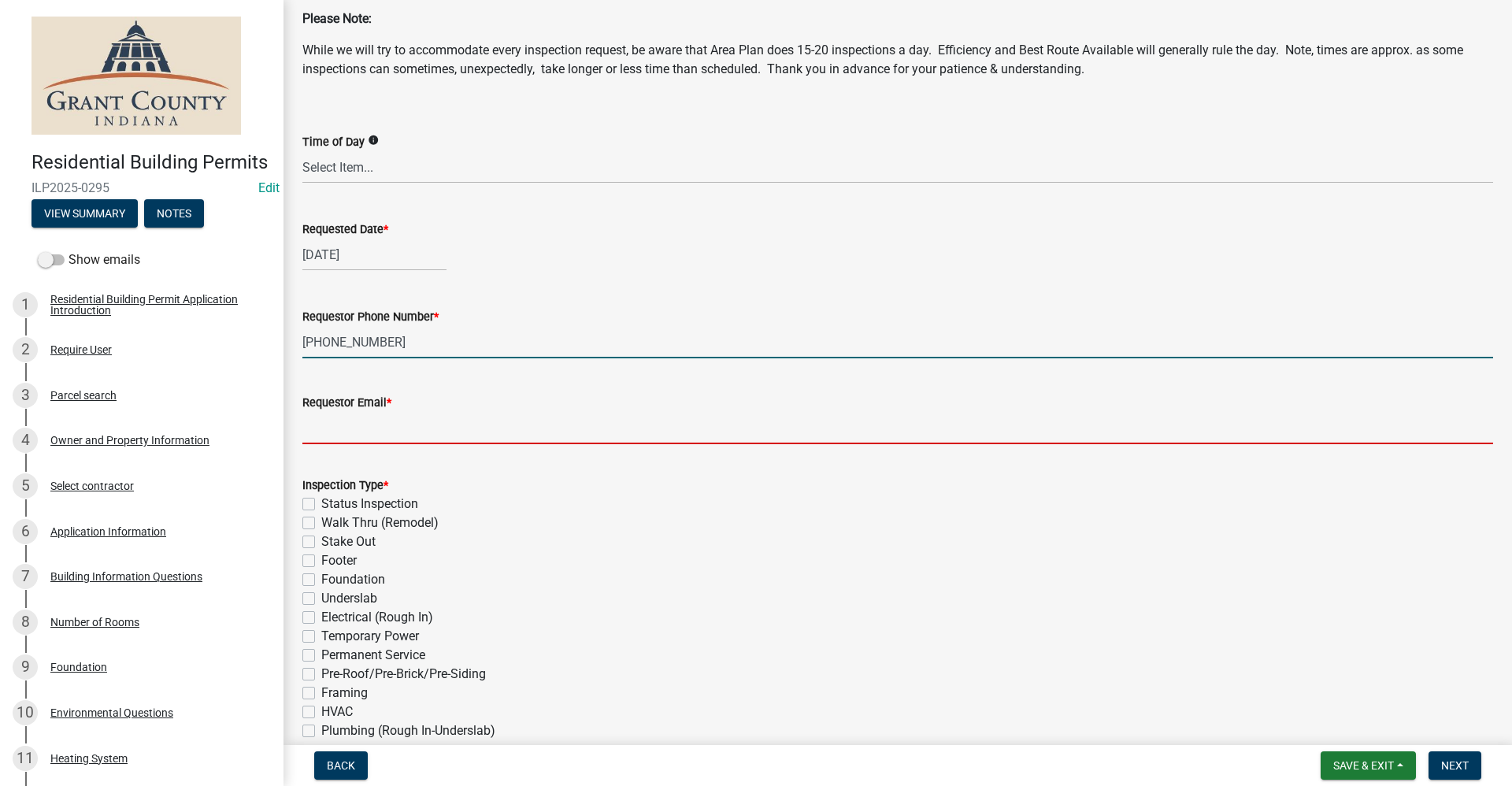
click at [331, 439] on input "Requestor Email *" at bounding box center [898, 428] width 1190 height 33
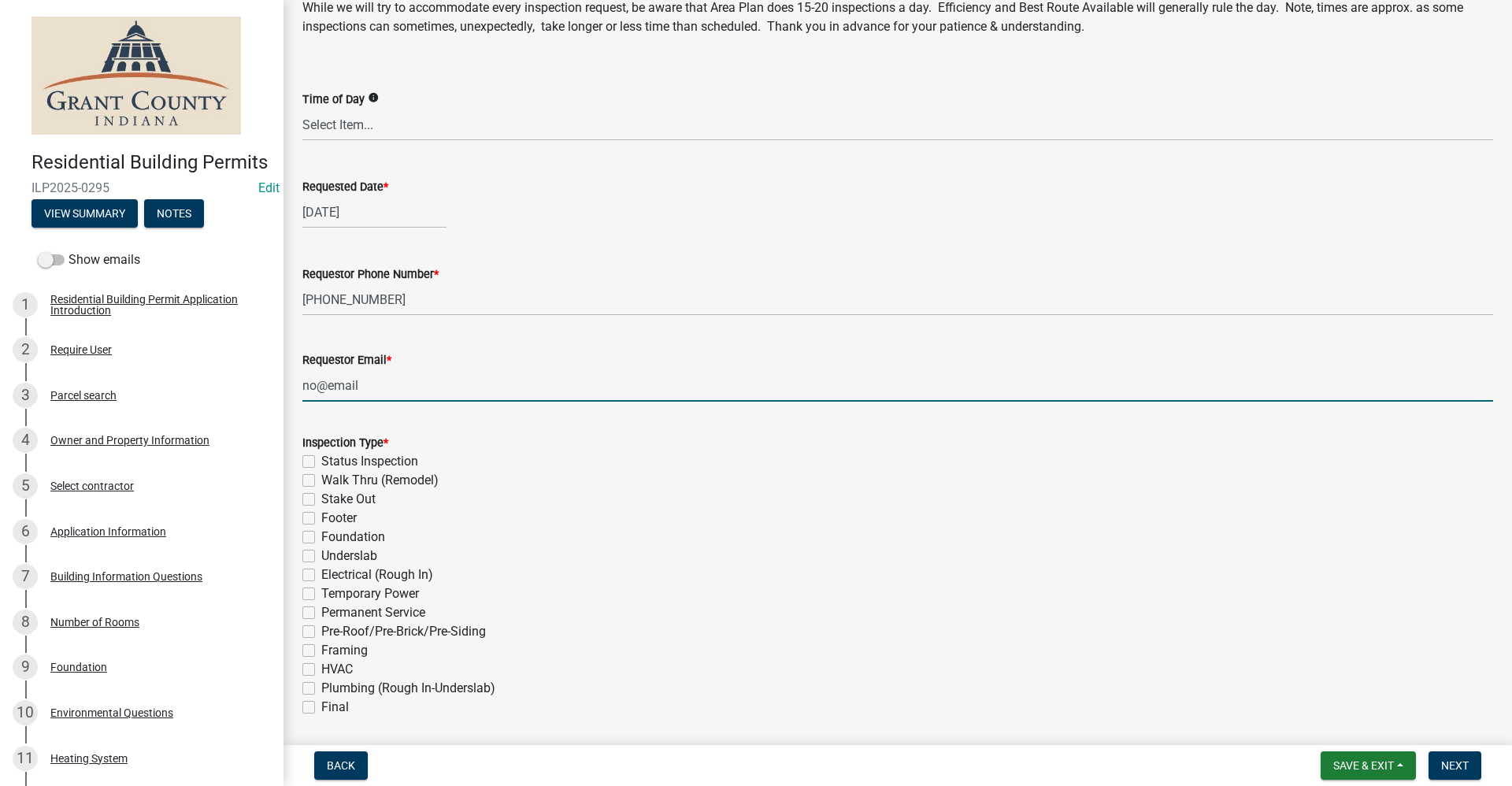
scroll to position [157, 0]
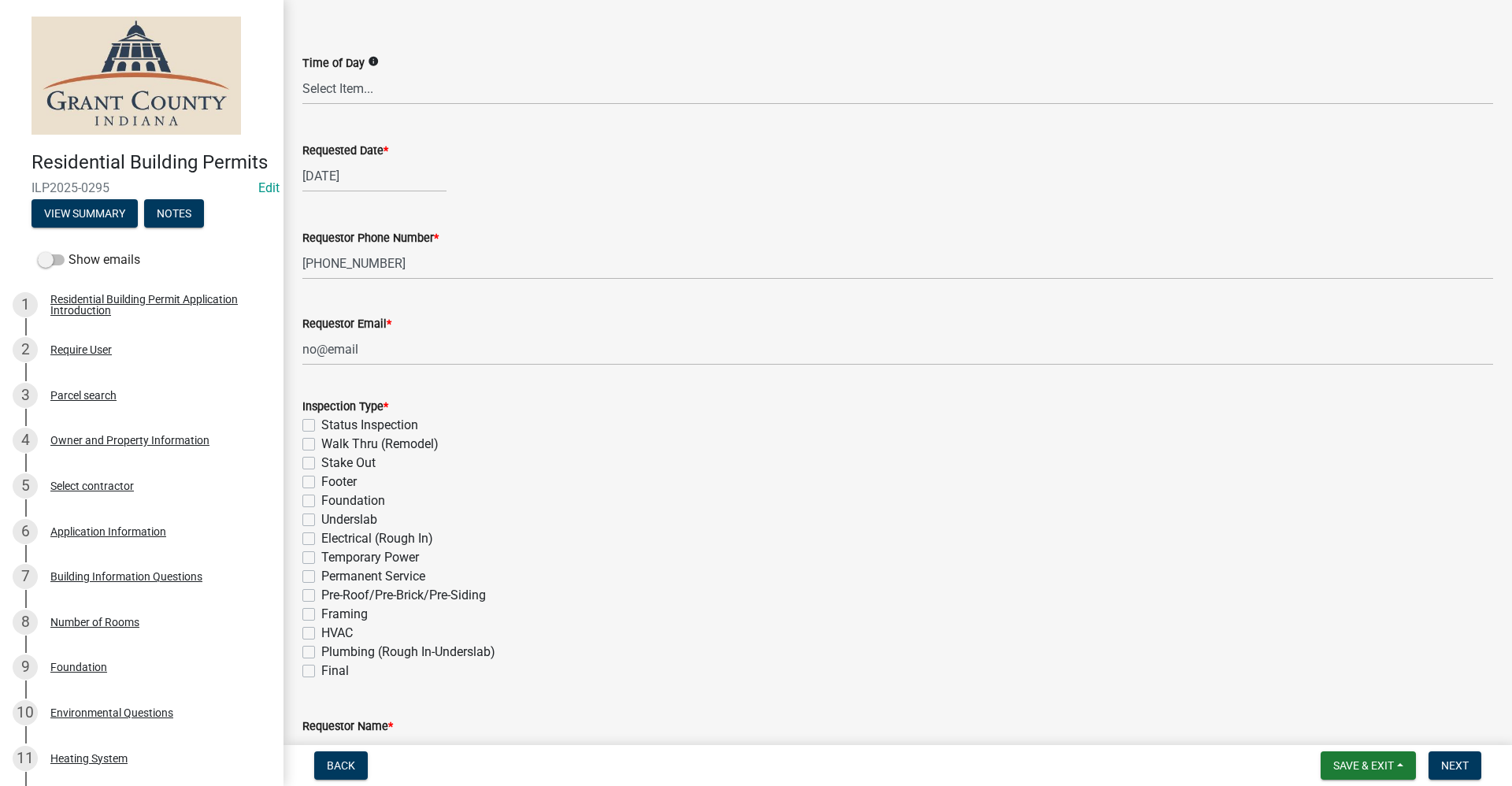
click at [322, 466] on label "Stake Out" at bounding box center [348, 462] width 54 height 19
click at [322, 464] on input "Stake Out" at bounding box center [327, 458] width 10 height 10
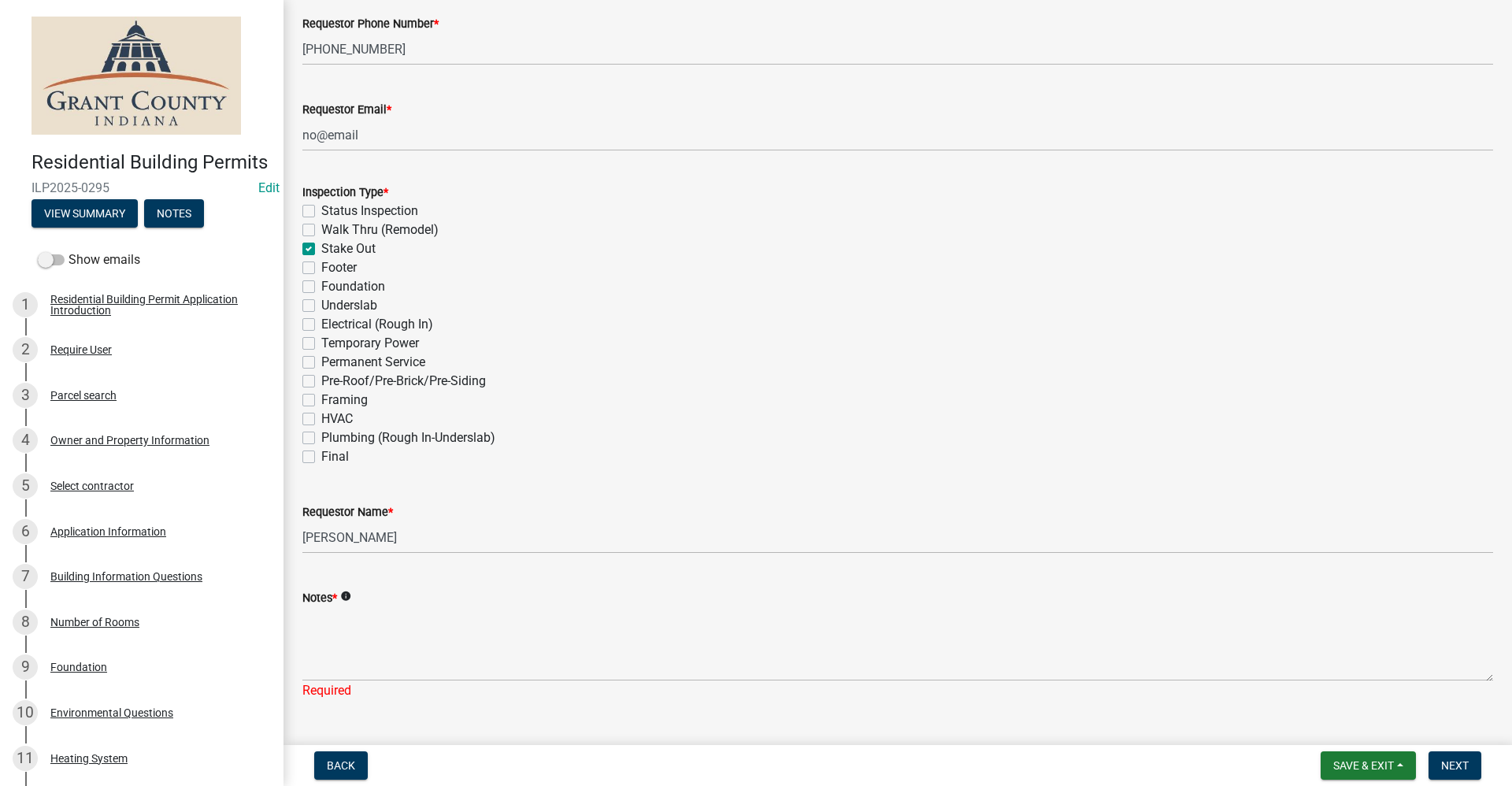
scroll to position [394, 0]
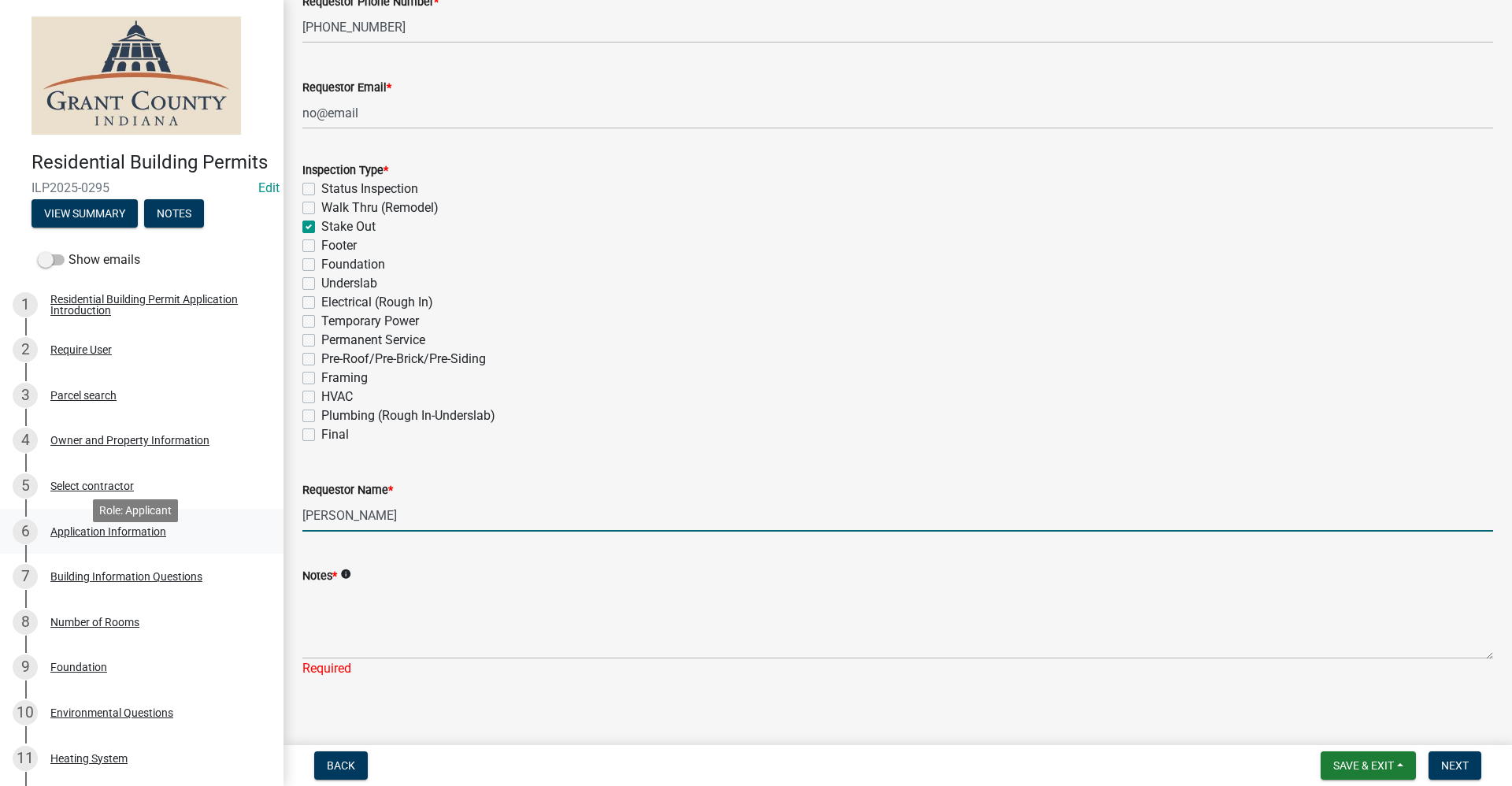
drag, startPoint x: 403, startPoint y: 517, endPoint x: 207, endPoint y: 539, distance: 197.2
click at [202, 538] on div "Residential Building Permits ILP2025-0295 Edit View Summary Notes Show emails 1…" at bounding box center [756, 393] width 1512 height 786
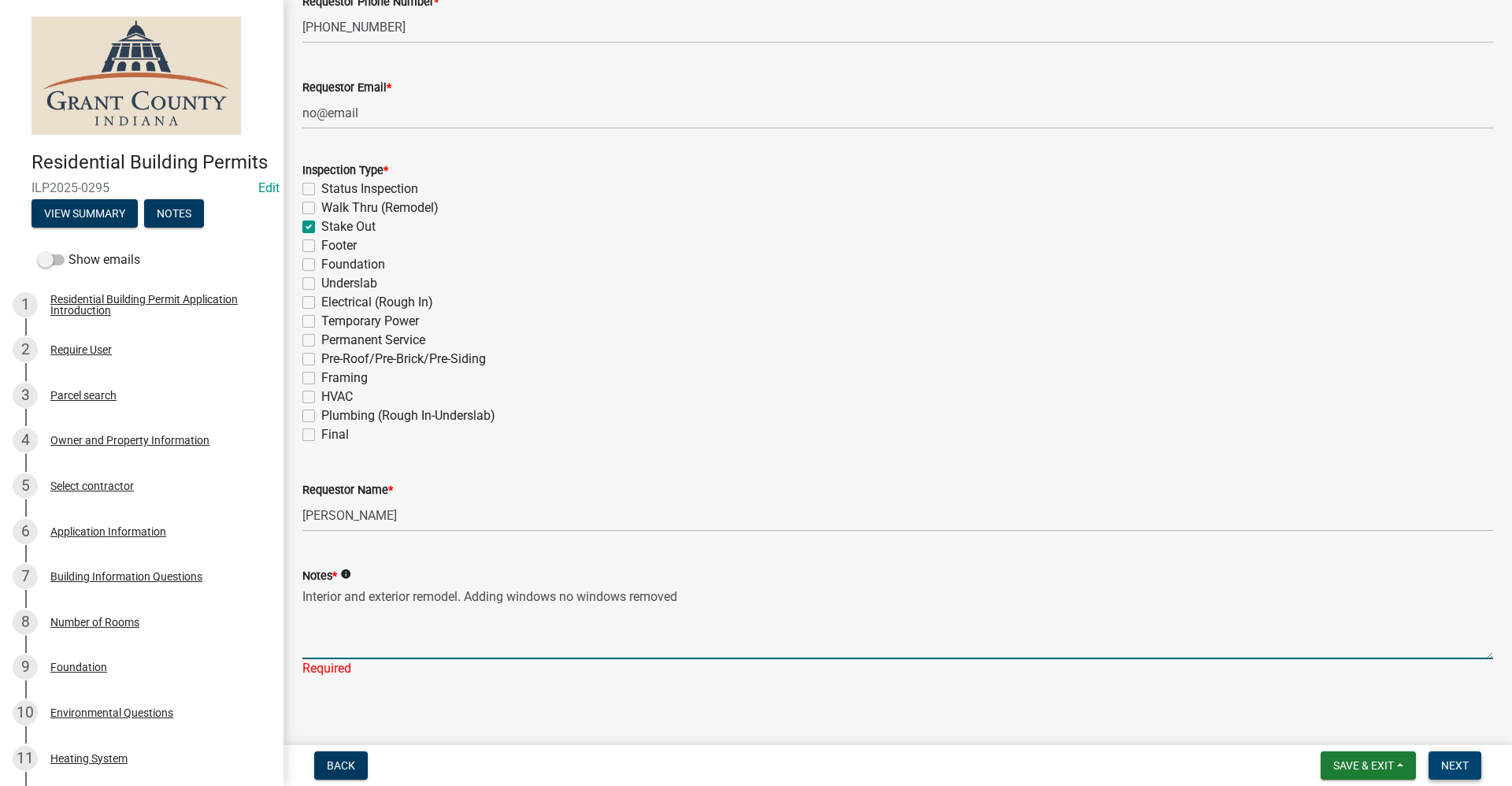
click at [730, 761] on span "Next" at bounding box center [1455, 765] width 28 height 13
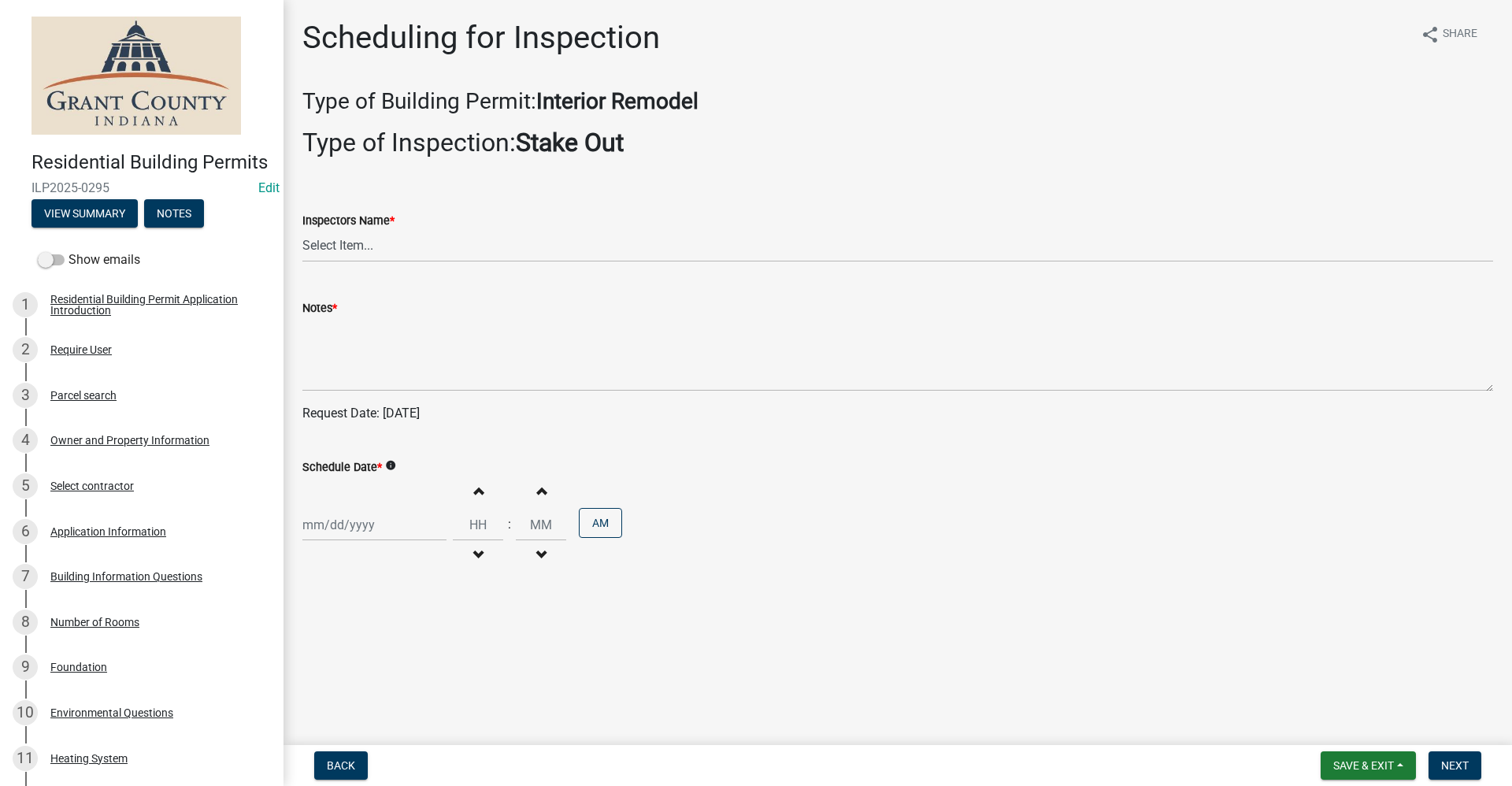
click at [344, 526] on div at bounding box center [375, 525] width 144 height 33
click at [348, 417] on div "14" at bounding box center [342, 415] width 25 height 25
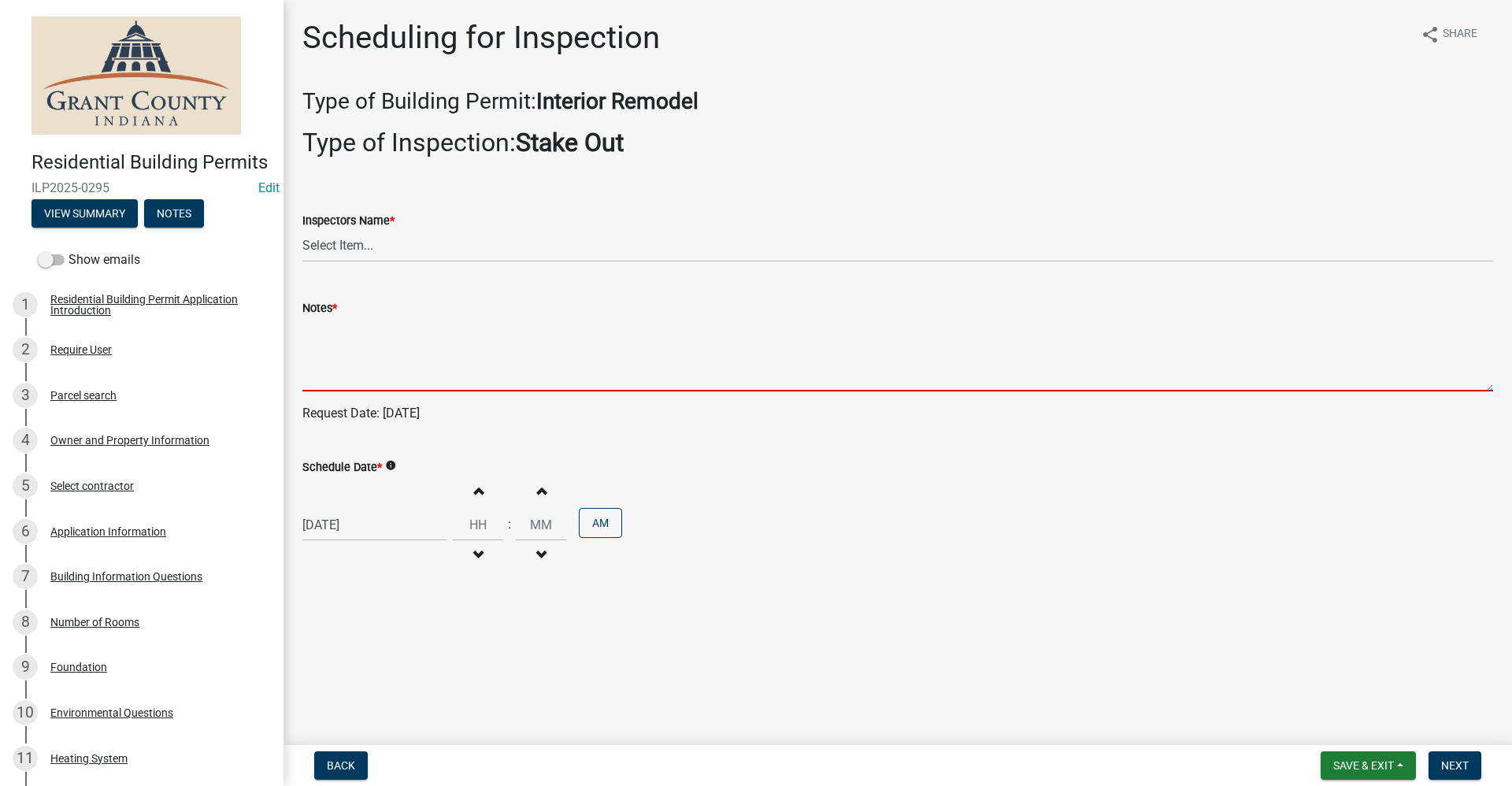
click at [344, 356] on textarea "Notes *" at bounding box center [898, 354] width 1190 height 74
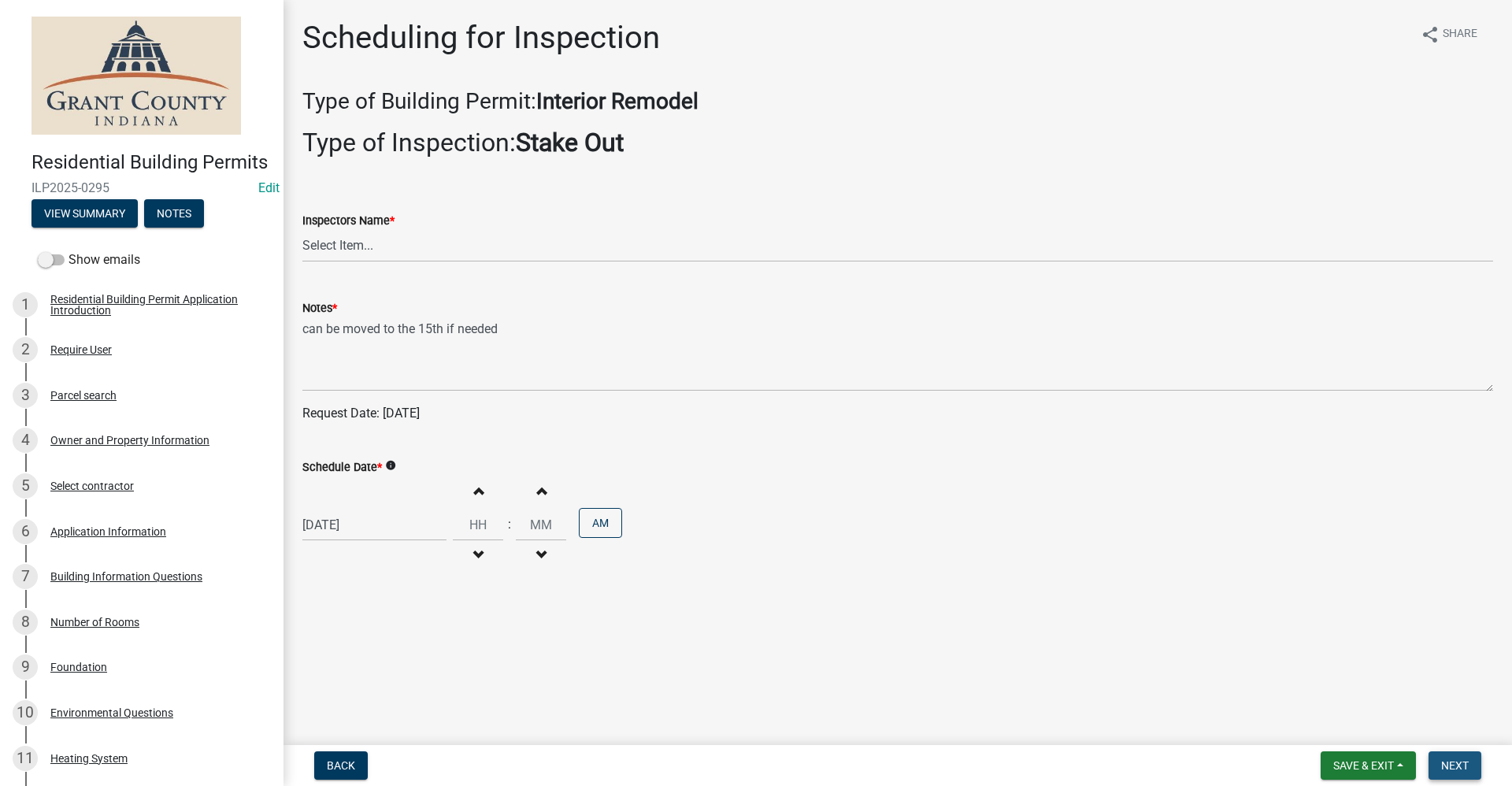
click at [730, 761] on span "Next" at bounding box center [1455, 765] width 28 height 13
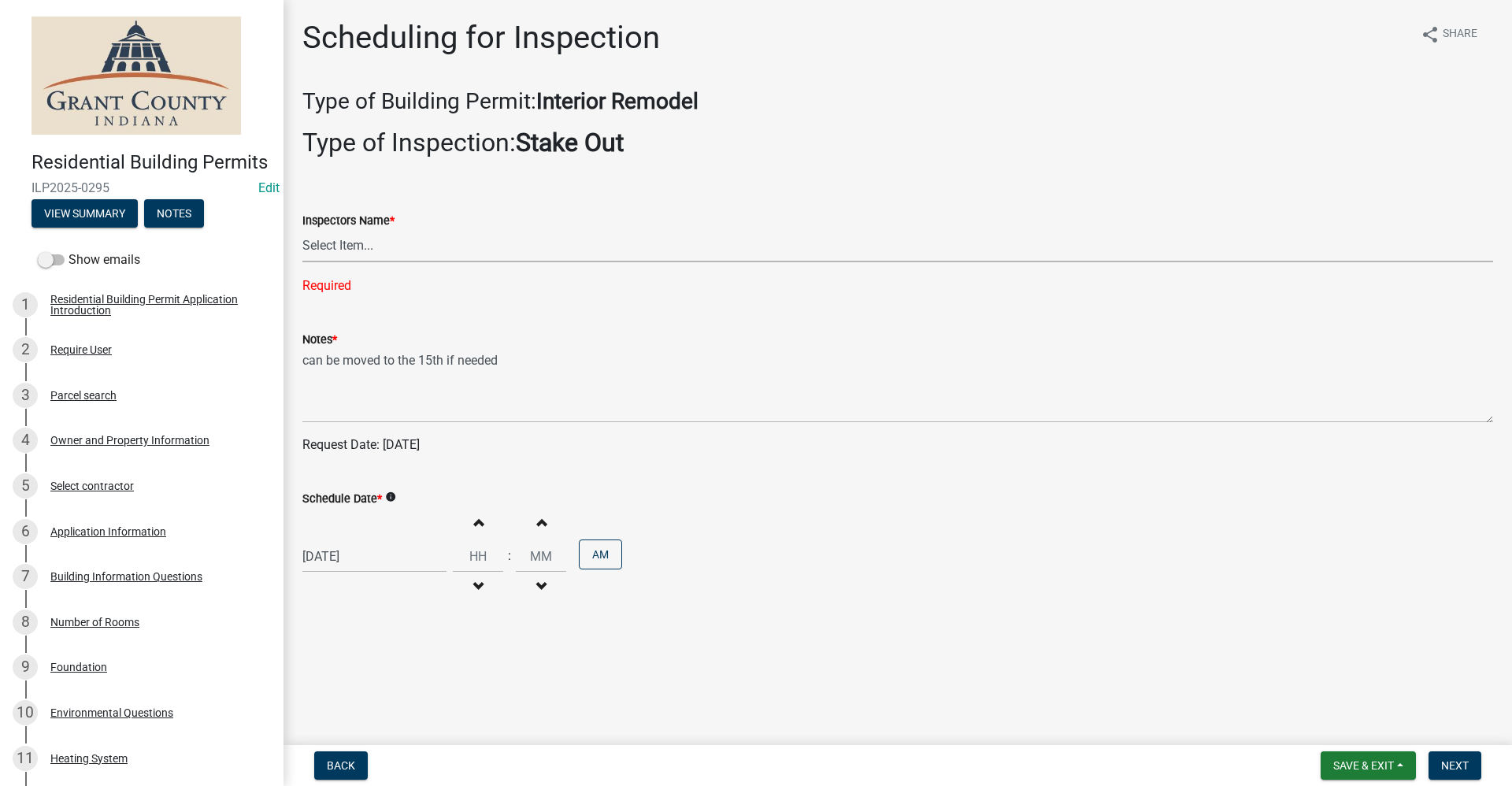
click at [356, 248] on select "Select Item... rberryhill (Randy Berryhill) tsholloway (Tammy Holloway) jecouch…" at bounding box center [898, 246] width 1190 height 33
click at [303, 230] on select "Select Item... rberryhill (Randy Berryhill) tsholloway (Tammy Holloway) jecouch…" at bounding box center [898, 246] width 1190 height 33
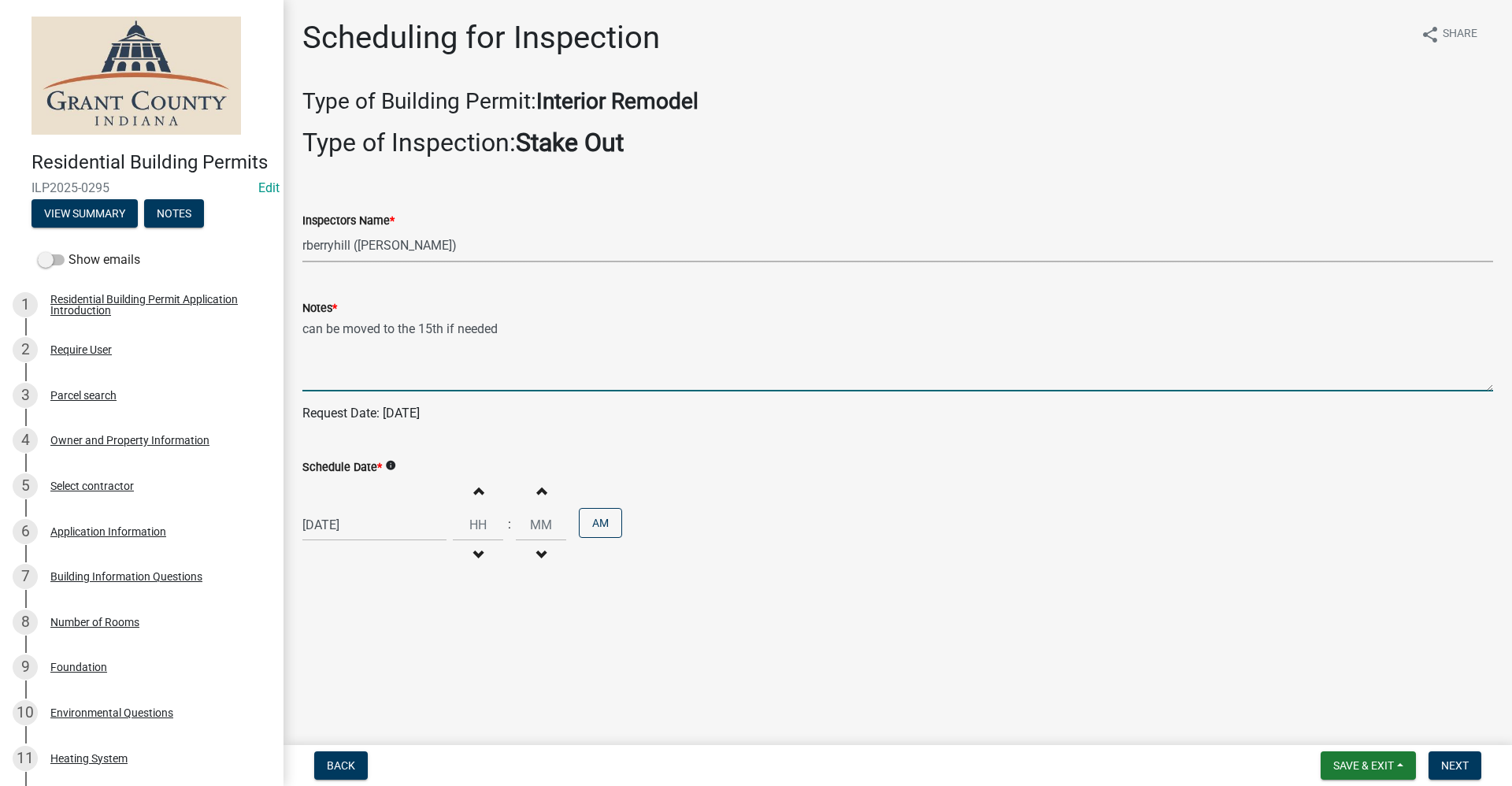
click at [339, 363] on textarea "can be moved to the 15th if needed" at bounding box center [898, 354] width 1190 height 74
click at [730, 761] on span "Next" at bounding box center [1455, 765] width 28 height 13
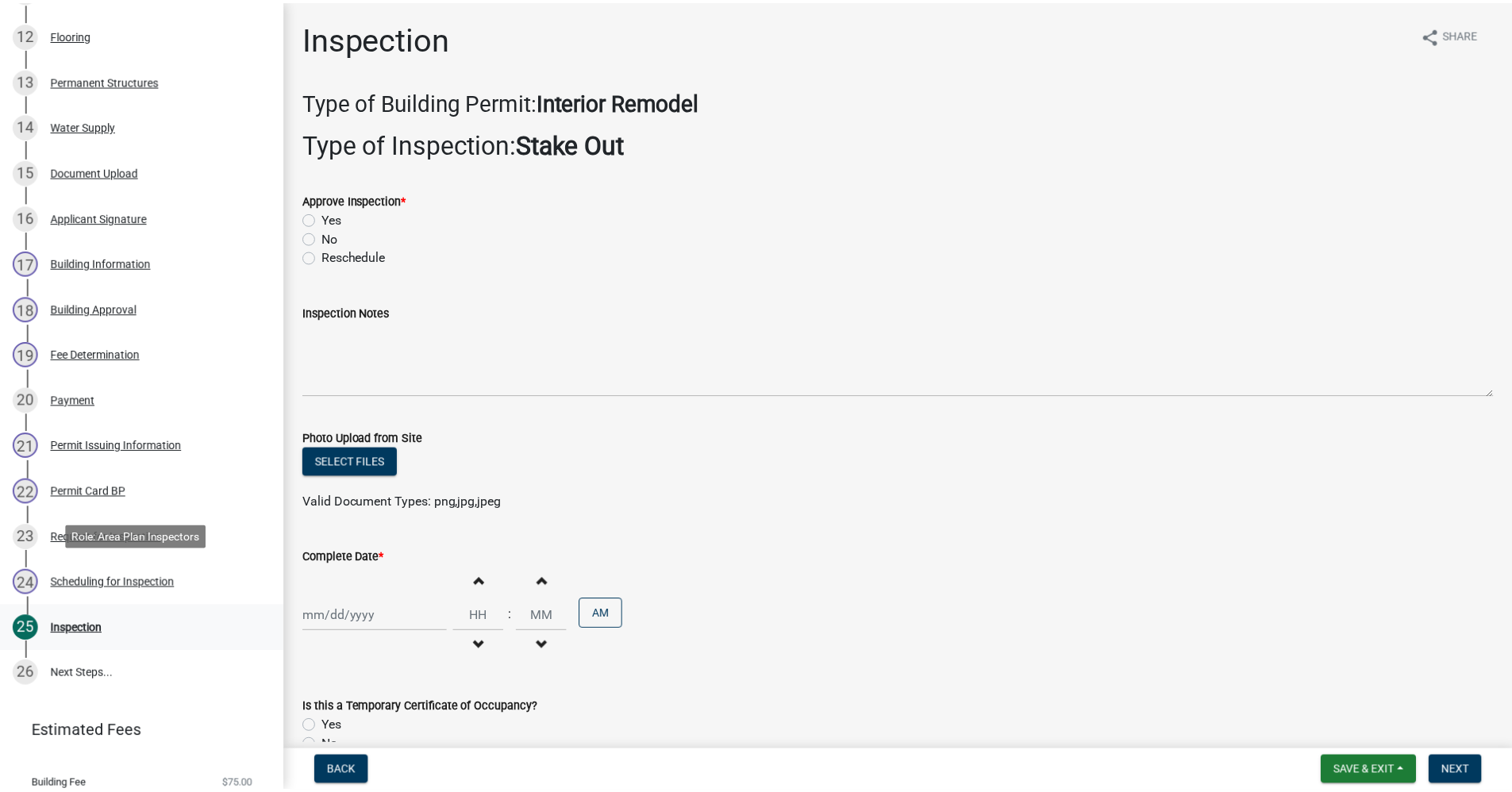
scroll to position [851, 0]
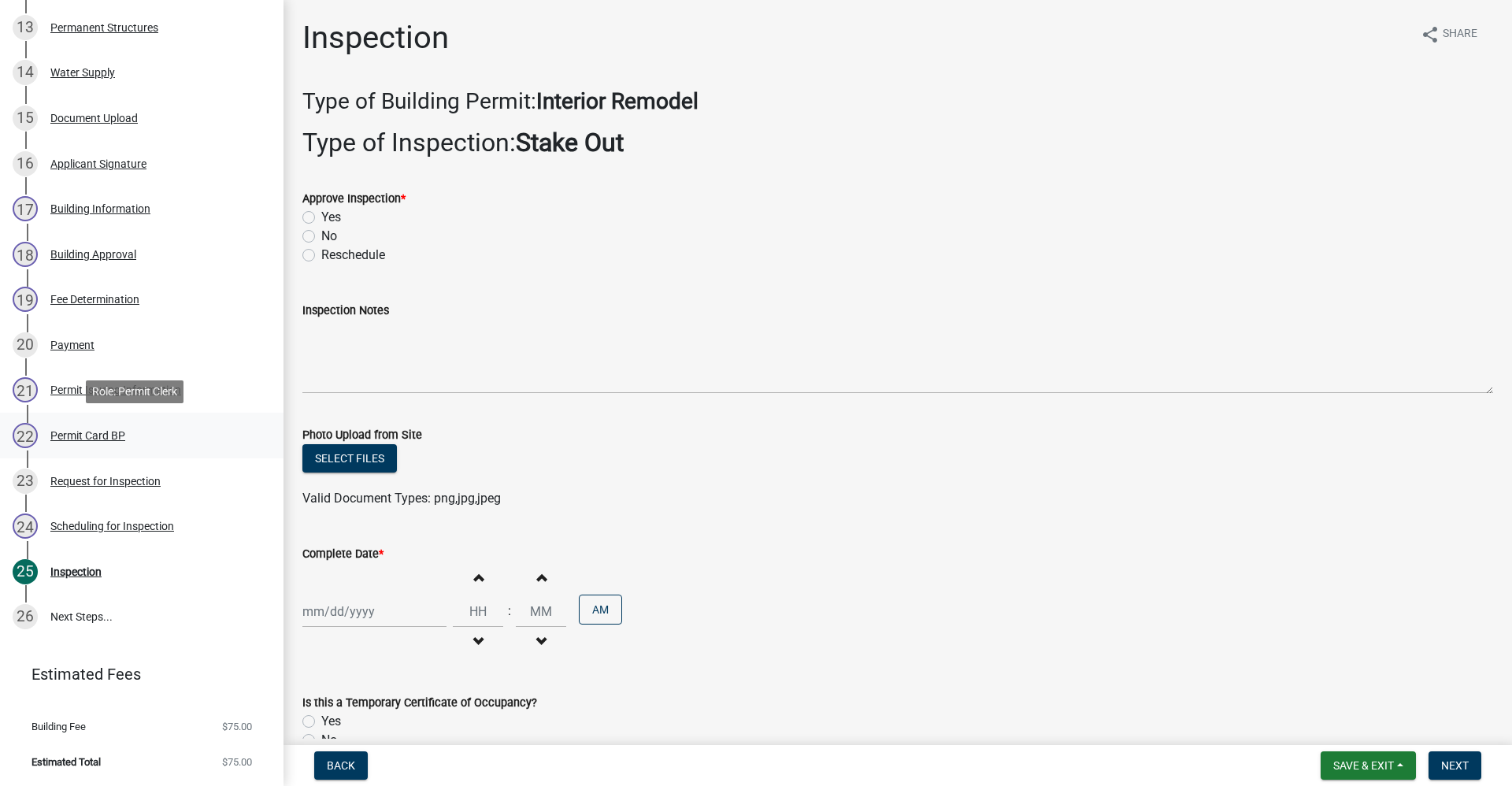
click at [102, 434] on div "Permit Card BP" at bounding box center [88, 435] width 75 height 11
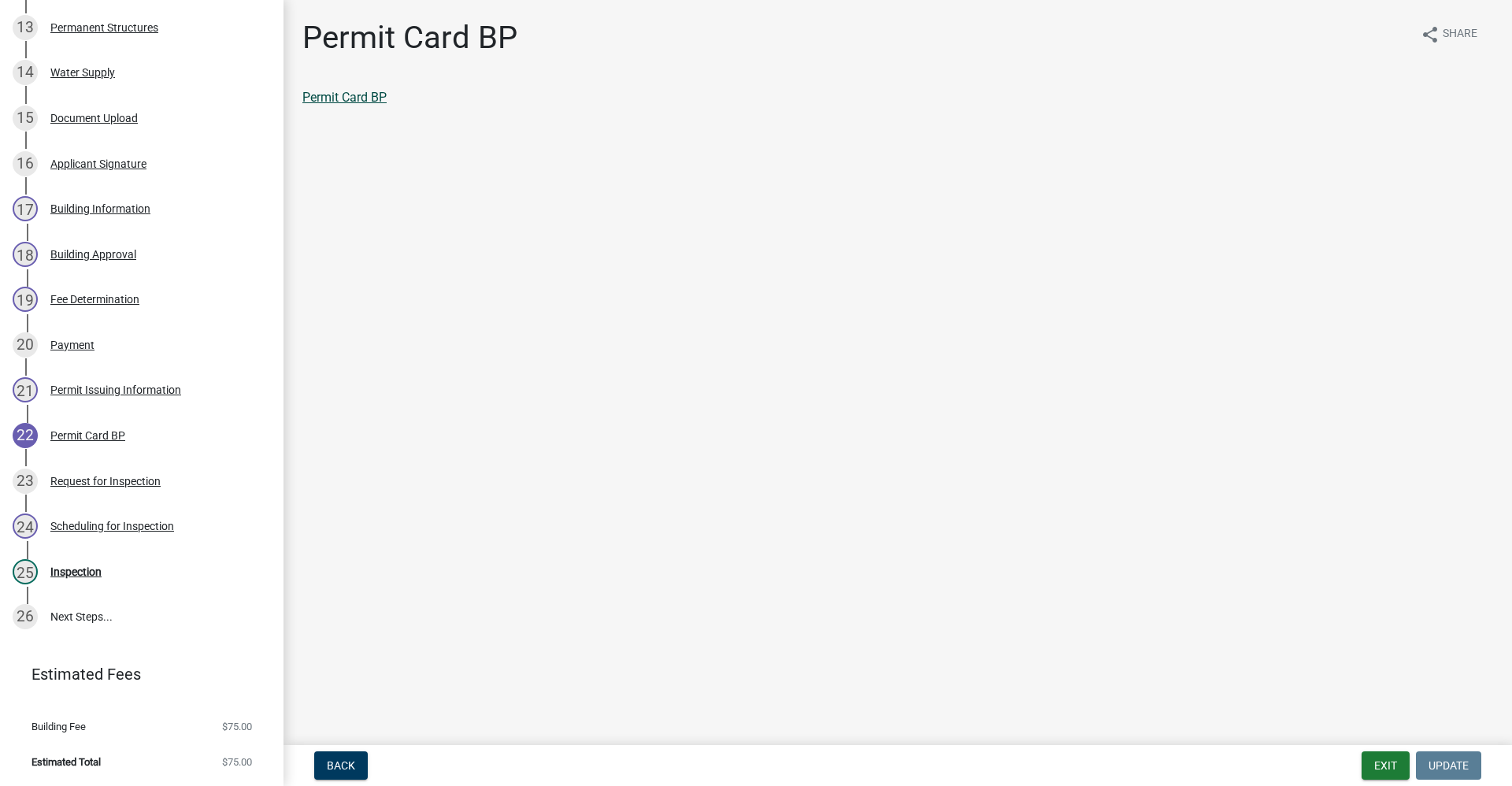
click at [330, 94] on link "Permit Card BP" at bounding box center [344, 97] width 84 height 15
click at [87, 572] on div "Inspection" at bounding box center [76, 571] width 51 height 11
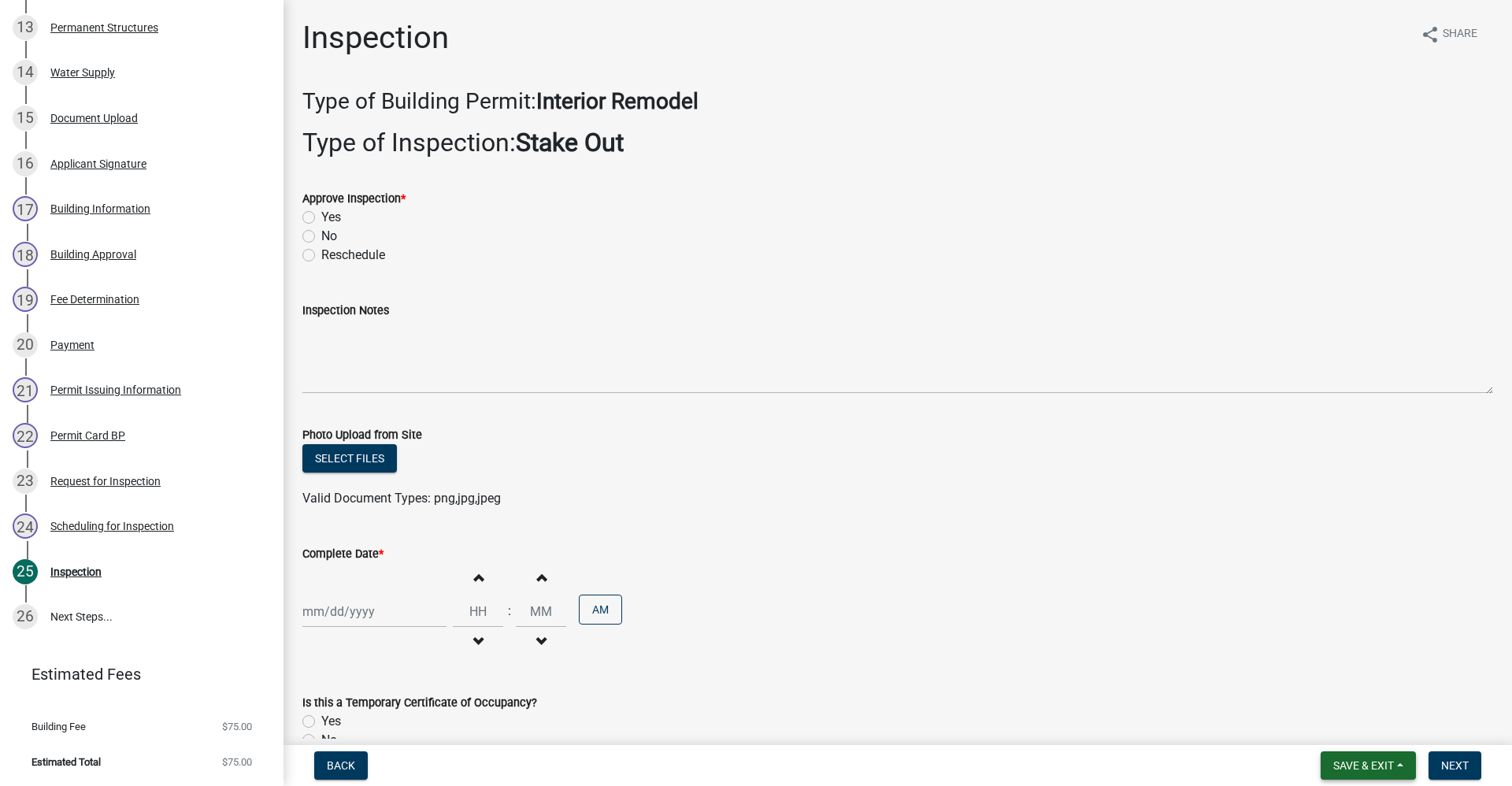
click at [730, 761] on span "Save & Exit" at bounding box center [1363, 765] width 60 height 13
click at [730, 722] on button "Save & Exit" at bounding box center [1352, 725] width 126 height 38
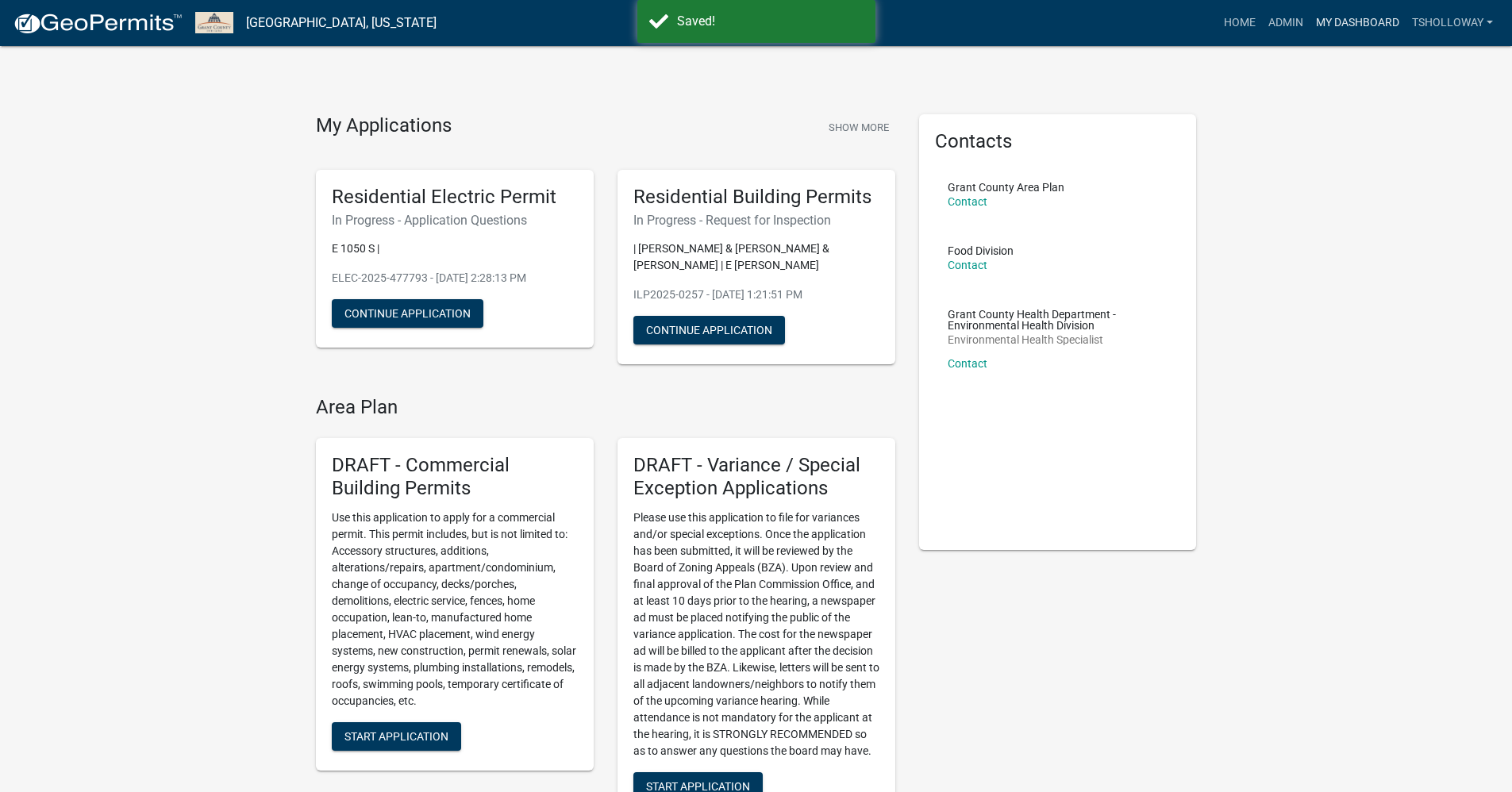
click at [736, 25] on link "My Dashboard" at bounding box center [1357, 23] width 96 height 30
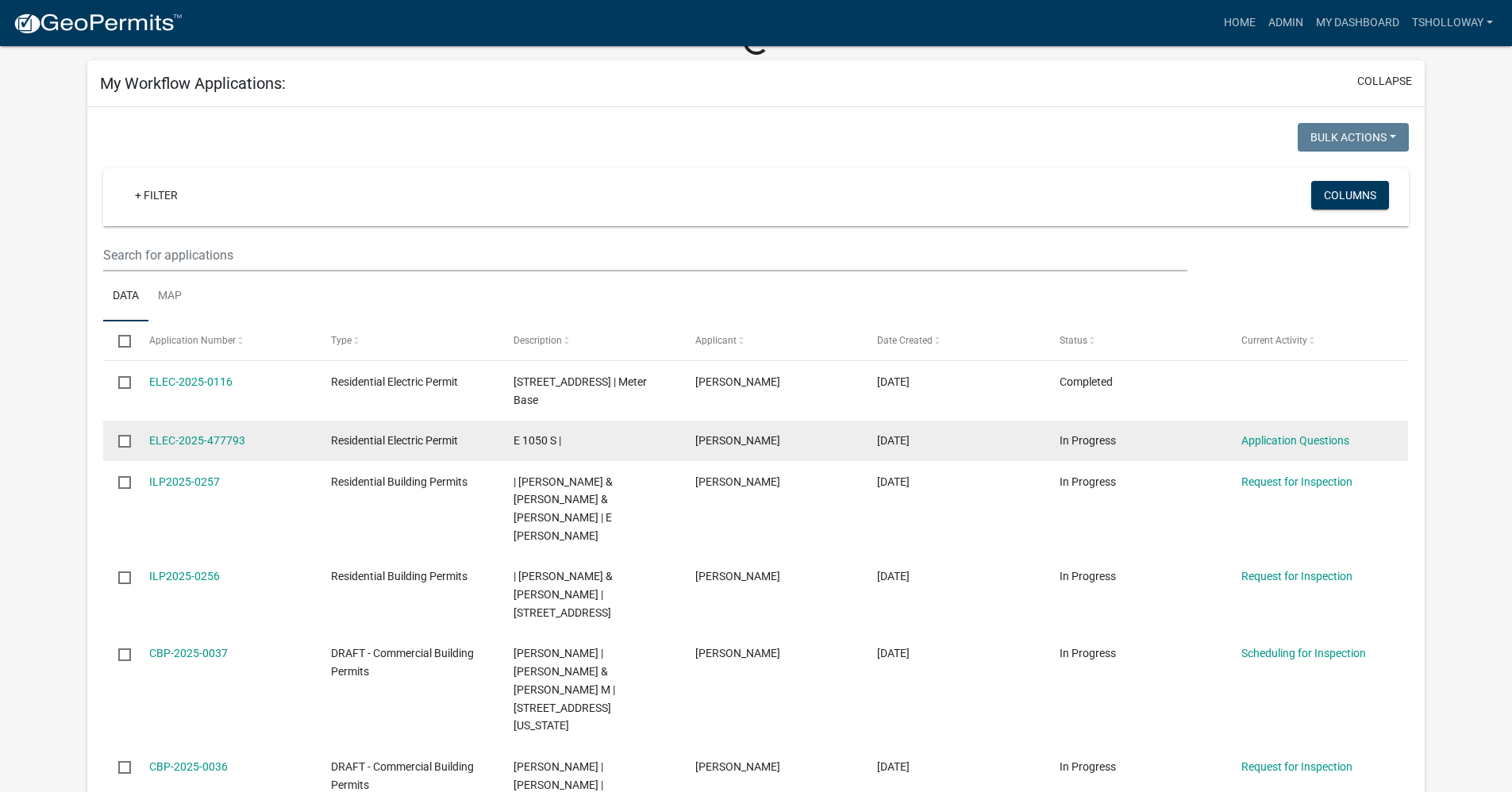
scroll to position [238, 0]
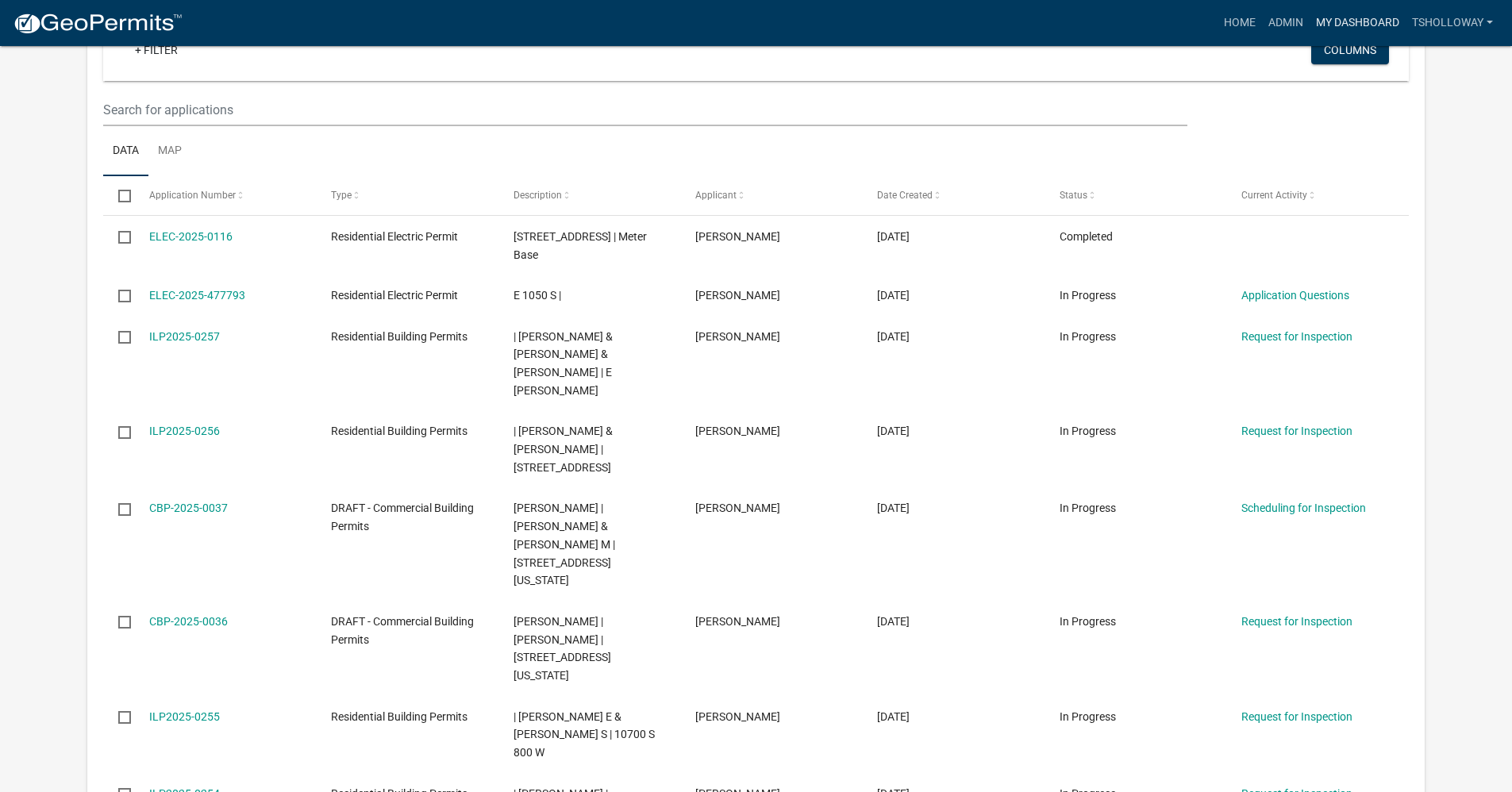
click at [736, 18] on link "My Dashboard" at bounding box center [1357, 23] width 96 height 30
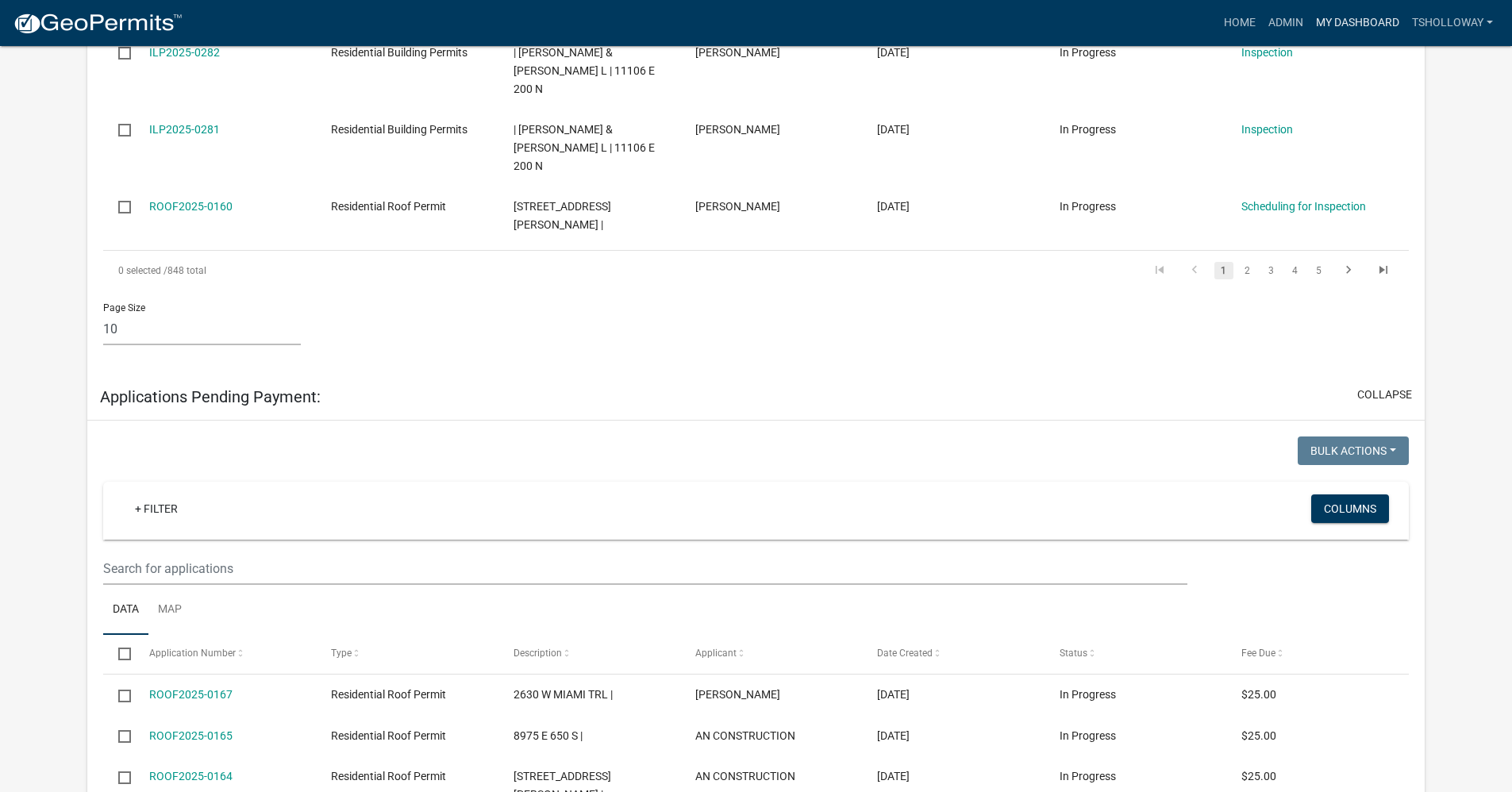
scroll to position [2194, 0]
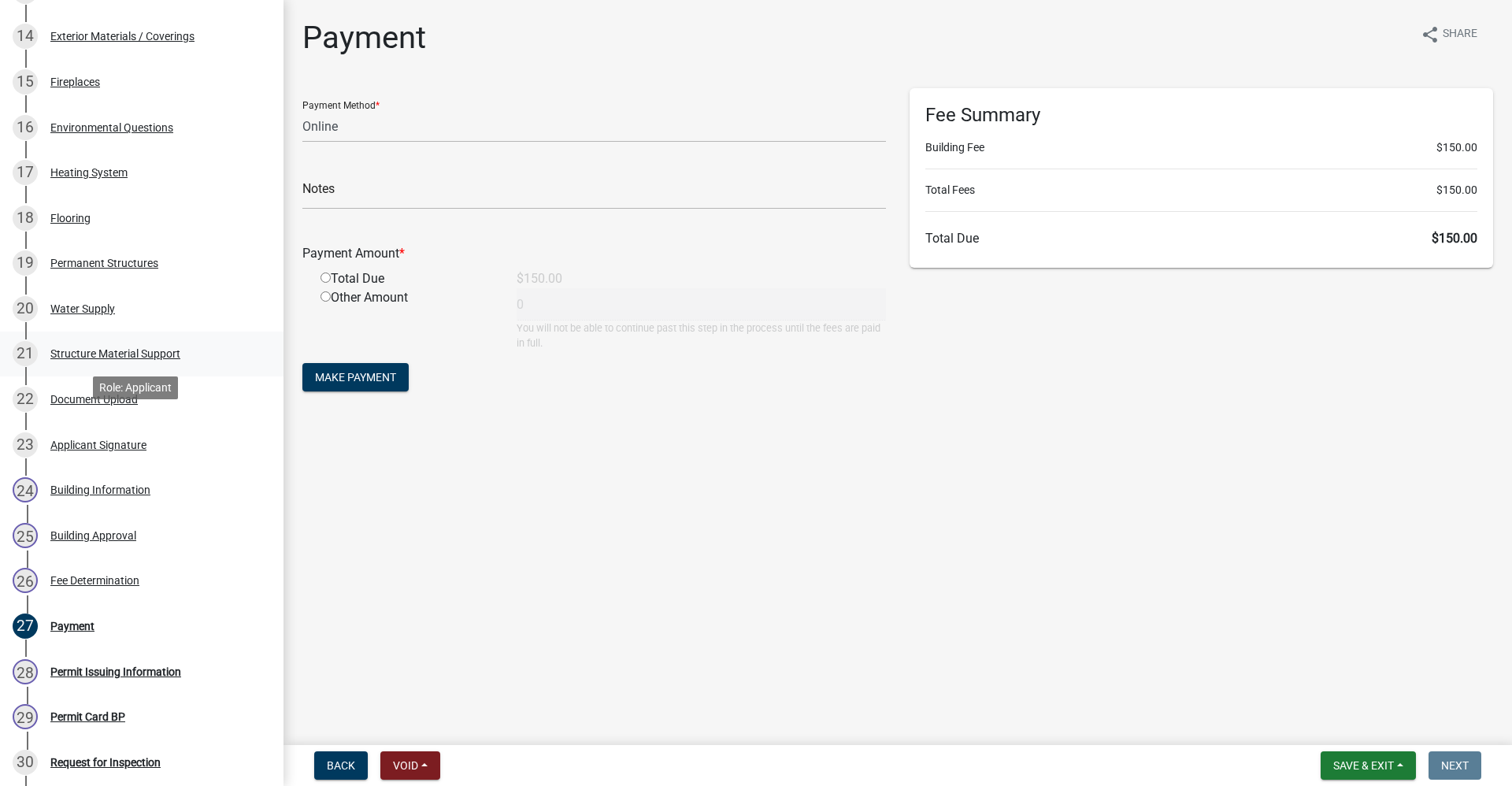
scroll to position [866, 0]
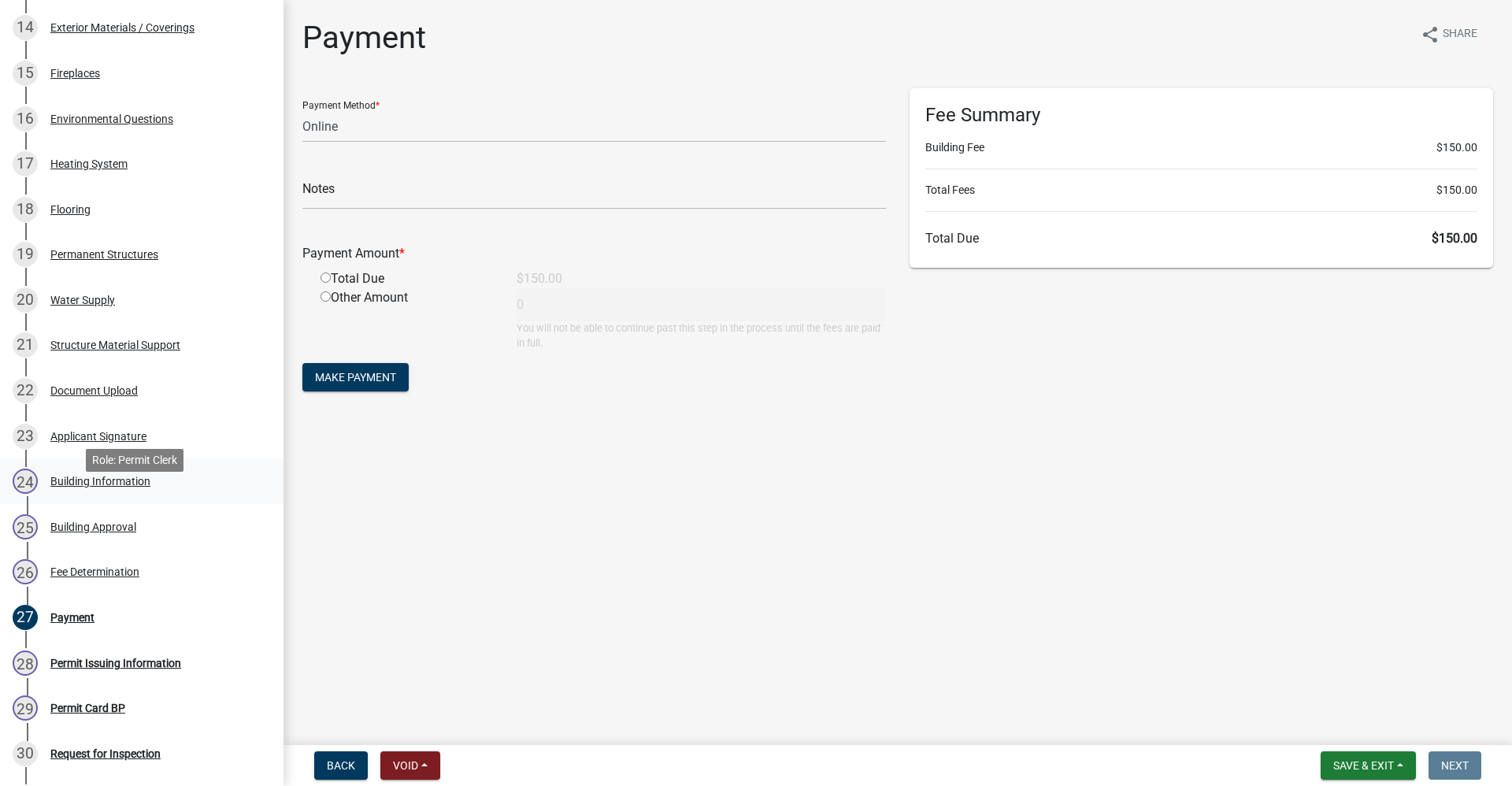
click at [75, 487] on div "Building Information" at bounding box center [100, 481] width 100 height 11
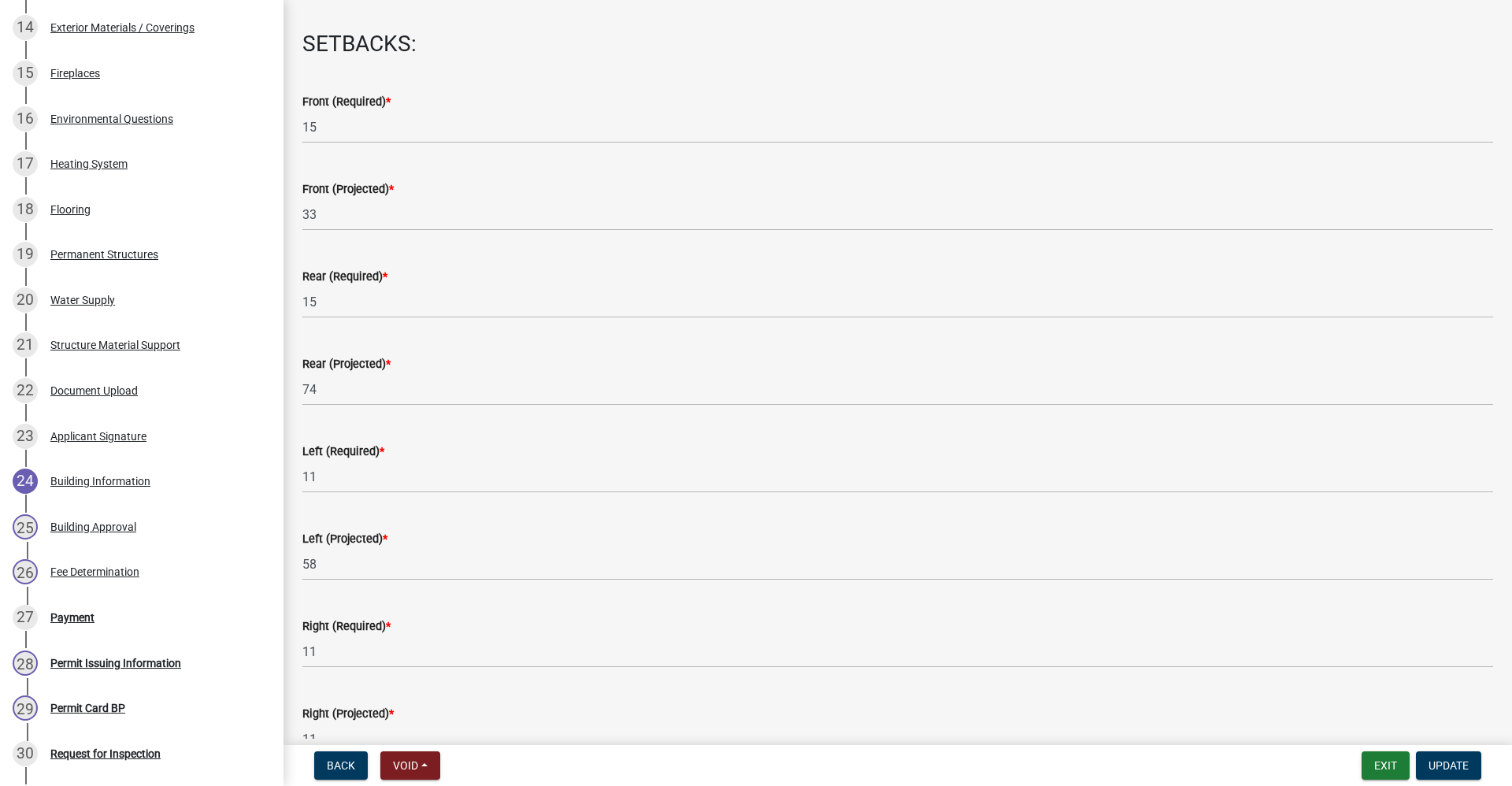
scroll to position [237, 0]
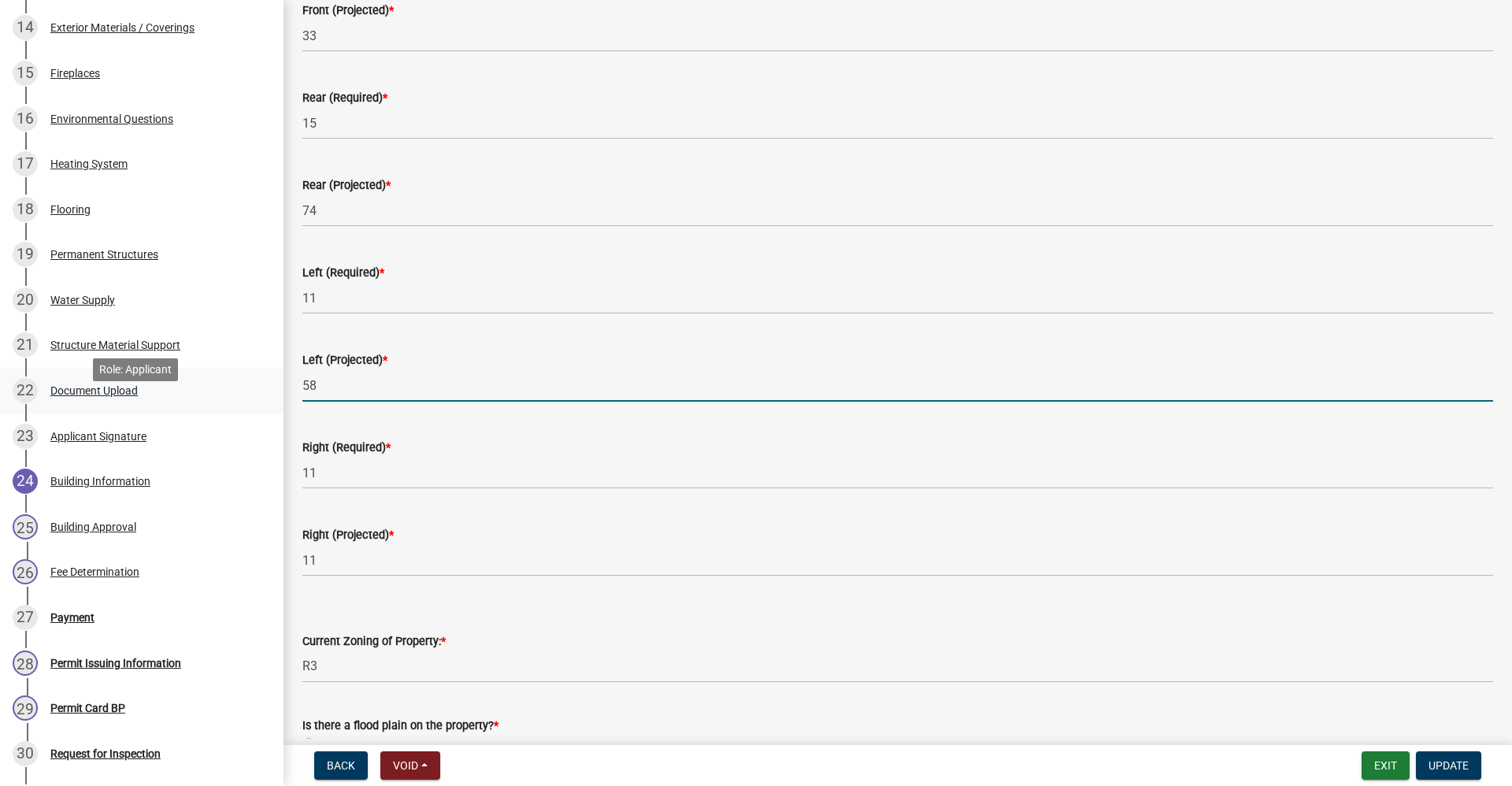
drag, startPoint x: 319, startPoint y: 390, endPoint x: 270, endPoint y: 391, distance: 49.0
click at [270, 391] on div "Residential Building Permits ILP2025-0275 Edit View Summary Notes Show emails 1…" at bounding box center [756, 393] width 1512 height 786
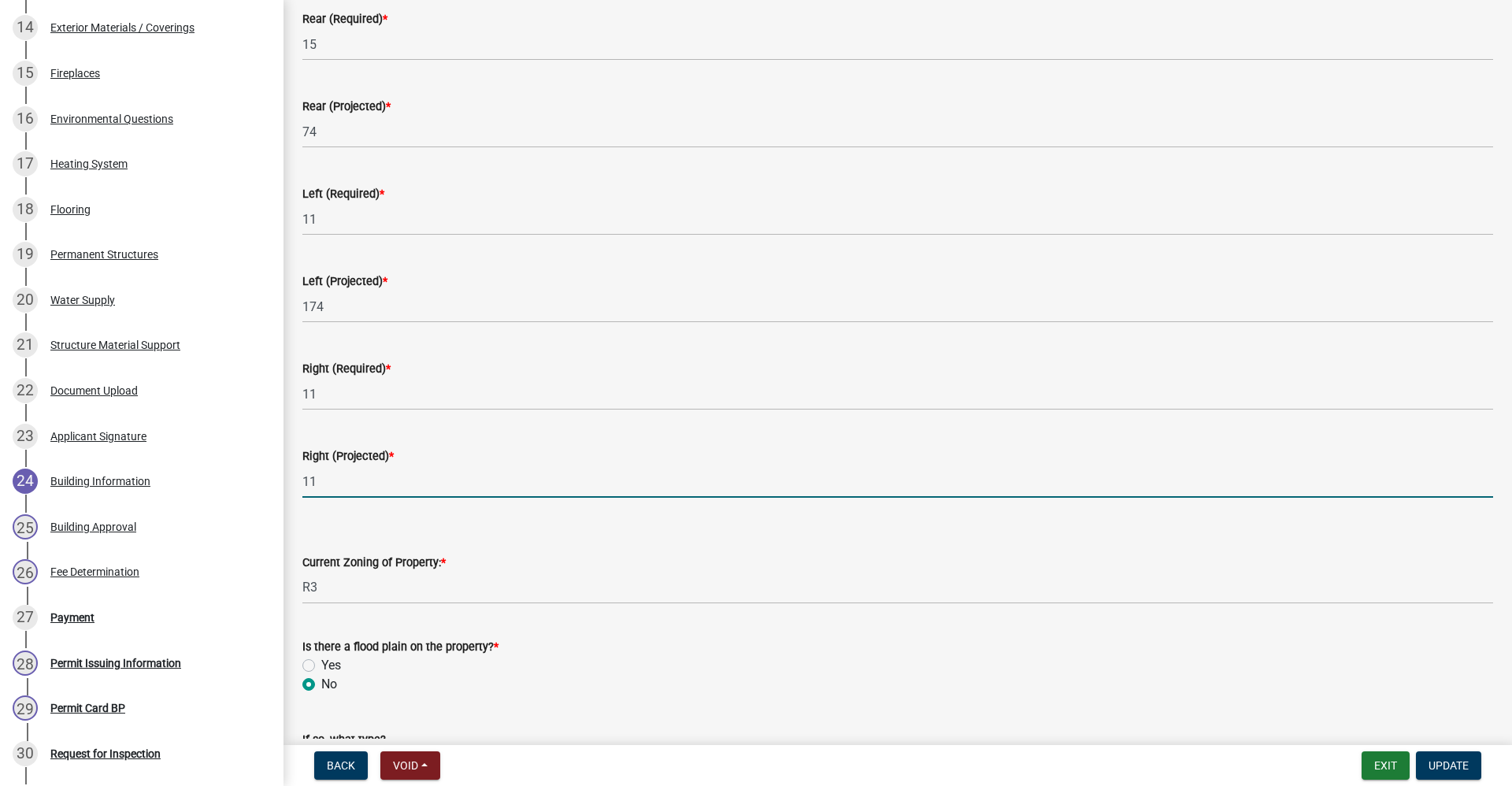
drag, startPoint x: 320, startPoint y: 479, endPoint x: 286, endPoint y: 480, distance: 34.0
click at [286, 480] on div "Building Information share Share SETBACKS: Front (Required) * 15 Front (Project…" at bounding box center [897, 549] width 1228 height 1692
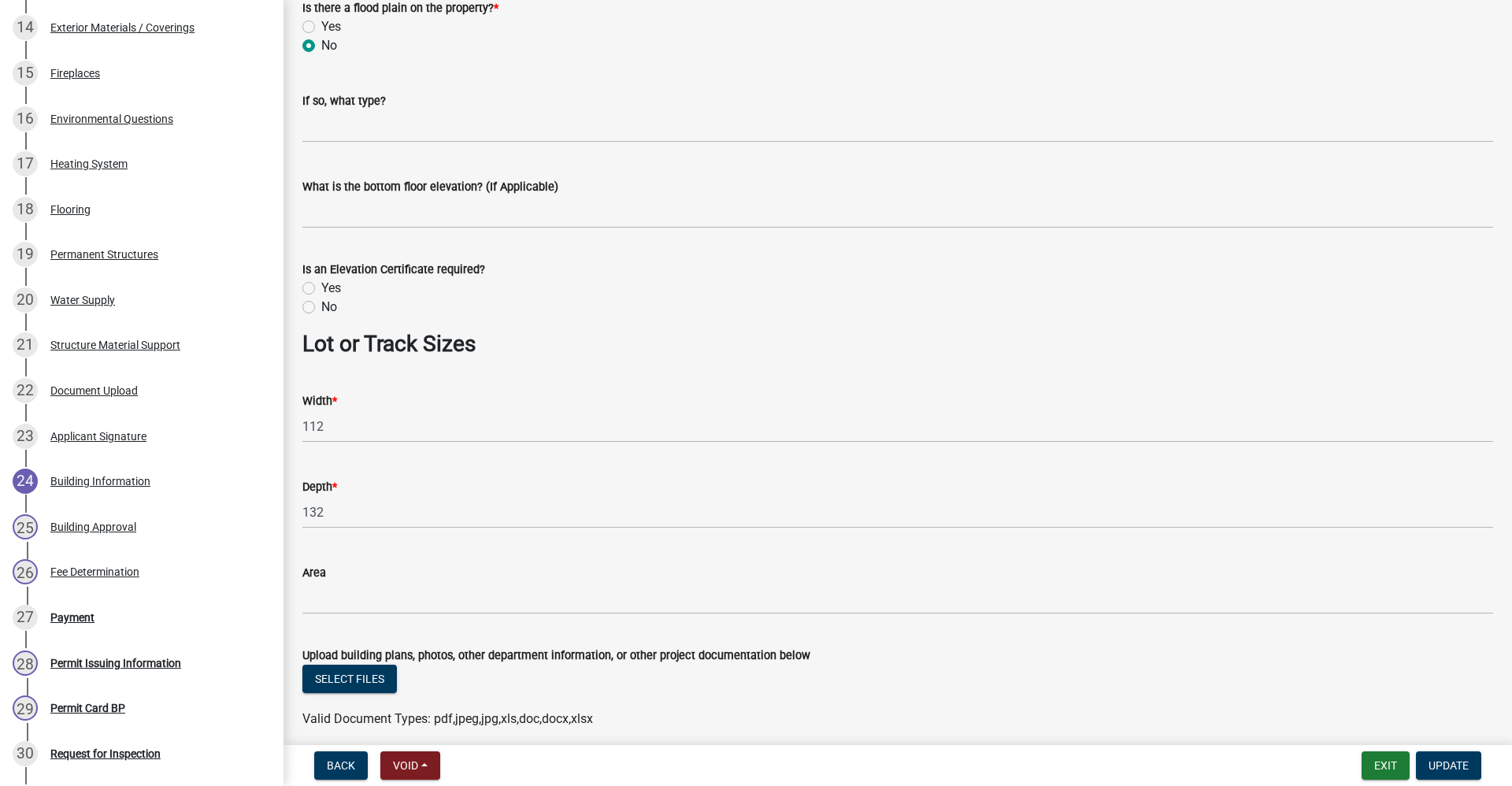
scroll to position [1020, 0]
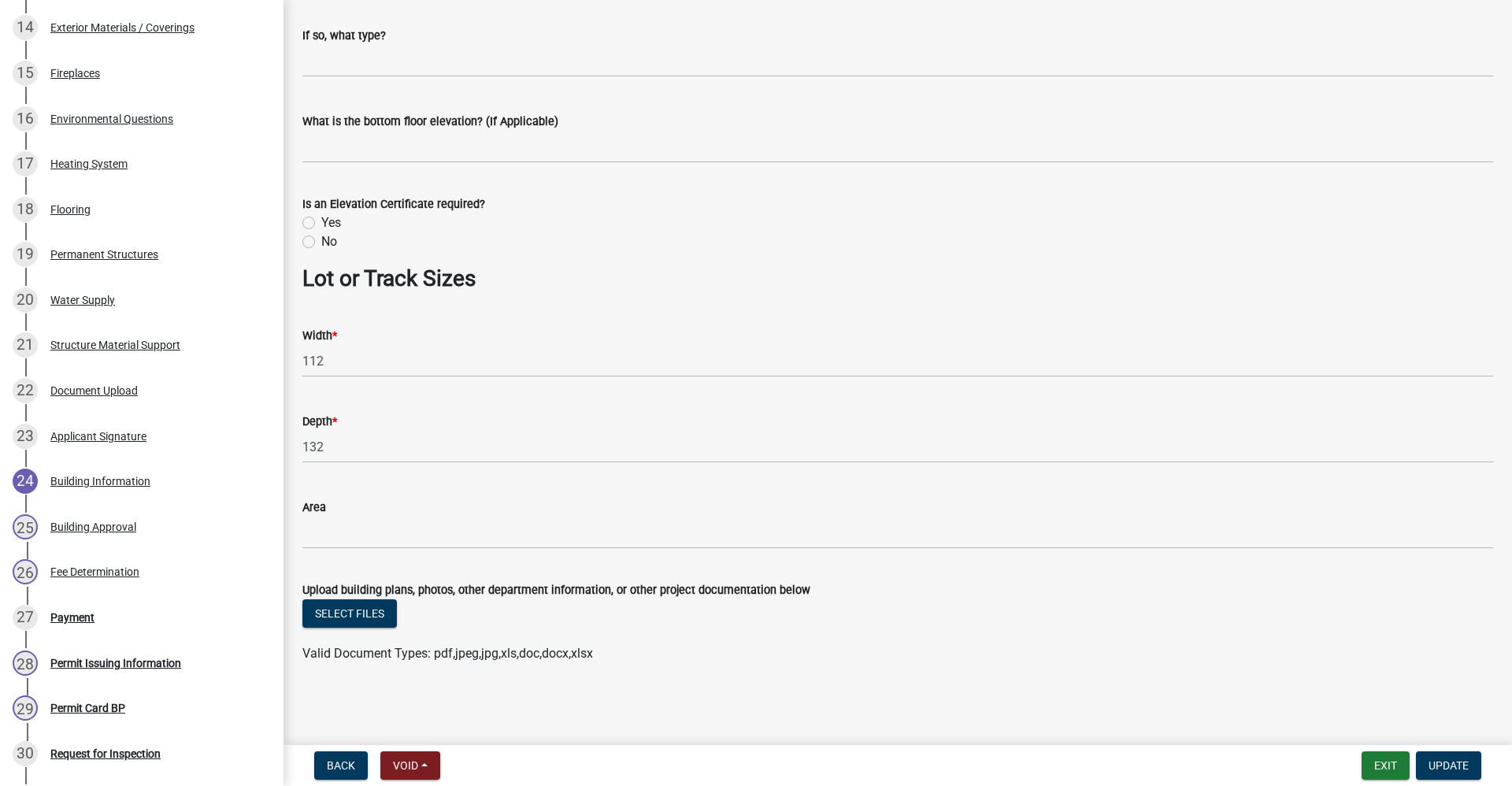
click at [322, 241] on label "No" at bounding box center [330, 242] width 16 height 19
click at [322, 241] on input "No" at bounding box center [327, 238] width 10 height 10
click at [730, 761] on span "Update" at bounding box center [1448, 765] width 41 height 13
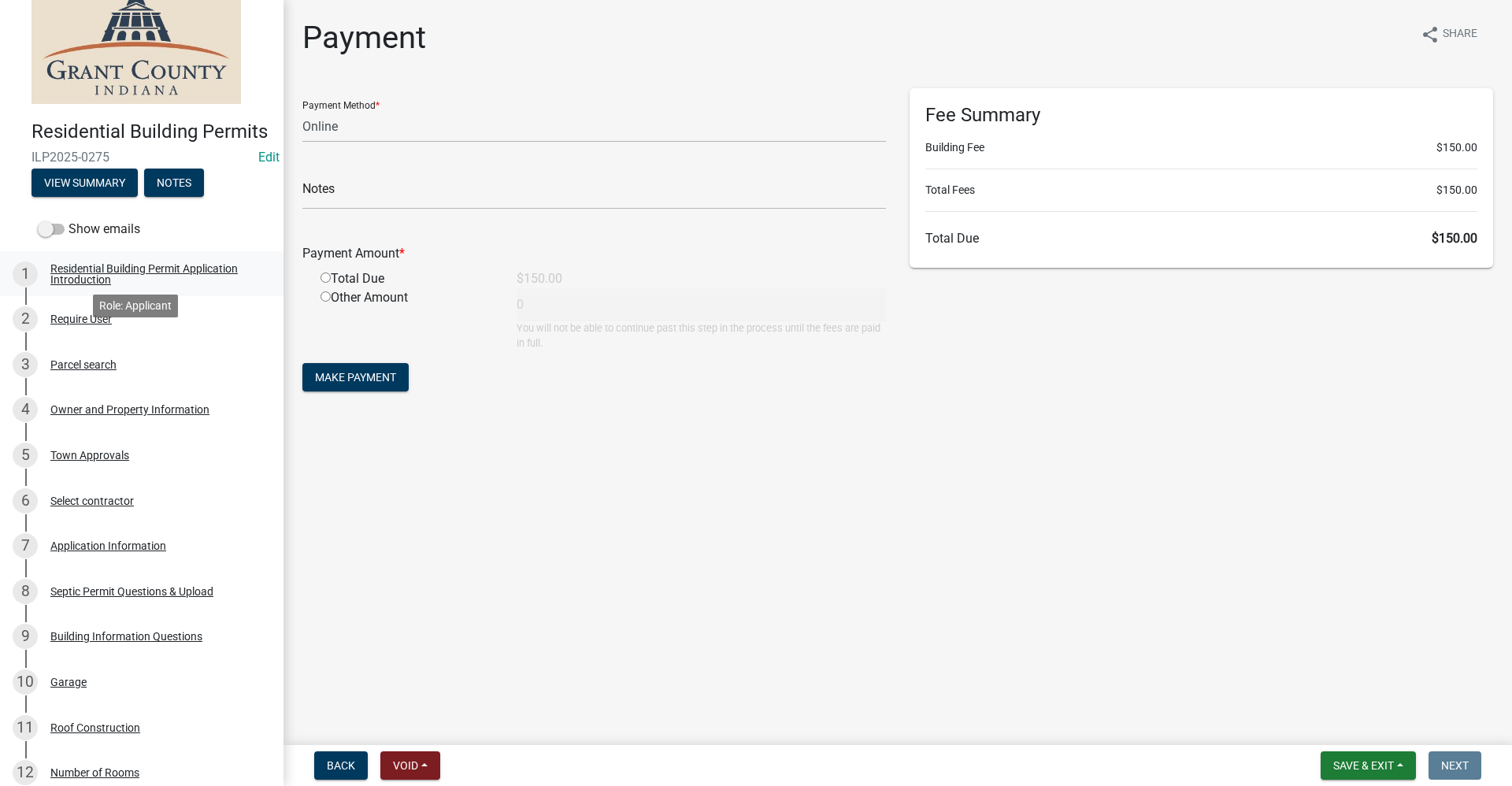
scroll to position [0, 0]
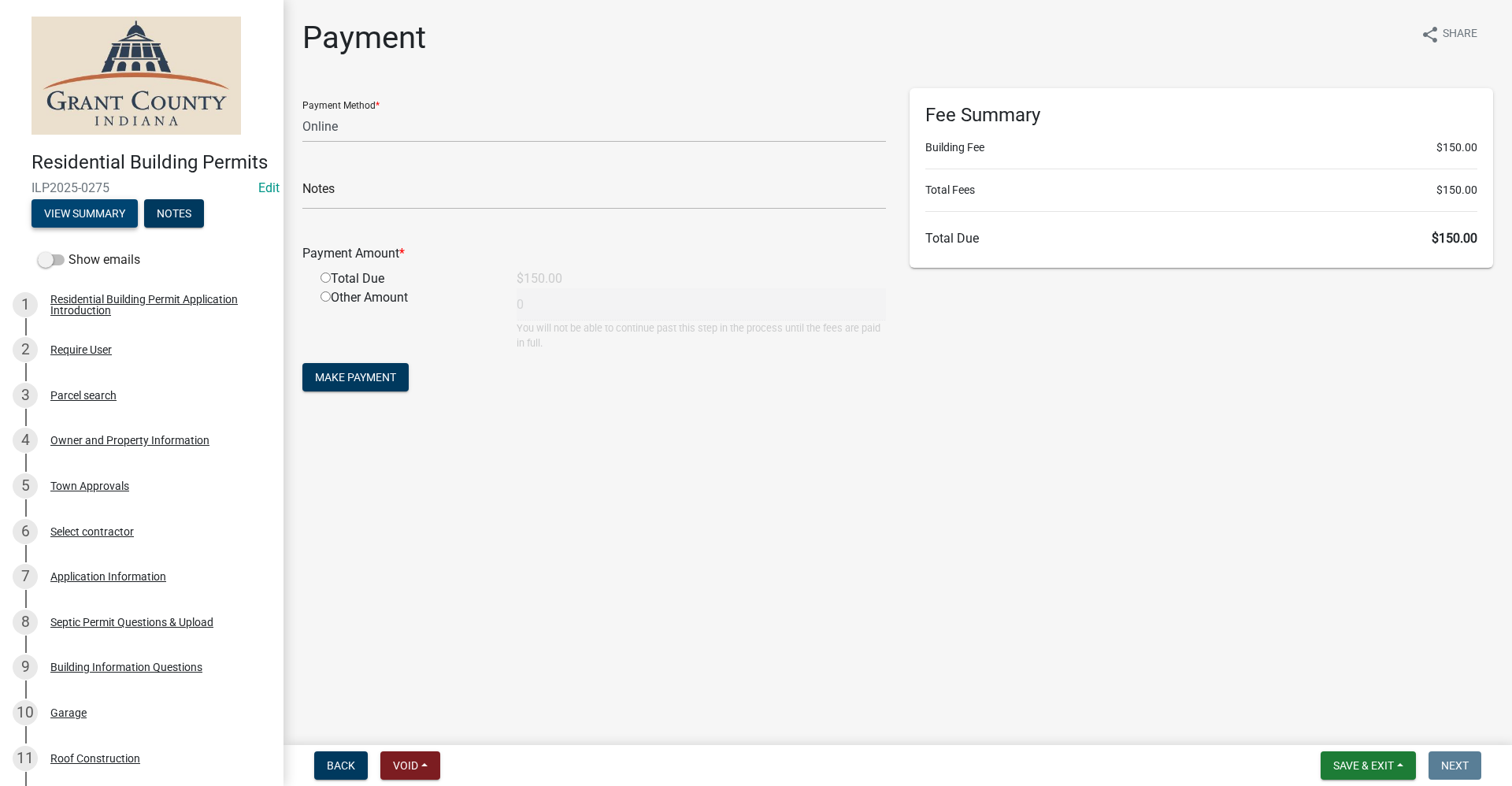
click at [83, 228] on button "View Summary" at bounding box center [84, 213] width 106 height 29
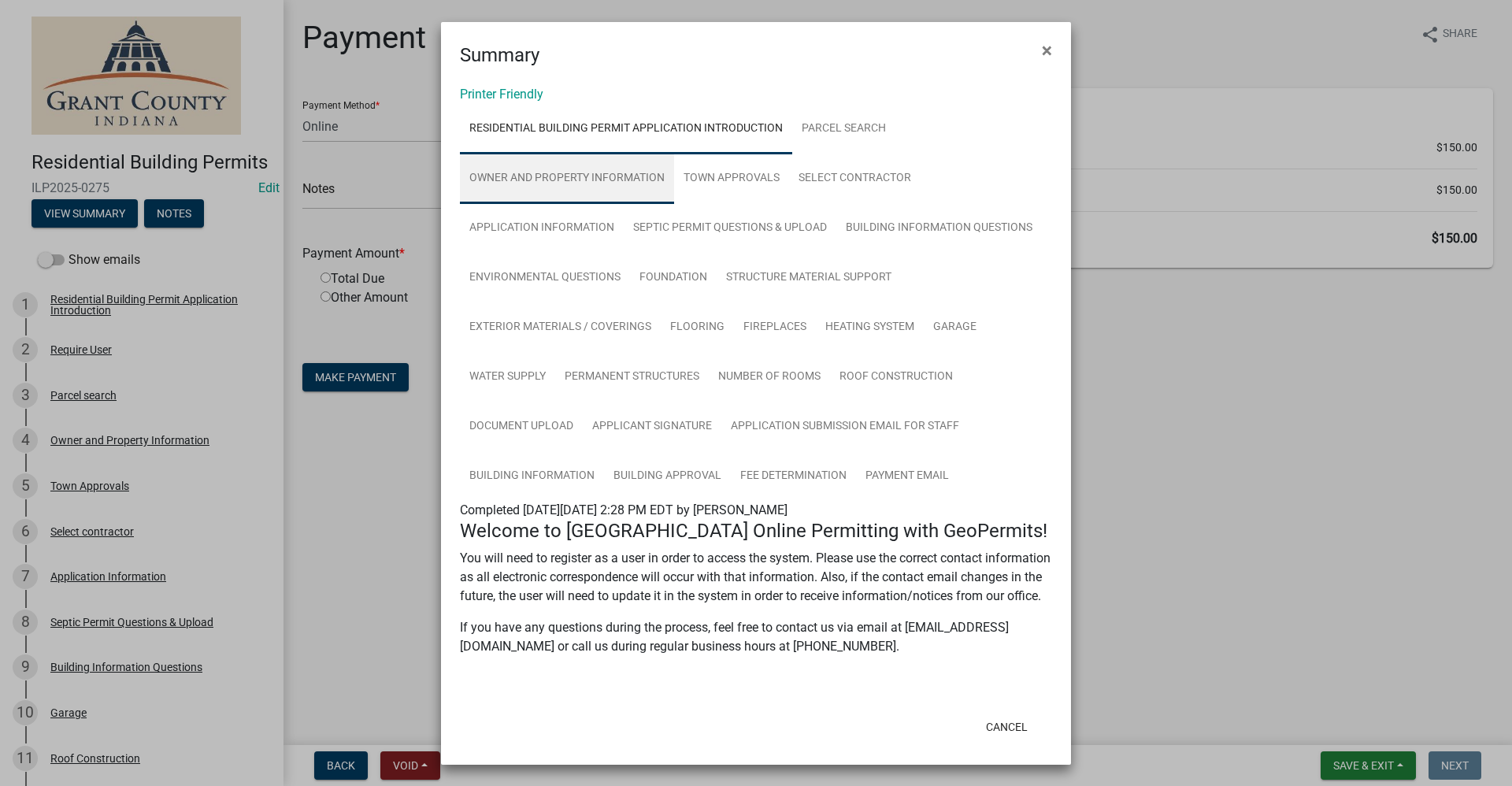
click at [588, 175] on link "Owner and Property Information" at bounding box center [567, 178] width 214 height 50
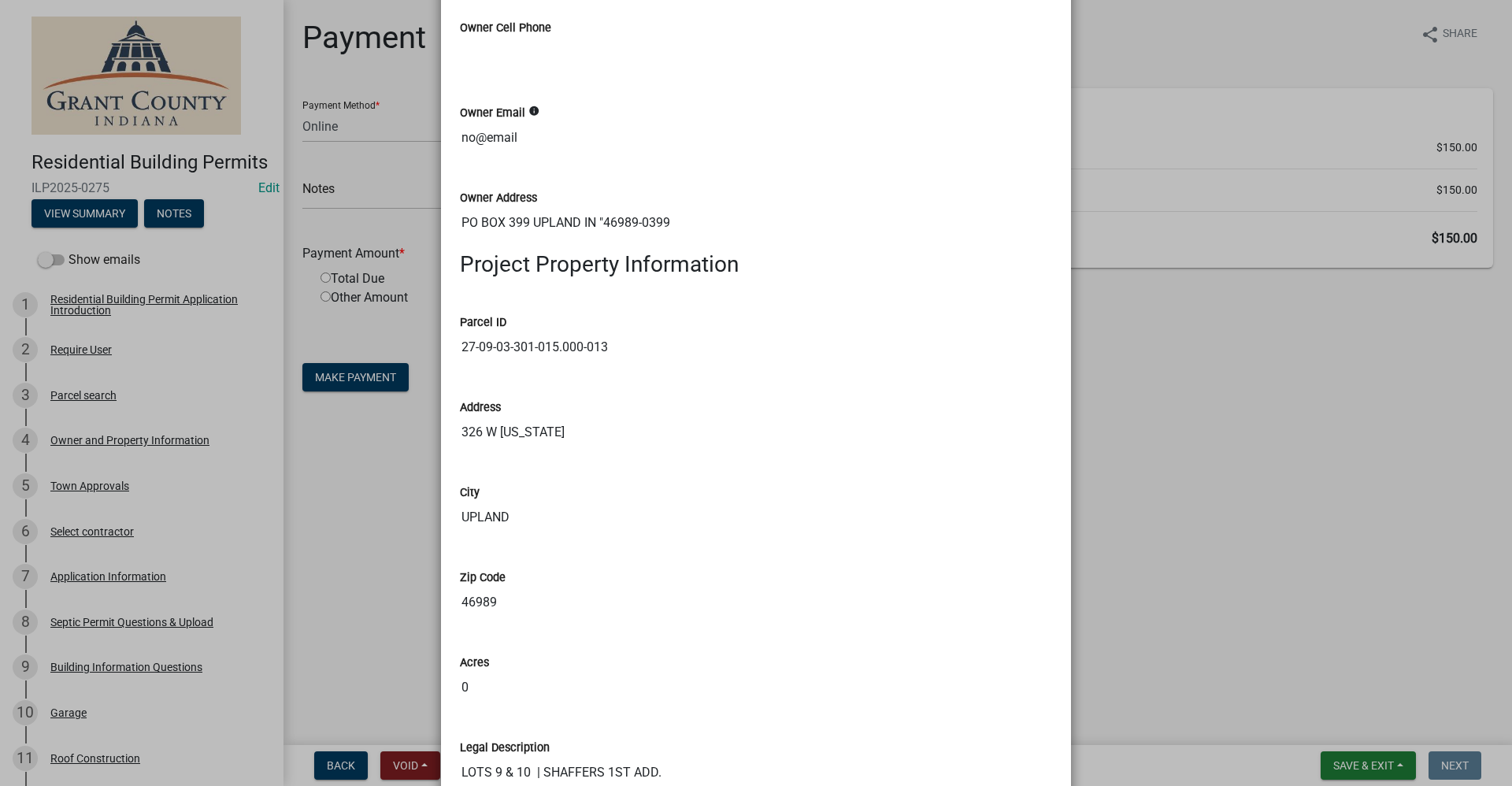
scroll to position [1181, 0]
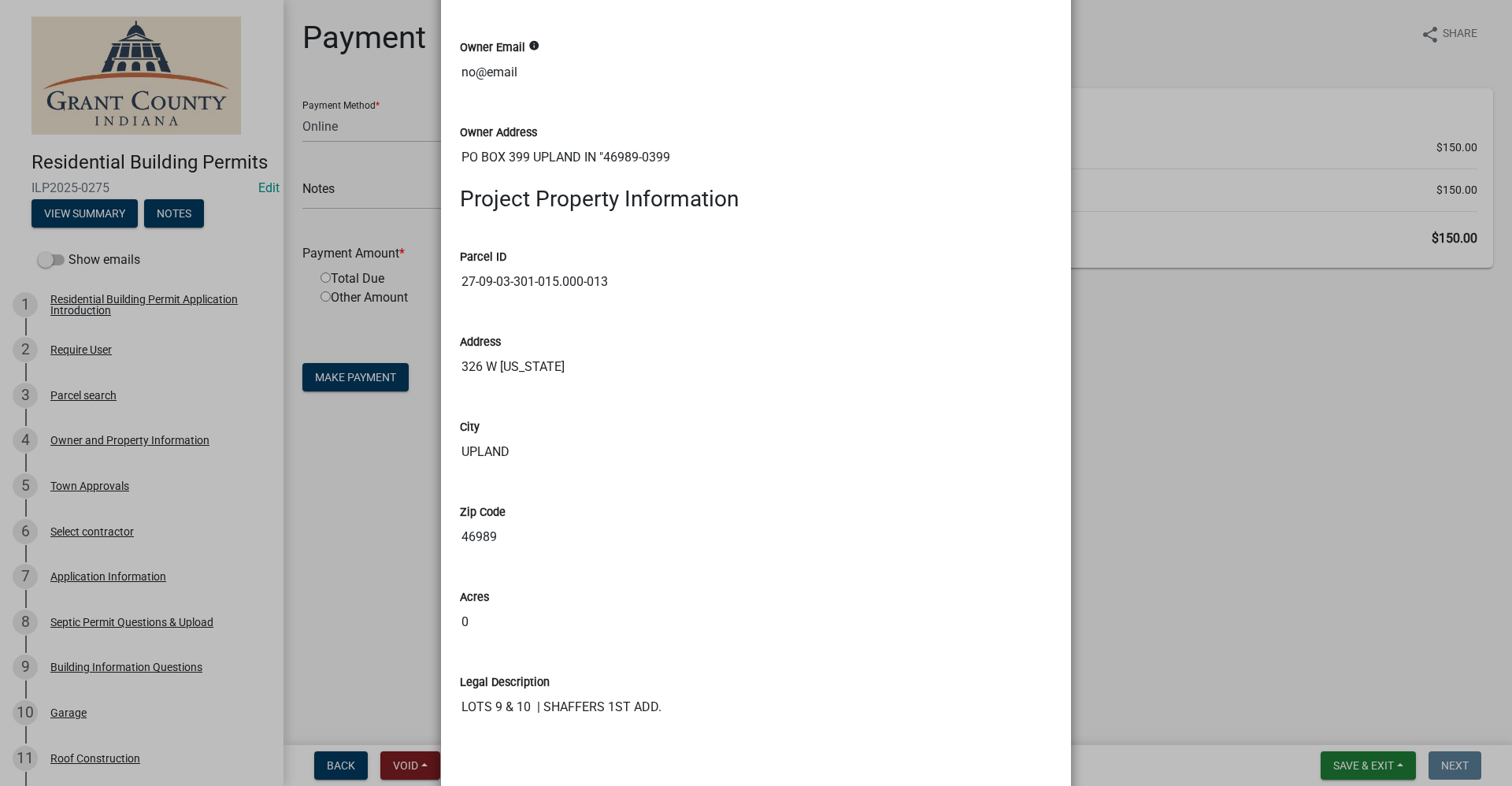
click at [328, 464] on ngb-modal-window "Summary × Printer Friendly Residential Building Permit Application Introduction…" at bounding box center [756, 393] width 1512 height 786
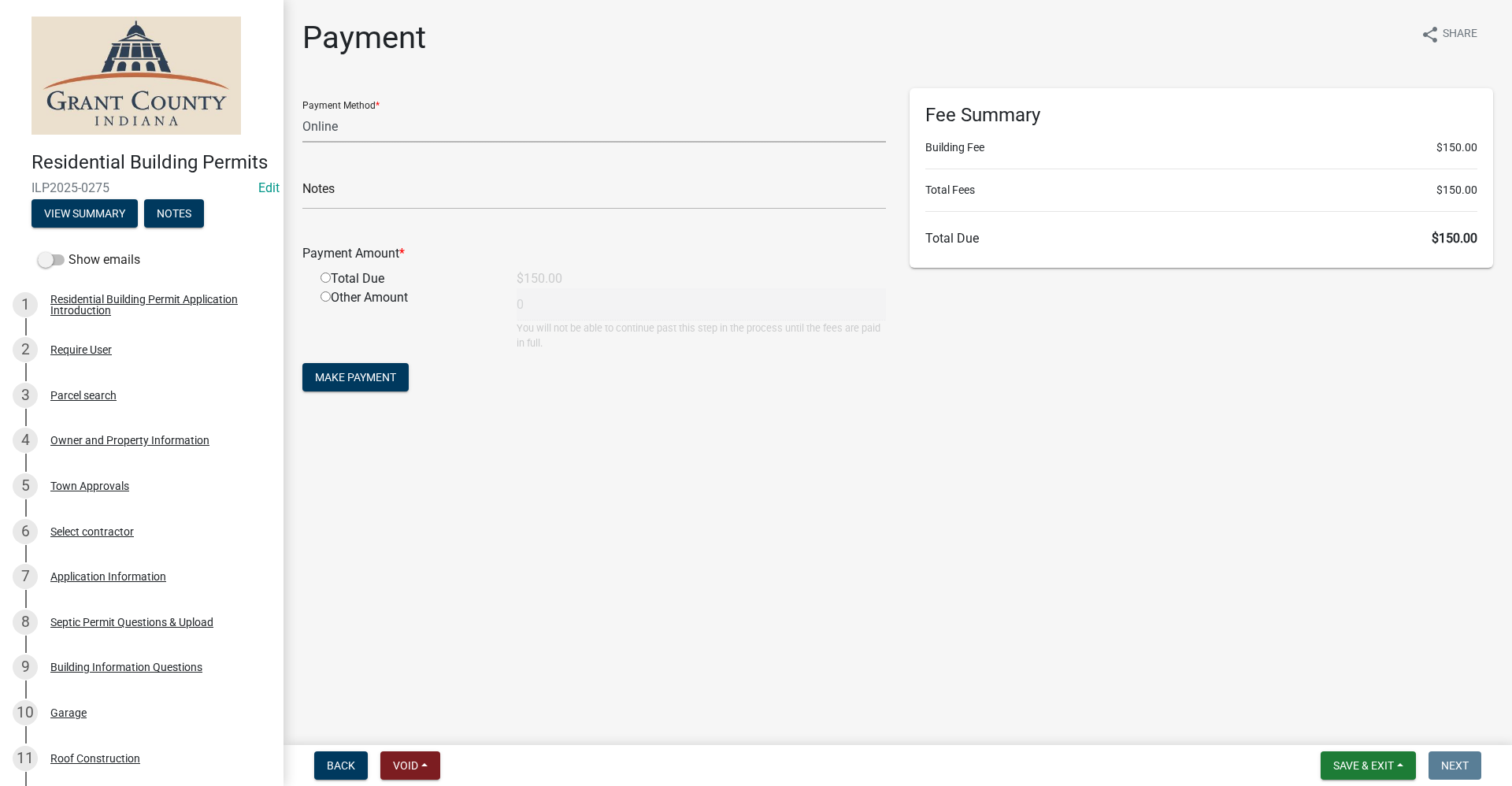
click at [331, 124] on select "Credit Card POS Check Cash Online" at bounding box center [595, 126] width 584 height 33
click at [303, 110] on select "Credit Card POS Check Cash Online" at bounding box center [595, 126] width 584 height 33
click at [376, 195] on input "text" at bounding box center [595, 193] width 584 height 33
click at [326, 275] on input "radio" at bounding box center [326, 277] width 10 height 10
click at [348, 391] on button "Make Payment" at bounding box center [355, 377] width 106 height 29
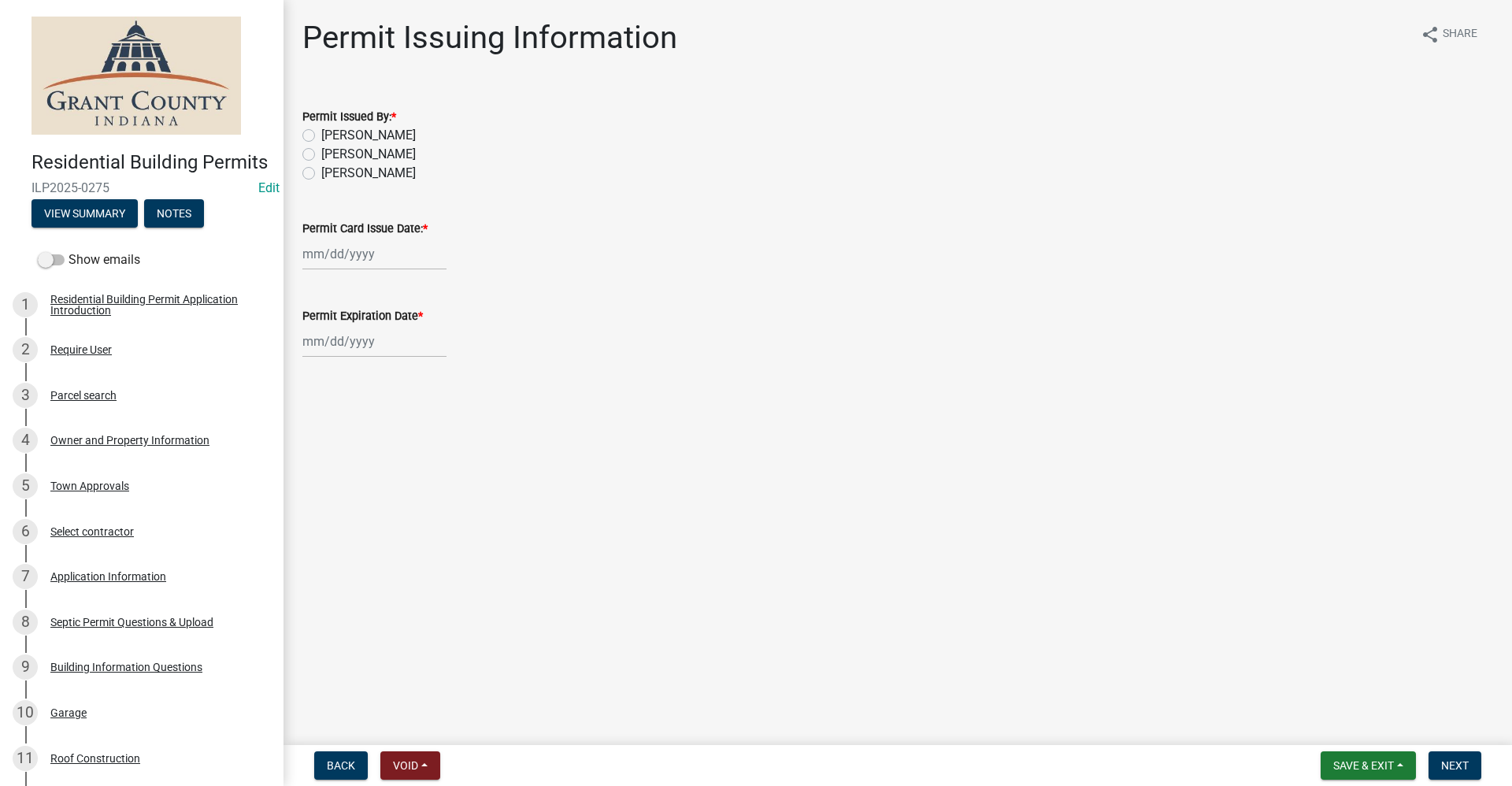
click at [322, 152] on label "Belinda Benefield" at bounding box center [368, 153] width 94 height 19
click at [322, 152] on input "Belinda Benefield" at bounding box center [327, 149] width 10 height 10
click at [360, 256] on div at bounding box center [375, 253] width 144 height 33
click at [400, 365] on div "9" at bounding box center [393, 362] width 25 height 25
click at [367, 345] on div "Jan Feb Mar Apr May Jun Jul Aug Sep Oct Nov Dec 1525 1526 1527 1528 1529 1530 1…" at bounding box center [375, 342] width 144 height 33
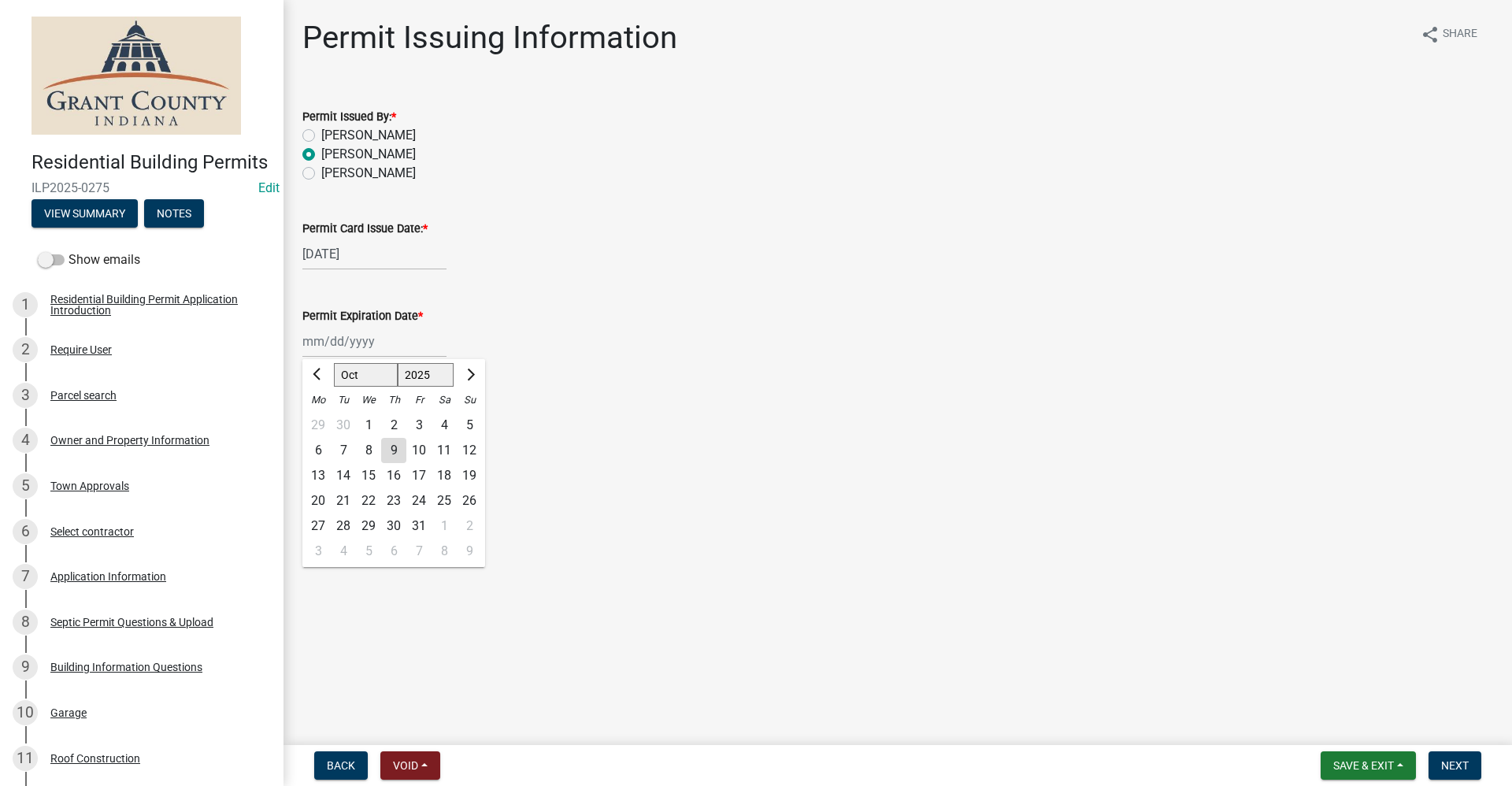
click at [424, 372] on select "1525 1526 1527 1528 1529 1530 1531 1532 1533 1534 1535 1536 1537 1538 1539 1540…" at bounding box center [425, 375] width 56 height 24
click at [398, 363] on select "1525 1526 1527 1528 1529 1530 1531 1532 1533 1534 1535 1536 1537 1538 1539 1540…" at bounding box center [425, 375] width 56 height 24
click at [415, 449] on div "9" at bounding box center [419, 449] width 25 height 25
click at [730, 761] on span "Next" at bounding box center [1455, 765] width 28 height 13
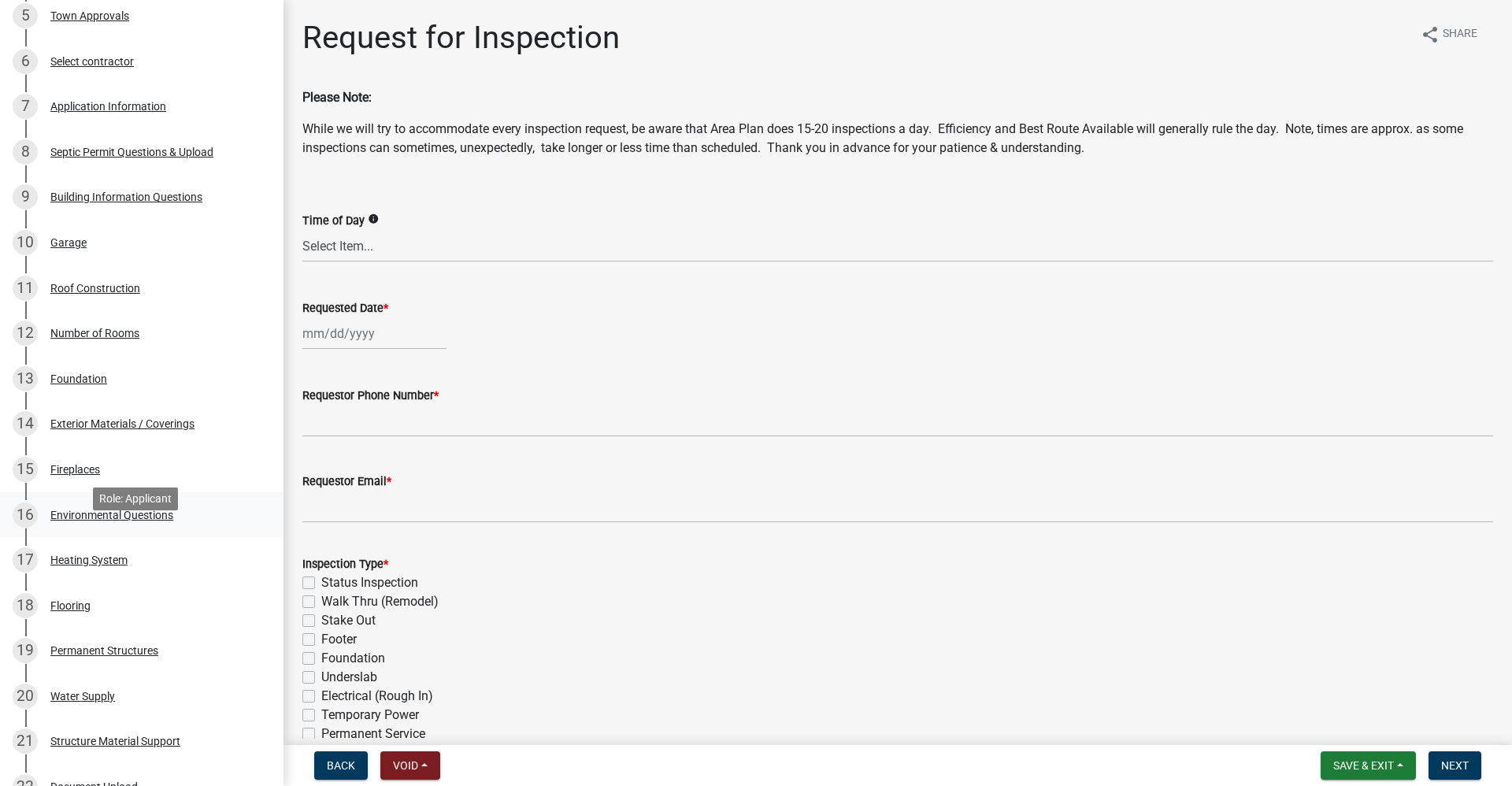
scroll to position [472, 0]
click at [377, 247] on select "Select Item... AM PM Anytime" at bounding box center [898, 246] width 1190 height 33
click at [379, 248] on select "Select Item... AM PM Anytime" at bounding box center [898, 246] width 1190 height 33
click at [345, 338] on div at bounding box center [375, 334] width 144 height 33
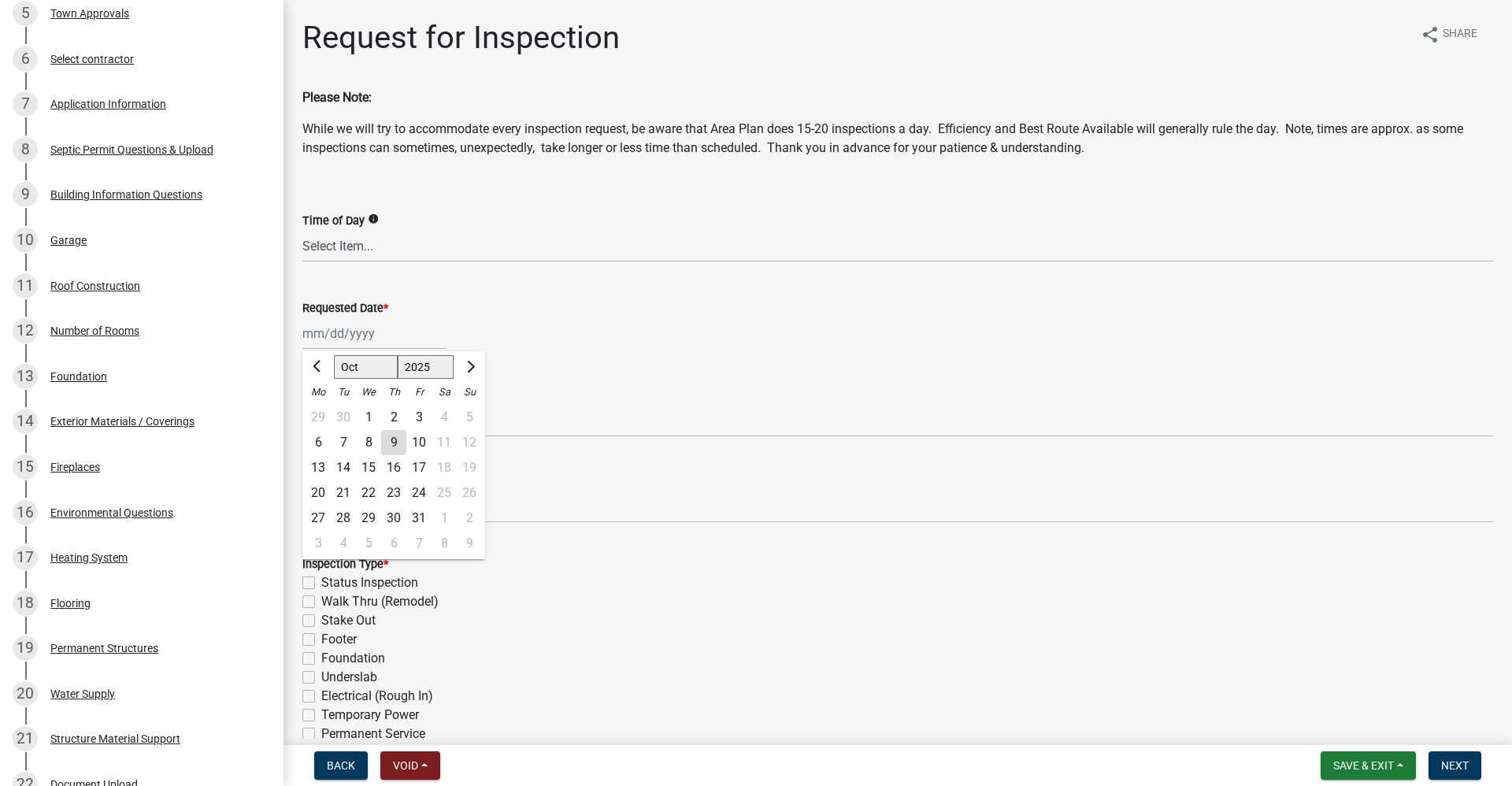
click at [367, 466] on div "15" at bounding box center [368, 467] width 25 height 25
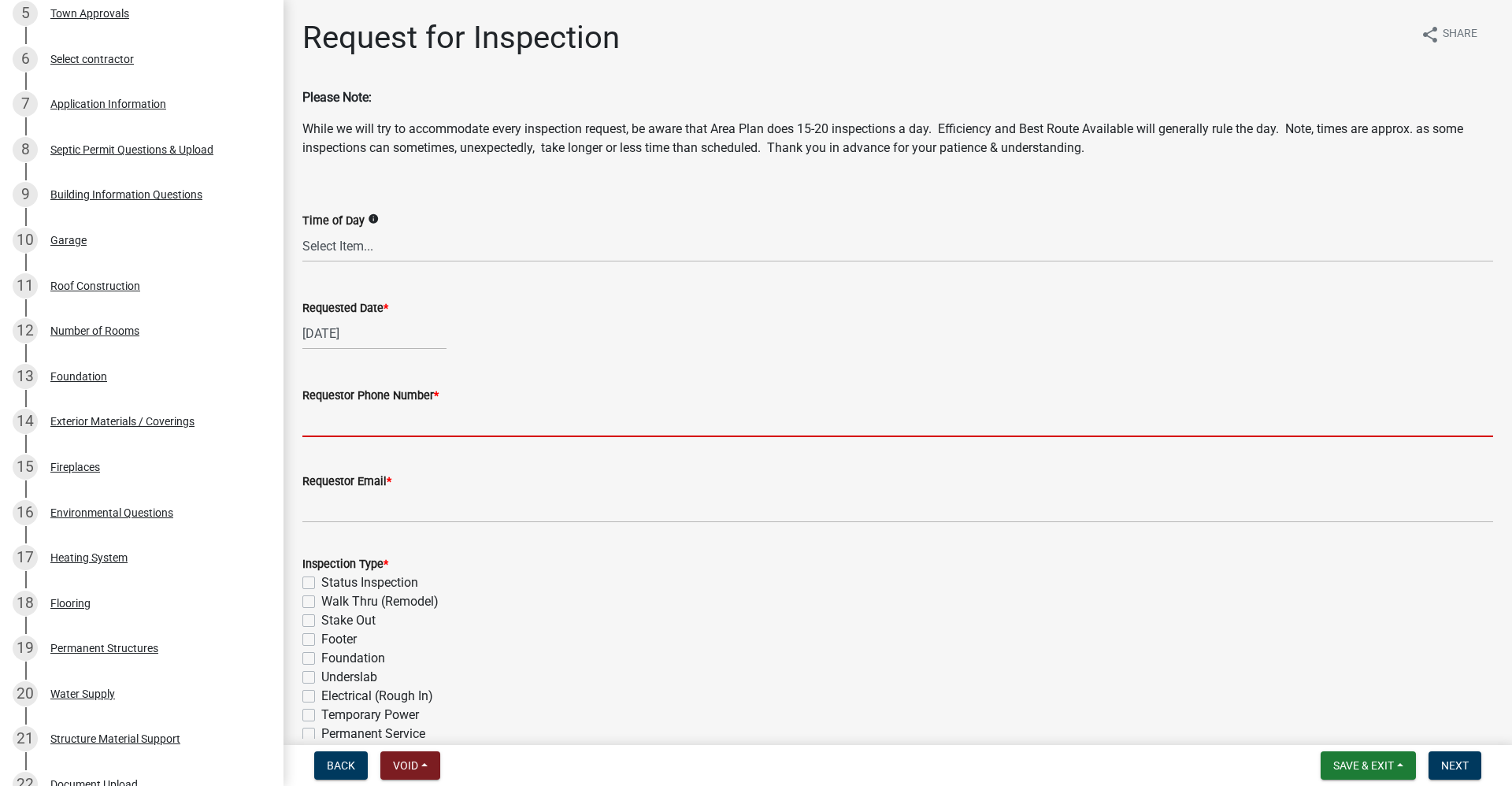
click at [341, 426] on input "Requestor Phone Number *" at bounding box center [898, 421] width 1190 height 33
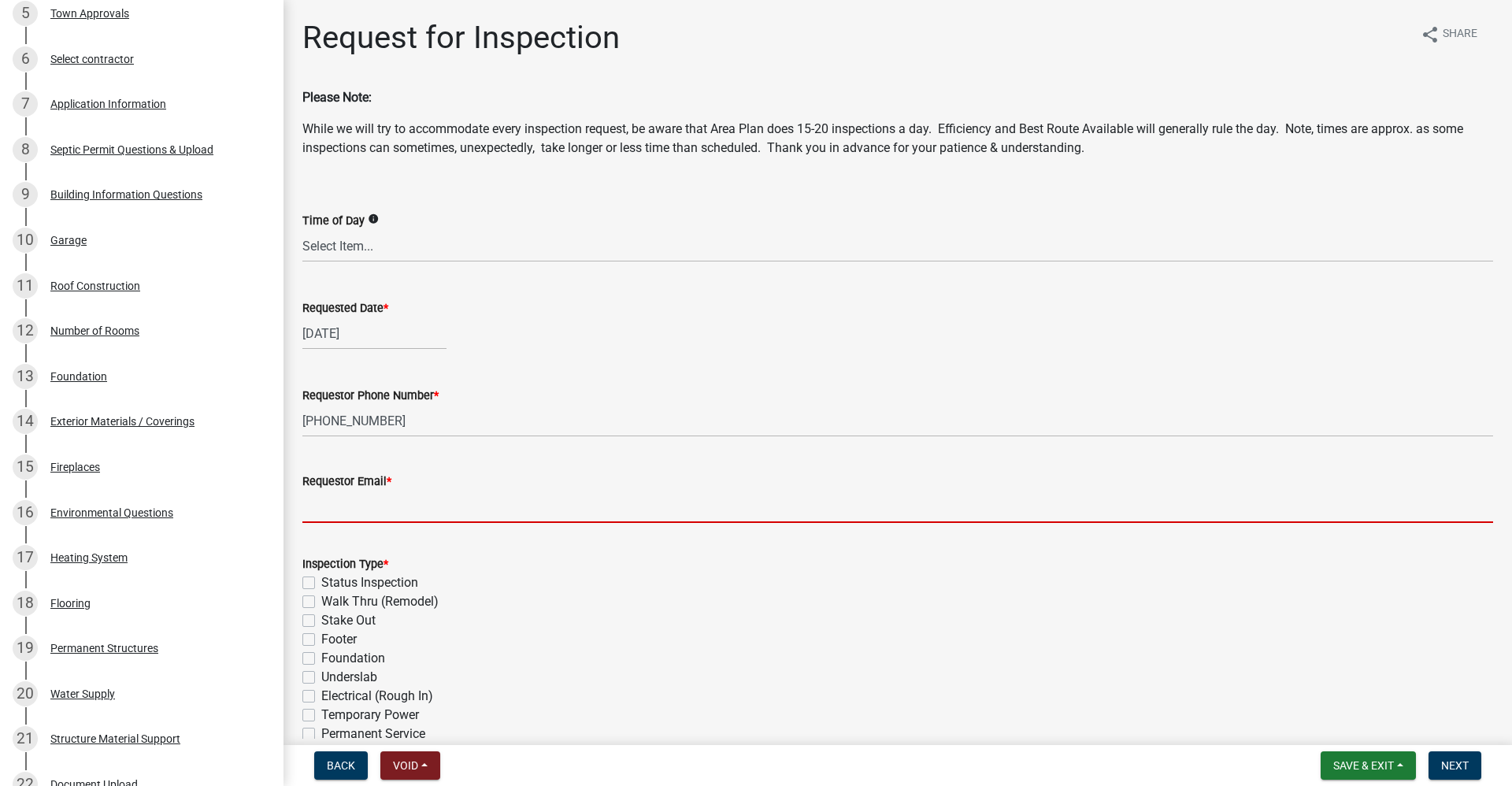
click at [360, 510] on input "Requestor Email *" at bounding box center [898, 507] width 1190 height 33
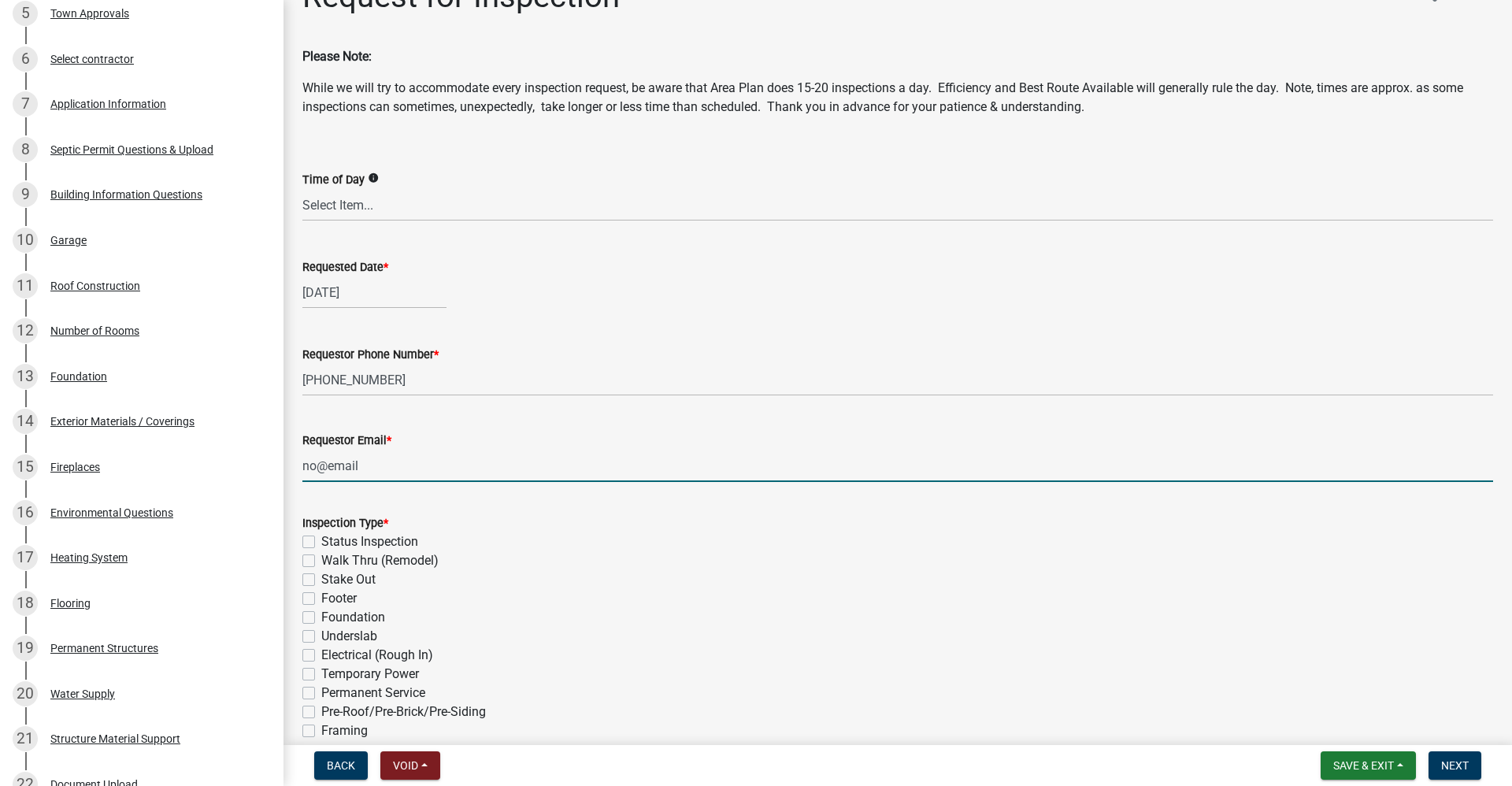
scroll to position [79, 0]
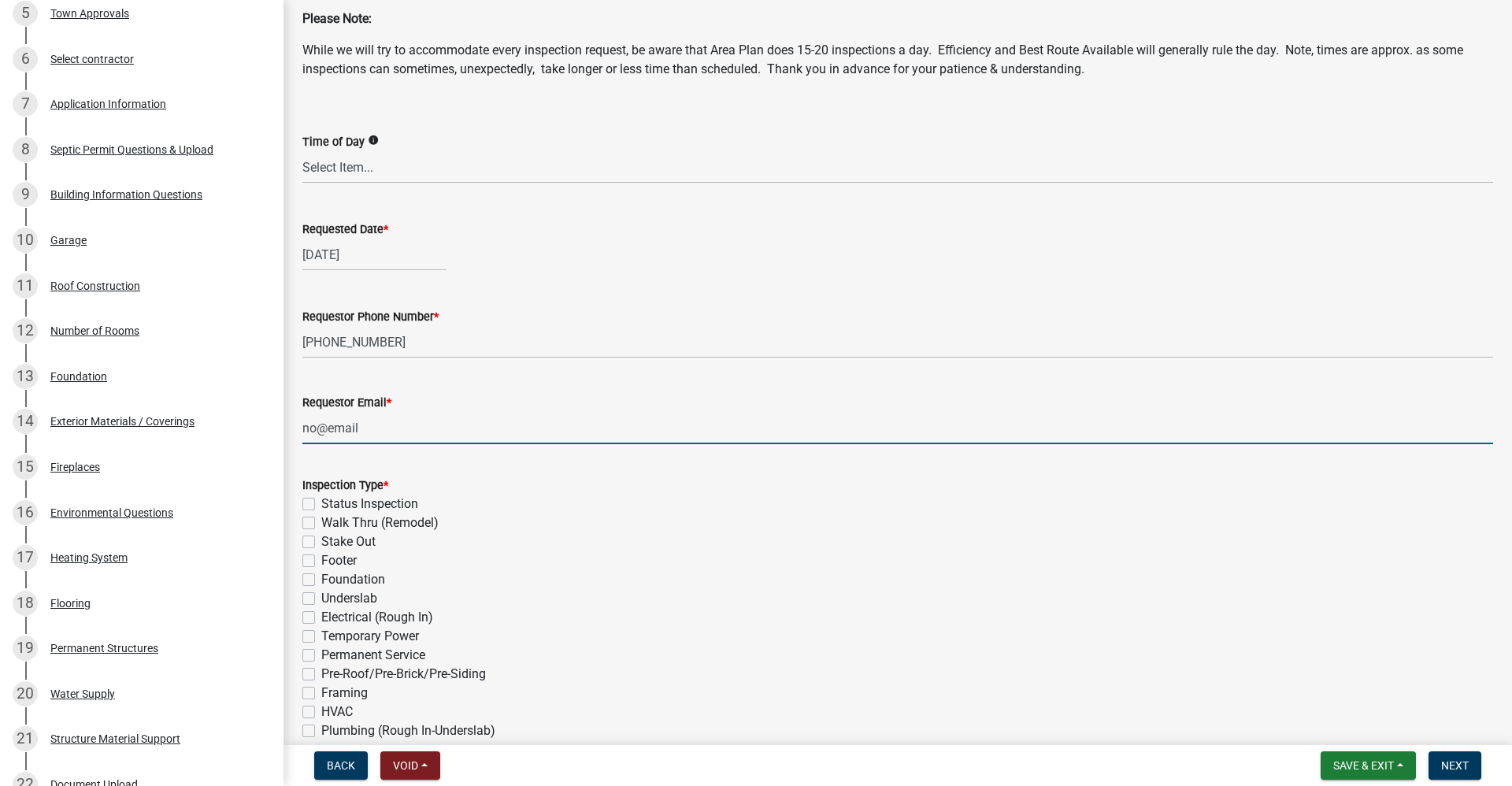
click at [322, 546] on label "Stake Out" at bounding box center [348, 541] width 54 height 19
click at [322, 542] on input "Stake Out" at bounding box center [327, 538] width 10 height 10
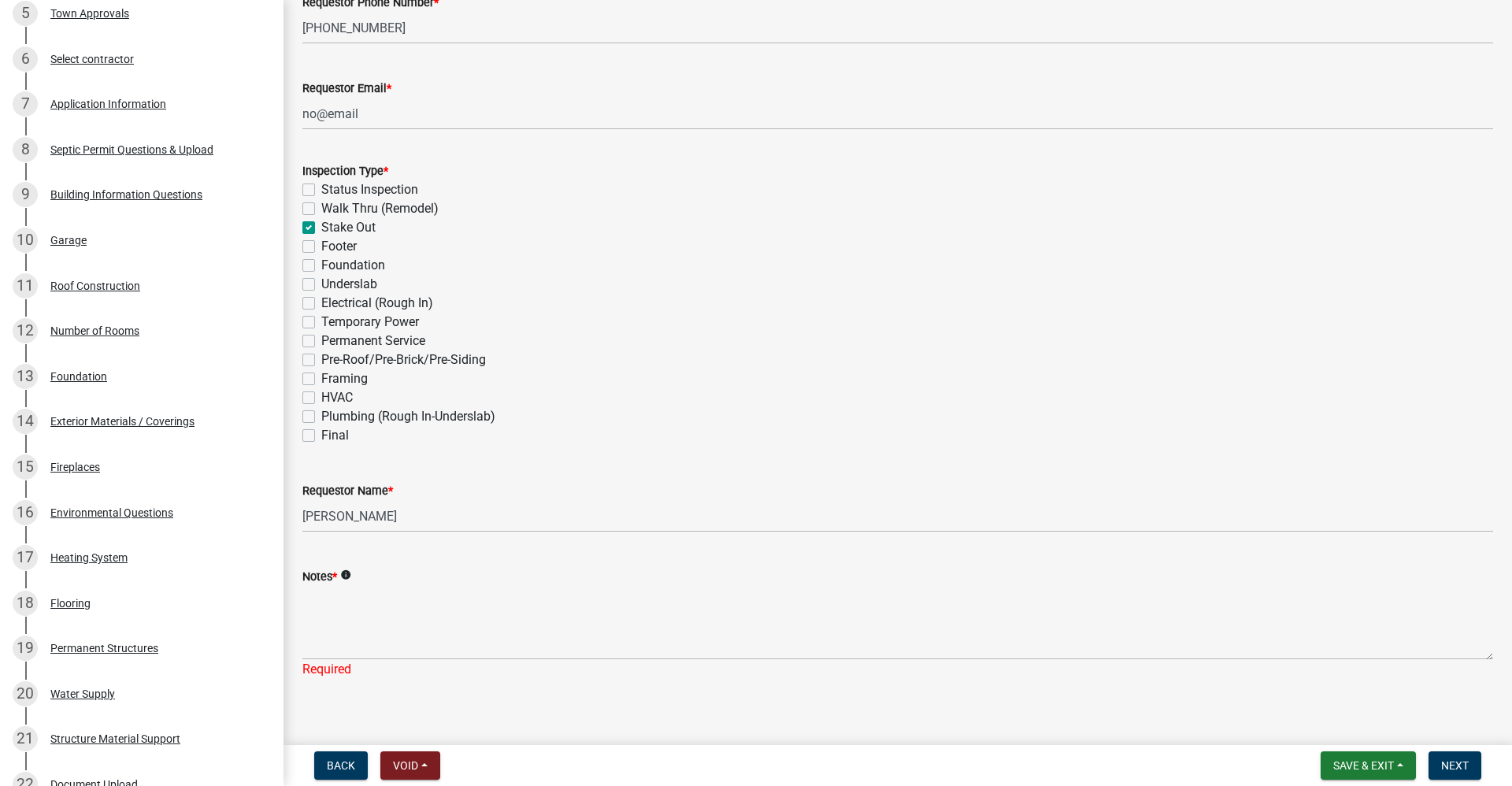
scroll to position [394, 0]
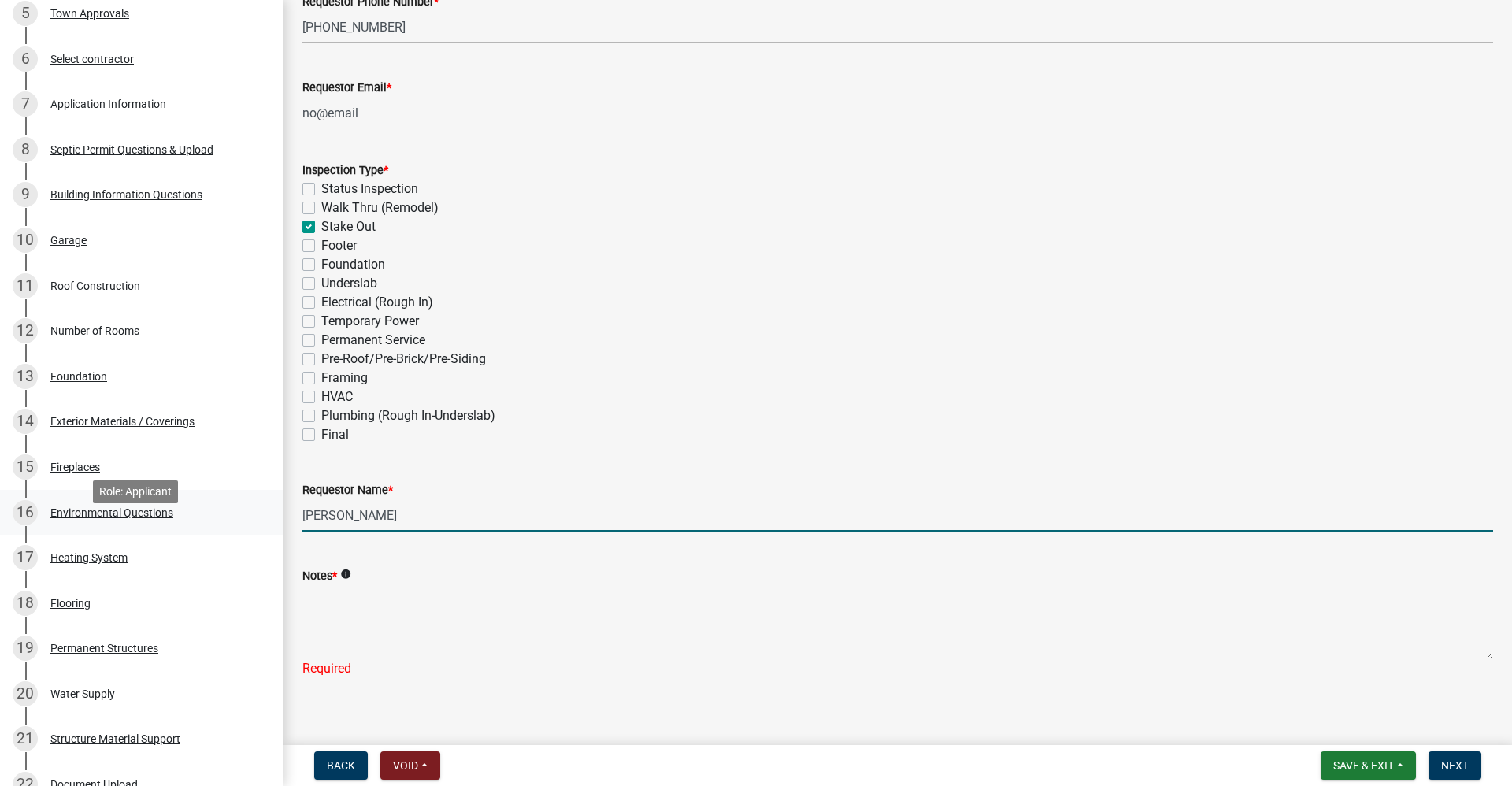
drag, startPoint x: 415, startPoint y: 517, endPoint x: 112, endPoint y: 519, distance: 303.0
click at [109, 526] on div "Residential Building Permits ILP2025-0275 Edit View Summary Notes Show emails 1…" at bounding box center [756, 393] width 1512 height 786
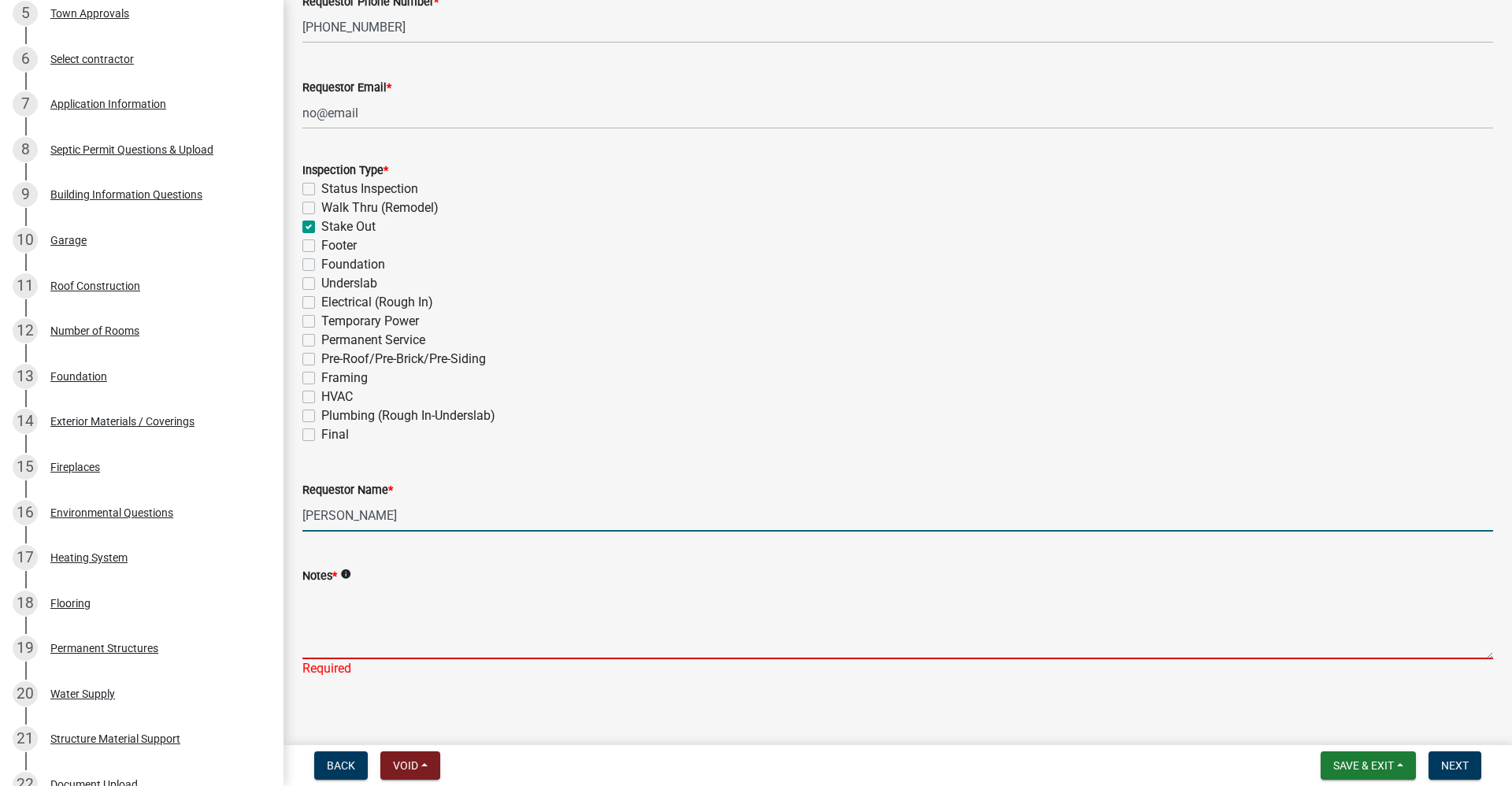
click at [319, 609] on textarea "Notes *" at bounding box center [898, 622] width 1190 height 74
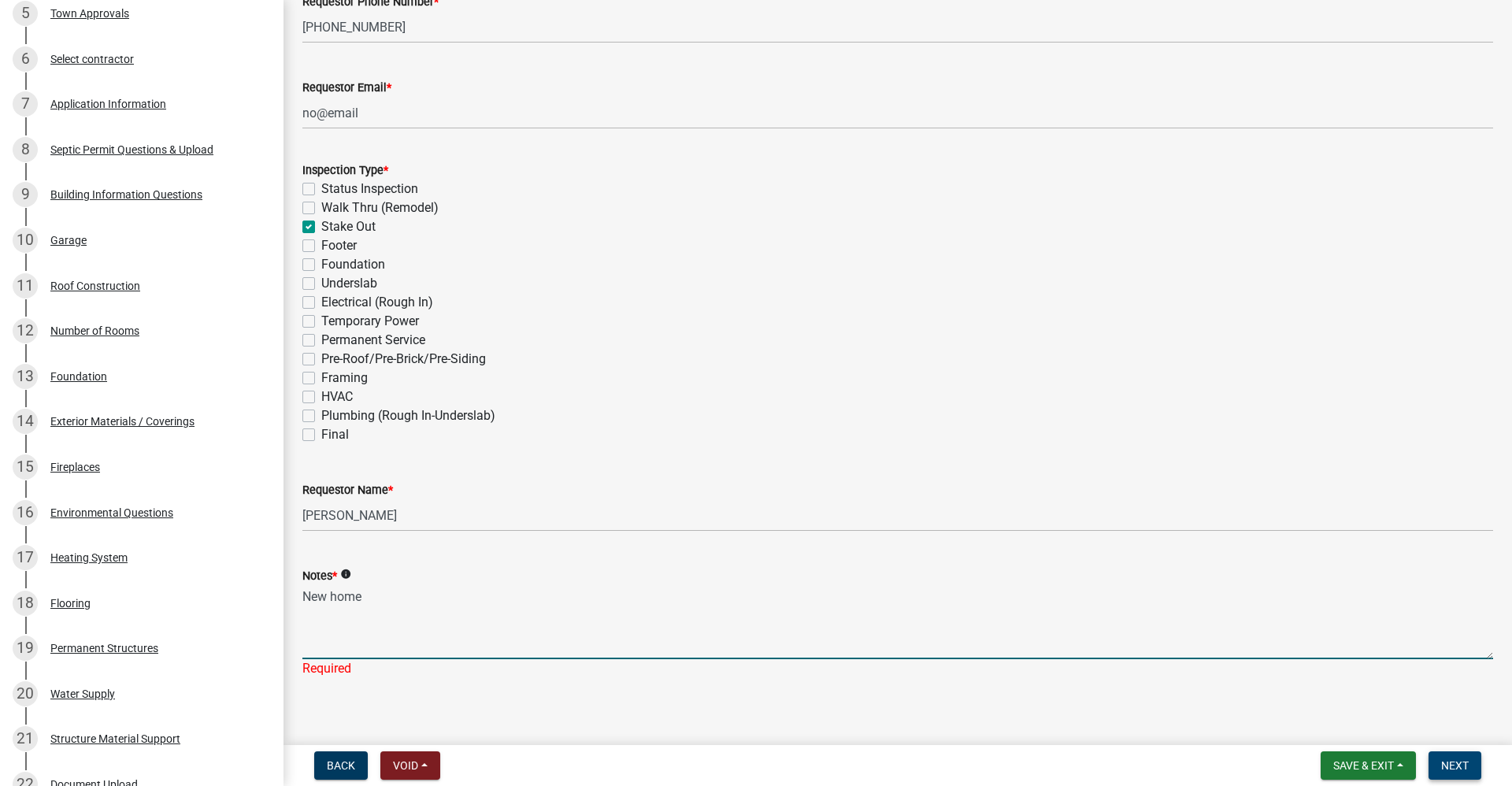
click at [730, 761] on span "Next" at bounding box center [1455, 765] width 28 height 13
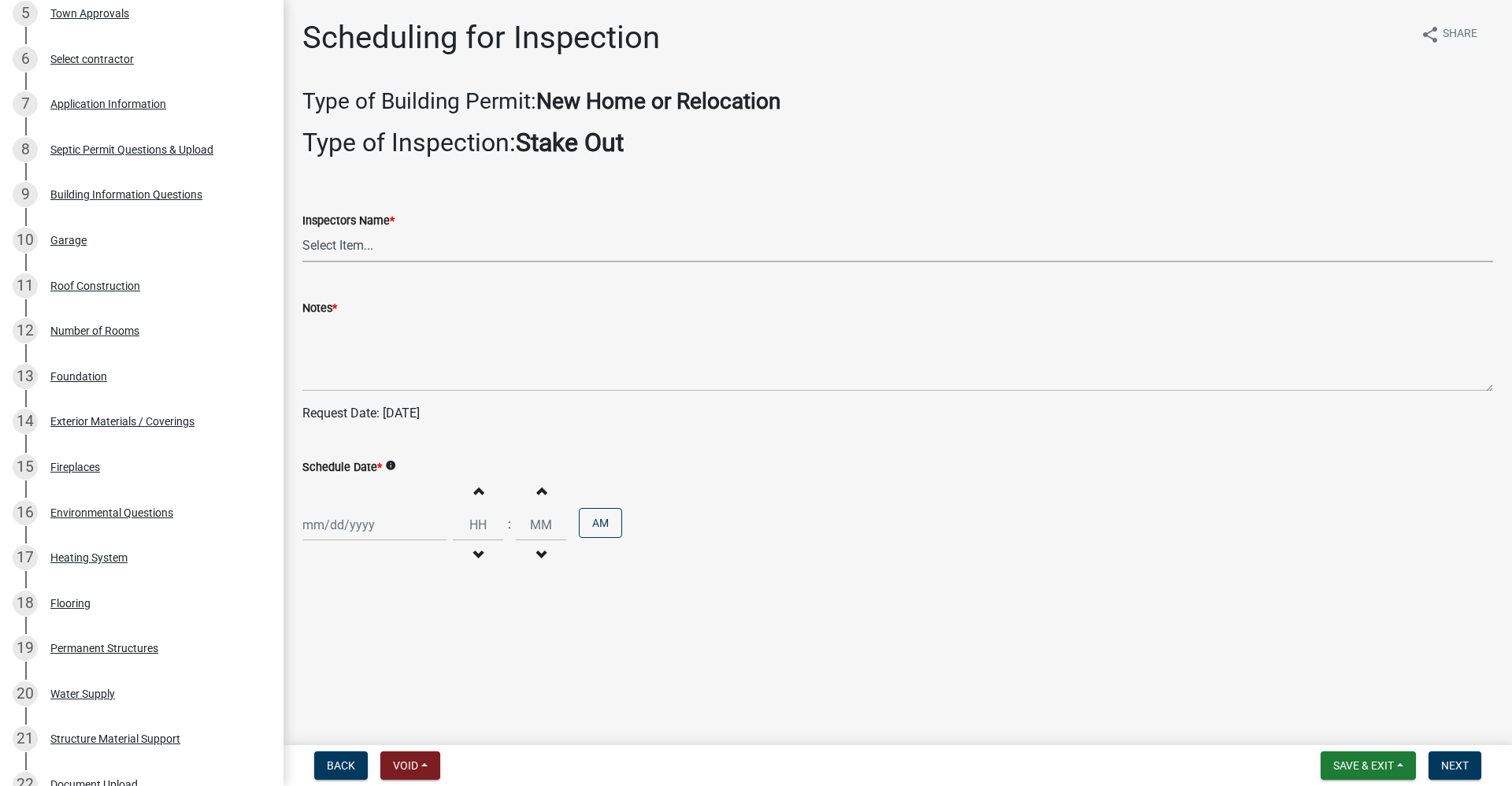
click at [333, 256] on select "Select Item... rberryhill (Randy Berryhill) tsholloway (Tammy Holloway) jecouch…" at bounding box center [898, 246] width 1190 height 33
click at [303, 230] on select "Select Item... rberryhill (Randy Berryhill) tsholloway (Tammy Holloway) jecouch…" at bounding box center [898, 246] width 1190 height 33
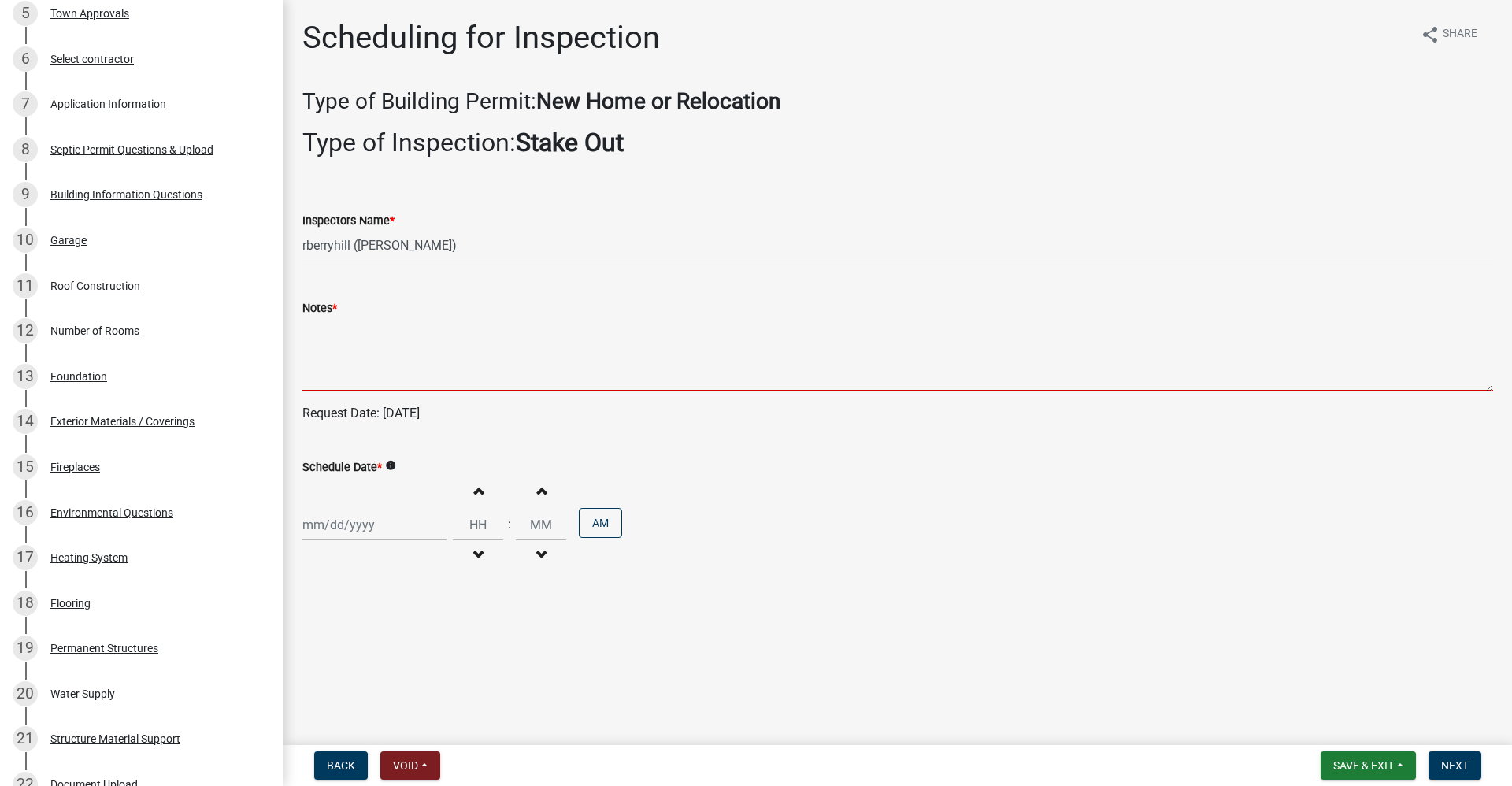
click at [336, 344] on textarea "Notes *" at bounding box center [898, 354] width 1190 height 74
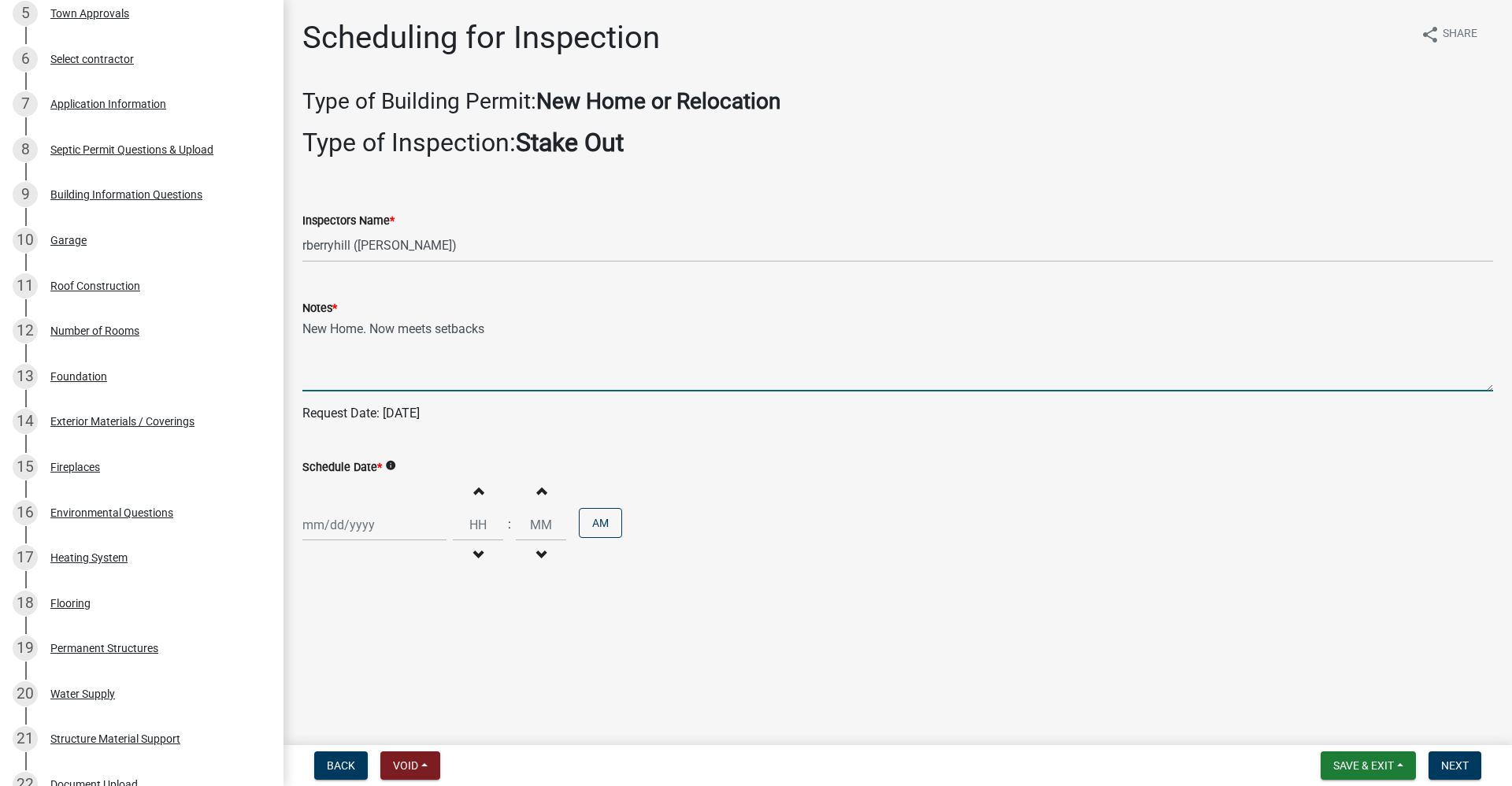
click at [364, 533] on div at bounding box center [375, 525] width 144 height 33
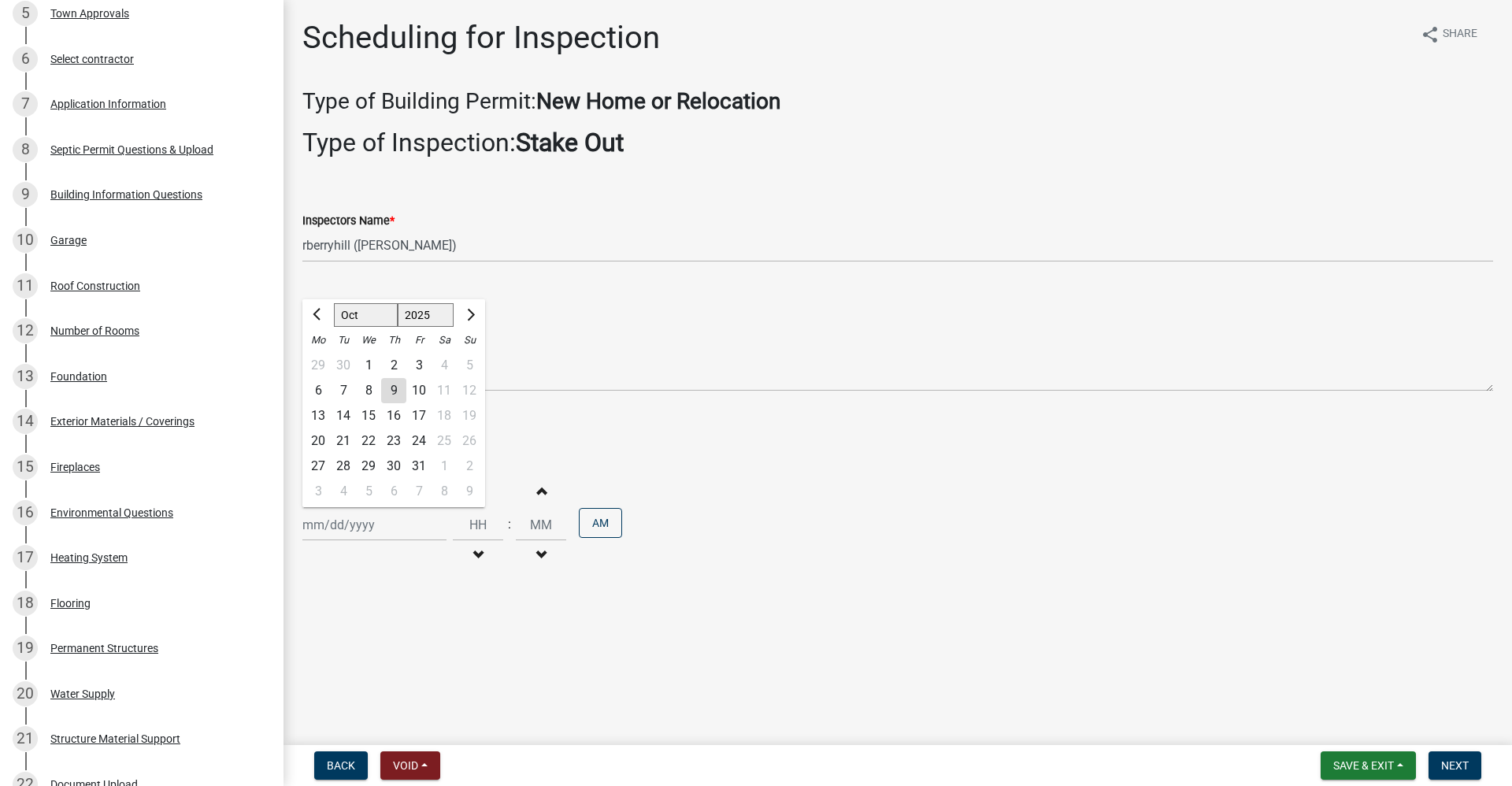
click at [368, 417] on div "15" at bounding box center [368, 415] width 25 height 25
click at [730, 761] on span "Next" at bounding box center [1455, 765] width 28 height 13
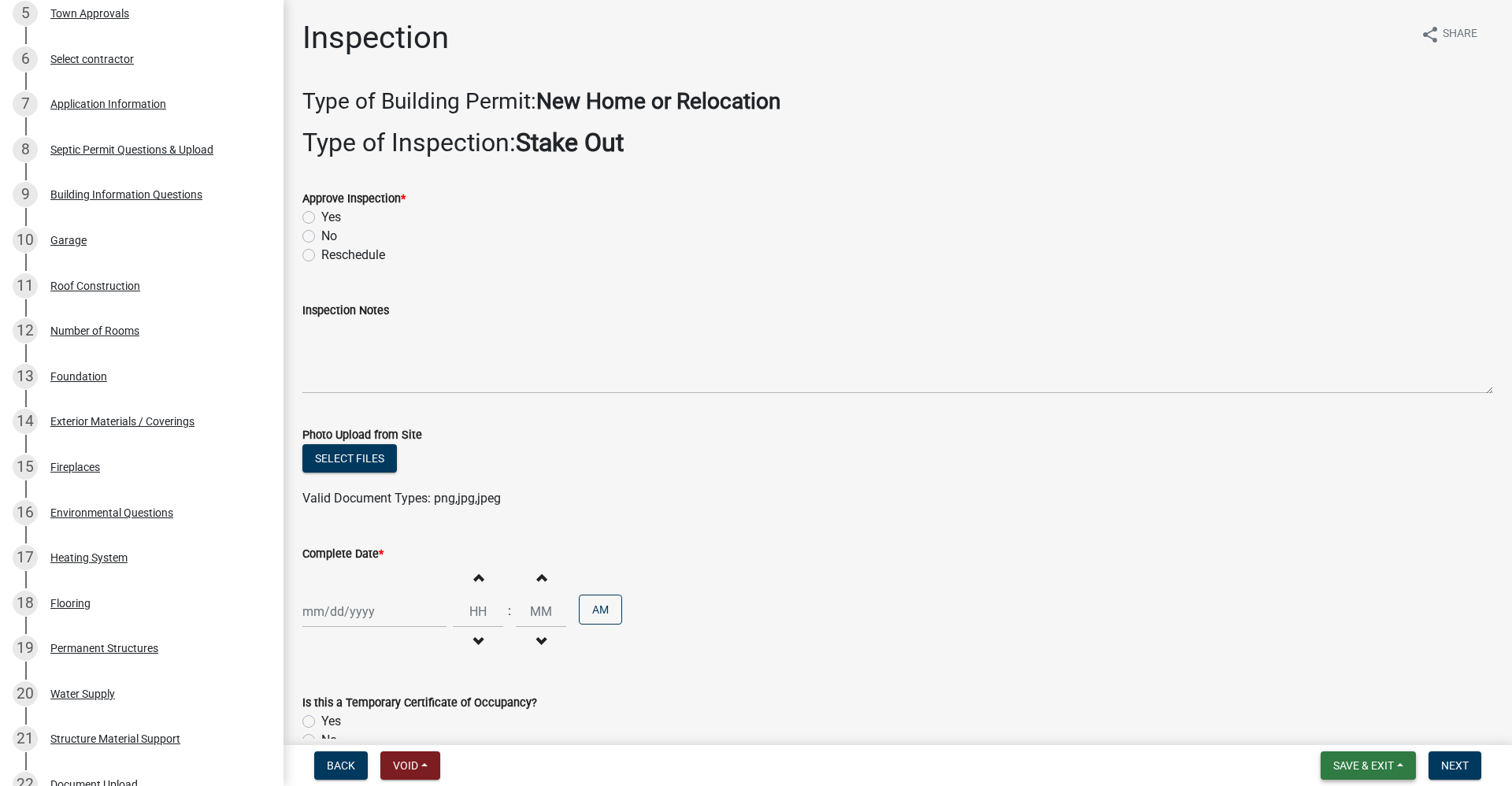
click at [730, 757] on button "Save & Exit" at bounding box center [1368, 765] width 95 height 29
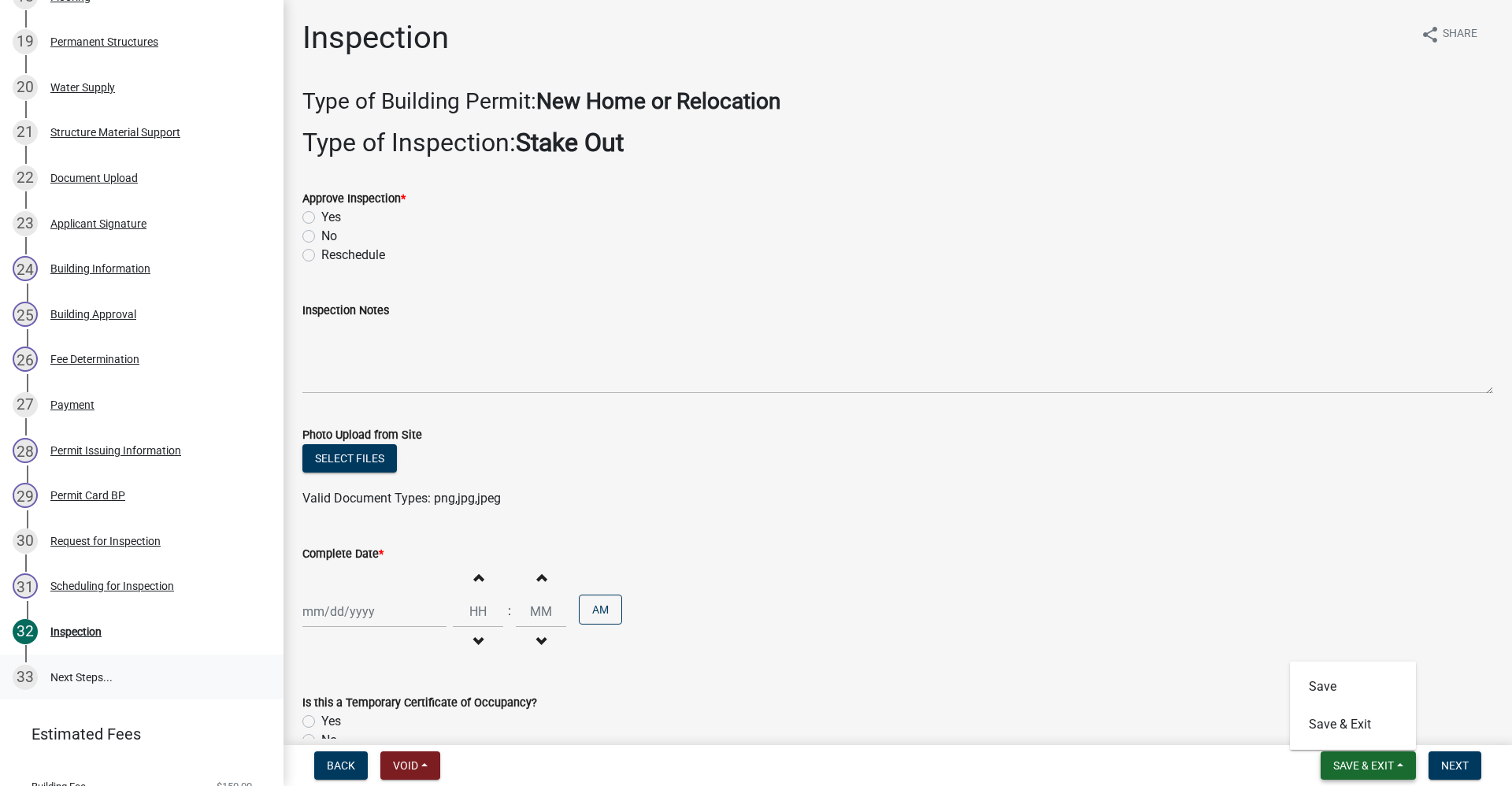
scroll to position [1103, 0]
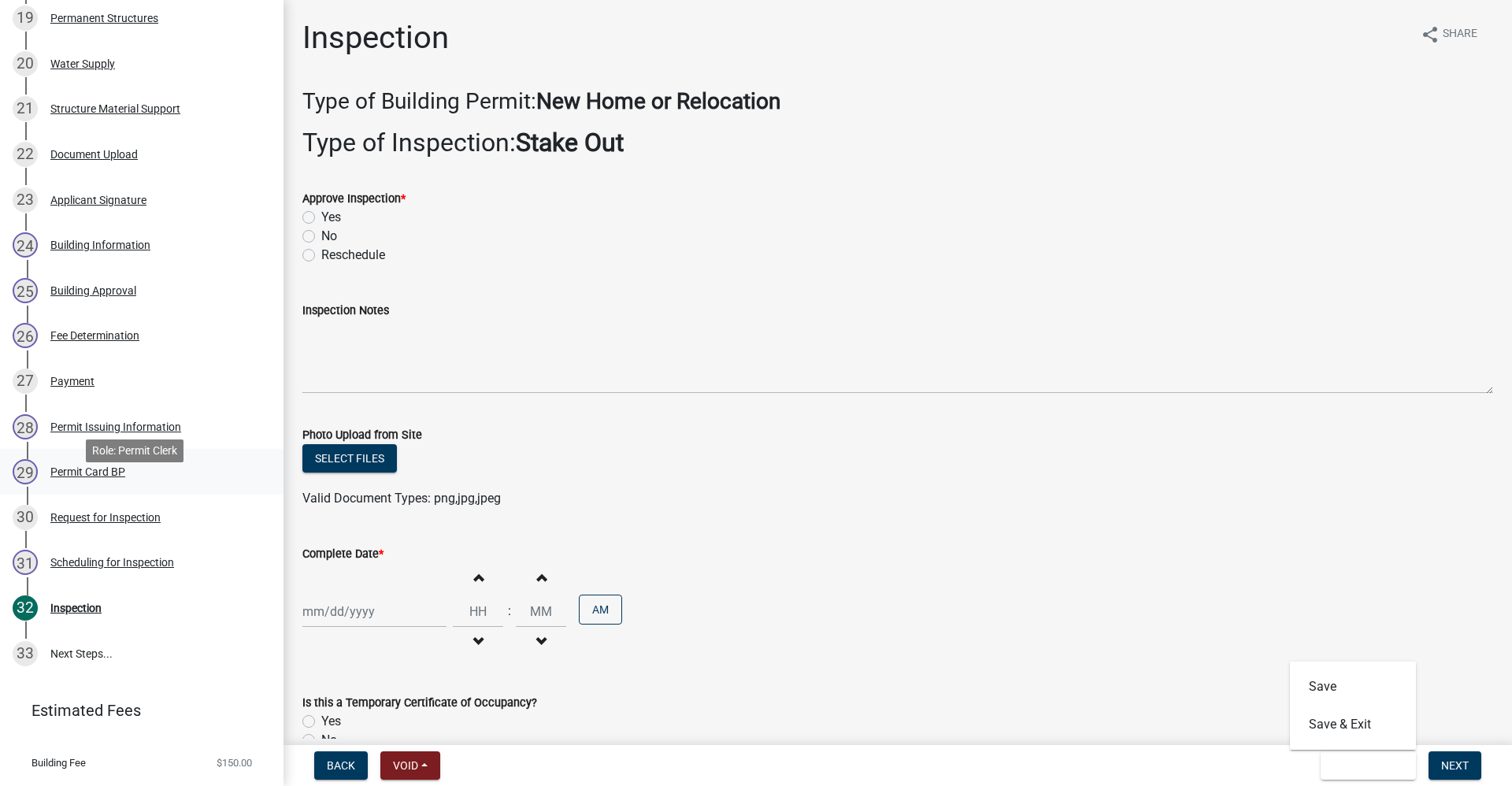
click at [87, 477] on div "Permit Card BP" at bounding box center [88, 471] width 75 height 11
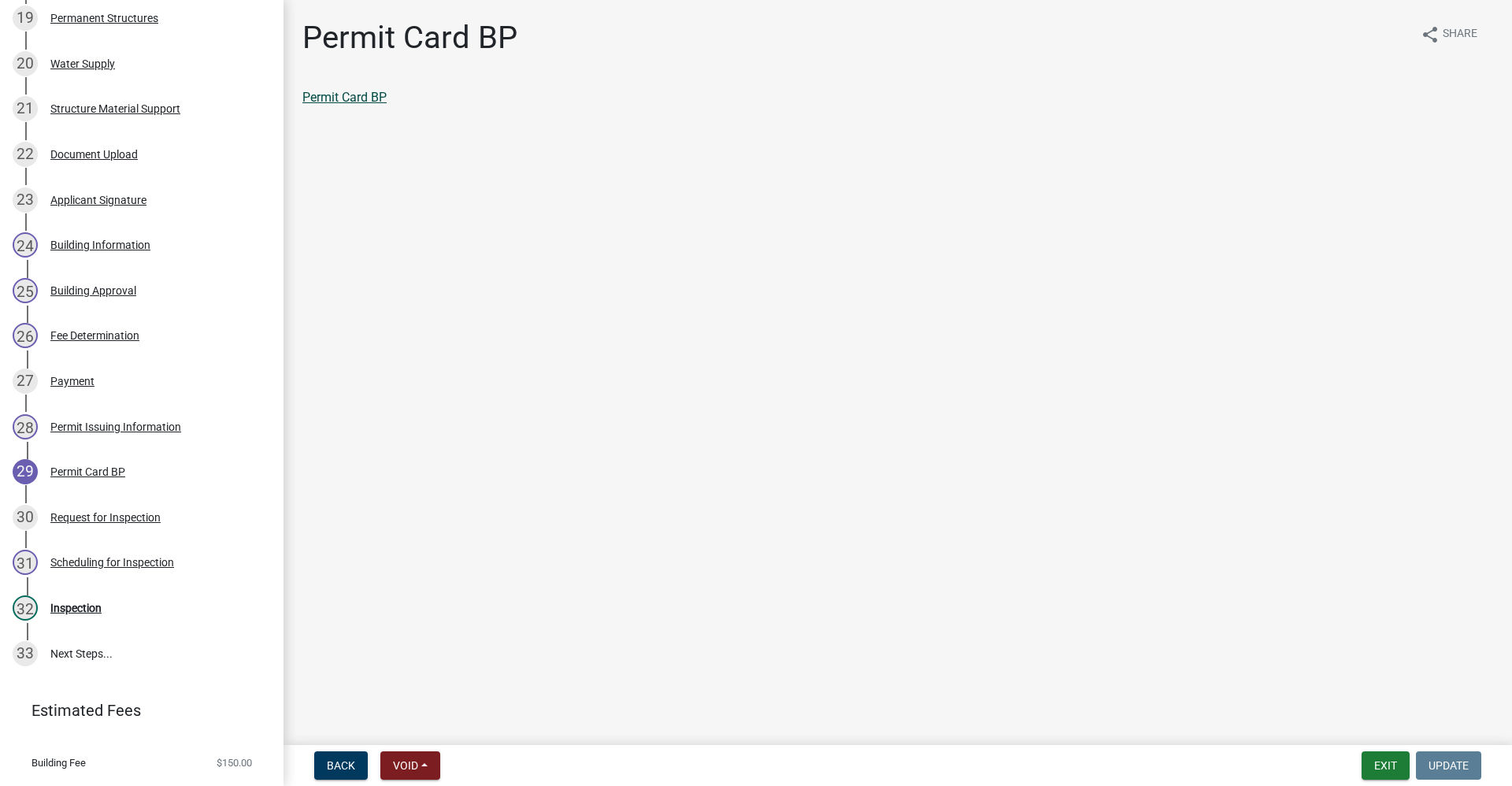
click at [348, 92] on link "Permit Card BP" at bounding box center [344, 97] width 84 height 15
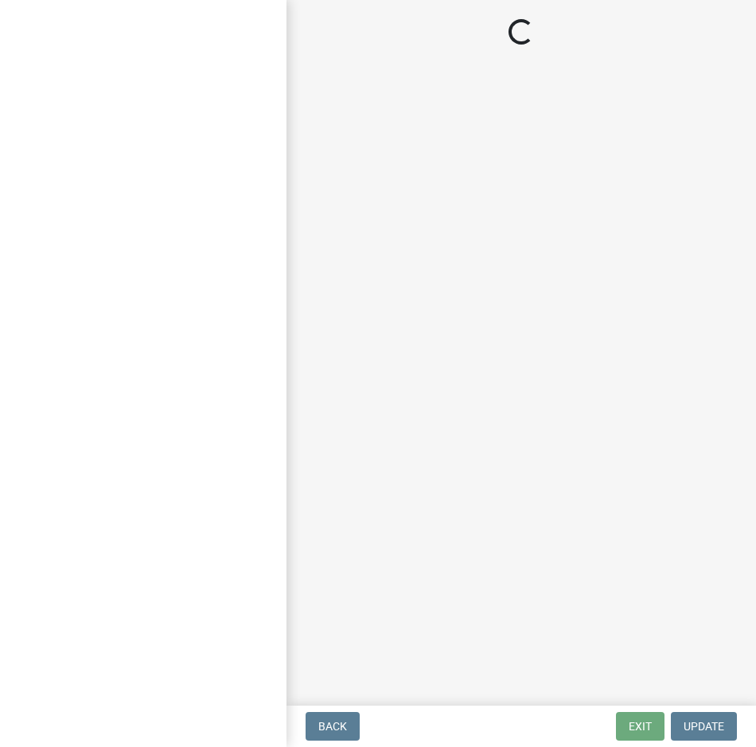
select select "3: 3"
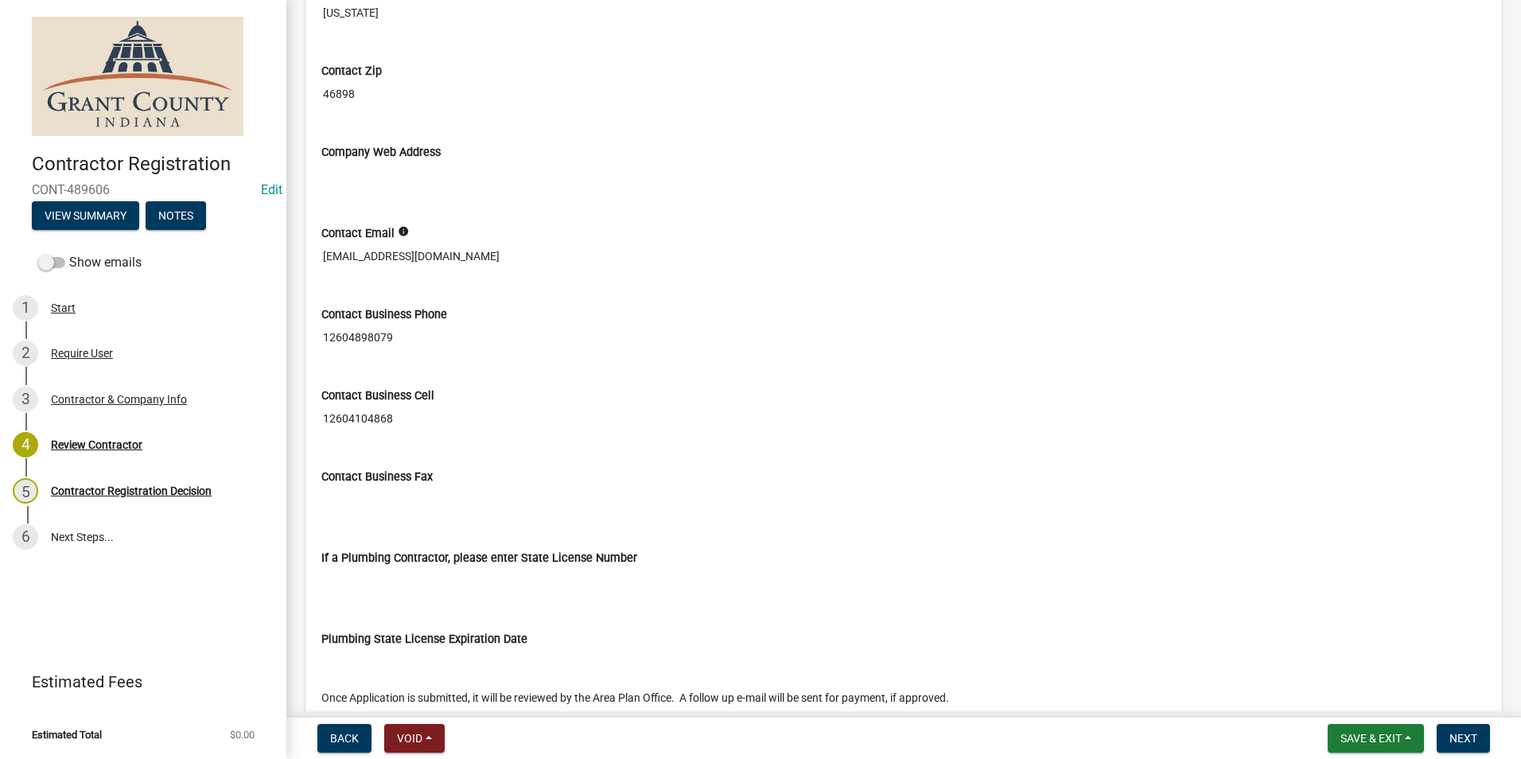
scroll to position [1102, 0]
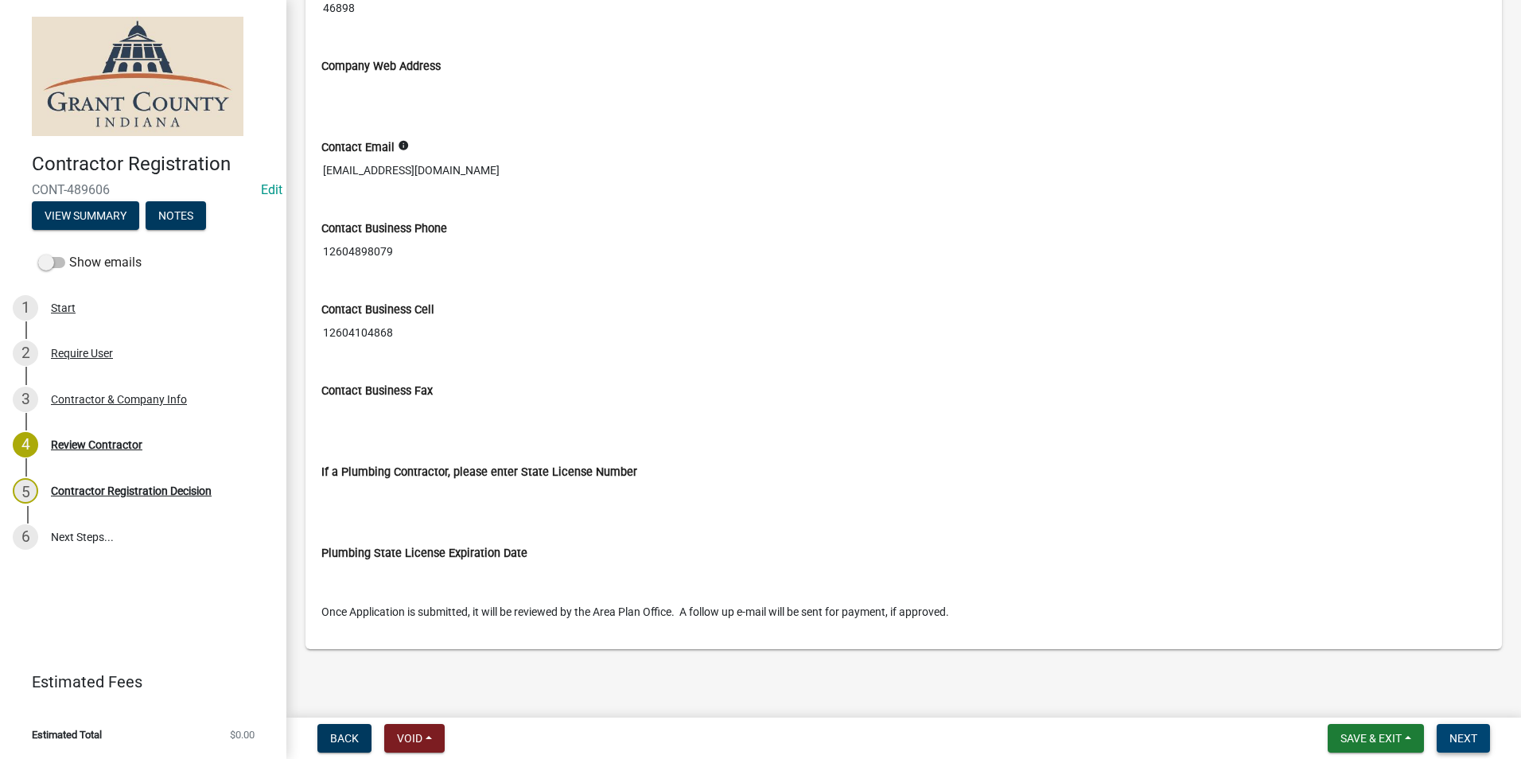
click at [755, 743] on span "Next" at bounding box center [1464, 738] width 28 height 13
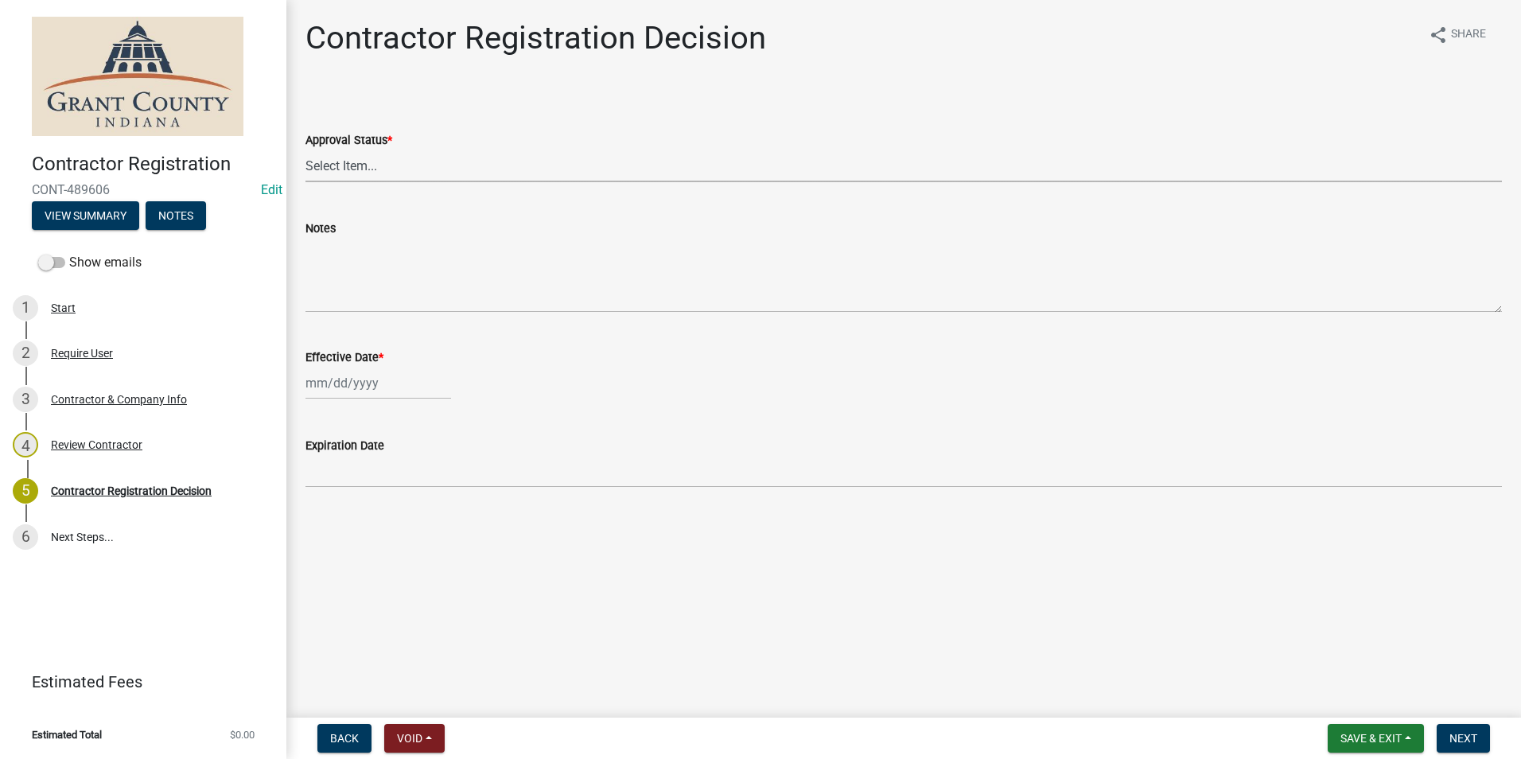
click at [331, 171] on select "Select Item... Approved Denied" at bounding box center [904, 166] width 1197 height 33
click at [306, 150] on select "Select Item... Approved Denied" at bounding box center [904, 166] width 1197 height 33
select select "4b86b809-39dd-4c68-9f3d-fdb3e7050482"
select select "10"
select select "2025"
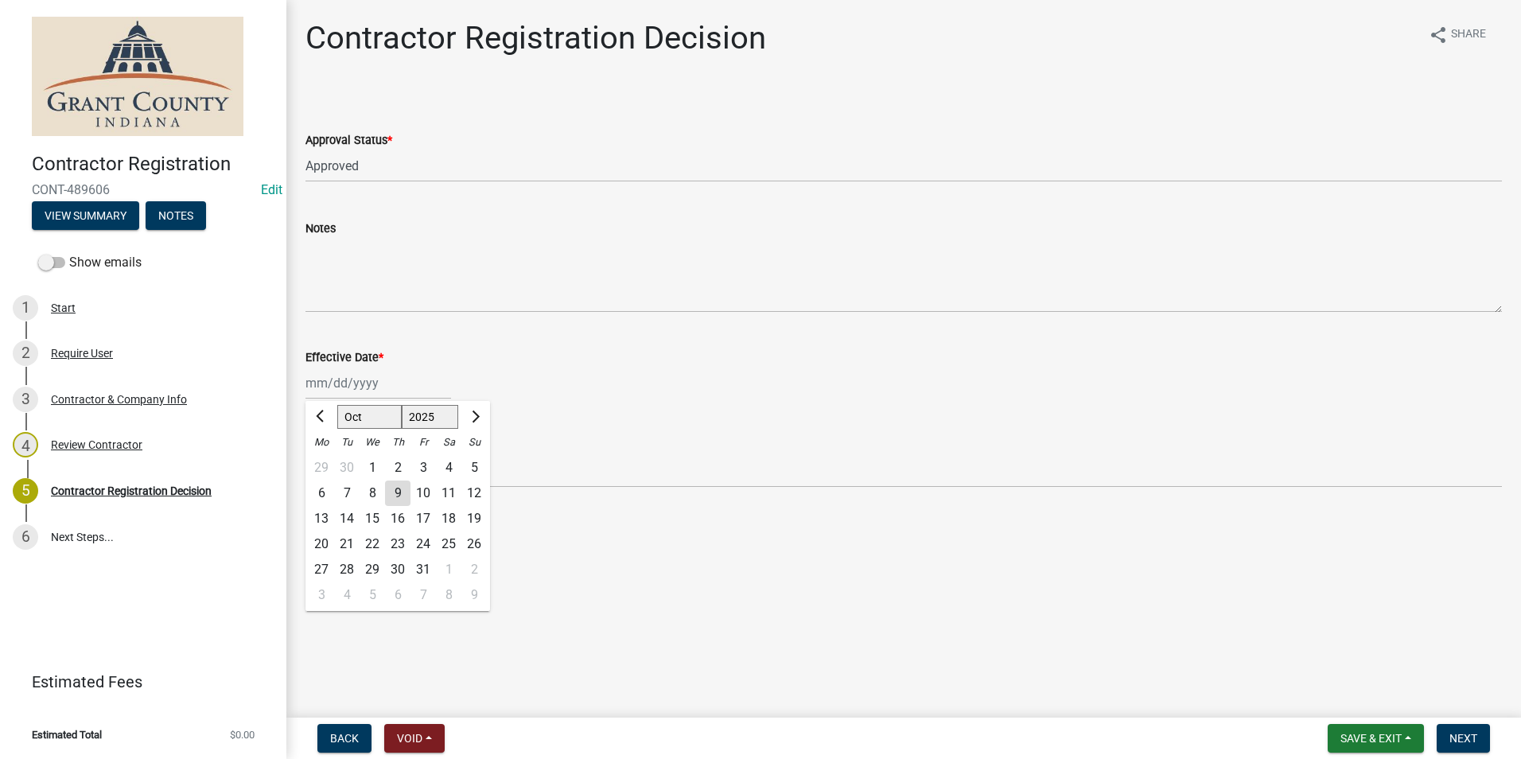
click at [335, 392] on div "Jan Feb Mar Apr May Jun Jul Aug Sep Oct Nov Dec 1525 1526 1527 1528 1529 1530 1…" at bounding box center [379, 383] width 146 height 33
click at [395, 493] on div "9" at bounding box center [397, 493] width 25 height 25
type input "10/09/2025"
click at [755, 740] on span "Next" at bounding box center [1464, 738] width 28 height 13
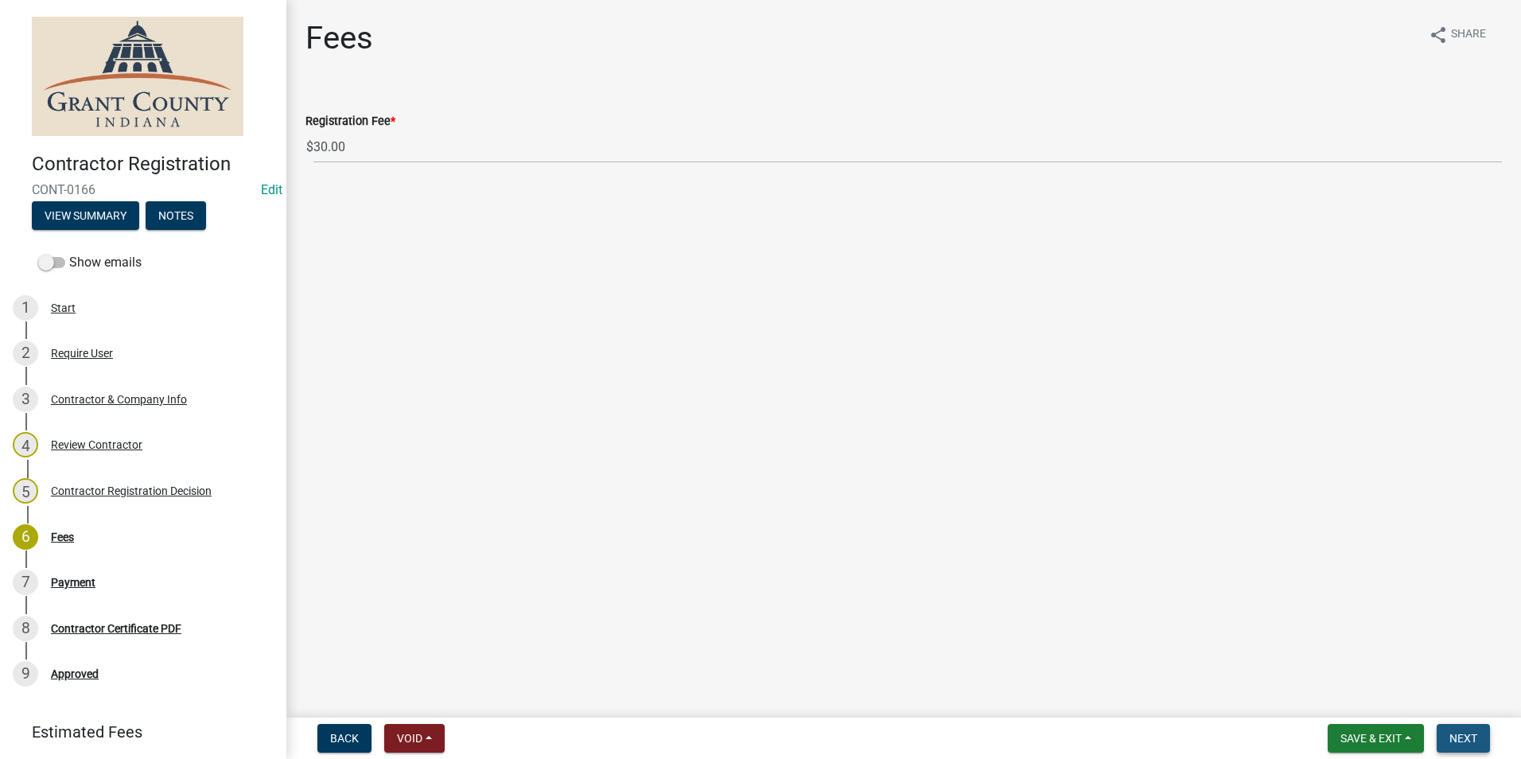
click at [755, 742] on span "Next" at bounding box center [1464, 738] width 28 height 13
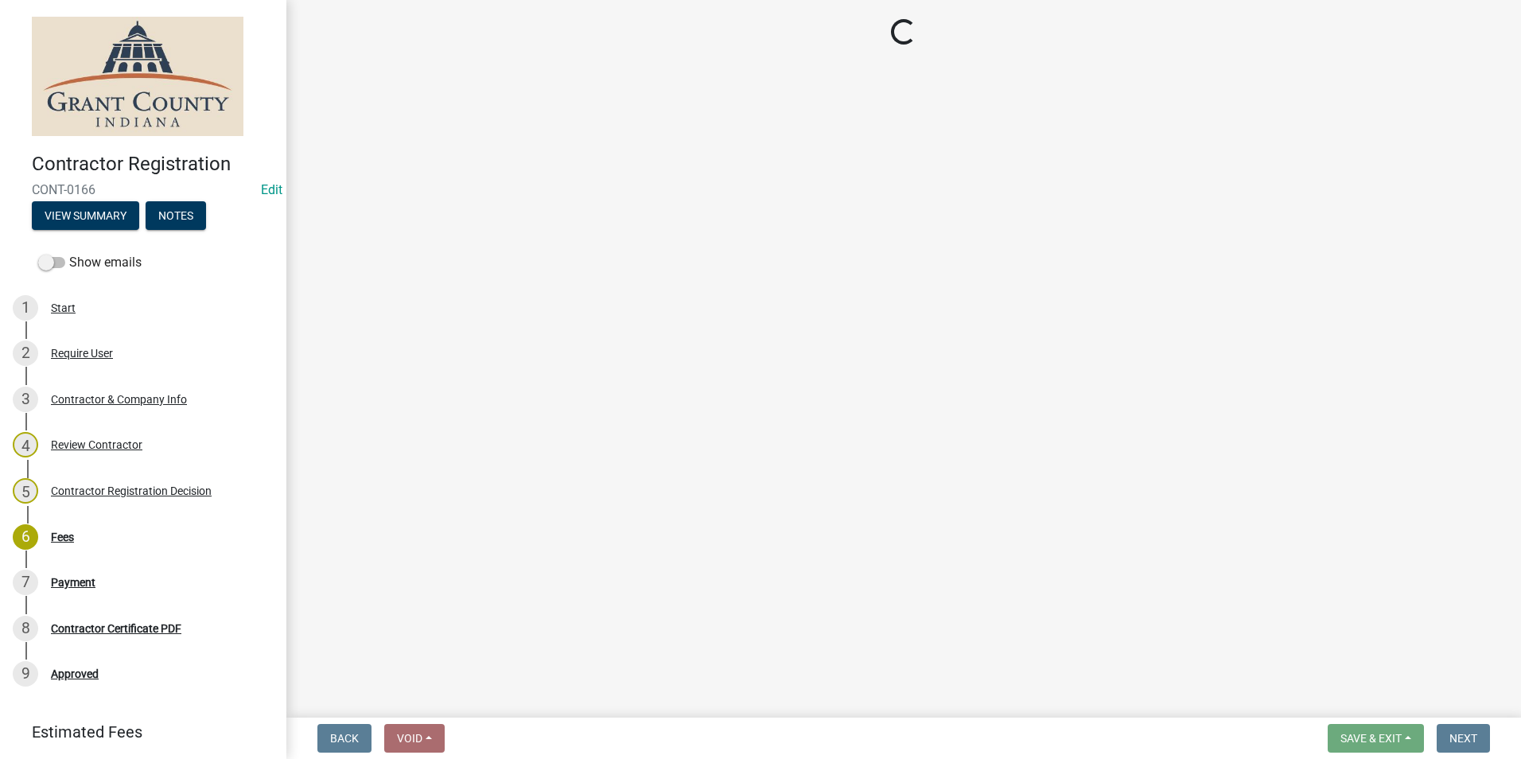
select select "3: 3"
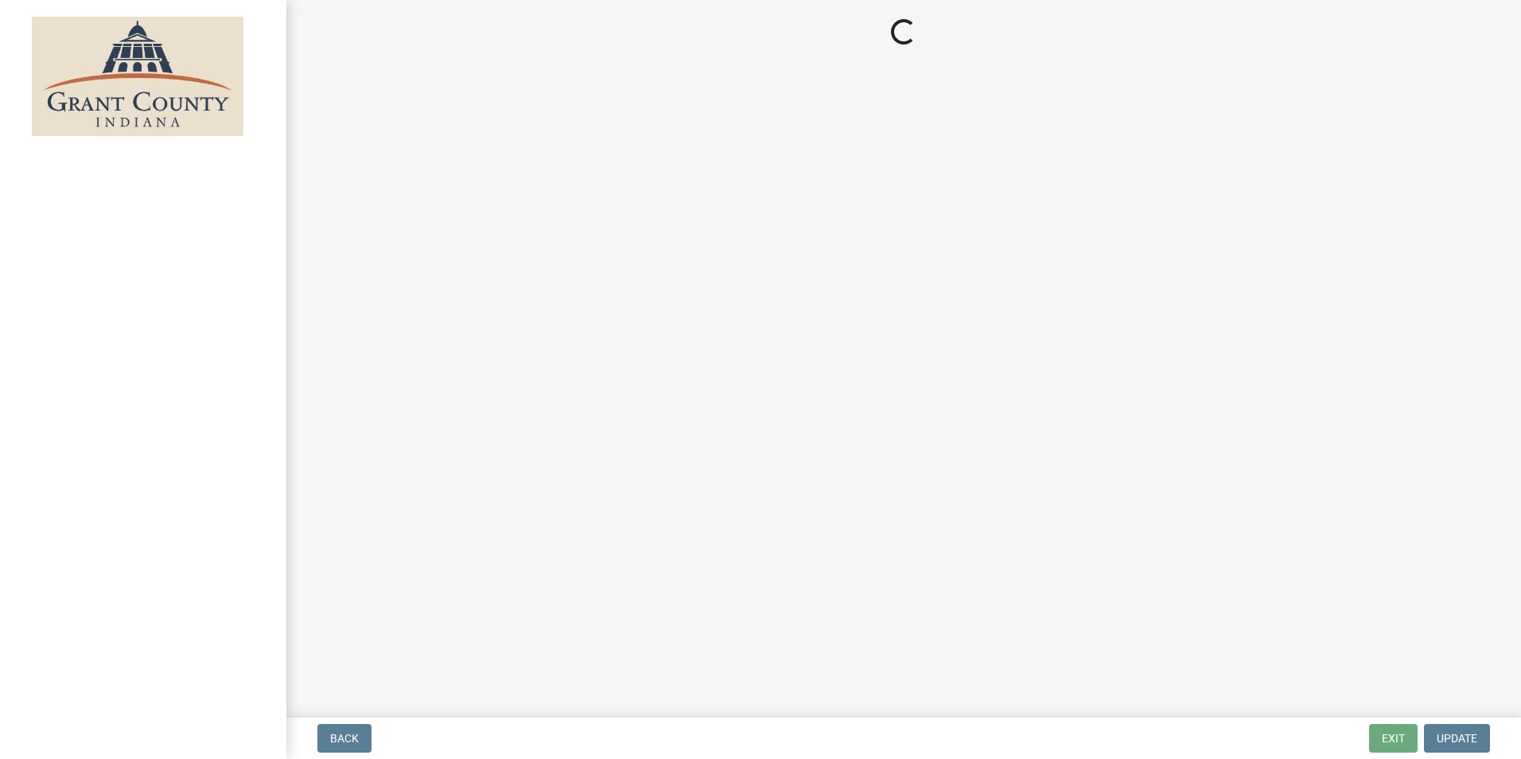
select select "3: 3"
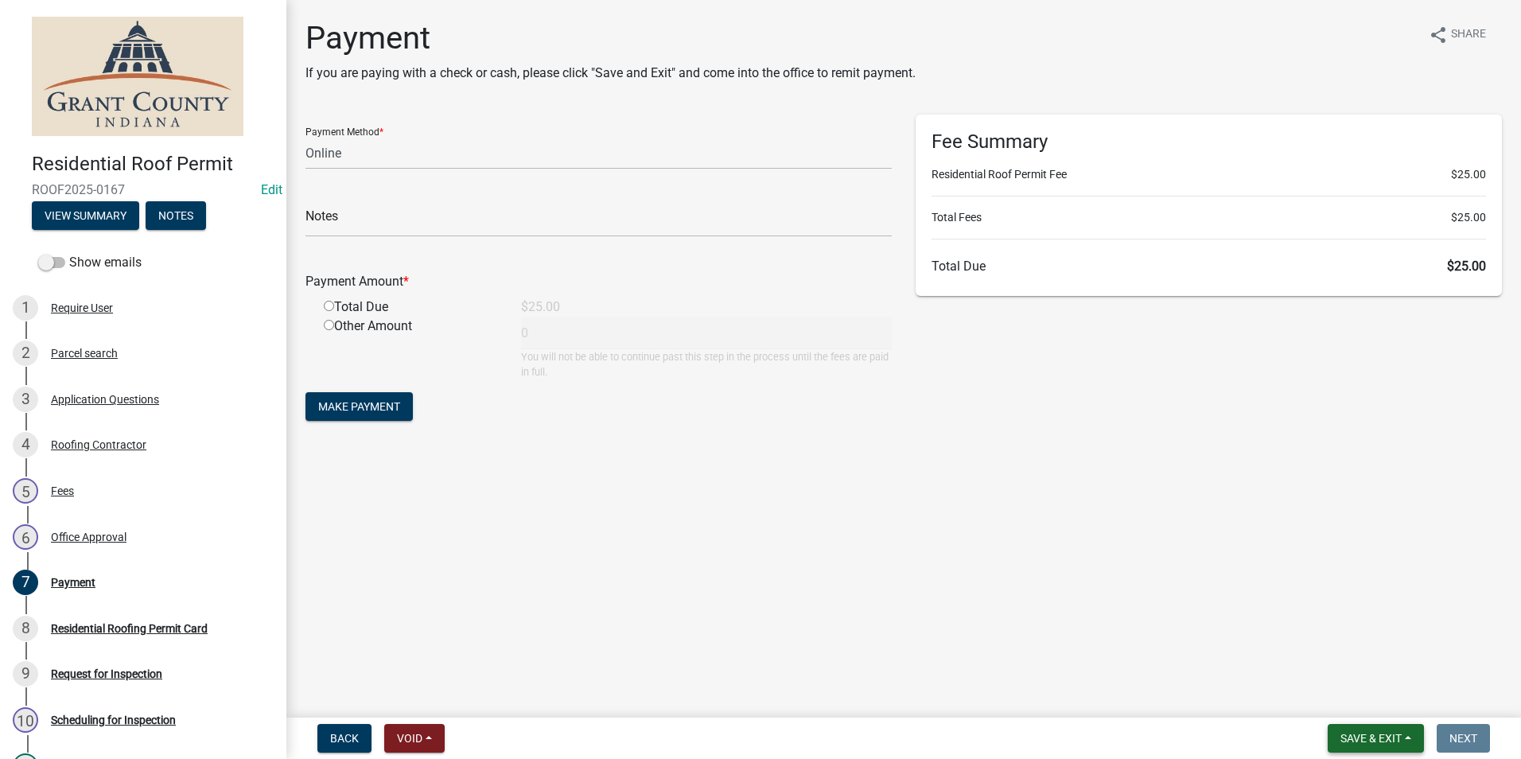
click at [1376, 738] on span "Save & Exit" at bounding box center [1371, 738] width 61 height 13
click at [1340, 701] on button "Save & Exit" at bounding box center [1360, 697] width 127 height 38
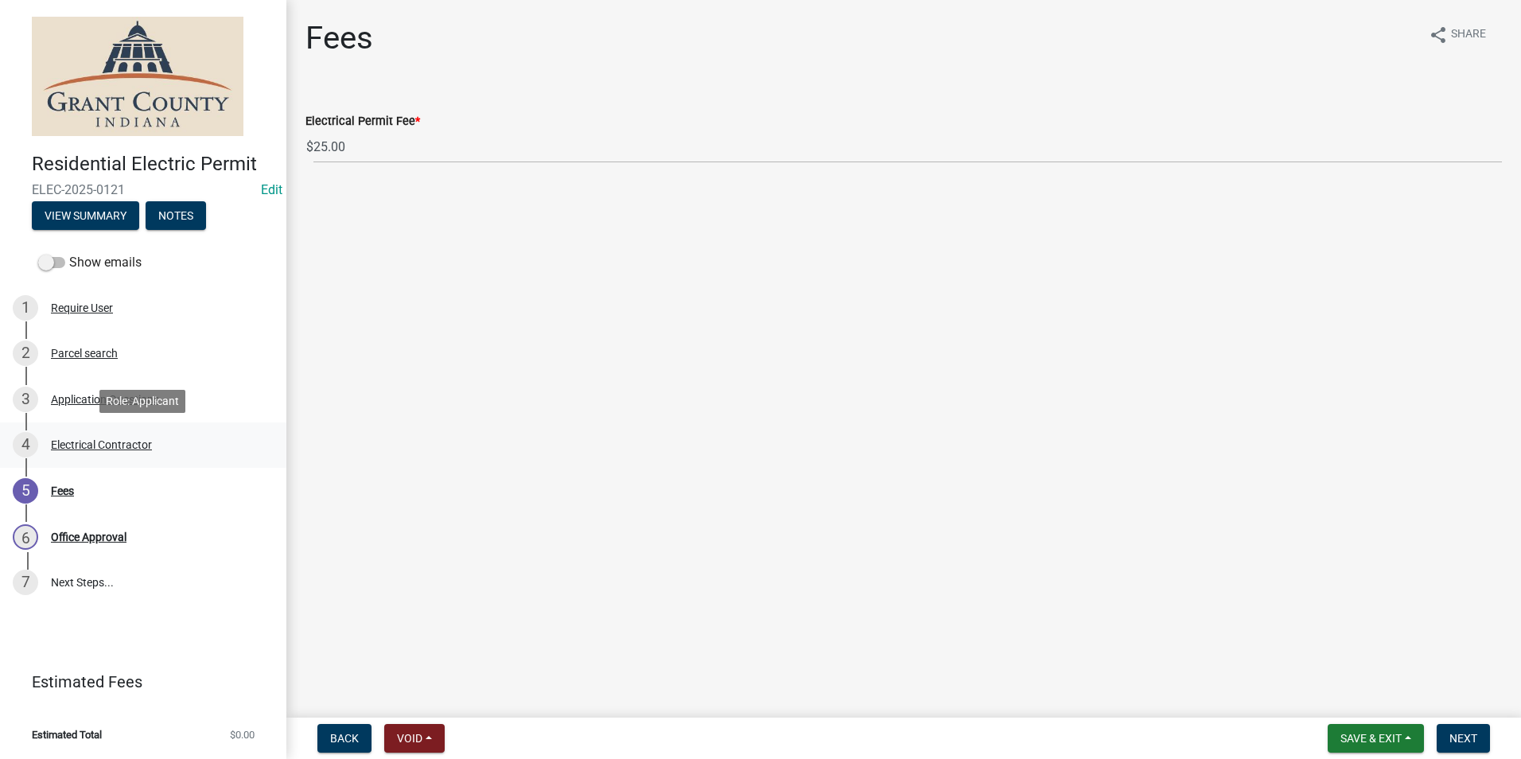
click at [111, 442] on div "Electrical Contractor" at bounding box center [101, 444] width 101 height 11
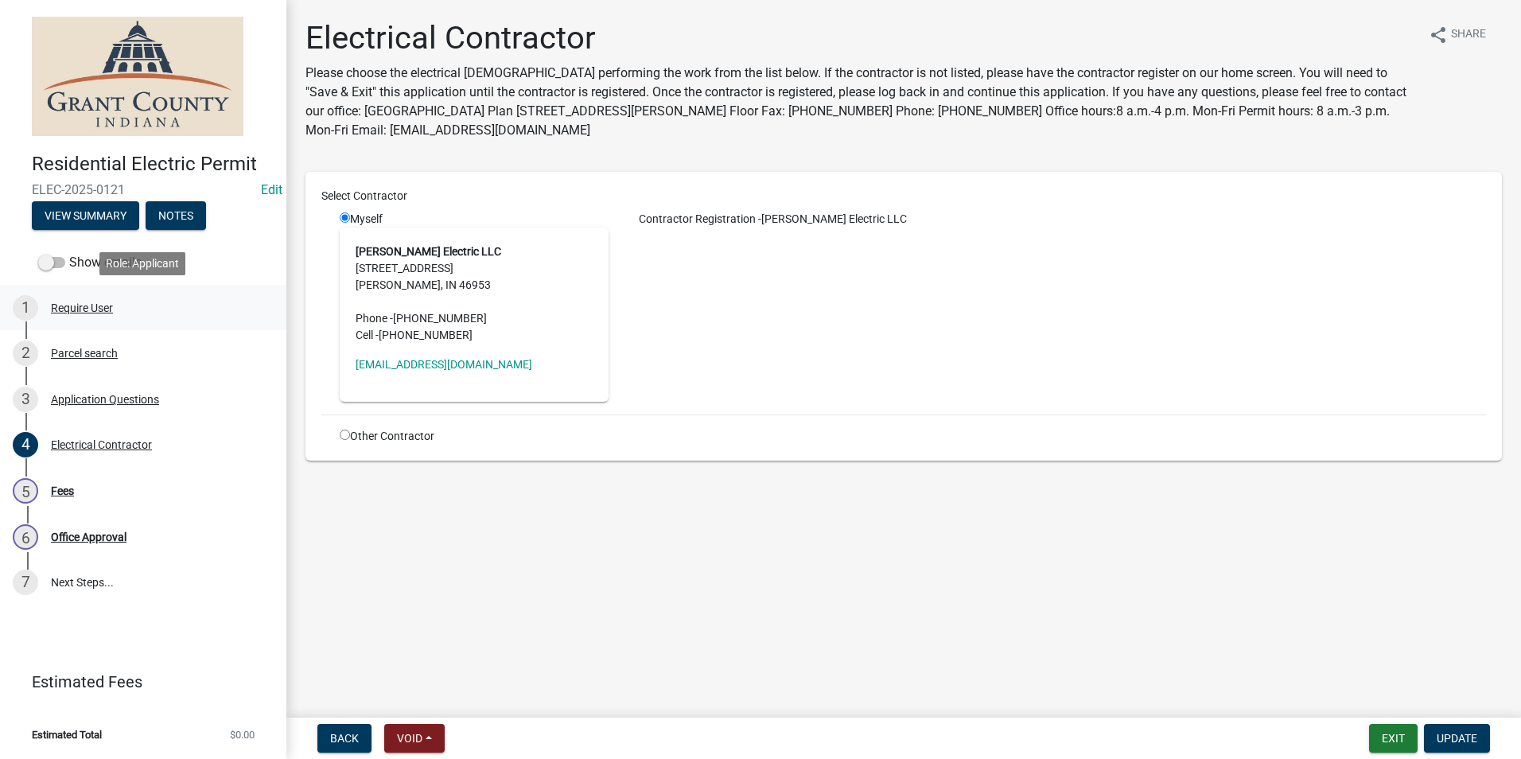
click at [78, 309] on div "Require User" at bounding box center [82, 307] width 62 height 11
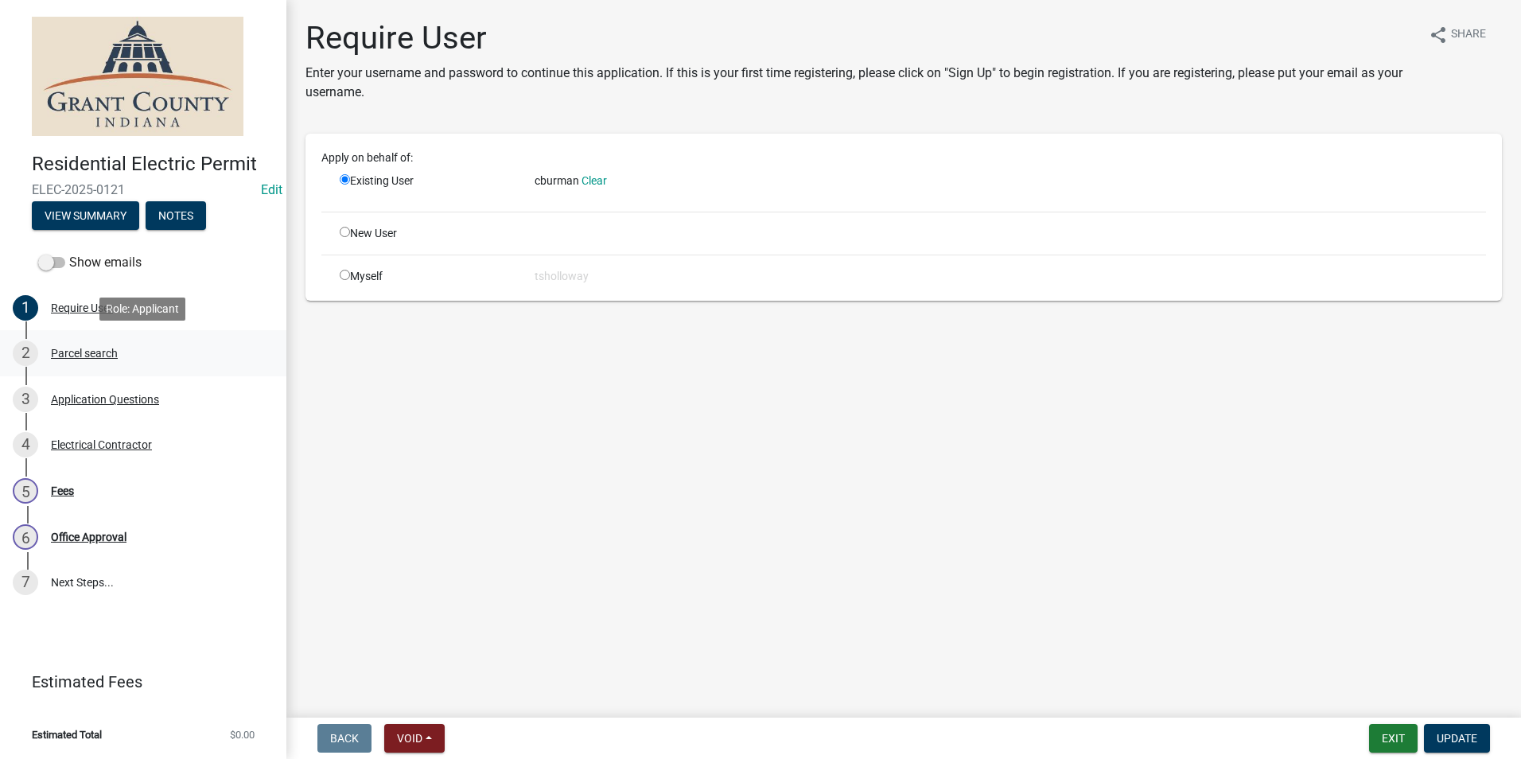
click at [85, 356] on div "Parcel search" at bounding box center [84, 353] width 67 height 11
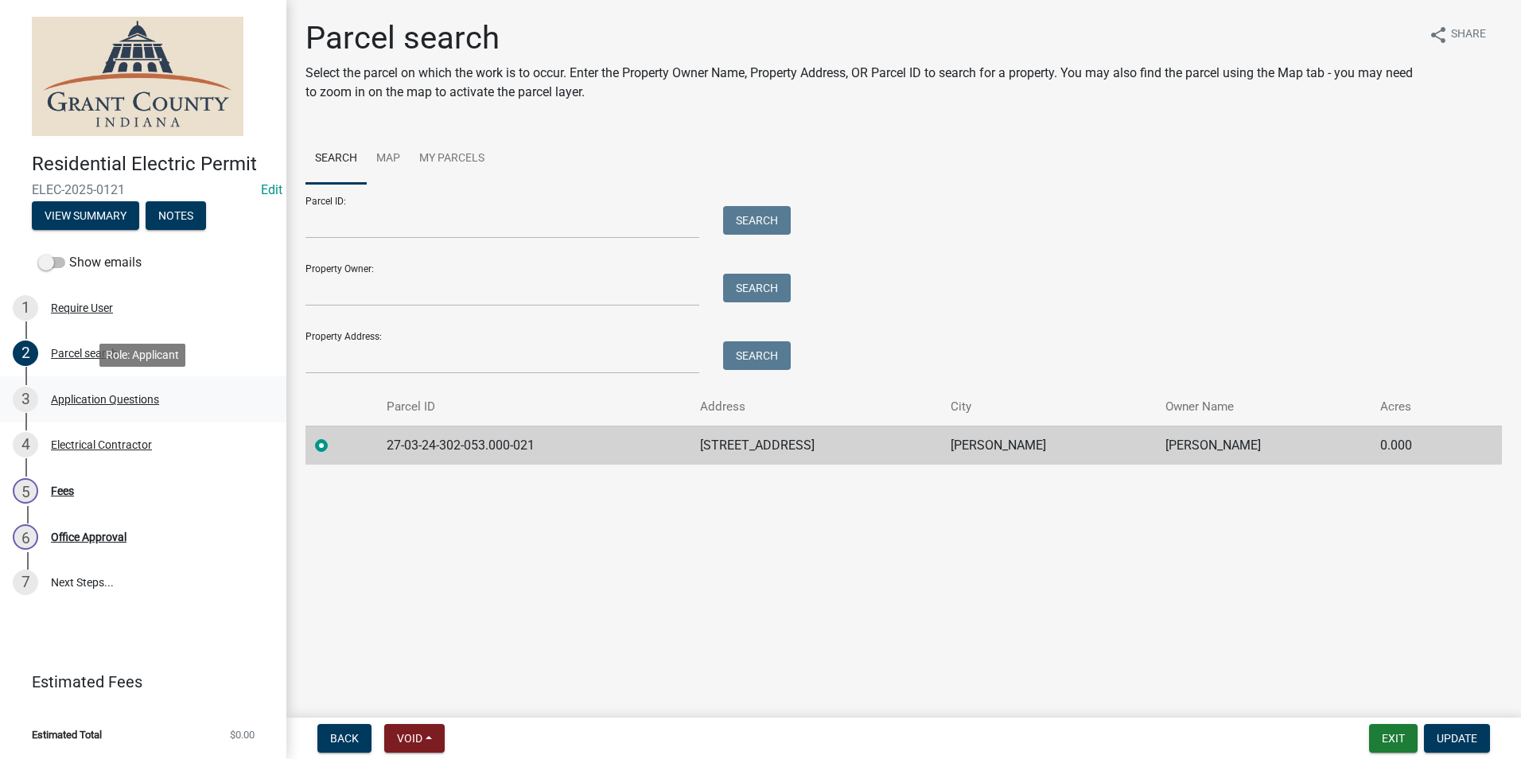
click at [86, 402] on div "Application Questions" at bounding box center [105, 399] width 108 height 11
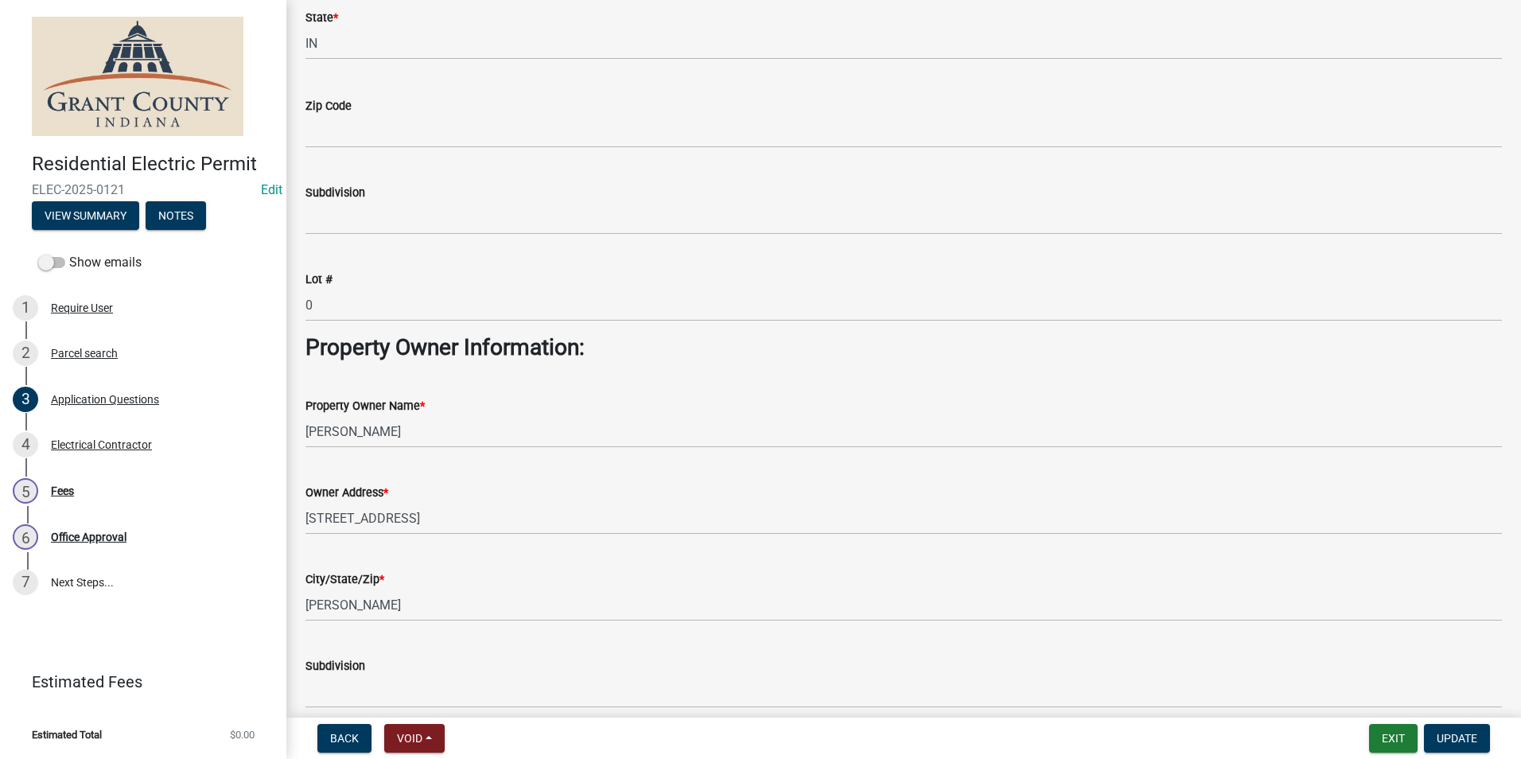
scroll to position [557, 0]
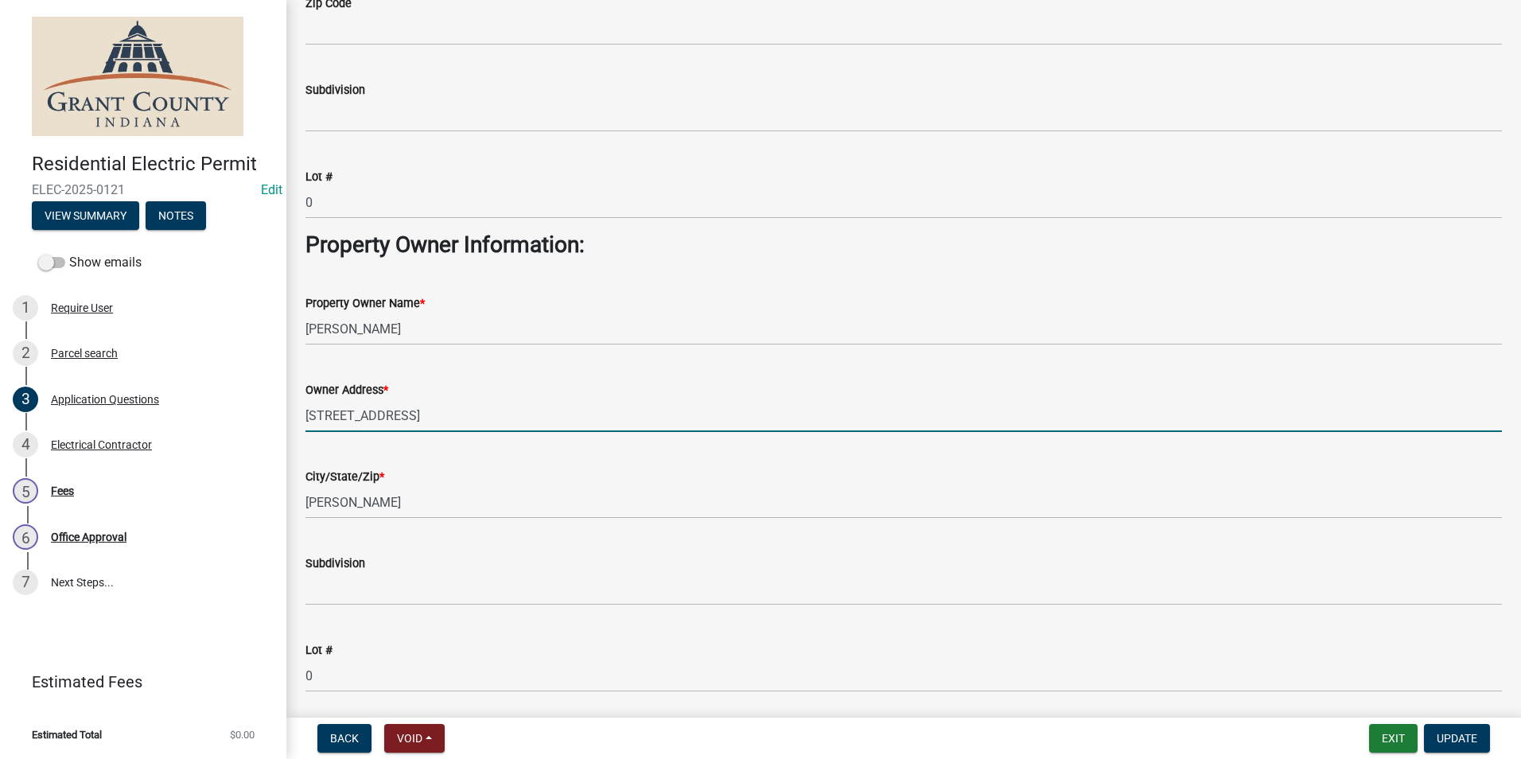
drag, startPoint x: 419, startPoint y: 416, endPoint x: 309, endPoint y: 421, distance: 109.9
click at [299, 421] on div "Owner Address * [STREET_ADDRESS]" at bounding box center [904, 395] width 1220 height 74
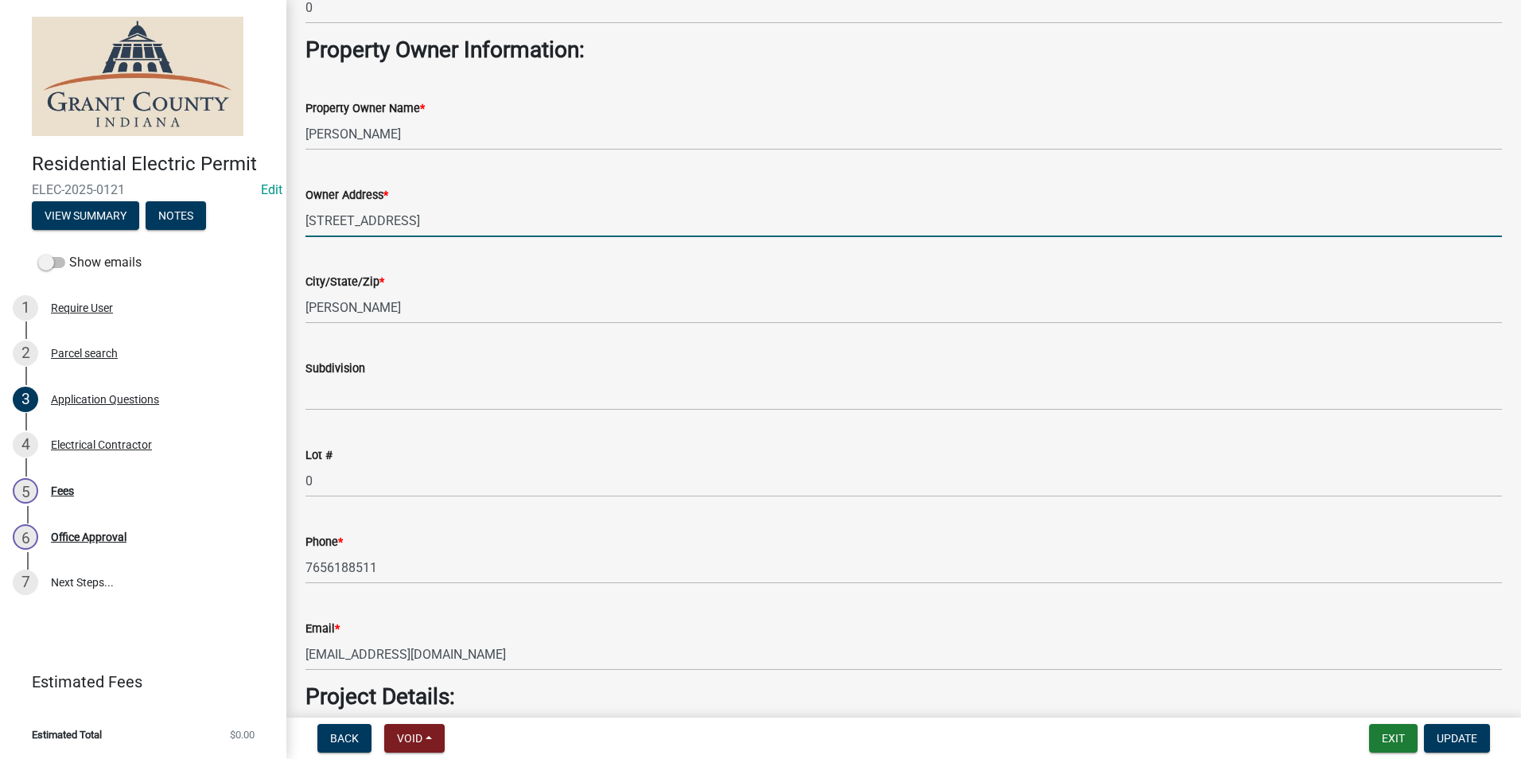
scroll to position [796, 0]
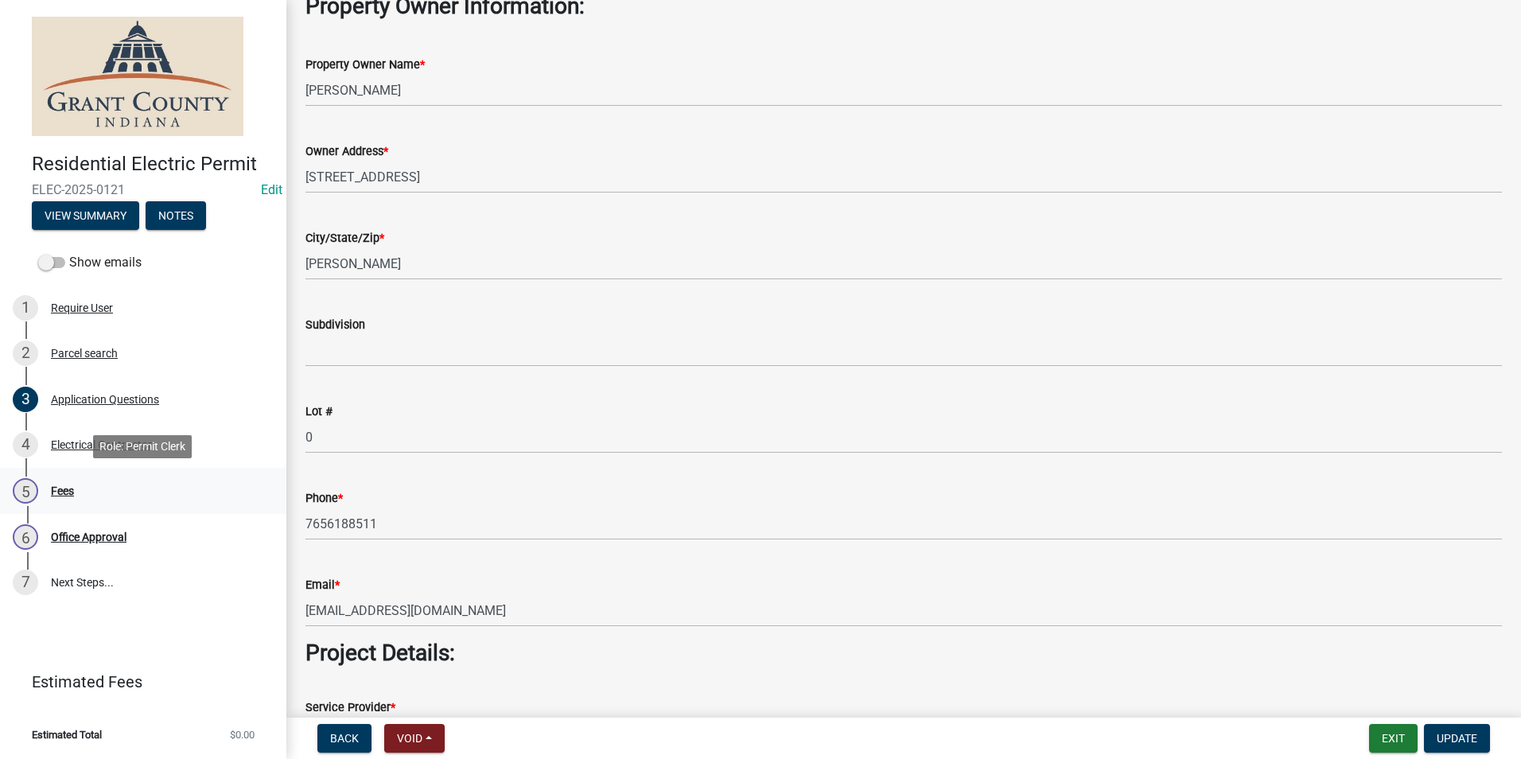
click at [60, 489] on div "Fees" at bounding box center [62, 490] width 23 height 11
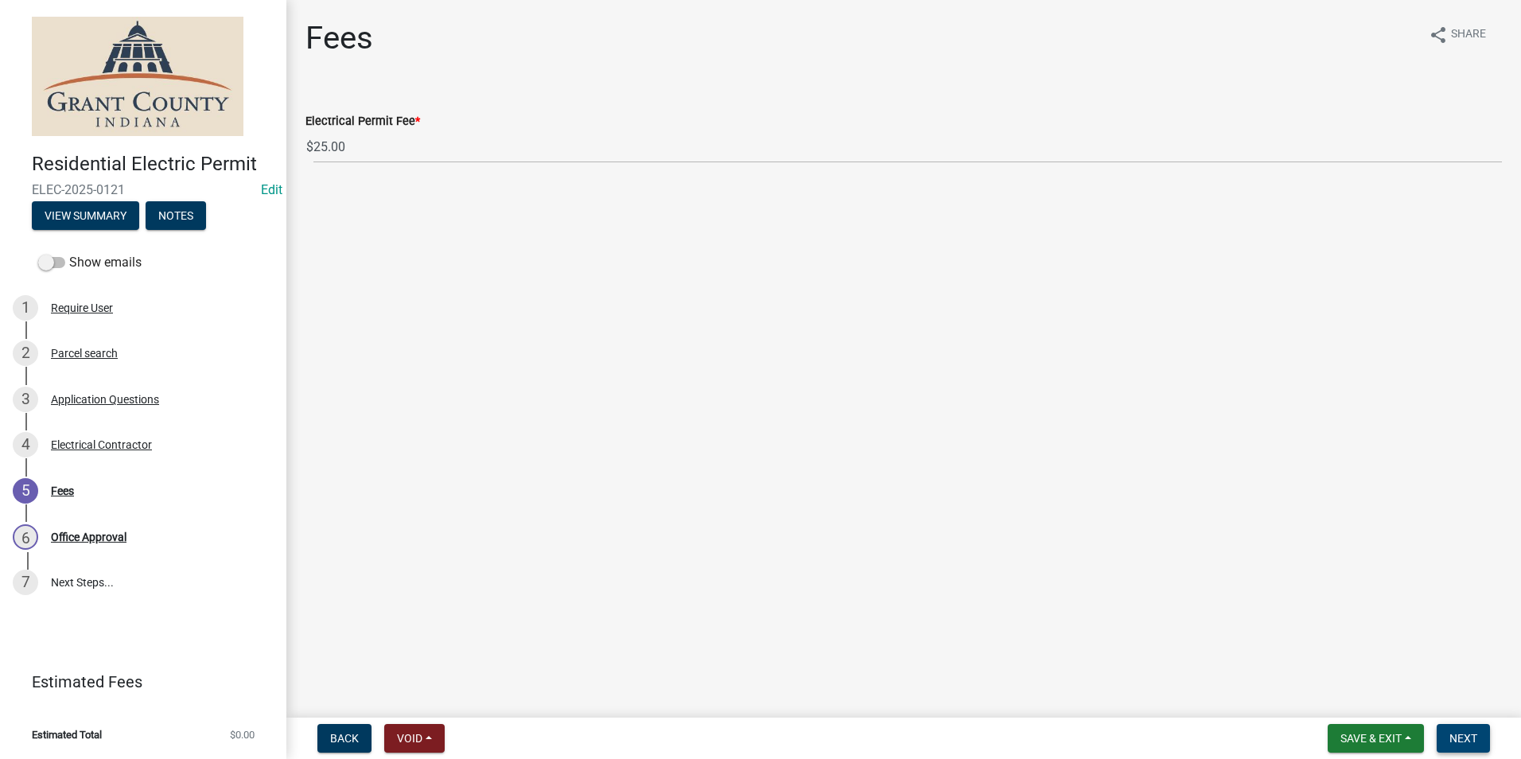
click at [1472, 745] on span "Next" at bounding box center [1464, 738] width 28 height 13
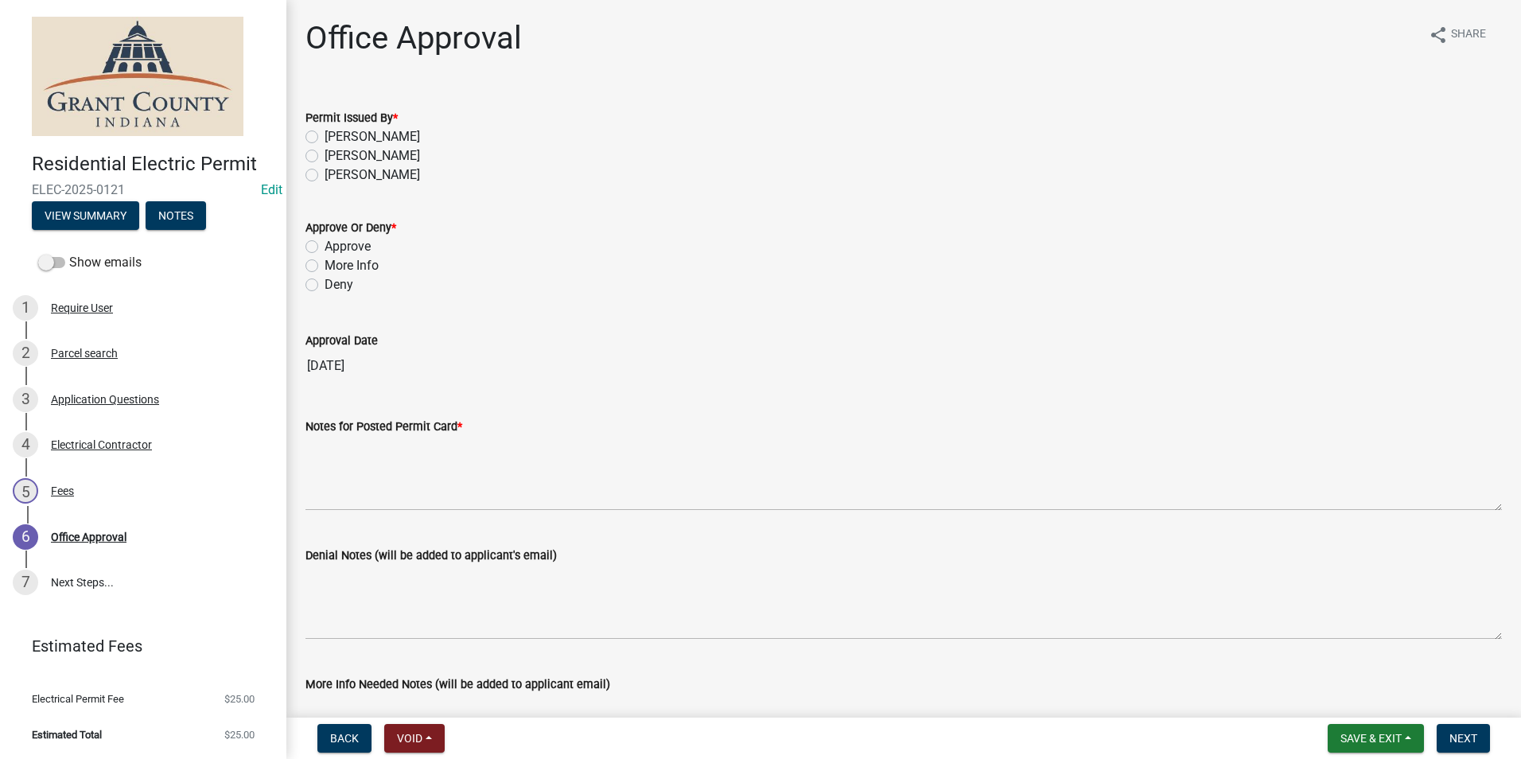
click at [325, 137] on label "Tammy Holloway" at bounding box center [372, 136] width 95 height 19
click at [325, 137] on input "Tammy Holloway" at bounding box center [330, 132] width 10 height 10
radio input "true"
click at [325, 247] on label "Approve" at bounding box center [348, 246] width 46 height 19
click at [325, 247] on input "Approve" at bounding box center [330, 242] width 10 height 10
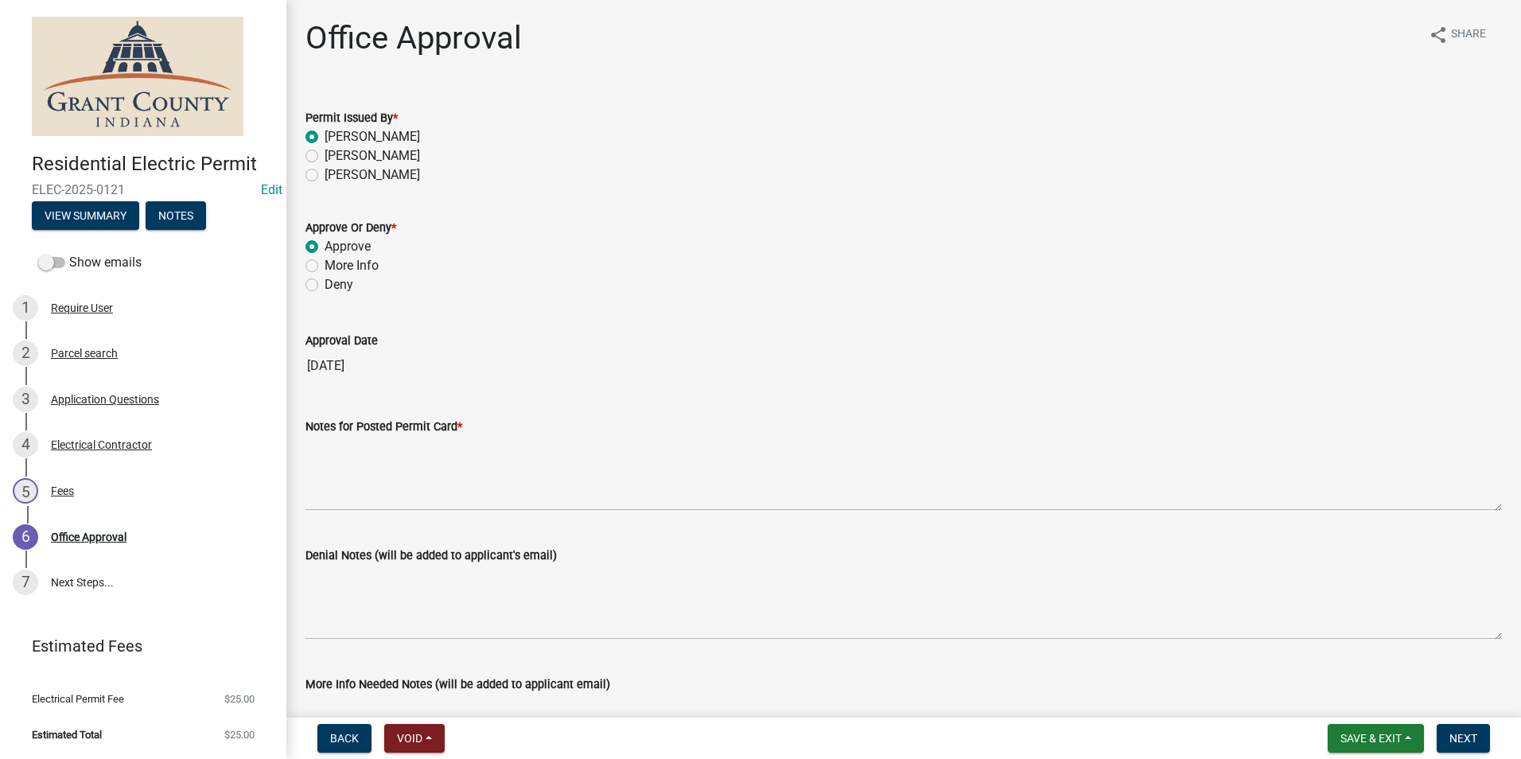
radio input "true"
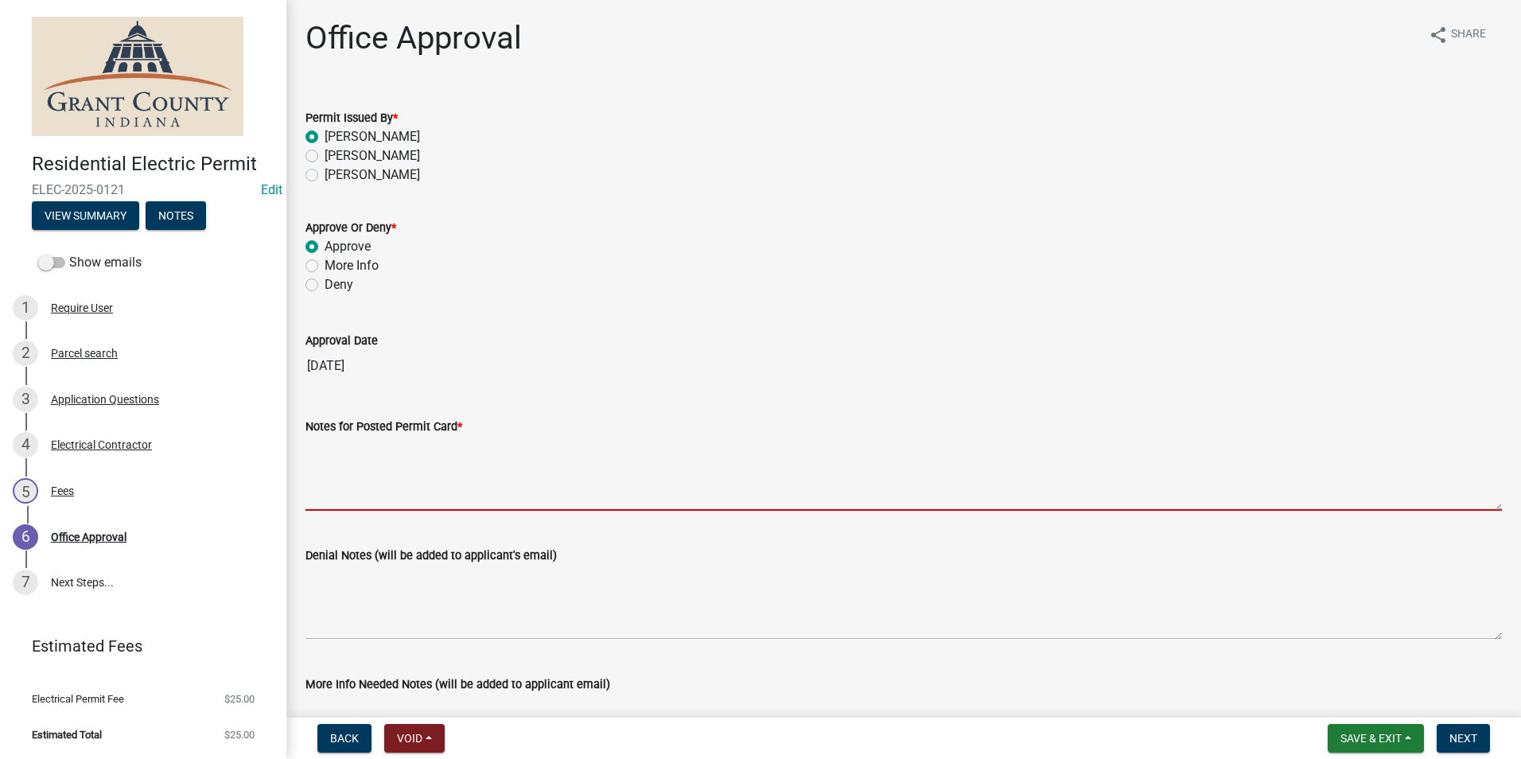
click at [397, 471] on textarea "Notes for Posted Permit Card *" at bounding box center [904, 473] width 1197 height 75
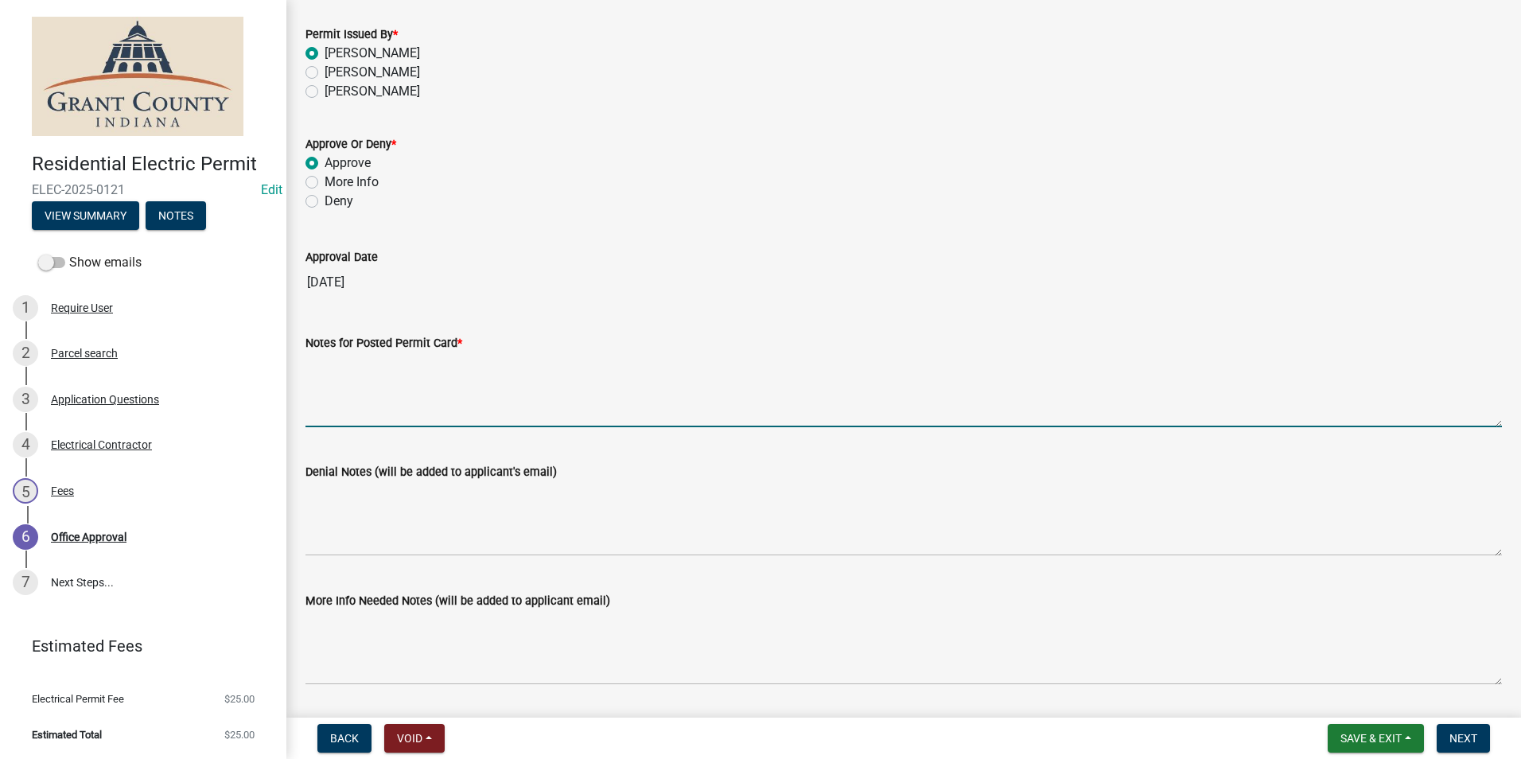
scroll to position [220, 0]
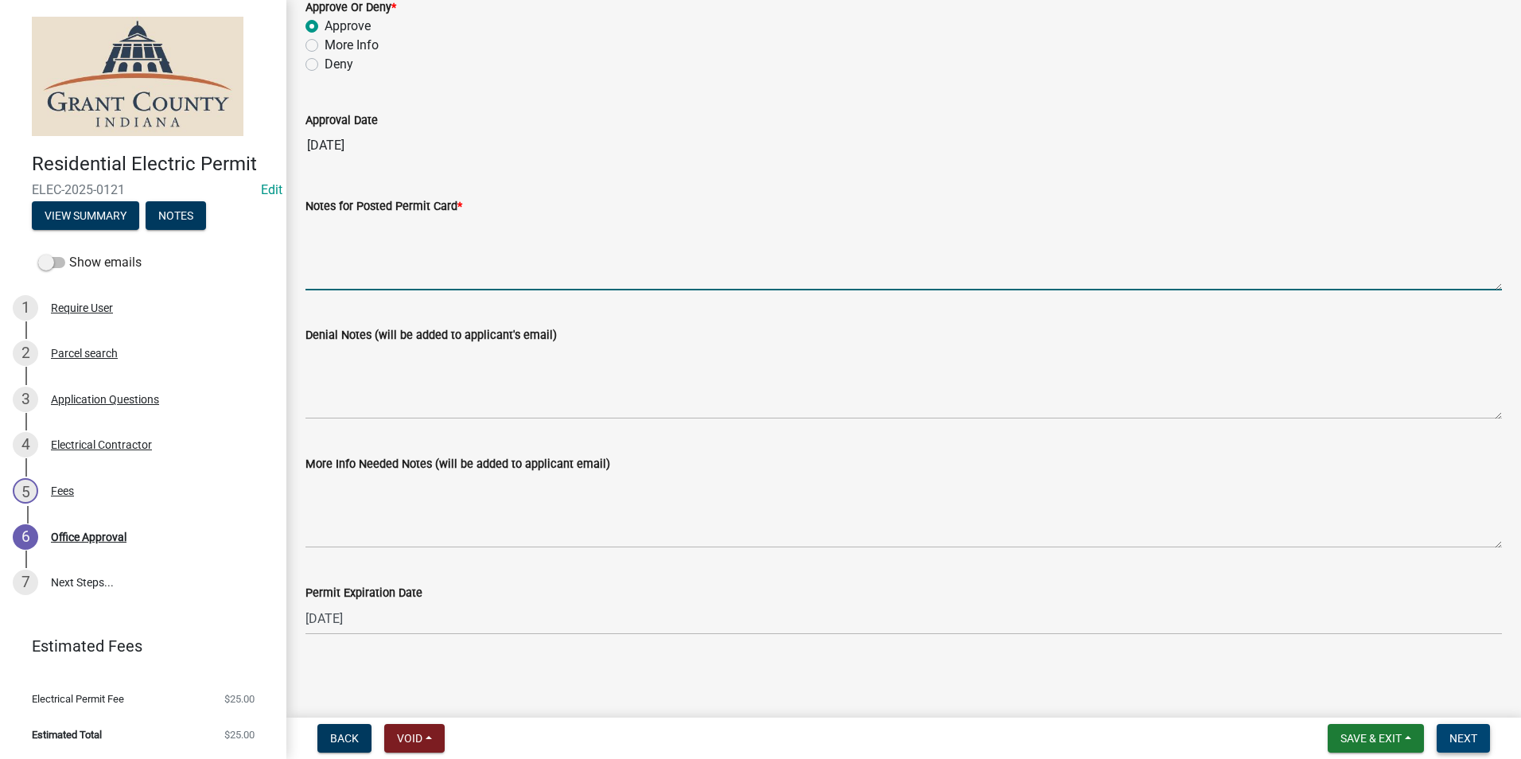
click at [1465, 740] on span "Next" at bounding box center [1464, 738] width 28 height 13
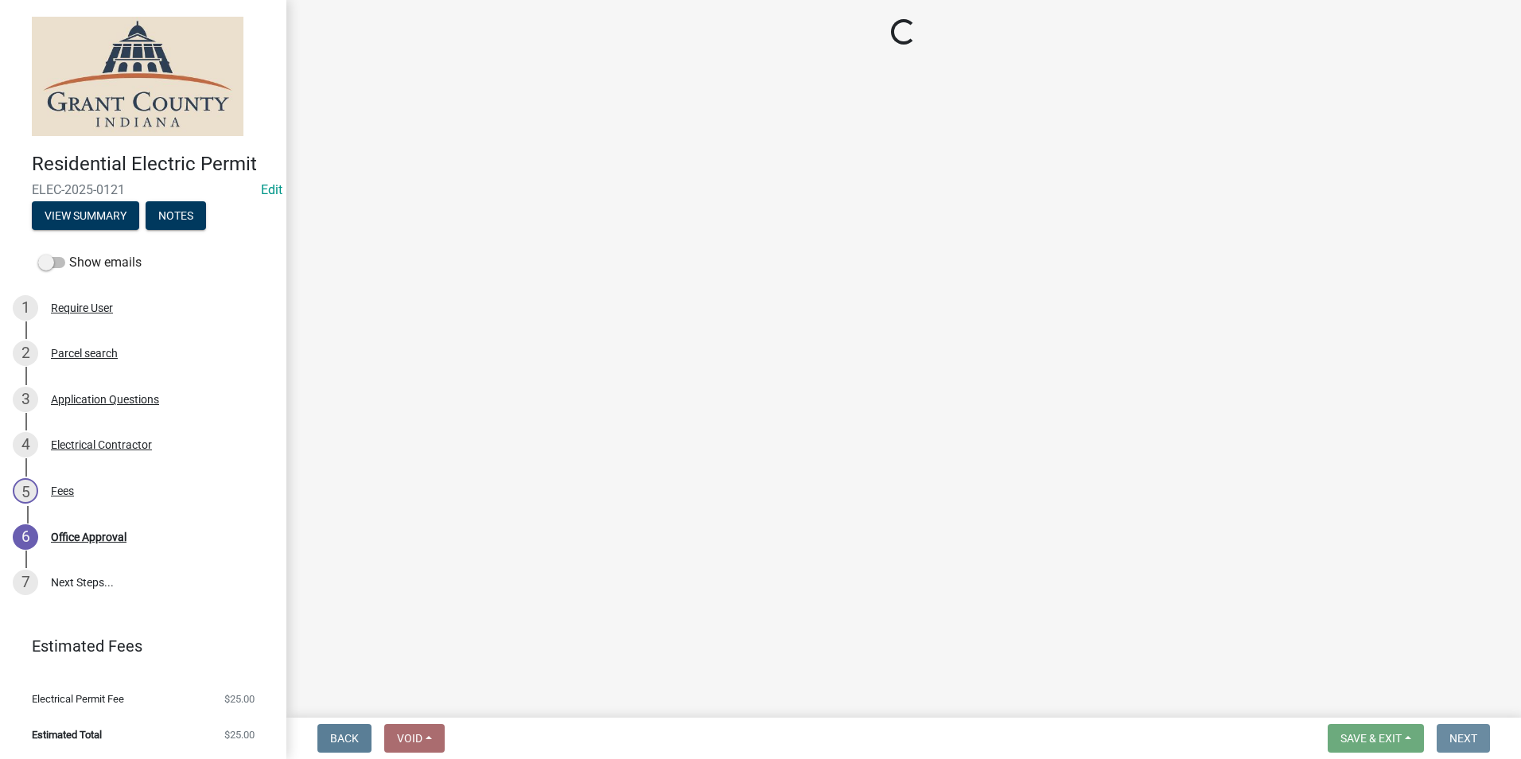
scroll to position [0, 0]
select select "3: 3"
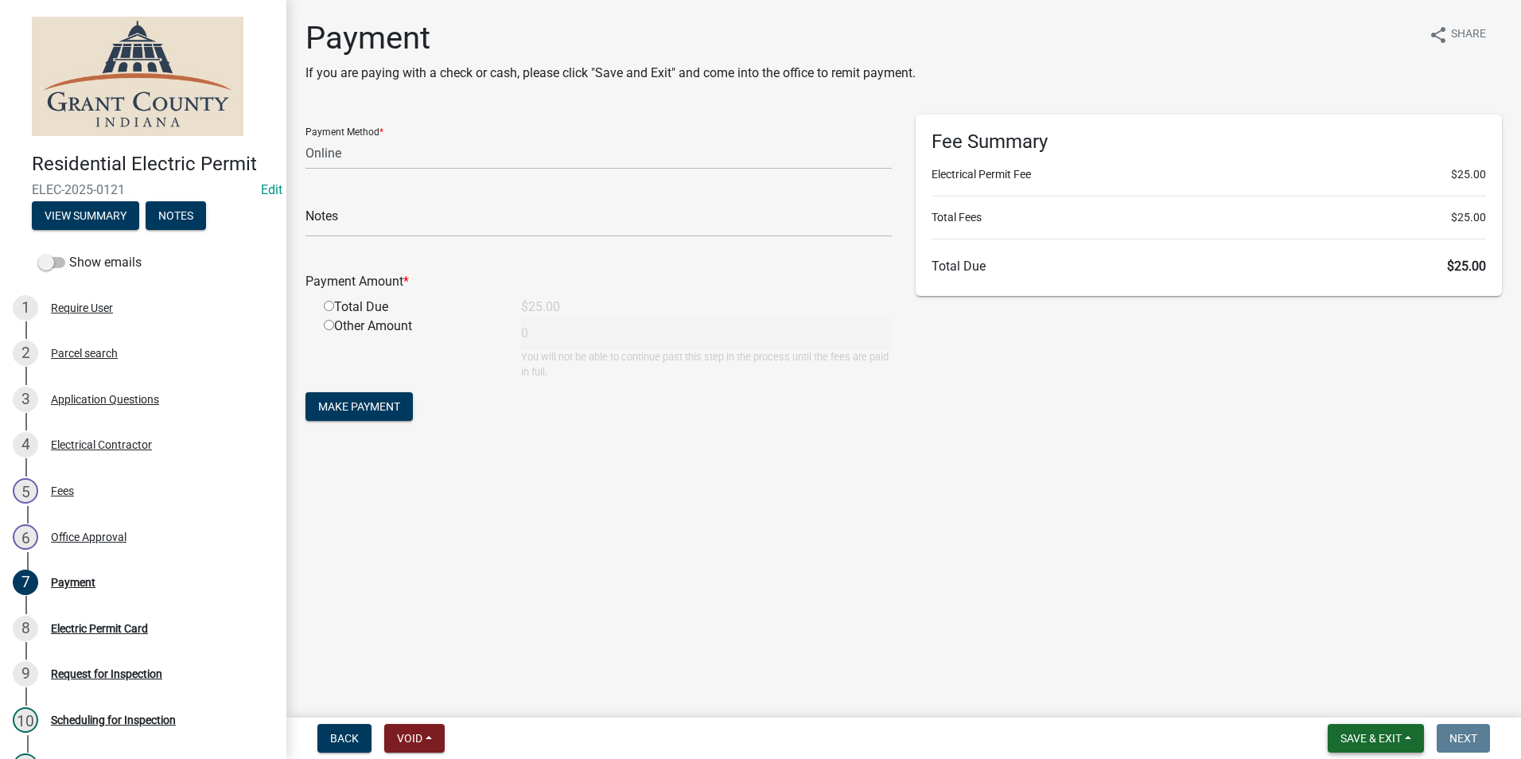
click at [1372, 734] on span "Save & Exit" at bounding box center [1371, 738] width 61 height 13
click at [1350, 698] on button "Save & Exit" at bounding box center [1360, 697] width 127 height 38
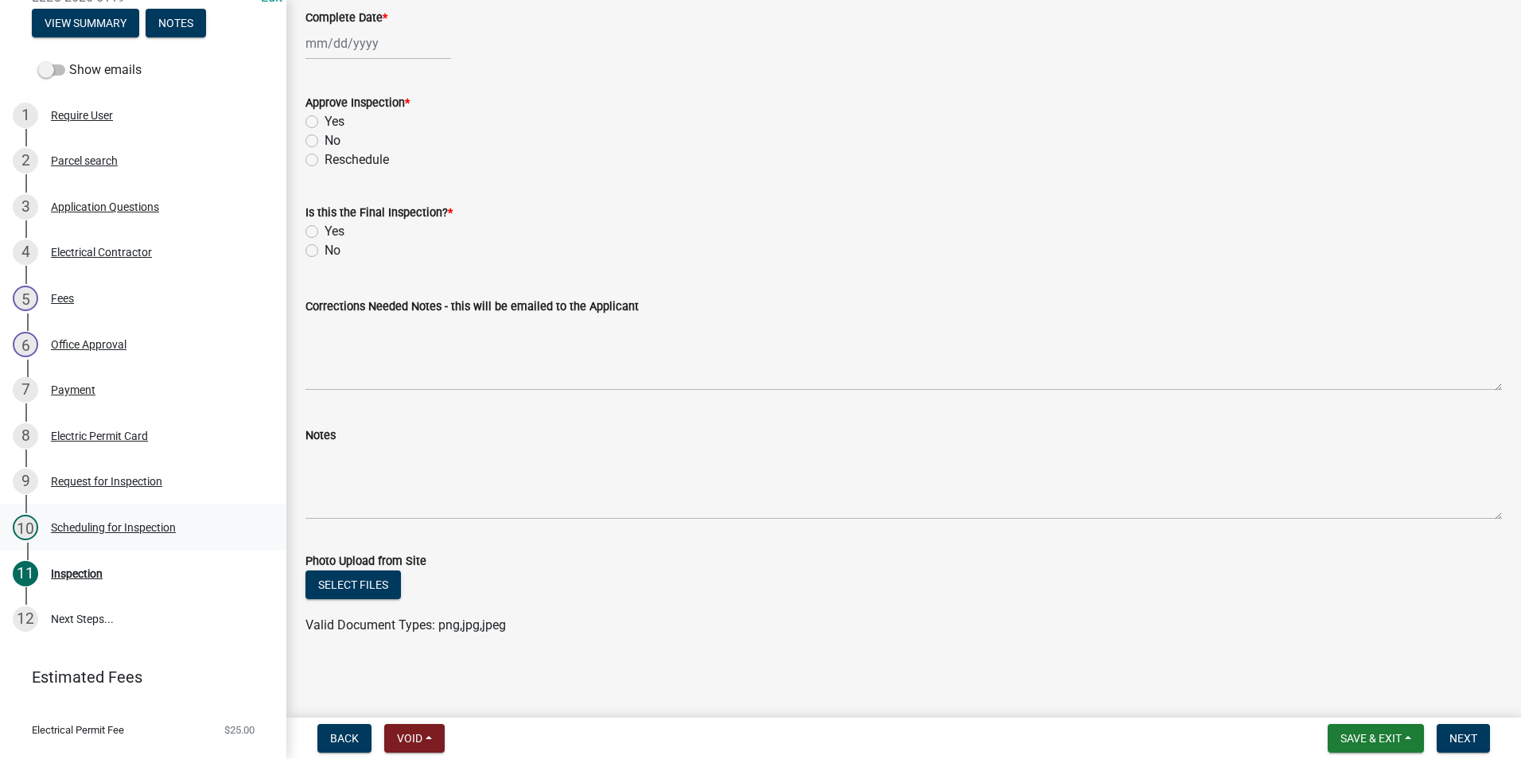
scroll to position [224, 0]
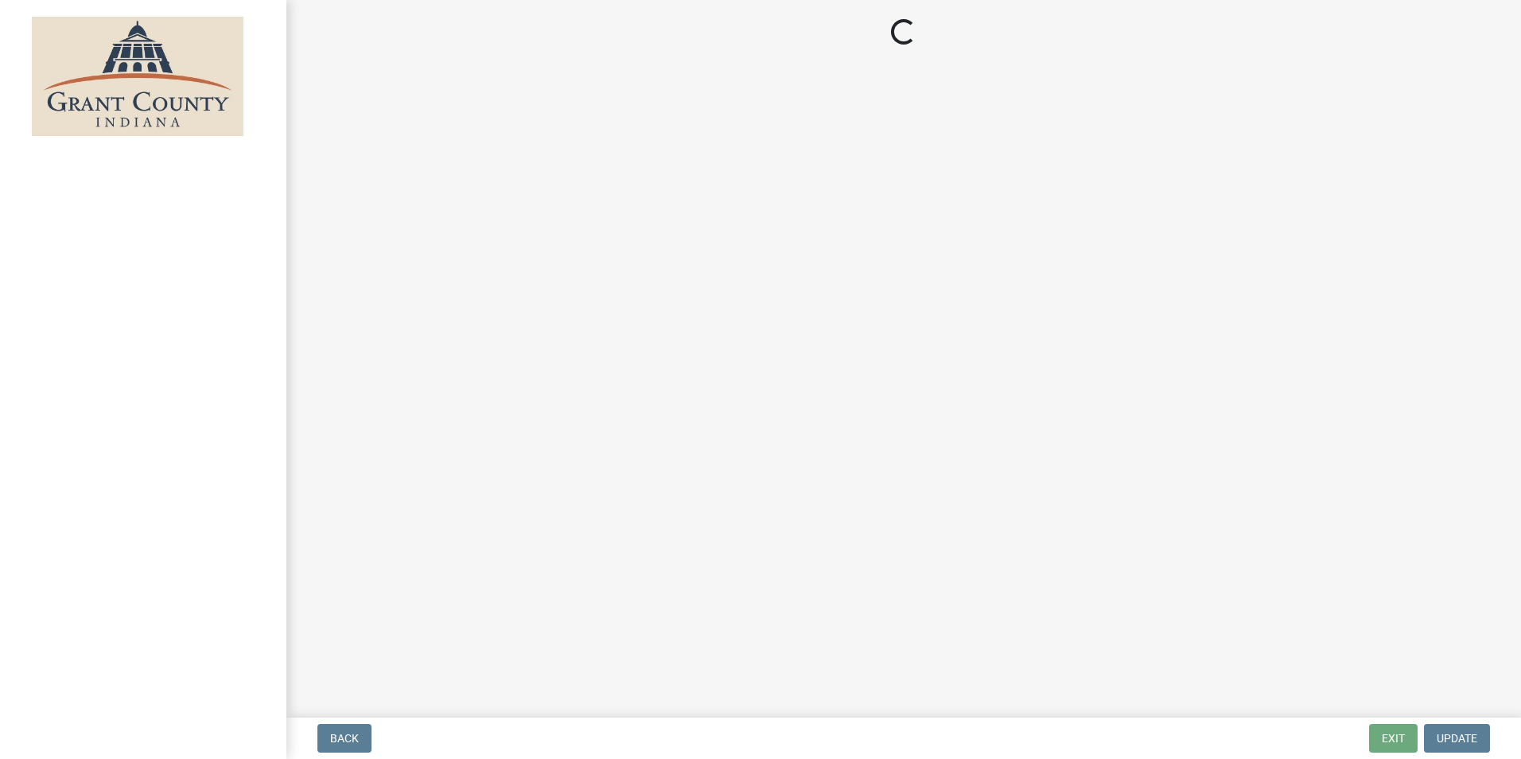
select select "3: 3"
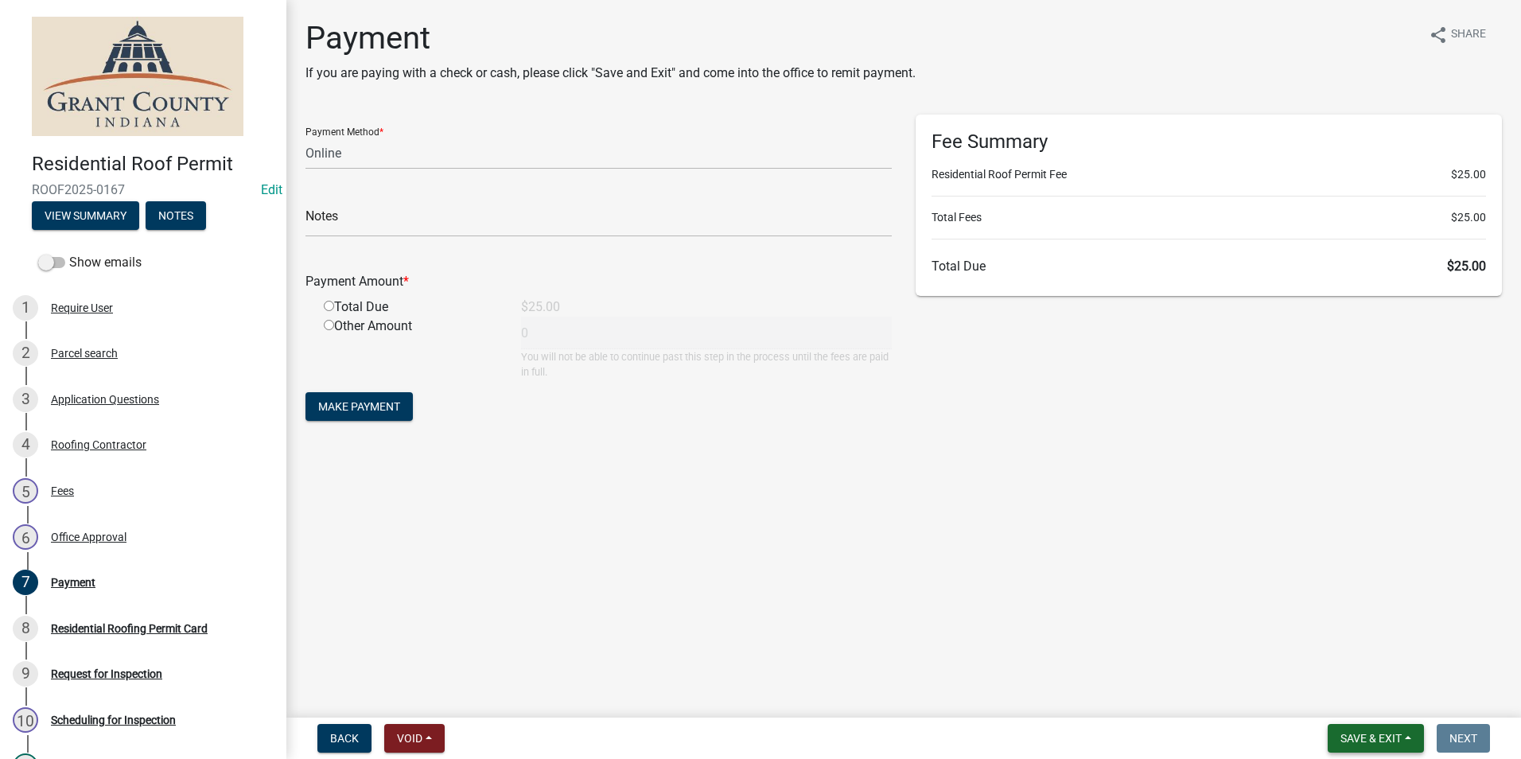
click at [1346, 745] on span "Save & Exit" at bounding box center [1371, 738] width 61 height 13
click at [1341, 702] on button "Save & Exit" at bounding box center [1360, 697] width 127 height 38
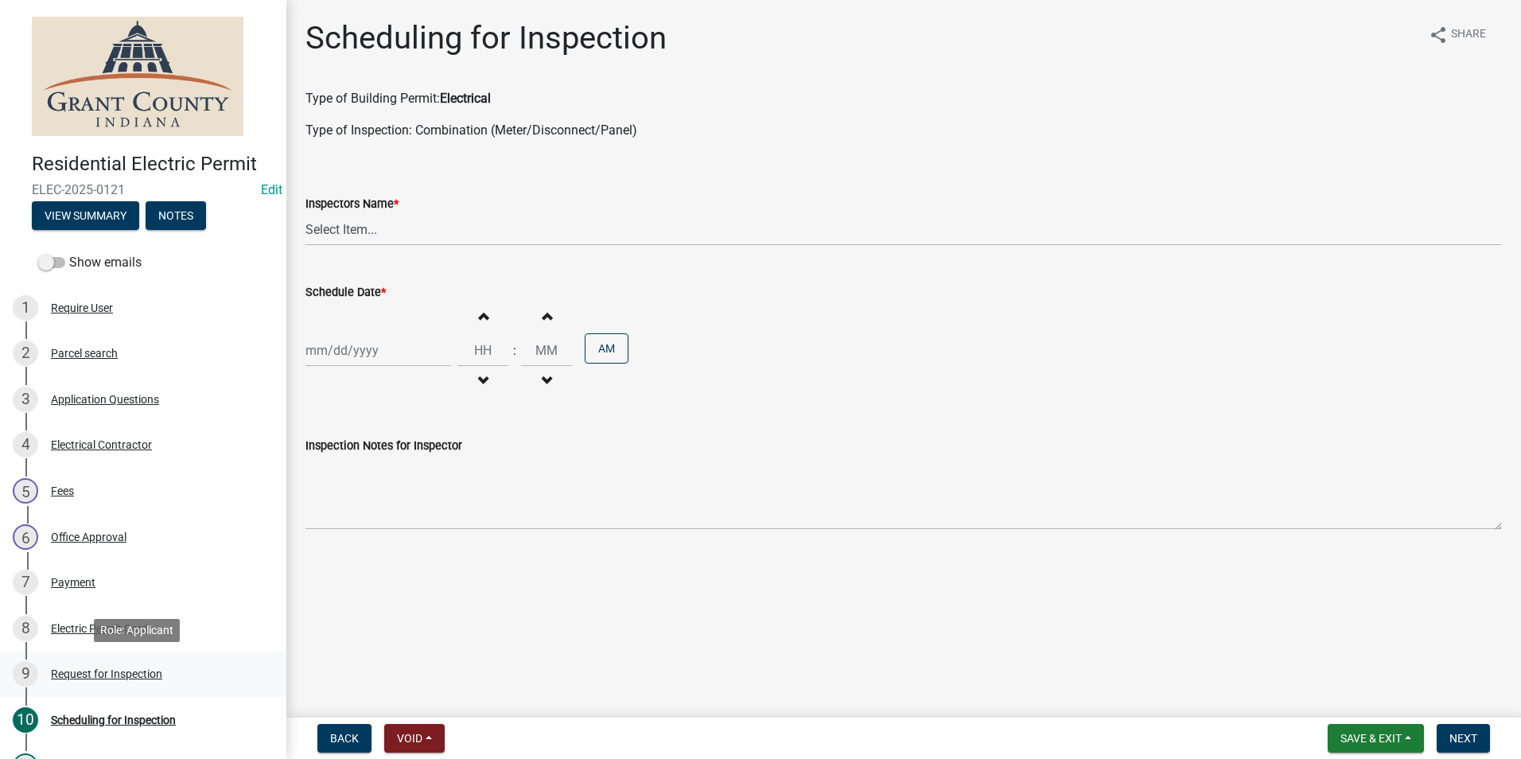
click at [84, 678] on div "Request for Inspection" at bounding box center [106, 673] width 111 height 11
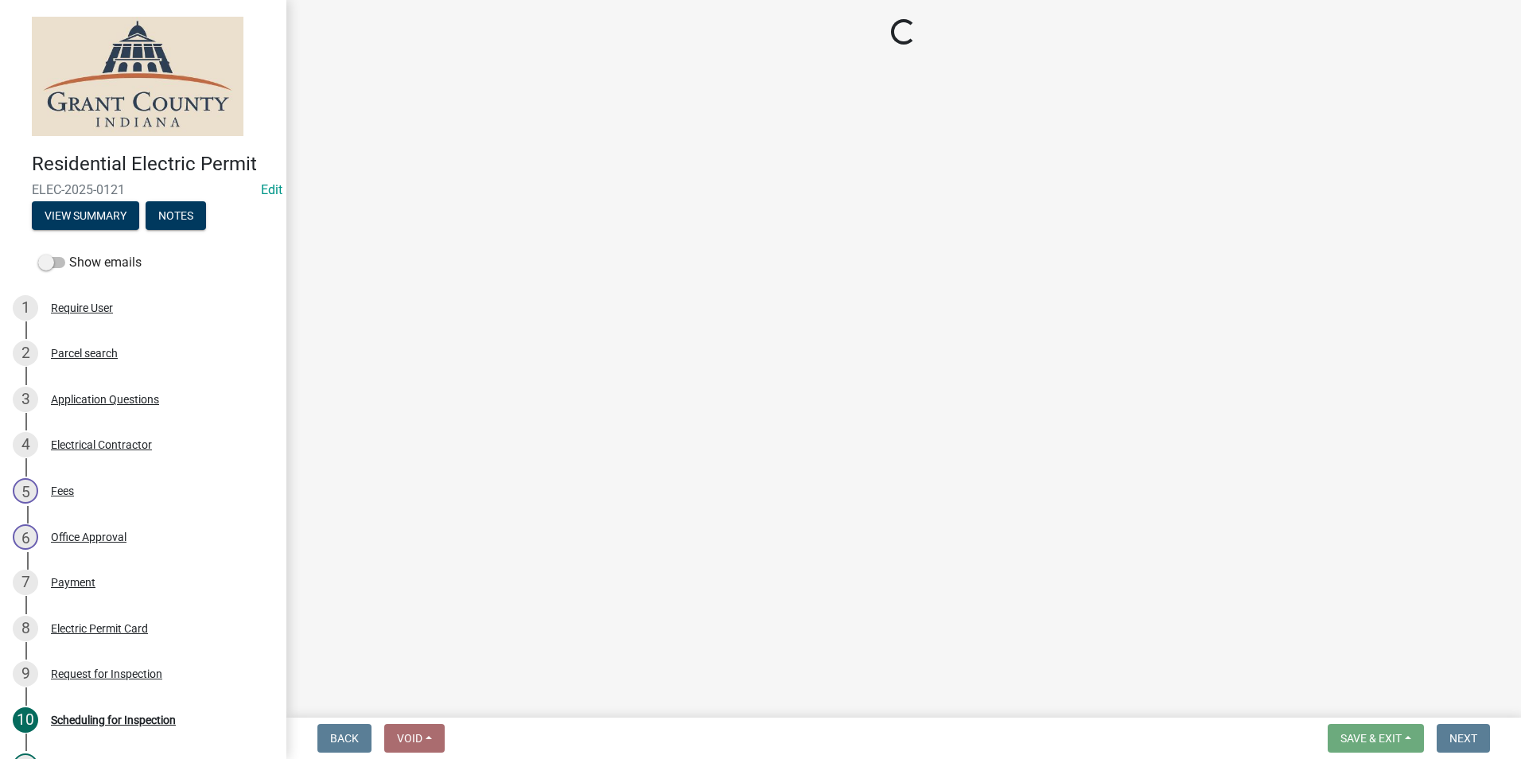
select select "49101b90-ec6f-4600-869b-82a4ca12f2b9"
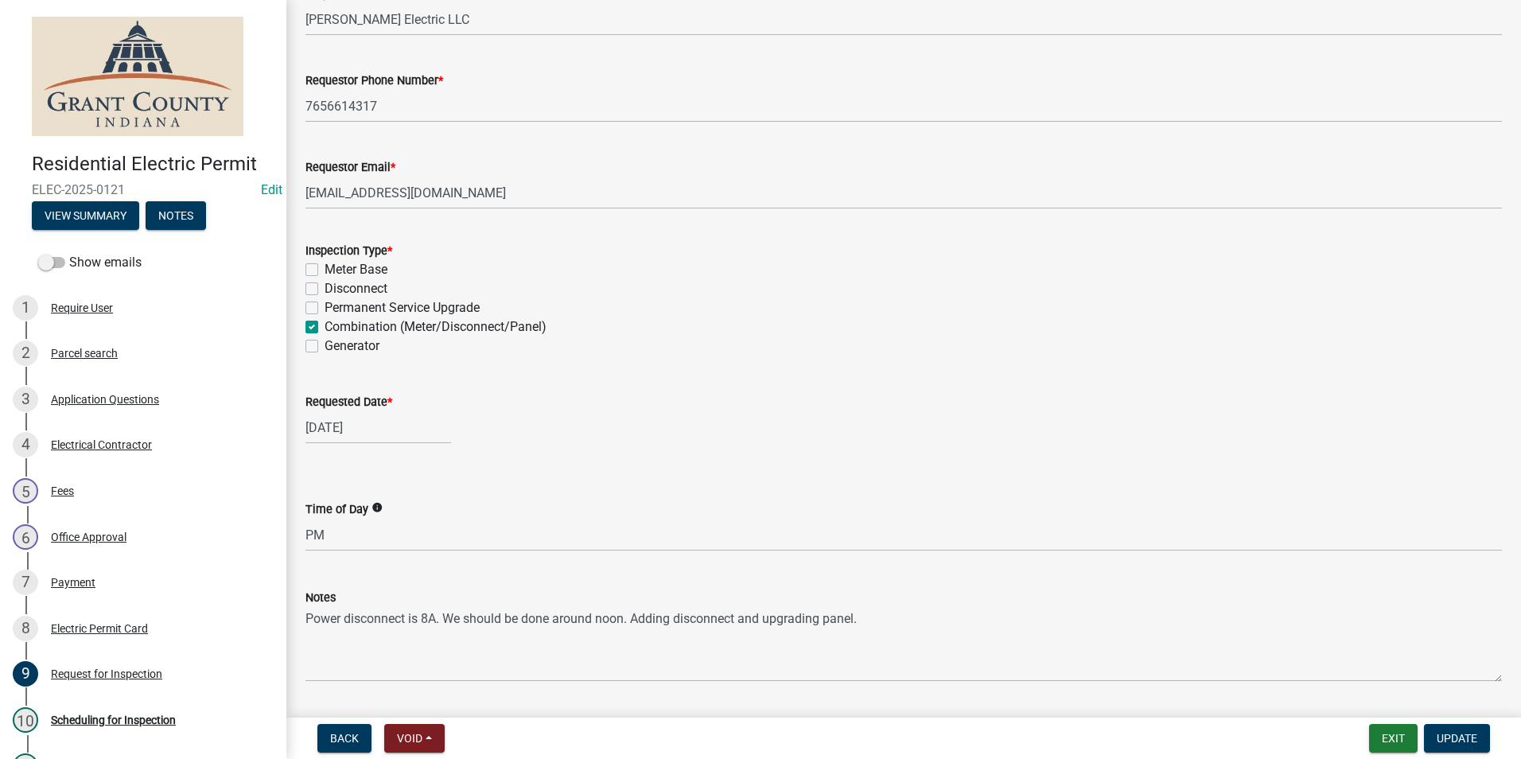
scroll to position [173, 0]
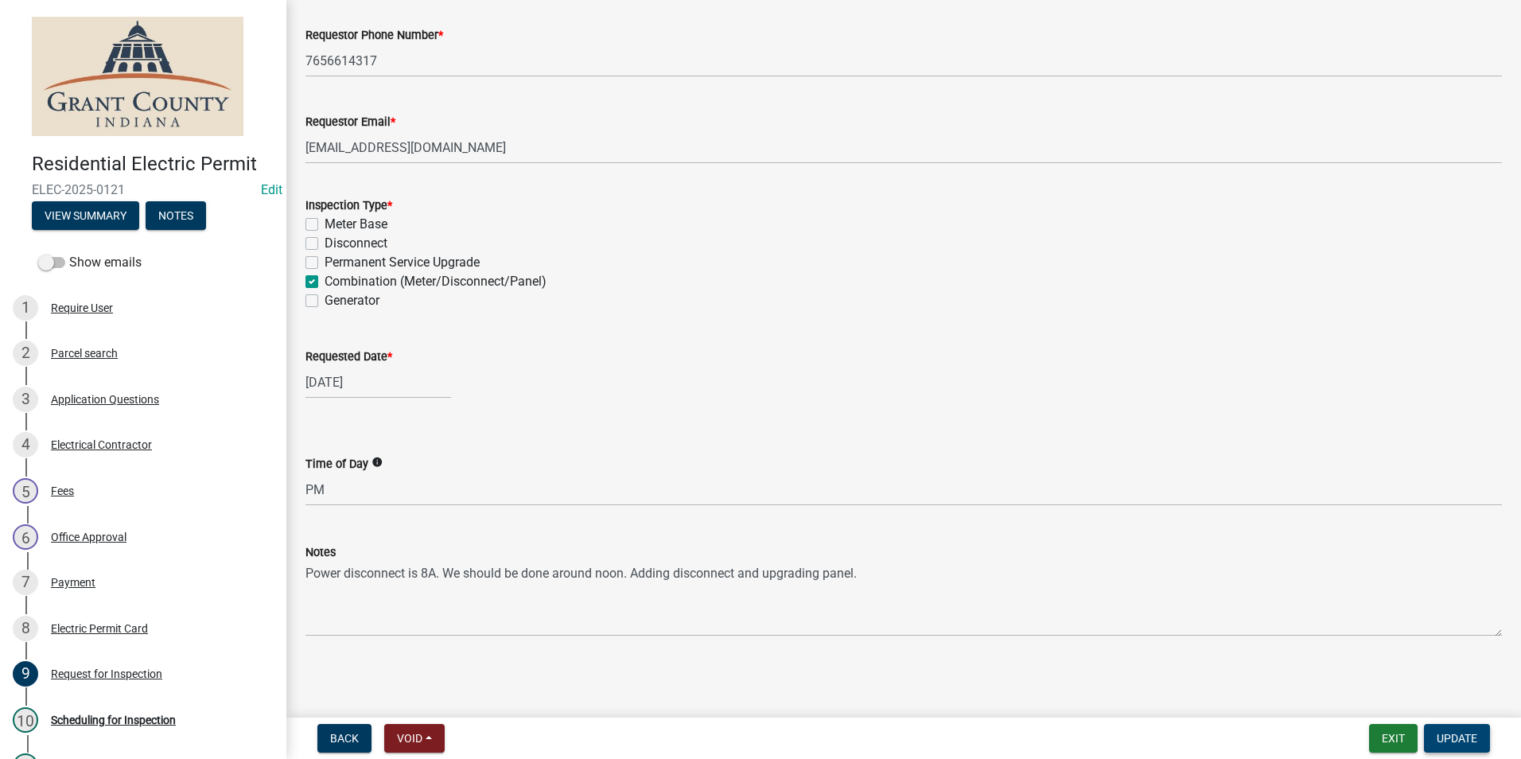
click at [1463, 742] on span "Update" at bounding box center [1457, 738] width 41 height 13
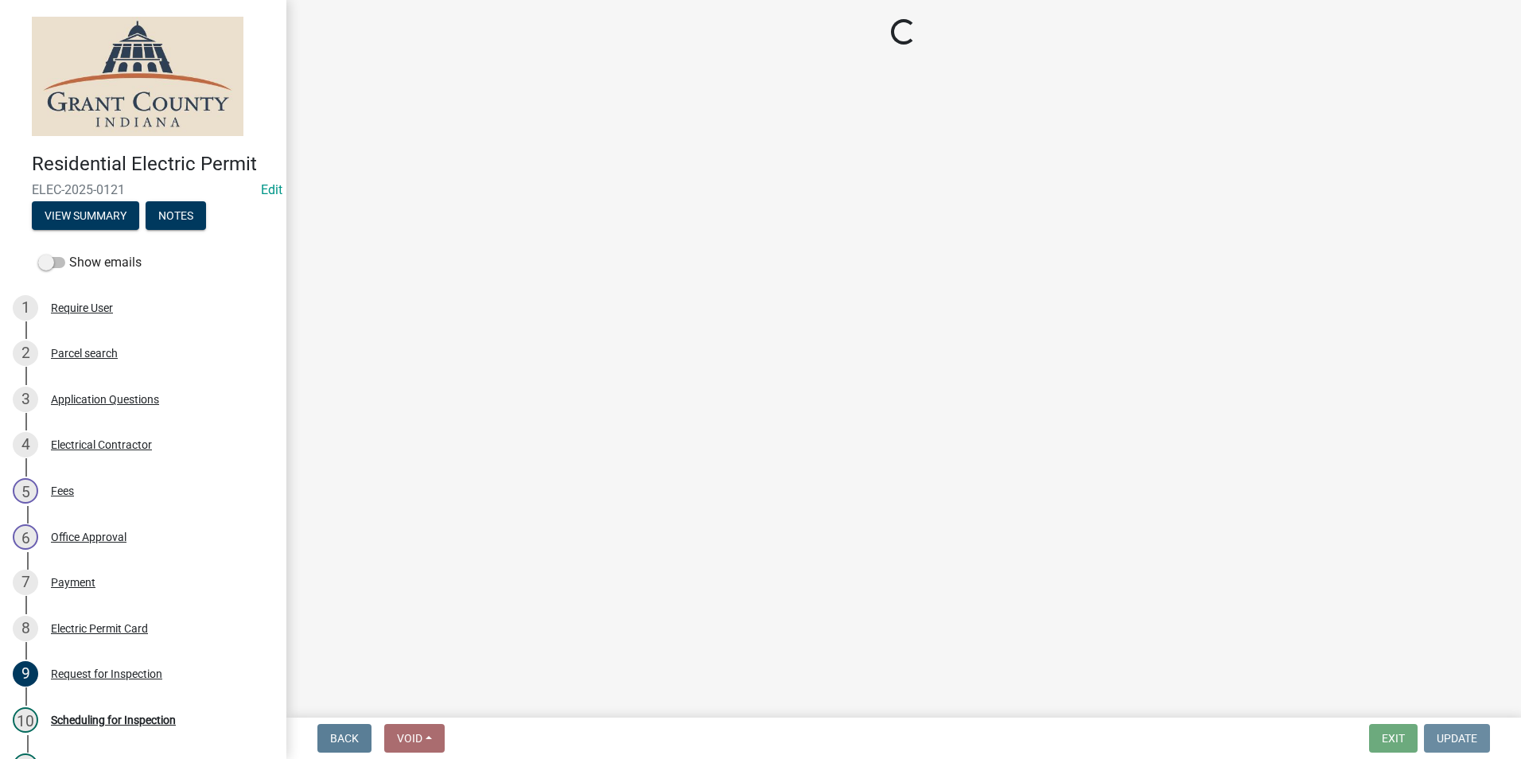
scroll to position [0, 0]
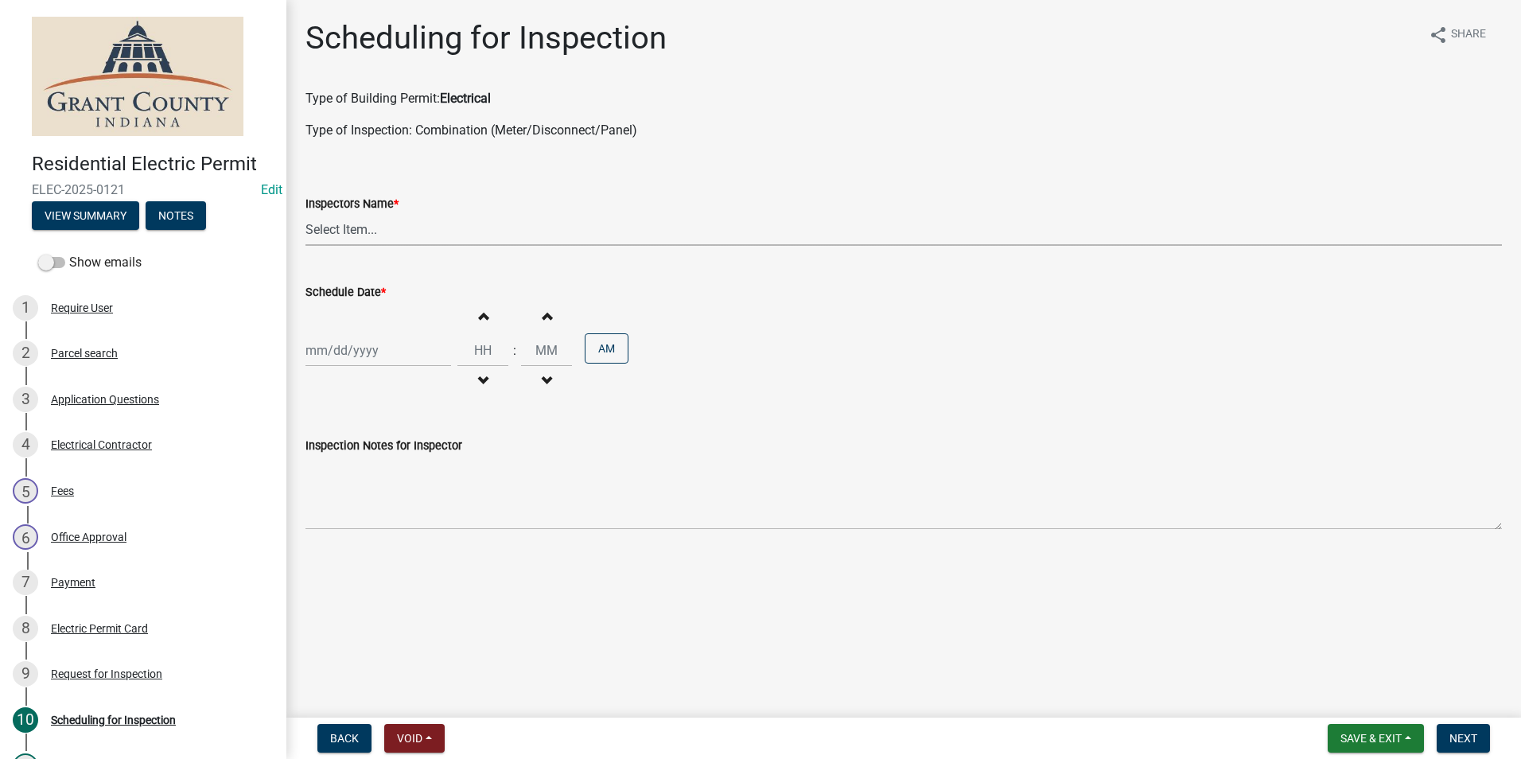
click at [360, 226] on select "Select Item... rberryhill (Randy Berryhill) tsholloway (Tammy Holloway) jecouch…" at bounding box center [904, 229] width 1197 height 33
select select "d7f9a44a-d2ea-4d3c-83b3-1aa71c950bd5"
click at [306, 213] on select "Select Item... rberryhill (Randy Berryhill) tsholloway (Tammy Holloway) jecouch…" at bounding box center [904, 229] width 1197 height 33
click at [329, 356] on div at bounding box center [379, 350] width 146 height 33
select select "10"
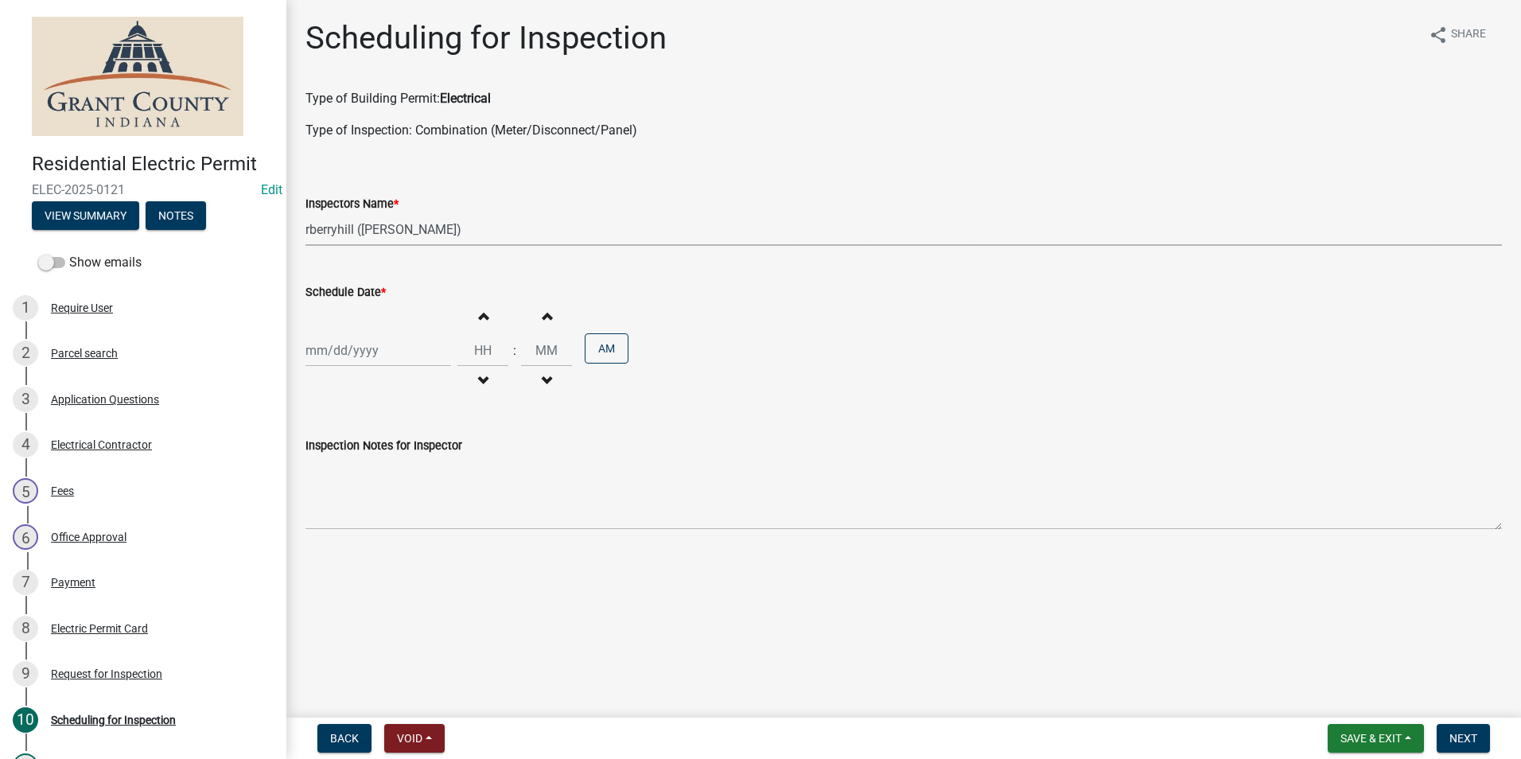
select select "2025"
click at [380, 483] on div "15" at bounding box center [372, 485] width 25 height 25
type input "[DATE]"
click at [1462, 741] on span "Next" at bounding box center [1464, 738] width 28 height 13
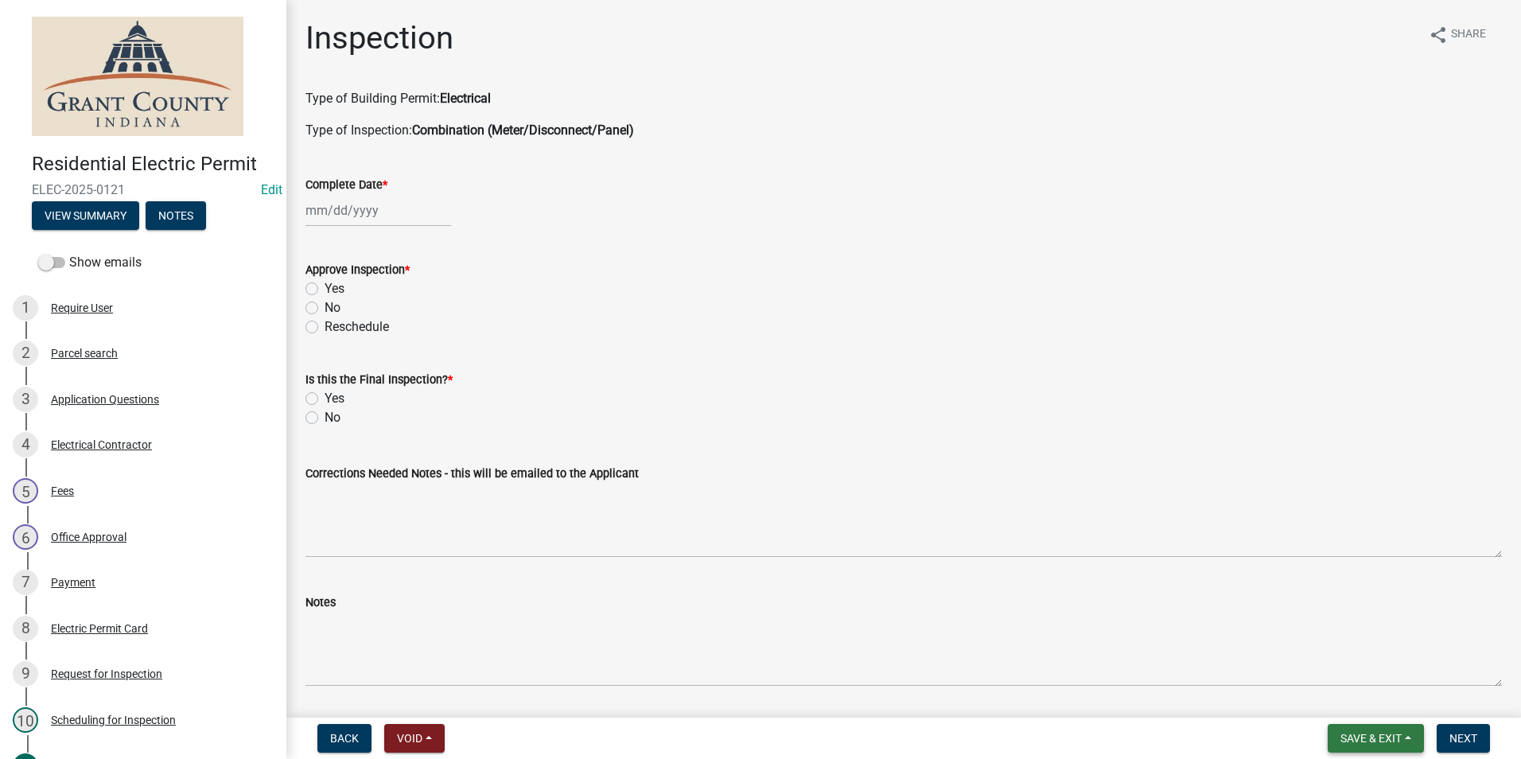
click at [1368, 741] on span "Save & Exit" at bounding box center [1371, 738] width 61 height 13
click at [1343, 705] on button "Save & Exit" at bounding box center [1360, 697] width 127 height 38
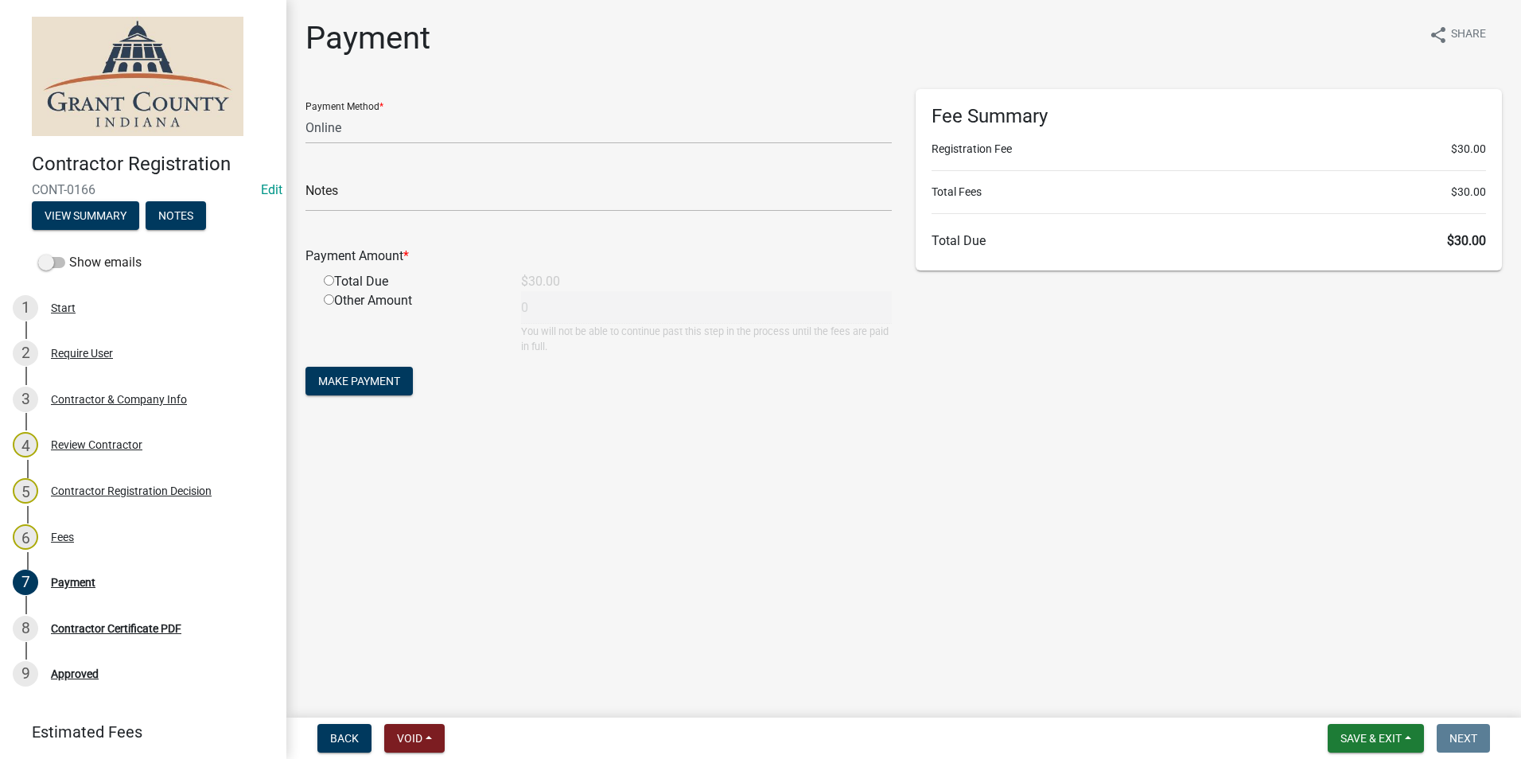
select select "3: 3"
click at [1396, 743] on span "Save & Exit" at bounding box center [1371, 738] width 61 height 13
click at [1369, 700] on button "Save & Exit" at bounding box center [1360, 697] width 127 height 38
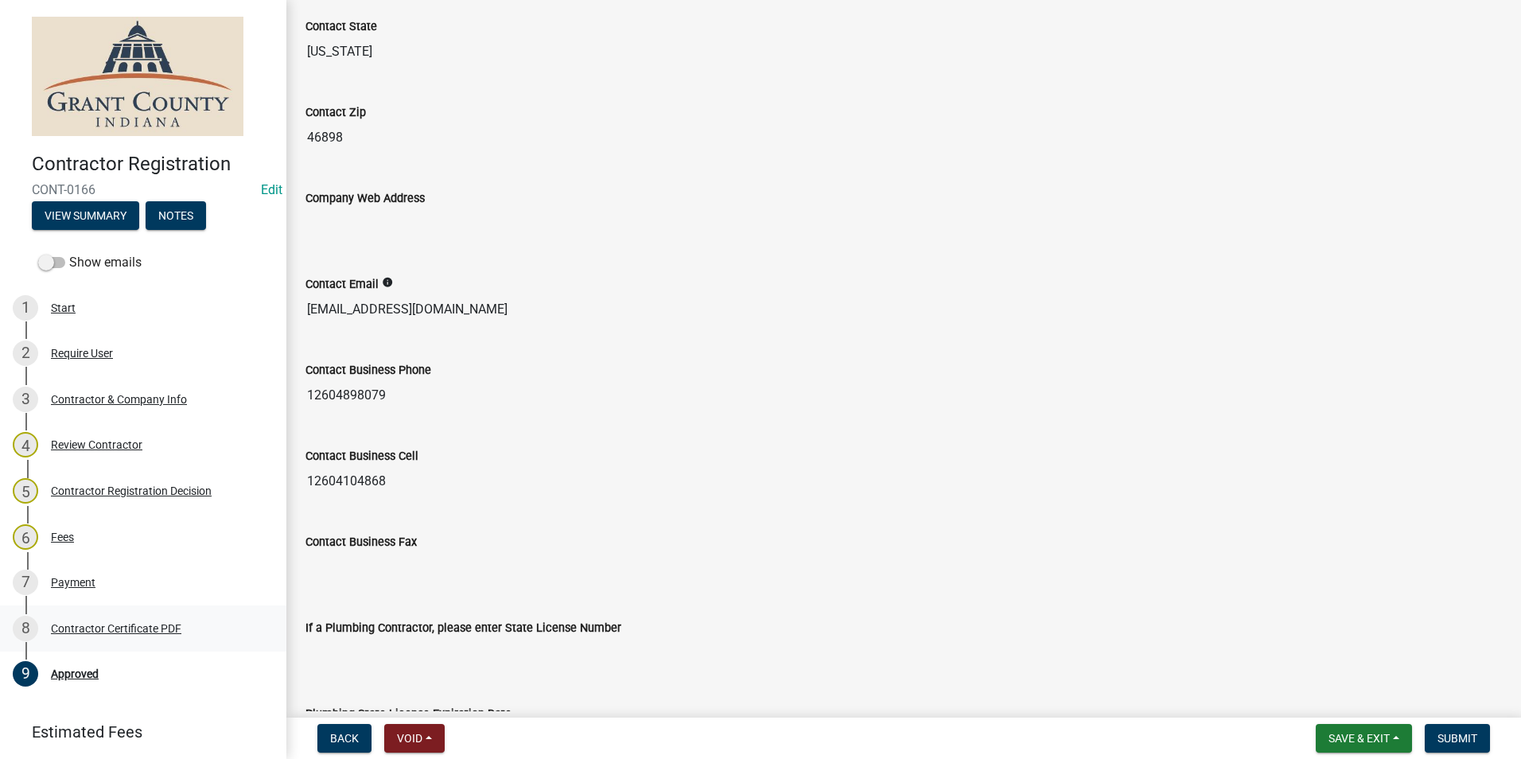
scroll to position [1114, 0]
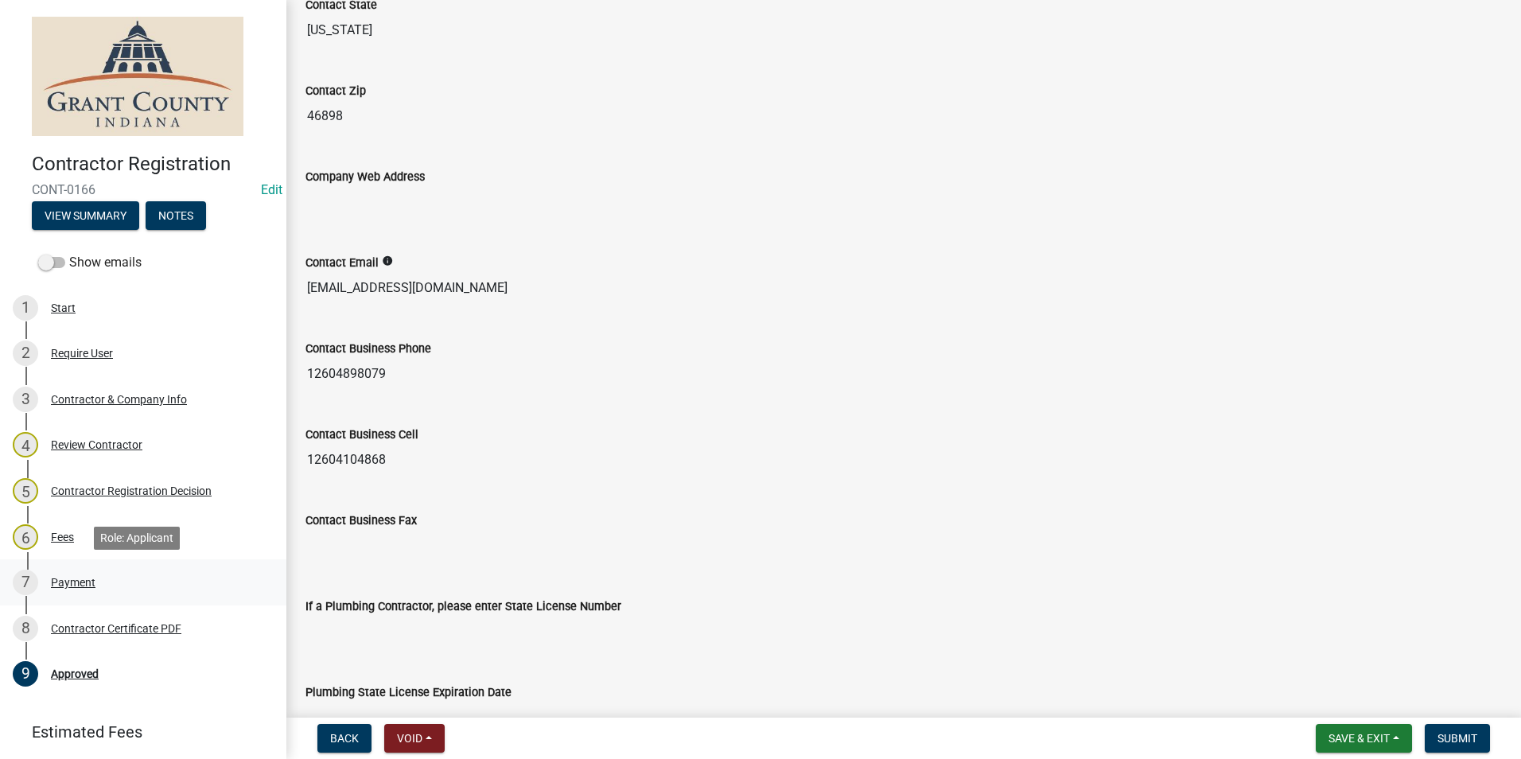
click at [63, 580] on div "Payment" at bounding box center [73, 582] width 45 height 11
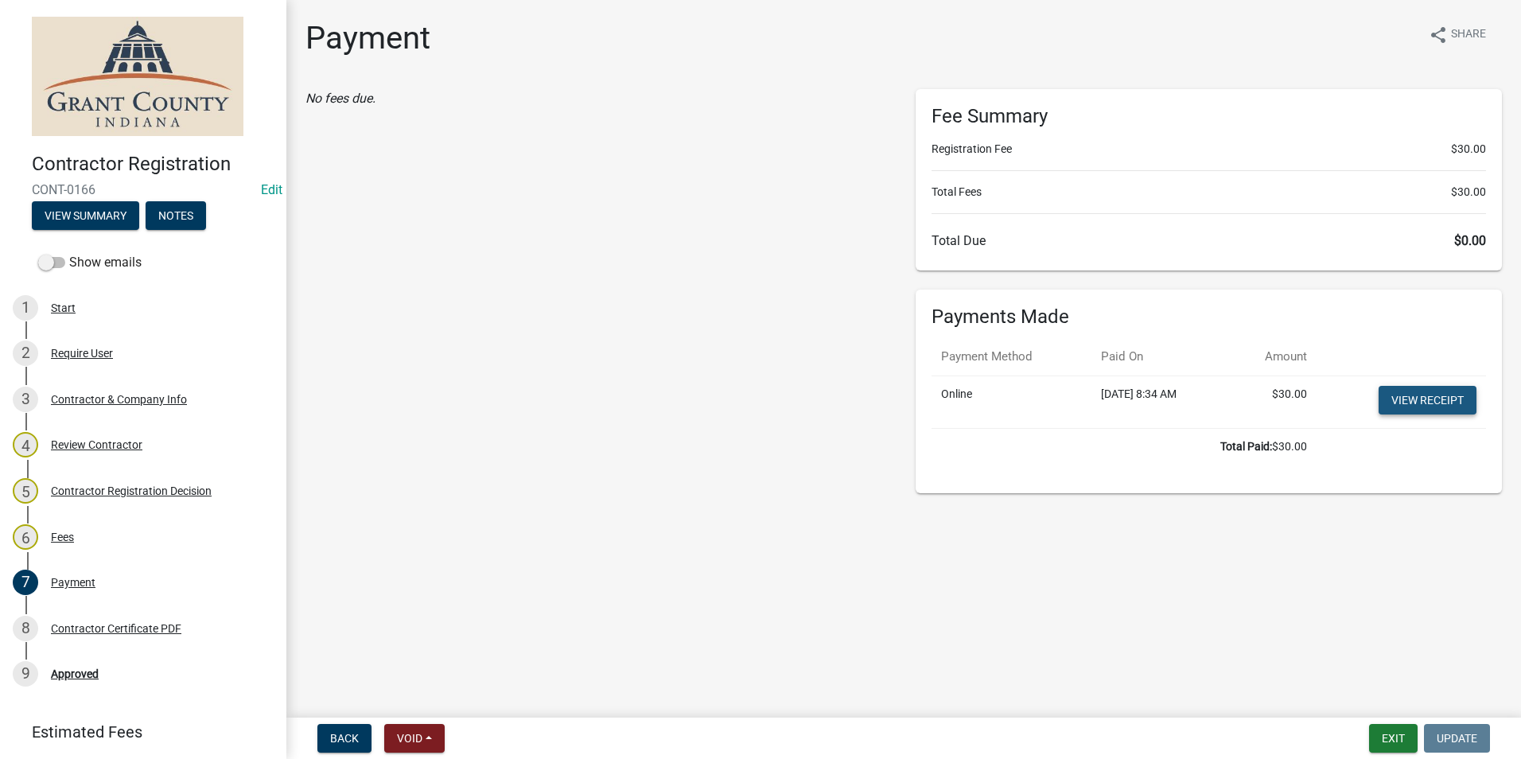
click at [1408, 403] on link "View receipt" at bounding box center [1428, 400] width 98 height 29
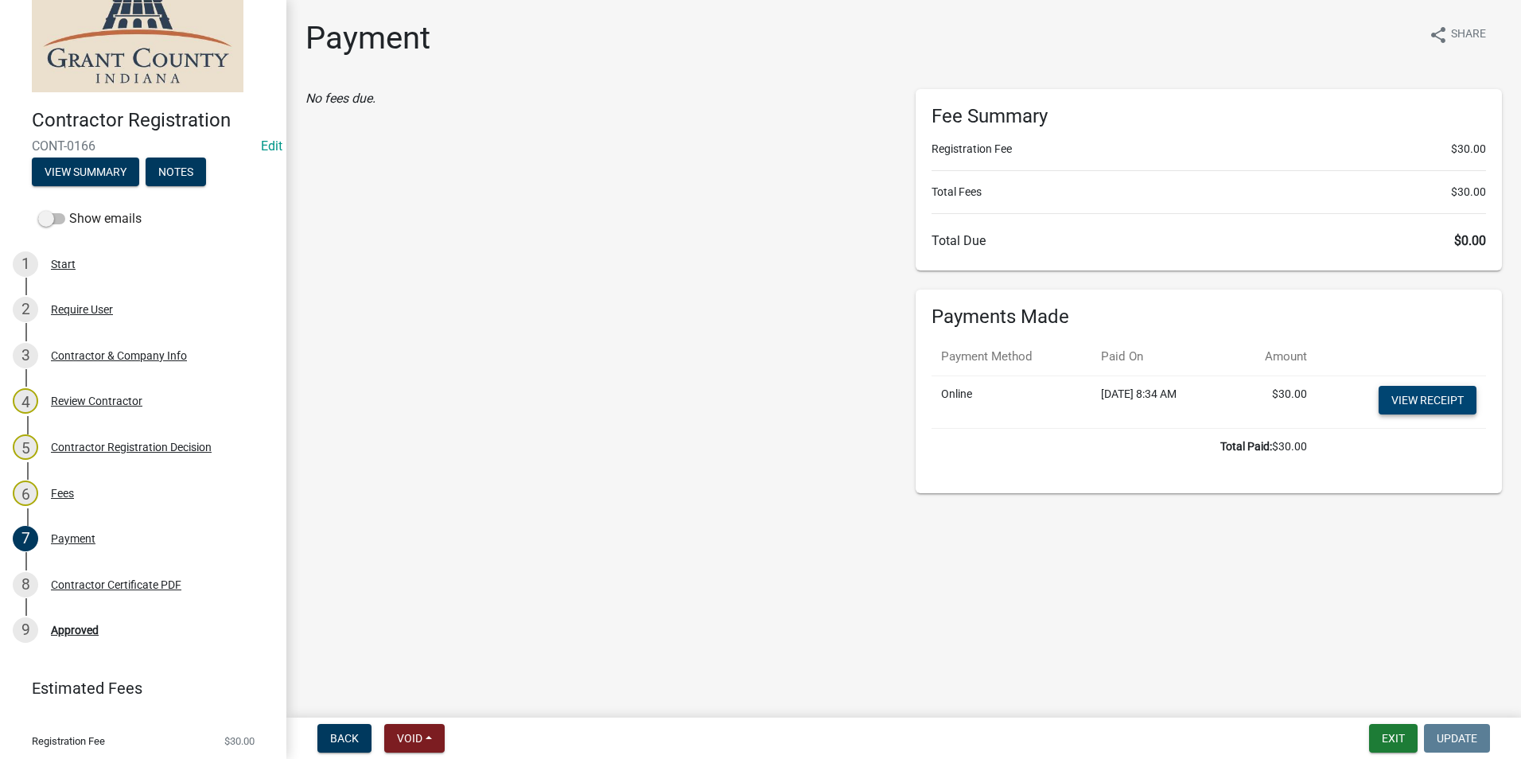
scroll to position [86, 0]
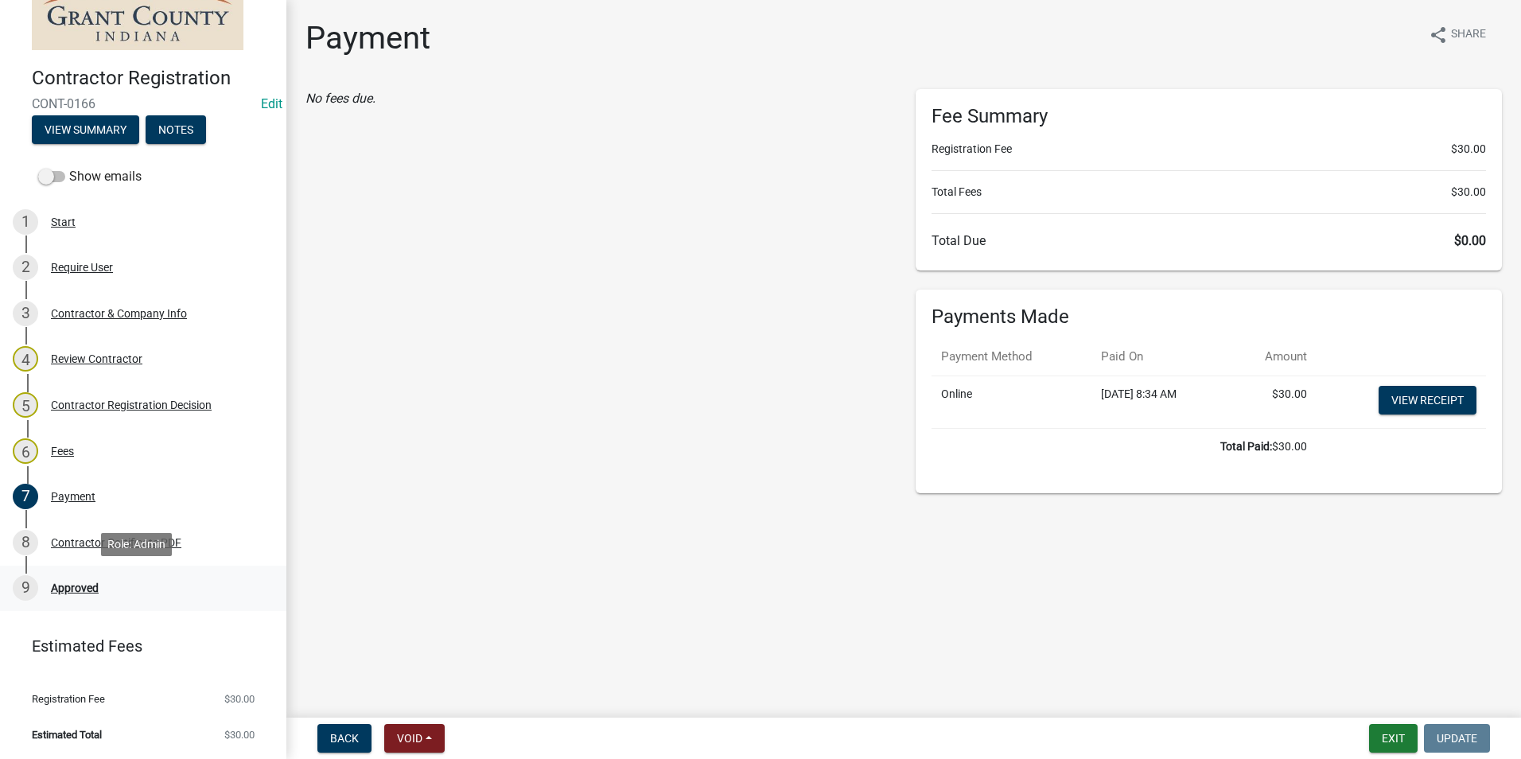
click at [81, 585] on div "Approved" at bounding box center [75, 587] width 48 height 11
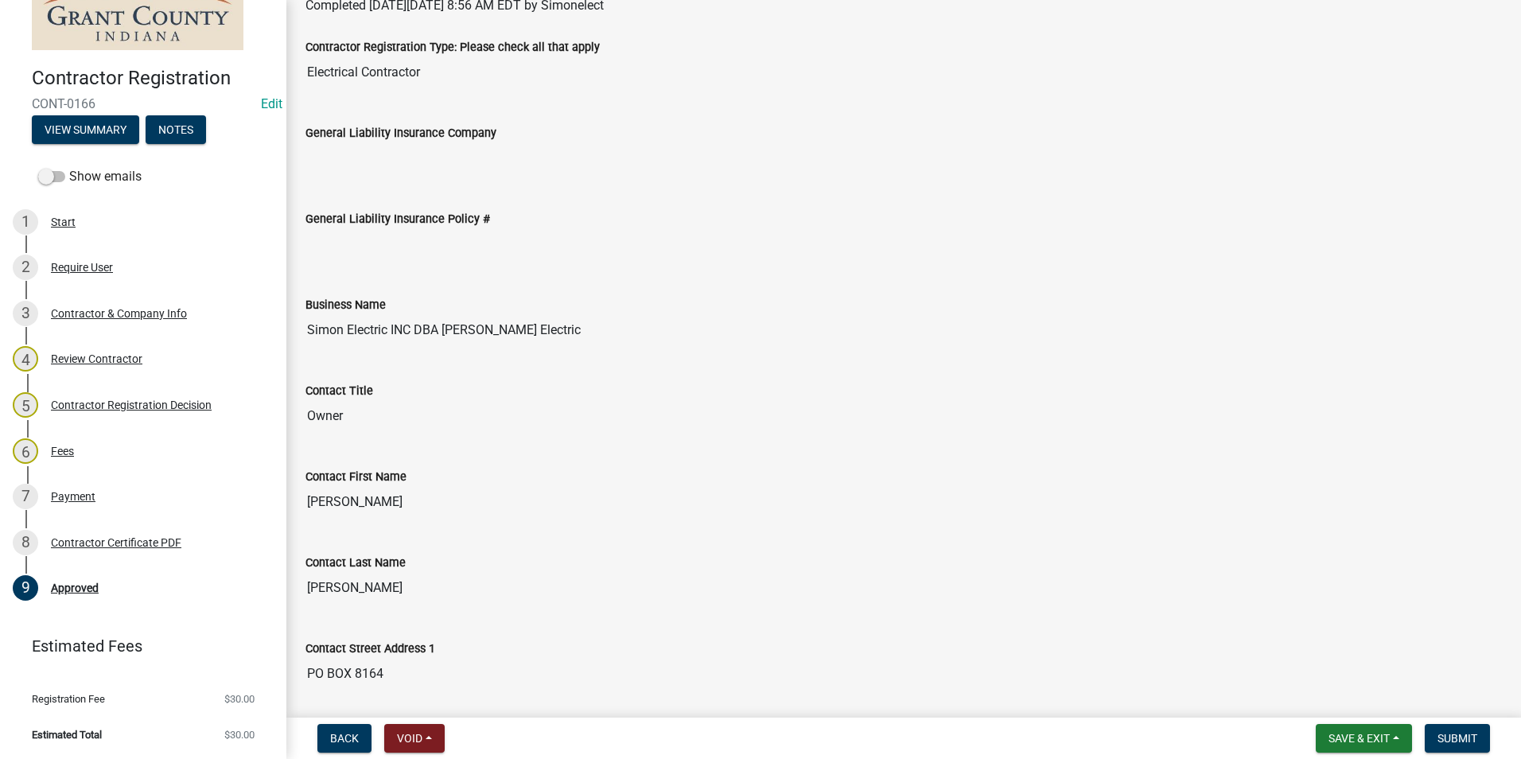
scroll to position [0, 0]
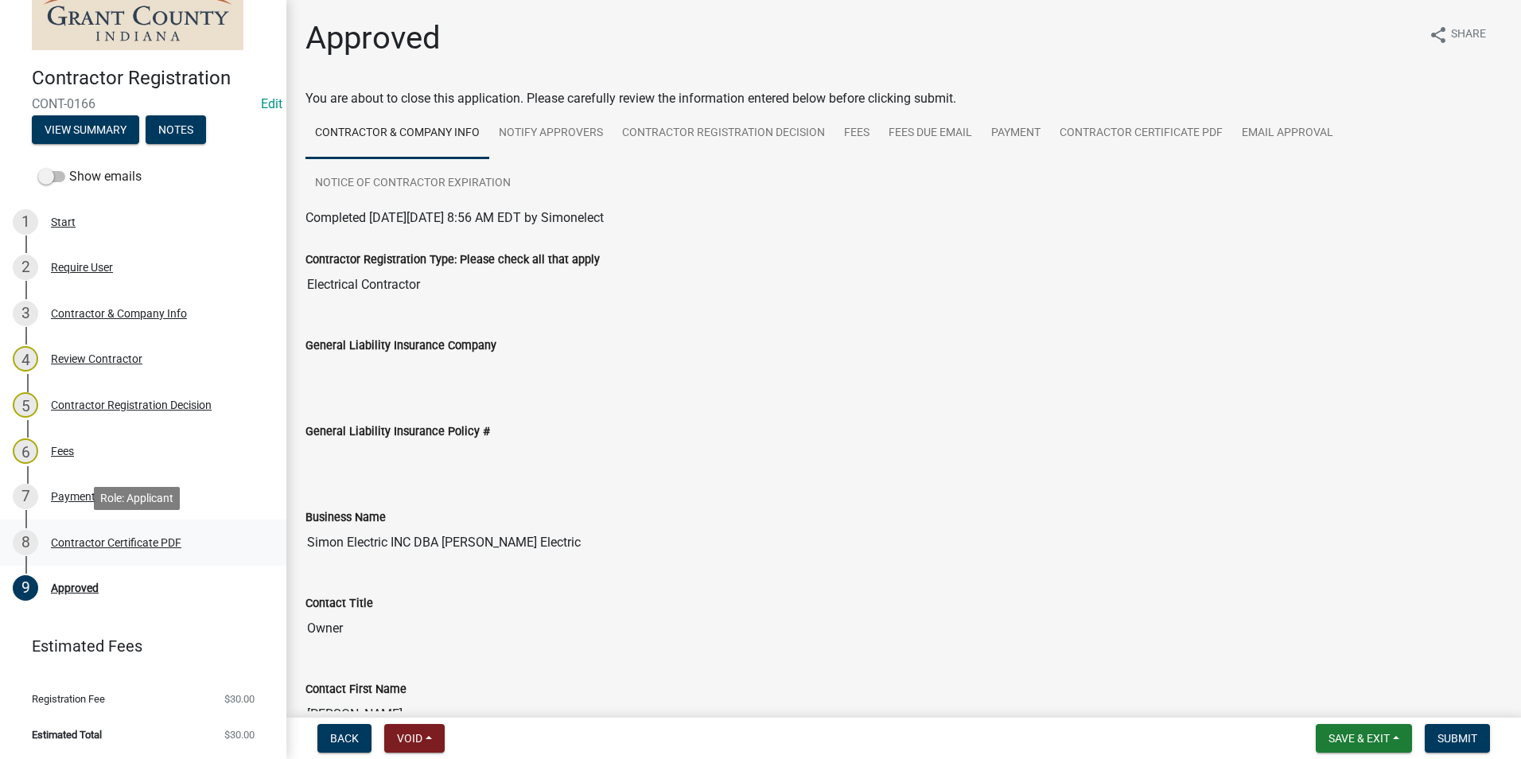
click at [133, 545] on div "Contractor Certificate PDF" at bounding box center [116, 542] width 130 height 11
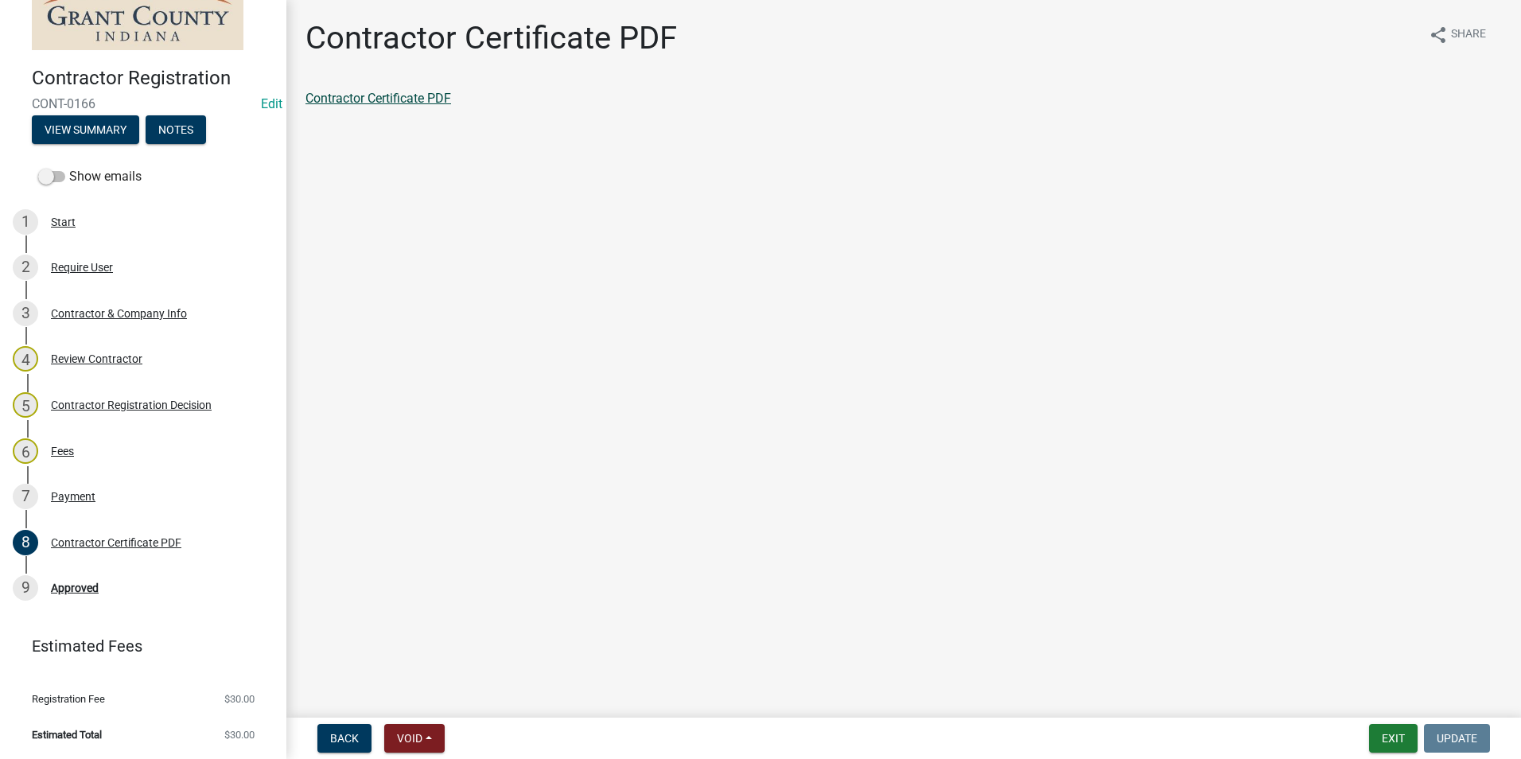
click at [370, 99] on link "Contractor Certificate PDF" at bounding box center [379, 98] width 146 height 15
click at [76, 590] on div "Approved" at bounding box center [75, 587] width 48 height 11
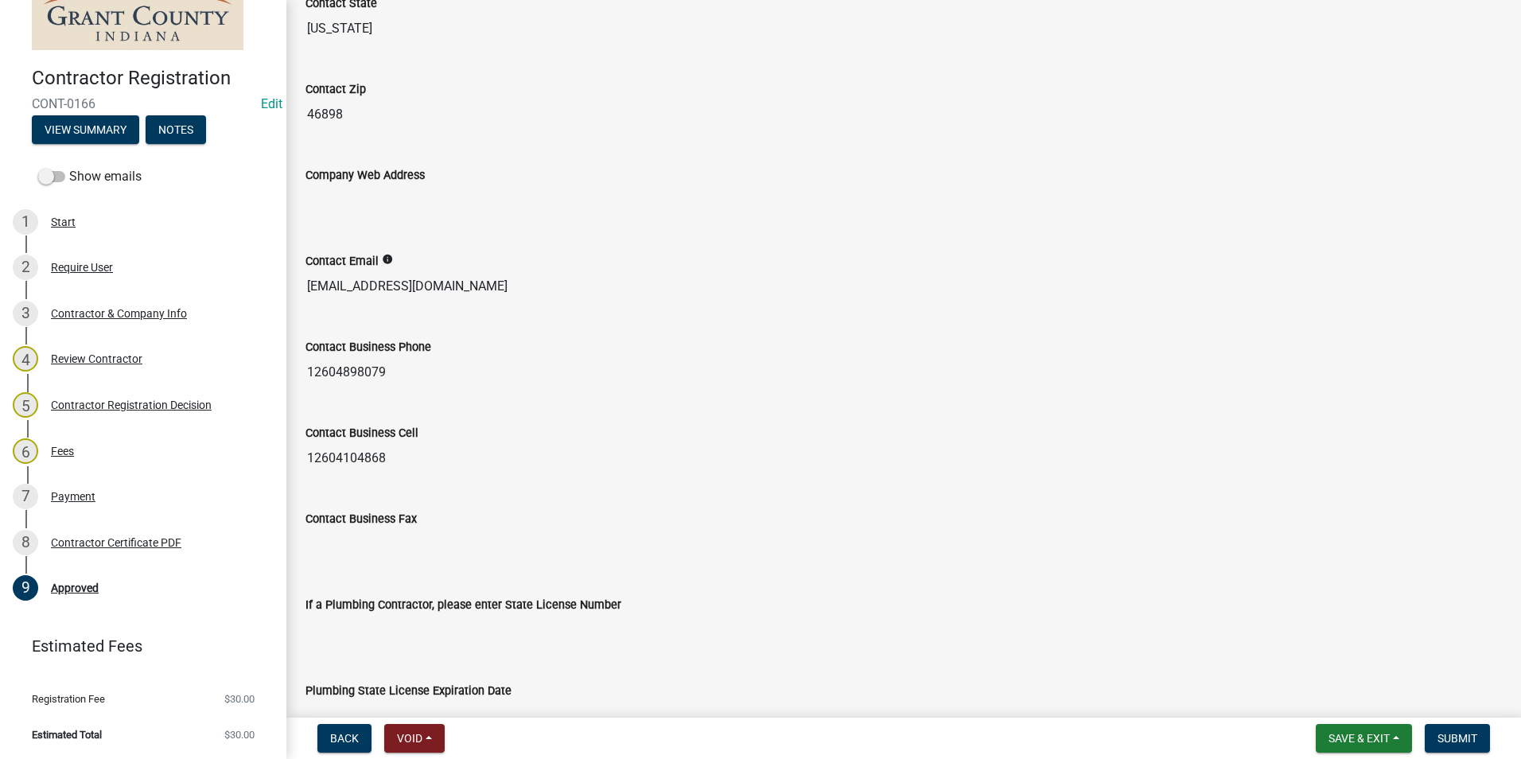
scroll to position [1262, 0]
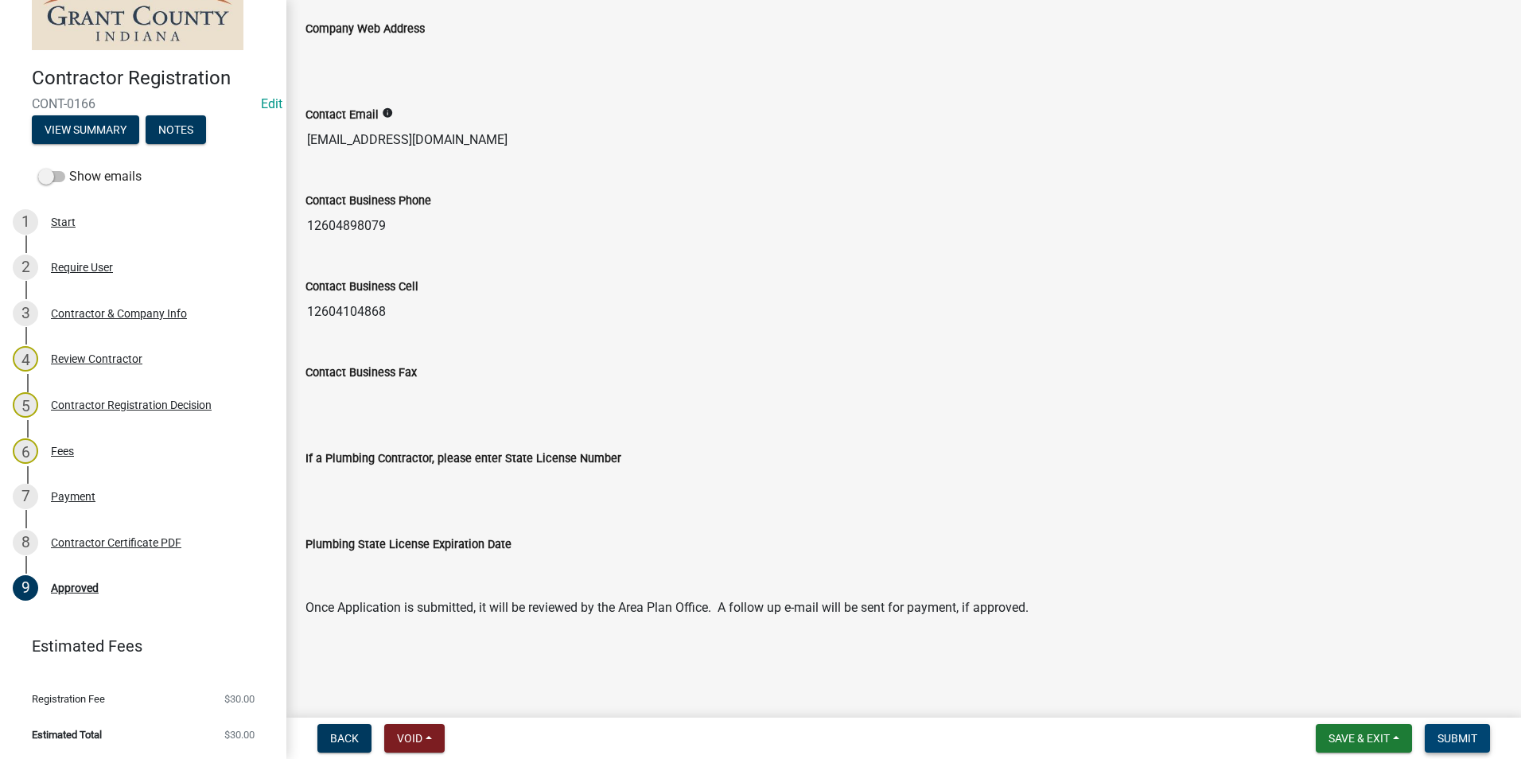
click at [1449, 743] on span "Submit" at bounding box center [1458, 738] width 40 height 13
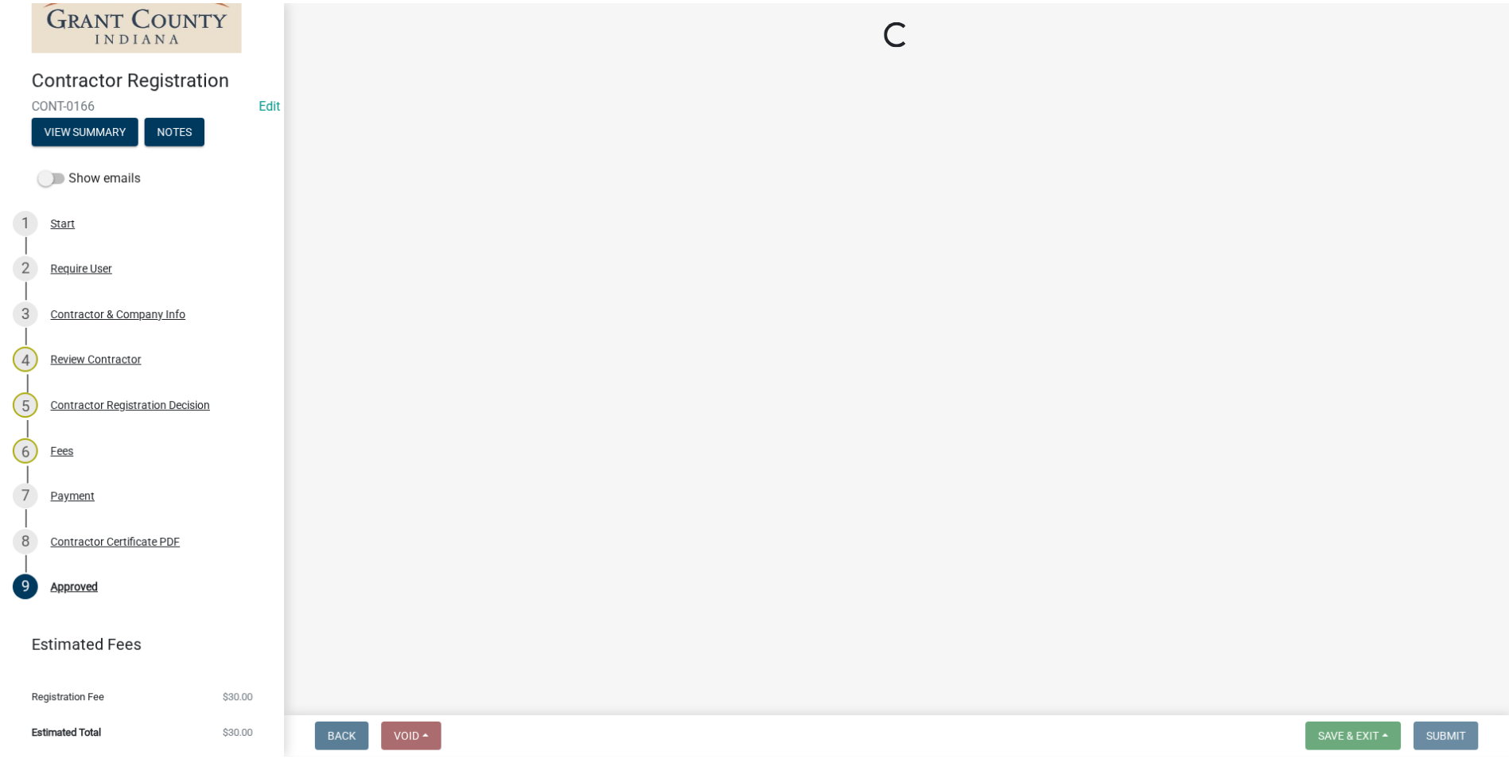
scroll to position [0, 0]
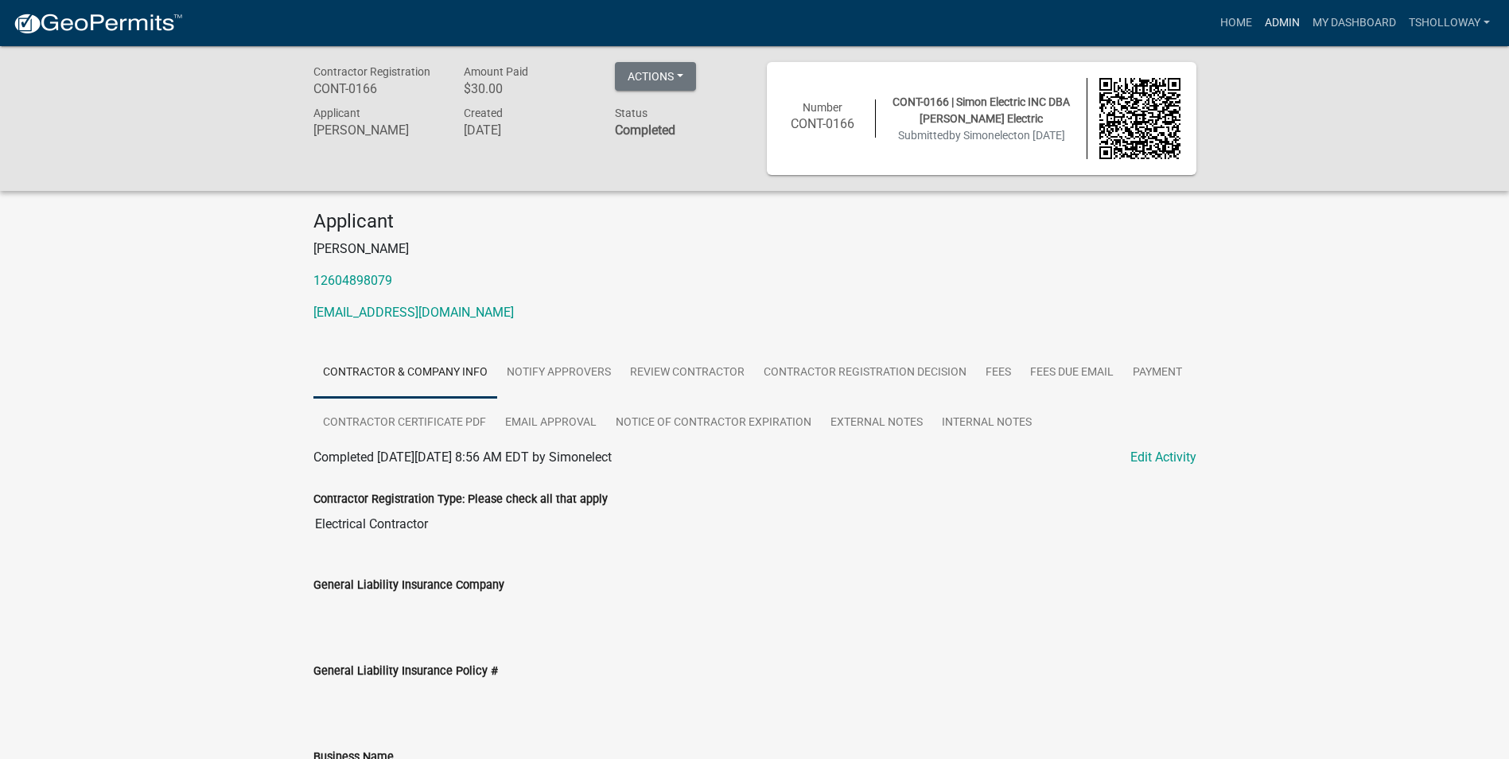
click at [1283, 21] on link "Admin" at bounding box center [1283, 23] width 48 height 30
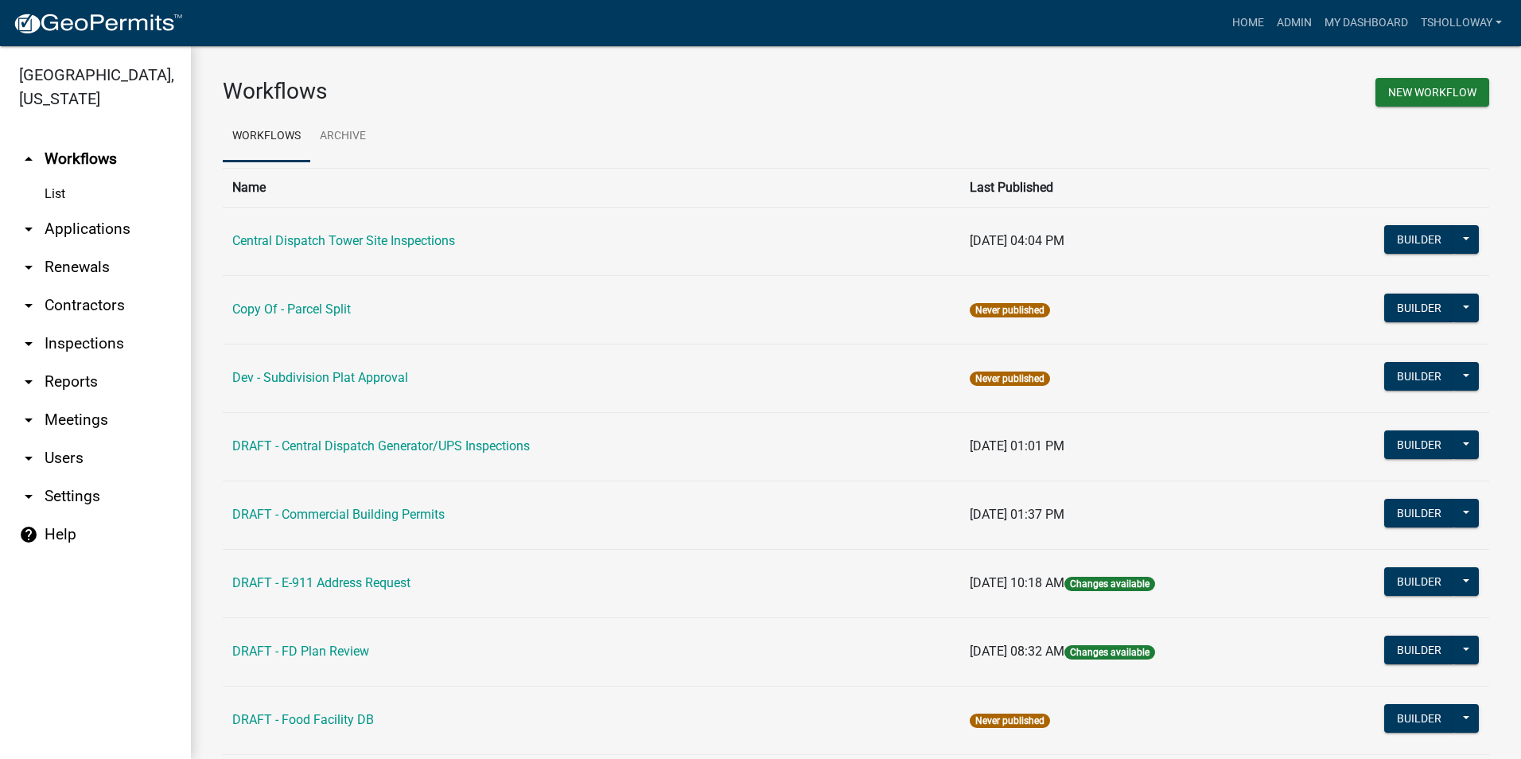
click at [81, 325] on link "arrow_drop_down Inspections" at bounding box center [95, 344] width 191 height 38
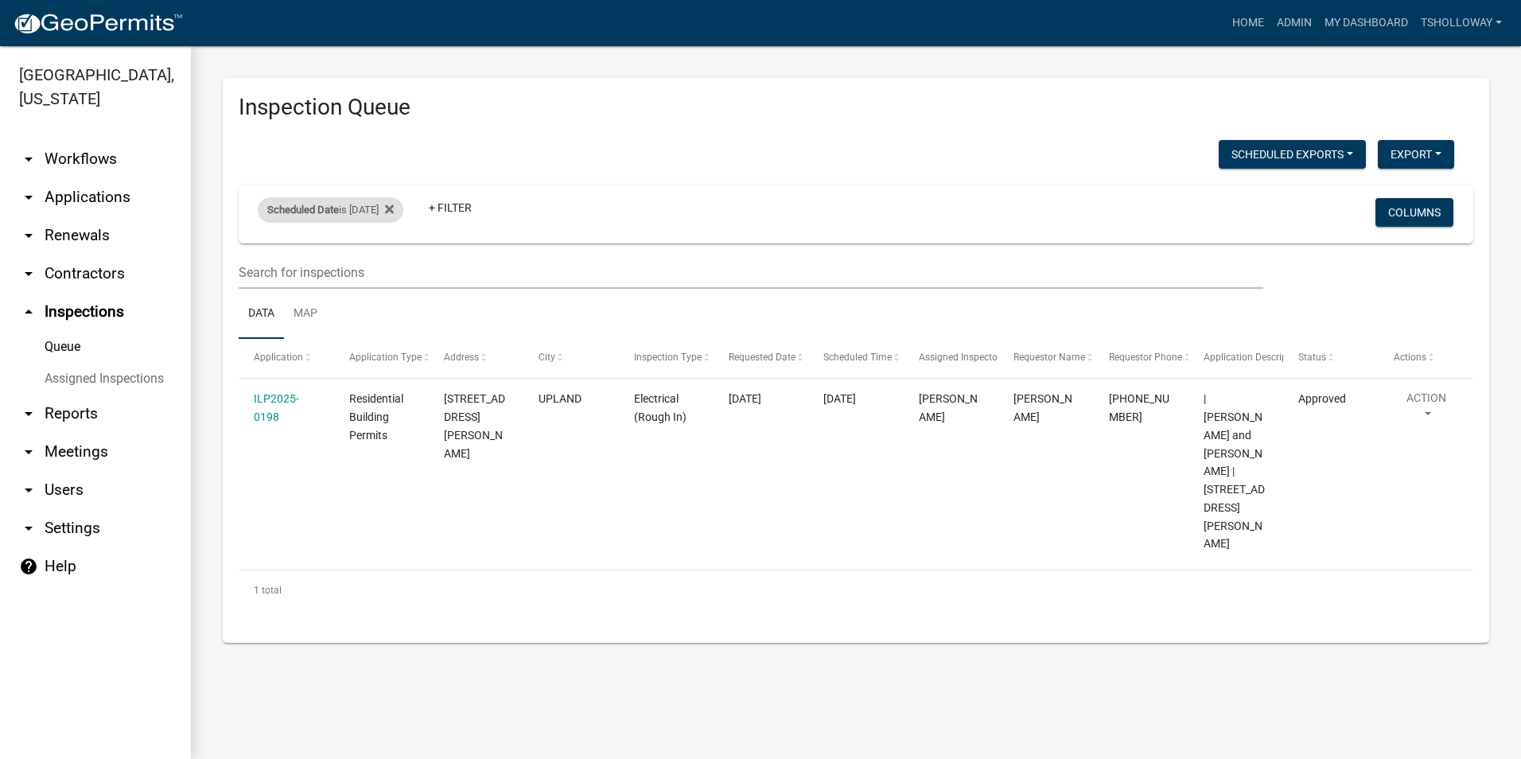
click at [400, 212] on div "Scheduled Date is [DATE] Remove this filter" at bounding box center [331, 209] width 146 height 25
click at [391, 274] on input "[DATE]" at bounding box center [344, 269] width 111 height 33
type input "[DATE]"
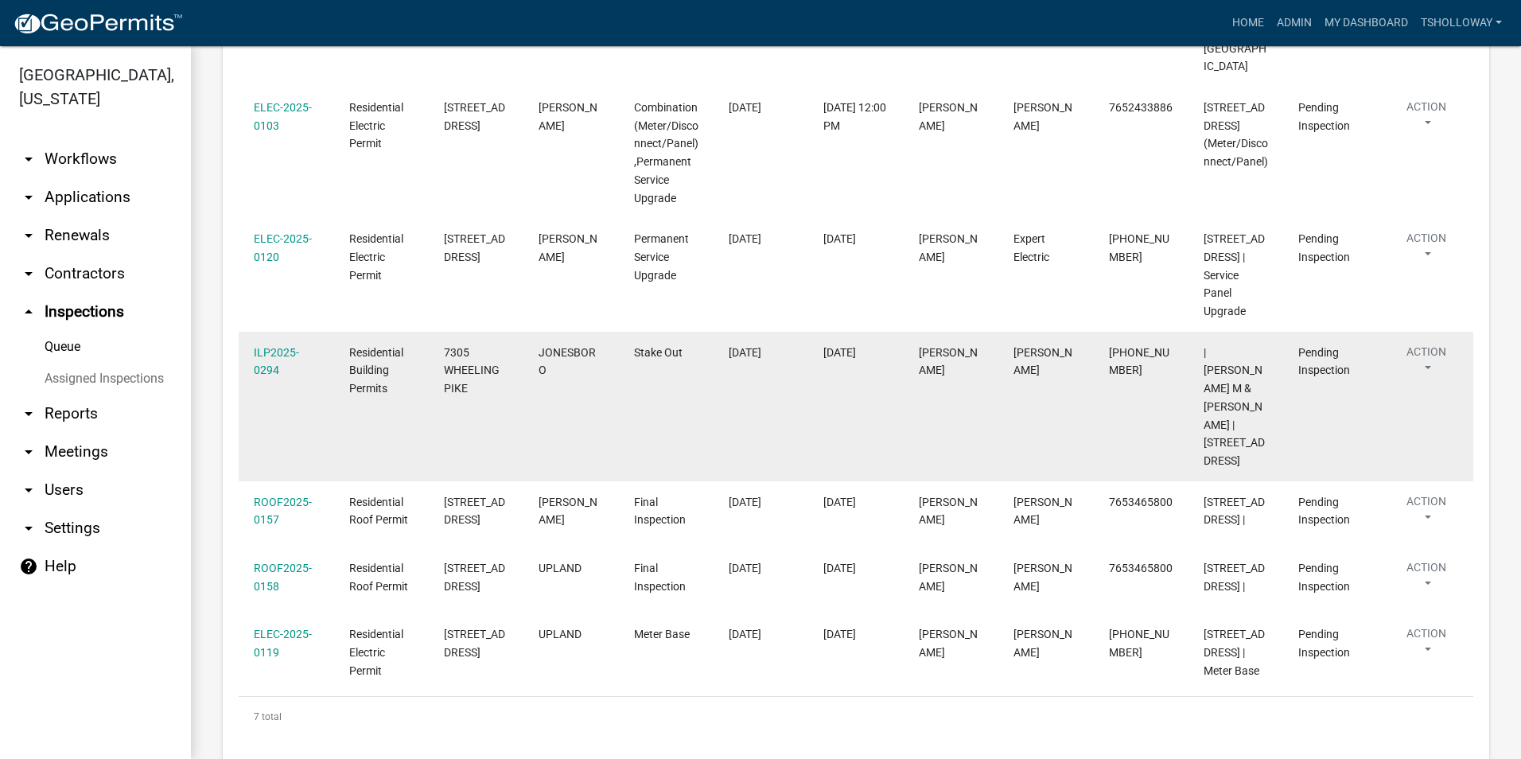
scroll to position [505, 0]
